Goal: Information Seeking & Learning: Compare options

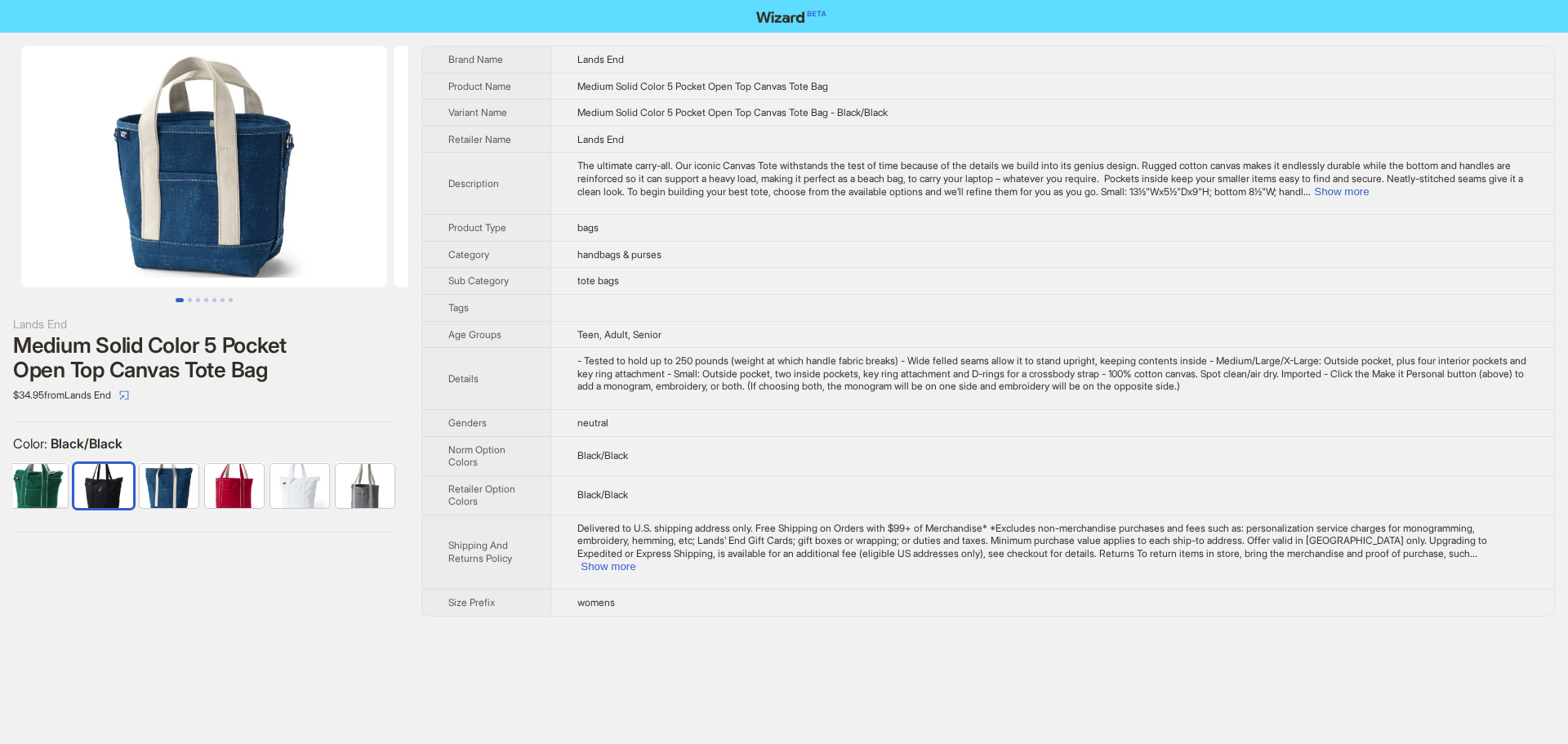
scroll to position [0, 75]
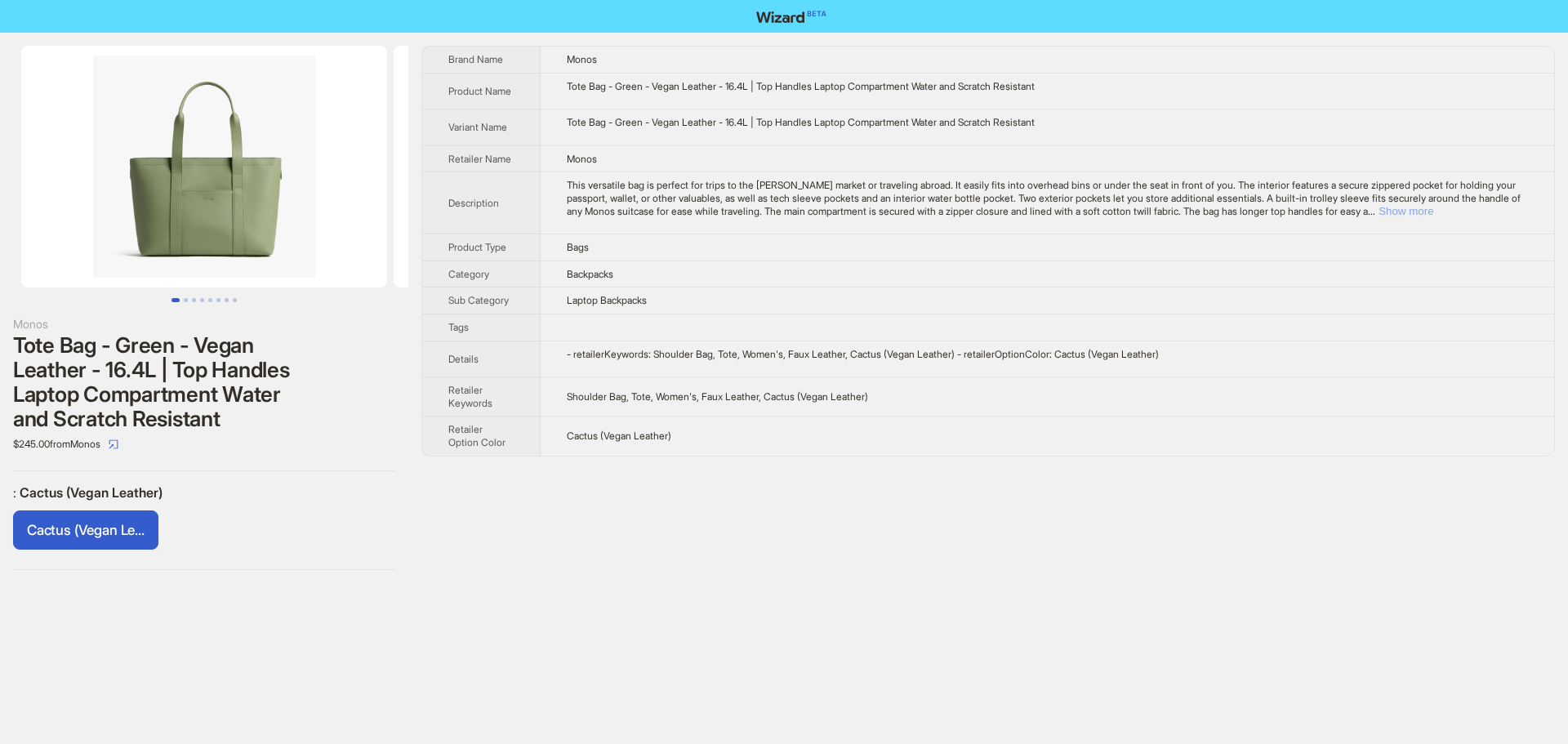
click at [1433, 215] on button "Show more" at bounding box center [1405, 211] width 55 height 12
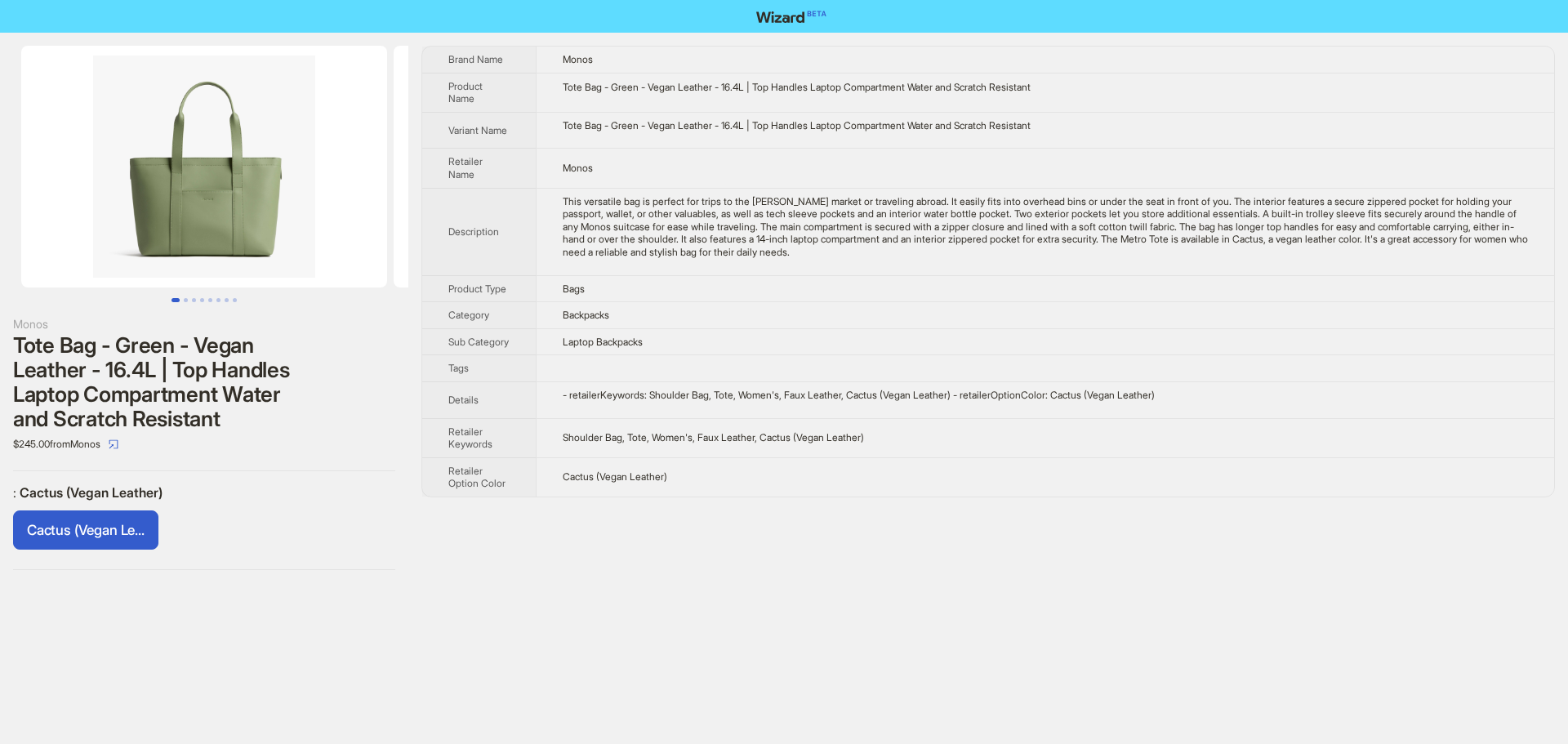
click at [1312, 356] on td "Laptop Backpacks" at bounding box center [1045, 342] width 1019 height 27
click at [1049, 315] on td "Backpacks" at bounding box center [1045, 316] width 1019 height 27
click at [1318, 170] on td "Monos" at bounding box center [1045, 168] width 1019 height 39
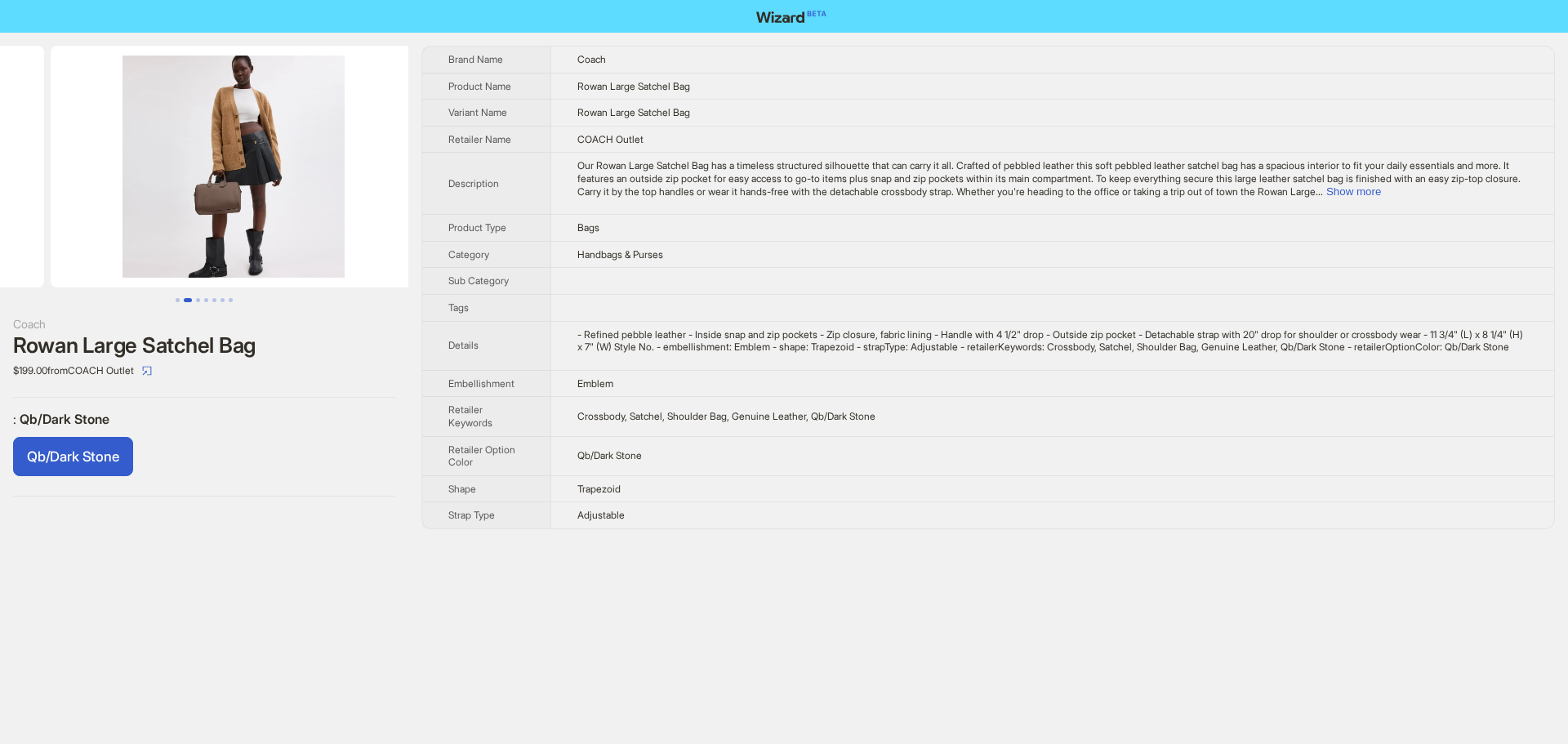
drag, startPoint x: 268, startPoint y: 219, endPoint x: 55, endPoint y: 226, distance: 213.1
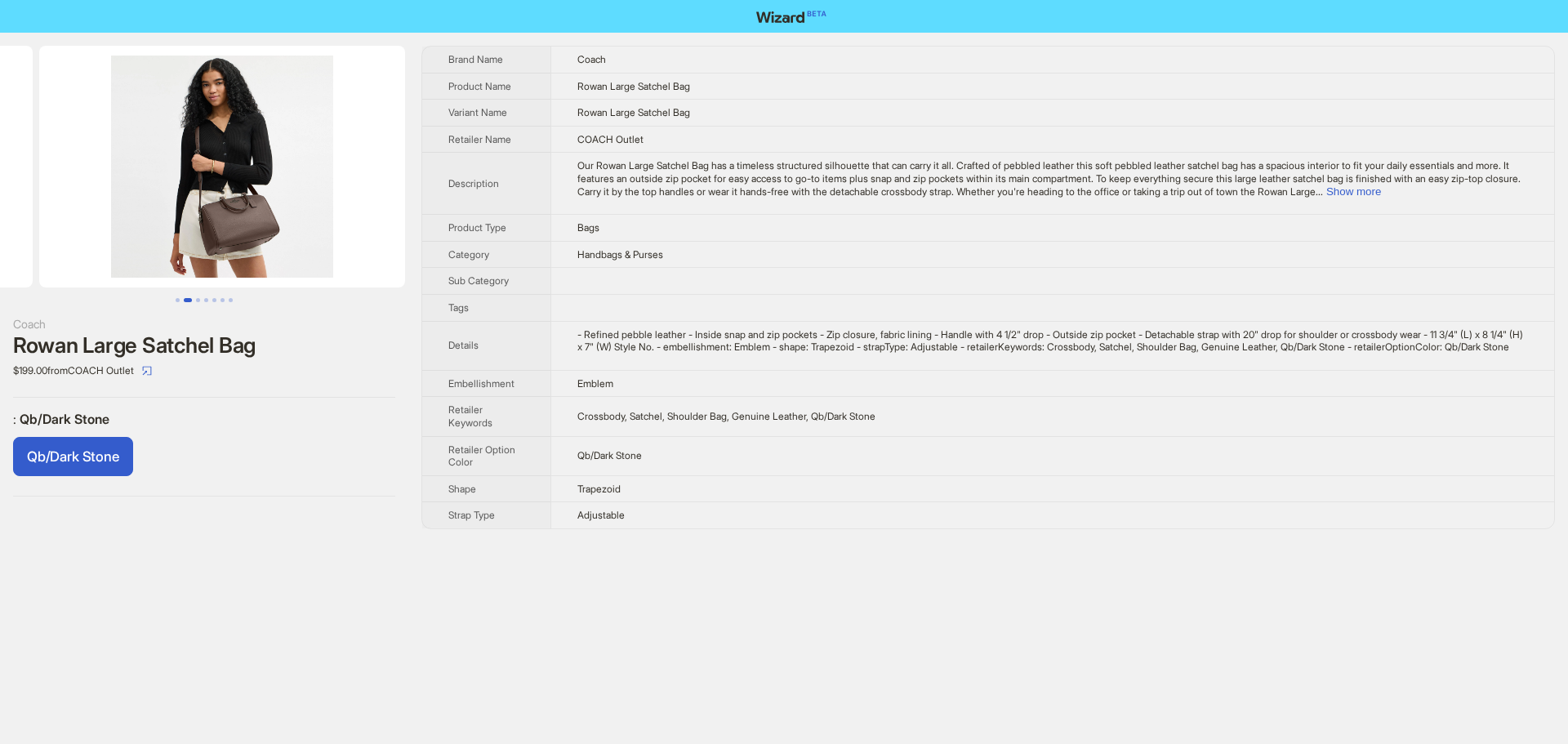
drag, startPoint x: 357, startPoint y: 215, endPoint x: 159, endPoint y: 221, distance: 198.1
click at [121, 222] on ul at bounding box center [204, 167] width 408 height 242
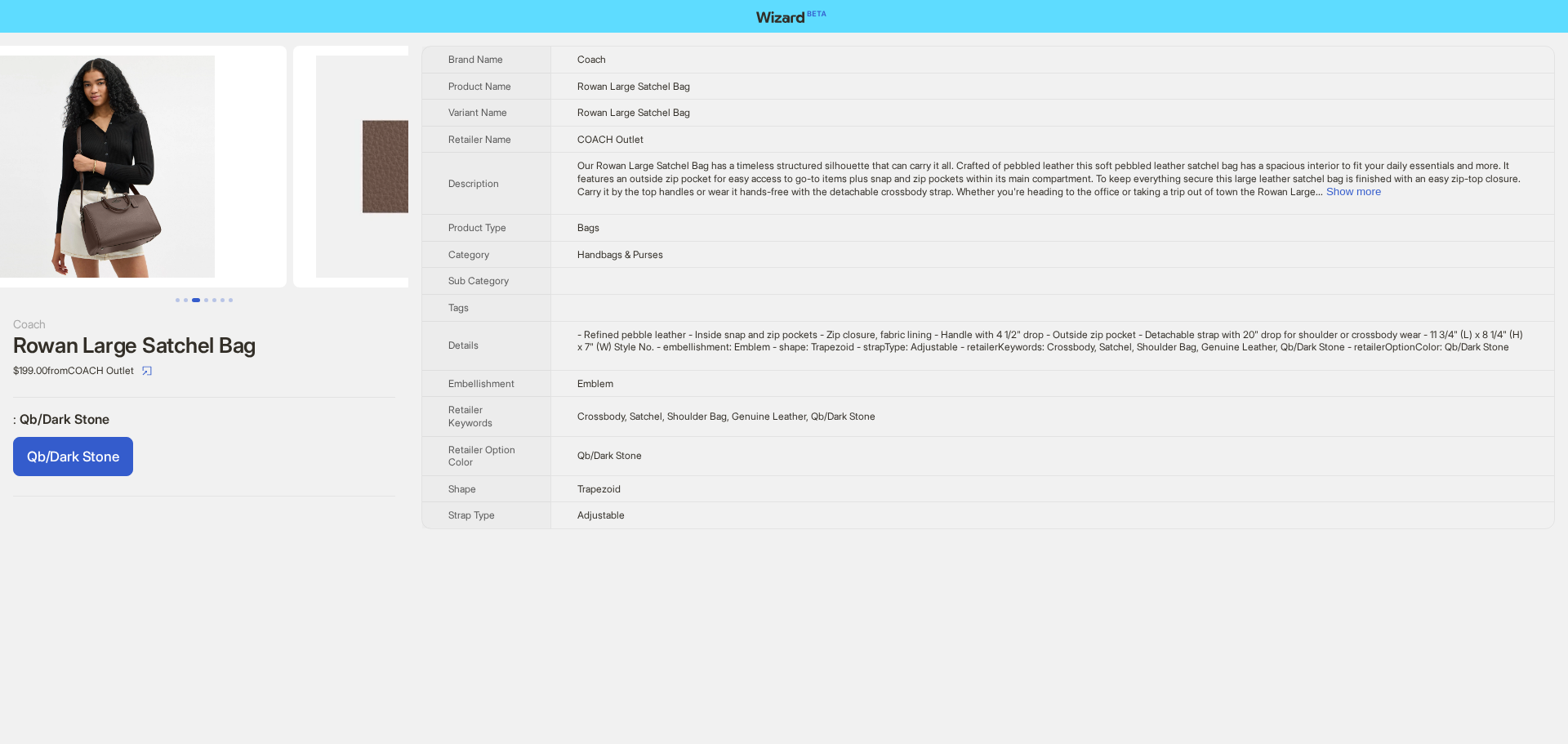
scroll to position [0, 1118]
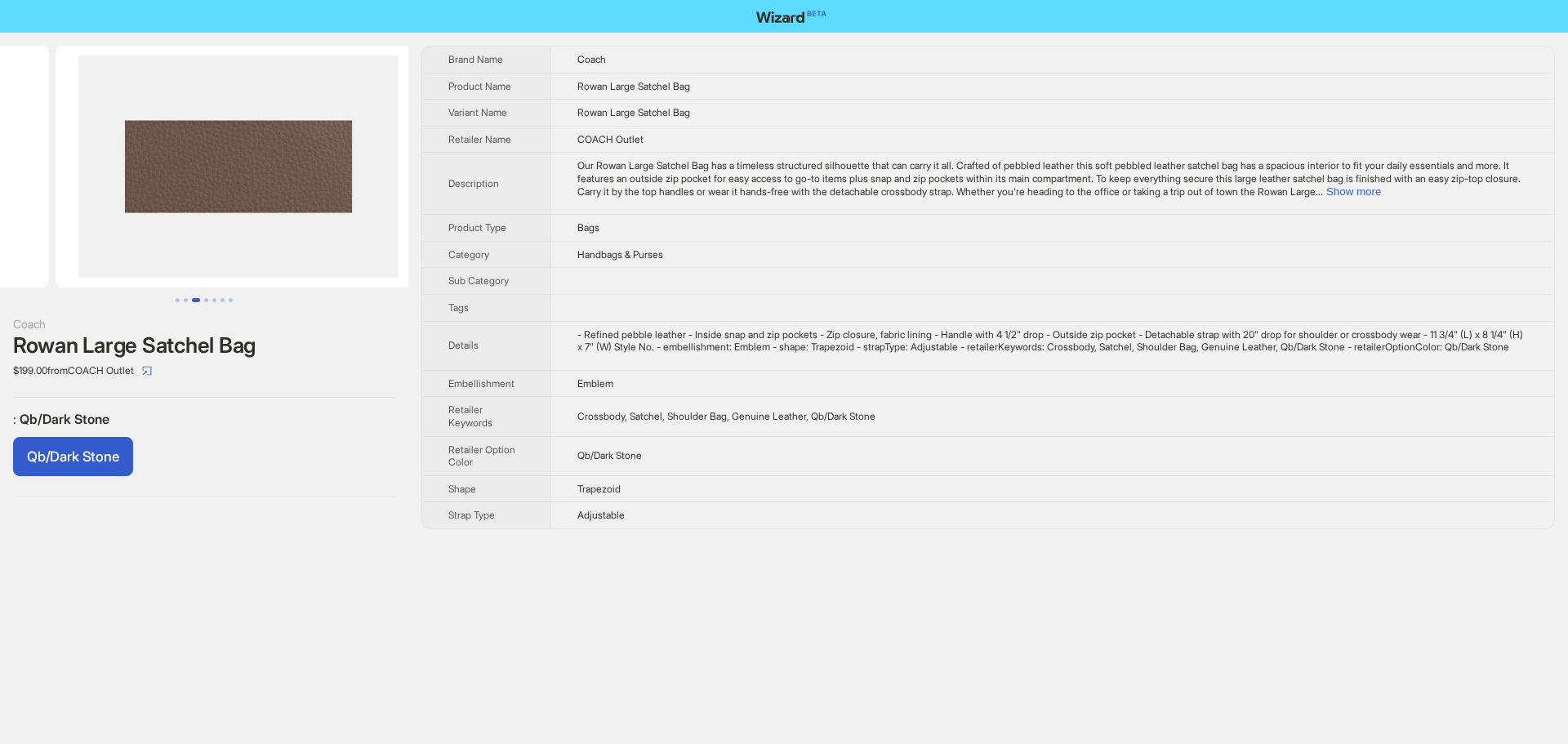
drag, startPoint x: 328, startPoint y: 221, endPoint x: 76, endPoint y: 221, distance: 252.0
click at [87, 221] on ul at bounding box center [204, 167] width 408 height 242
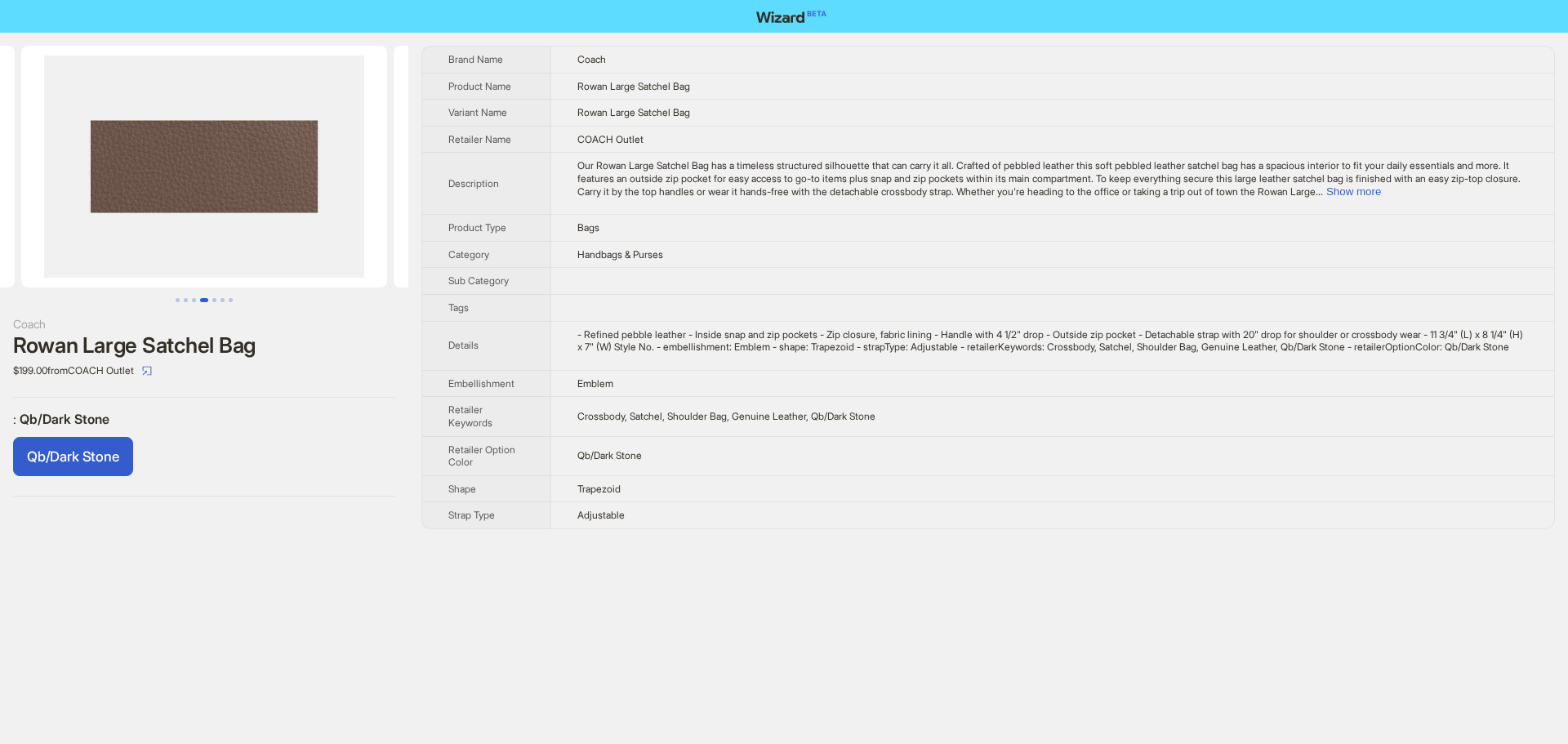
scroll to position [0, 1490]
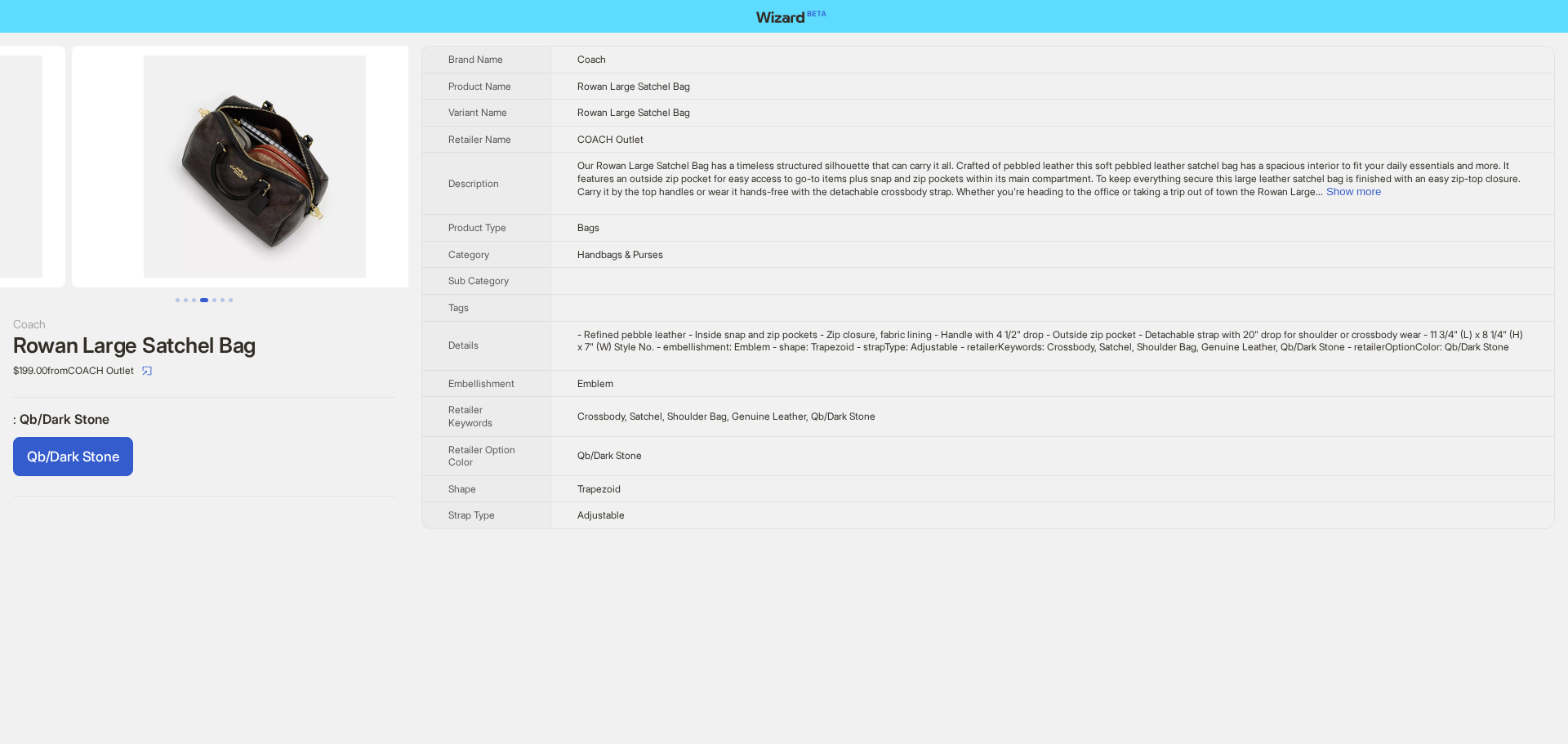
drag, startPoint x: 209, startPoint y: 236, endPoint x: 29, endPoint y: 256, distance: 181.1
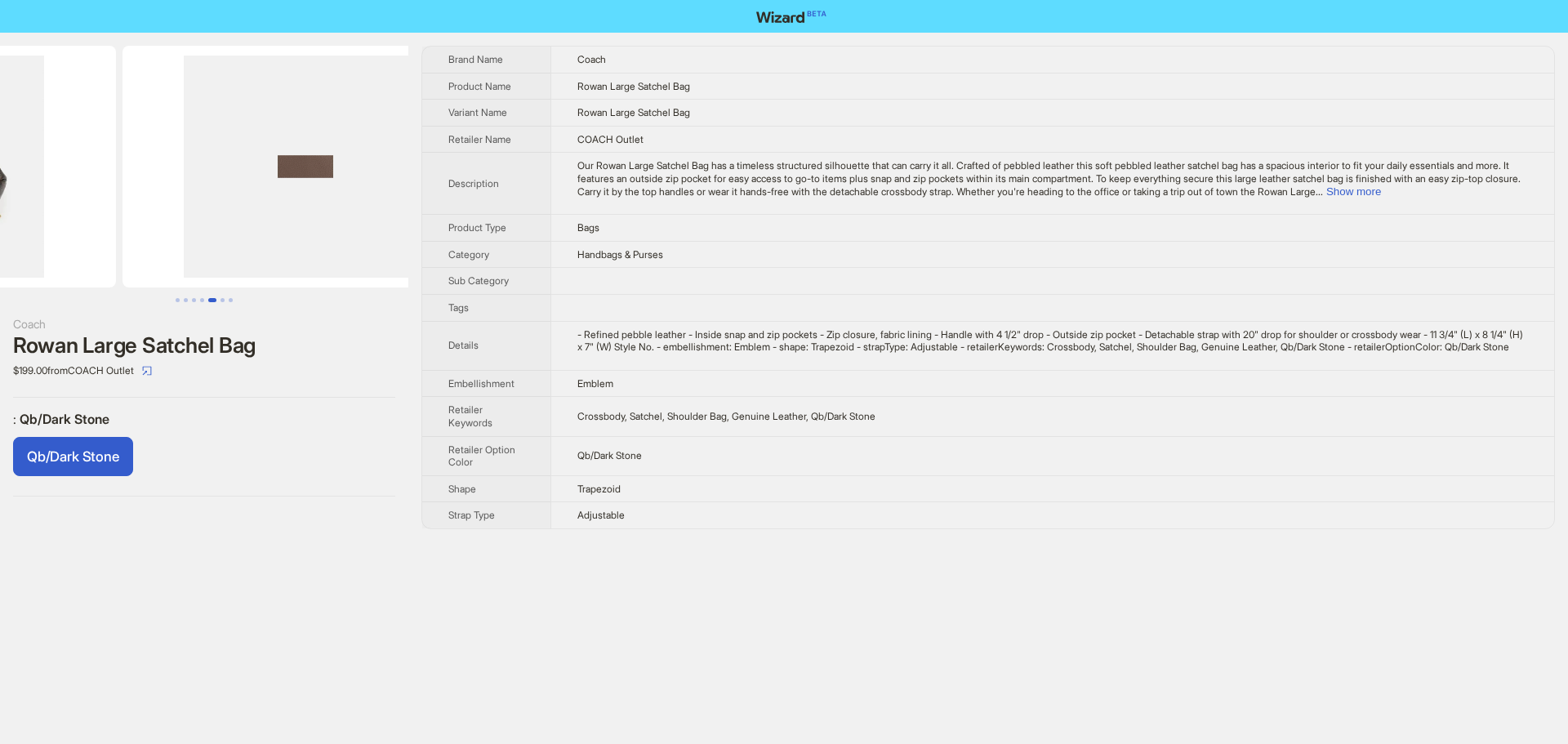
drag, startPoint x: 320, startPoint y: 209, endPoint x: 137, endPoint y: 219, distance: 183.3
click at [137, 219] on ul at bounding box center [204, 167] width 408 height 242
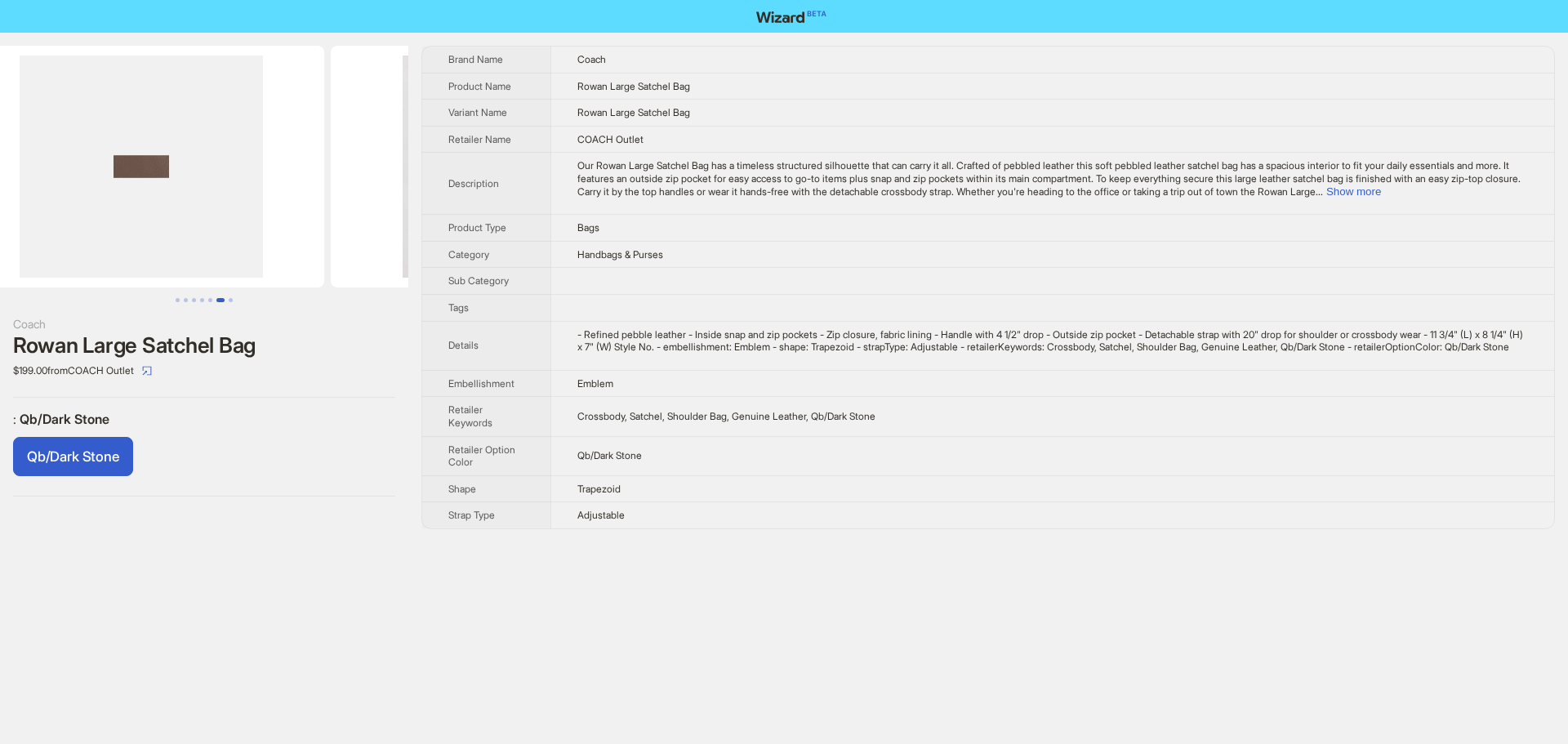
scroll to position [0, 2234]
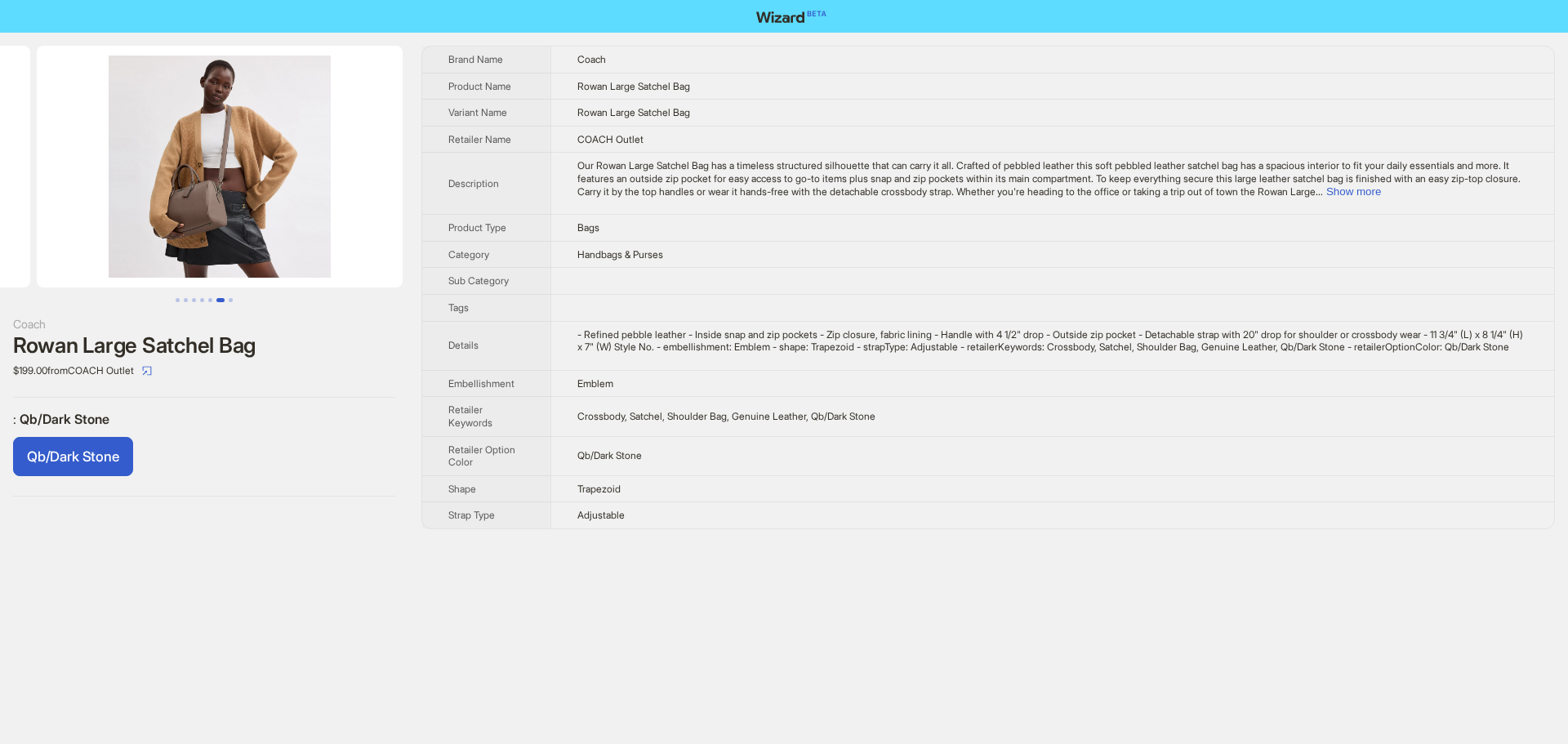
drag, startPoint x: 302, startPoint y: 209, endPoint x: 110, endPoint y: 215, distance: 192.1
click at [110, 215] on ul at bounding box center [204, 167] width 408 height 242
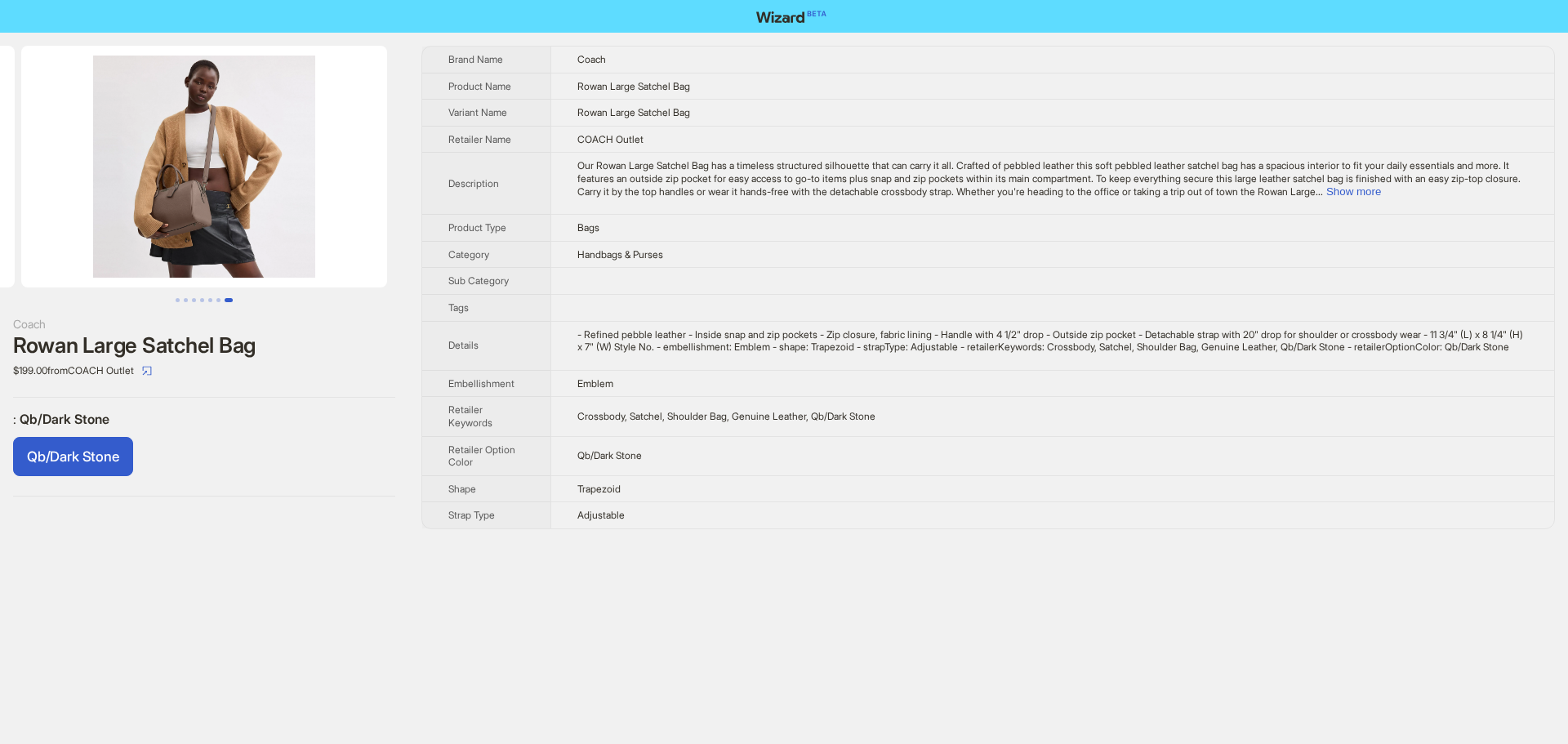
drag, startPoint x: 299, startPoint y: 217, endPoint x: 258, endPoint y: 220, distance: 41.1
click at [258, 220] on img at bounding box center [204, 167] width 366 height 242
drag, startPoint x: 282, startPoint y: 222, endPoint x: 218, endPoint y: 228, distance: 64.3
click at [218, 228] on img at bounding box center [204, 167] width 366 height 242
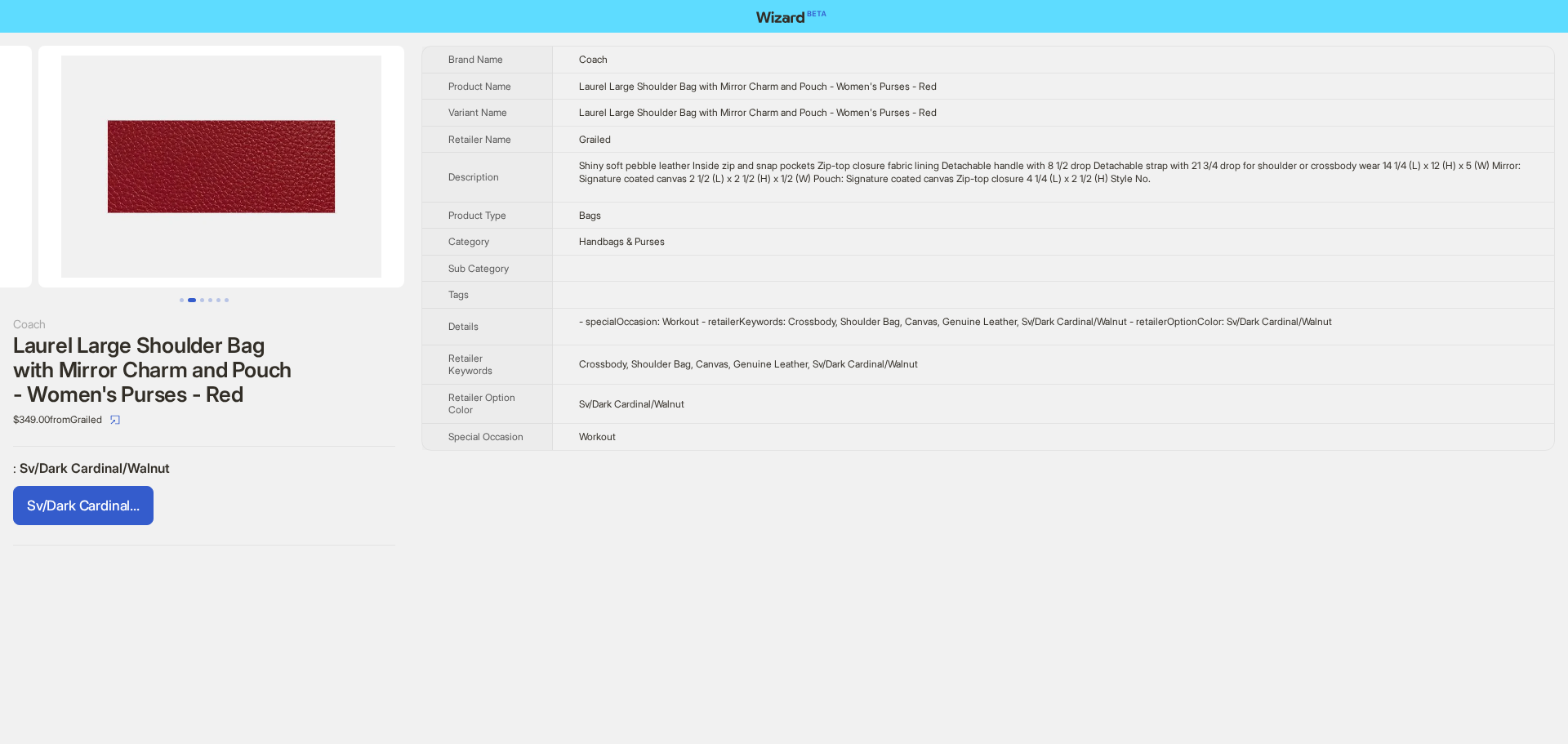
scroll to position [0, 258]
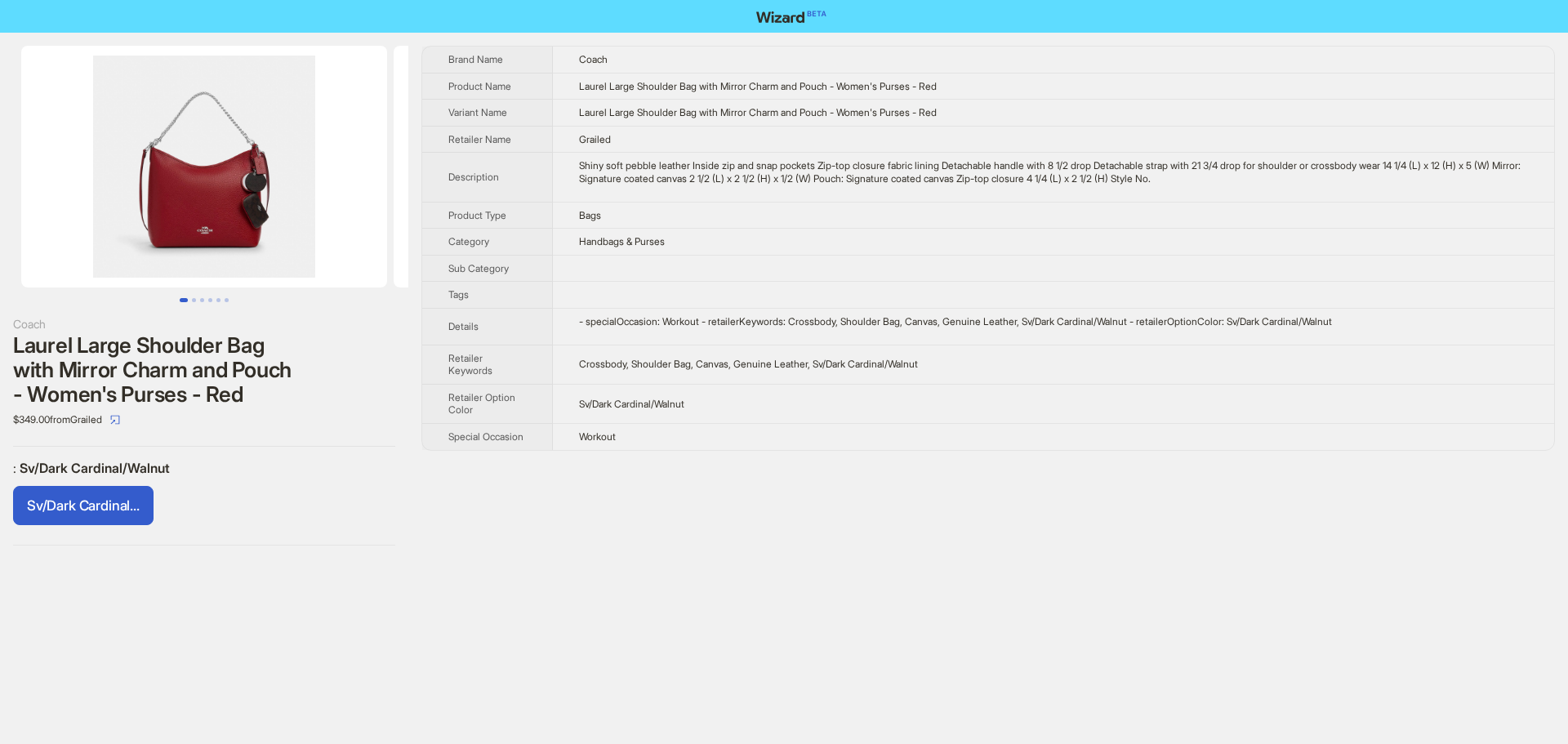
drag, startPoint x: 336, startPoint y: 248, endPoint x: 427, endPoint y: 289, distance: 99.8
click at [427, 289] on div "Coach Laurel Large Shoulder Bag with Mirror Charm and Pouch - Women's Purses - …" at bounding box center [784, 296] width 1568 height 526
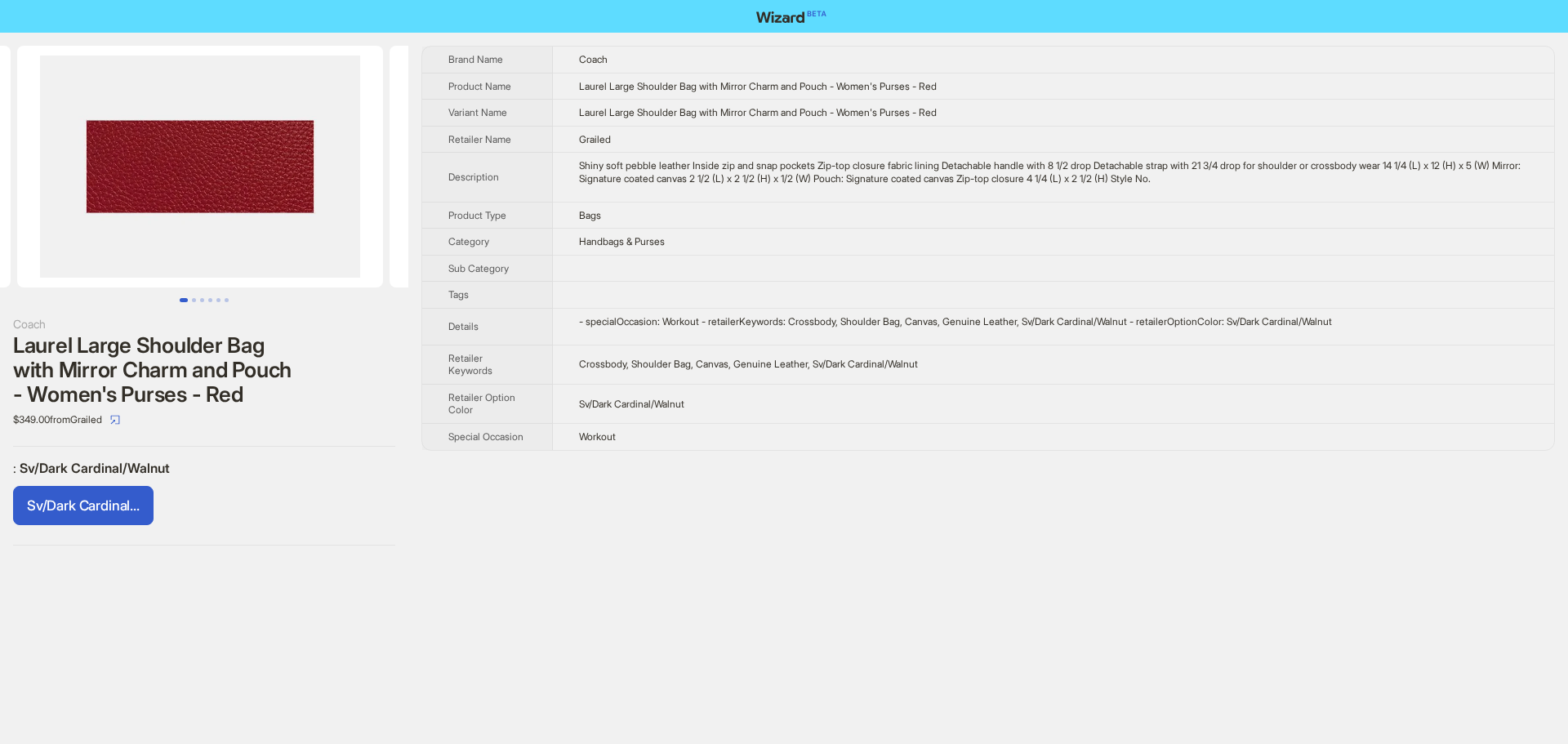
drag, startPoint x: 283, startPoint y: 275, endPoint x: 32, endPoint y: 267, distance: 251.1
click at [32, 267] on ul at bounding box center [204, 167] width 408 height 242
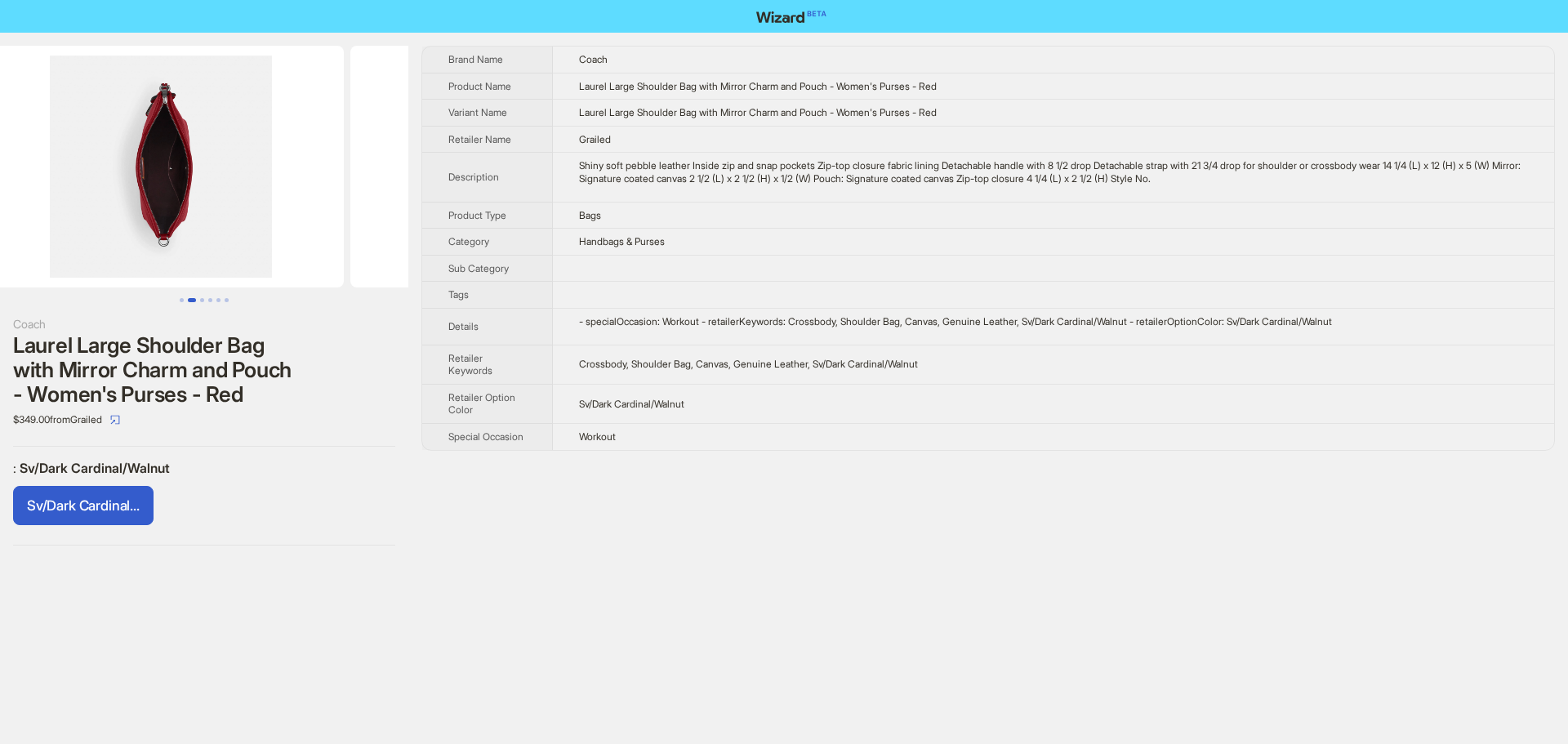
drag, startPoint x: 281, startPoint y: 257, endPoint x: 0, endPoint y: 256, distance: 281.0
click at [0, 256] on ul at bounding box center [204, 167] width 408 height 242
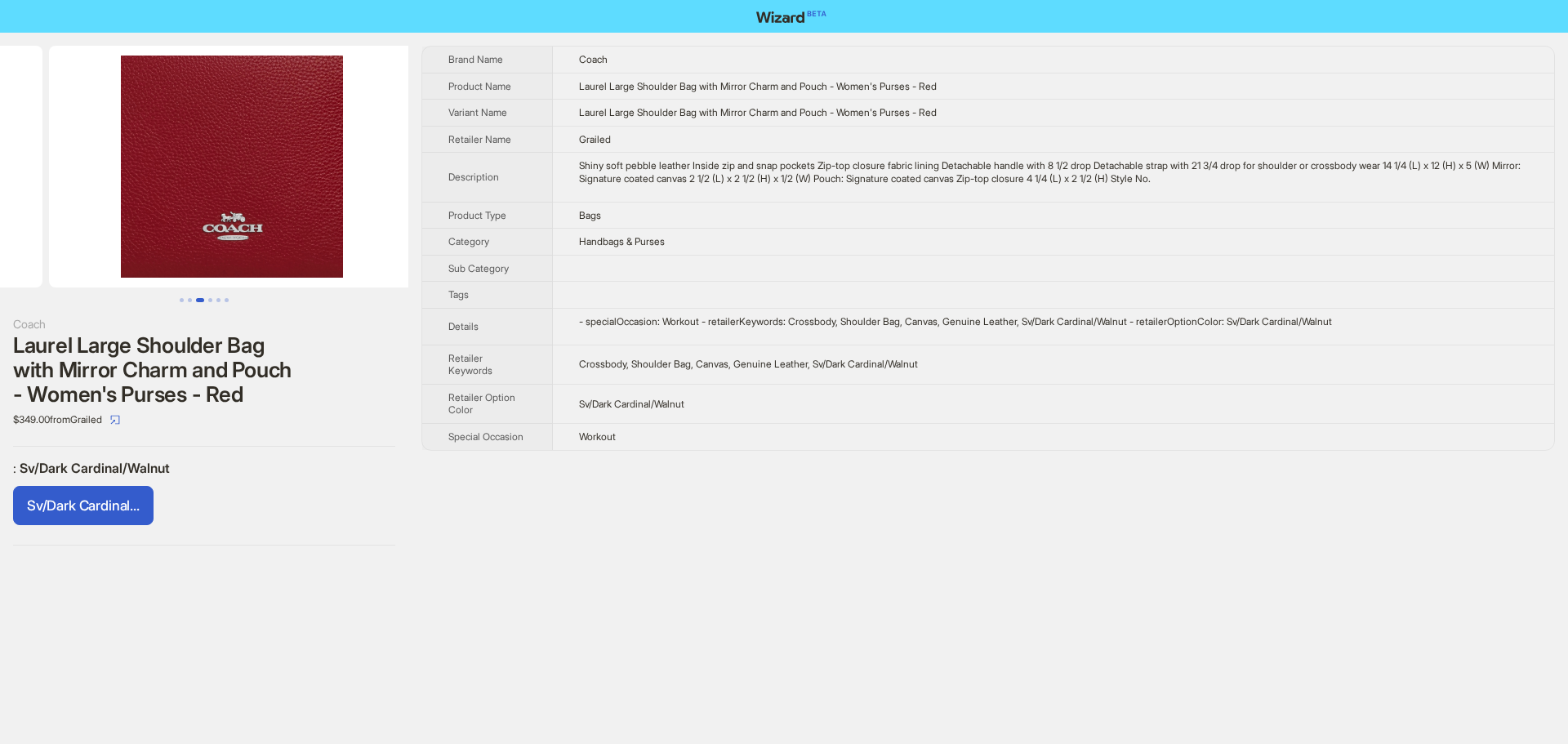
drag, startPoint x: 253, startPoint y: 247, endPoint x: 61, endPoint y: 252, distance: 192.1
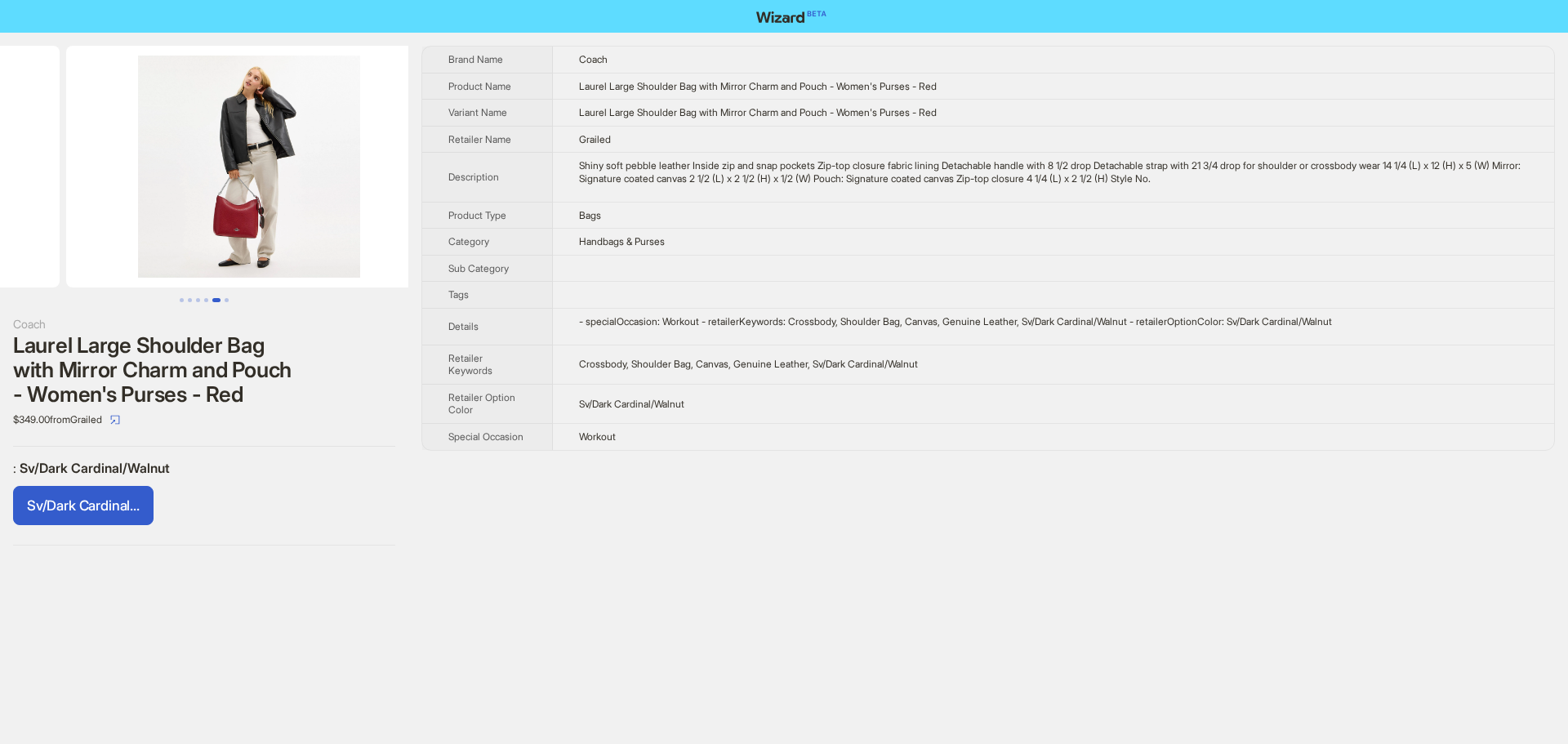
drag, startPoint x: 272, startPoint y: 244, endPoint x: 54, endPoint y: 244, distance: 218.0
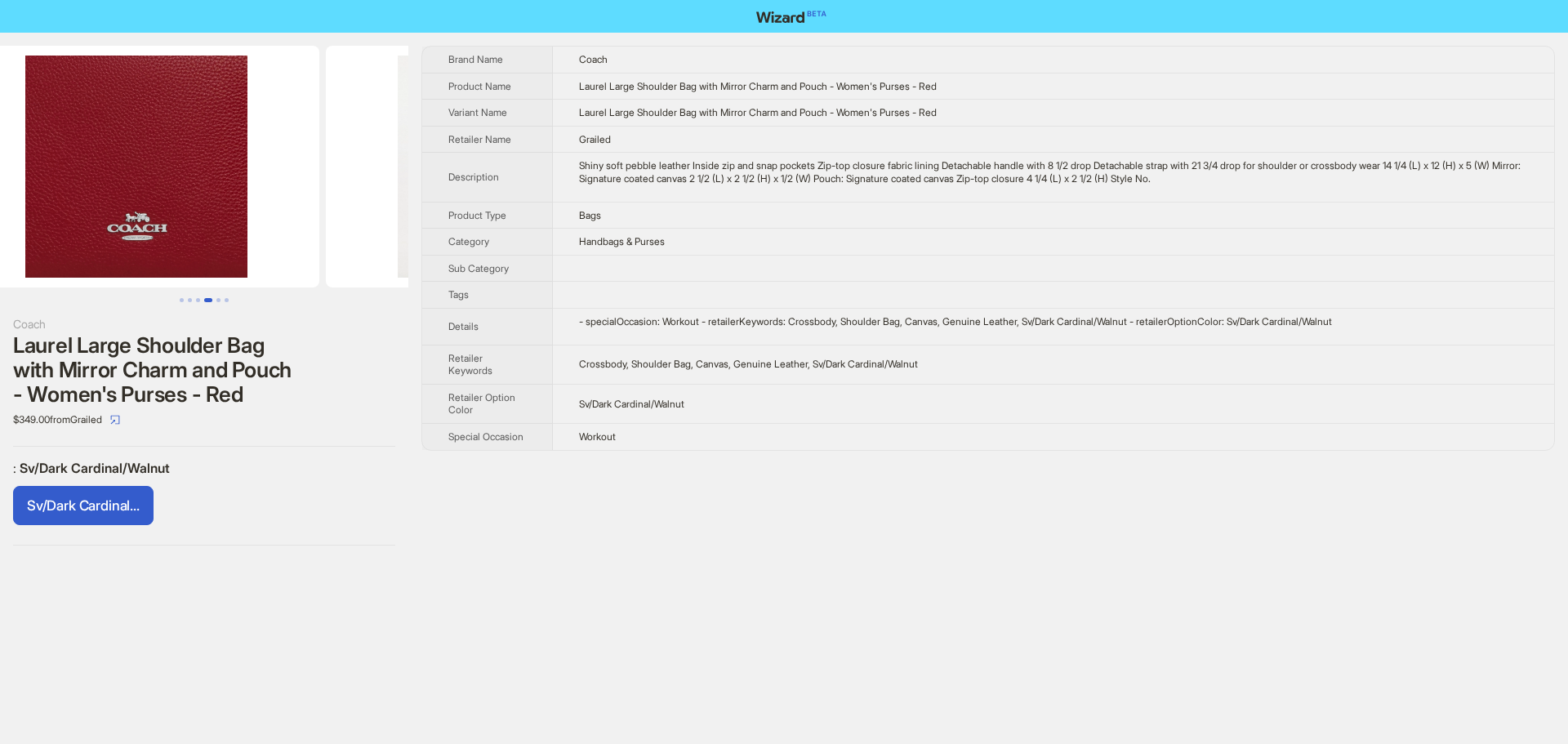
drag, startPoint x: 218, startPoint y: 244, endPoint x: 420, endPoint y: 249, distance: 202.1
click at [420, 249] on div "Coach Laurel Large Shoulder Bag with Mirror Charm and Pouch - Women's Purses - …" at bounding box center [784, 296] width 1568 height 526
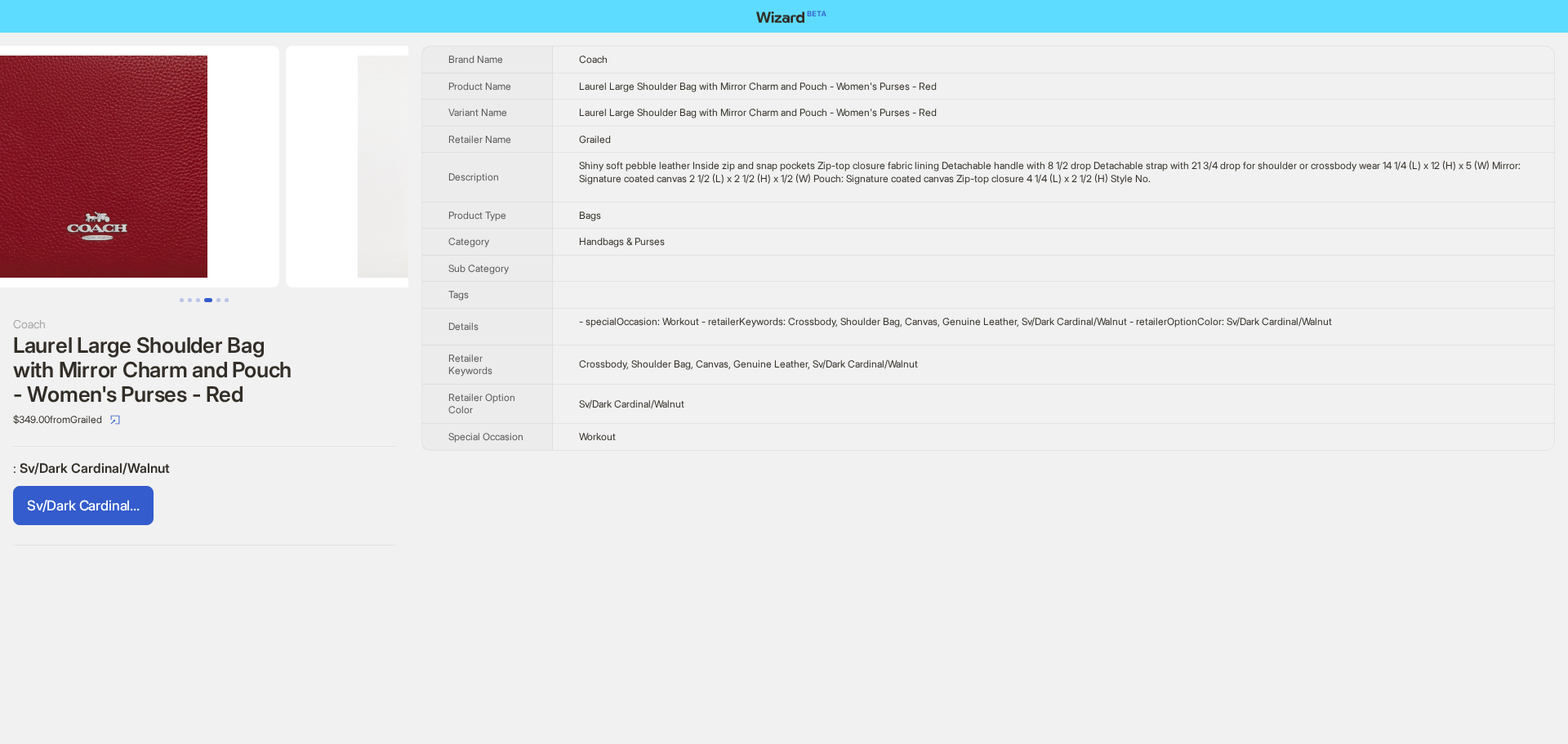
drag, startPoint x: 305, startPoint y: 223, endPoint x: 113, endPoint y: 235, distance: 192.4
click at [161, 234] on ul at bounding box center [204, 167] width 408 height 242
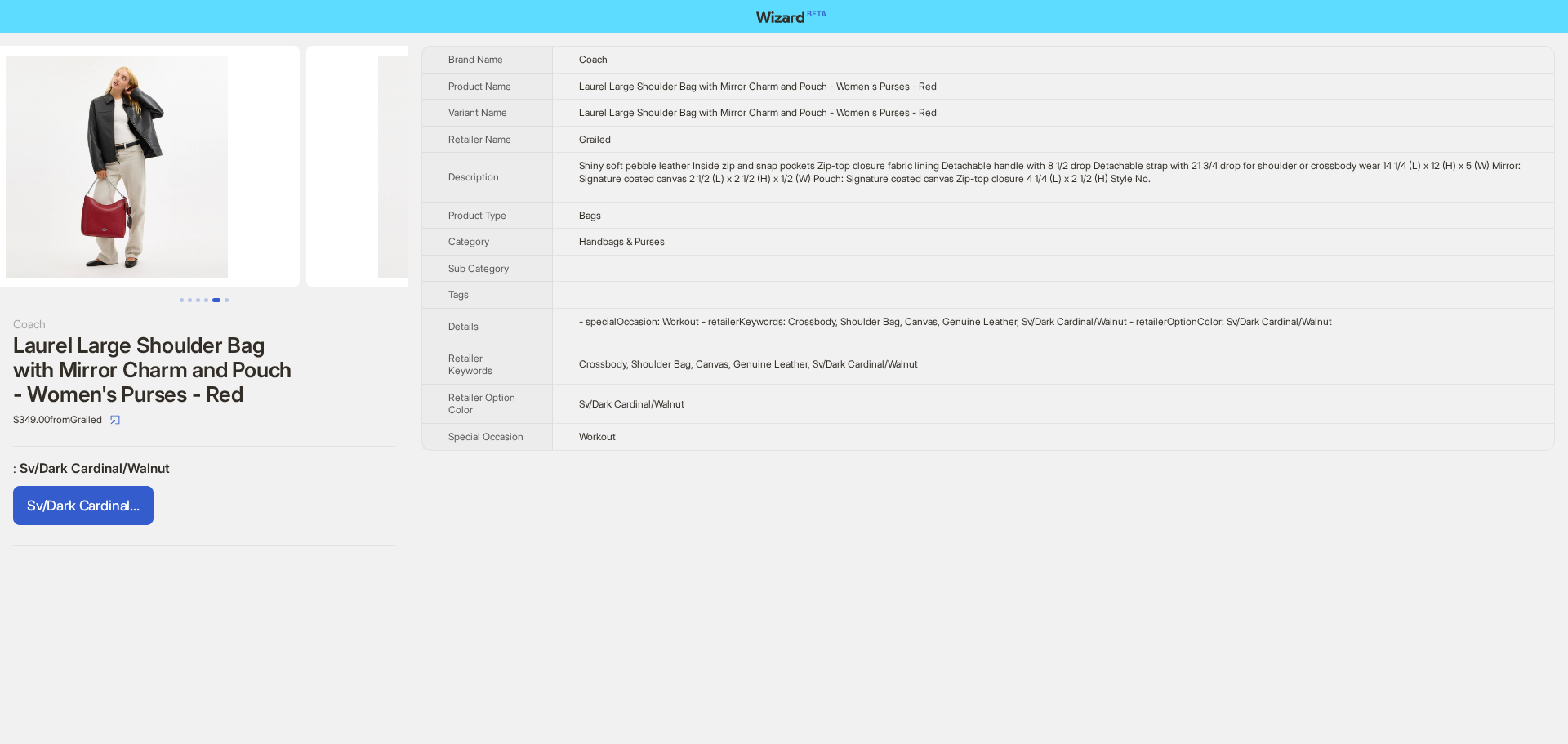
drag, startPoint x: 235, startPoint y: 237, endPoint x: 388, endPoint y: 240, distance: 153.0
click at [243, 237] on img at bounding box center [117, 167] width 366 height 242
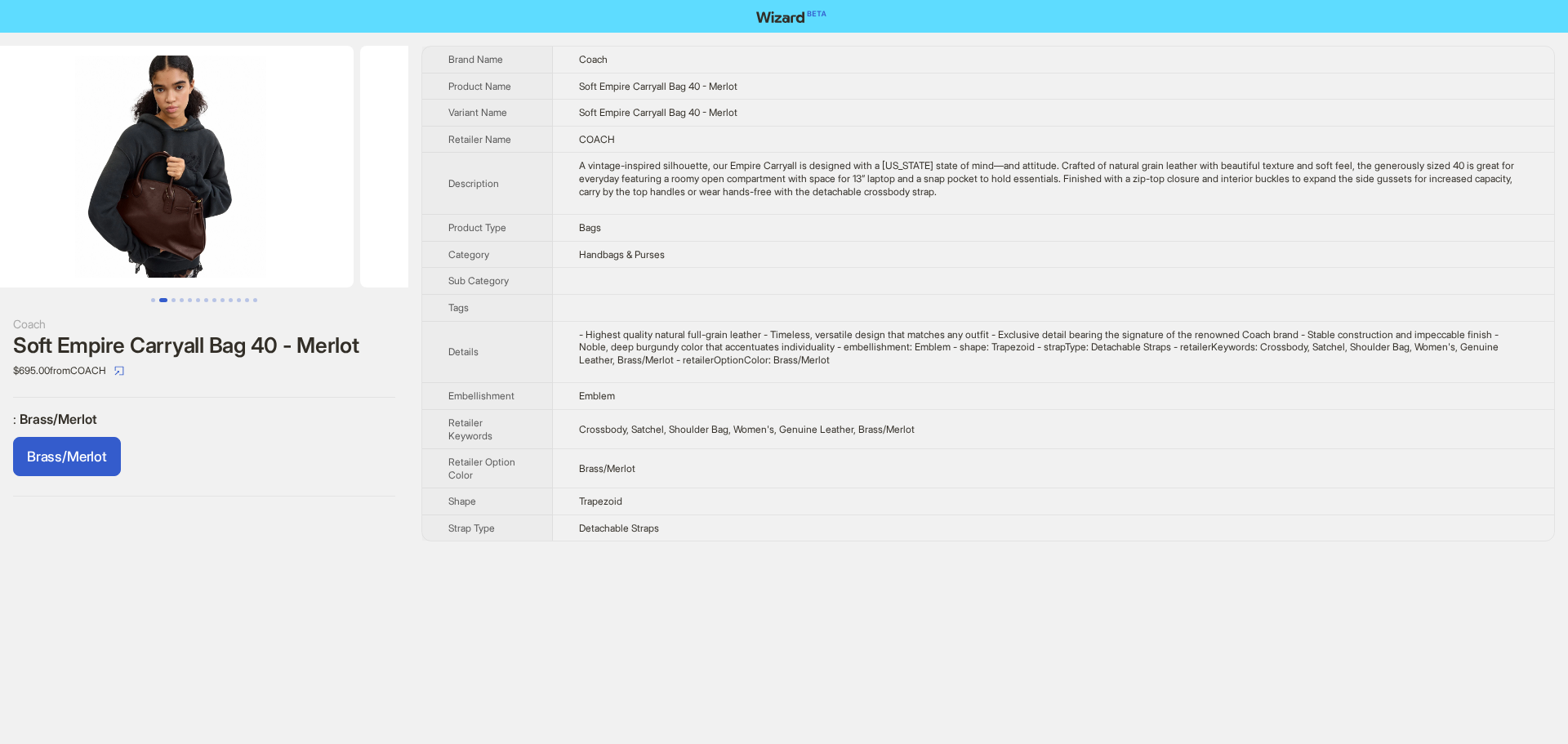
drag, startPoint x: 0, startPoint y: 0, endPoint x: 289, endPoint y: 226, distance: 366.9
click at [289, 226] on img at bounding box center [171, 167] width 366 height 242
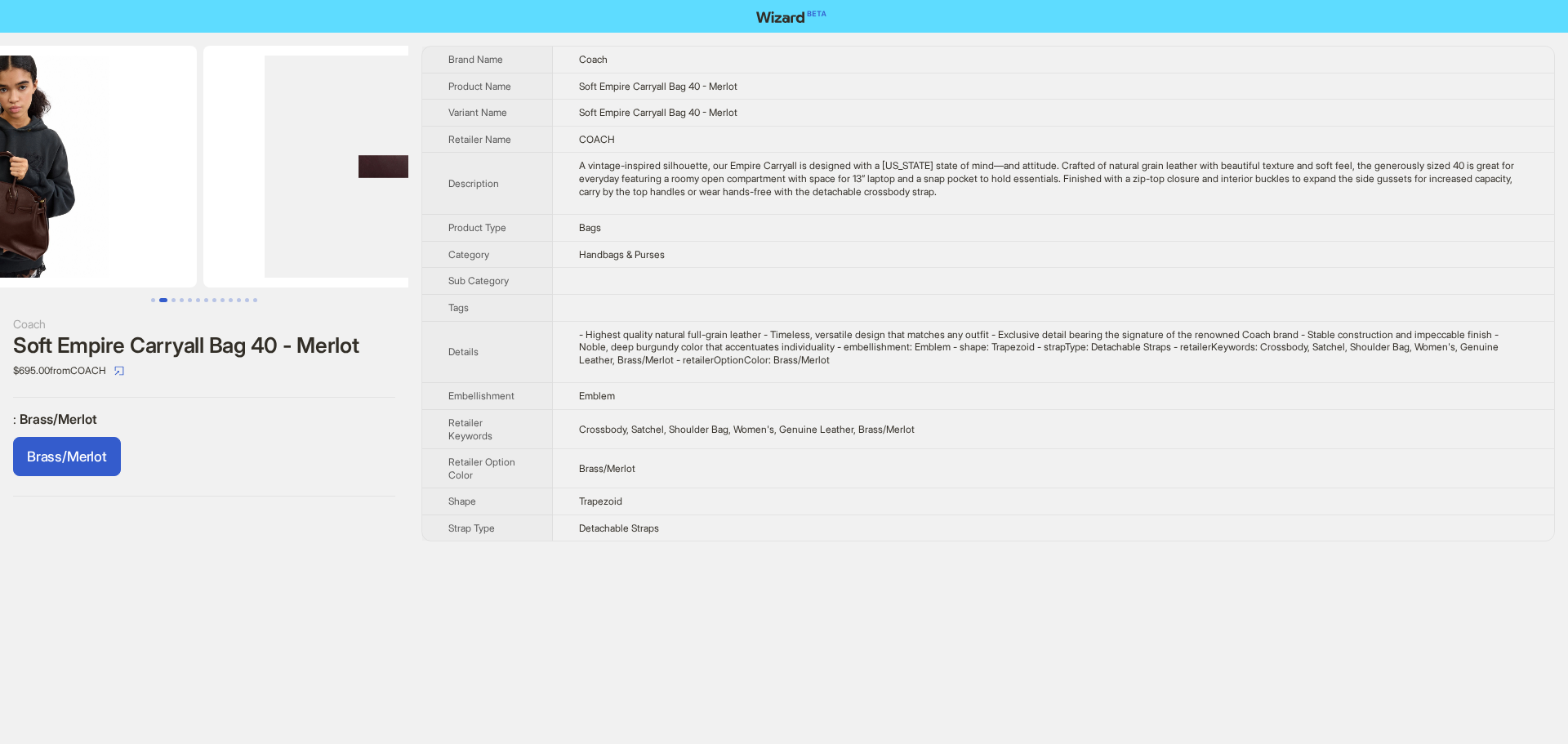
drag, startPoint x: 312, startPoint y: 270, endPoint x: 119, endPoint y: 271, distance: 193.0
click at [122, 273] on ul at bounding box center [204, 167] width 408 height 242
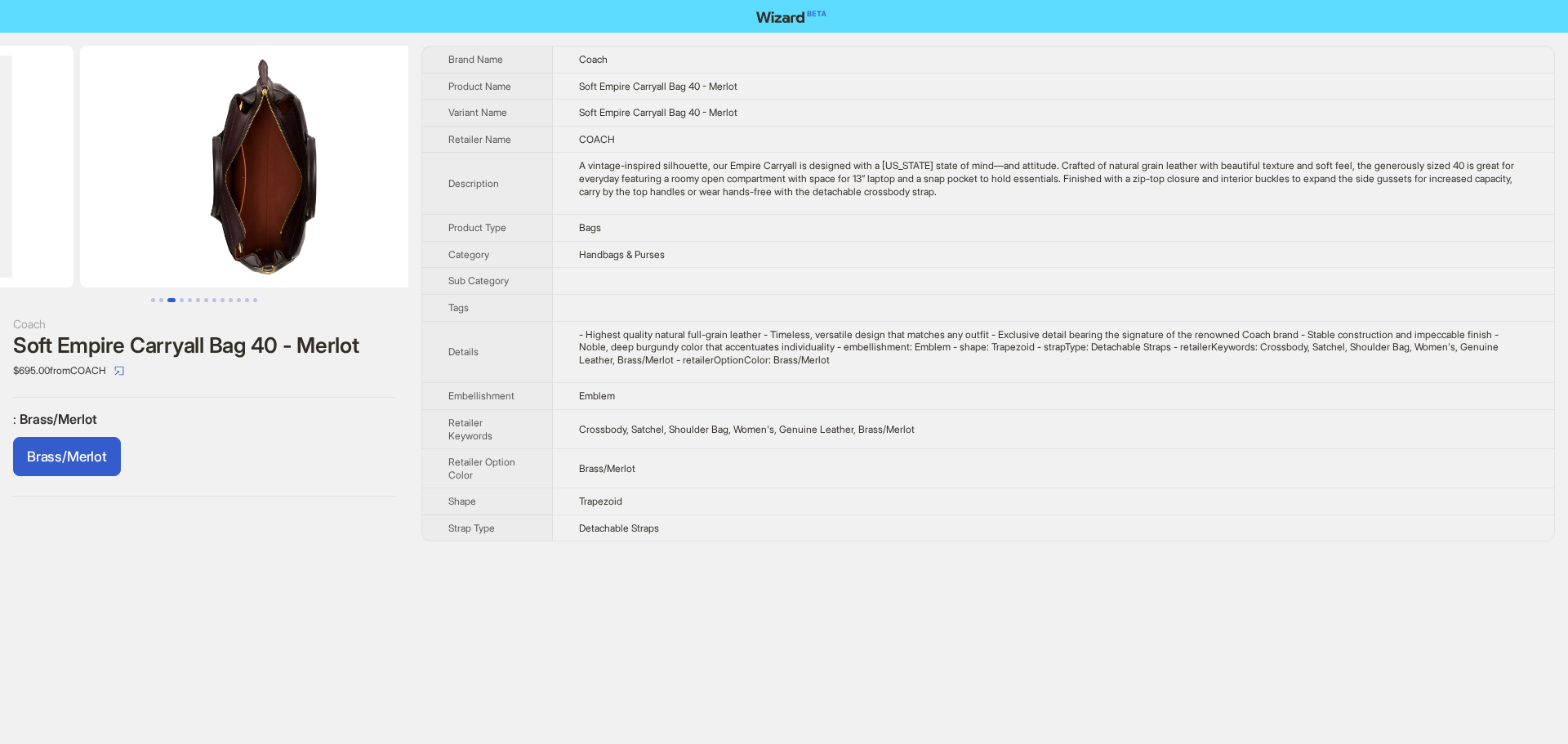
drag, startPoint x: 289, startPoint y: 251, endPoint x: 88, endPoint y: 267, distance: 201.6
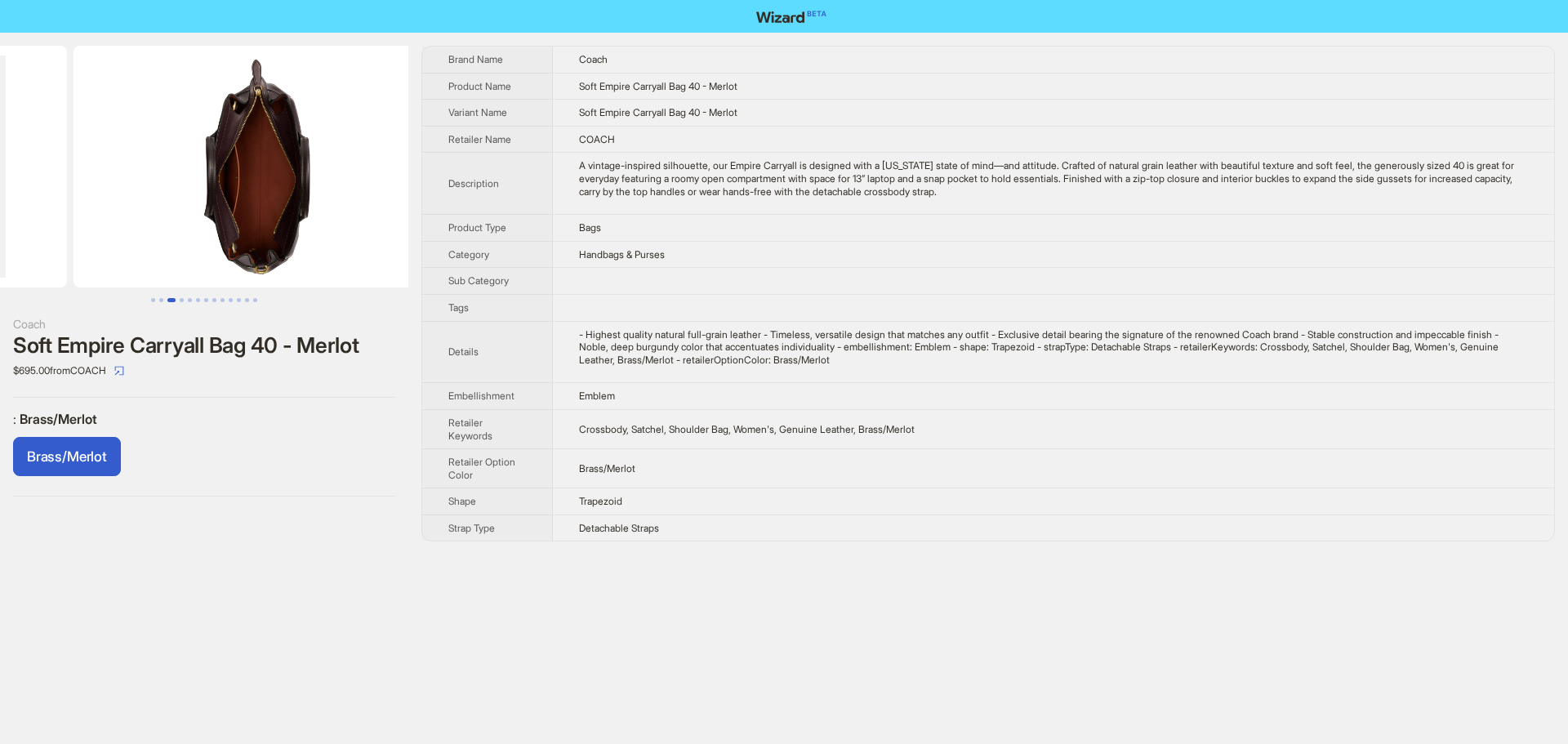
click at [111, 265] on ul at bounding box center [204, 167] width 408 height 242
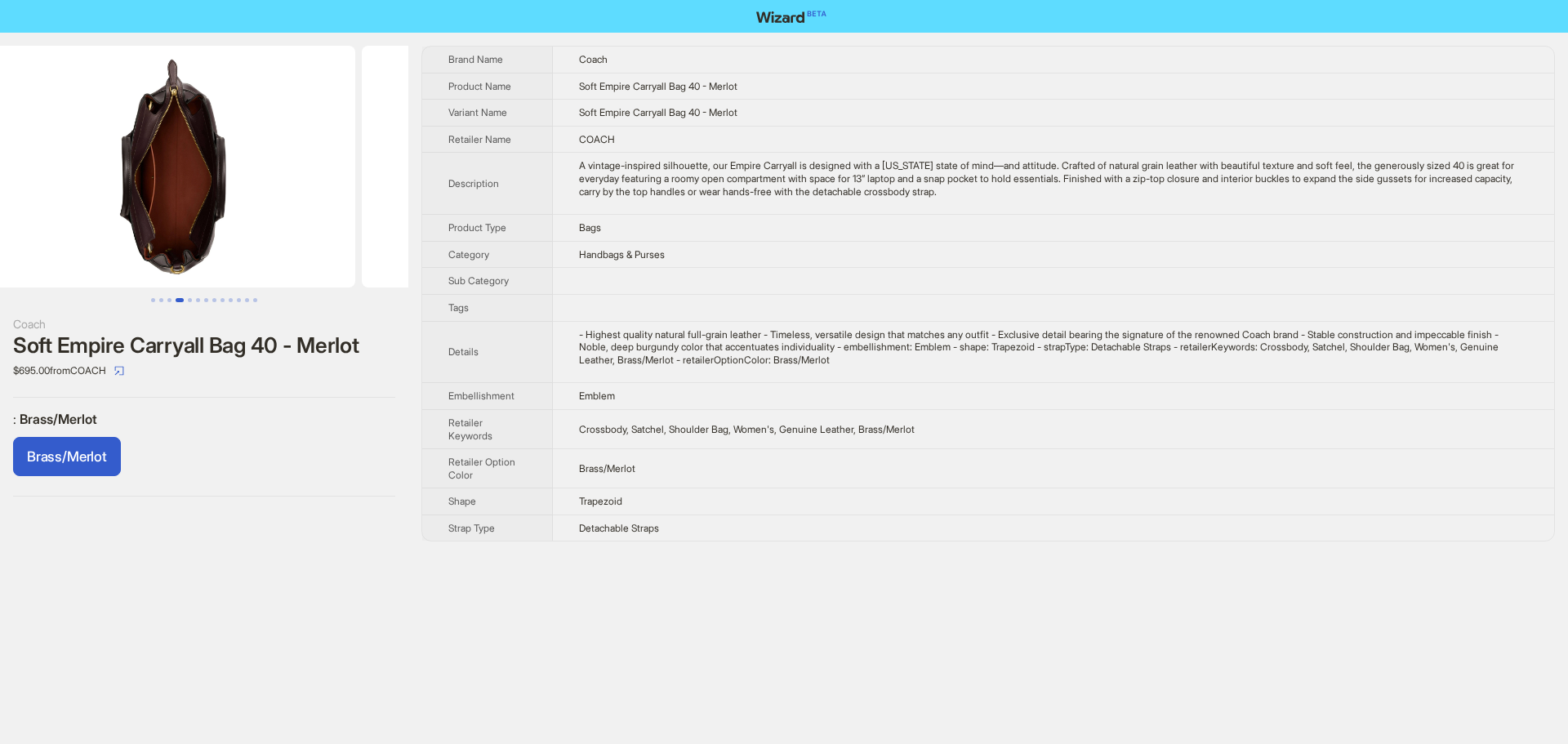
drag, startPoint x: 305, startPoint y: 265, endPoint x: 289, endPoint y: 267, distance: 16.1
click at [289, 267] on img at bounding box center [172, 167] width 366 height 242
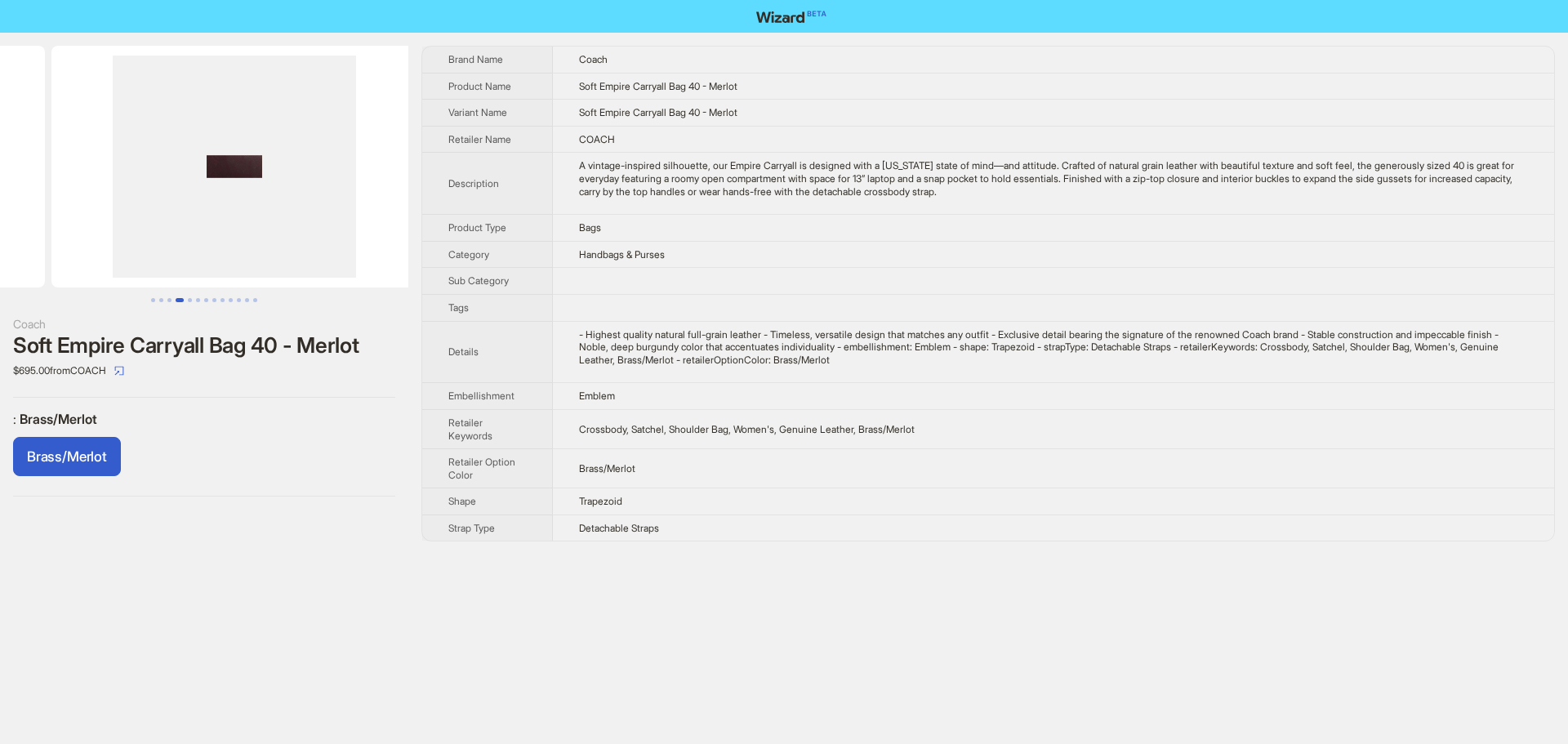
drag, startPoint x: 198, startPoint y: 168, endPoint x: 472, endPoint y: 181, distance: 274.3
click at [472, 181] on div "Coach Soft Empire Carryall Bag 40 - Merlot $695.00 from COACH : Brass/Merlot Br…" at bounding box center [784, 294] width 1568 height 522
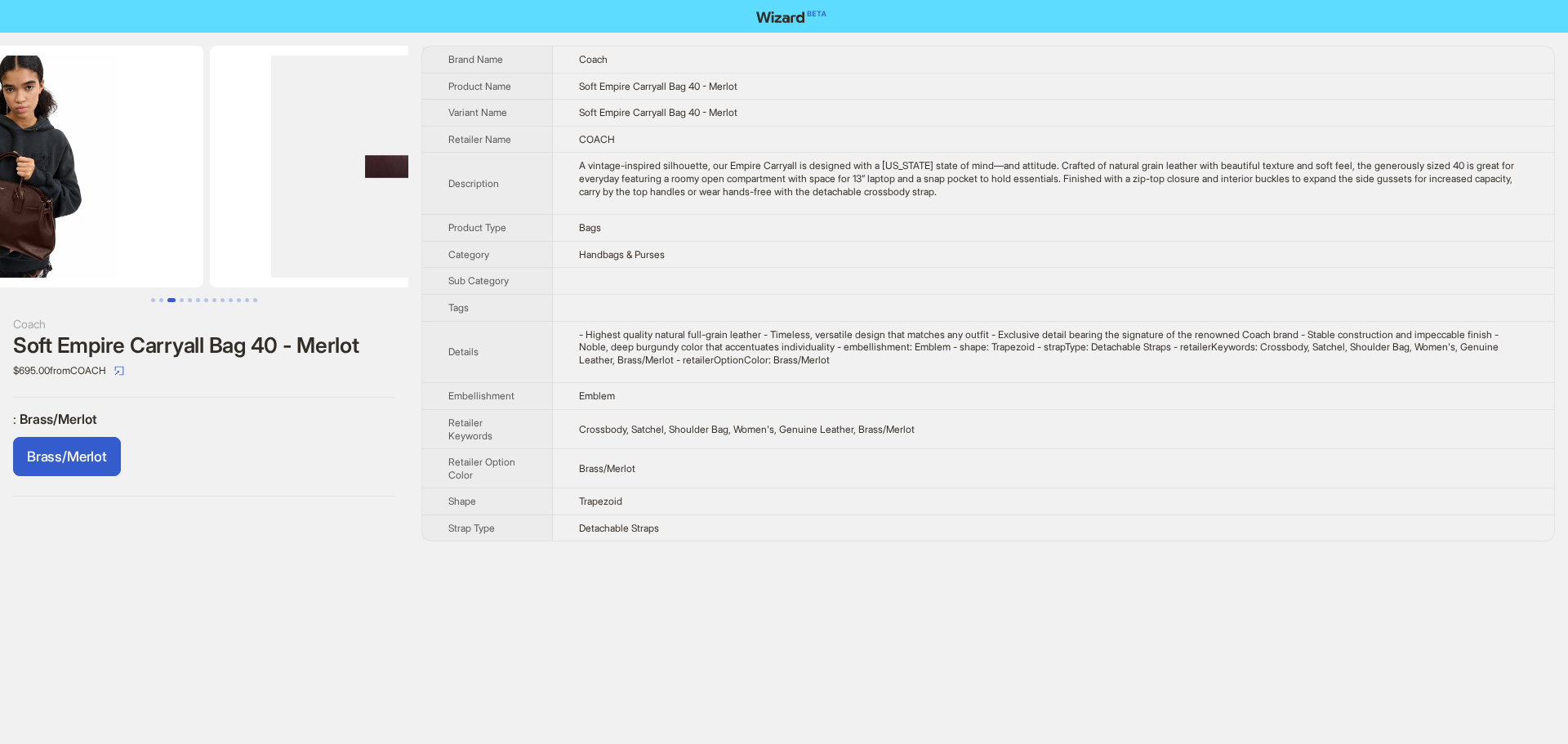
drag, startPoint x: 315, startPoint y: 191, endPoint x: 550, endPoint y: 206, distance: 235.5
click at [540, 204] on div "Coach Soft Empire Carryall Bag 40 - Merlot $695.00 from COACH : Brass/Merlot Br…" at bounding box center [784, 294] width 1568 height 522
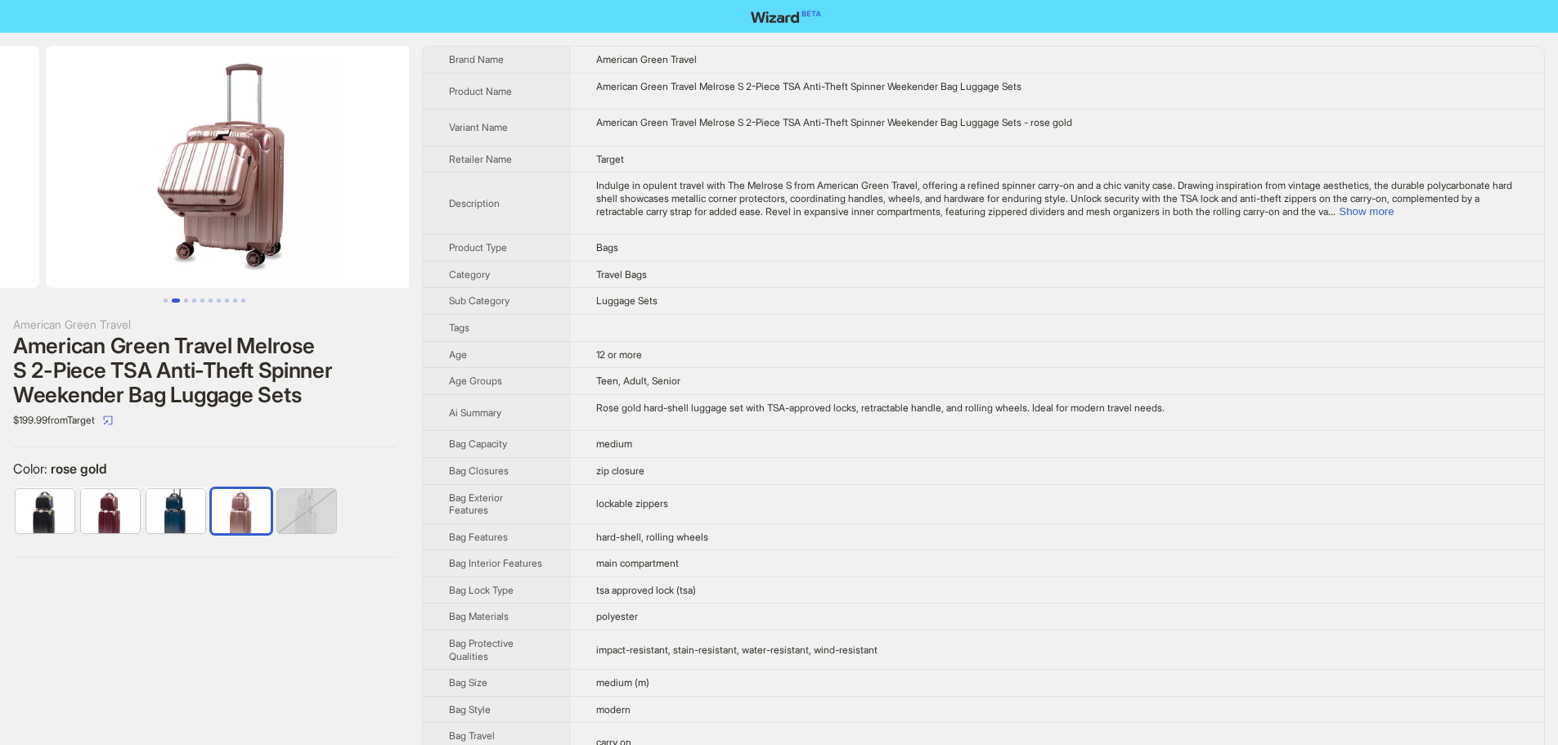
drag, startPoint x: 232, startPoint y: 191, endPoint x: 0, endPoint y: 201, distance: 232.5
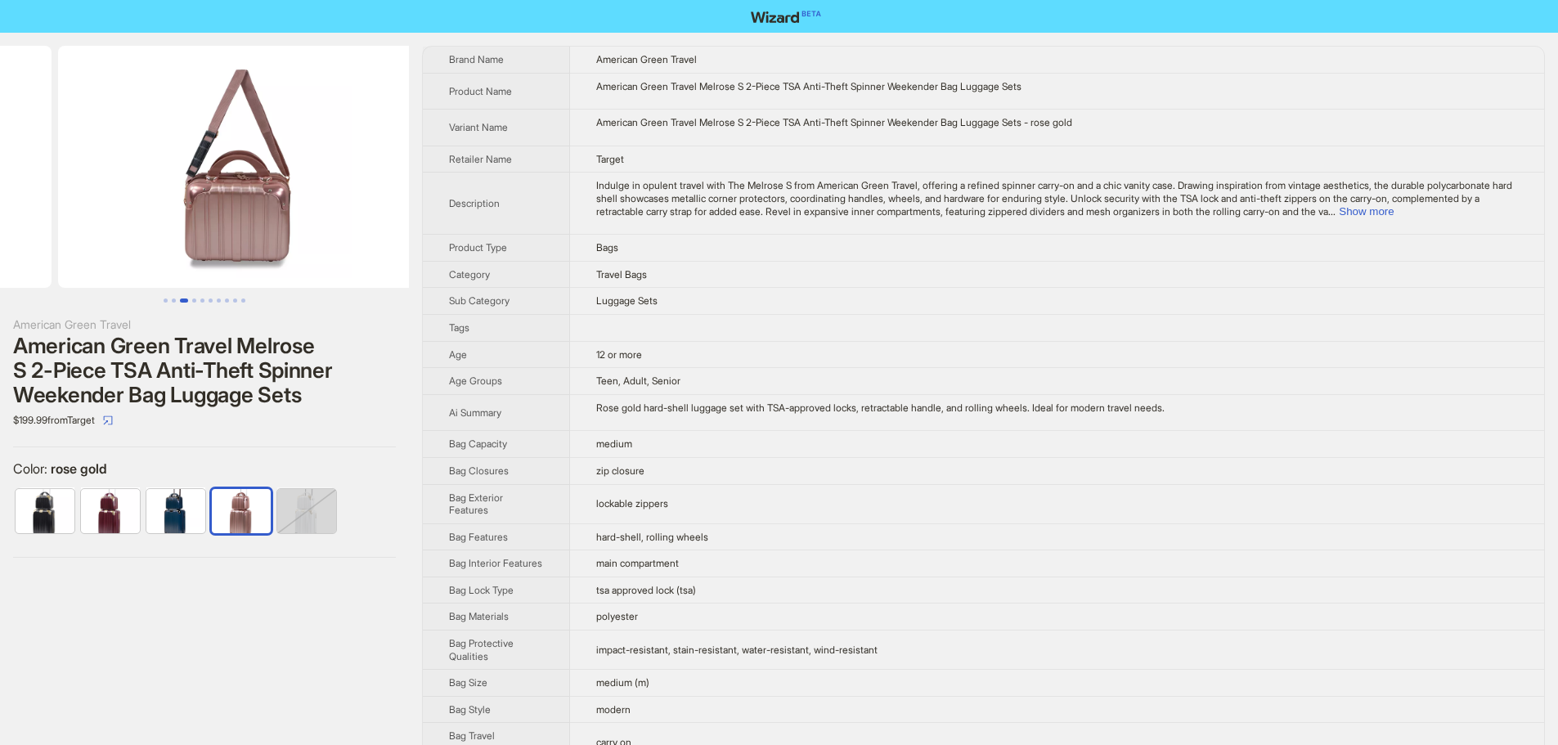
drag, startPoint x: 224, startPoint y: 209, endPoint x: 0, endPoint y: 227, distance: 224.8
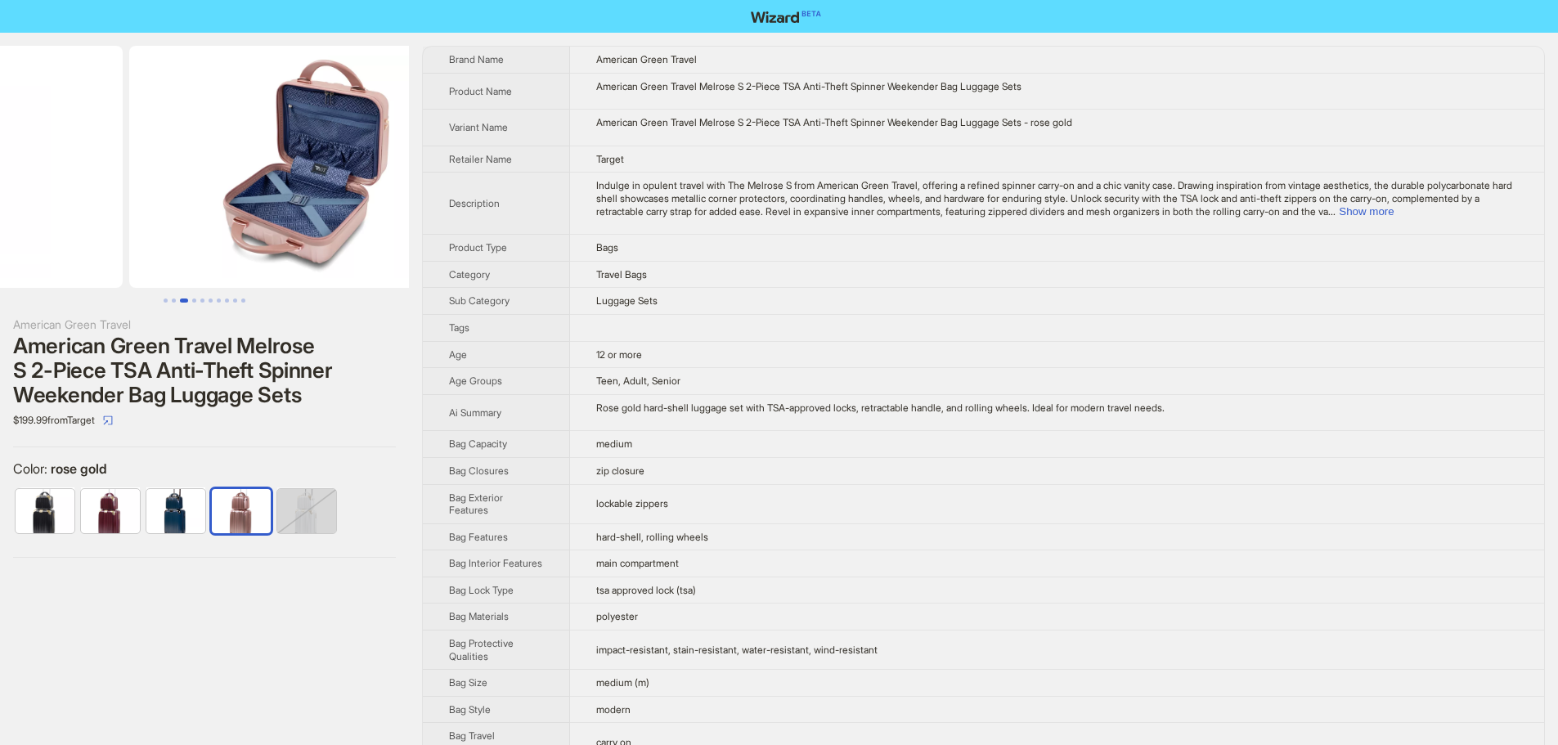
drag, startPoint x: 277, startPoint y: 212, endPoint x: 98, endPoint y: 215, distance: 179.1
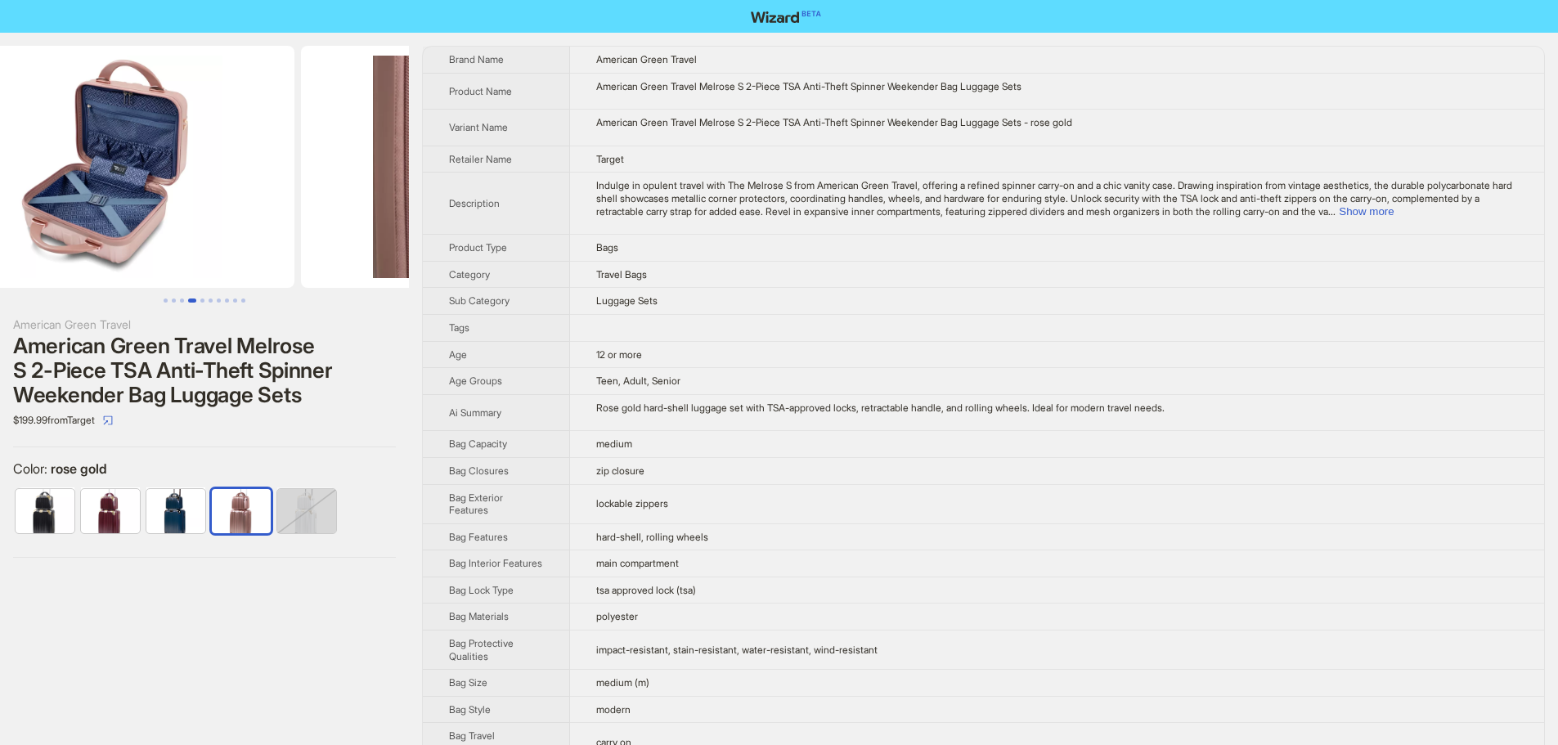
scroll to position [0, 1492]
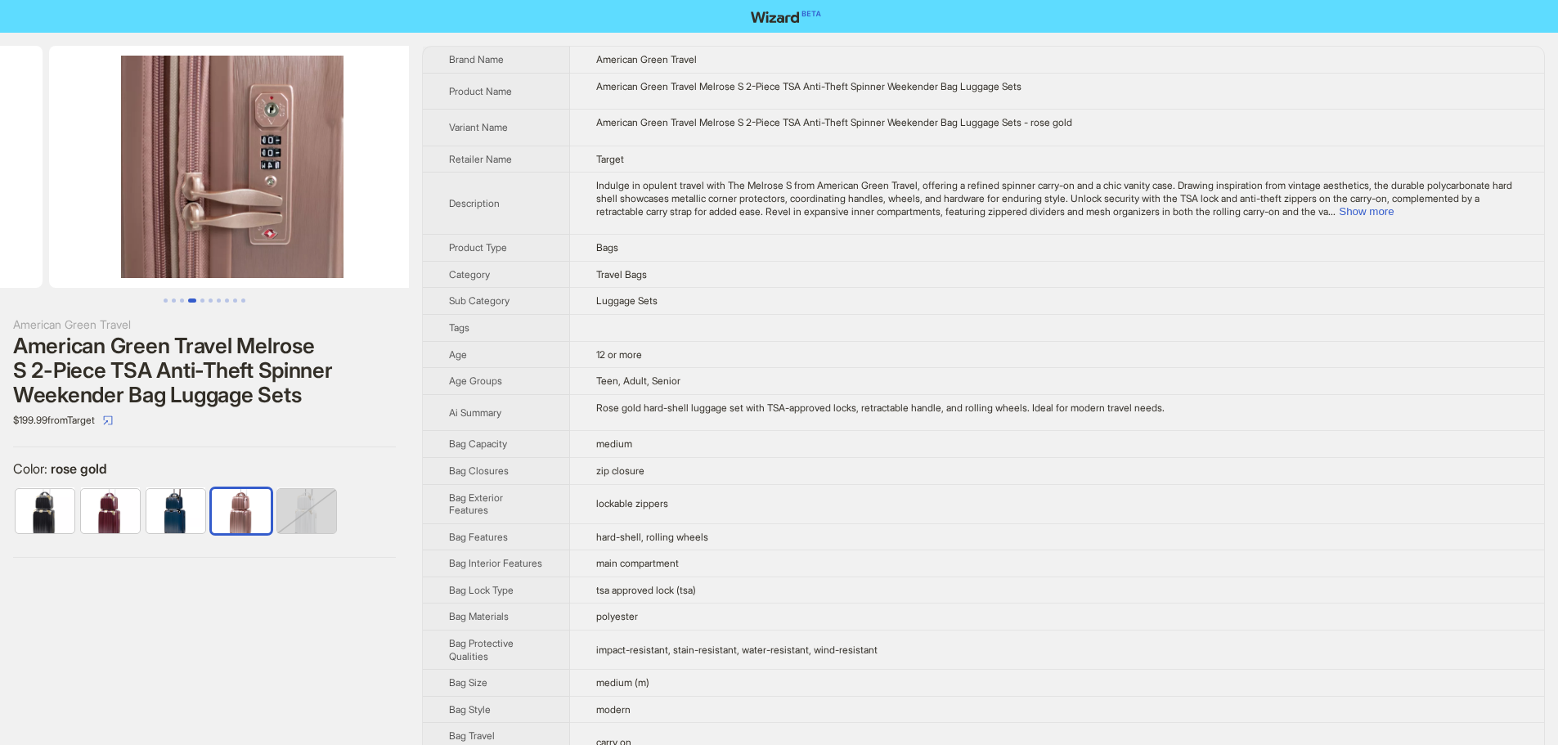
drag, startPoint x: 304, startPoint y: 210, endPoint x: 61, endPoint y: 228, distance: 244.3
click at [62, 228] on ul at bounding box center [204, 167] width 409 height 242
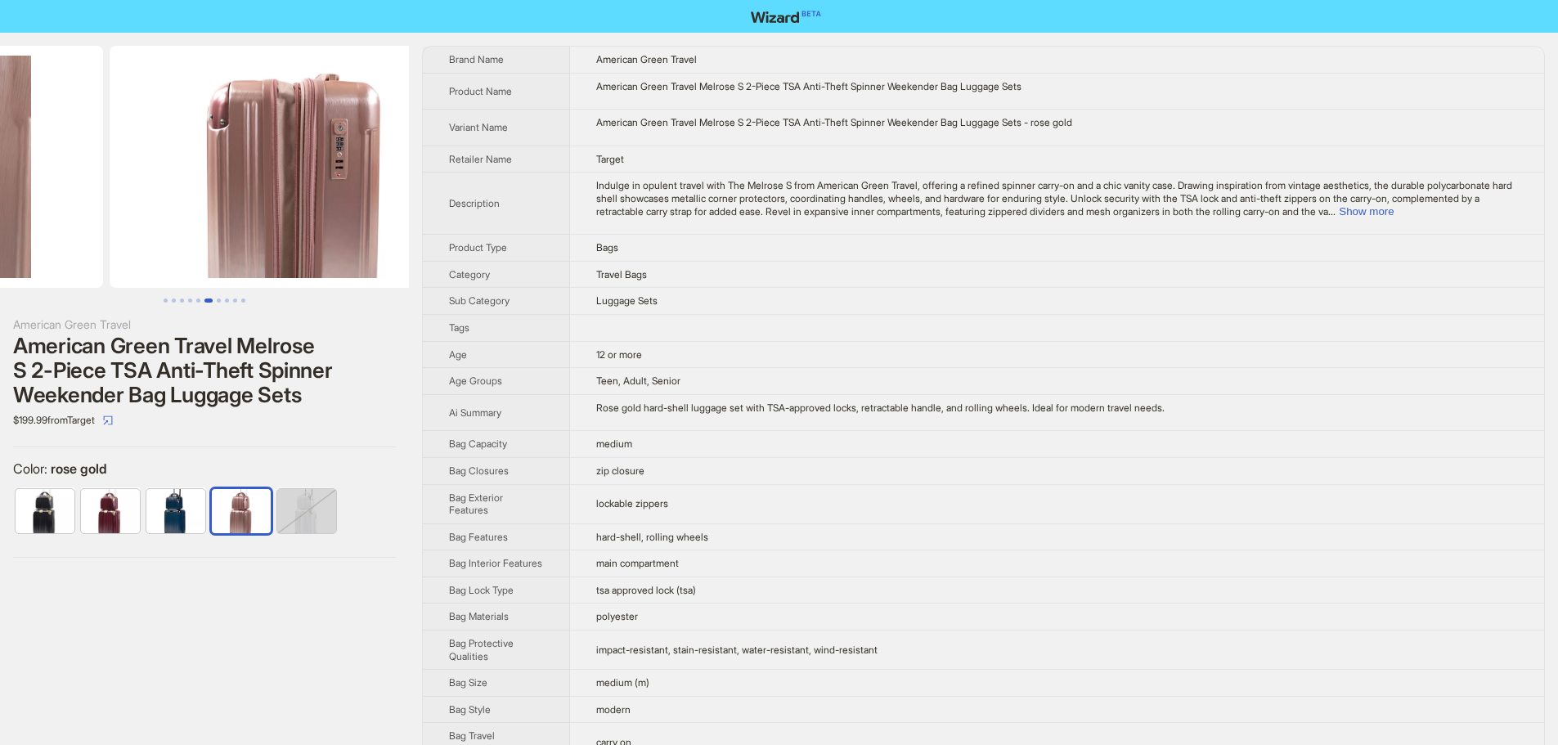
drag, startPoint x: 276, startPoint y: 232, endPoint x: 87, endPoint y: 239, distance: 189.8
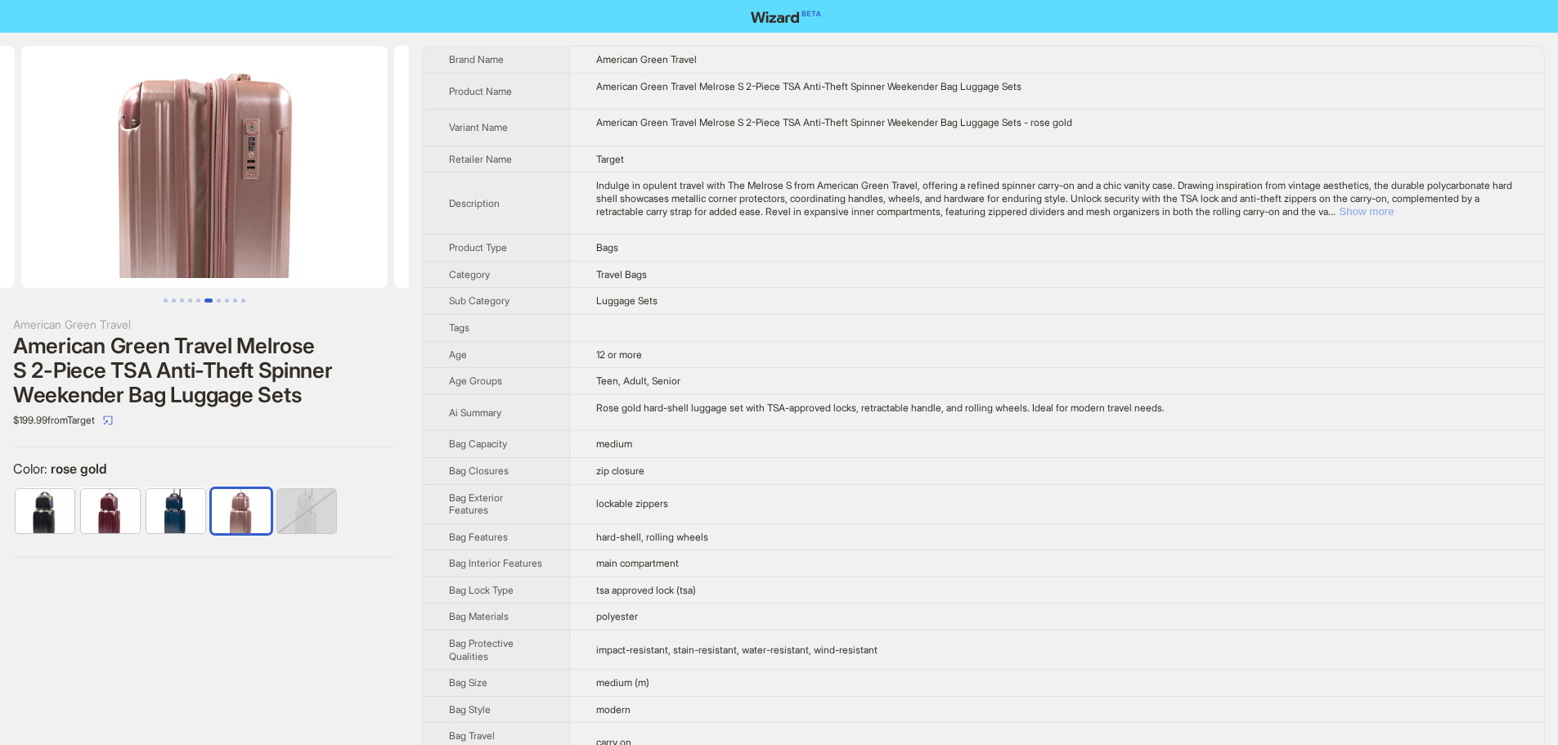
click at [1393, 208] on button "Show more" at bounding box center [1366, 211] width 55 height 12
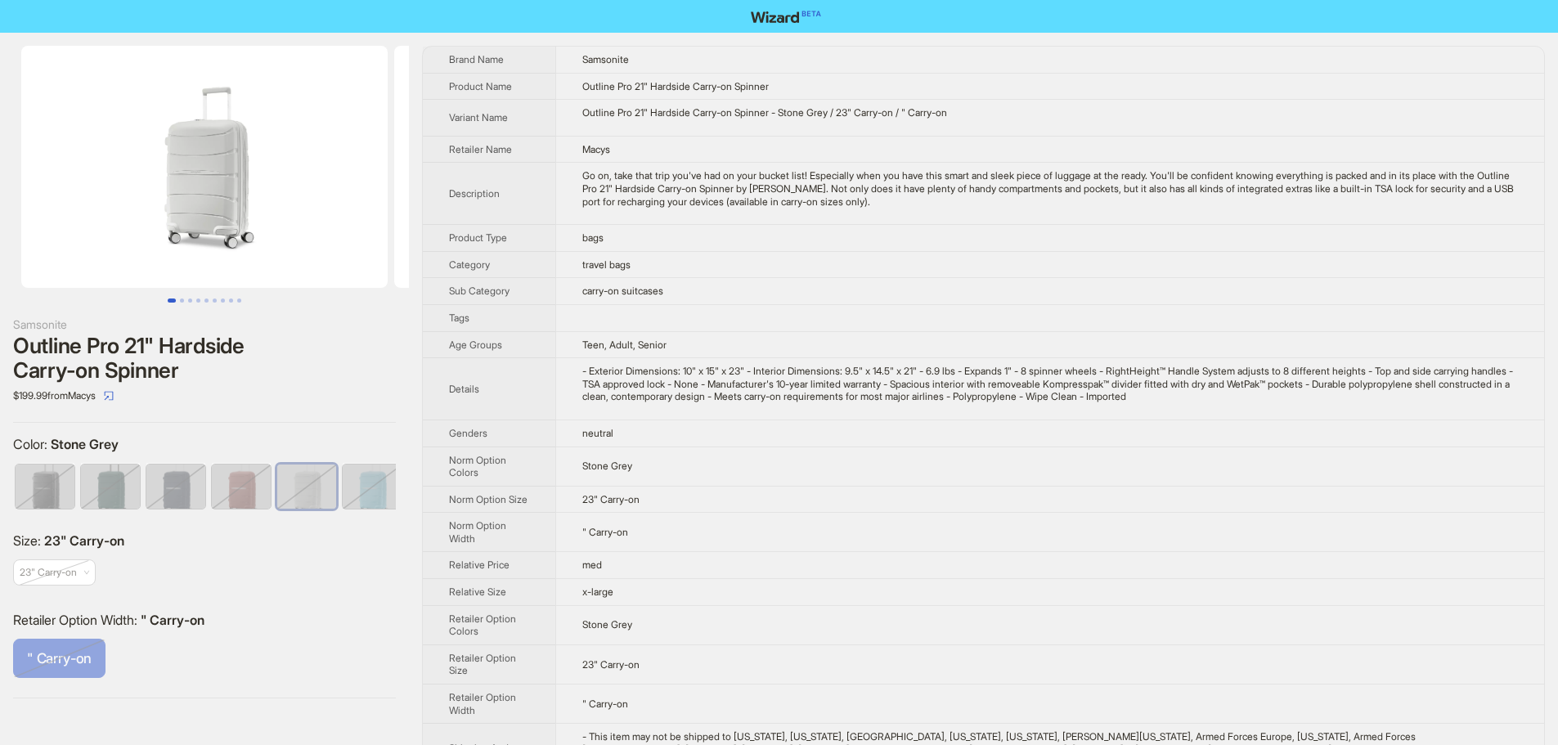
scroll to position [0, 10]
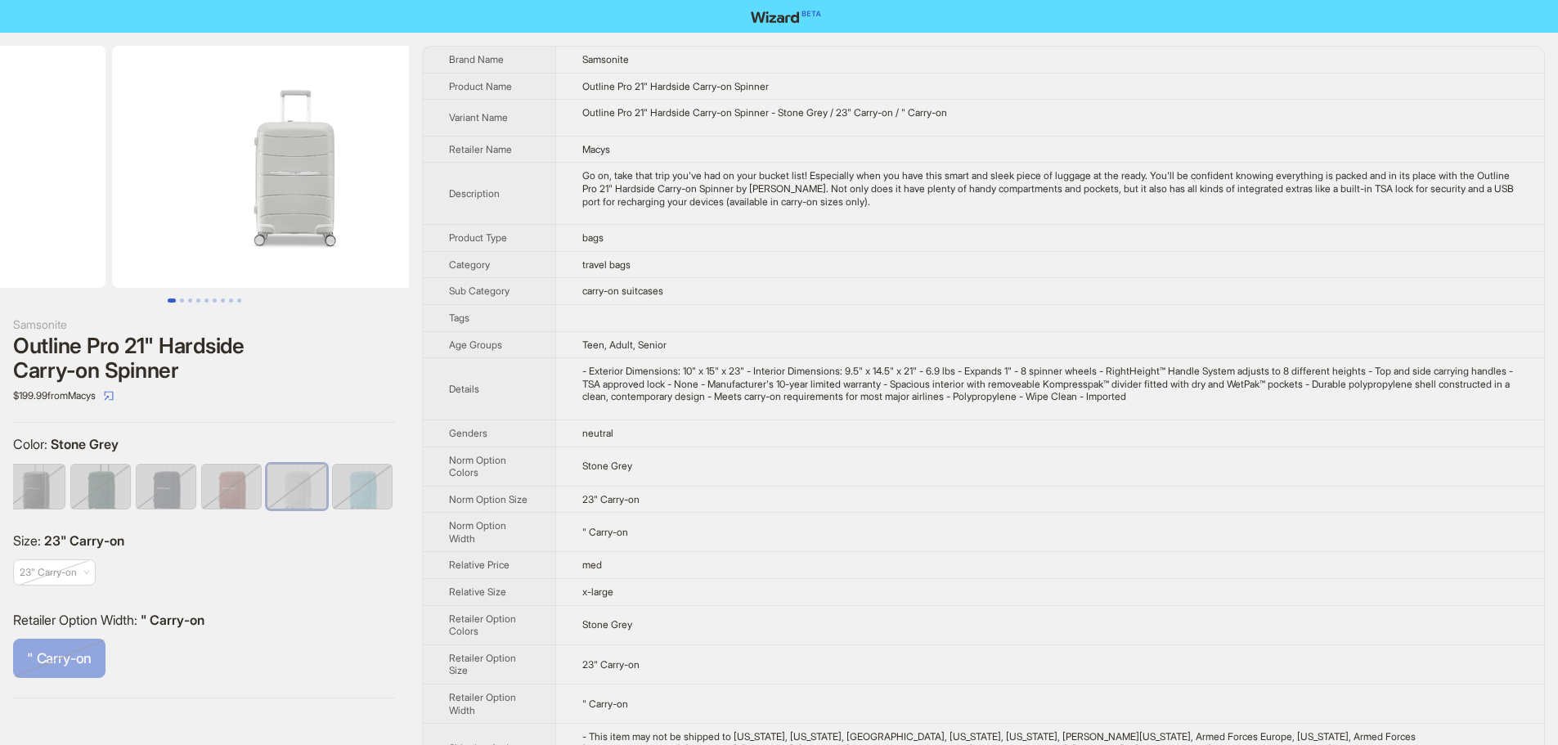
drag, startPoint x: 365, startPoint y: 194, endPoint x: 185, endPoint y: 200, distance: 180.0
click at [185, 200] on ul at bounding box center [204, 167] width 409 height 242
drag, startPoint x: 349, startPoint y: 207, endPoint x: 172, endPoint y: 203, distance: 177.5
click at [160, 206] on ul at bounding box center [204, 167] width 409 height 242
drag, startPoint x: 304, startPoint y: 209, endPoint x: 132, endPoint y: 207, distance: 171.7
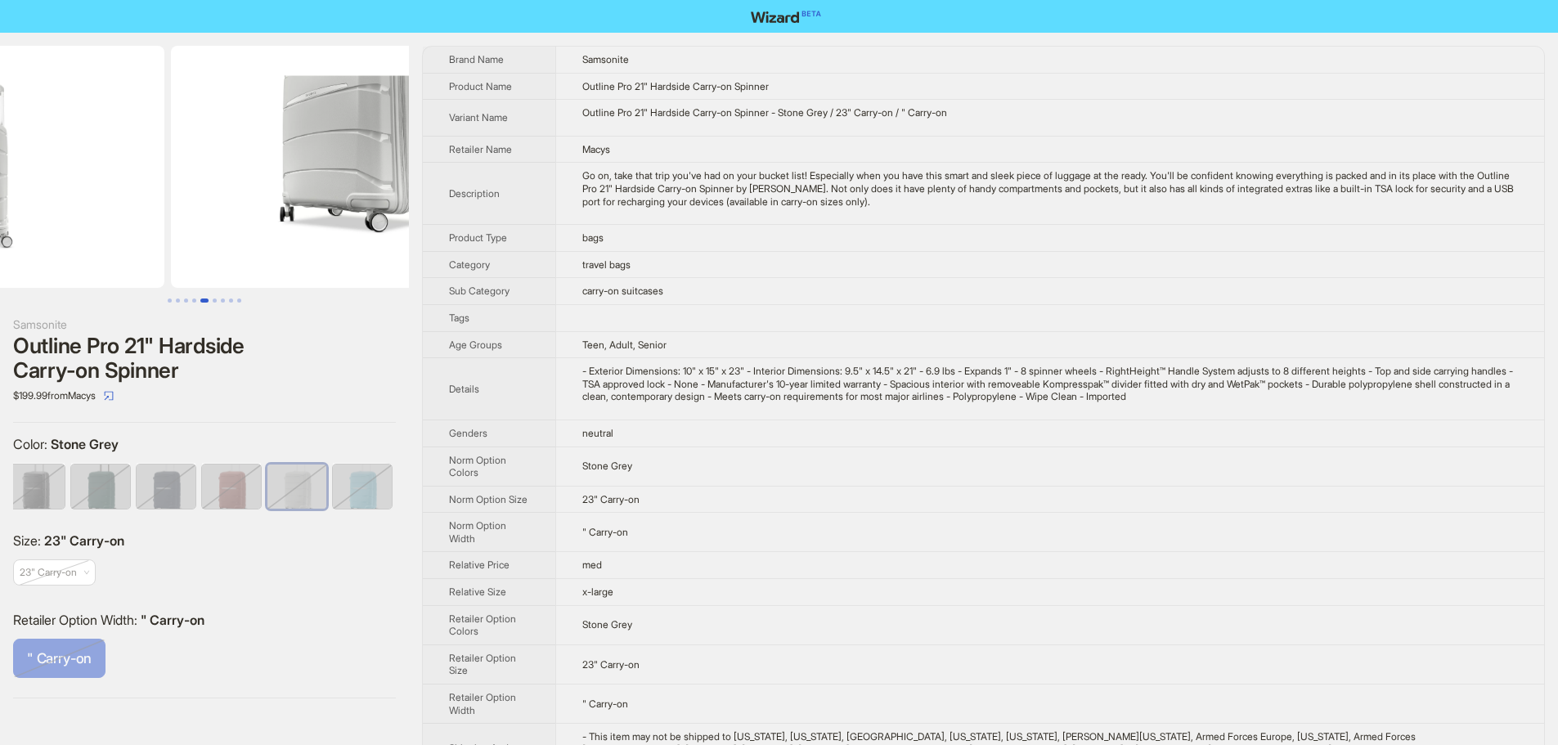
drag, startPoint x: 213, startPoint y: 214, endPoint x: 59, endPoint y: 215, distance: 153.7
click at [54, 216] on ul at bounding box center [204, 167] width 409 height 242
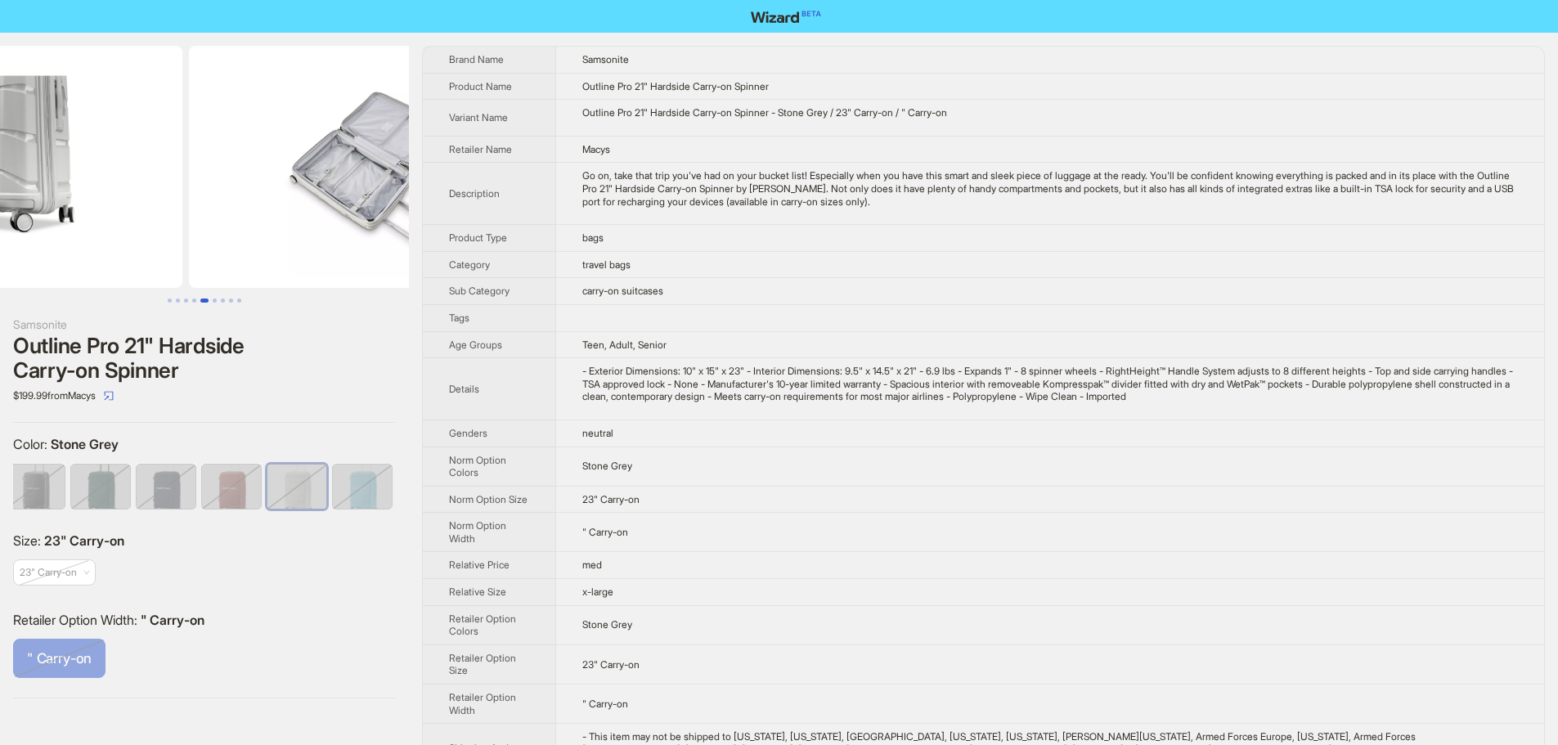
drag, startPoint x: 255, startPoint y: 212, endPoint x: 0, endPoint y: 215, distance: 255.2
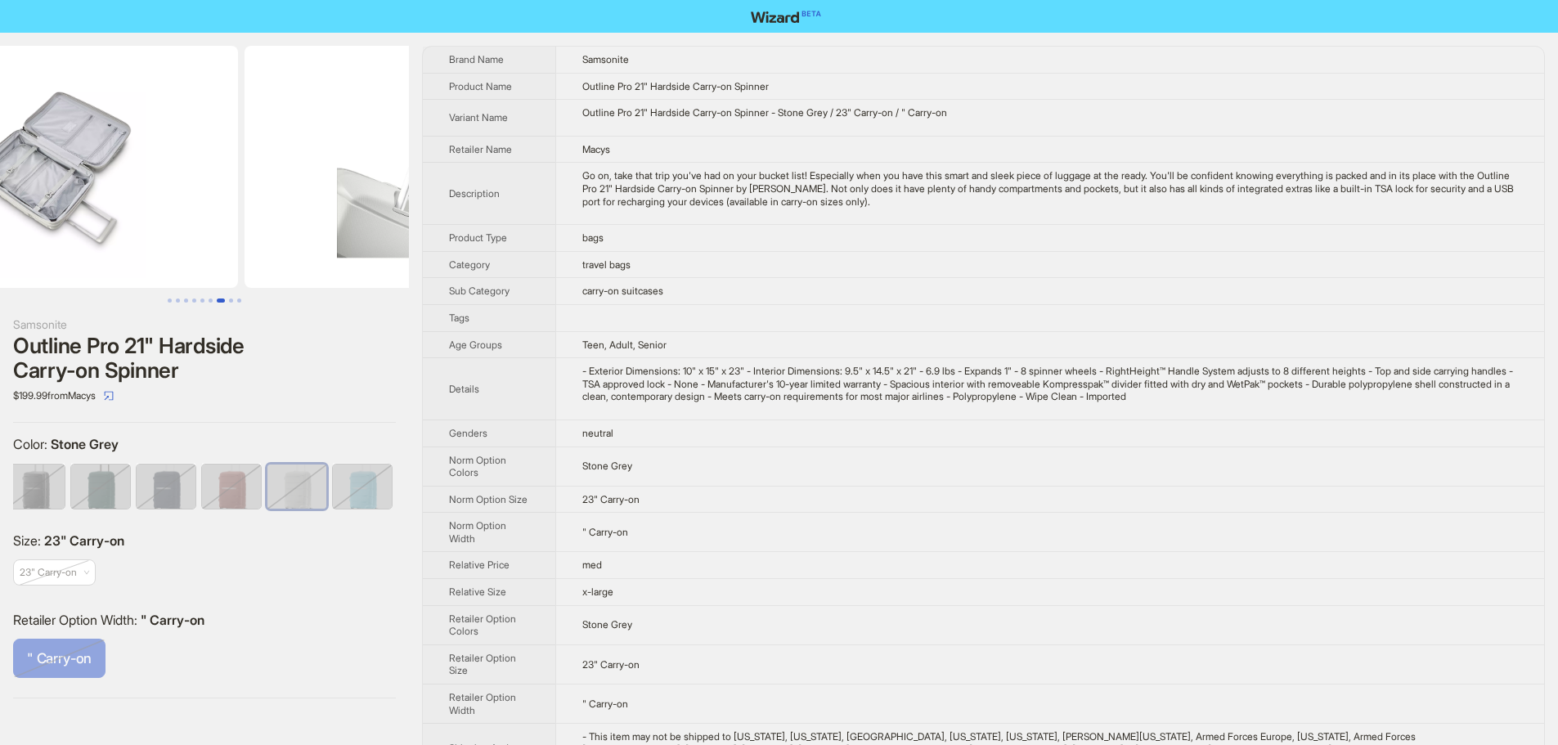
drag, startPoint x: 188, startPoint y: 204, endPoint x: 52, endPoint y: 208, distance: 135.8
click at [65, 207] on ul at bounding box center [204, 167] width 409 height 242
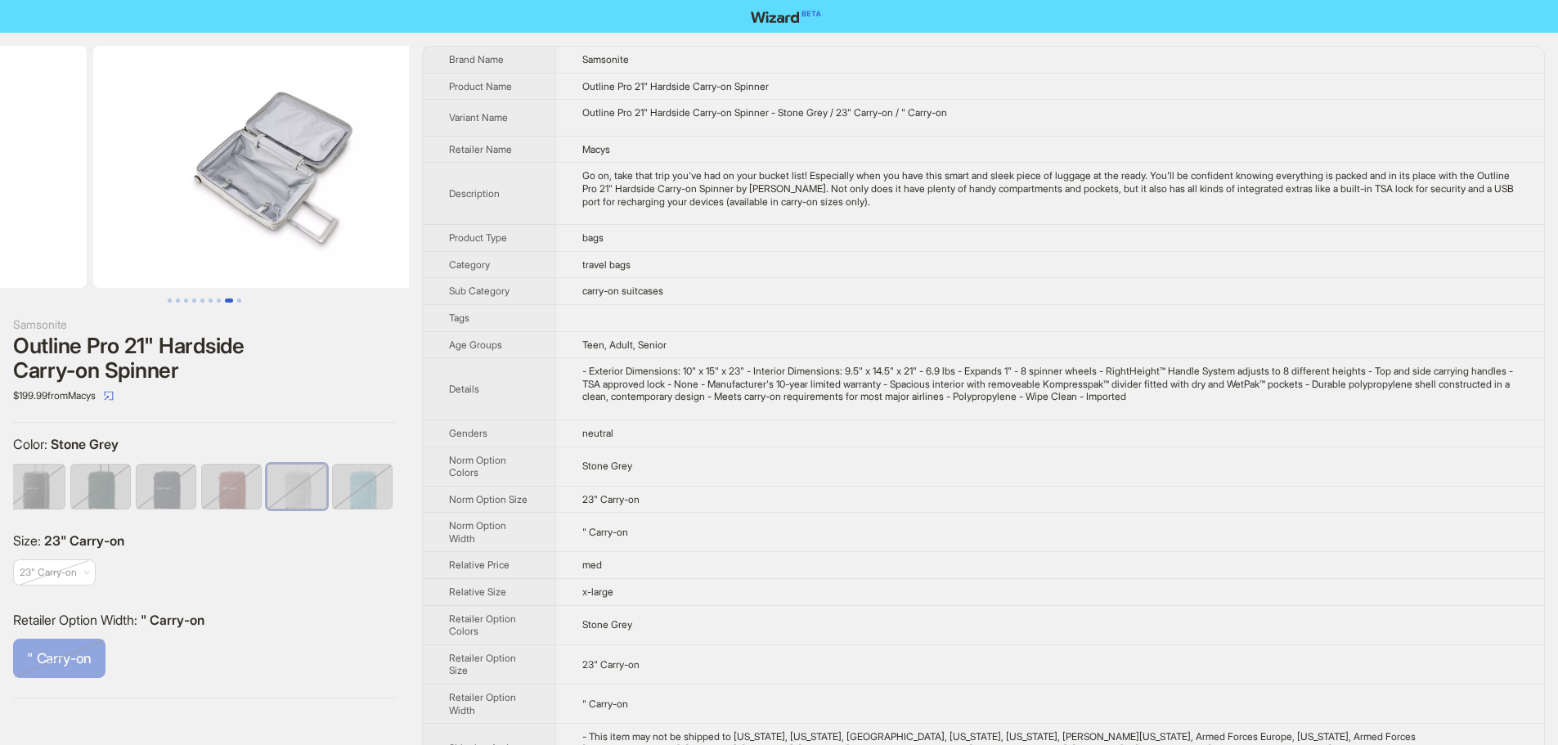
drag, startPoint x: 276, startPoint y: 200, endPoint x: 31, endPoint y: 195, distance: 244.6
click at [33, 195] on ul at bounding box center [204, 167] width 409 height 242
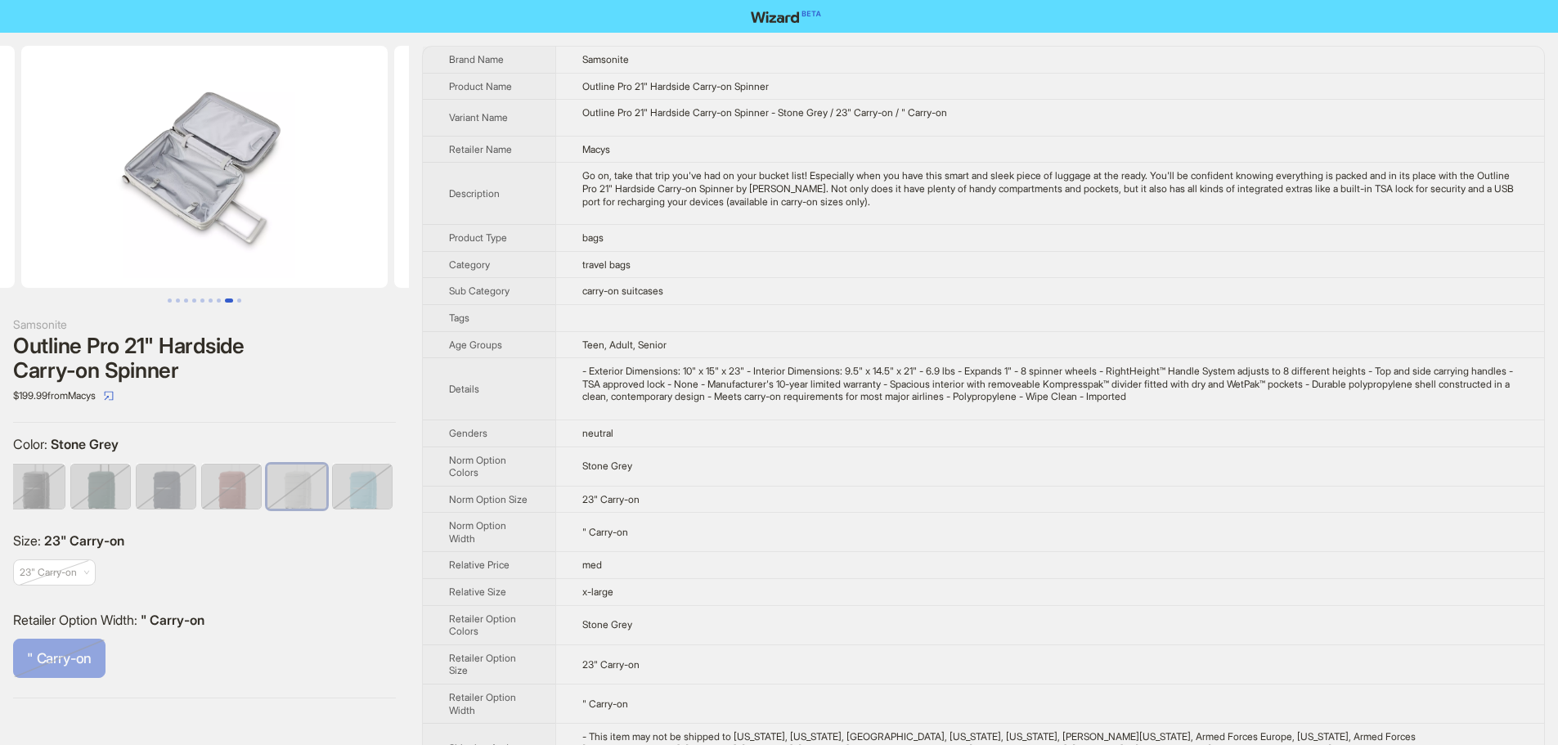
scroll to position [0, 2983]
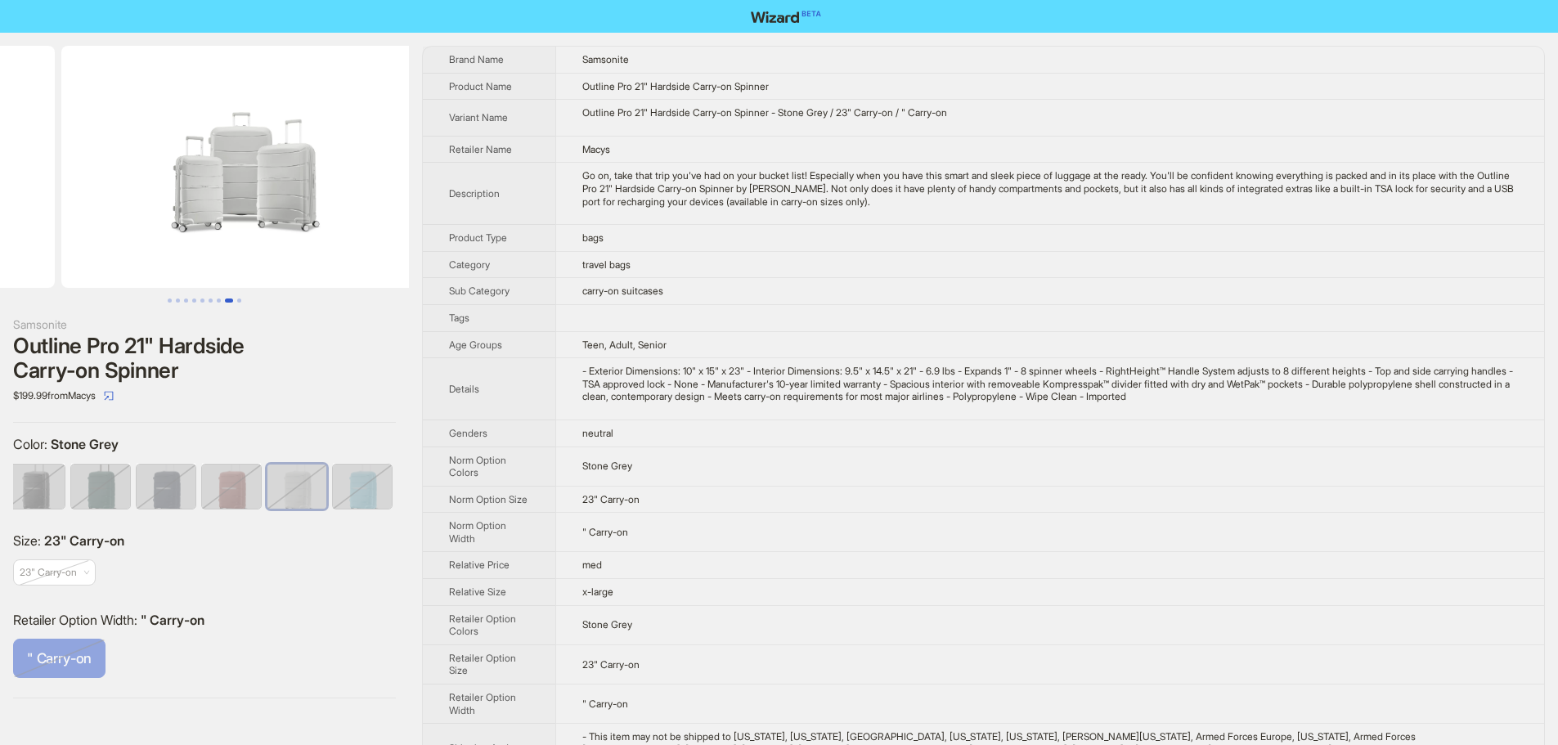
drag, startPoint x: 283, startPoint y: 199, endPoint x: 0, endPoint y: 194, distance: 283.0
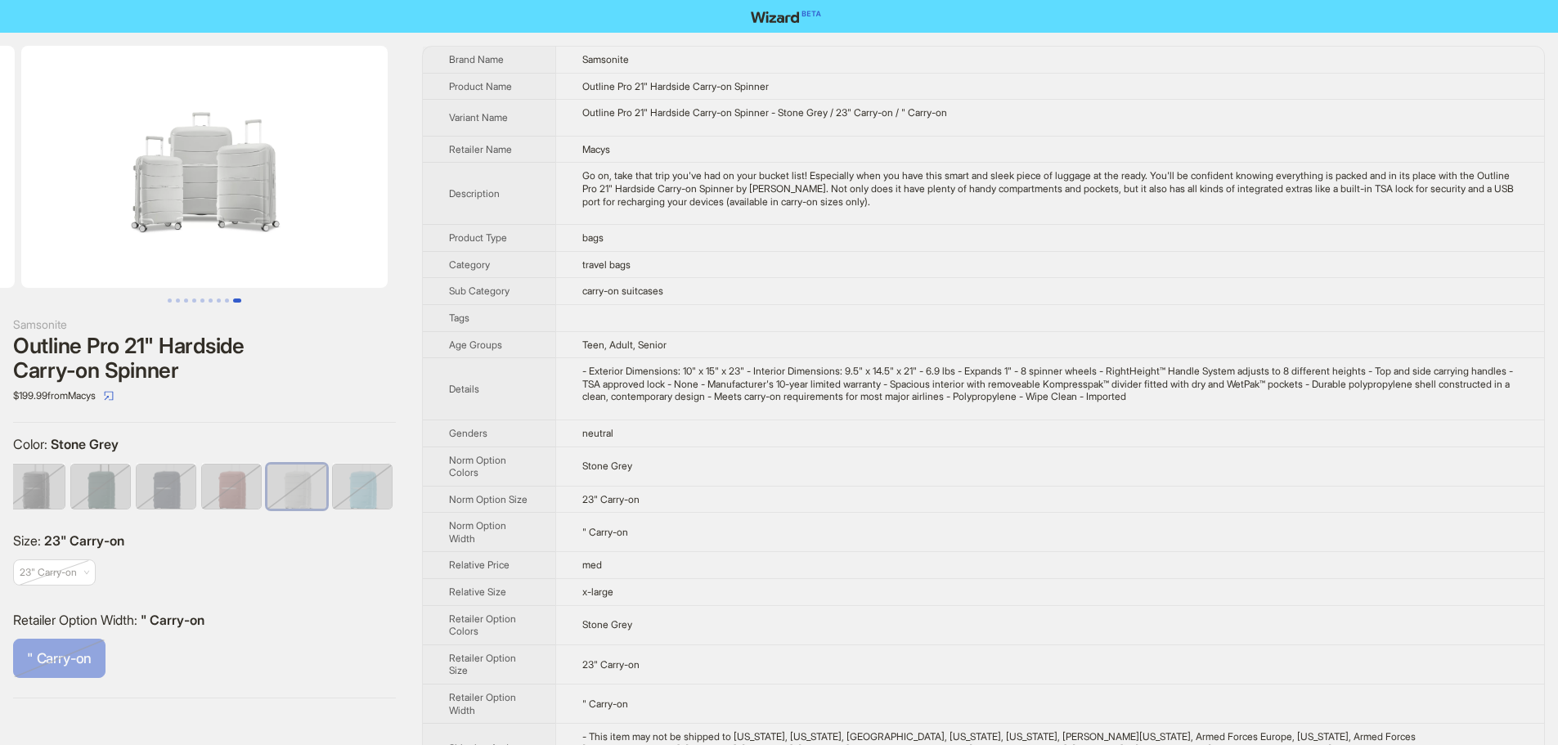
drag, startPoint x: 184, startPoint y: 213, endPoint x: 82, endPoint y: 218, distance: 102.3
click at [82, 218] on img at bounding box center [204, 167] width 366 height 242
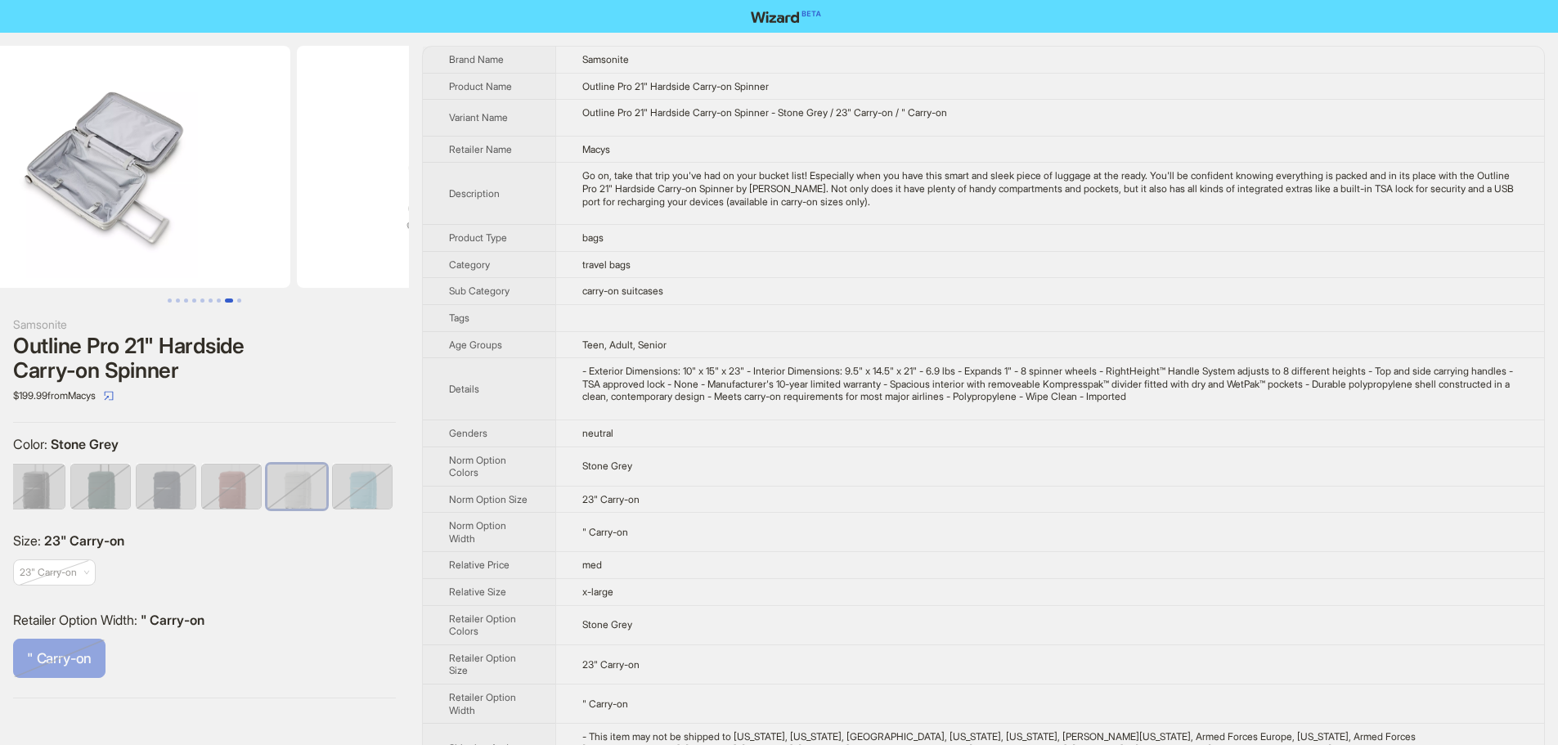
drag, startPoint x: 187, startPoint y: 211, endPoint x: 271, endPoint y: 221, distance: 84.8
click at [277, 218] on ul at bounding box center [204, 167] width 409 height 242
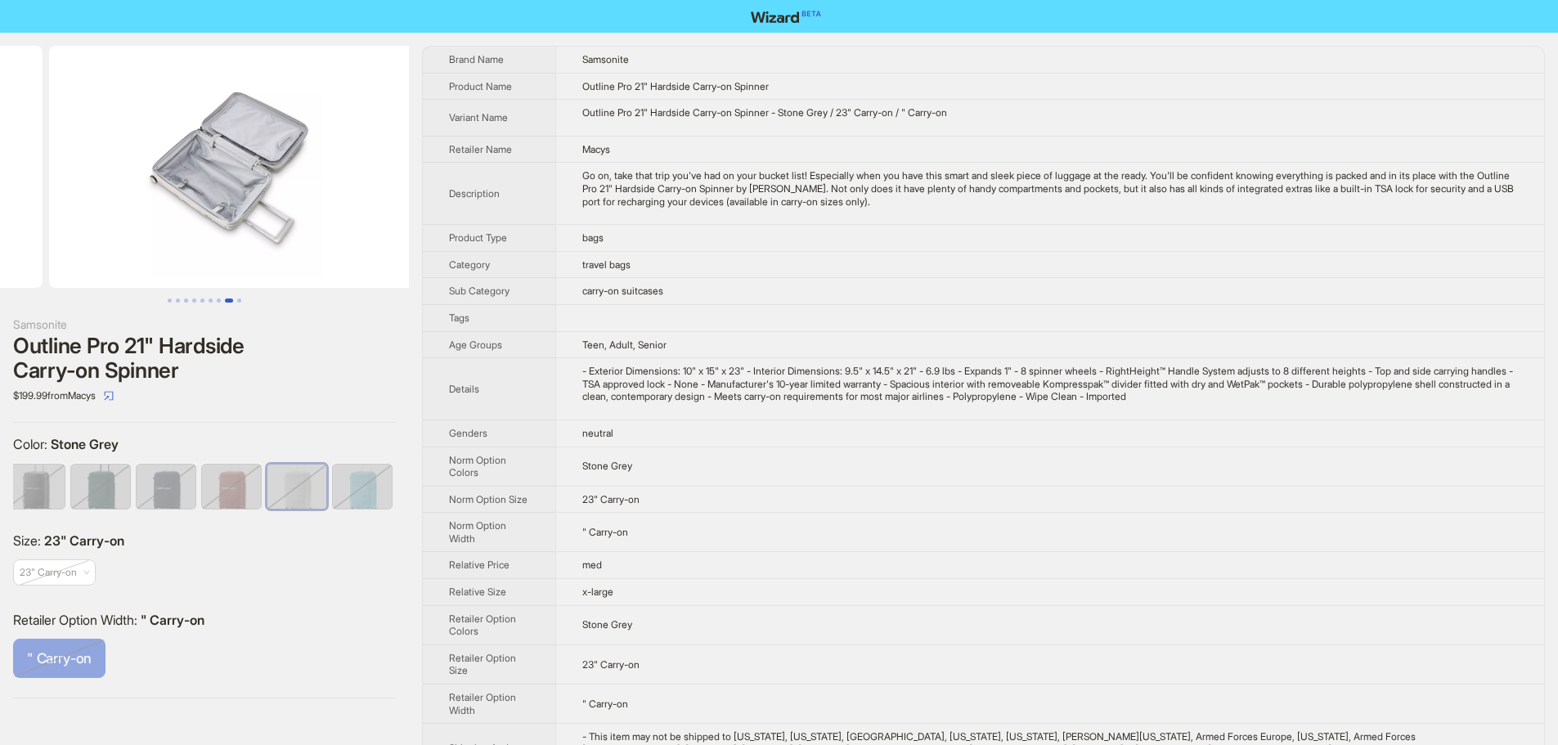
drag, startPoint x: 180, startPoint y: 227, endPoint x: 199, endPoint y: 227, distance: 18.8
click at [199, 227] on img at bounding box center [232, 167] width 366 height 242
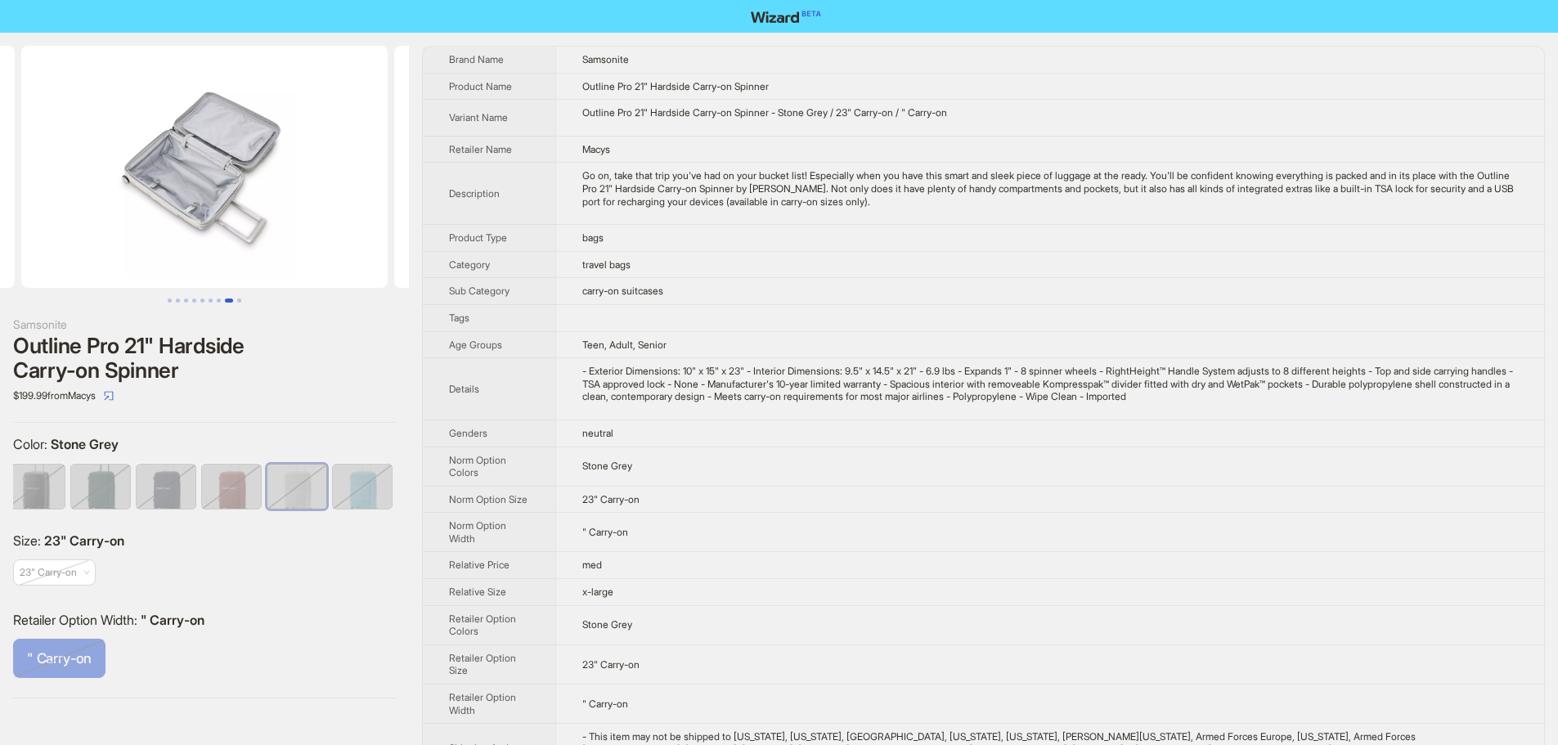
scroll to position [0, 2983]
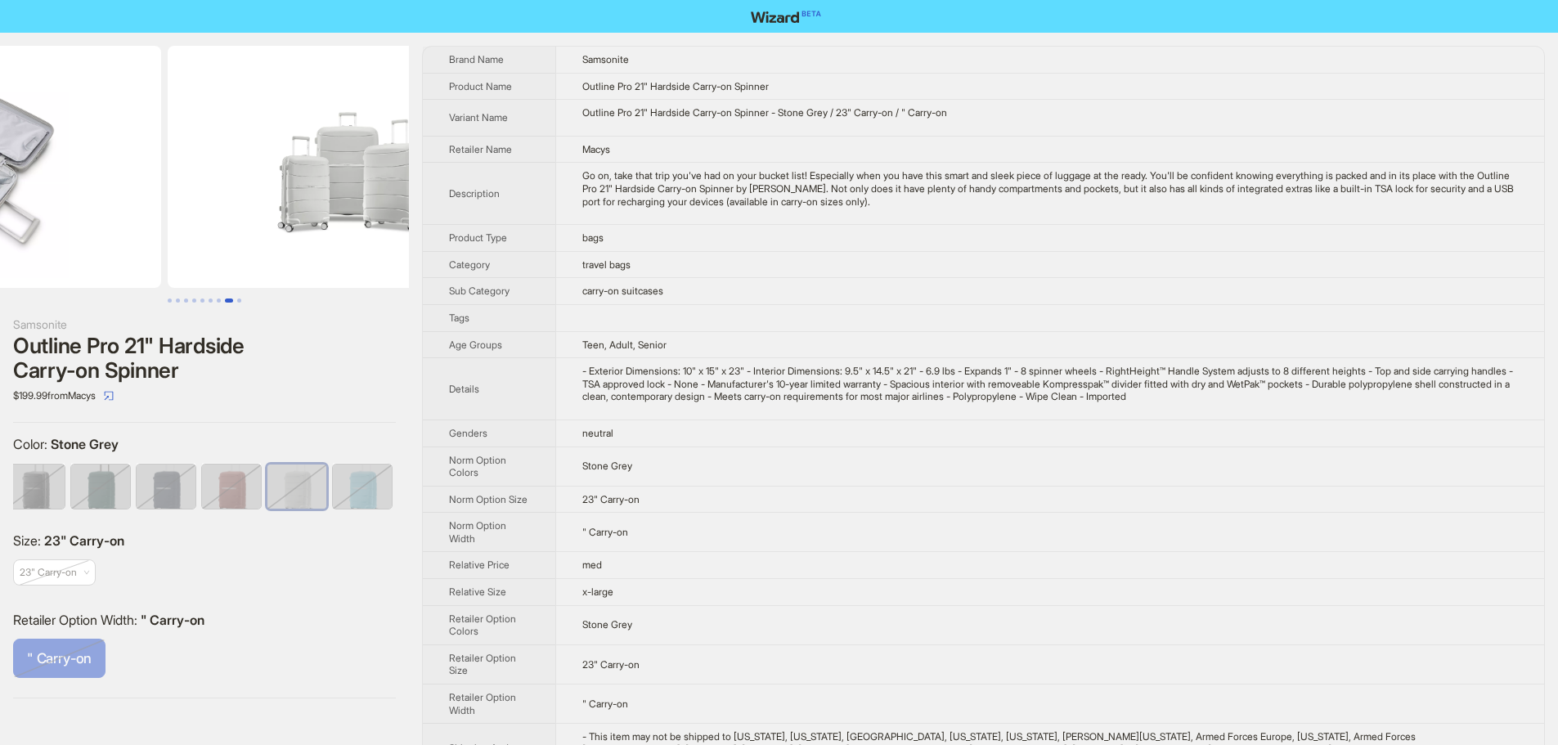
drag, startPoint x: 273, startPoint y: 244, endPoint x: 99, endPoint y: 256, distance: 174.6
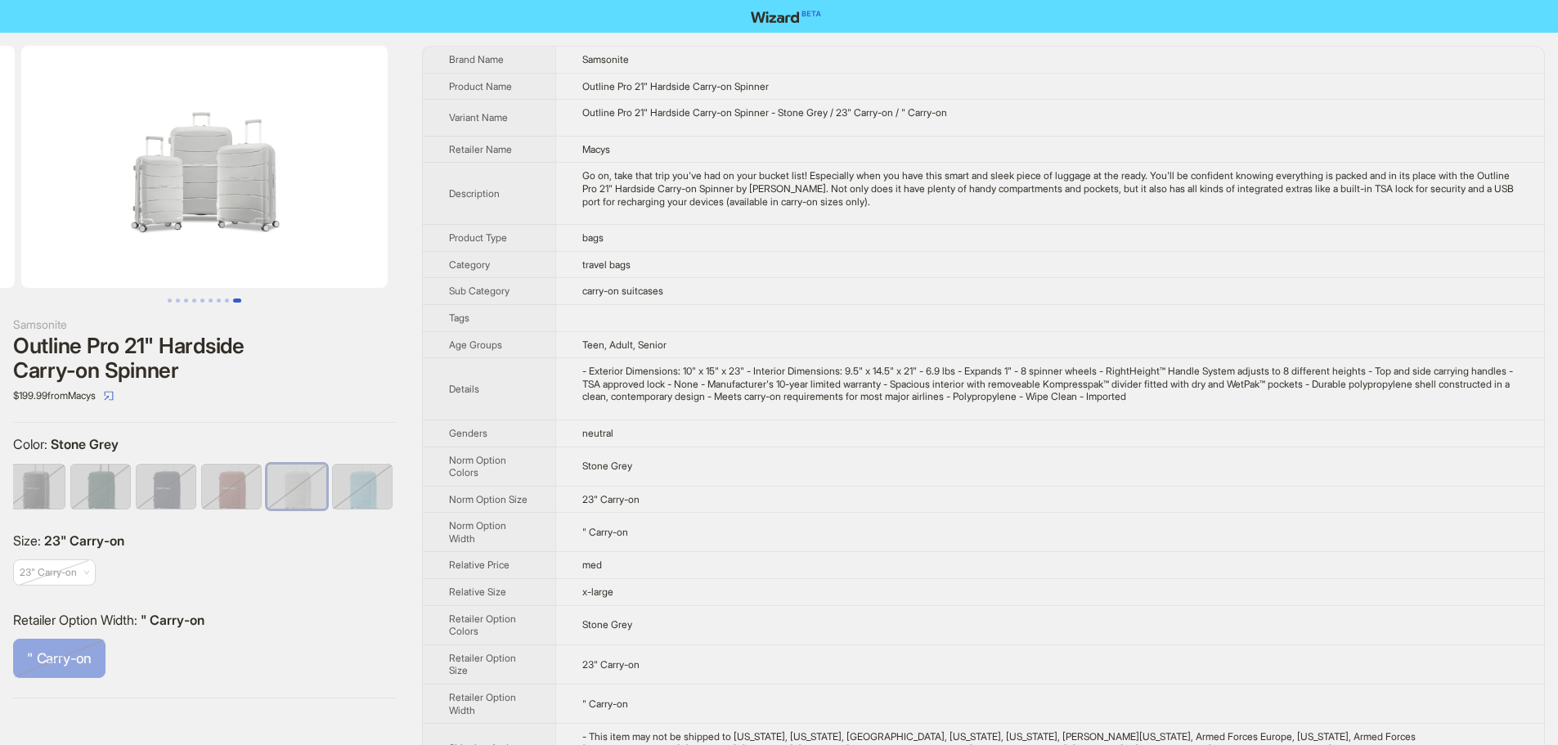
drag, startPoint x: 273, startPoint y: 257, endPoint x: 99, endPoint y: 262, distance: 174.3
click at [117, 261] on img at bounding box center [204, 167] width 366 height 242
click at [841, 392] on div "- Exterior Dimensions: 10" x 15" x 23" - Interior Dimensions: 9.5" x 14.5" x 21…" at bounding box center [1049, 384] width 935 height 38
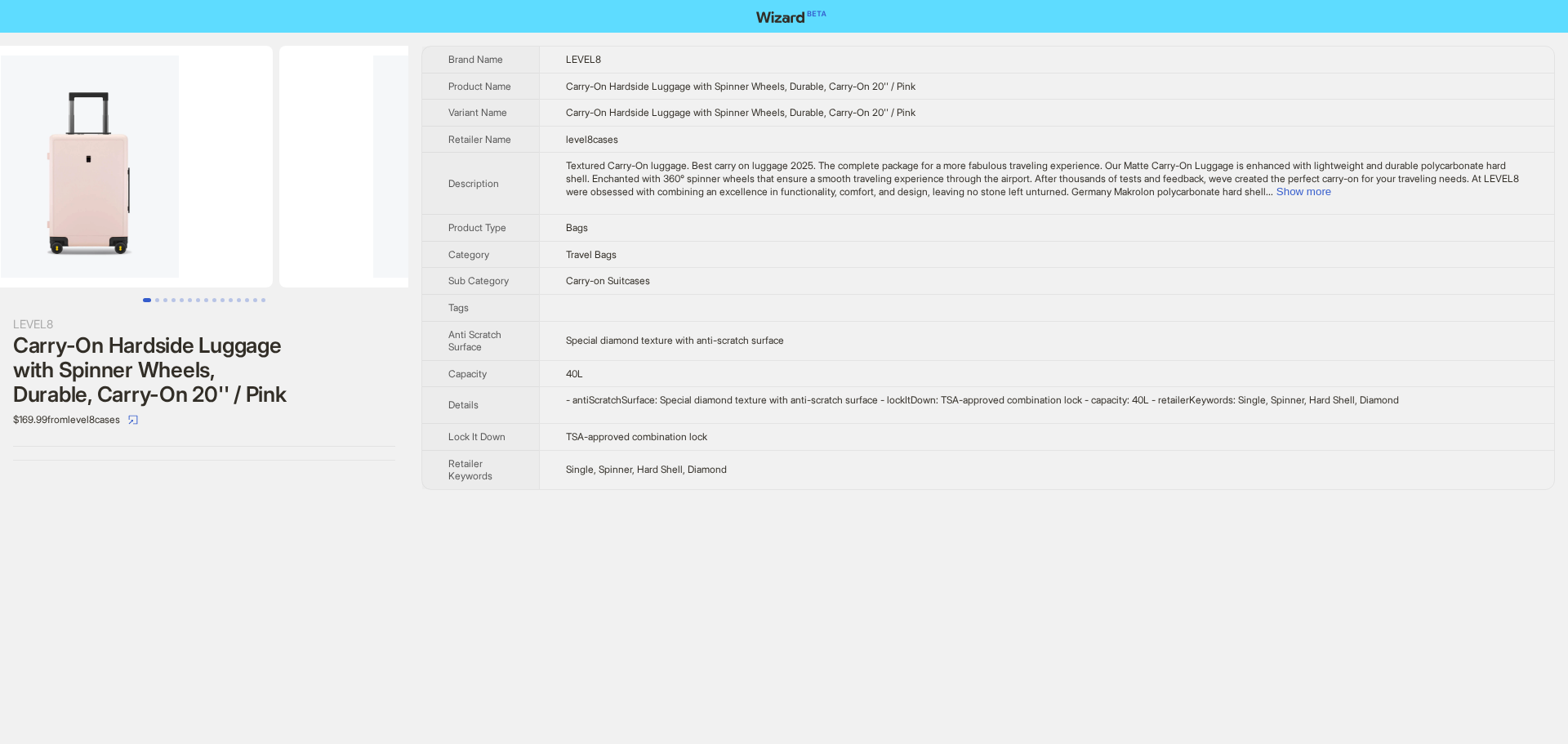
drag, startPoint x: 330, startPoint y: 225, endPoint x: 146, endPoint y: 220, distance: 184.1
click at [182, 221] on ul at bounding box center [204, 167] width 408 height 242
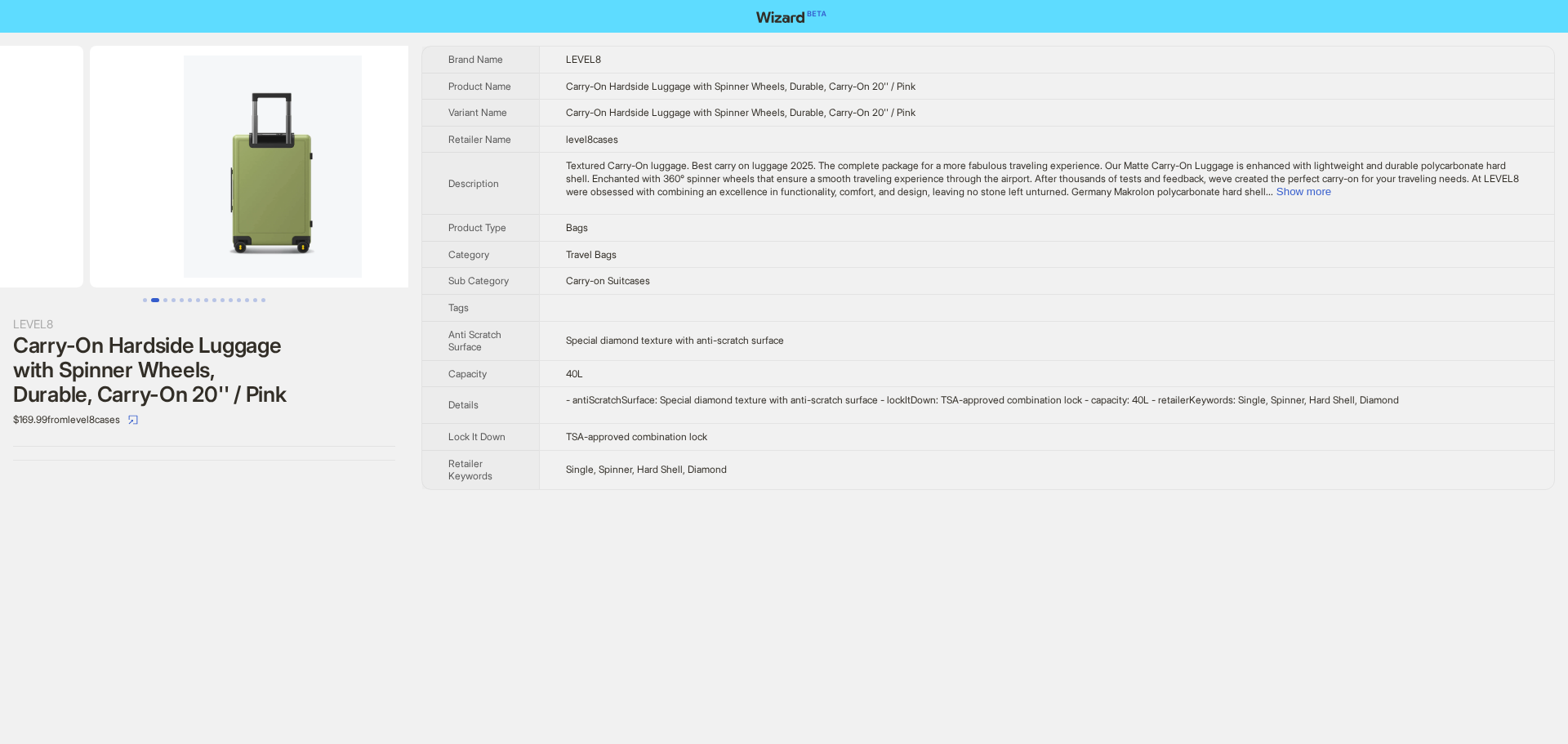
drag, startPoint x: 298, startPoint y: 216, endPoint x: 96, endPoint y: 220, distance: 202.0
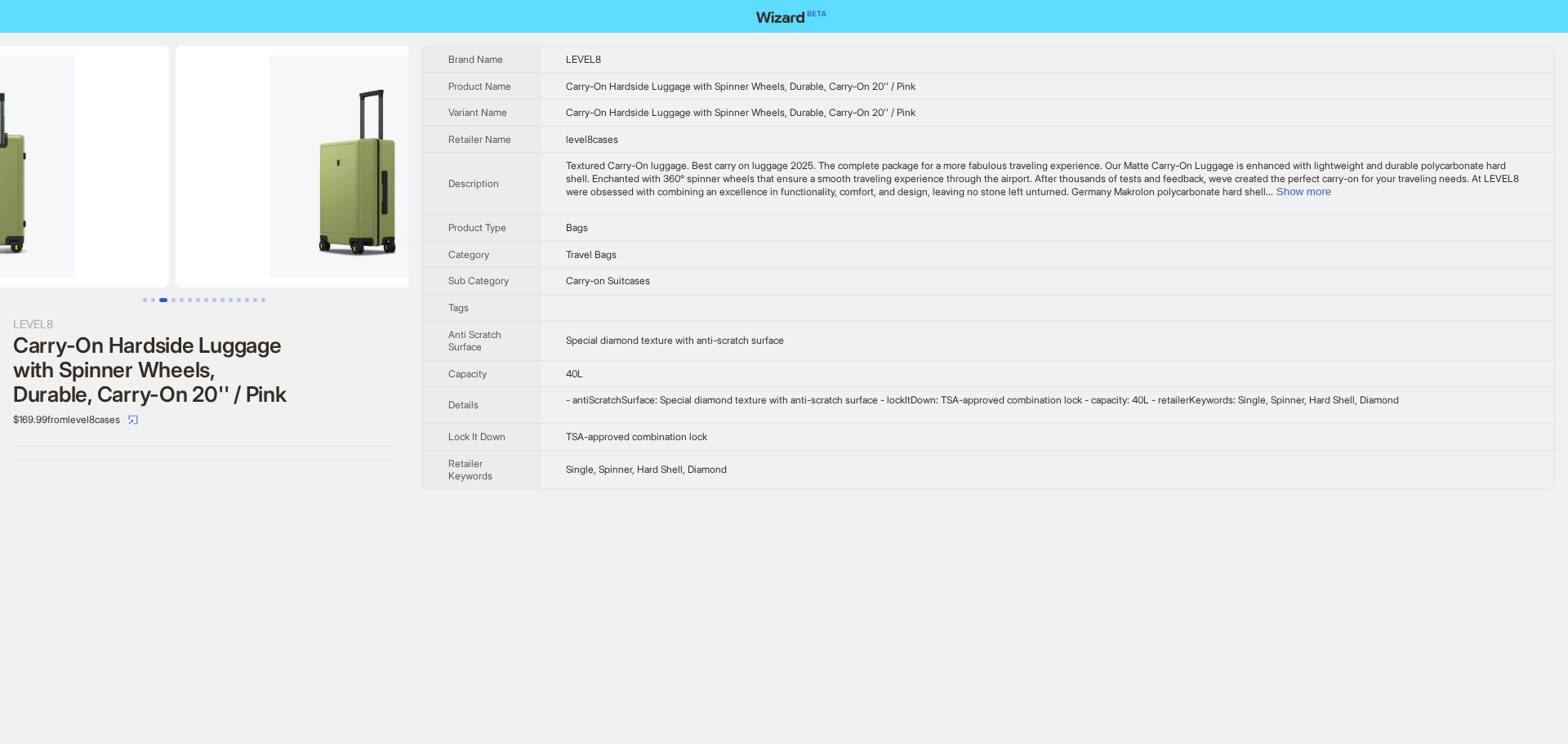
drag, startPoint x: 258, startPoint y: 230, endPoint x: 0, endPoint y: 240, distance: 258.2
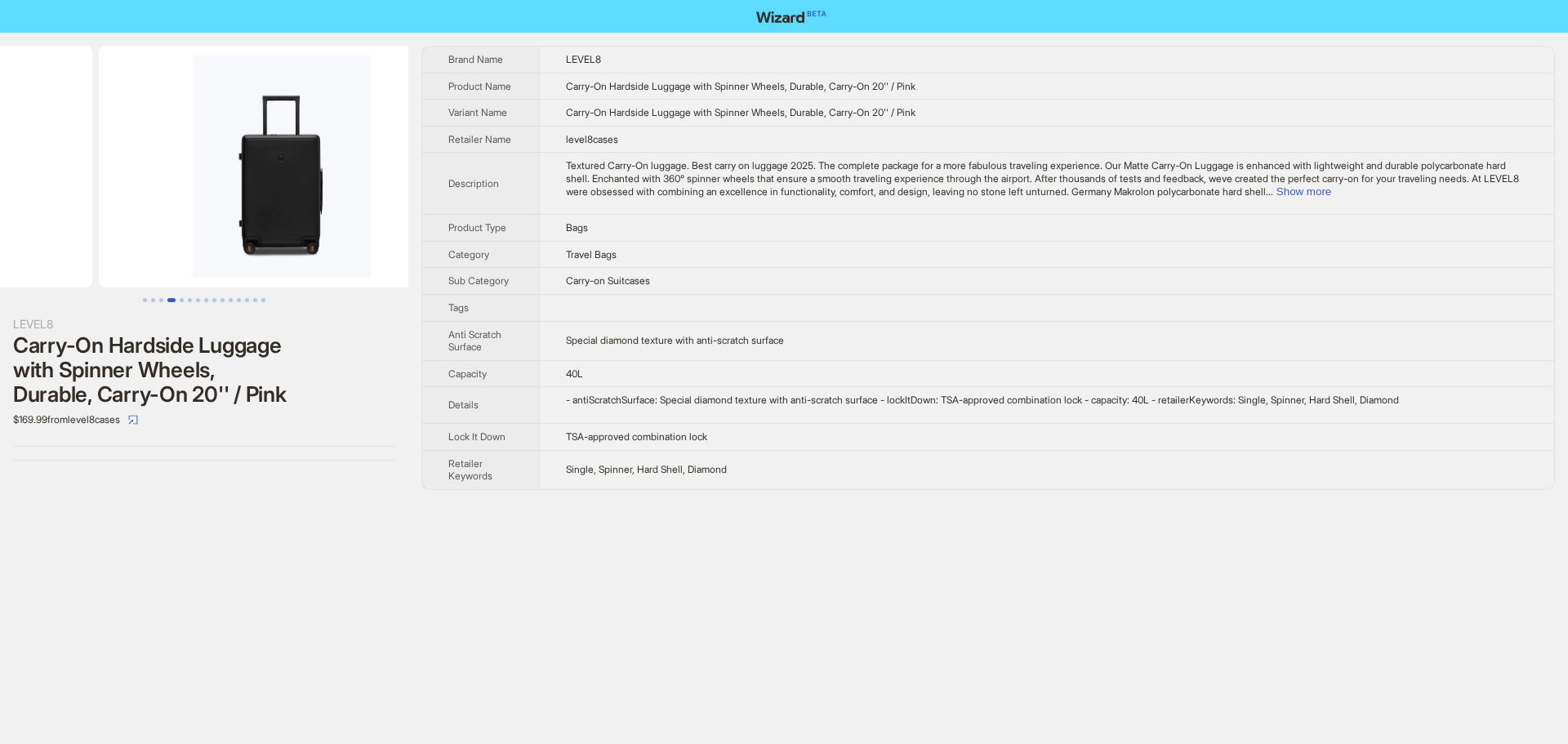
drag, startPoint x: 303, startPoint y: 183, endPoint x: 72, endPoint y: 179, distance: 231.0
click at [115, 179] on ul at bounding box center [204, 167] width 408 height 242
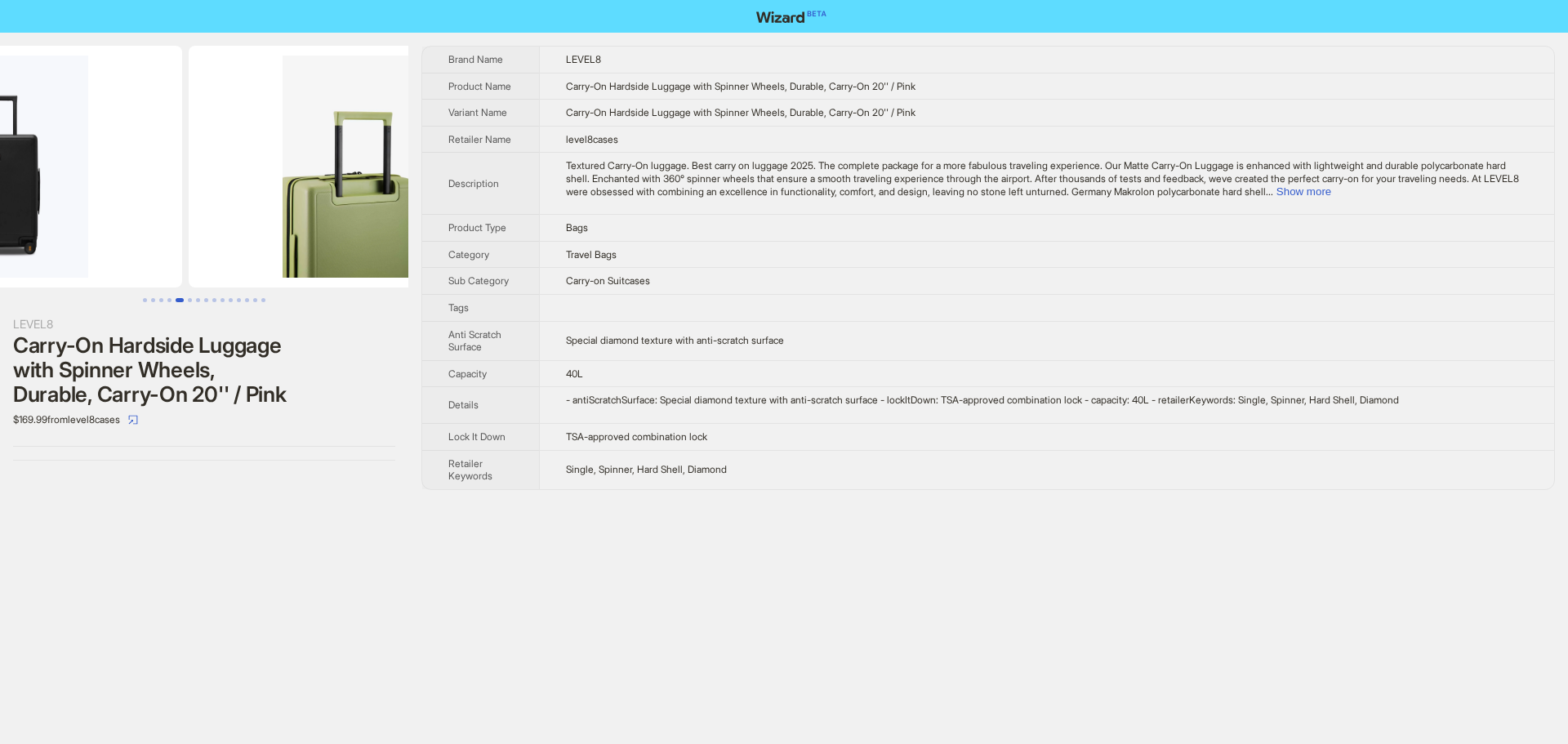
drag, startPoint x: 322, startPoint y: 190, endPoint x: 102, endPoint y: 202, distance: 220.3
click at [119, 202] on ul at bounding box center [204, 167] width 408 height 242
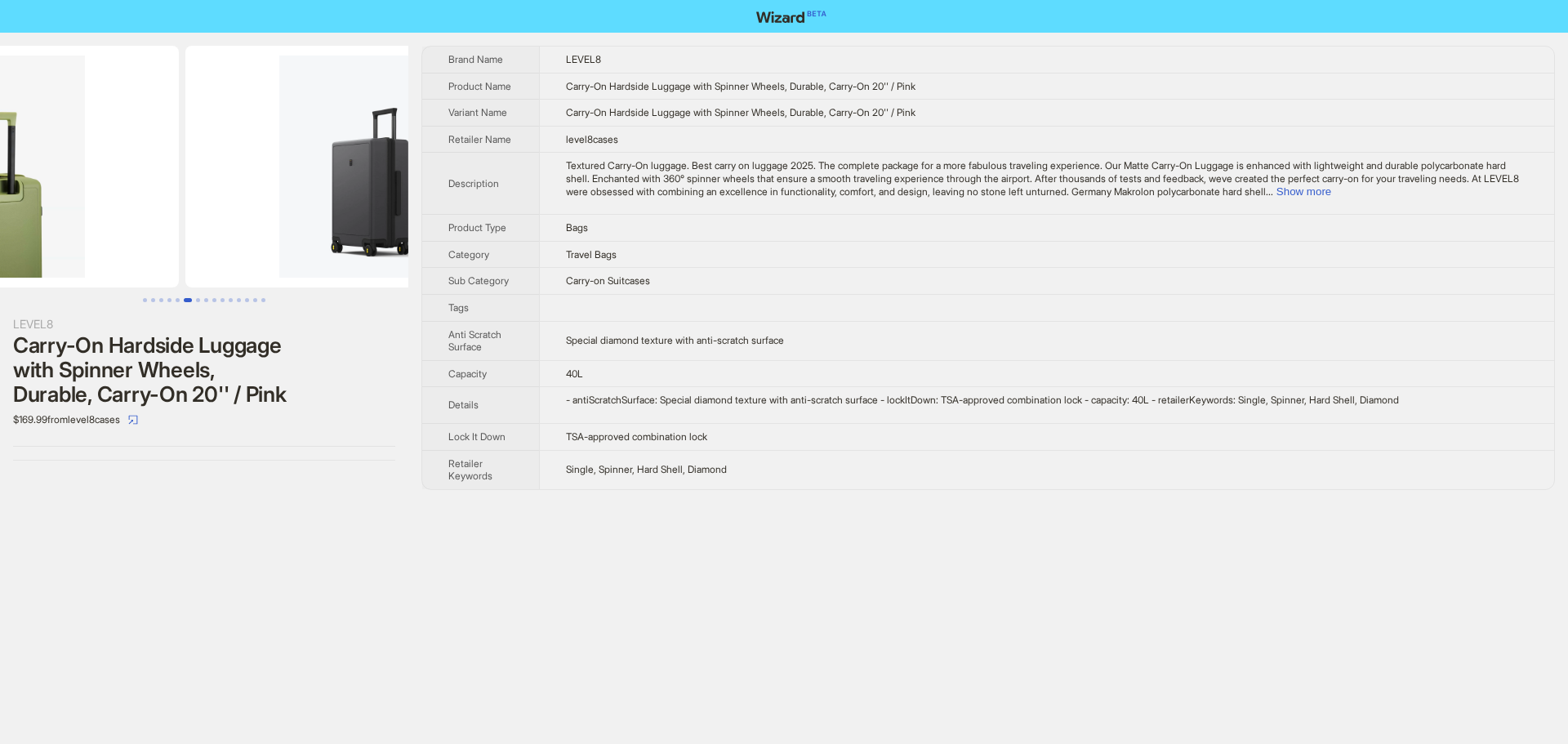
drag, startPoint x: 141, startPoint y: 206, endPoint x: 38, endPoint y: 210, distance: 103.1
click at [52, 210] on ul at bounding box center [204, 167] width 408 height 242
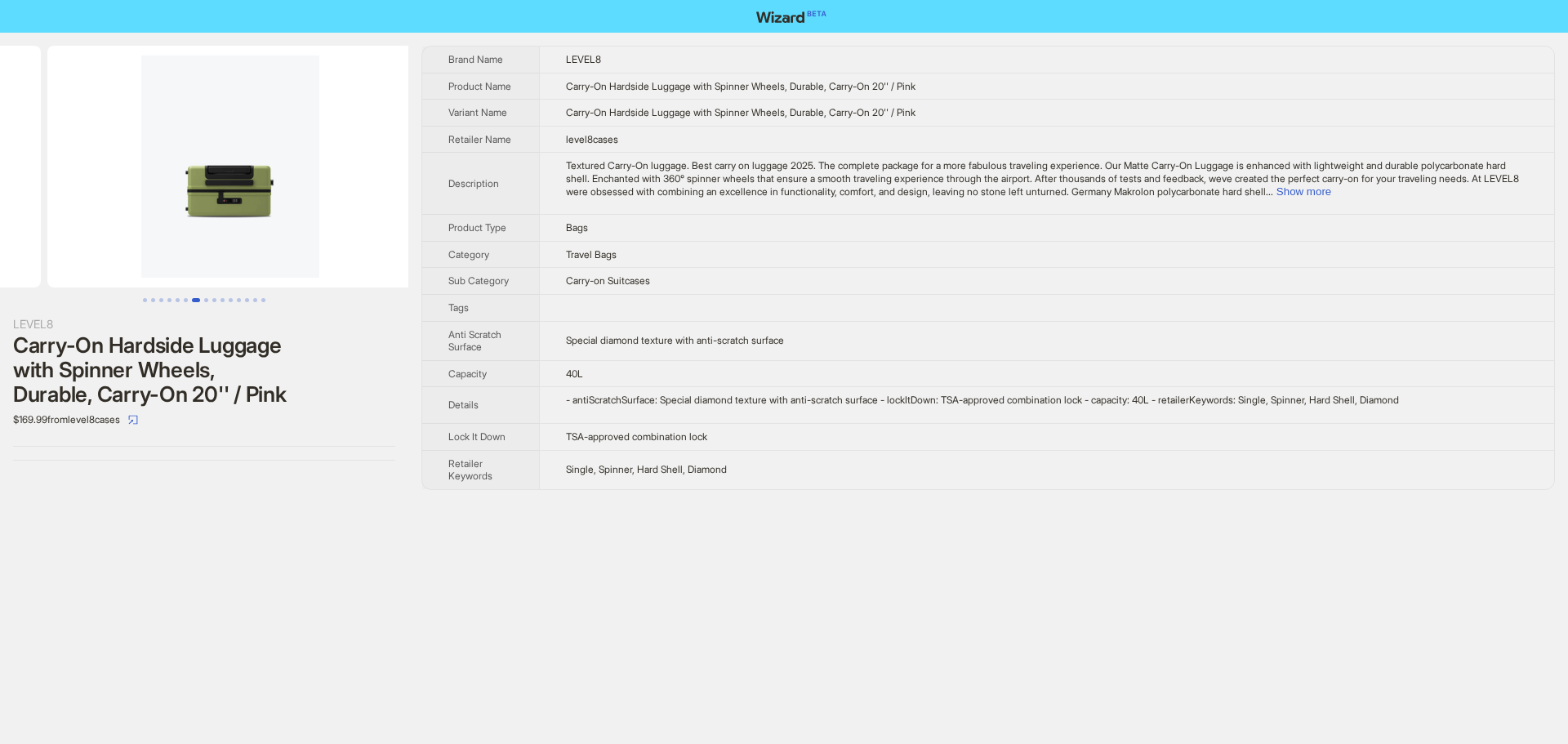
drag, startPoint x: 243, startPoint y: 205, endPoint x: 110, endPoint y: 207, distance: 133.0
click at [67, 211] on ul at bounding box center [204, 167] width 408 height 242
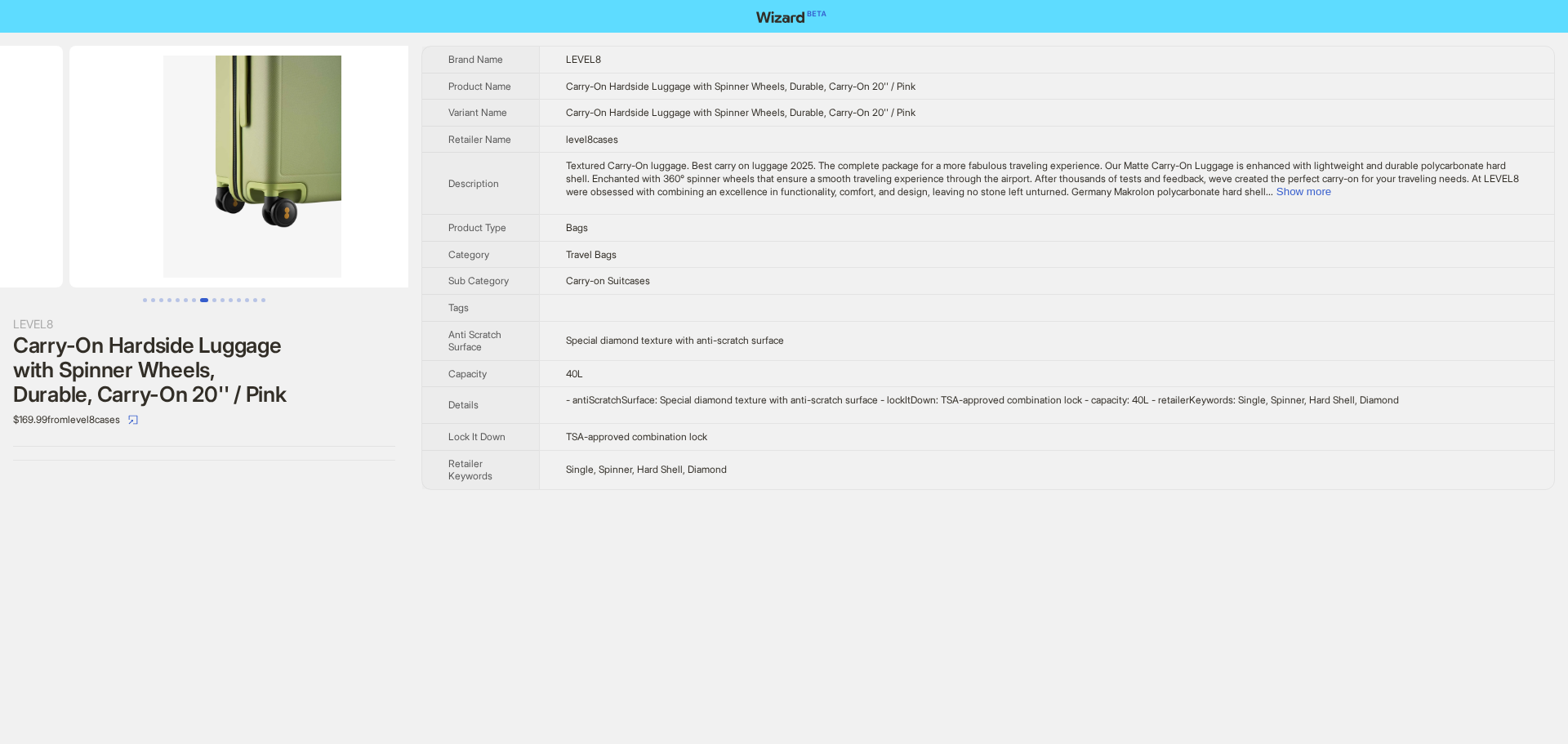
drag, startPoint x: 281, startPoint y: 195, endPoint x: 96, endPoint y: 209, distance: 185.5
click at [94, 209] on ul at bounding box center [204, 167] width 408 height 242
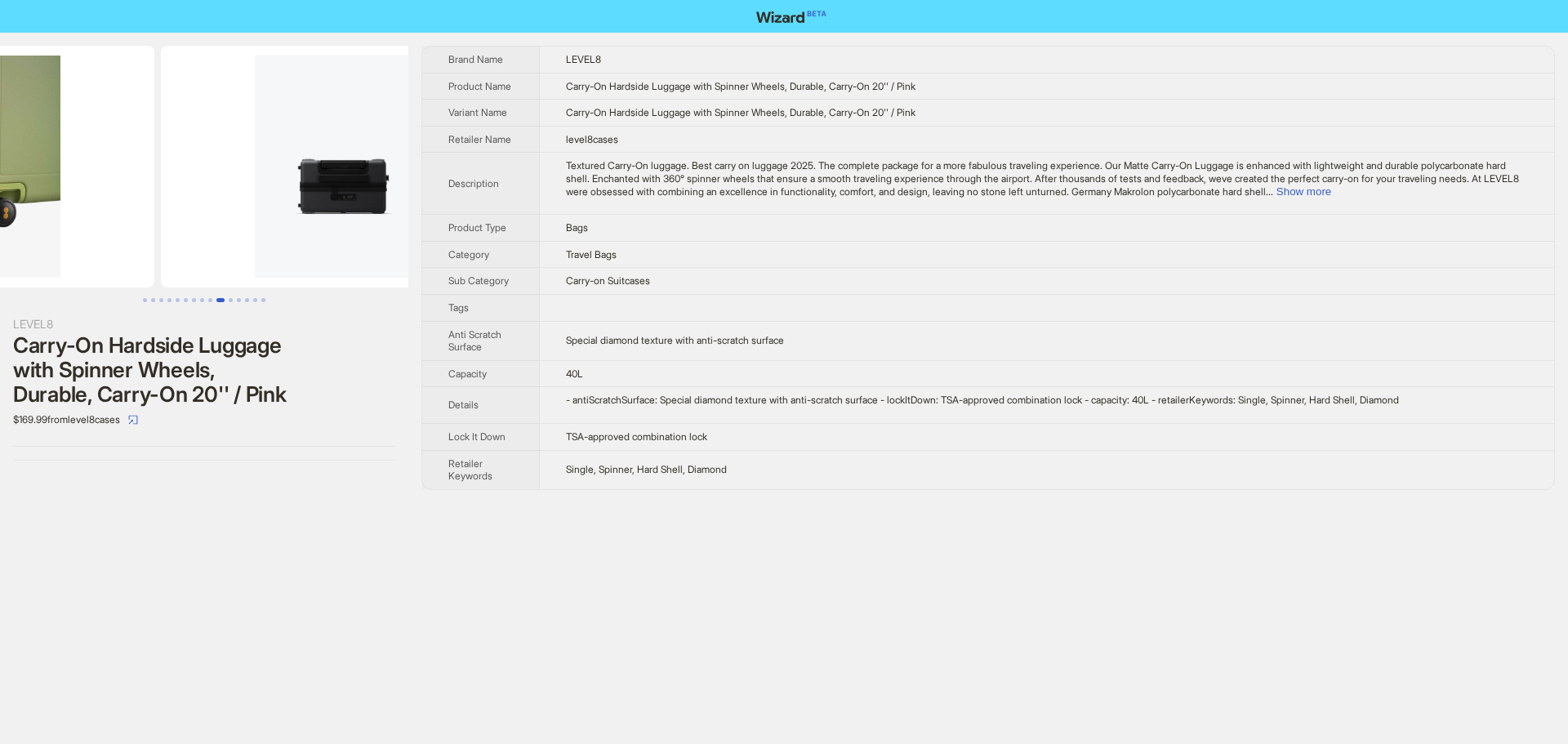
click at [85, 213] on ul at bounding box center [204, 167] width 408 height 242
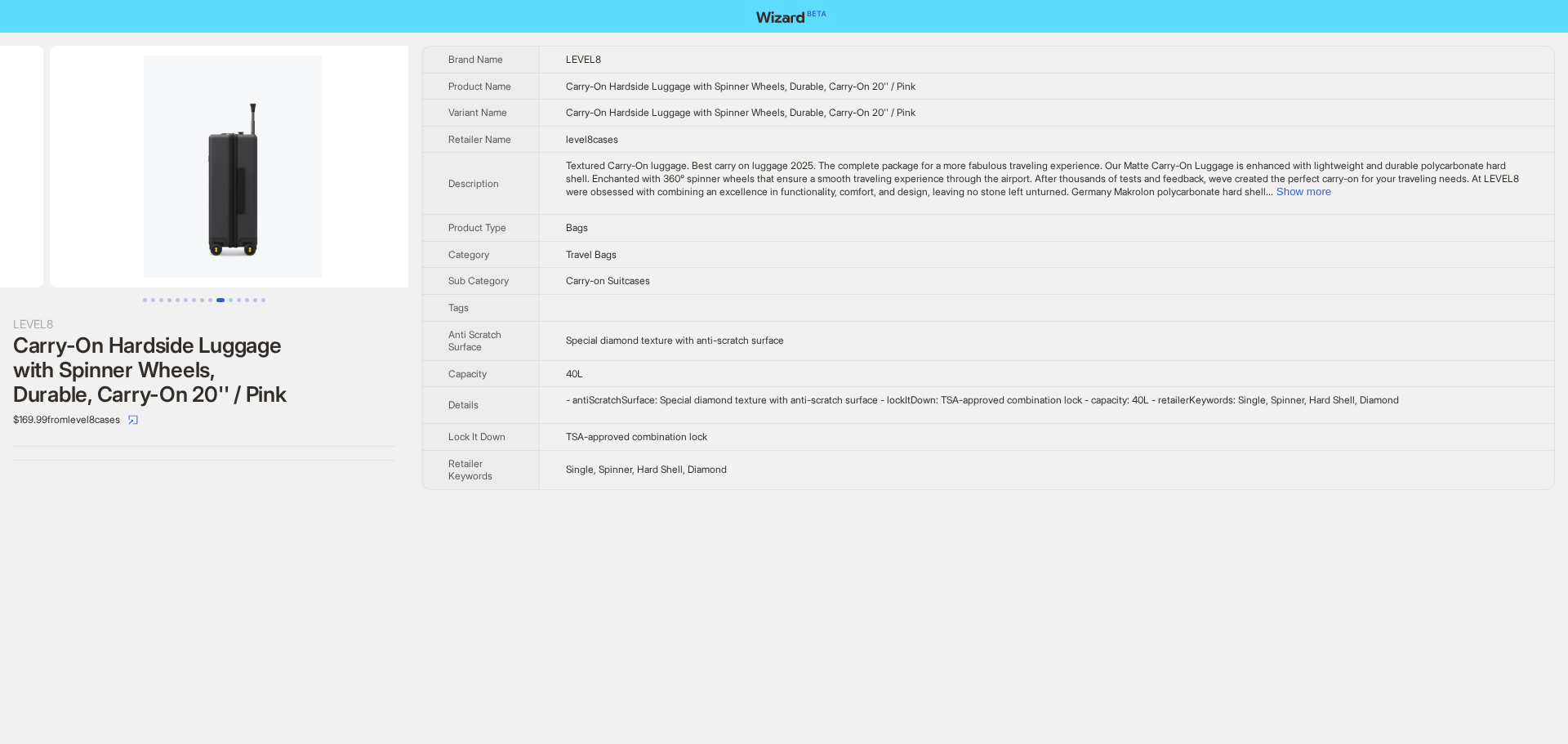
drag, startPoint x: 339, startPoint y: 216, endPoint x: 160, endPoint y: 229, distance: 179.5
click at [92, 225] on ul at bounding box center [204, 167] width 408 height 242
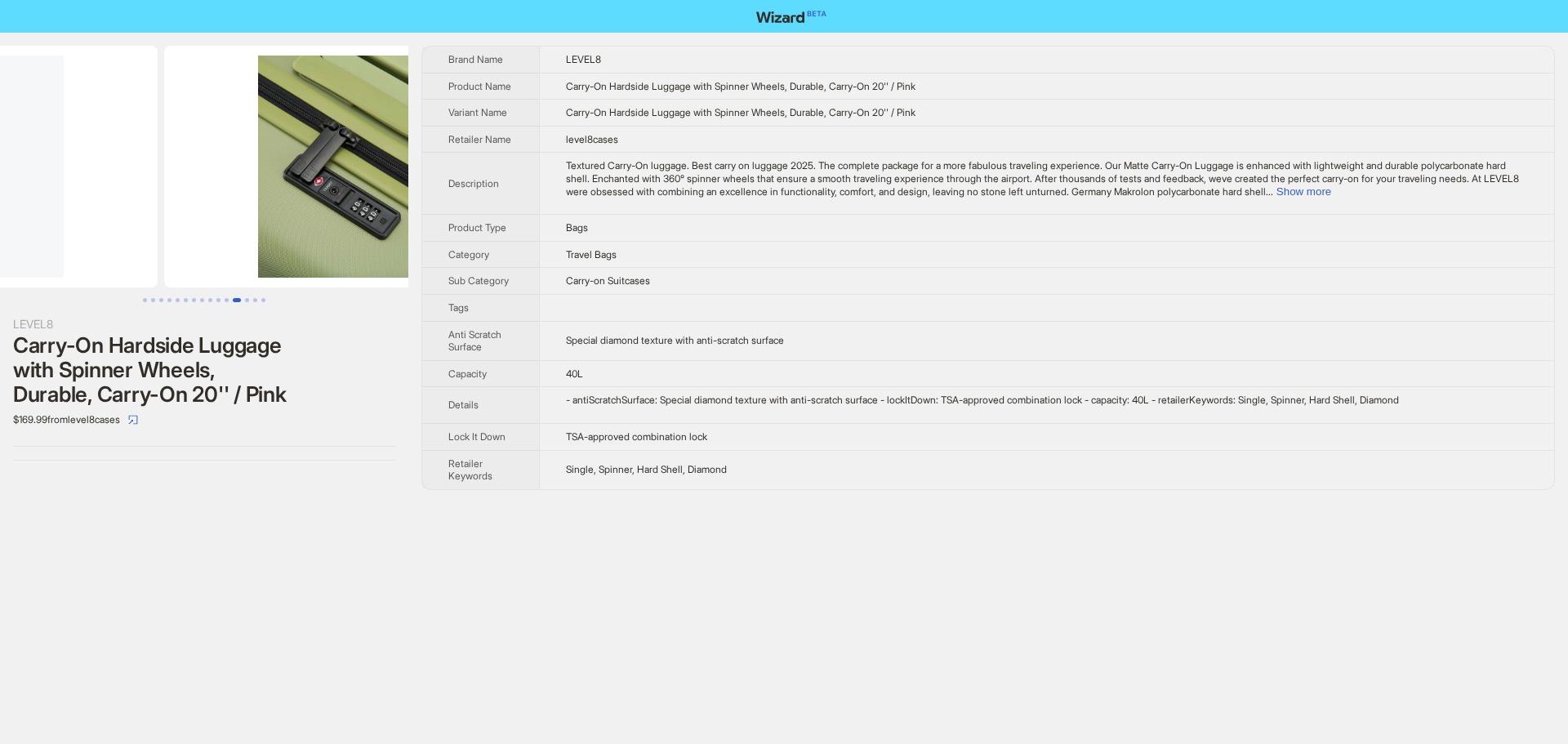
drag, startPoint x: 343, startPoint y: 213, endPoint x: 113, endPoint y: 223, distance: 230.2
click at [113, 223] on ul at bounding box center [204, 167] width 408 height 242
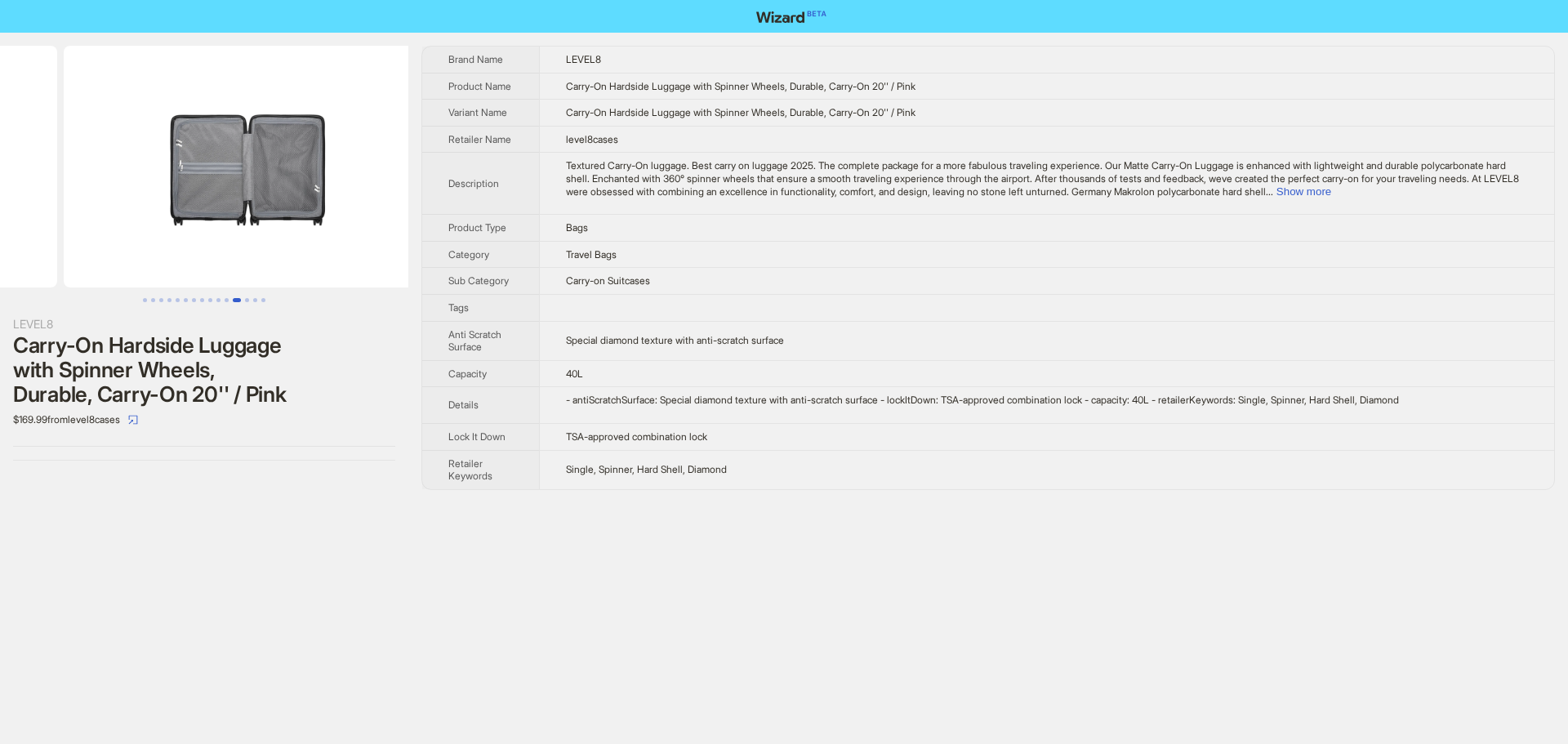
drag, startPoint x: 303, startPoint y: 220, endPoint x: 129, endPoint y: 231, distance: 174.3
click at [71, 227] on ul at bounding box center [204, 167] width 408 height 242
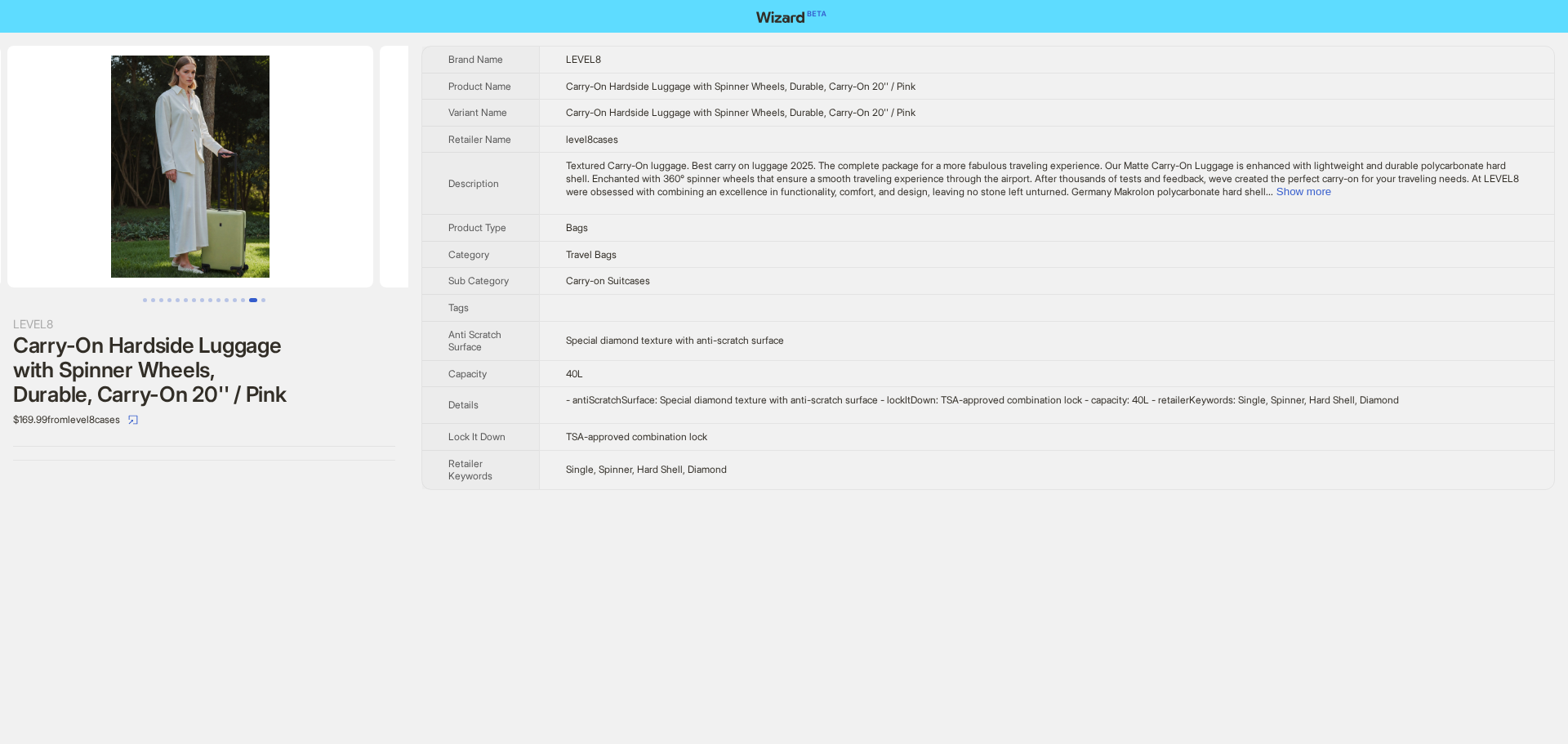
drag, startPoint x: 352, startPoint y: 222, endPoint x: 95, endPoint y: 237, distance: 257.4
click at [95, 237] on ul at bounding box center [204, 167] width 408 height 242
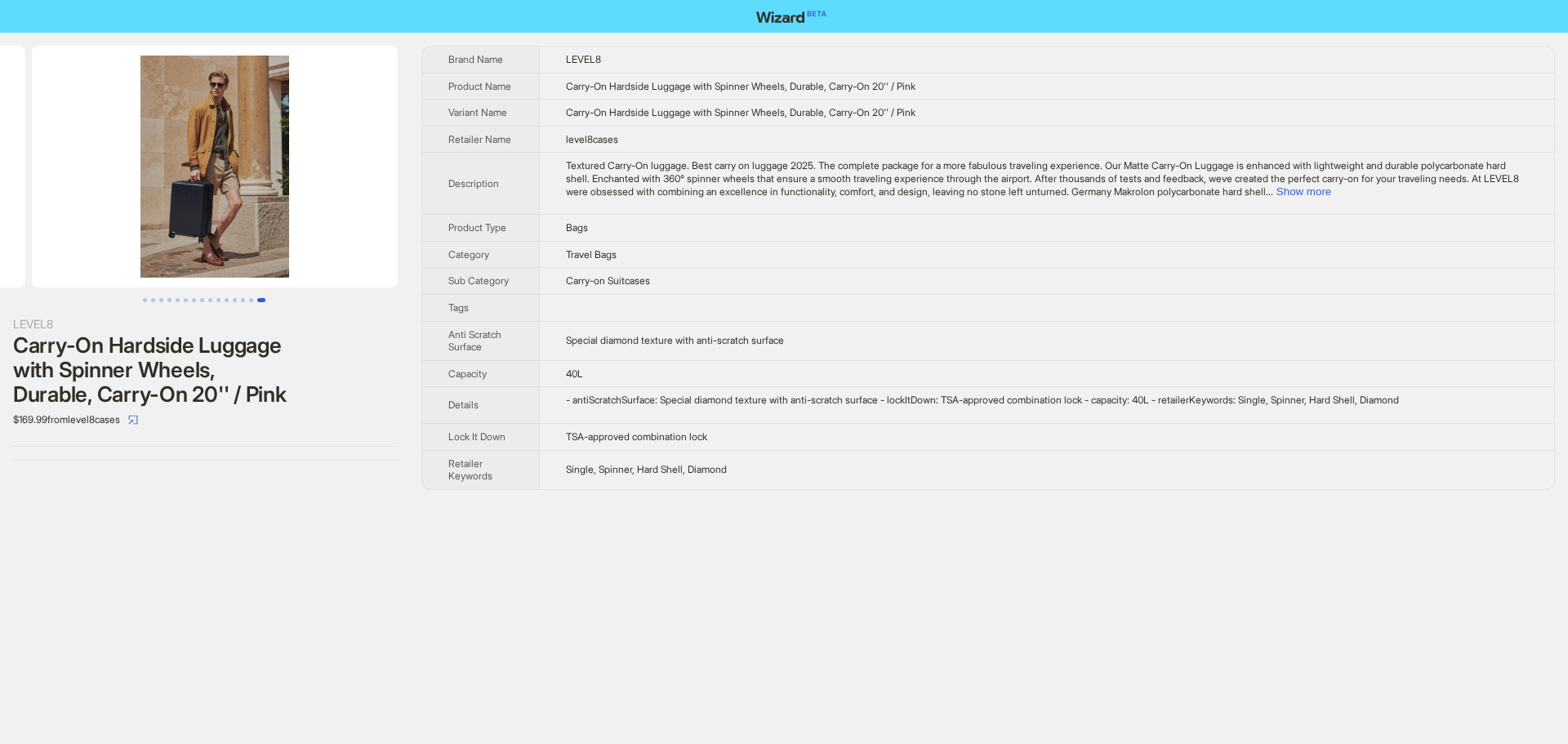
drag, startPoint x: 217, startPoint y: 231, endPoint x: 47, endPoint y: 235, distance: 170.0
click at [47, 235] on ul at bounding box center [204, 167] width 408 height 242
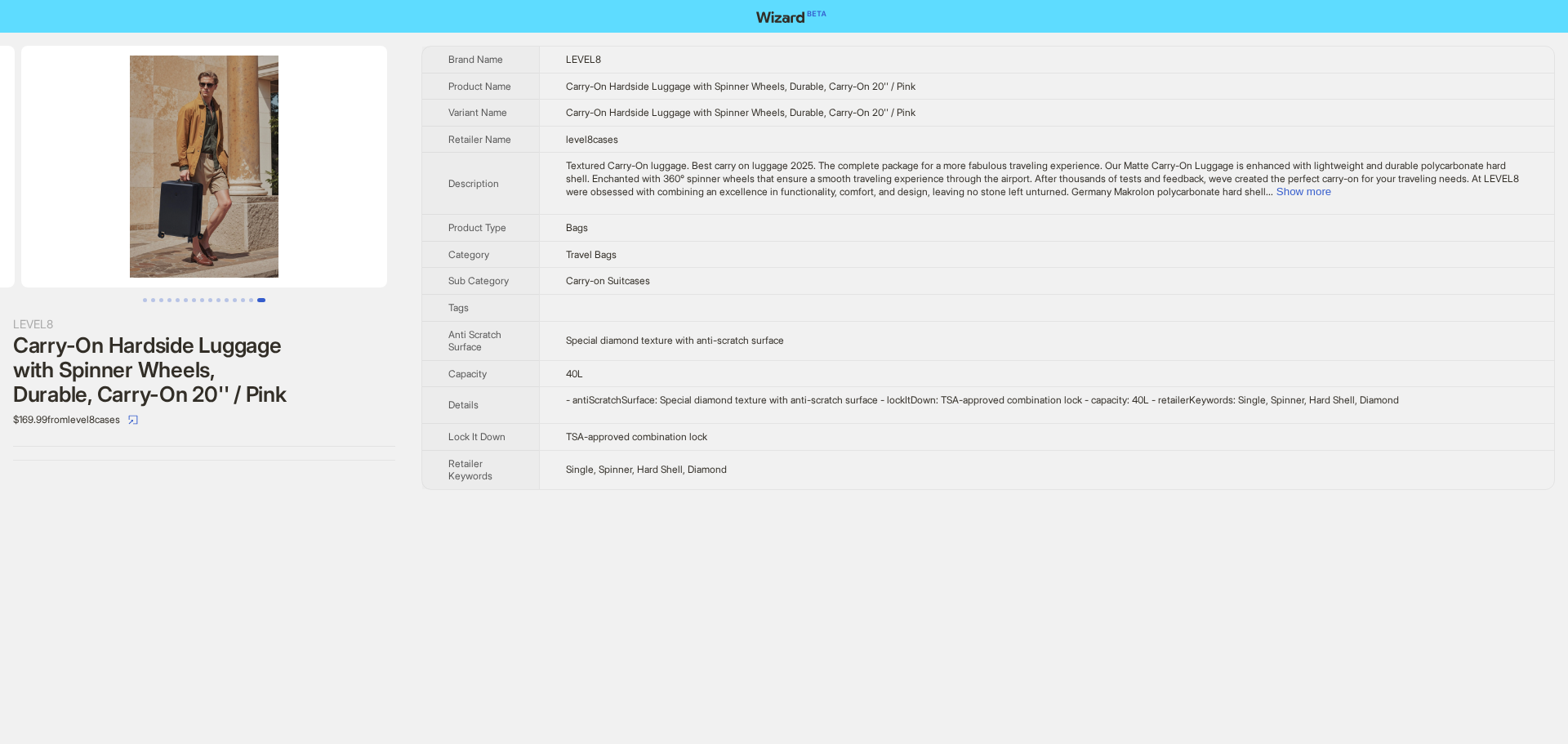
drag, startPoint x: 290, startPoint y: 228, endPoint x: 111, endPoint y: 232, distance: 179.0
click at [110, 232] on img at bounding box center [204, 167] width 366 height 242
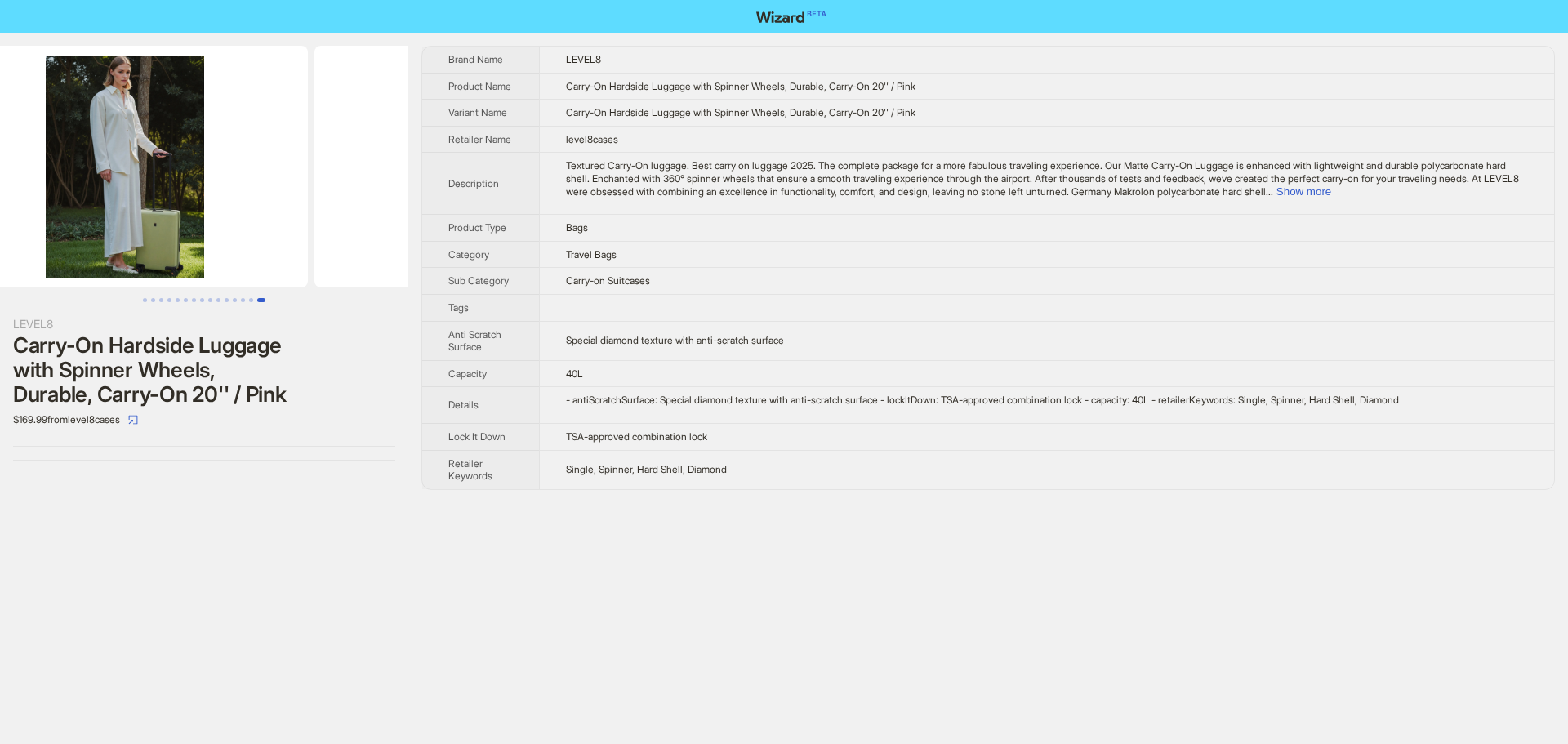
drag, startPoint x: 170, startPoint y: 227, endPoint x: 324, endPoint y: 225, distance: 154.0
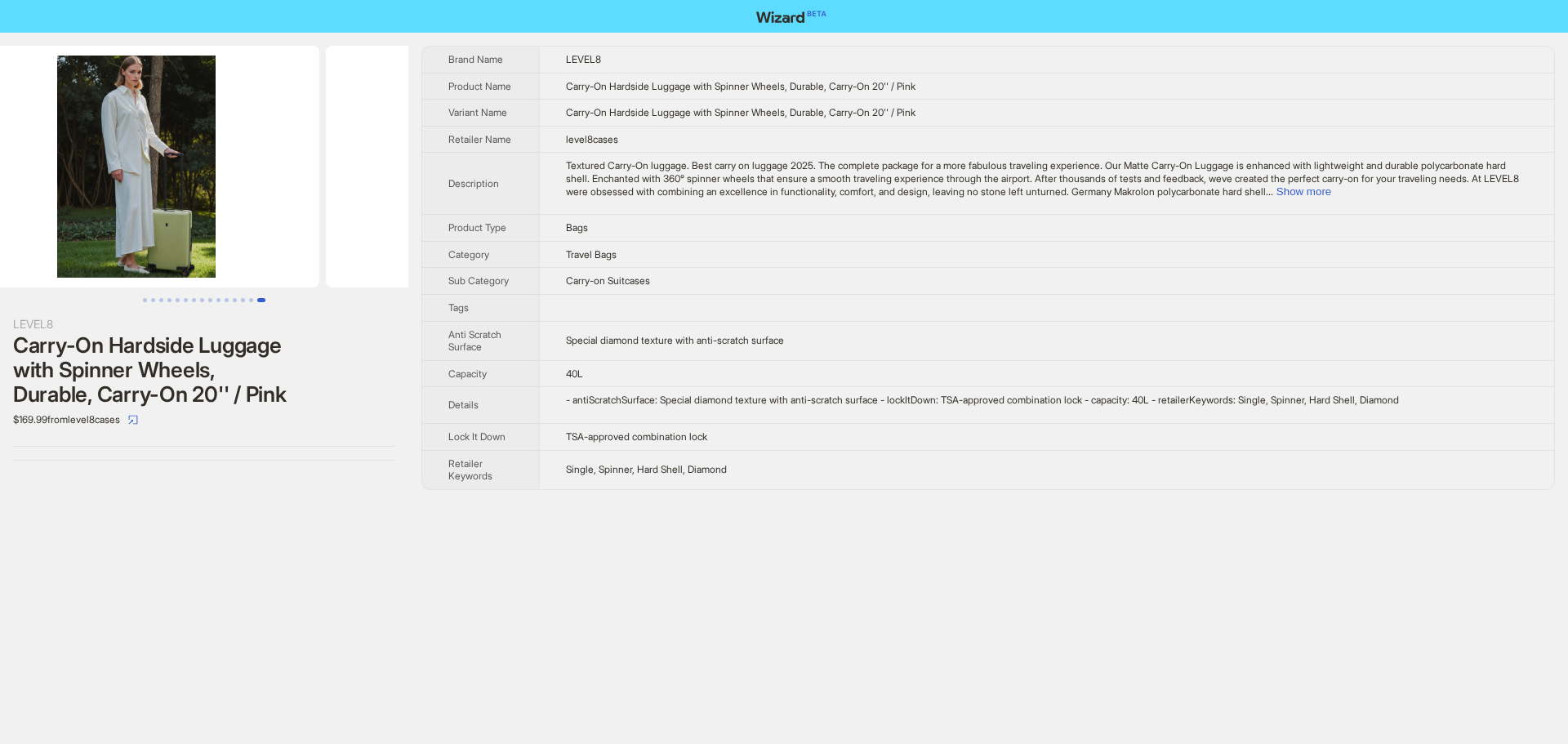
click at [326, 224] on img at bounding box center [508, 167] width 366 height 242
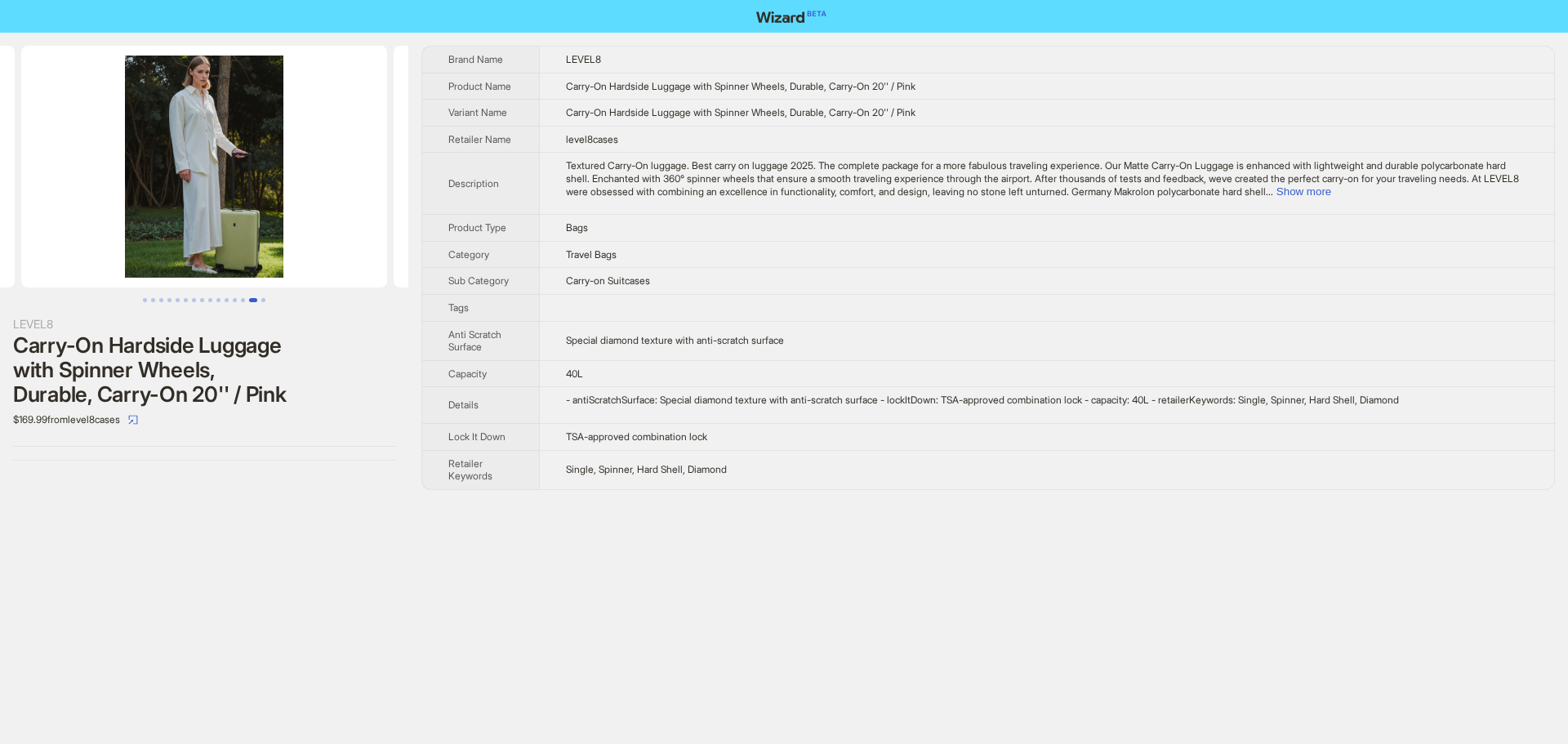
scroll to position [0, 4469]
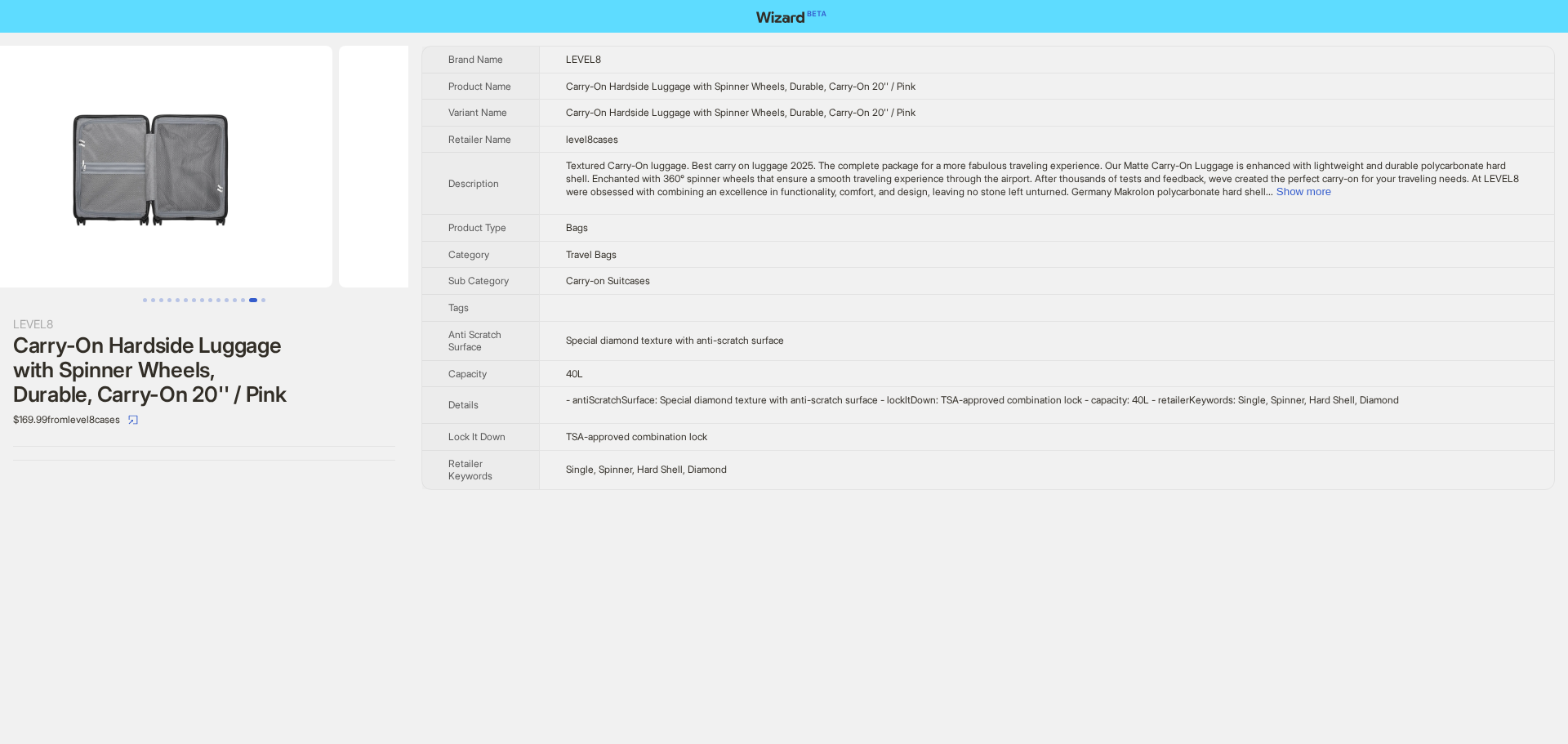
drag, startPoint x: 162, startPoint y: 231, endPoint x: 361, endPoint y: 222, distance: 199.2
click at [354, 221] on img at bounding box center [528, 167] width 366 height 242
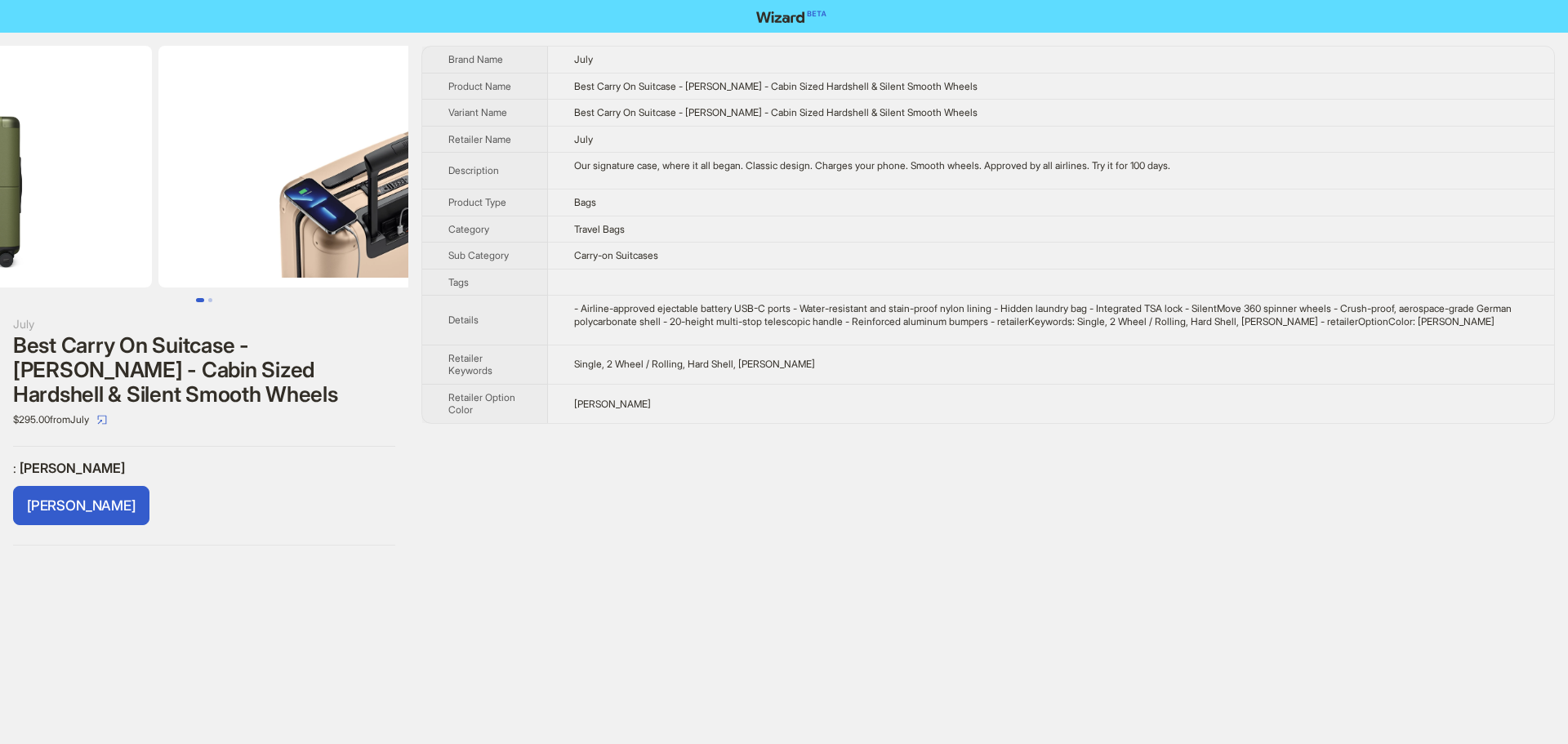
drag, startPoint x: 334, startPoint y: 173, endPoint x: 123, endPoint y: 188, distance: 211.5
click at [128, 187] on ul at bounding box center [204, 167] width 408 height 242
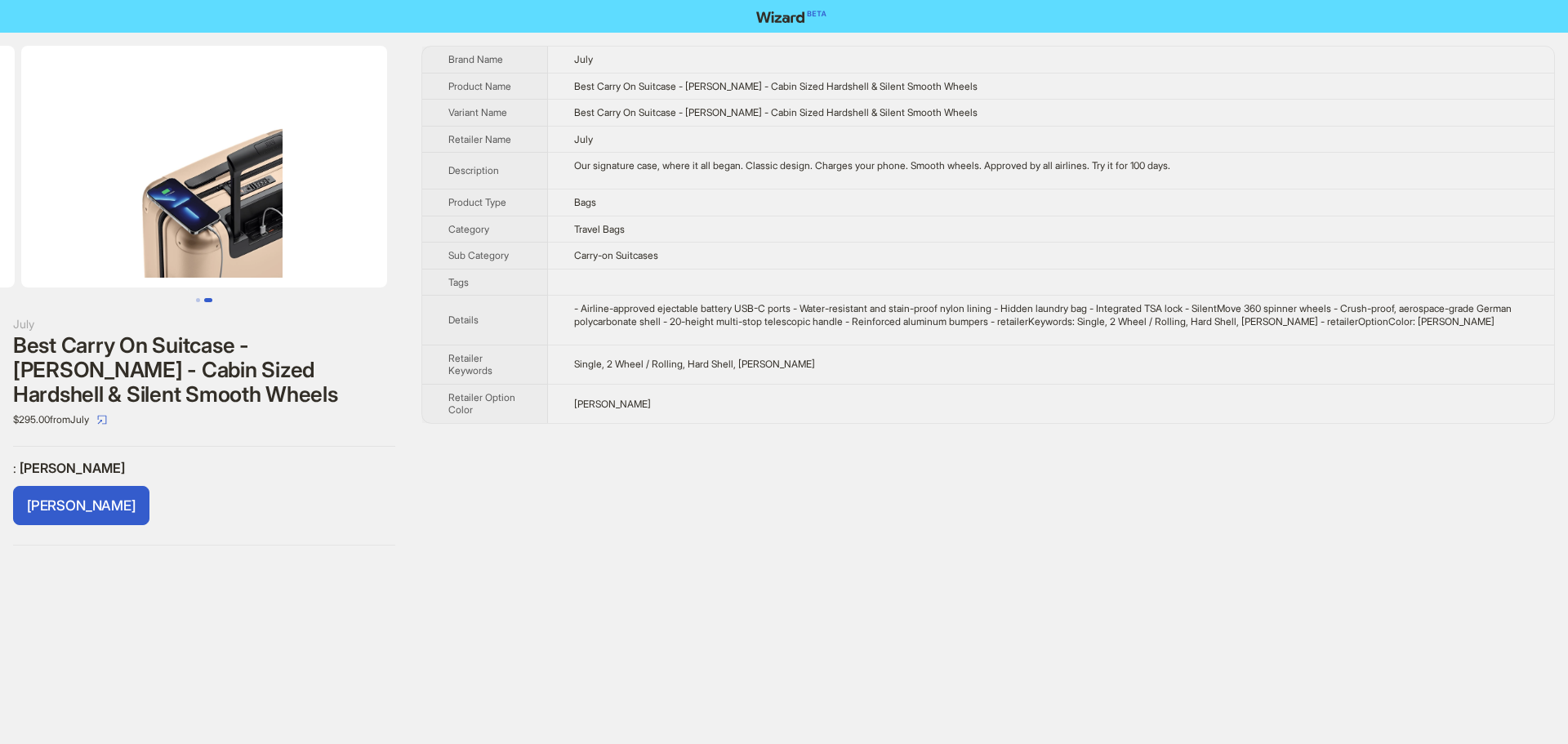
drag, startPoint x: 334, startPoint y: 222, endPoint x: 119, endPoint y: 237, distance: 215.5
click at [119, 237] on img at bounding box center [204, 167] width 366 height 242
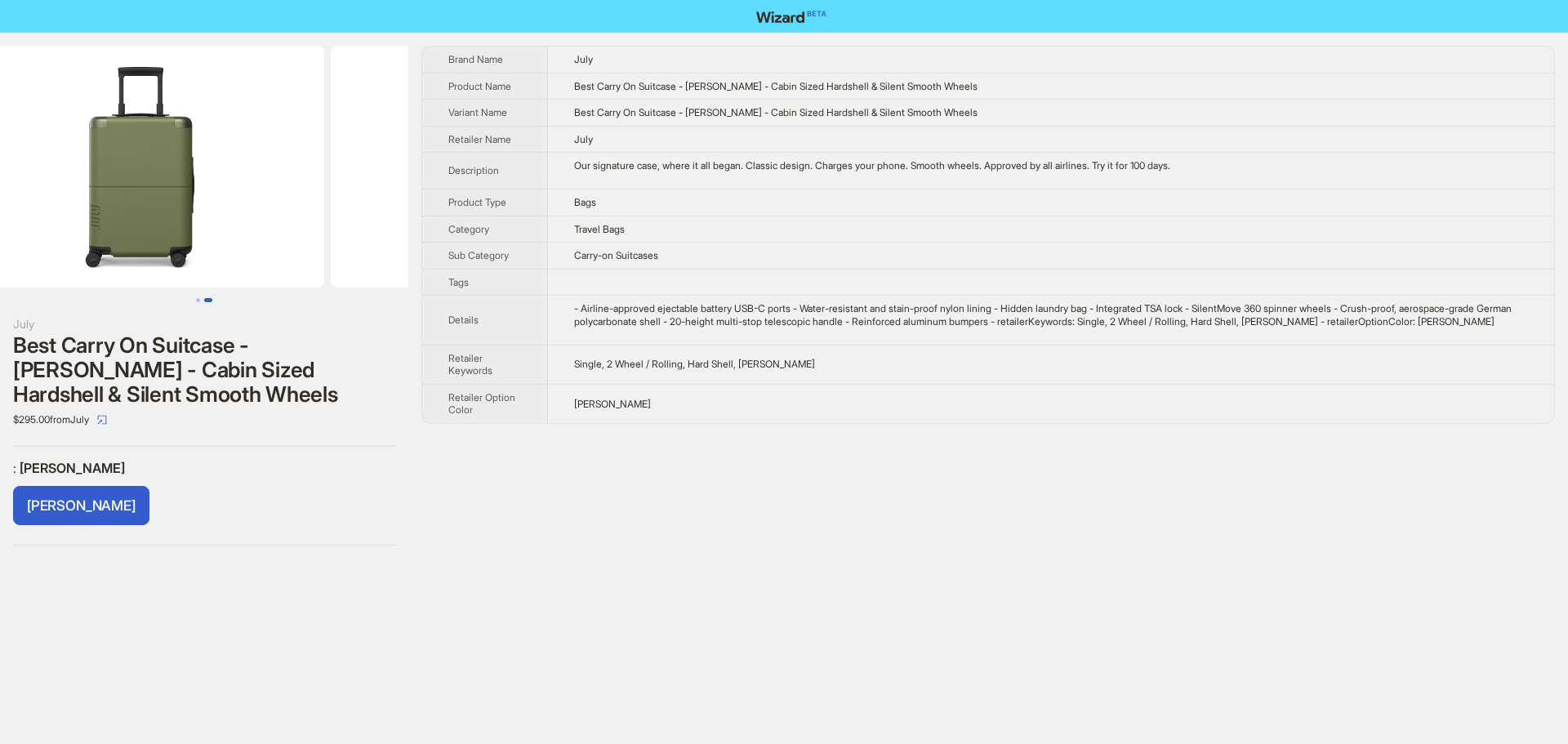
drag, startPoint x: 170, startPoint y: 213, endPoint x: 447, endPoint y: 231, distance: 277.6
click at [395, 223] on img at bounding box center [513, 167] width 366 height 242
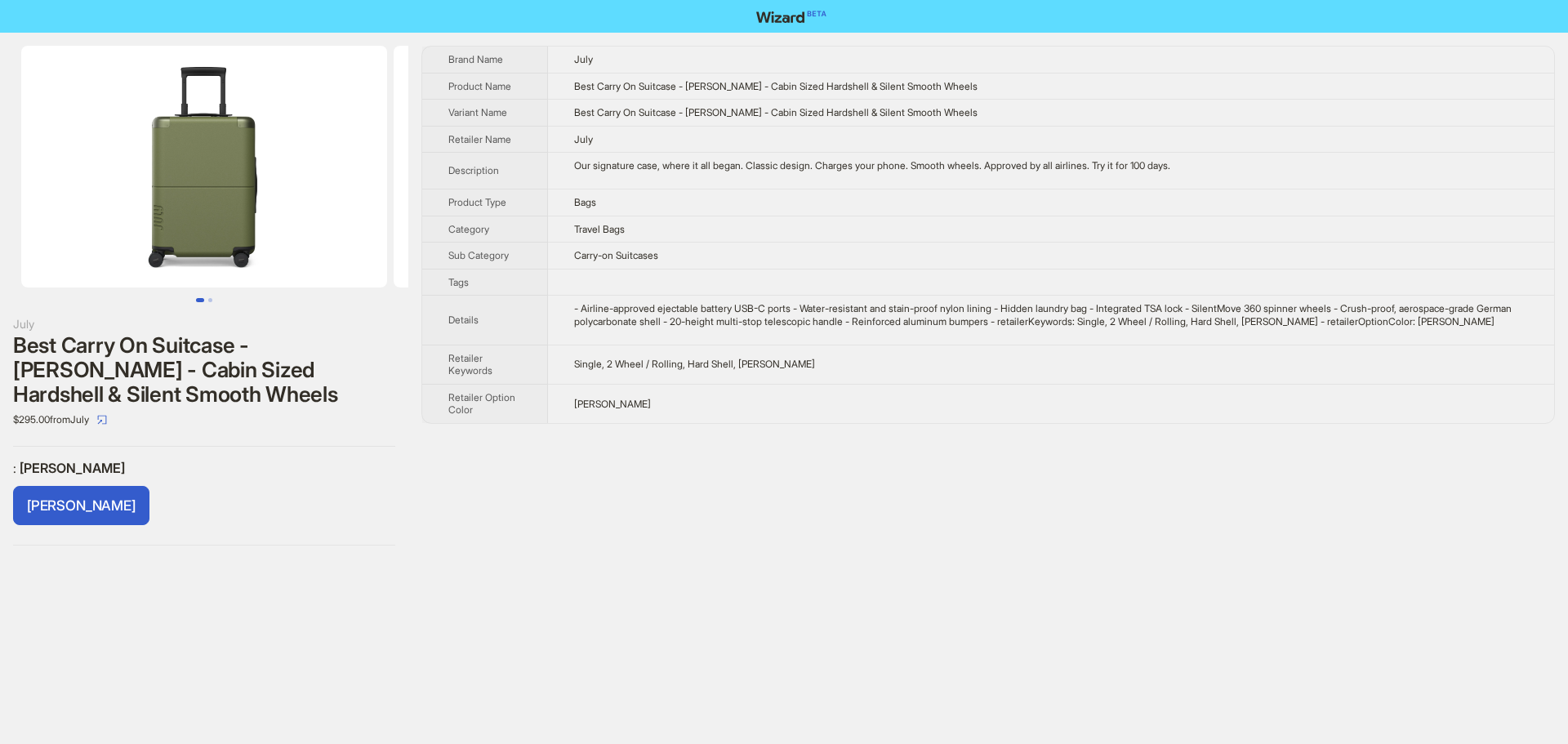
drag, startPoint x: 253, startPoint y: 231, endPoint x: 547, endPoint y: 241, distance: 294.2
click at [447, 237] on div "July Best Carry On Suitcase - Moss - Cabin Sized Hardshell & Silent Smooth Whee…" at bounding box center [784, 296] width 1568 height 526
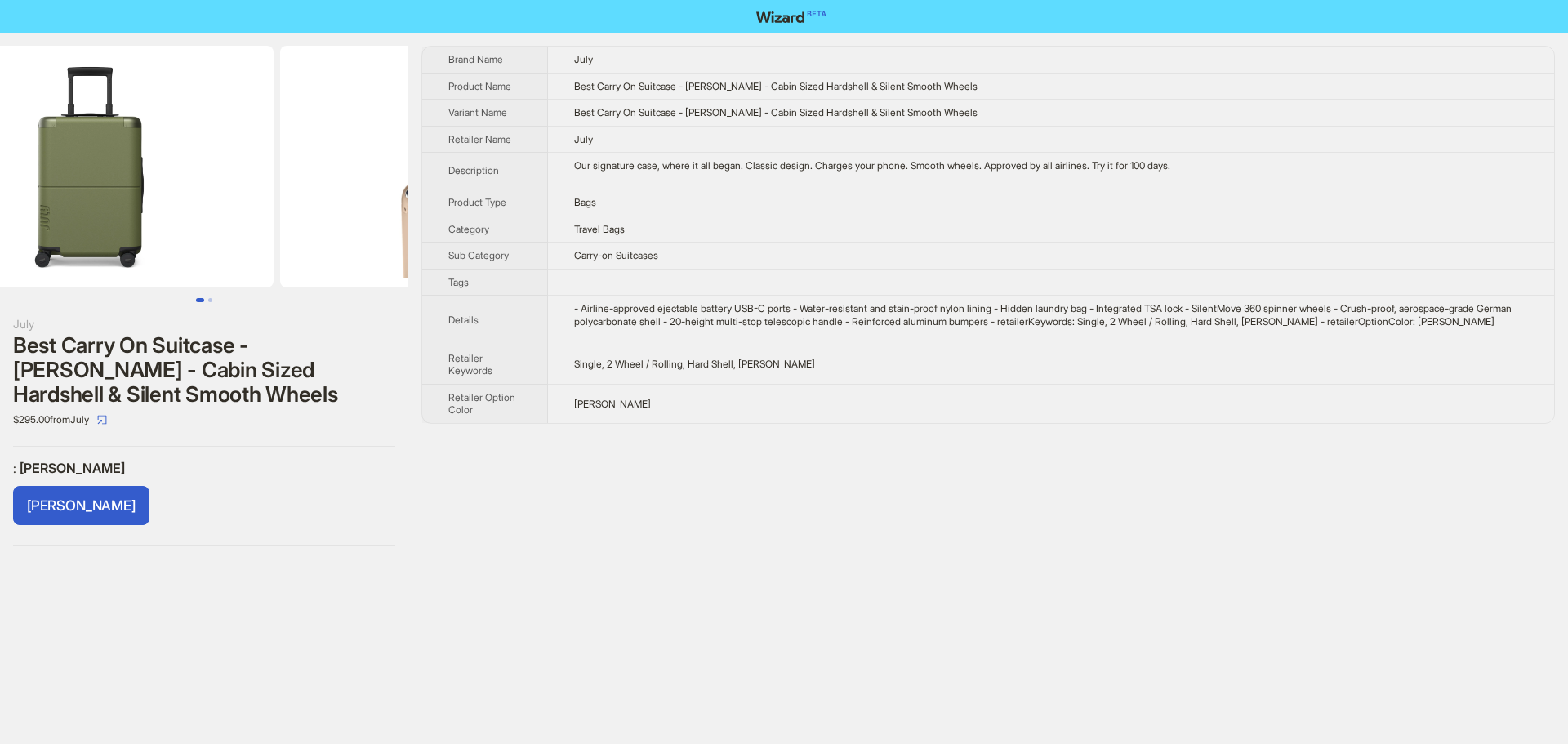
drag, startPoint x: 363, startPoint y: 207, endPoint x: 271, endPoint y: 218, distance: 92.7
click at [271, 218] on ul at bounding box center [204, 167] width 408 height 242
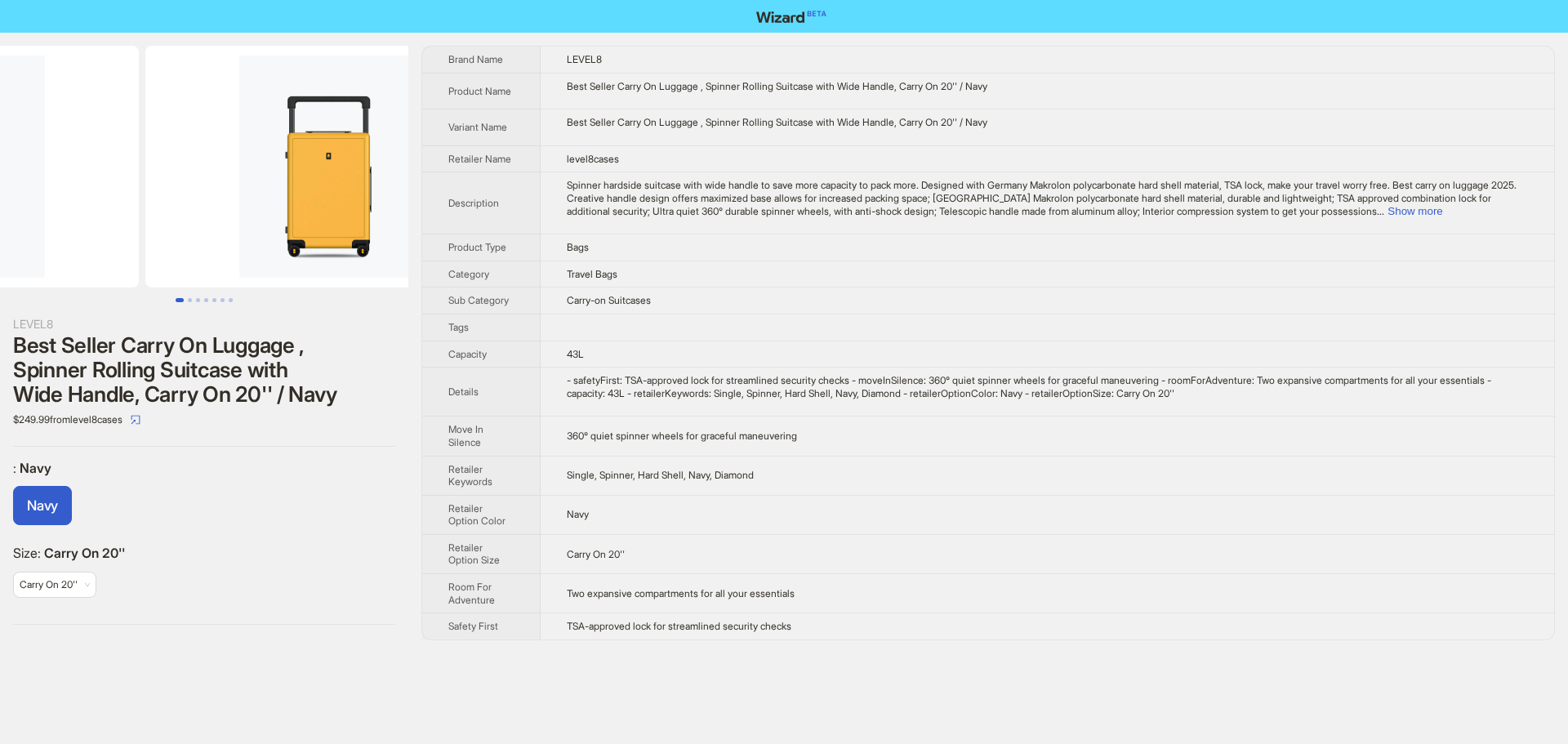
drag, startPoint x: 339, startPoint y: 262, endPoint x: 166, endPoint y: 265, distance: 173.0
click at [170, 266] on ul at bounding box center [204, 167] width 408 height 242
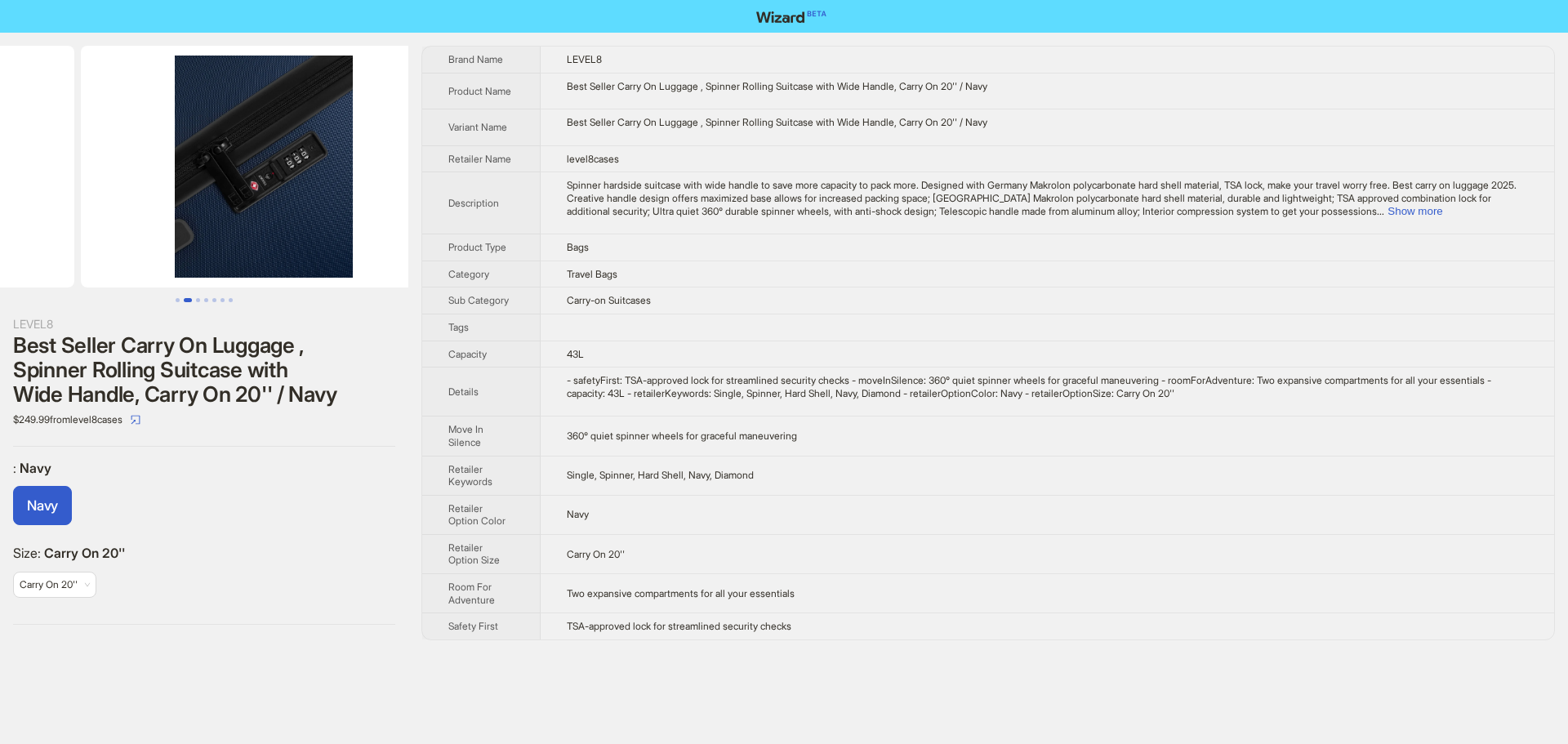
drag, startPoint x: 307, startPoint y: 263, endPoint x: 139, endPoint y: 271, distance: 168.2
click at [142, 271] on ul at bounding box center [204, 167] width 408 height 242
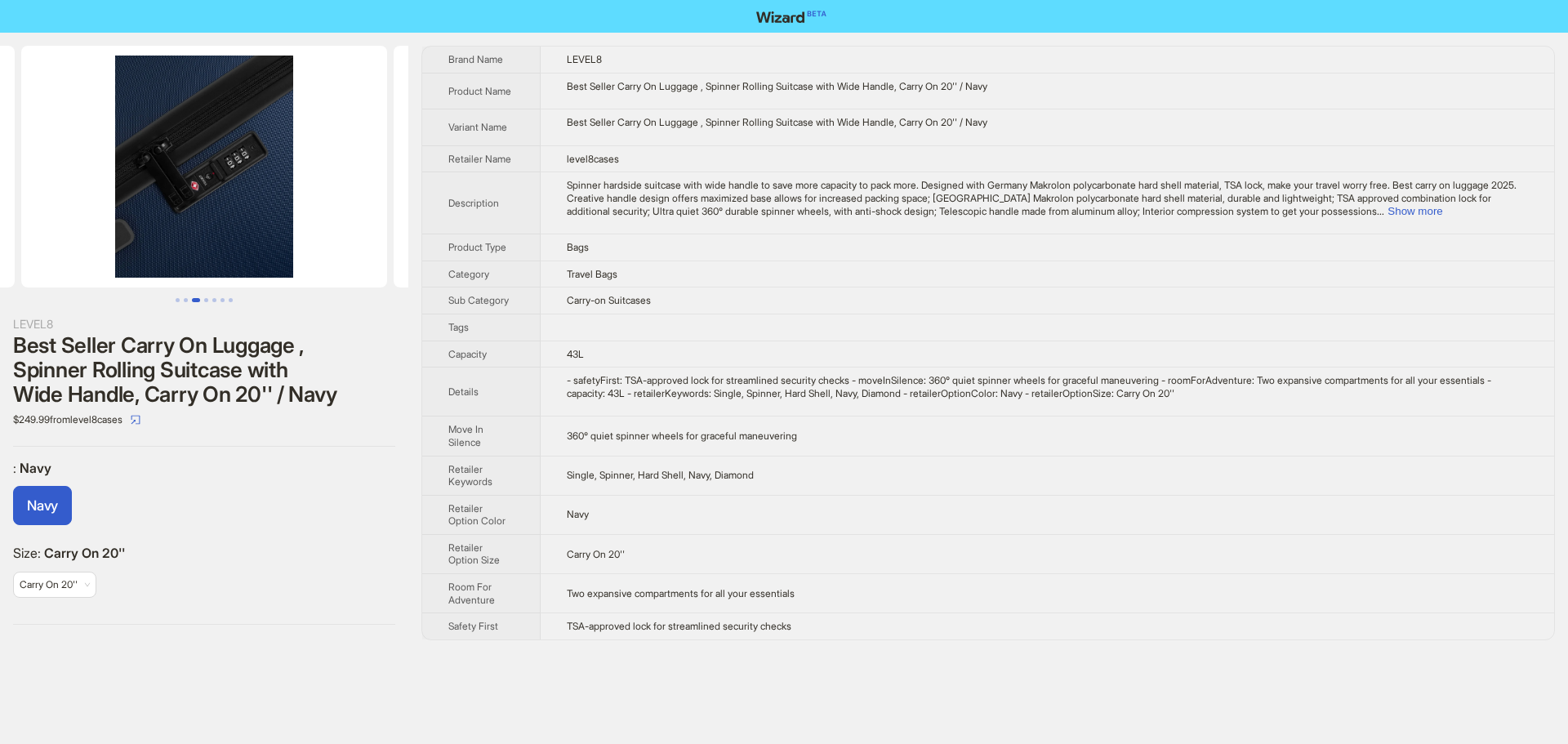
scroll to position [0, 1118]
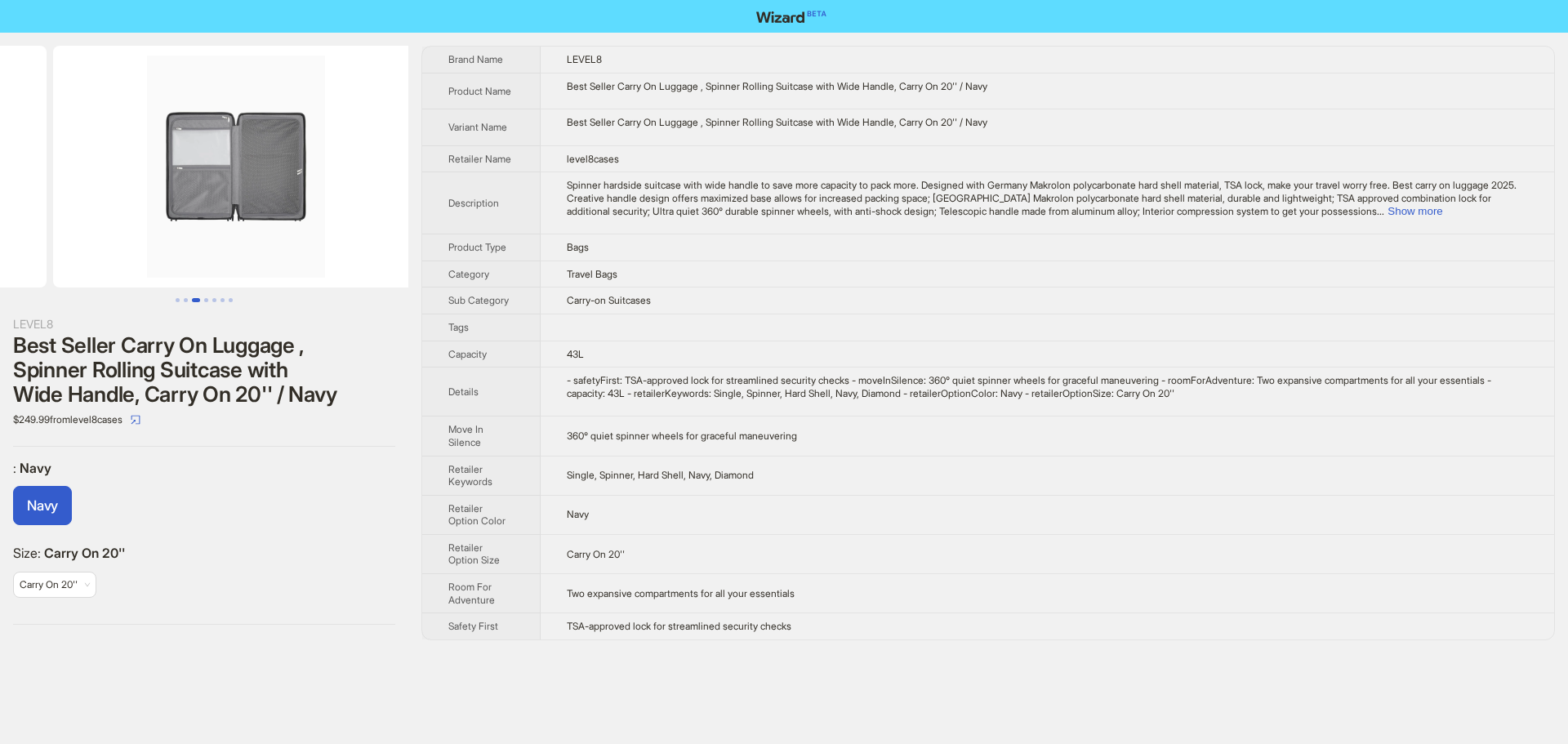
drag, startPoint x: 289, startPoint y: 269, endPoint x: 182, endPoint y: 268, distance: 107.0
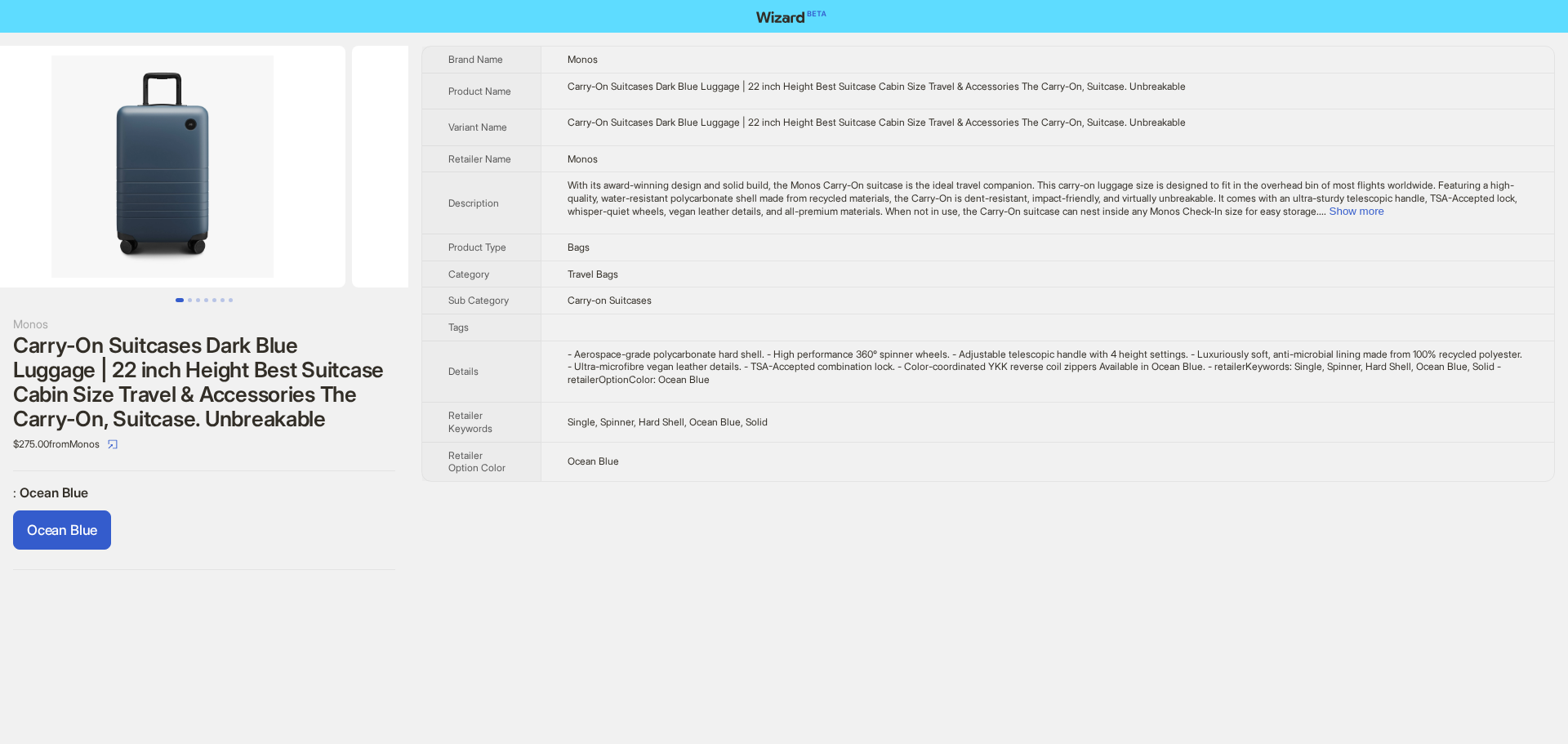
scroll to position [0, 61]
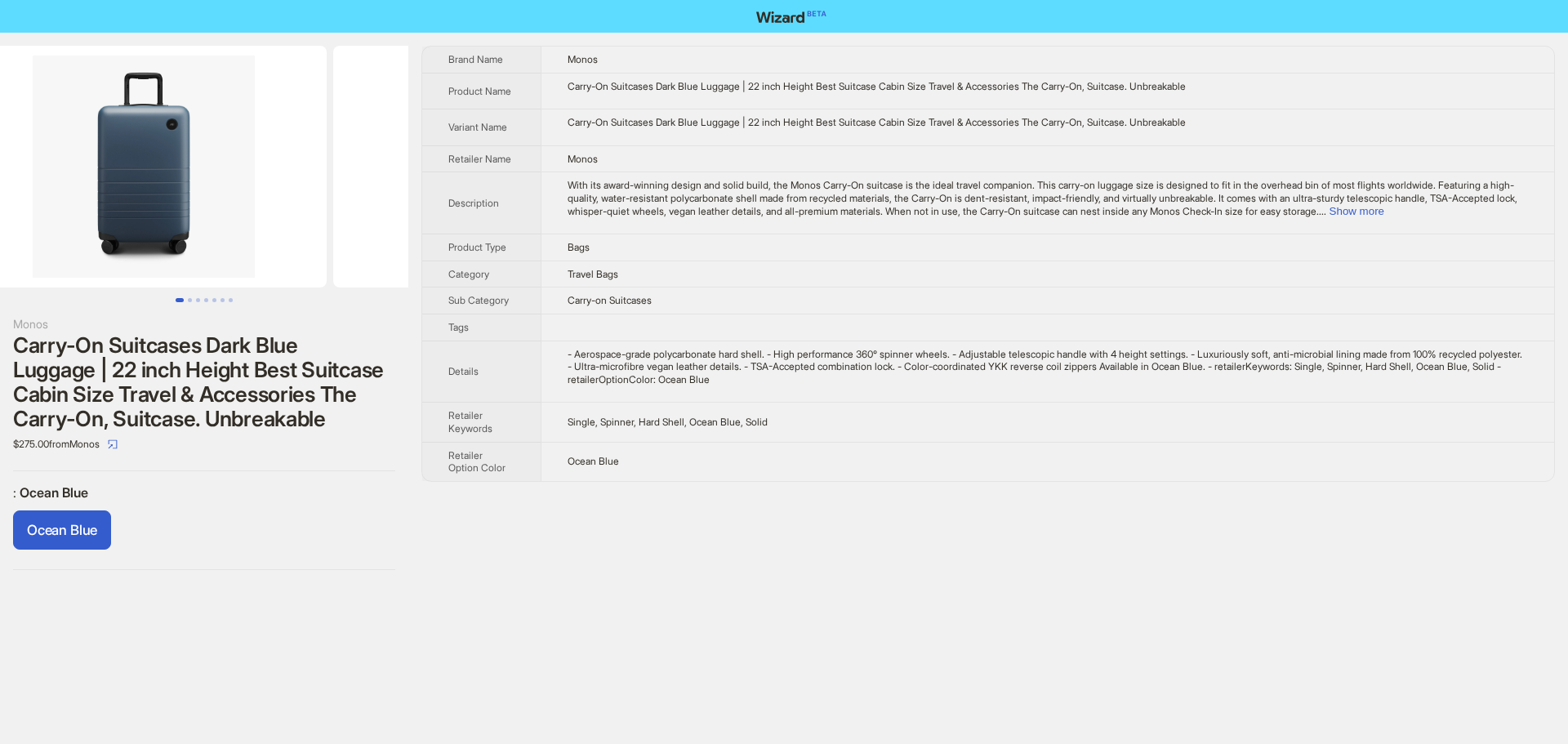
drag, startPoint x: 324, startPoint y: 262, endPoint x: 284, endPoint y: 265, distance: 40.1
click at [284, 265] on img at bounding box center [144, 167] width 366 height 242
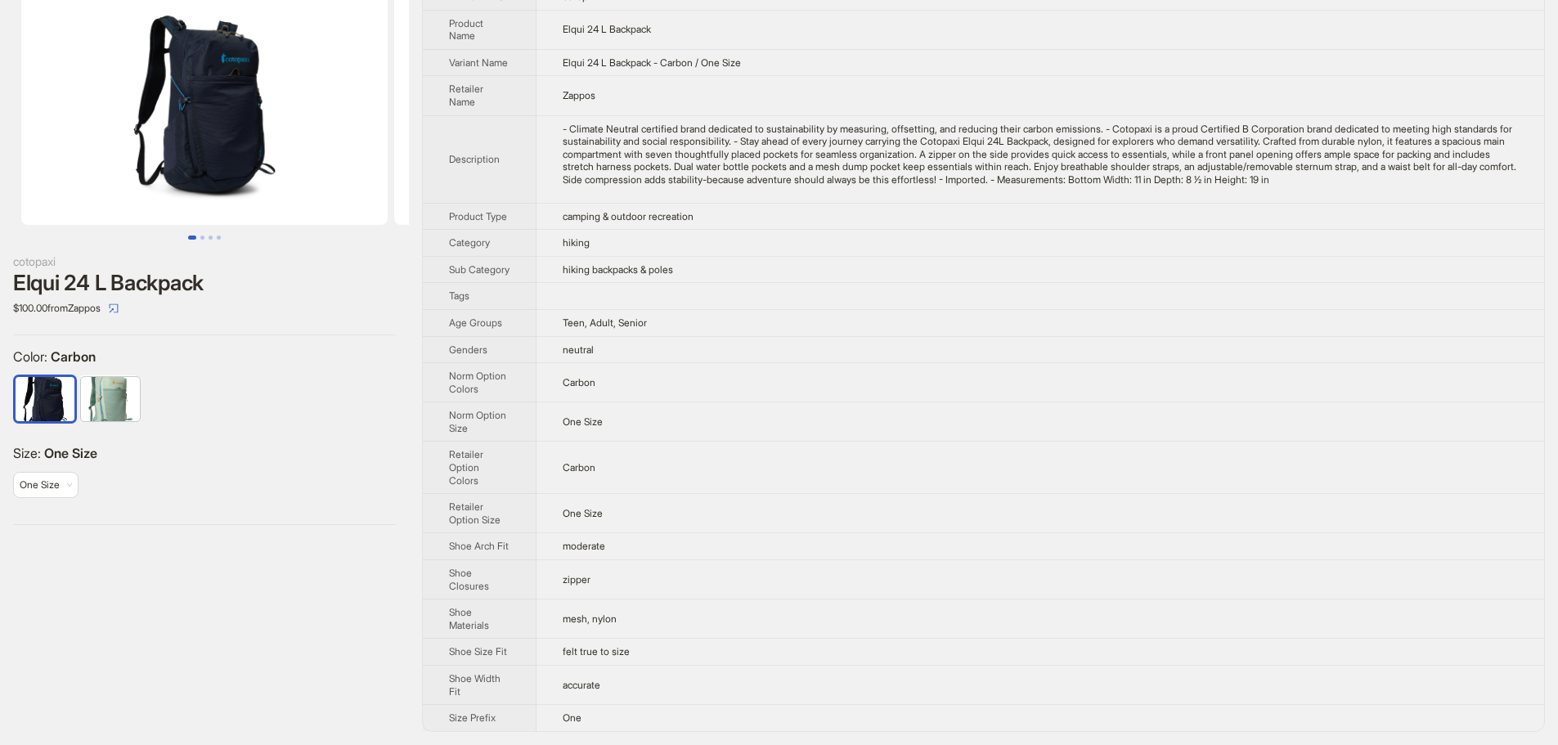
scroll to position [88, 0]
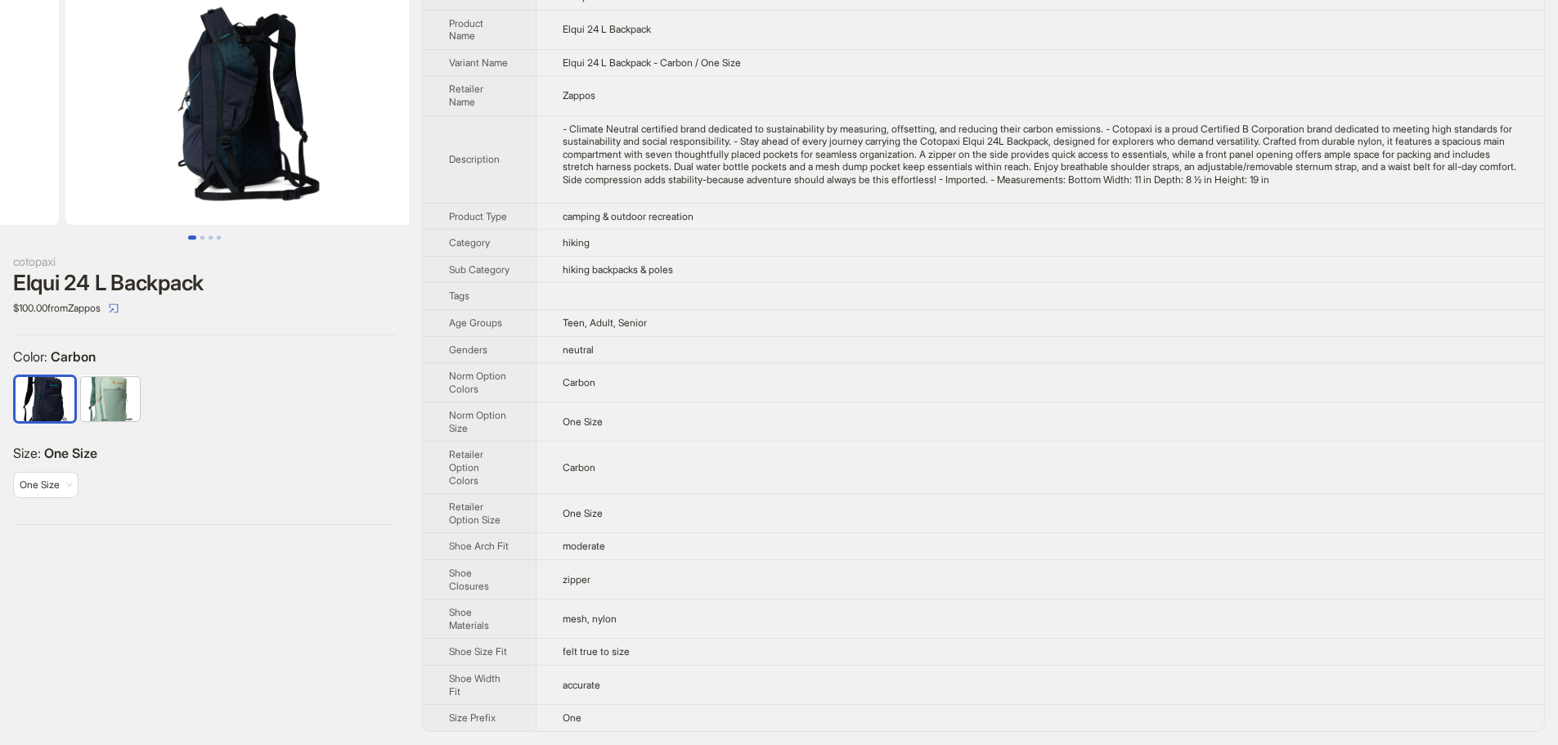
drag, startPoint x: 307, startPoint y: 168, endPoint x: 64, endPoint y: 159, distance: 243.0
click at [75, 159] on ul at bounding box center [204, 104] width 409 height 242
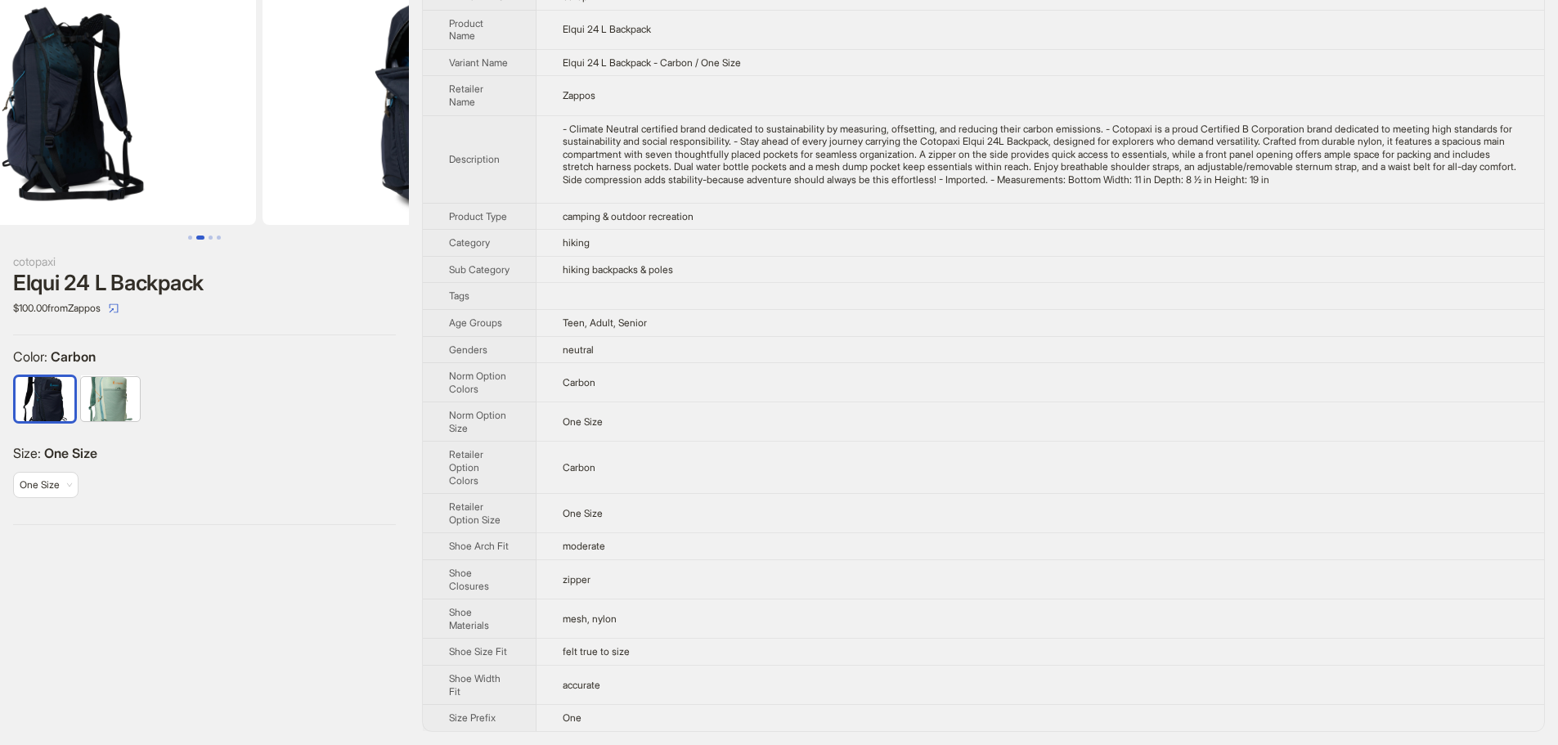
drag, startPoint x: 305, startPoint y: 149, endPoint x: 114, endPoint y: 150, distance: 190.5
click at [132, 150] on ul at bounding box center [204, 104] width 409 height 242
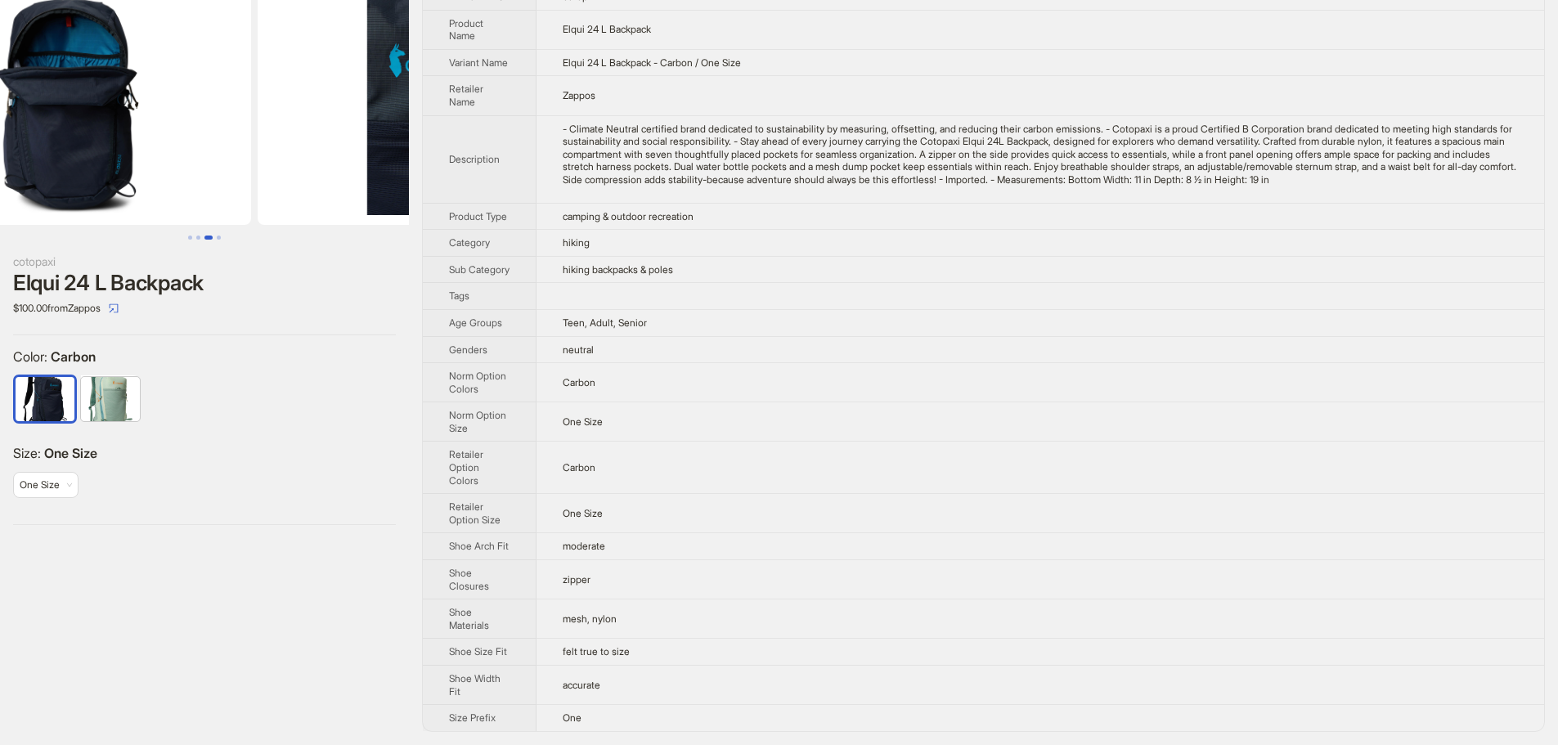
scroll to position [0, 1119]
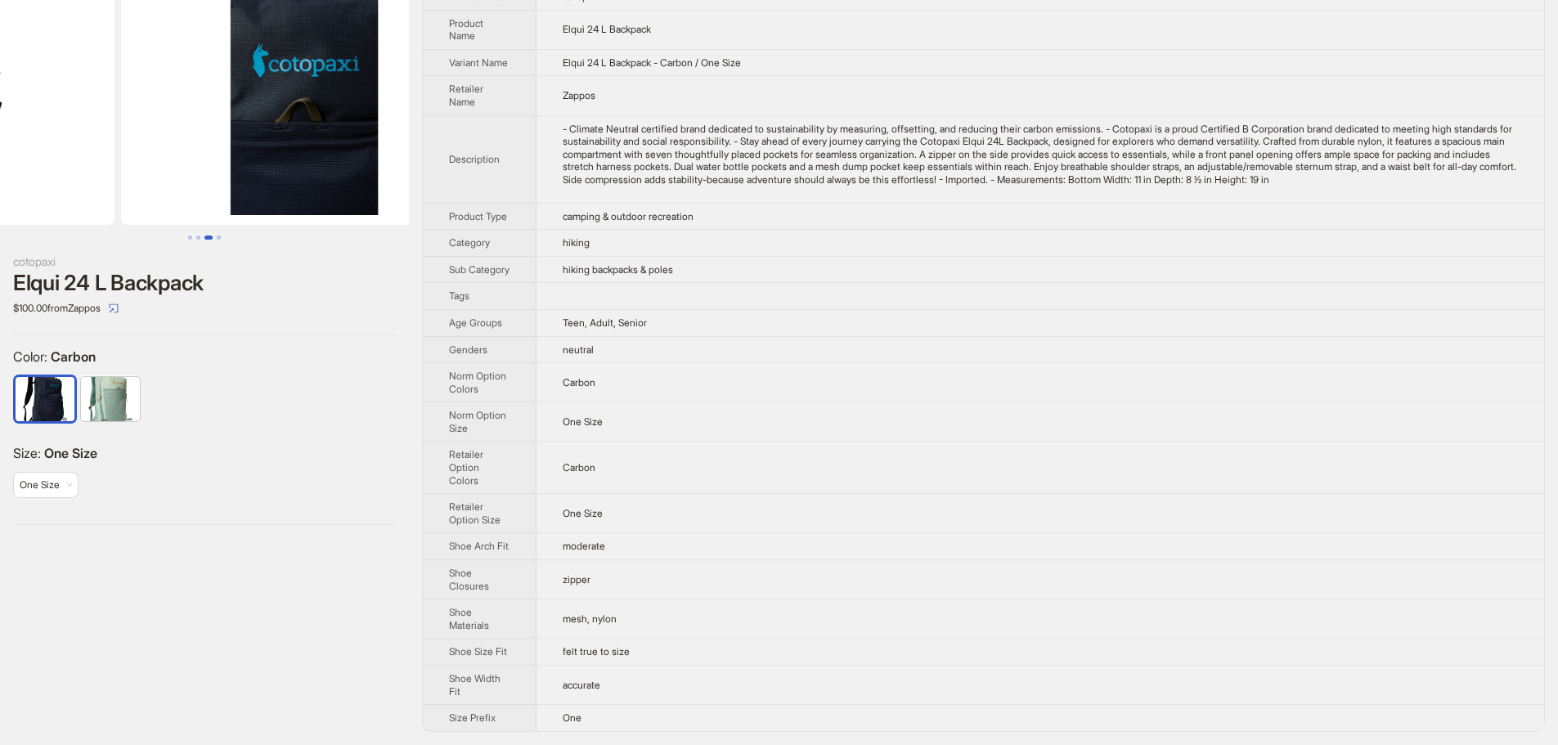
drag, startPoint x: 254, startPoint y: 159, endPoint x: 83, endPoint y: 163, distance: 171.0
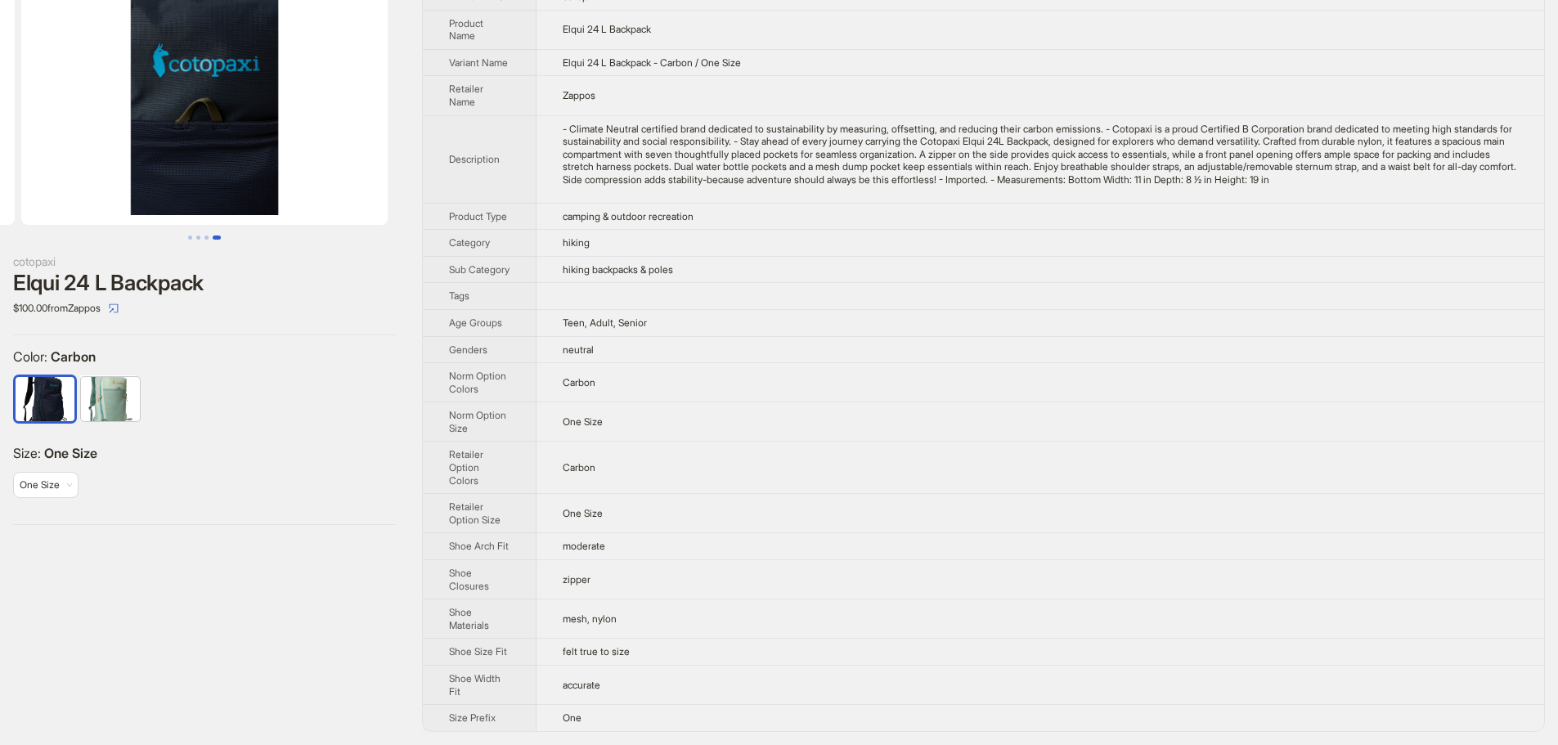
drag, startPoint x: 344, startPoint y: 179, endPoint x: 94, endPoint y: 171, distance: 250.4
click at [102, 171] on img at bounding box center [204, 104] width 366 height 242
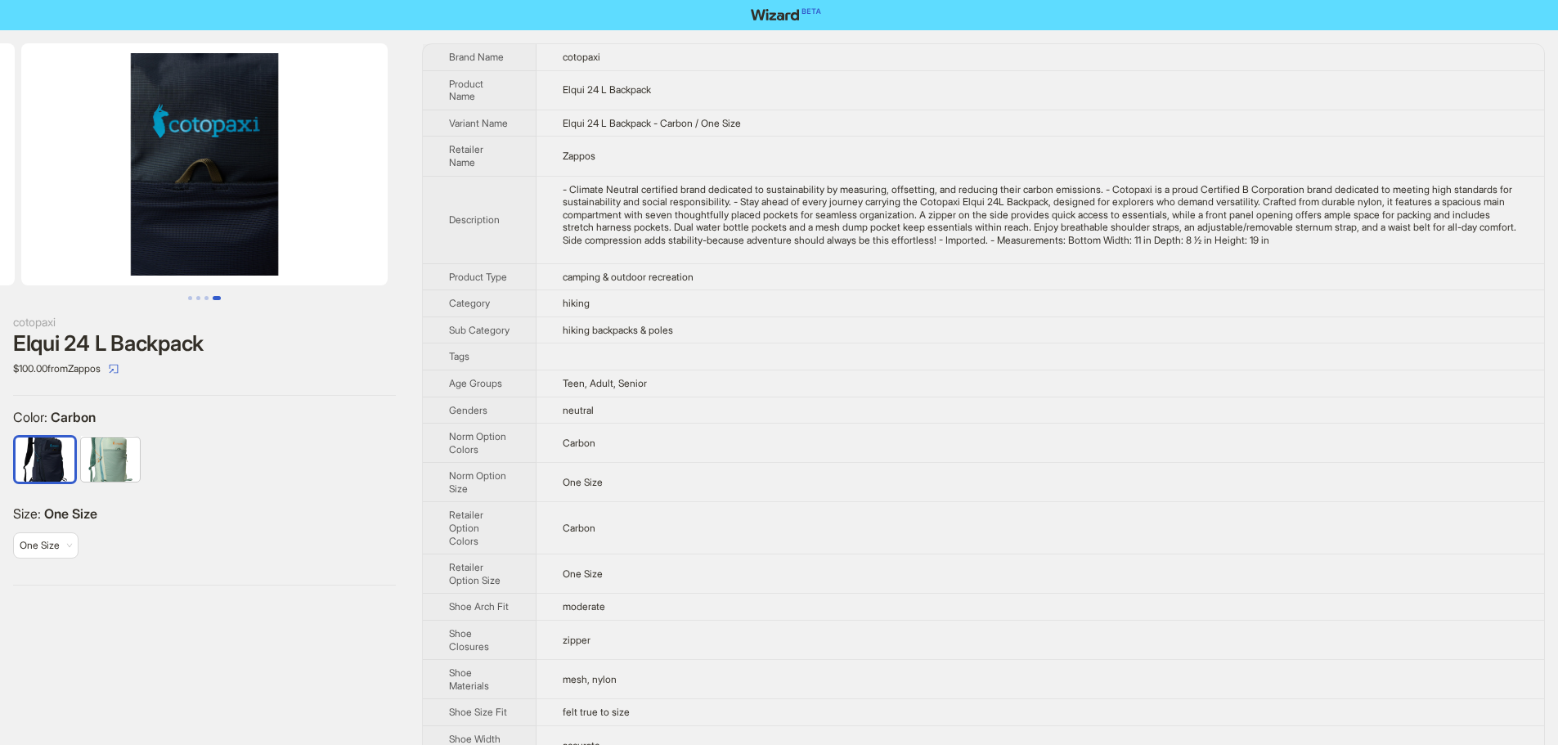
scroll to position [0, 0]
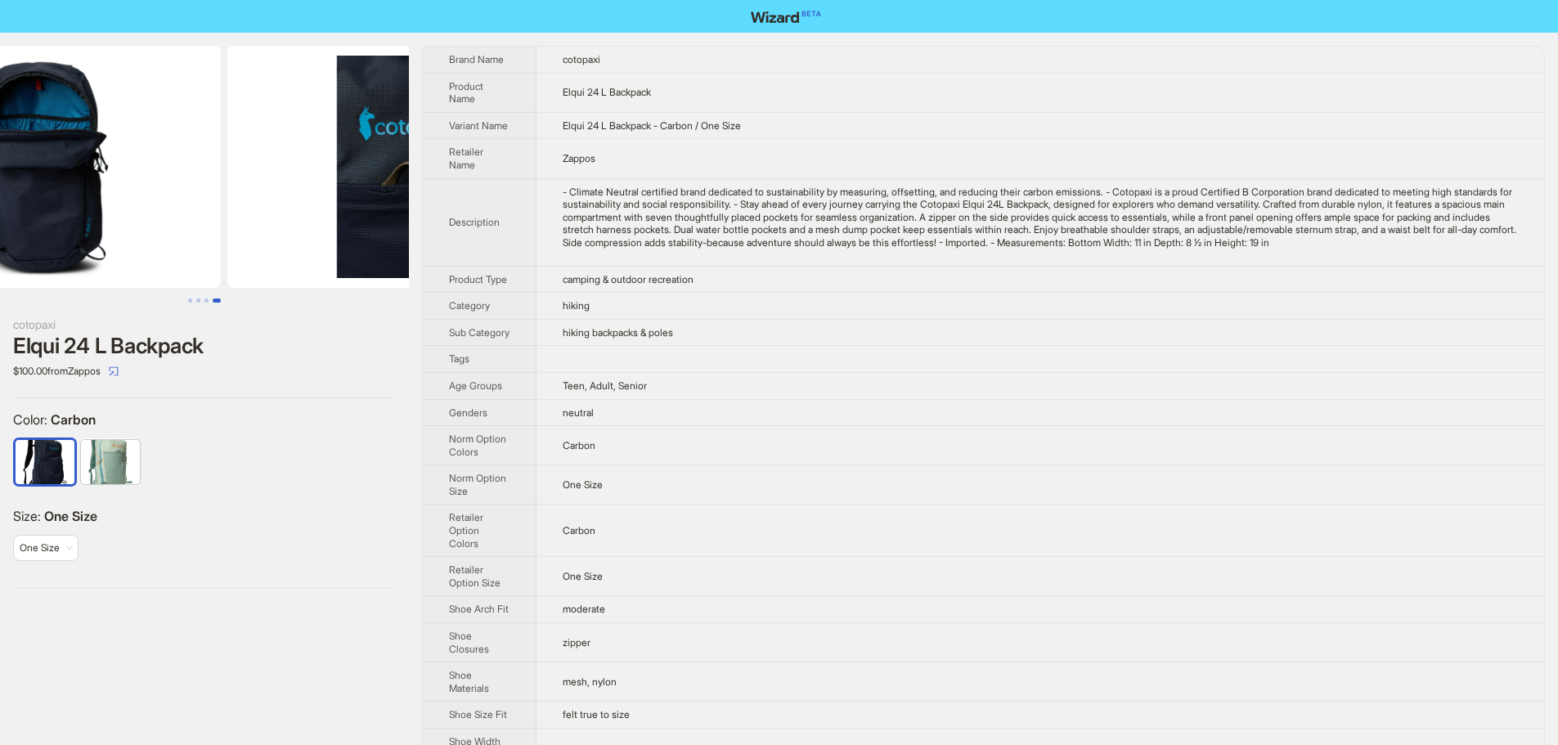
drag, startPoint x: 193, startPoint y: 218, endPoint x: 460, endPoint y: 240, distance: 267.5
click at [428, 237] on div "cotopaxi Elqui 24 L Backpack $100.00 from Zappos Color : Carbon Size : One Size…" at bounding box center [779, 420] width 1558 height 775
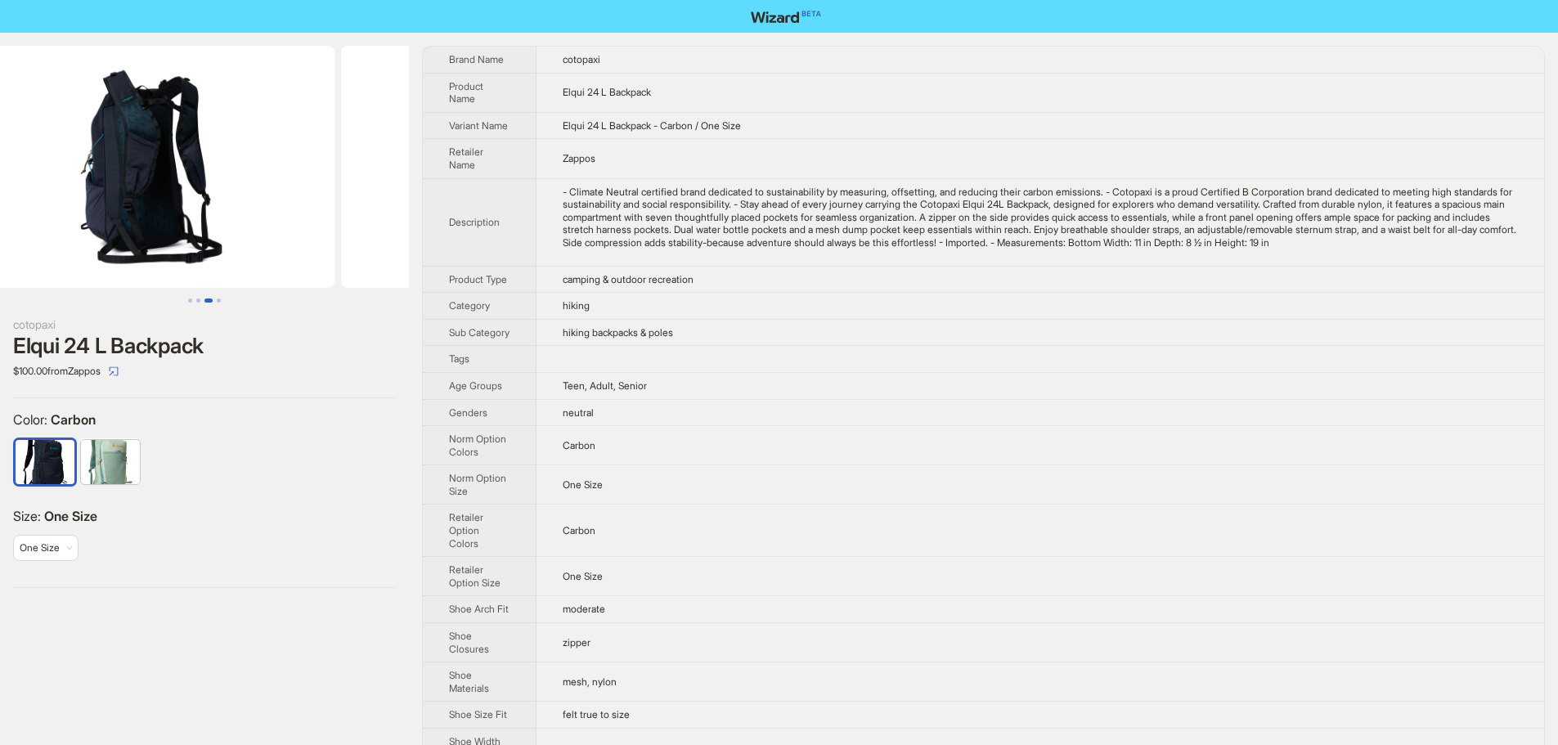
drag, startPoint x: 240, startPoint y: 228, endPoint x: 424, endPoint y: 243, distance: 184.6
click at [419, 240] on div "cotopaxi Elqui 24 L Backpack $100.00 from Zappos Color : Carbon Size : One Size…" at bounding box center [779, 420] width 1558 height 775
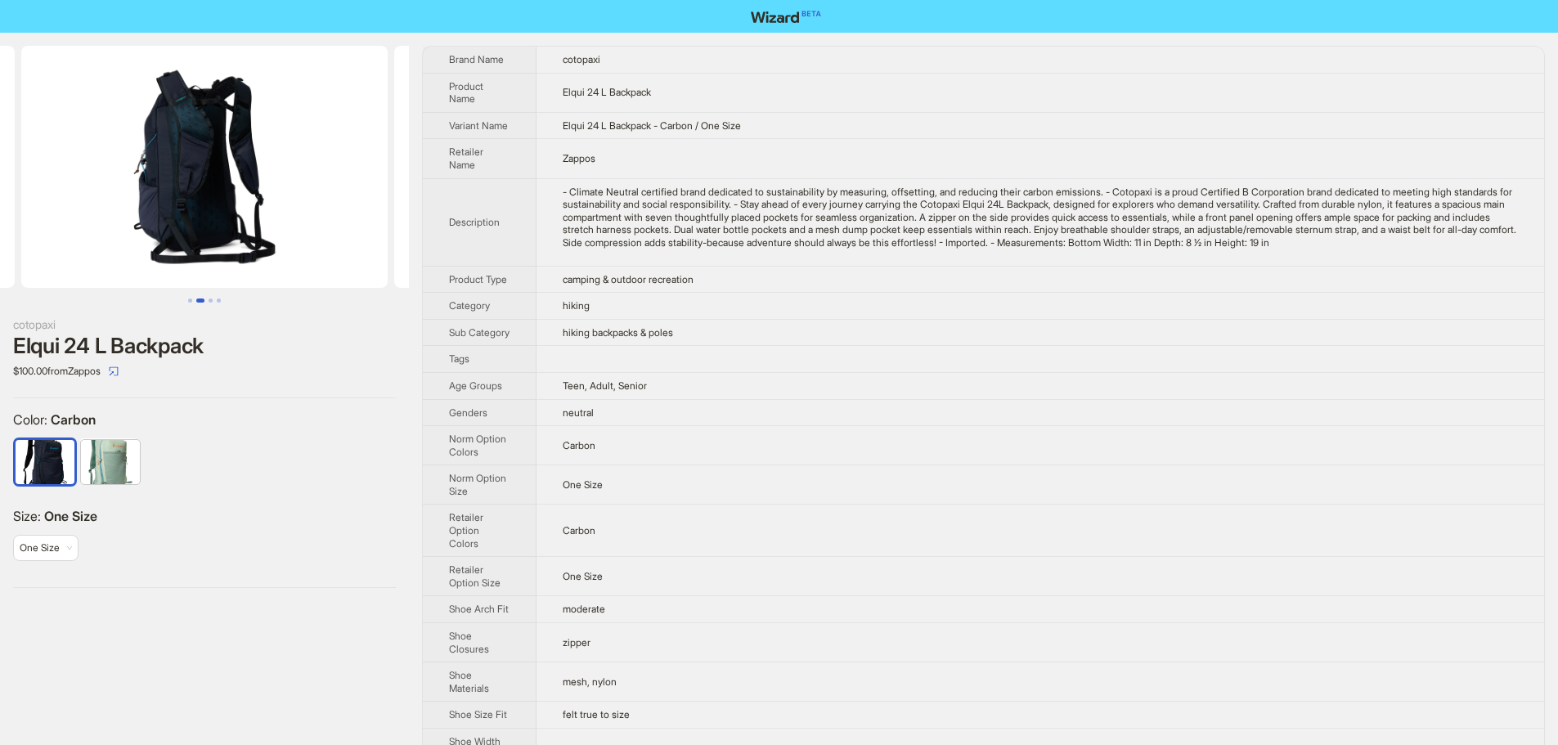
scroll to position [0, 201]
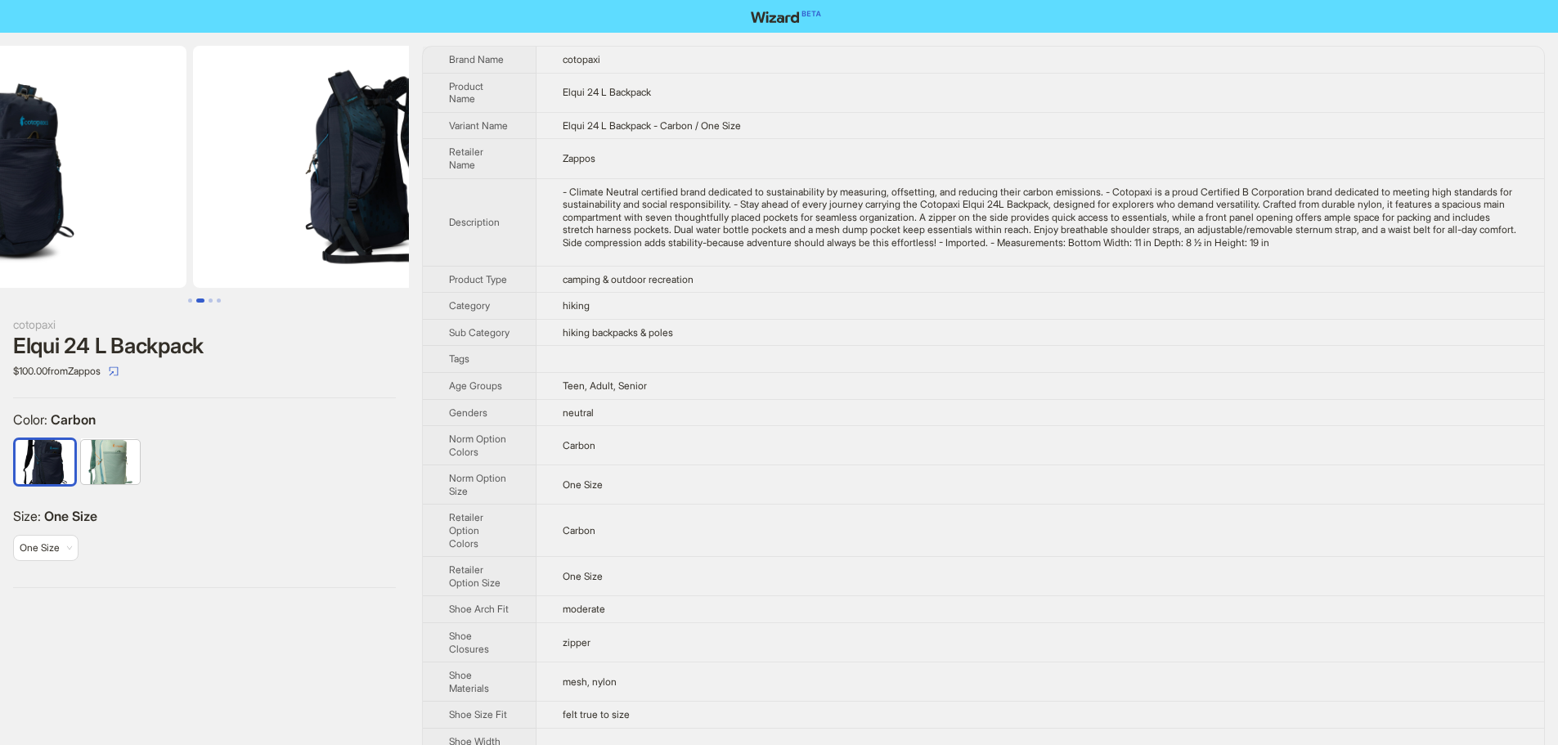
drag, startPoint x: 201, startPoint y: 237, endPoint x: 544, endPoint y: 265, distance: 343.8
click at [510, 264] on div "cotopaxi Elqui 24 L Backpack $100.00 from Zappos Color : Carbon Size : One Size…" at bounding box center [779, 420] width 1558 height 775
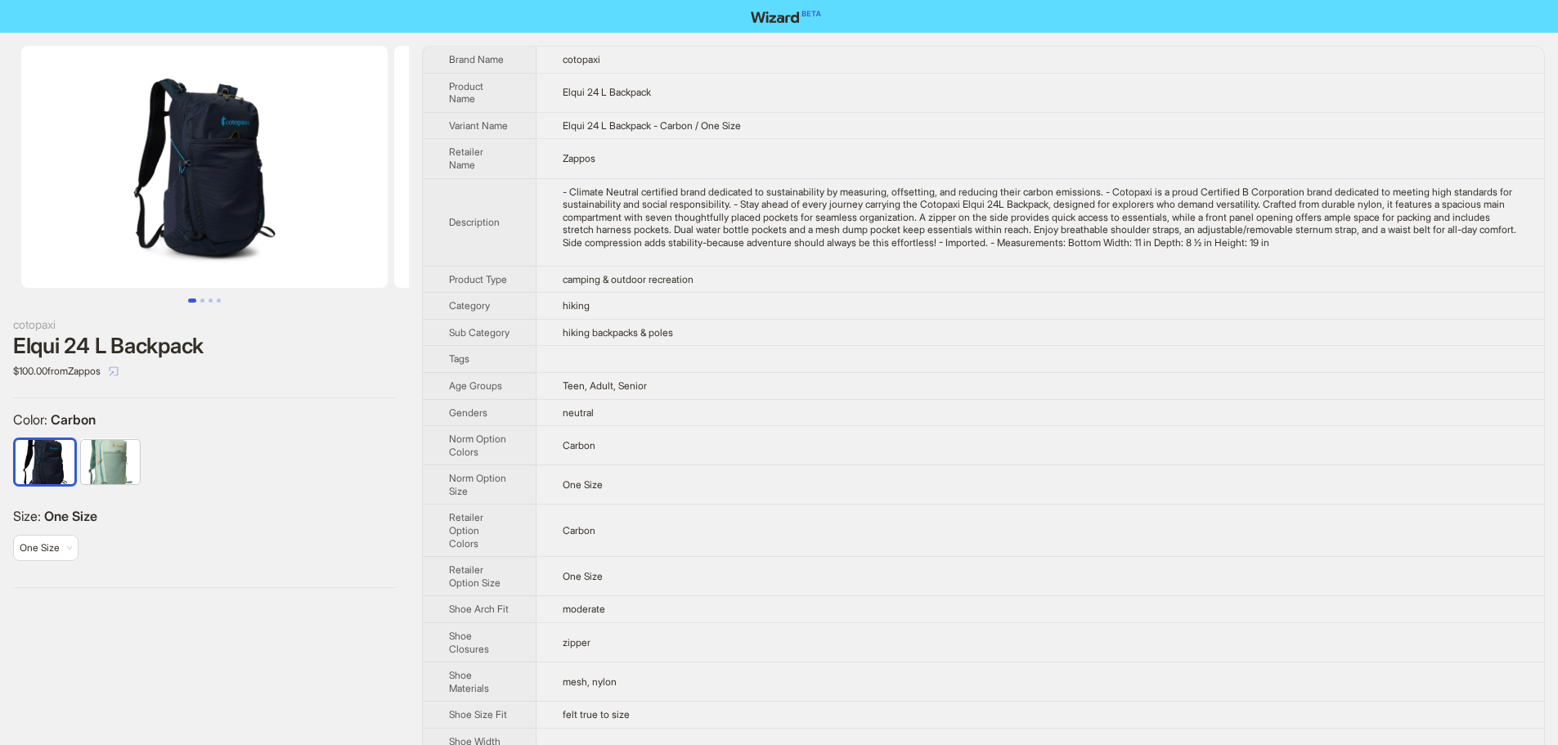
click at [119, 375] on icon "select" at bounding box center [114, 371] width 10 height 10
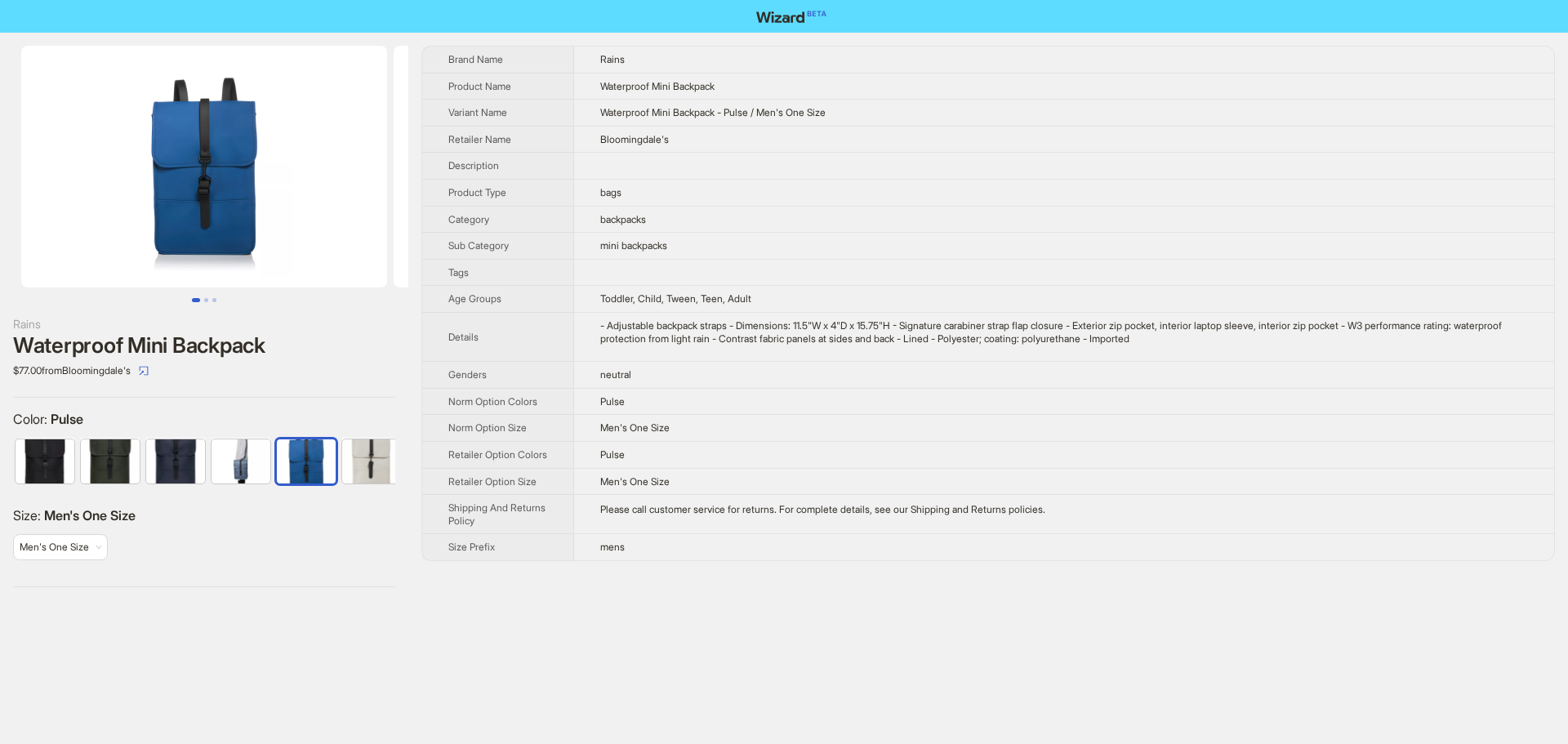
scroll to position [0, 10]
click at [976, 193] on td "bags" at bounding box center [1064, 192] width 980 height 27
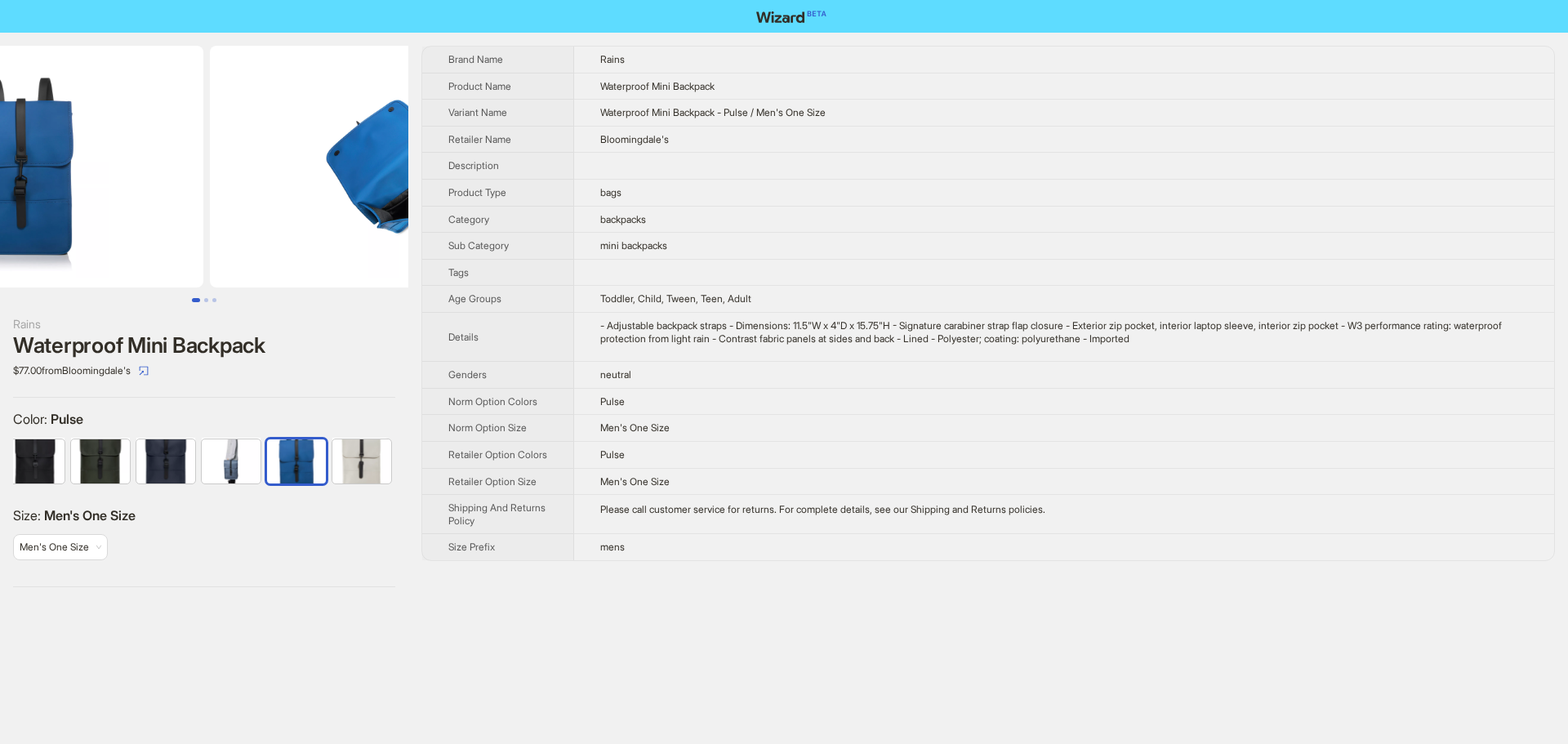
drag, startPoint x: 314, startPoint y: 208, endPoint x: 77, endPoint y: 193, distance: 237.5
click at [78, 193] on ul at bounding box center [204, 167] width 408 height 242
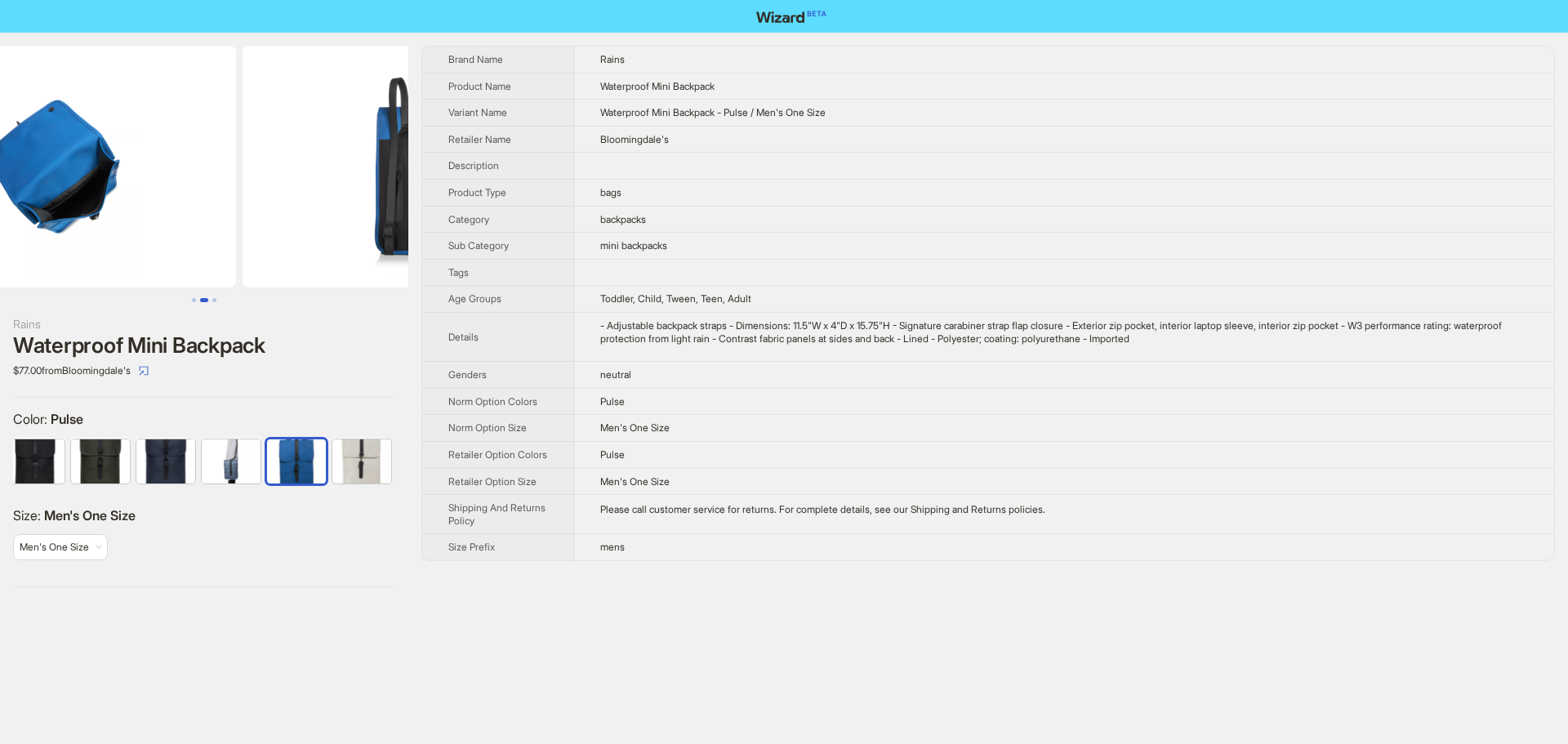
scroll to position [0, 745]
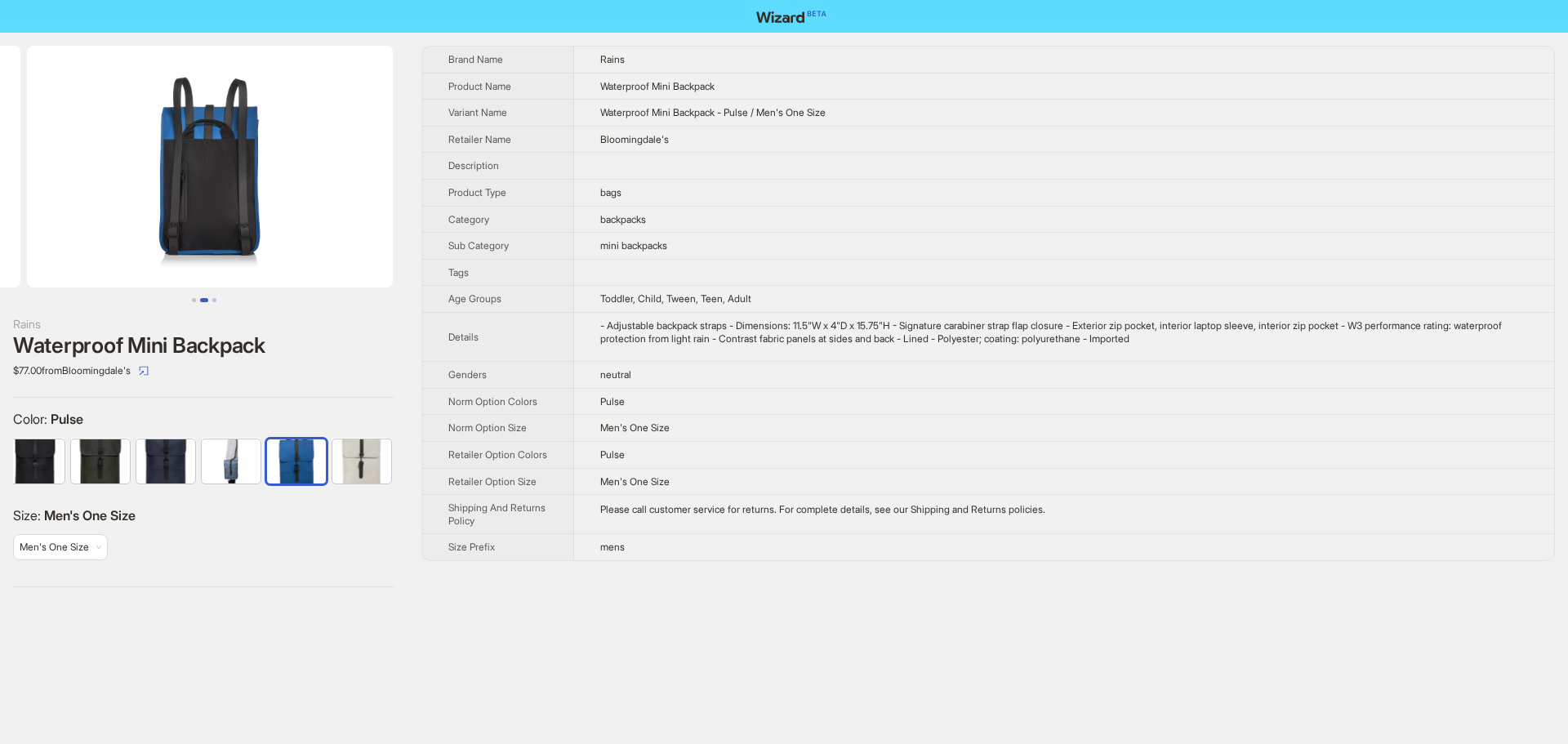
drag, startPoint x: 371, startPoint y: 235, endPoint x: 109, endPoint y: 218, distance: 262.6
click at [112, 218] on ul at bounding box center [204, 167] width 408 height 242
drag, startPoint x: 128, startPoint y: 226, endPoint x: 11, endPoint y: 205, distance: 118.9
click at [8, 212] on ul at bounding box center [204, 167] width 408 height 242
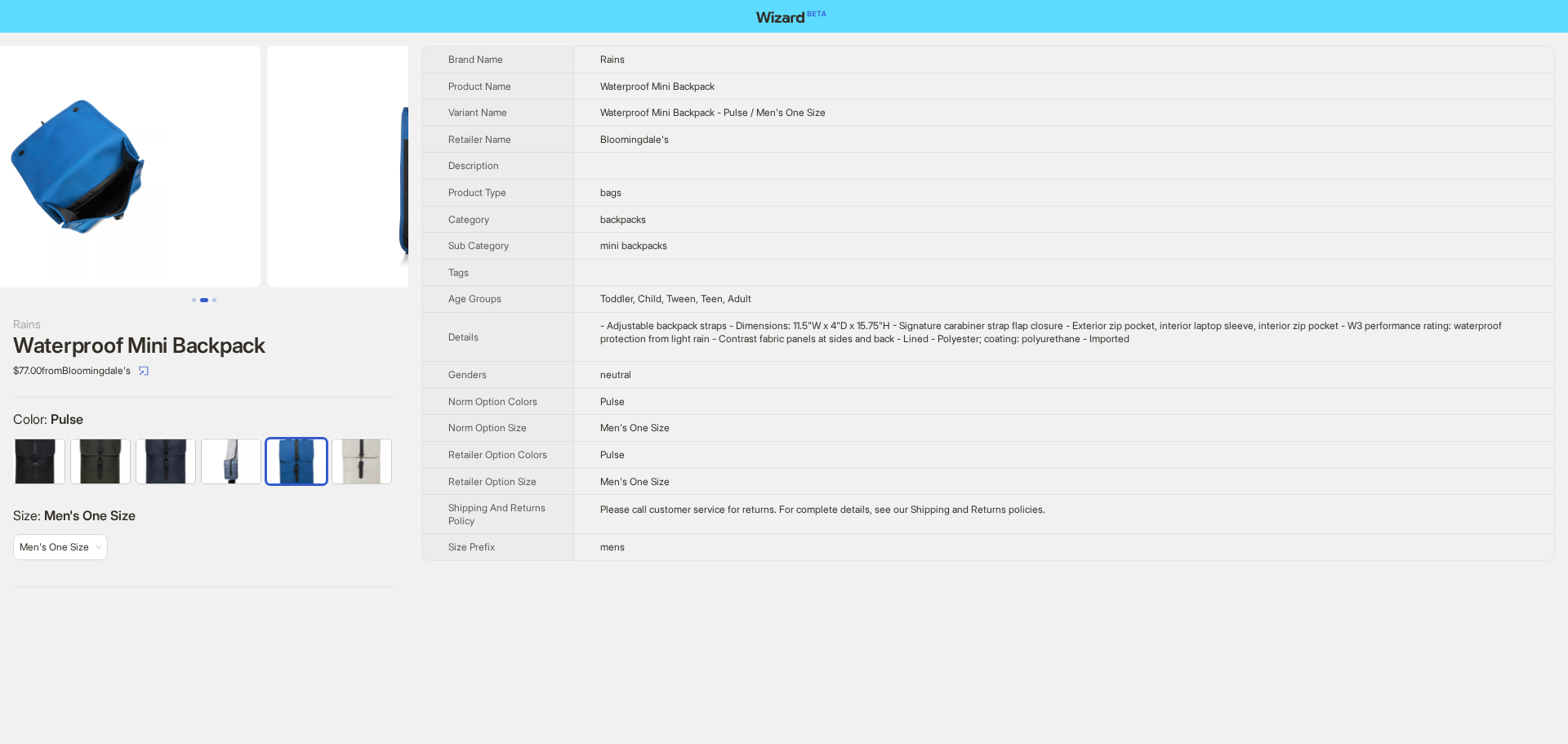
drag, startPoint x: 614, startPoint y: 281, endPoint x: 466, endPoint y: 261, distance: 149.3
click at [631, 285] on div "Rains Waterproof Mini Backpack $77.00 from Bloomingdale's Color : Pulse Size : …" at bounding box center [784, 317] width 1568 height 567
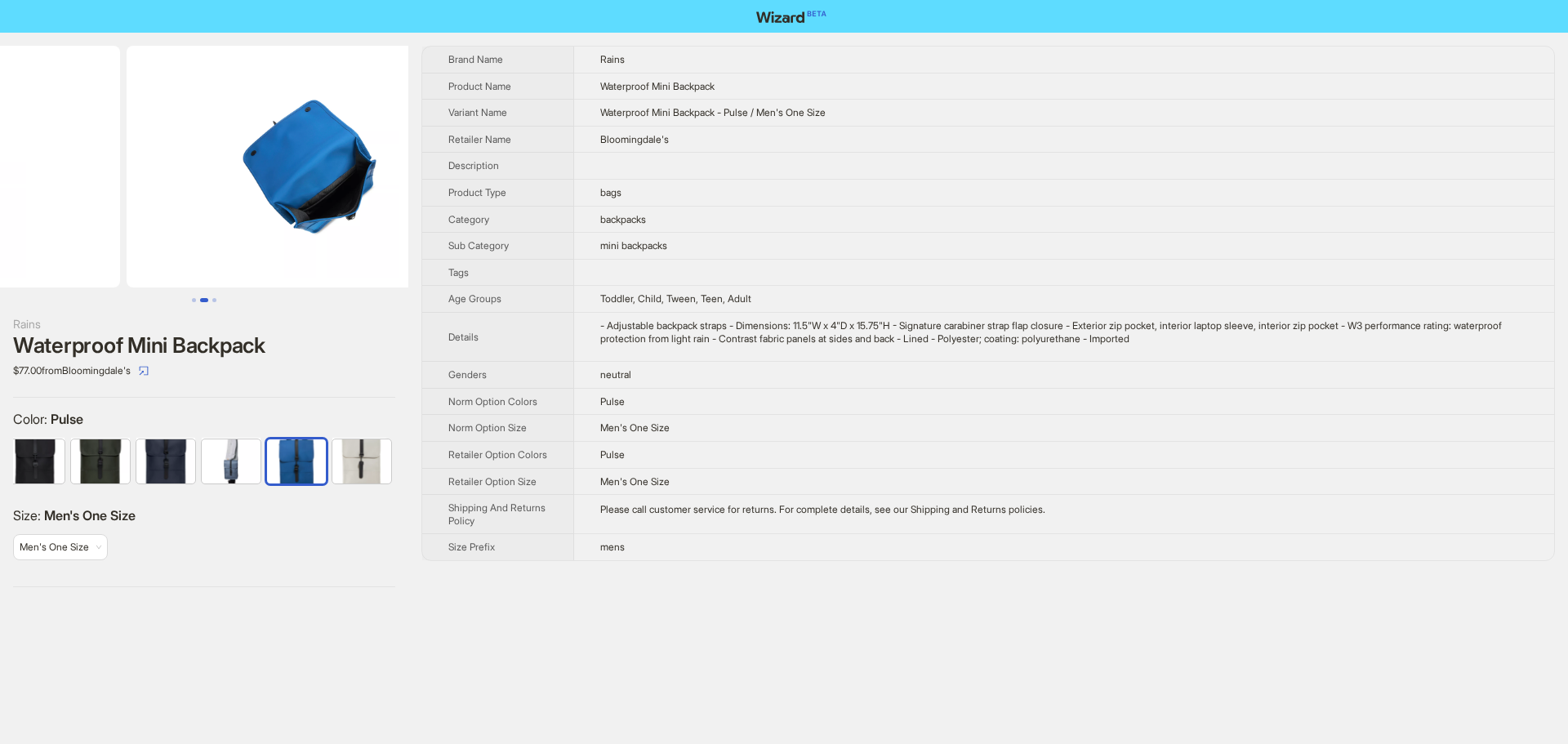
scroll to position [0, 103]
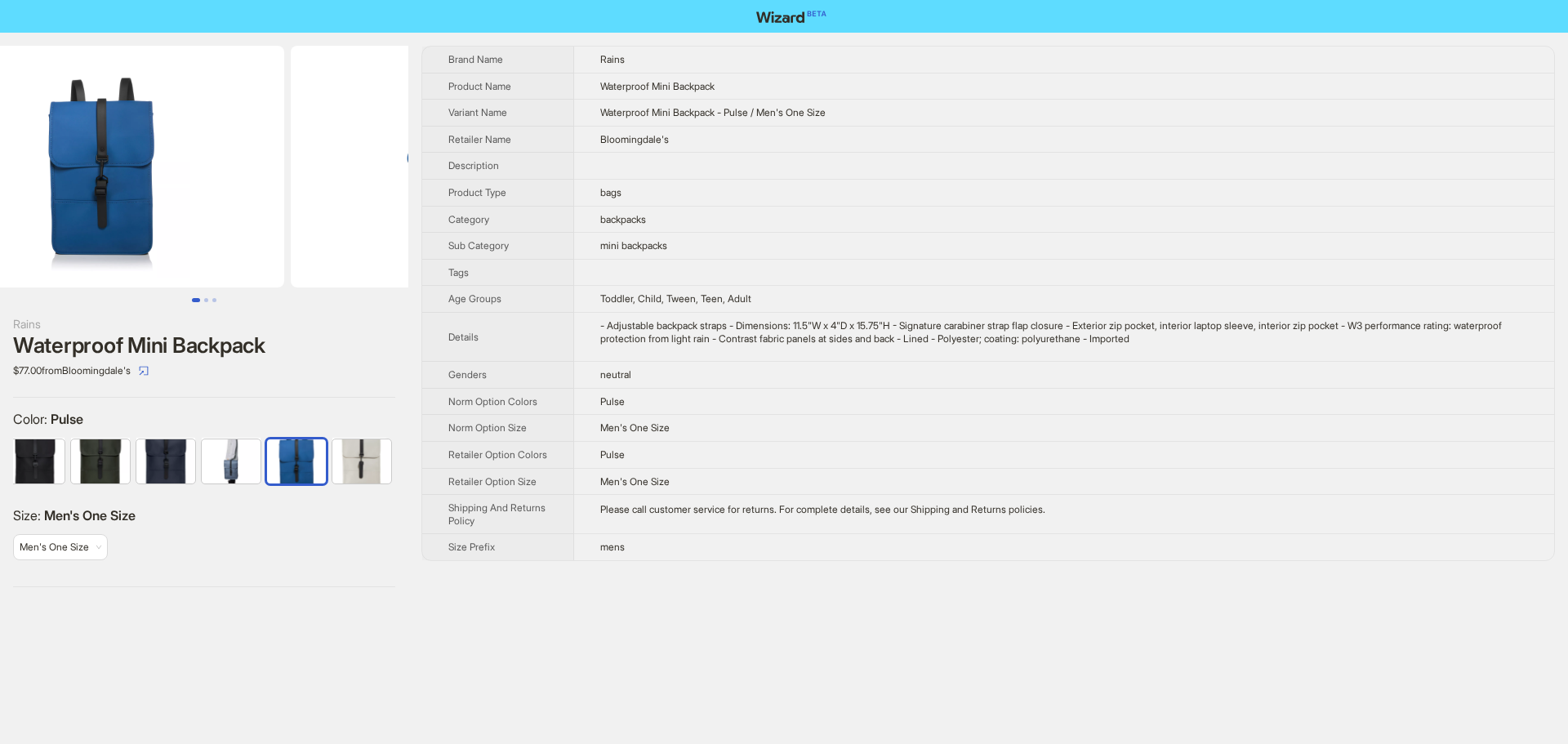
drag, startPoint x: 213, startPoint y: 231, endPoint x: 477, endPoint y: 271, distance: 267.0
click at [476, 270] on div "Rains Waterproof Mini Backpack $77.00 from Bloomingdale's Color : Pulse Size : …" at bounding box center [784, 317] width 1568 height 567
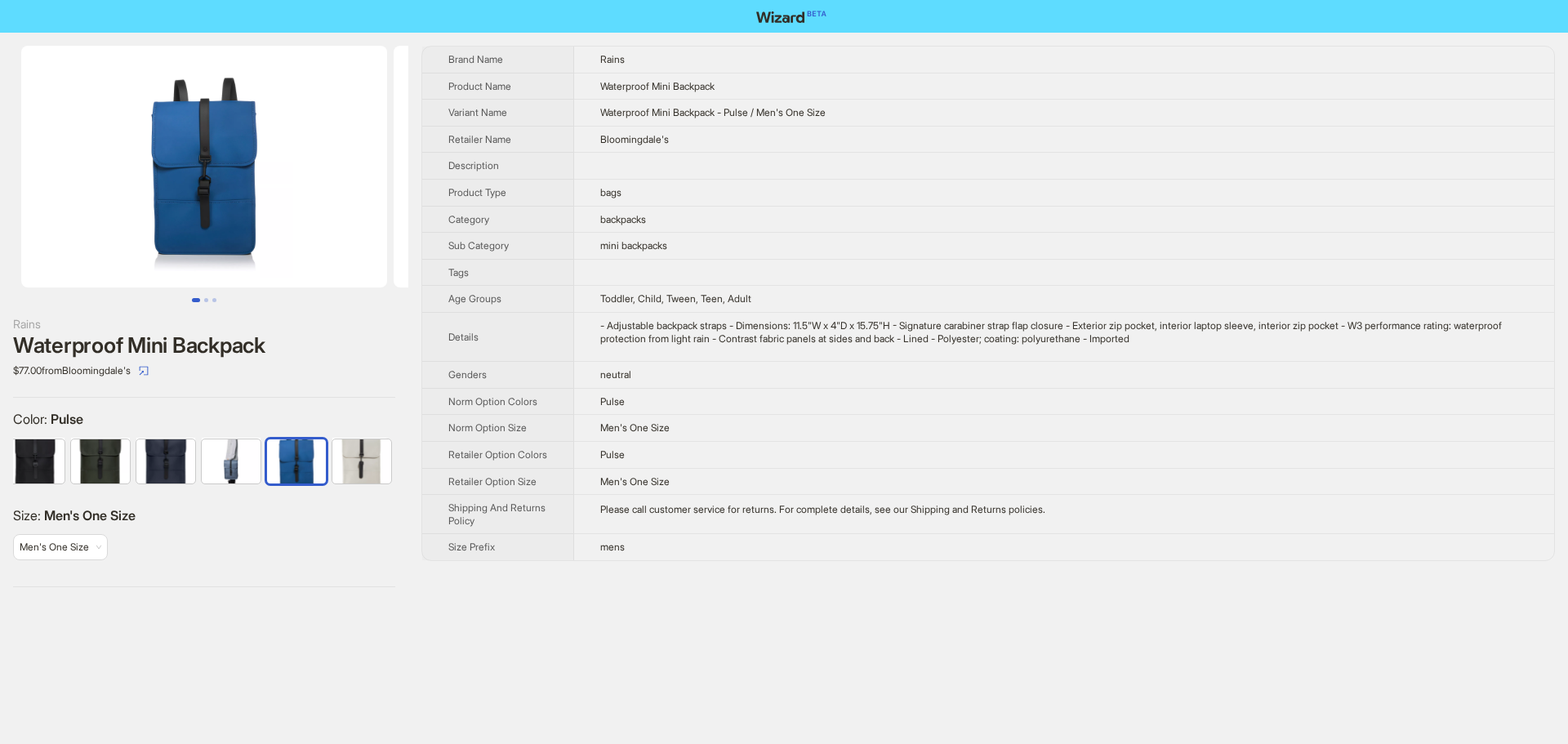
drag, startPoint x: 205, startPoint y: 234, endPoint x: 567, endPoint y: 274, distance: 364.2
click at [567, 274] on div "Rains Waterproof Mini Backpack $77.00 from Bloomingdale's Color : Pulse Size : …" at bounding box center [784, 317] width 1568 height 567
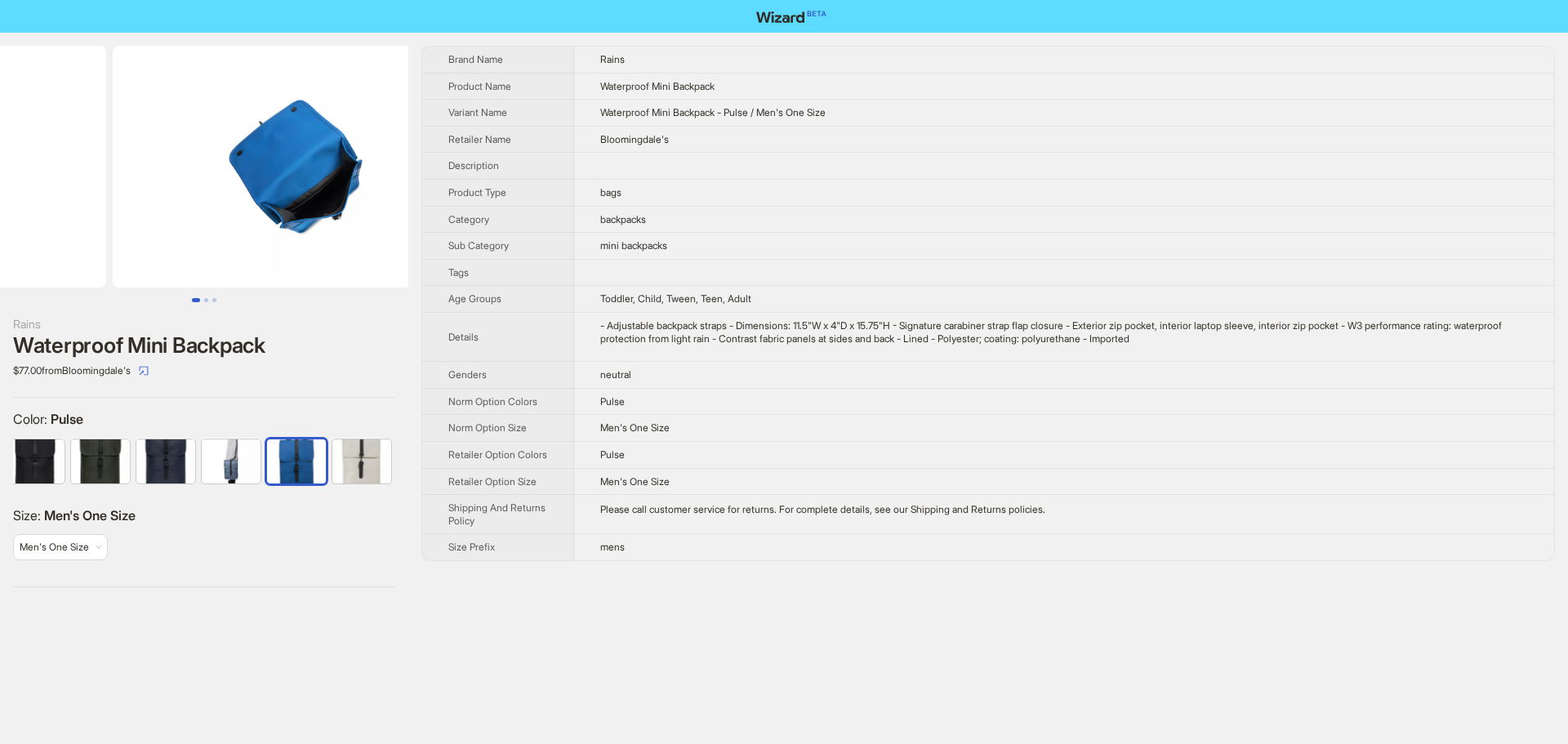
drag, startPoint x: 320, startPoint y: 256, endPoint x: 93, endPoint y: 247, distance: 227.2
click at [98, 247] on ul at bounding box center [204, 167] width 408 height 242
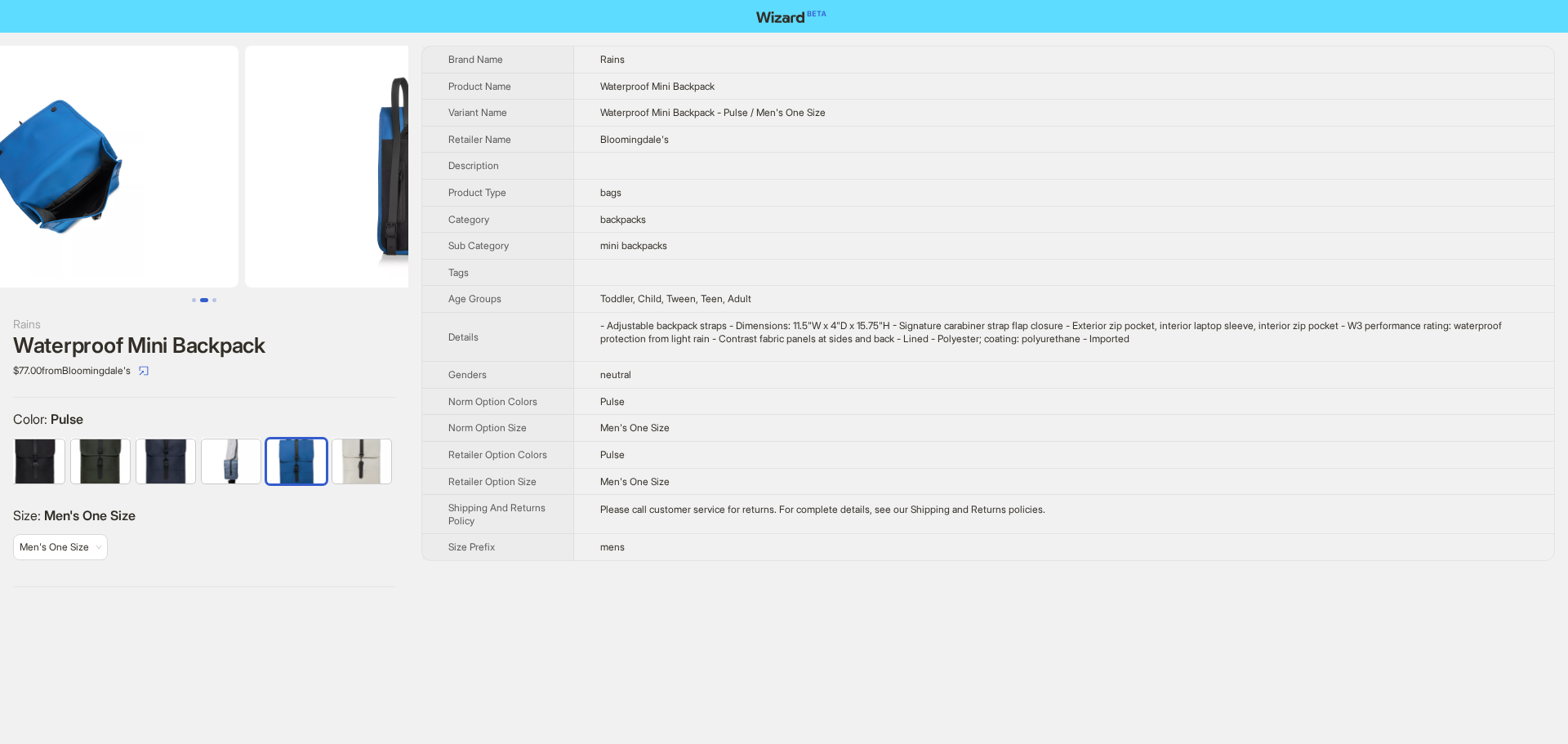
drag, startPoint x: 309, startPoint y: 250, endPoint x: 72, endPoint y: 238, distance: 237.3
click at [79, 239] on ul at bounding box center [204, 167] width 408 height 242
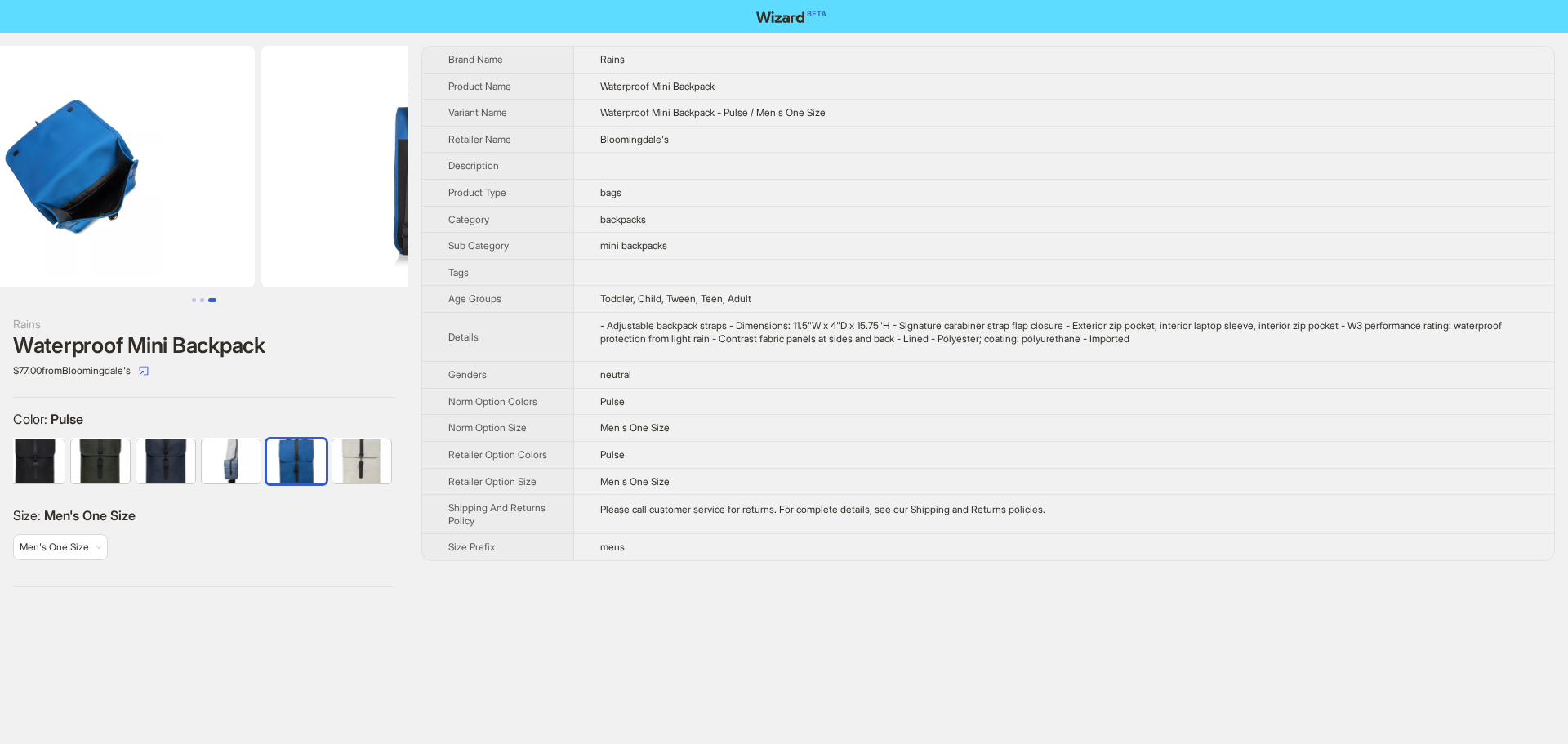
drag, startPoint x: 243, startPoint y: 186, endPoint x: 629, endPoint y: 237, distance: 389.4
click at [489, 214] on div "Rains Waterproof Mini Backpack $77.00 from Bloomingdale's Color : Pulse Size : …" at bounding box center [784, 317] width 1568 height 567
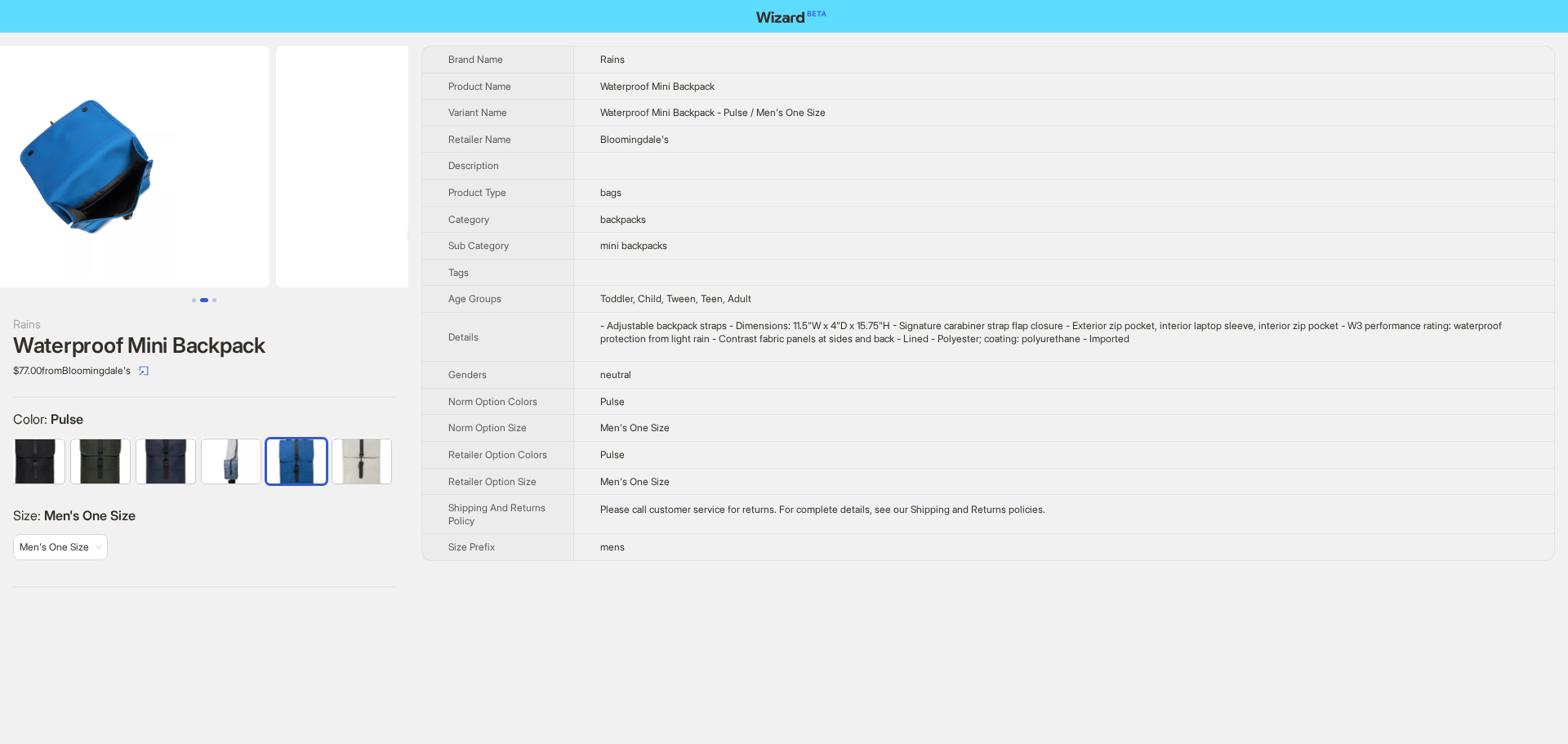
drag, startPoint x: 285, startPoint y: 260, endPoint x: 107, endPoint y: 267, distance: 178.1
click at [96, 267] on img at bounding box center [87, 167] width 366 height 242
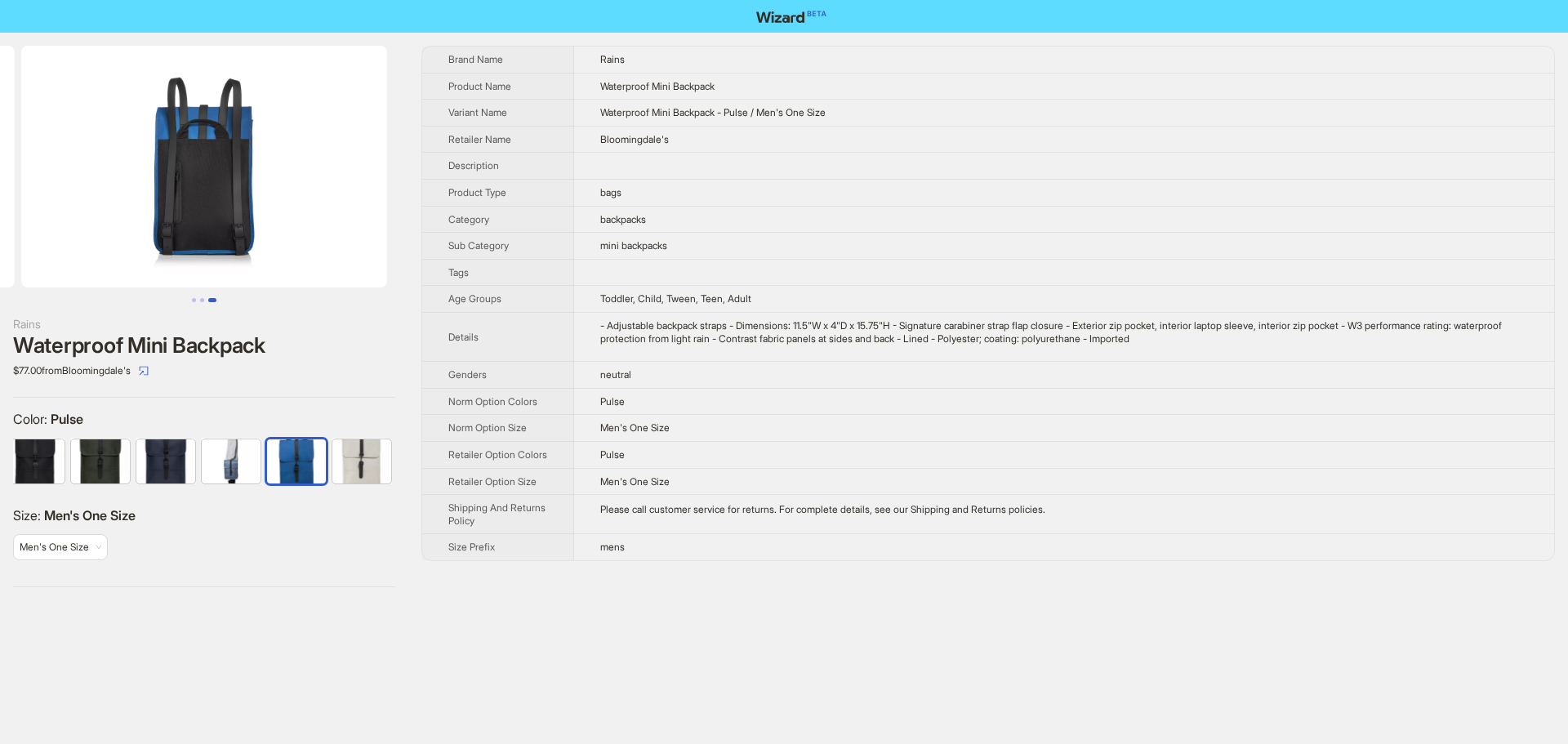
drag, startPoint x: 263, startPoint y: 260, endPoint x: 147, endPoint y: 262, distance: 116.0
click at [147, 262] on img at bounding box center [204, 167] width 366 height 242
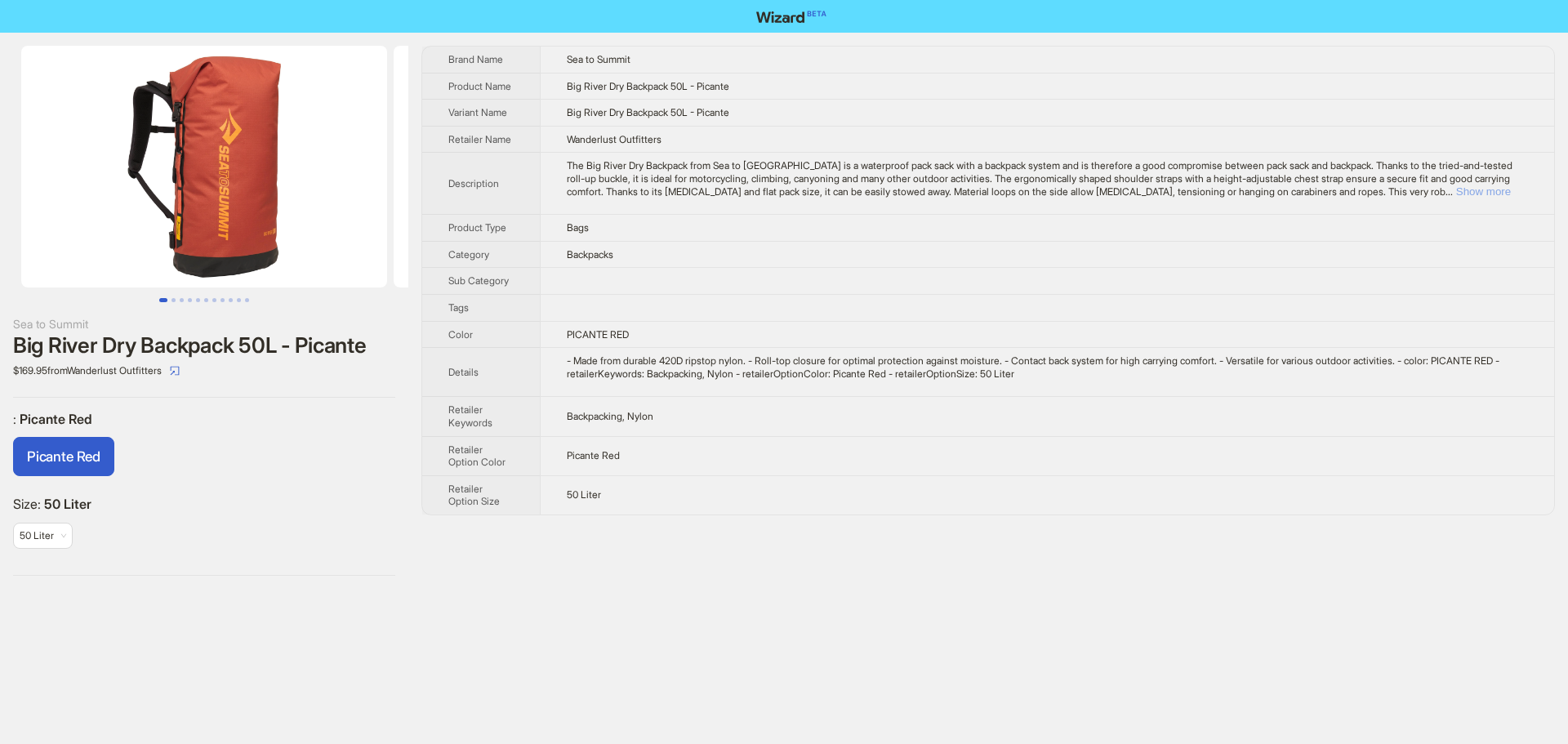
click at [1511, 191] on button "Show more" at bounding box center [1483, 192] width 55 height 12
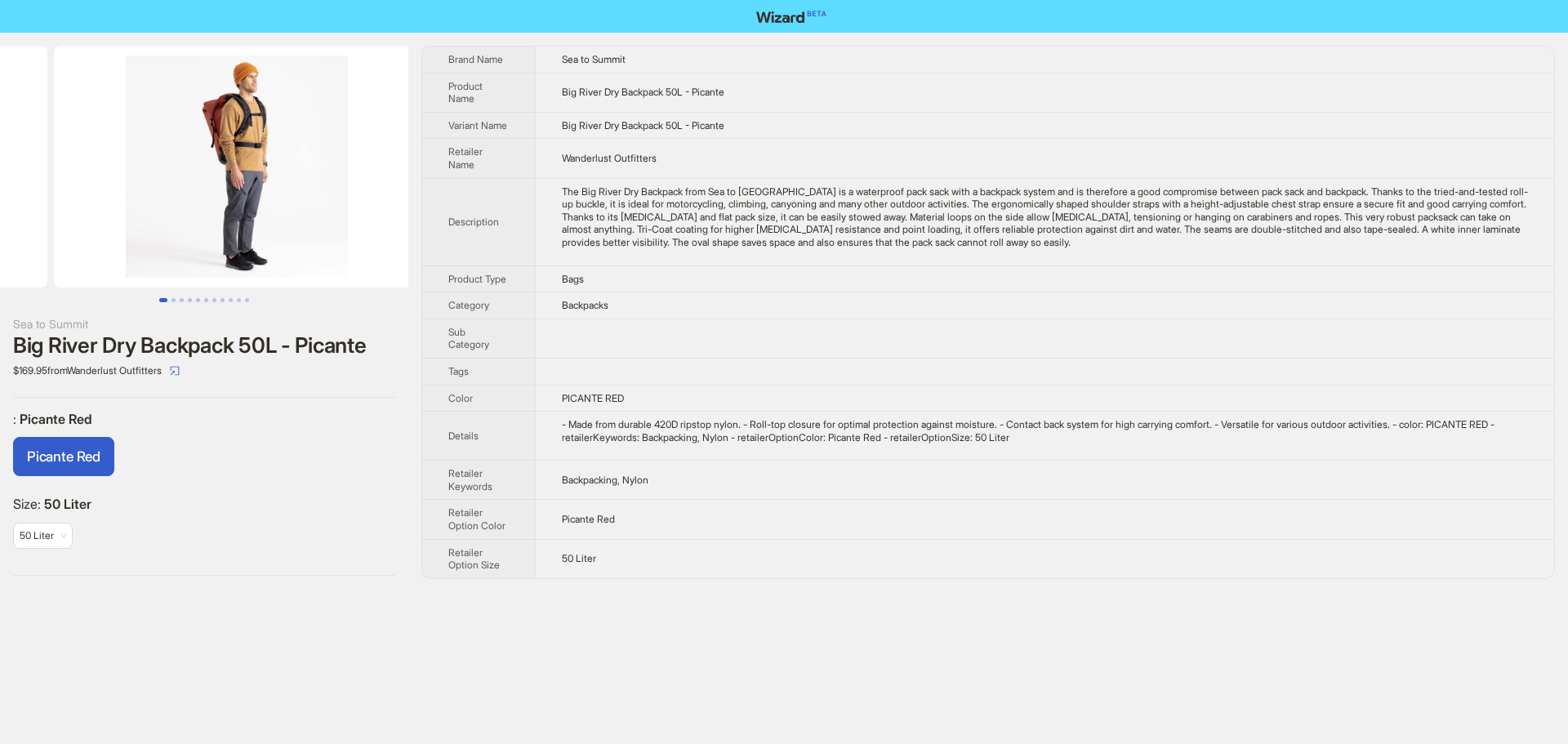
drag, startPoint x: 298, startPoint y: 198, endPoint x: 52, endPoint y: 213, distance: 246.5
click at [52, 213] on ul at bounding box center [204, 167] width 408 height 242
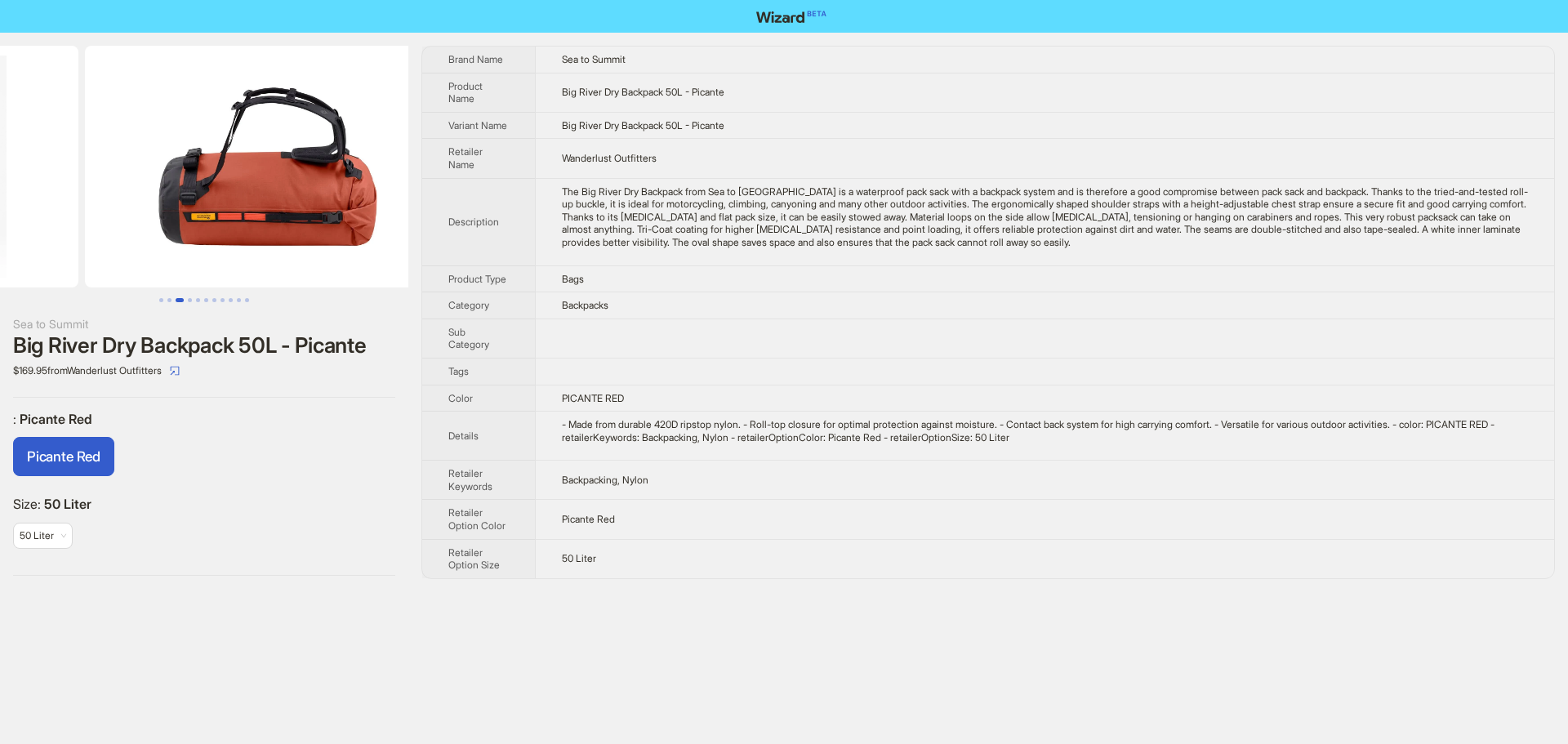
drag, startPoint x: 258, startPoint y: 218, endPoint x: 56, endPoint y: 214, distance: 202.0
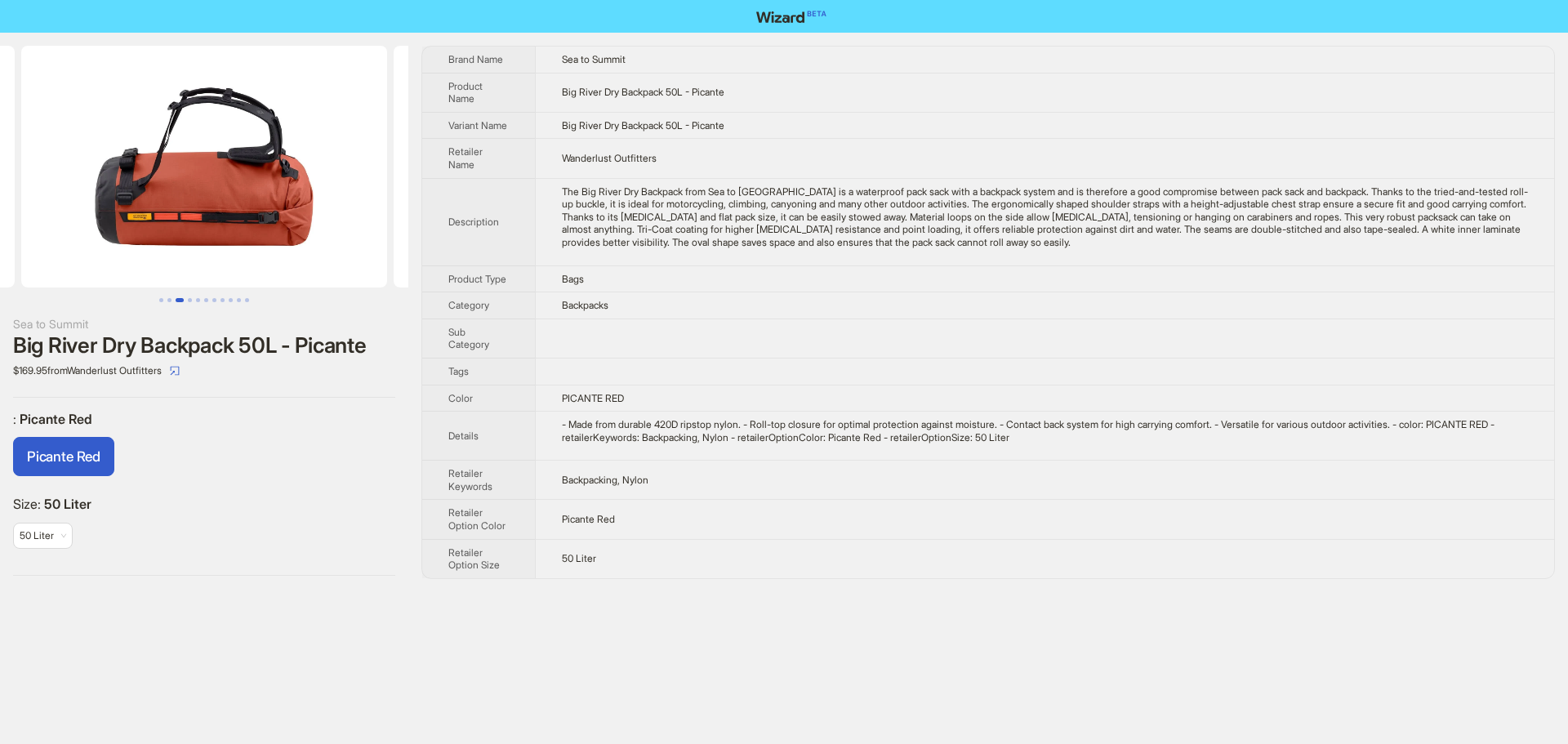
scroll to position [0, 1118]
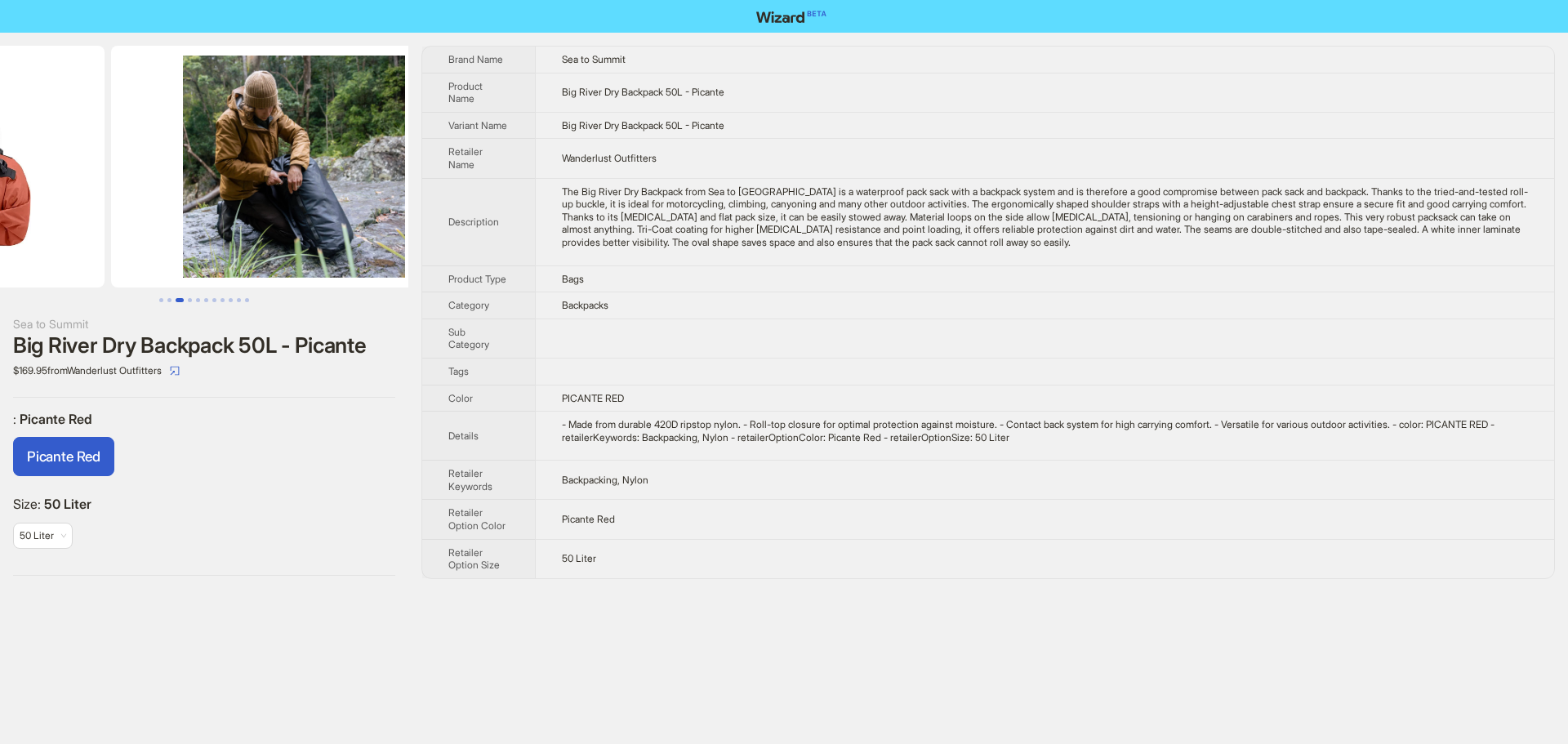
drag, startPoint x: 231, startPoint y: 229, endPoint x: 0, endPoint y: 236, distance: 231.1
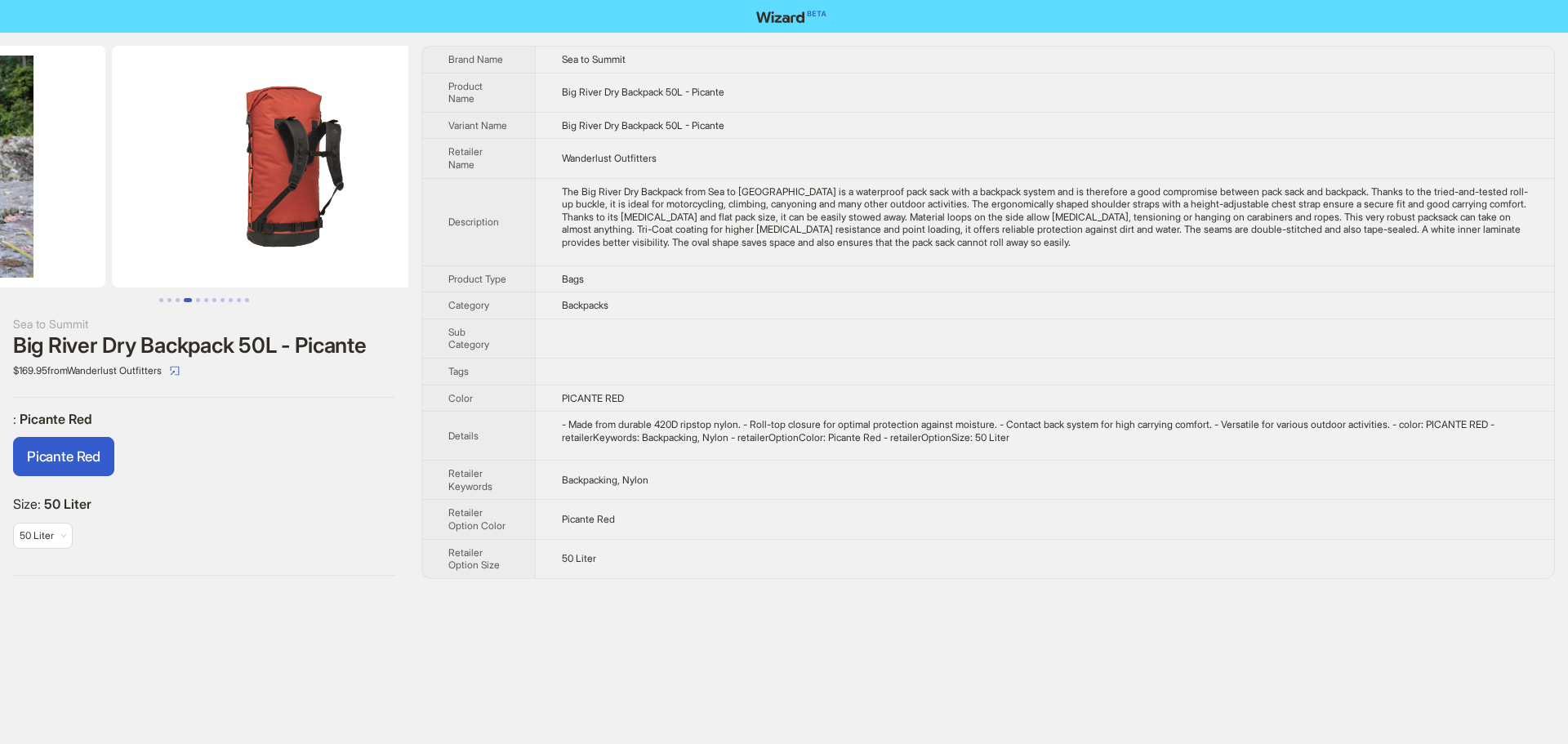
drag, startPoint x: 267, startPoint y: 235, endPoint x: 96, endPoint y: 234, distance: 171.0
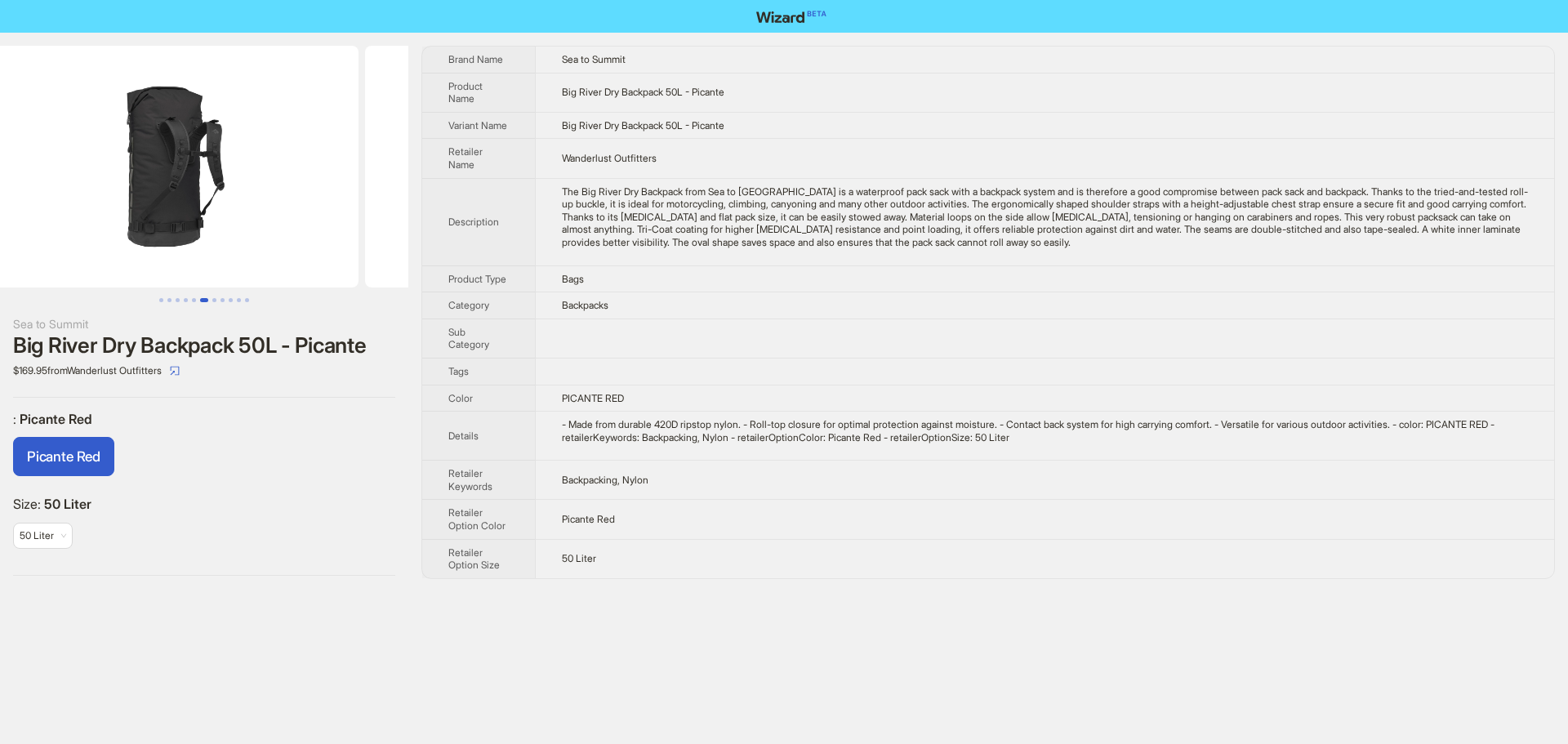
drag, startPoint x: 316, startPoint y: 186, endPoint x: 119, endPoint y: 178, distance: 197.2
click at [137, 180] on img at bounding box center [176, 167] width 366 height 242
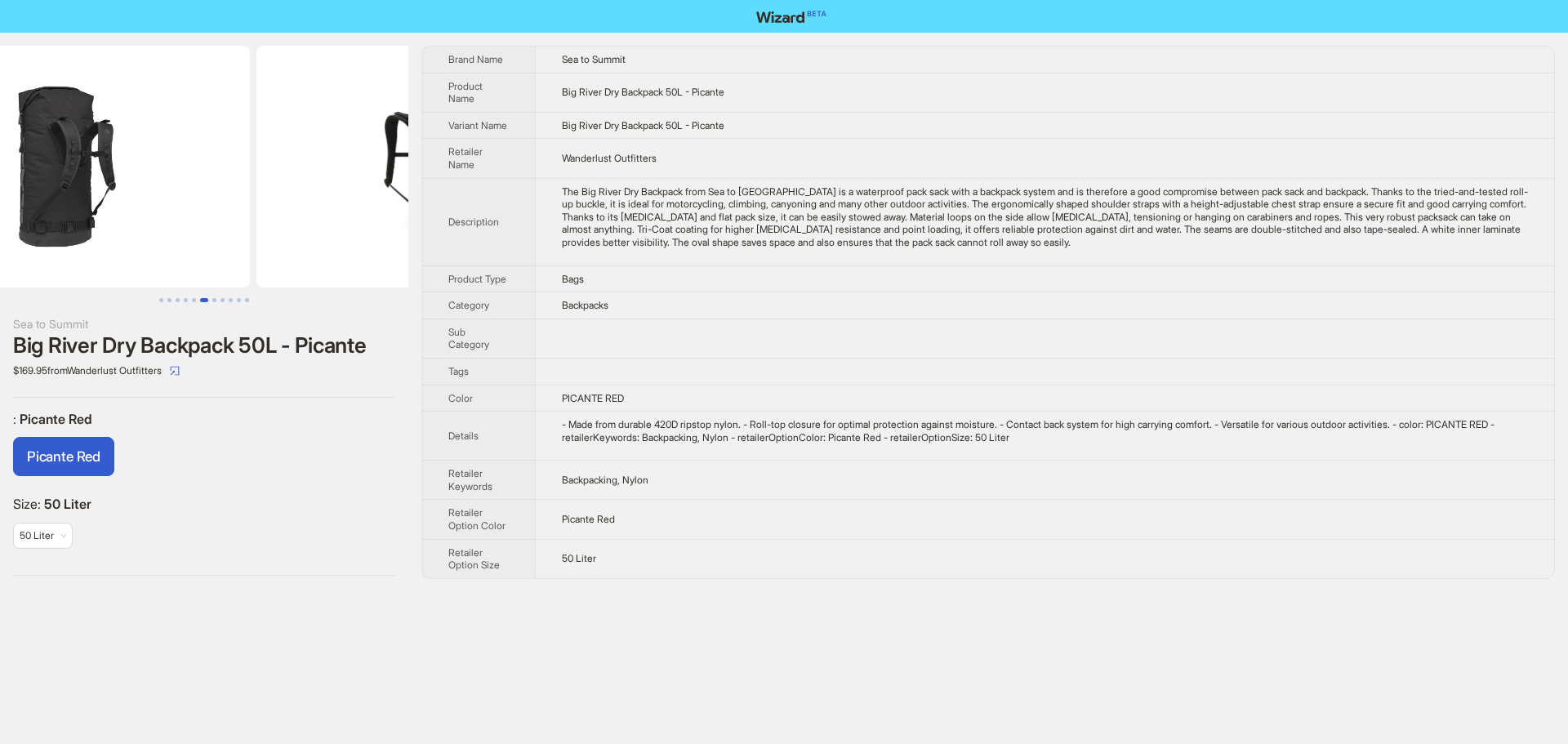
drag, startPoint x: 140, startPoint y: 215, endPoint x: 87, endPoint y: 222, distance: 53.5
click at [87, 217] on ul at bounding box center [204, 167] width 408 height 242
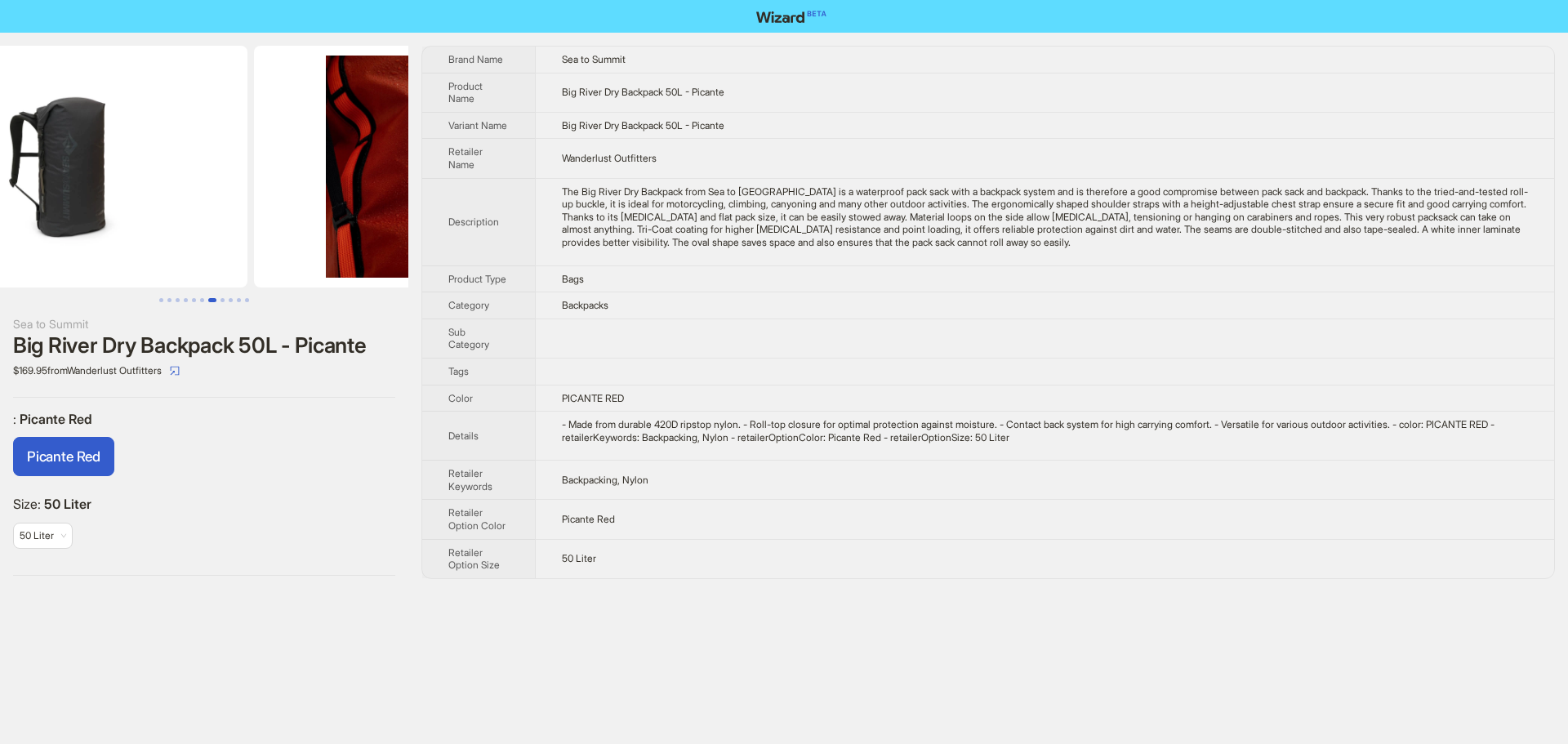
drag, startPoint x: 207, startPoint y: 225, endPoint x: 148, endPoint y: 233, distance: 59.5
click at [22, 219] on img at bounding box center [64, 167] width 366 height 242
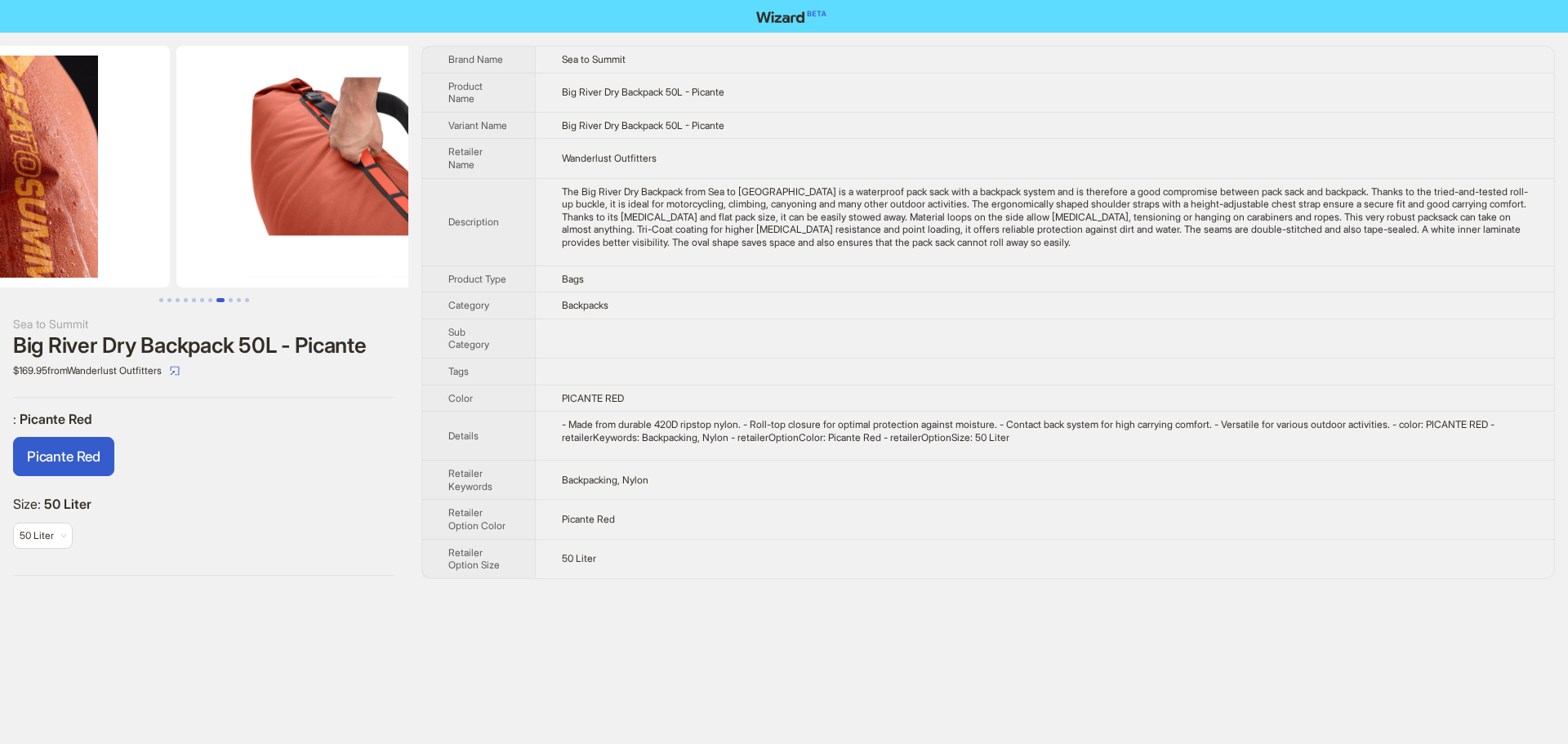
drag, startPoint x: 175, startPoint y: 235, endPoint x: 148, endPoint y: 259, distance: 36.1
click at [23, 248] on ul at bounding box center [204, 167] width 408 height 242
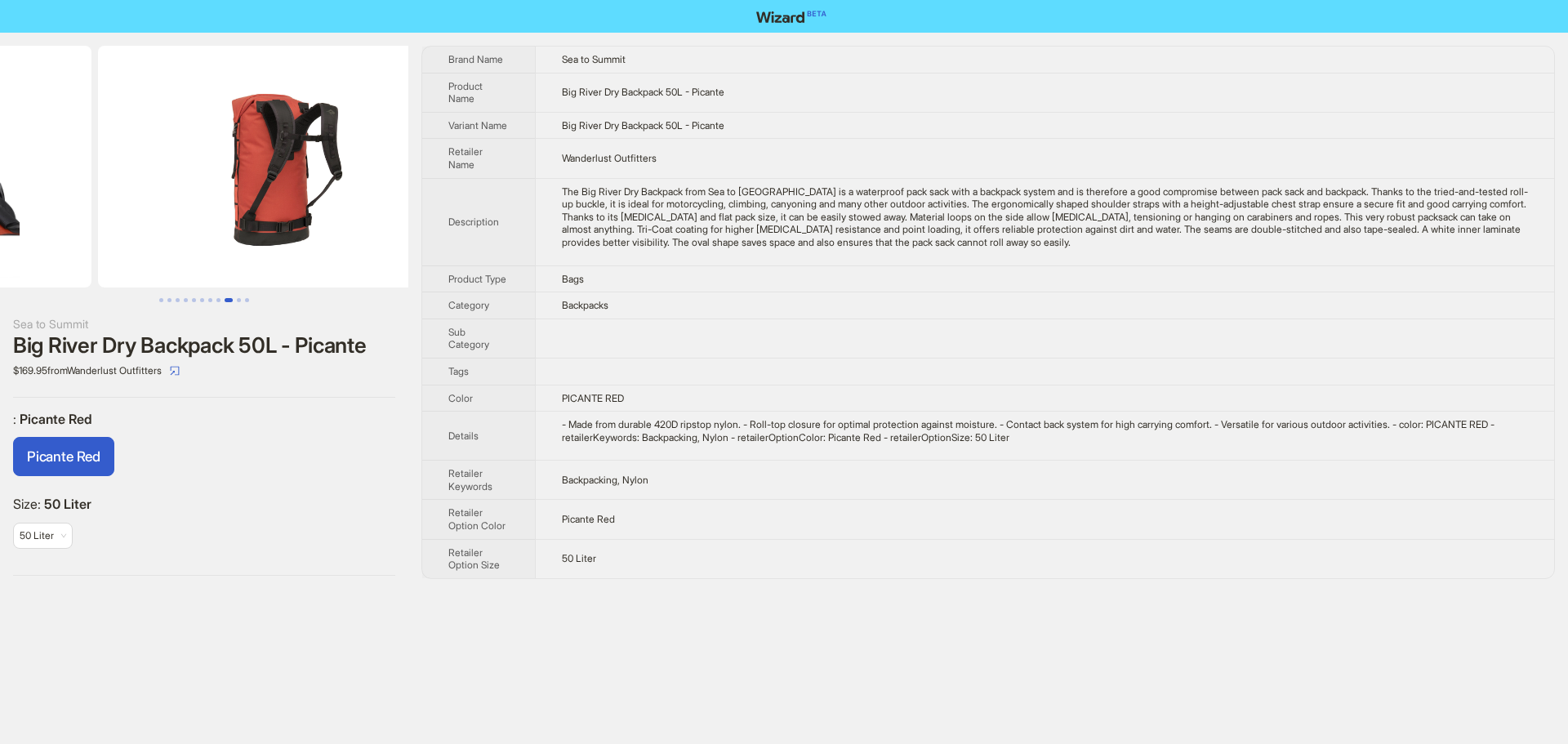
drag, startPoint x: 210, startPoint y: 255, endPoint x: 39, endPoint y: 258, distance: 171.0
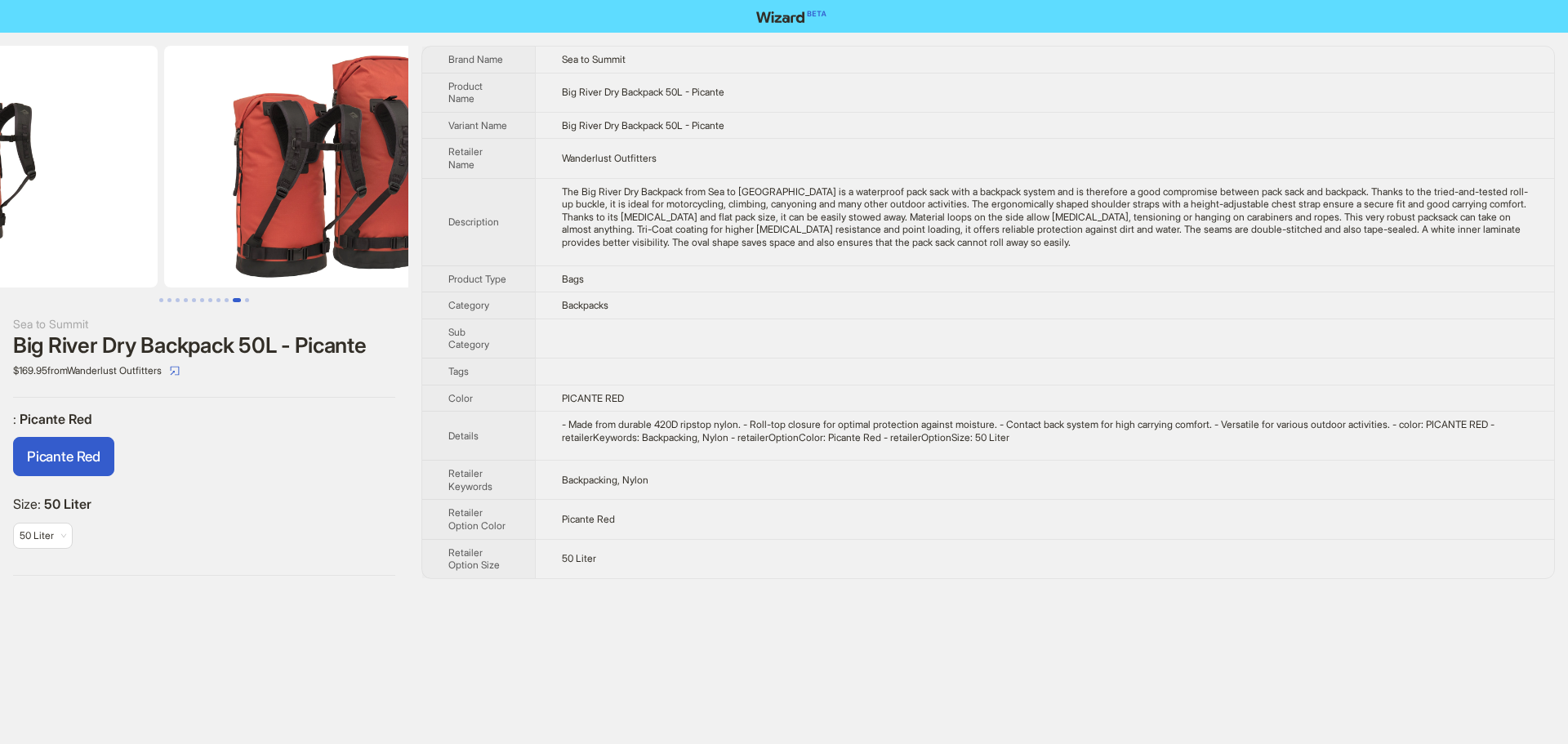
drag, startPoint x: 63, startPoint y: 227, endPoint x: 11, endPoint y: 227, distance: 52.0
click at [35, 227] on ul at bounding box center [204, 167] width 408 height 242
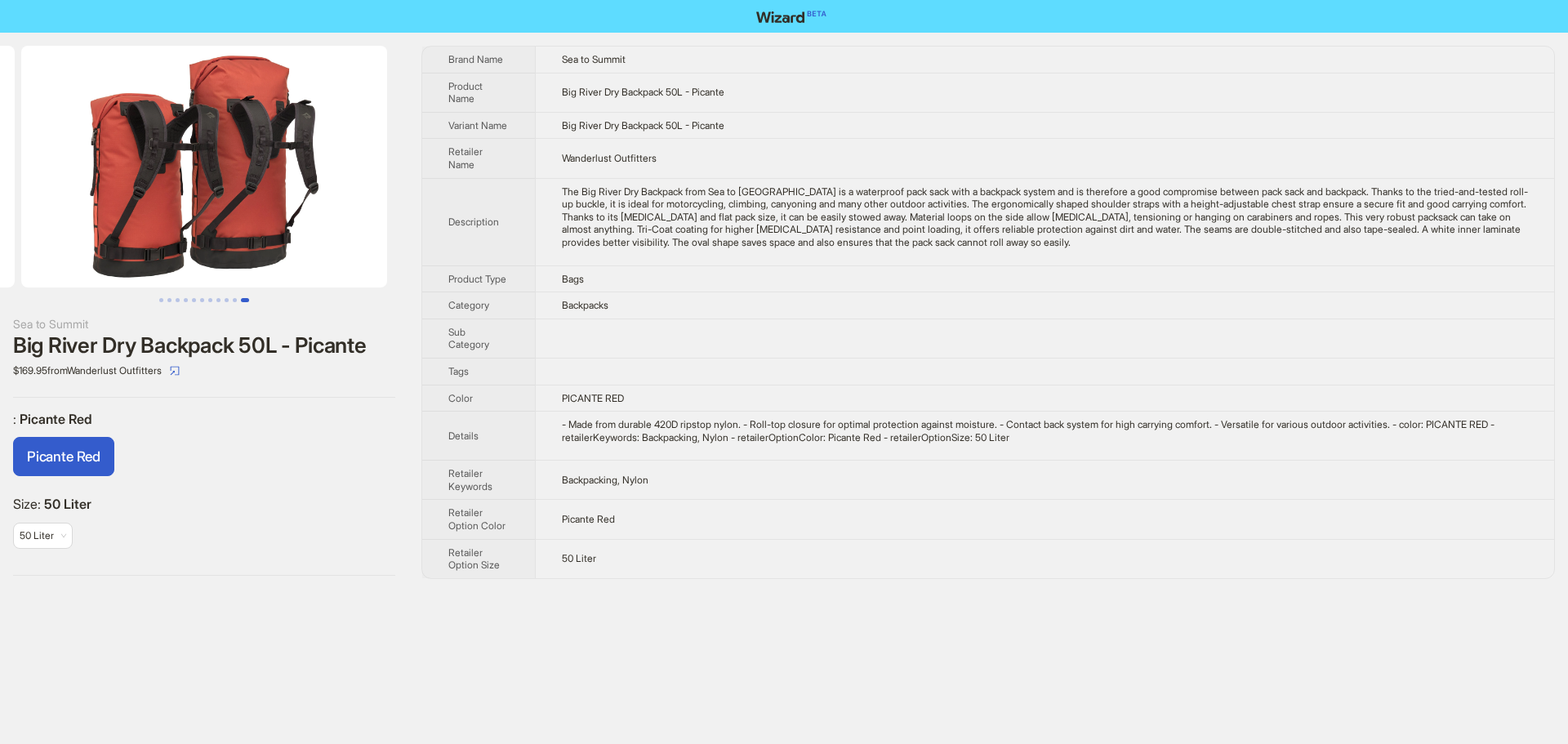
drag, startPoint x: 250, startPoint y: 238, endPoint x: 20, endPoint y: 250, distance: 230.3
click at [23, 249] on img at bounding box center [204, 167] width 366 height 242
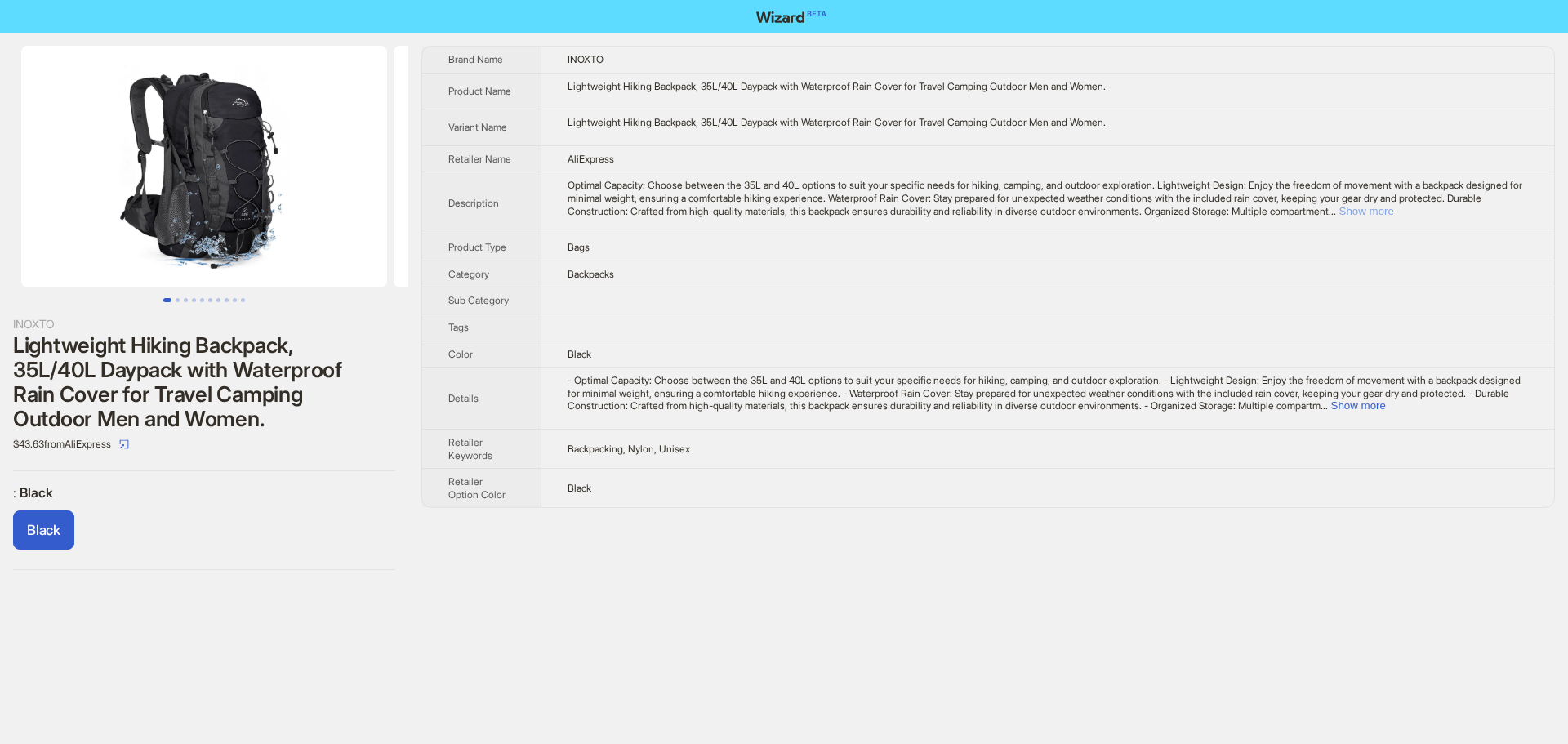
click at [1394, 213] on button "Show more" at bounding box center [1366, 211] width 55 height 12
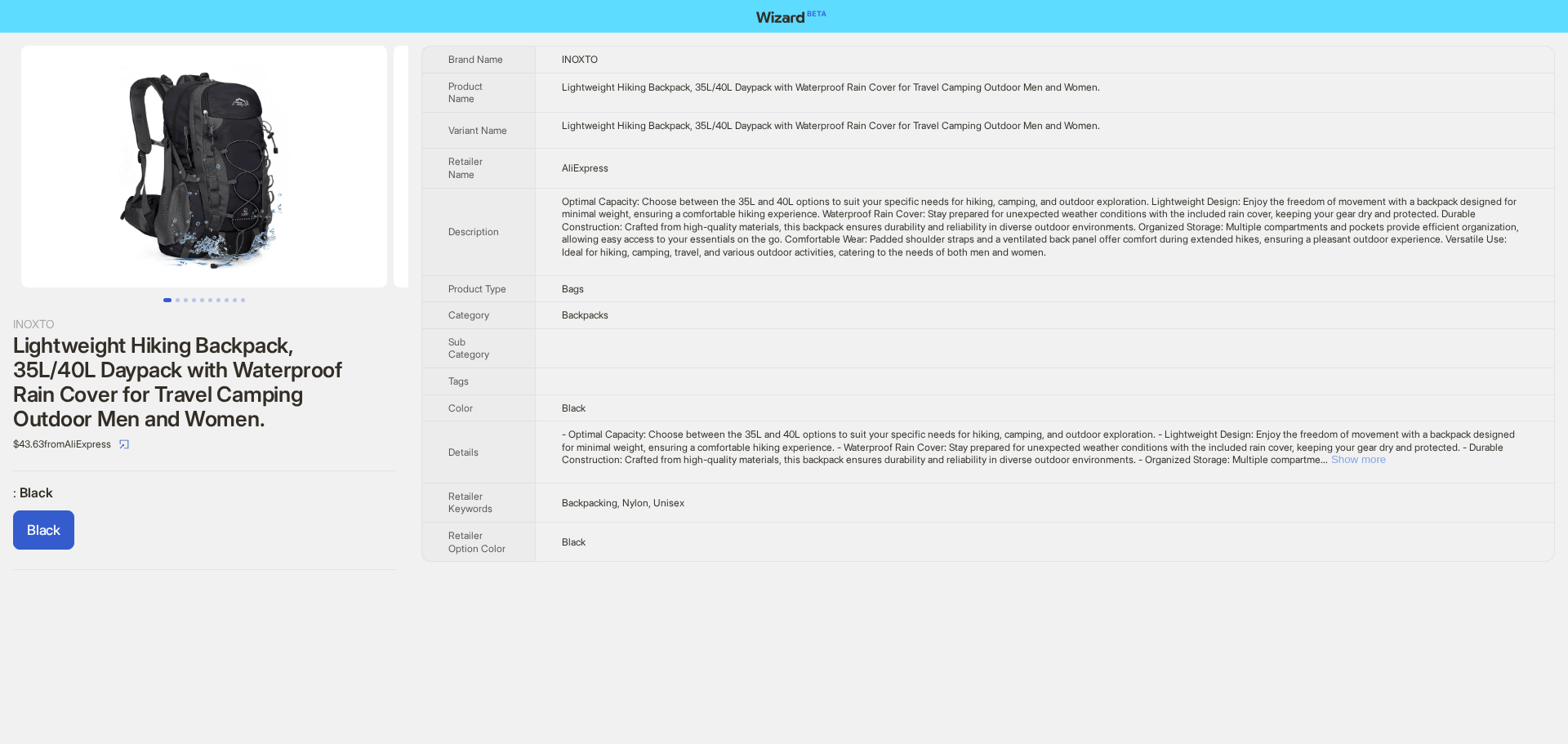
click at [1386, 465] on button "Show more" at bounding box center [1358, 459] width 55 height 12
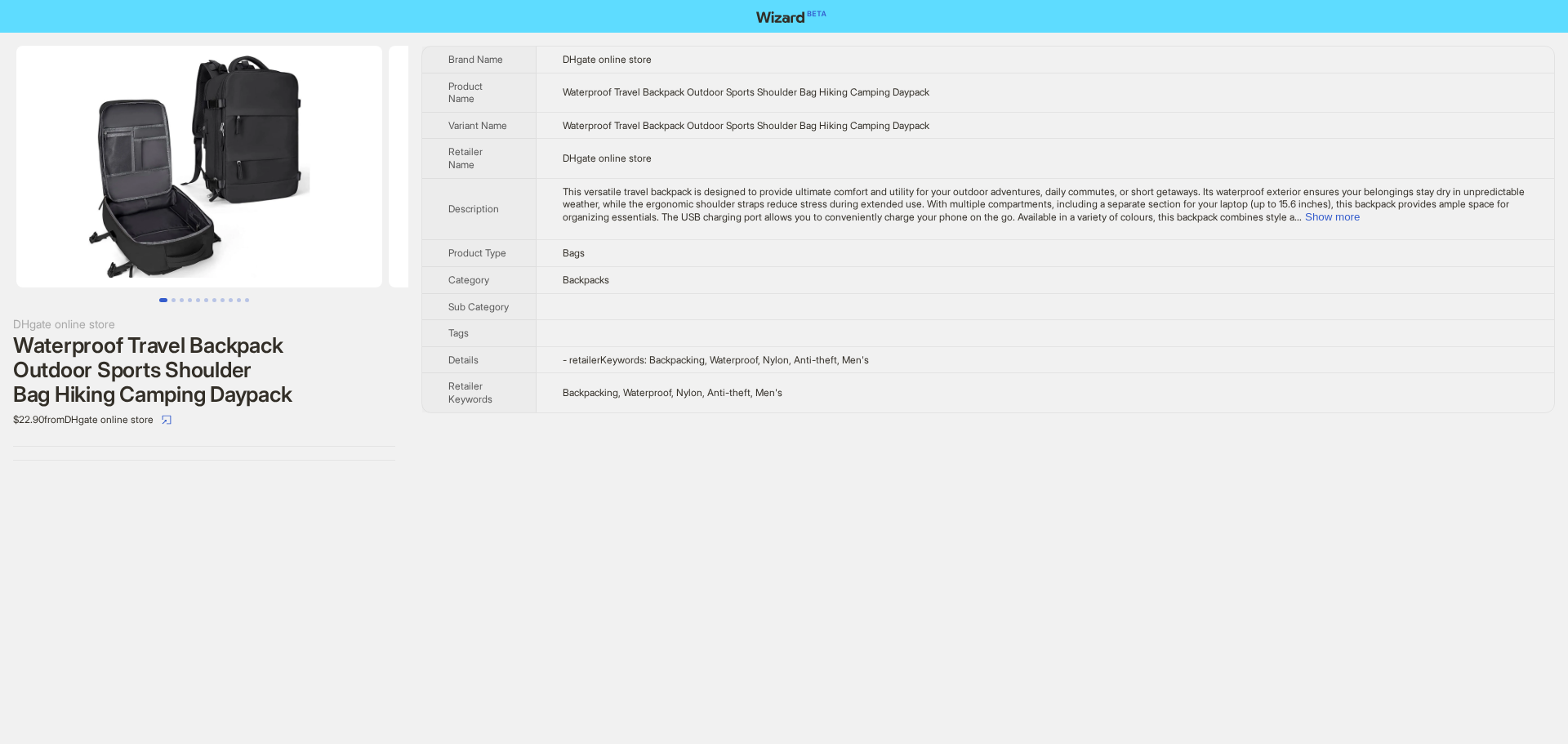
scroll to position [0, 10]
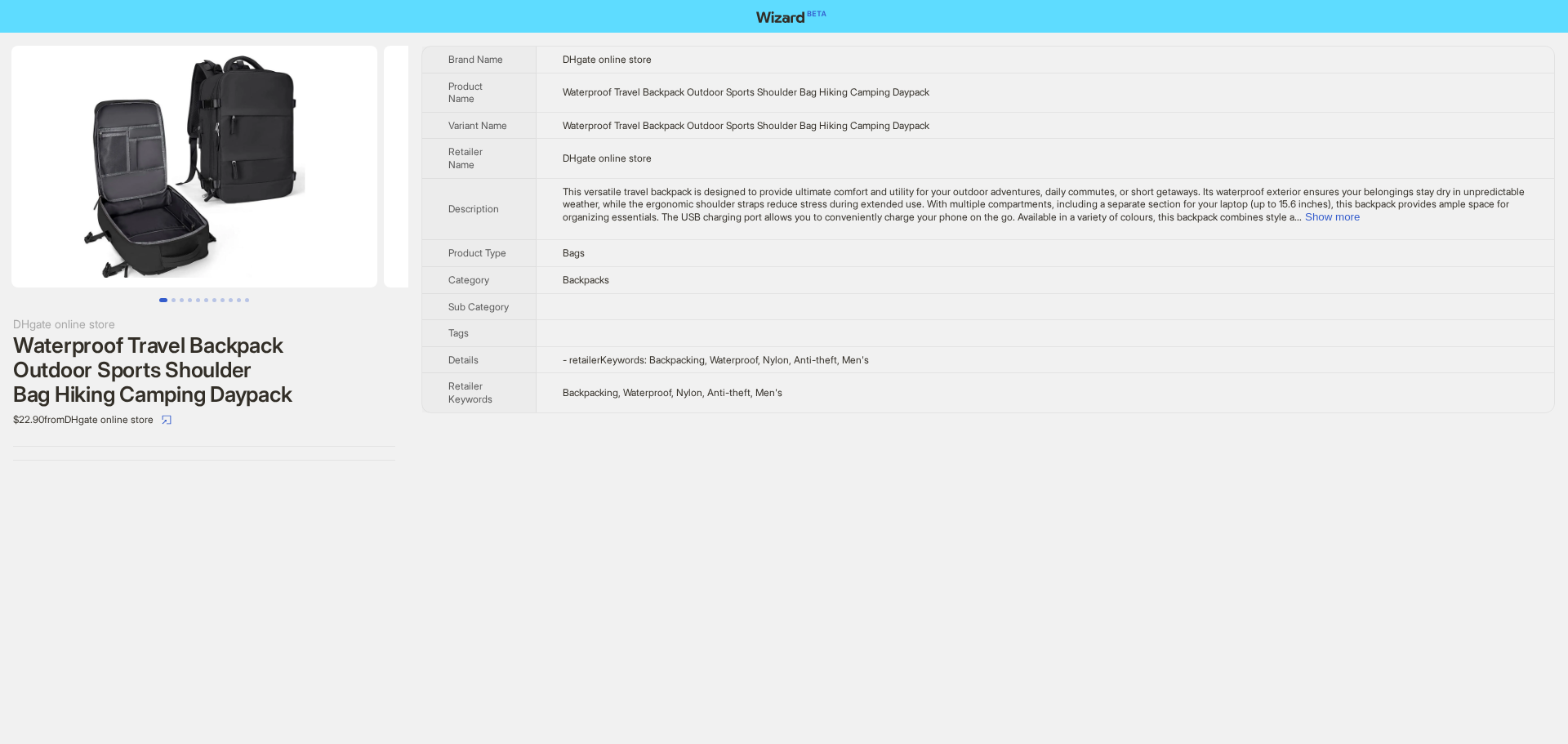
click at [311, 230] on img at bounding box center [194, 167] width 366 height 242
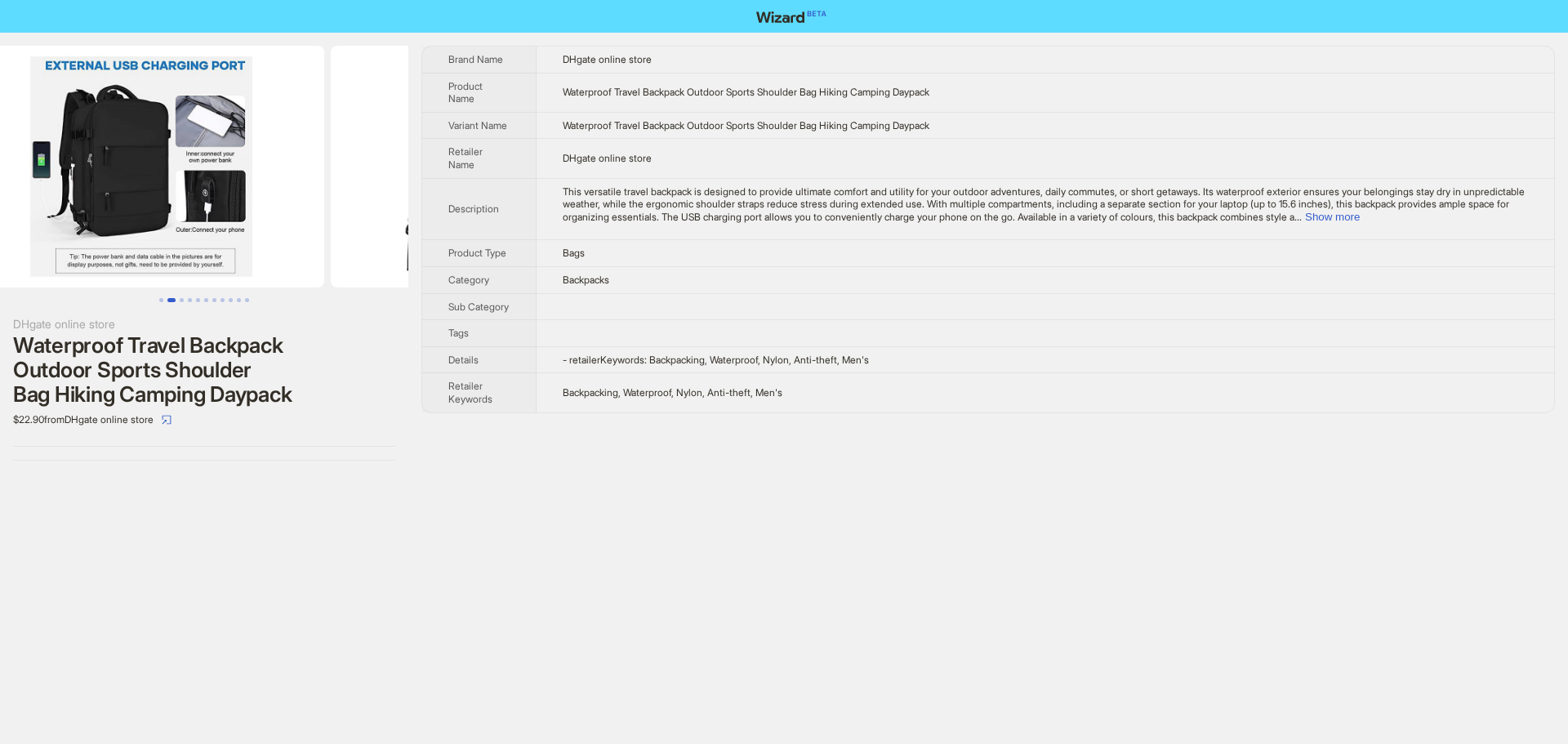
drag, startPoint x: 325, startPoint y: 227, endPoint x: 34, endPoint y: 213, distance: 291.3
click at [34, 213] on ul at bounding box center [204, 167] width 408 height 242
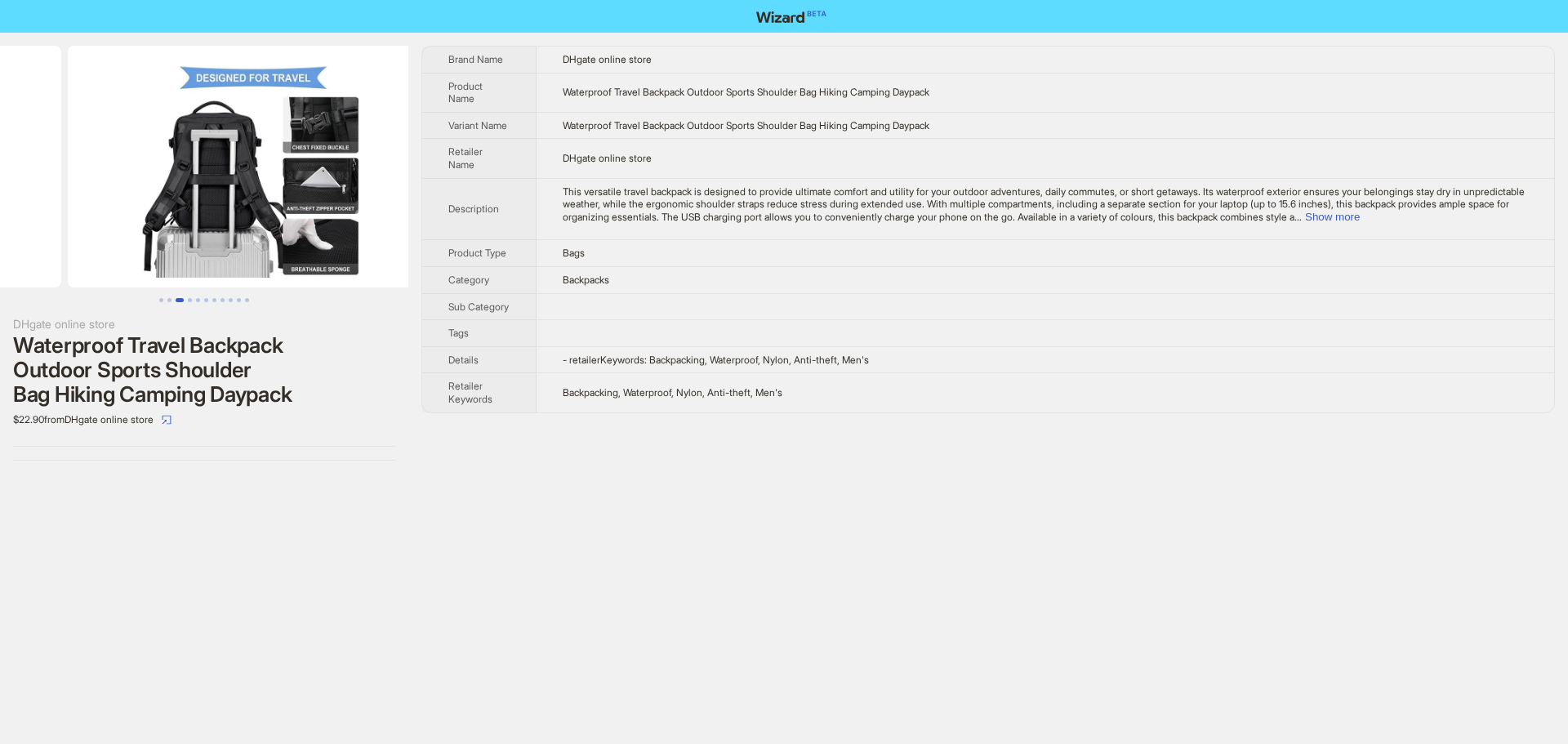
drag, startPoint x: 274, startPoint y: 225, endPoint x: 3, endPoint y: 229, distance: 271.0
click at [0, 231] on ul at bounding box center [204, 167] width 408 height 242
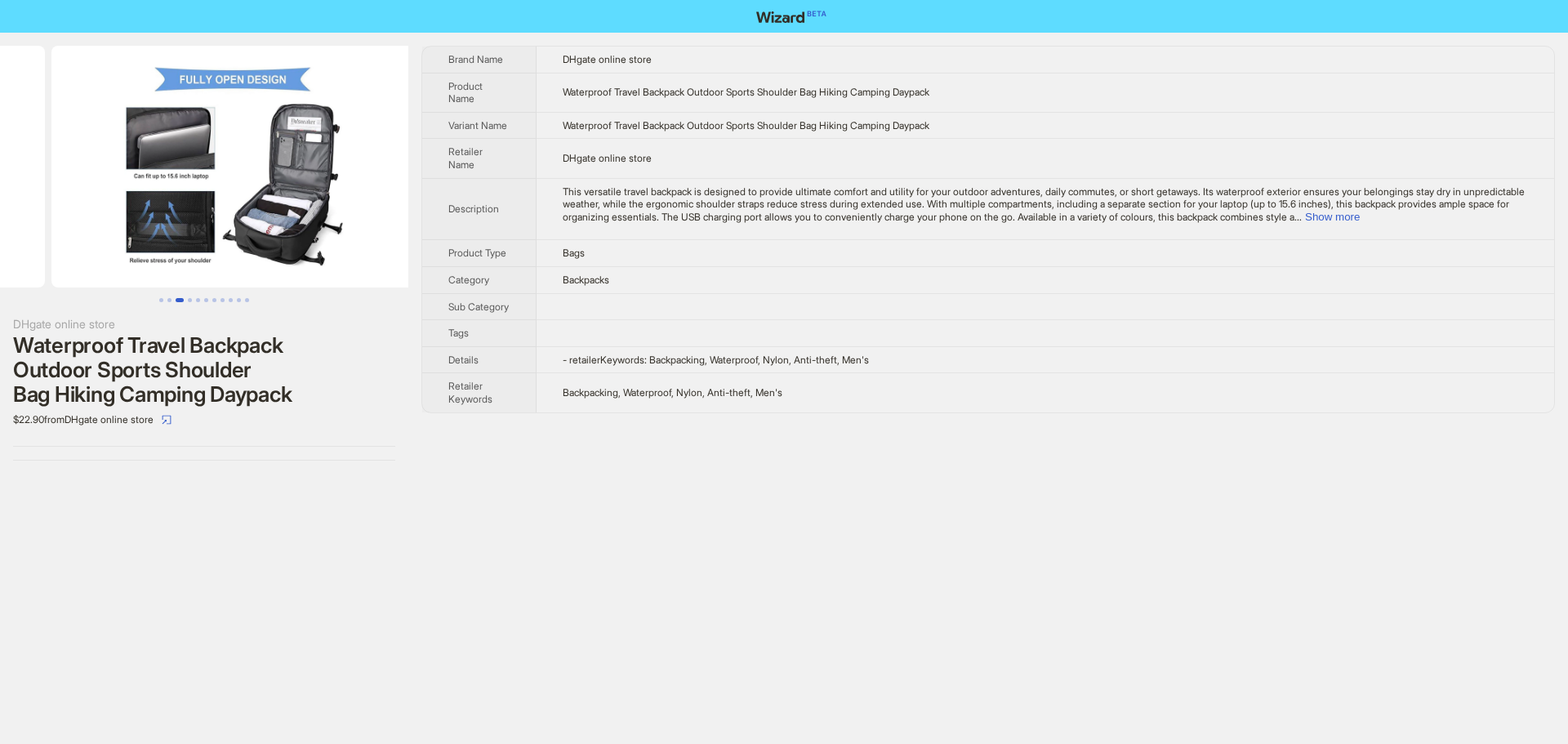
drag, startPoint x: 271, startPoint y: 230, endPoint x: 50, endPoint y: 225, distance: 221.1
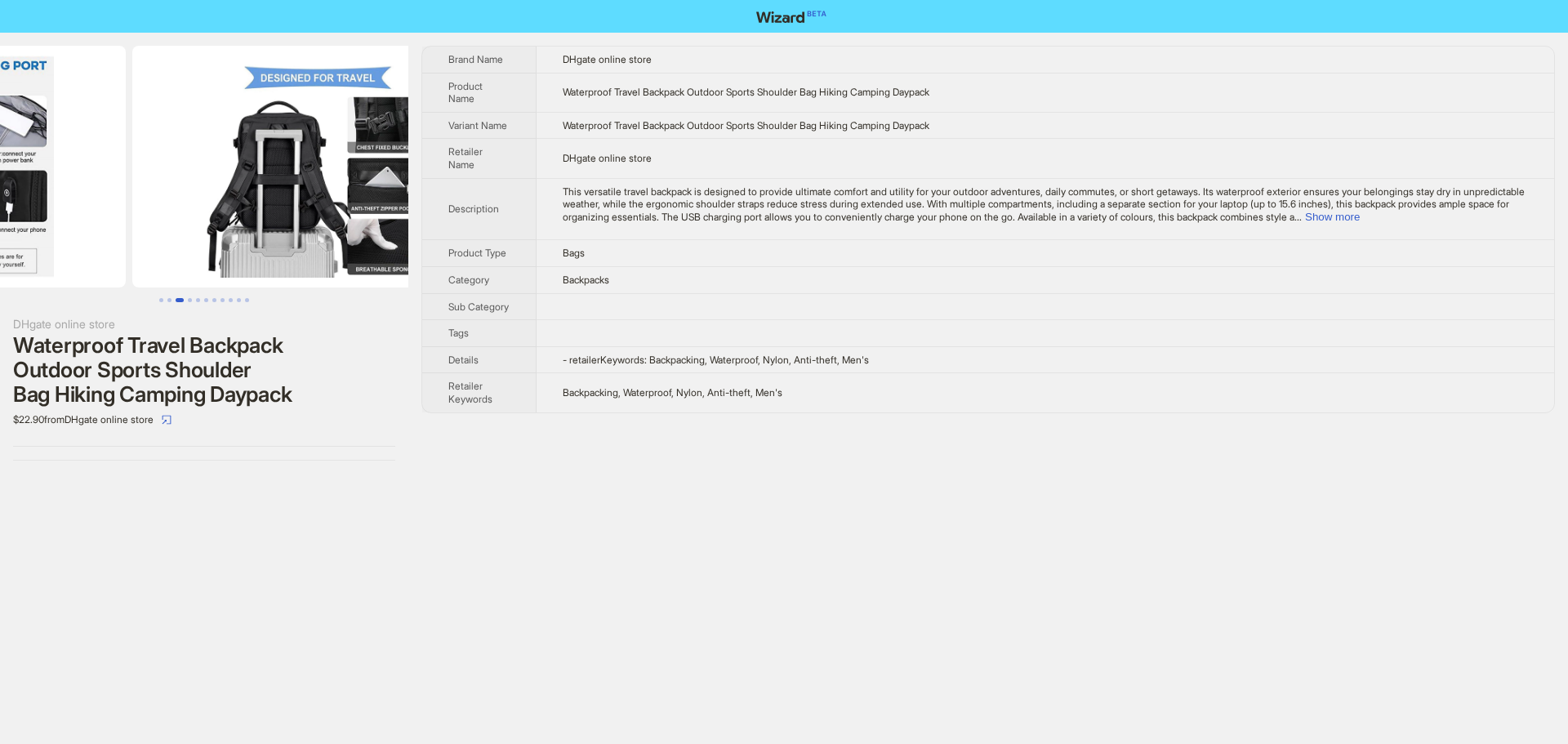
drag, startPoint x: 158, startPoint y: 222, endPoint x: 480, endPoint y: 255, distance: 323.7
click at [480, 255] on div "DHgate online store Waterproof Travel Backpack Outdoor Sports Shoulder Bag Hiki…" at bounding box center [784, 254] width 1568 height 441
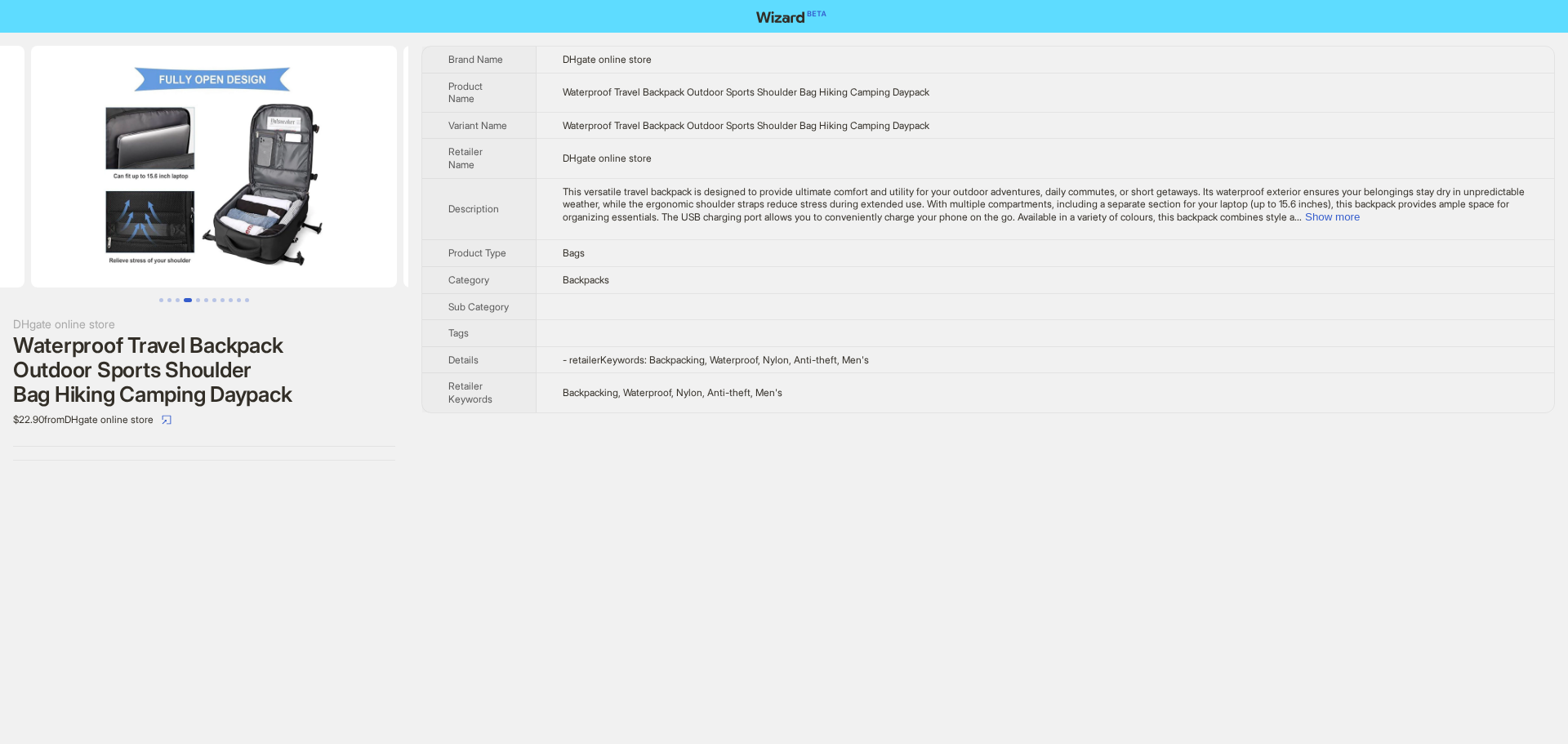
drag, startPoint x: 269, startPoint y: 251, endPoint x: 101, endPoint y: 249, distance: 168.0
click at [101, 249] on ul at bounding box center [204, 167] width 408 height 242
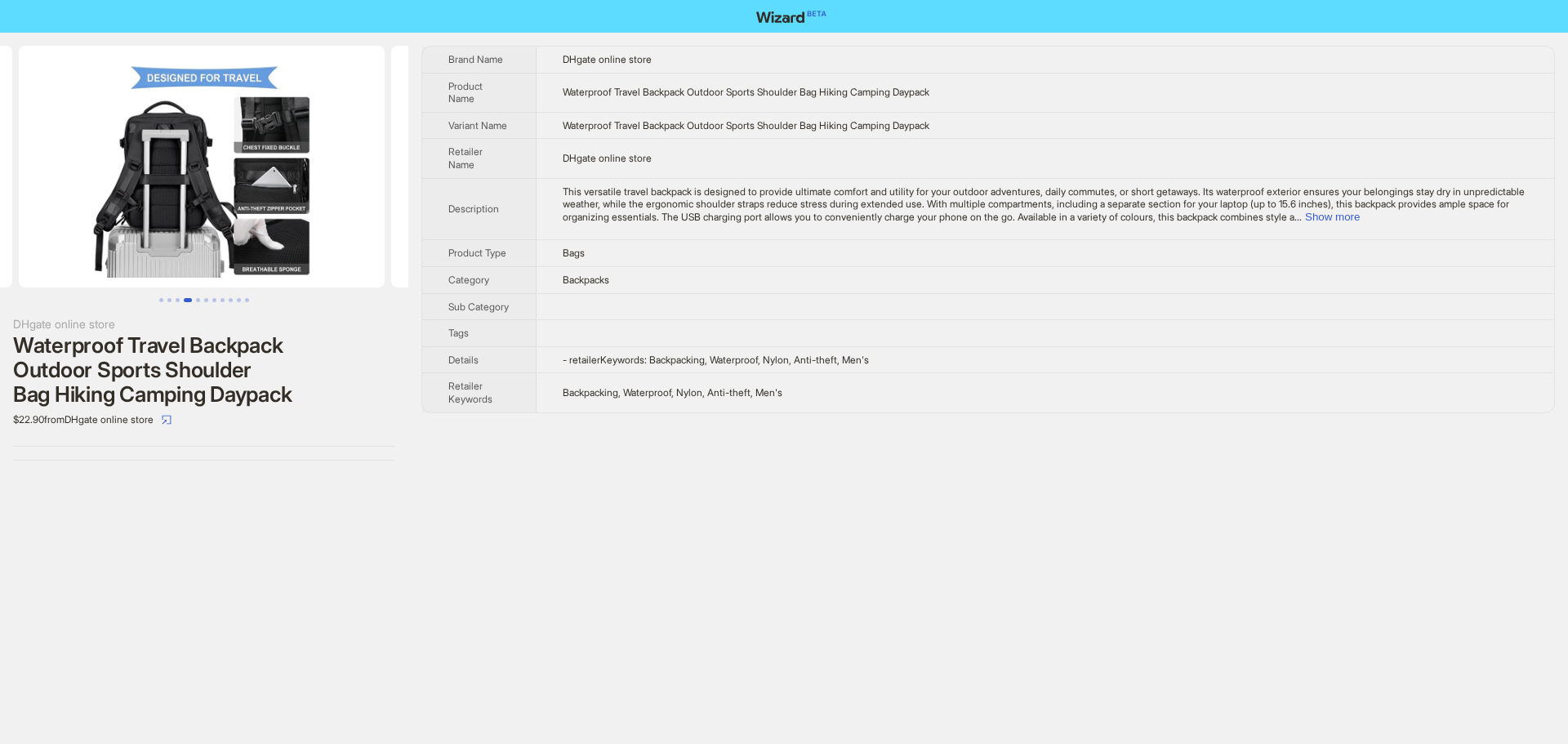
drag, startPoint x: 119, startPoint y: 245, endPoint x: 368, endPoint y: 260, distance: 249.5
click at [368, 260] on ul at bounding box center [204, 167] width 408 height 242
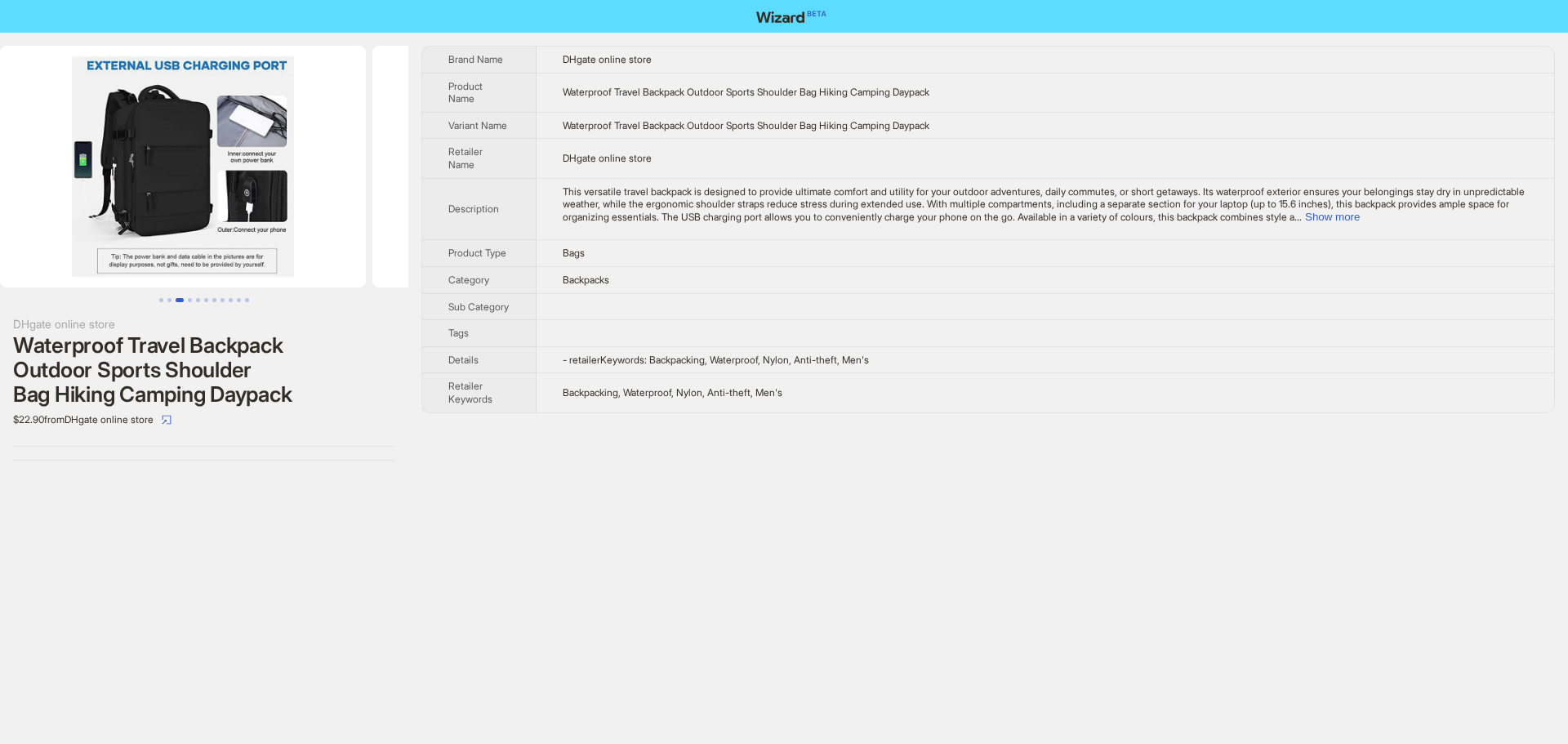
drag, startPoint x: 183, startPoint y: 250, endPoint x: 404, endPoint y: 252, distance: 221.0
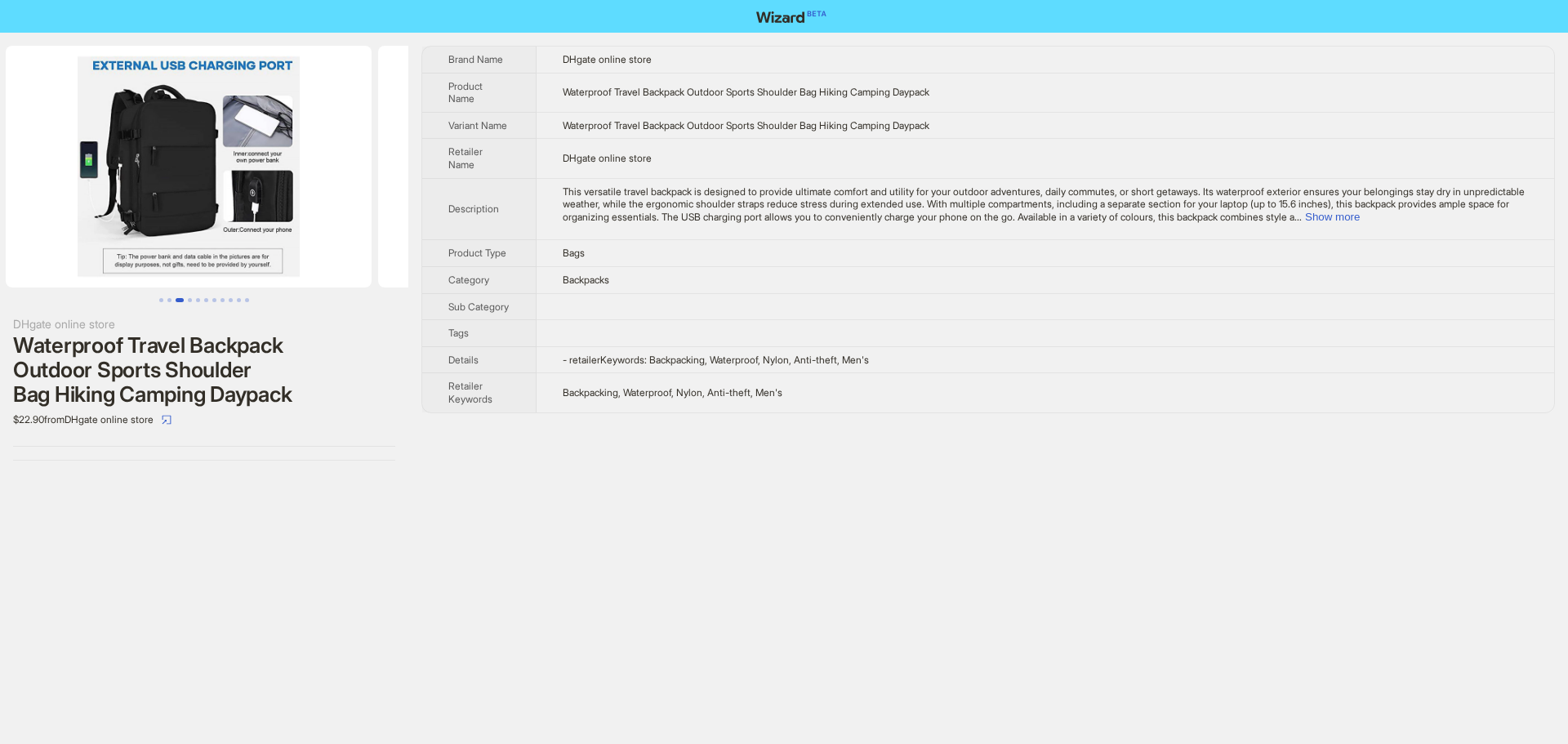
click at [404, 252] on img at bounding box center [561, 167] width 366 height 242
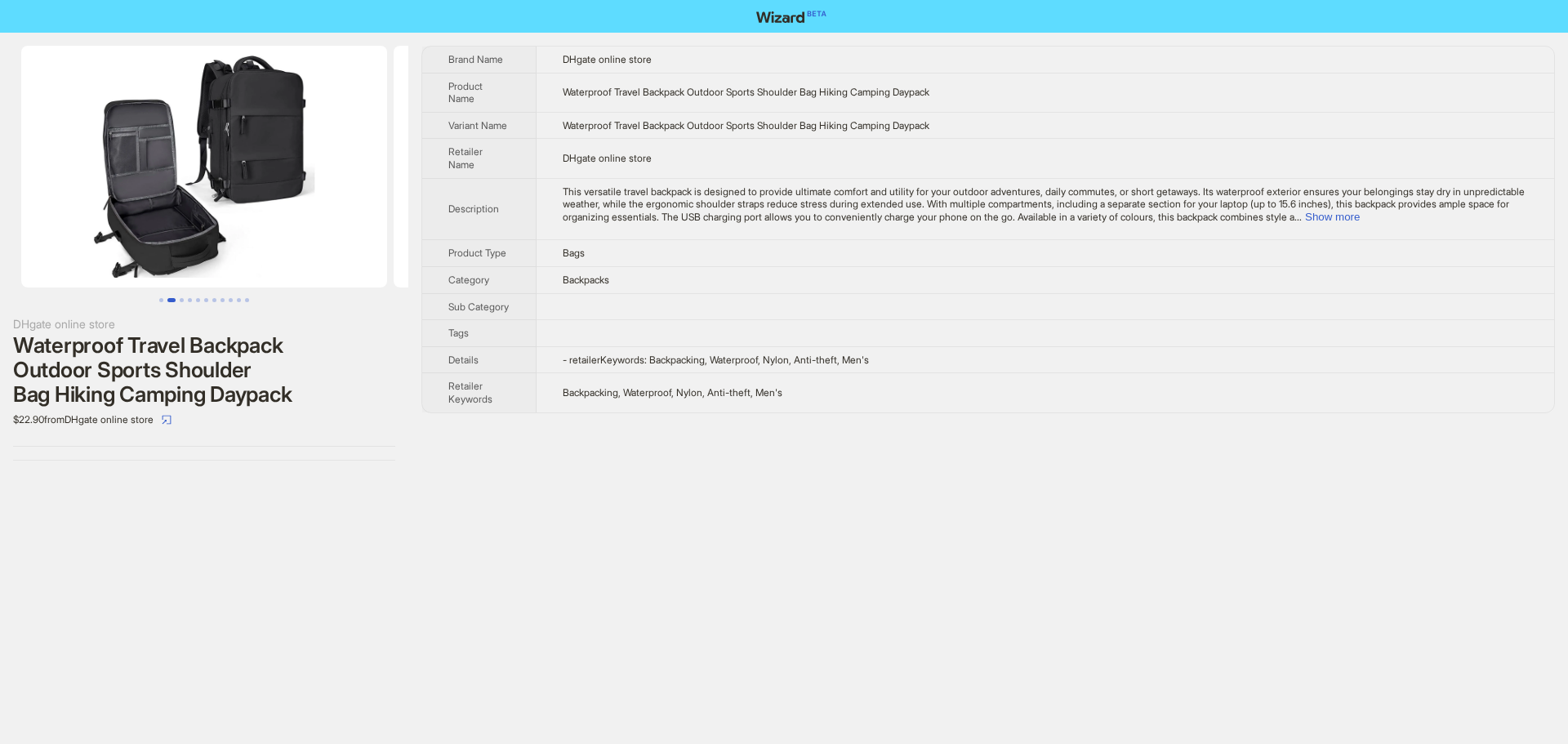
drag, startPoint x: 196, startPoint y: 243, endPoint x: 509, endPoint y: 258, distance: 313.4
click at [508, 258] on div "DHgate online store Waterproof Travel Backpack Outdoor Sports Shoulder Bag Hiki…" at bounding box center [784, 254] width 1568 height 441
drag, startPoint x: 265, startPoint y: 249, endPoint x: 553, endPoint y: 262, distance: 288.3
click at [553, 262] on div "DHgate online store Waterproof Travel Backpack Outdoor Sports Shoulder Bag Hiki…" at bounding box center [784, 254] width 1568 height 441
click at [1360, 215] on button "Show more" at bounding box center [1332, 217] width 55 height 12
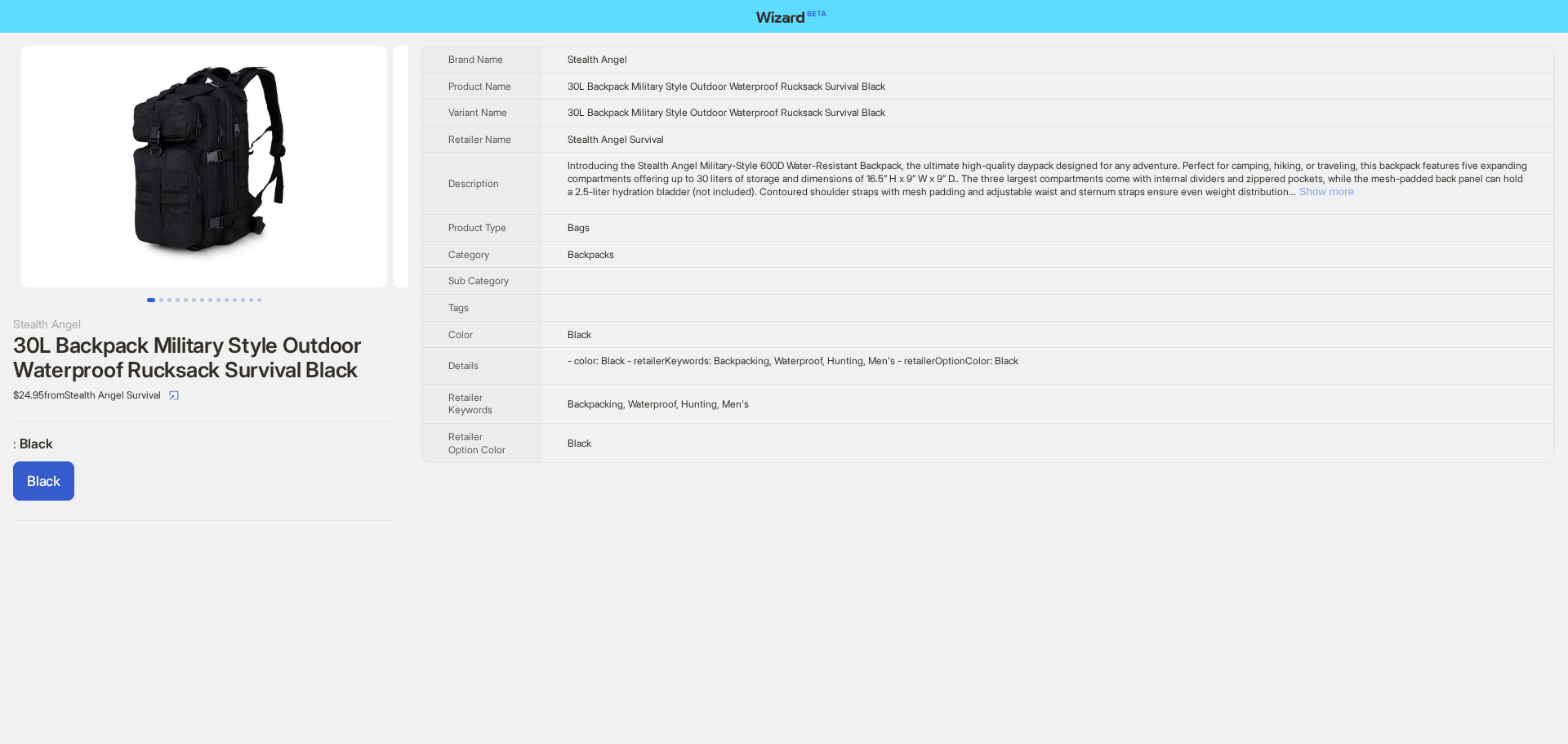
click at [1354, 190] on button "Show more" at bounding box center [1326, 192] width 55 height 12
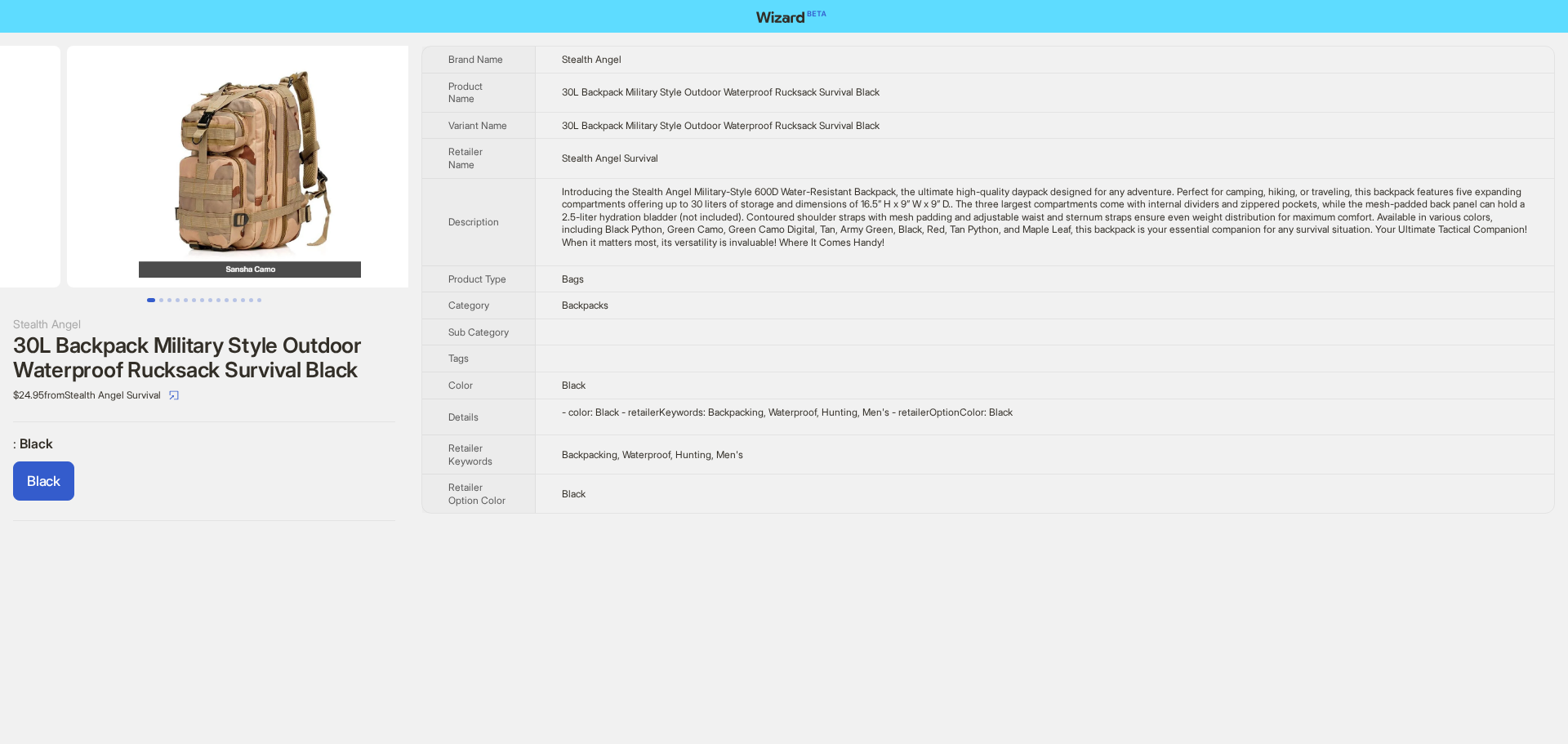
drag, startPoint x: 209, startPoint y: 140, endPoint x: 17, endPoint y: 144, distance: 192.0
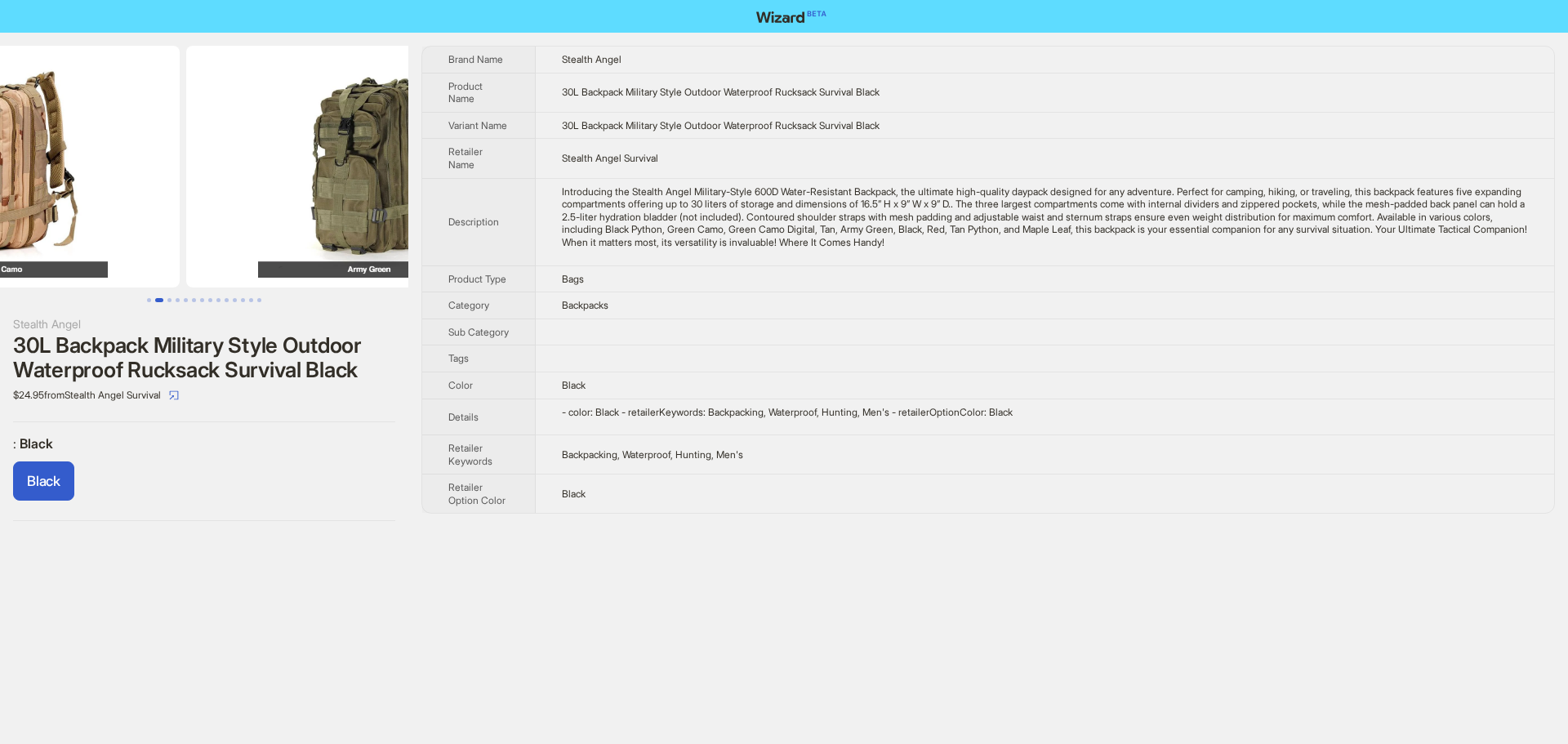
drag, startPoint x: 289, startPoint y: 217, endPoint x: 51, endPoint y: 218, distance: 238.0
click at [56, 218] on ul at bounding box center [204, 167] width 408 height 242
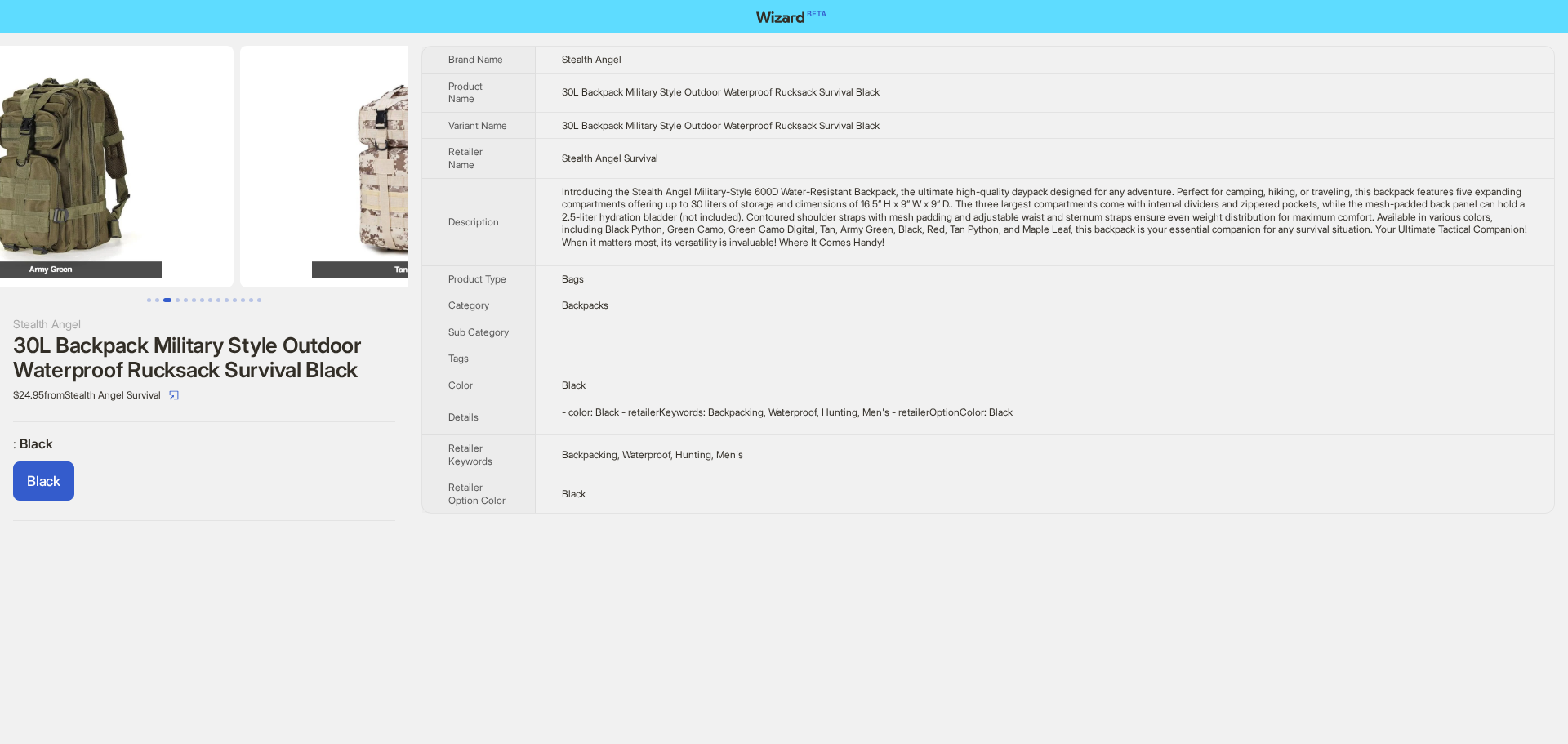
scroll to position [0, 1118]
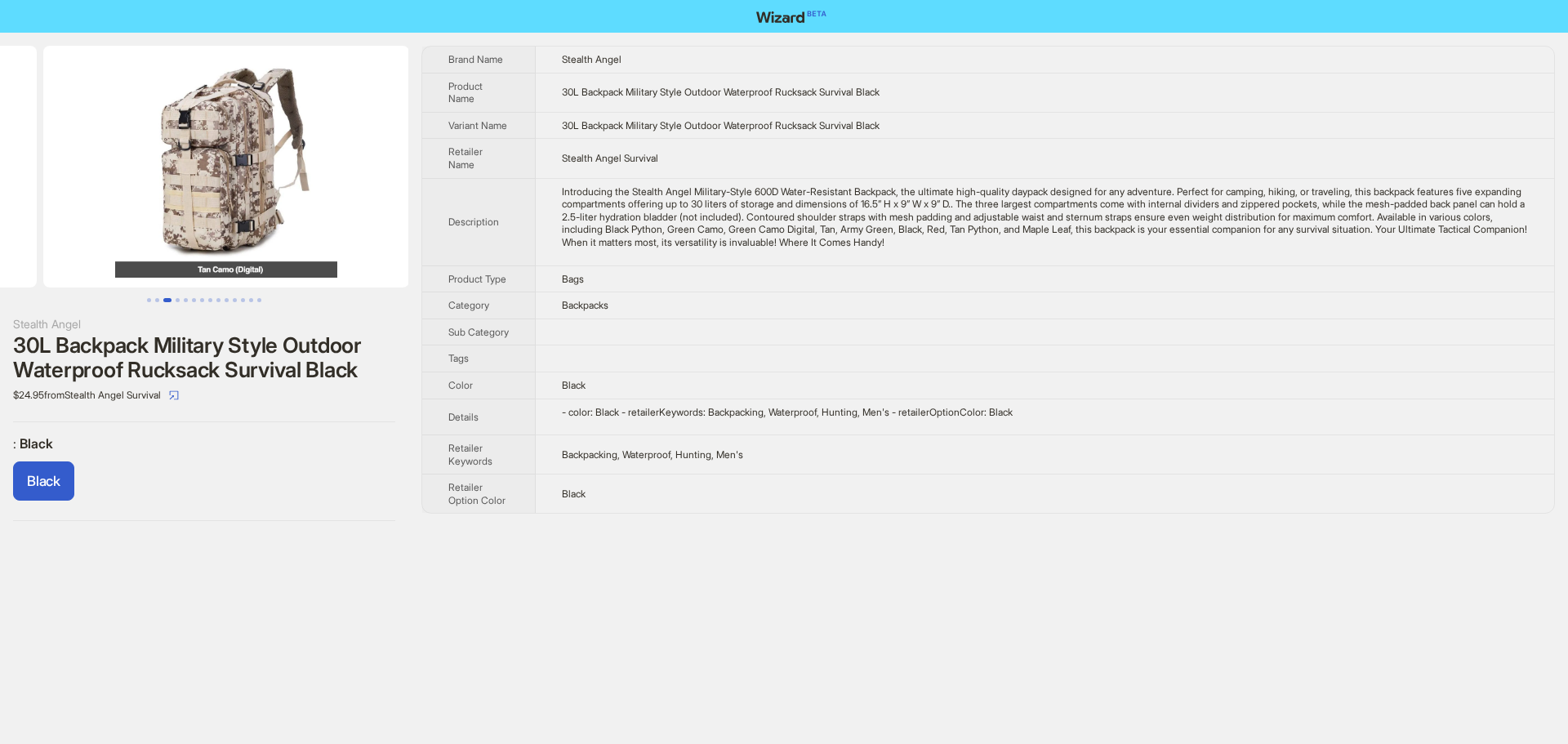
drag, startPoint x: 311, startPoint y: 232, endPoint x: 116, endPoint y: 234, distance: 195.0
click at [116, 234] on ul at bounding box center [204, 167] width 408 height 242
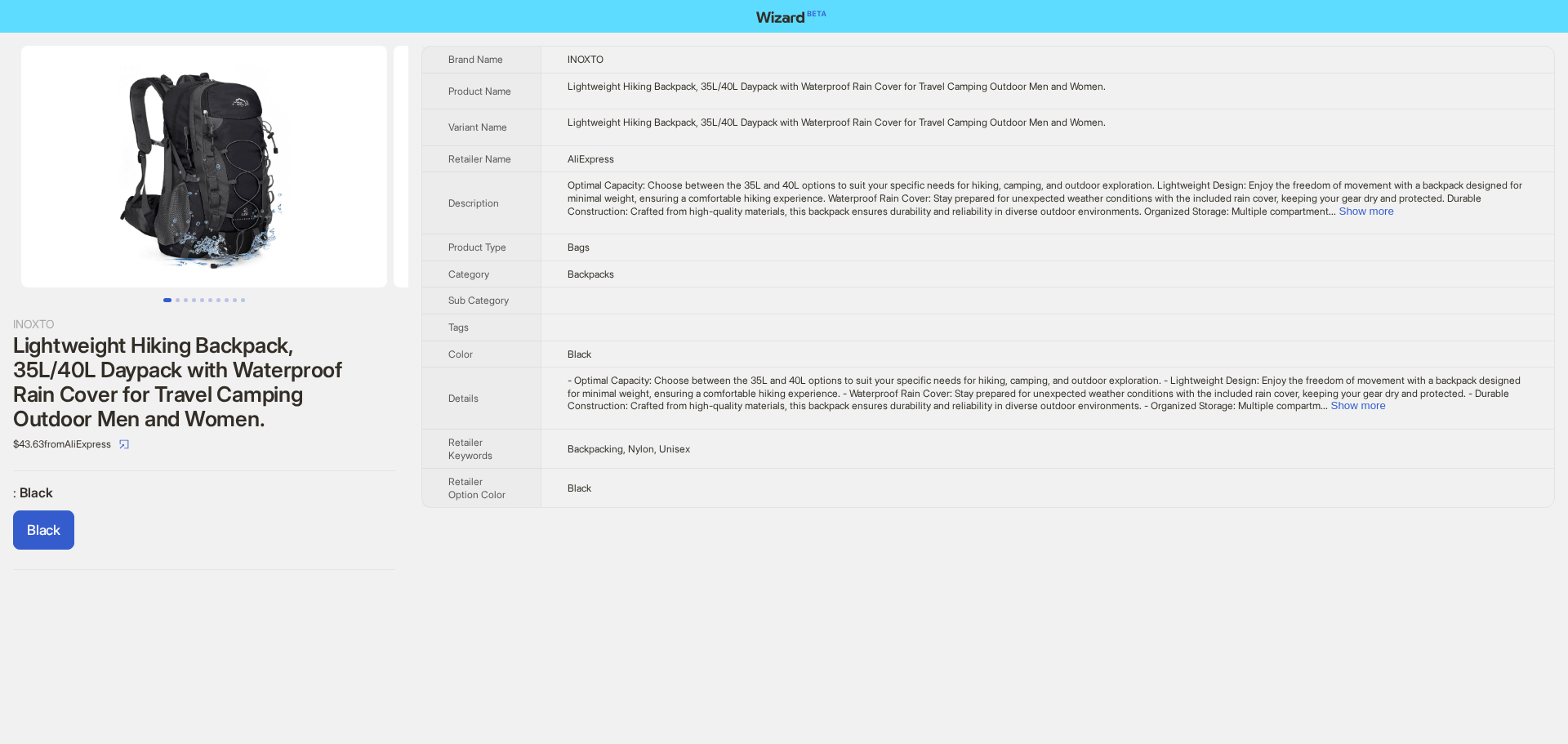
click at [809, 350] on td "Black" at bounding box center [1047, 354] width 1014 height 27
click at [1394, 210] on button "Show more" at bounding box center [1366, 211] width 55 height 12
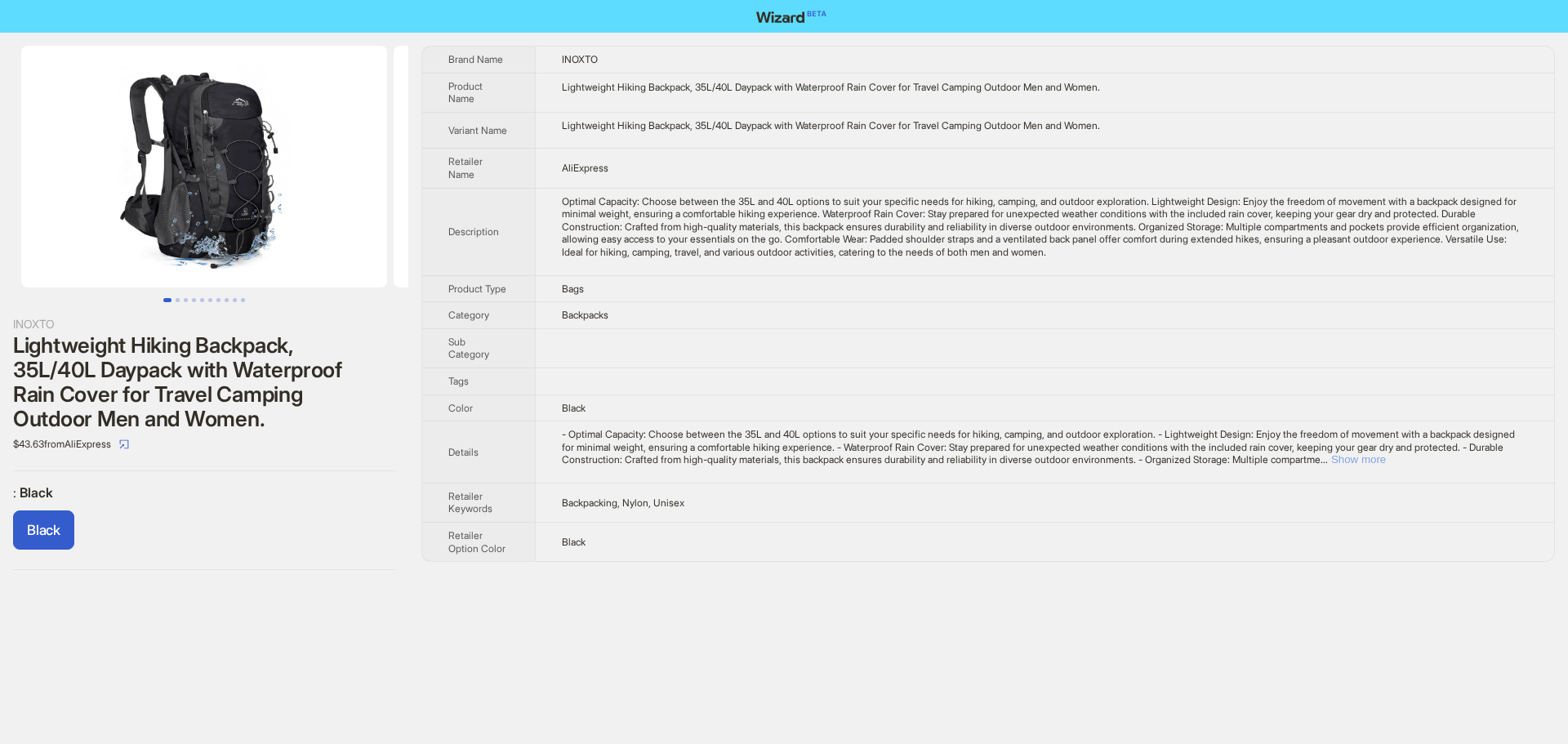
click at [1386, 465] on button "Show more" at bounding box center [1358, 459] width 55 height 12
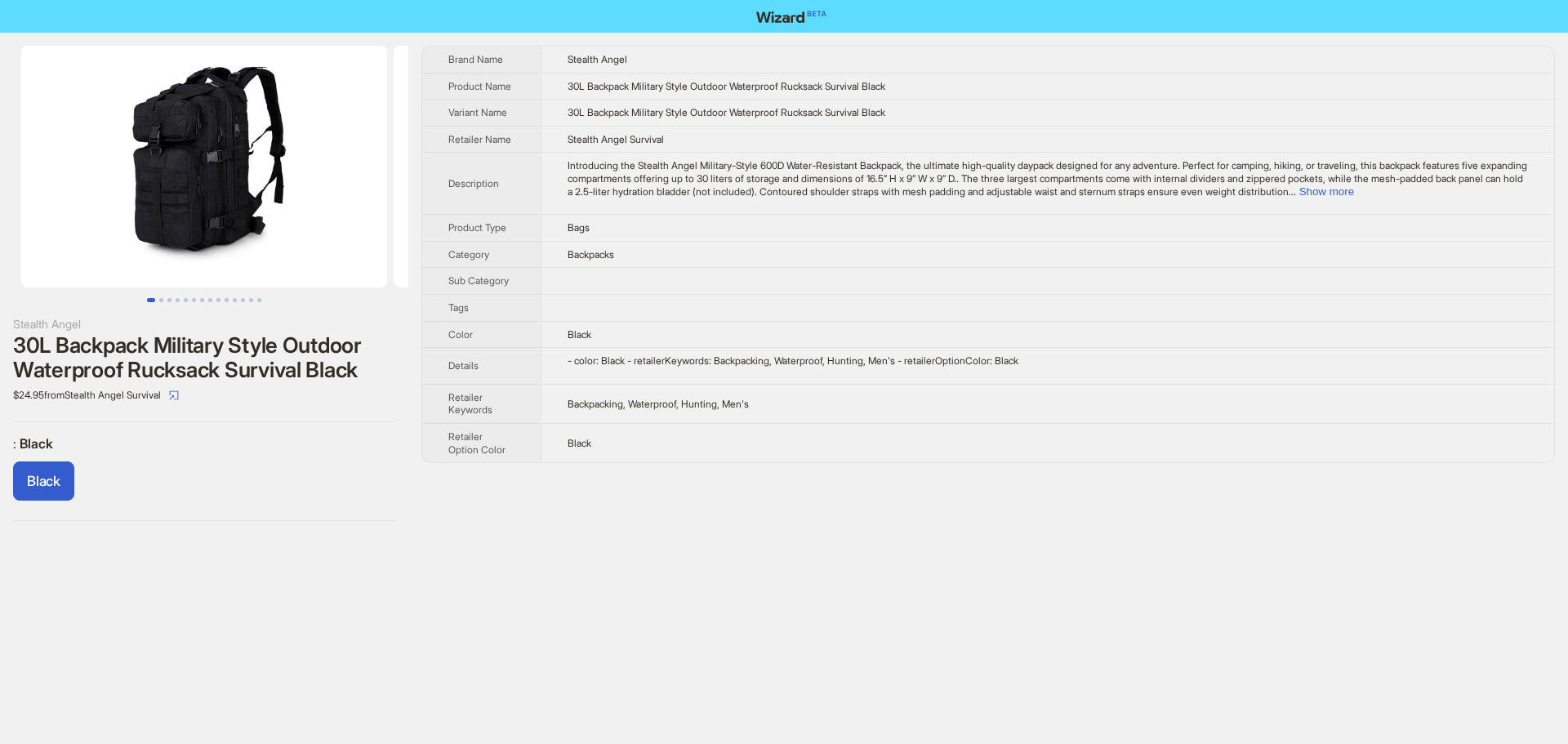
click at [1206, 217] on td "Bags" at bounding box center [1047, 228] width 1014 height 27
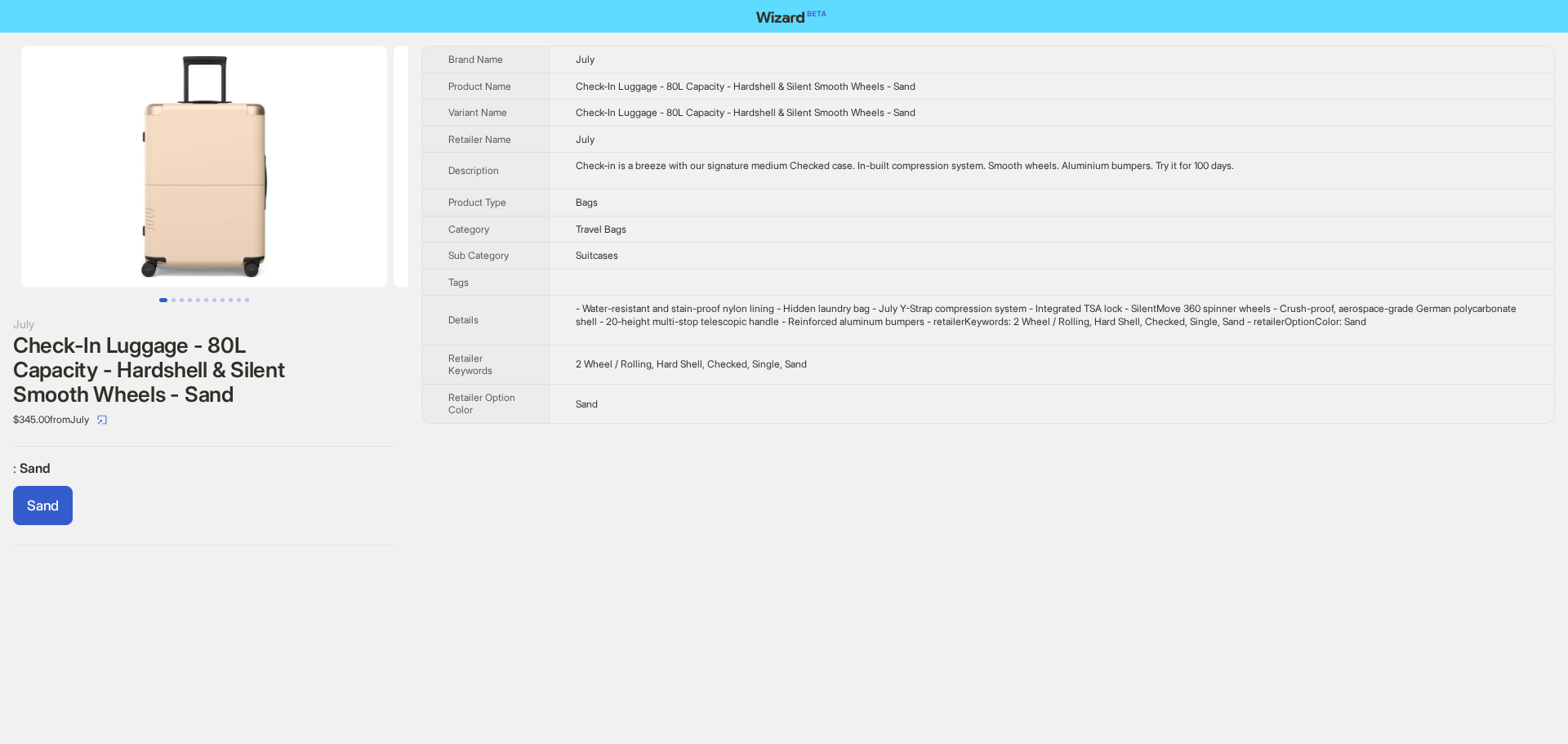
drag, startPoint x: 195, startPoint y: 222, endPoint x: 375, endPoint y: 231, distance: 180.2
click at [351, 227] on img at bounding box center [204, 167] width 366 height 242
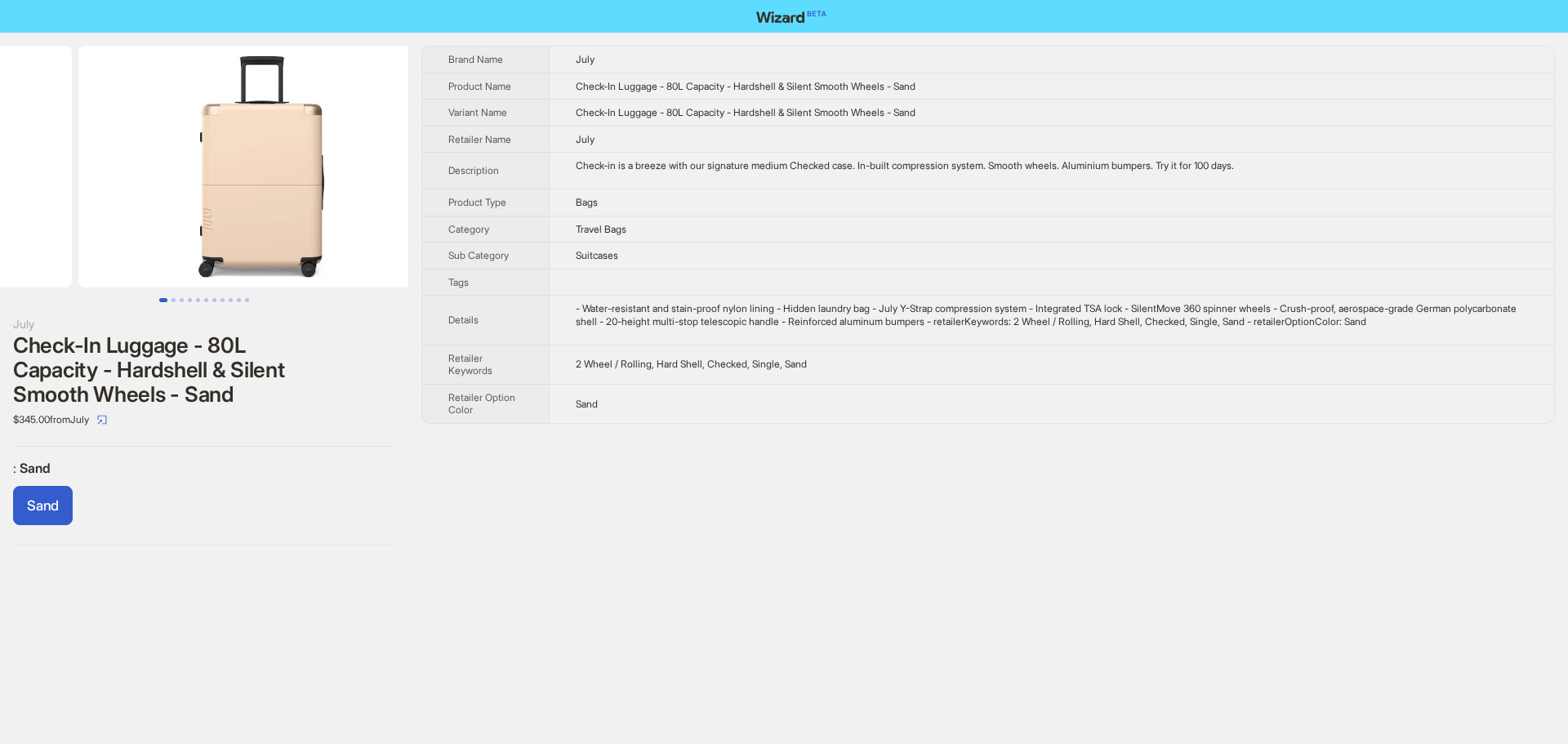
drag, startPoint x: 326, startPoint y: 234, endPoint x: 74, endPoint y: 238, distance: 252.0
click at [107, 236] on ul at bounding box center [204, 167] width 408 height 242
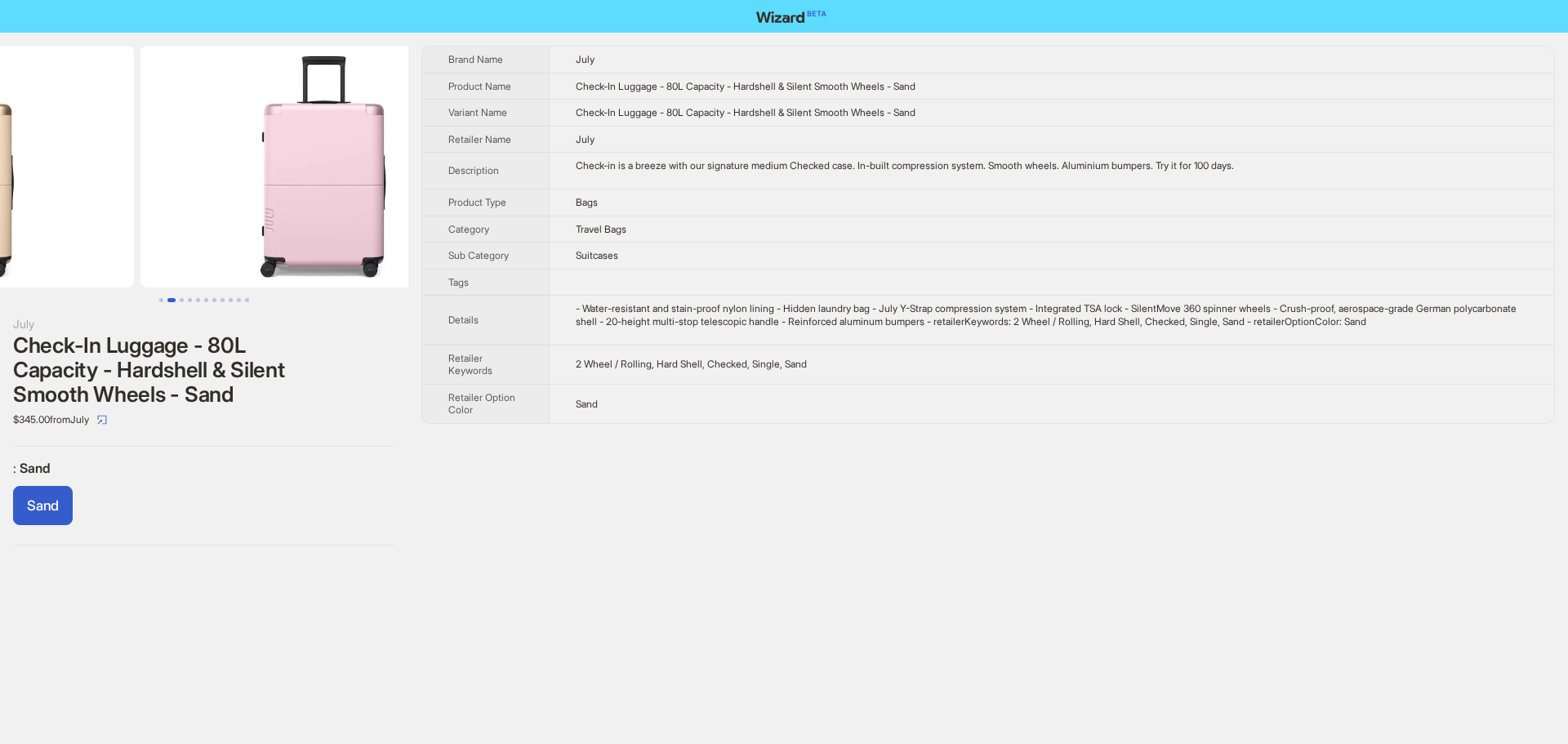
drag, startPoint x: 254, startPoint y: 230, endPoint x: 112, endPoint y: 231, distance: 142.0
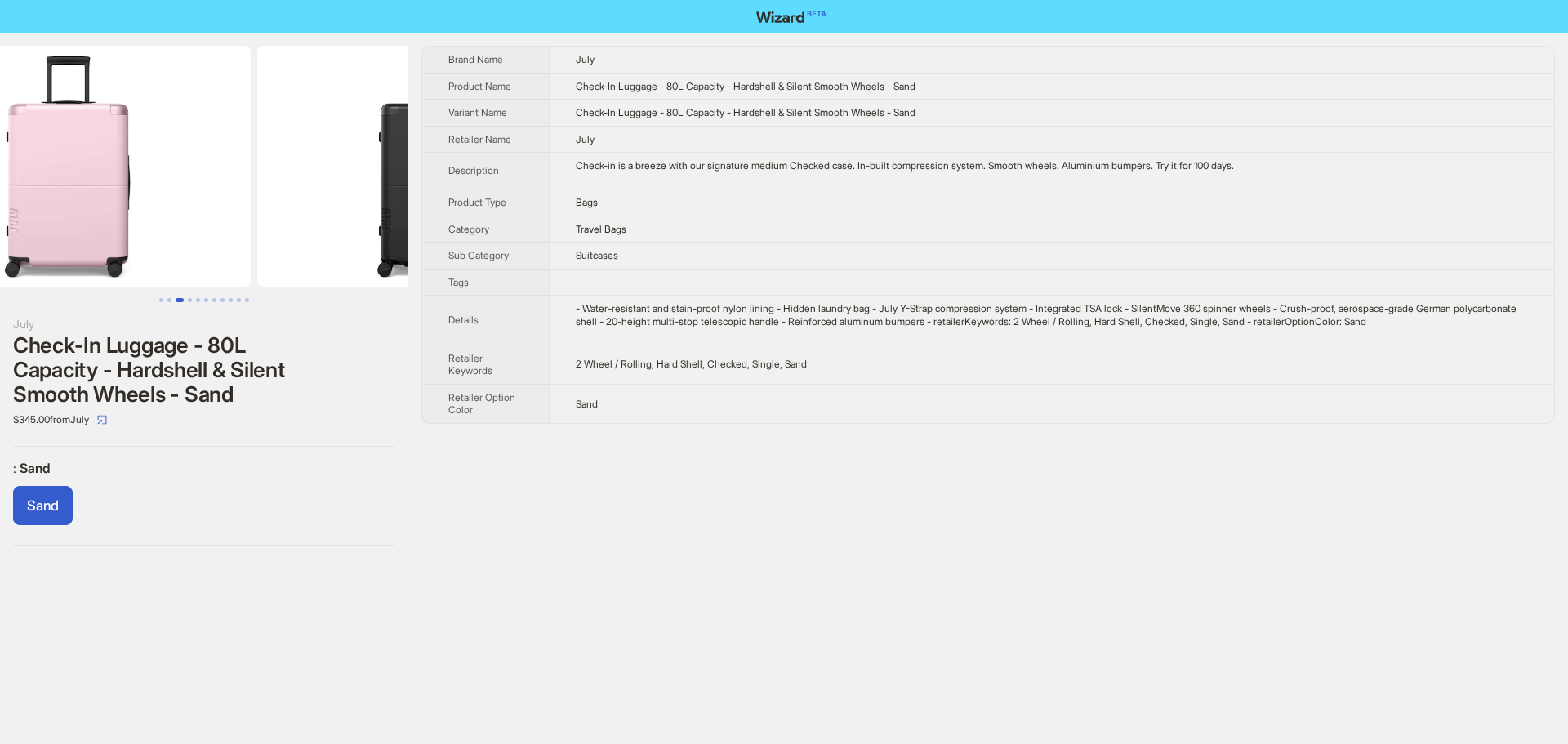
drag, startPoint x: 217, startPoint y: 230, endPoint x: 59, endPoint y: 237, distance: 158.2
click at [84, 235] on img at bounding box center [68, 167] width 366 height 242
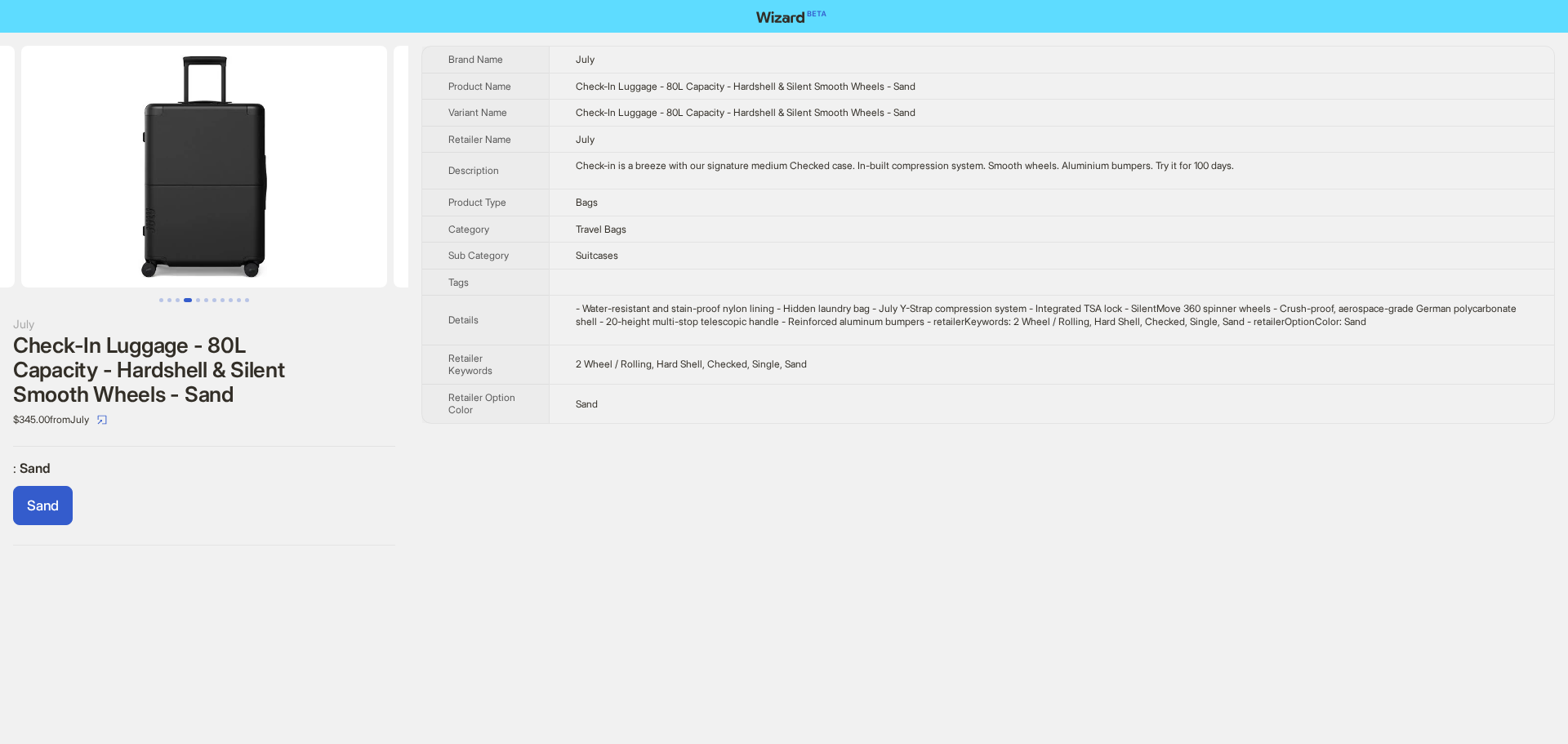
scroll to position [0, 1490]
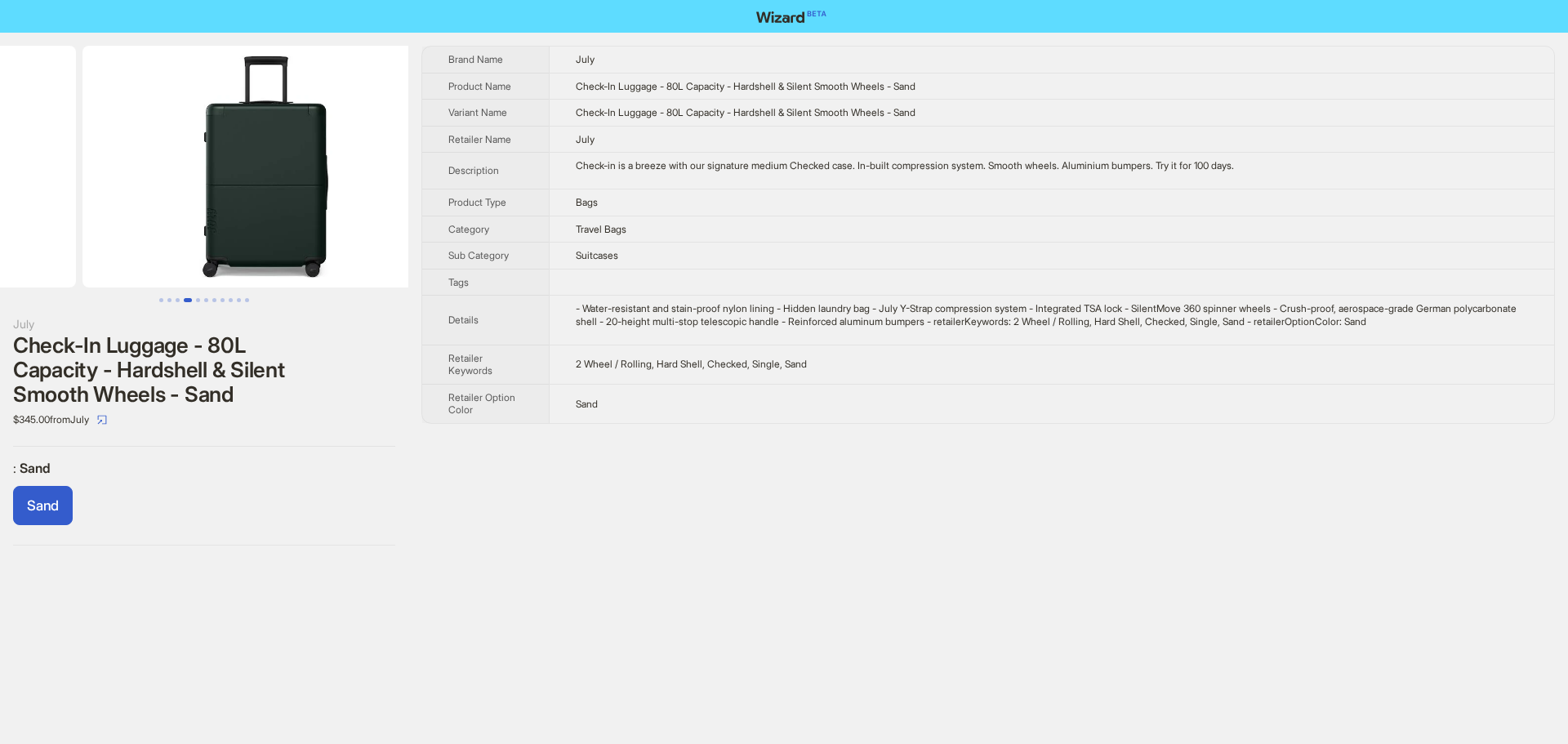
drag, startPoint x: 215, startPoint y: 231, endPoint x: 43, endPoint y: 240, distance: 172.2
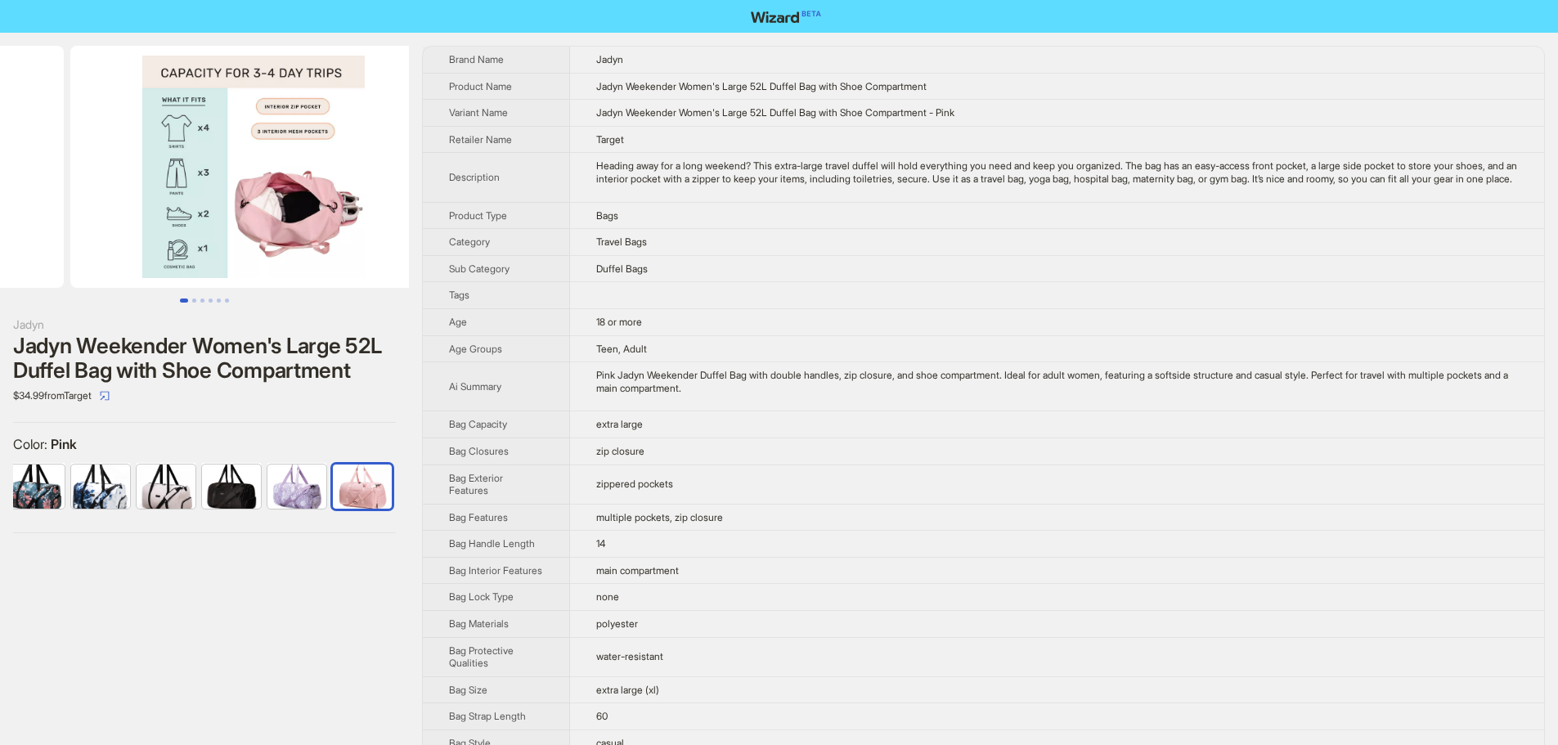
drag, startPoint x: 288, startPoint y: 218, endPoint x: 115, endPoint y: 234, distance: 173.2
click at [117, 234] on ul at bounding box center [204, 167] width 409 height 242
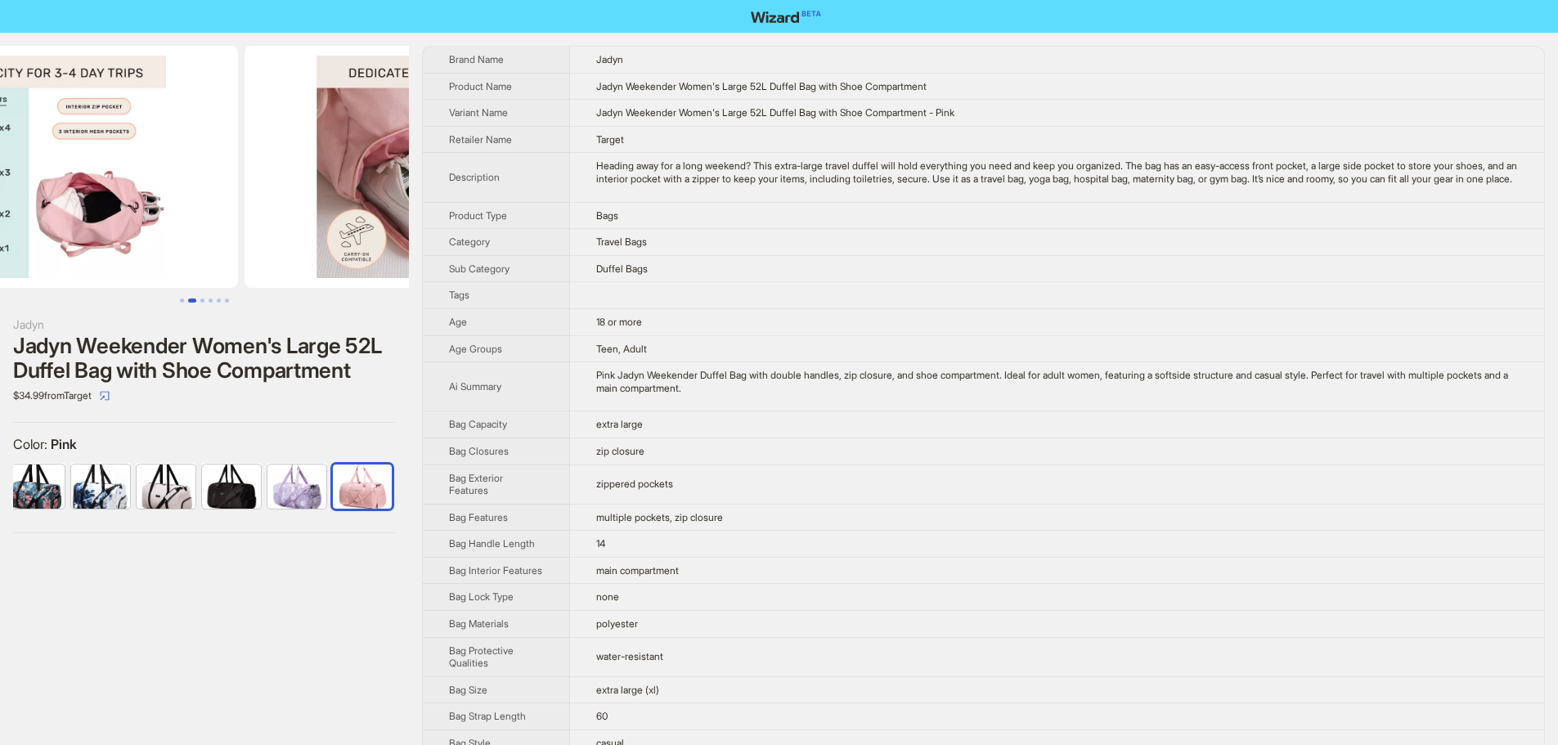
drag, startPoint x: 276, startPoint y: 228, endPoint x: 102, endPoint y: 228, distance: 174.2
click at [102, 228] on img at bounding box center [55, 167] width 366 height 242
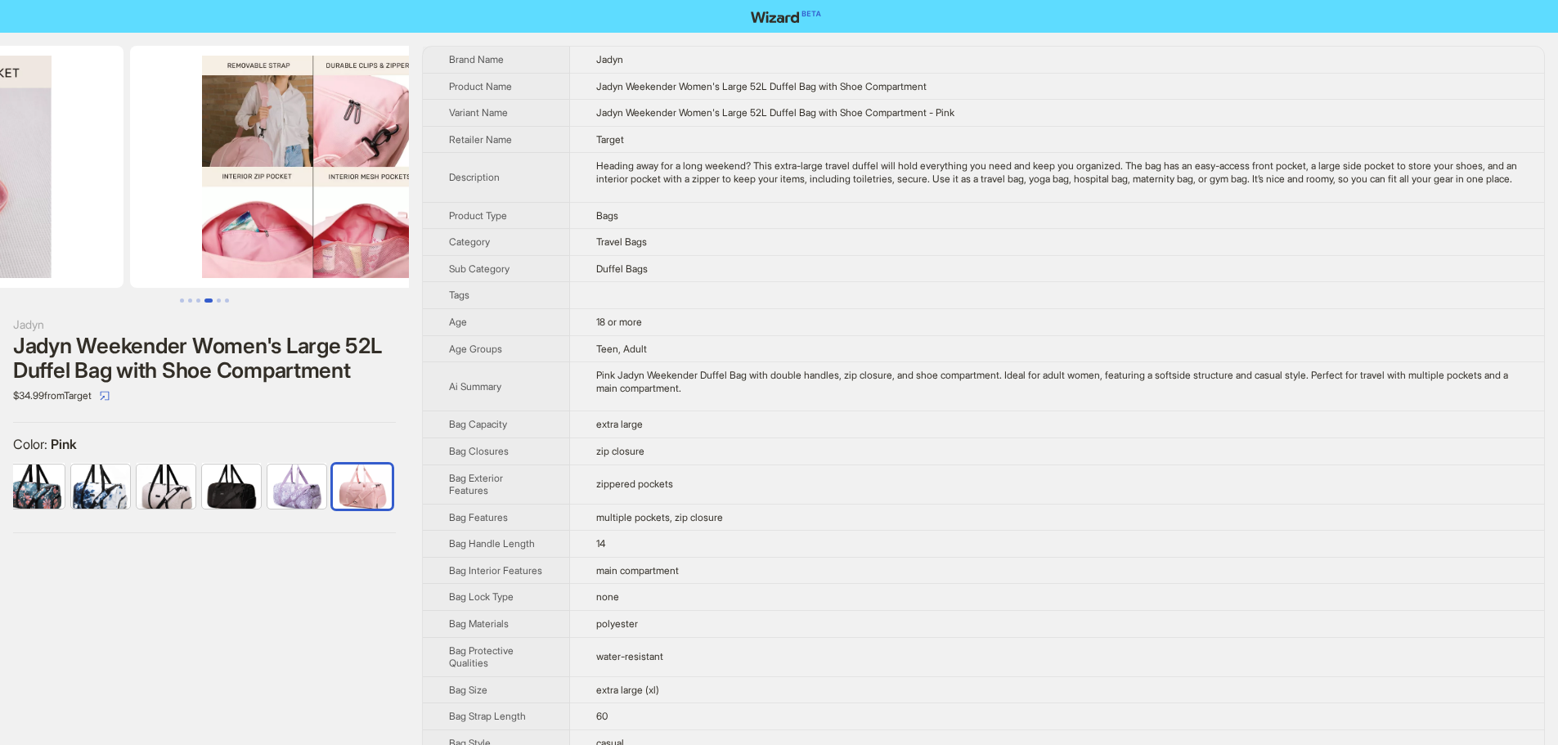
drag, startPoint x: 295, startPoint y: 229, endPoint x: 106, endPoint y: 230, distance: 188.9
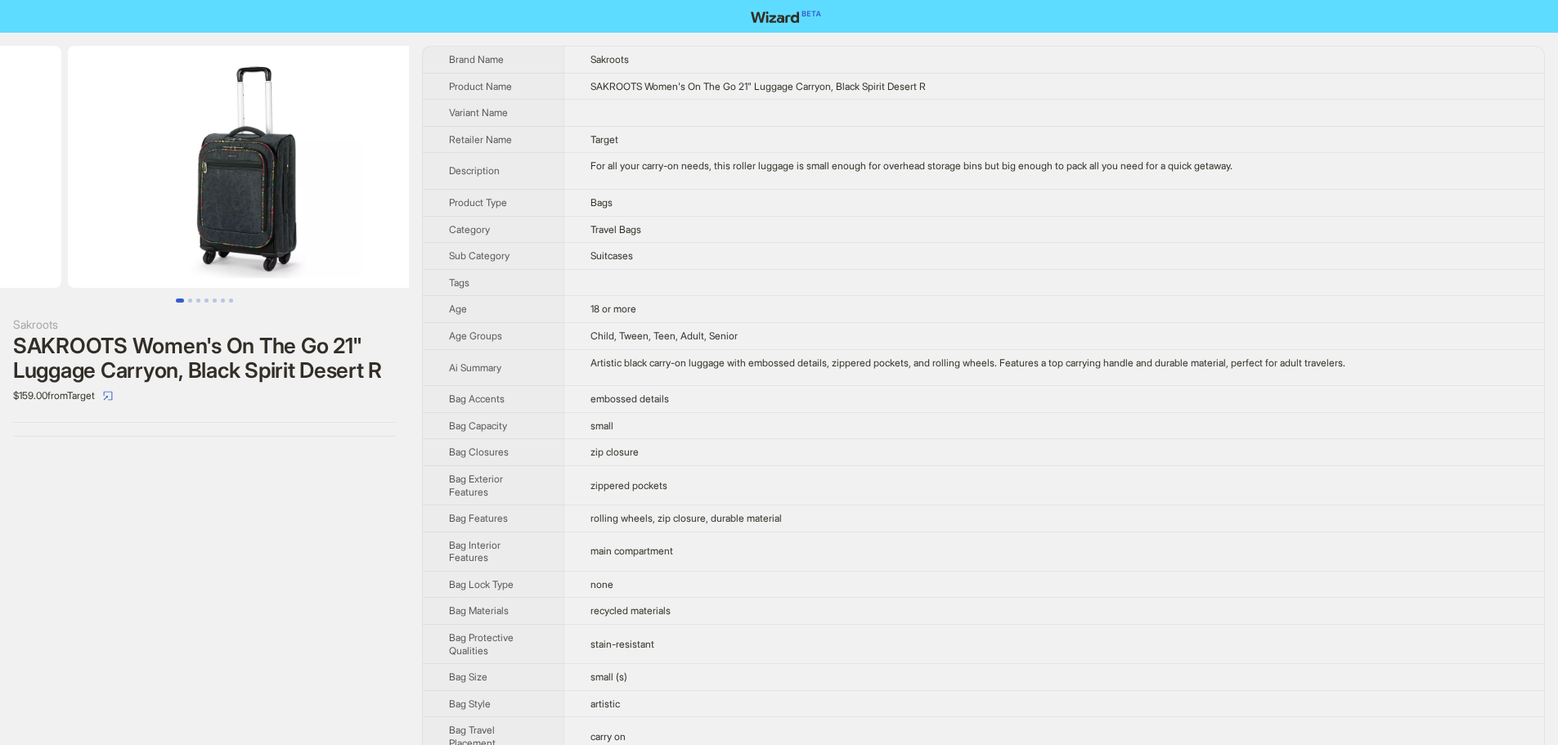
drag, startPoint x: 316, startPoint y: 216, endPoint x: 101, endPoint y: 243, distance: 216.7
click at [111, 241] on ul at bounding box center [204, 167] width 409 height 242
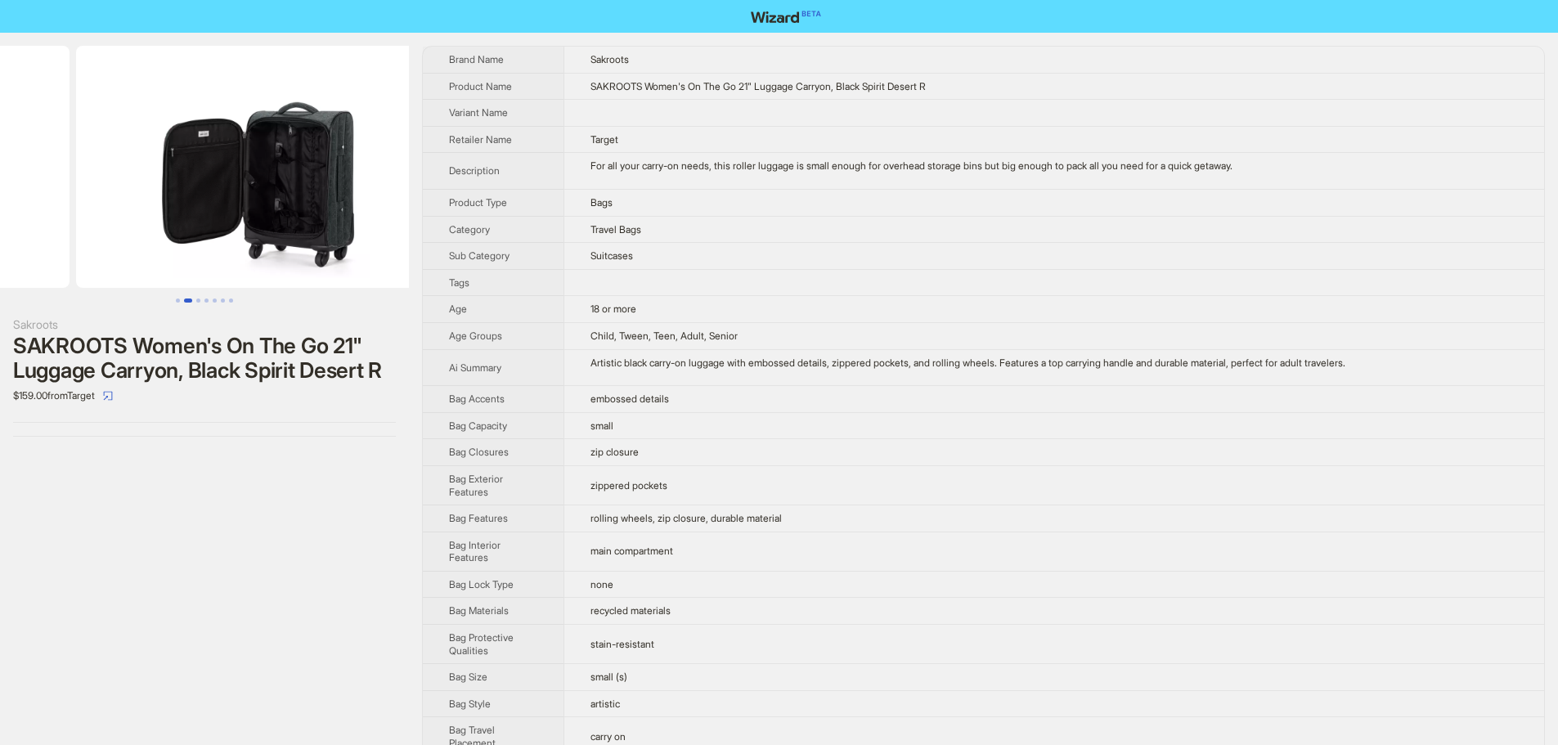
drag, startPoint x: 238, startPoint y: 259, endPoint x: 27, endPoint y: 280, distance: 212.0
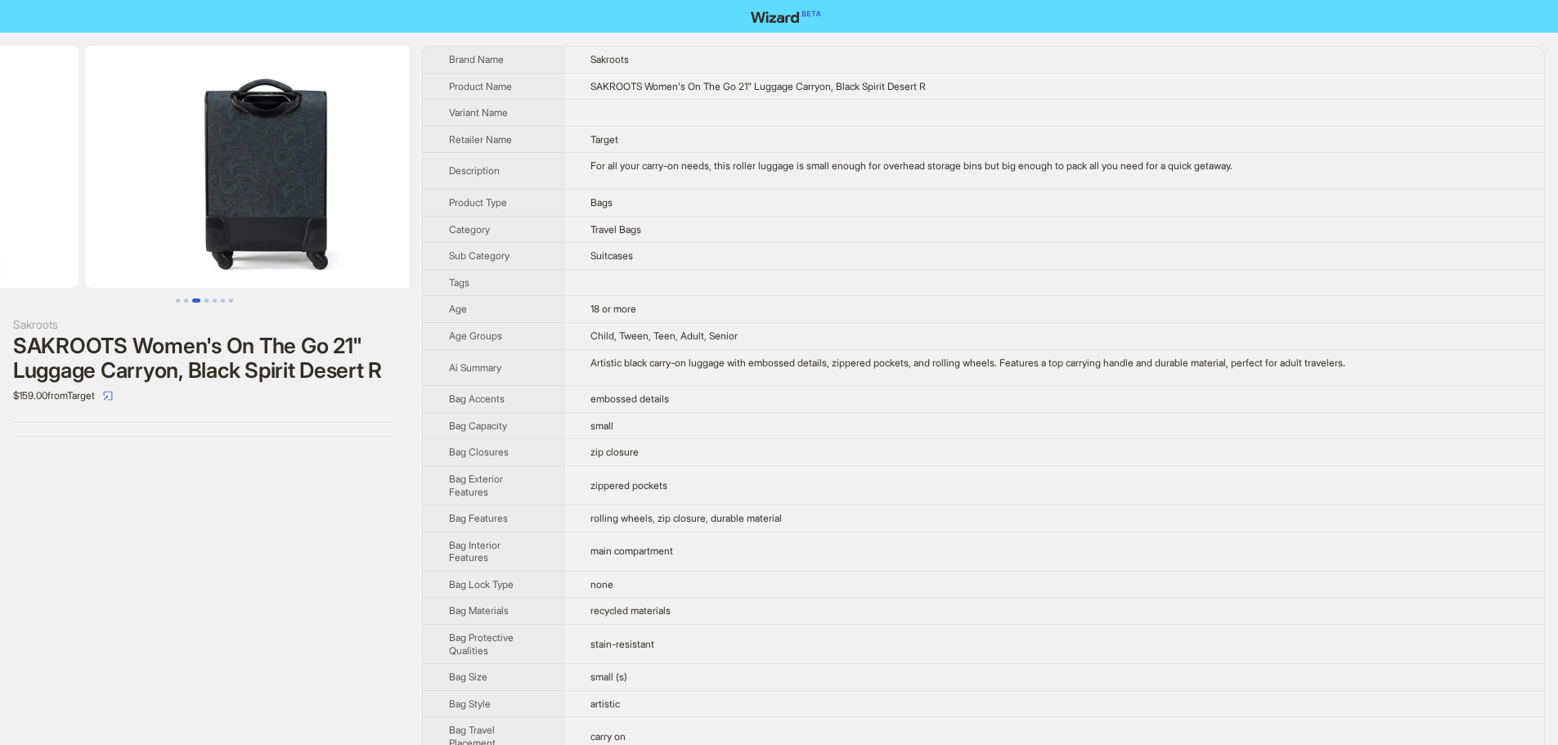
drag, startPoint x: 247, startPoint y: 266, endPoint x: 23, endPoint y: 286, distance: 225.0
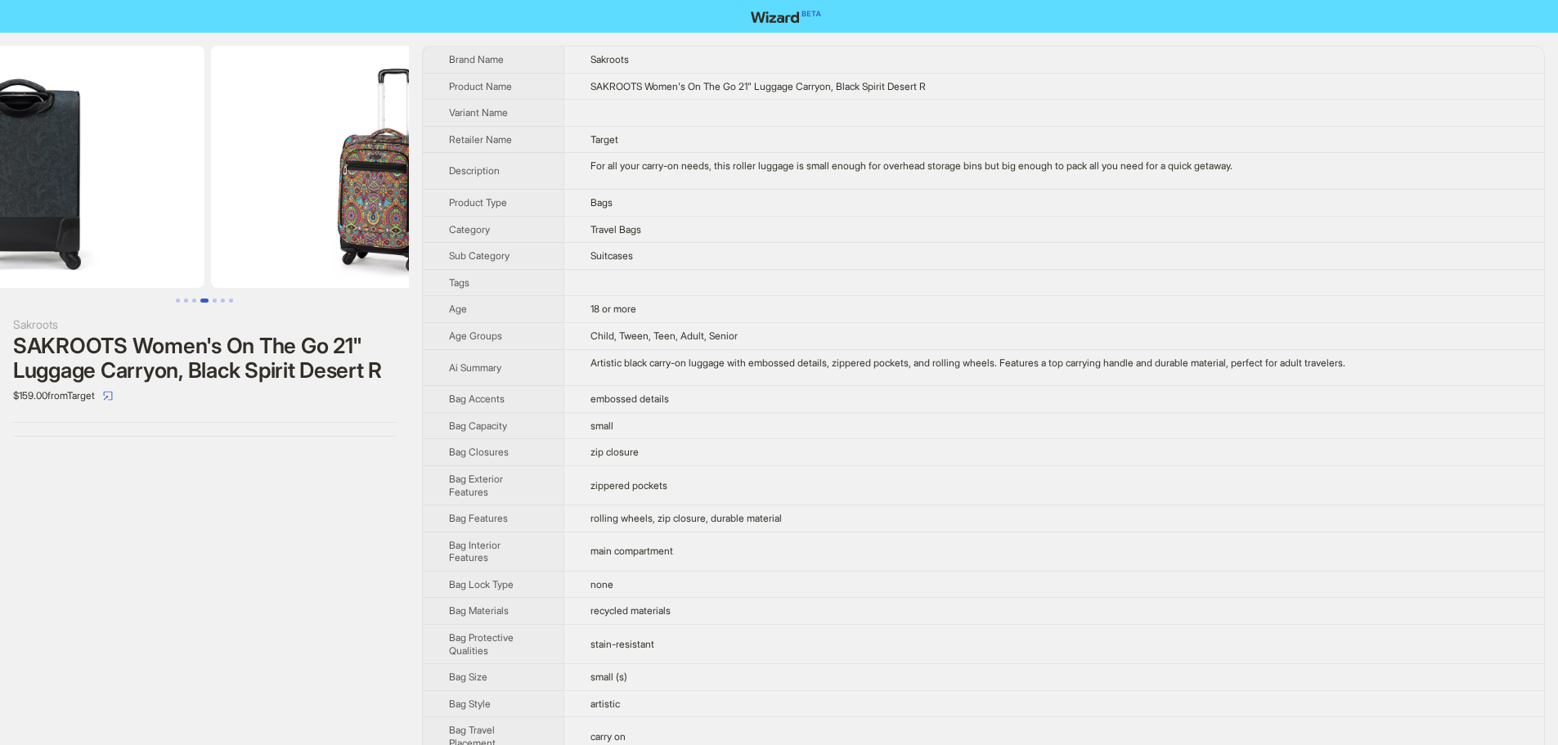
drag, startPoint x: 265, startPoint y: 271, endPoint x: 140, endPoint y: 277, distance: 125.3
click at [140, 277] on img at bounding box center [21, 167] width 366 height 242
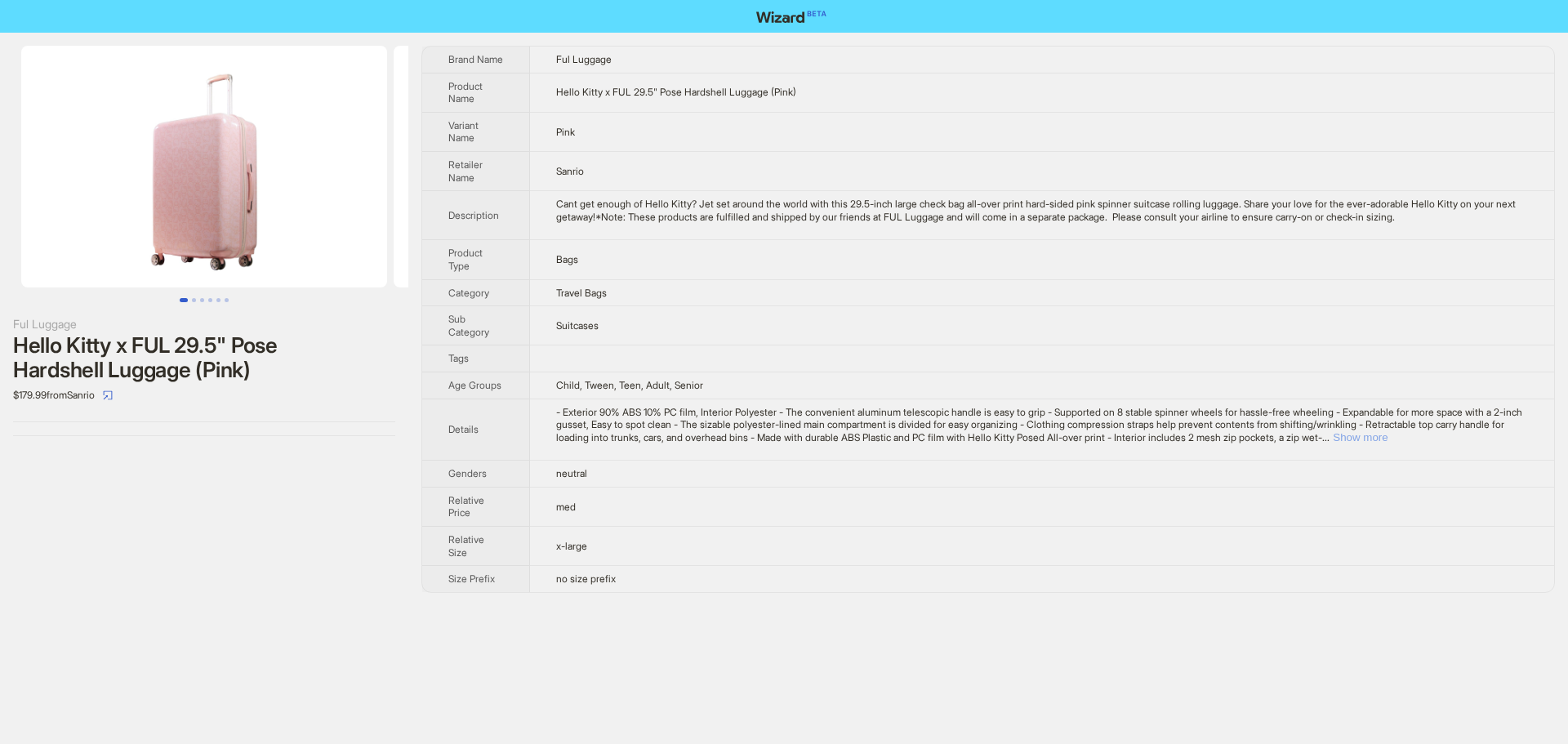
click at [1387, 439] on button "Show more" at bounding box center [1360, 437] width 55 height 12
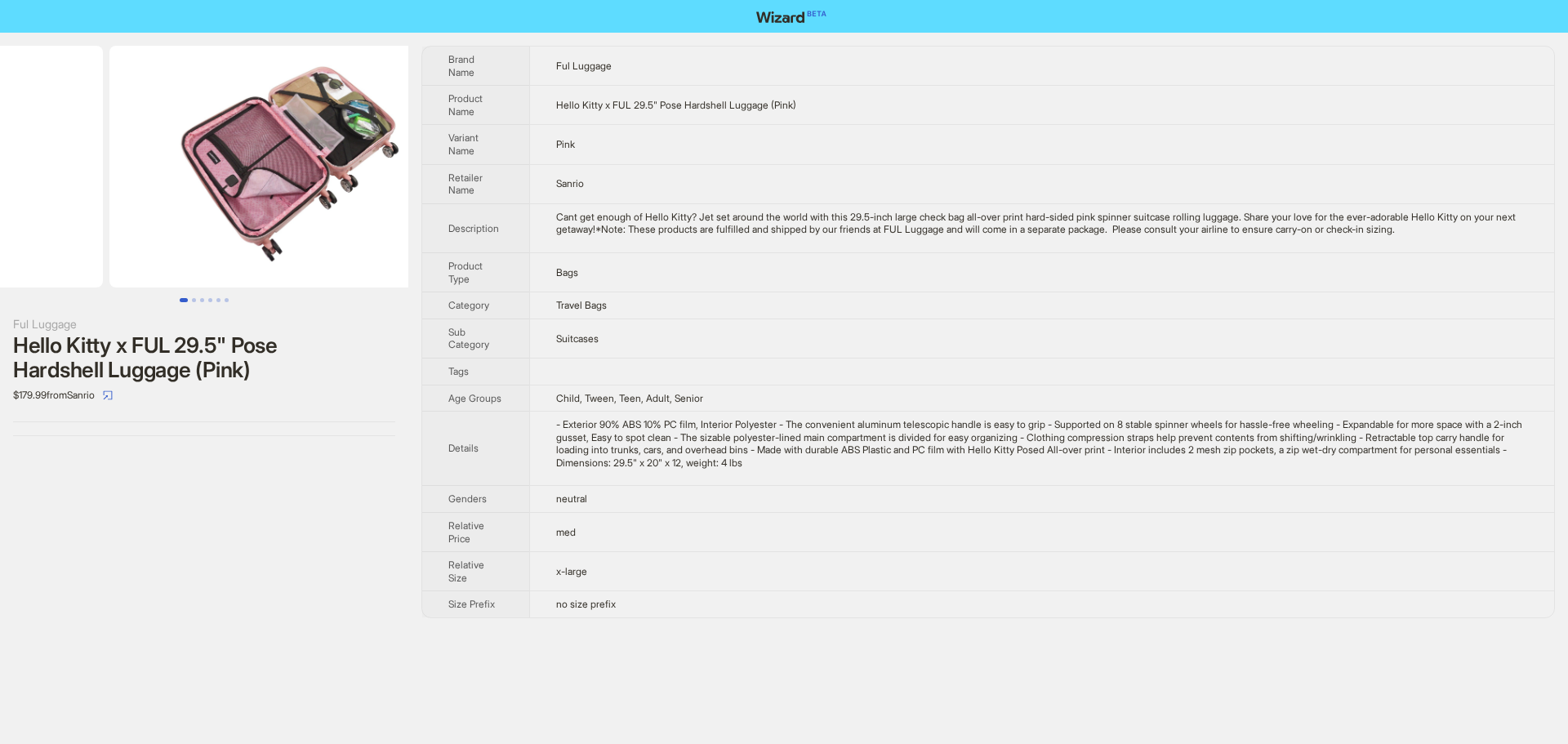
drag, startPoint x: 327, startPoint y: 192, endPoint x: 115, endPoint y: 203, distance: 212.3
click at [132, 200] on ul at bounding box center [204, 167] width 408 height 242
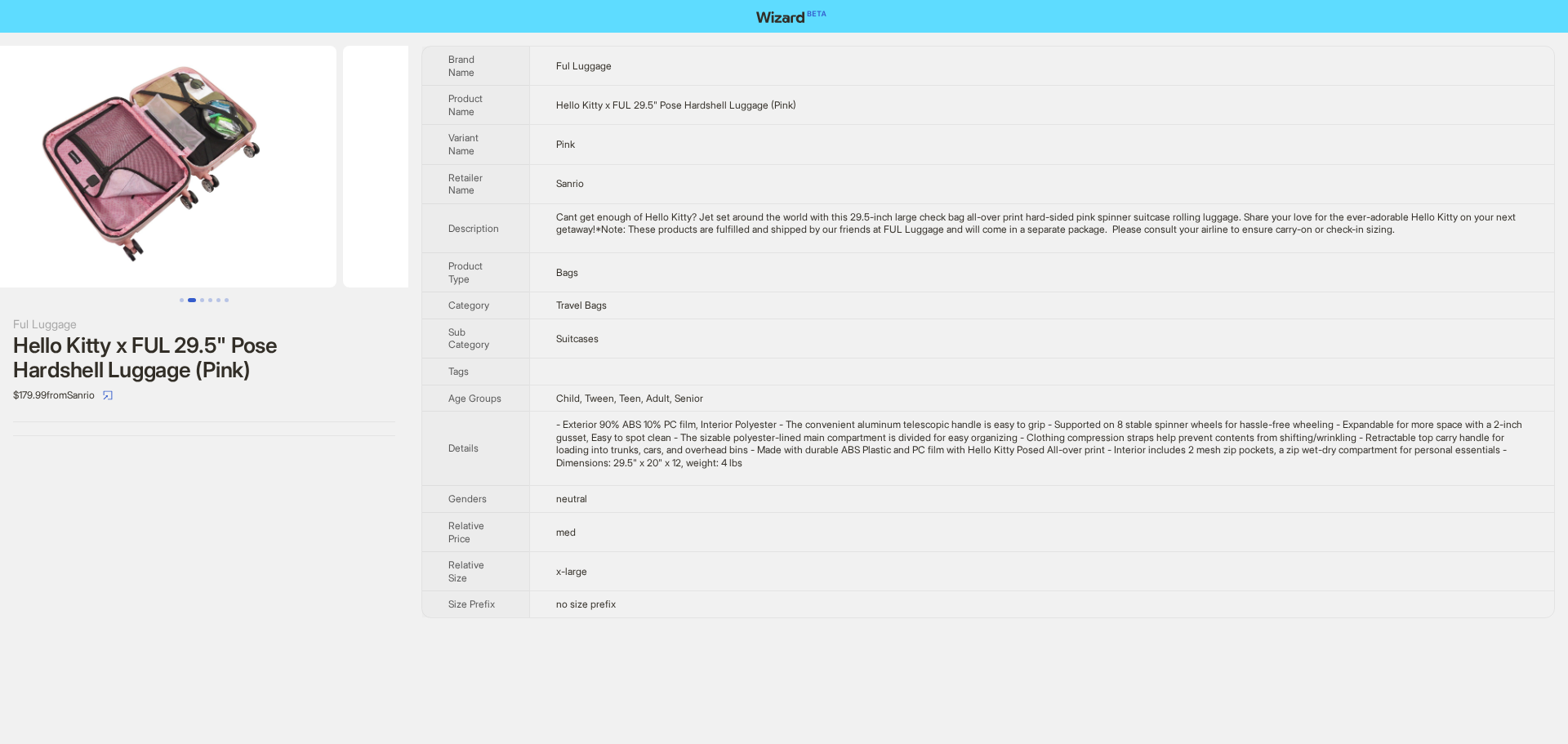
scroll to position [0, 745]
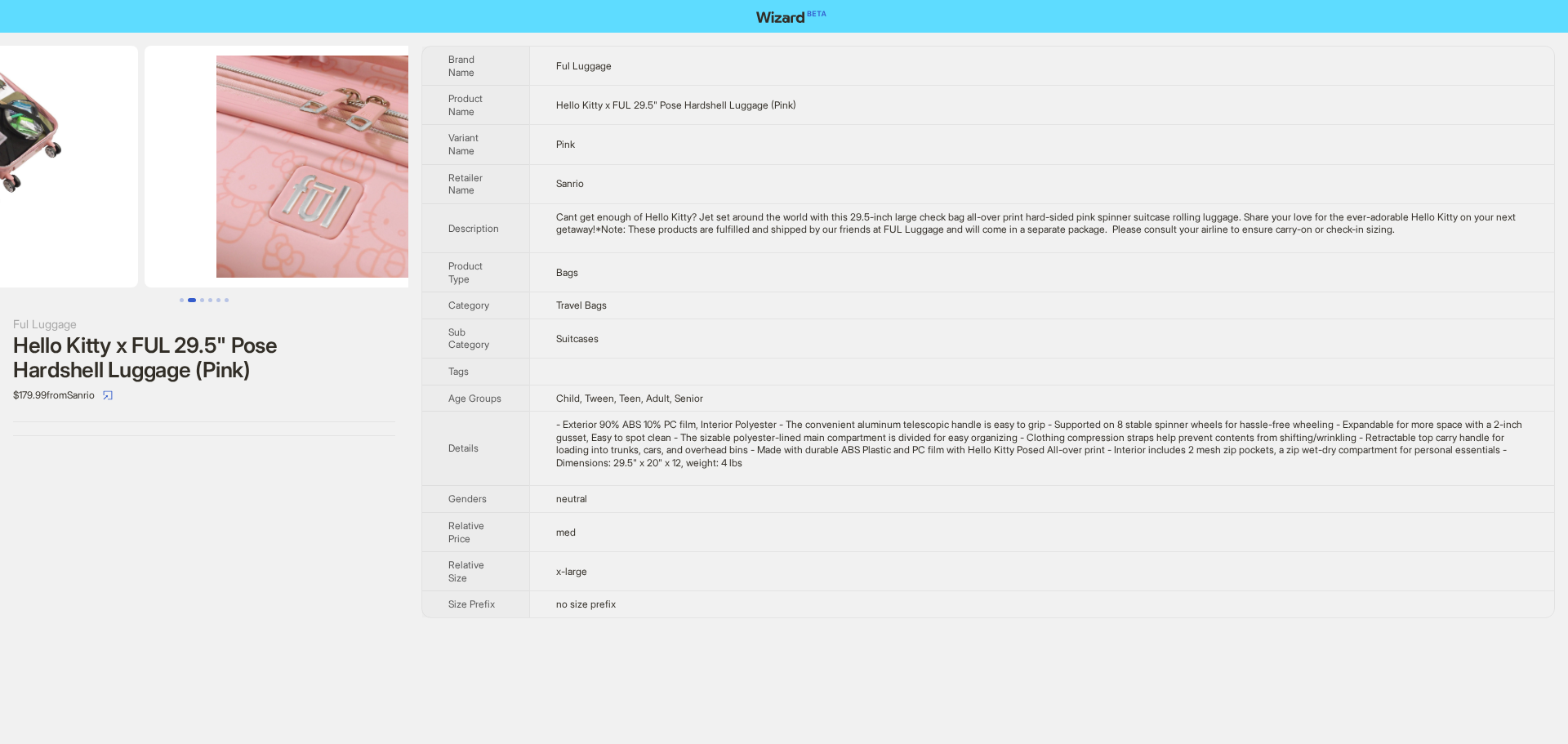
drag, startPoint x: 301, startPoint y: 223, endPoint x: 90, endPoint y: 227, distance: 211.0
click at [114, 226] on ul at bounding box center [204, 167] width 408 height 242
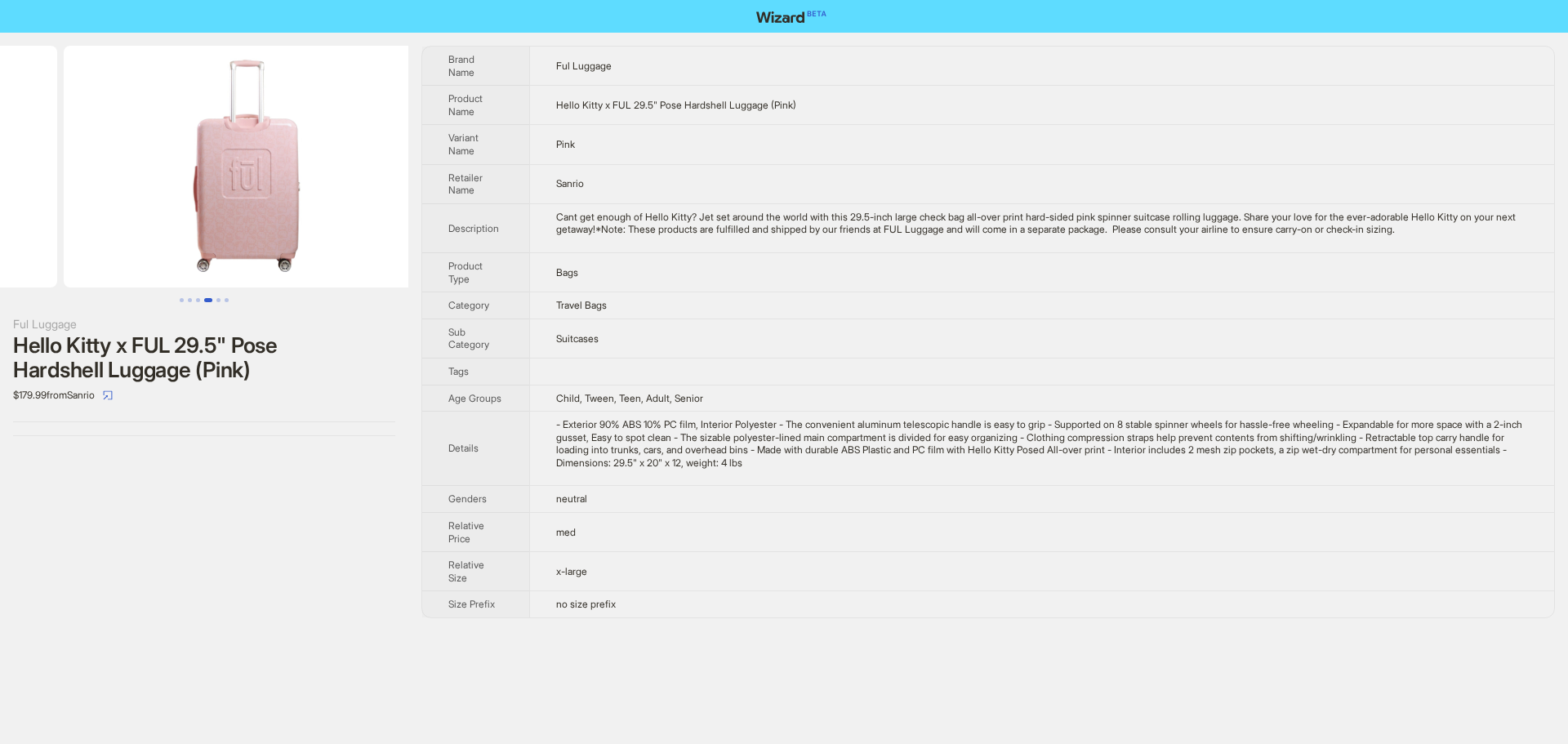
drag, startPoint x: 327, startPoint y: 228, endPoint x: 107, endPoint y: 244, distance: 220.6
click at [107, 244] on ul at bounding box center [204, 167] width 408 height 242
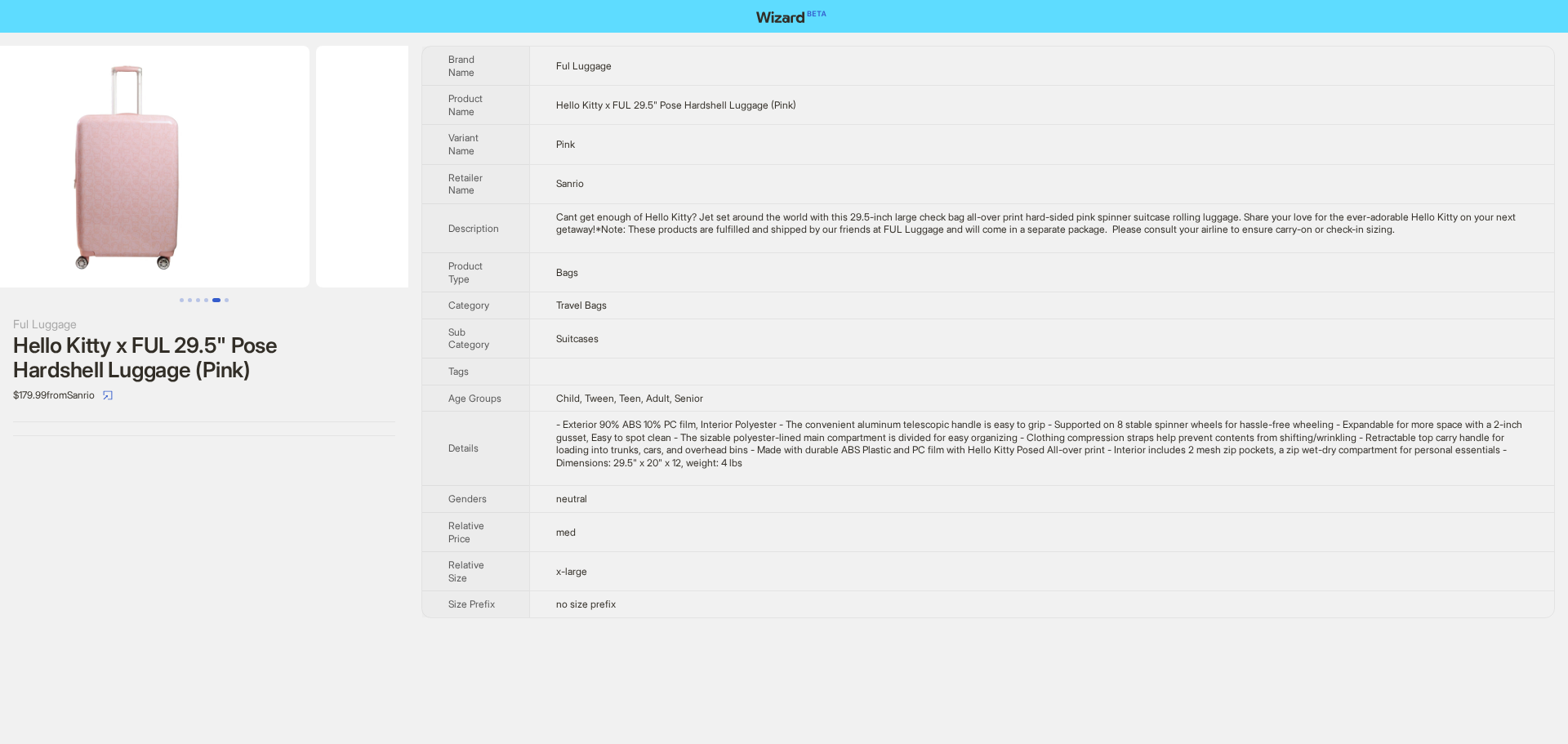
drag, startPoint x: 300, startPoint y: 231, endPoint x: 0, endPoint y: 248, distance: 300.5
click at [0, 248] on ul at bounding box center [204, 167] width 408 height 242
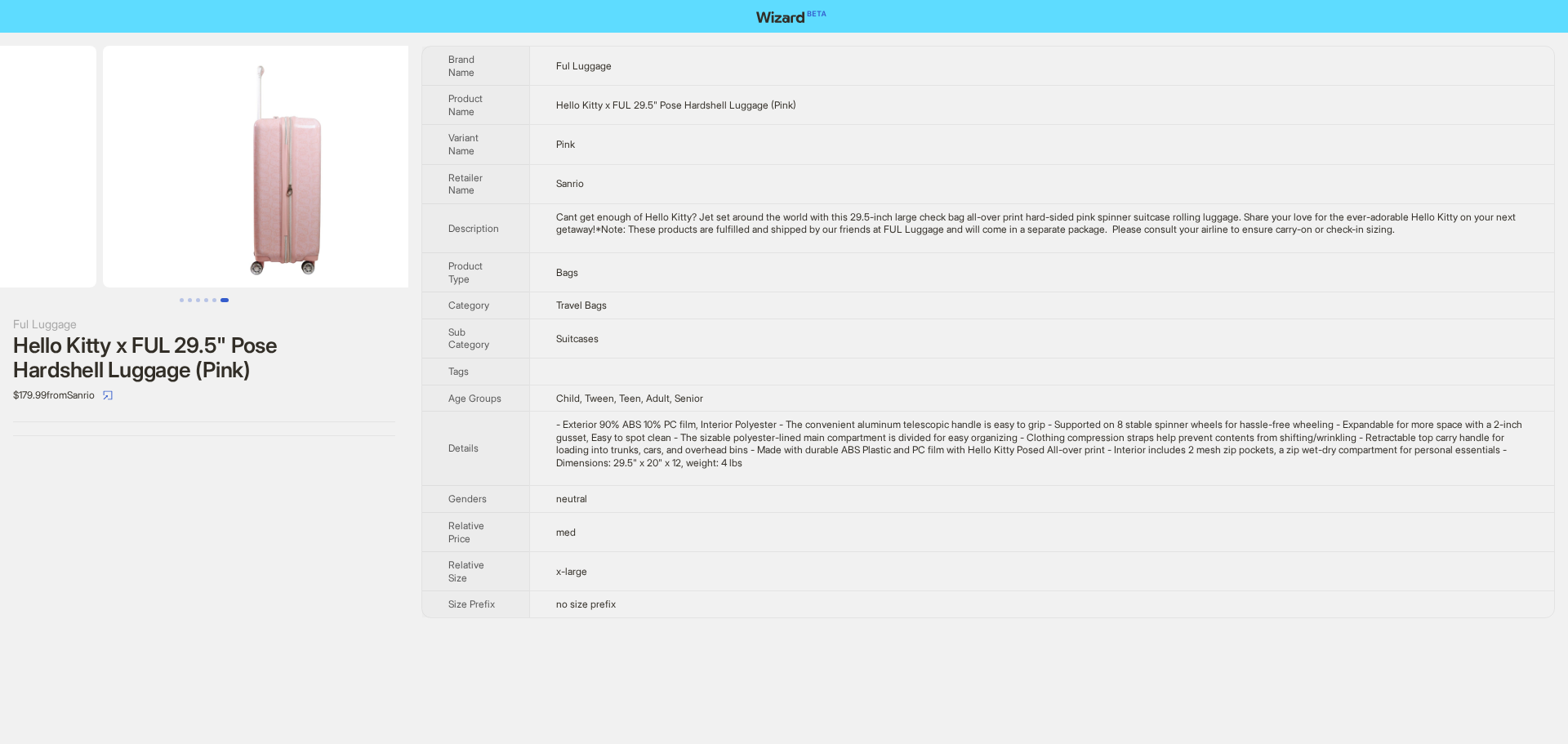
drag, startPoint x: 277, startPoint y: 236, endPoint x: 83, endPoint y: 253, distance: 194.7
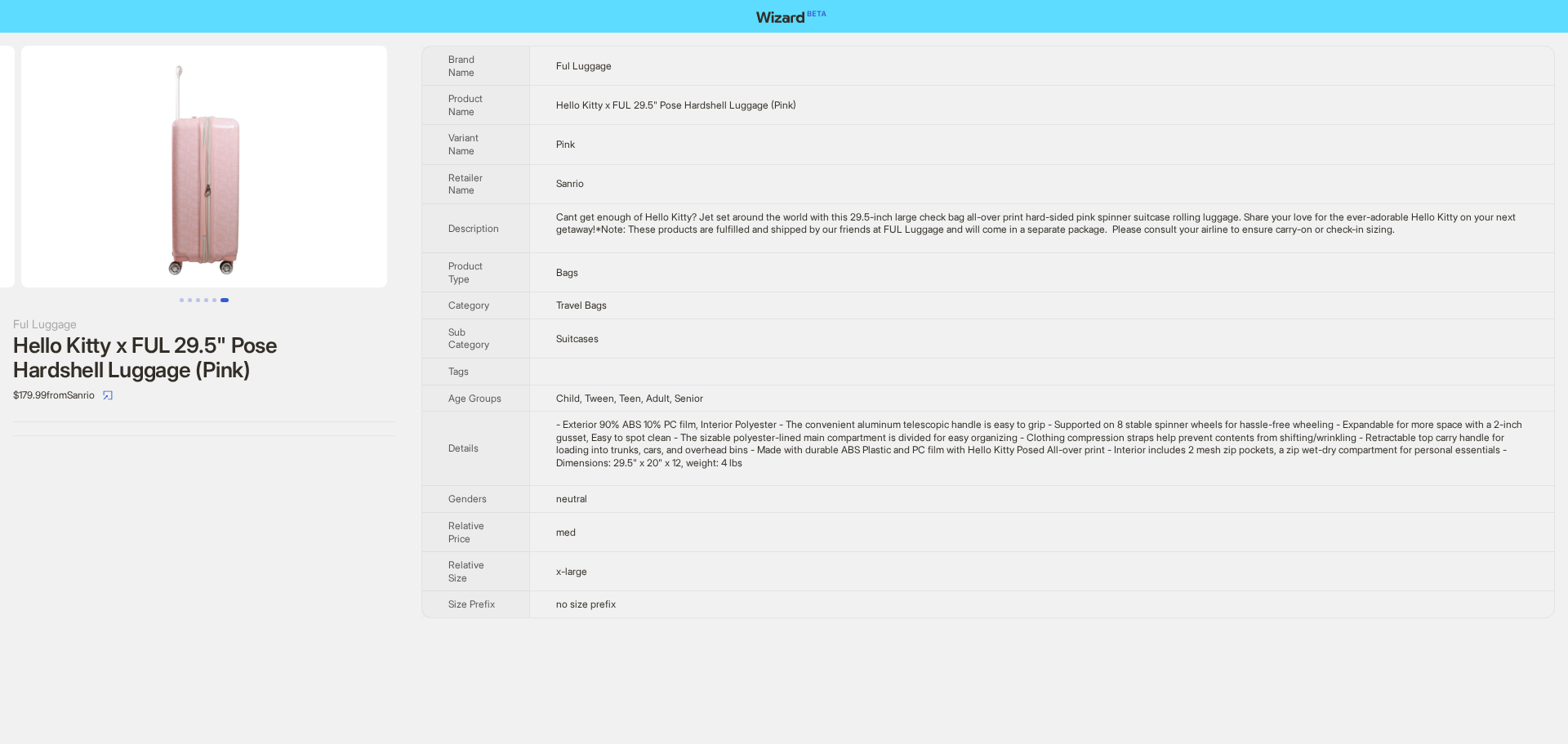
drag, startPoint x: 274, startPoint y: 235, endPoint x: 85, endPoint y: 245, distance: 189.3
click at [85, 245] on img at bounding box center [204, 167] width 366 height 242
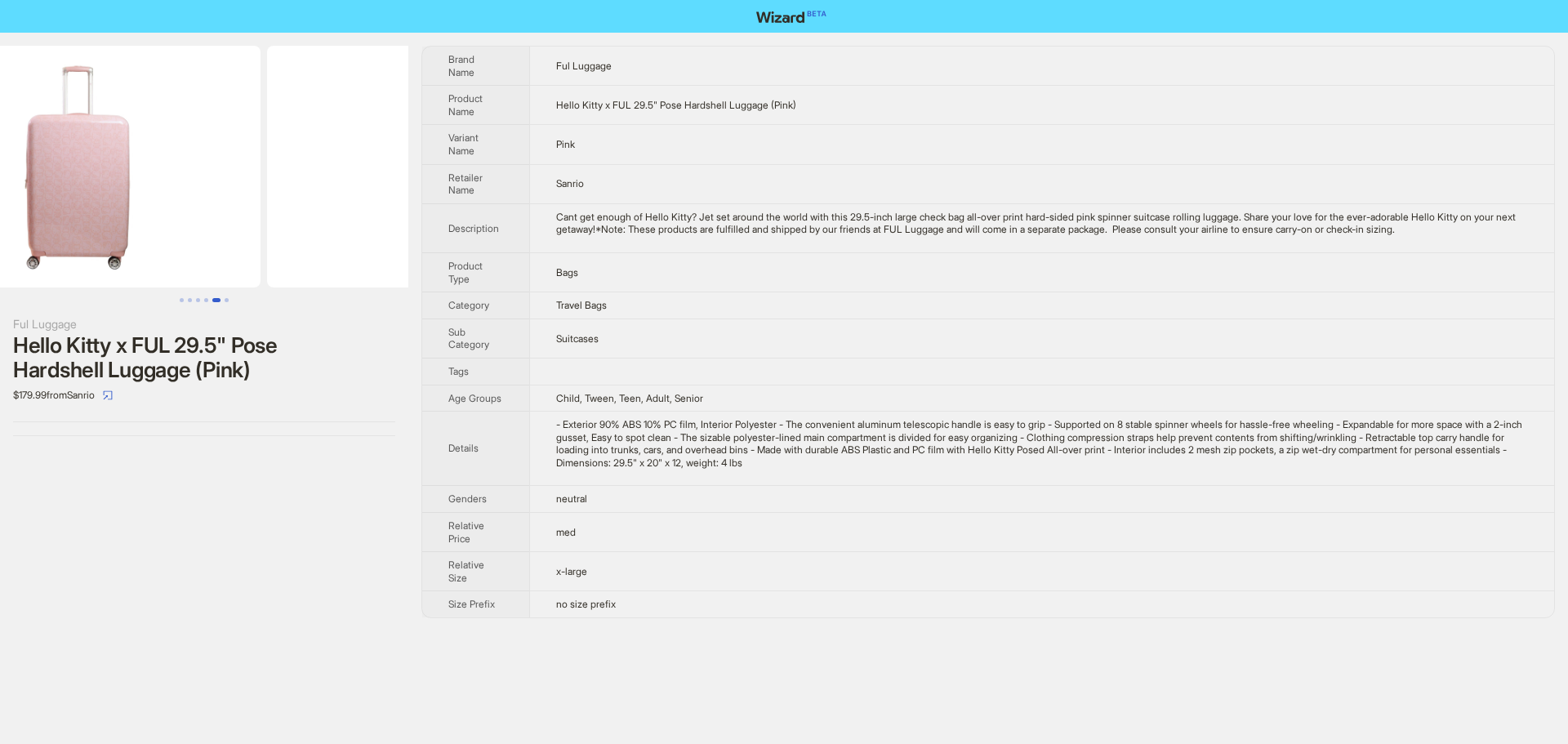
drag, startPoint x: 186, startPoint y: 244, endPoint x: 450, endPoint y: 253, distance: 264.2
click at [437, 249] on div "Ful Luggage Hello Kitty x FUL 29.5" Pose Hardshell Luggage (Pink) $179.99 from …" at bounding box center [784, 332] width 1568 height 598
drag, startPoint x: 179, startPoint y: 238, endPoint x: 454, endPoint y: 255, distance: 275.5
click at [426, 252] on div "Ful Luggage Hello Kitty x FUL 29.5" Pose Hardshell Luggage (Pink) $179.99 from …" at bounding box center [784, 332] width 1568 height 598
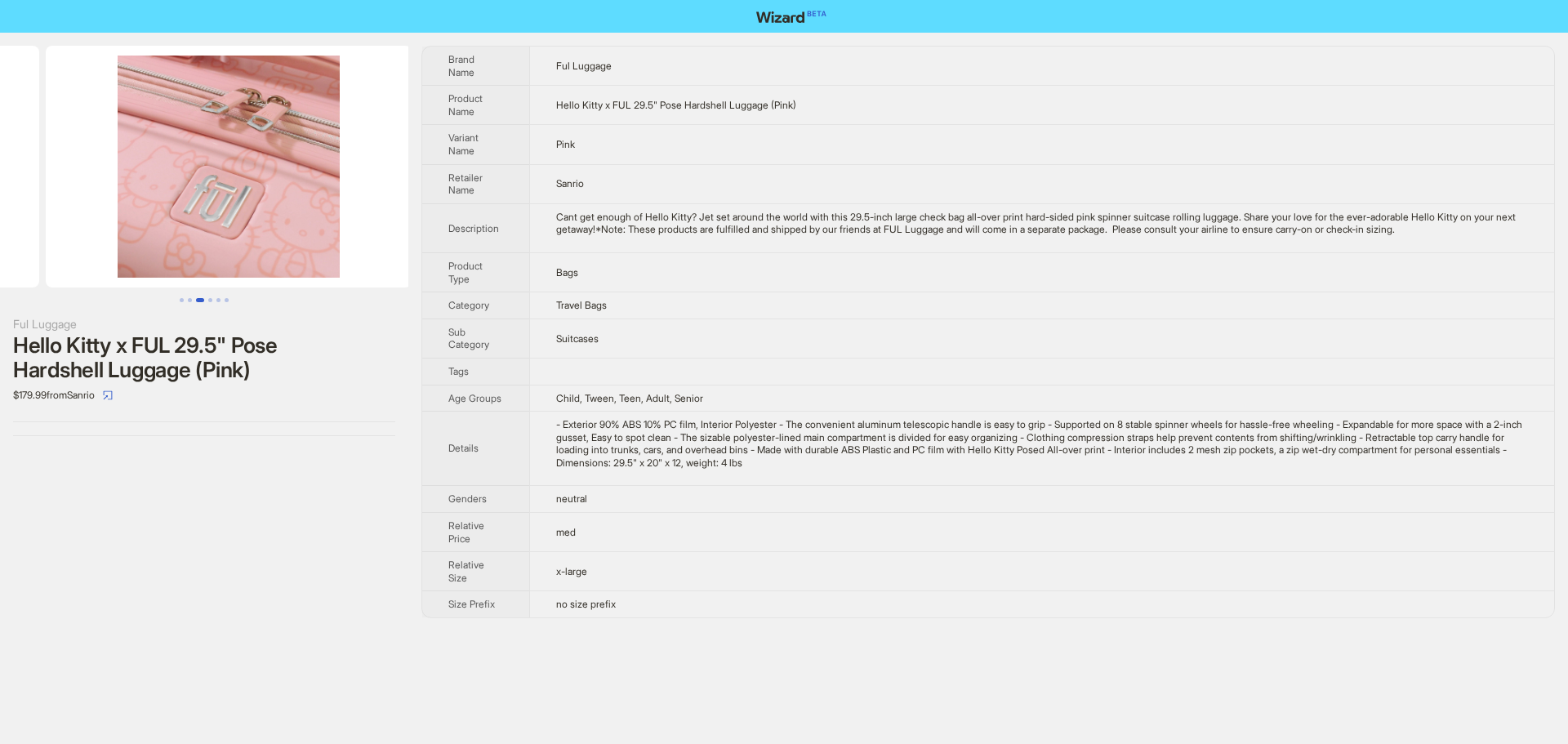
drag, startPoint x: 213, startPoint y: 251, endPoint x: 477, endPoint y: 247, distance: 264.0
click at [477, 247] on div "Ful Luggage Hello Kitty x FUL 29.5" Pose Hardshell Luggage (Pink) $179.99 from …" at bounding box center [784, 332] width 1568 height 598
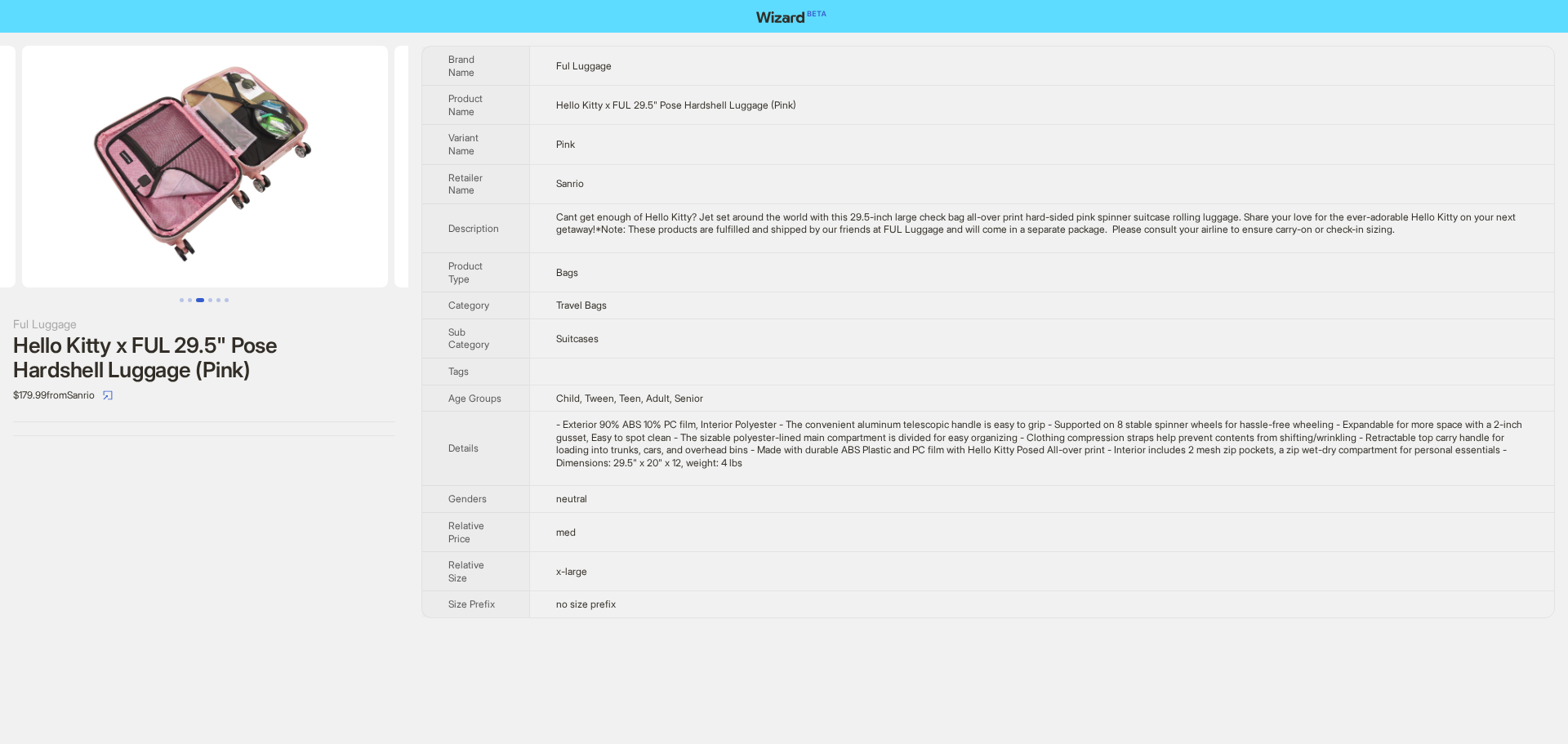
drag, startPoint x: 200, startPoint y: 243, endPoint x: 508, endPoint y: 227, distance: 308.4
click at [501, 227] on div "Ful Luggage Hello Kitty x FUL 29.5" Pose Hardshell Luggage (Pink) $179.99 from …" at bounding box center [784, 332] width 1568 height 598
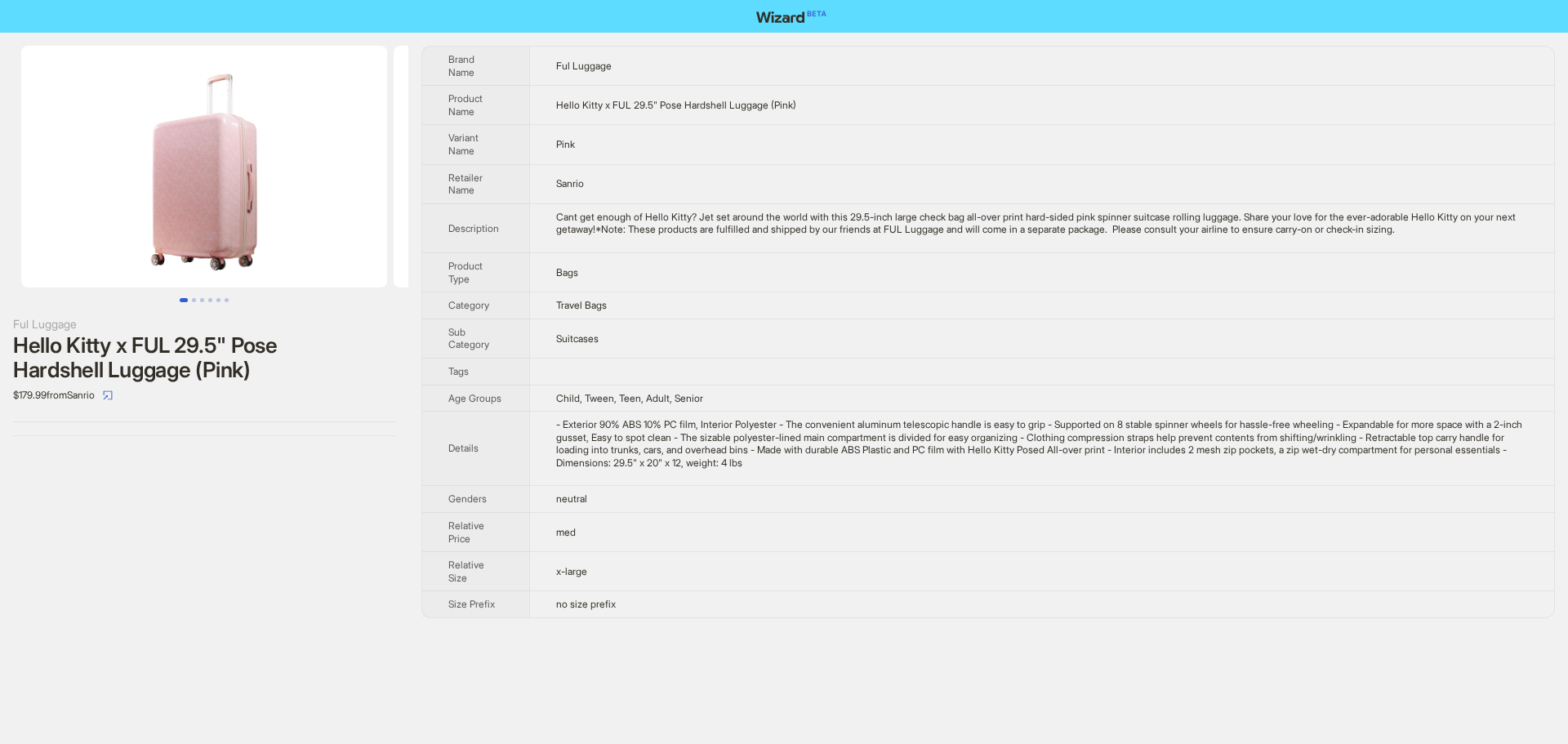
drag, startPoint x: 239, startPoint y: 234, endPoint x: 509, endPoint y: 236, distance: 270.0
click at [508, 236] on div "Ful Luggage Hello Kitty x FUL 29.5" Pose Hardshell Luggage (Pink) $179.99 from …" at bounding box center [784, 332] width 1568 height 598
drag, startPoint x: 251, startPoint y: 236, endPoint x: 513, endPoint y: 239, distance: 262.0
click at [513, 239] on div "Ful Luggage Hello Kitty x FUL 29.5" Pose Hardshell Luggage (Pink) $179.99 from …" at bounding box center [784, 332] width 1568 height 598
click at [234, 235] on img at bounding box center [204, 167] width 366 height 242
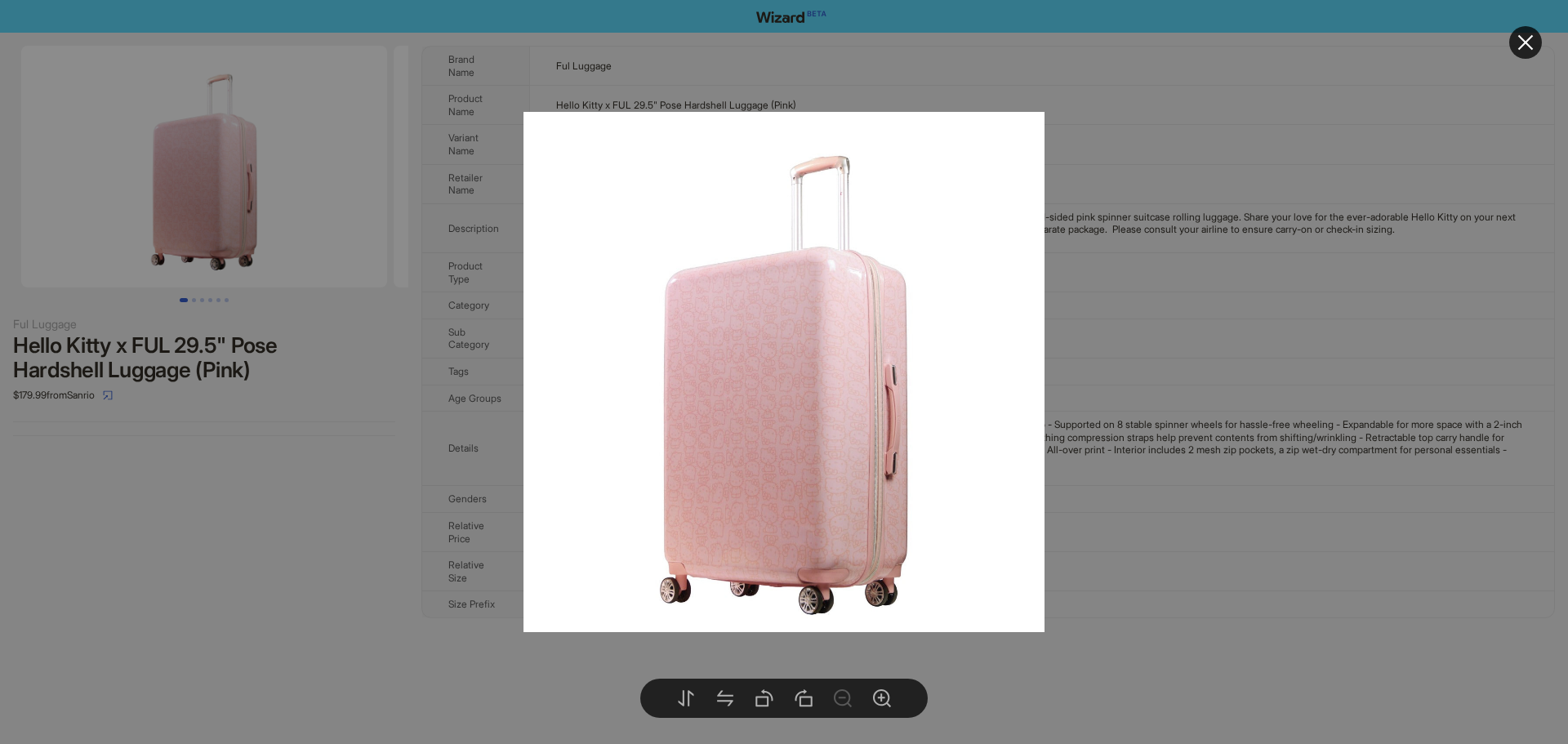
click at [1530, 43] on icon "close" at bounding box center [1526, 43] width 20 height 20
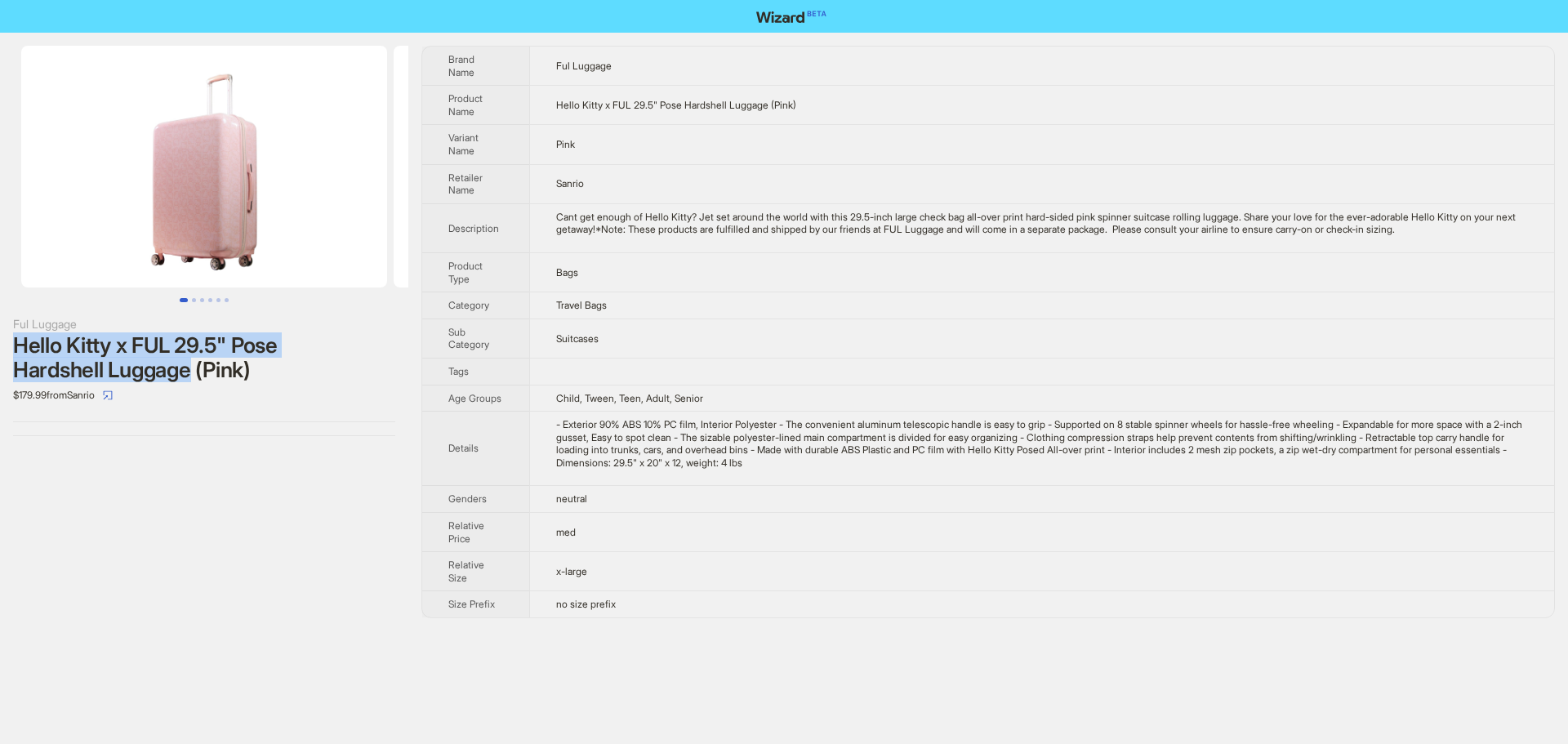
drag, startPoint x: 12, startPoint y: 339, endPoint x: 198, endPoint y: 378, distance: 190.0
click at [198, 378] on div "Ful Luggage Hello Kitty x FUL 29.5" Pose Hardshell Luggage (Pink) $179.99 from …" at bounding box center [204, 241] width 408 height 416
copy div "Hello Kitty x FUL 29.5" Pose Hardshell Luggage"
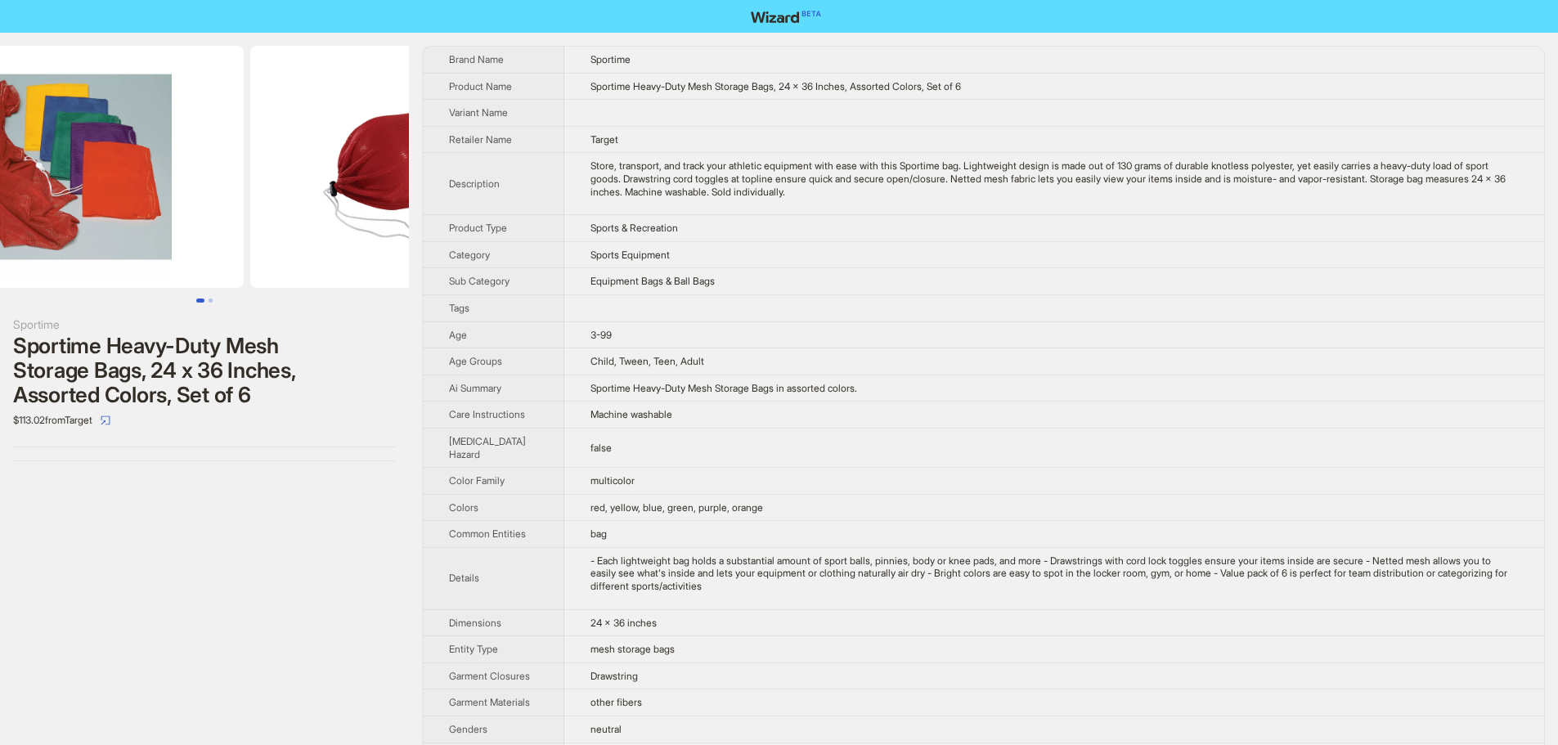
scroll to position [0, 152]
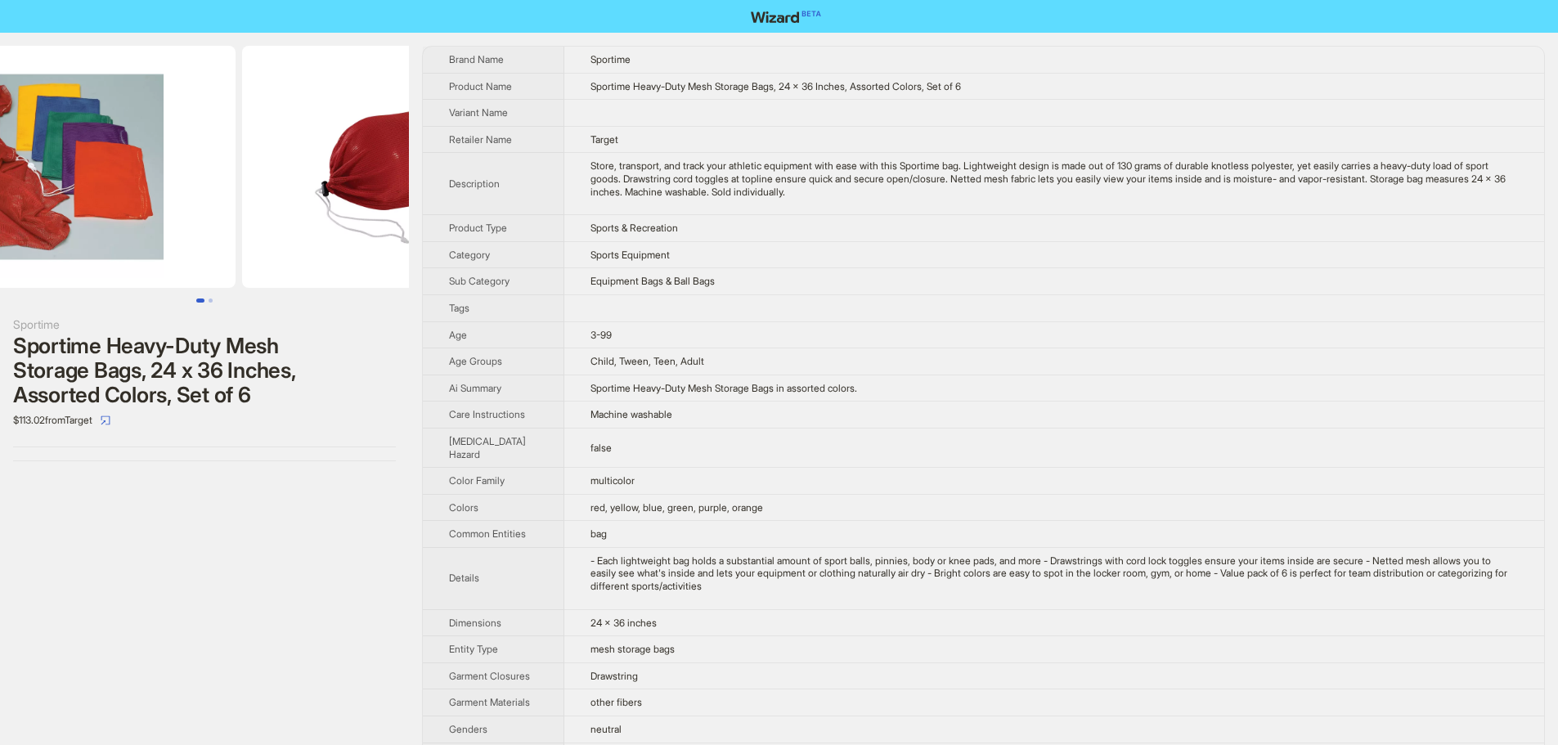
drag, startPoint x: 96, startPoint y: 249, endPoint x: 5, endPoint y: 294, distance: 101.3
click at [0, 294] on div at bounding box center [204, 174] width 409 height 257
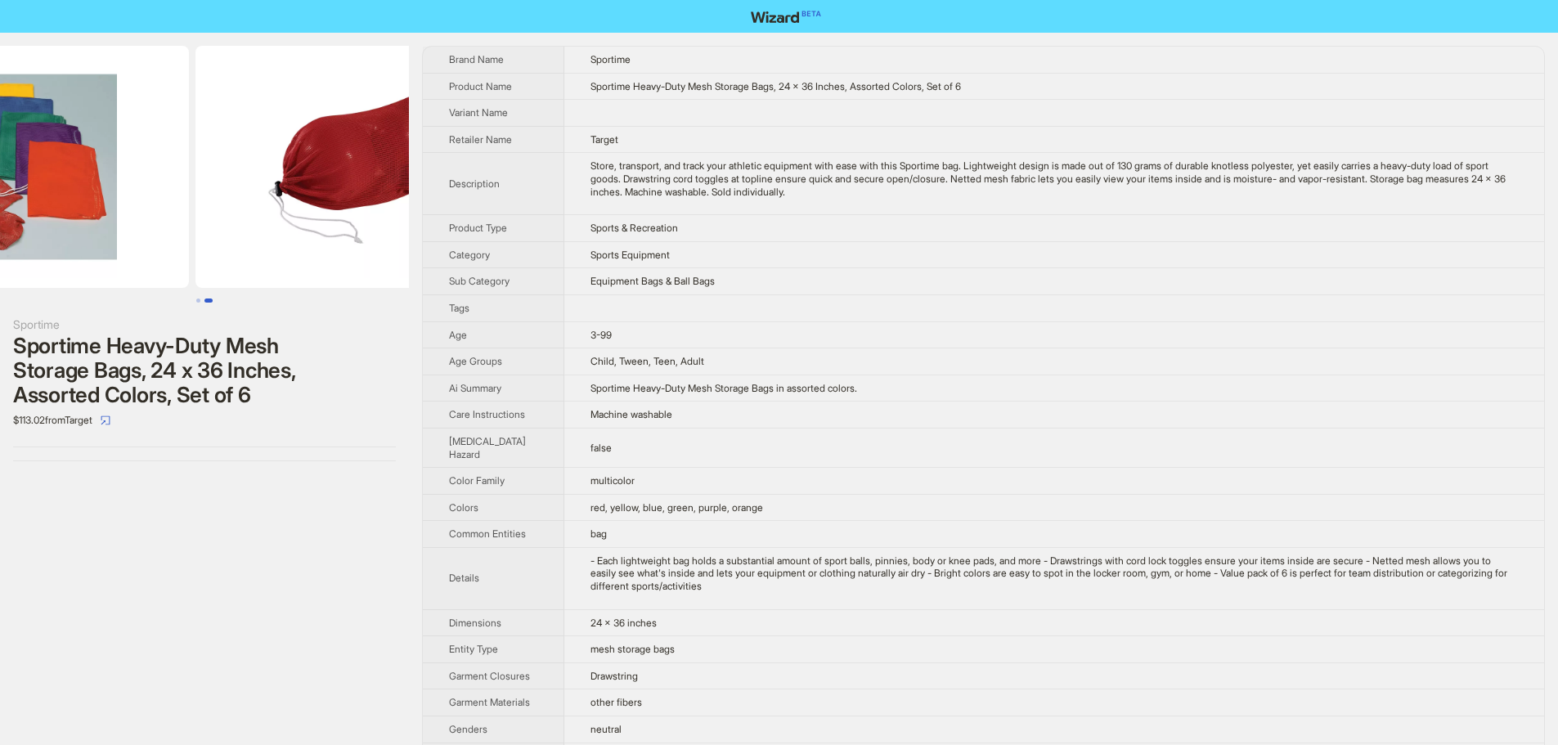
scroll to position [0, 373]
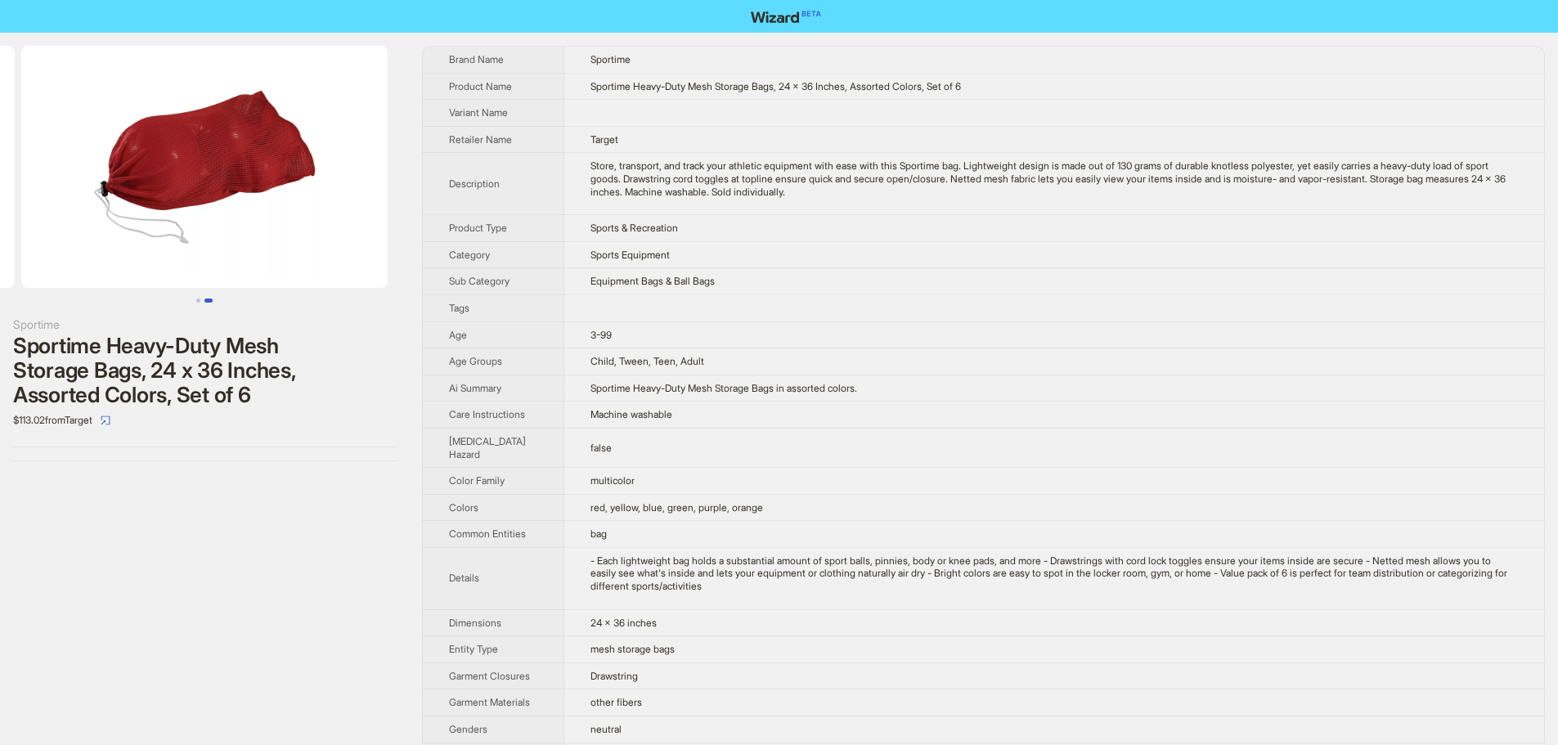
drag, startPoint x: 366, startPoint y: 254, endPoint x: 62, endPoint y: 274, distance: 304.0
click at [71, 273] on ul at bounding box center [204, 167] width 409 height 242
drag, startPoint x: 275, startPoint y: 261, endPoint x: 74, endPoint y: 278, distance: 201.9
click at [74, 278] on img at bounding box center [204, 167] width 366 height 242
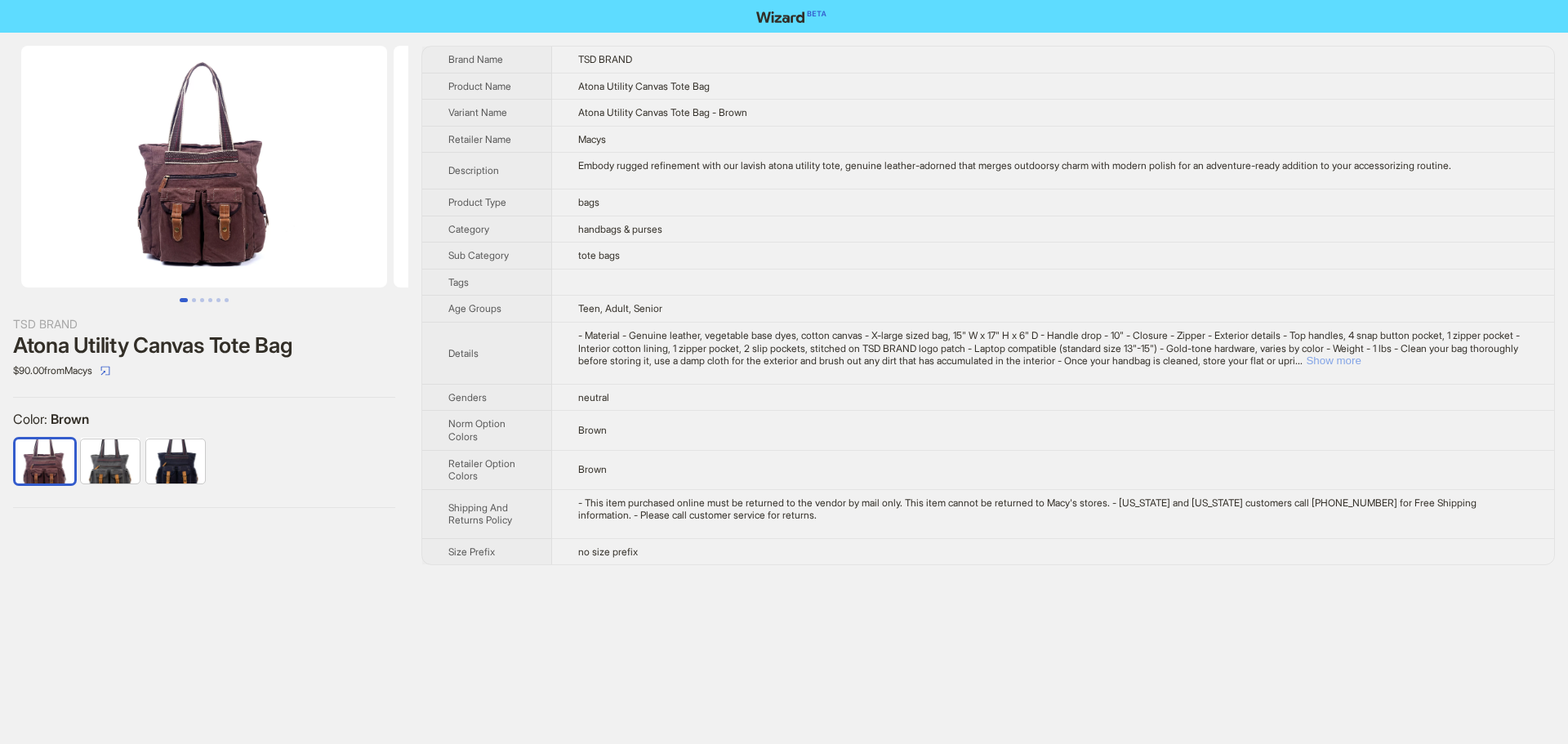
click at [1360, 361] on button "Show more" at bounding box center [1333, 361] width 55 height 12
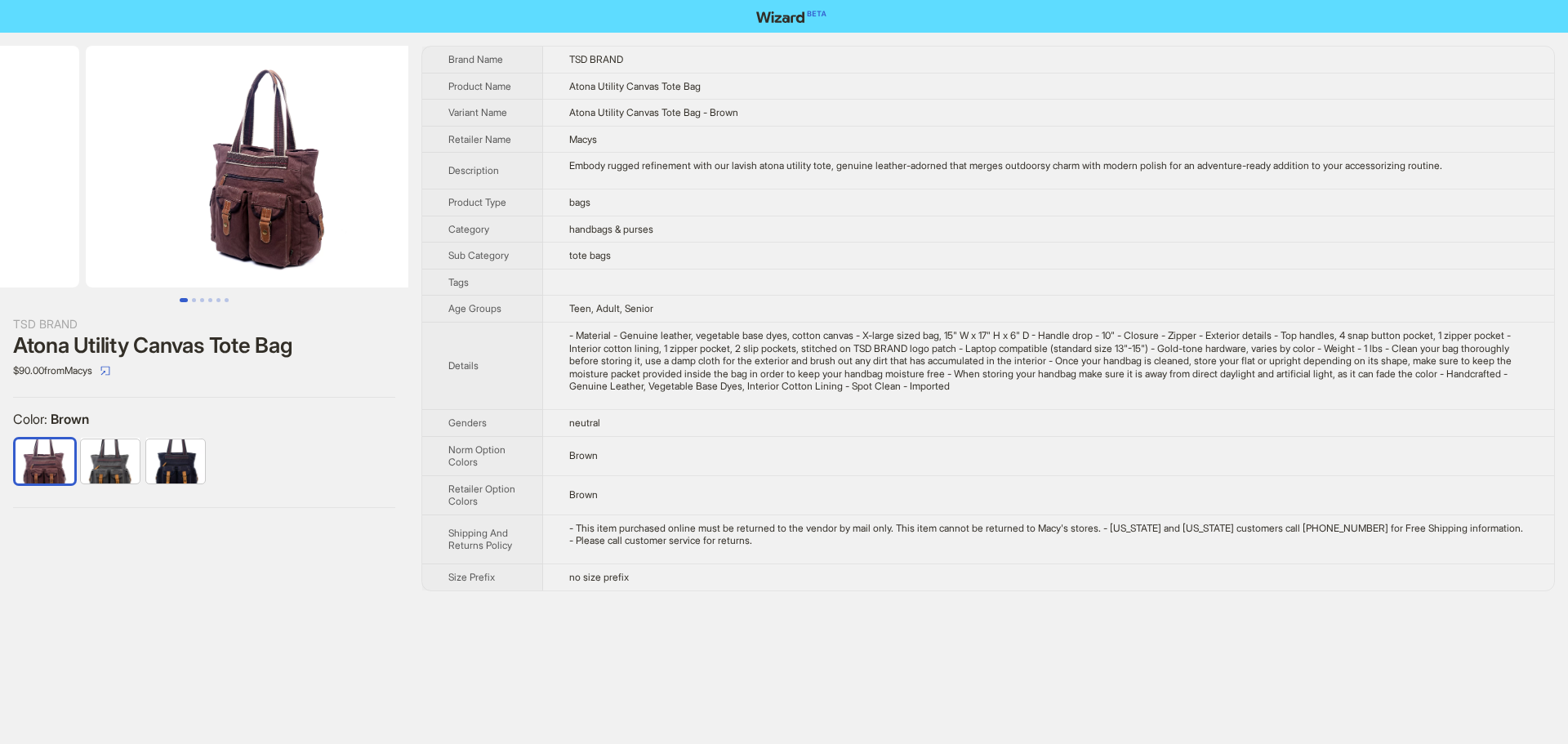
drag, startPoint x: 222, startPoint y: 191, endPoint x: 87, endPoint y: 193, distance: 135.0
click at [97, 193] on ul at bounding box center [204, 167] width 408 height 242
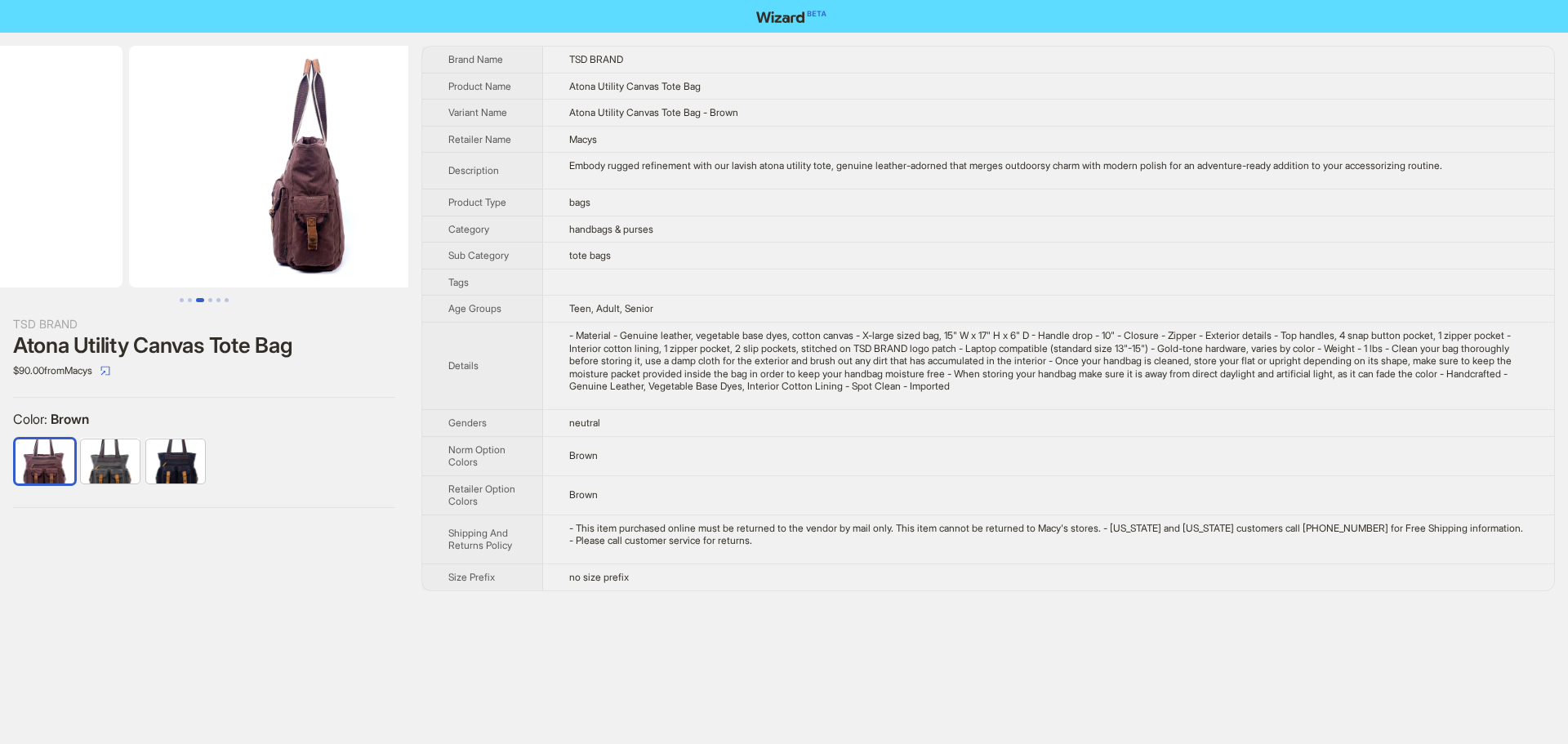
drag, startPoint x: 285, startPoint y: 196, endPoint x: 134, endPoint y: 207, distance: 151.4
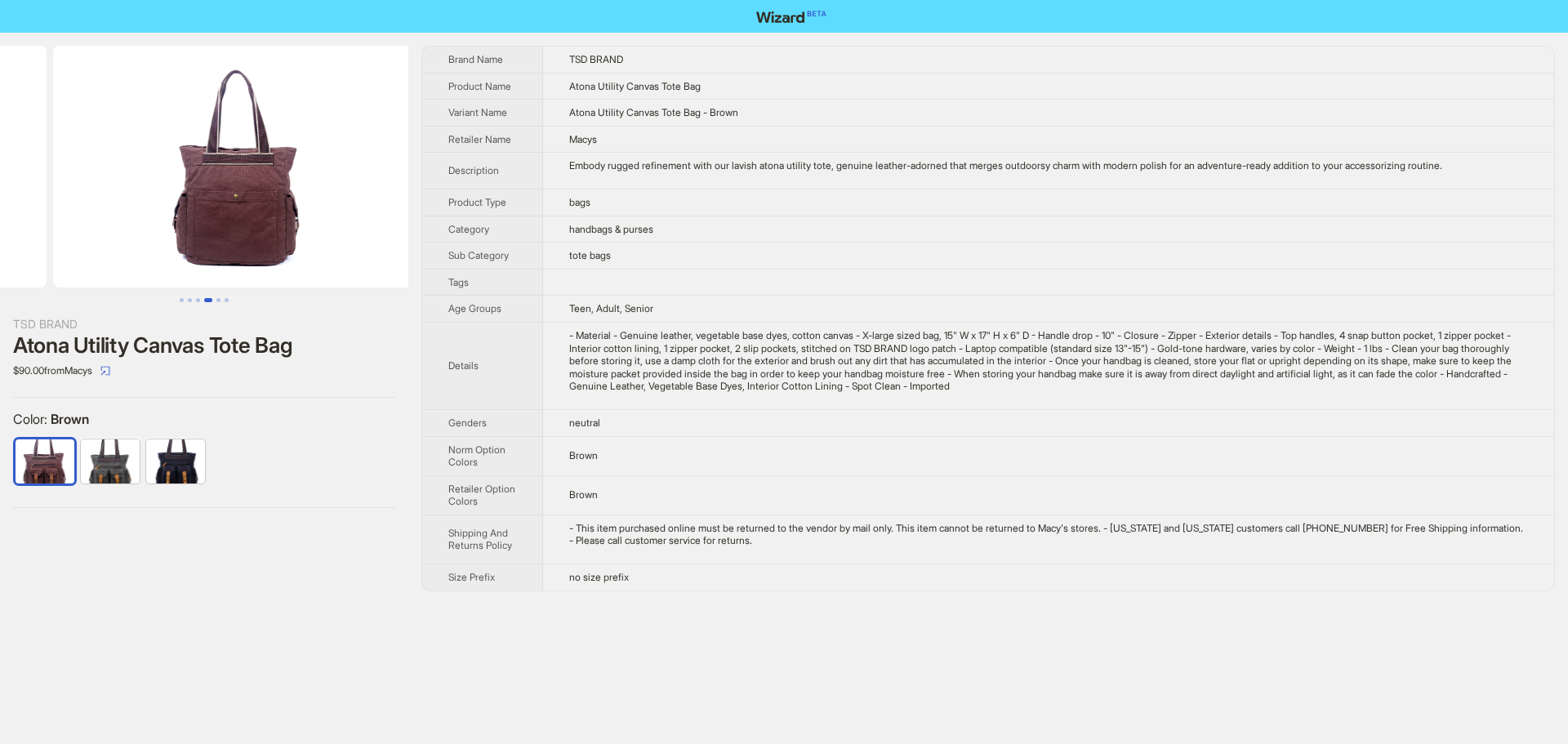
drag, startPoint x: 285, startPoint y: 212, endPoint x: 65, endPoint y: 221, distance: 220.2
click at [65, 221] on ul at bounding box center [204, 167] width 408 height 242
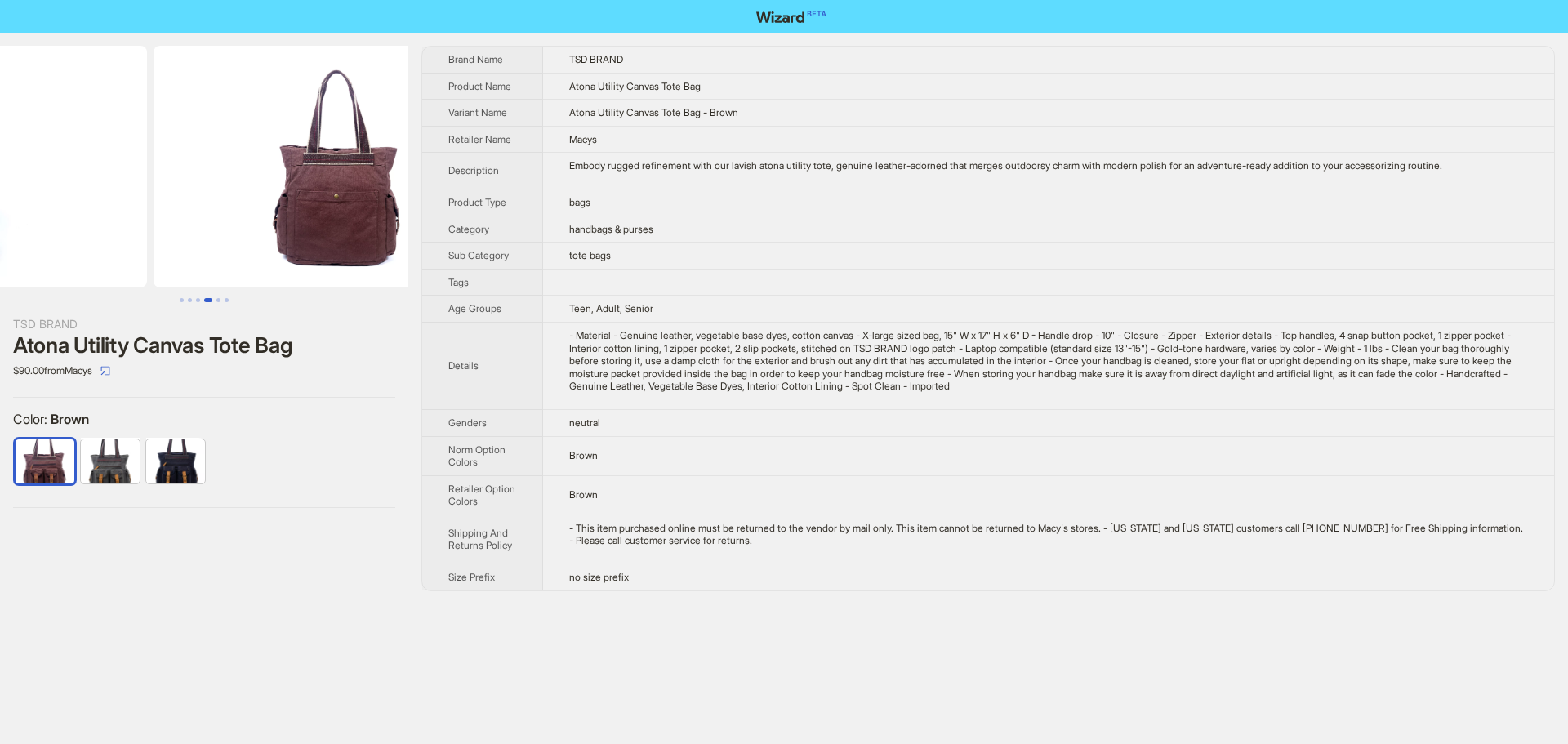
drag, startPoint x: 78, startPoint y: 217, endPoint x: 325, endPoint y: 222, distance: 247.1
click at [345, 213] on ul at bounding box center [204, 167] width 408 height 242
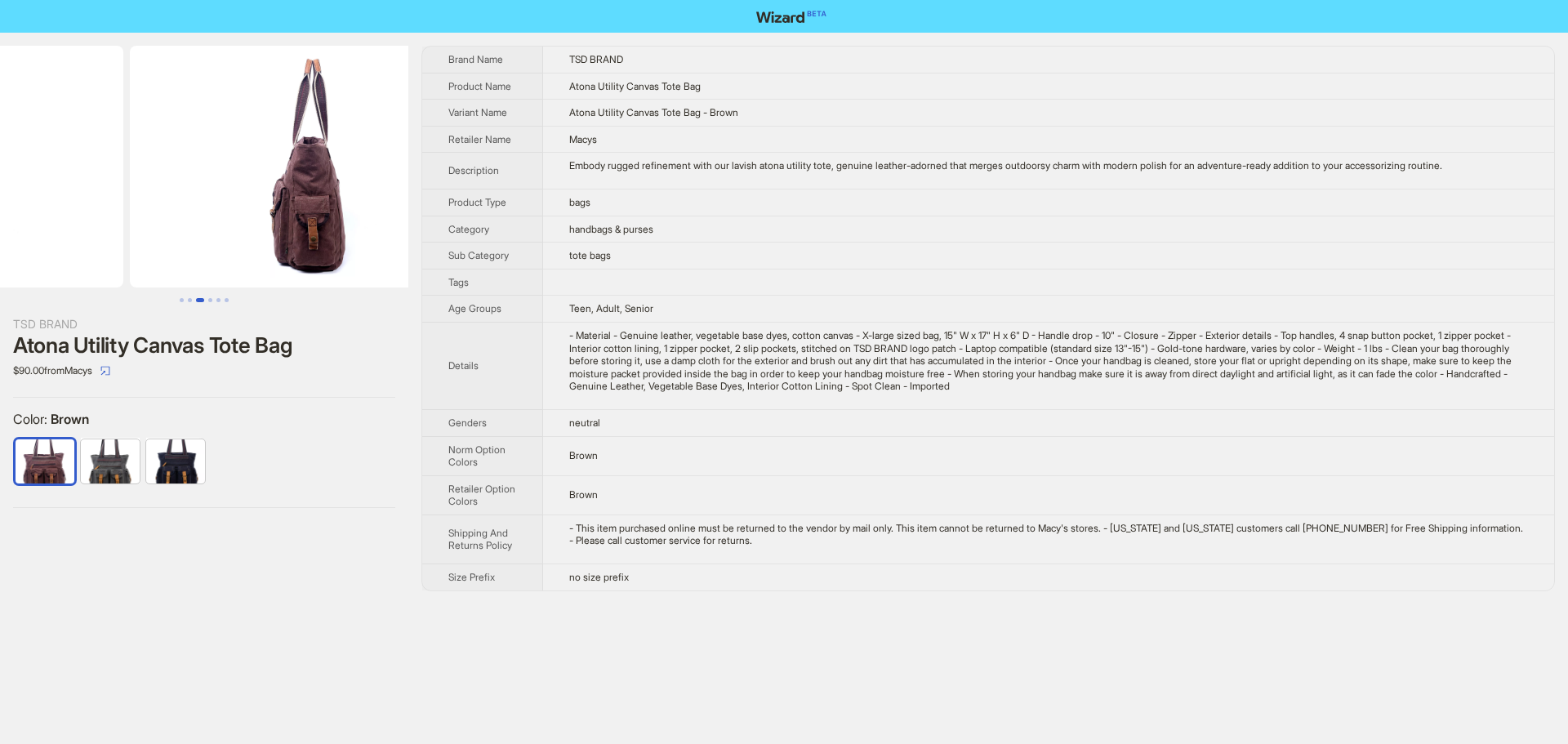
drag, startPoint x: 215, startPoint y: 222, endPoint x: 390, endPoint y: 219, distance: 175.0
click at [387, 219] on img at bounding box center [313, 167] width 366 height 242
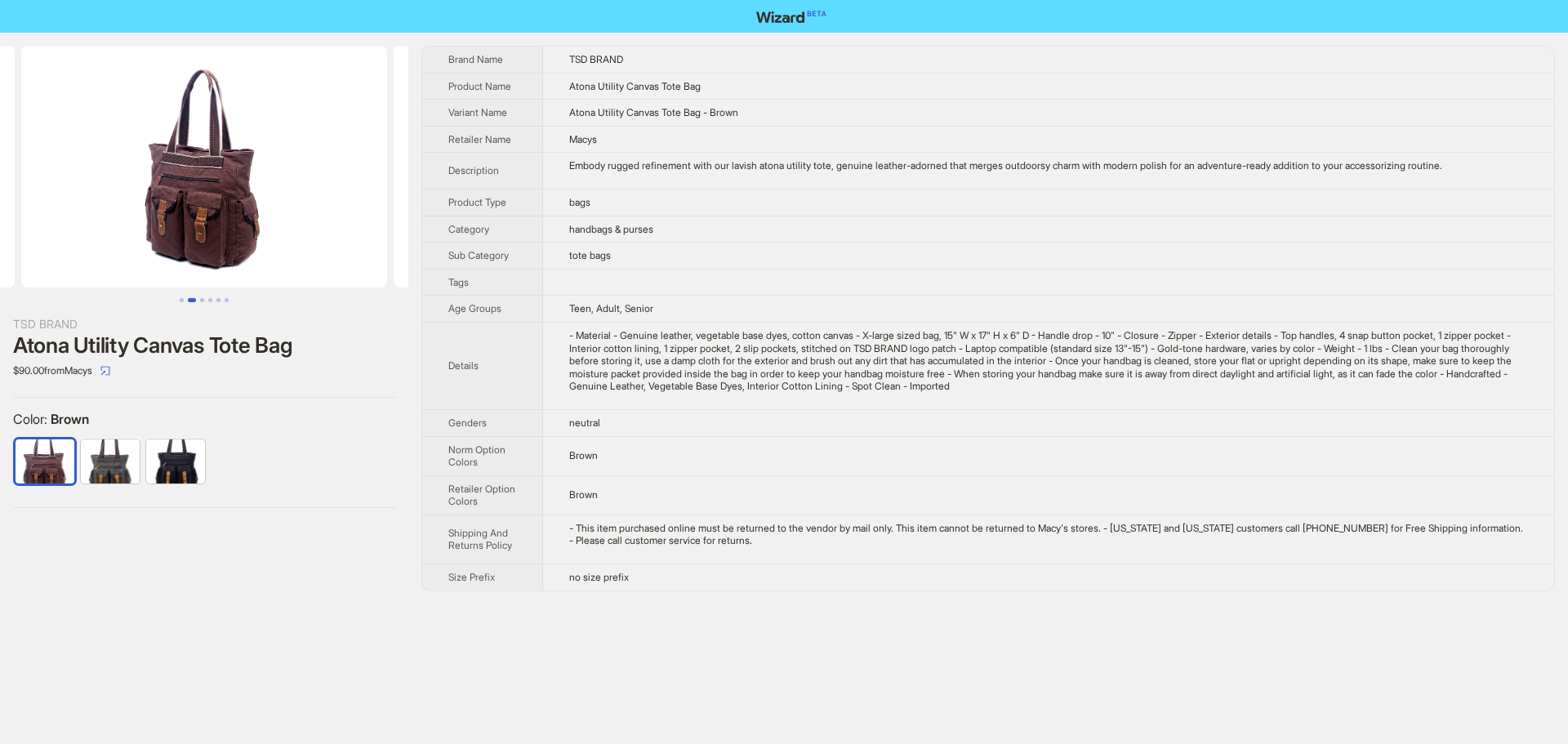
scroll to position [0, 209]
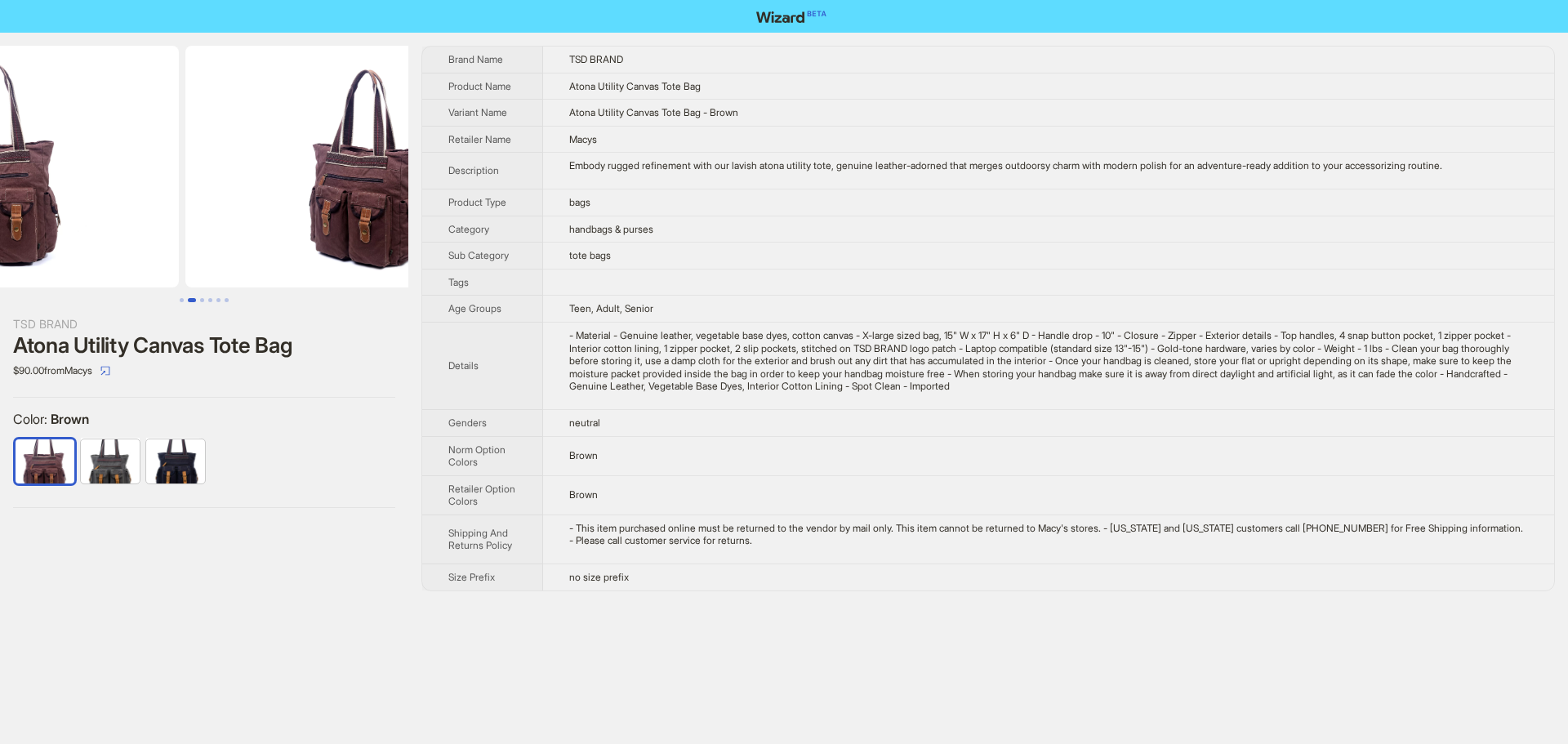
drag, startPoint x: 238, startPoint y: 218, endPoint x: 583, endPoint y: 239, distance: 345.6
click at [555, 236] on div "TSD BRAND Atona Utility Canvas Tote Bag $90.00 from Macys Color : Brown Brand N…" at bounding box center [784, 319] width 1568 height 571
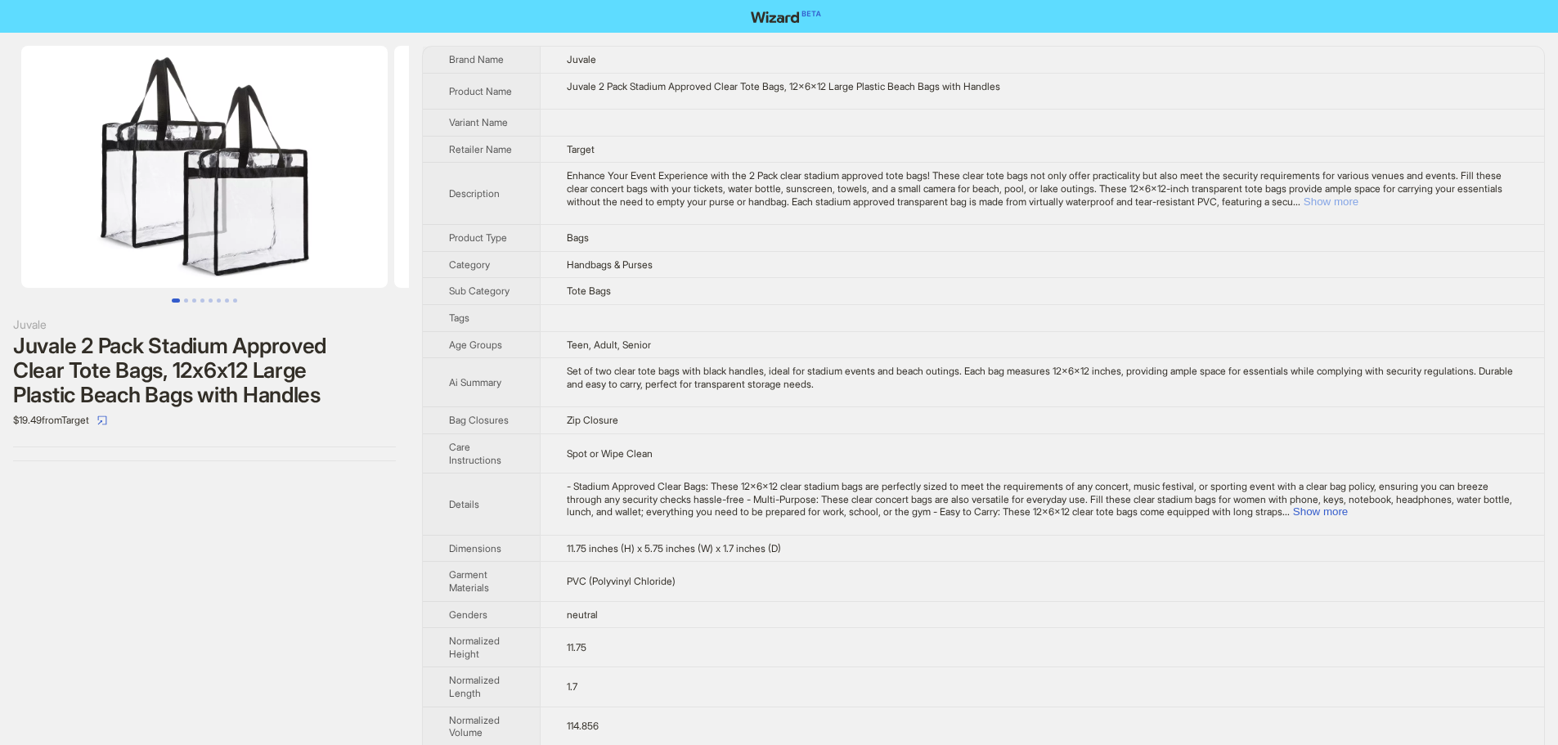
click at [1358, 198] on button "Show more" at bounding box center [1330, 201] width 55 height 12
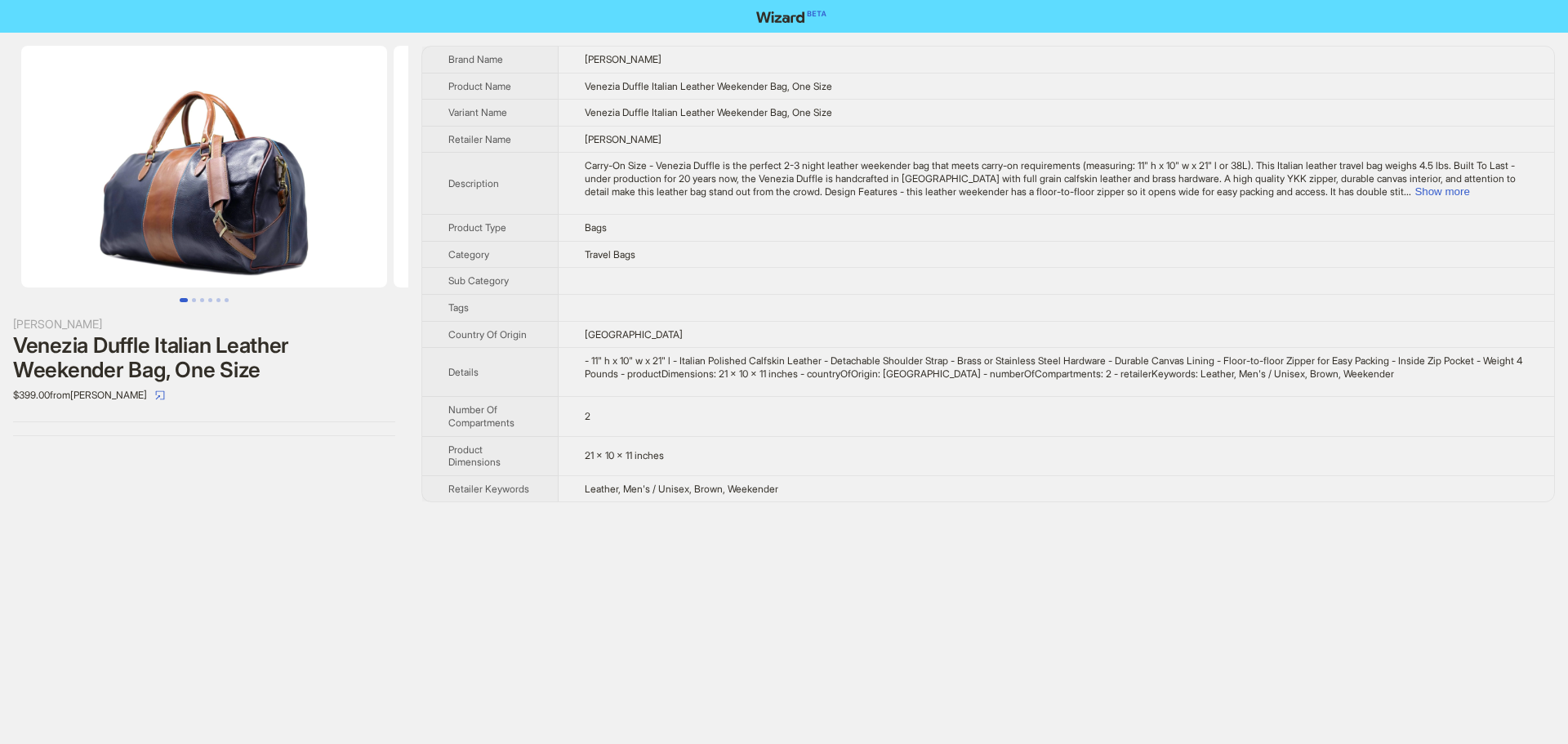
click at [822, 330] on td "[GEOGRAPHIC_DATA]" at bounding box center [1056, 334] width 996 height 27
click at [1037, 283] on td at bounding box center [1056, 281] width 996 height 27
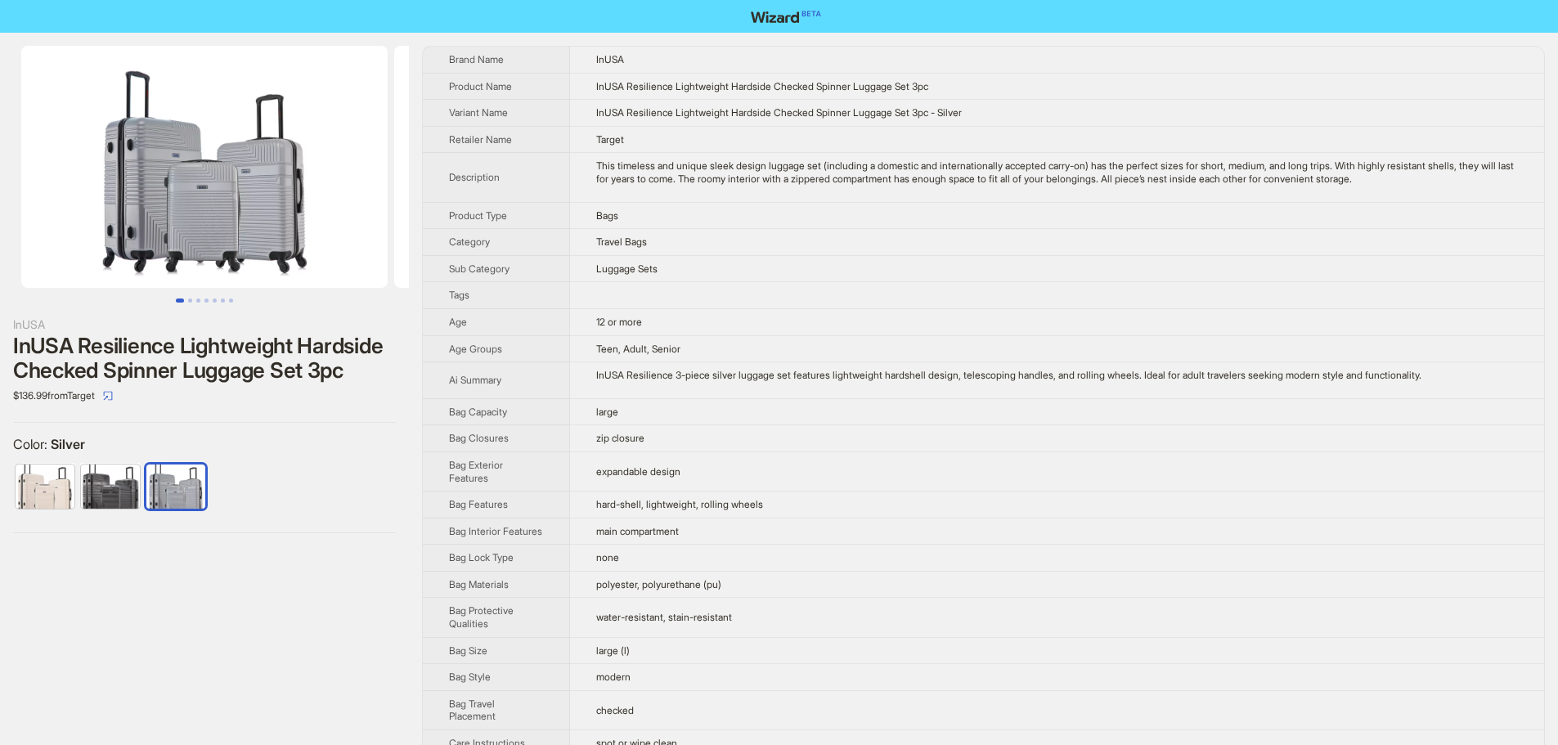
scroll to position [972, 0]
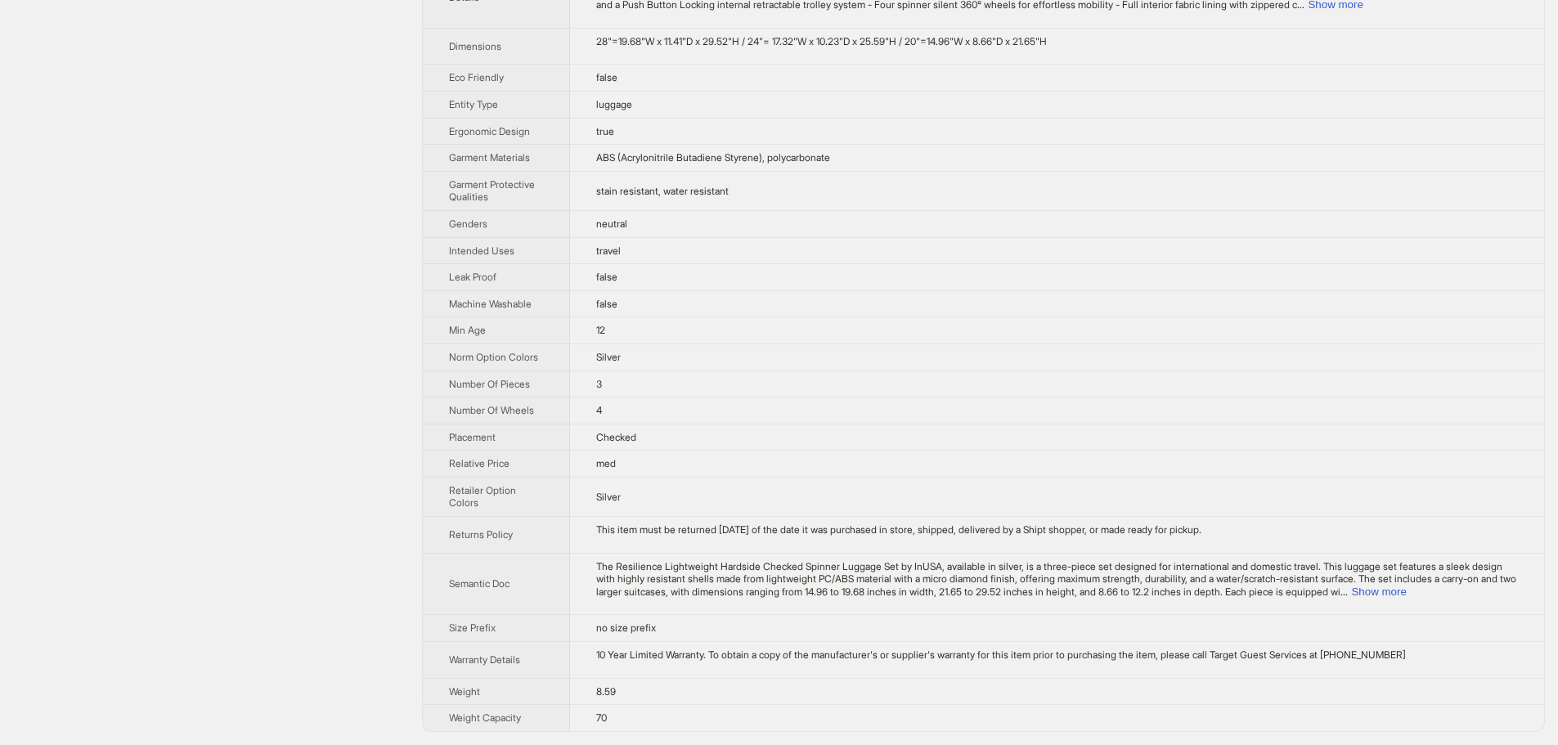
click at [1396, 171] on td "stain resistant, water resistant" at bounding box center [1057, 190] width 974 height 39
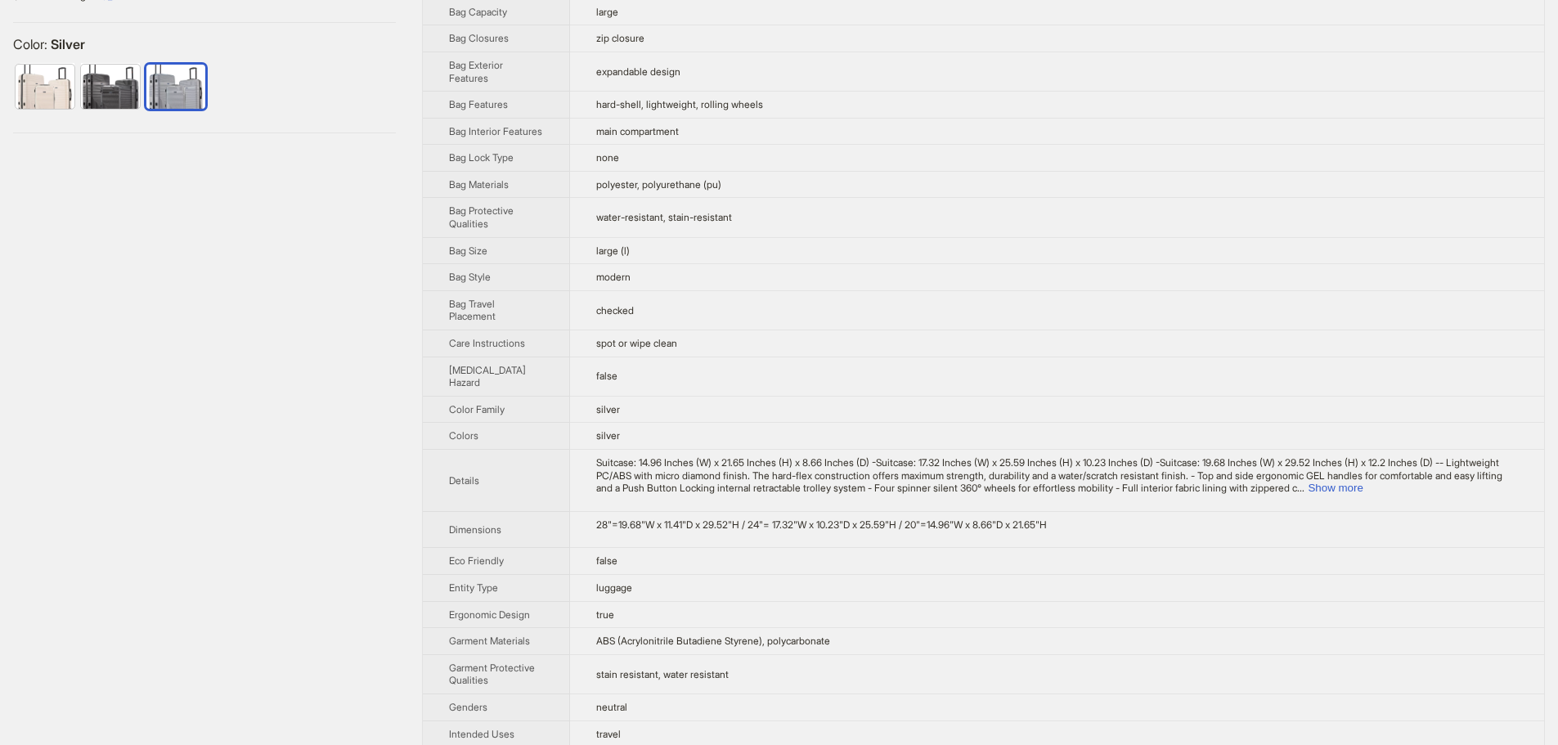
scroll to position [0, 0]
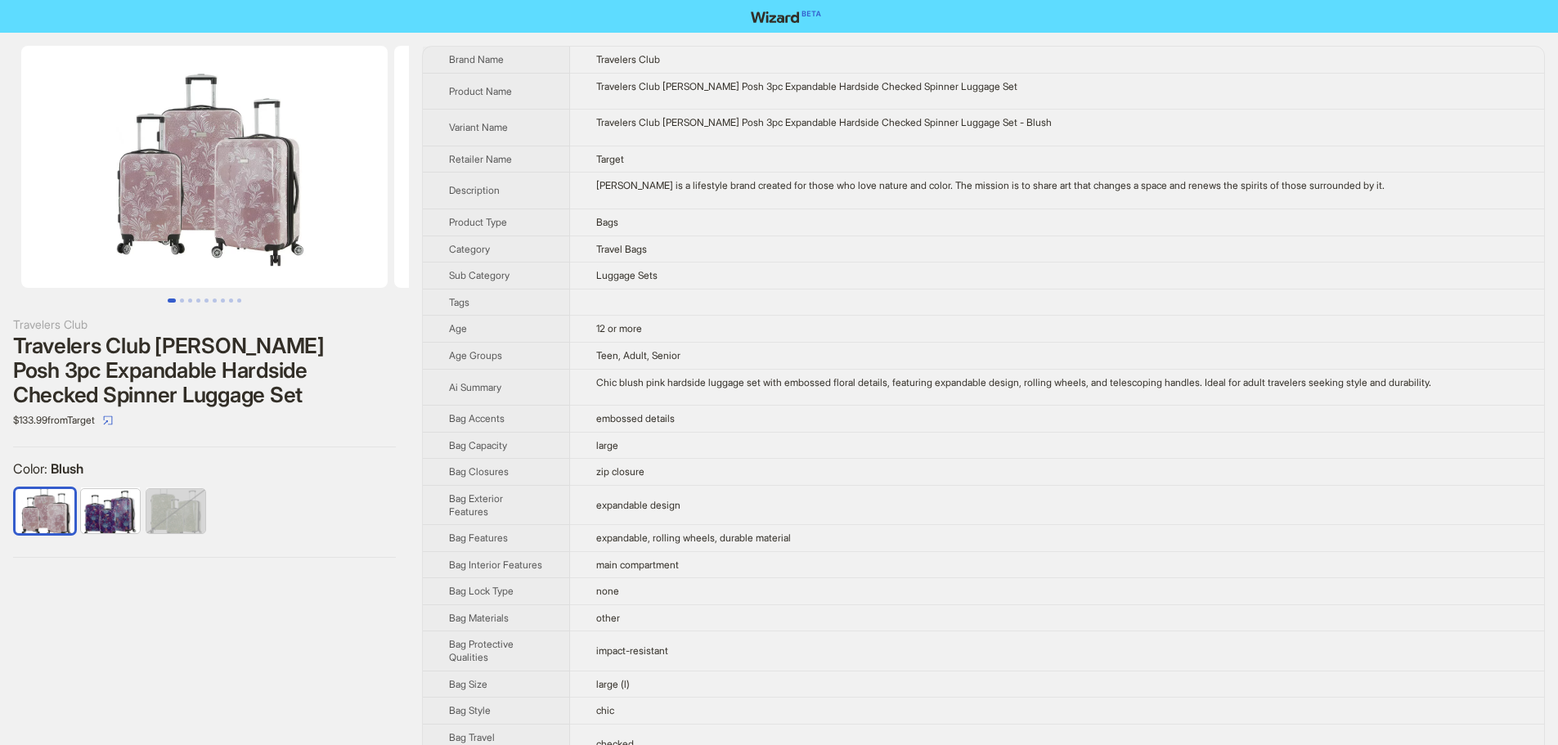
click at [1234, 153] on td "Target" at bounding box center [1057, 159] width 974 height 27
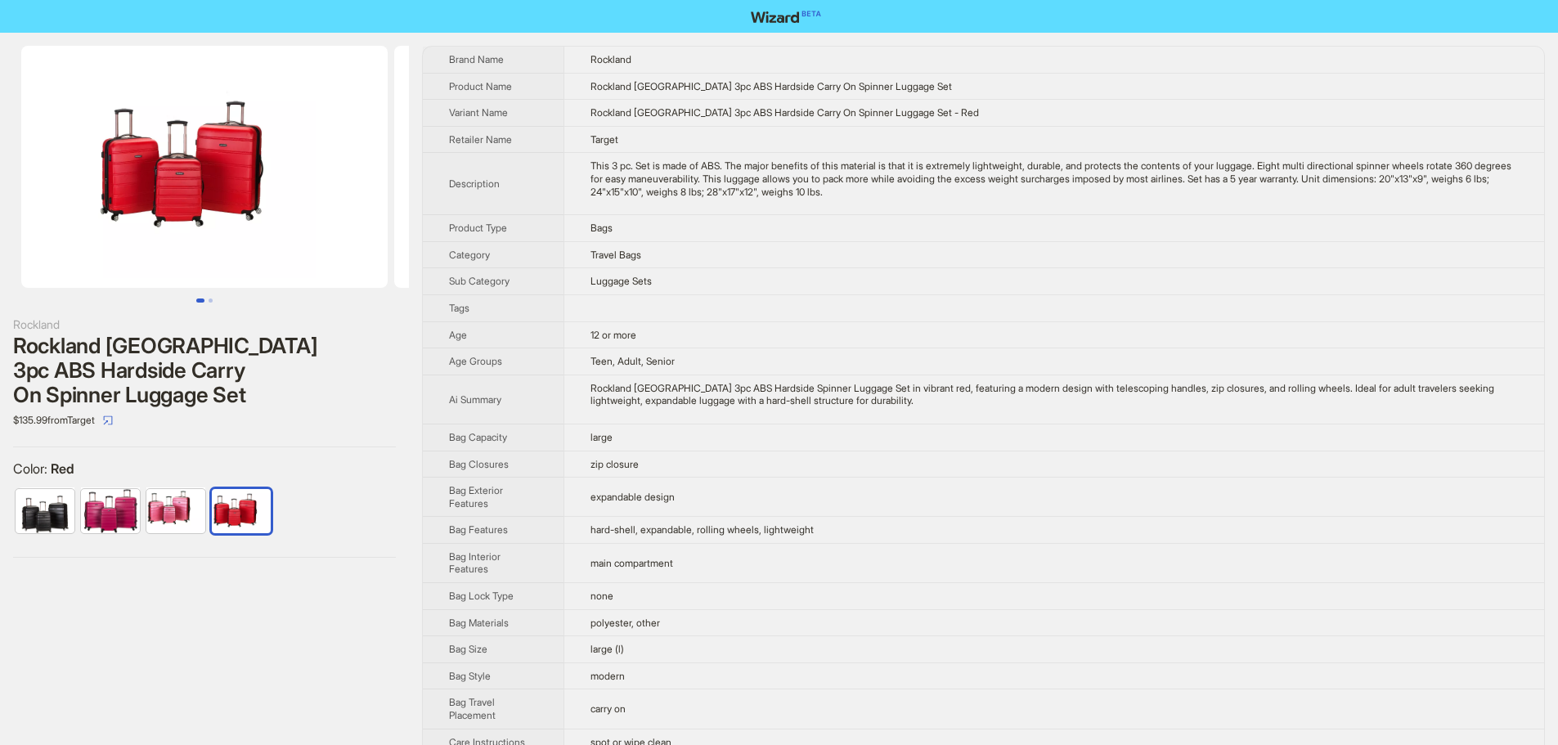
click at [980, 260] on td "Travel Bags" at bounding box center [1053, 254] width 980 height 27
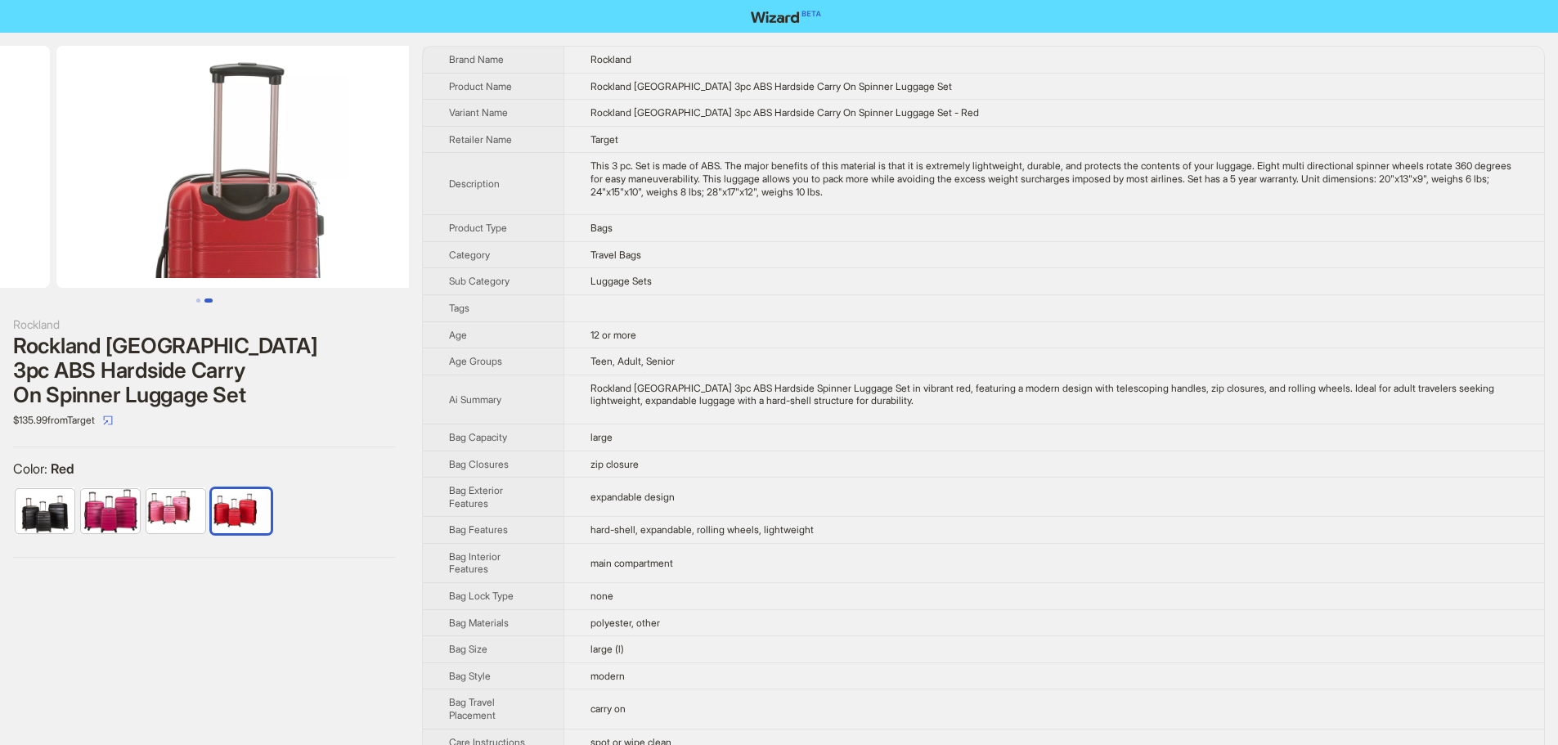
drag, startPoint x: 325, startPoint y: 263, endPoint x: 101, endPoint y: 266, distance: 224.9
click at [101, 266] on ul at bounding box center [204, 167] width 409 height 242
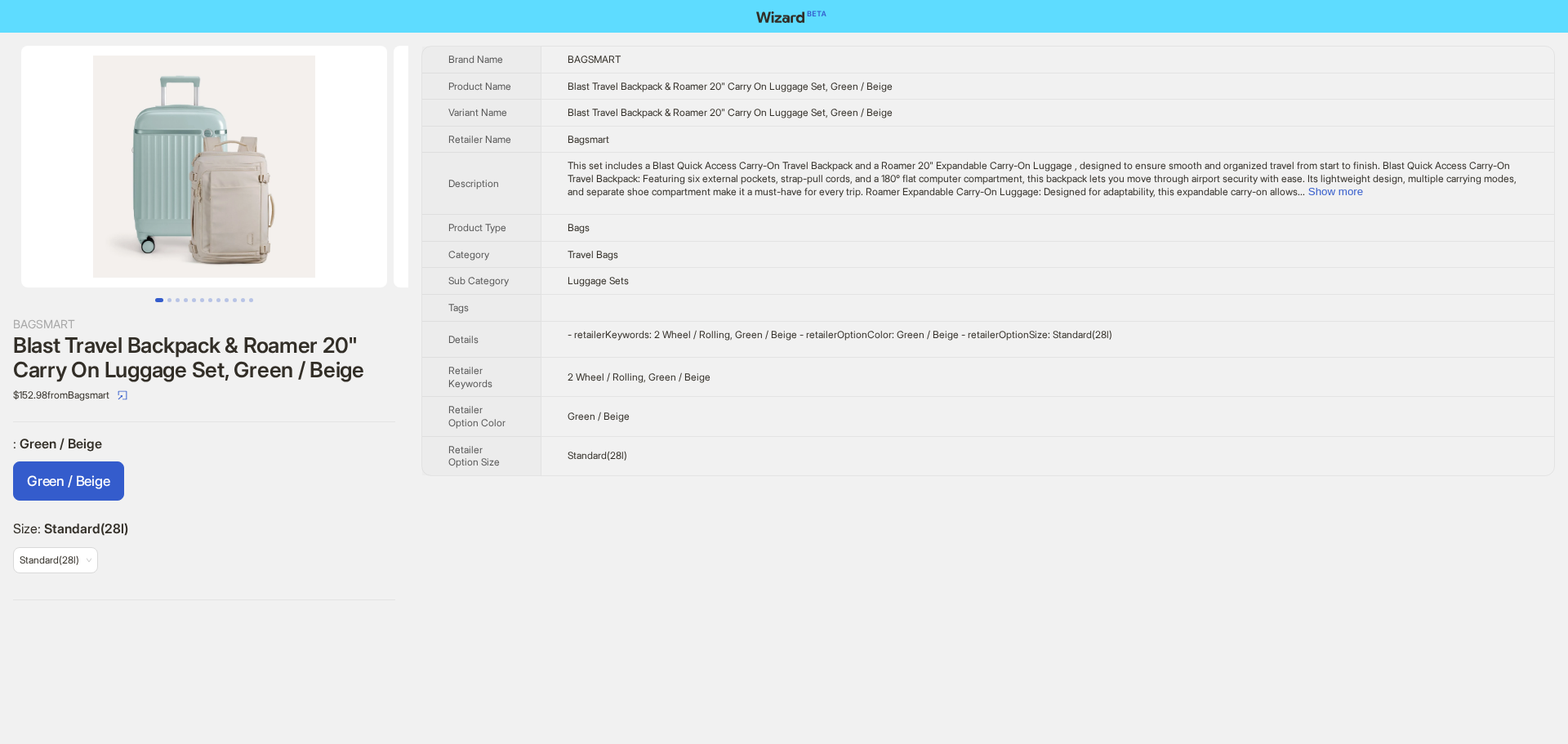
click at [381, 486] on div "Green / Beige" at bounding box center [204, 484] width 383 height 46
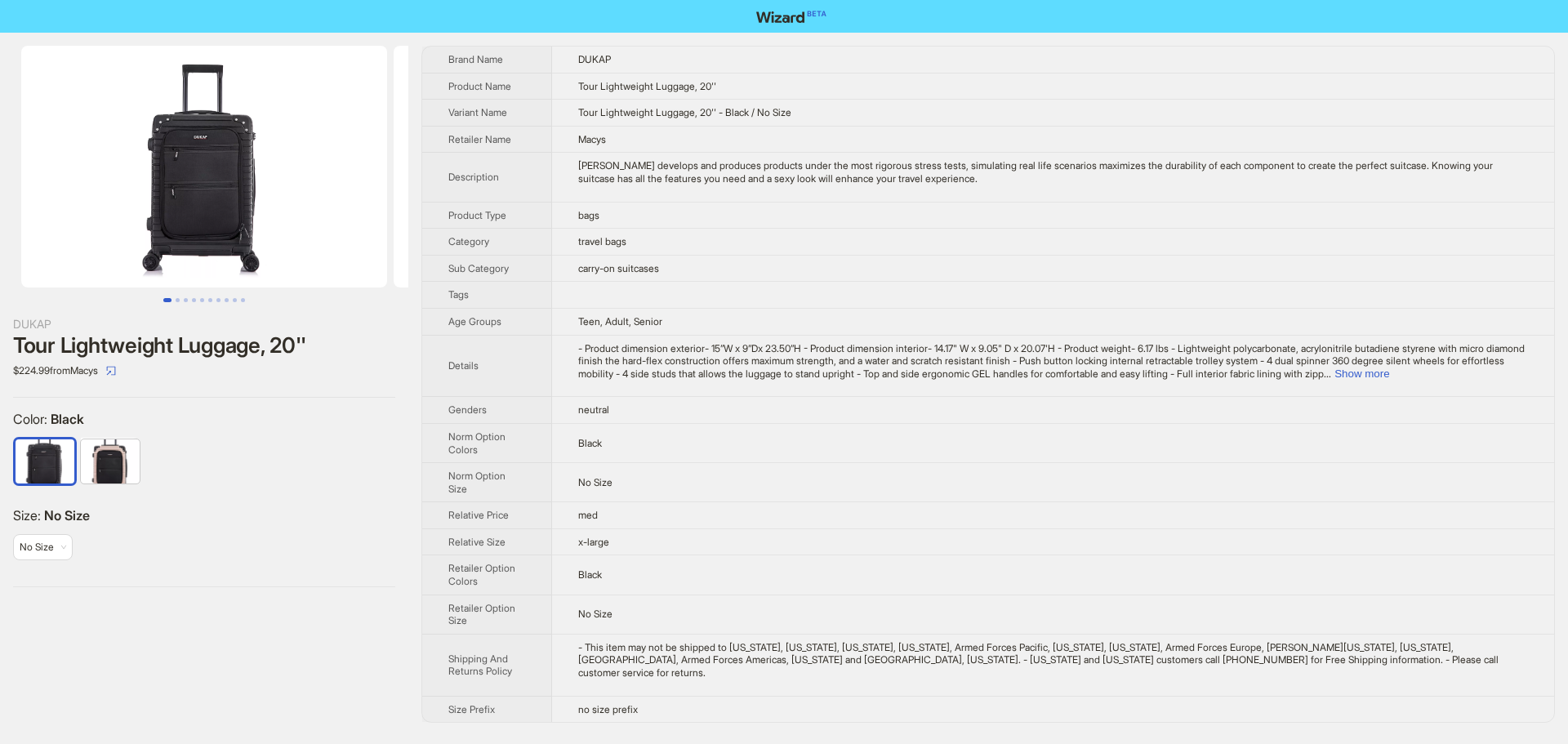
click at [1166, 279] on td "carry-on suitcases" at bounding box center [1053, 268] width 1002 height 27
click at [1389, 377] on button "Show more" at bounding box center [1361, 373] width 55 height 12
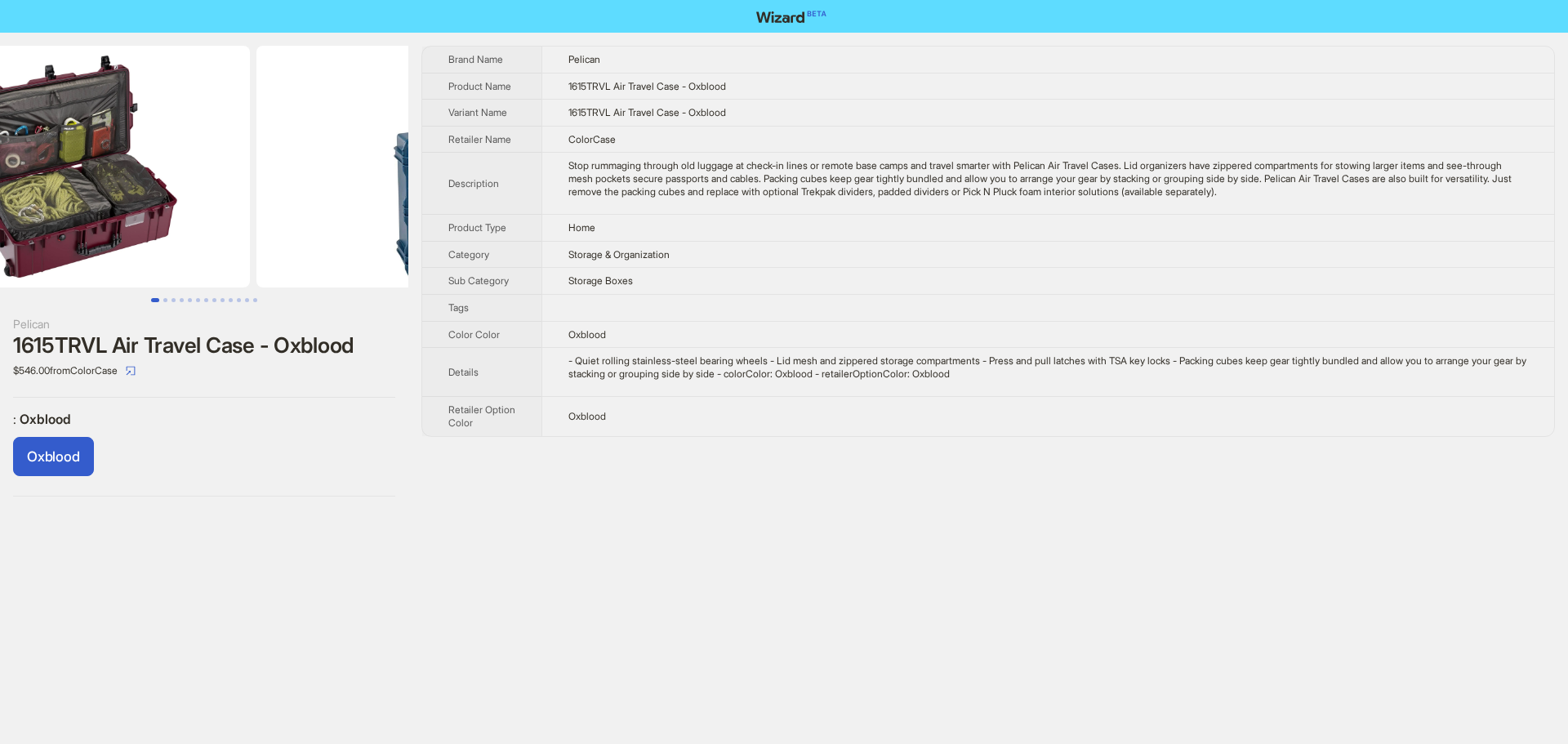
drag, startPoint x: 333, startPoint y: 170, endPoint x: 100, endPoint y: 204, distance: 235.5
click at [127, 199] on ul at bounding box center [204, 167] width 408 height 242
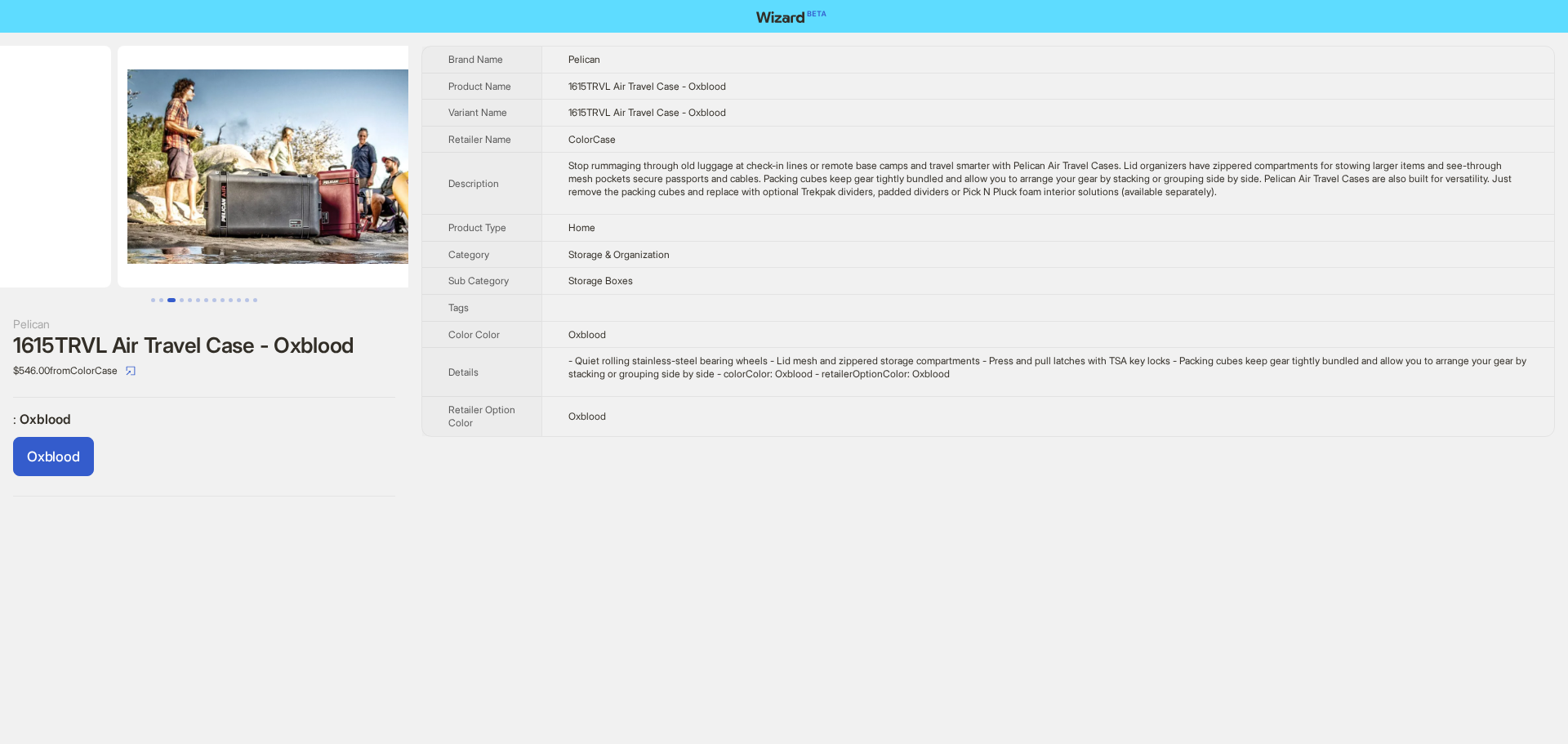
scroll to position [0, 663]
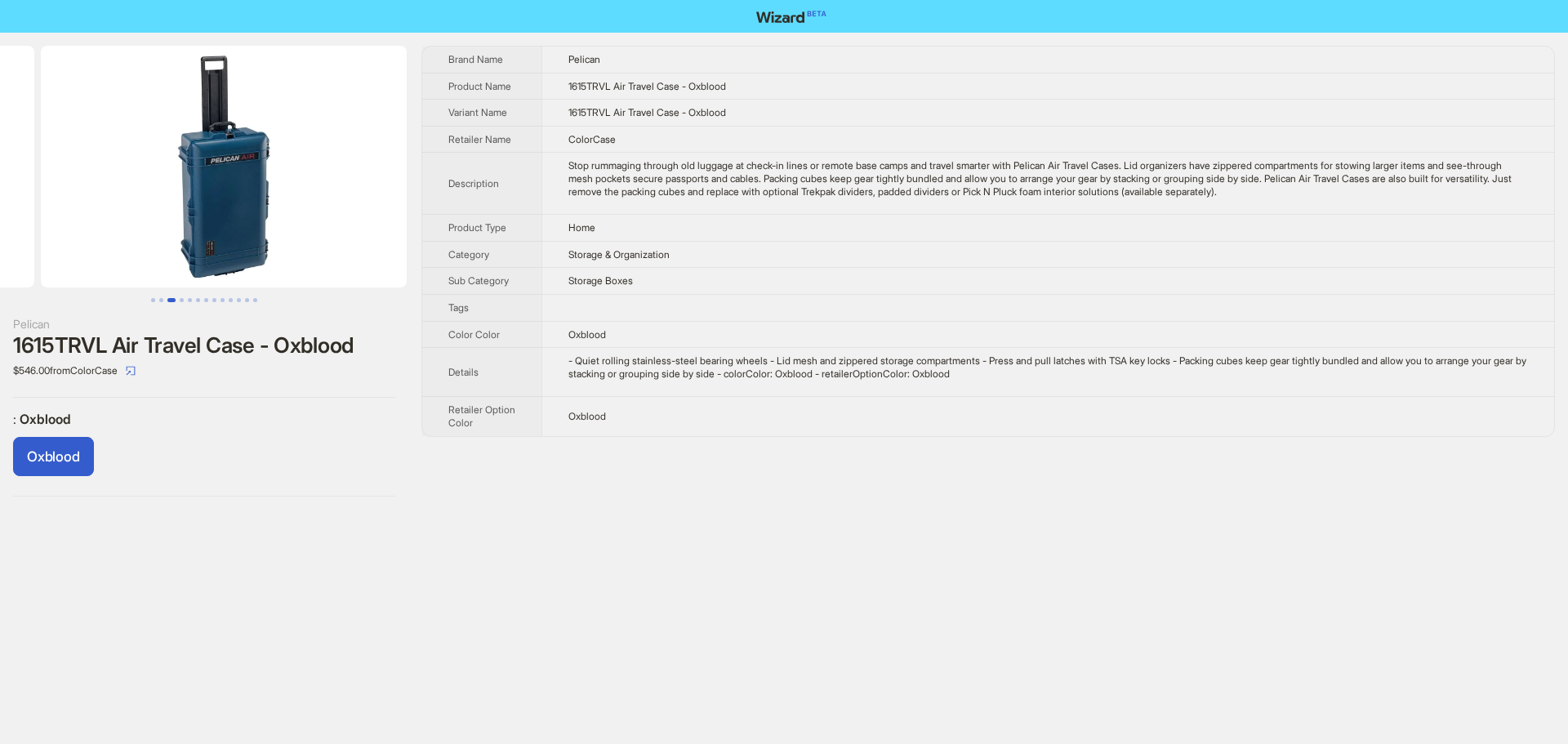
drag, startPoint x: 203, startPoint y: 237, endPoint x: 359, endPoint y: 246, distance: 156.3
click at [366, 244] on img at bounding box center [221, 167] width 366 height 242
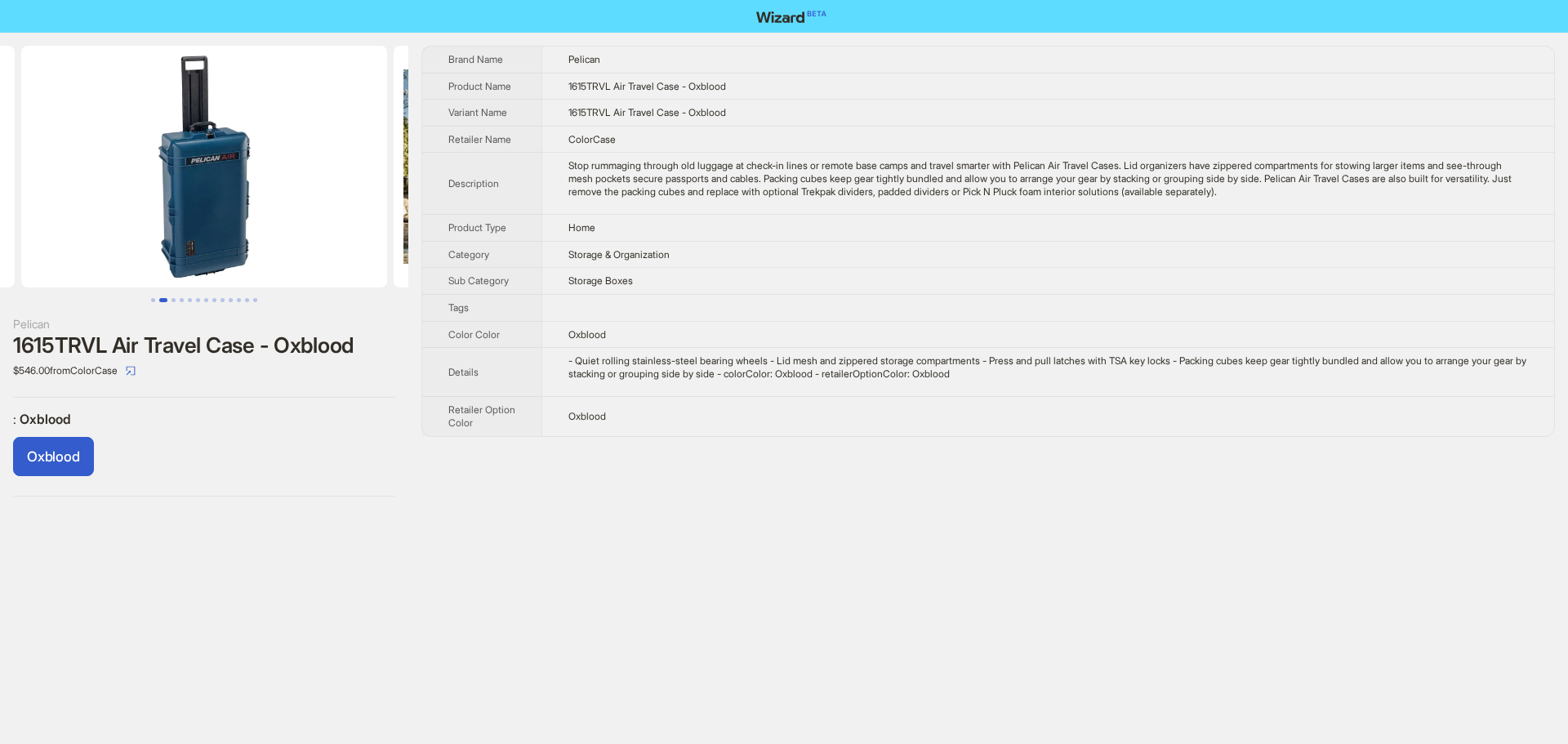
scroll to position [0, 232]
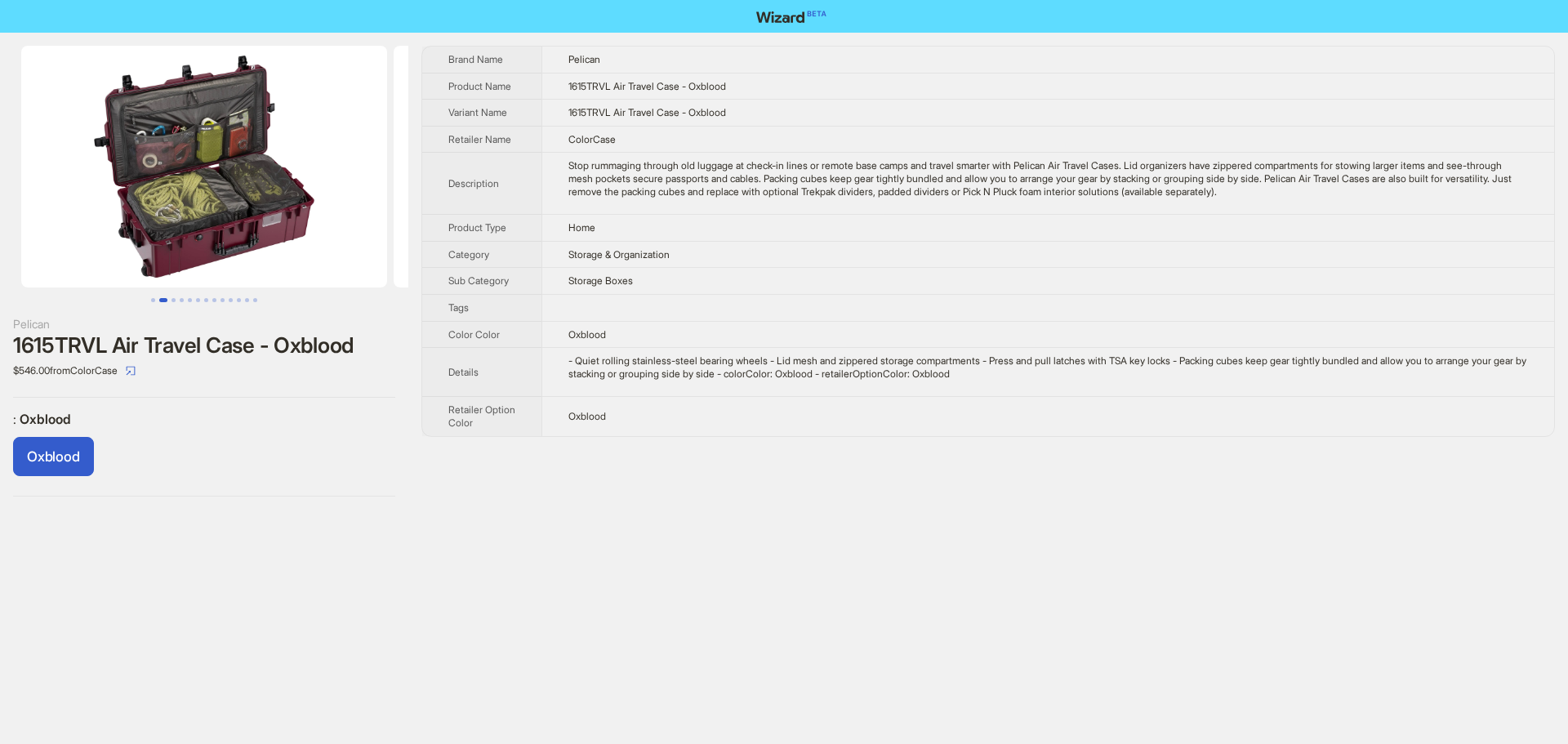
drag, startPoint x: 140, startPoint y: 236, endPoint x: 468, endPoint y: 236, distance: 328.0
click at [459, 235] on div "Pelican 1615TRVL Air Travel Case - Oxblood $546.00 from ColorCase : Oxblood Oxb…" at bounding box center [784, 272] width 1568 height 477
drag, startPoint x: 280, startPoint y: 234, endPoint x: 607, endPoint y: 235, distance: 327.0
click at [579, 236] on div "Pelican 1615TRVL Air Travel Case - Oxblood $546.00 from ColorCase : Oxblood Oxb…" at bounding box center [784, 272] width 1568 height 477
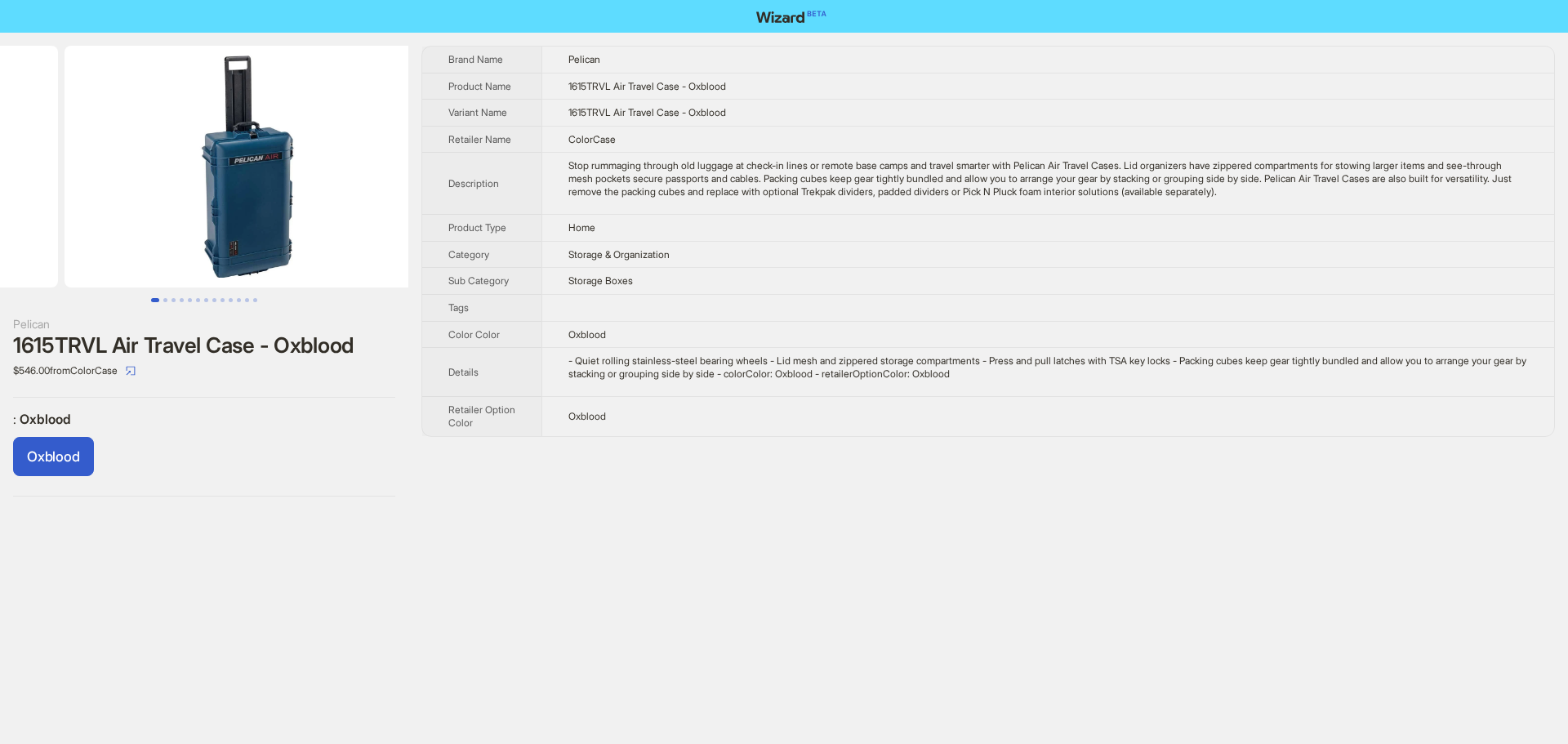
drag, startPoint x: 317, startPoint y: 221, endPoint x: 119, endPoint y: 227, distance: 198.1
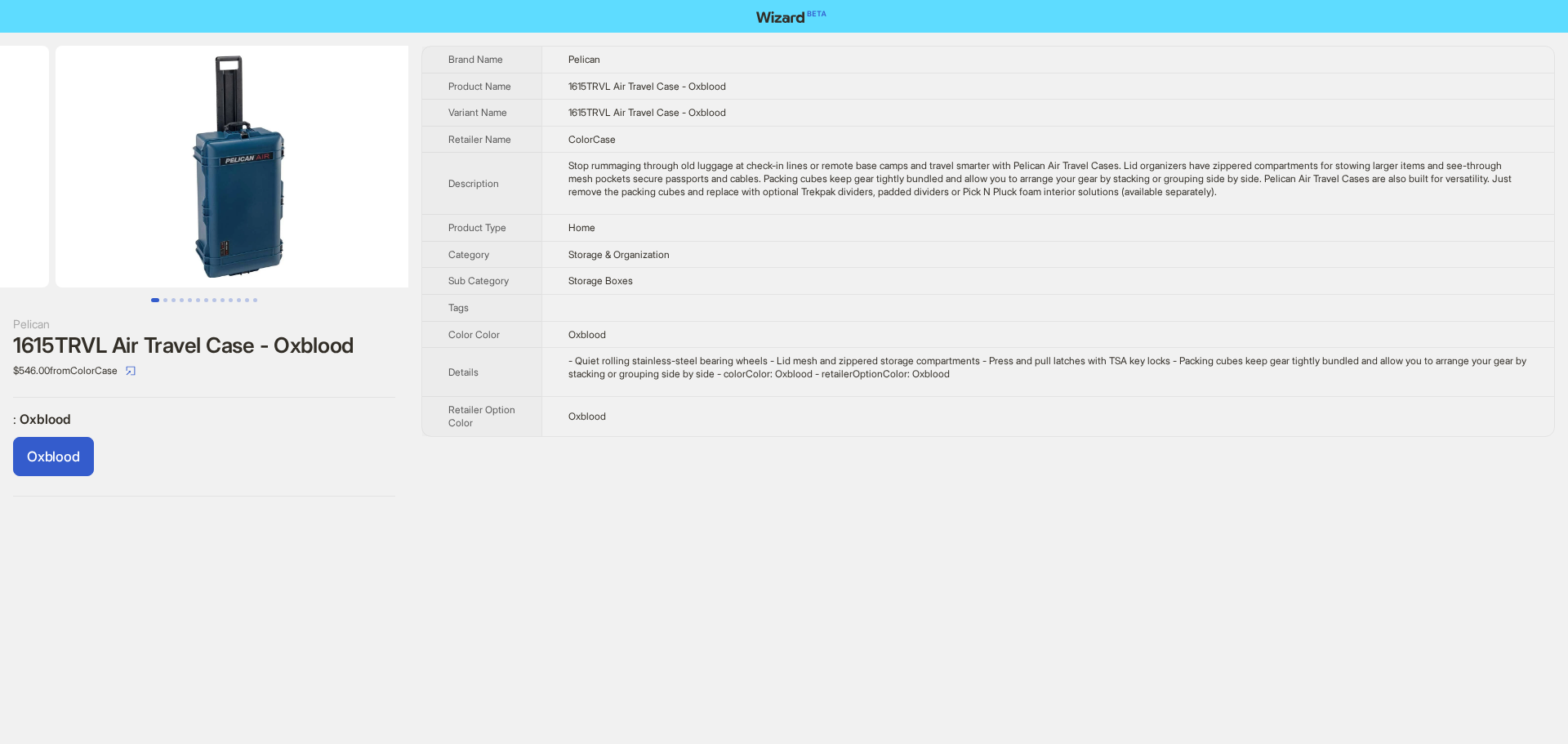
click at [129, 227] on ul at bounding box center [204, 167] width 408 height 242
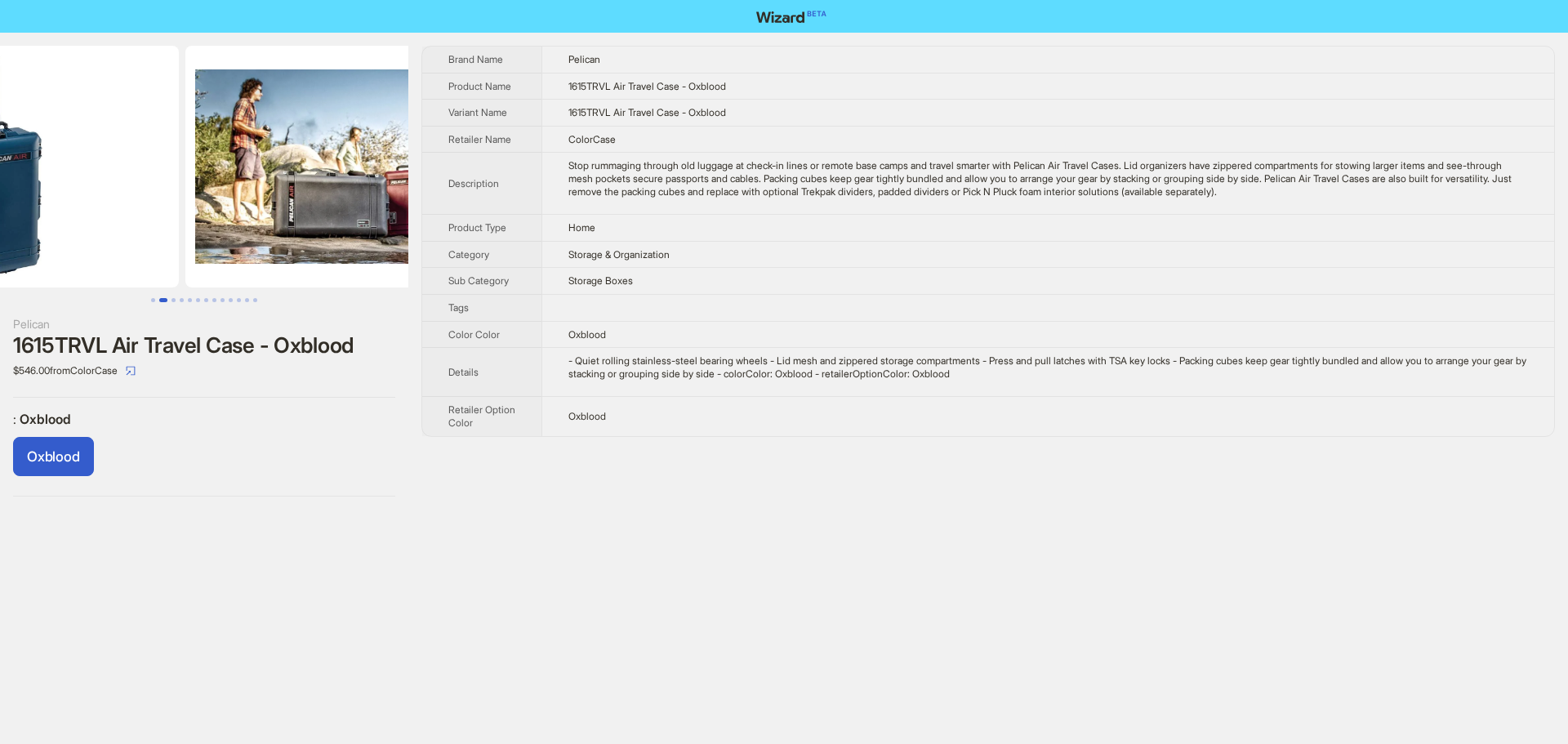
drag, startPoint x: 253, startPoint y: 239, endPoint x: 93, endPoint y: 251, distance: 160.4
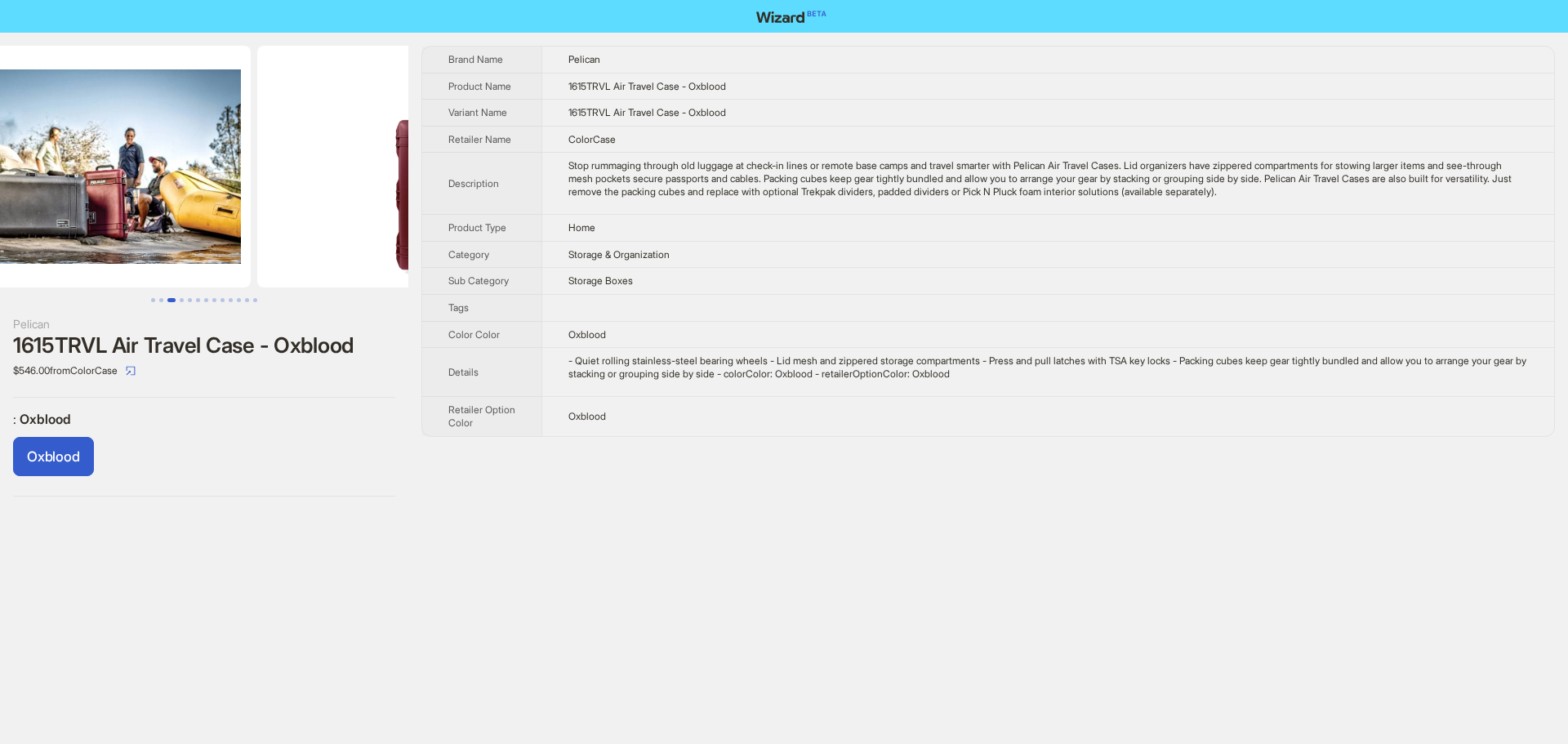
scroll to position [0, 1118]
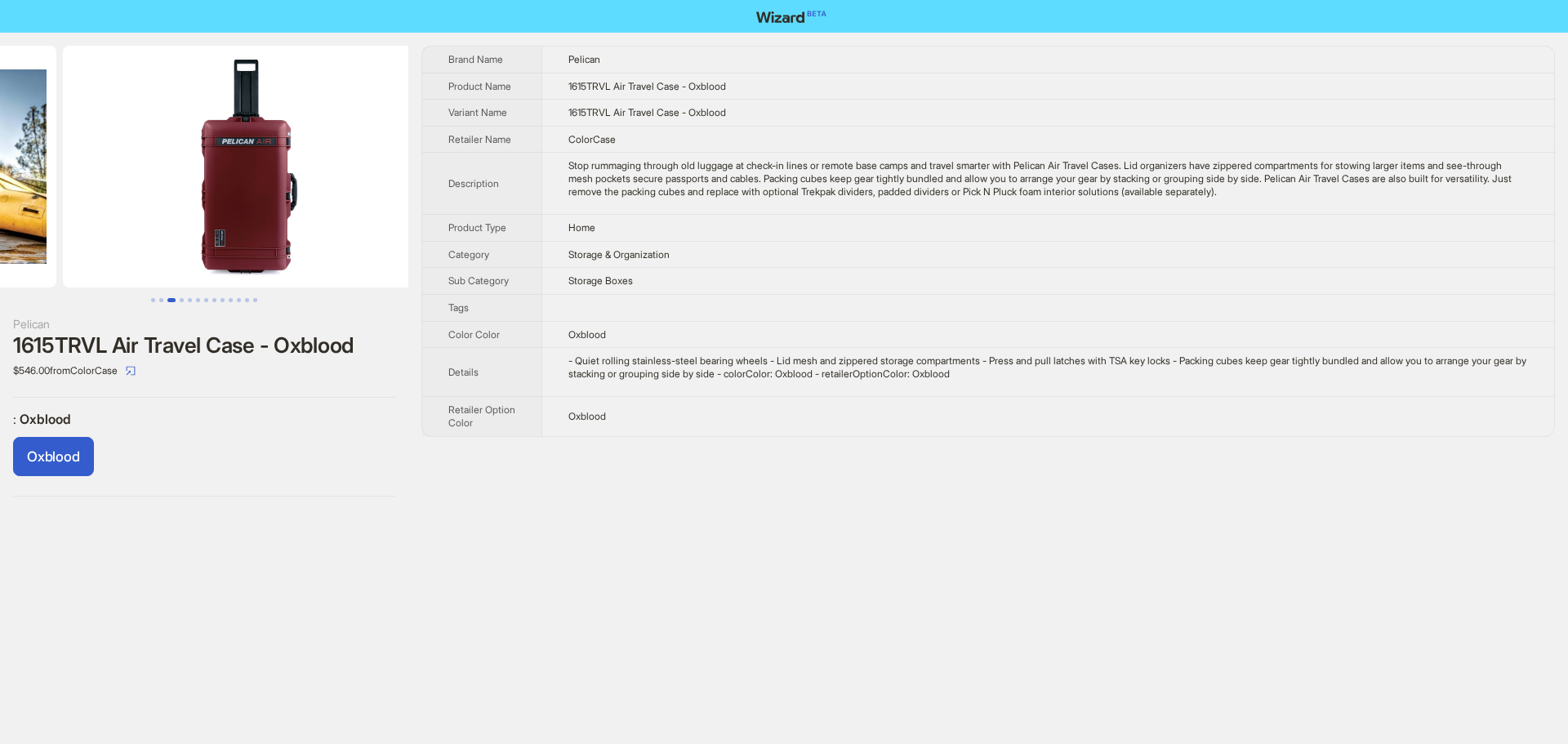
drag, startPoint x: 253, startPoint y: 246, endPoint x: 59, endPoint y: 242, distance: 194.0
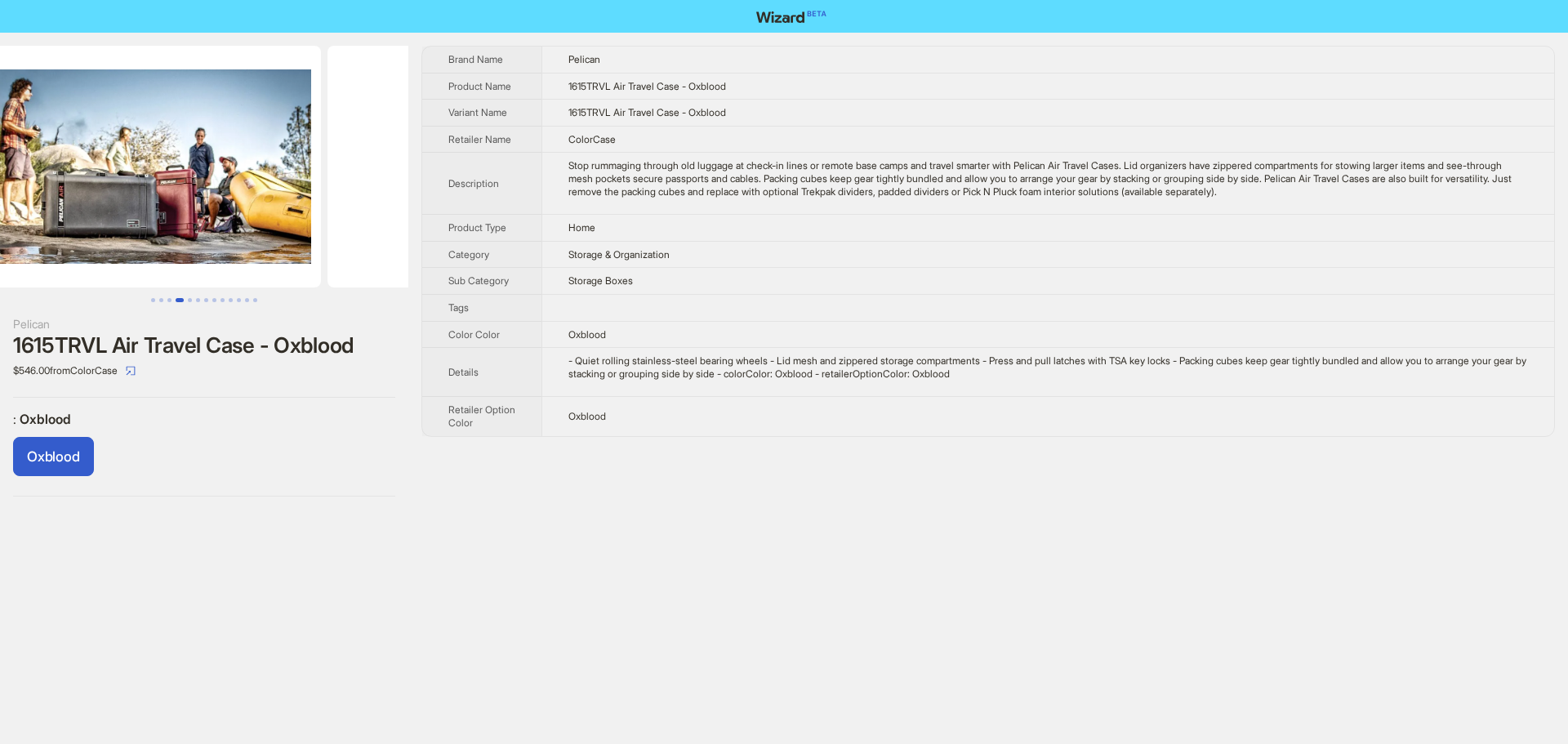
drag, startPoint x: 218, startPoint y: 256, endPoint x: 454, endPoint y: 244, distance: 236.3
click at [427, 244] on div "Pelican 1615TRVL Air Travel Case - Oxblood $546.00 from ColorCase : Oxblood Oxb…" at bounding box center [784, 272] width 1568 height 477
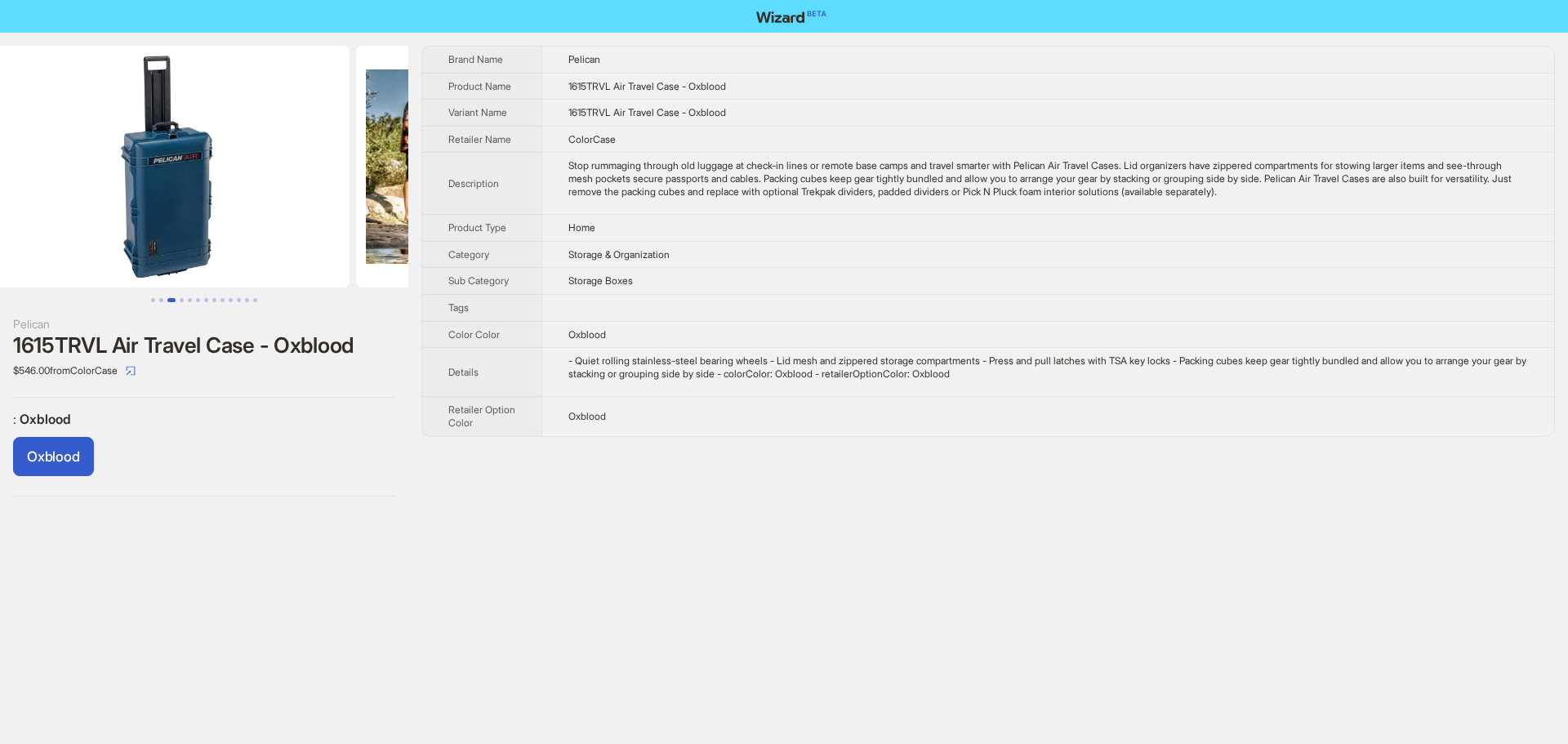
drag, startPoint x: 297, startPoint y: 247, endPoint x: 503, endPoint y: 255, distance: 206.2
click at [473, 253] on div "Pelican 1615TRVL Air Travel Case - Oxblood $546.00 from ColorCase : Oxblood Oxb…" at bounding box center [784, 272] width 1568 height 477
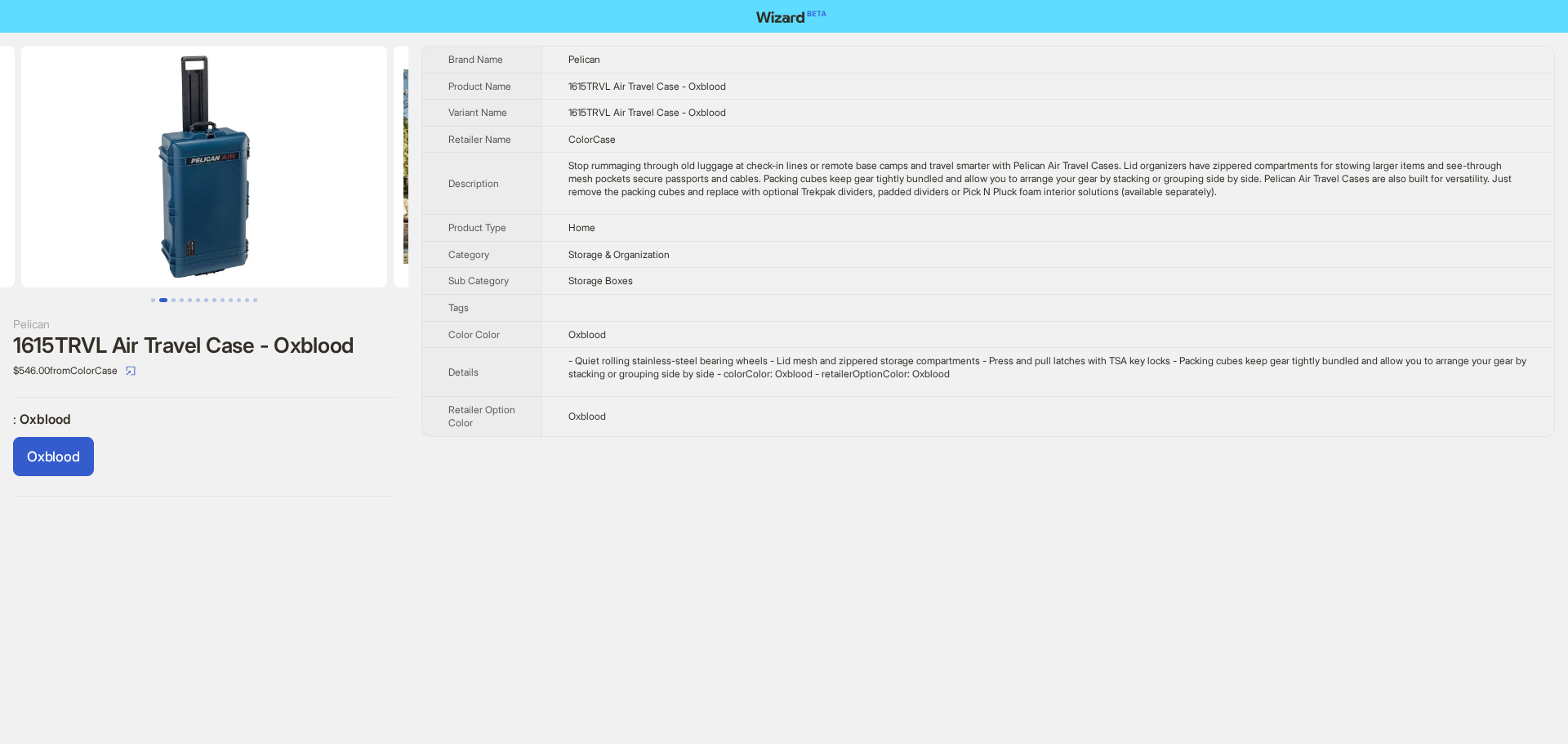
scroll to position [0, 83]
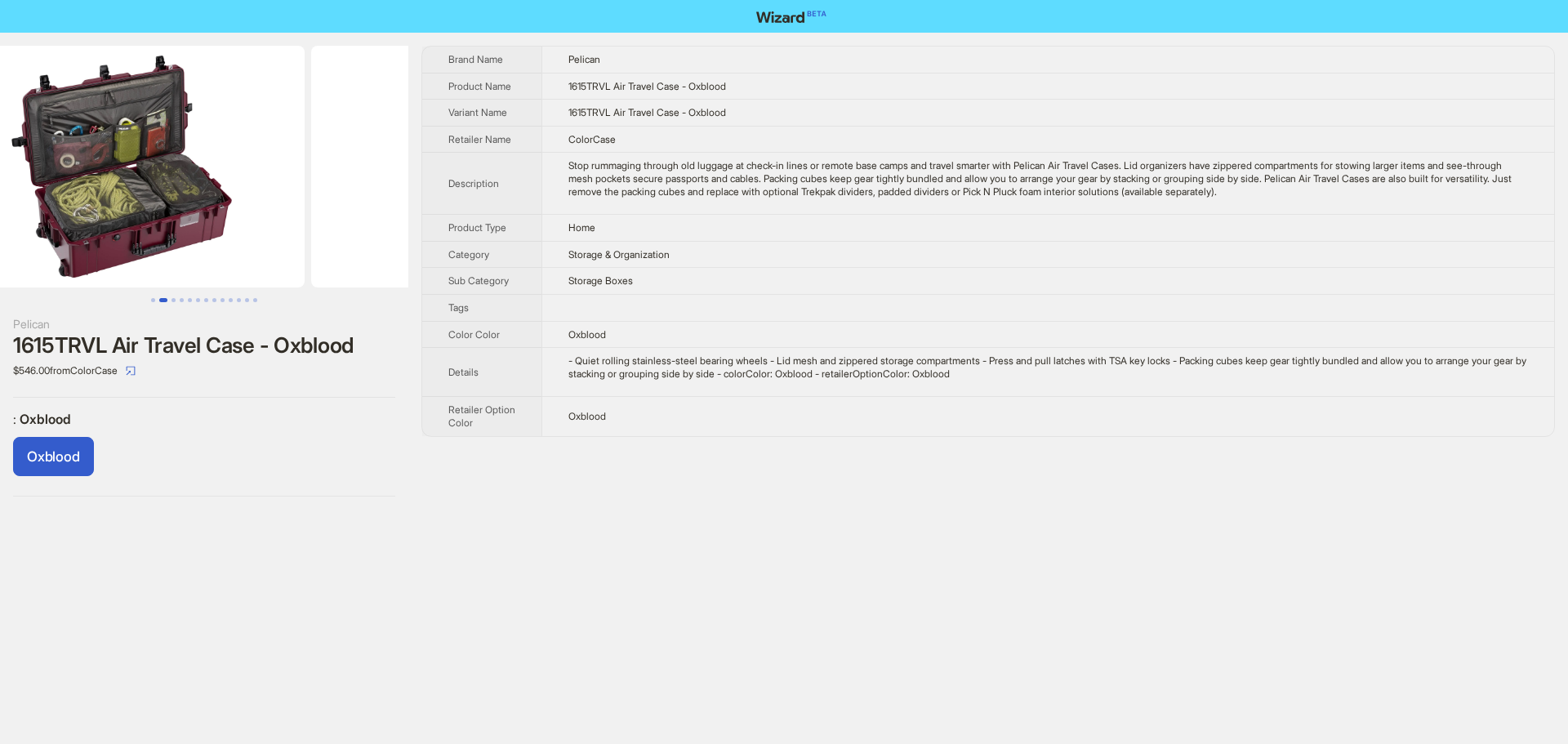
drag, startPoint x: 277, startPoint y: 247, endPoint x: 547, endPoint y: 239, distance: 270.1
click at [546, 239] on div "Pelican 1615TRVL Air Travel Case - Oxblood $546.00 from ColorCase : Oxblood Oxb…" at bounding box center [784, 272] width 1568 height 477
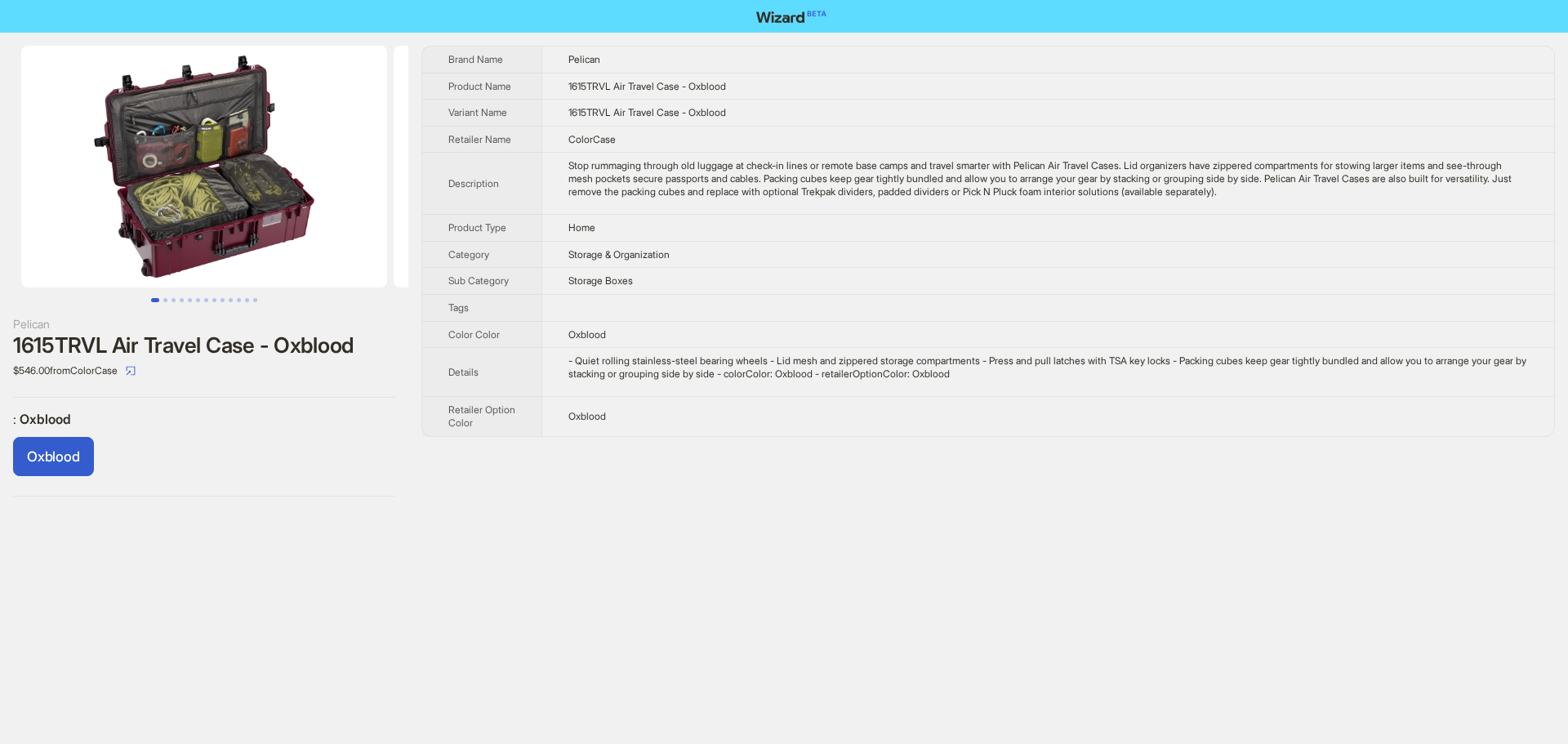
drag, startPoint x: 217, startPoint y: 229, endPoint x: 318, endPoint y: 220, distance: 101.4
click at [314, 220] on img at bounding box center [204, 167] width 366 height 242
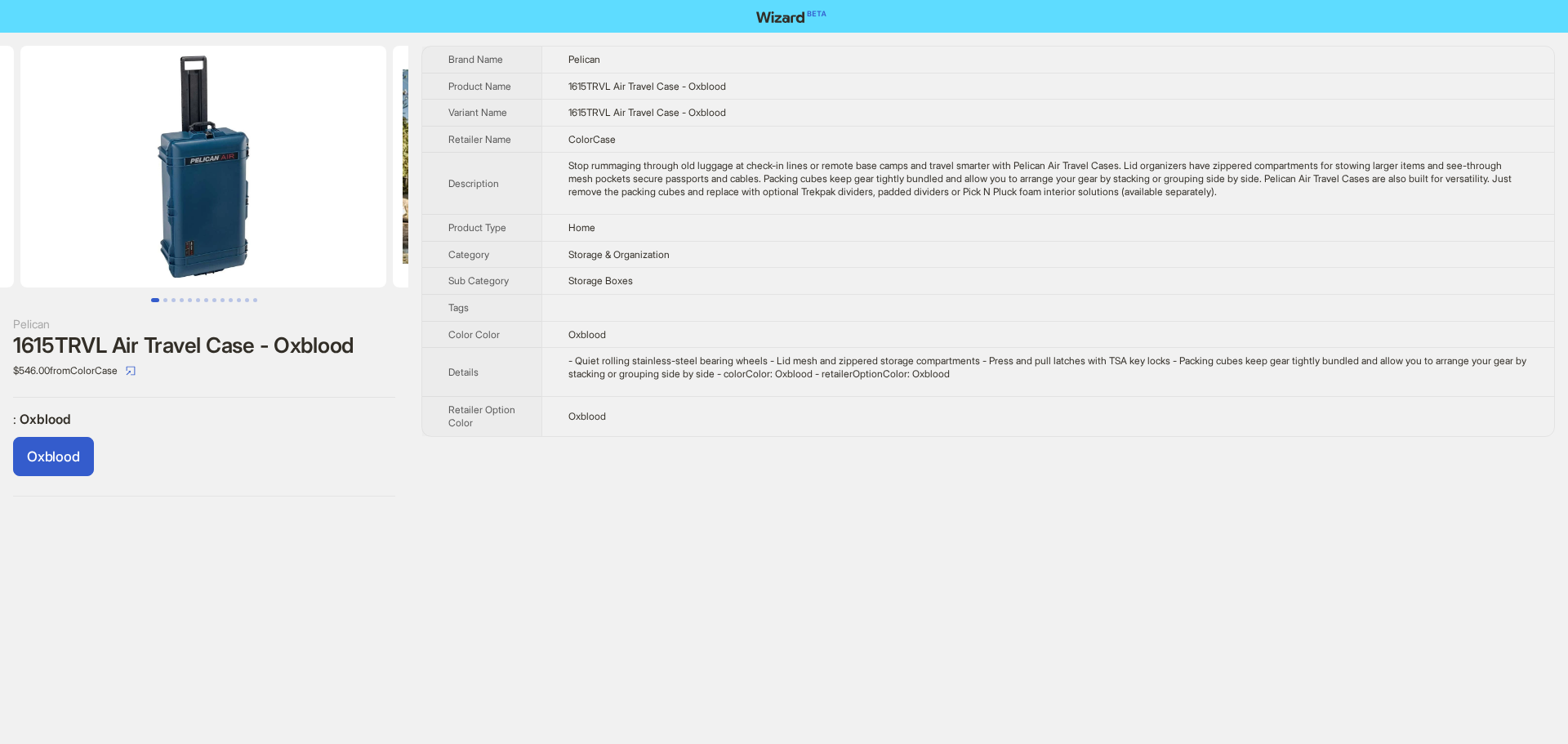
drag, startPoint x: 217, startPoint y: 227, endPoint x: 41, endPoint y: 222, distance: 176.1
click at [37, 224] on ul at bounding box center [204, 167] width 408 height 242
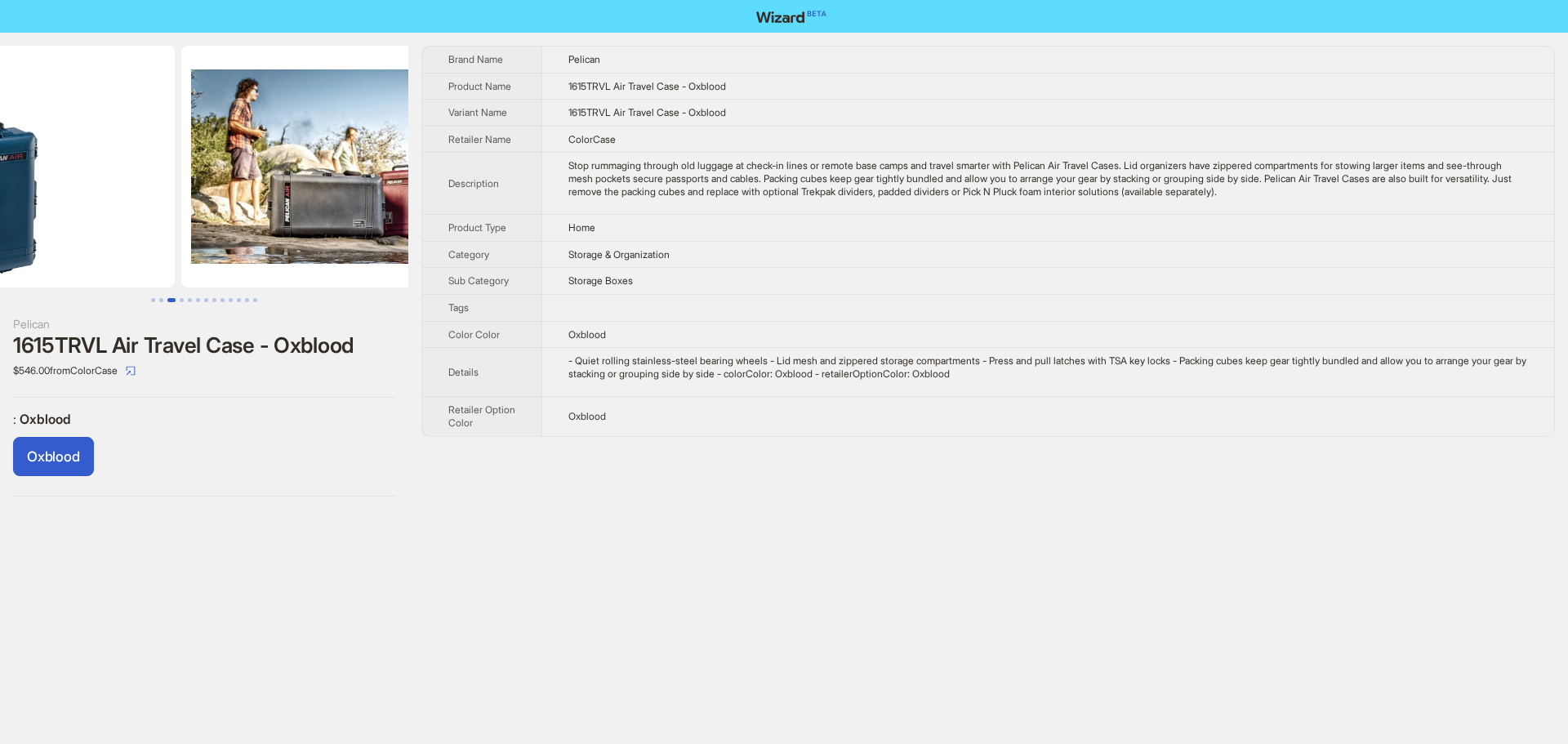
drag, startPoint x: 266, startPoint y: 225, endPoint x: 34, endPoint y: 232, distance: 232.1
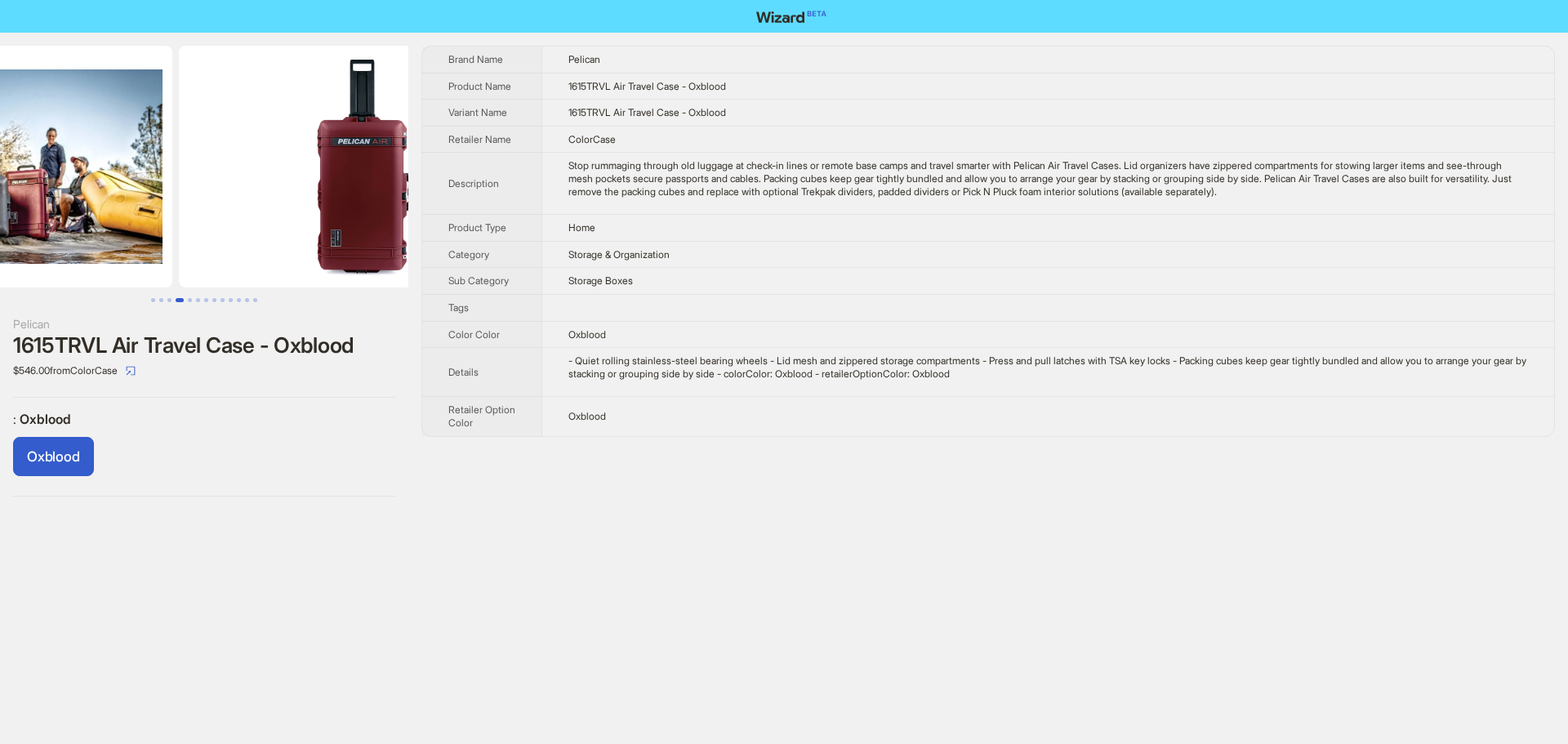
drag, startPoint x: 44, startPoint y: 245, endPoint x: 0, endPoint y: 251, distance: 44.4
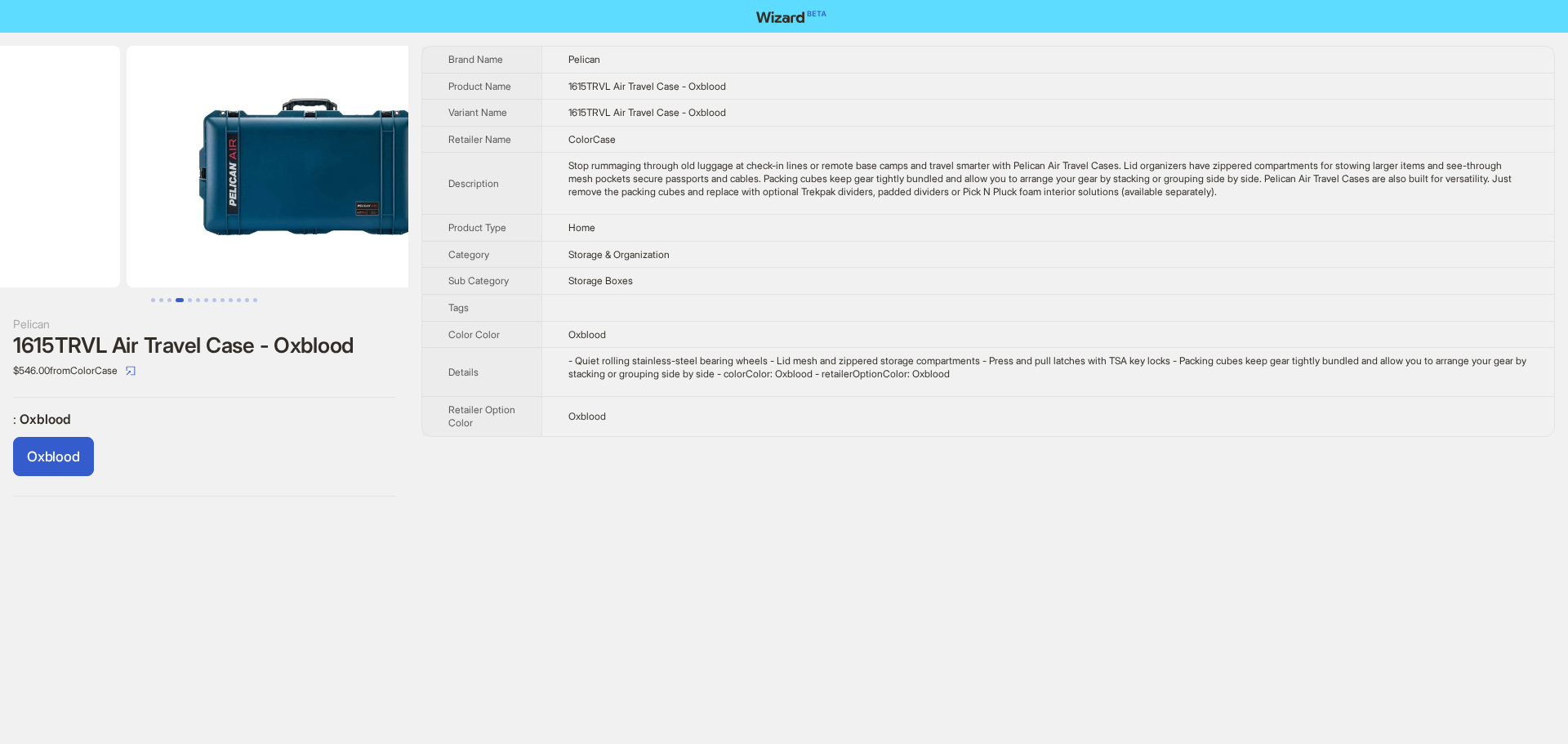
click at [53, 247] on ul at bounding box center [204, 167] width 408 height 242
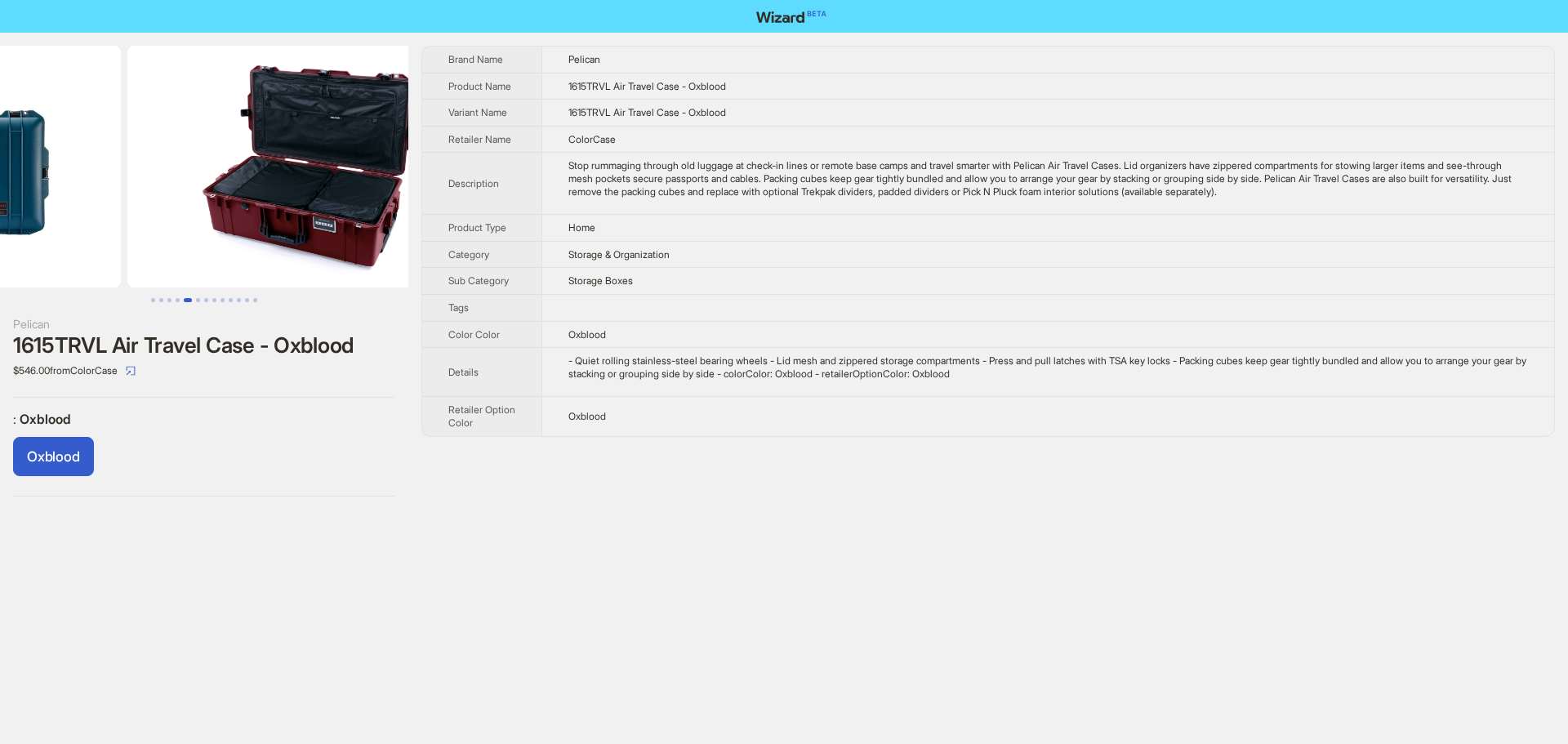
drag, startPoint x: 287, startPoint y: 230, endPoint x: 95, endPoint y: 243, distance: 192.4
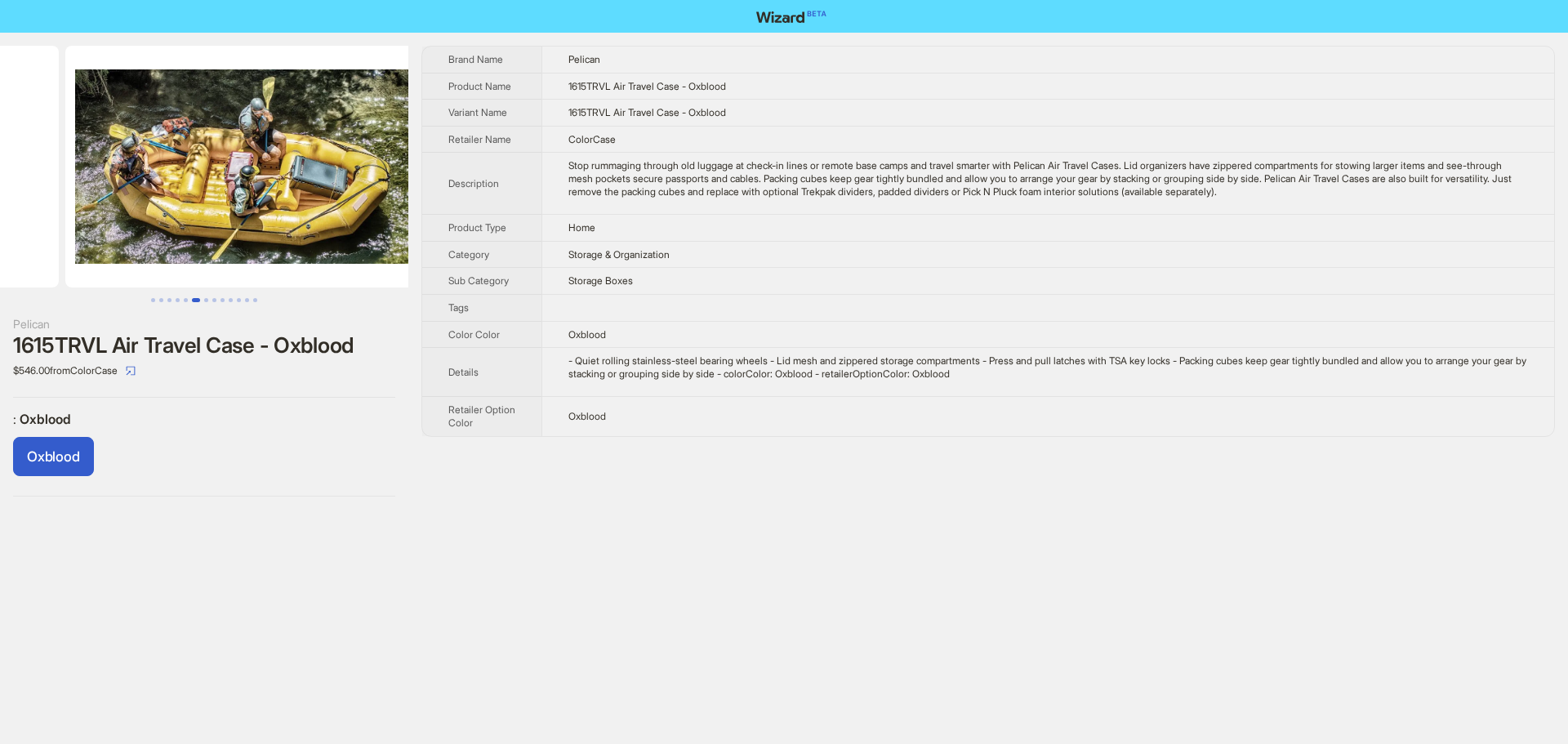
drag, startPoint x: 330, startPoint y: 236, endPoint x: 99, endPoint y: 248, distance: 231.3
click at [107, 247] on ul at bounding box center [204, 167] width 408 height 242
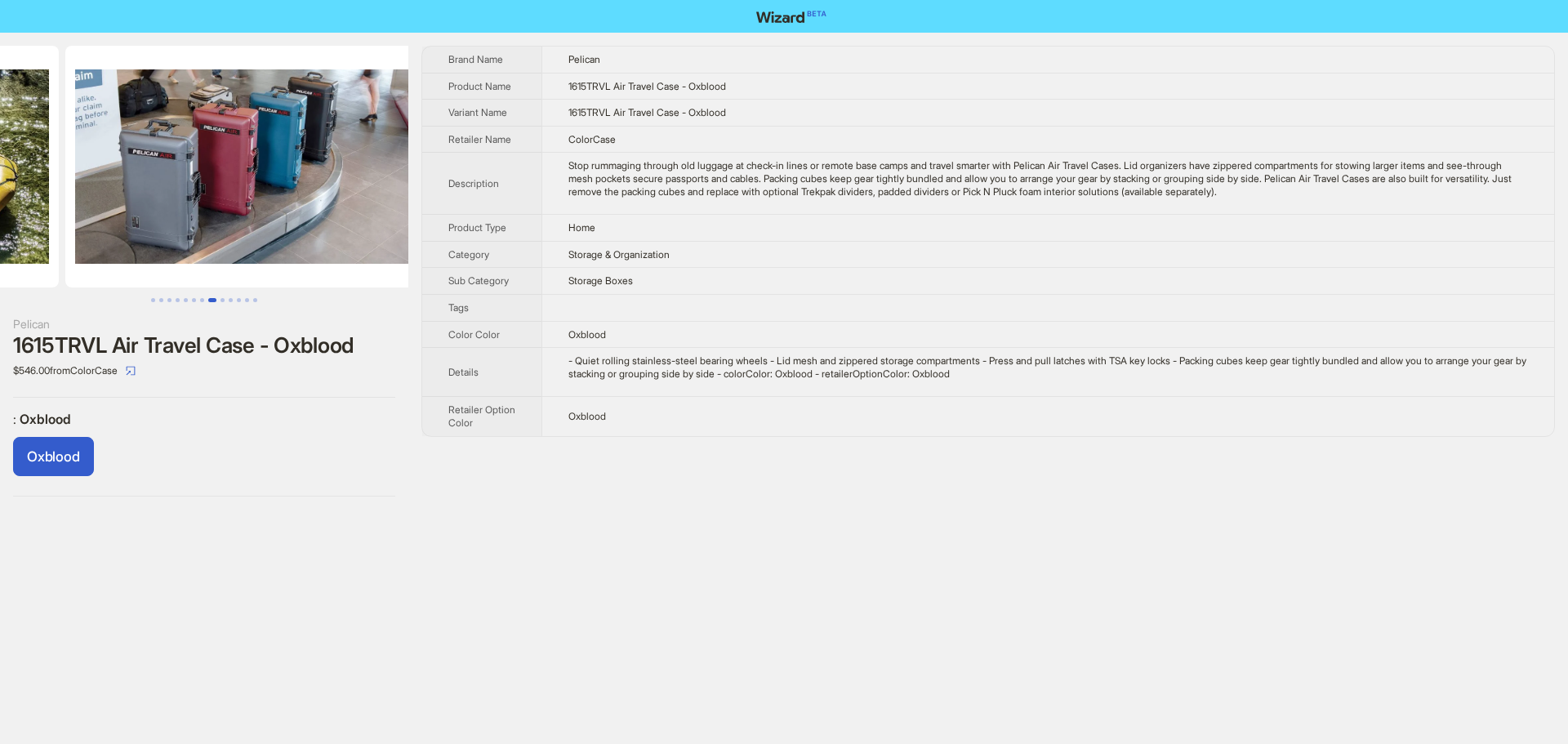
drag, startPoint x: 305, startPoint y: 244, endPoint x: 61, endPoint y: 249, distance: 244.1
click at [70, 249] on ul at bounding box center [204, 167] width 408 height 242
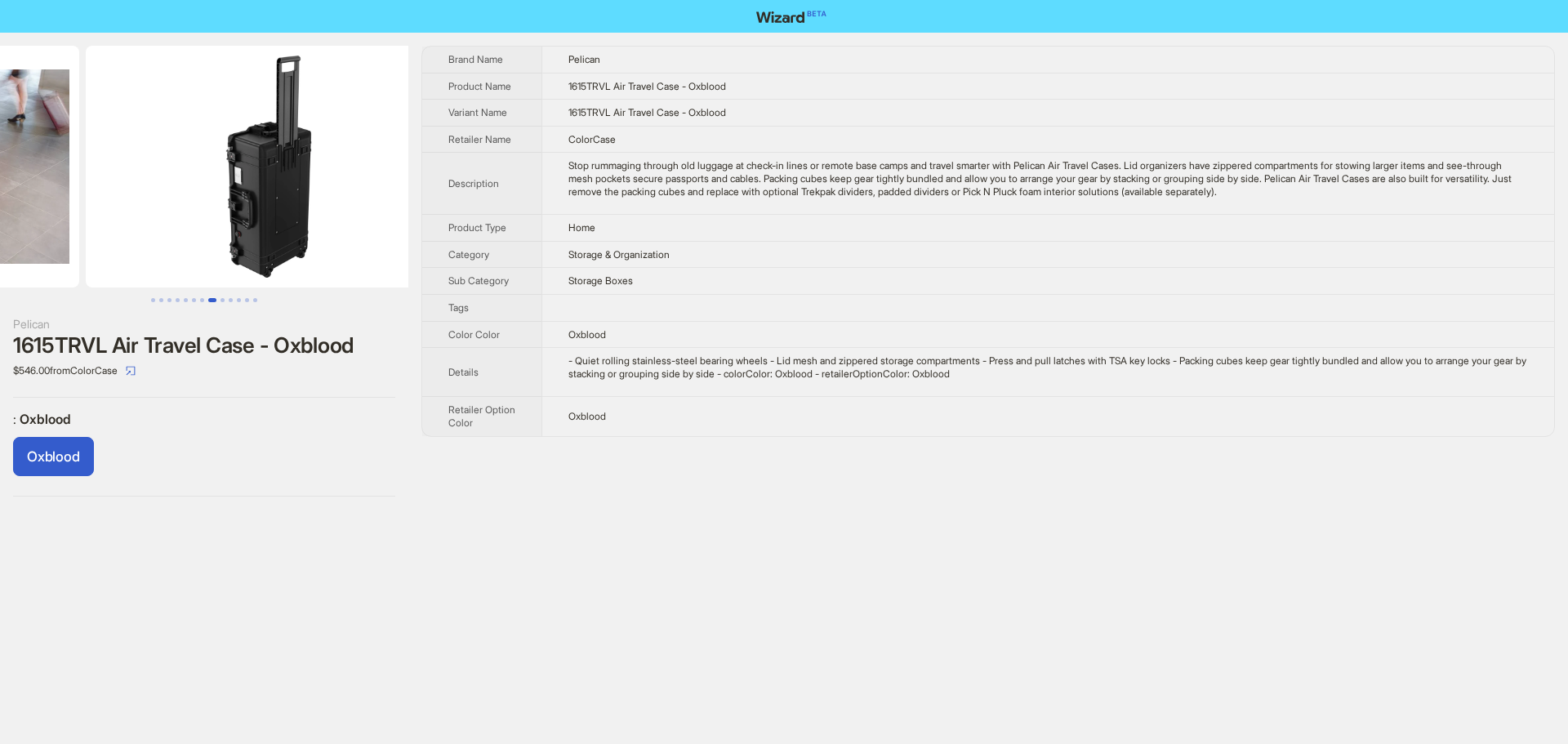
drag, startPoint x: 308, startPoint y: 244, endPoint x: 42, endPoint y: 253, distance: 266.2
click at [43, 253] on ul at bounding box center [204, 167] width 408 height 242
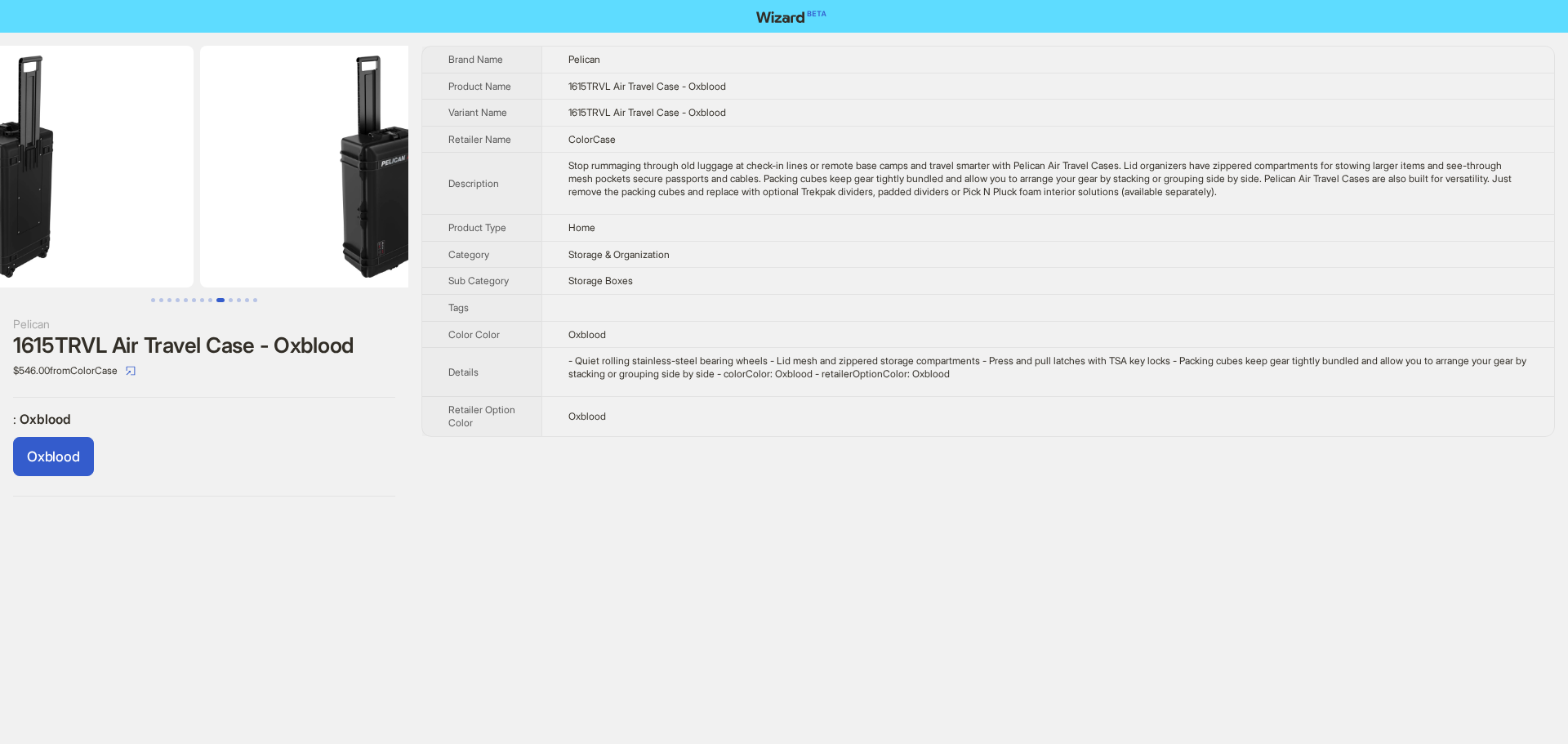
drag, startPoint x: 298, startPoint y: 238, endPoint x: 54, endPoint y: 248, distance: 244.2
click at [87, 246] on ul at bounding box center [204, 167] width 408 height 242
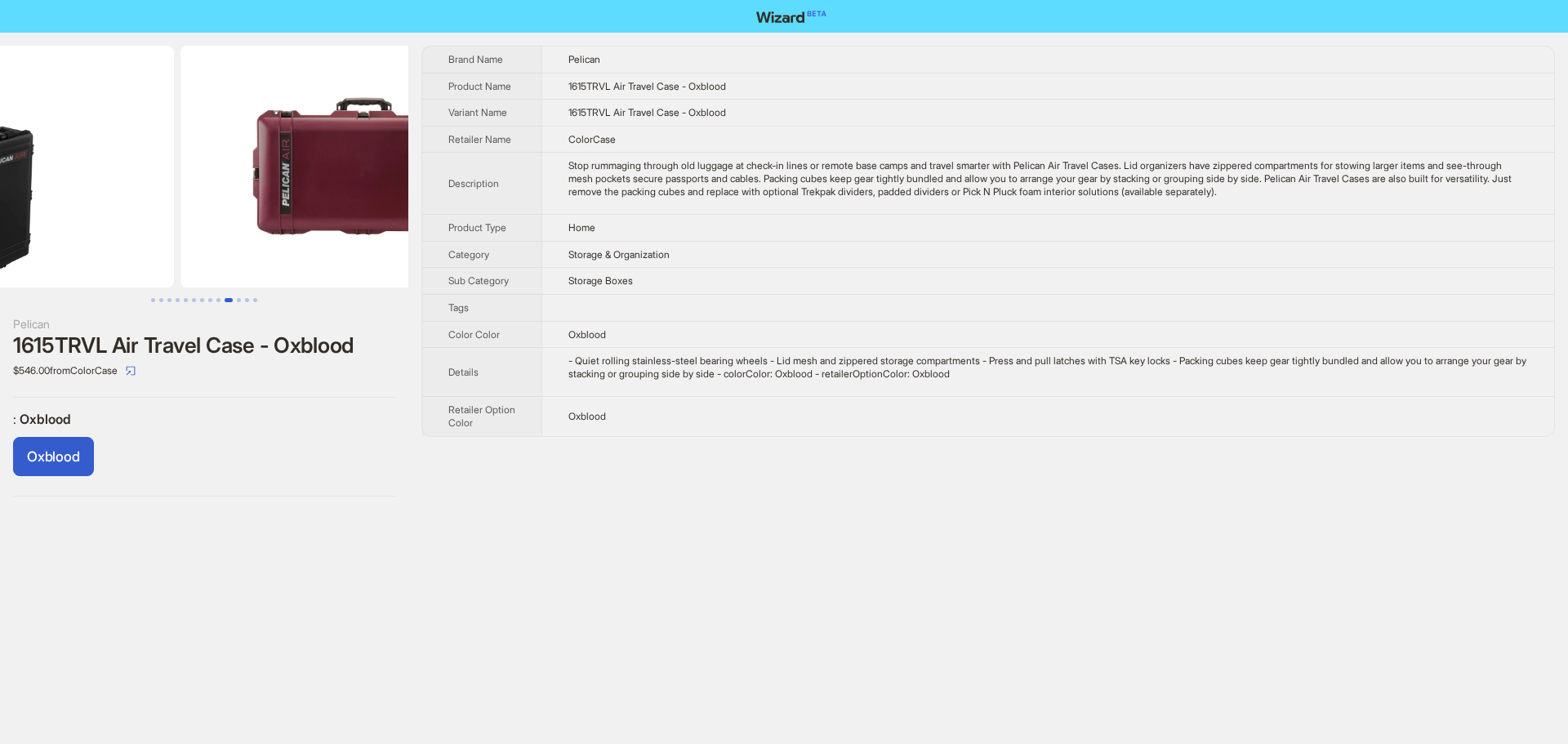
drag, startPoint x: 297, startPoint y: 243, endPoint x: 15, endPoint y: 284, distance: 285.0
click at [25, 285] on ul at bounding box center [204, 167] width 408 height 242
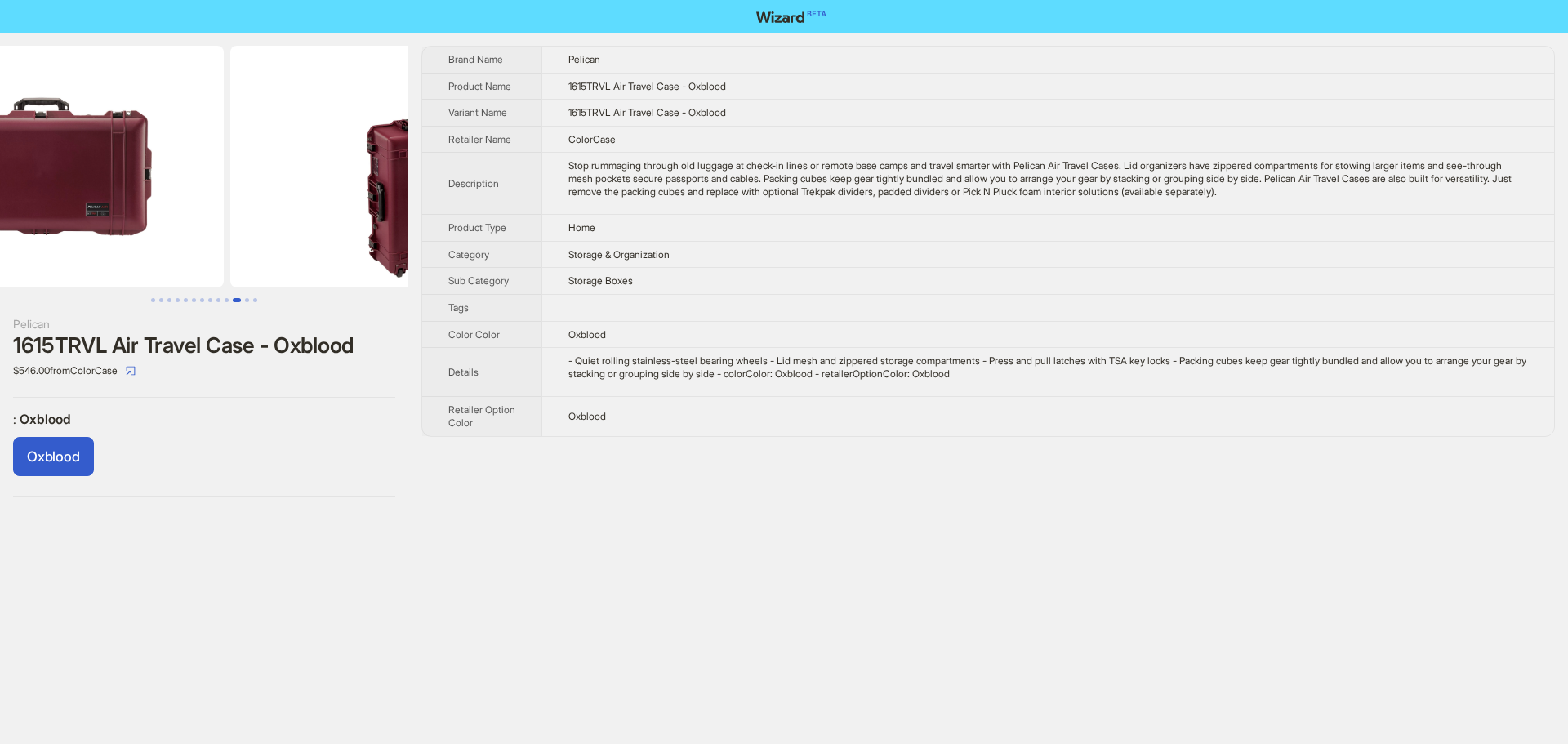
drag, startPoint x: 291, startPoint y: 228, endPoint x: 0, endPoint y: 226, distance: 291.0
click at [0, 226] on ul at bounding box center [204, 167] width 408 height 242
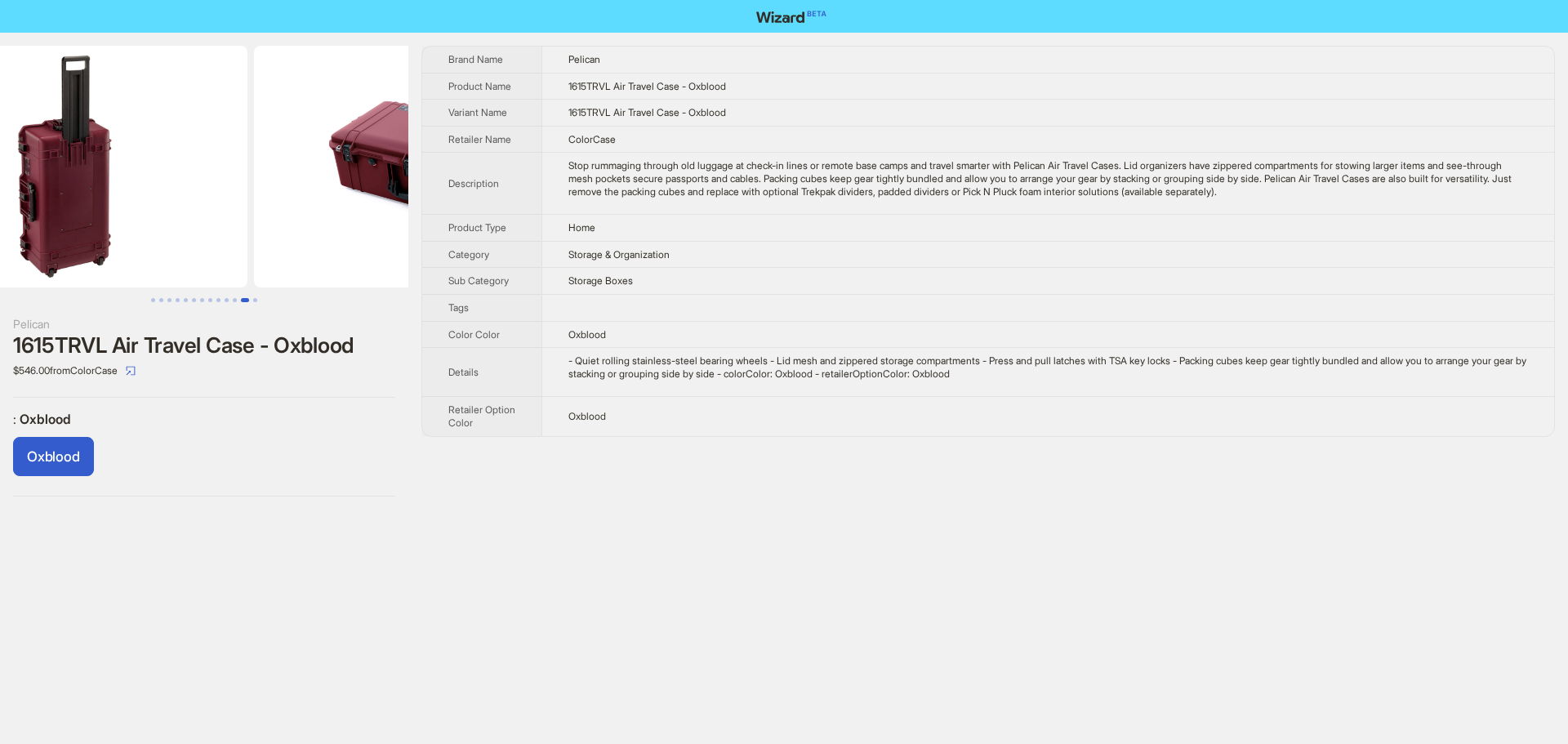
drag, startPoint x: 291, startPoint y: 254, endPoint x: 20, endPoint y: 266, distance: 271.3
click at [61, 263] on ul at bounding box center [204, 167] width 408 height 242
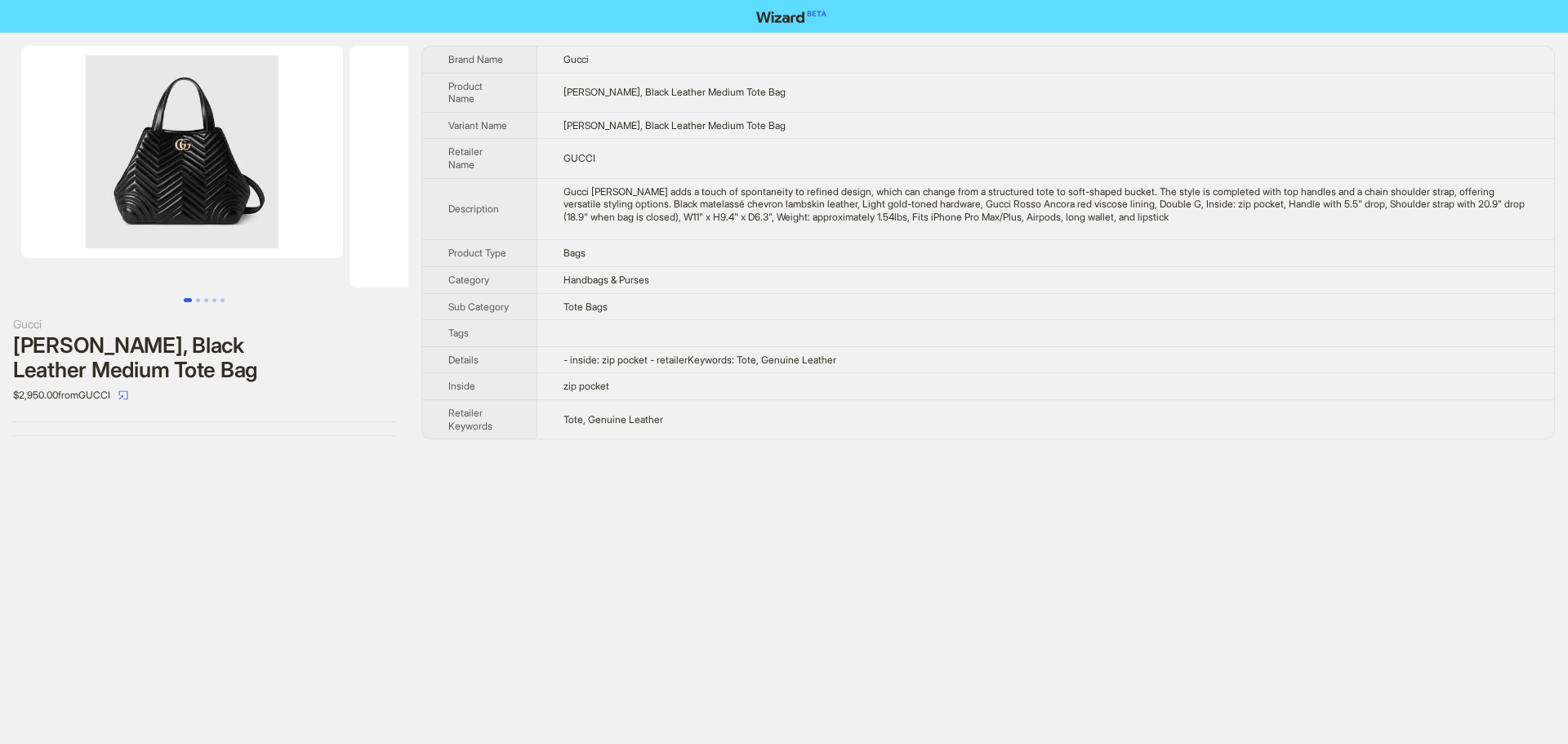
click at [1100, 211] on div "Gucci [PERSON_NAME] adds a touch of spontaneity to refined design, which can ch…" at bounding box center [1046, 205] width 965 height 38
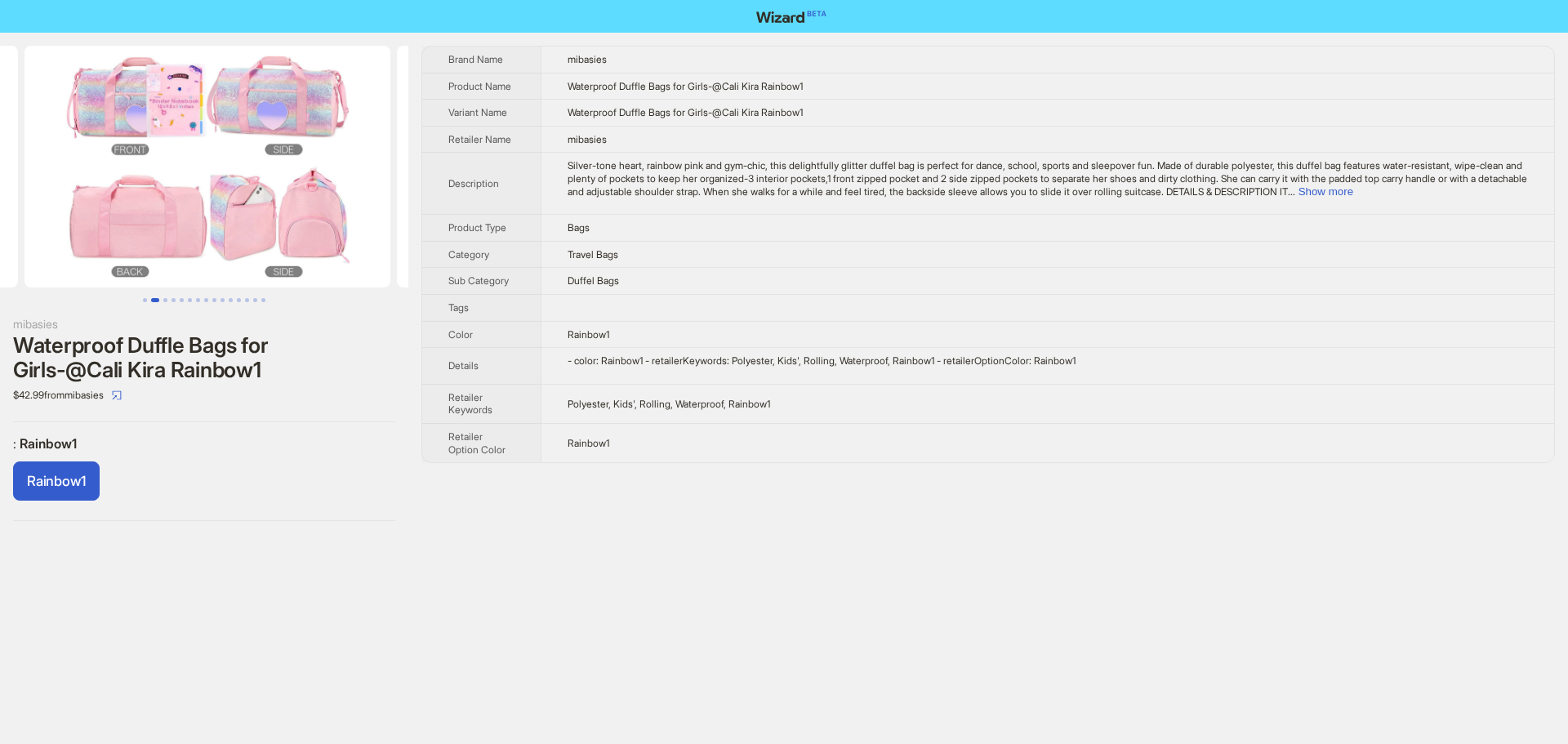
drag, startPoint x: 365, startPoint y: 269, endPoint x: 123, endPoint y: 268, distance: 242.0
click at [123, 268] on ul at bounding box center [204, 167] width 408 height 242
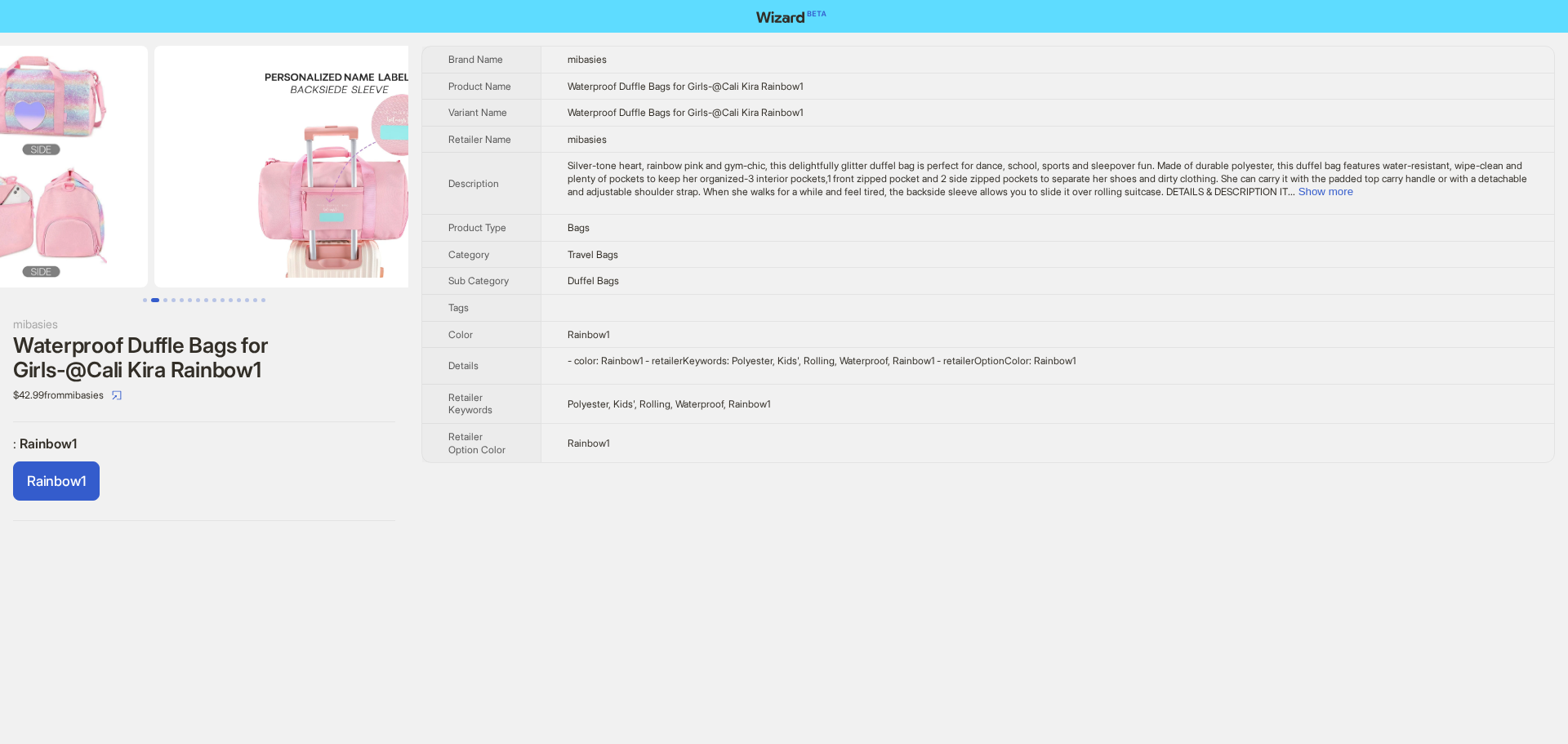
scroll to position [0, 745]
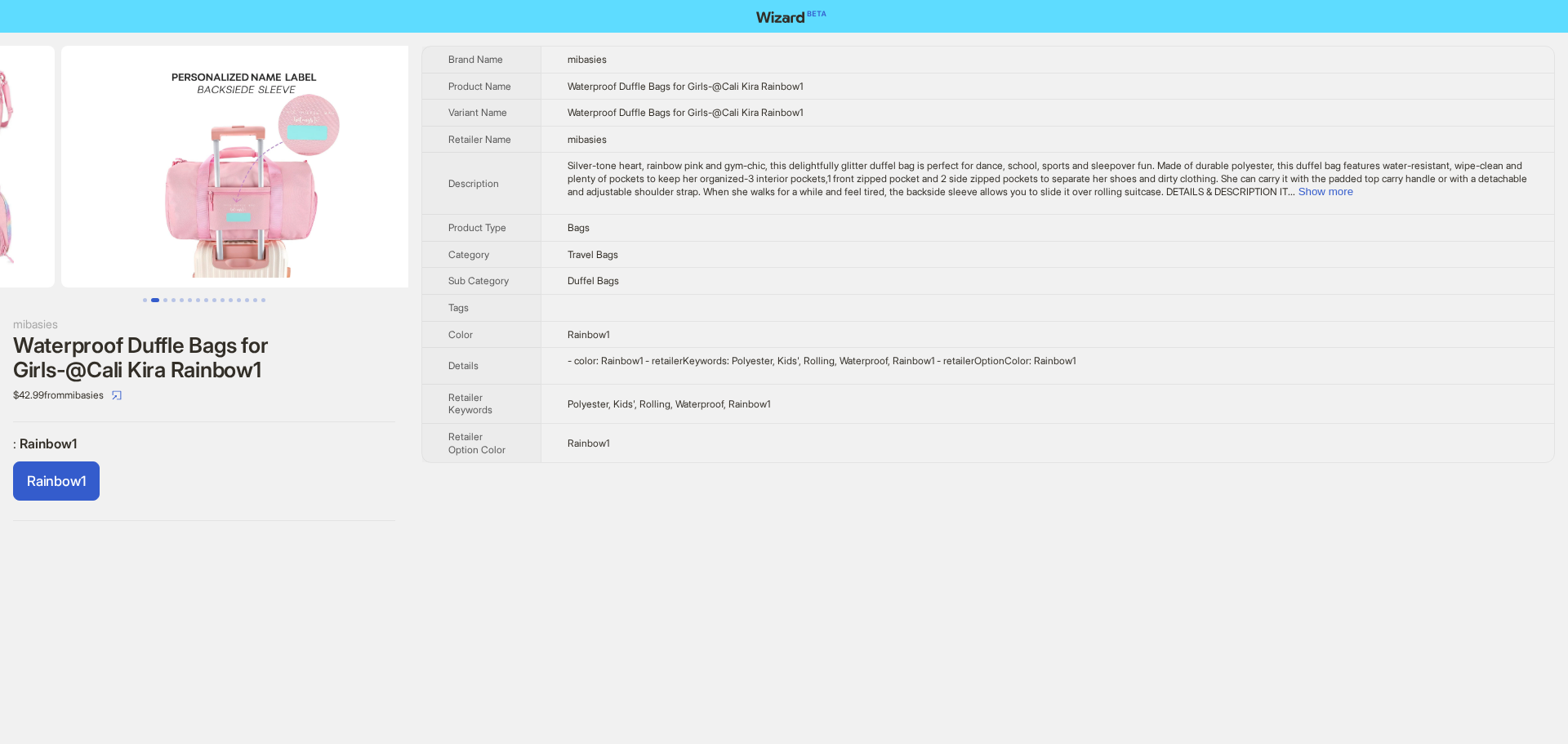
drag, startPoint x: 251, startPoint y: 265, endPoint x: 29, endPoint y: 271, distance: 222.1
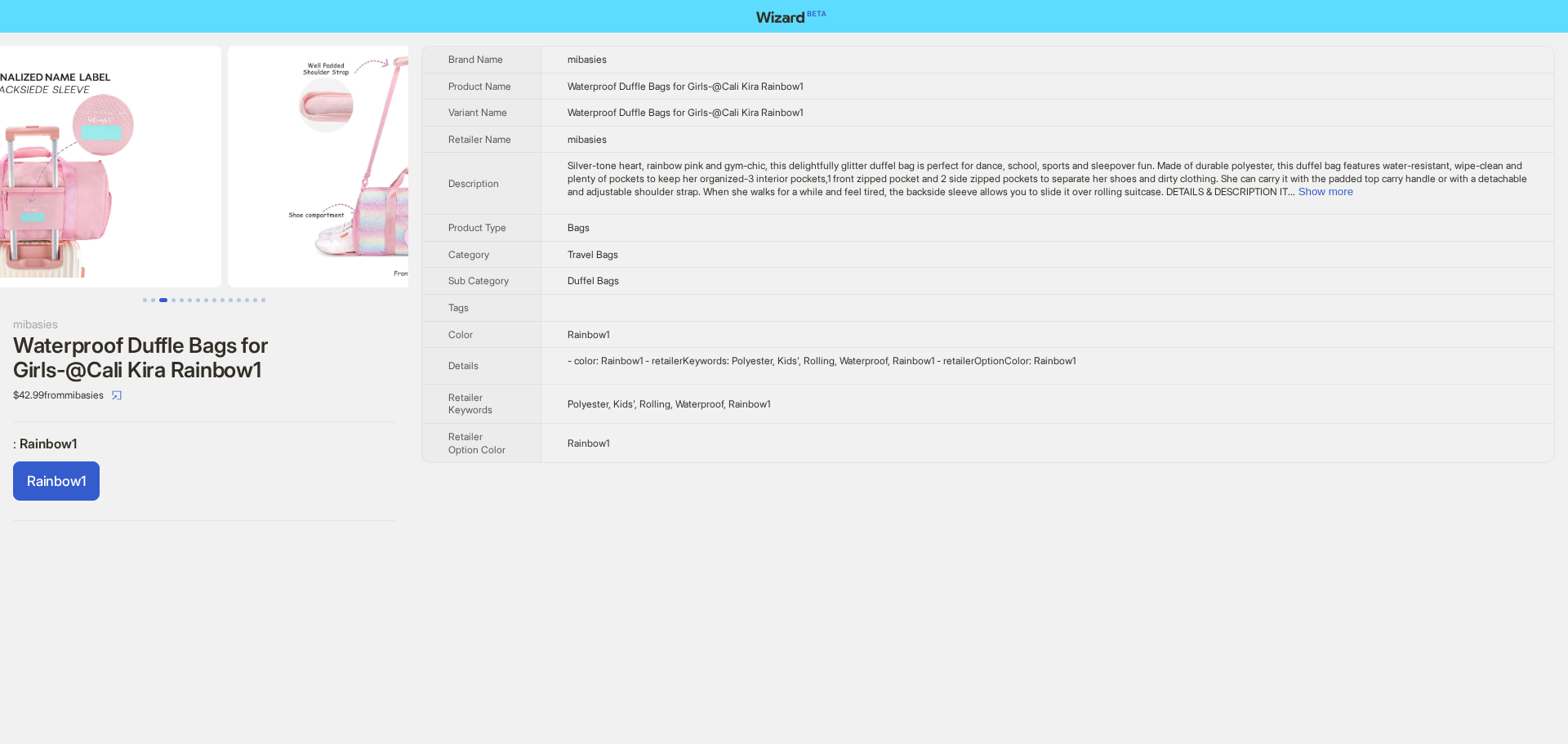
drag, startPoint x: 265, startPoint y: 253, endPoint x: 65, endPoint y: 267, distance: 200.5
click at [86, 263] on img at bounding box center [38, 167] width 366 height 242
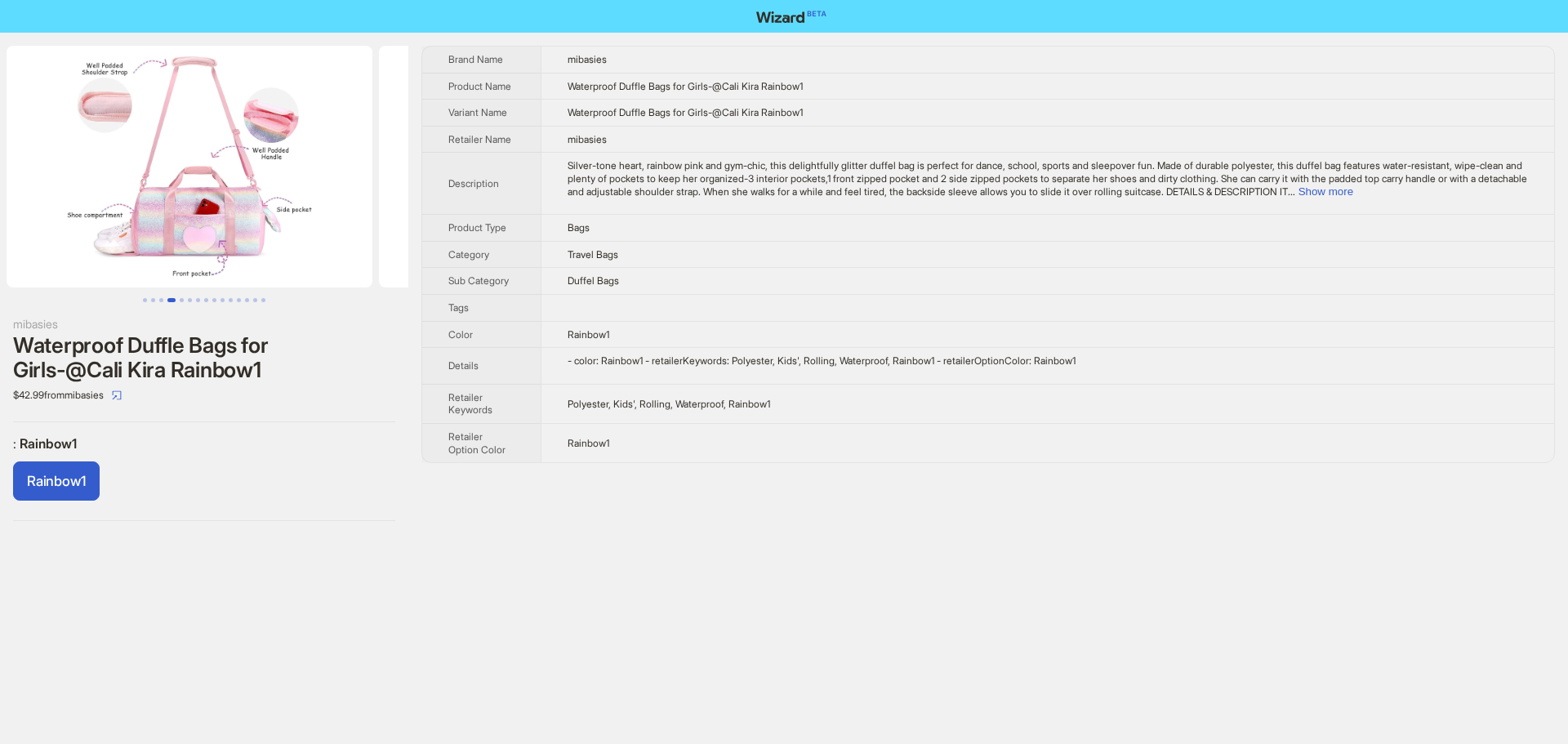
drag, startPoint x: 261, startPoint y: 241, endPoint x: 251, endPoint y: 244, distance: 10.4
click at [251, 244] on img at bounding box center [190, 167] width 366 height 242
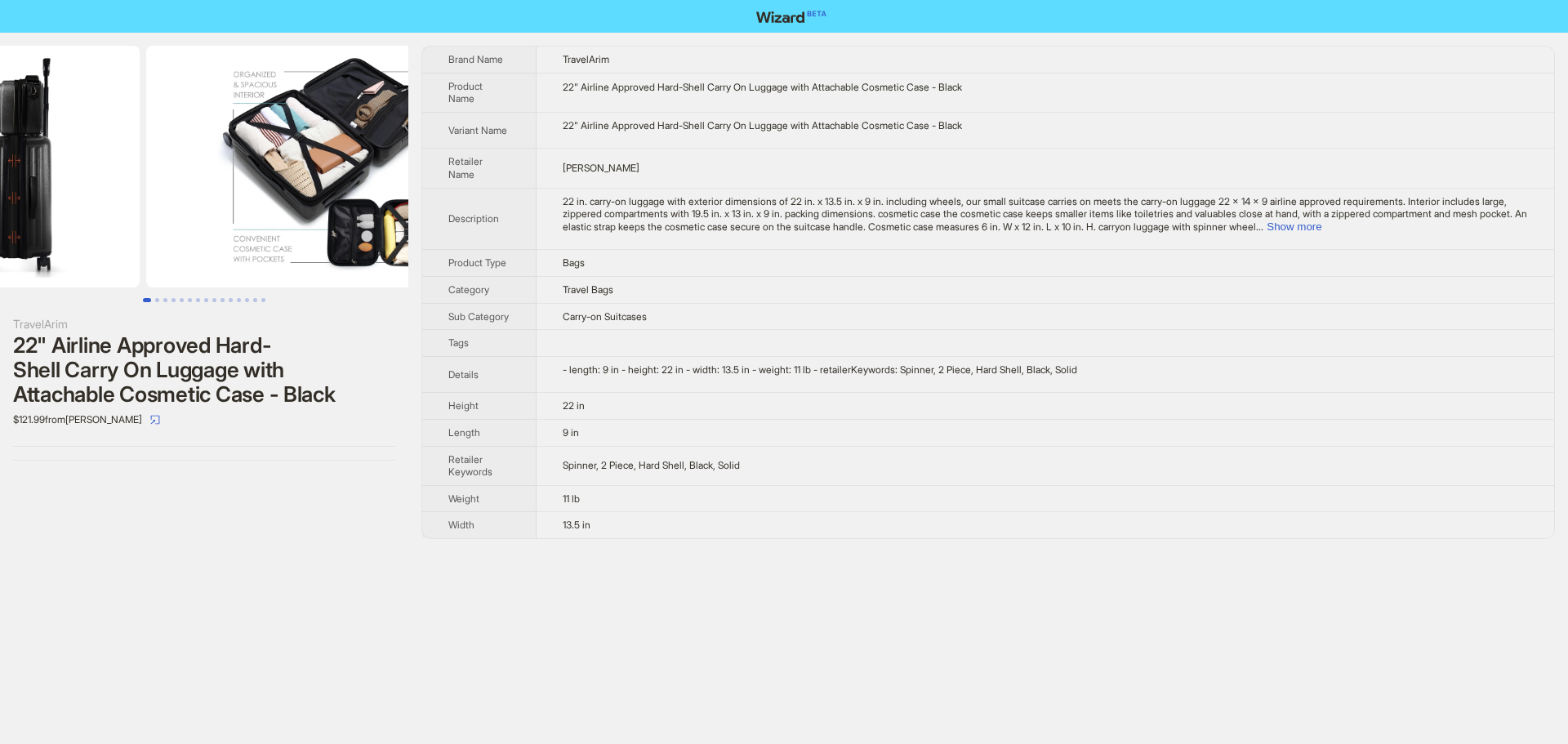
drag, startPoint x: 165, startPoint y: 161, endPoint x: 0, endPoint y: 173, distance: 165.4
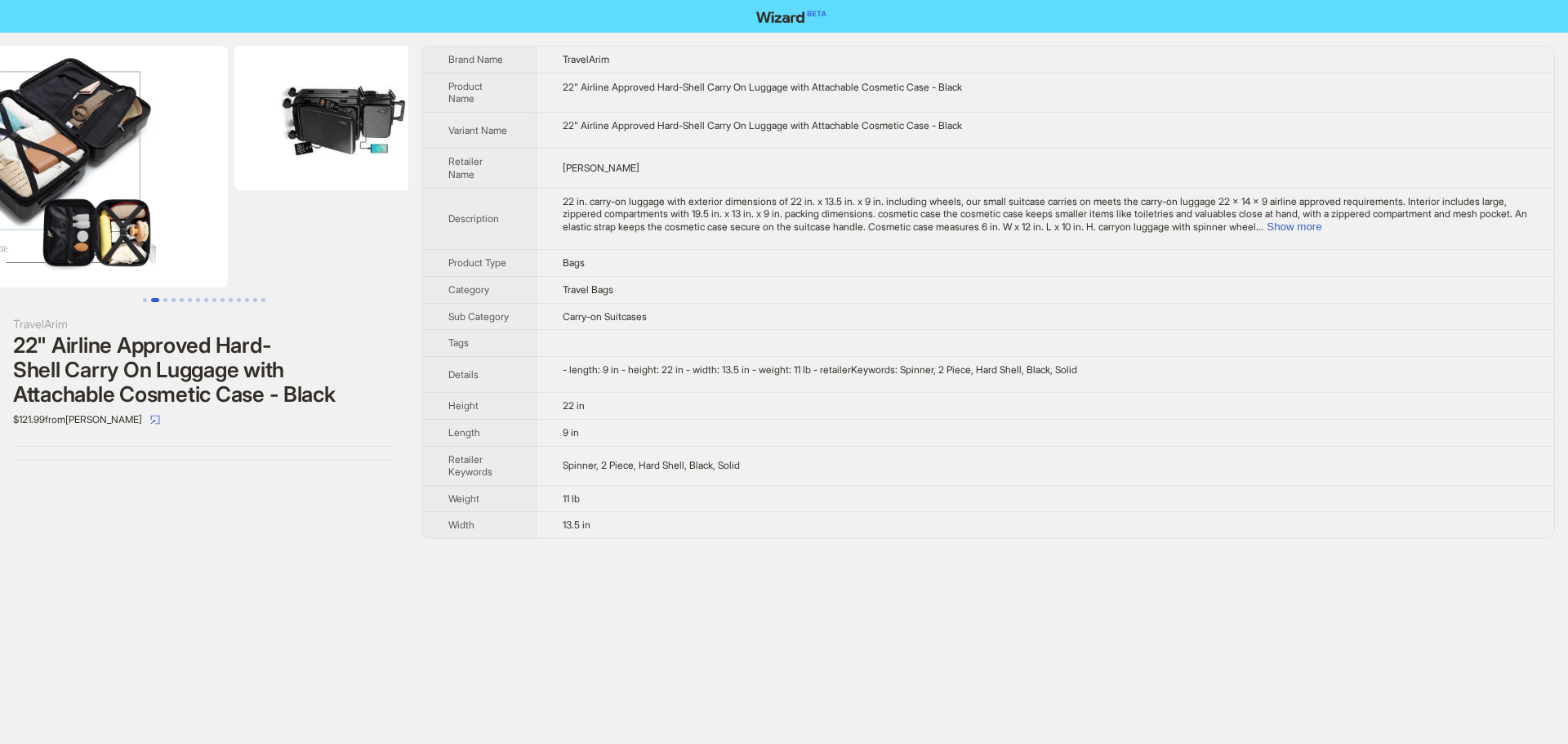
drag, startPoint x: 318, startPoint y: 194, endPoint x: 92, endPoint y: 202, distance: 226.1
click at [96, 202] on ul at bounding box center [204, 167] width 408 height 242
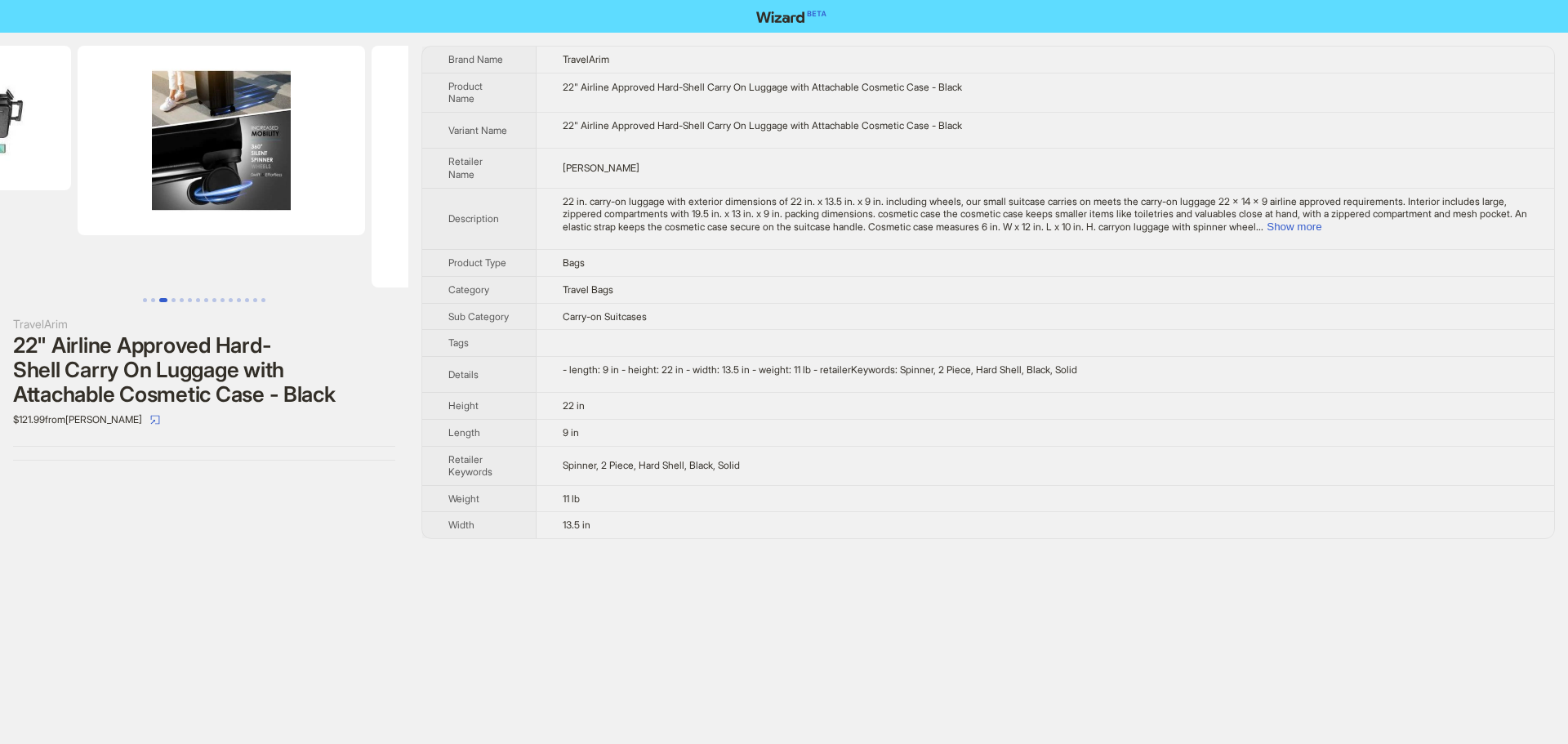
drag, startPoint x: 283, startPoint y: 227, endPoint x: 0, endPoint y: 248, distance: 283.8
click at [65, 247] on ul at bounding box center [204, 167] width 408 height 242
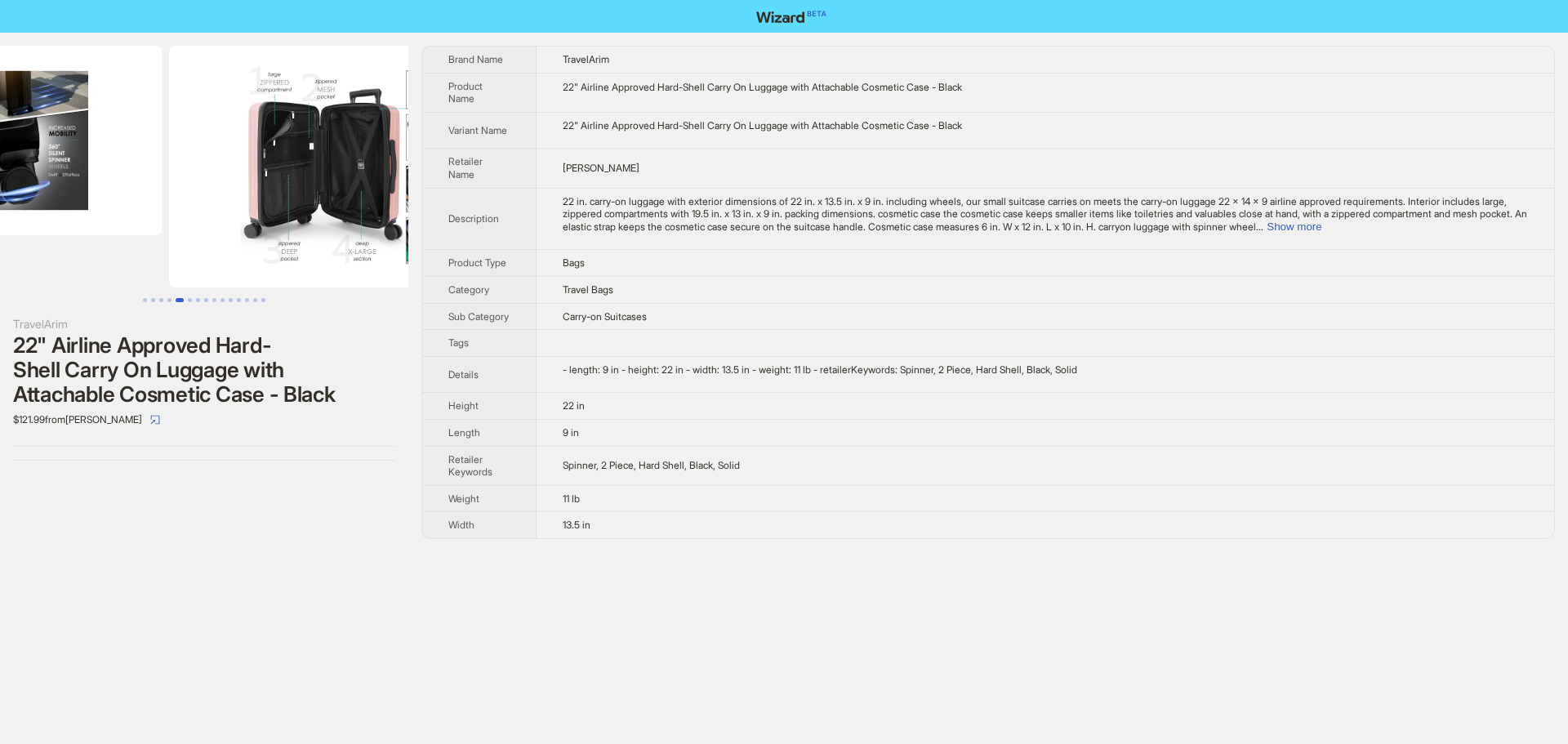
drag, startPoint x: 262, startPoint y: 231, endPoint x: 25, endPoint y: 236, distance: 237.1
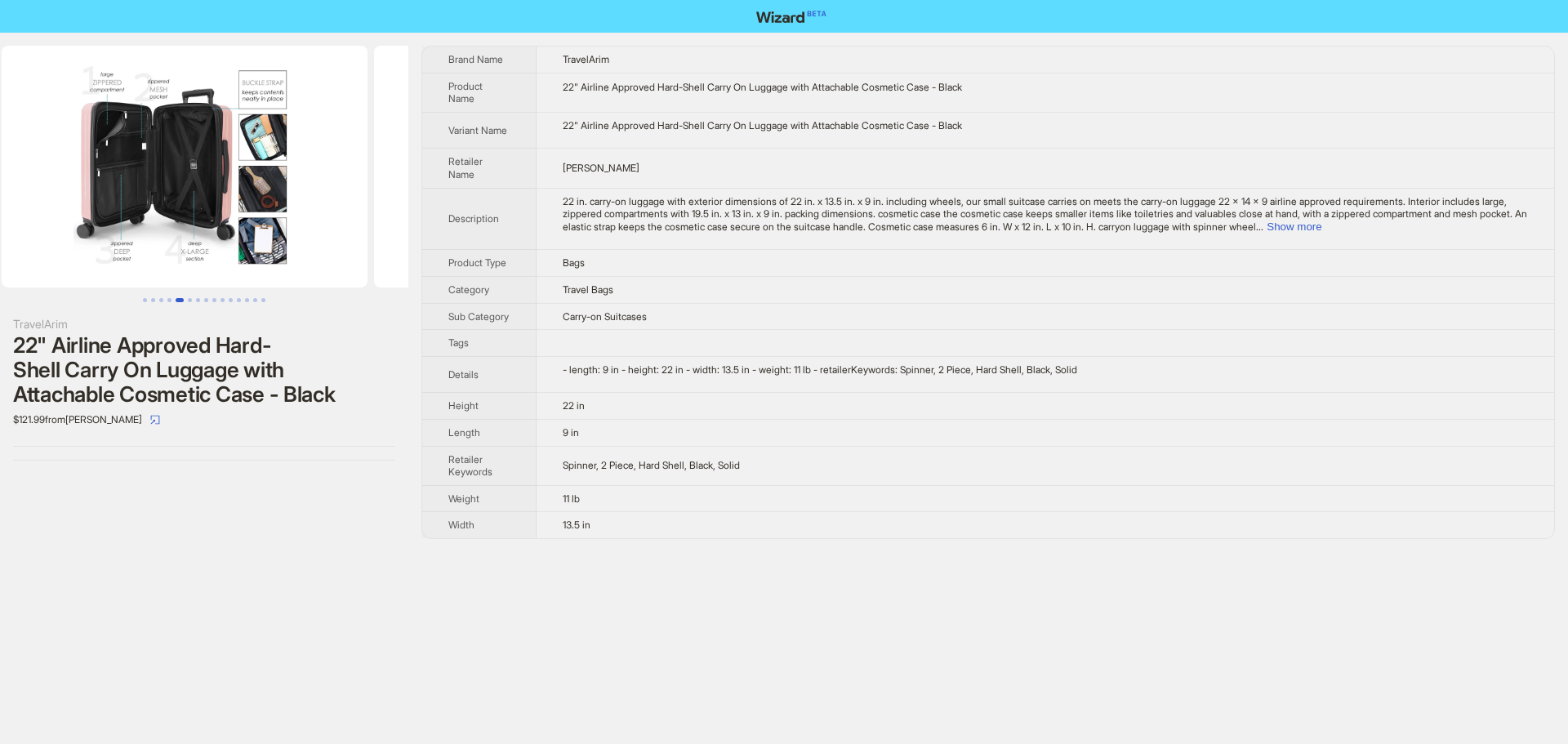
click at [26, 236] on ul at bounding box center [204, 167] width 408 height 242
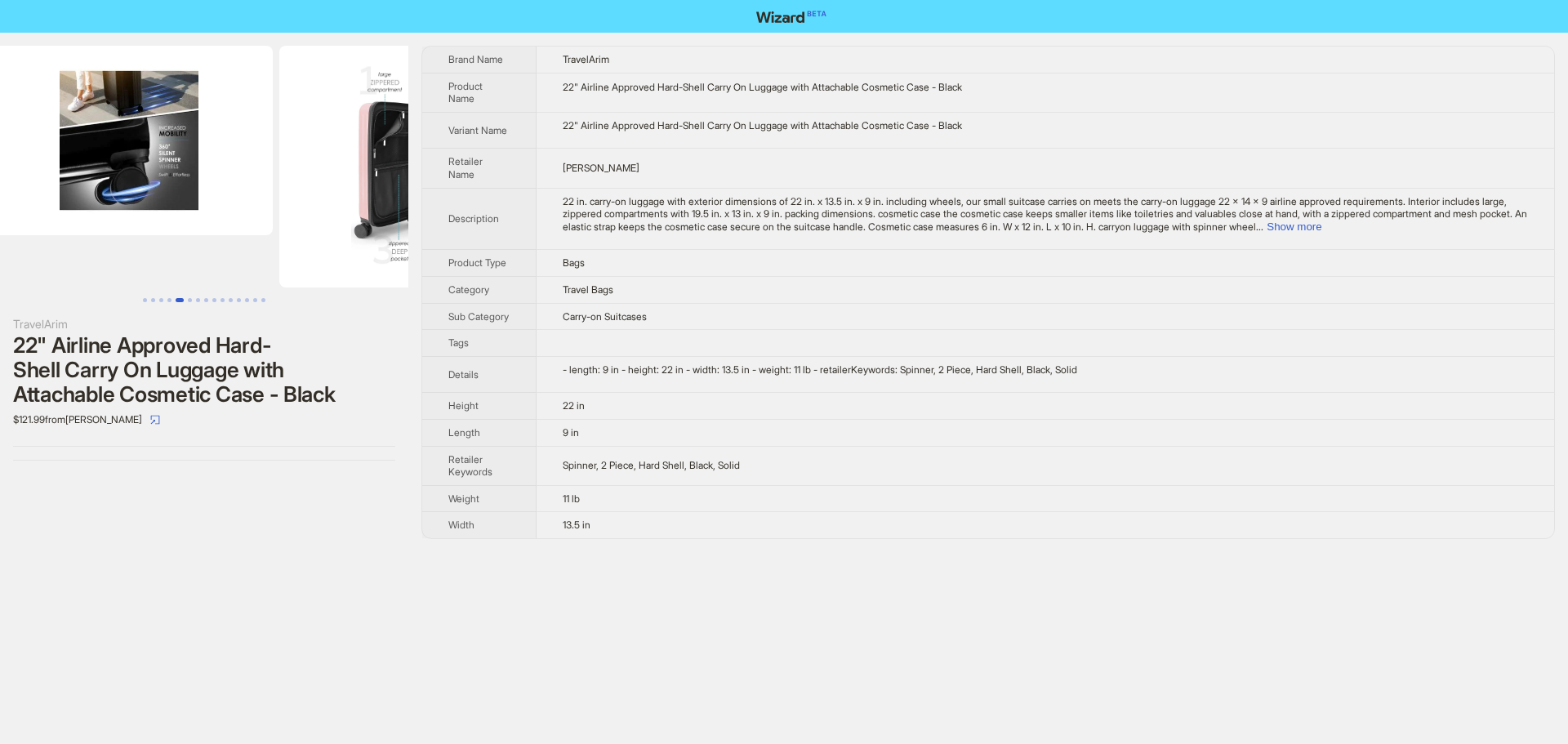
drag, startPoint x: 208, startPoint y: 169, endPoint x: 504, endPoint y: 186, distance: 296.5
click at [405, 173] on img at bounding box center [462, 167] width 366 height 242
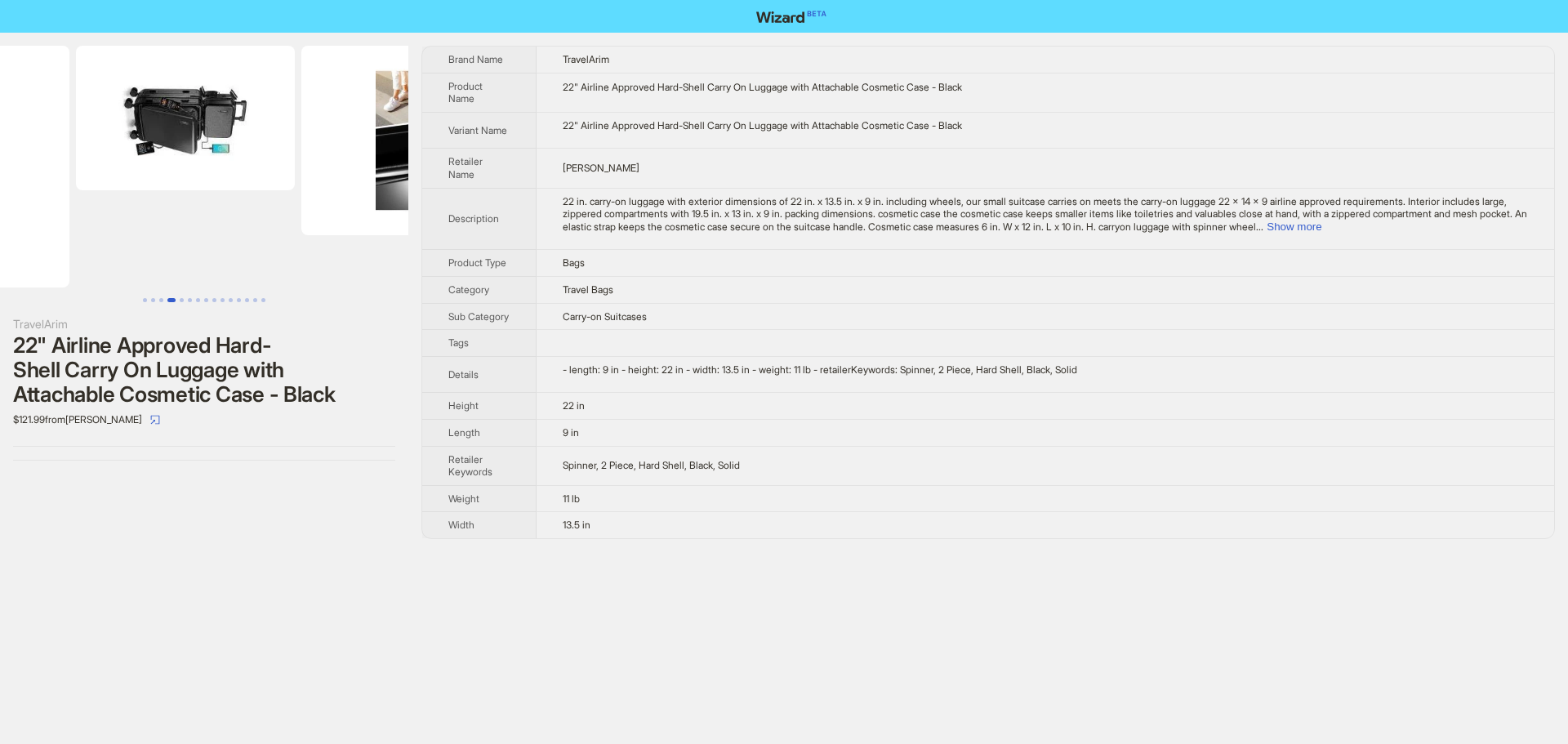
drag, startPoint x: 327, startPoint y: 174, endPoint x: 474, endPoint y: 189, distance: 147.8
click at [445, 183] on div "TravelArim 22" Airline Approved Hard-Shell Carry On Luggage with Attachable Cos…" at bounding box center [784, 293] width 1568 height 519
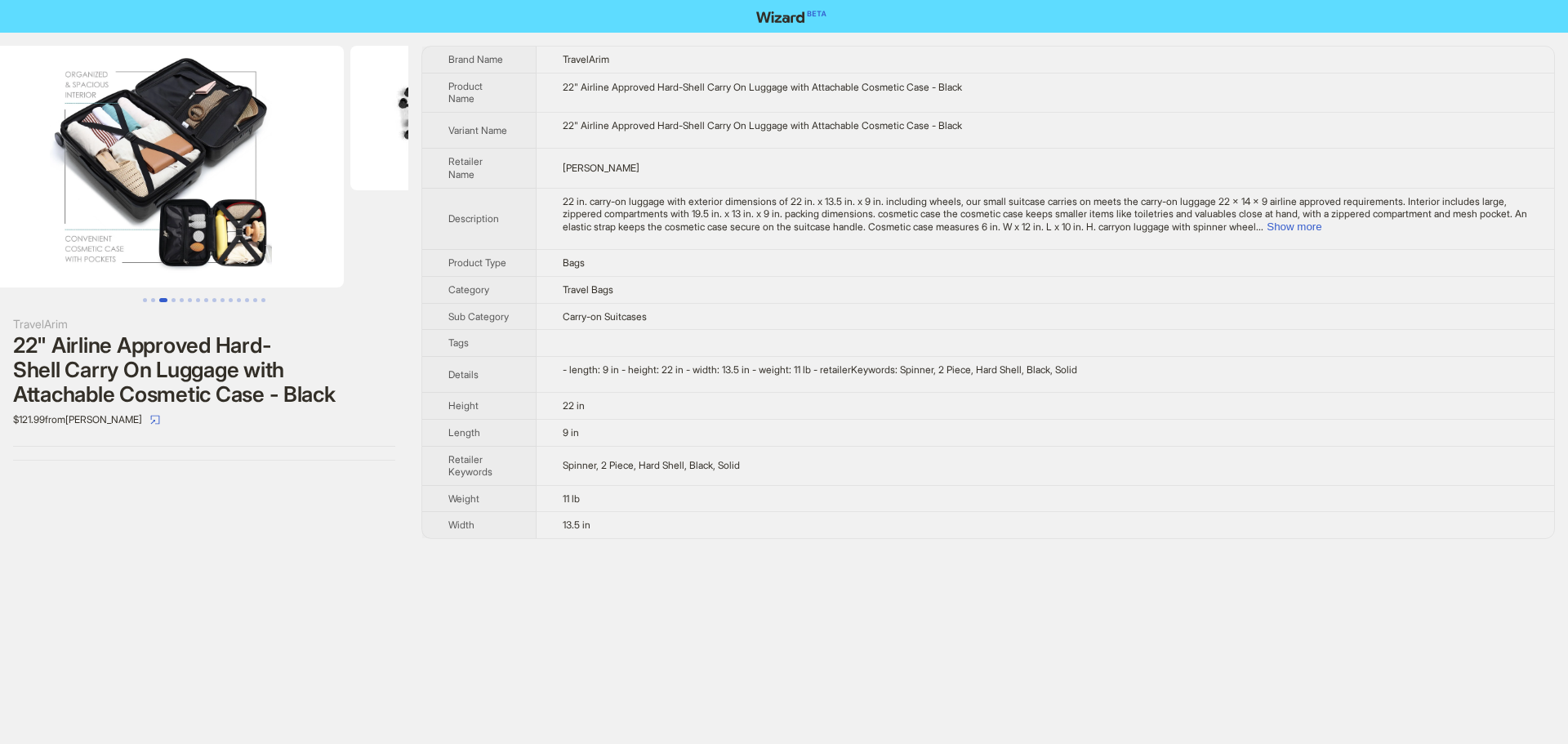
drag, startPoint x: 244, startPoint y: 180, endPoint x: 554, endPoint y: 200, distance: 310.6
click at [517, 191] on div "TravelArim 22" Airline Approved Hard-Shell Carry On Luggage with Attachable Cos…" at bounding box center [784, 293] width 1568 height 519
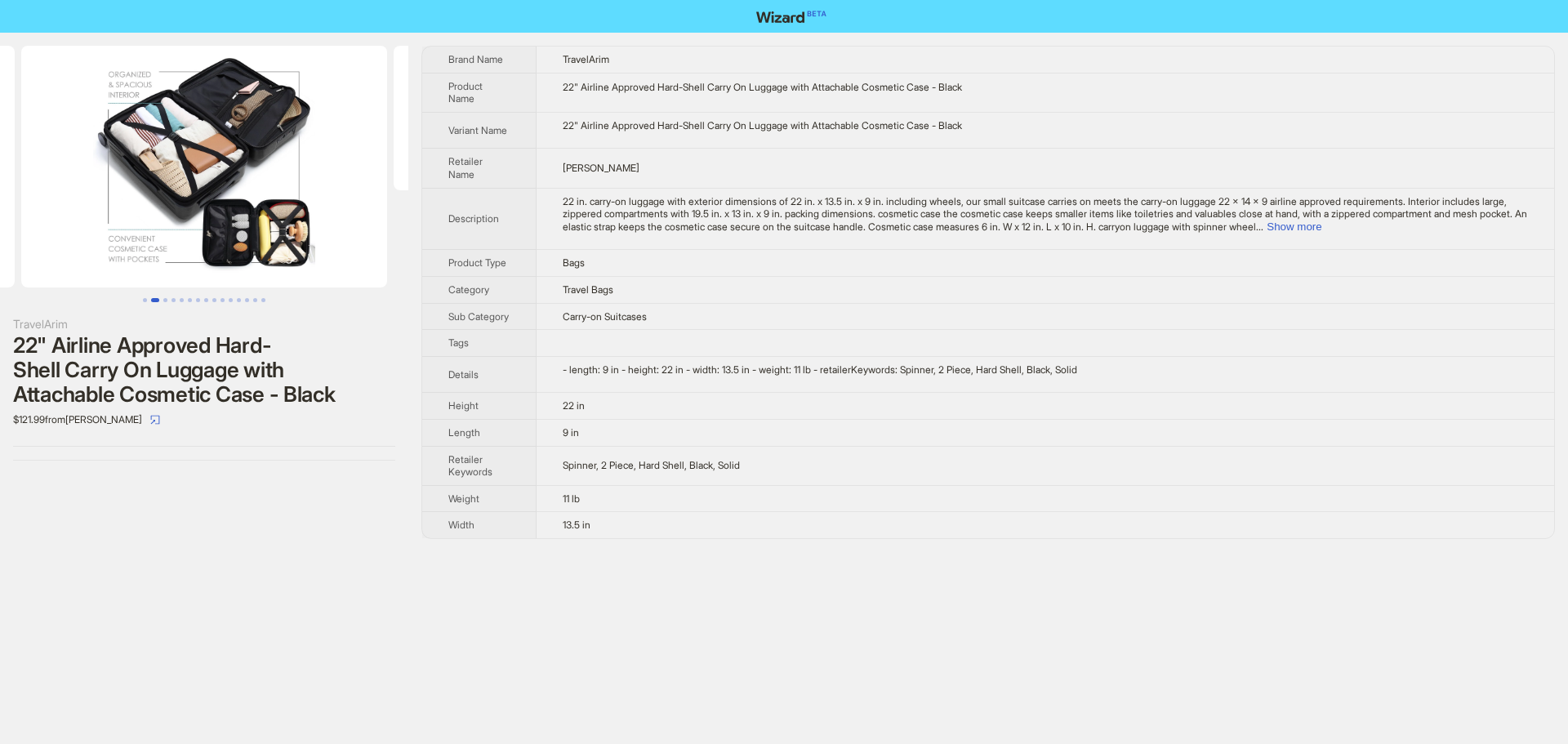
scroll to position [0, 177]
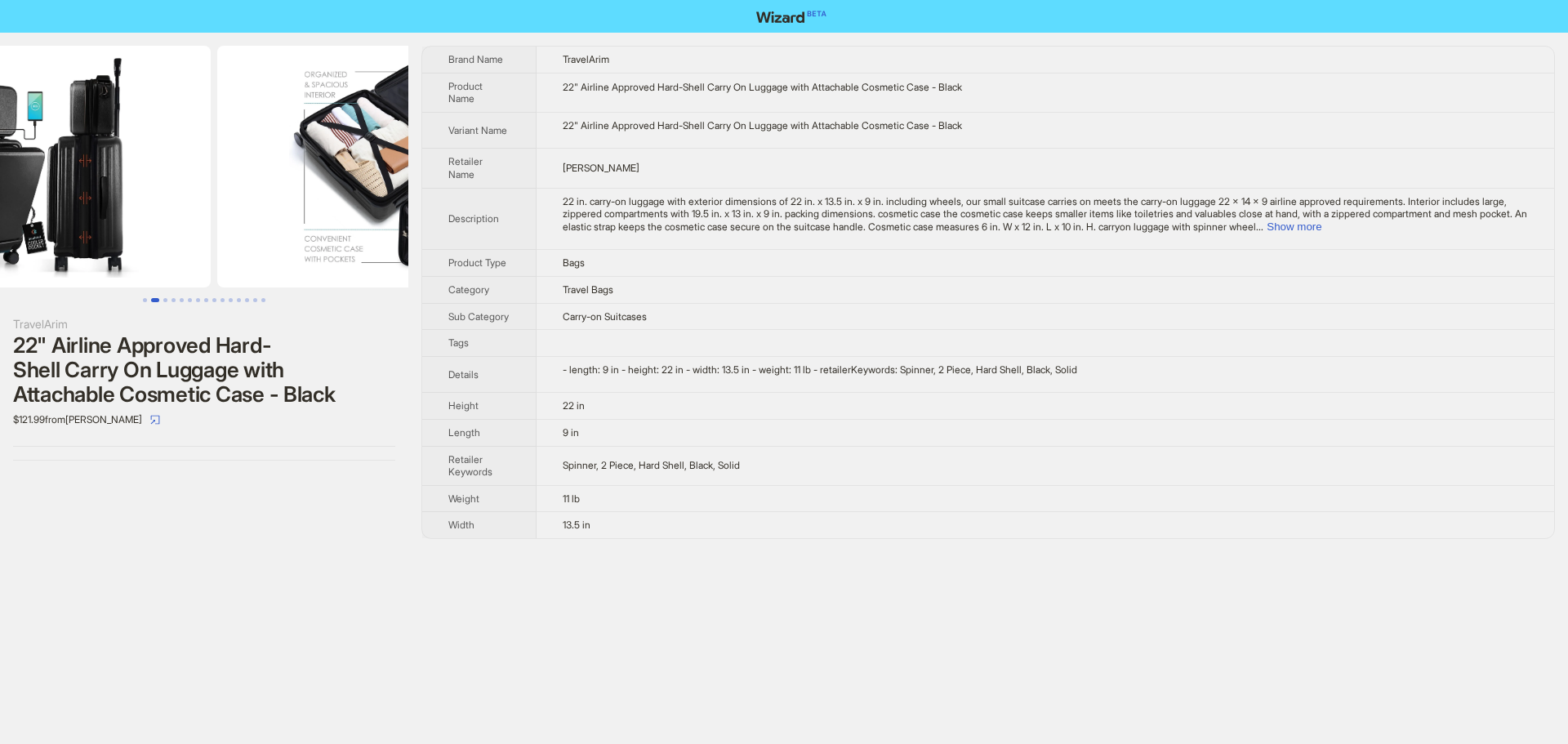
drag, startPoint x: 366, startPoint y: 189, endPoint x: 472, endPoint y: 206, distance: 107.4
click at [543, 202] on div "TravelArim 22" Airline Approved Hard-Shell Carry On Luggage with Attachable Cos…" at bounding box center [784, 293] width 1568 height 519
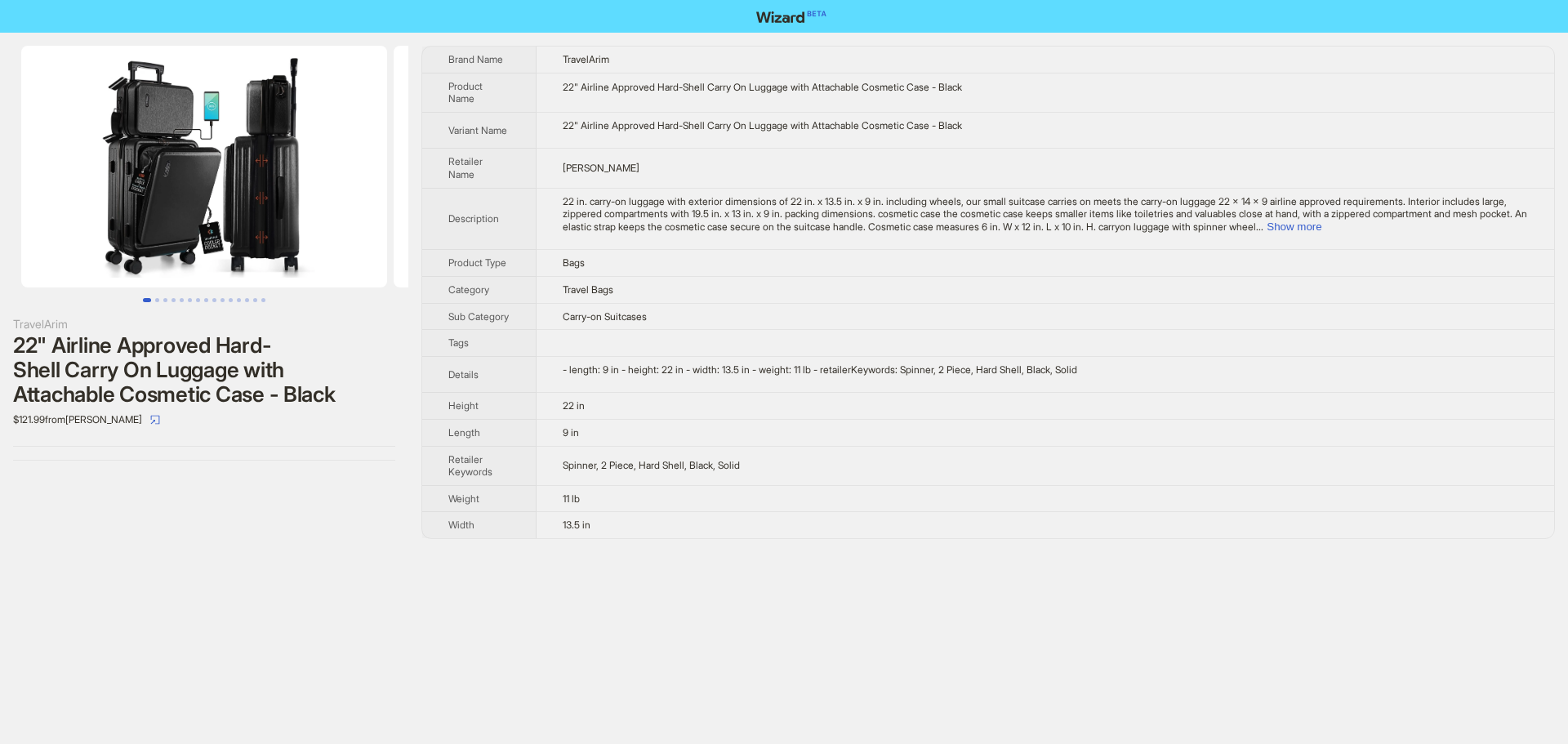
drag, startPoint x: 502, startPoint y: 205, endPoint x: 658, endPoint y: 218, distance: 156.5
click at [625, 214] on div "TravelArim 22" Airline Approved Hard-Shell Carry On Luggage with Attachable Cos…" at bounding box center [784, 293] width 1568 height 519
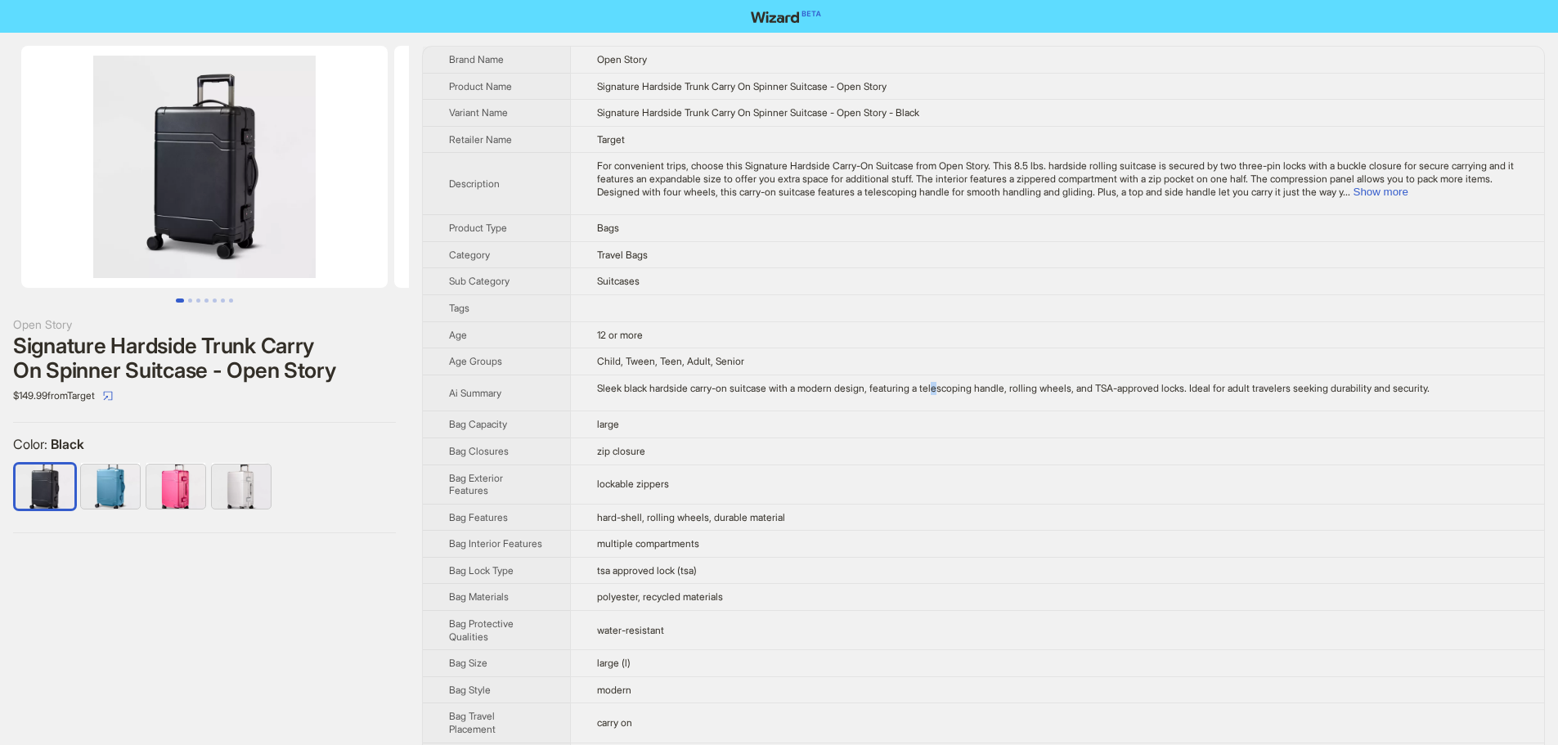
drag, startPoint x: 935, startPoint y: 407, endPoint x: 941, endPoint y: 385, distance: 23.0
click at [941, 385] on td "Sleek black hardside carry-on suitcase with a modern design, featuring a telesc…" at bounding box center [1057, 393] width 974 height 37
click at [933, 431] on td "large" at bounding box center [1057, 424] width 974 height 27
click at [1408, 195] on button "Show more" at bounding box center [1380, 192] width 55 height 12
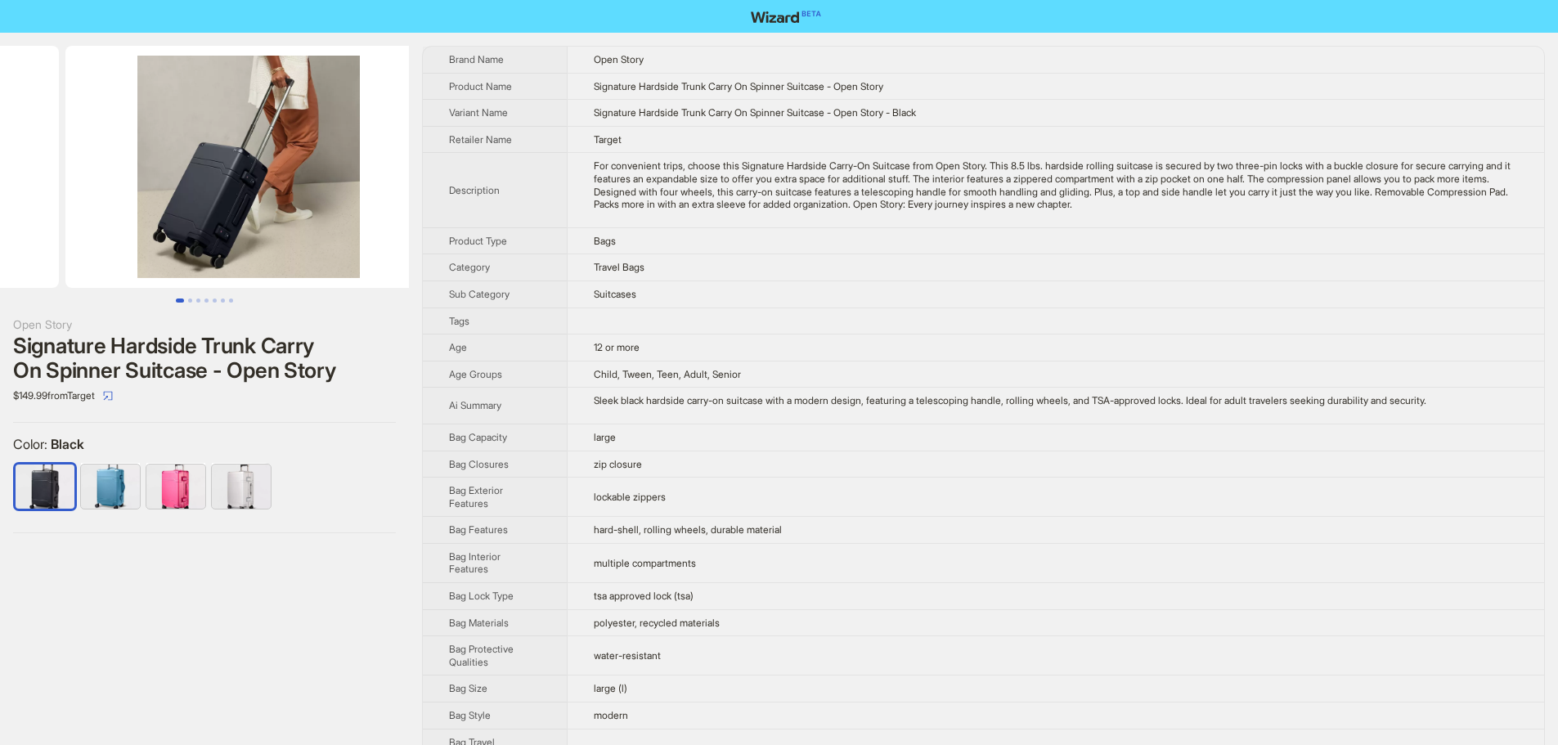
drag, startPoint x: 354, startPoint y: 243, endPoint x: 84, endPoint y: 229, distance: 270.2
click at [117, 227] on ul at bounding box center [204, 167] width 409 height 242
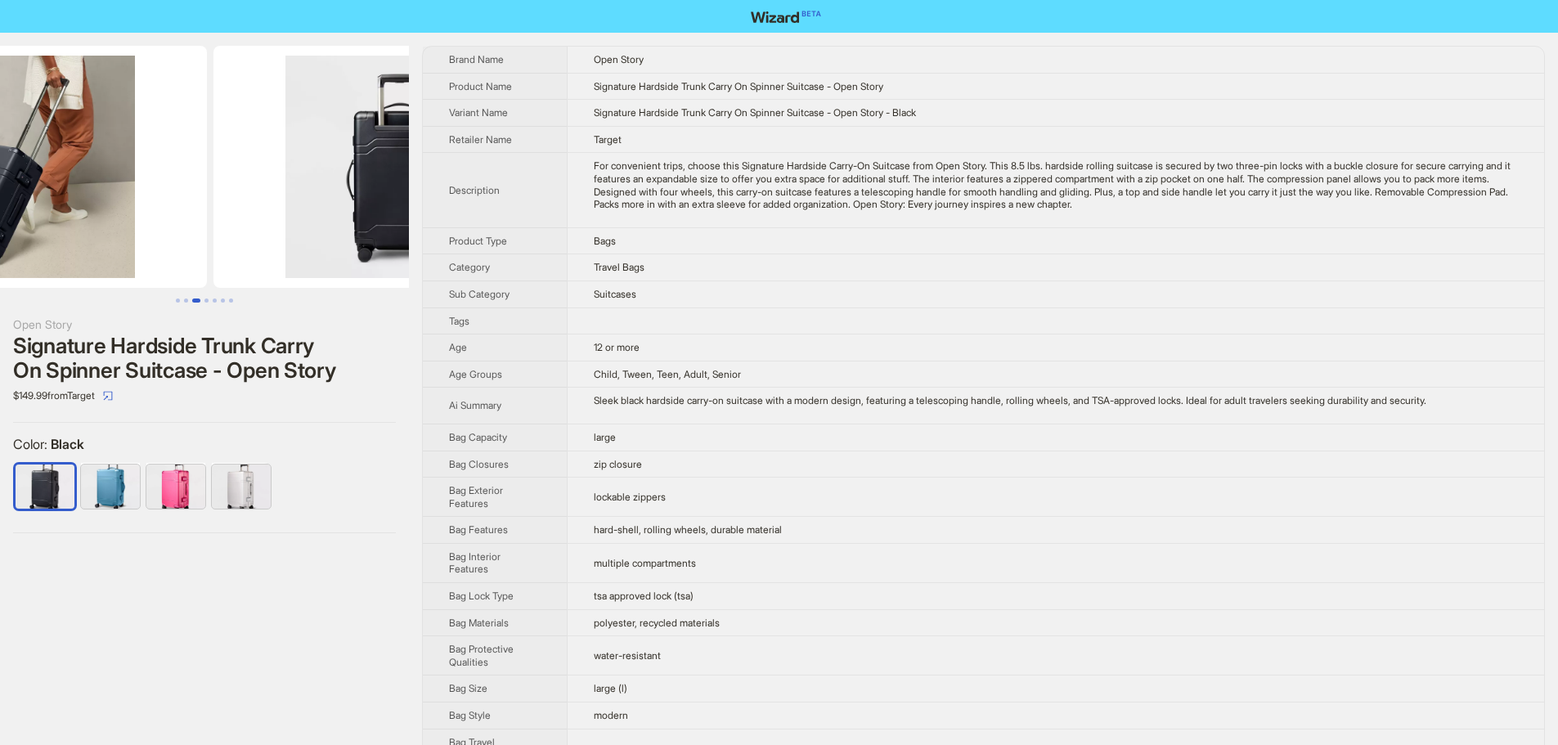
drag, startPoint x: 291, startPoint y: 216, endPoint x: 102, endPoint y: 226, distance: 189.1
click at [106, 226] on ul at bounding box center [204, 167] width 409 height 242
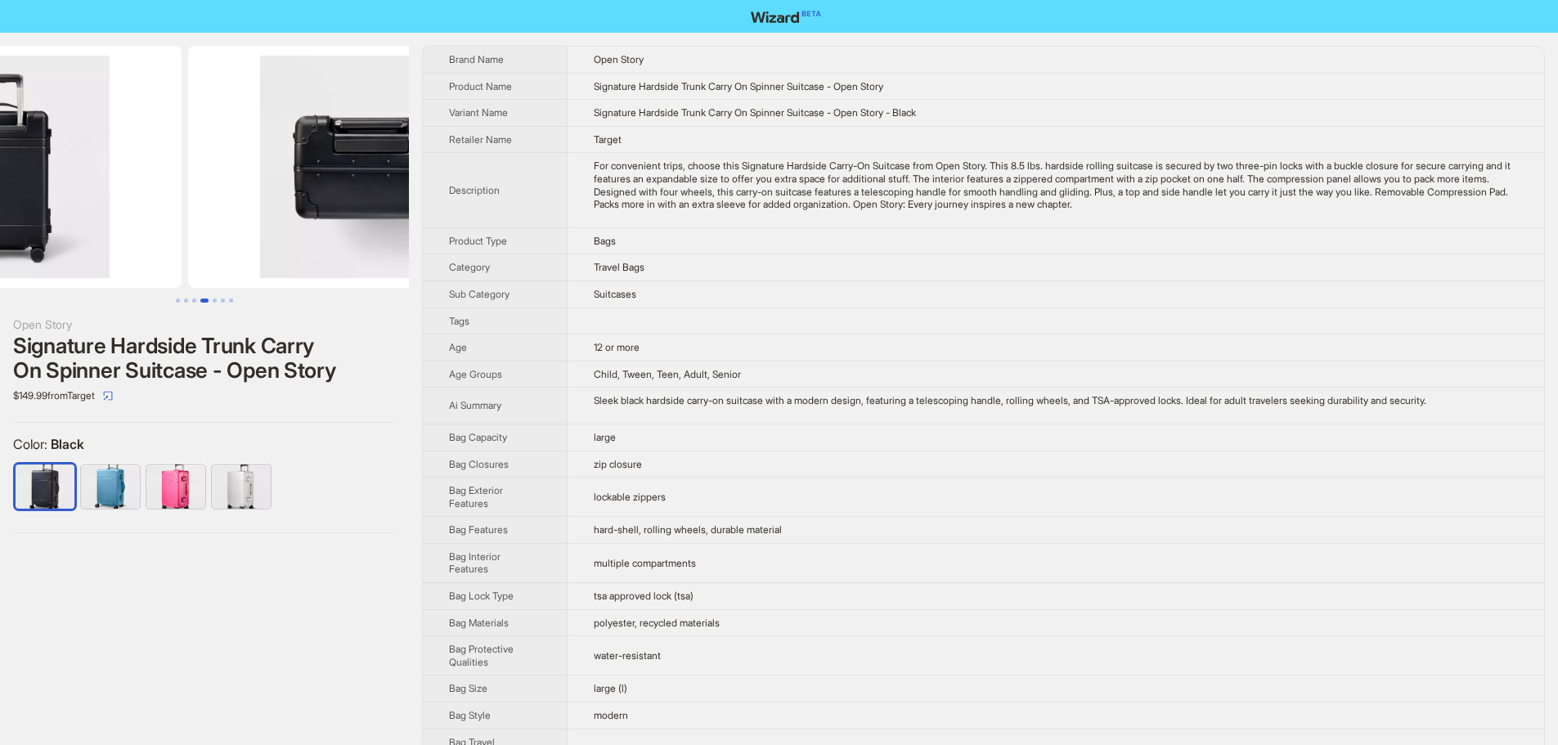
drag, startPoint x: 307, startPoint y: 218, endPoint x: 121, endPoint y: 231, distance: 186.9
click at [121, 231] on ul at bounding box center [204, 167] width 409 height 242
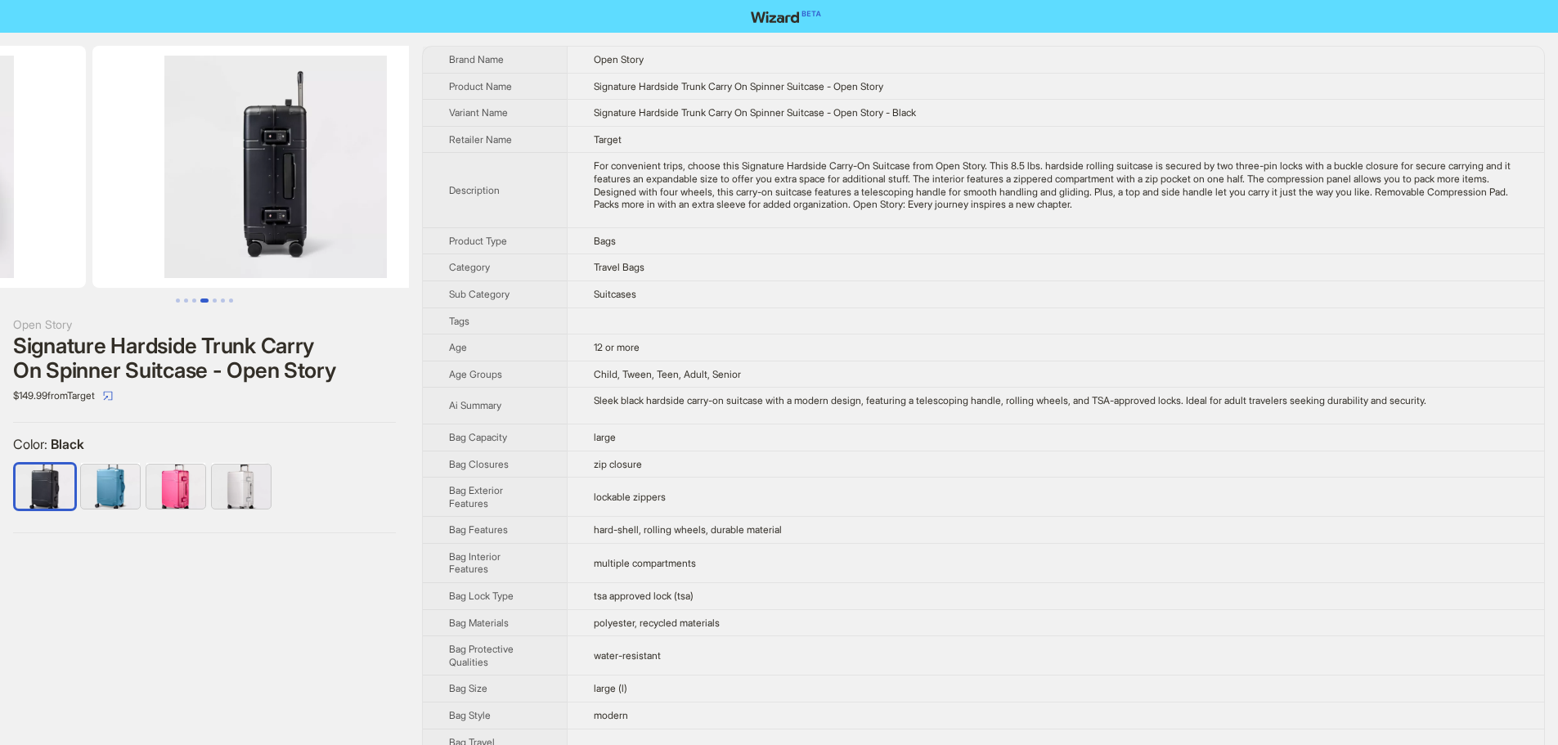
drag, startPoint x: 307, startPoint y: 231, endPoint x: 106, endPoint y: 238, distance: 201.3
click at [106, 238] on ul at bounding box center [204, 167] width 409 height 242
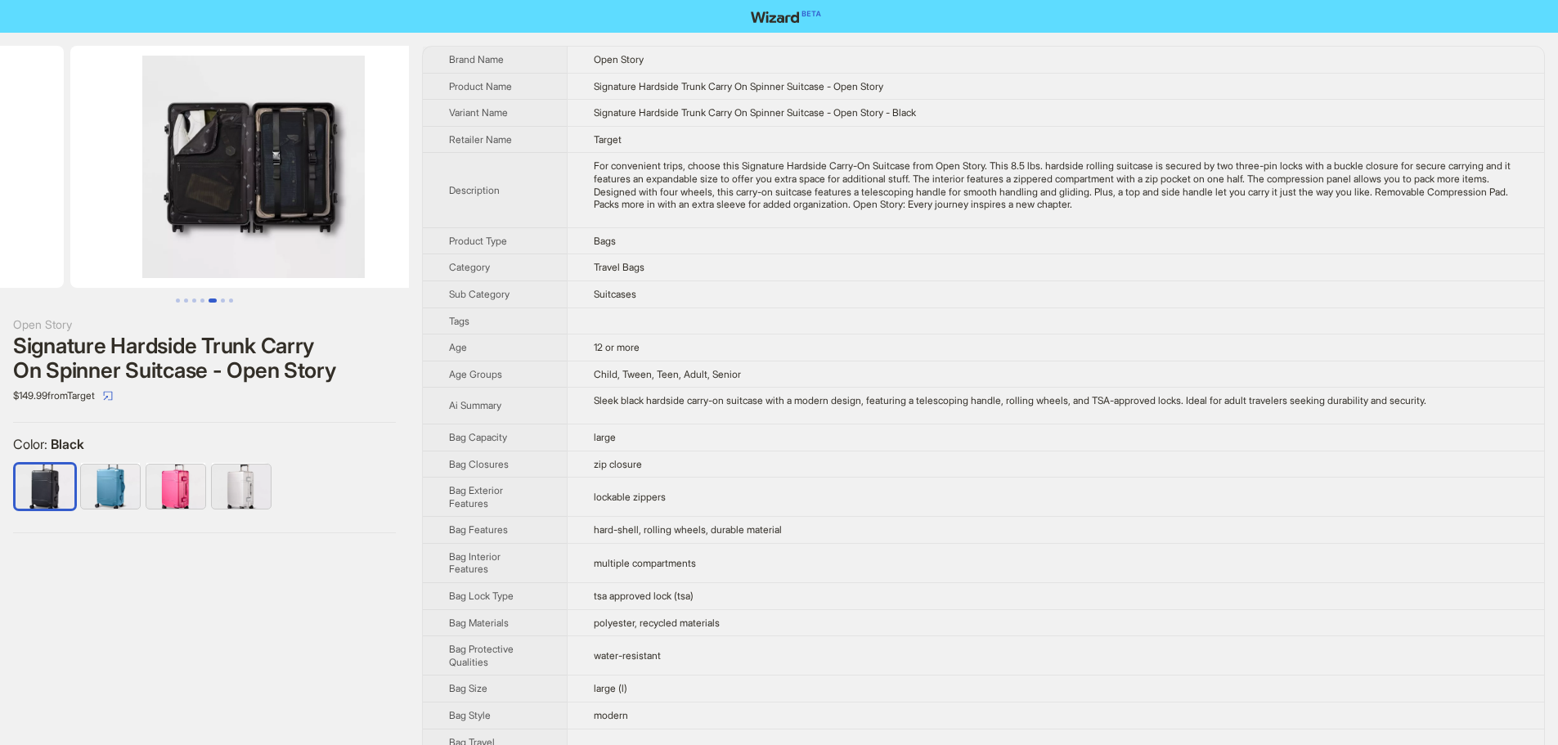
drag, startPoint x: 338, startPoint y: 228, endPoint x: 144, endPoint y: 237, distance: 194.0
click at [128, 239] on ul at bounding box center [204, 167] width 409 height 242
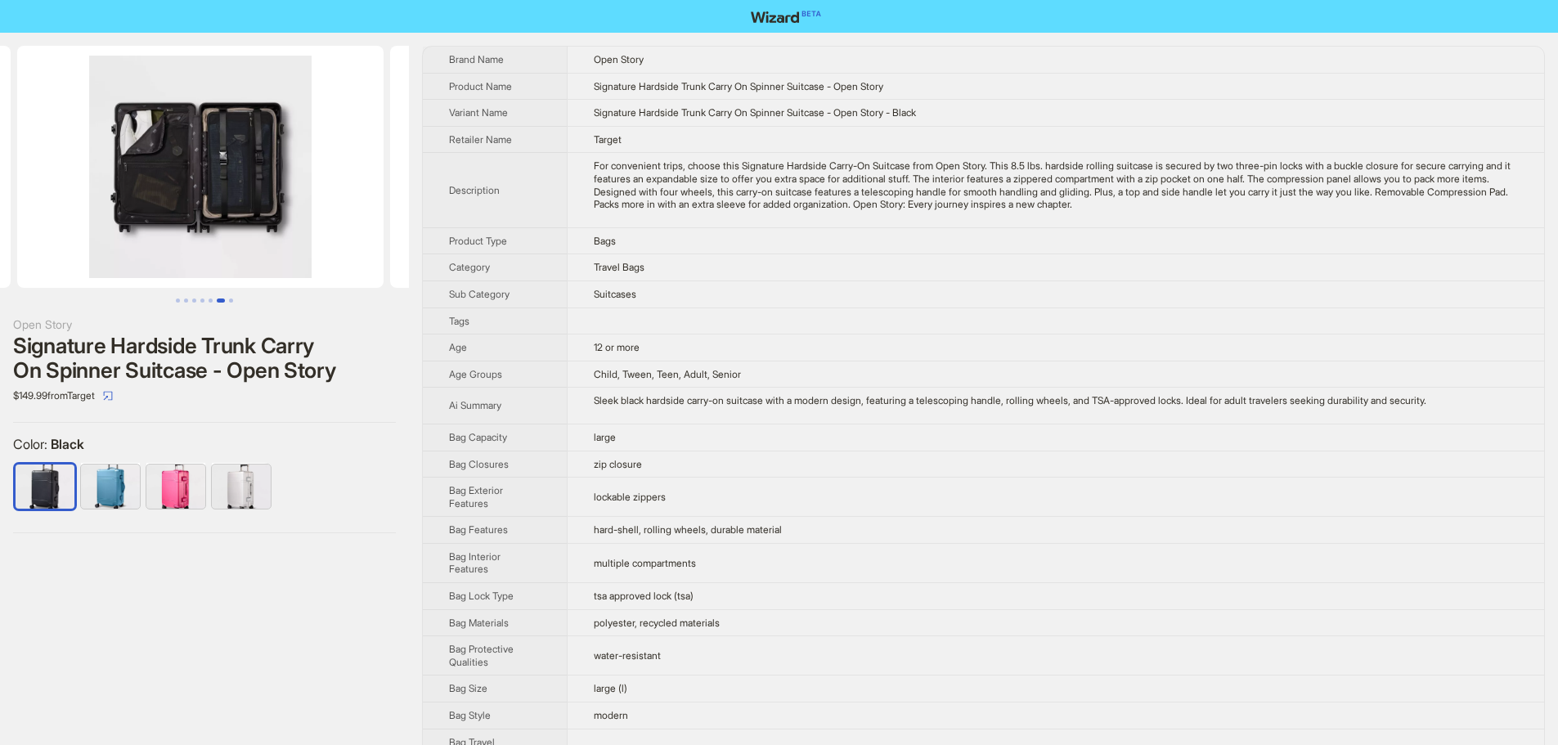
click at [324, 232] on img at bounding box center [200, 167] width 366 height 242
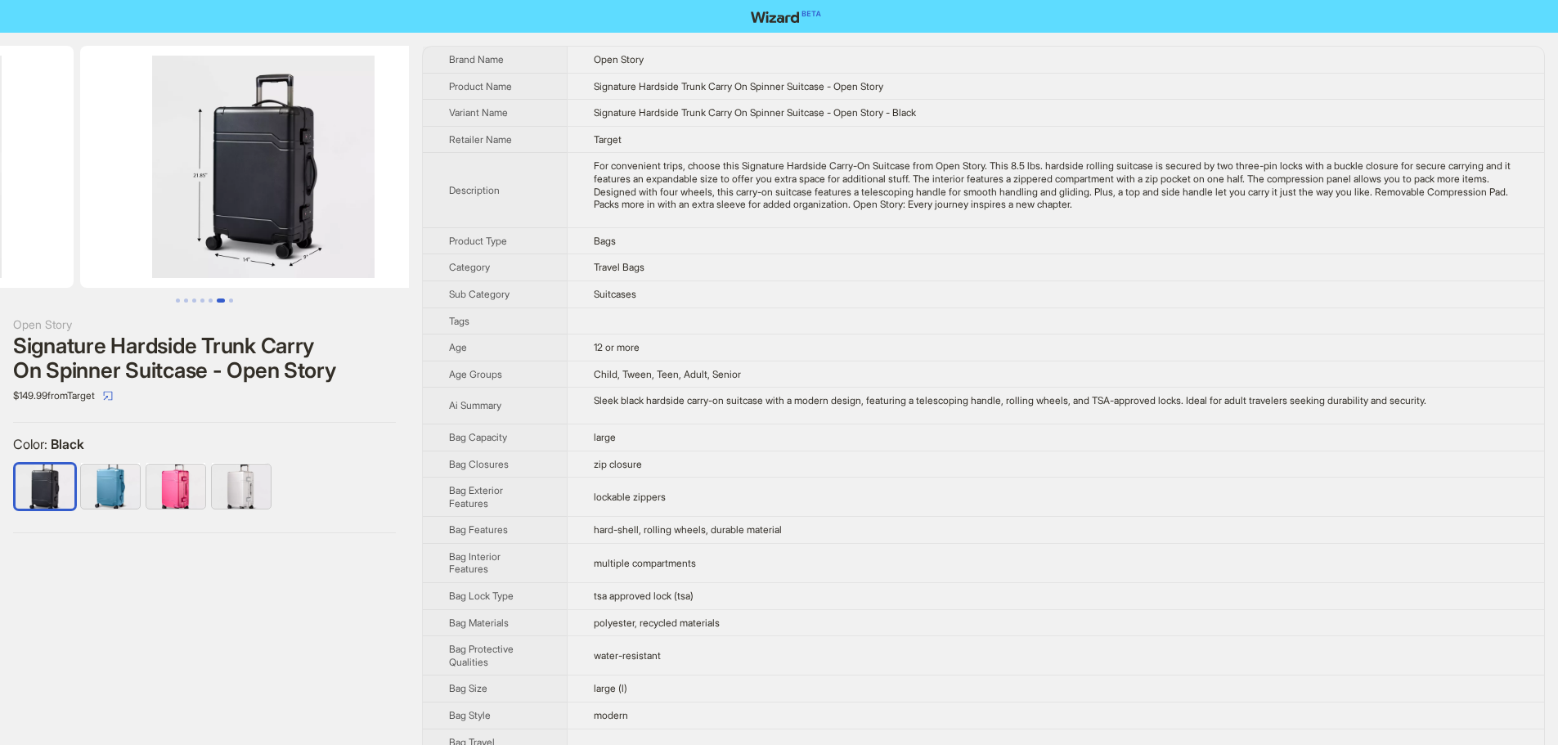
drag, startPoint x: 192, startPoint y: 218, endPoint x: 0, endPoint y: 218, distance: 192.2
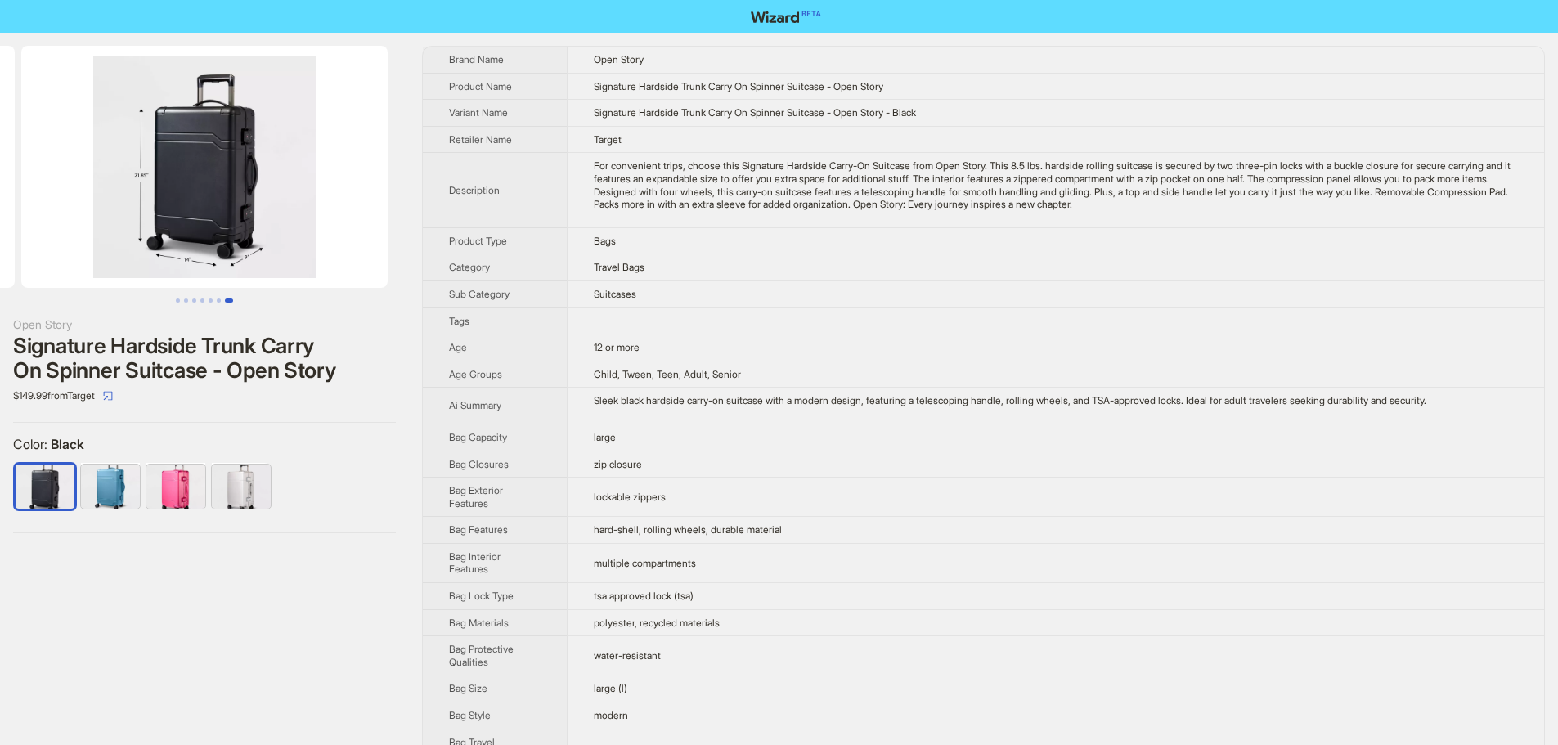
drag, startPoint x: 253, startPoint y: 207, endPoint x: 243, endPoint y: 209, distance: 10.8
click at [243, 209] on img at bounding box center [204, 167] width 366 height 242
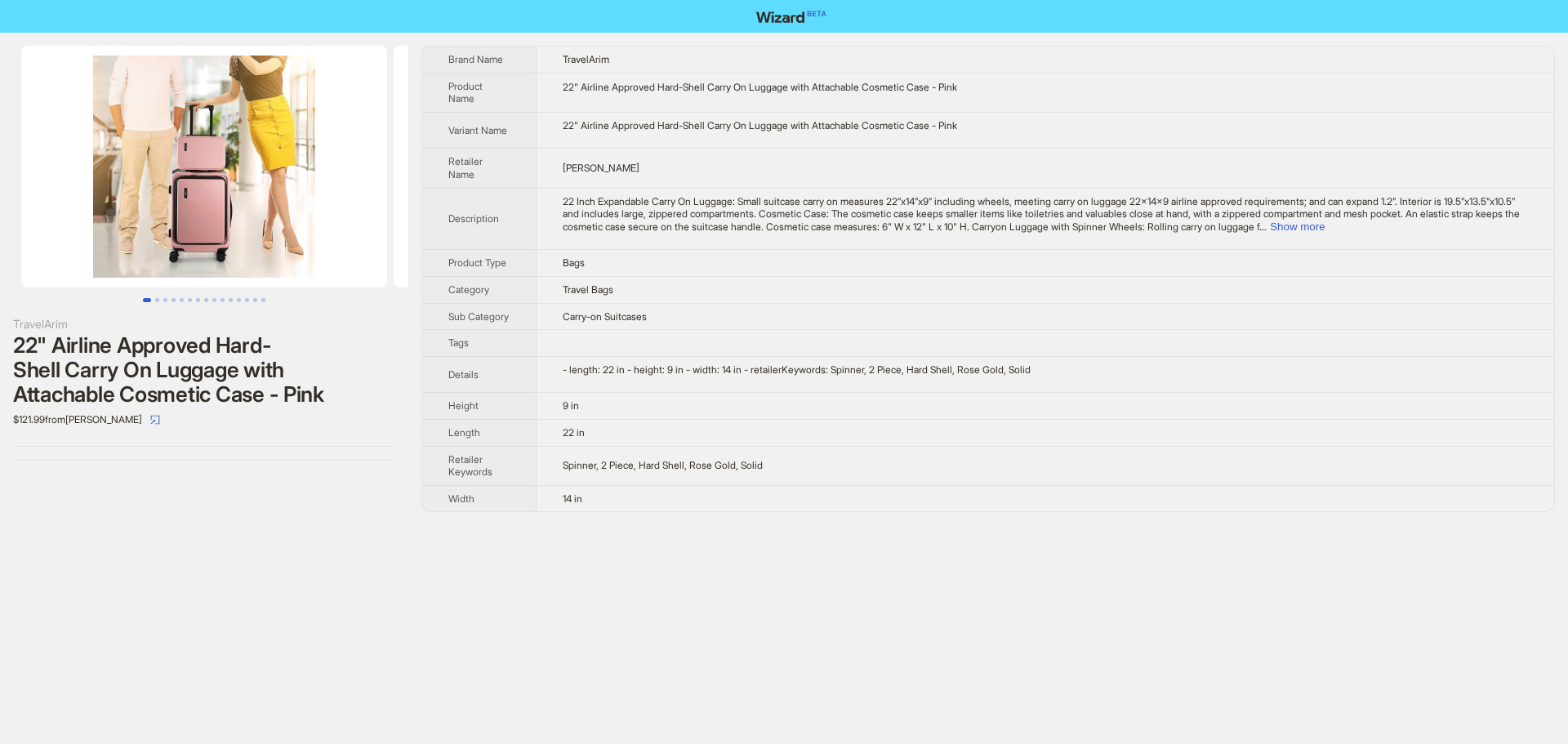
click at [63, 207] on img at bounding box center [204, 167] width 366 height 242
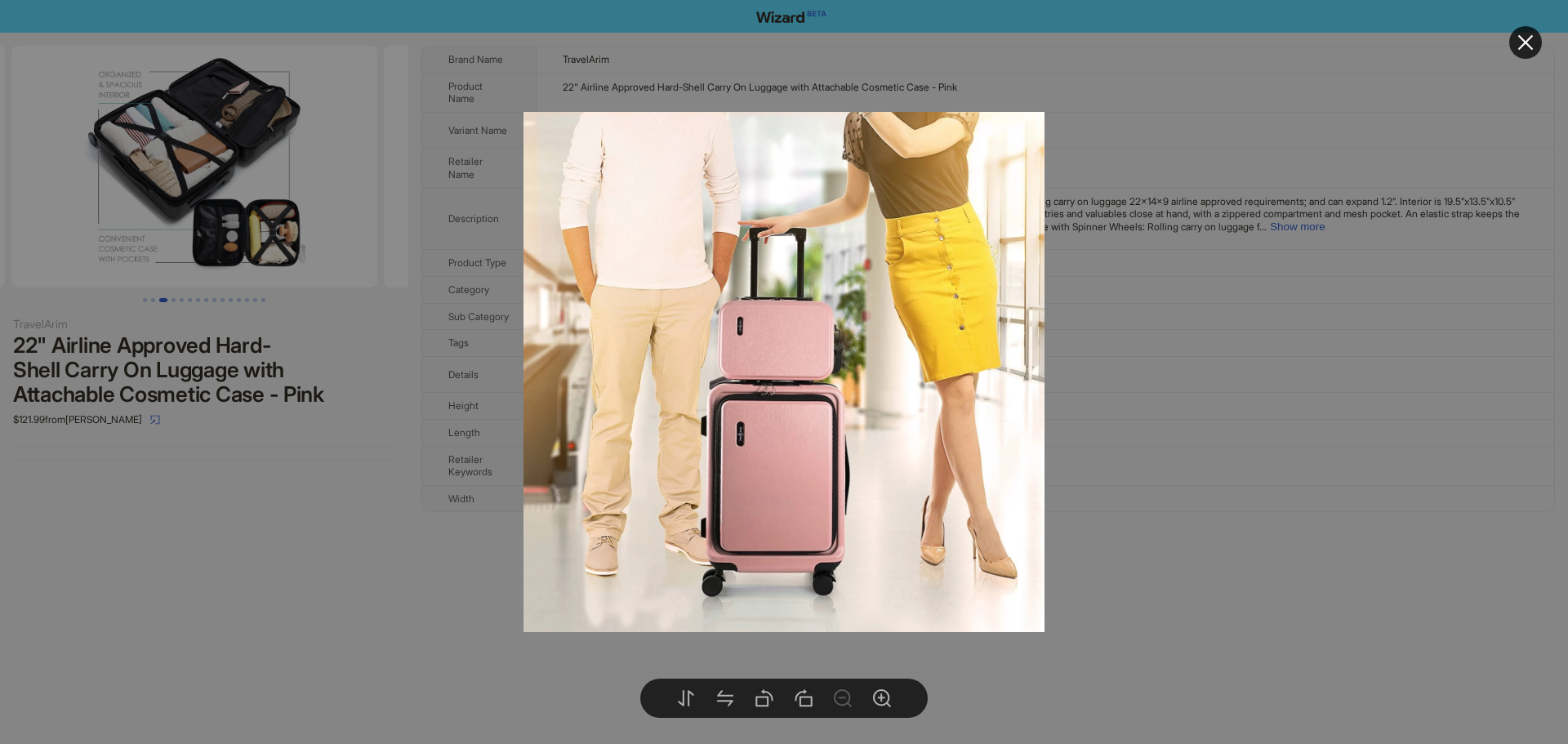
scroll to position [0, 745]
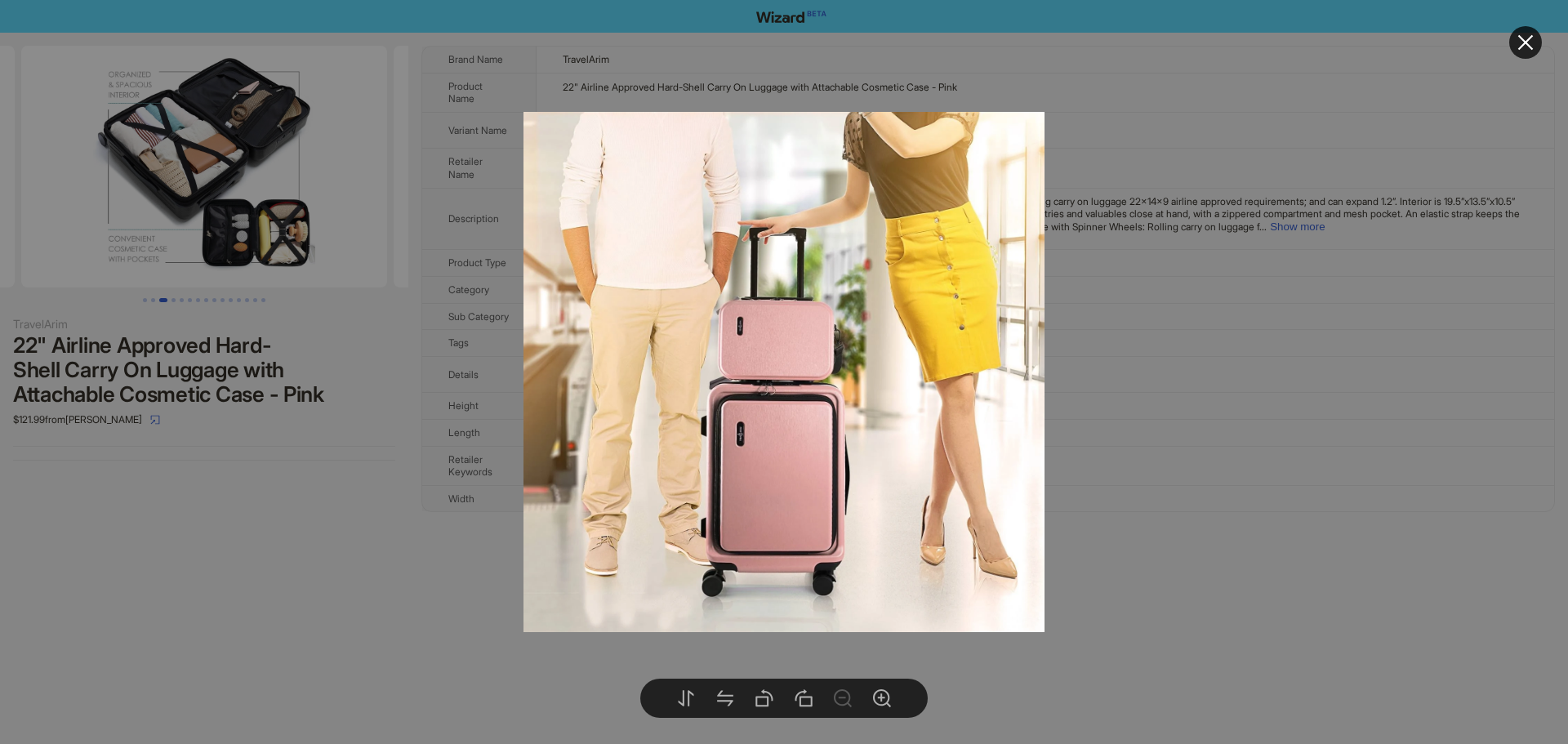
click at [242, 118] on body "TravelArim 22" Airline Approved Hard-Shell Carry On Luggage with Attachable Cos…" at bounding box center [784, 372] width 1568 height 744
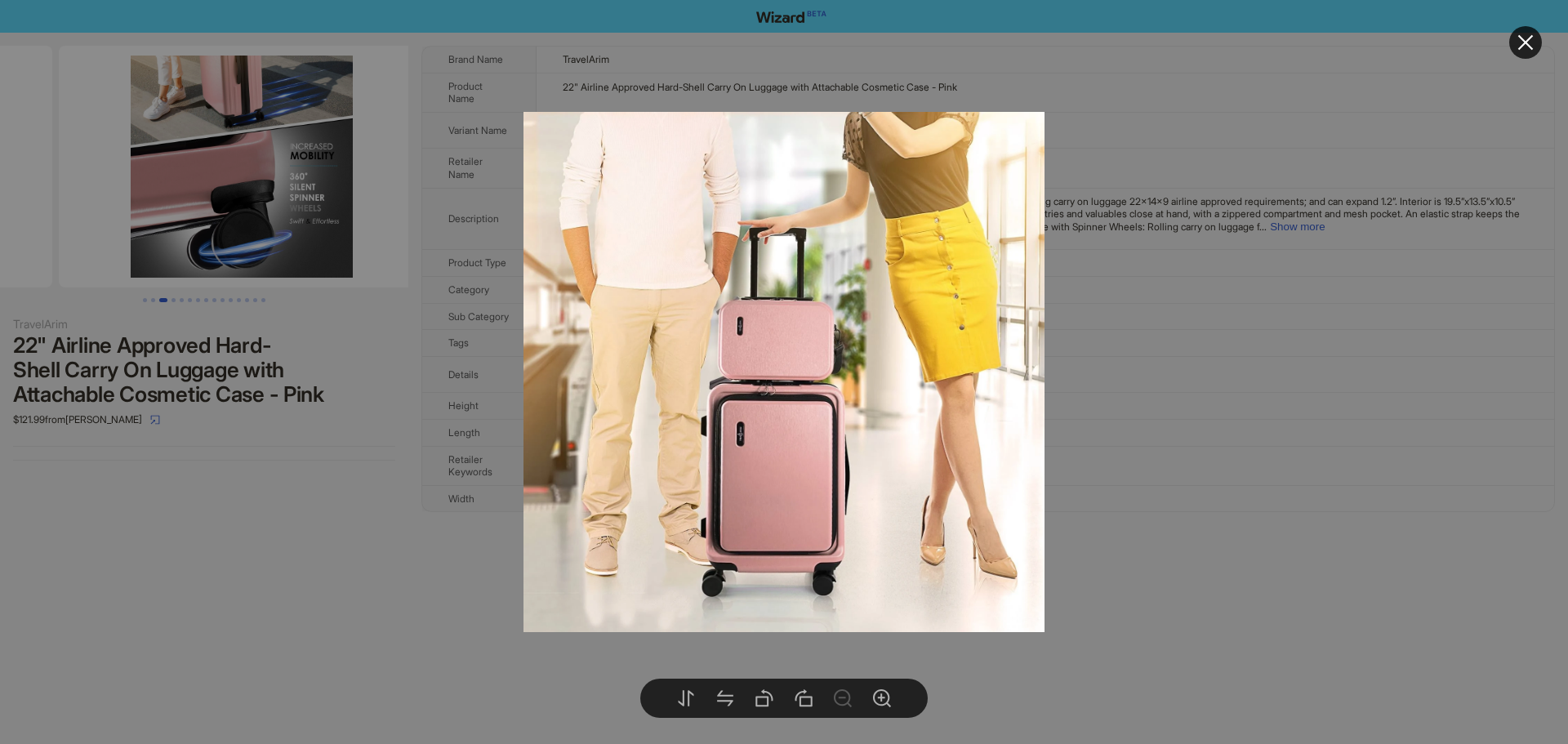
drag, startPoint x: 301, startPoint y: 161, endPoint x: 82, endPoint y: 185, distance: 220.3
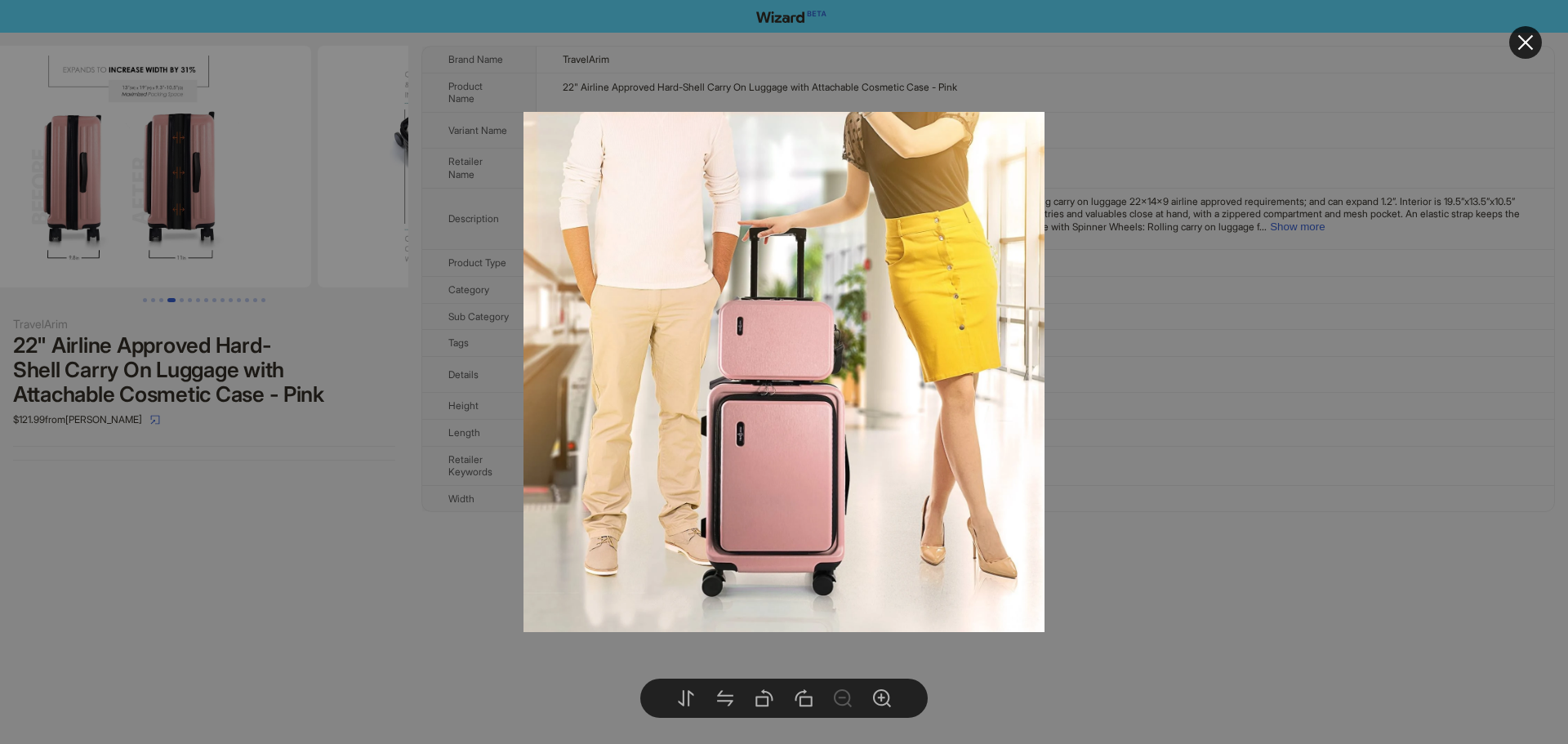
drag, startPoint x: 175, startPoint y: 141, endPoint x: 586, endPoint y: 183, distance: 413.1
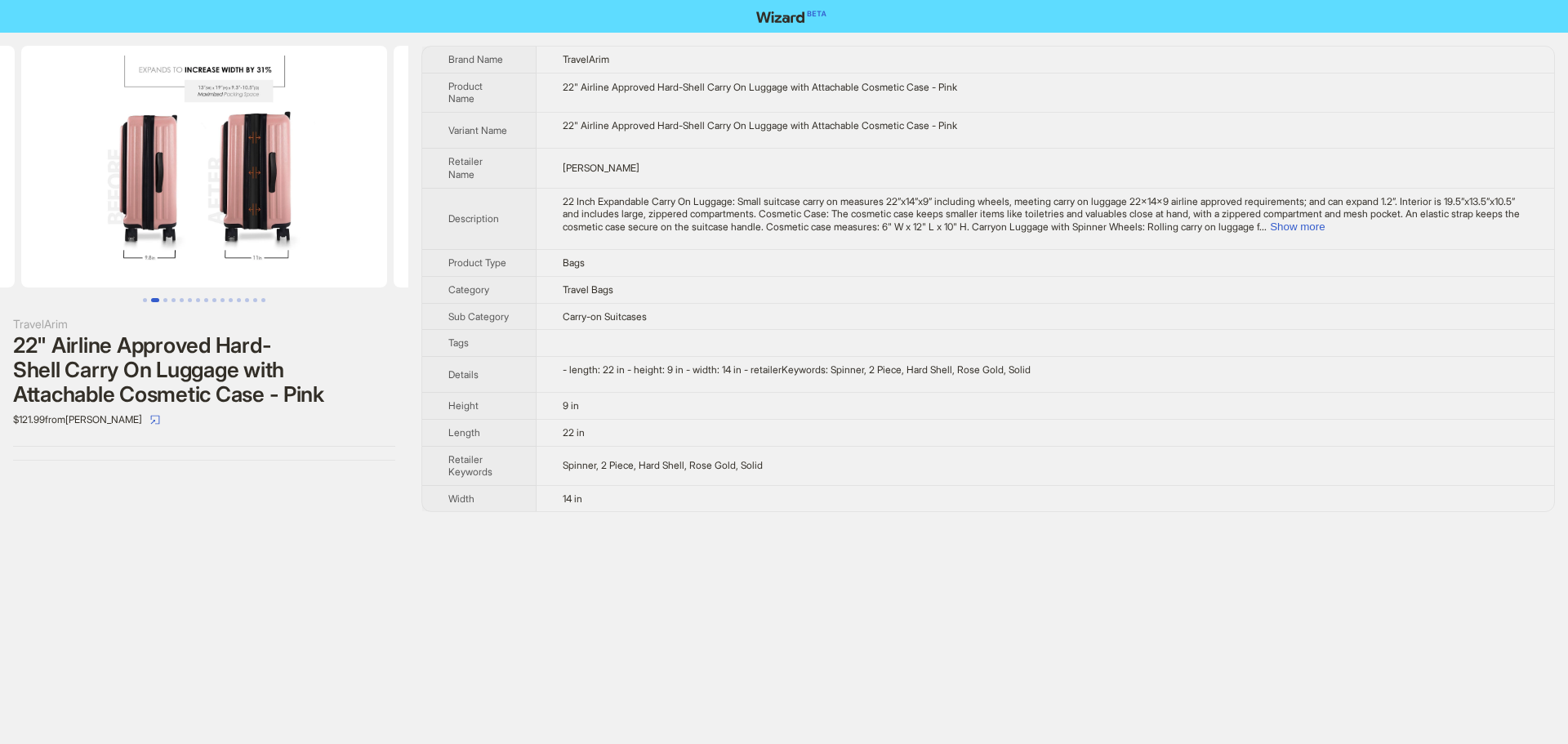
scroll to position [0, 745]
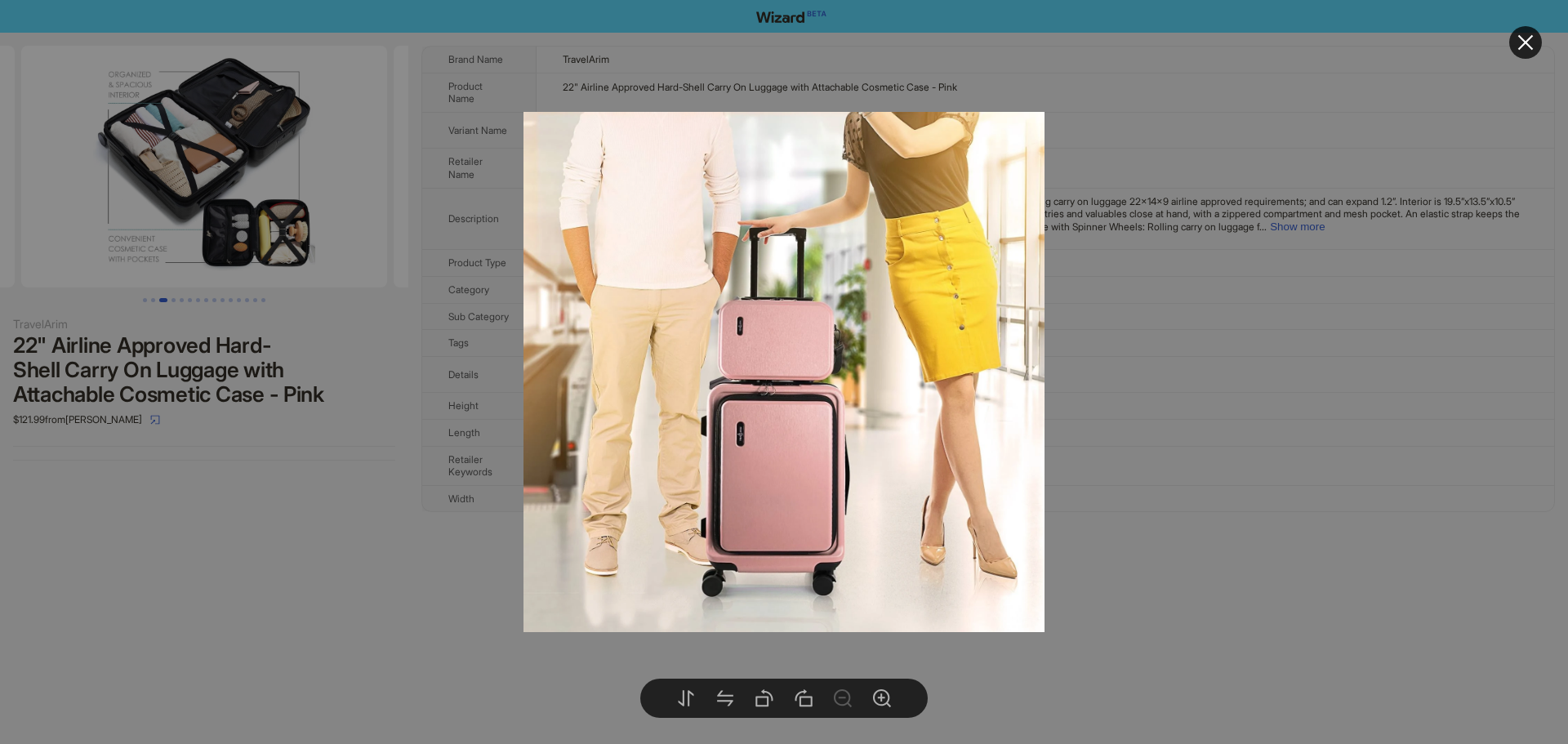
click at [268, 93] on body "TravelArim 22" Airline Approved Hard-Shell Carry On Luggage with Attachable Cos…" at bounding box center [784, 372] width 1568 height 744
drag, startPoint x: 864, startPoint y: 330, endPoint x: 682, endPoint y: 330, distance: 182.0
click at [701, 330] on img at bounding box center [784, 372] width 521 height 521
drag, startPoint x: 882, startPoint y: 387, endPoint x: 759, endPoint y: 378, distance: 123.3
click at [759, 378] on img at bounding box center [784, 372] width 521 height 521
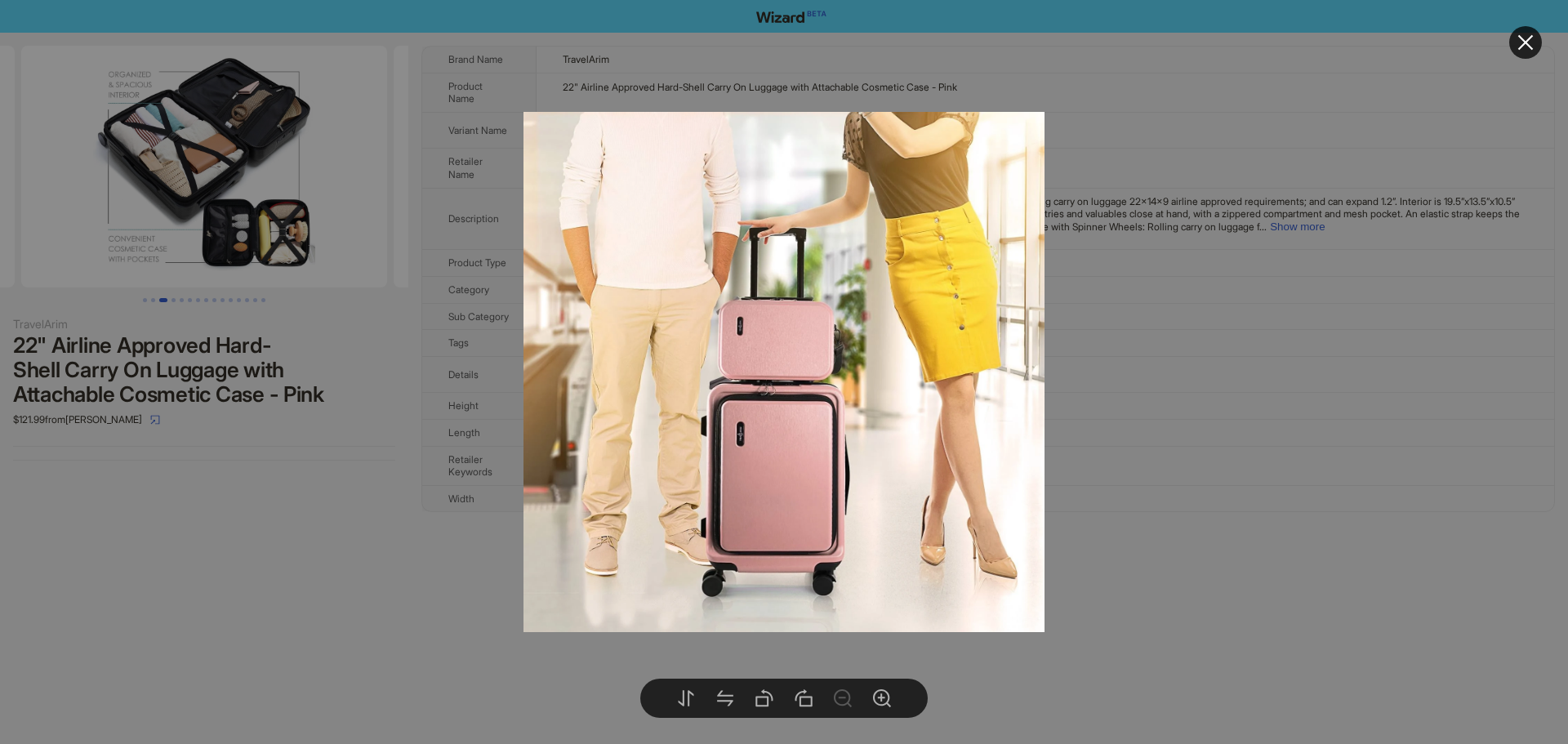
click at [1531, 46] on icon "close" at bounding box center [1526, 43] width 20 height 20
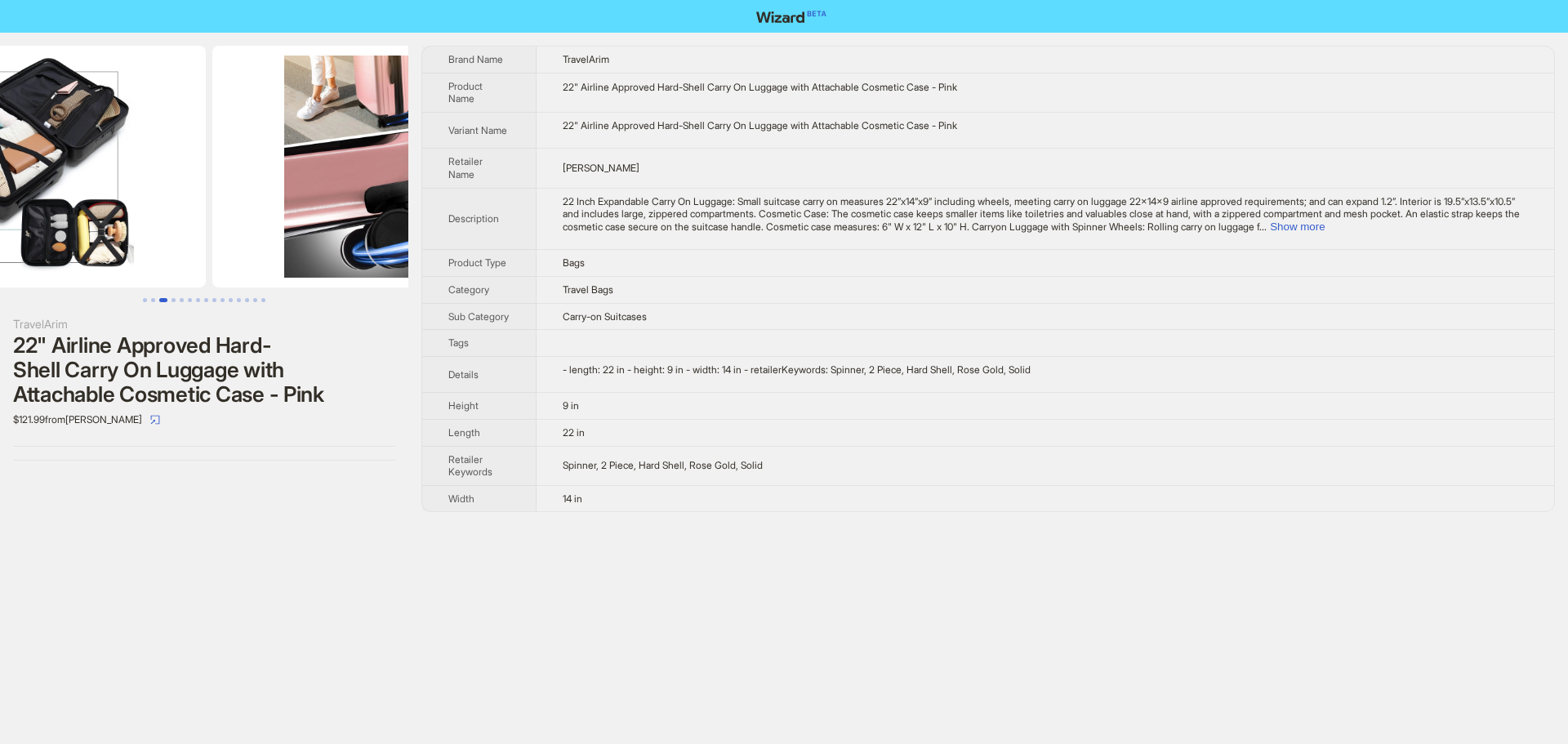
drag, startPoint x: 286, startPoint y: 174, endPoint x: 106, endPoint y: 173, distance: 180.0
click at [110, 173] on ul at bounding box center [204, 167] width 408 height 242
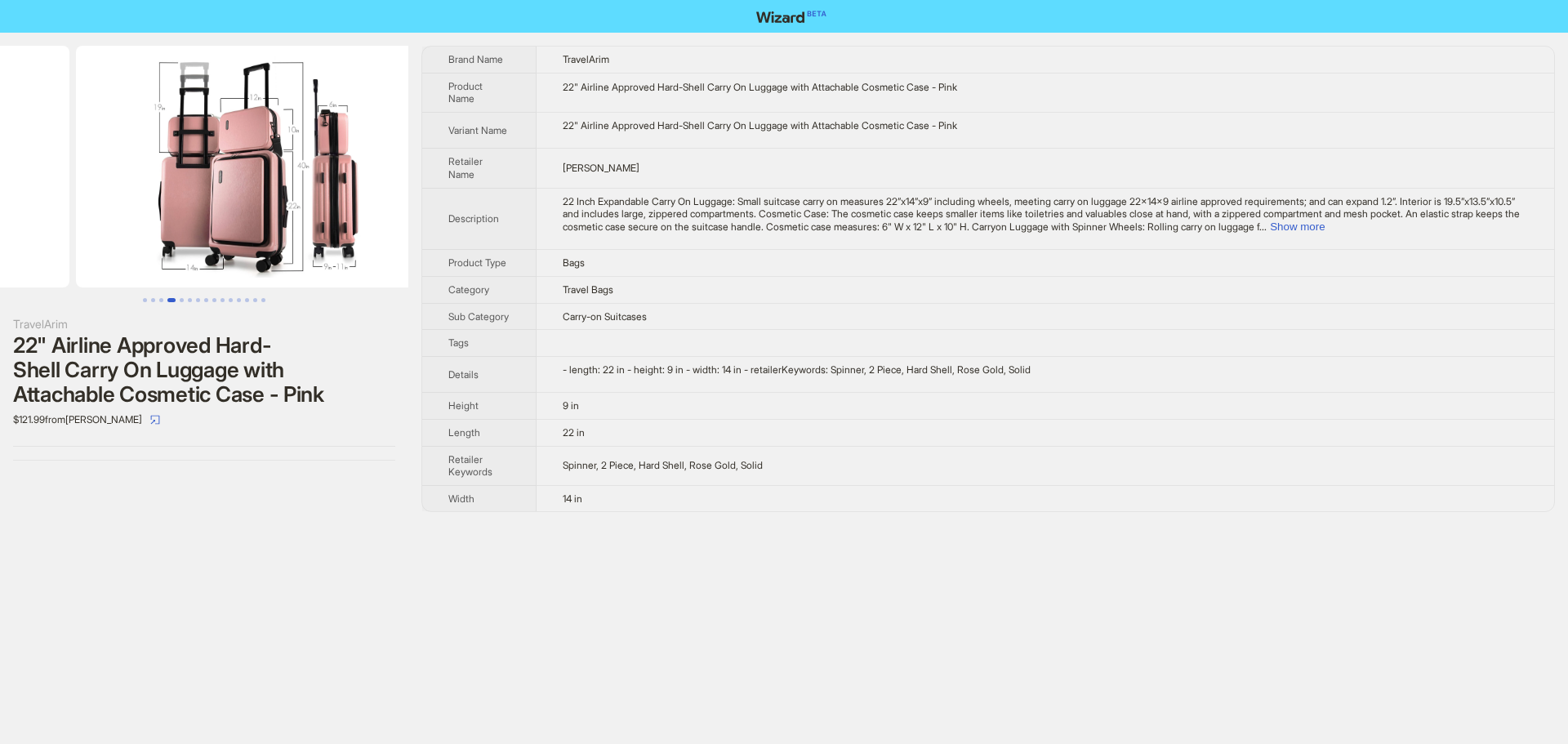
drag, startPoint x: 267, startPoint y: 201, endPoint x: 37, endPoint y: 208, distance: 230.1
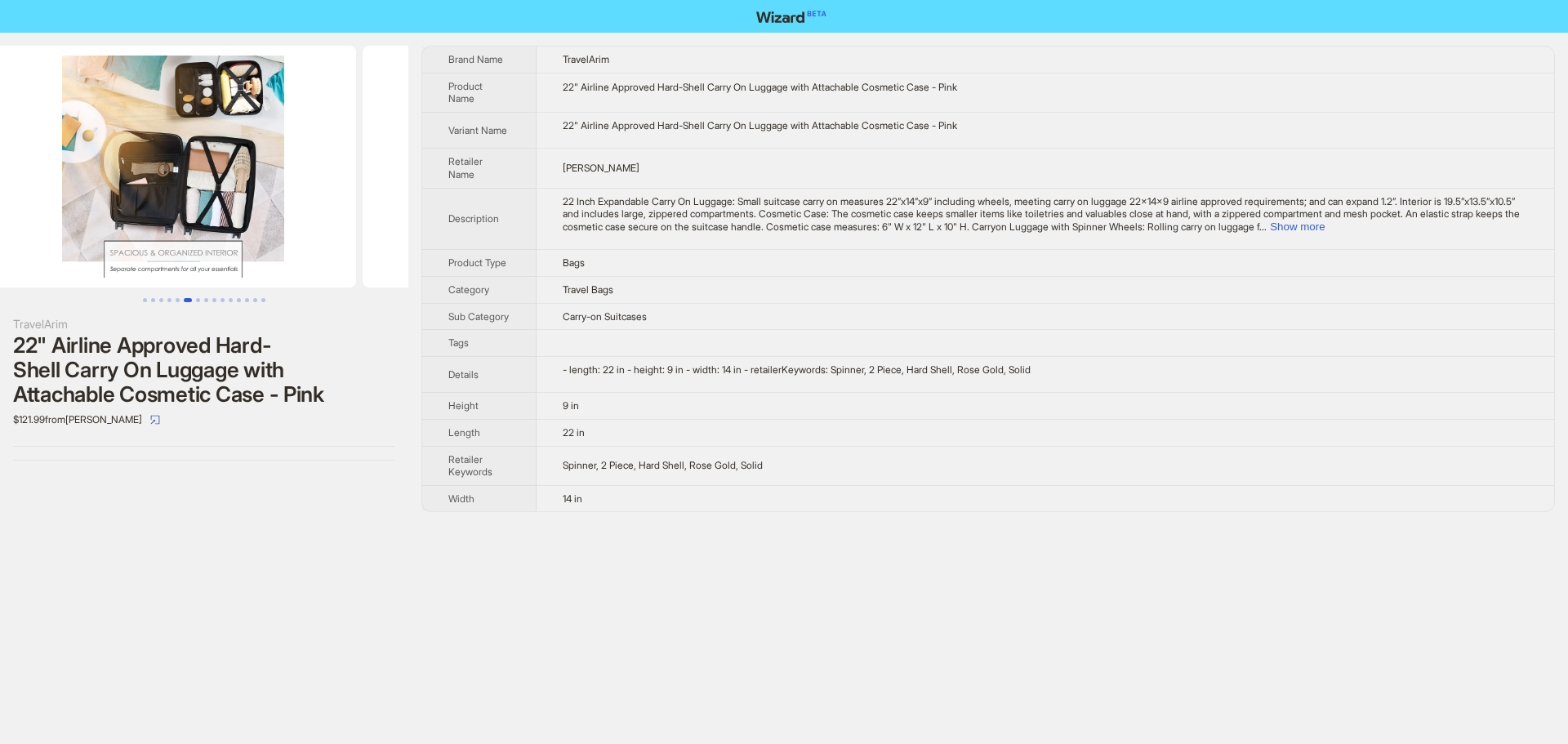
drag, startPoint x: 249, startPoint y: 219, endPoint x: 36, endPoint y: 229, distance: 213.2
click at [36, 229] on ul at bounding box center [204, 167] width 408 height 242
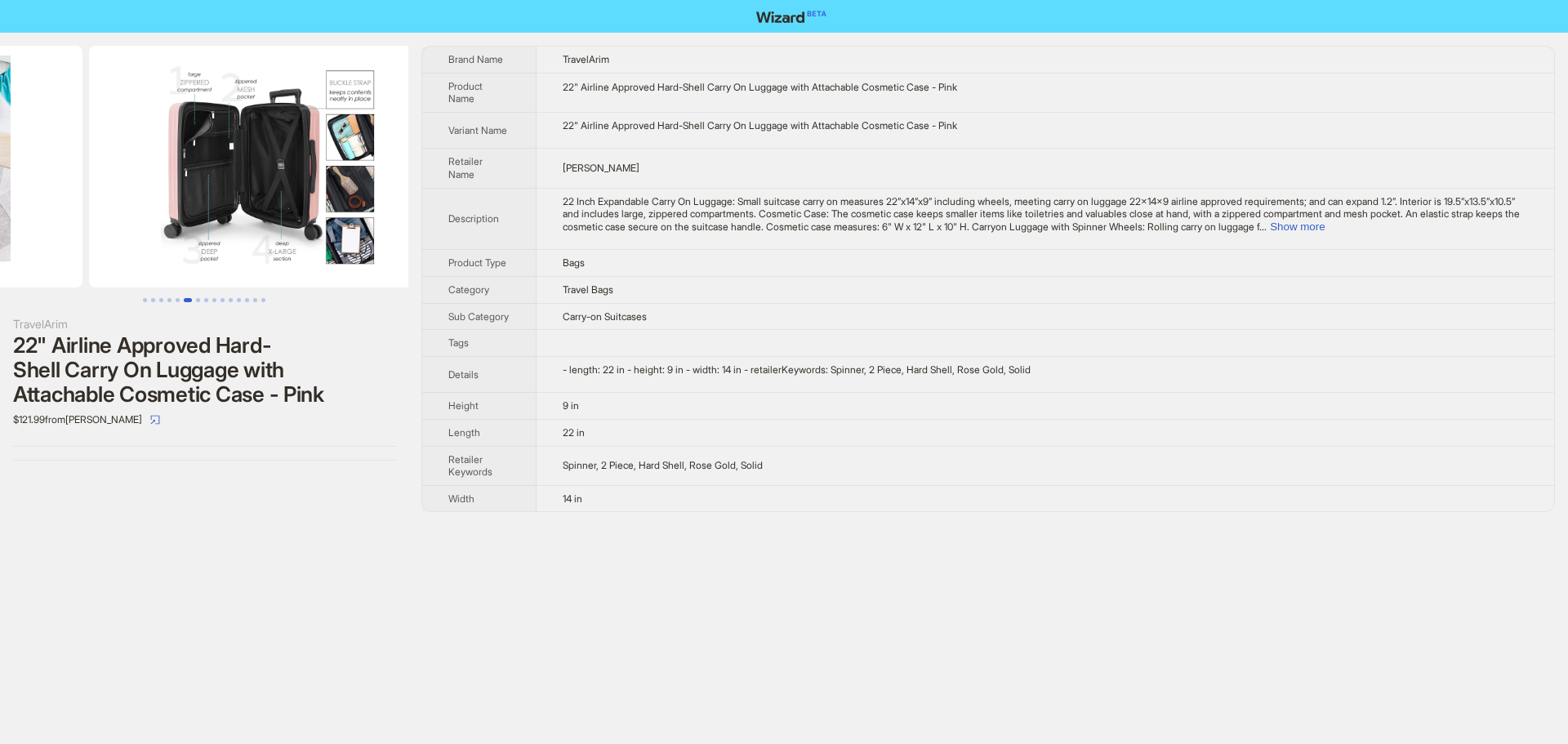
drag, startPoint x: 189, startPoint y: 219, endPoint x: 0, endPoint y: 223, distance: 189.0
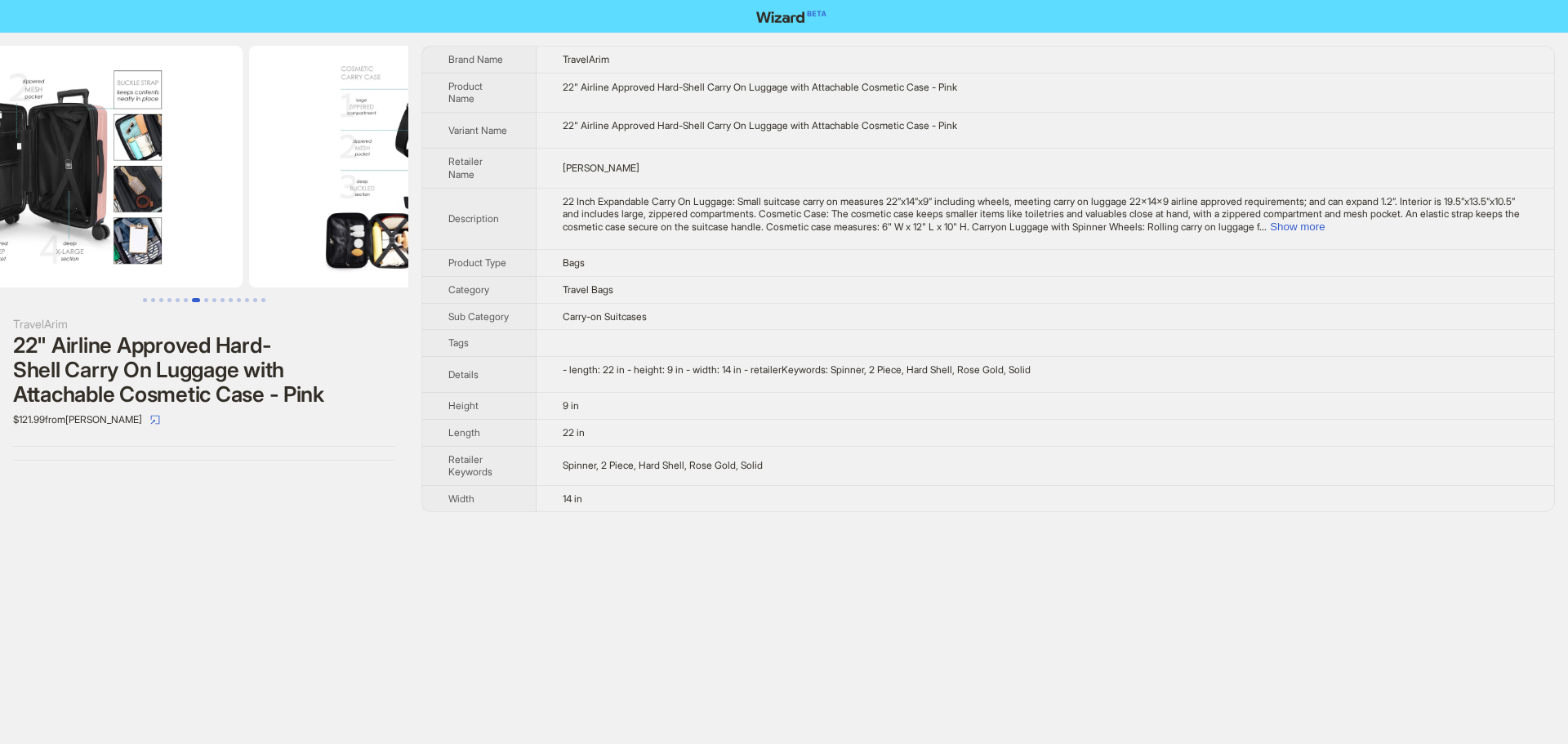
click at [139, 204] on img at bounding box center [60, 167] width 366 height 242
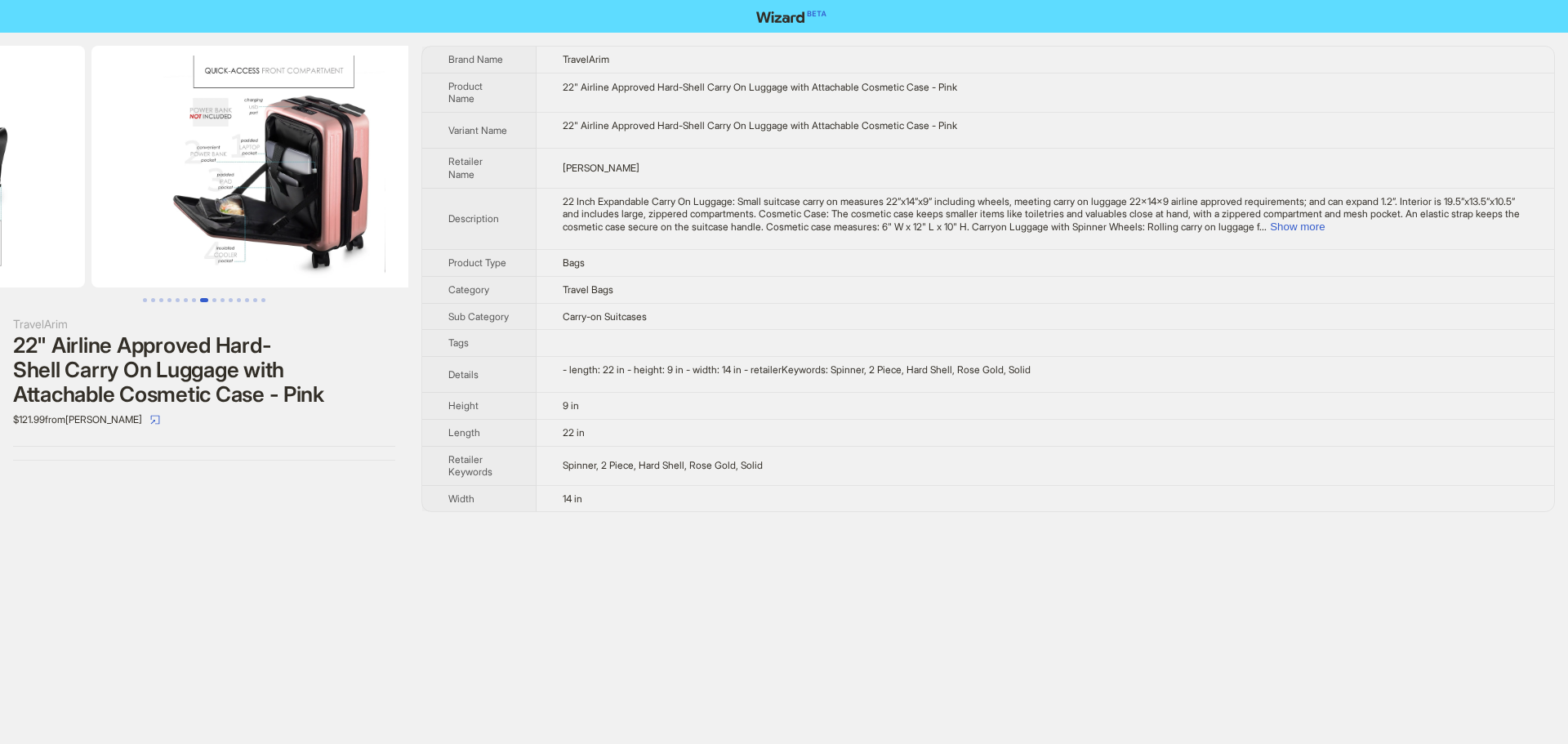
drag, startPoint x: 280, startPoint y: 187, endPoint x: 44, endPoint y: 187, distance: 236.0
click at [43, 191] on ul at bounding box center [204, 167] width 408 height 242
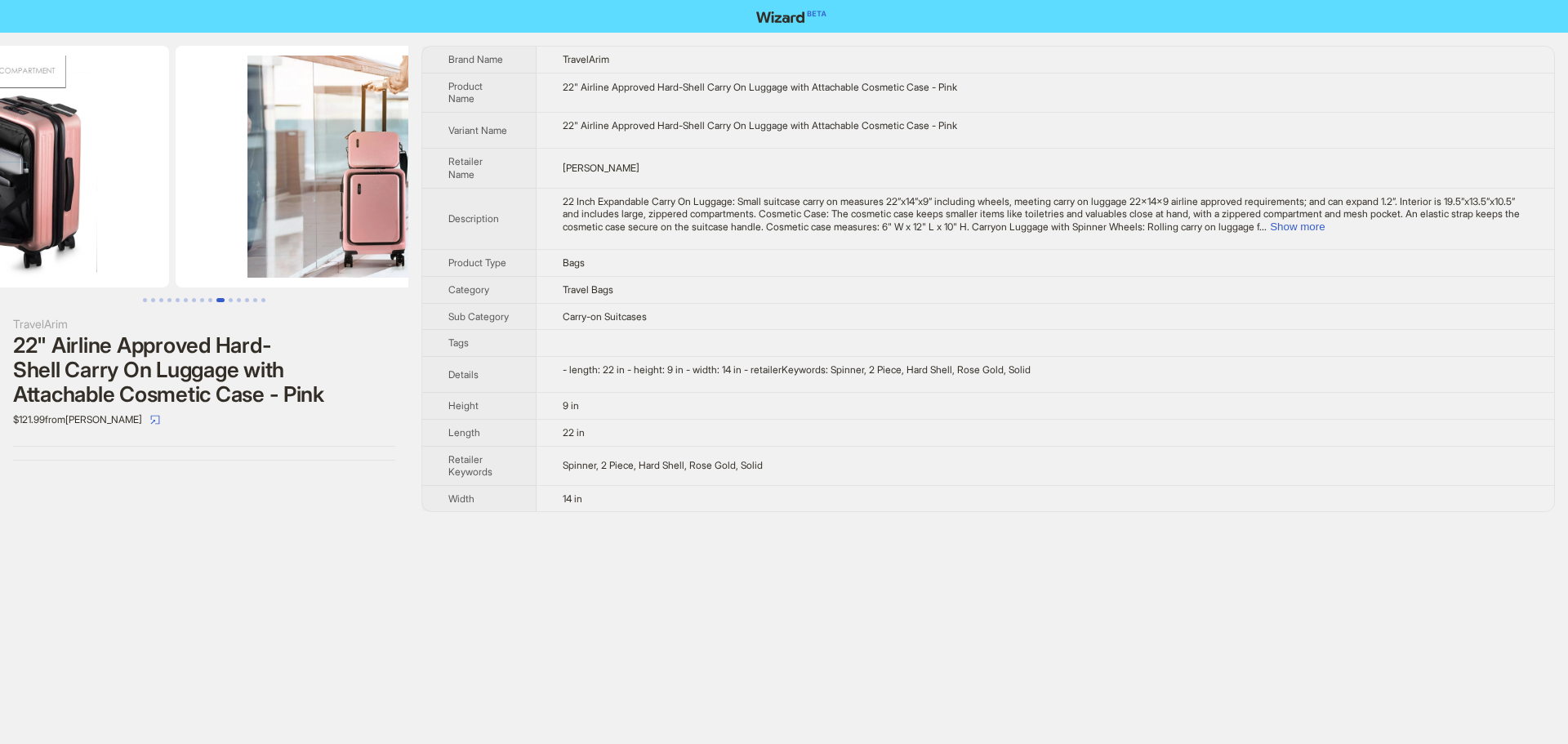
scroll to position [0, 3352]
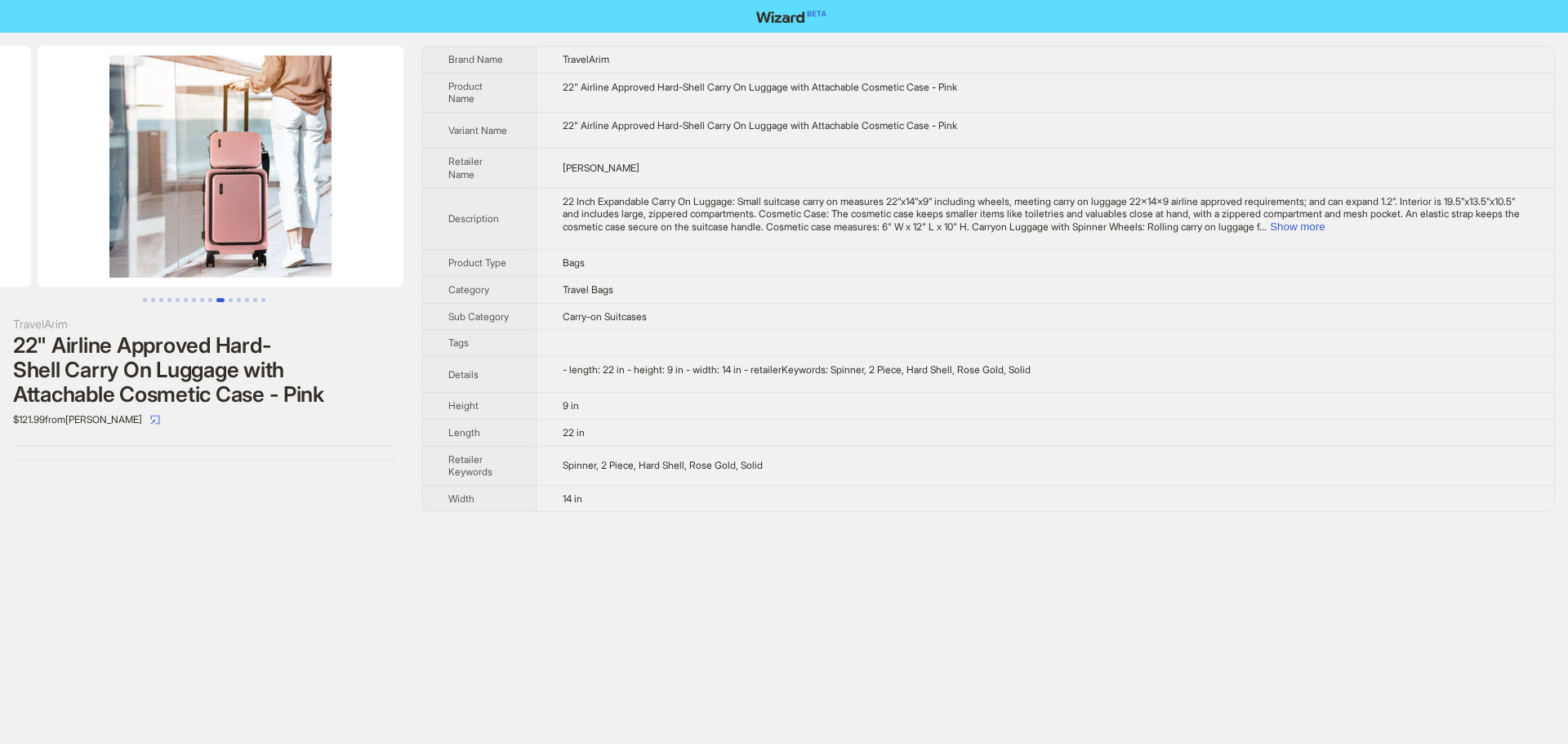
drag, startPoint x: 156, startPoint y: 188, endPoint x: 82, endPoint y: 191, distance: 74.1
click at [82, 190] on ul at bounding box center [204, 167] width 408 height 242
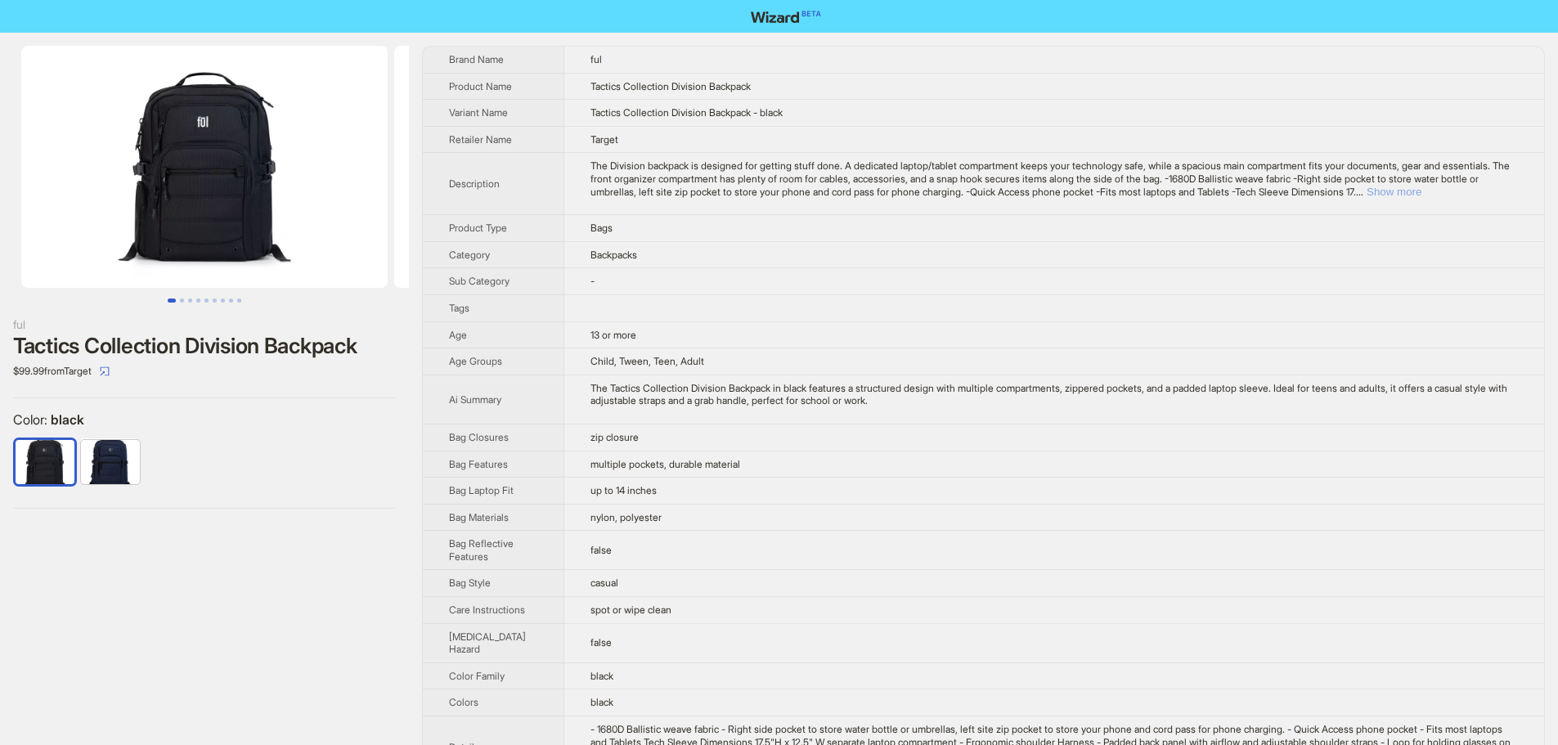
click at [1421, 195] on button "Show more" at bounding box center [1393, 192] width 55 height 12
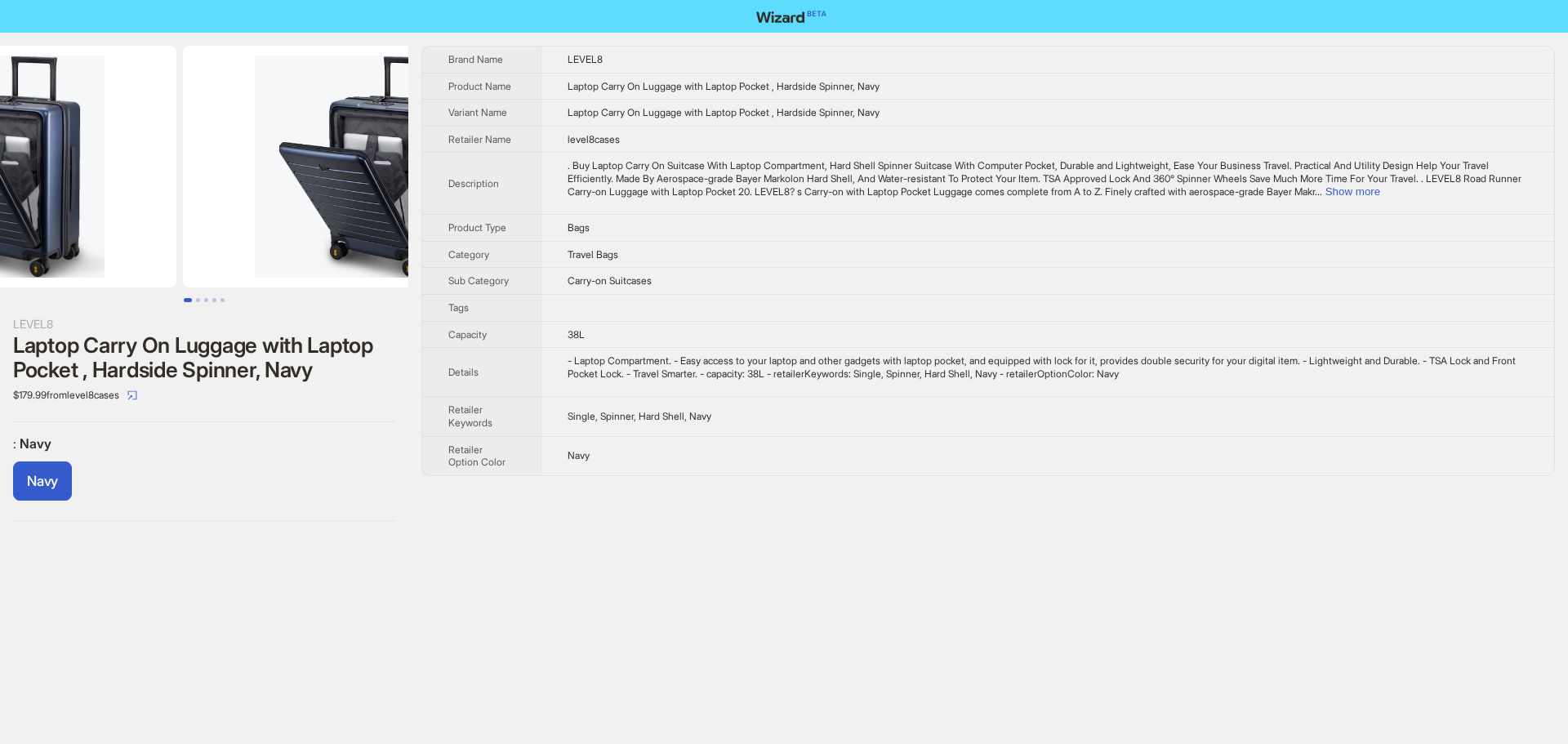
drag, startPoint x: 288, startPoint y: 218, endPoint x: 146, endPoint y: 218, distance: 142.0
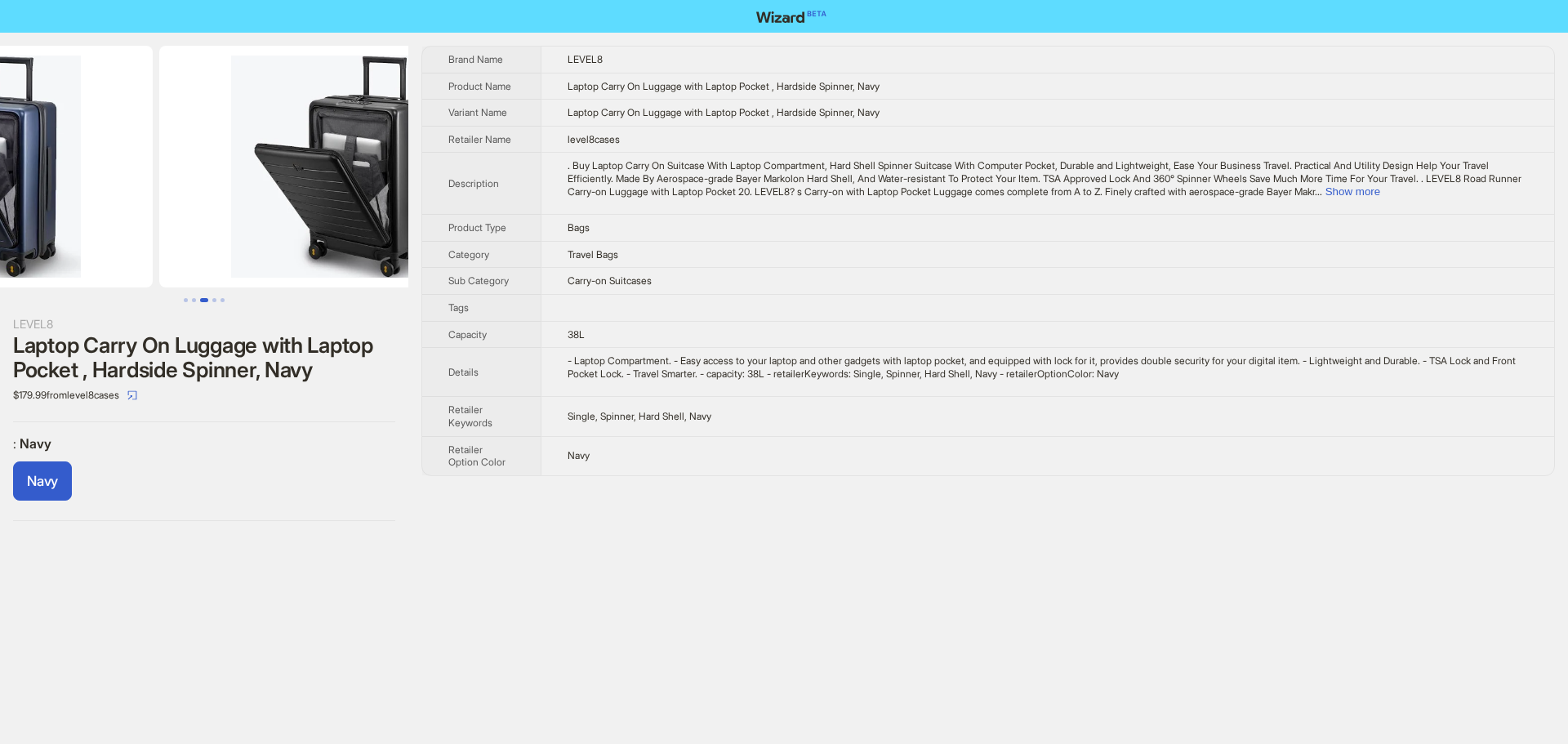
drag, startPoint x: 272, startPoint y: 221, endPoint x: 105, endPoint y: 229, distance: 167.2
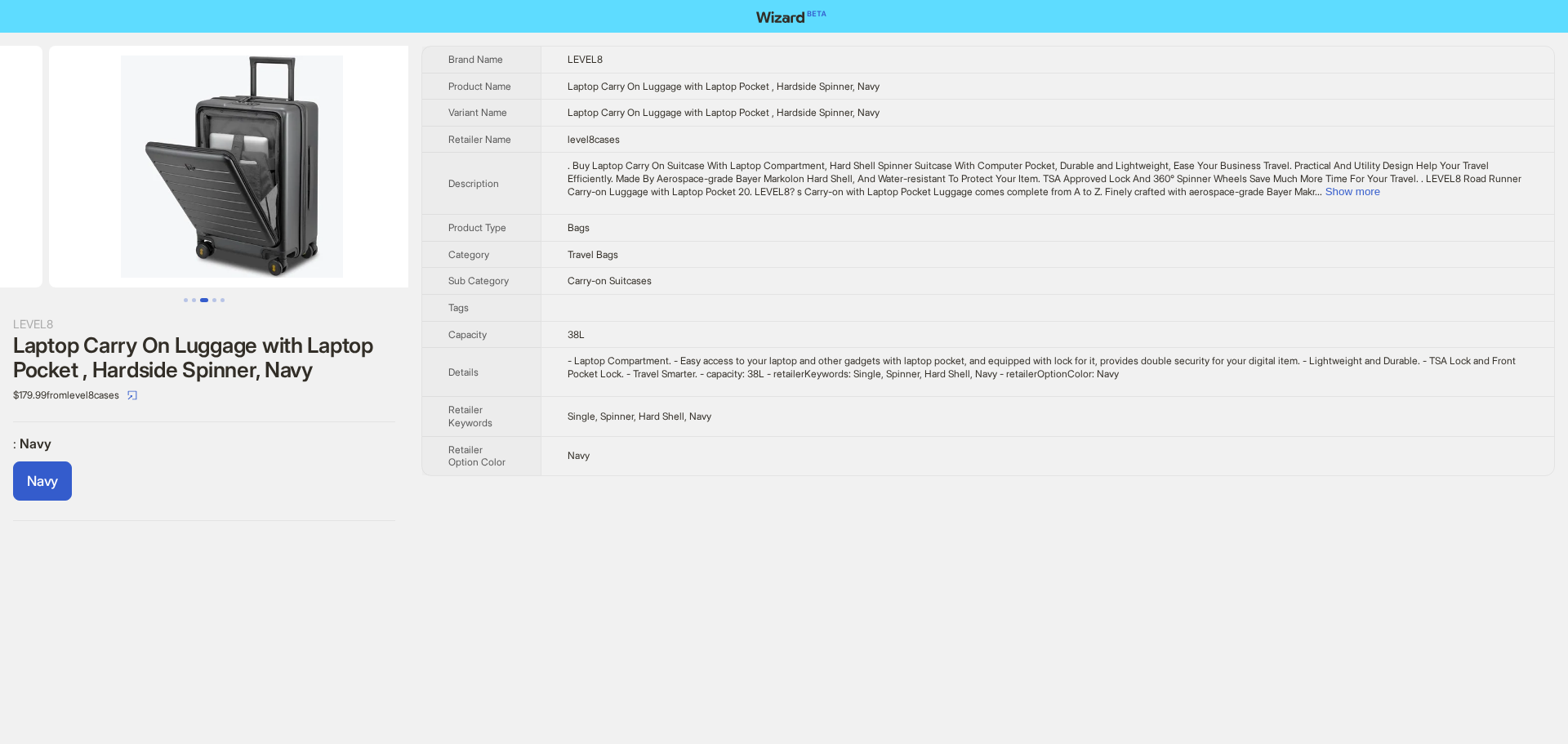
drag, startPoint x: 261, startPoint y: 231, endPoint x: 46, endPoint y: 230, distance: 215.0
click at [25, 231] on ul at bounding box center [204, 167] width 408 height 242
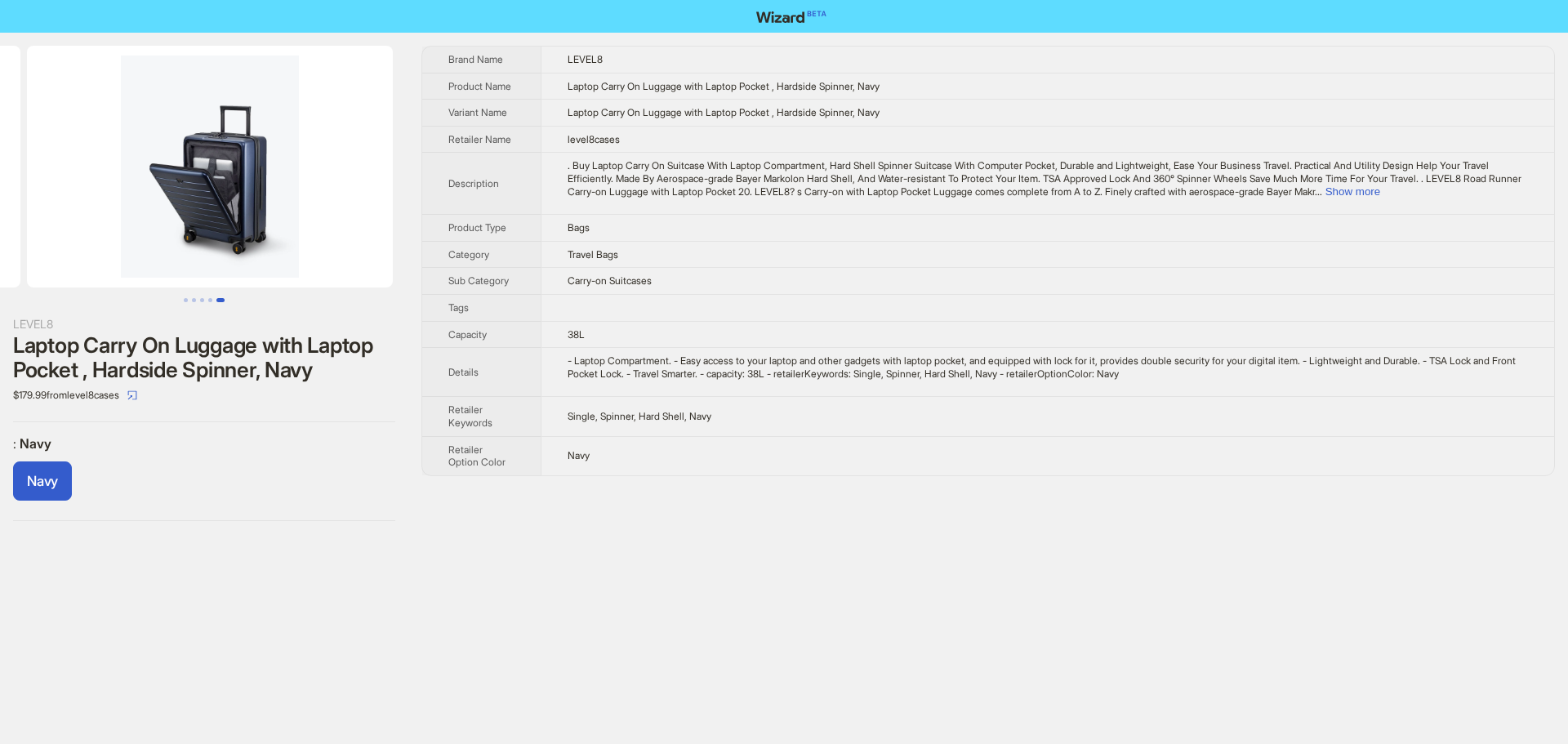
drag, startPoint x: 245, startPoint y: 231, endPoint x: 0, endPoint y: 235, distance: 245.0
drag, startPoint x: 227, startPoint y: 230, endPoint x: 31, endPoint y: 231, distance: 196.0
click at [31, 231] on img at bounding box center [204, 167] width 366 height 242
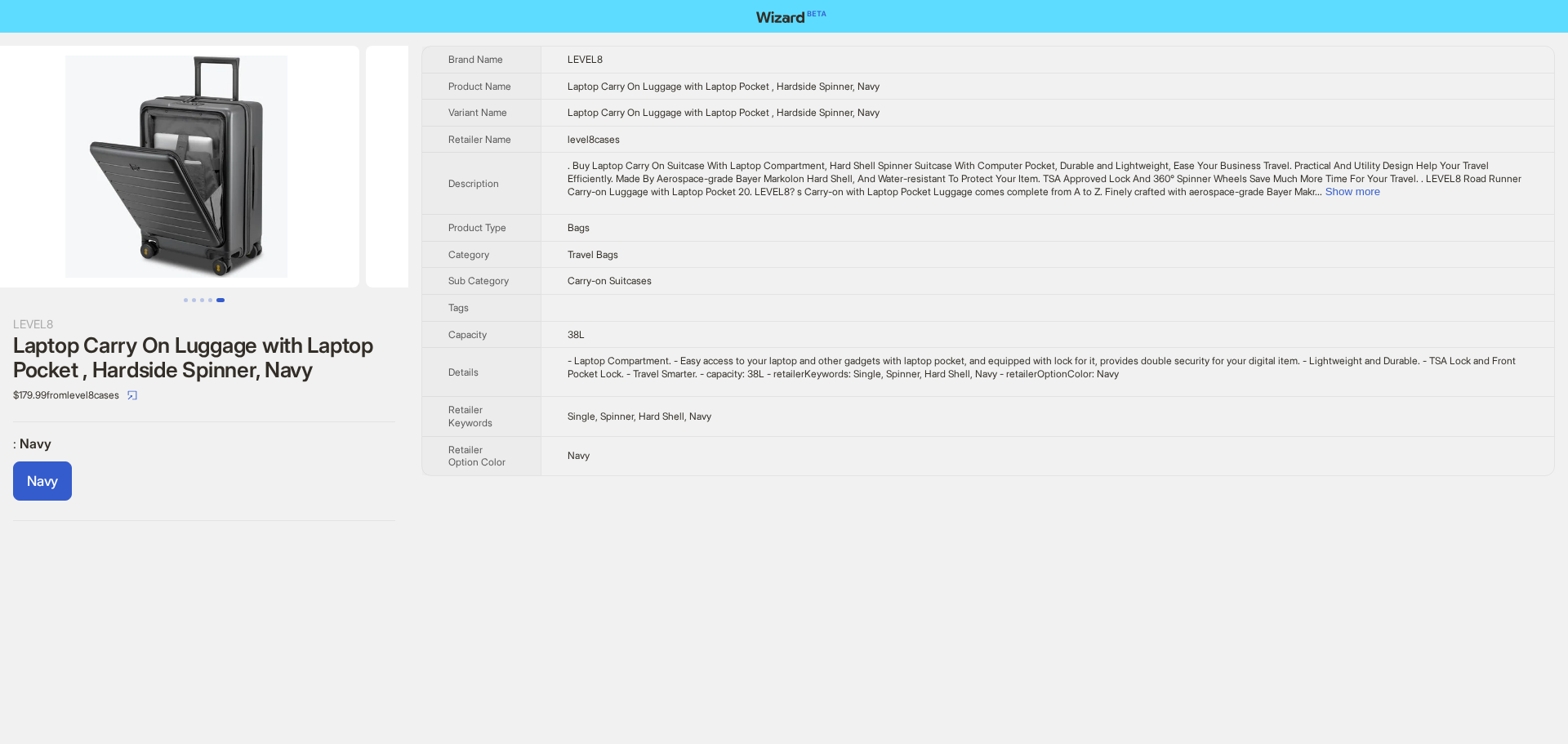
drag, startPoint x: 81, startPoint y: 224, endPoint x: 318, endPoint y: 231, distance: 237.1
click at [300, 229] on ul at bounding box center [204, 167] width 408 height 242
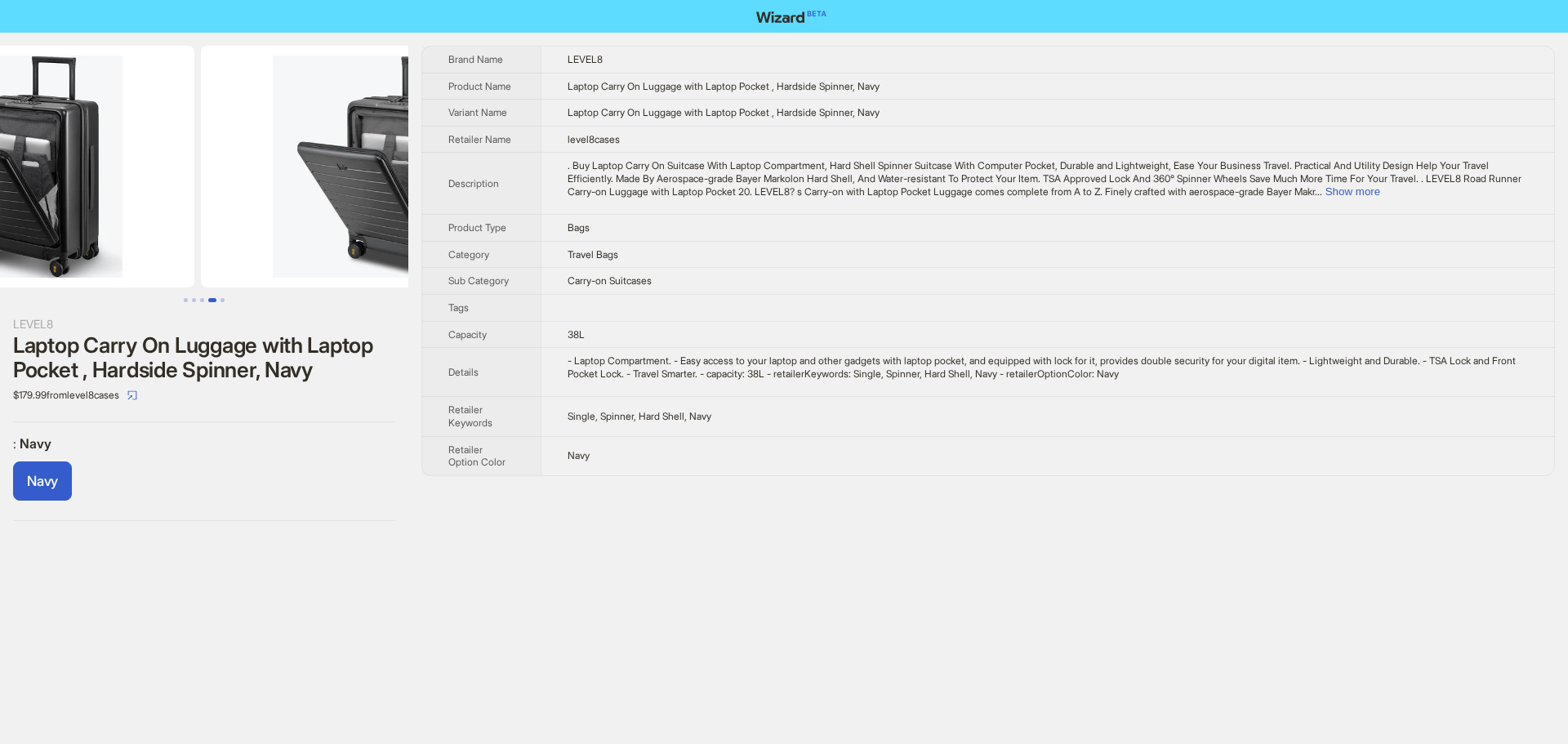
drag, startPoint x: 155, startPoint y: 234, endPoint x: 378, endPoint y: 232, distance: 223.0
click at [369, 231] on img at bounding box center [384, 167] width 366 height 242
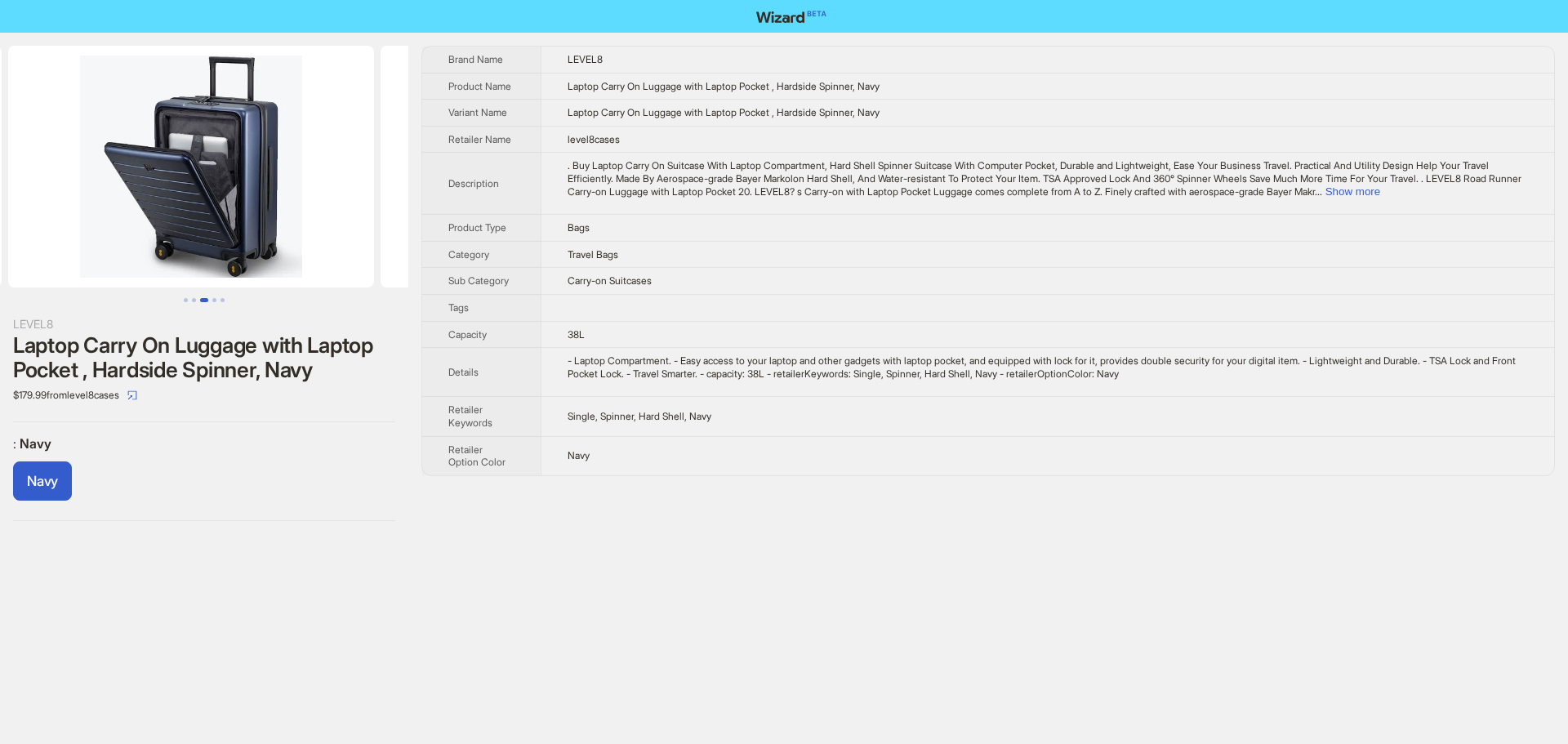
drag, startPoint x: 141, startPoint y: 231, endPoint x: 348, endPoint y: 231, distance: 207.0
click at [381, 227] on img at bounding box center [563, 167] width 366 height 242
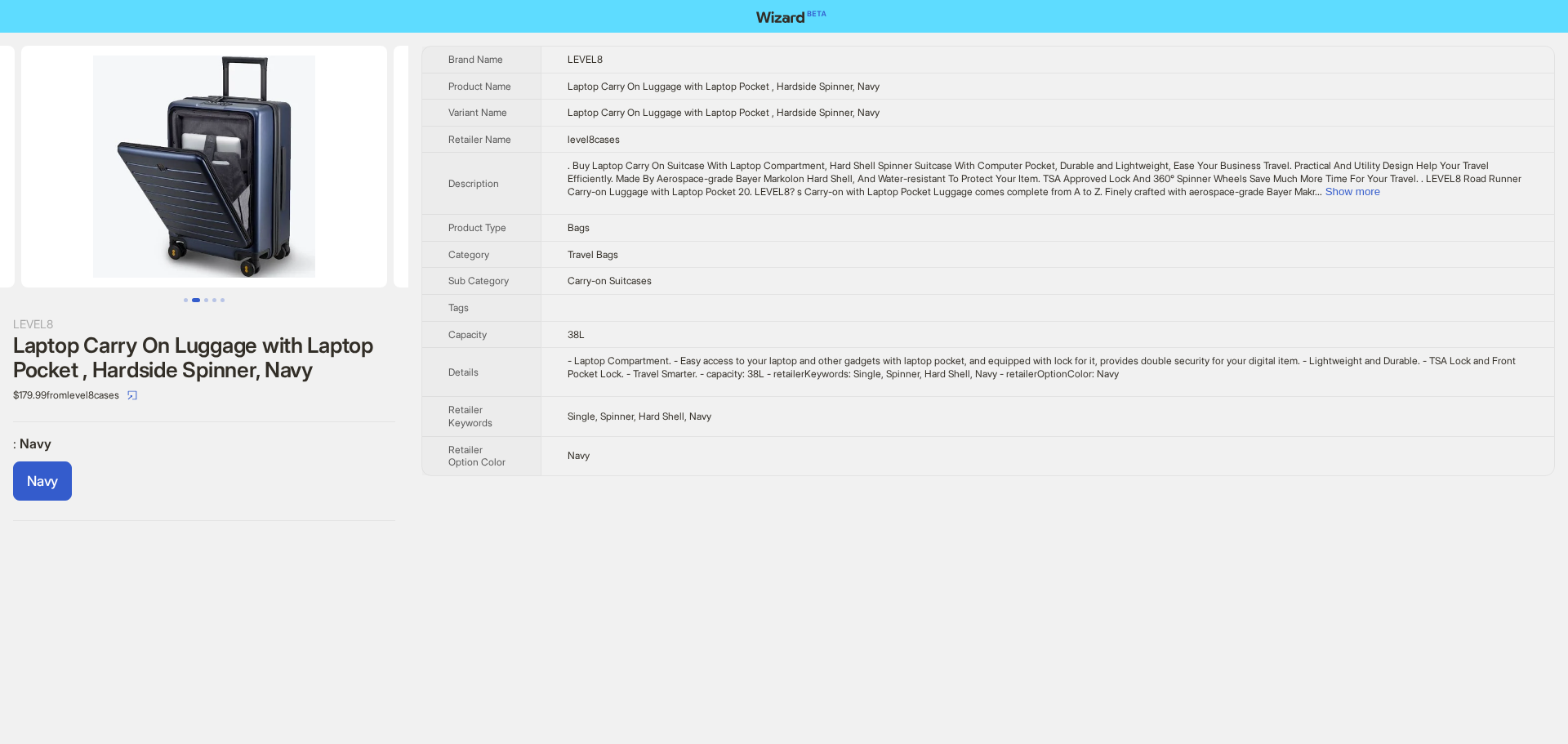
scroll to position [0, 172]
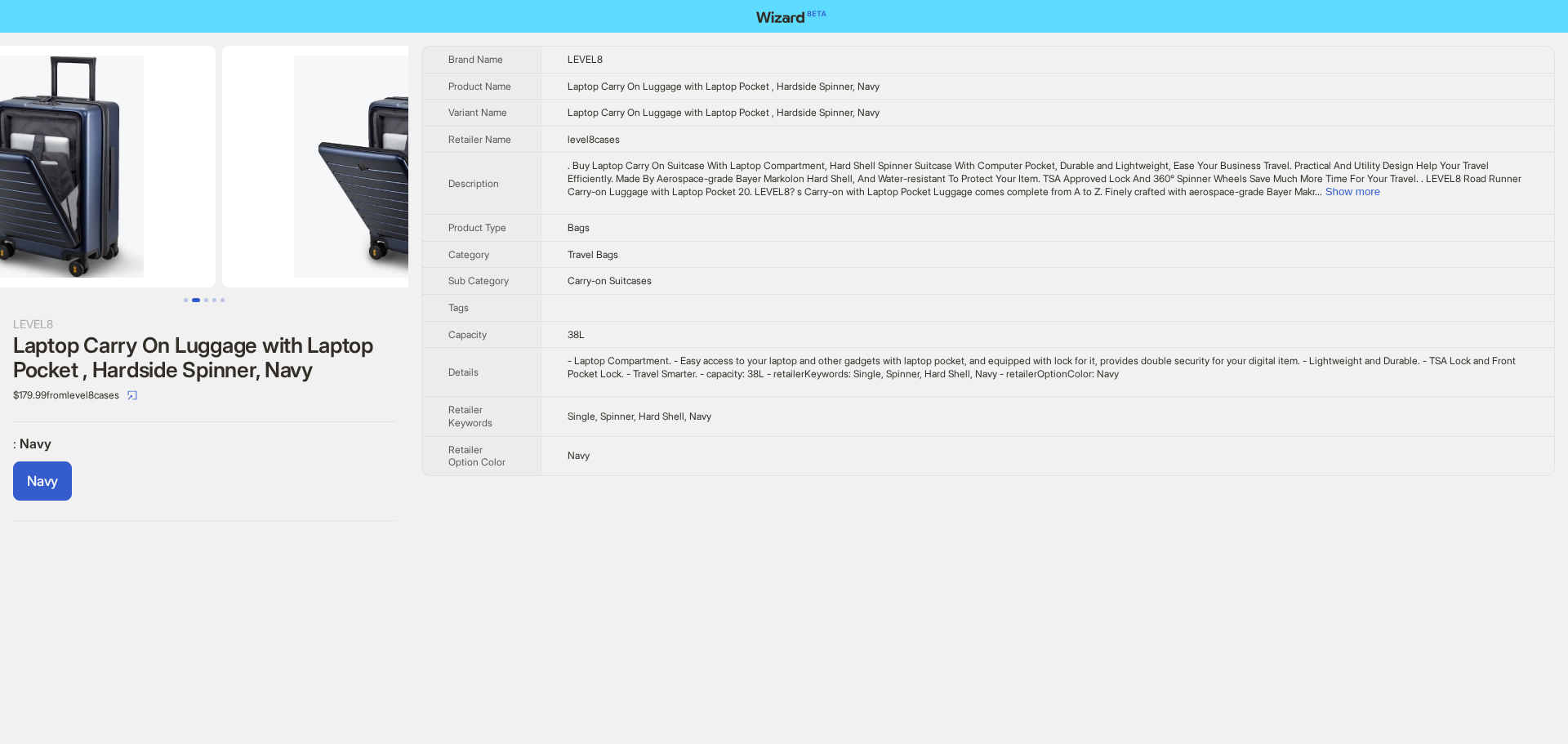
drag, startPoint x: 127, startPoint y: 231, endPoint x: 356, endPoint y: 242, distance: 229.3
click at [463, 240] on div "LEVEL8 Laptop Carry On Luggage with Laptop Pocket , Hardside Spinner, Navy $179…" at bounding box center [784, 284] width 1568 height 501
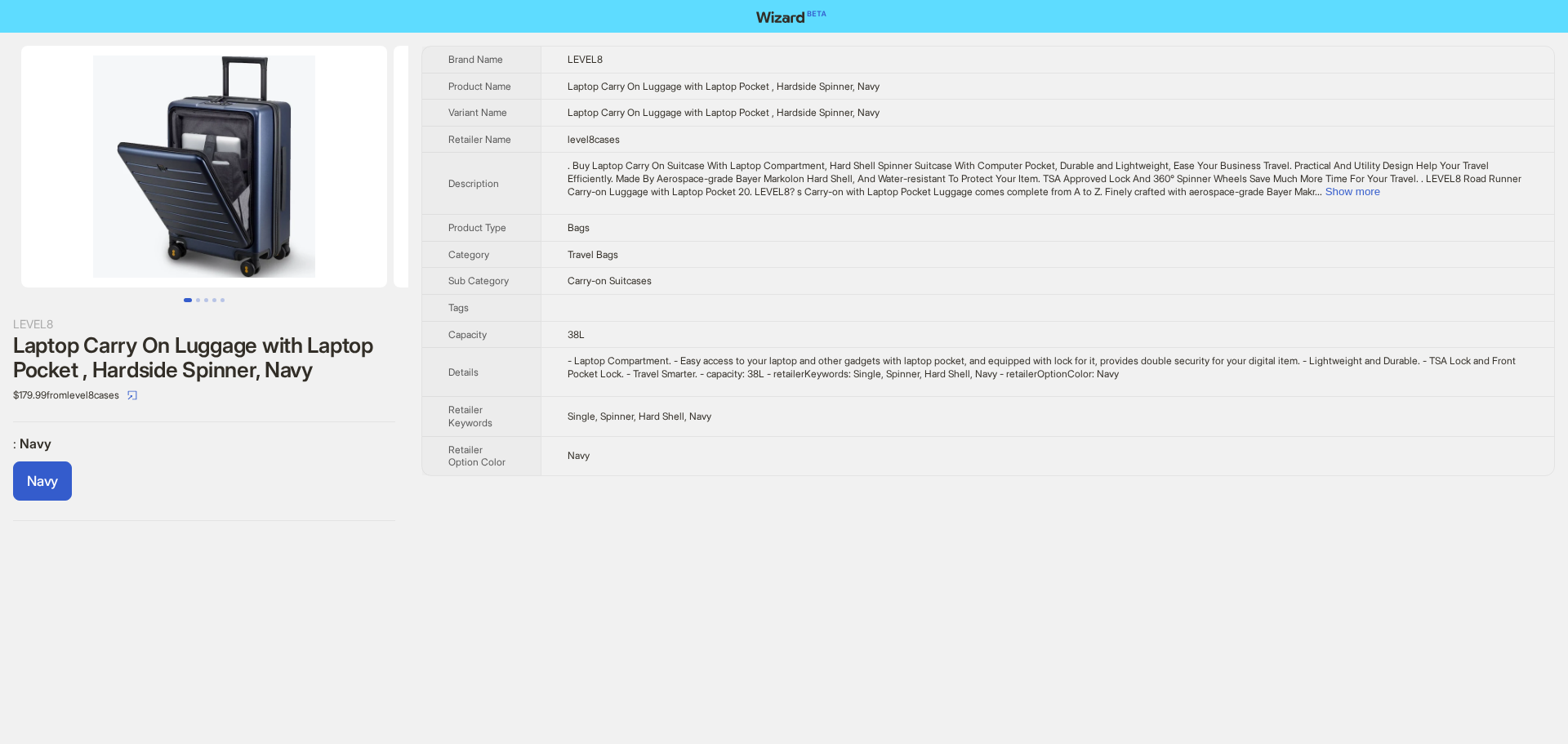
drag, startPoint x: 147, startPoint y: 235, endPoint x: 661, endPoint y: 254, distance: 514.4
click at [650, 253] on div "LEVEL8 Laptop Carry On Luggage with Laptop Pocket , Hardside Spinner, Navy $179…" at bounding box center [784, 284] width 1568 height 501
click at [1380, 197] on button "Show more" at bounding box center [1352, 192] width 55 height 12
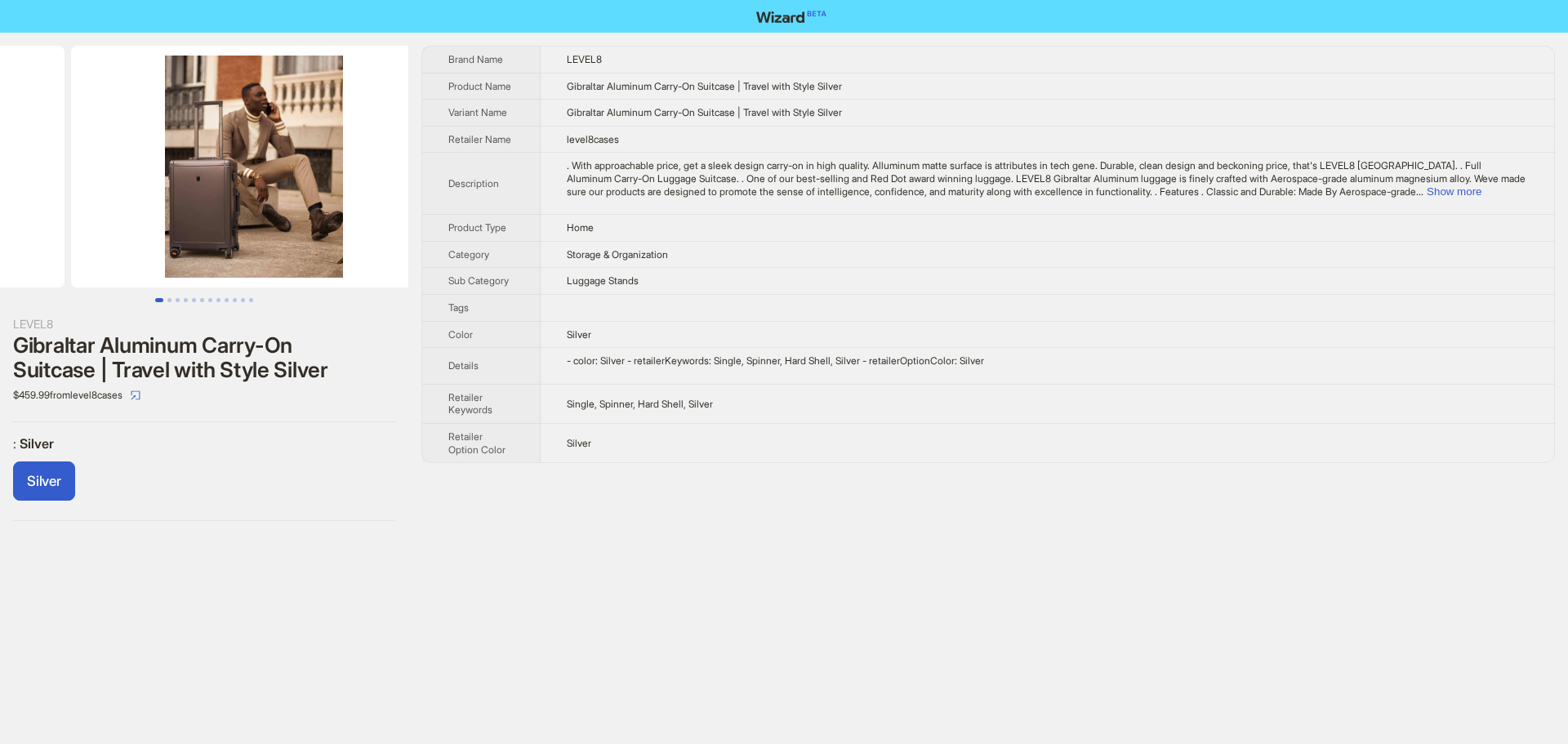
drag, startPoint x: 341, startPoint y: 188, endPoint x: 150, endPoint y: 196, distance: 191.2
click at [151, 196] on ul at bounding box center [204, 167] width 408 height 242
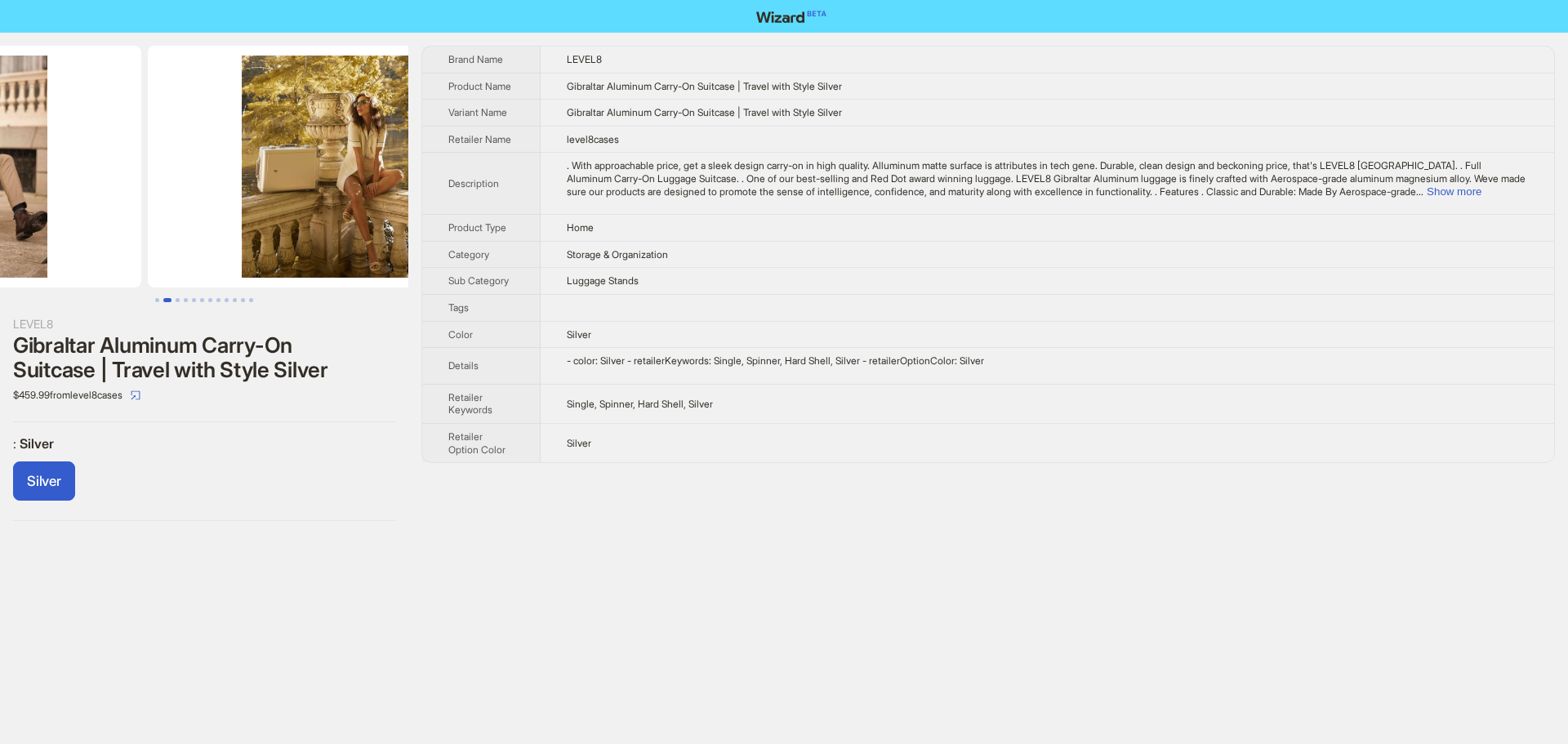
drag, startPoint x: 277, startPoint y: 231, endPoint x: 104, endPoint y: 231, distance: 173.0
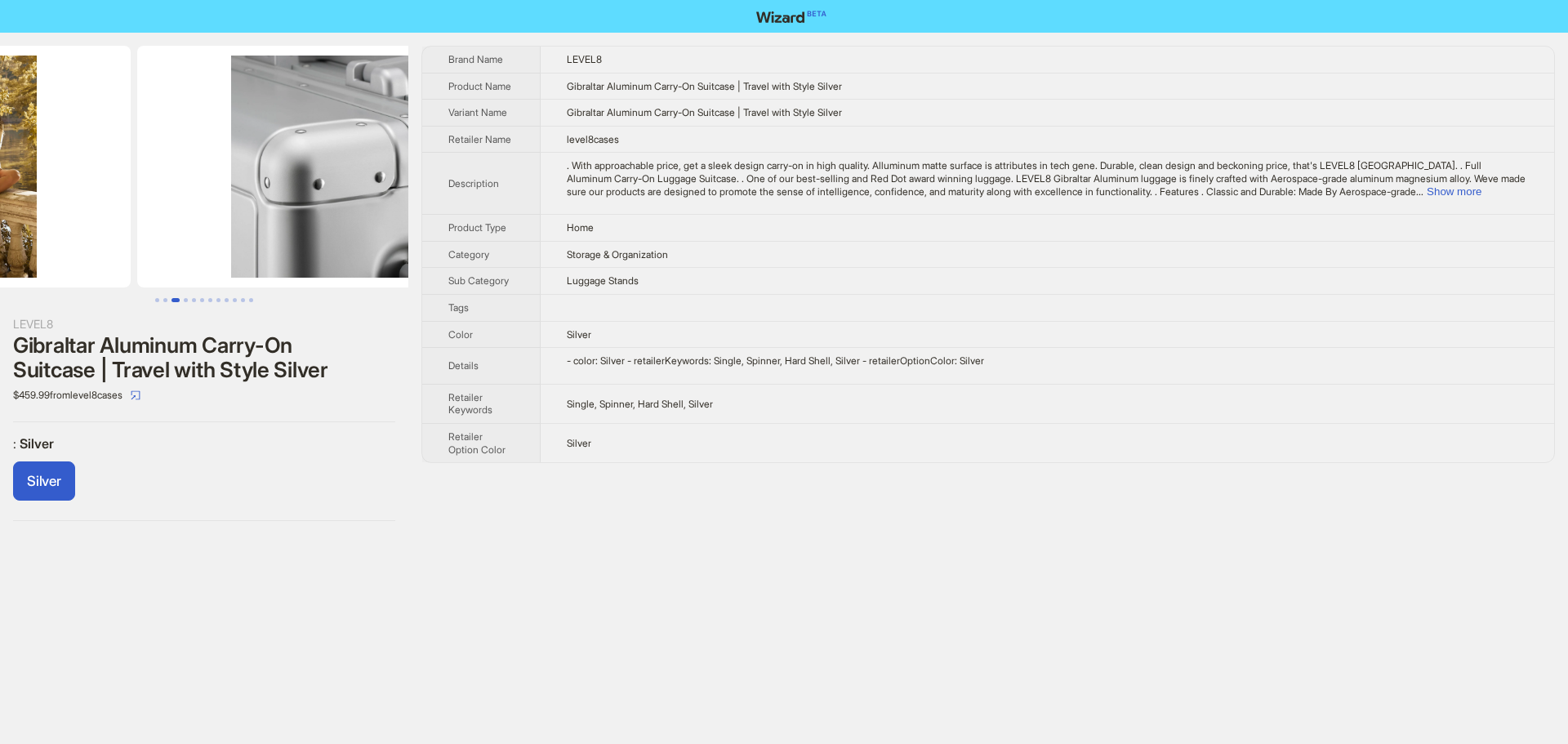
drag, startPoint x: 271, startPoint y: 229, endPoint x: 46, endPoint y: 239, distance: 225.2
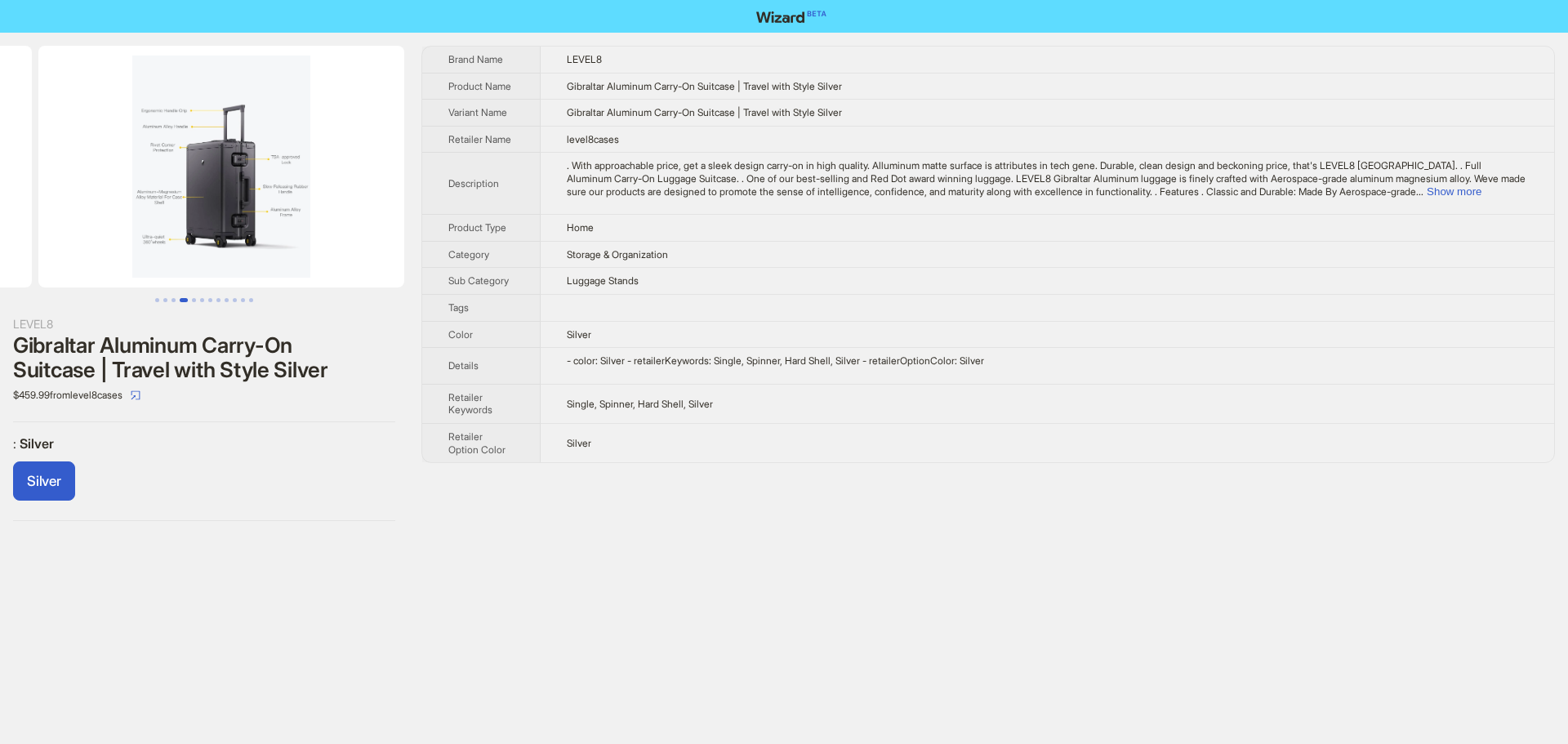
drag, startPoint x: 308, startPoint y: 228, endPoint x: 77, endPoint y: 236, distance: 231.1
click at [77, 236] on ul at bounding box center [204, 167] width 408 height 242
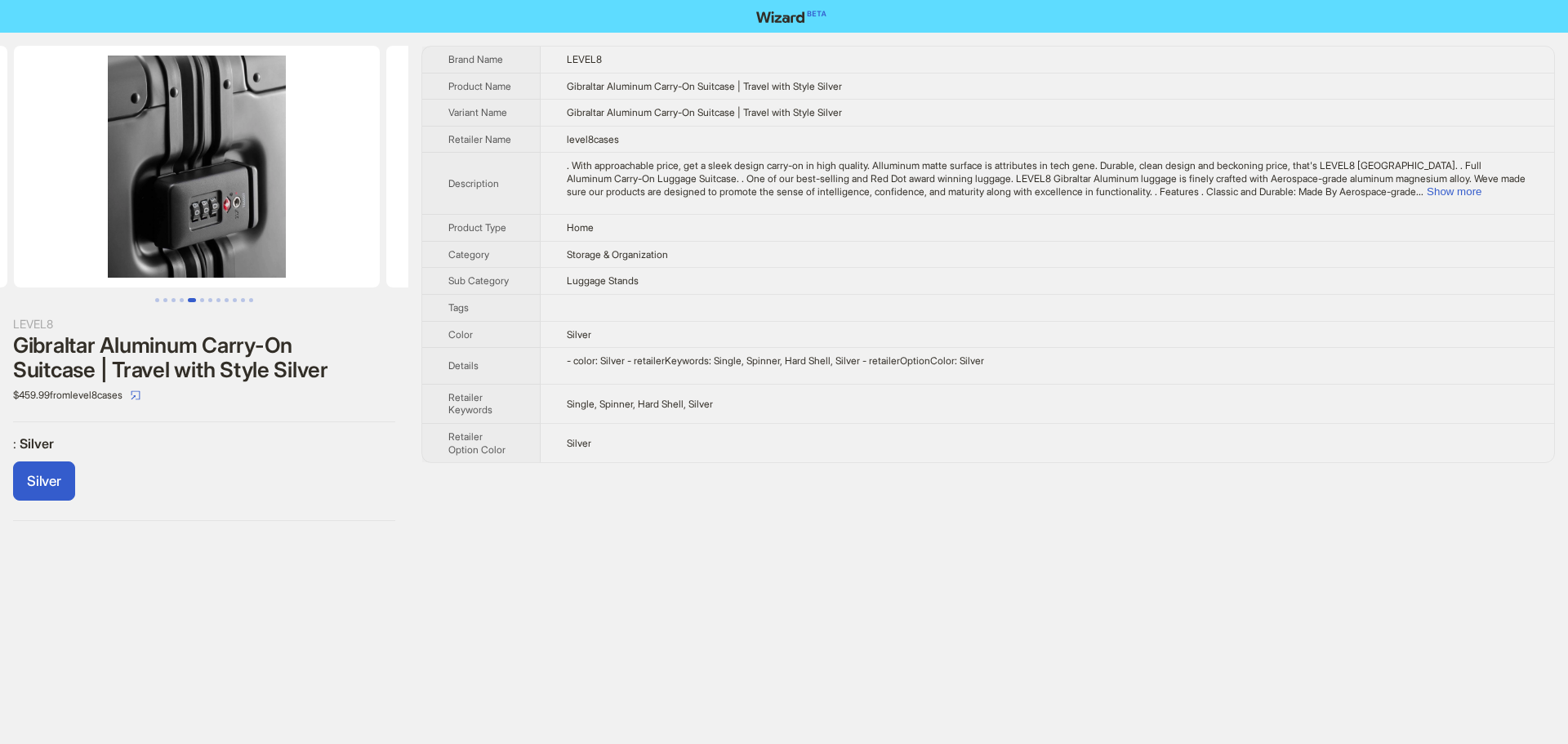
drag, startPoint x: 263, startPoint y: 238, endPoint x: 5, endPoint y: 241, distance: 258.0
click at [5, 241] on ul at bounding box center [204, 167] width 408 height 242
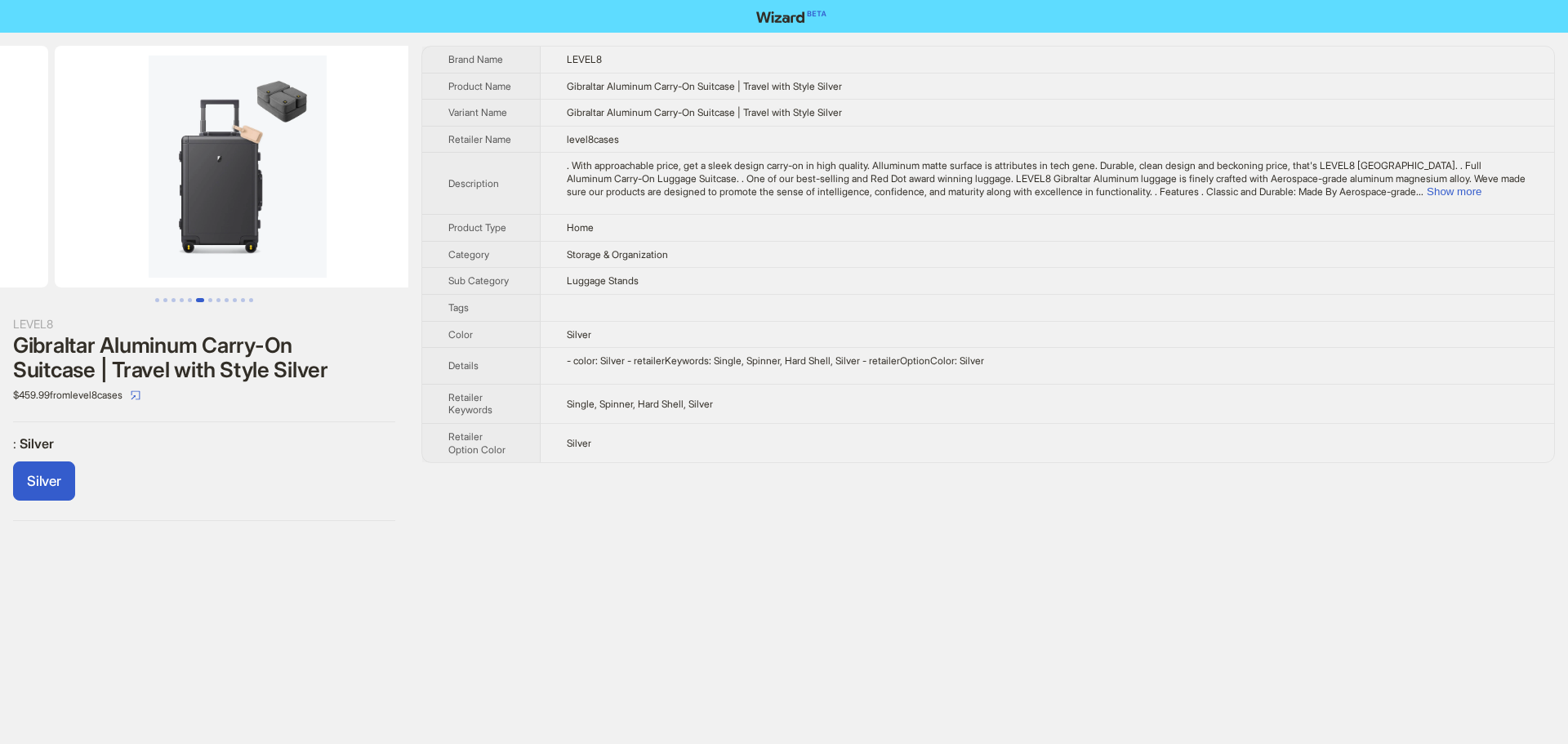
drag, startPoint x: 295, startPoint y: 241, endPoint x: 36, endPoint y: 241, distance: 259.0
click at [48, 241] on ul at bounding box center [204, 167] width 408 height 242
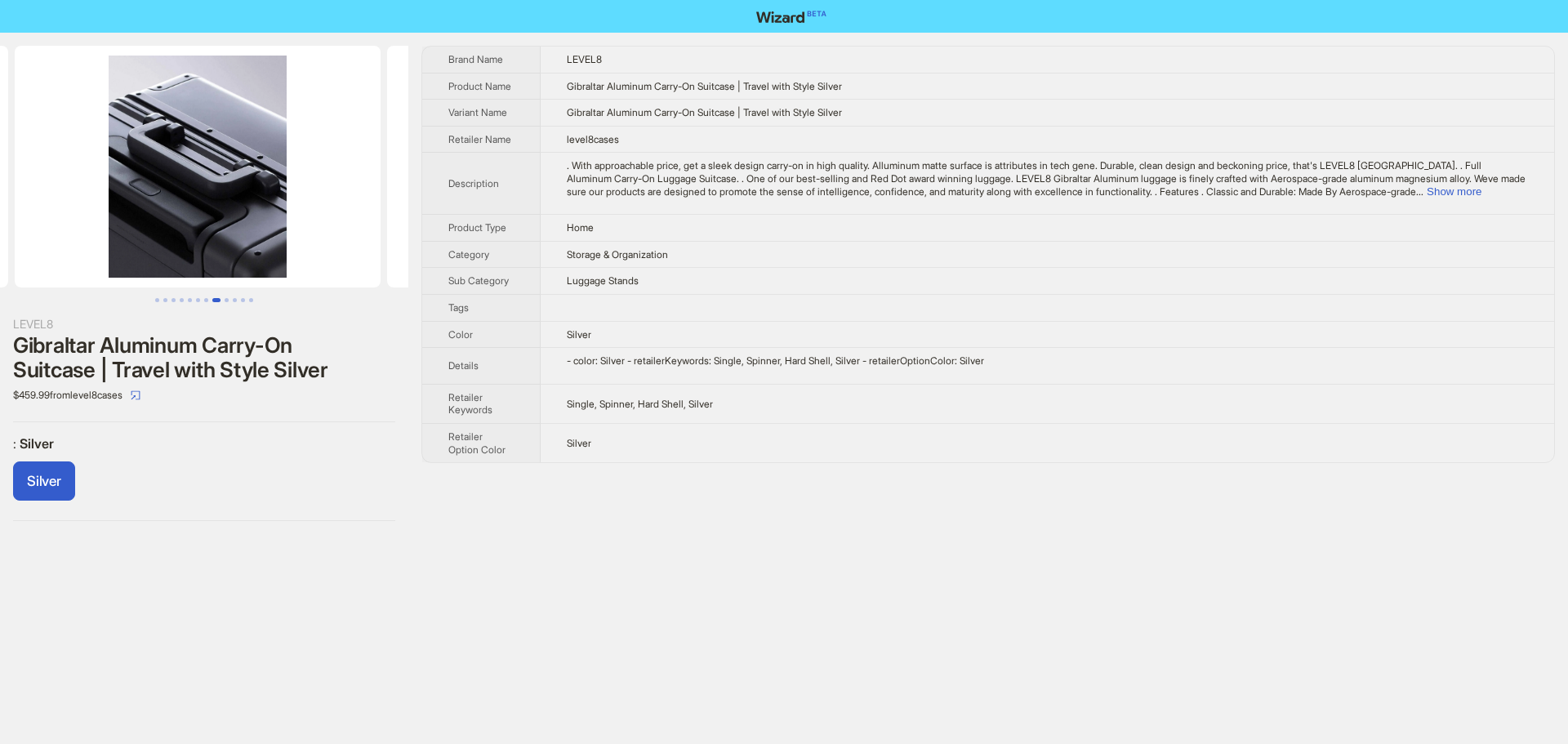
drag, startPoint x: 274, startPoint y: 236, endPoint x: 9, endPoint y: 241, distance: 265.0
click at [9, 241] on ul at bounding box center [204, 167] width 408 height 242
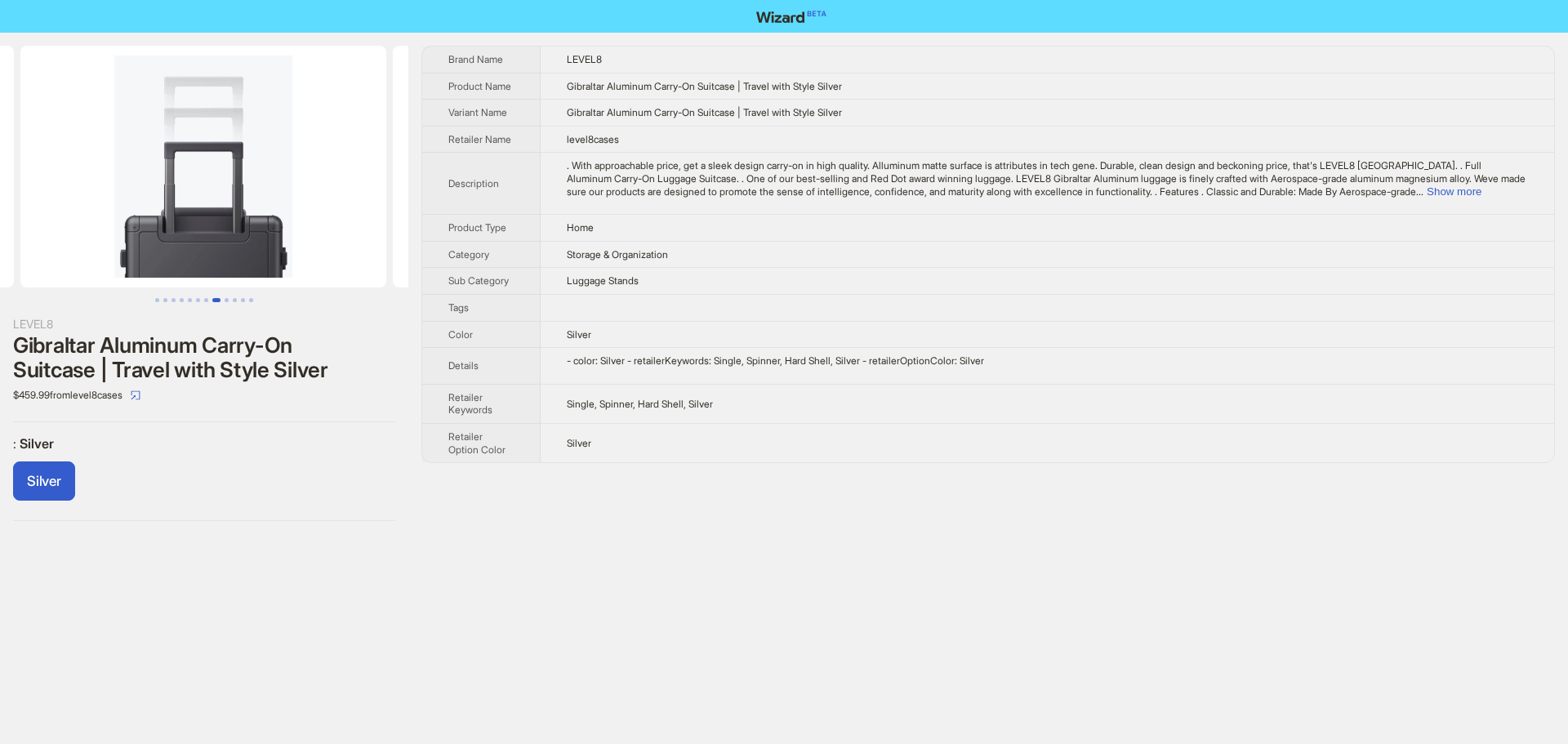
drag, startPoint x: 297, startPoint y: 244, endPoint x: 8, endPoint y: 248, distance: 289.0
click at [8, 248] on ul at bounding box center [204, 167] width 408 height 242
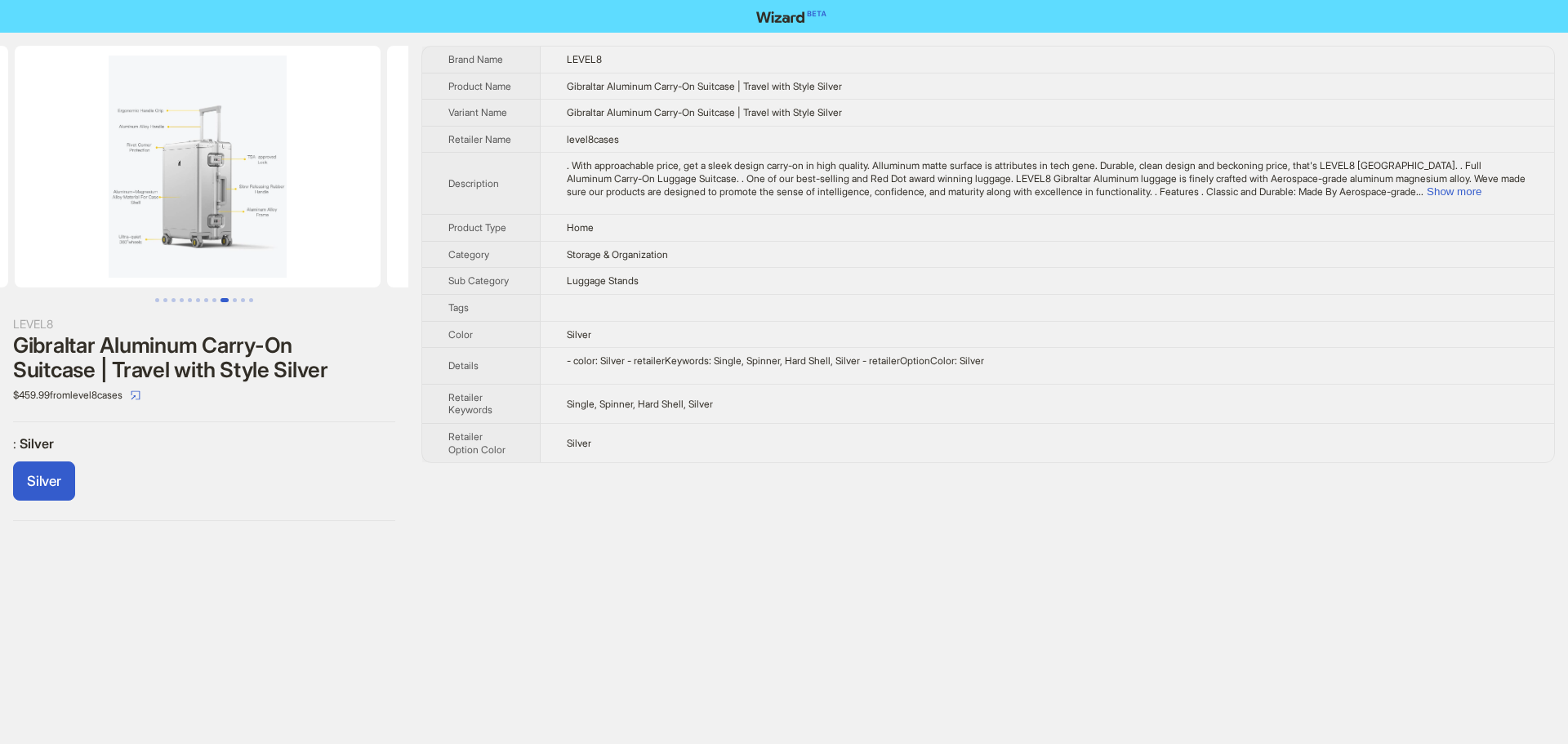
drag, startPoint x: 253, startPoint y: 239, endPoint x: 0, endPoint y: 240, distance: 253.0
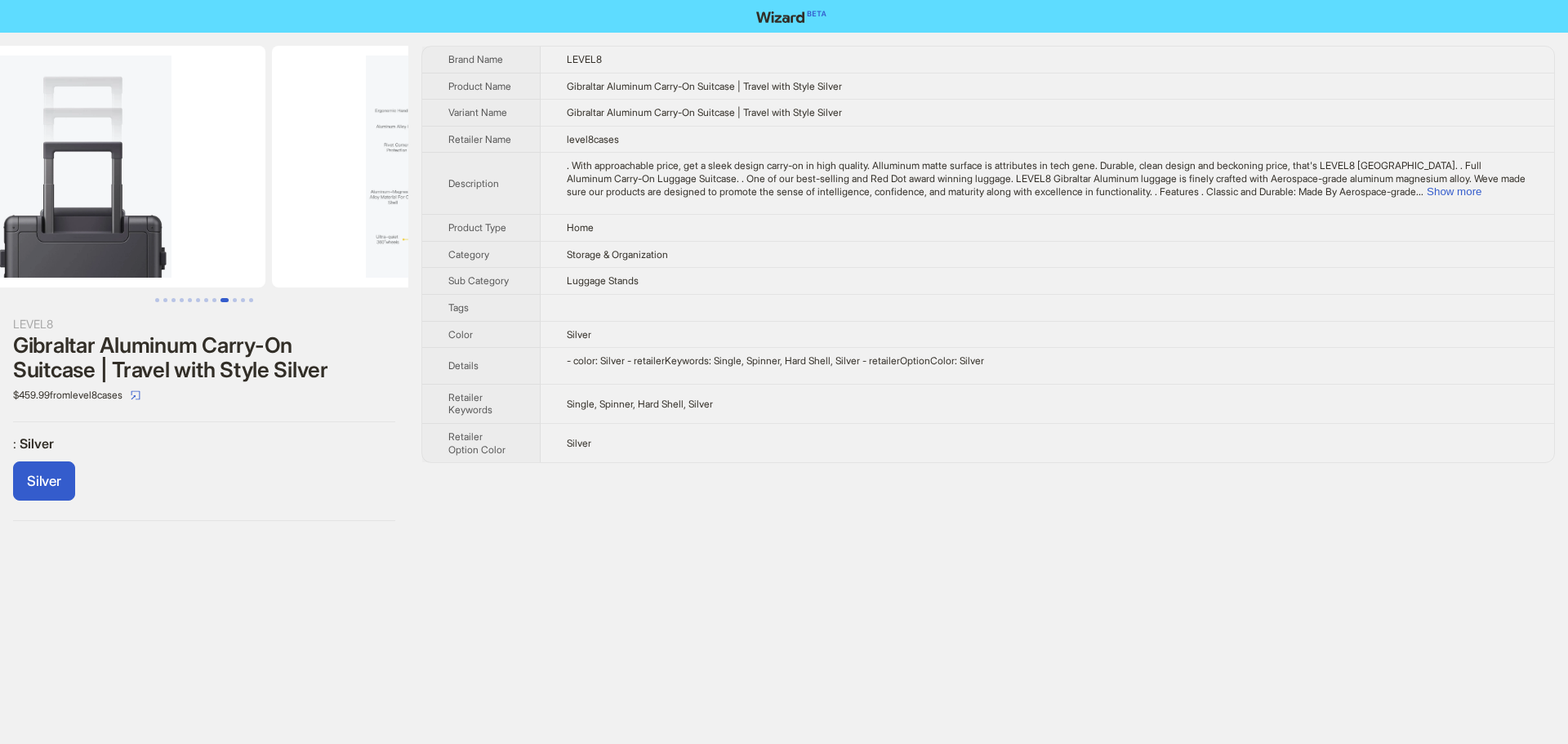
drag, startPoint x: 324, startPoint y: 238, endPoint x: 648, endPoint y: 240, distance: 324.0
click at [648, 240] on div "LEVEL8 Gibraltar Aluminum Carry-On Suitcase | Travel with Style Silver $459.99 …" at bounding box center [784, 284] width 1568 height 501
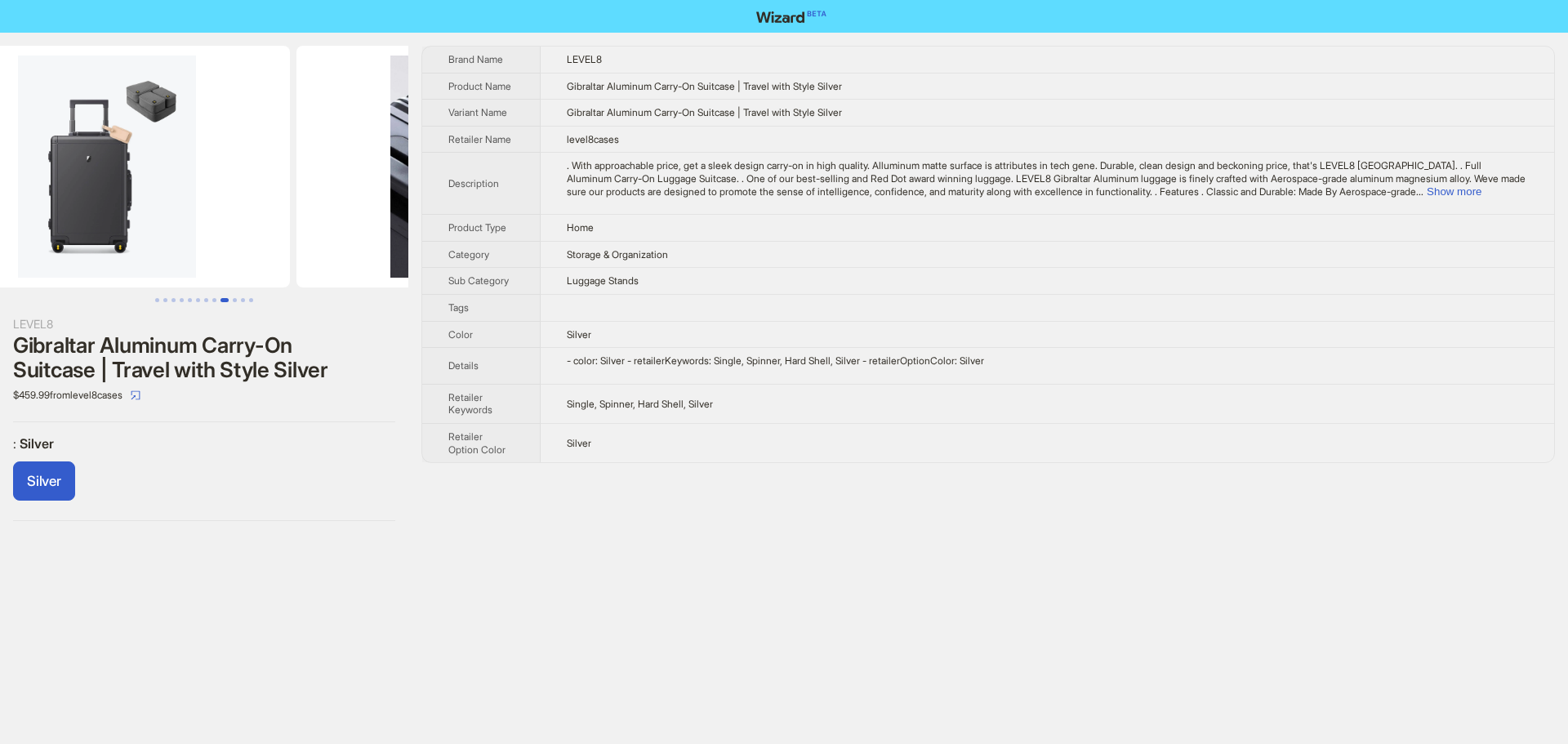
drag, startPoint x: 132, startPoint y: 213, endPoint x: 437, endPoint y: 221, distance: 305.1
click at [511, 215] on div "LEVEL8 Gibraltar Aluminum Carry-On Suitcase | Travel with Style Silver $459.99 …" at bounding box center [784, 284] width 1568 height 501
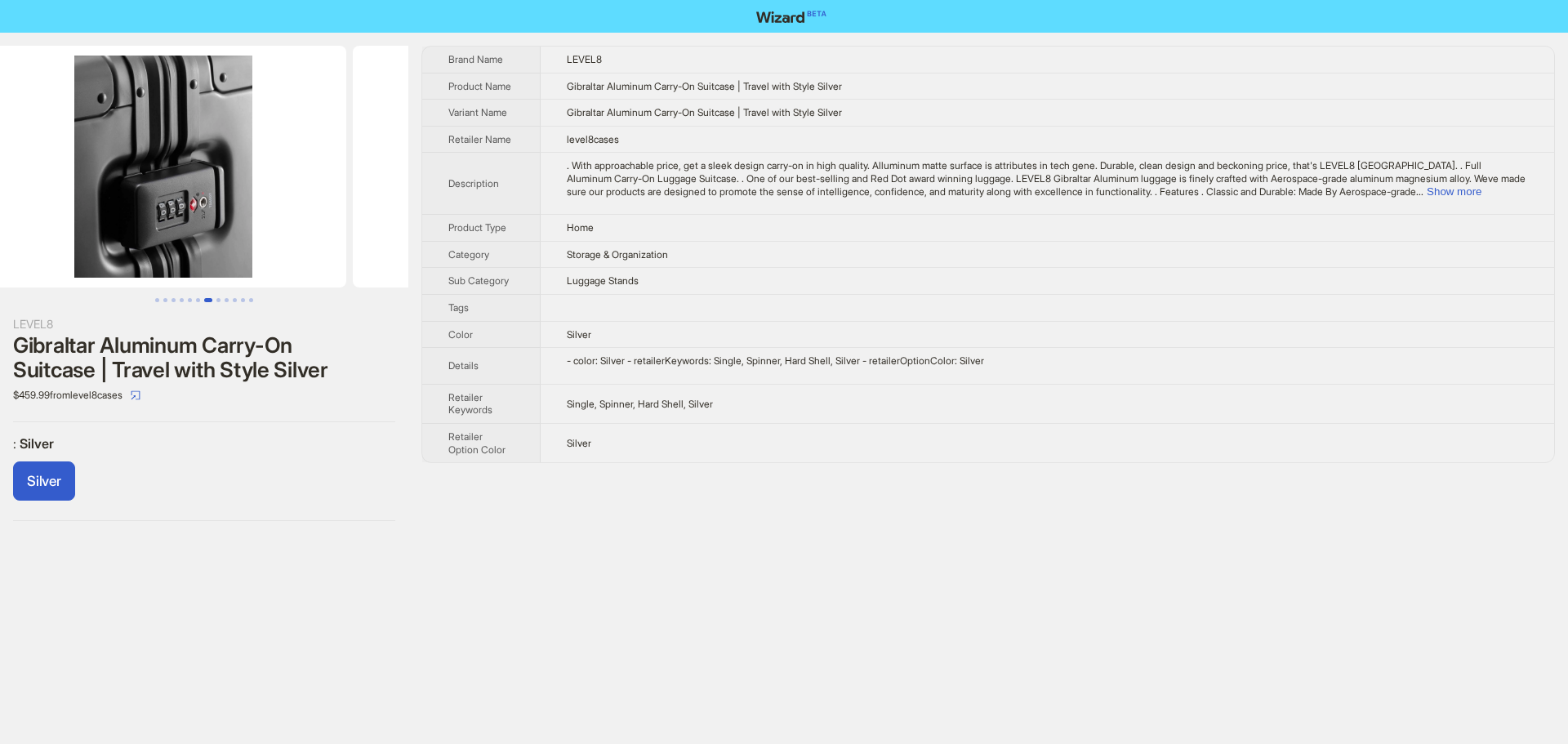
drag, startPoint x: 247, startPoint y: 206, endPoint x: 475, endPoint y: 219, distance: 228.4
click at [487, 214] on div "LEVEL8 Gibraltar Aluminum Carry-On Suitcase | Travel with Style Silver $459.99 …" at bounding box center [784, 284] width 1568 height 501
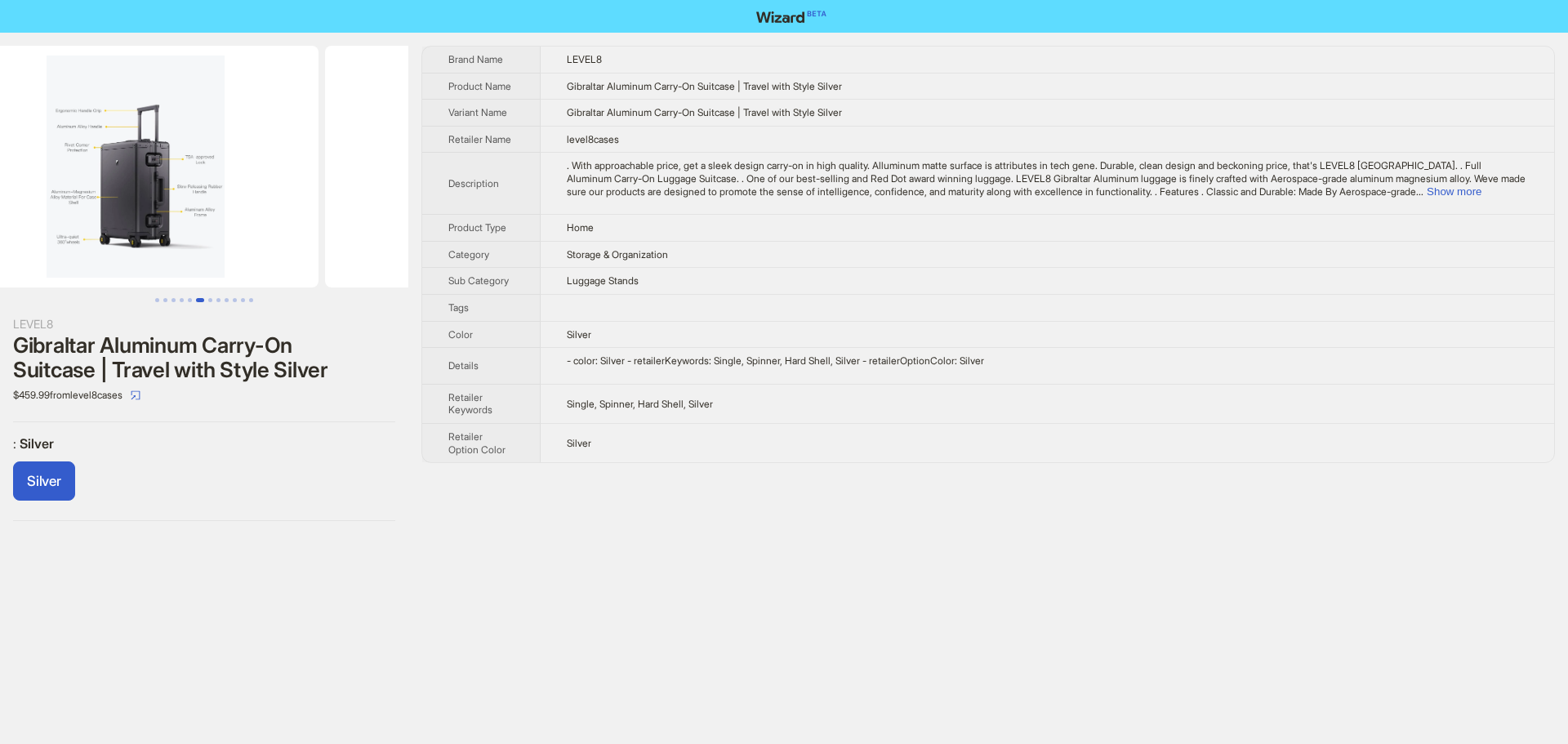
drag, startPoint x: 291, startPoint y: 213, endPoint x: 463, endPoint y: 223, distance: 172.3
click at [455, 221] on div "LEVEL8 Gibraltar Aluminum Carry-On Suitcase | Travel with Style Silver $459.99 …" at bounding box center [784, 284] width 1568 height 501
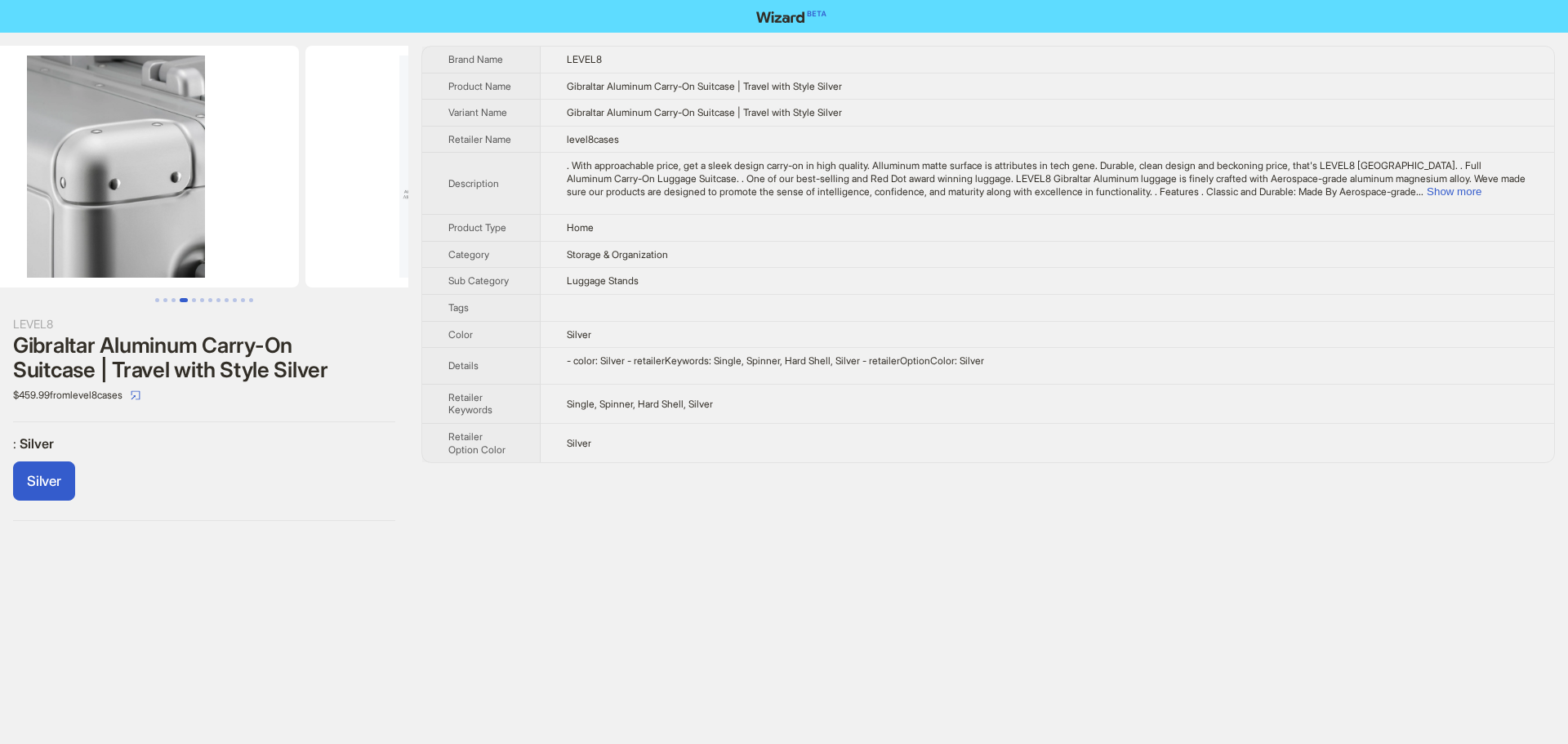
drag, startPoint x: 439, startPoint y: 230, endPoint x: 462, endPoint y: 233, distance: 23.2
click at [462, 233] on div "LEVEL8 Gibraltar Aluminum Carry-On Suitcase | Travel with Style Silver $459.99 …" at bounding box center [784, 284] width 1568 height 501
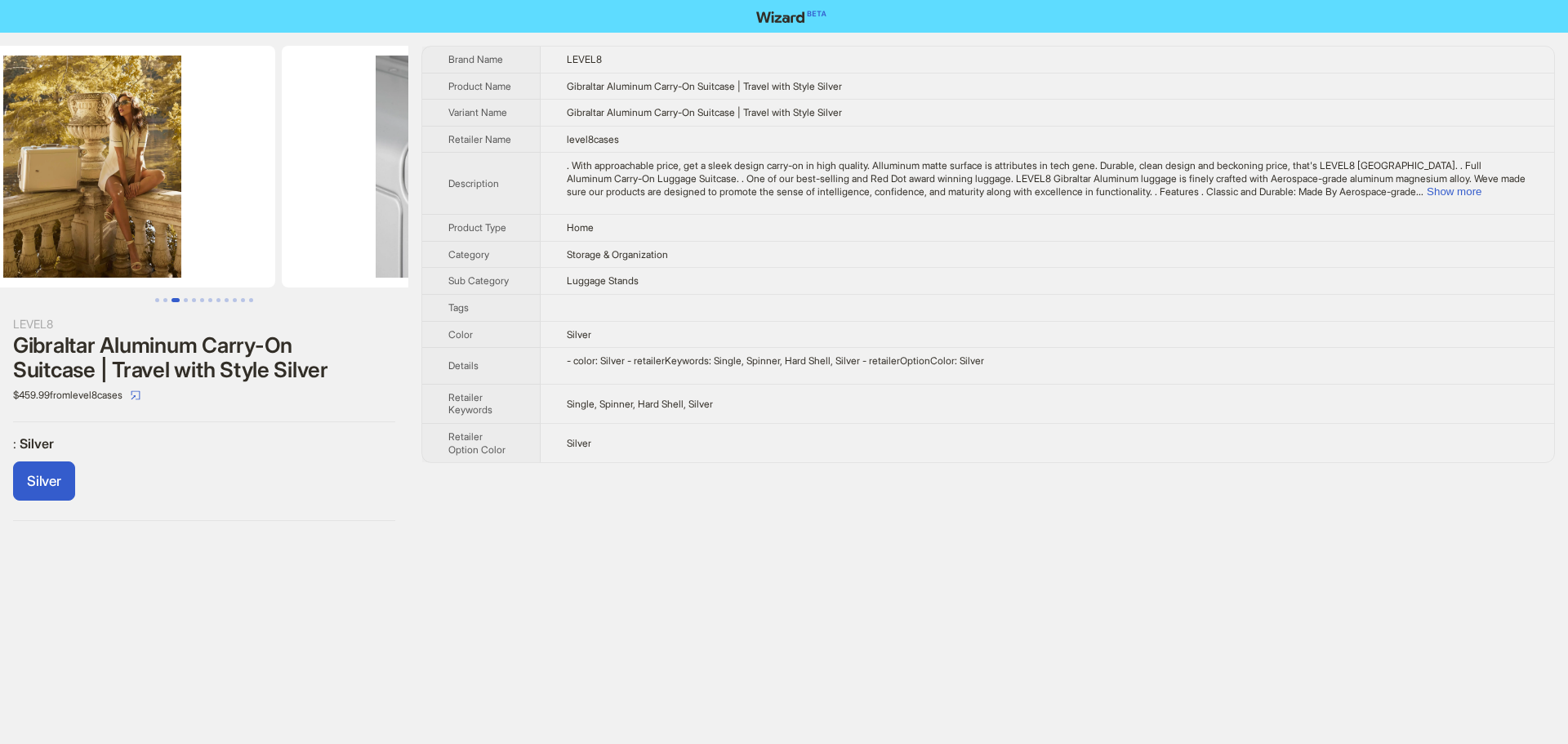
drag, startPoint x: 203, startPoint y: 232, endPoint x: 468, endPoint y: 245, distance: 265.3
click at [468, 242] on div "LEVEL8 Gibraltar Aluminum Carry-On Suitcase | Travel with Style Silver $459.99 …" at bounding box center [784, 284] width 1568 height 501
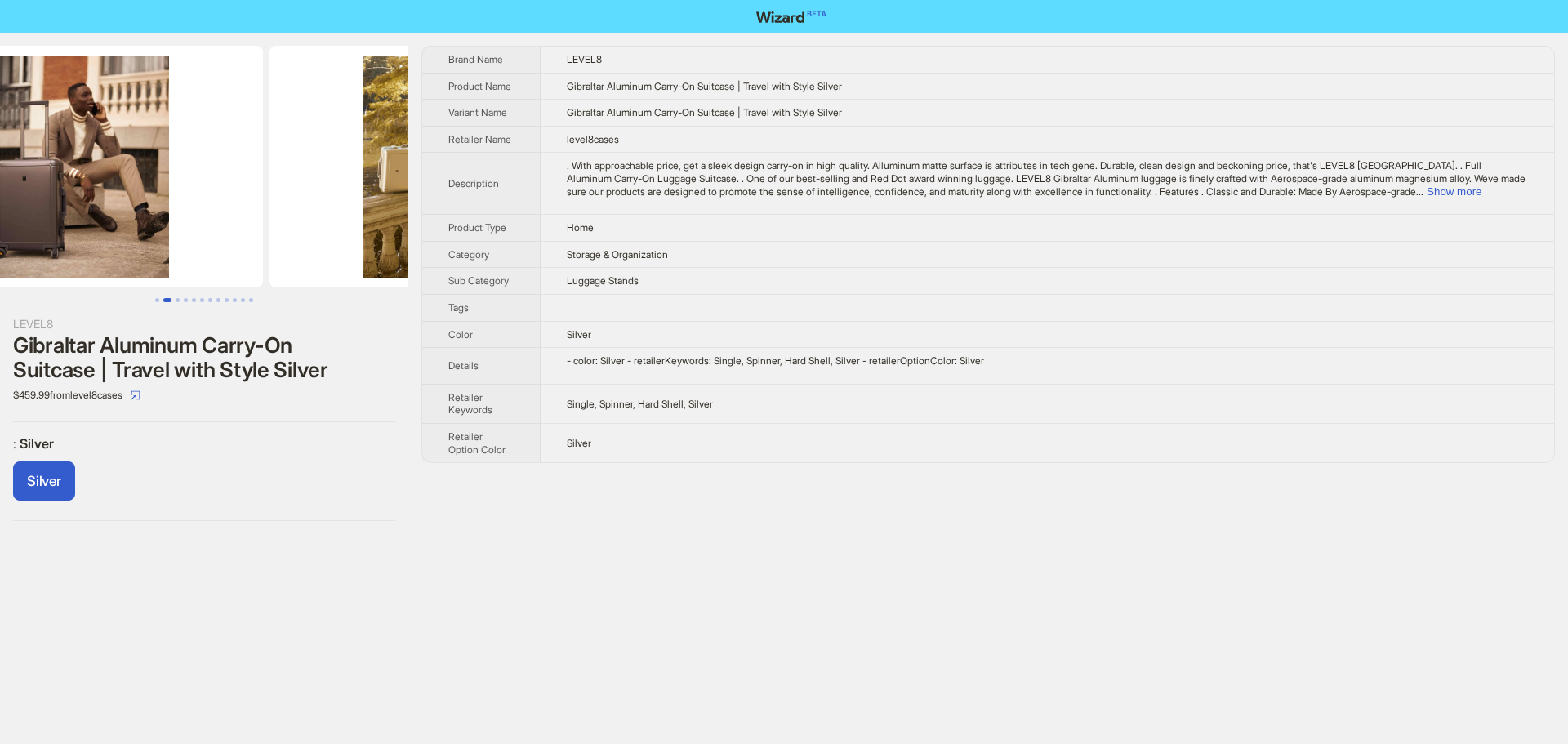
drag, startPoint x: 301, startPoint y: 245, endPoint x: 522, endPoint y: 262, distance: 221.7
click at [566, 258] on div "LEVEL8 Gibraltar Aluminum Carry-On Suitcase | Travel with Style Silver $459.99 …" at bounding box center [784, 284] width 1568 height 501
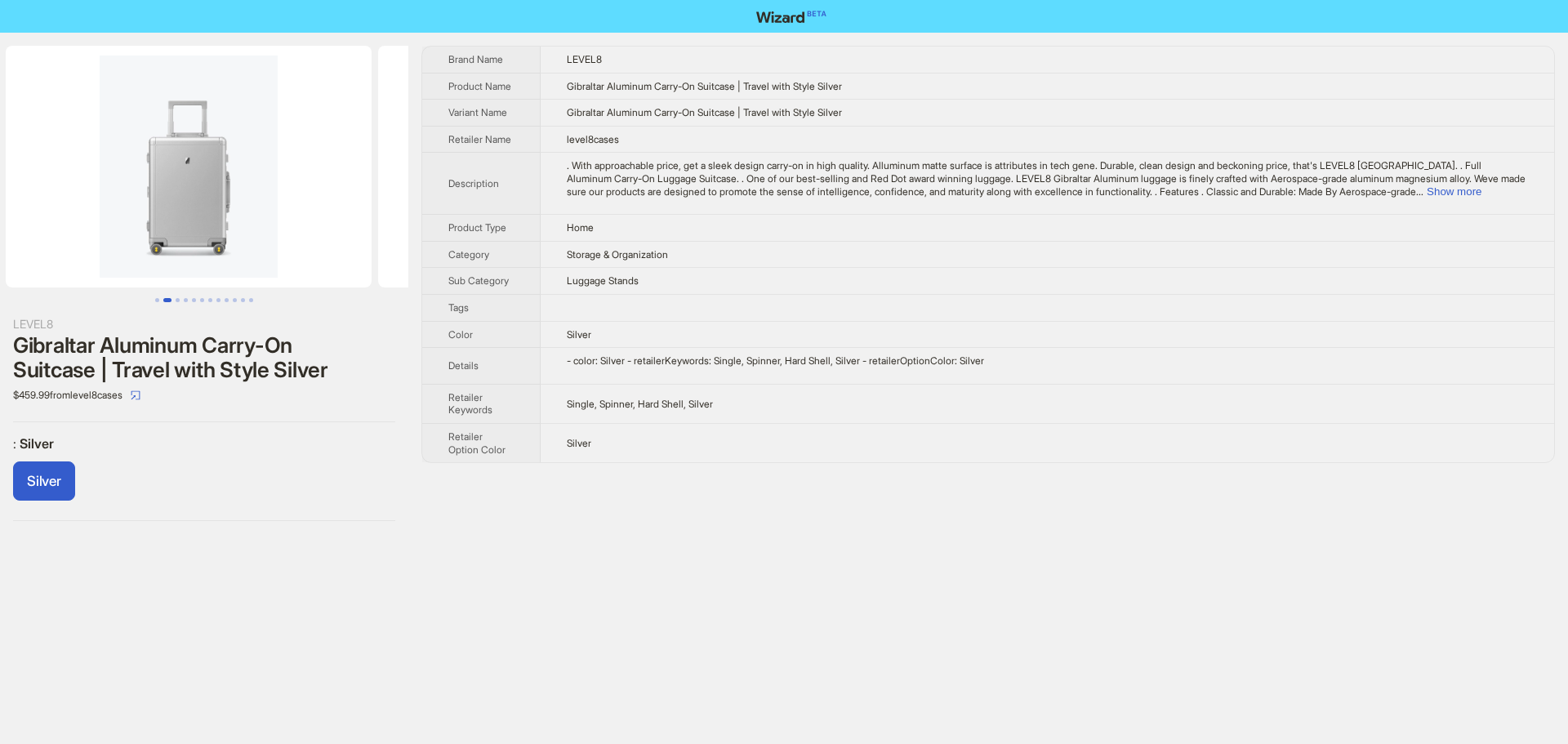
drag, startPoint x: 370, startPoint y: 253, endPoint x: 1150, endPoint y: 227, distance: 780.4
click at [921, 254] on div "LEVEL8 Gibraltar Aluminum Carry-On Suitcase | Travel with Style Silver $459.99 …" at bounding box center [784, 284] width 1568 height 501
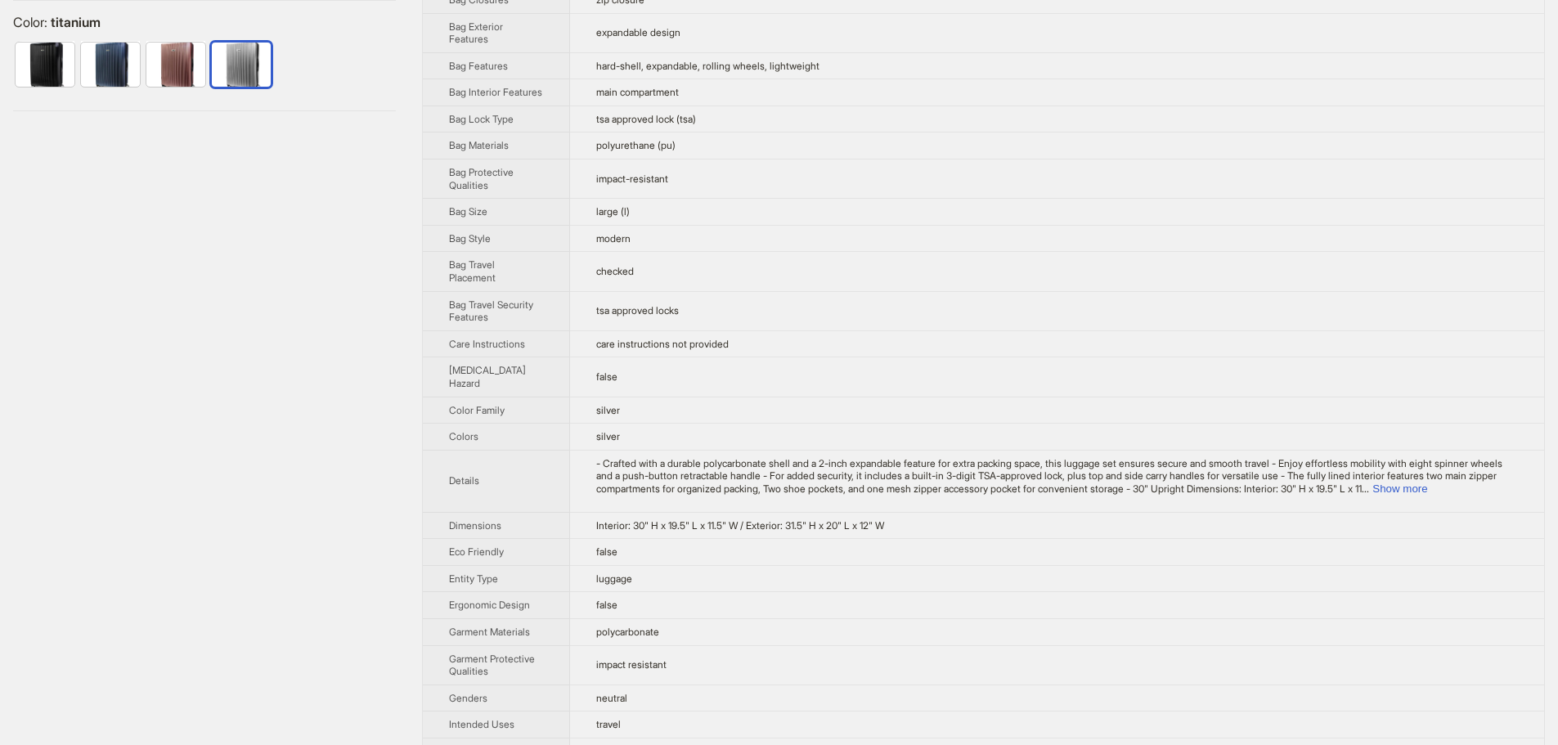
scroll to position [491, 0]
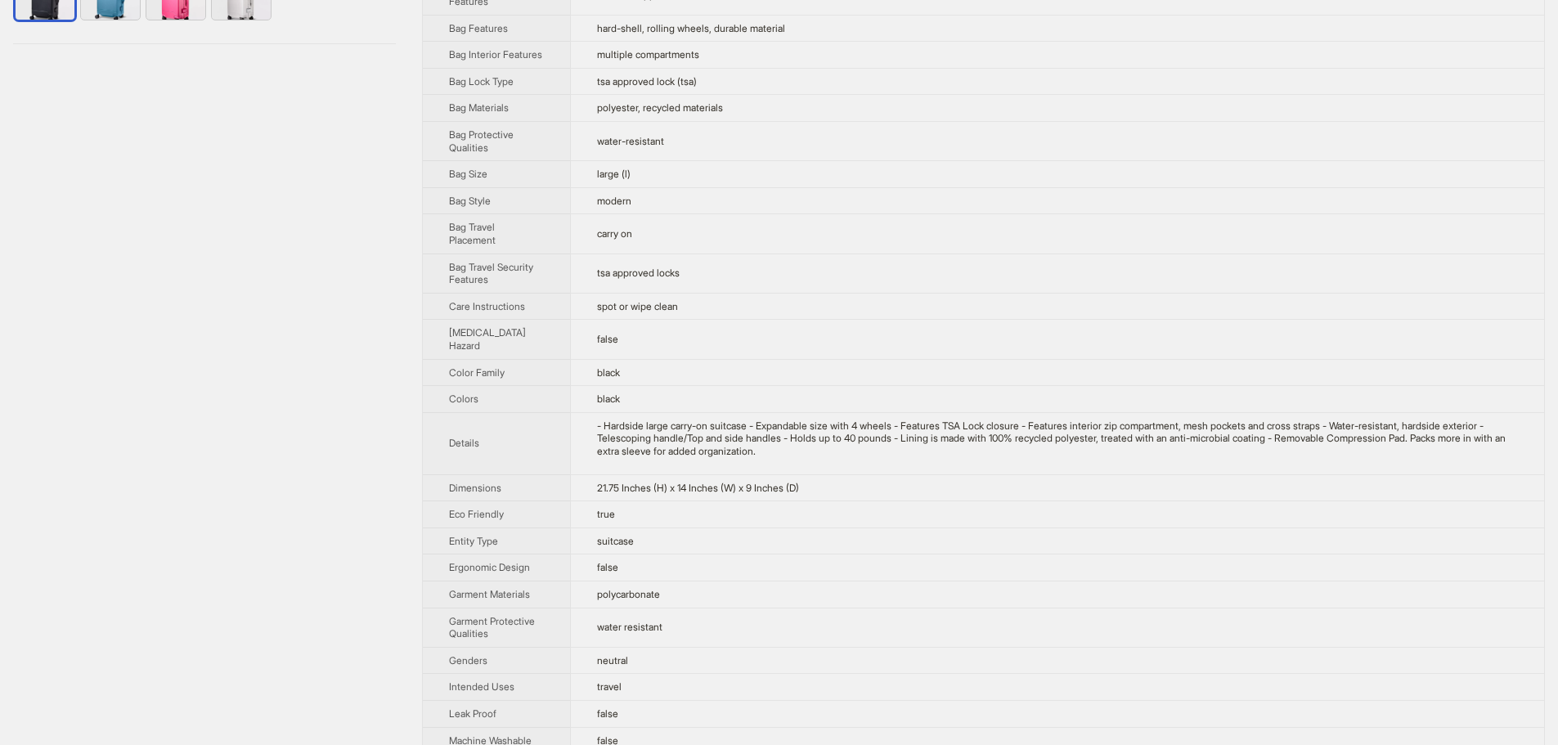
scroll to position [491, 0]
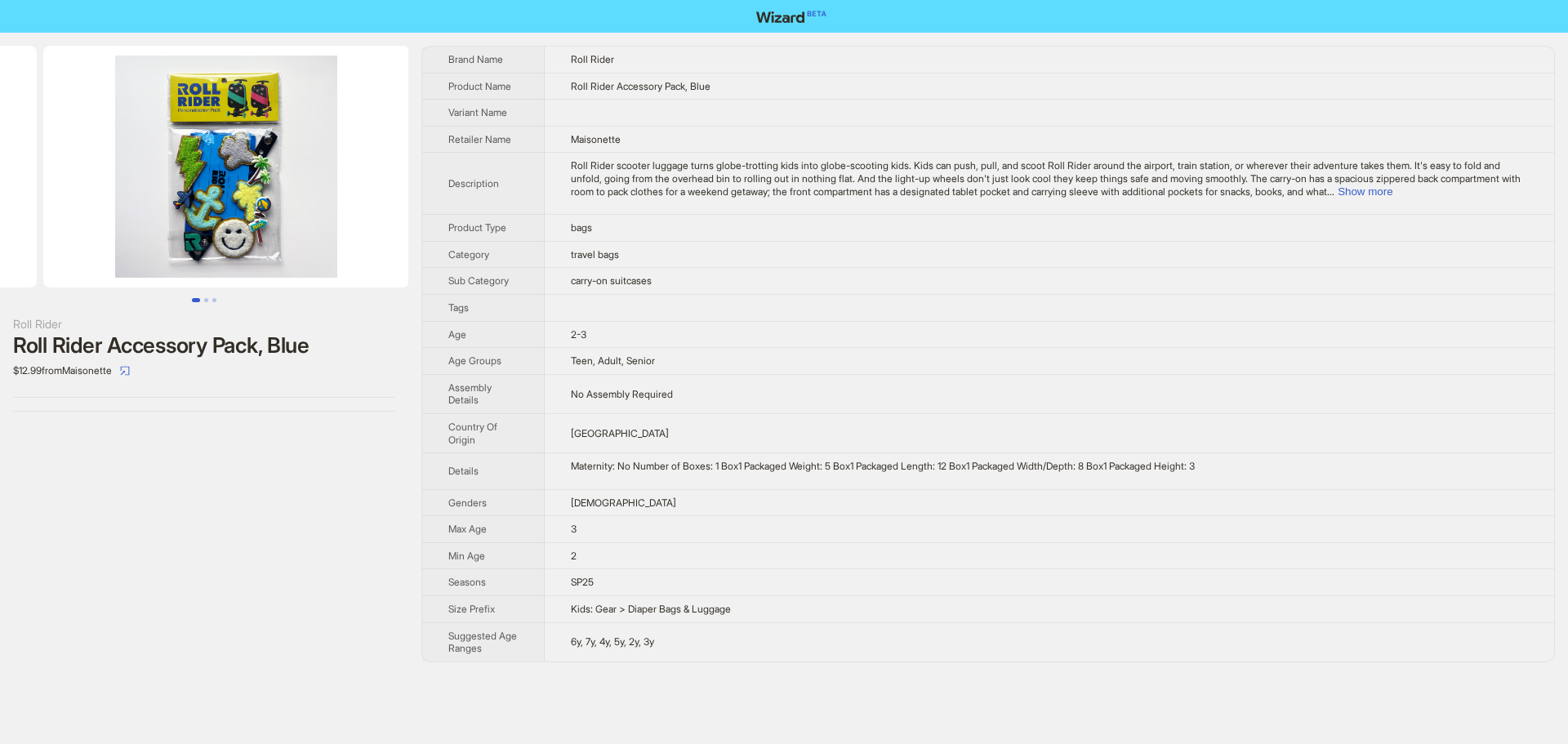
drag, startPoint x: 325, startPoint y: 242, endPoint x: 57, endPoint y: 233, distance: 268.2
click at [70, 234] on ul at bounding box center [204, 167] width 408 height 242
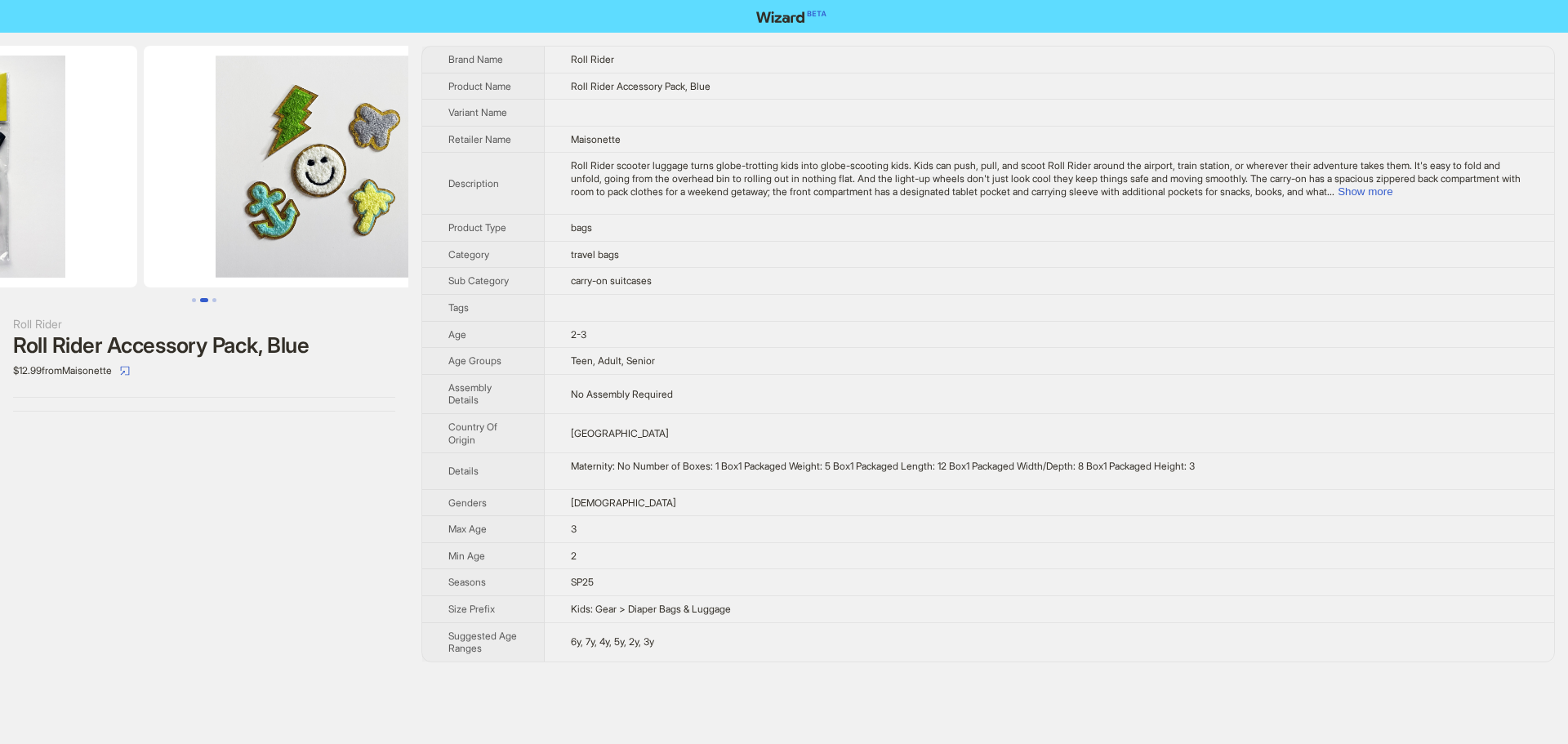
drag, startPoint x: 198, startPoint y: 225, endPoint x: 16, endPoint y: 236, distance: 182.3
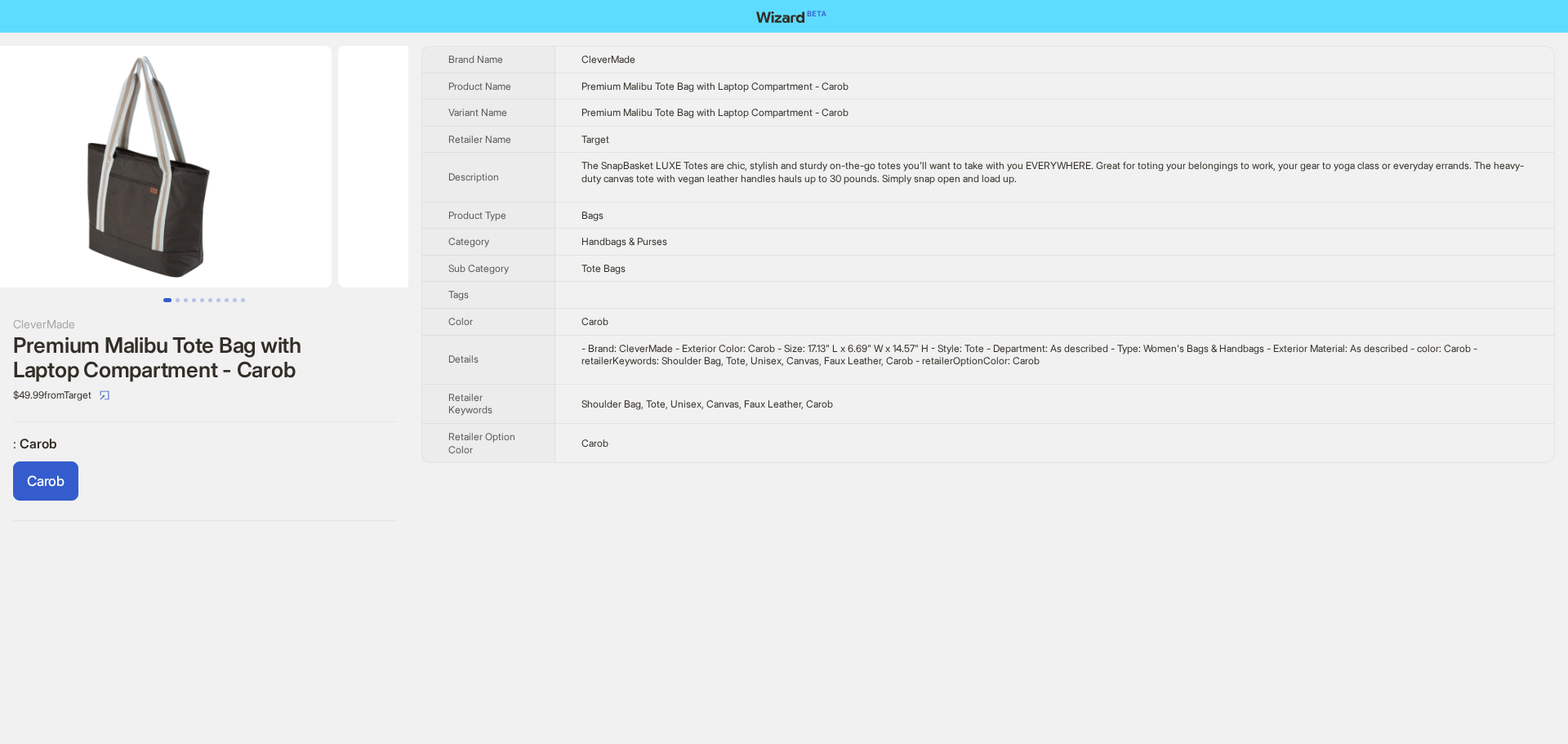
scroll to position [0, 76]
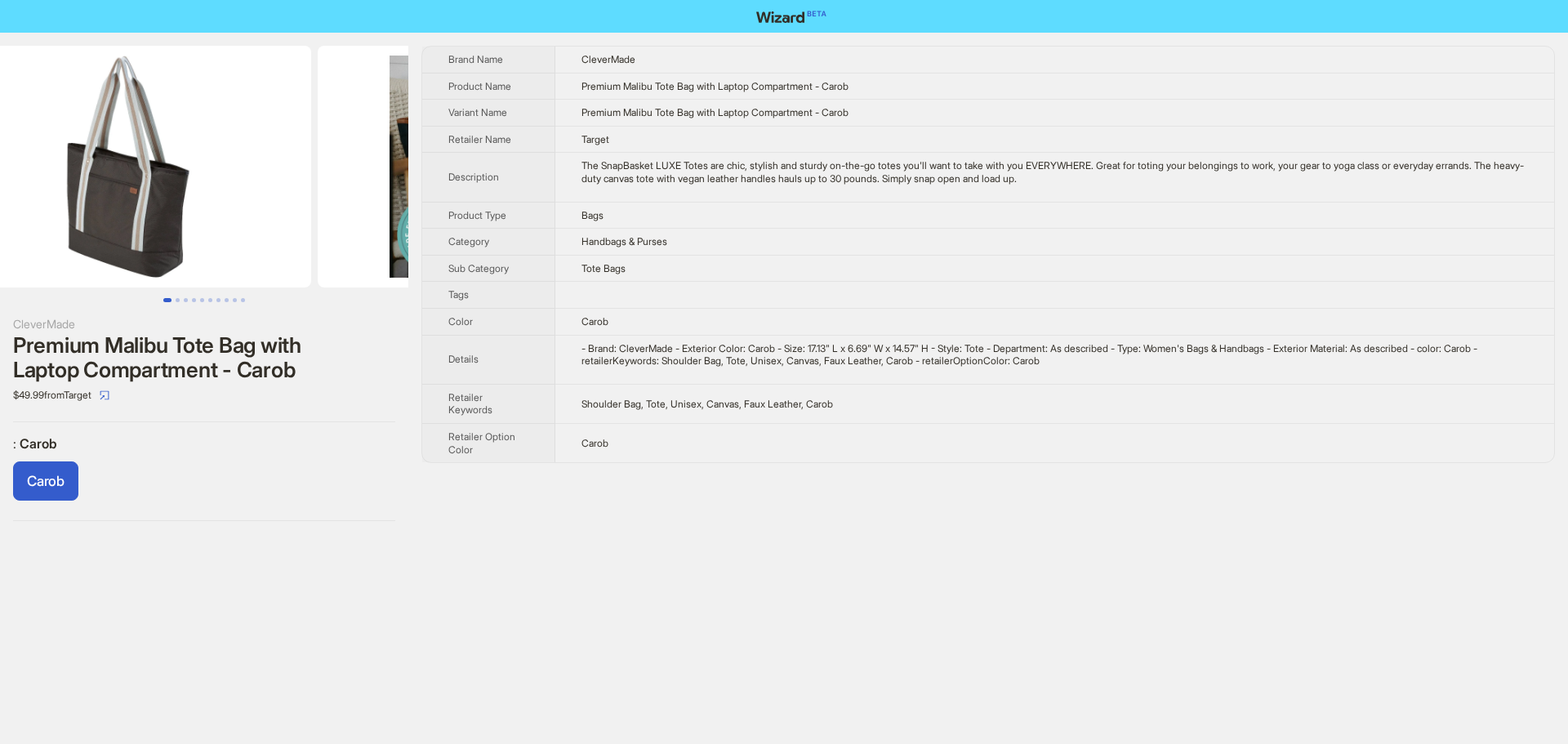
drag, startPoint x: 366, startPoint y: 235, endPoint x: 316, endPoint y: 325, distance: 103.0
click at [332, 302] on div at bounding box center [204, 174] width 408 height 257
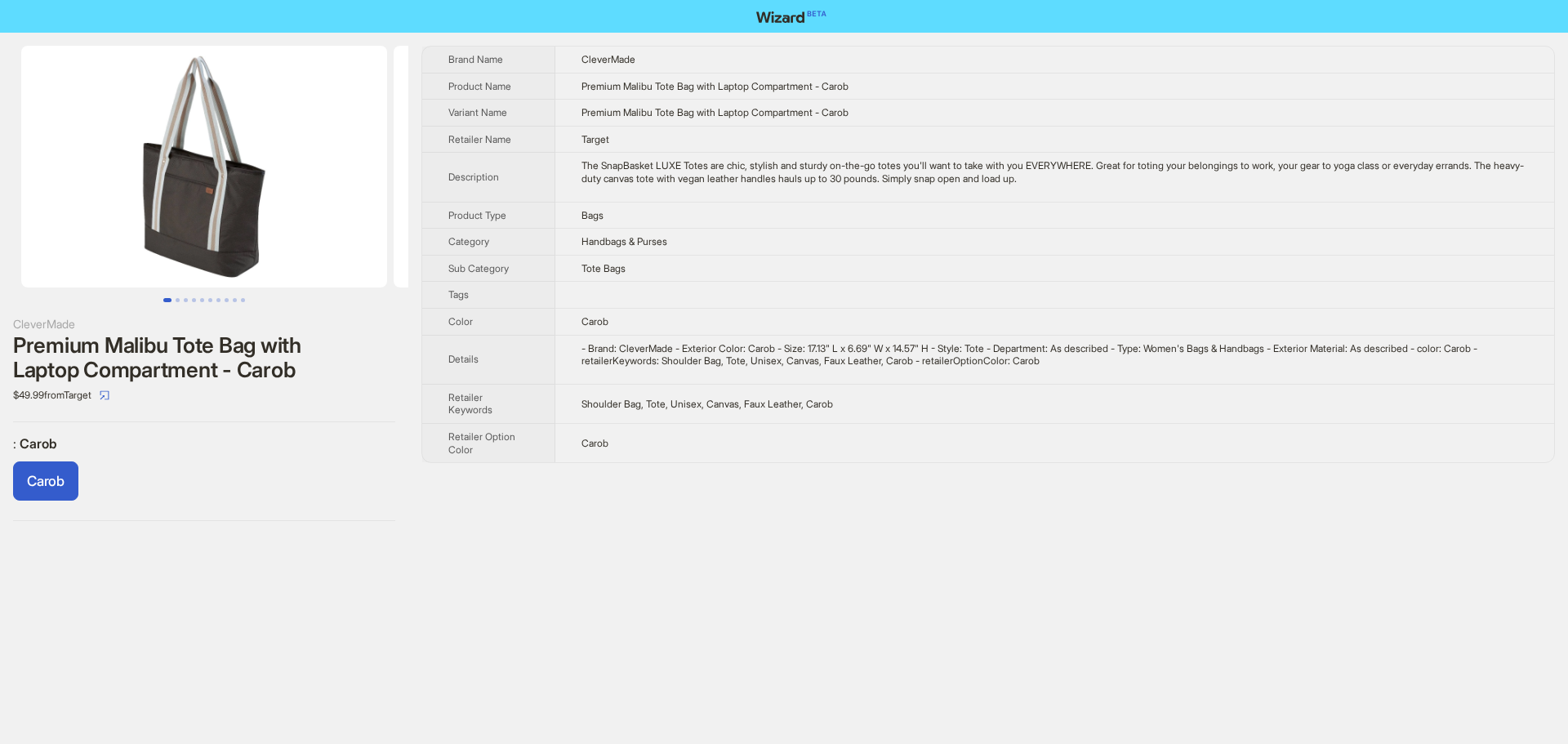
scroll to position [0, 373]
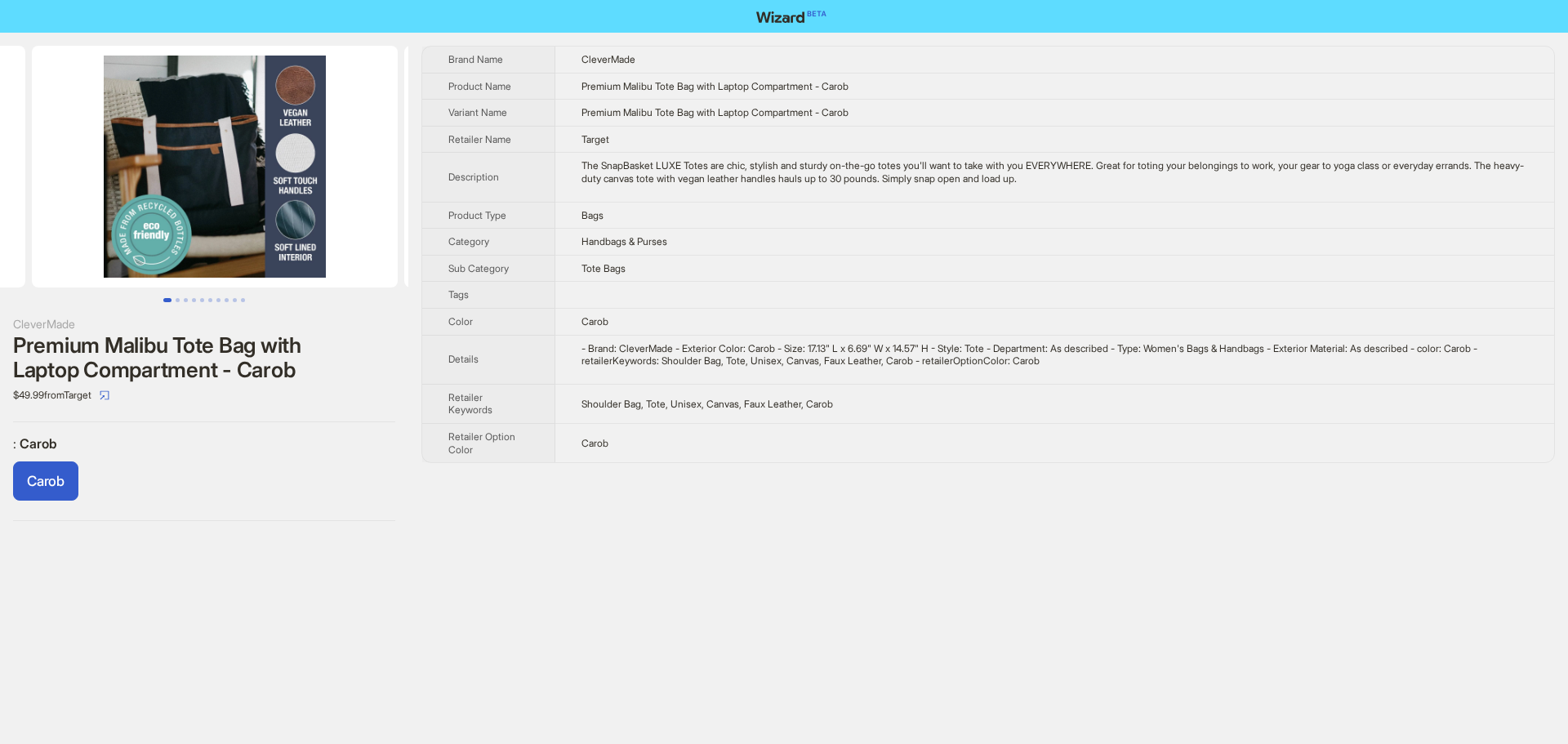
drag, startPoint x: 267, startPoint y: 211, endPoint x: 0, endPoint y: 218, distance: 267.1
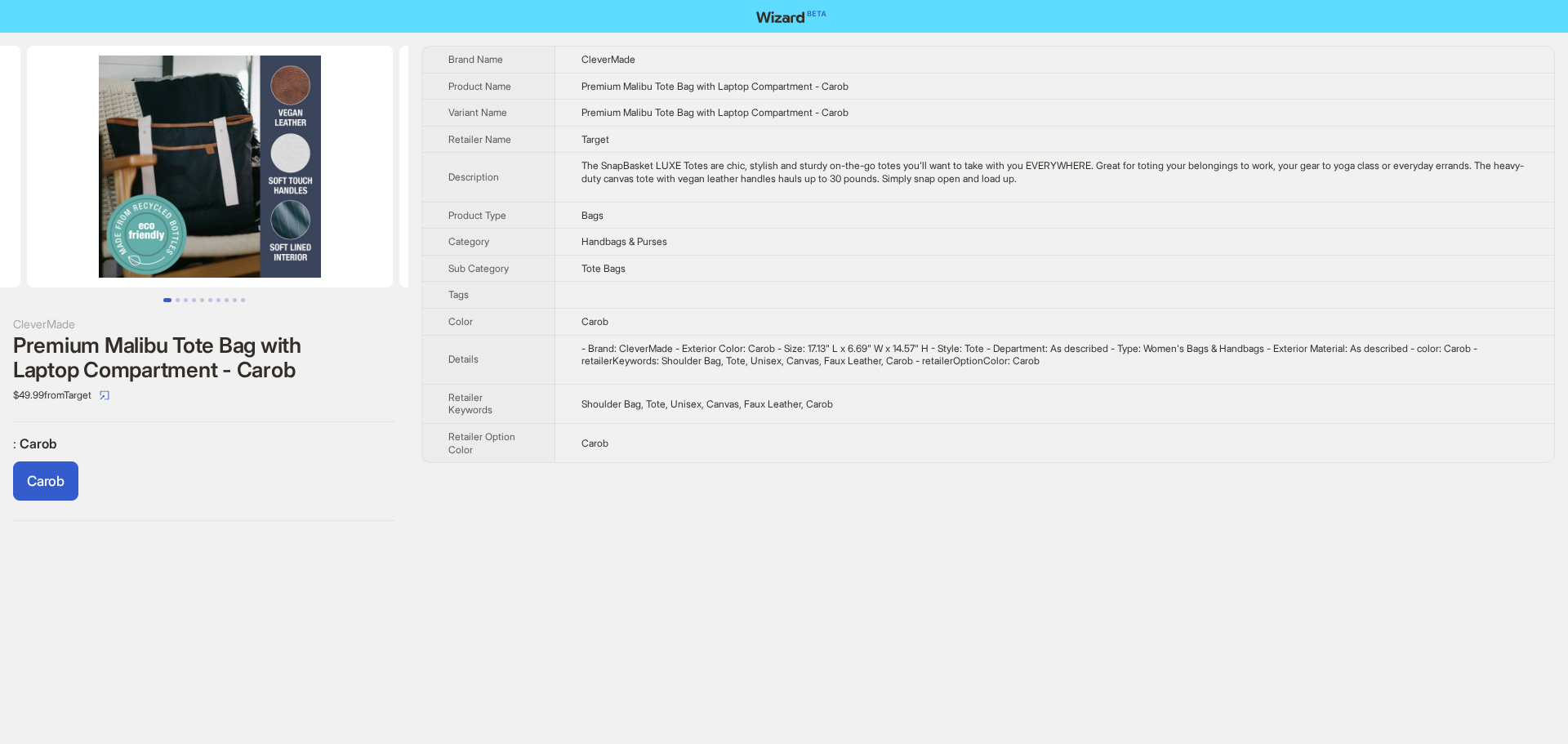
click at [0, 218] on ul at bounding box center [204, 167] width 408 height 242
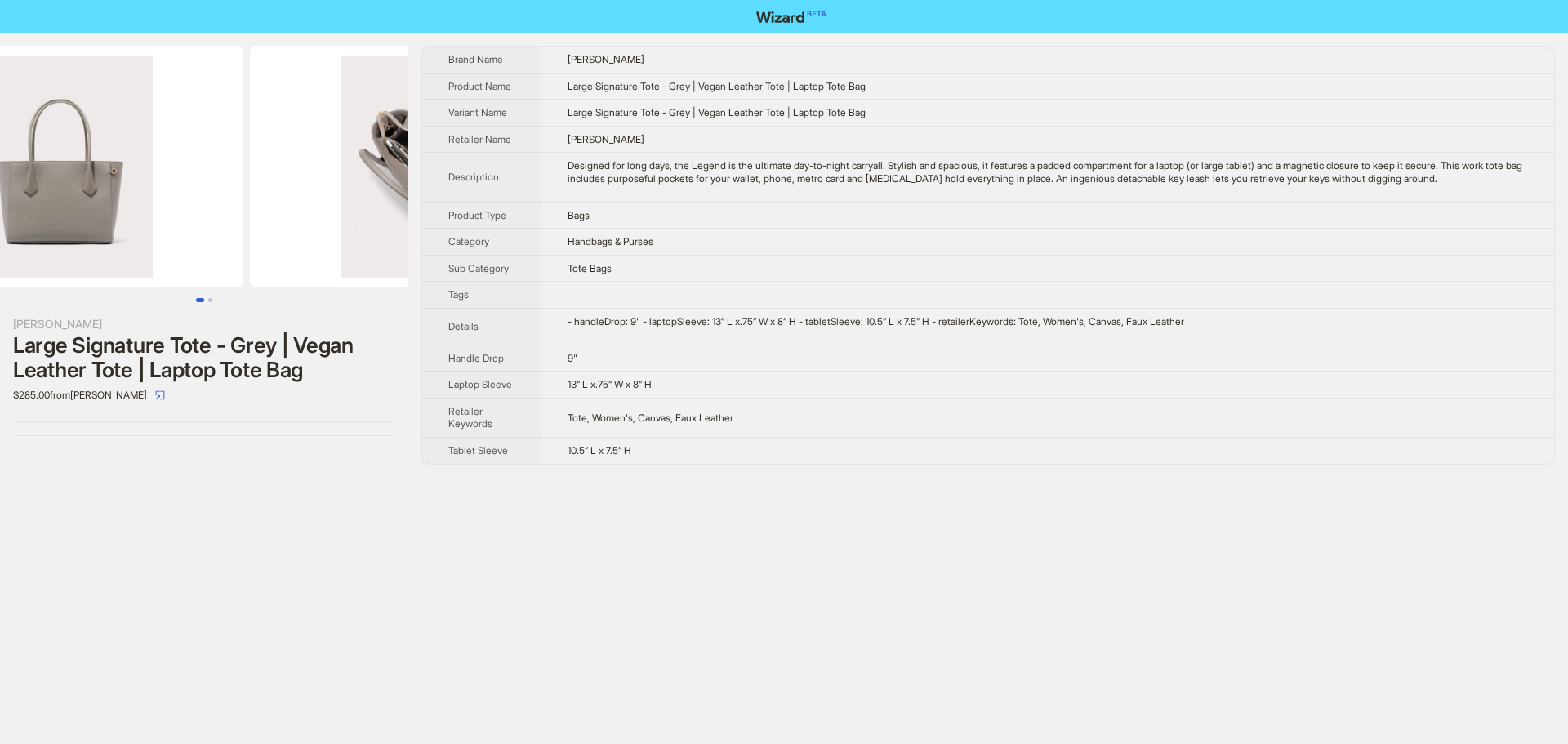
scroll to position [0, 373]
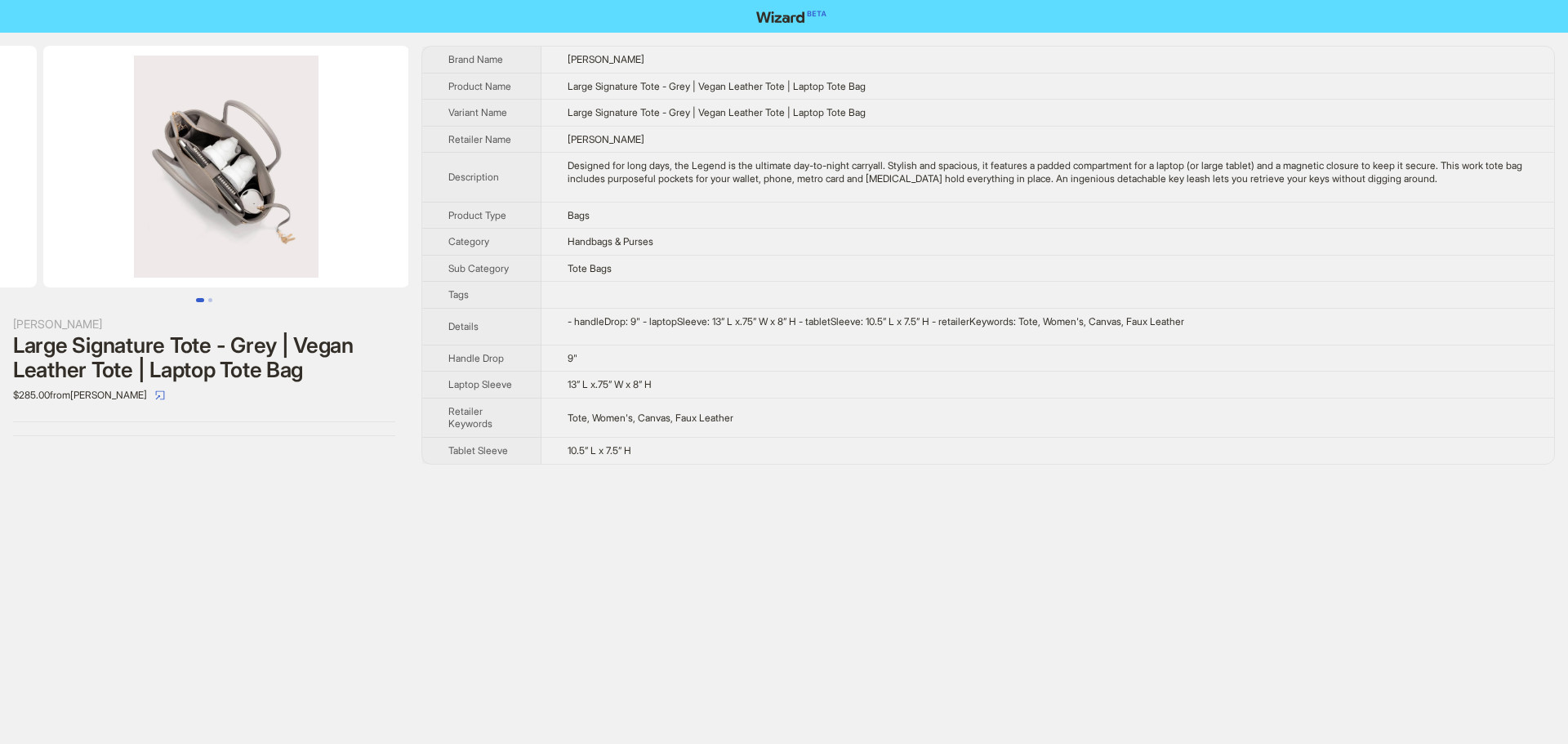
drag, startPoint x: 285, startPoint y: 205, endPoint x: 32, endPoint y: 230, distance: 254.2
click at [43, 227] on ul at bounding box center [204, 167] width 408 height 242
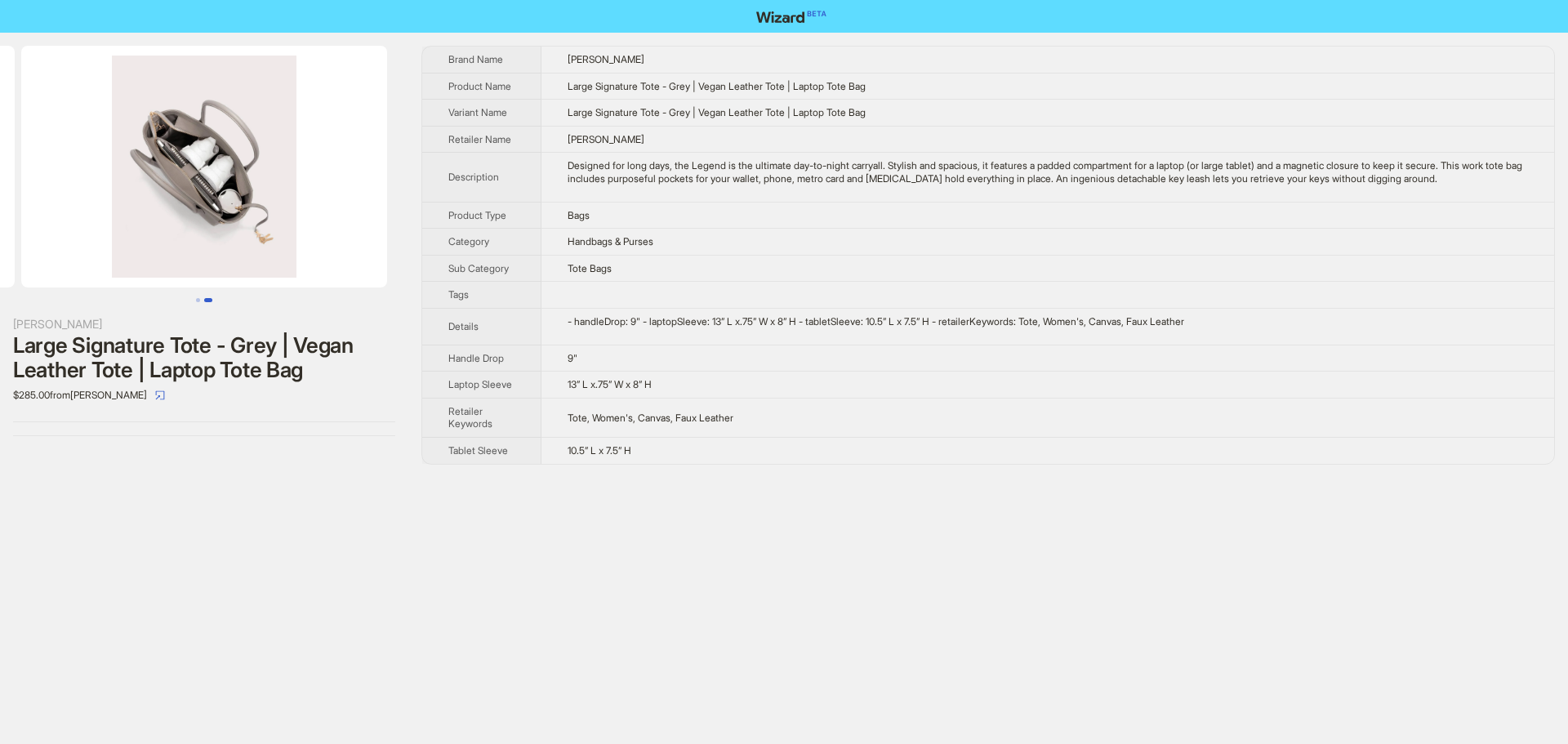
drag, startPoint x: 329, startPoint y: 235, endPoint x: 212, endPoint y: 245, distance: 117.4
click at [212, 245] on img at bounding box center [204, 167] width 366 height 242
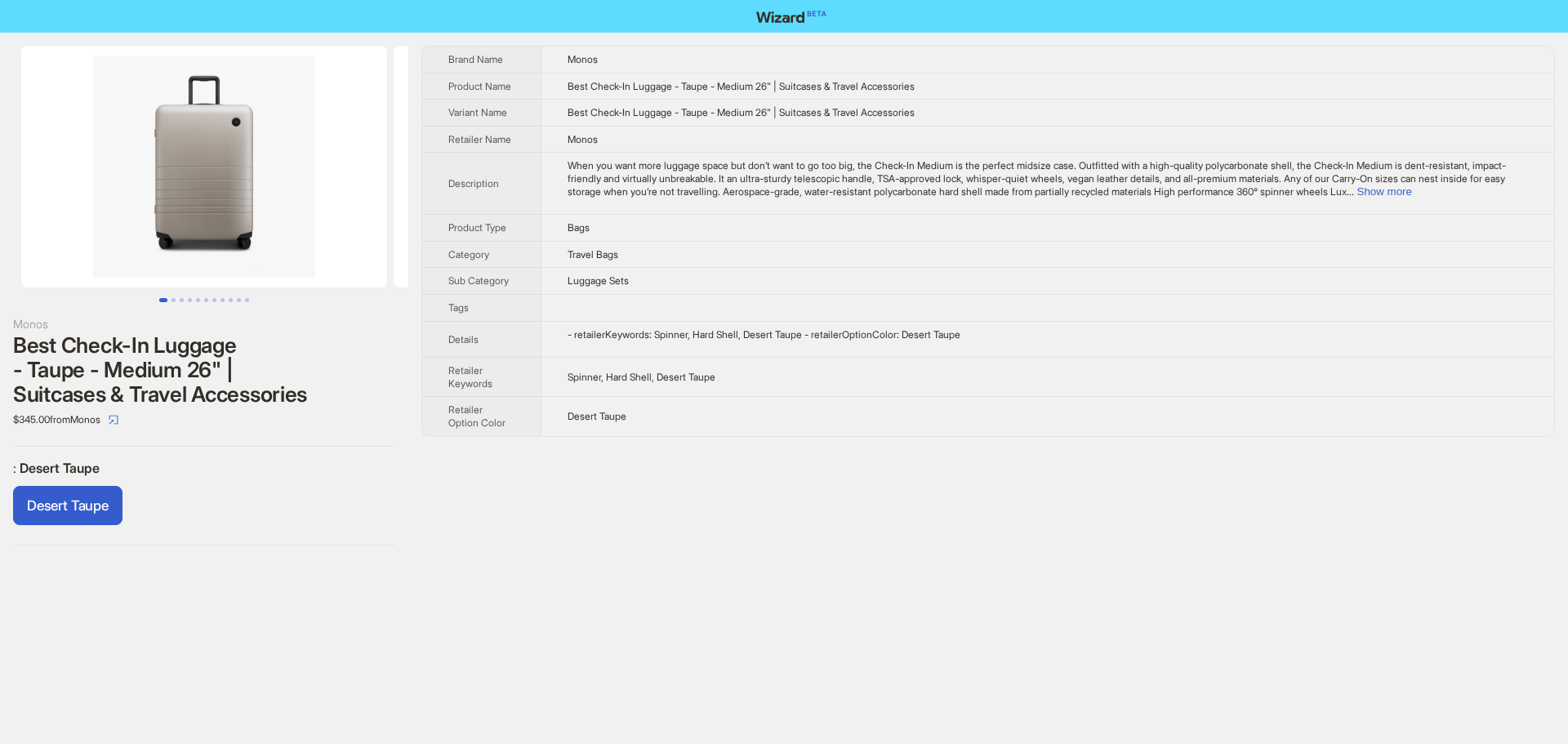
click at [843, 367] on td "Spinner, Hard Shell, Desert Taupe" at bounding box center [1047, 376] width 1014 height 39
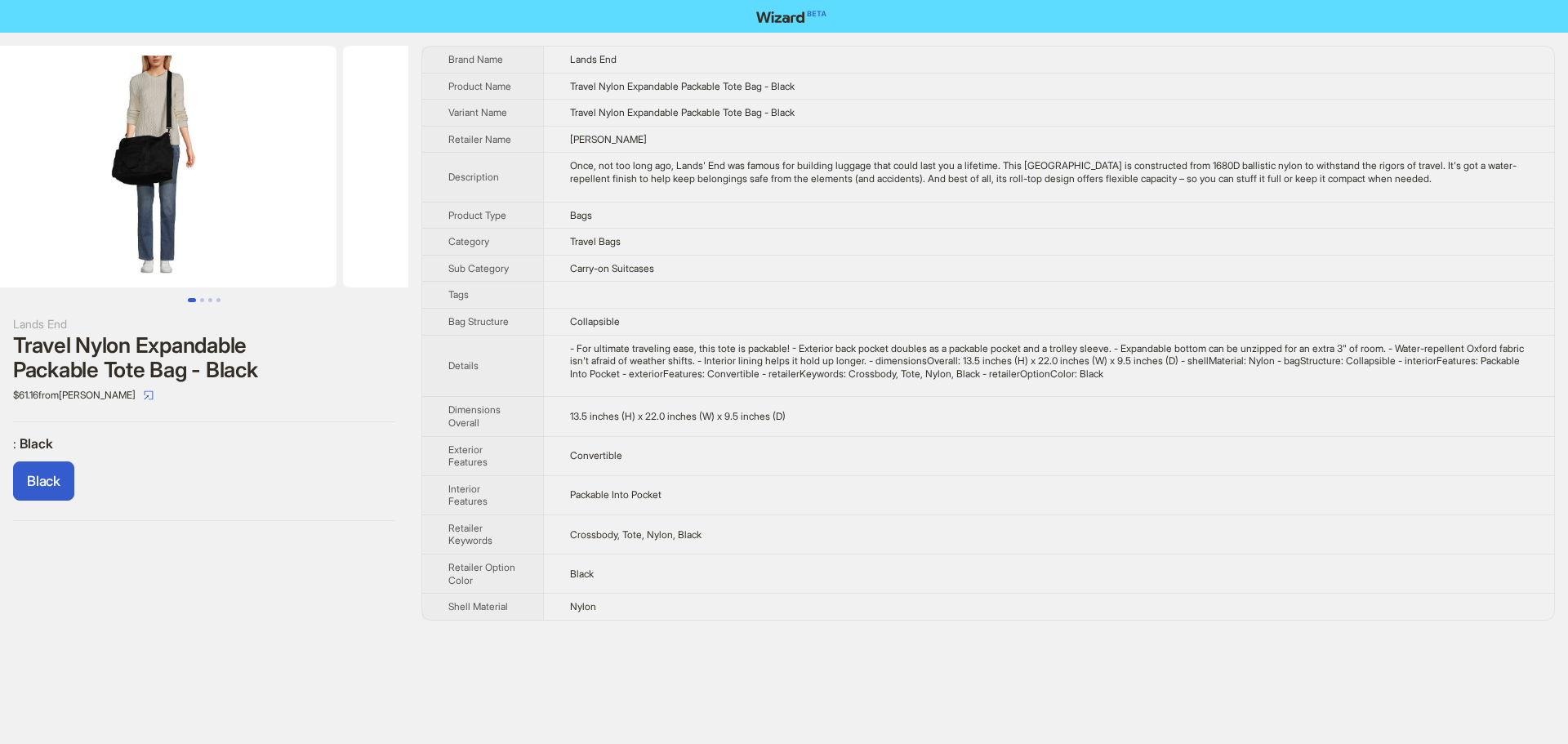
scroll to position [0, 373]
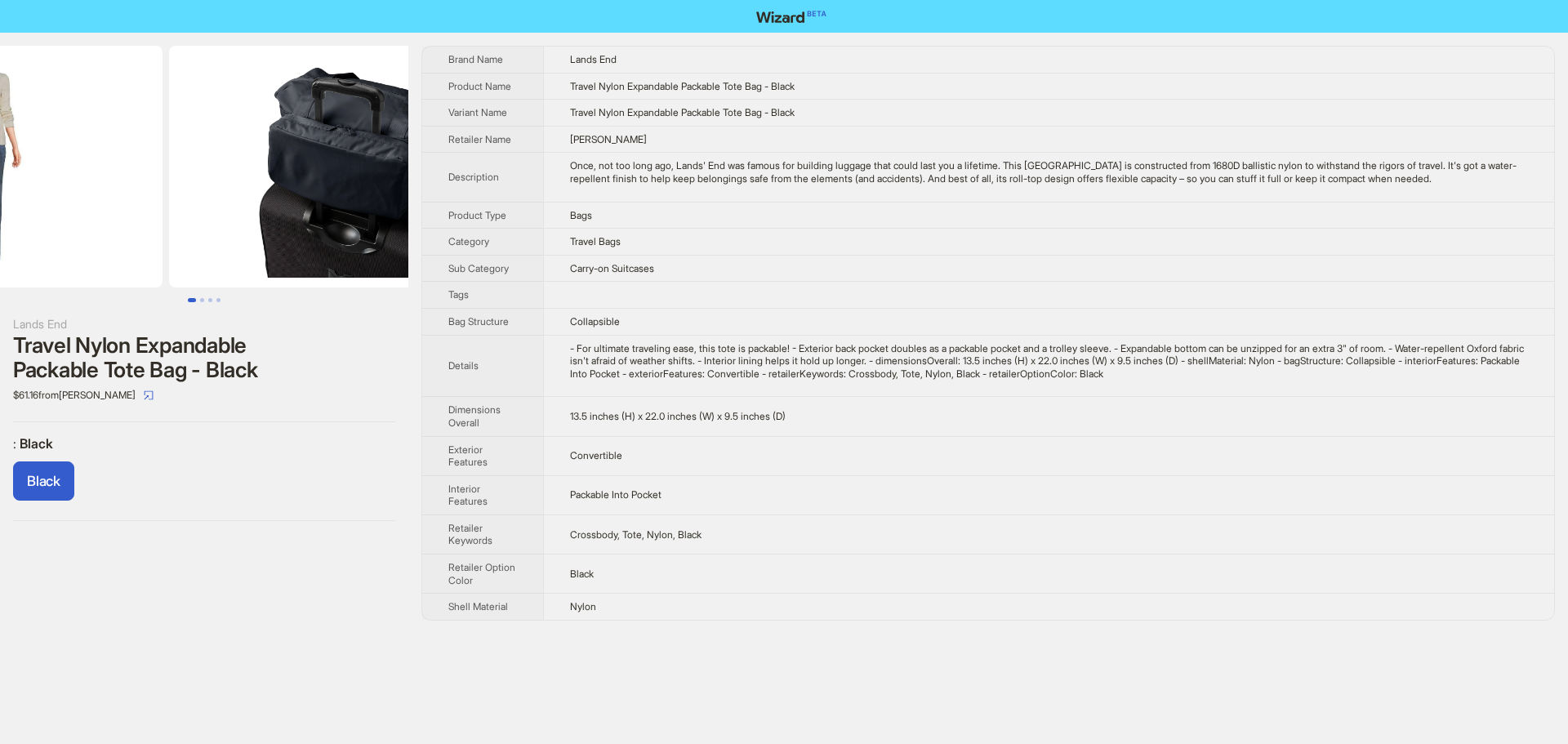
drag, startPoint x: 298, startPoint y: 224, endPoint x: 184, endPoint y: 237, distance: 114.7
click at [197, 236] on ul at bounding box center [204, 167] width 408 height 242
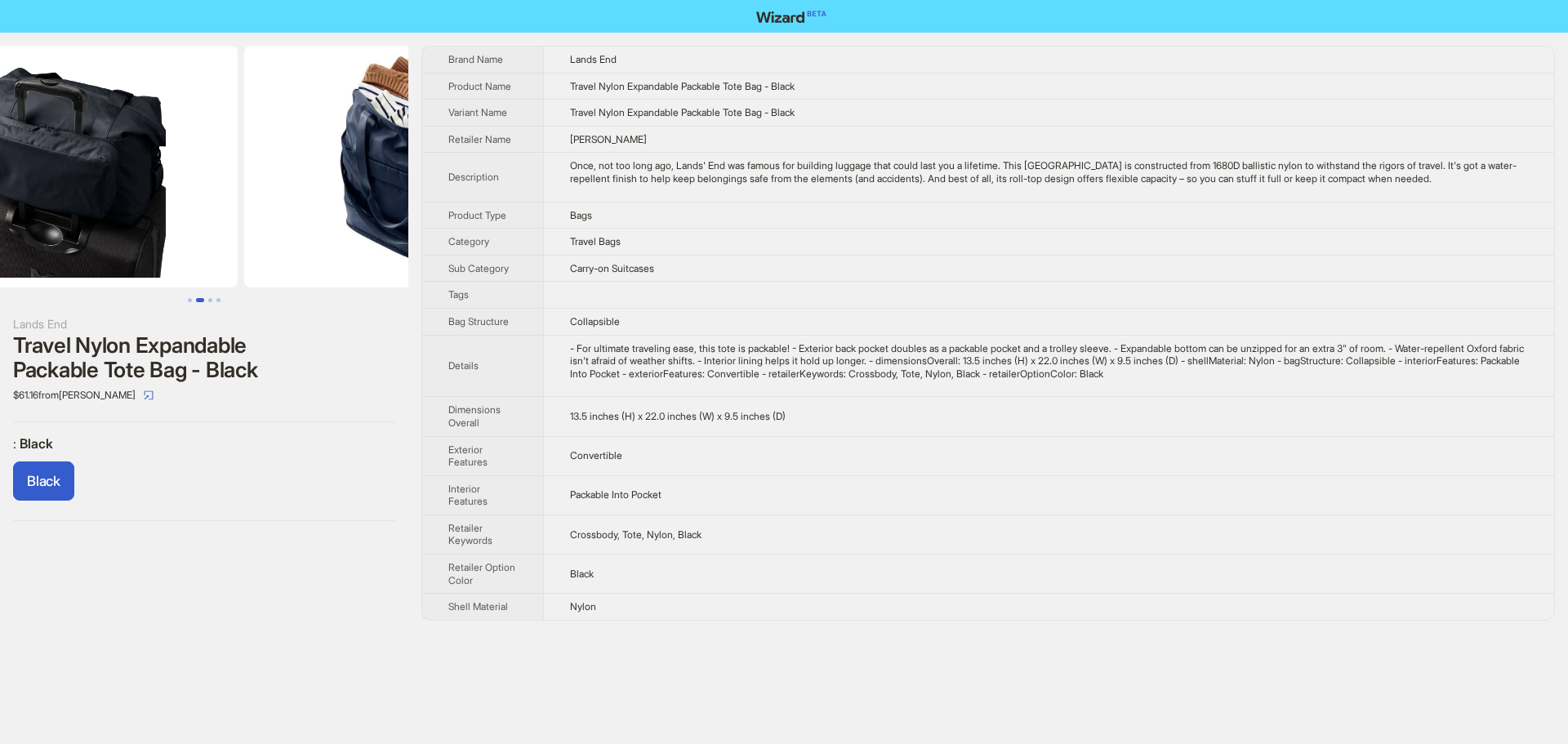
scroll to position [0, 745]
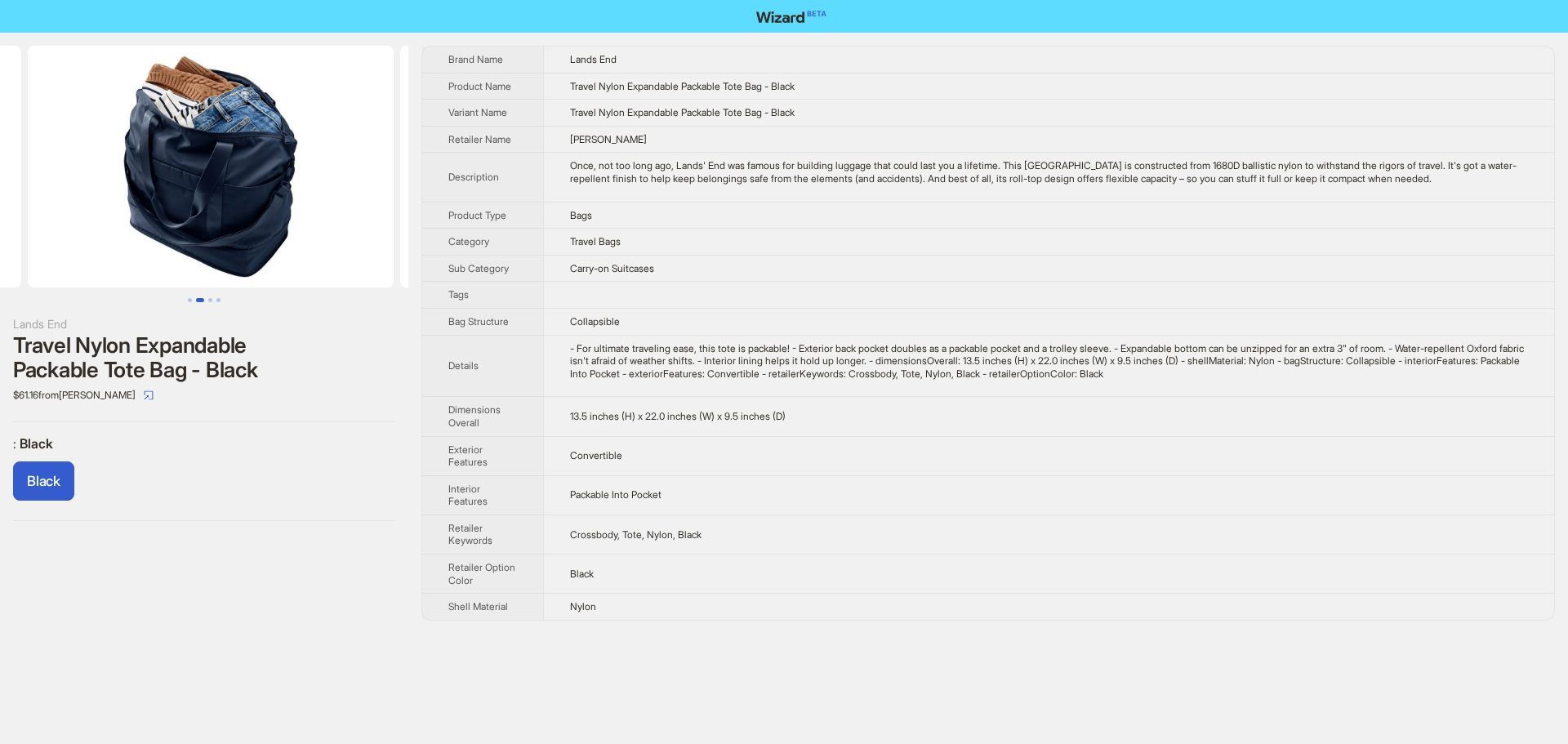
drag, startPoint x: 316, startPoint y: 230, endPoint x: 110, endPoint y: 247, distance: 206.7
click at [110, 247] on ul at bounding box center [204, 167] width 408 height 242
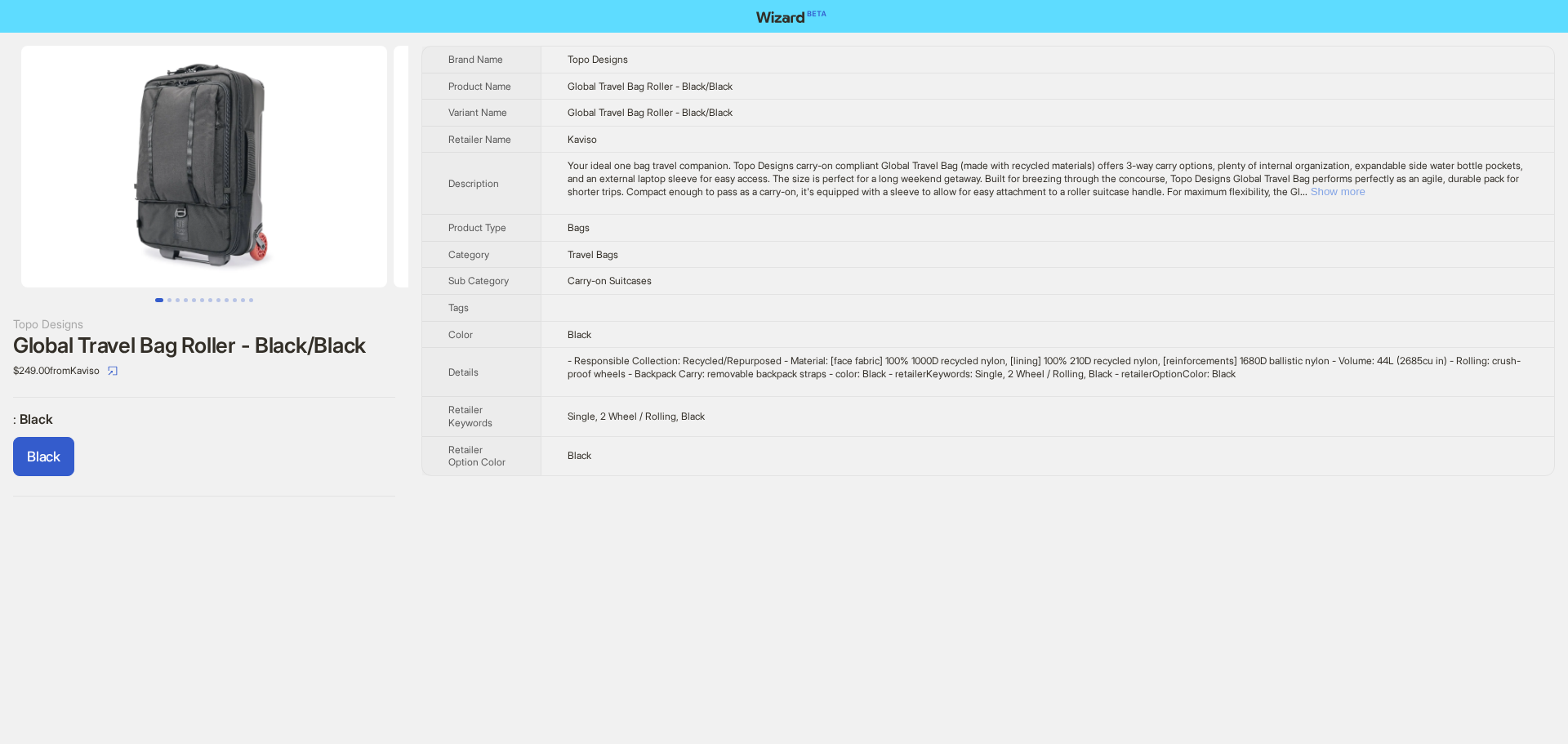
click at [1365, 191] on button "Show more" at bounding box center [1337, 192] width 55 height 12
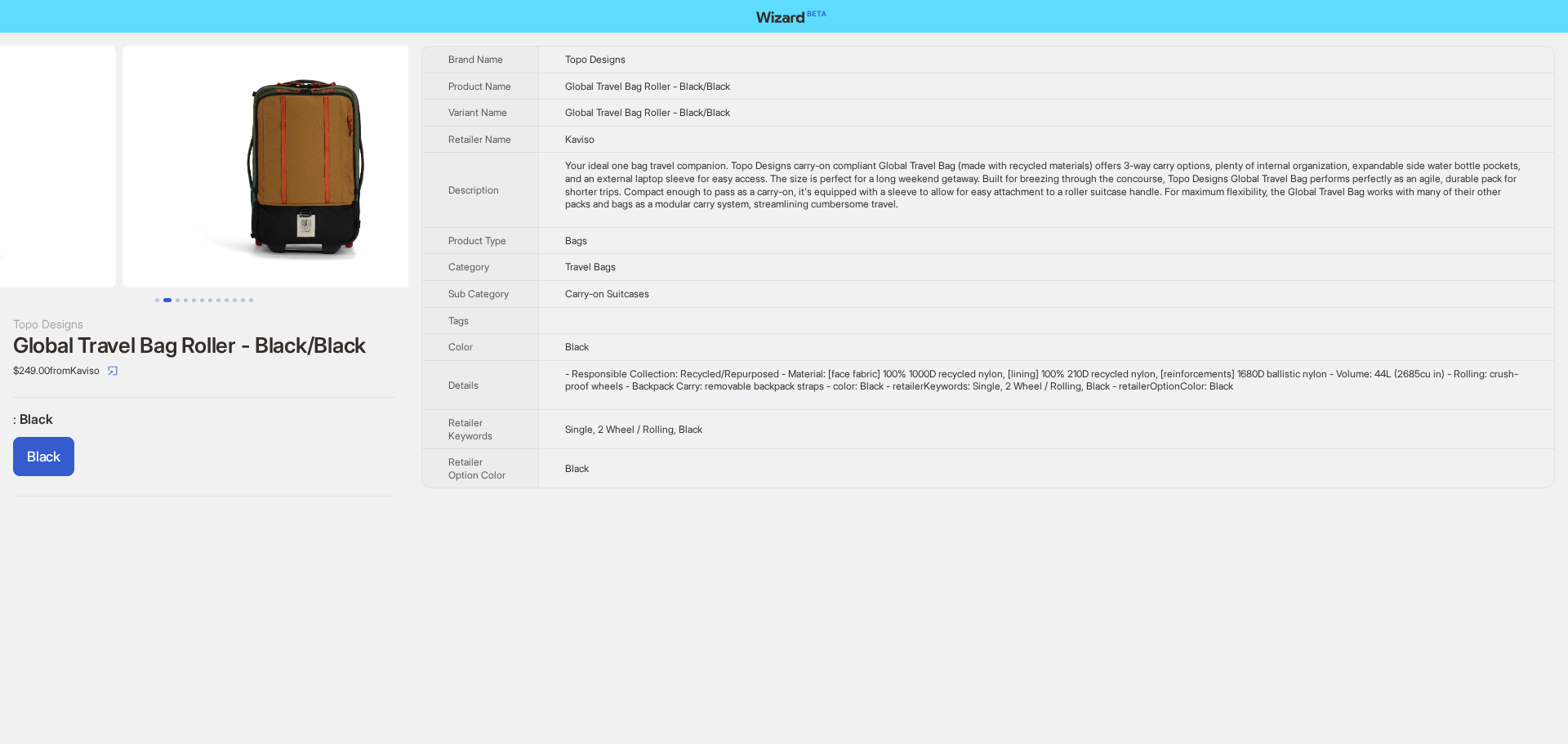
drag, startPoint x: 332, startPoint y: 232, endPoint x: 11, endPoint y: 242, distance: 321.2
click at [0, 241] on ul at bounding box center [204, 167] width 408 height 242
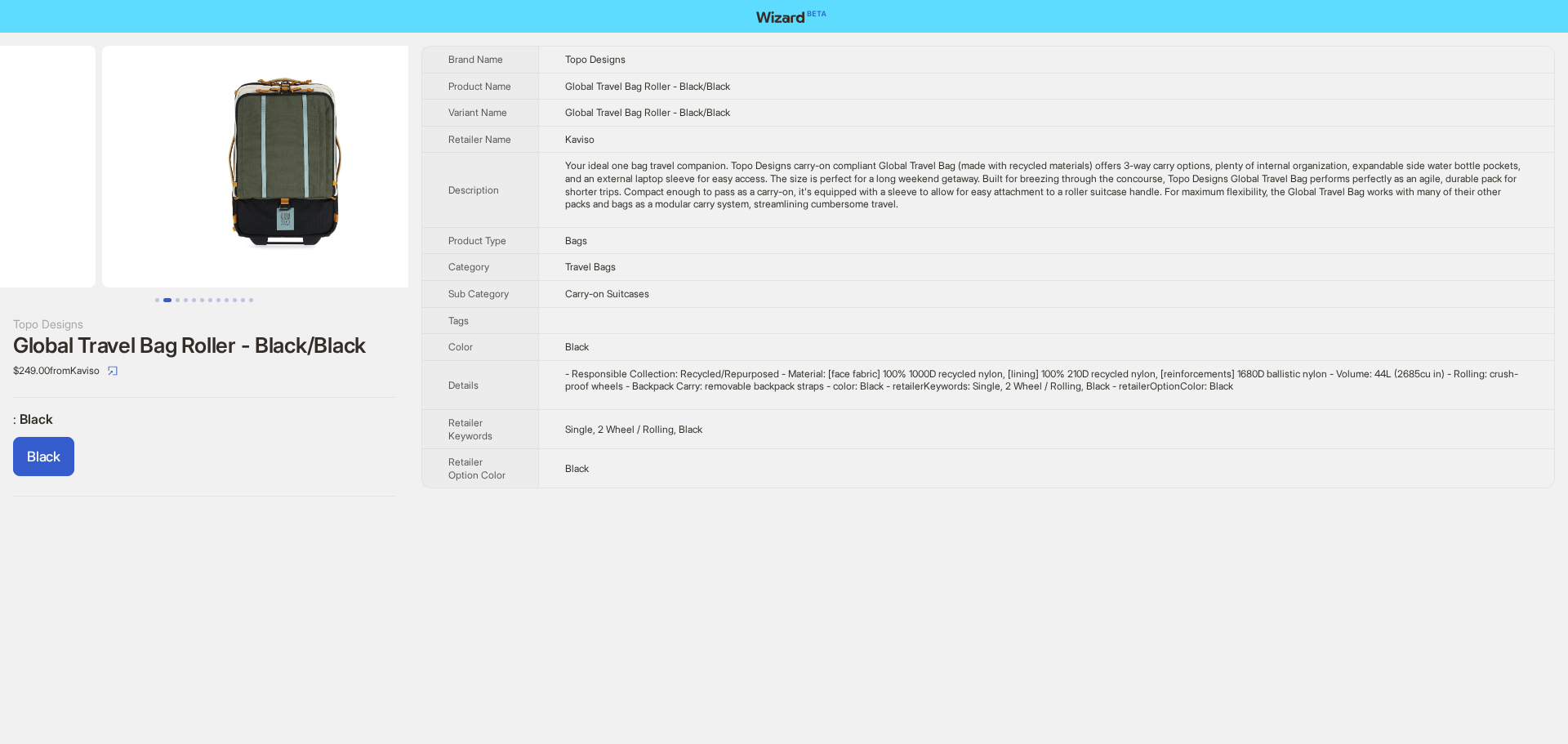
drag, startPoint x: 248, startPoint y: 247, endPoint x: 55, endPoint y: 258, distance: 193.3
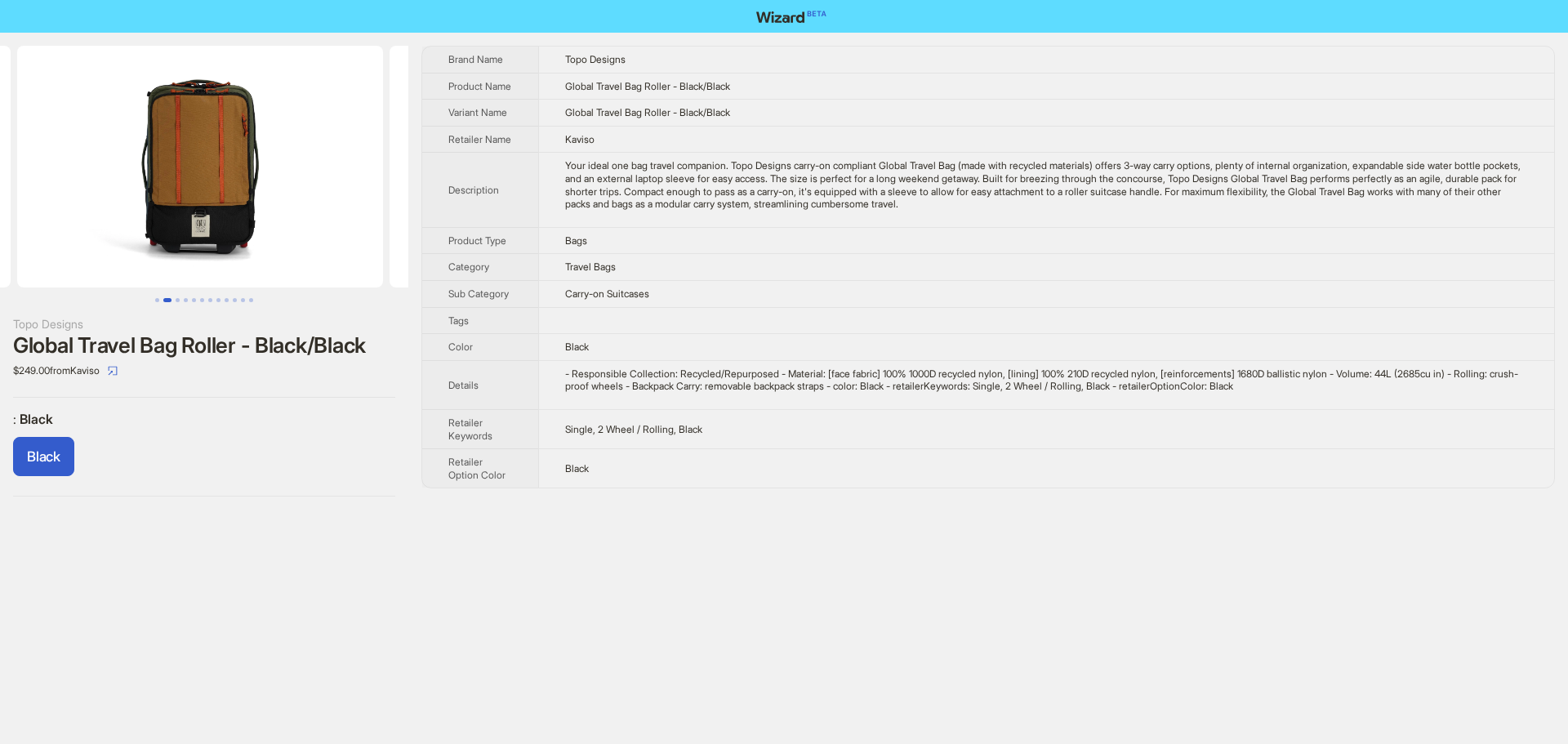
drag, startPoint x: 411, startPoint y: 254, endPoint x: 465, endPoint y: 265, distance: 55.1
click at [508, 258] on div "Topo Designs Global Travel Bag Roller - Black/Black $249.00 from Kaviso : Black…" at bounding box center [784, 272] width 1568 height 477
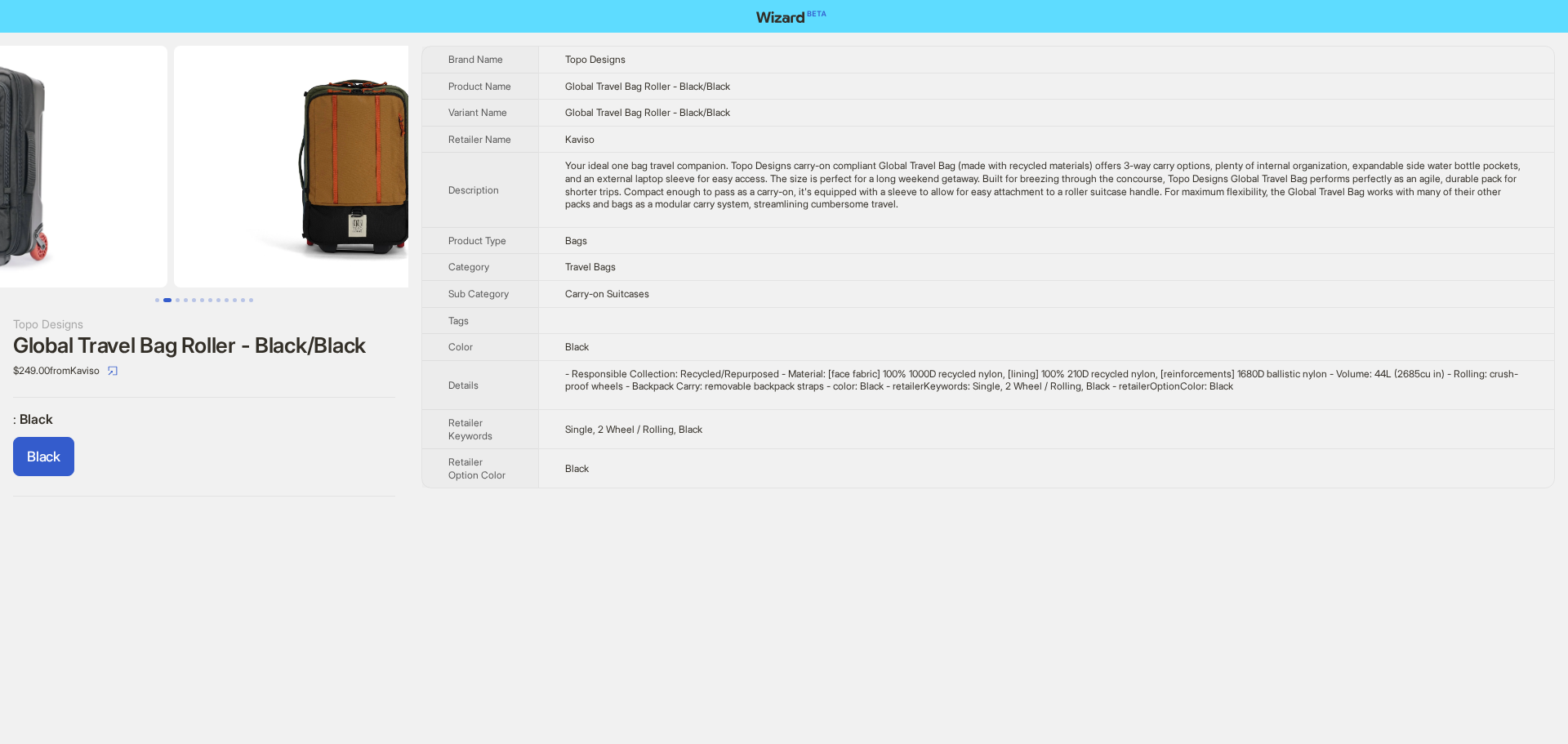
drag, startPoint x: 296, startPoint y: 261, endPoint x: 548, endPoint y: 248, distance: 252.3
click at [538, 248] on div "Topo Designs Global Travel Bag Roller - Black/Black $249.00 from Kaviso : Black…" at bounding box center [784, 272] width 1568 height 477
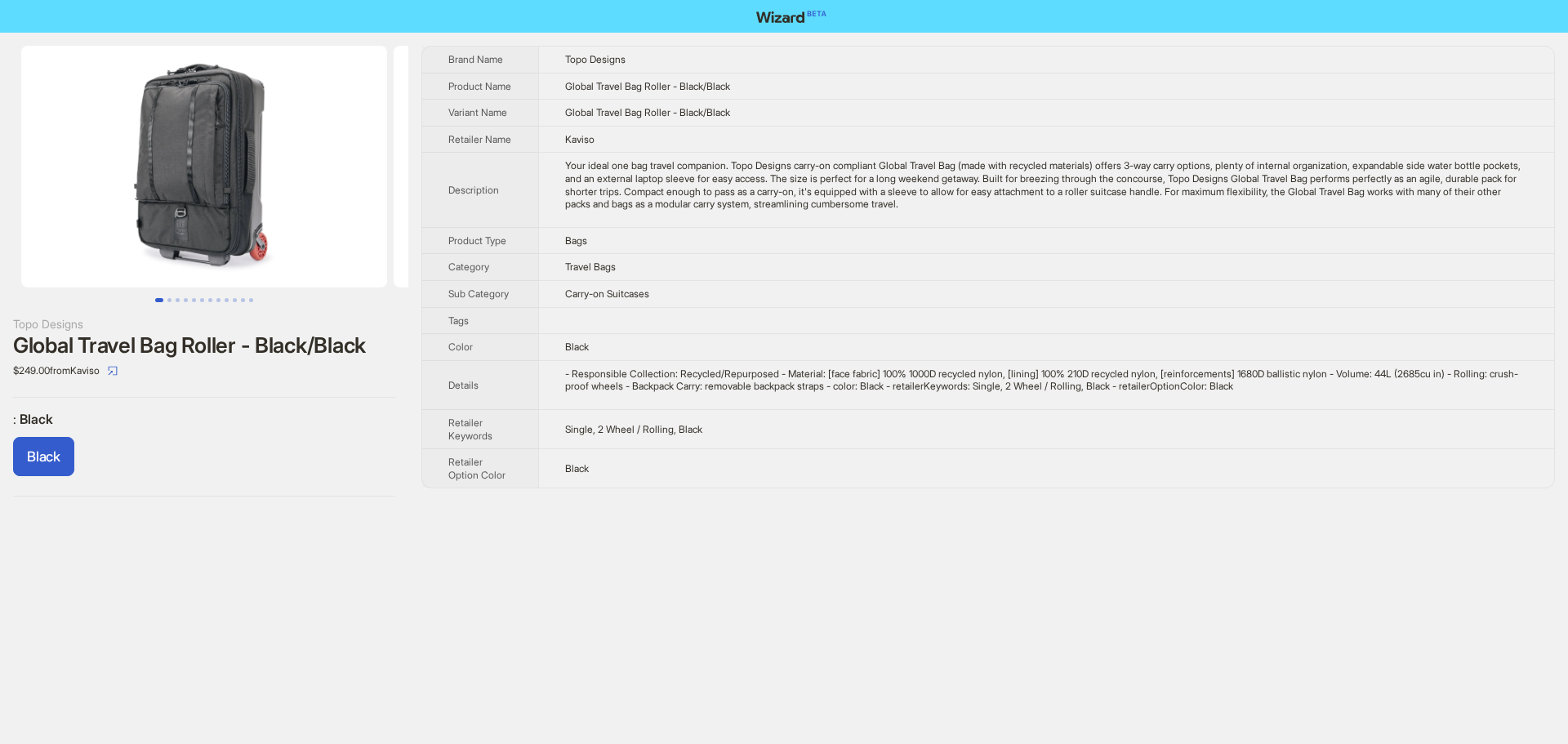
drag, startPoint x: 321, startPoint y: 248, endPoint x: 736, endPoint y: 259, distance: 415.1
click at [683, 256] on div "Topo Designs Global Travel Bag Roller - Black/Black $249.00 from Kaviso : Black…" at bounding box center [784, 272] width 1568 height 477
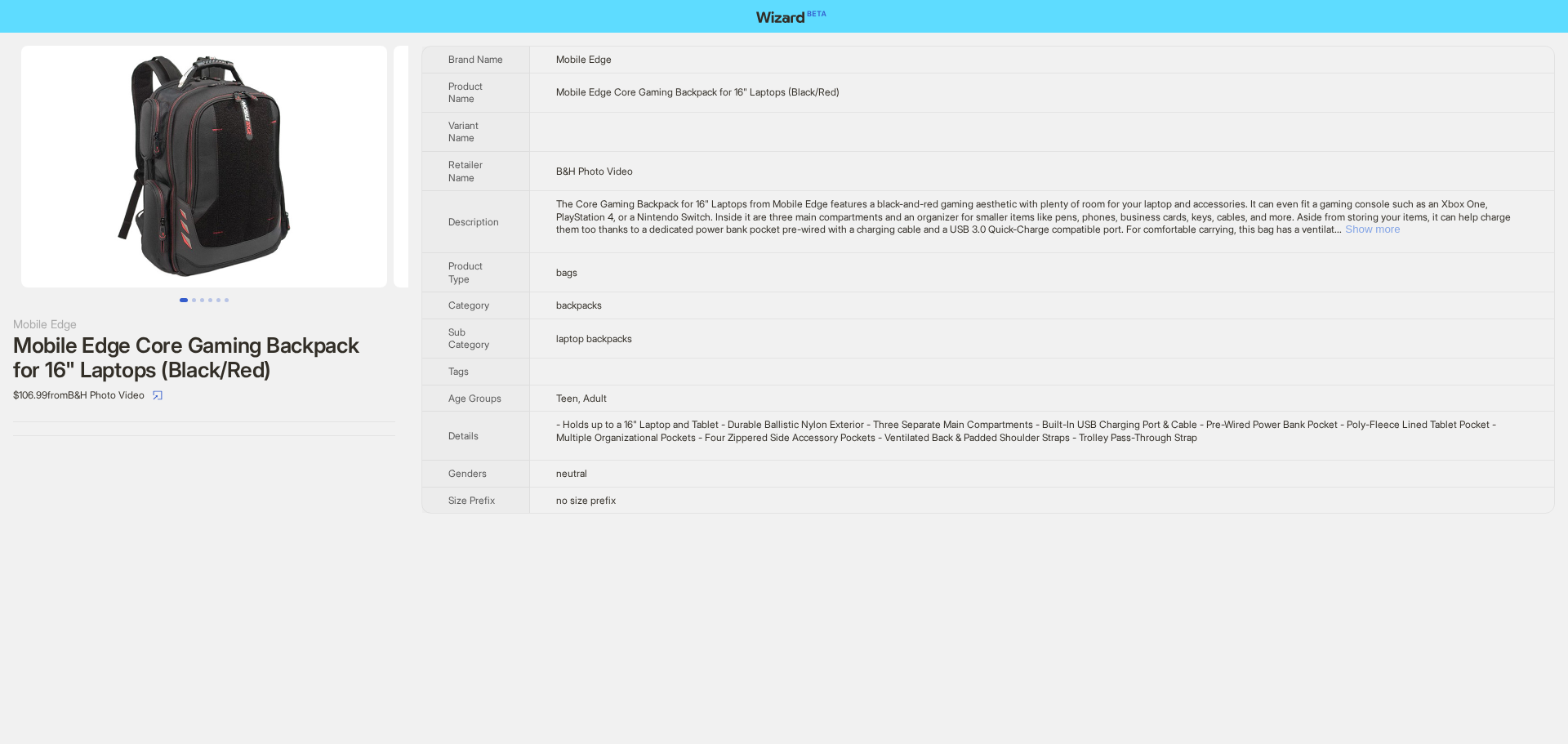
click at [1400, 230] on button "Show more" at bounding box center [1372, 229] width 55 height 12
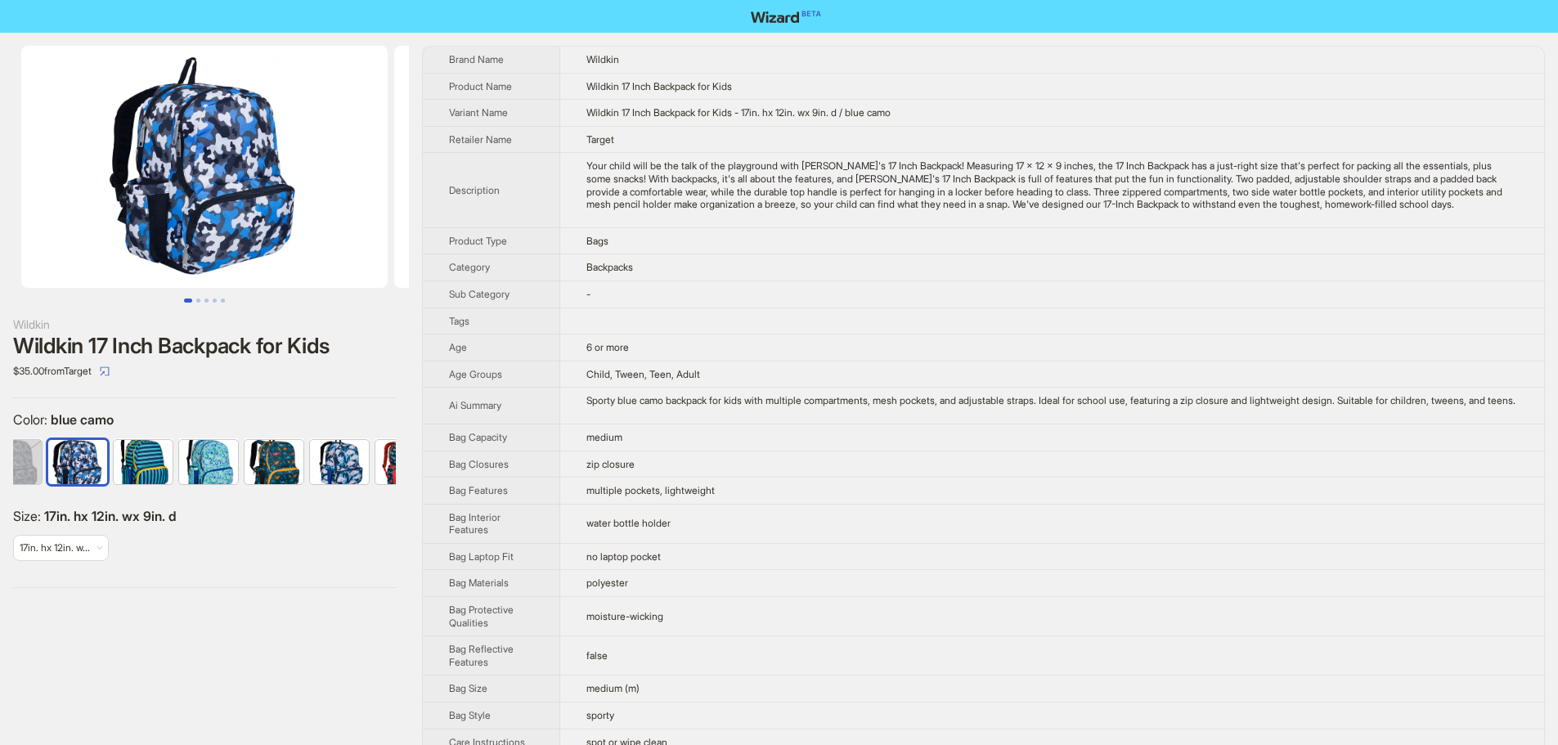
scroll to position [0, 107]
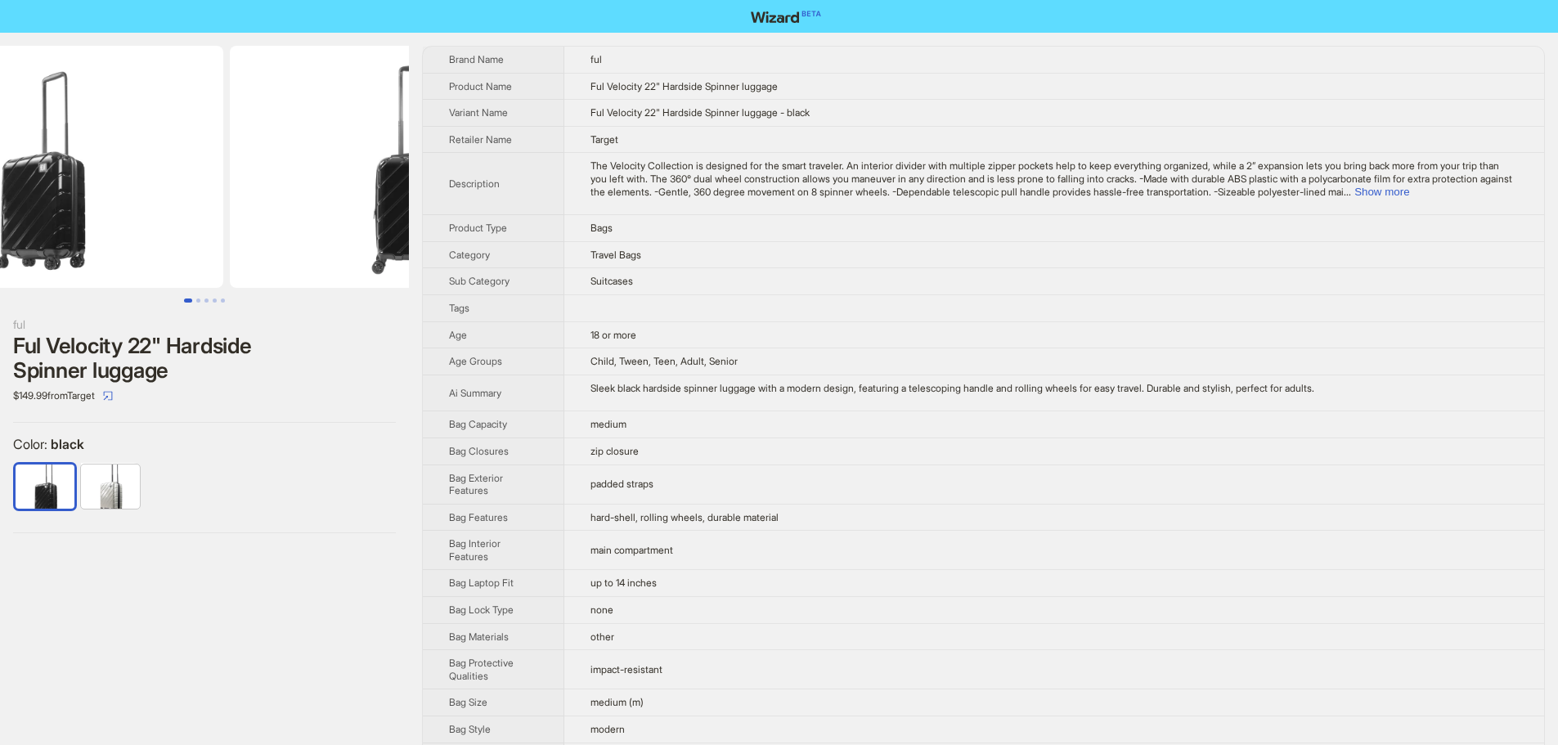
drag, startPoint x: 198, startPoint y: 278, endPoint x: 0, endPoint y: 288, distance: 198.1
click at [0, 285] on img at bounding box center [40, 167] width 366 height 242
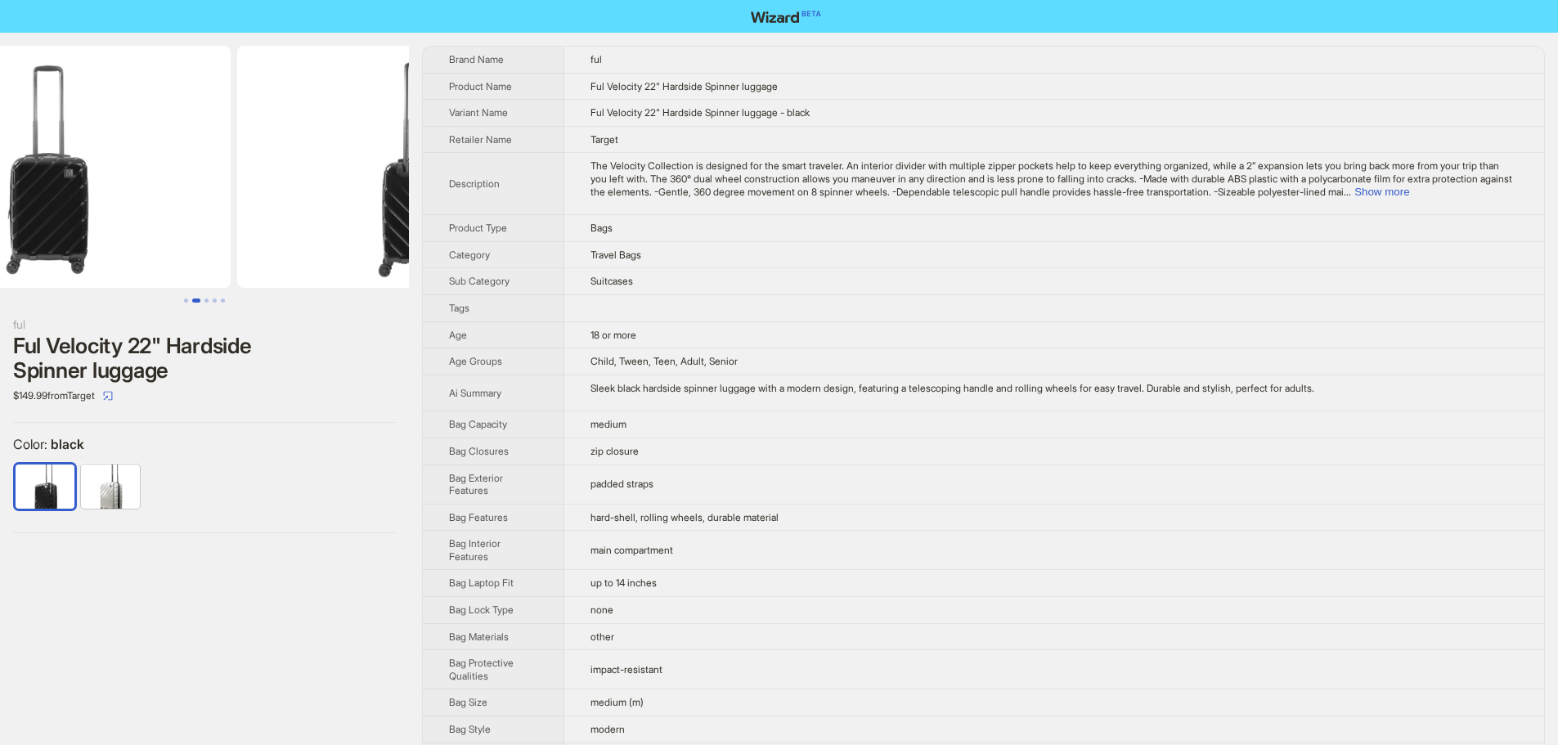
drag, startPoint x: 301, startPoint y: 249, endPoint x: 82, endPoint y: 269, distance: 220.1
click at [121, 267] on ul at bounding box center [204, 167] width 409 height 242
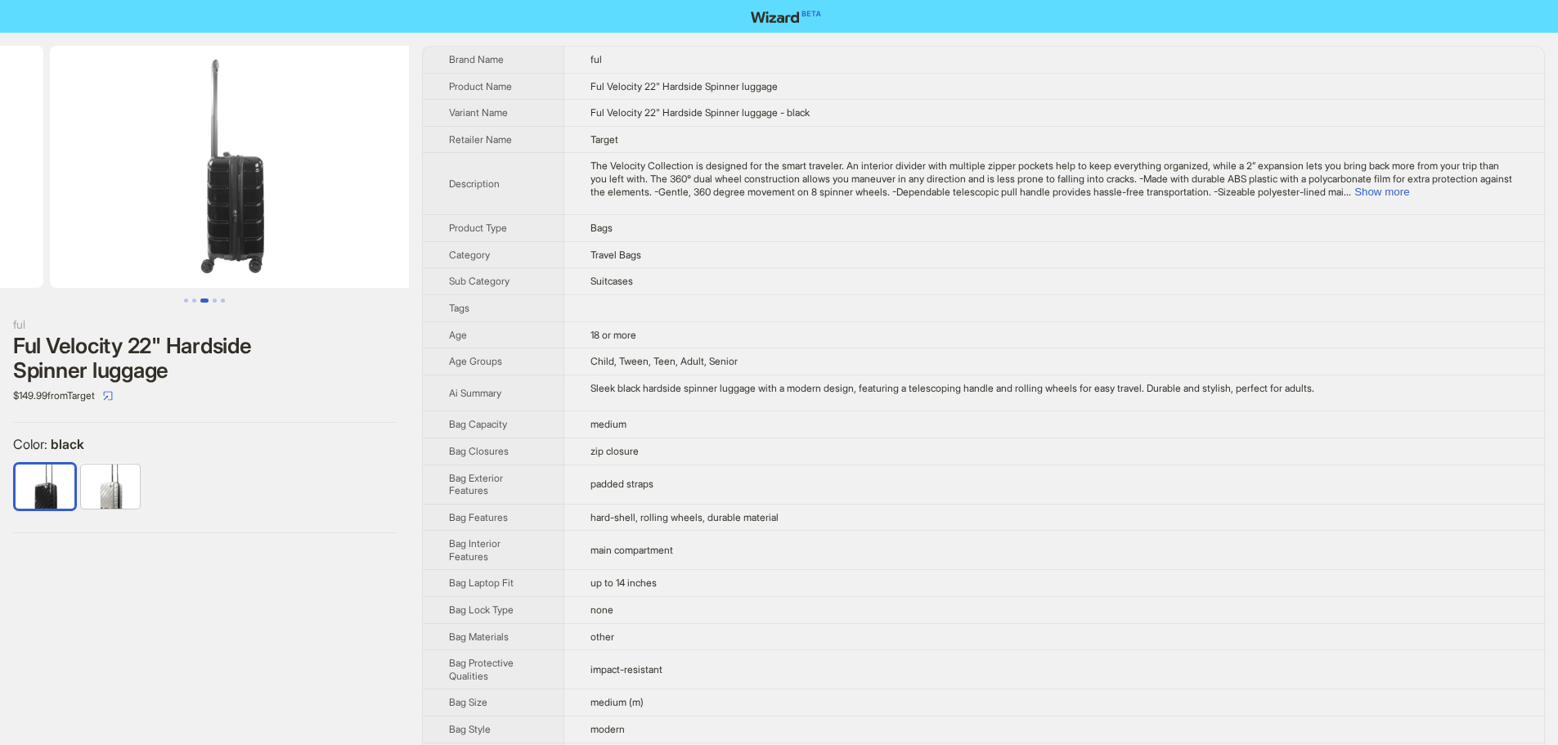
drag, startPoint x: 349, startPoint y: 264, endPoint x: 74, endPoint y: 276, distance: 275.8
click at [78, 276] on ul at bounding box center [204, 167] width 409 height 242
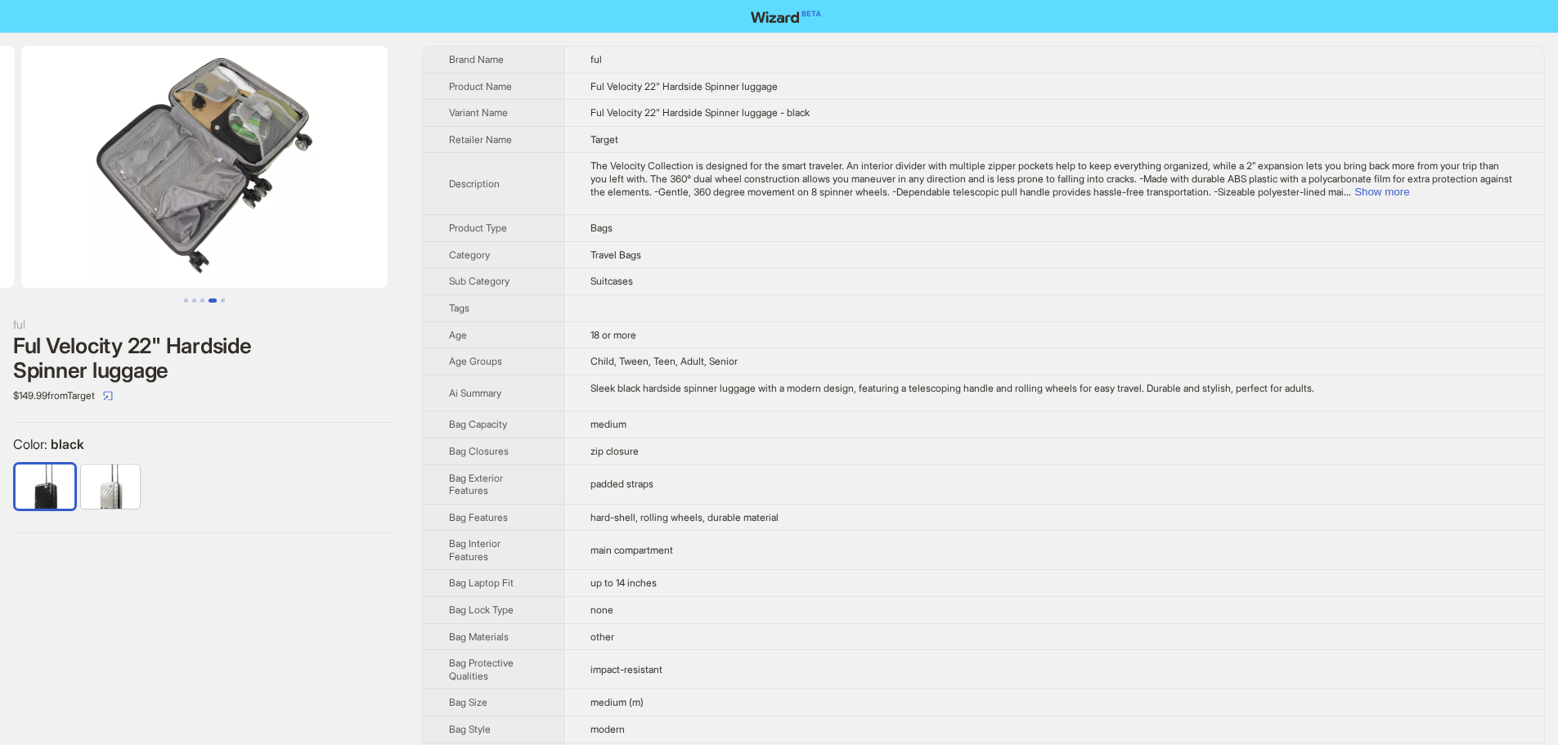
drag, startPoint x: 294, startPoint y: 284, endPoint x: 31, endPoint y: 289, distance: 262.6
click at [36, 289] on div at bounding box center [204, 174] width 409 height 257
drag, startPoint x: 293, startPoint y: 275, endPoint x: 113, endPoint y: 277, distance: 179.9
click at [113, 277] on img at bounding box center [204, 167] width 366 height 242
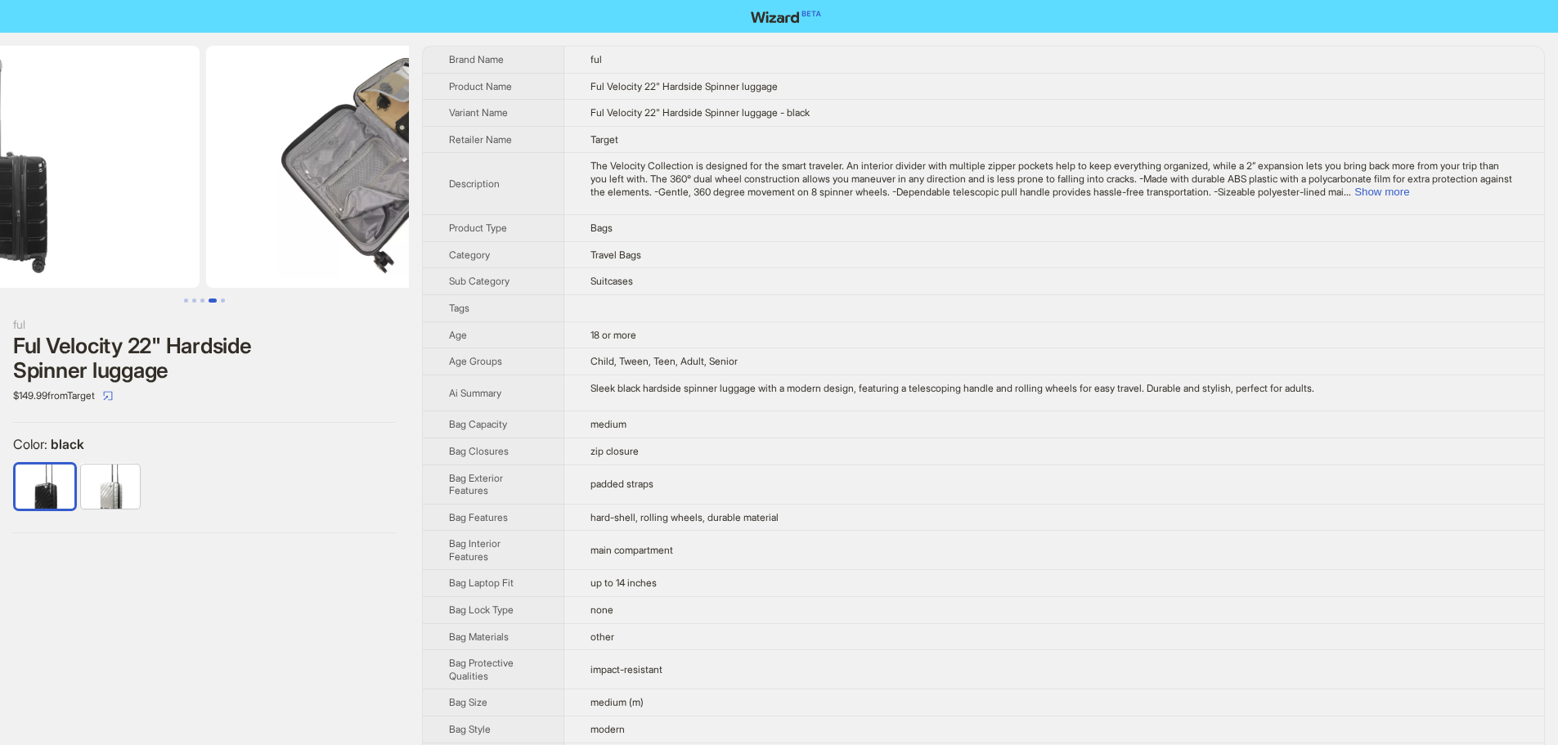
drag, startPoint x: 126, startPoint y: 254, endPoint x: 406, endPoint y: 240, distance: 280.0
click at [396, 240] on ul at bounding box center [204, 167] width 409 height 242
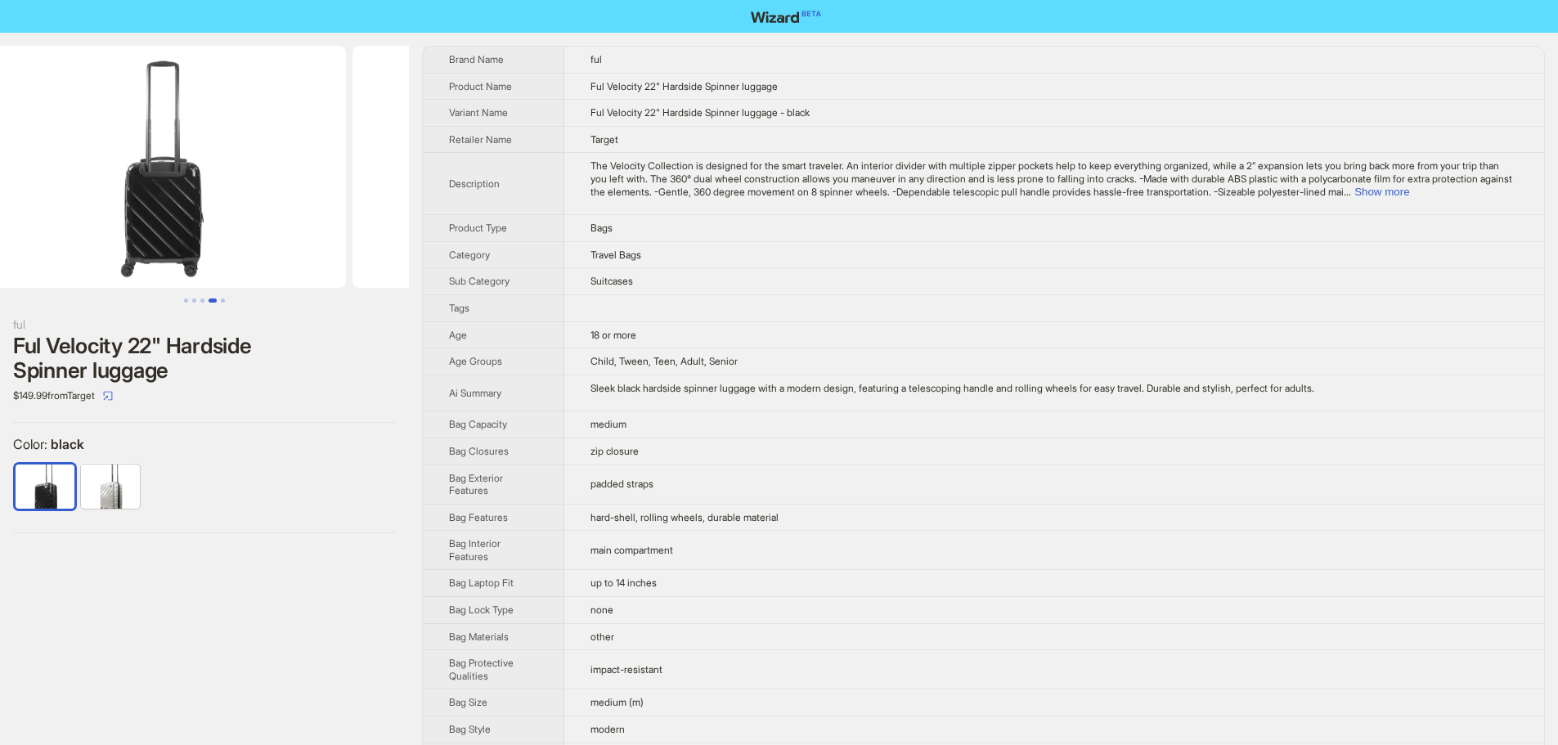
drag, startPoint x: 132, startPoint y: 242, endPoint x: 398, endPoint y: 236, distance: 266.6
click at [403, 231] on ul at bounding box center [204, 167] width 409 height 242
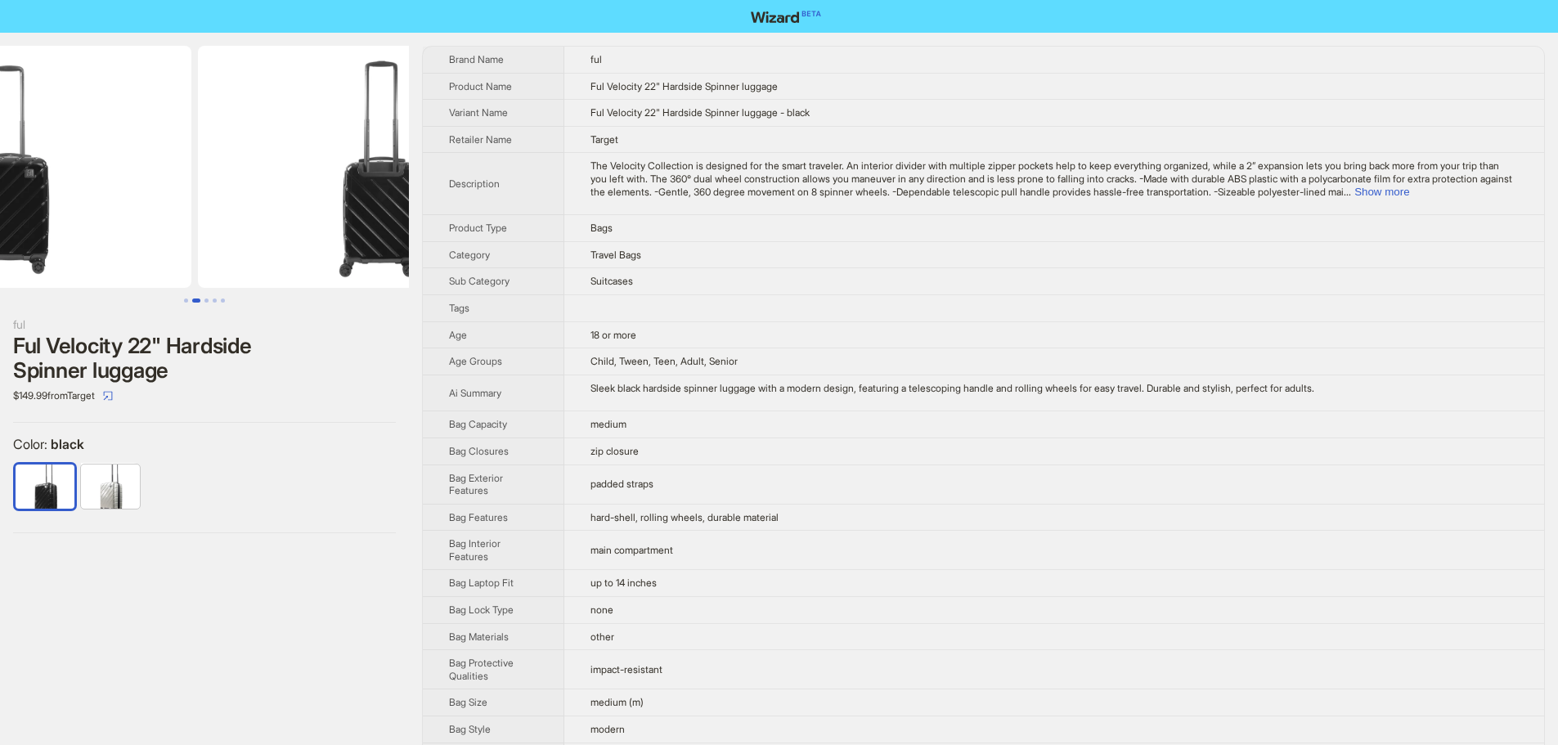
drag, startPoint x: 419, startPoint y: 225, endPoint x: 442, endPoint y: 227, distance: 22.1
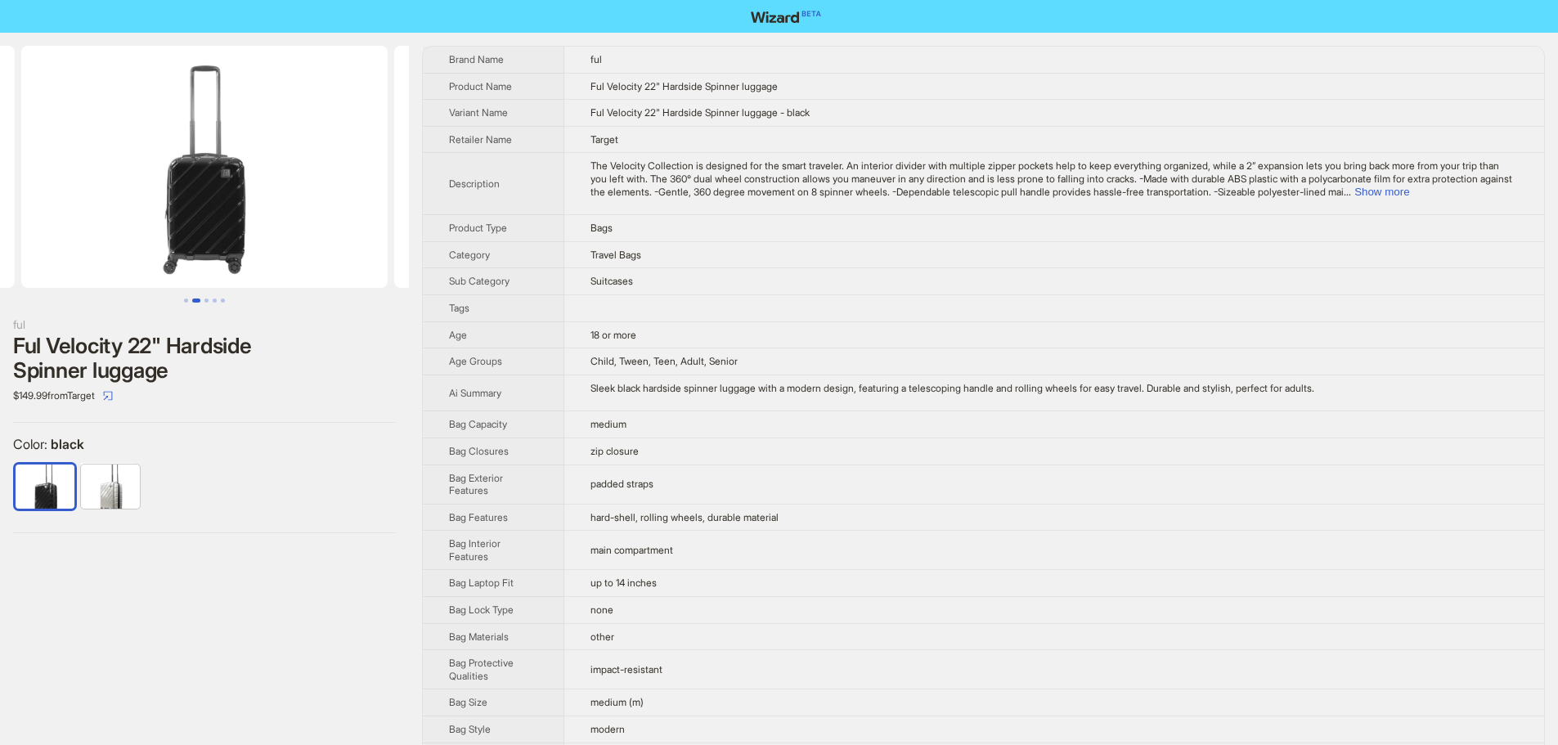
scroll to position [0, 174]
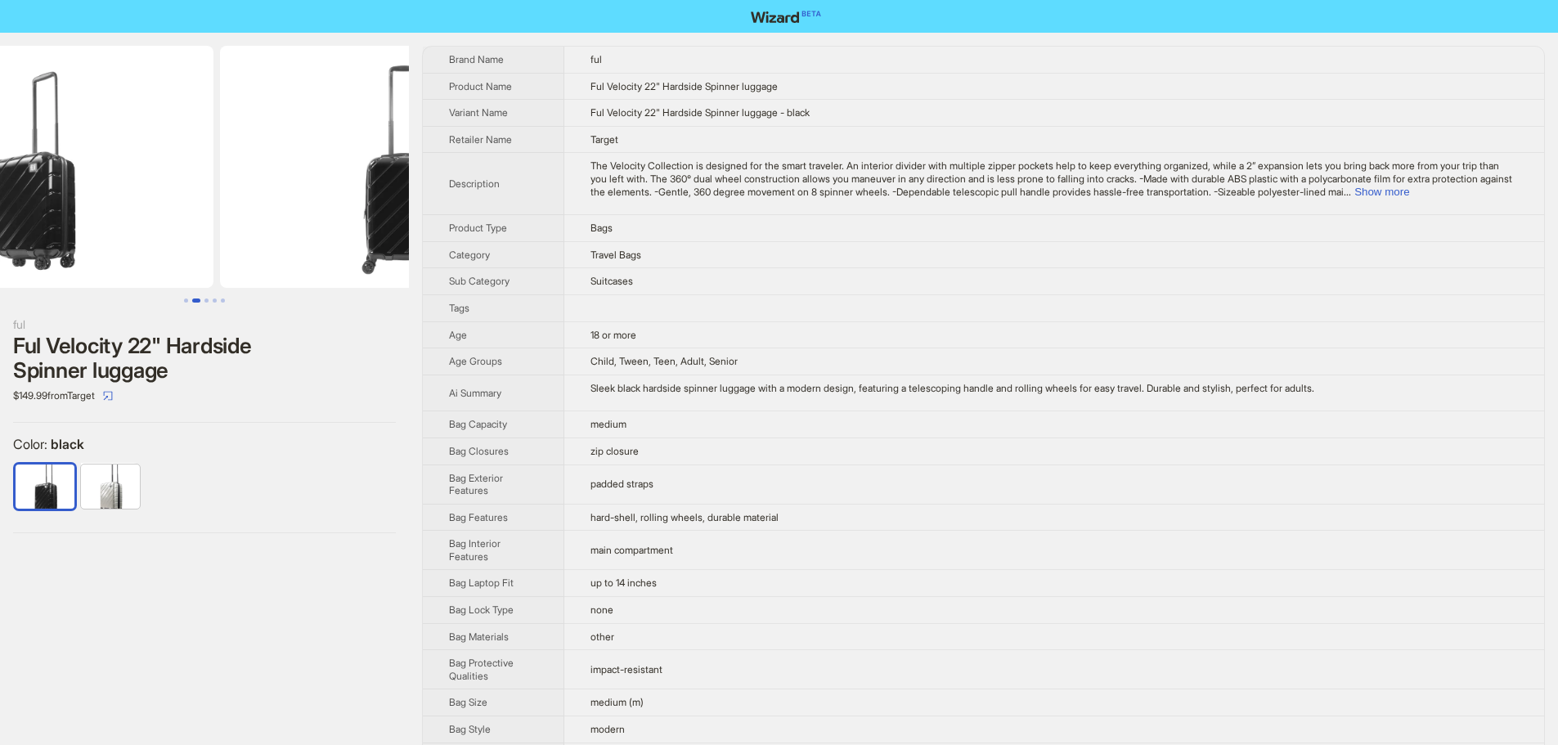
drag, startPoint x: 218, startPoint y: 240, endPoint x: 497, endPoint y: 241, distance: 279.7
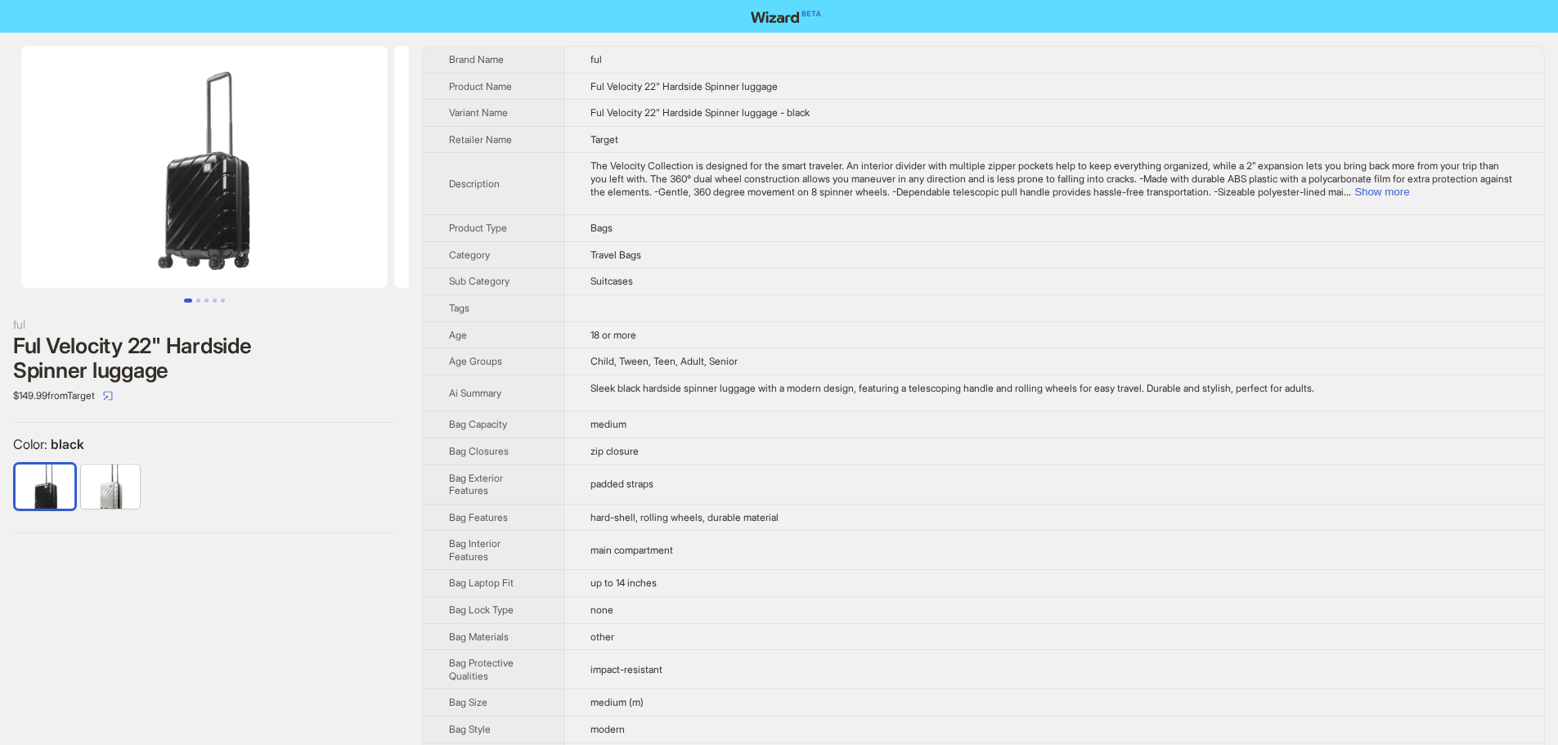
drag, startPoint x: 253, startPoint y: 230, endPoint x: 978, endPoint y: 252, distance: 725.7
click at [1409, 192] on button "Show more" at bounding box center [1381, 192] width 55 height 12
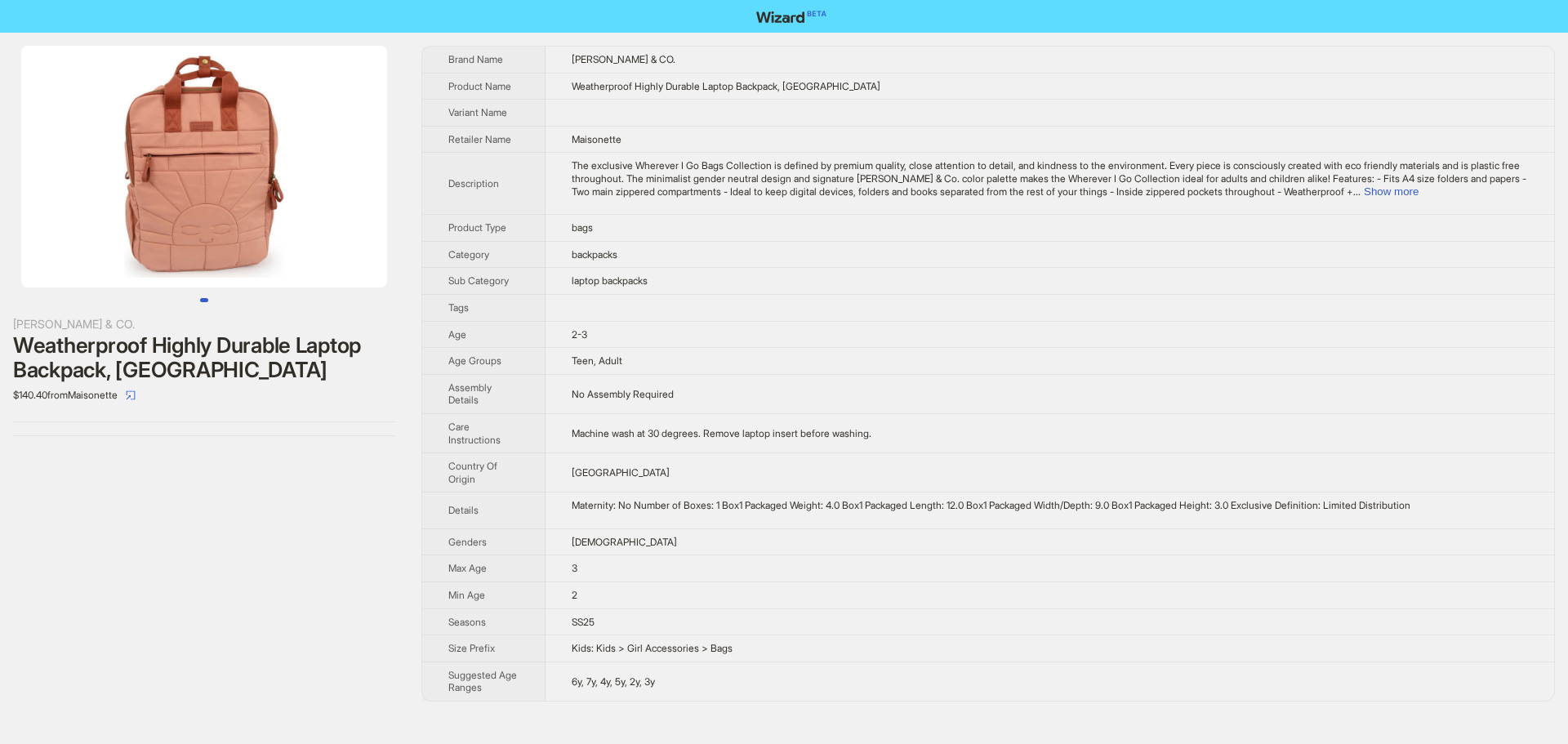
drag, startPoint x: 313, startPoint y: 214, endPoint x: 176, endPoint y: 224, distance: 137.4
click at [186, 222] on img at bounding box center [204, 167] width 366 height 242
drag, startPoint x: 244, startPoint y: 222, endPoint x: 430, endPoint y: 222, distance: 186.0
click at [425, 222] on div "[PERSON_NAME] & CO. Weatherproof Highly Durable Laptop Backpack, Sunset $140.40…" at bounding box center [784, 373] width 1568 height 682
click at [1418, 192] on button "Show more" at bounding box center [1391, 192] width 55 height 12
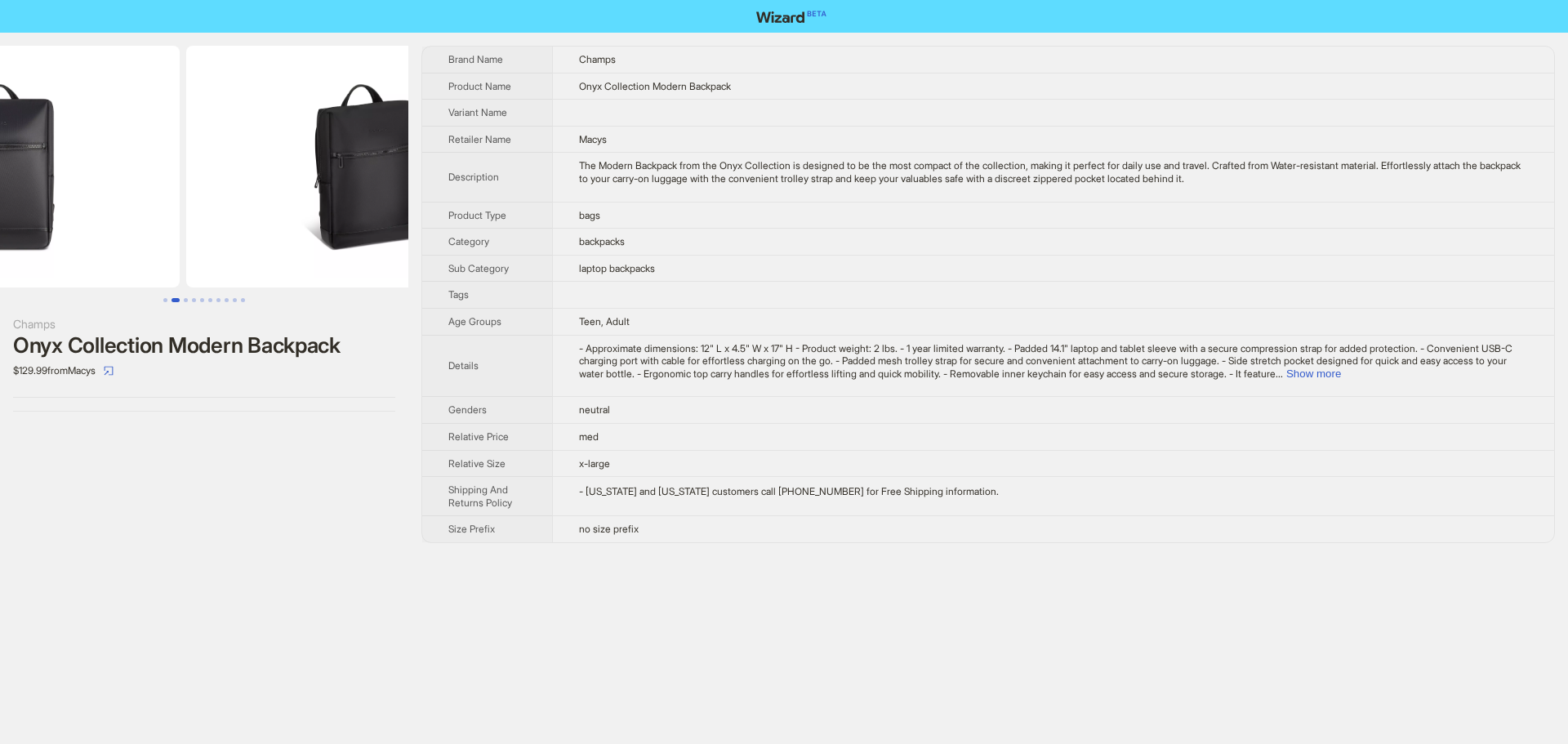
drag, startPoint x: 271, startPoint y: 200, endPoint x: 42, endPoint y: 194, distance: 229.1
click at [42, 194] on ul at bounding box center [204, 167] width 408 height 242
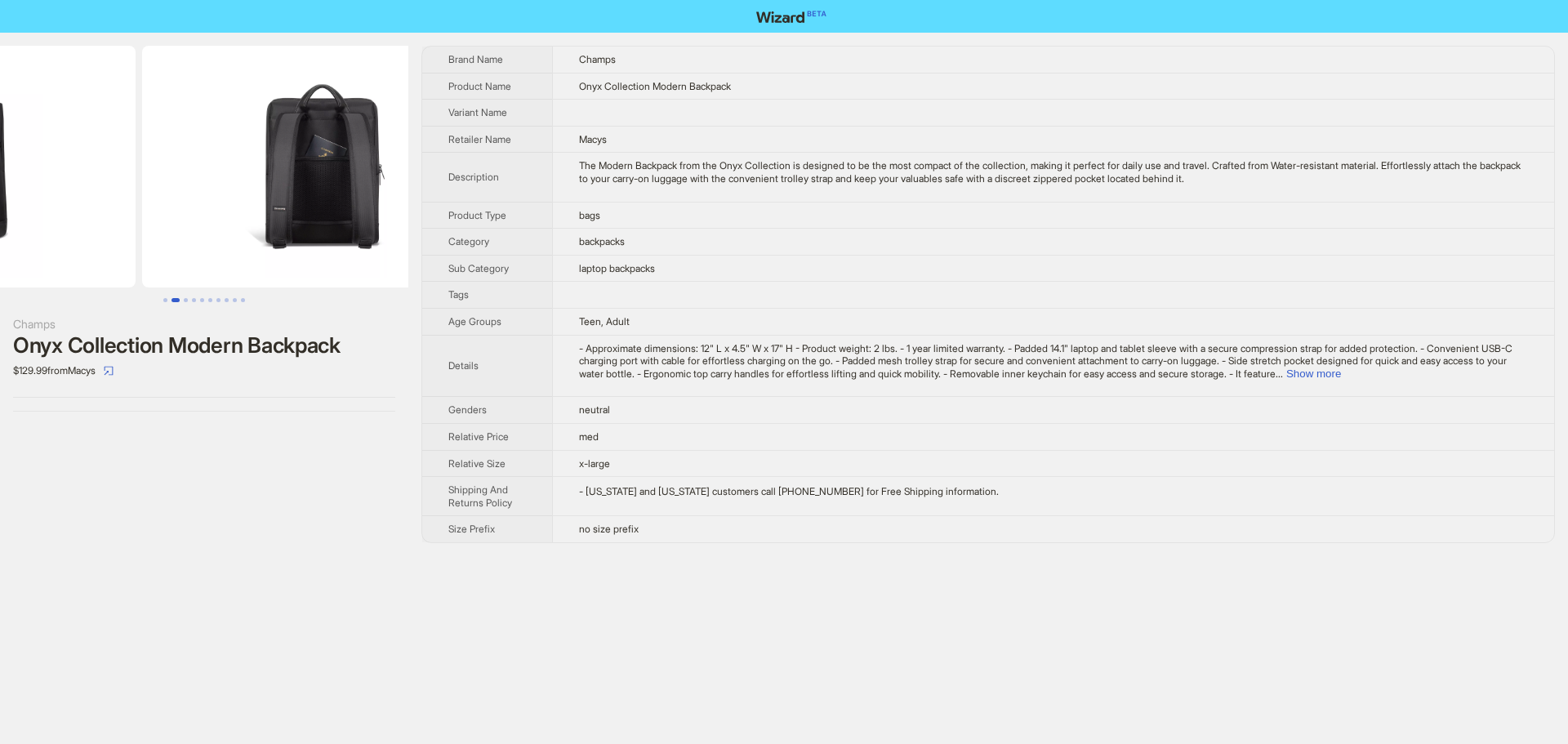
drag, startPoint x: 262, startPoint y: 213, endPoint x: 76, endPoint y: 236, distance: 187.4
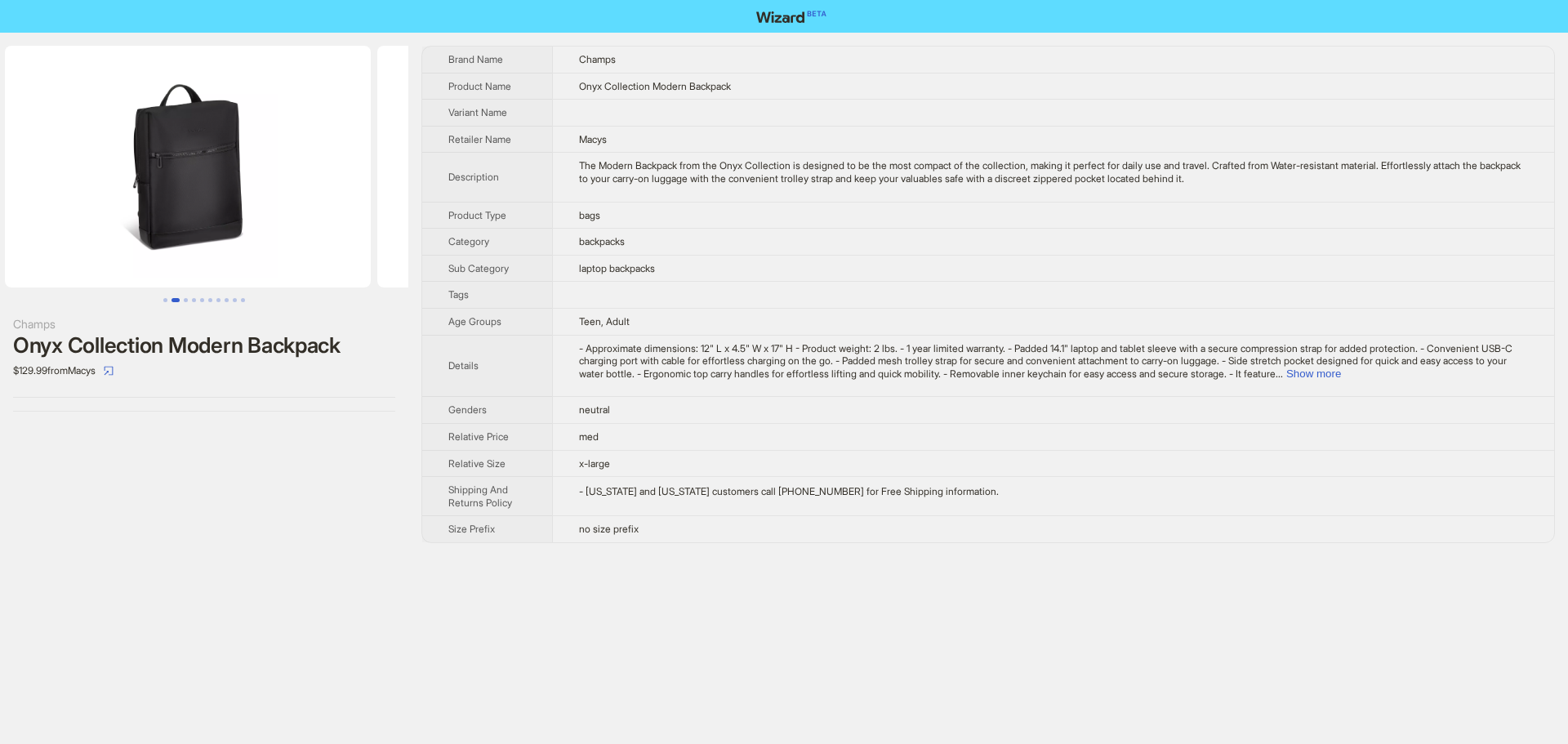
drag, startPoint x: 80, startPoint y: 236, endPoint x: 296, endPoint y: 240, distance: 216.0
click at [325, 239] on ul at bounding box center [204, 167] width 408 height 242
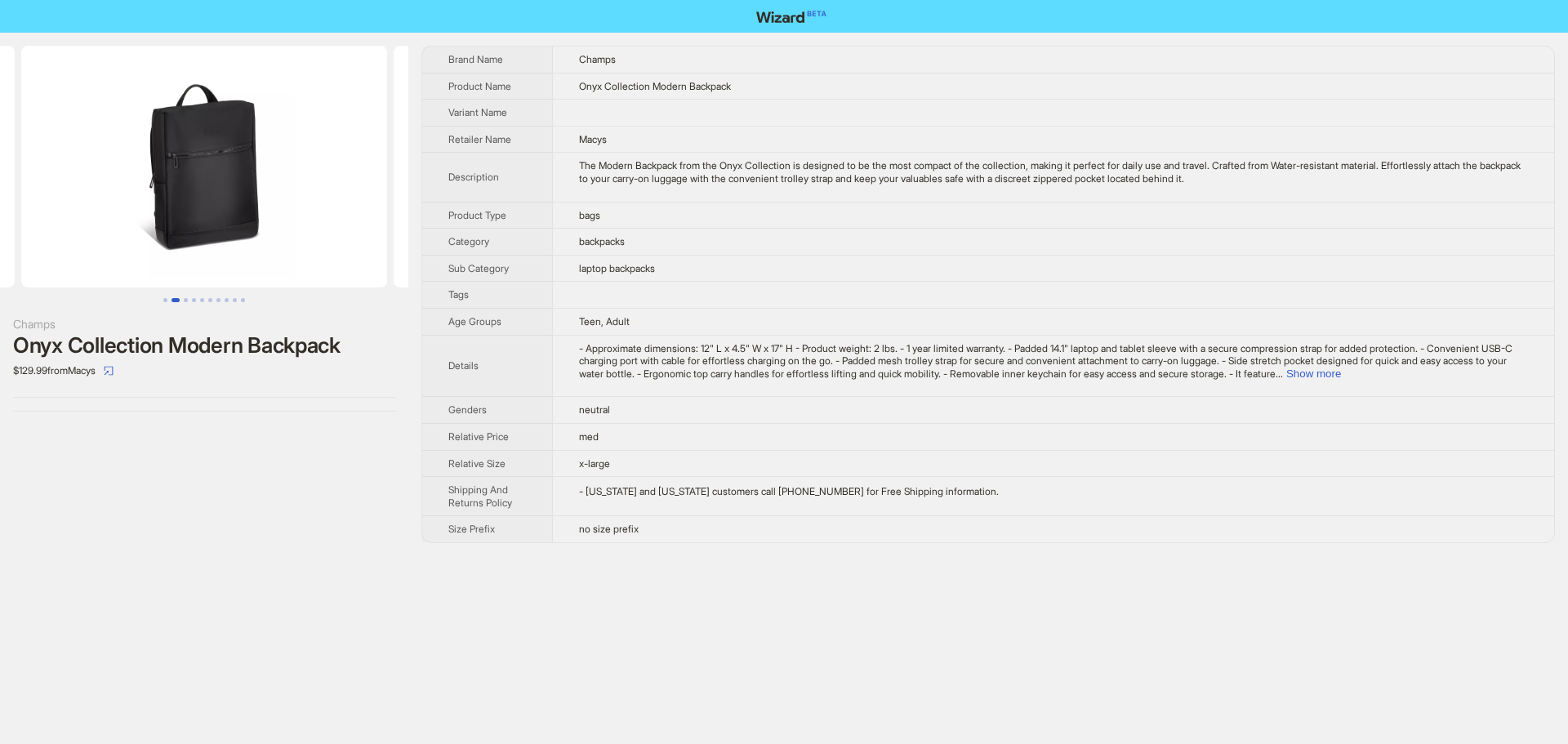
scroll to position [0, 182]
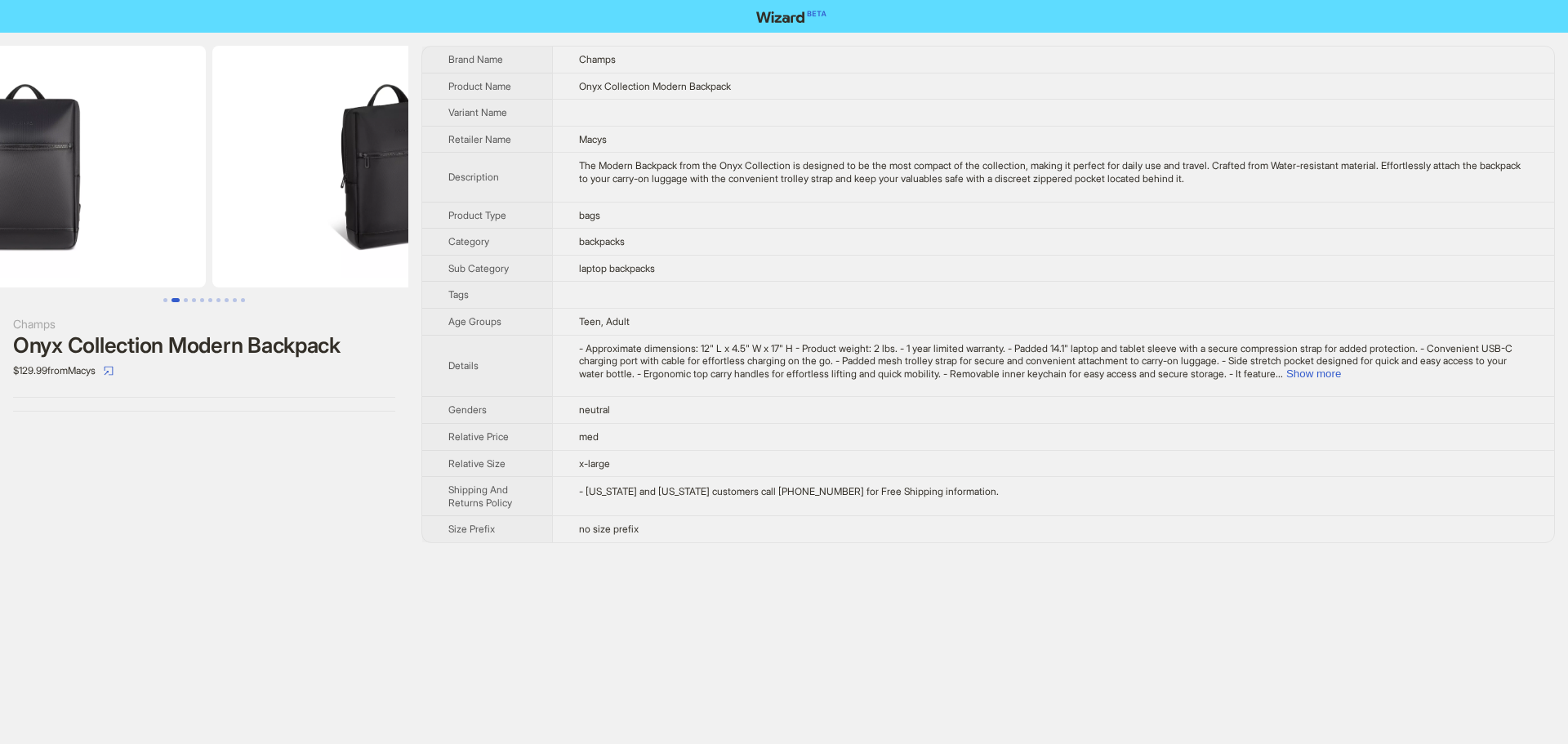
drag, startPoint x: 164, startPoint y: 238, endPoint x: 411, endPoint y: 237, distance: 247.0
click at [399, 236] on img at bounding box center [395, 167] width 366 height 242
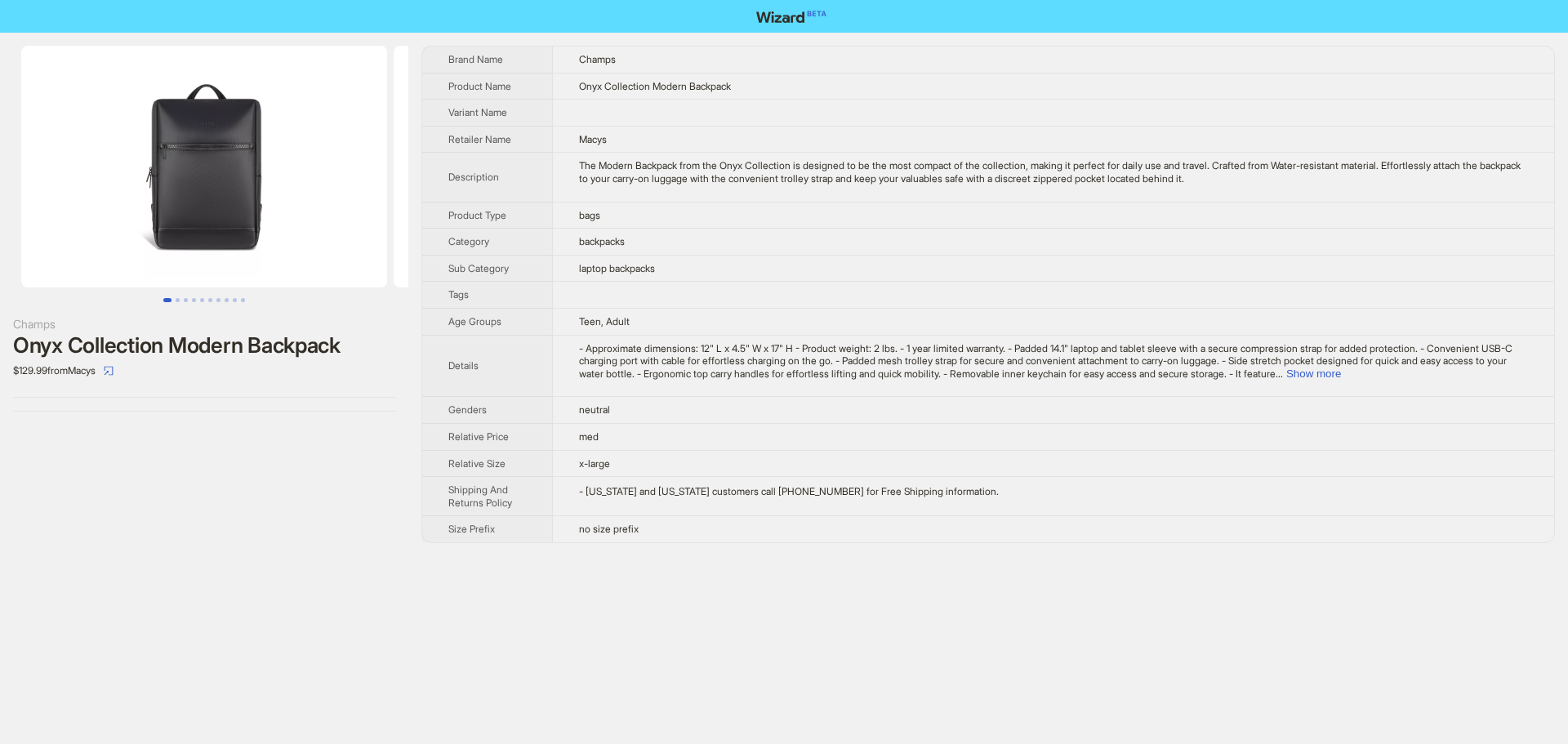
drag, startPoint x: 261, startPoint y: 247, endPoint x: 564, endPoint y: 247, distance: 303.0
click at [513, 245] on div "Champs Onyx Collection Modern Backpack $129.99 from Macys Brand Name Champs Pro…" at bounding box center [784, 295] width 1568 height 523
click at [1496, 381] on td "- Approximate dimensions: 12" L x 4.5" W x 17" H - Product weight: 2 lbs. - 1 y…" at bounding box center [1053, 366] width 1002 height 62
click at [1508, 379] on div "- Approximate dimensions: 12" L x 4.5" W x 17" H - Product weight: 2 lbs. - 1 y…" at bounding box center [1054, 362] width 949 height 38
click at [1341, 378] on button "Show more" at bounding box center [1313, 373] width 55 height 12
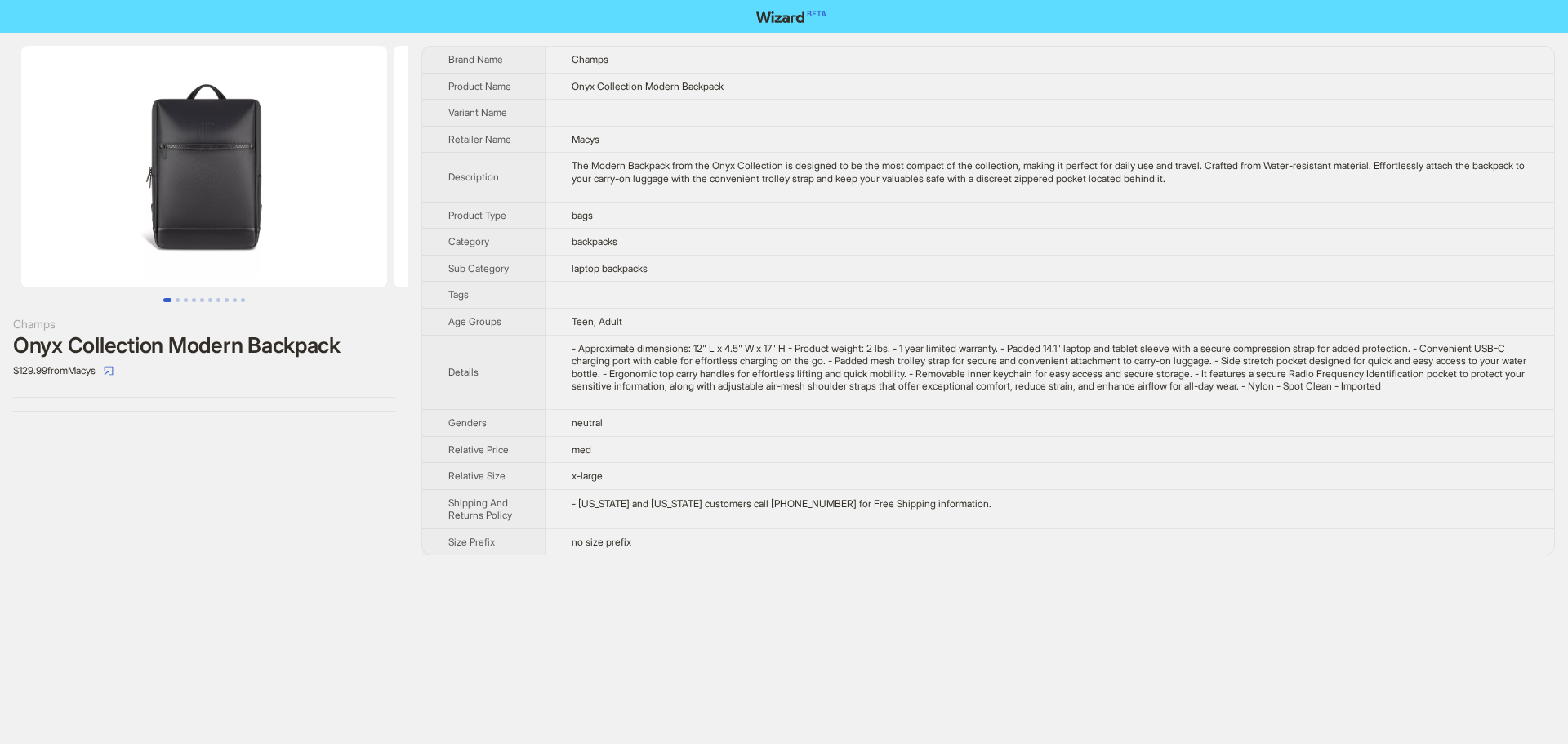
click at [1400, 0] on nav at bounding box center [784, 16] width 1568 height 33
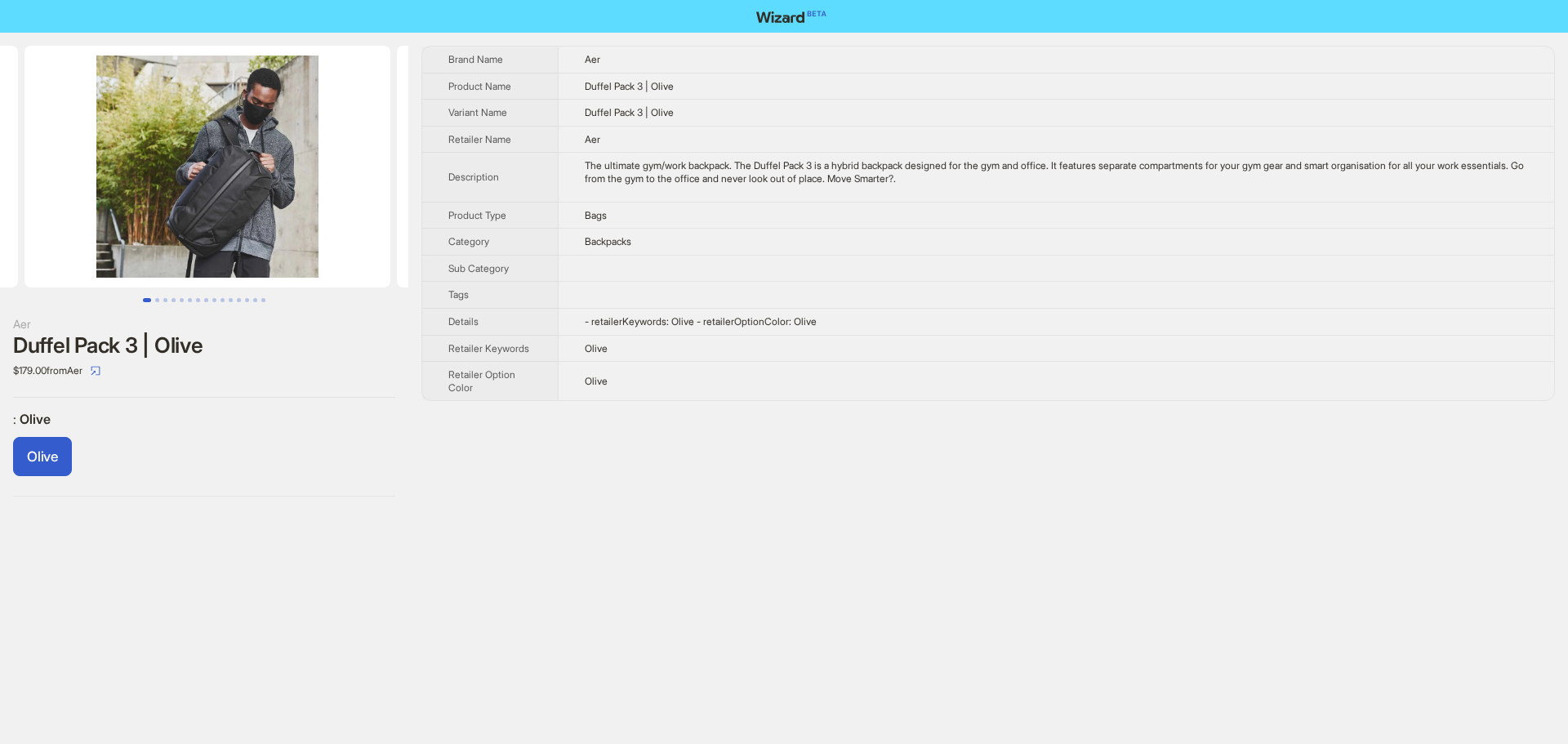
drag, startPoint x: 323, startPoint y: 254, endPoint x: 62, endPoint y: 270, distance: 261.5
click at [64, 269] on ul at bounding box center [204, 167] width 408 height 242
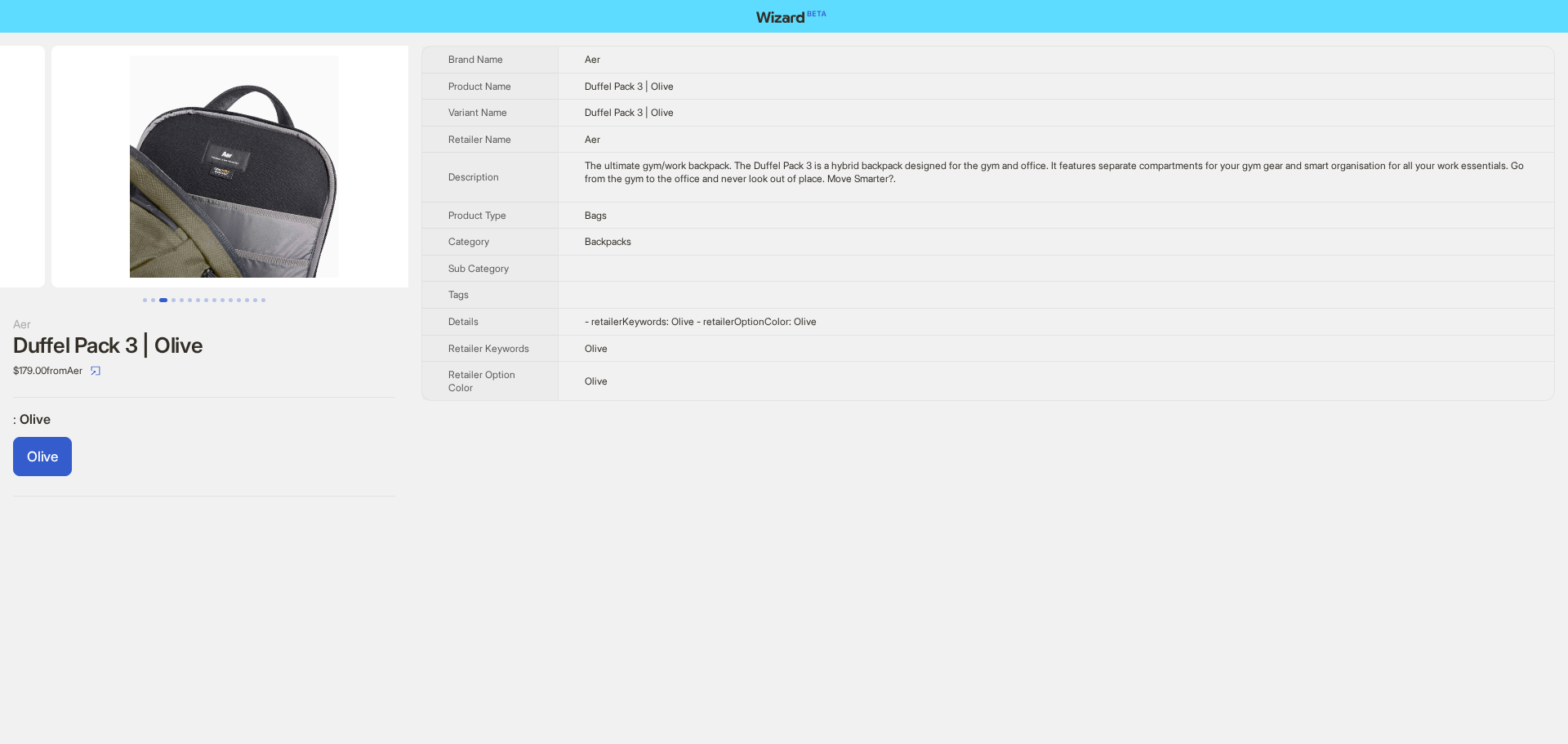
drag, startPoint x: 260, startPoint y: 258, endPoint x: 32, endPoint y: 265, distance: 228.1
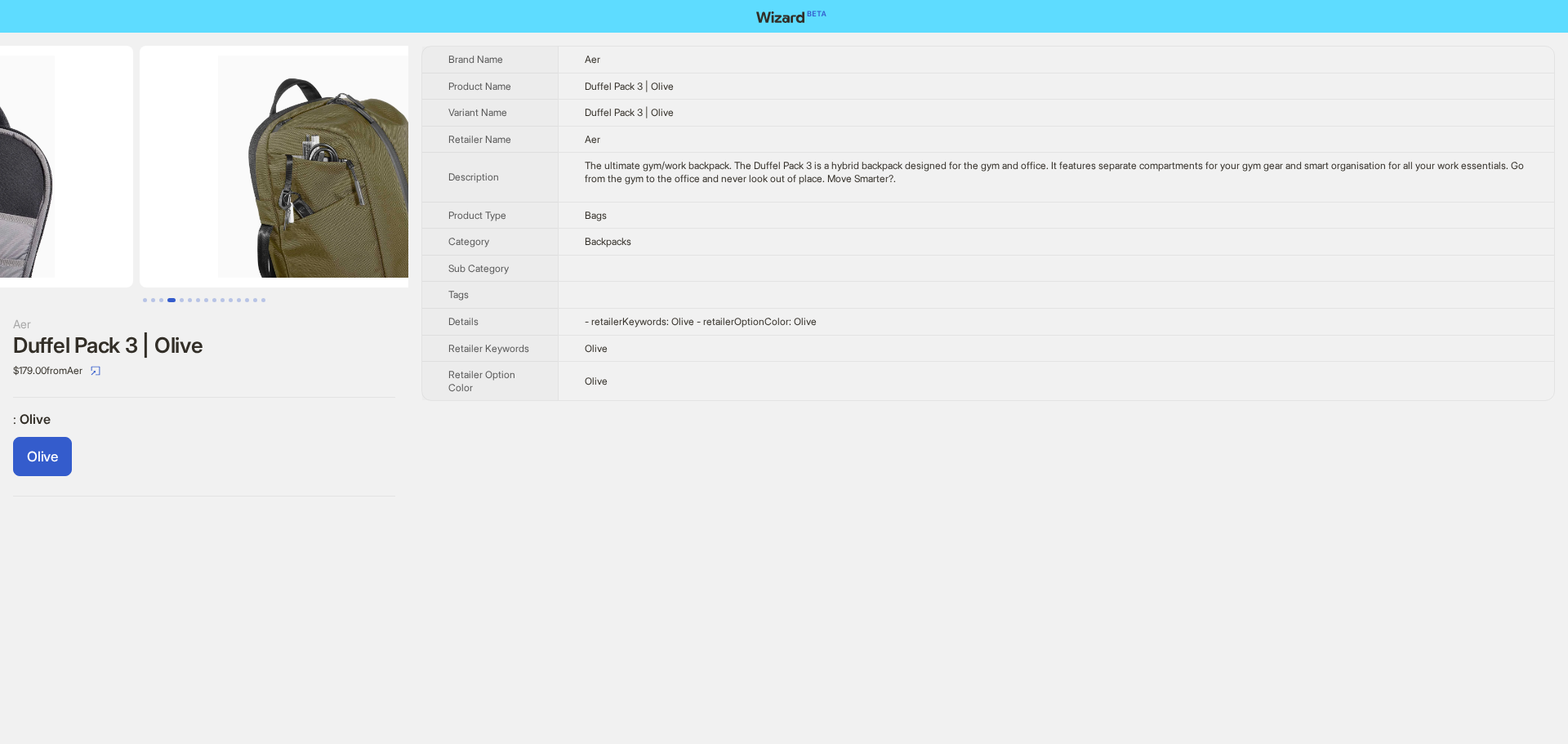
drag, startPoint x: 277, startPoint y: 256, endPoint x: 89, endPoint y: 262, distance: 188.1
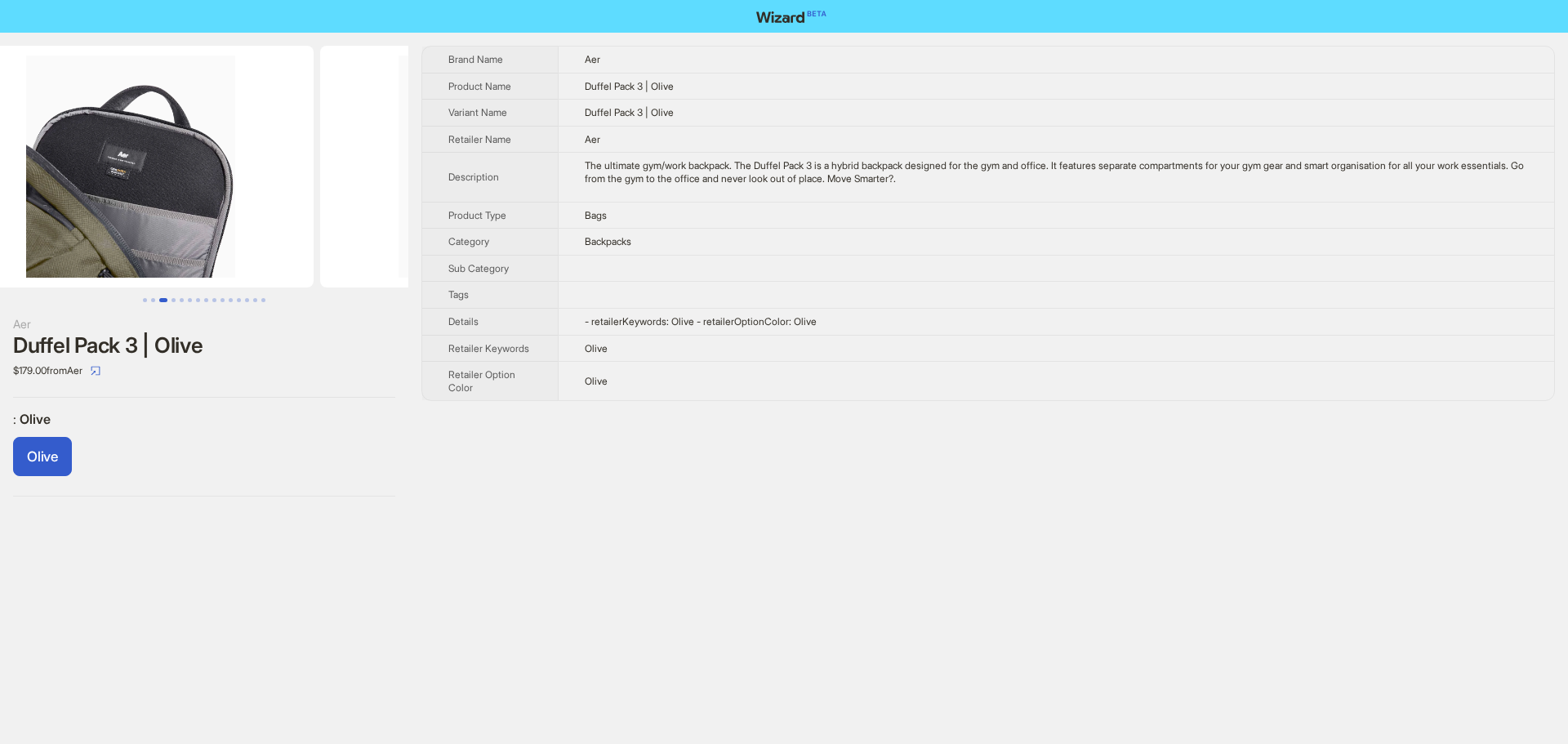
drag, startPoint x: 156, startPoint y: 248, endPoint x: 458, endPoint y: 250, distance: 302.0
click at [436, 247] on div "Aer Duffel Pack 3 | Olive $179.00 from Aer : Olive Olive Brand Name Aer Product…" at bounding box center [784, 272] width 1568 height 477
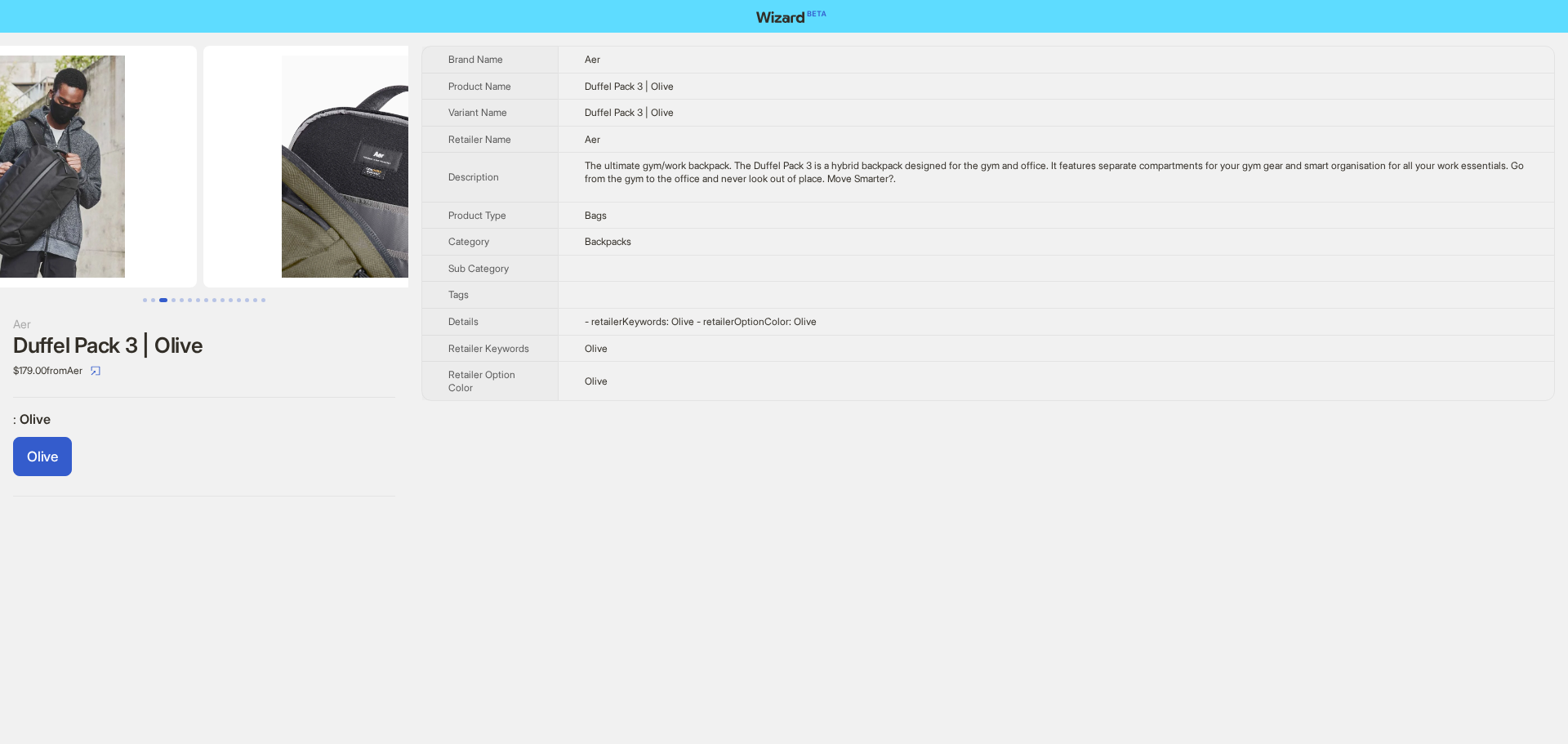
drag, startPoint x: 135, startPoint y: 227, endPoint x: 453, endPoint y: 230, distance: 318.0
click at [450, 230] on div "Aer Duffel Pack 3 | Olive $179.00 from Aer : Olive Olive Brand Name Aer Product…" at bounding box center [784, 272] width 1568 height 477
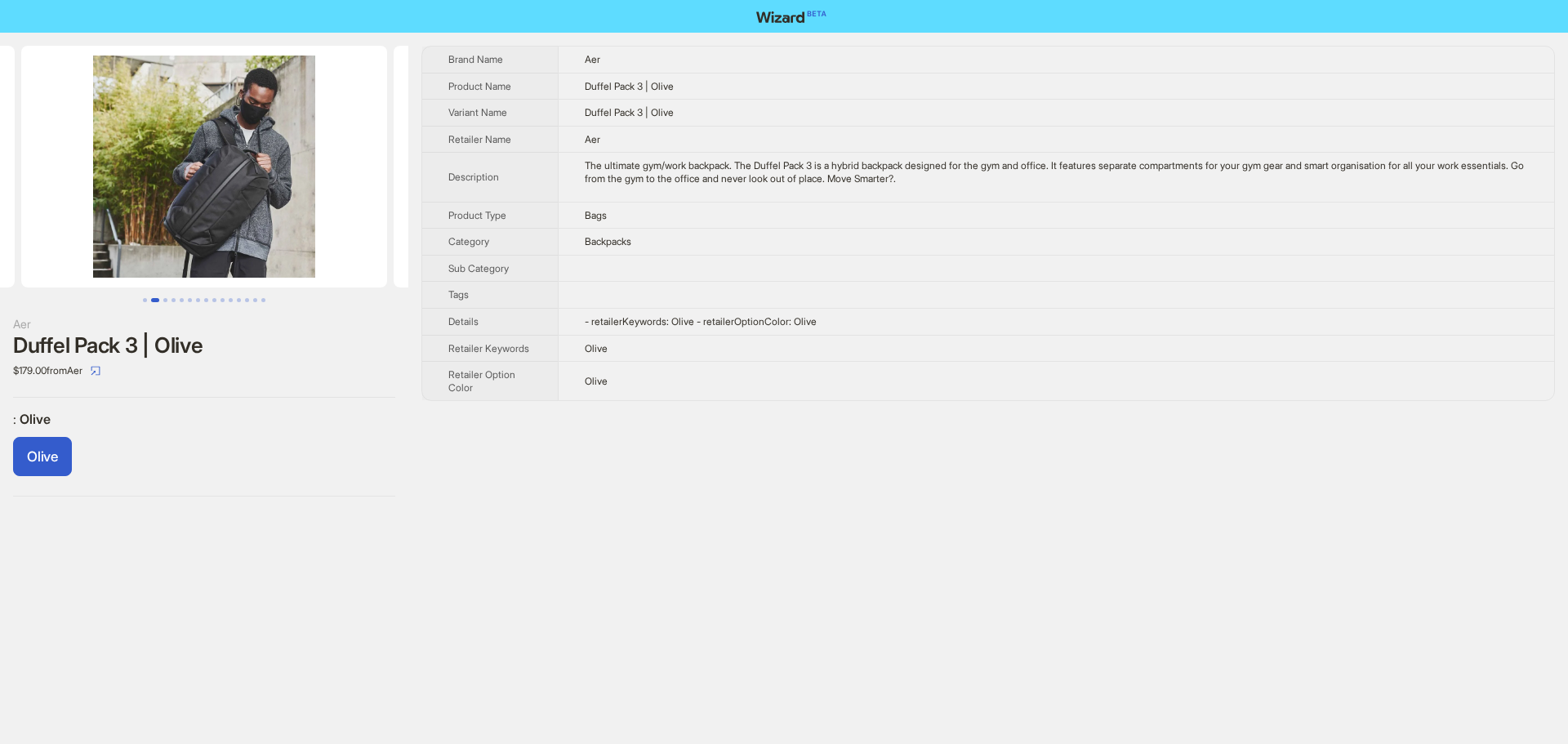
scroll to position [0, 65]
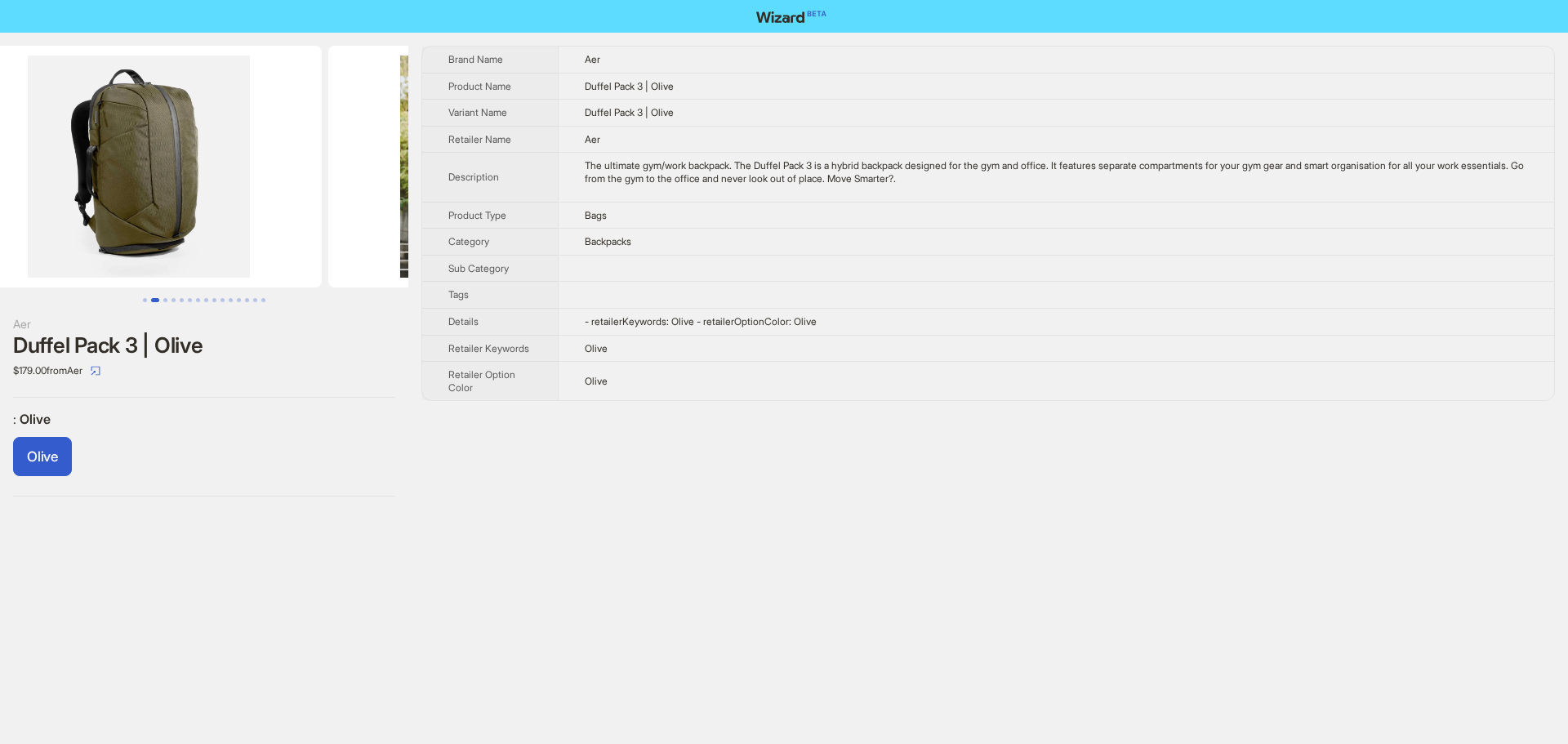
click at [663, 236] on div "Aer Duffel Pack 3 | Olive $179.00 from Aer : Olive Olive Brand Name Aer Product…" at bounding box center [784, 272] width 1568 height 477
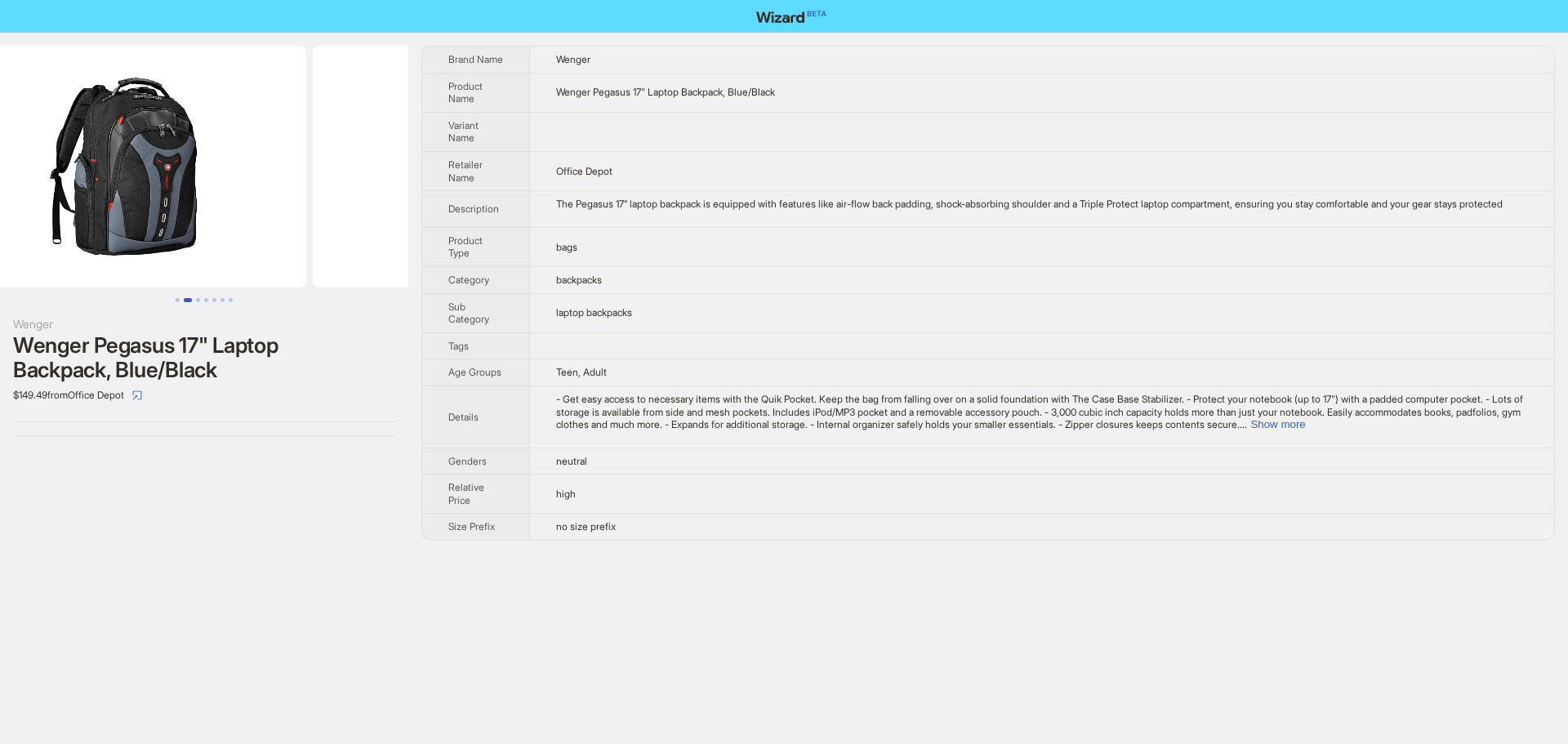
drag, startPoint x: 299, startPoint y: 245, endPoint x: 0, endPoint y: 303, distance: 304.6
click at [0, 303] on div "Wenger Wenger Pegasus 17" Laptop Backpack, Blue/Black $149.49 from Office Depot" at bounding box center [204, 241] width 408 height 416
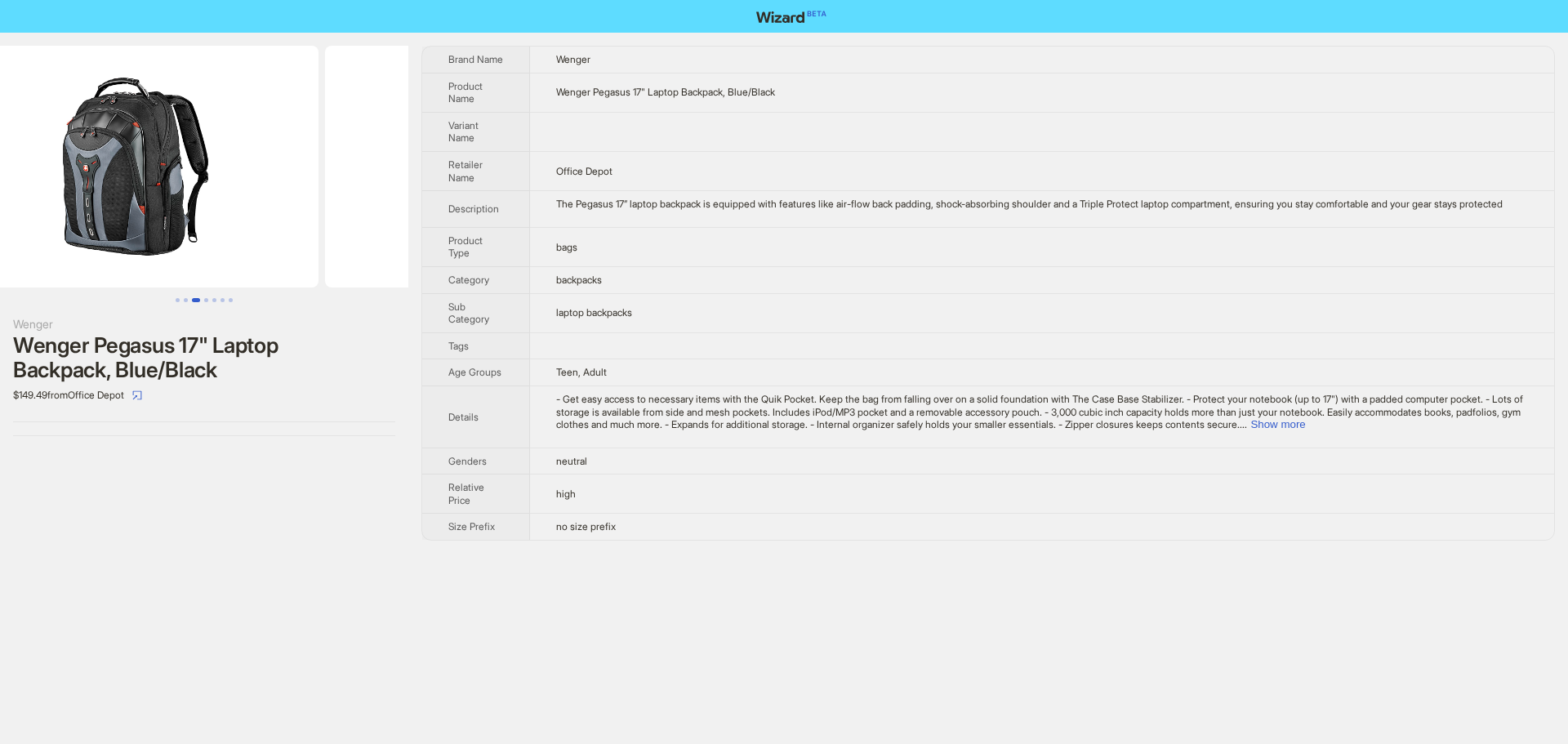
drag, startPoint x: 334, startPoint y: 263, endPoint x: 37, endPoint y: 266, distance: 297.0
click at [37, 266] on ul at bounding box center [204, 167] width 408 height 242
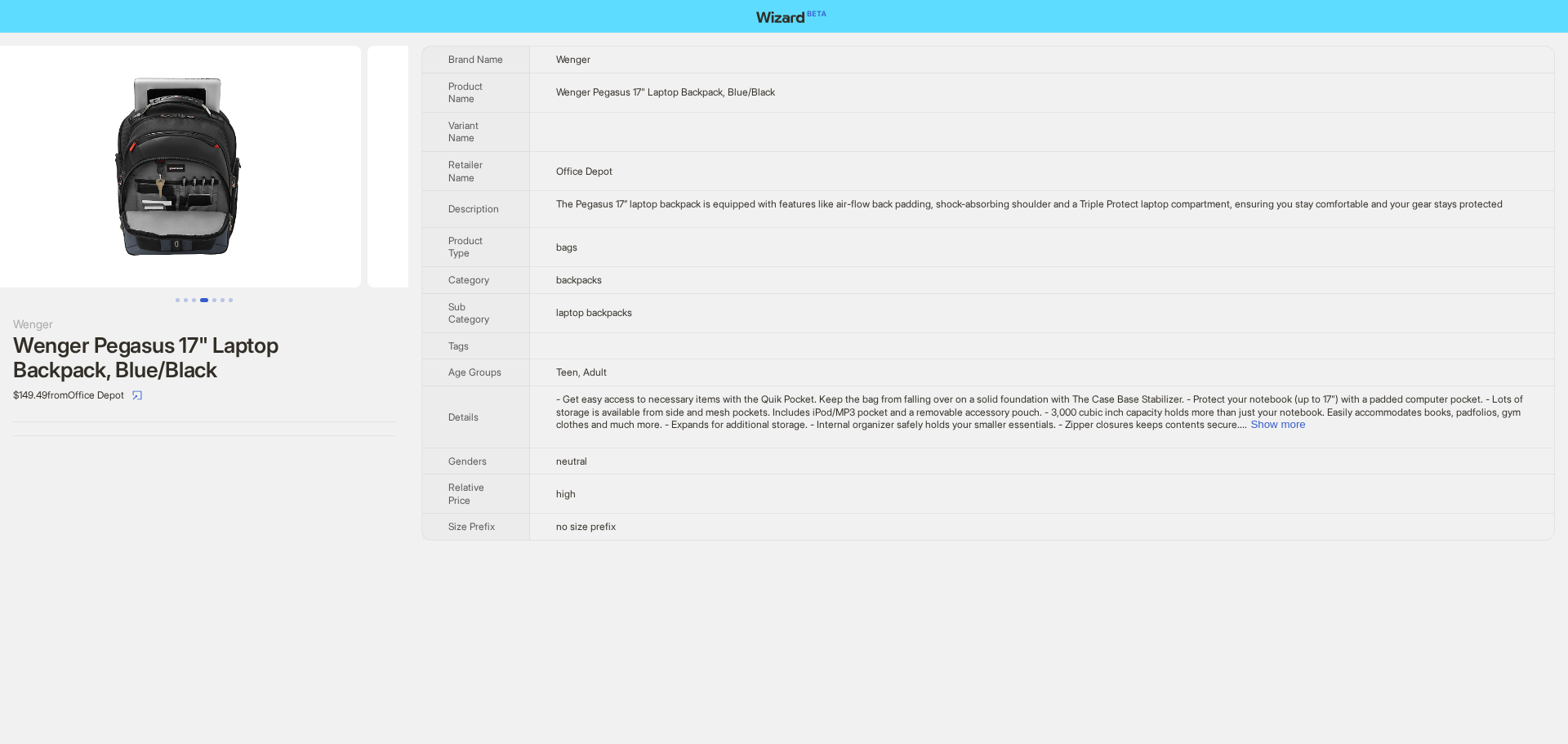
drag, startPoint x: 321, startPoint y: 264, endPoint x: 55, endPoint y: 272, distance: 266.1
click at [55, 272] on ul at bounding box center [204, 167] width 408 height 242
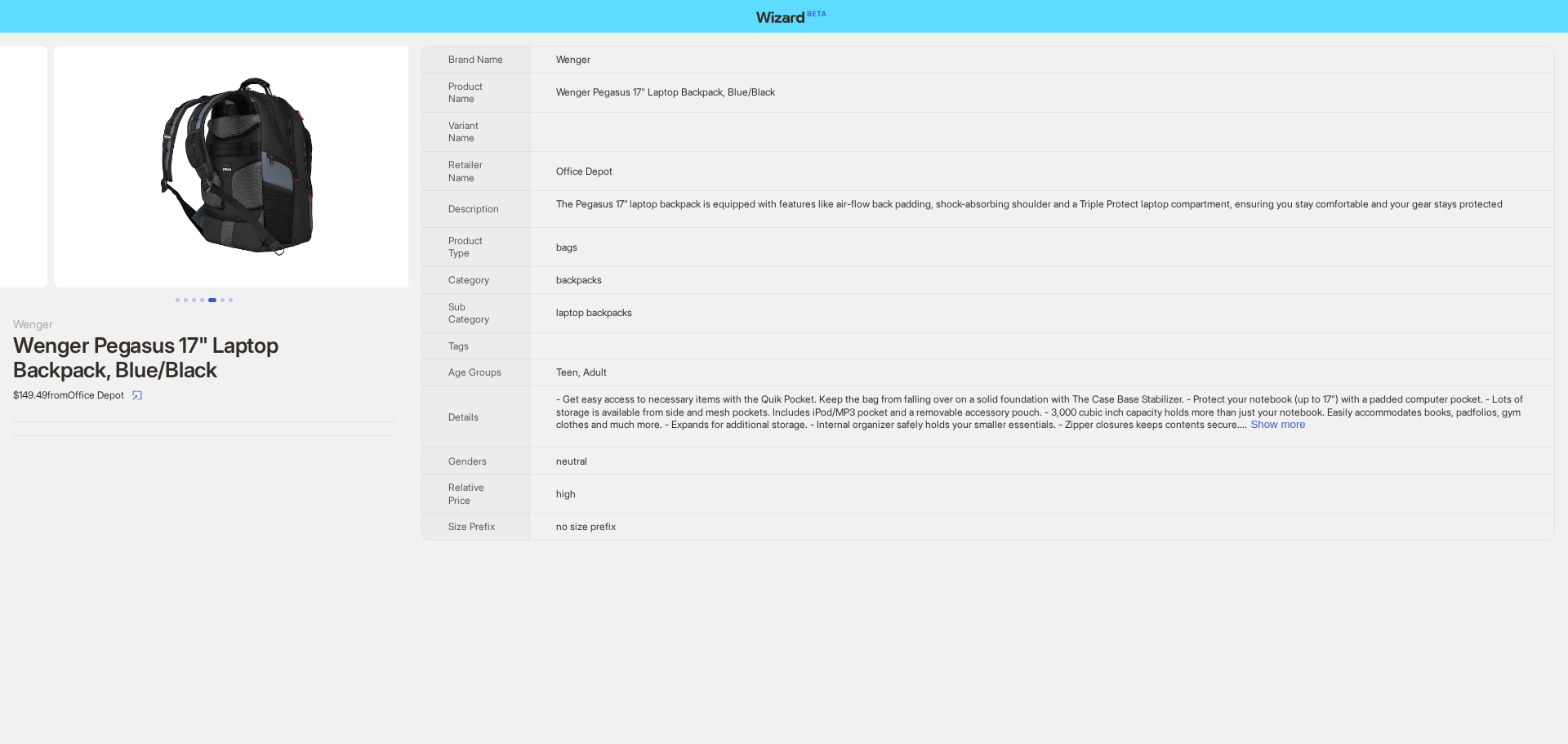
drag, startPoint x: 307, startPoint y: 268, endPoint x: 80, endPoint y: 268, distance: 227.0
click at [80, 268] on ul at bounding box center [204, 167] width 408 height 242
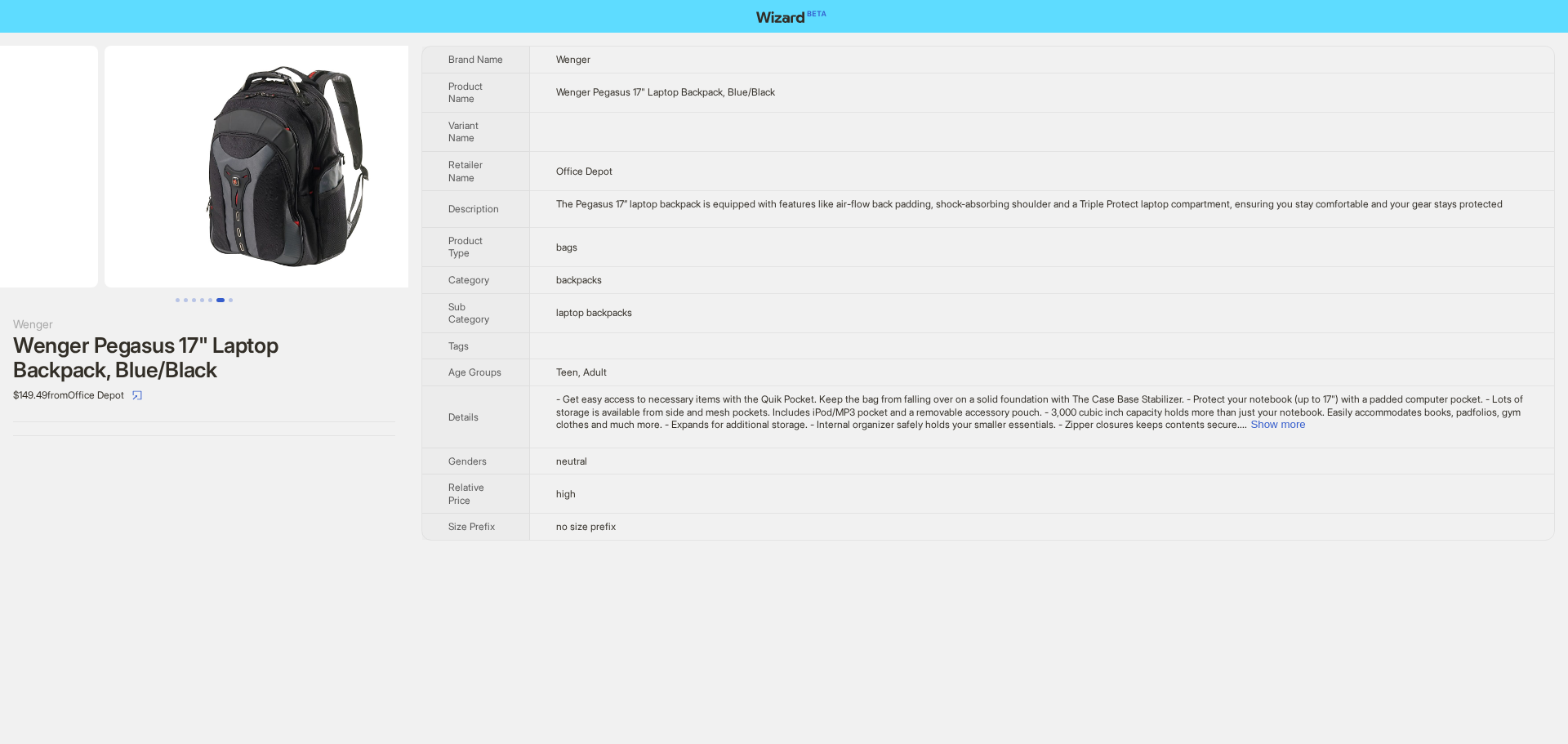
drag, startPoint x: 314, startPoint y: 252, endPoint x: 121, endPoint y: 262, distance: 193.3
click at [121, 262] on ul at bounding box center [204, 167] width 408 height 242
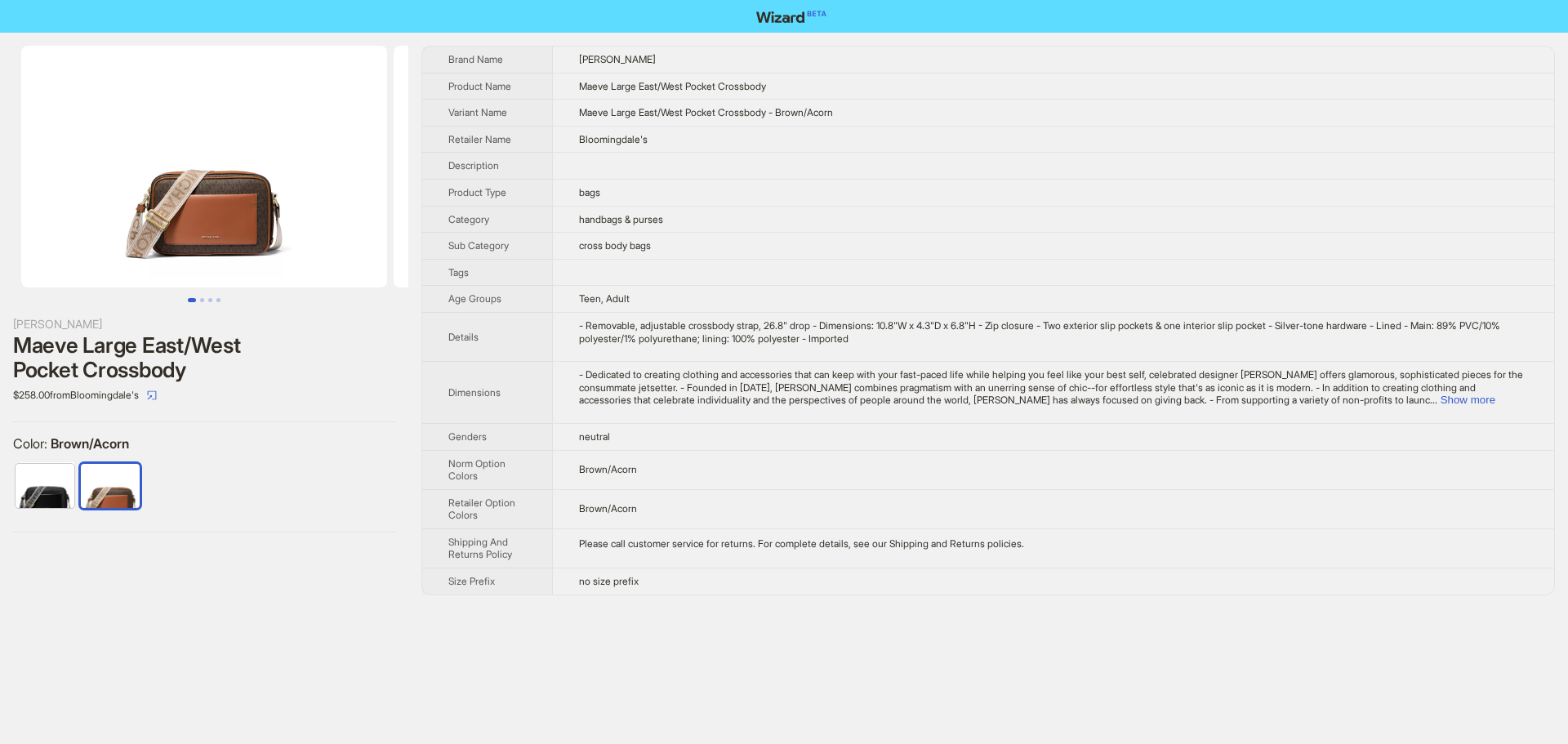
scroll to position [0, 373]
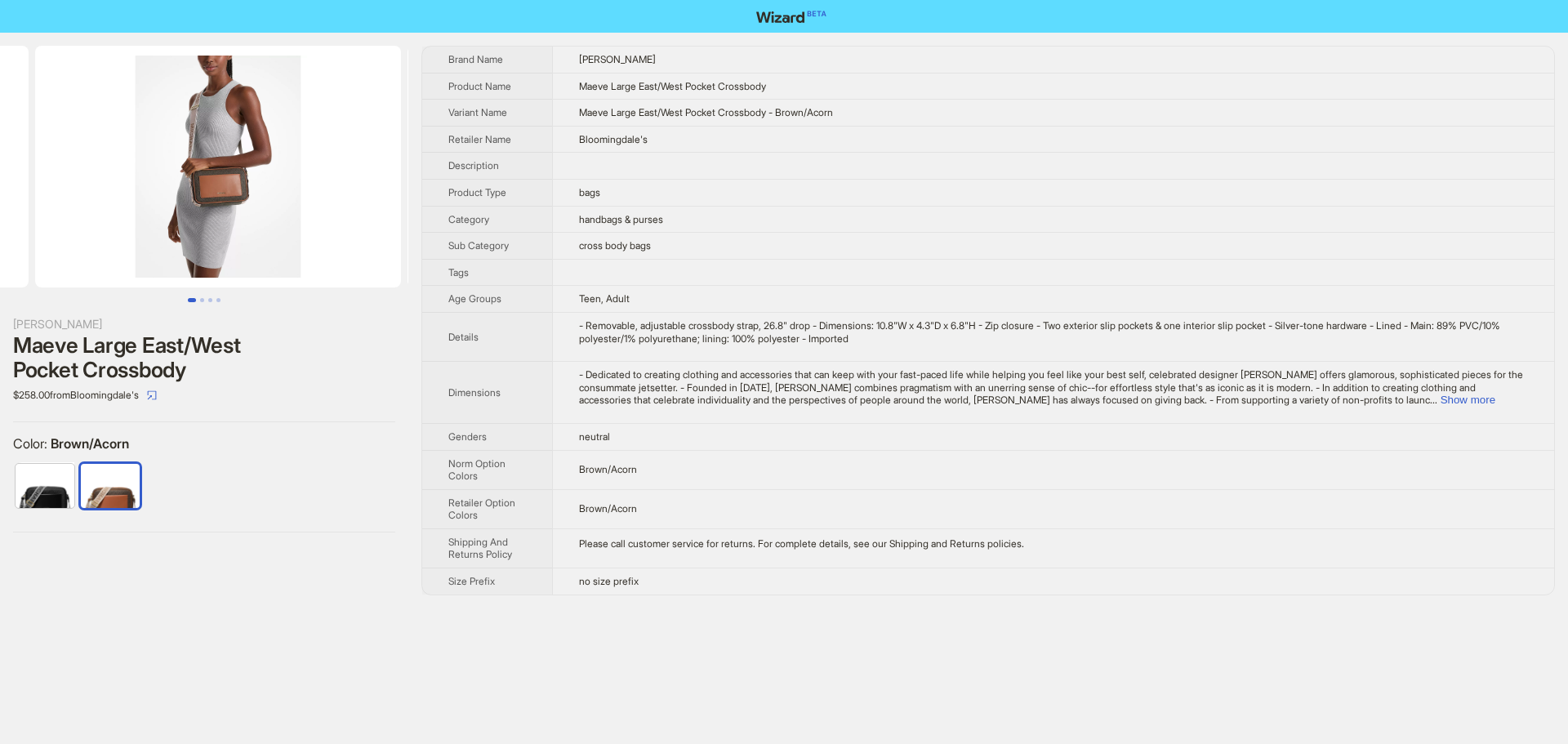
drag, startPoint x: 324, startPoint y: 177, endPoint x: 114, endPoint y: 202, distance: 211.5
click at [115, 202] on ul at bounding box center [204, 167] width 408 height 242
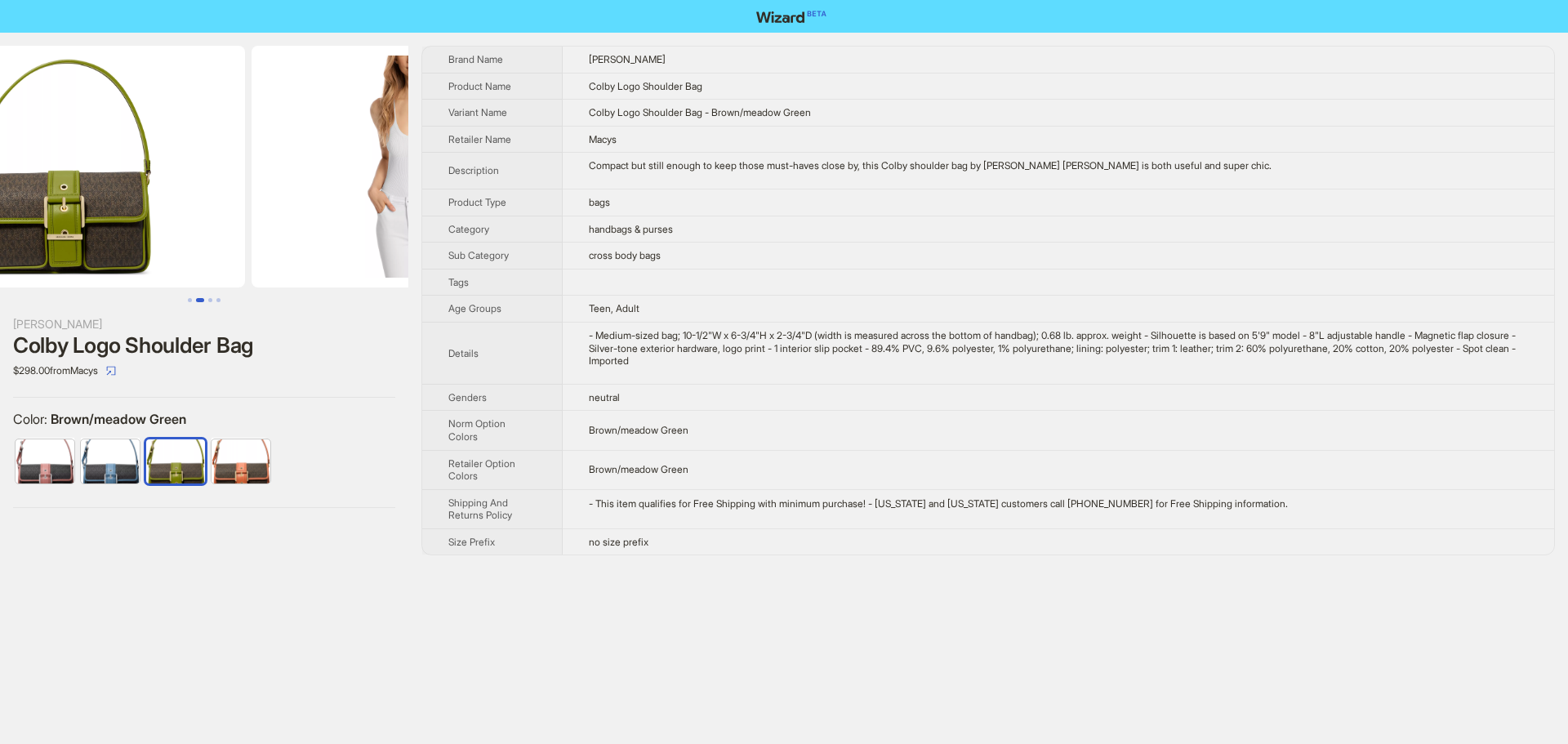
drag, startPoint x: 125, startPoint y: 214, endPoint x: 57, endPoint y: 225, distance: 68.9
click at [66, 223] on li at bounding box center [53, 167] width 391 height 242
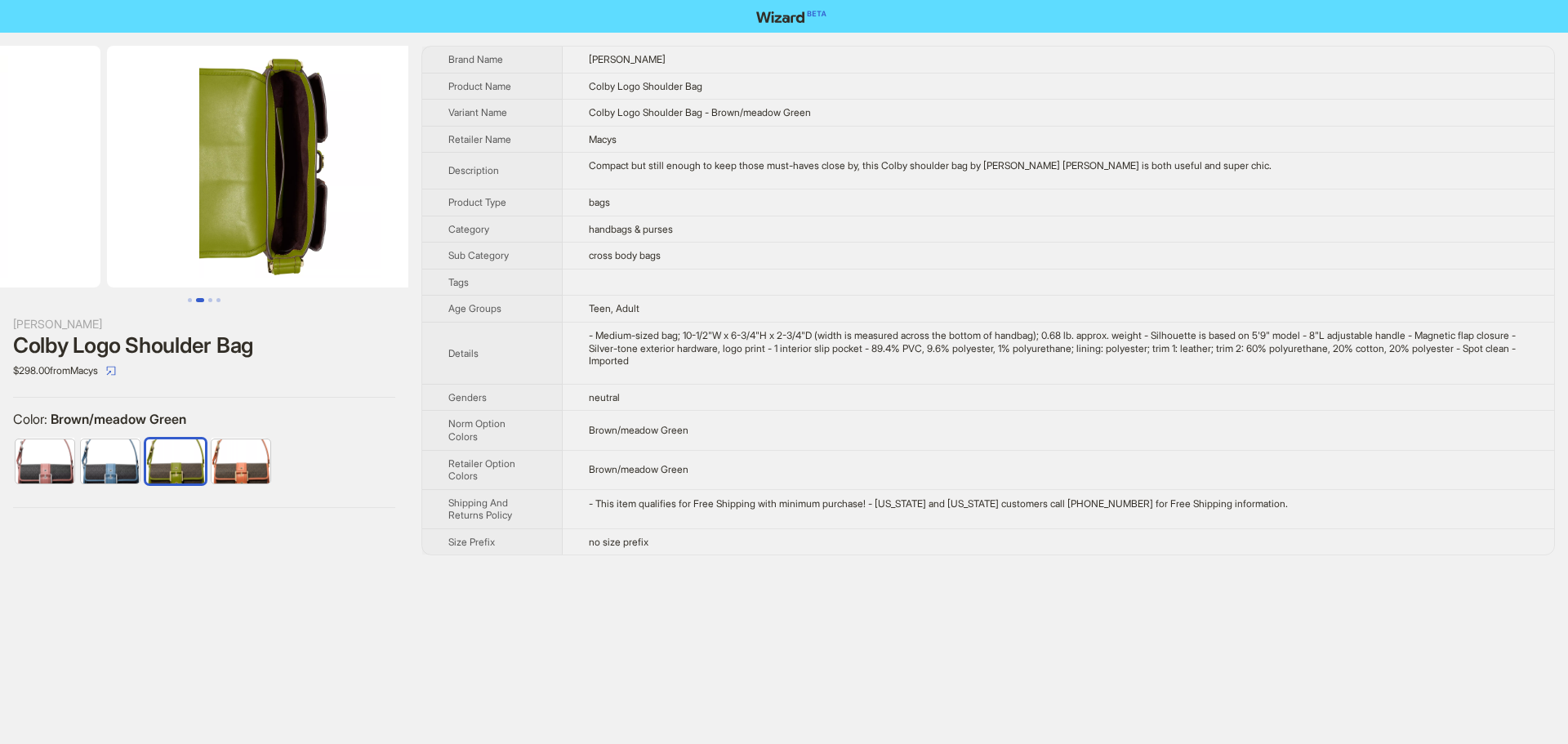
drag, startPoint x: 240, startPoint y: 249, endPoint x: 180, endPoint y: 262, distance: 61.4
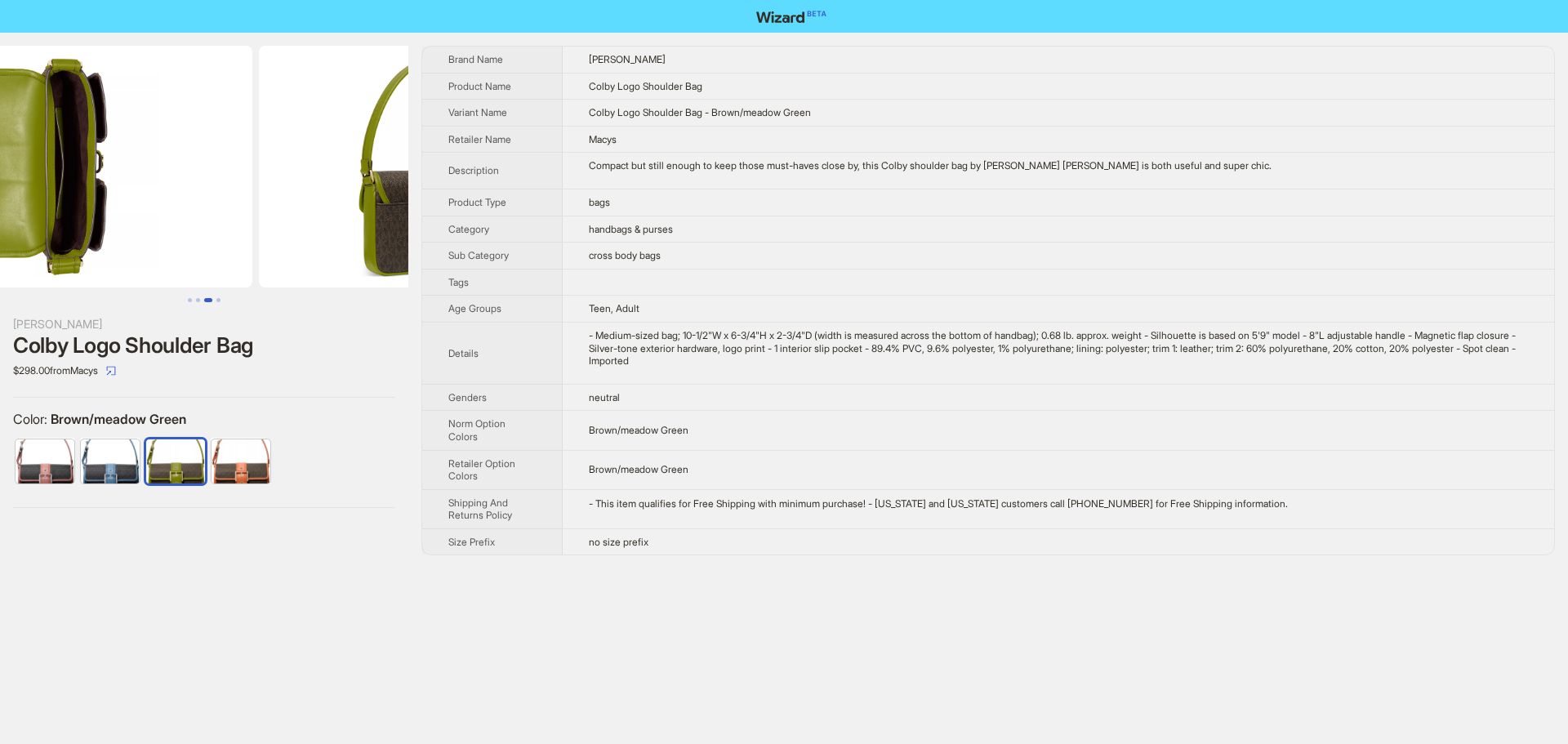
scroll to position [0, 1118]
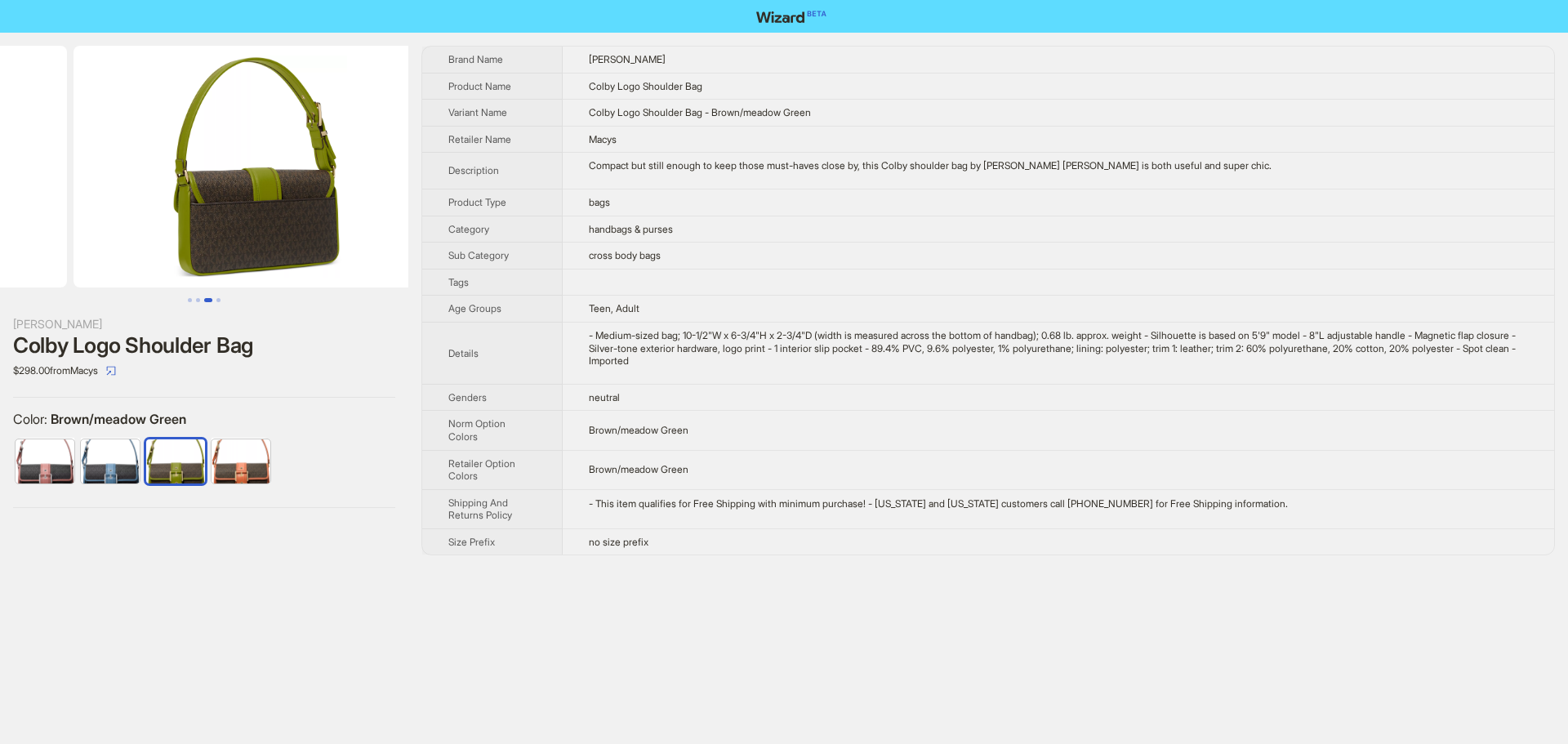
drag, startPoint x: 279, startPoint y: 261, endPoint x: 232, endPoint y: 258, distance: 47.1
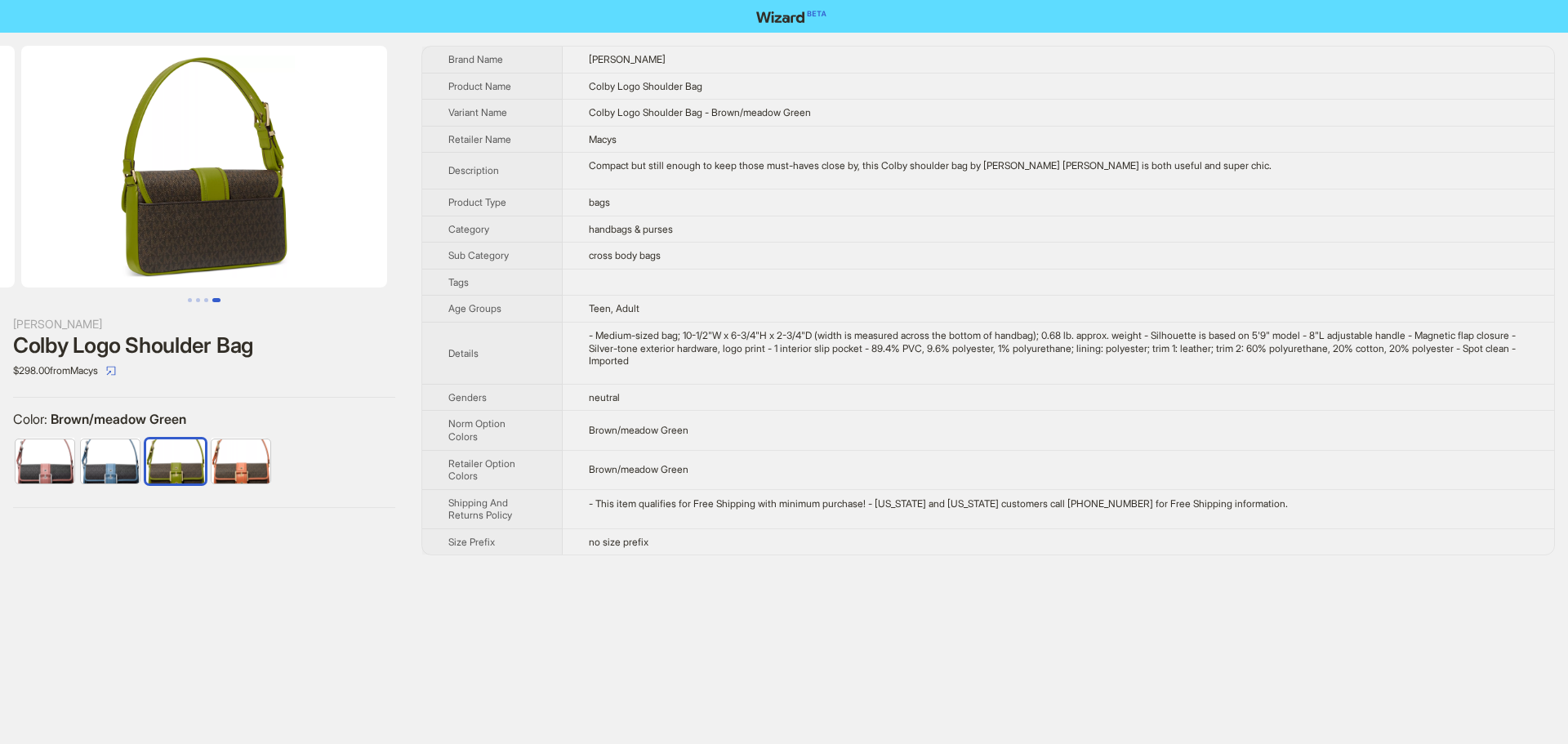
drag, startPoint x: 281, startPoint y: 255, endPoint x: 70, endPoint y: 259, distance: 211.0
click at [72, 259] on img at bounding box center [204, 167] width 366 height 242
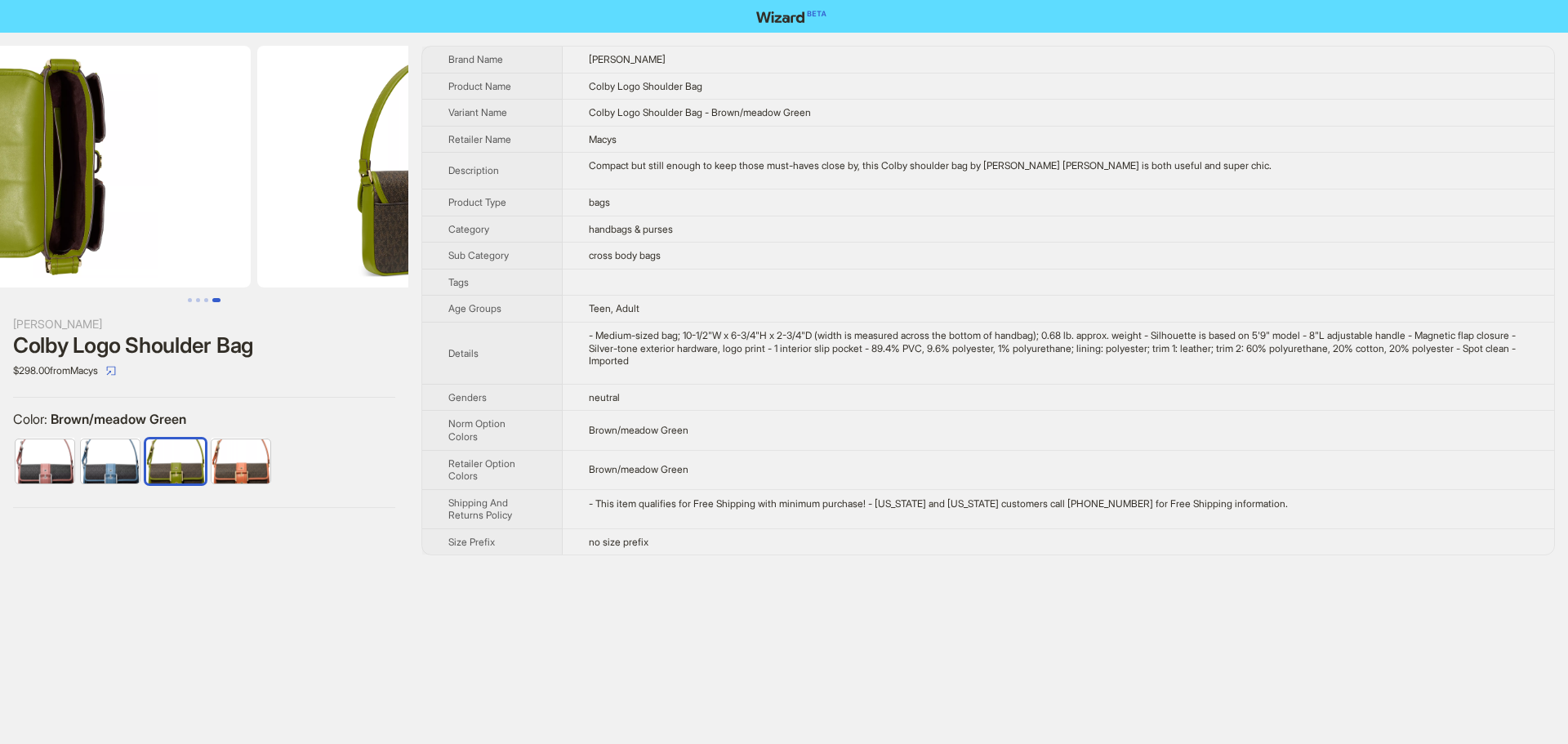
drag, startPoint x: 151, startPoint y: 245, endPoint x: 481, endPoint y: 246, distance: 330.0
click at [458, 245] on div "Michael Kors Colby Logo Shoulder Bag $298.00 from Macys Color : Brown/meadow Gr…" at bounding box center [784, 301] width 1568 height 535
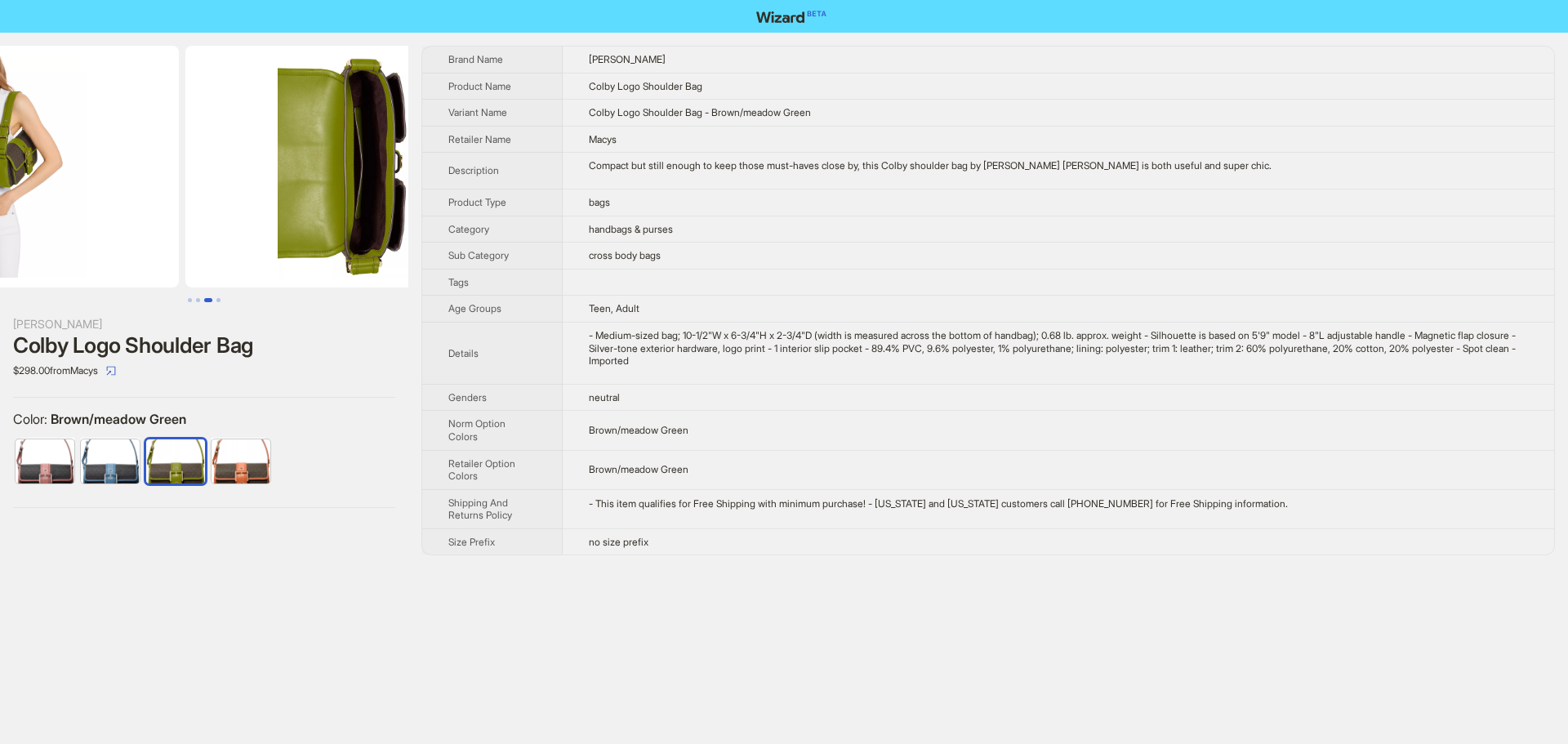
drag, startPoint x: 143, startPoint y: 229, endPoint x: 405, endPoint y: 224, distance: 262.0
click at [403, 224] on ul at bounding box center [204, 167] width 408 height 242
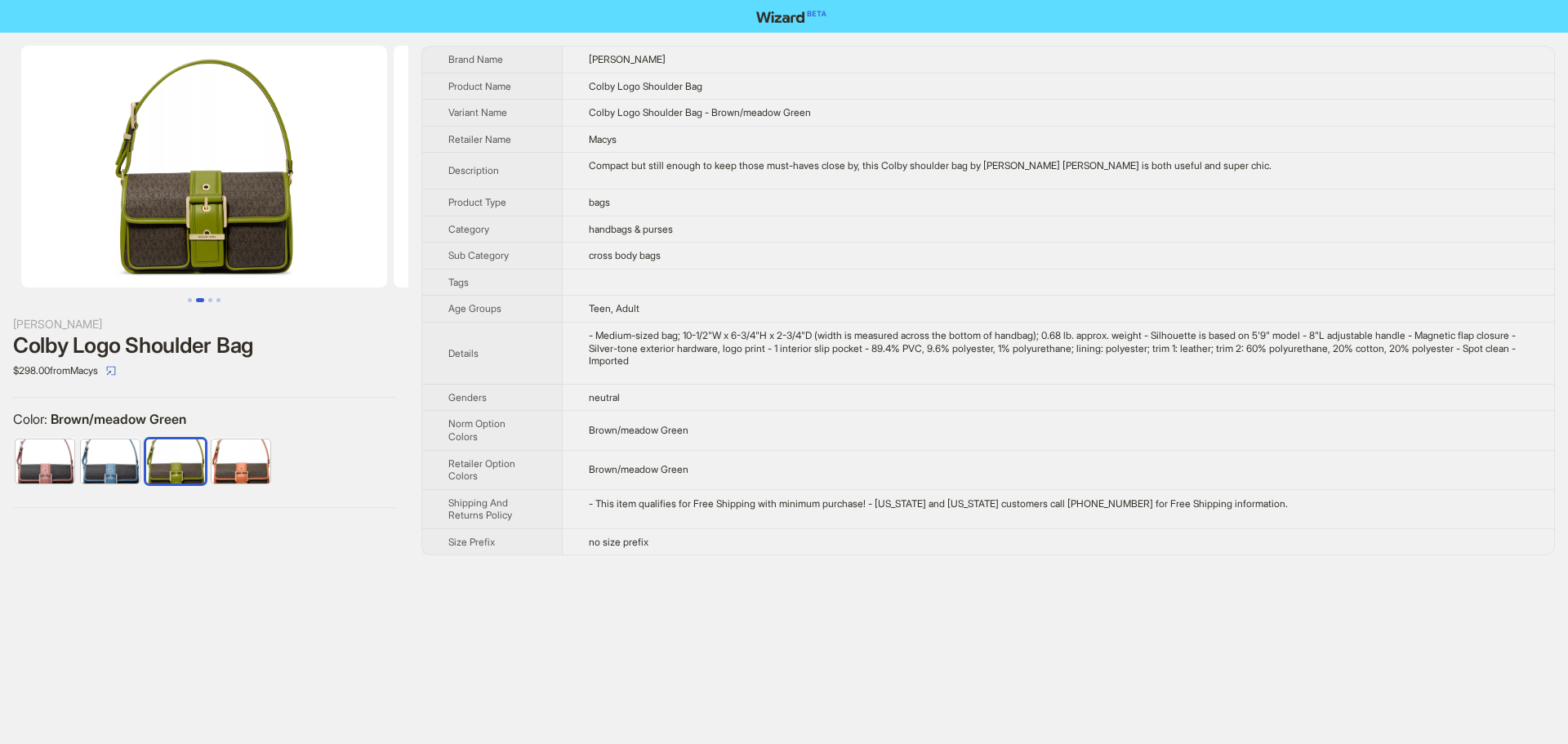
drag, startPoint x: 263, startPoint y: 225, endPoint x: 792, endPoint y: 251, distance: 529.6
click at [609, 240] on div "Michael Kors Colby Logo Shoulder Bag $298.00 from Macys Color : Brown/meadow Gr…" at bounding box center [784, 301] width 1568 height 535
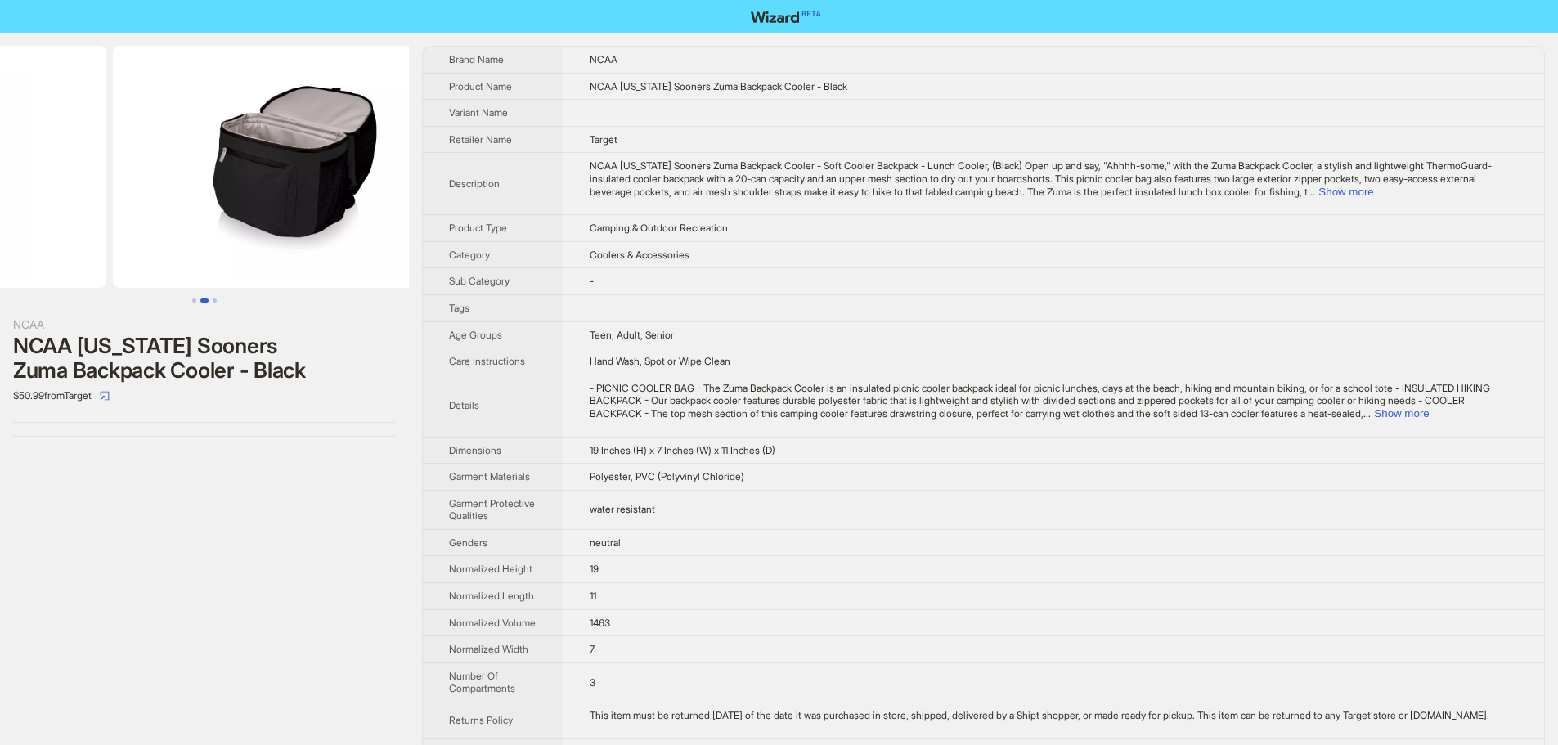
drag, startPoint x: 193, startPoint y: 217, endPoint x: 0, endPoint y: 232, distance: 193.6
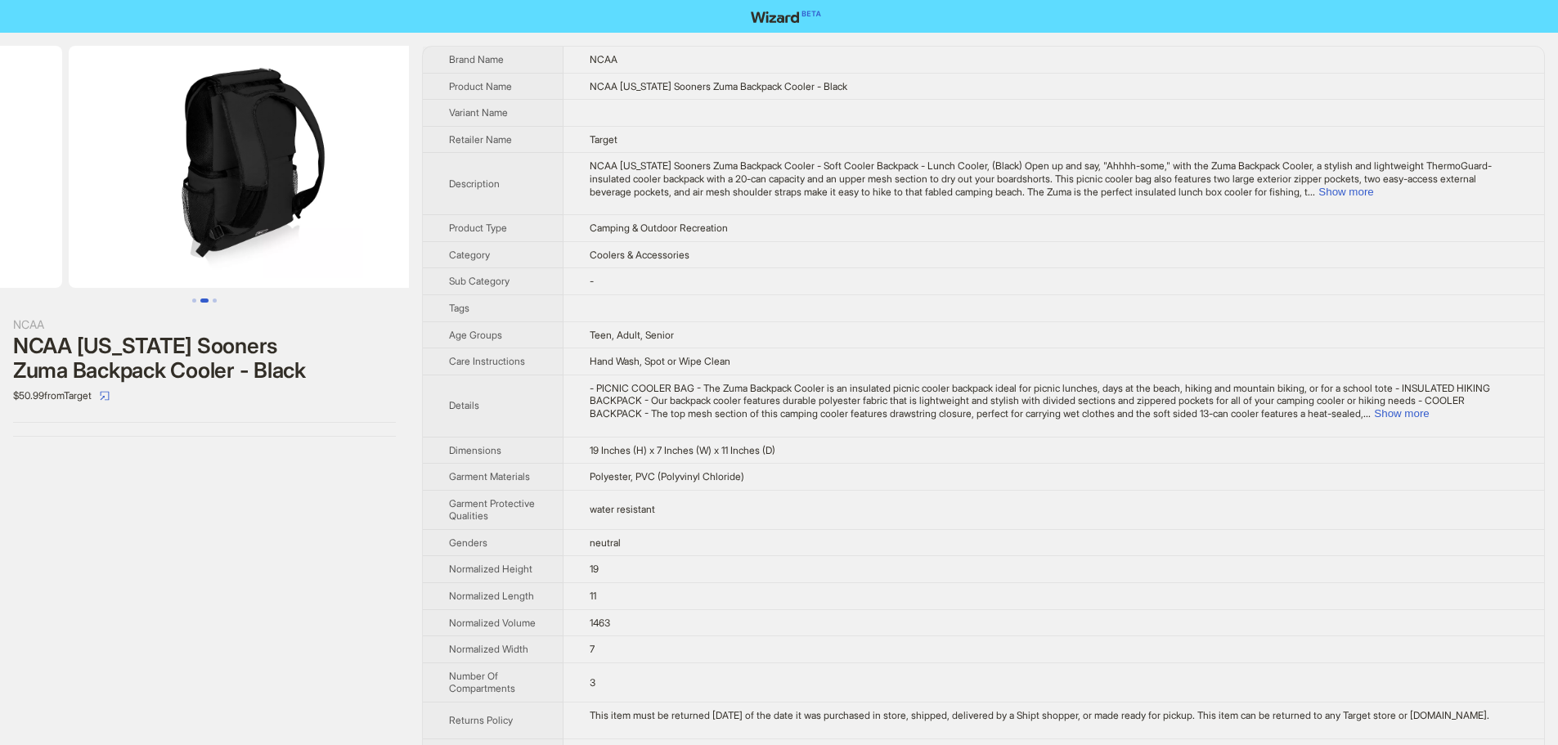
drag, startPoint x: 254, startPoint y: 235, endPoint x: 38, endPoint y: 240, distance: 216.8
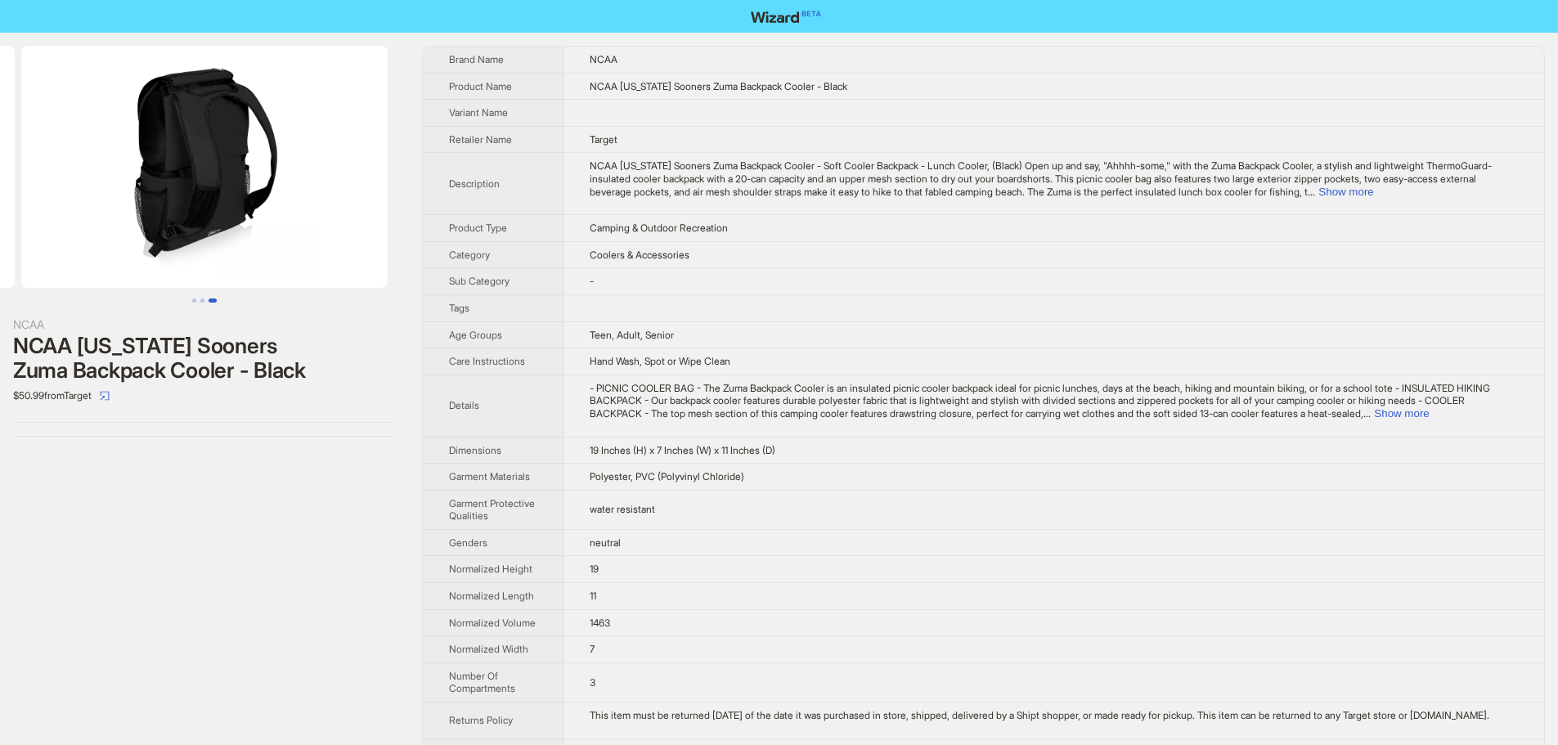
drag, startPoint x: 184, startPoint y: 236, endPoint x: 0, endPoint y: 244, distance: 184.2
click at [0, 242] on ul at bounding box center [204, 167] width 409 height 242
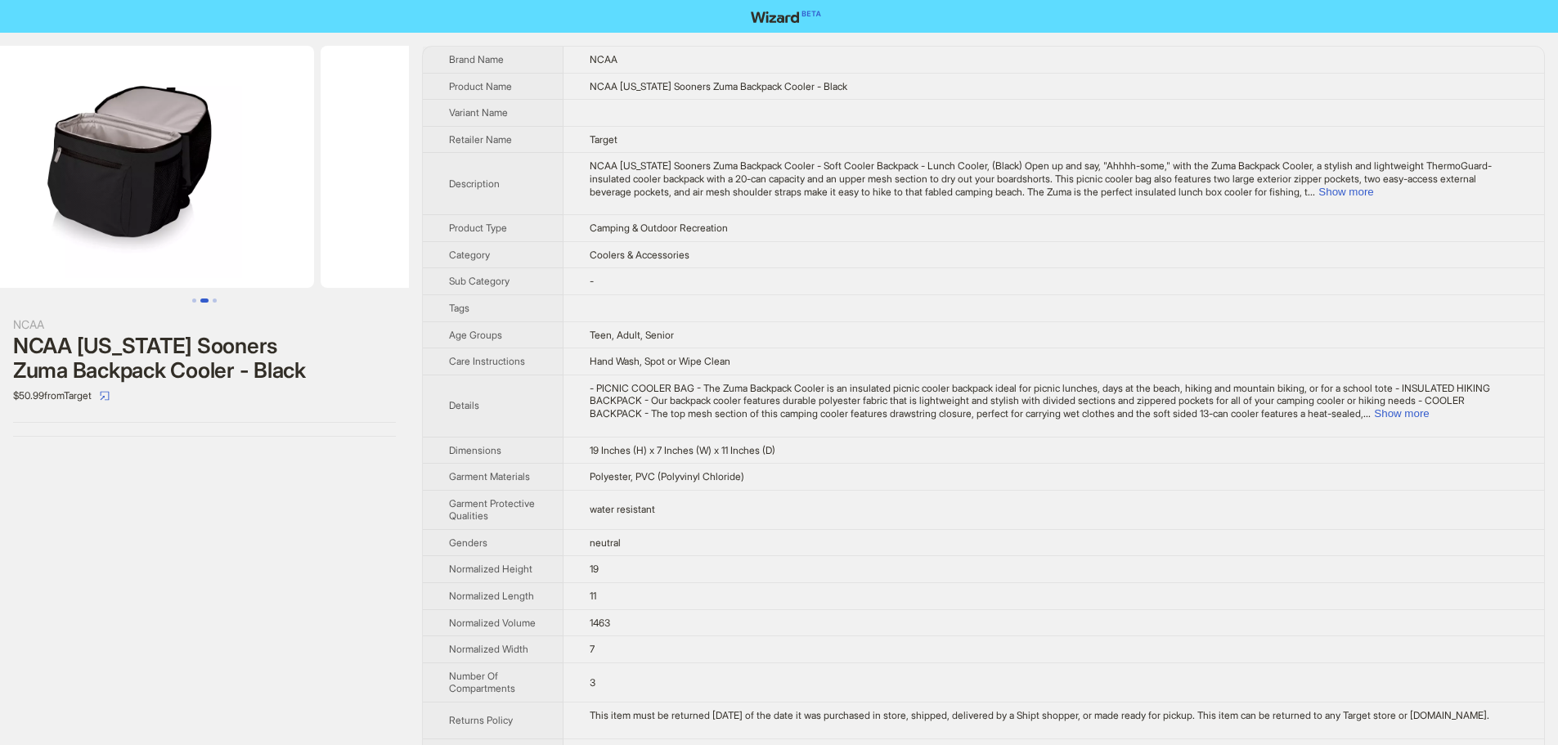
drag, startPoint x: 258, startPoint y: 242, endPoint x: 424, endPoint y: 247, distance: 166.9
click at [393, 245] on ul at bounding box center [204, 167] width 409 height 242
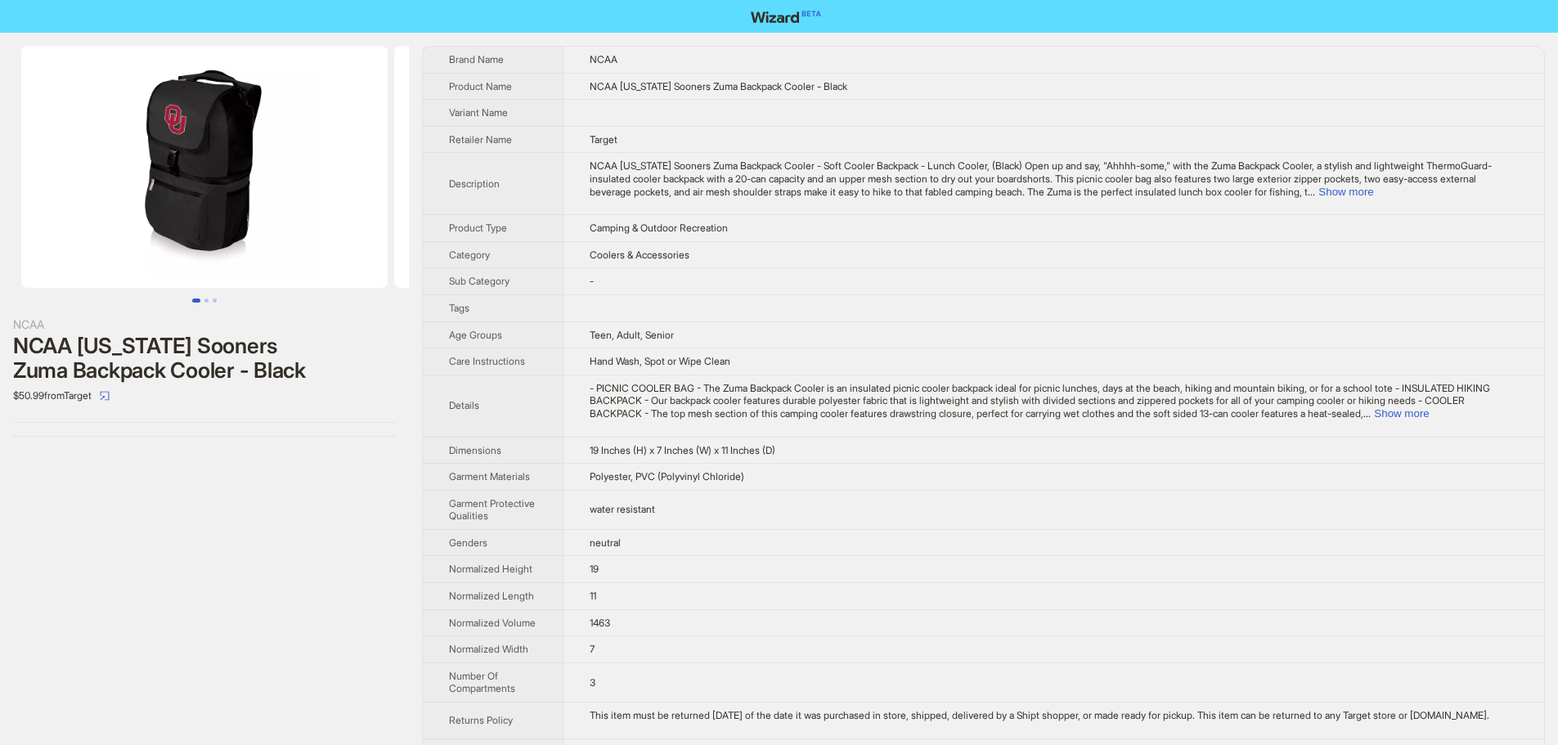
drag, startPoint x: 208, startPoint y: 246, endPoint x: 523, endPoint y: 243, distance: 315.7
click at [523, 243] on div "NCAA NCAA Oklahoma Sooners Zuma Backpack Cooler - Black $50.99 from Target Bran…" at bounding box center [779, 406] width 1558 height 746
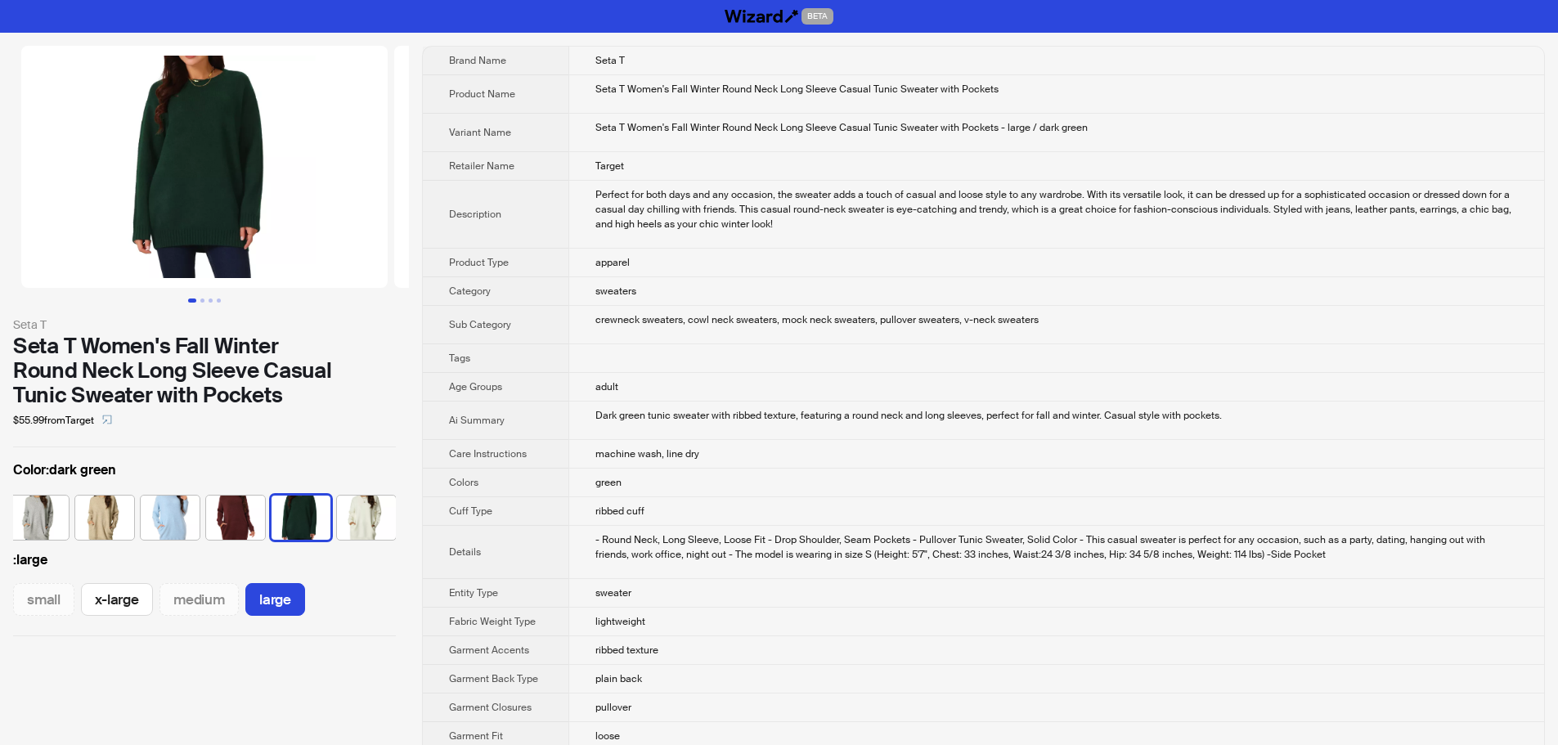
scroll to position [0, 75]
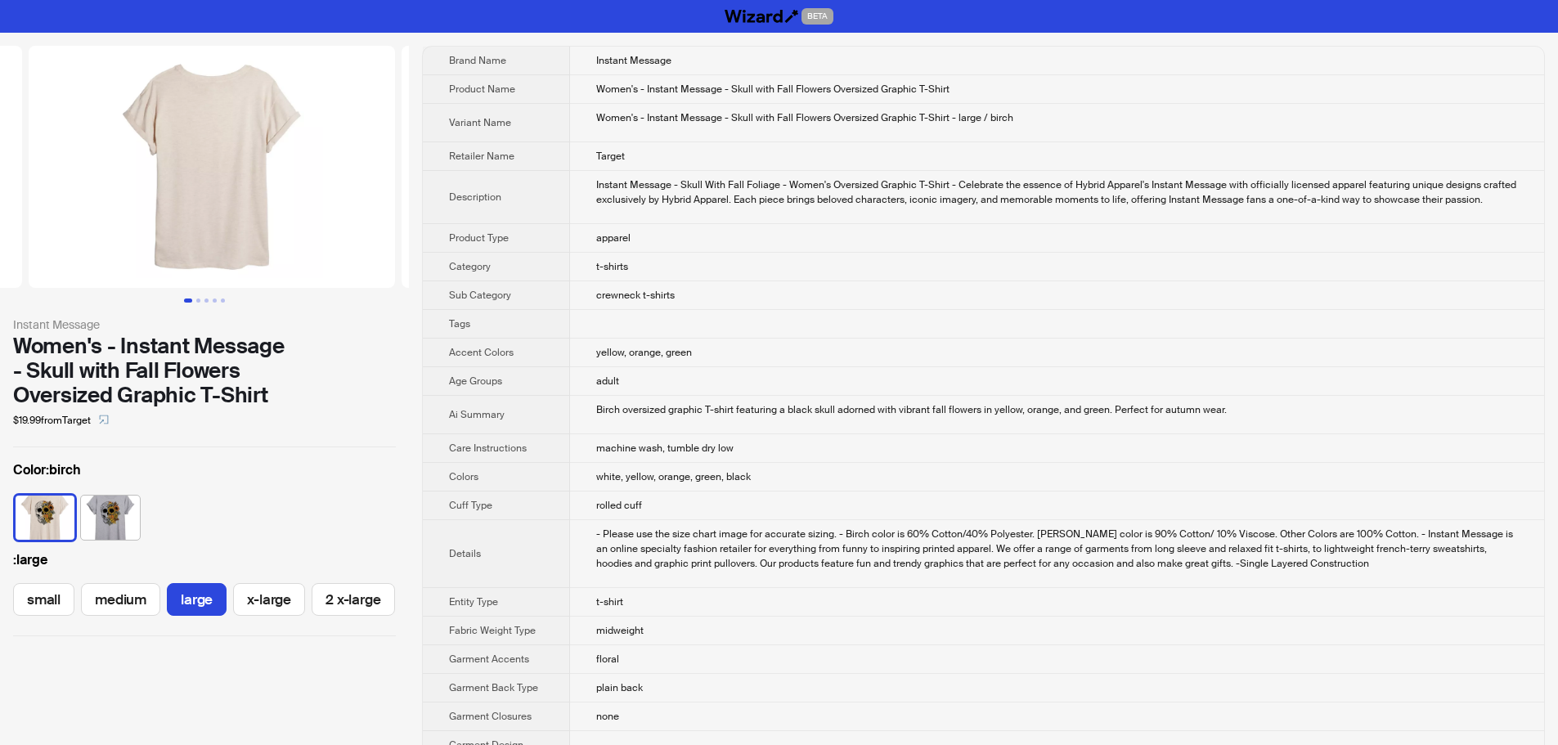
drag, startPoint x: 323, startPoint y: 226, endPoint x: 43, endPoint y: 213, distance: 279.9
click at [38, 213] on ul at bounding box center [204, 167] width 409 height 242
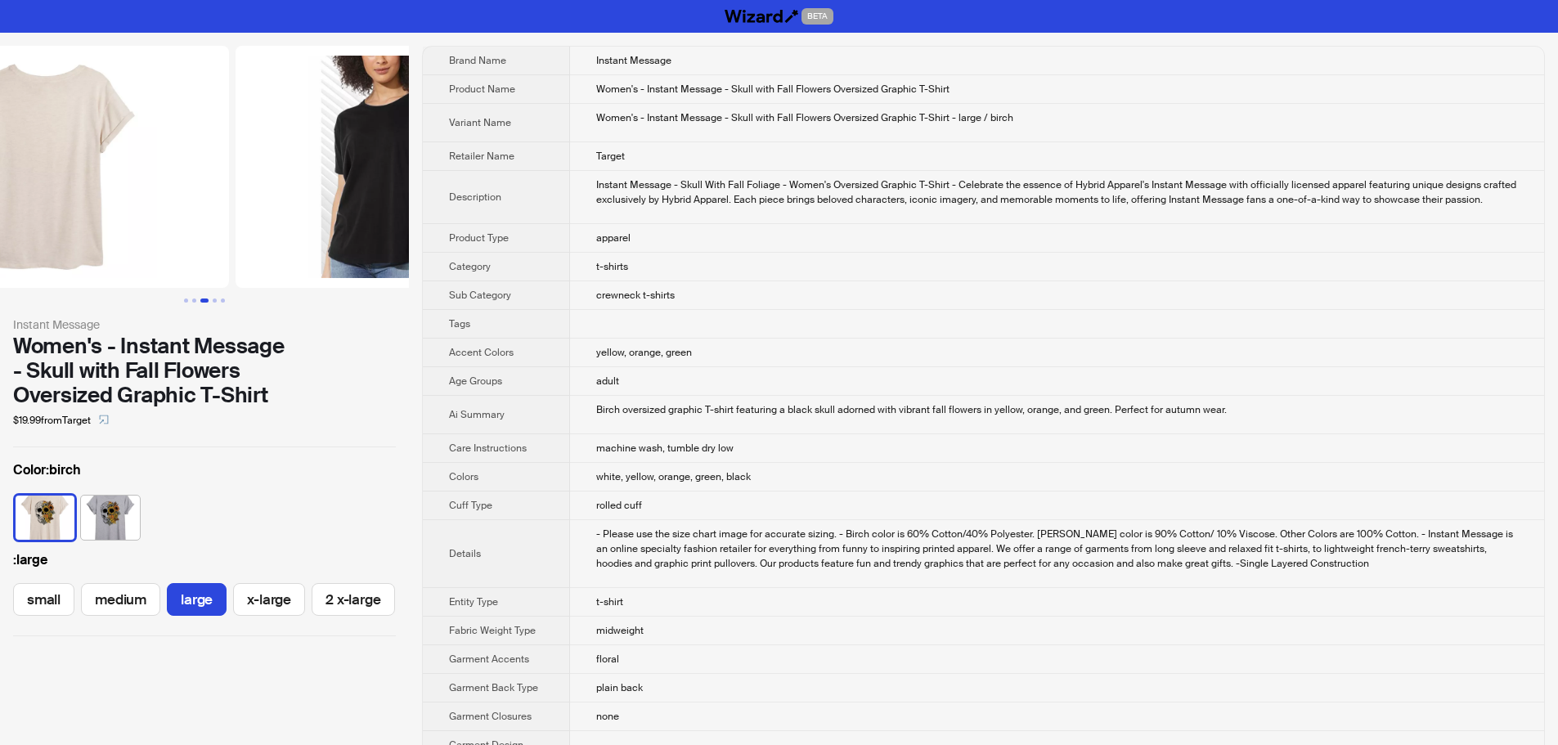
scroll to position [0, 746]
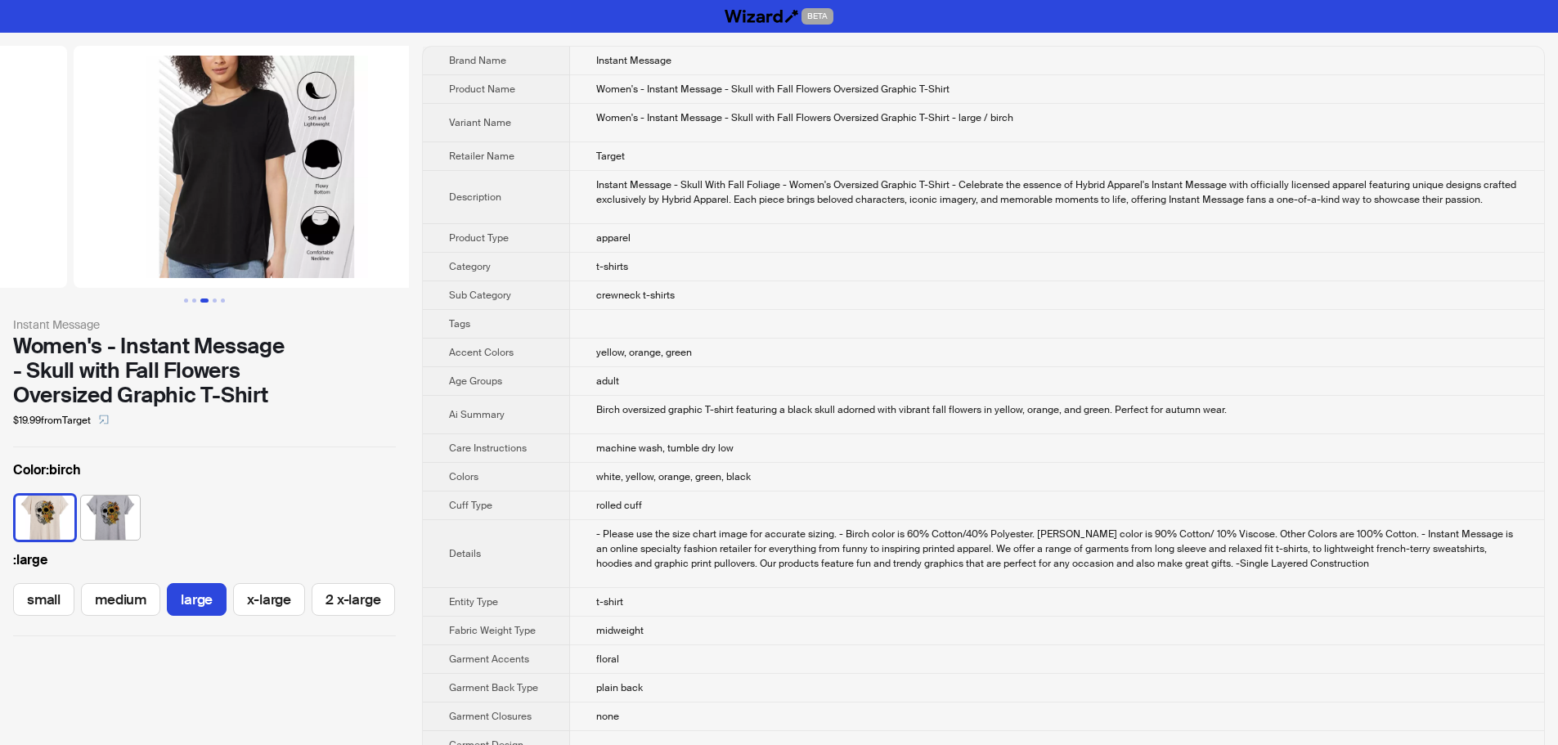
drag, startPoint x: 243, startPoint y: 230, endPoint x: 52, endPoint y: 244, distance: 191.0
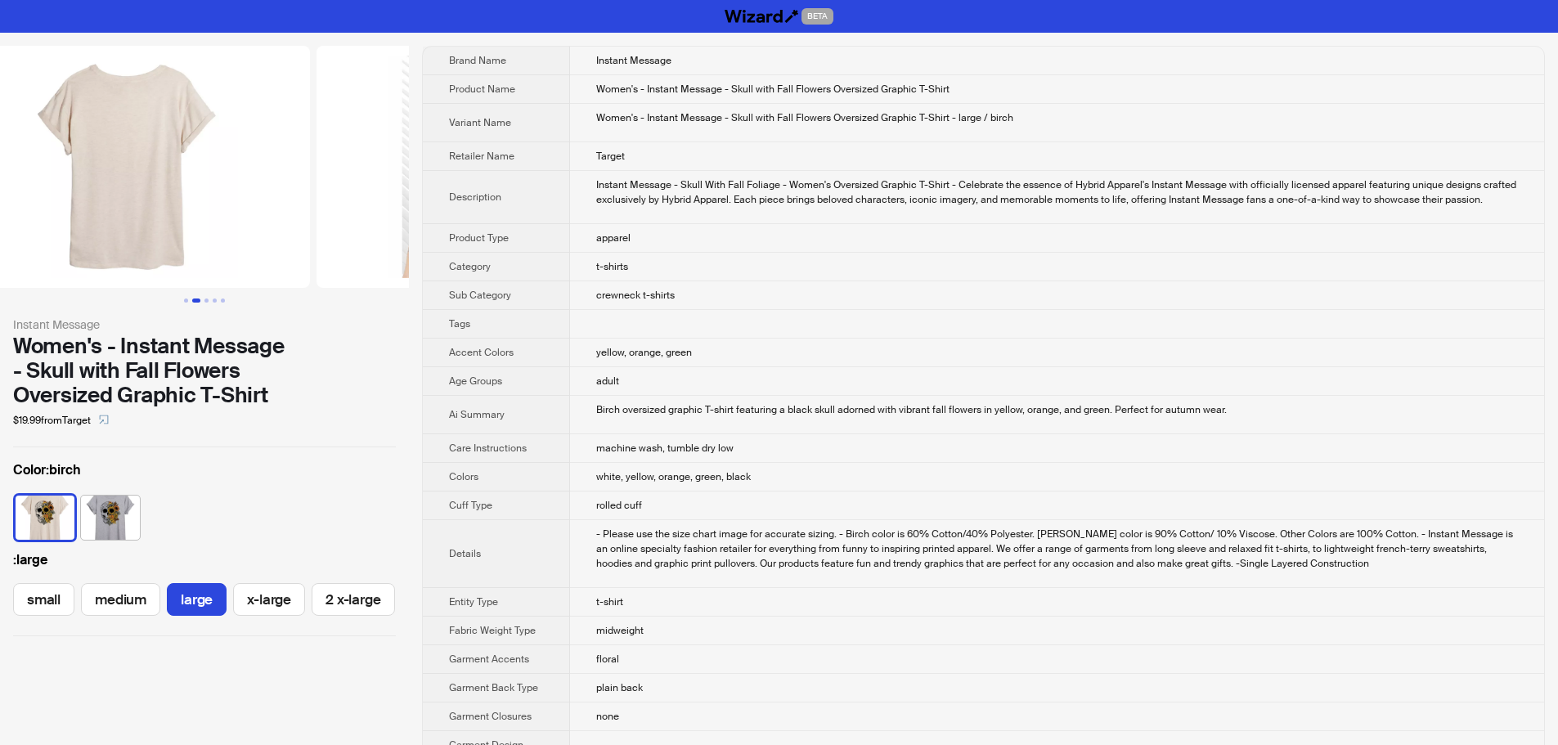
drag, startPoint x: 160, startPoint y: 235, endPoint x: 357, endPoint y: 240, distance: 197.2
click at [357, 240] on img at bounding box center [499, 167] width 366 height 242
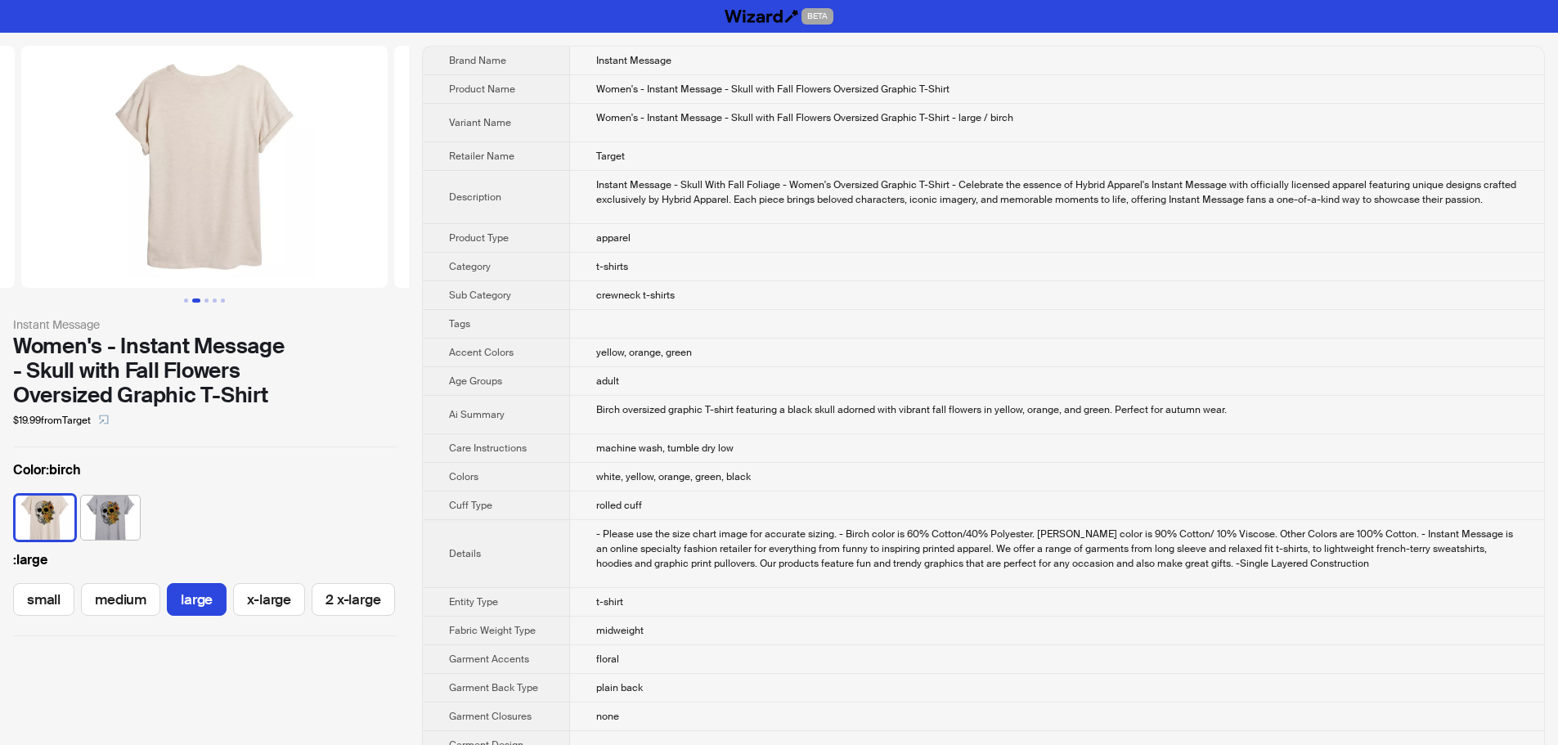
scroll to position [0, 267]
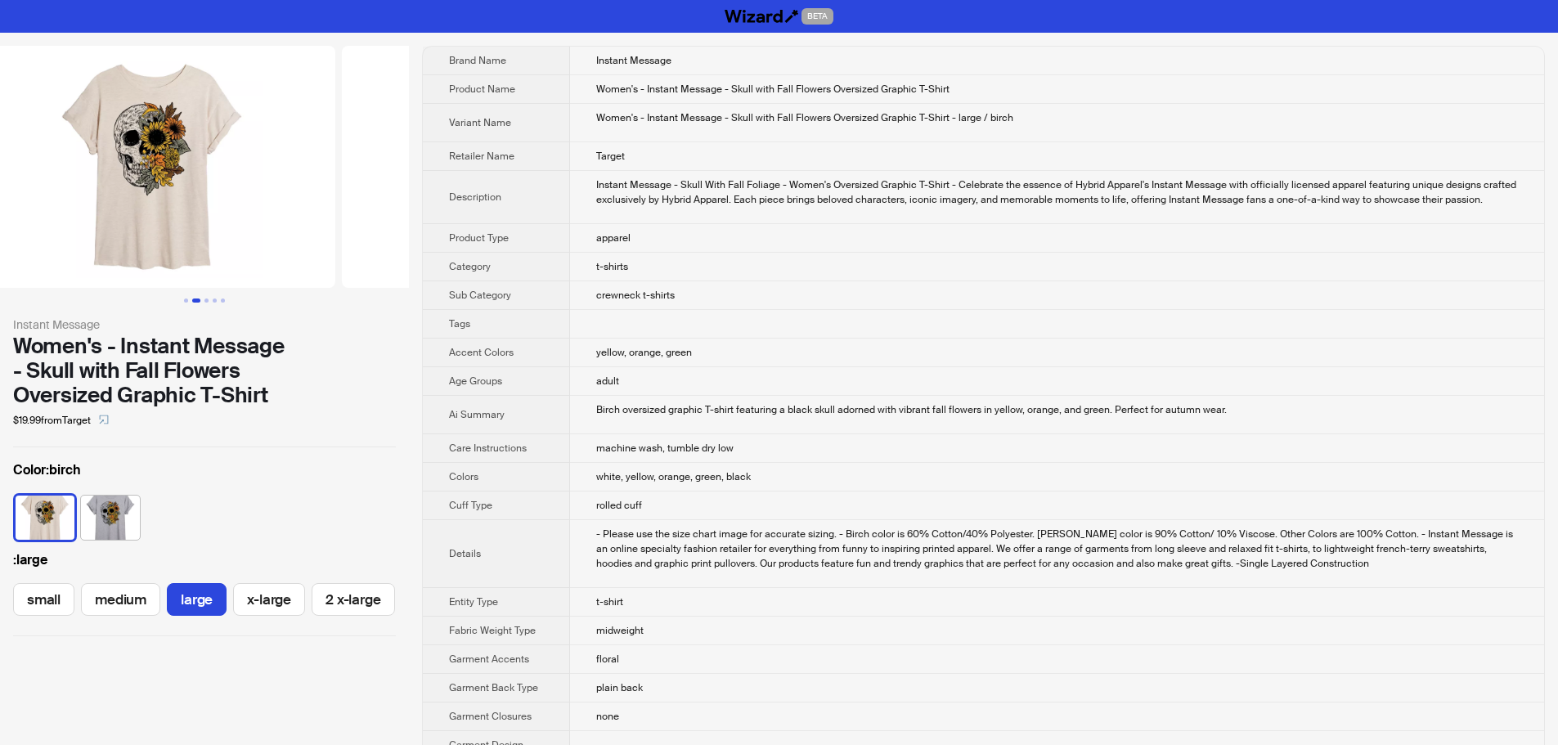
drag, startPoint x: 180, startPoint y: 231, endPoint x: 366, endPoint y: 232, distance: 186.4
click at [387, 231] on img at bounding box center [526, 167] width 366 height 242
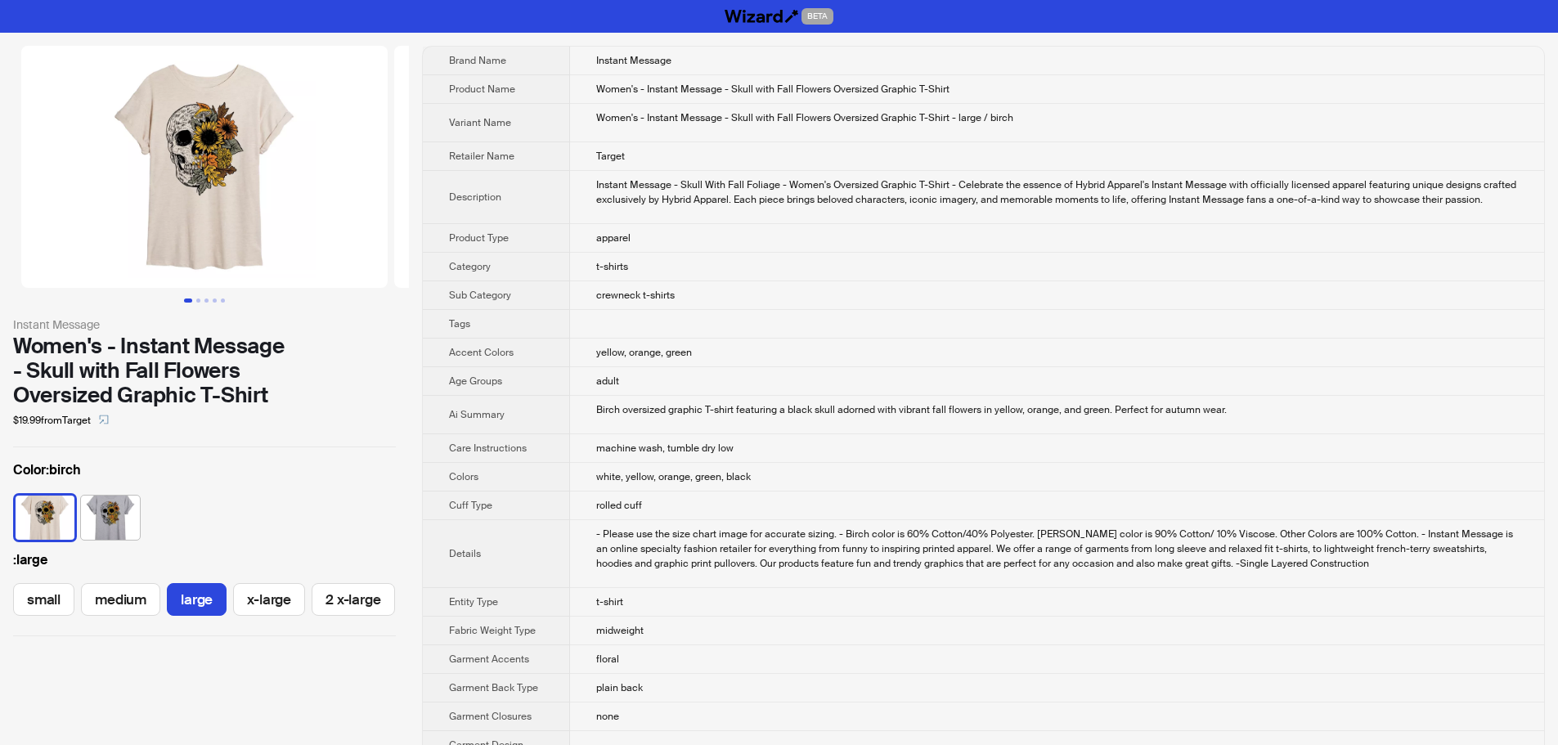
drag, startPoint x: 231, startPoint y: 225, endPoint x: 452, endPoint y: 230, distance: 220.8
drag, startPoint x: 728, startPoint y: 119, endPoint x: 946, endPoint y: 127, distance: 218.5
click at [946, 127] on td "Women's - Instant Message - Skull with Fall Flowers Oversized Graphic T-Shirt -…" at bounding box center [1057, 123] width 974 height 38
click at [917, 211] on td "Instant Message - Skull With Fall Foliage - Women's Oversized Graphic T-Shirt -…" at bounding box center [1057, 197] width 974 height 53
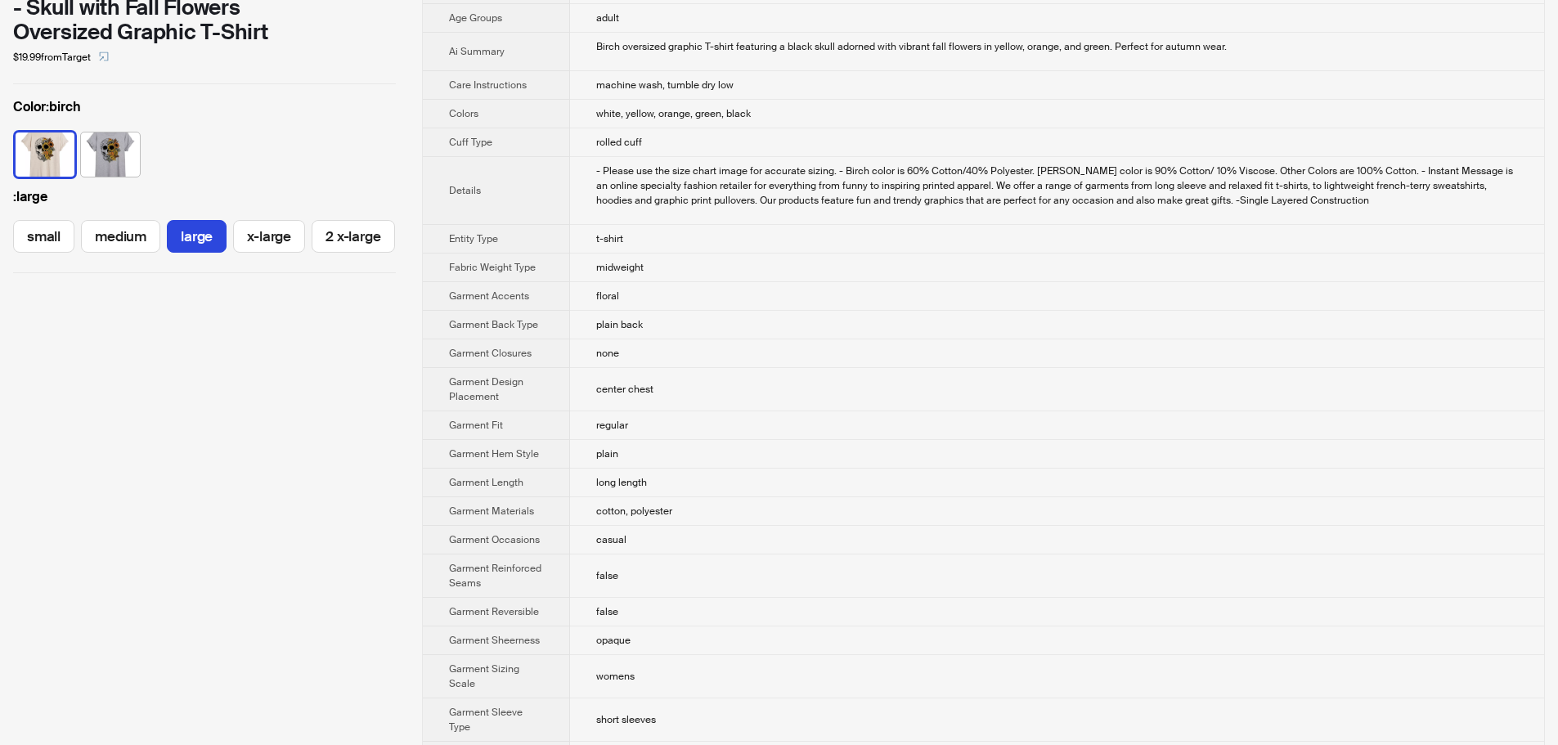
scroll to position [409, 0]
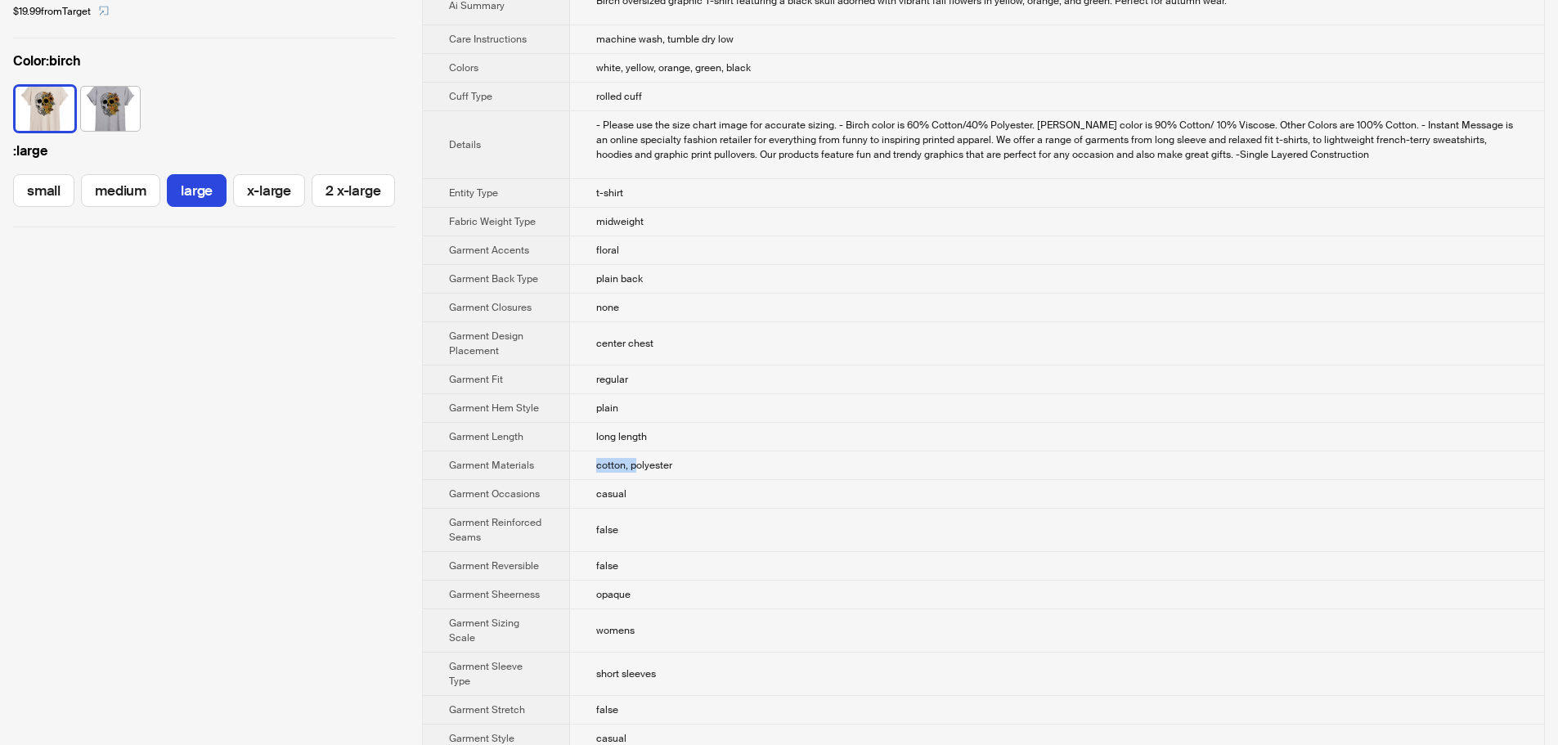
drag, startPoint x: 599, startPoint y: 465, endPoint x: 635, endPoint y: 461, distance: 36.2
click at [635, 461] on span "cotton, polyester" at bounding box center [634, 465] width 76 height 13
click at [778, 472] on td "cotton, polyester" at bounding box center [1057, 465] width 974 height 29
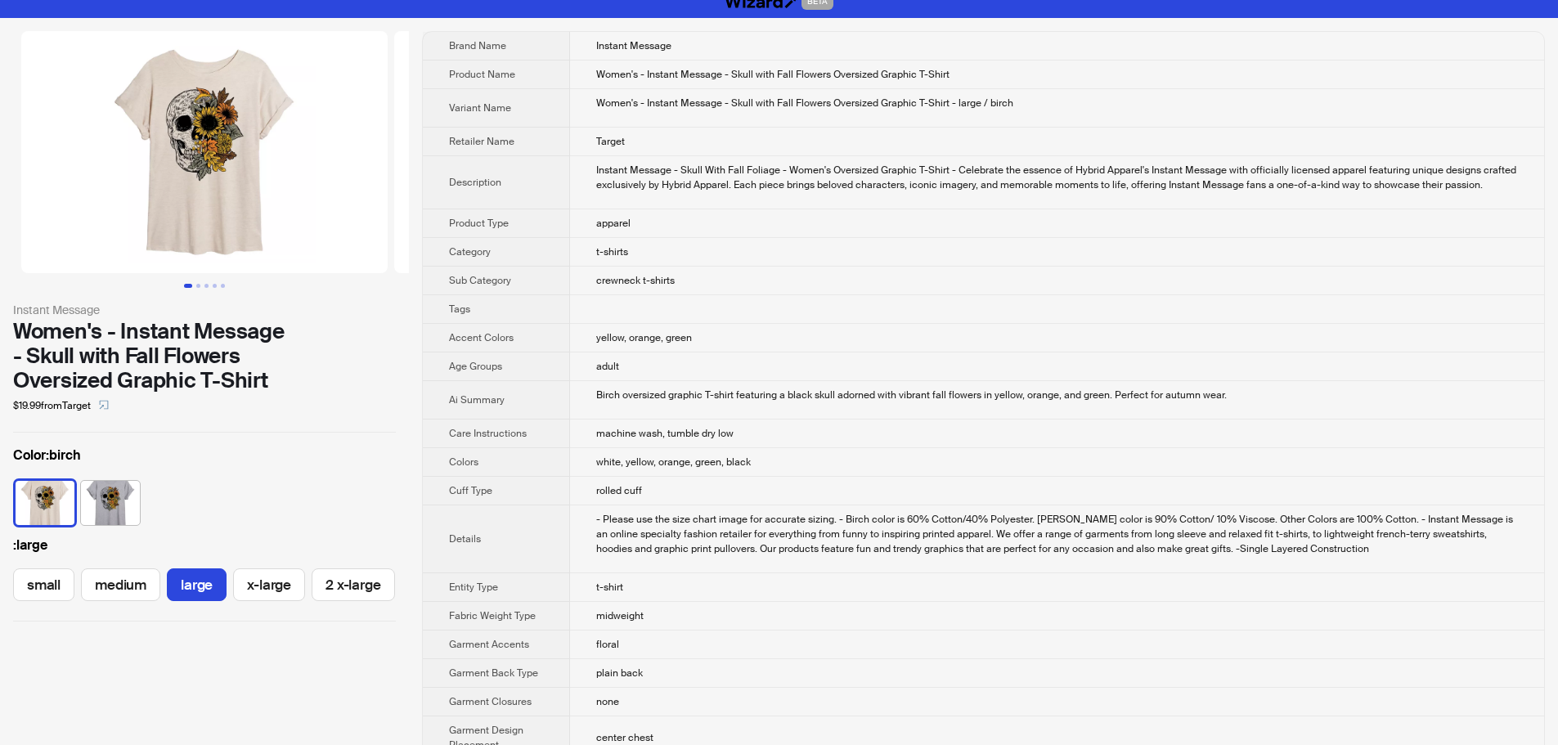
scroll to position [0, 0]
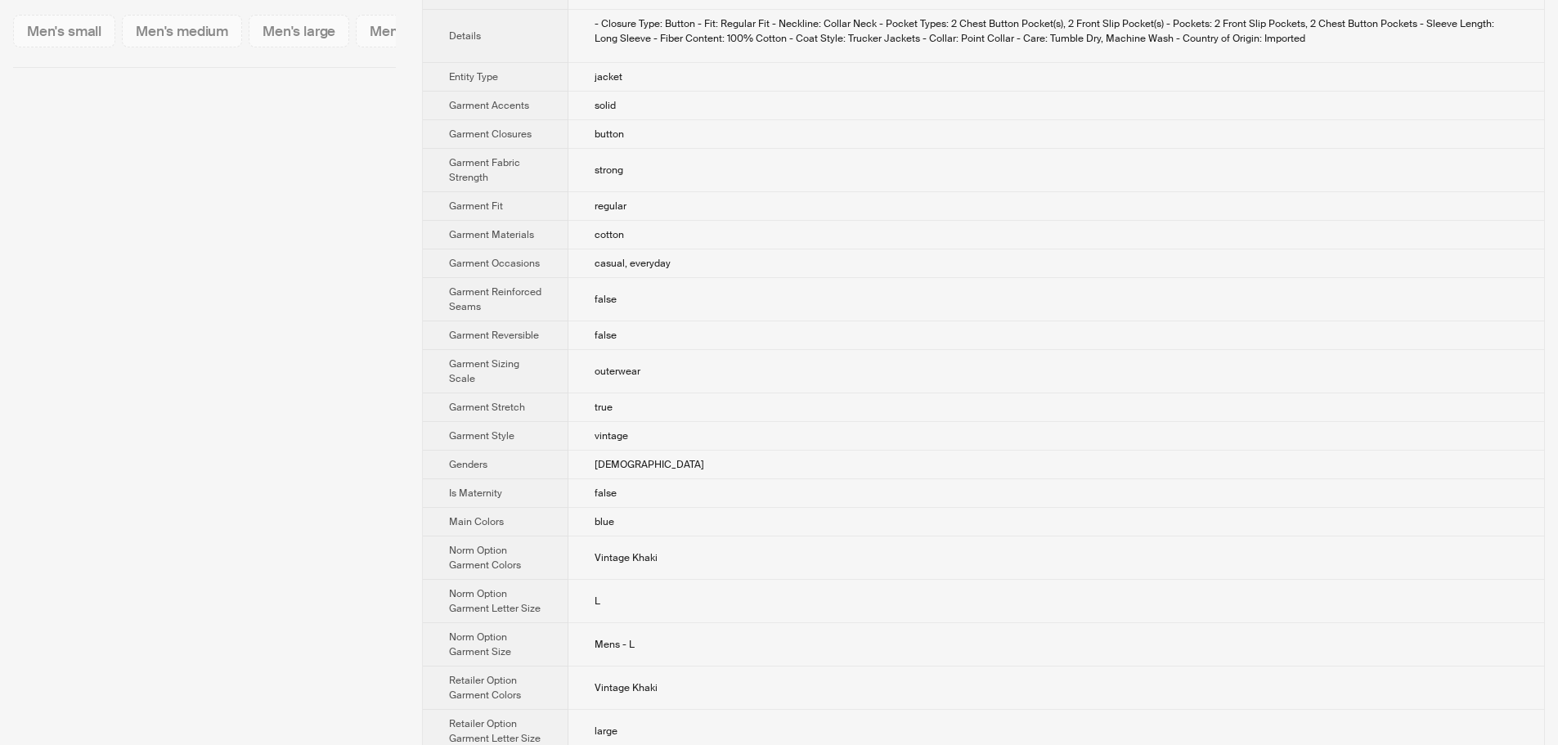
scroll to position [491, 0]
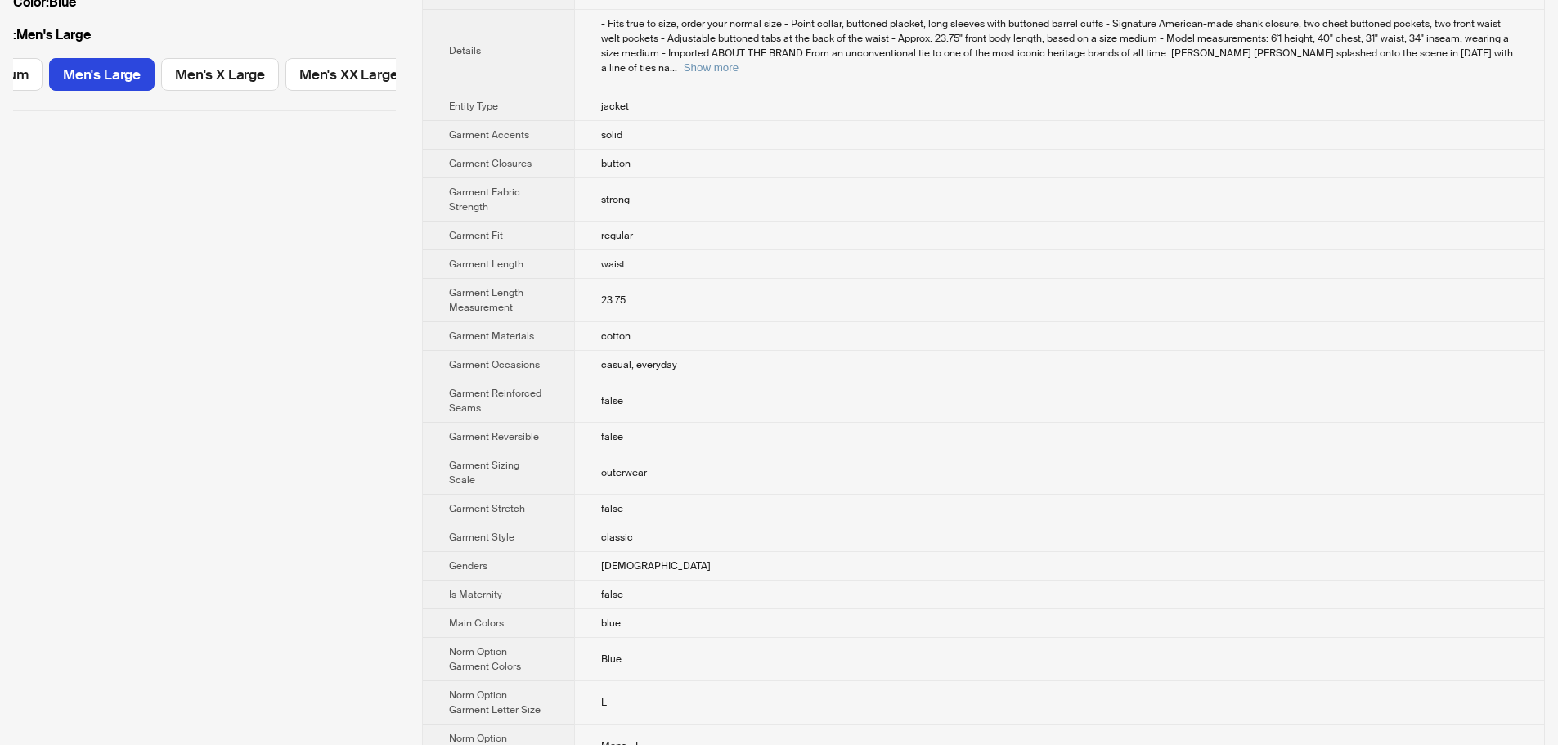
scroll to position [491, 0]
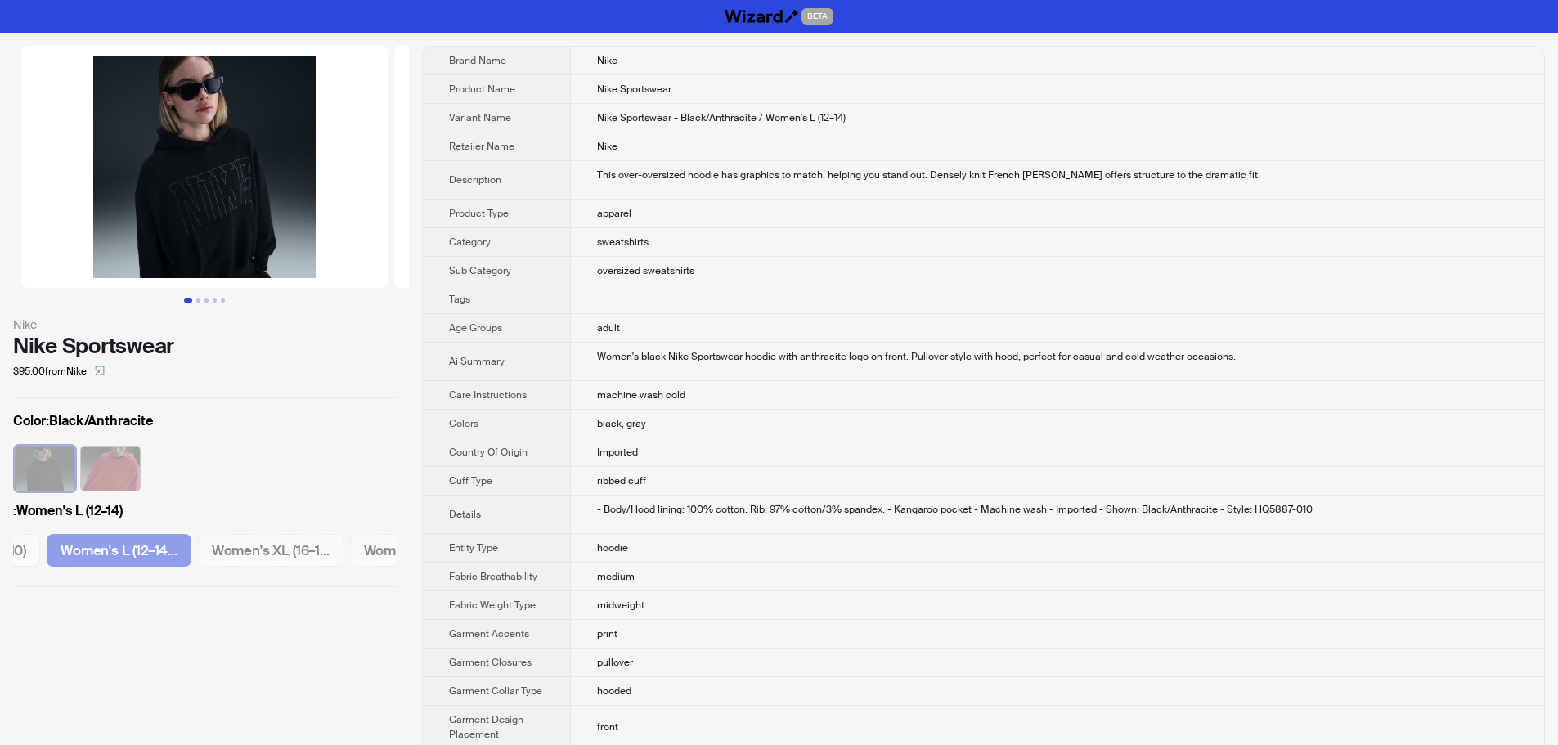
scroll to position [0, 410]
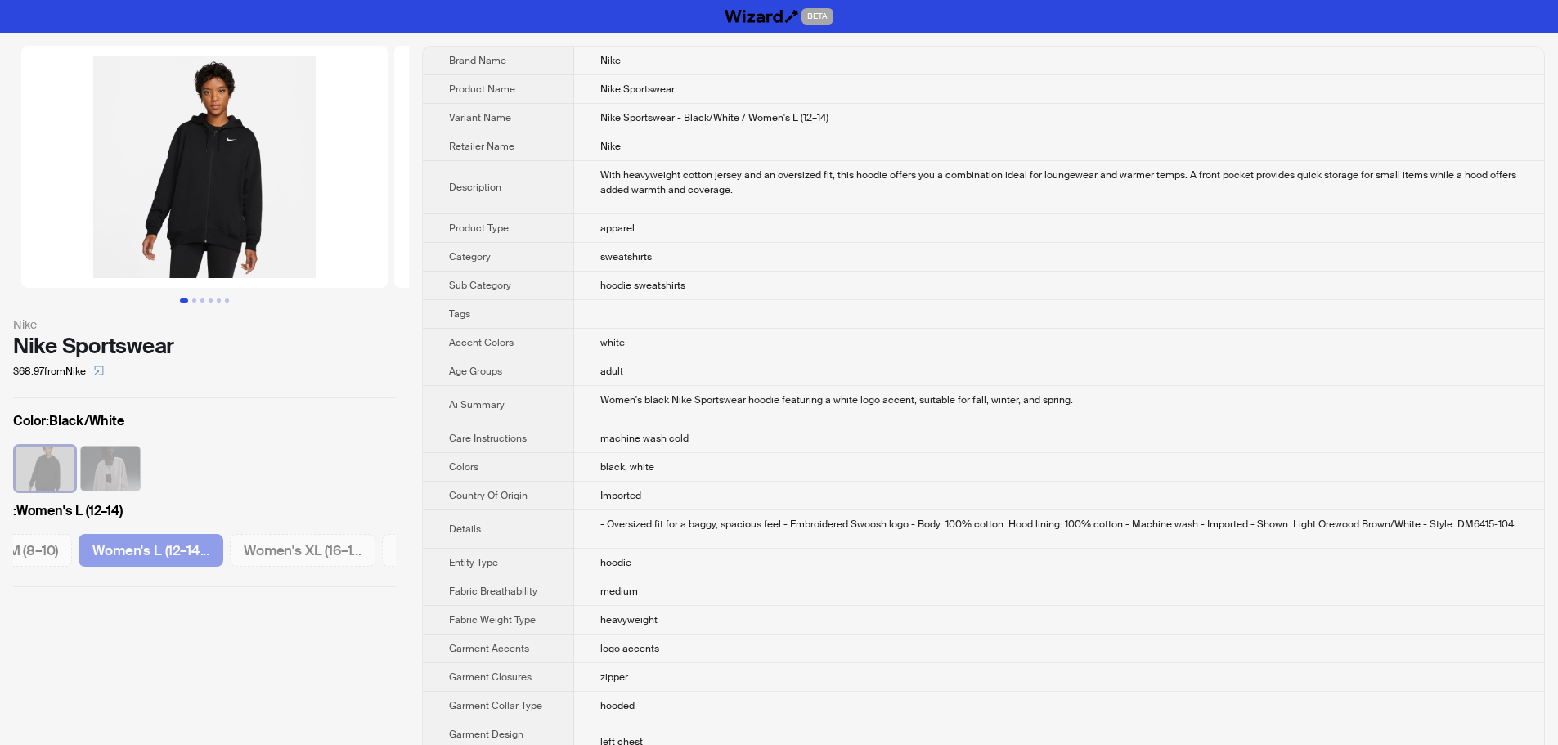
scroll to position [0, 559]
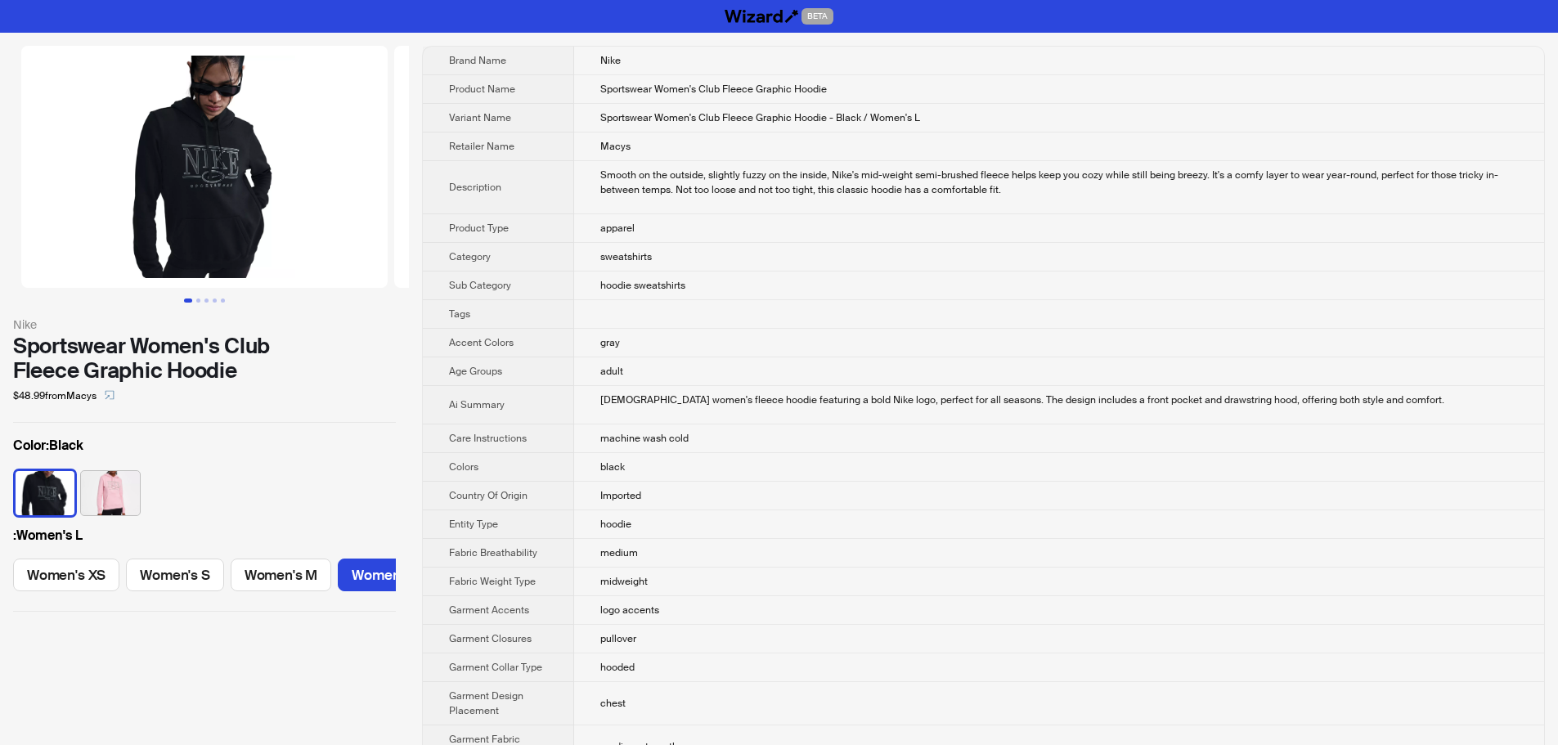
scroll to position [0, 146]
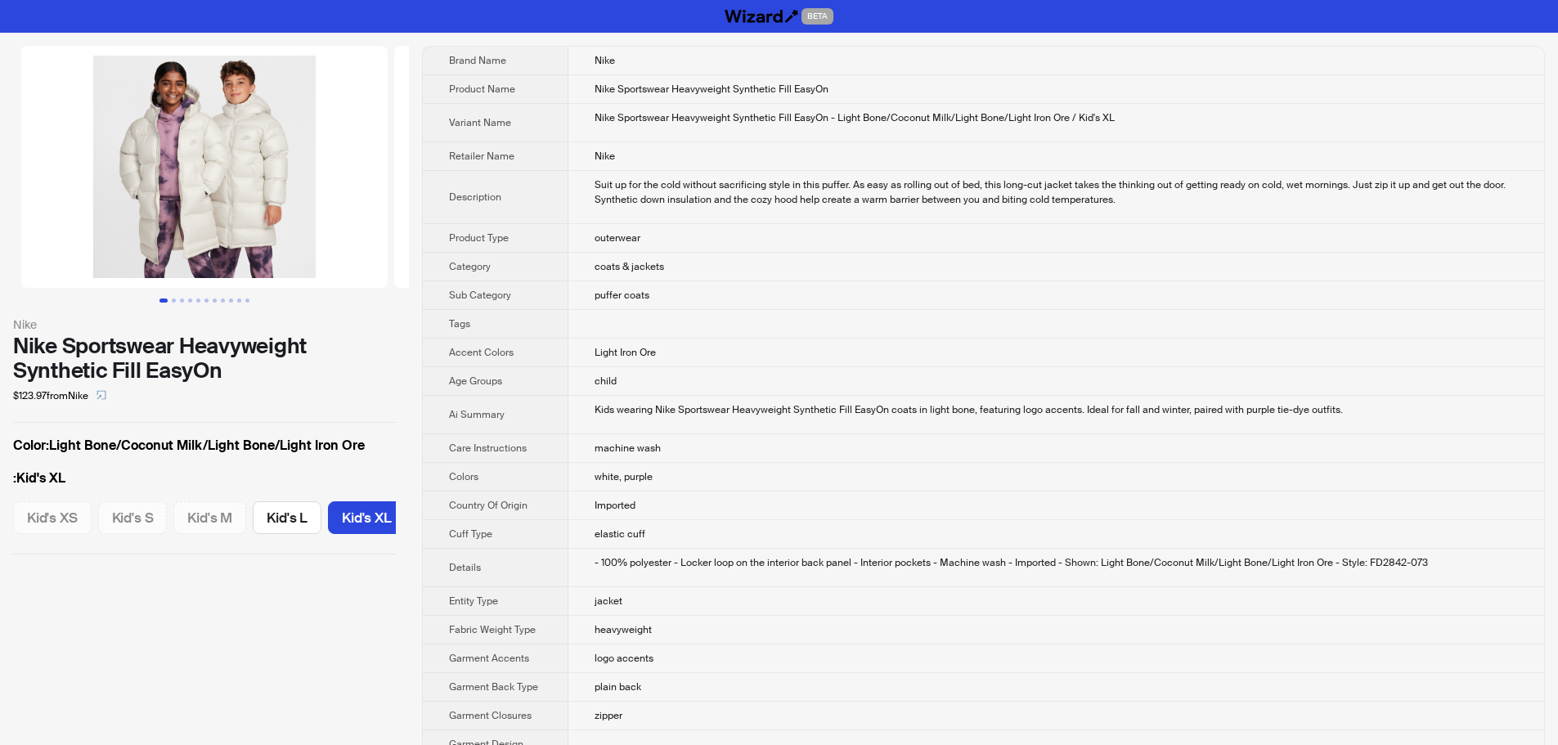
scroll to position [0, 9]
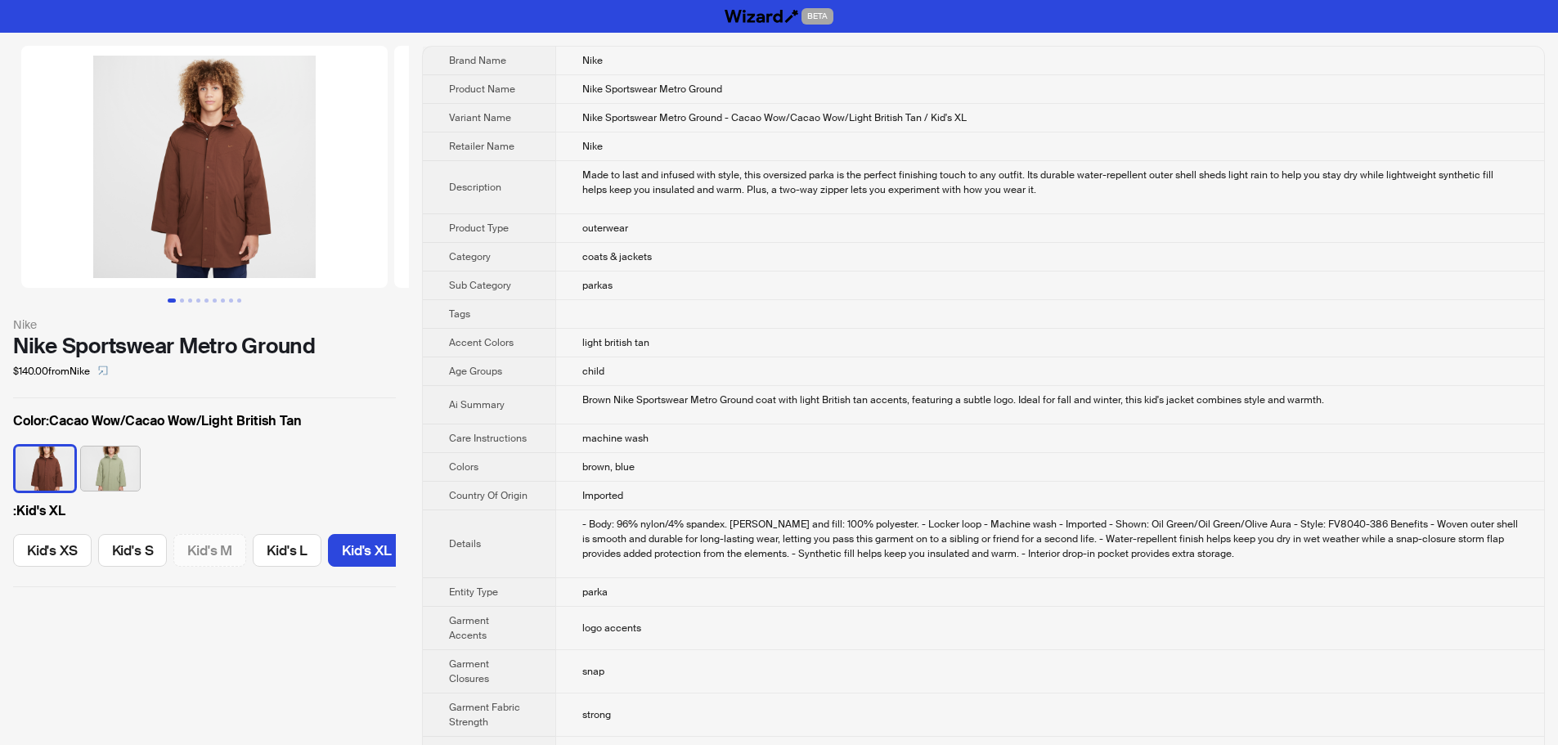
scroll to position [0, 9]
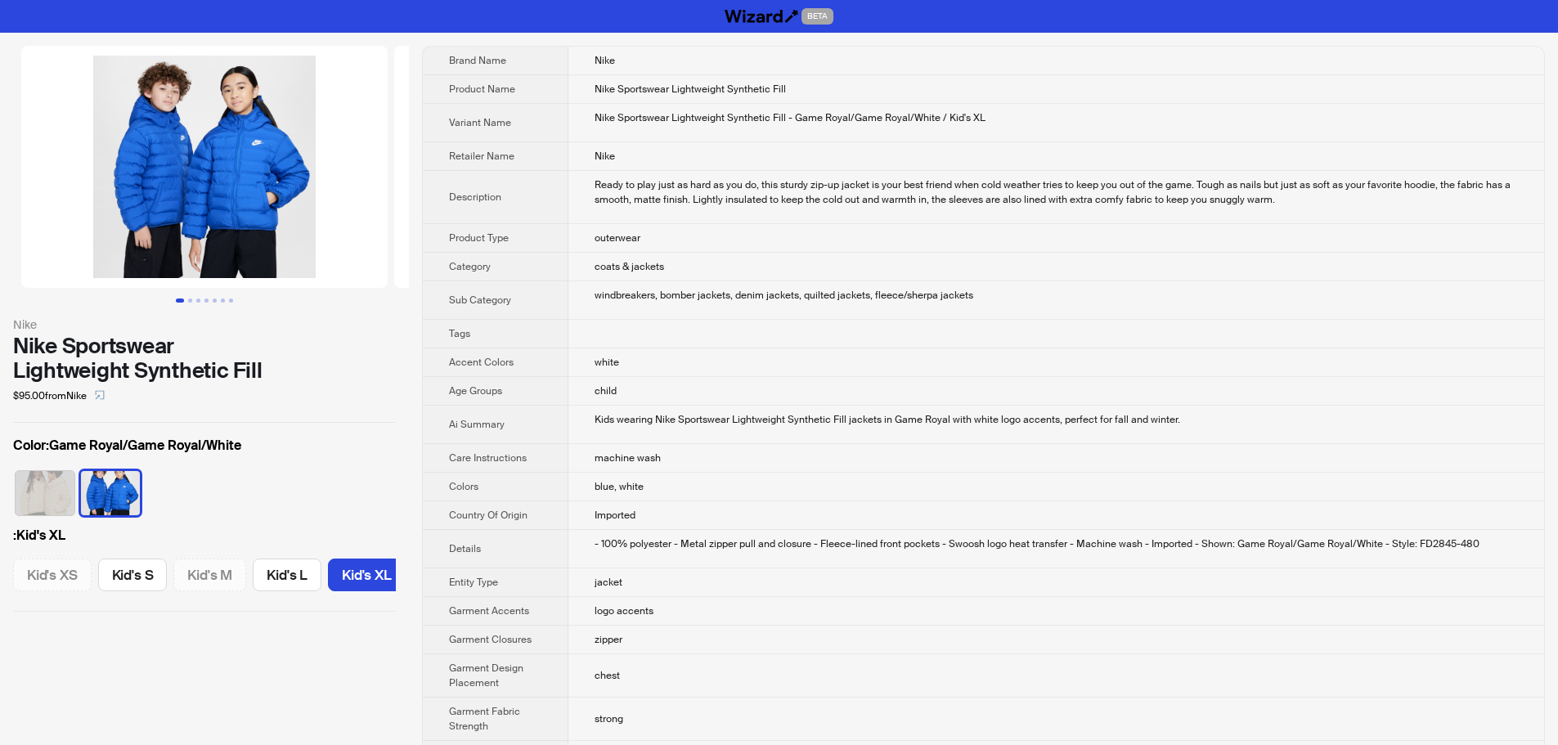
scroll to position [0, 9]
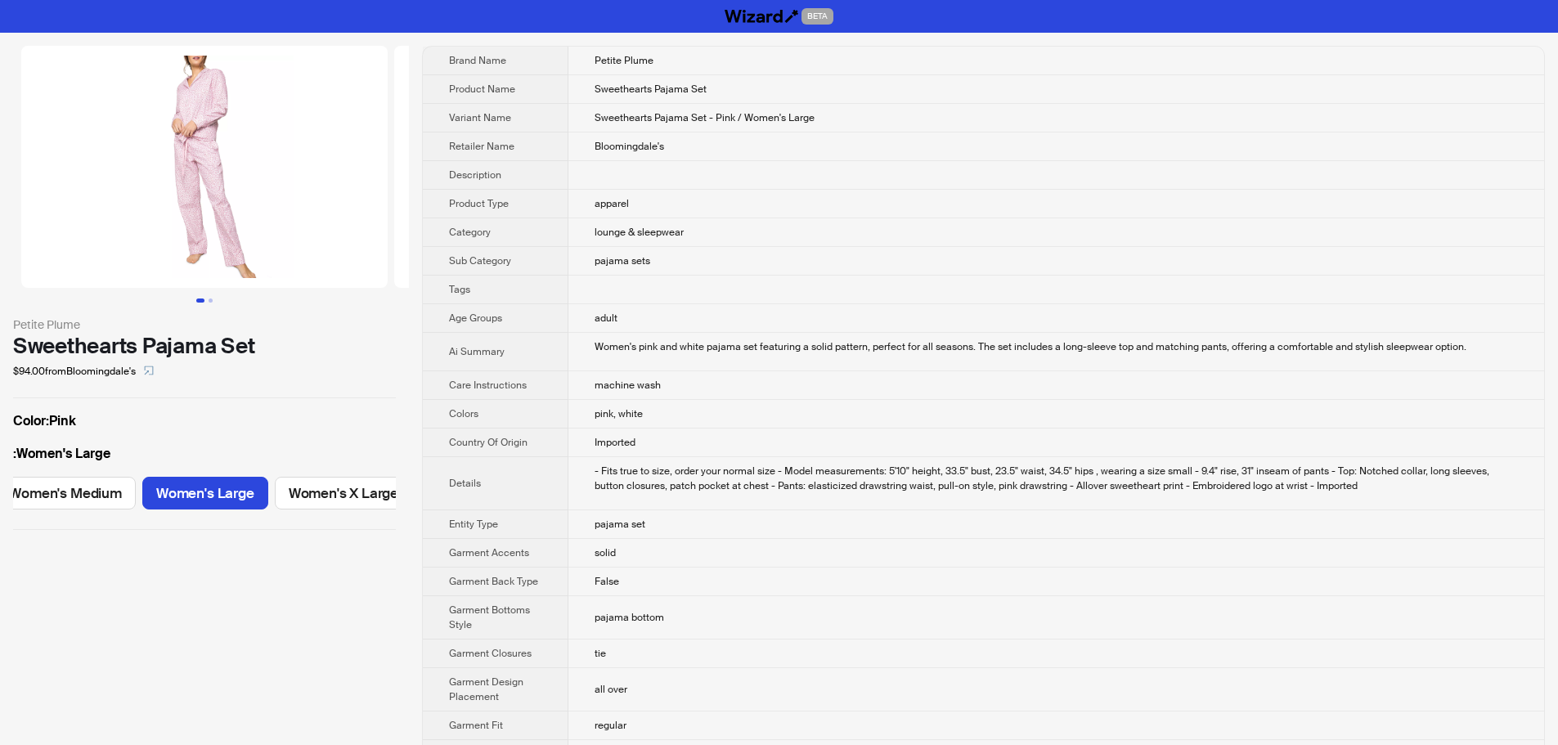
scroll to position [0, 294]
click at [1282, 187] on td at bounding box center [1056, 175] width 976 height 29
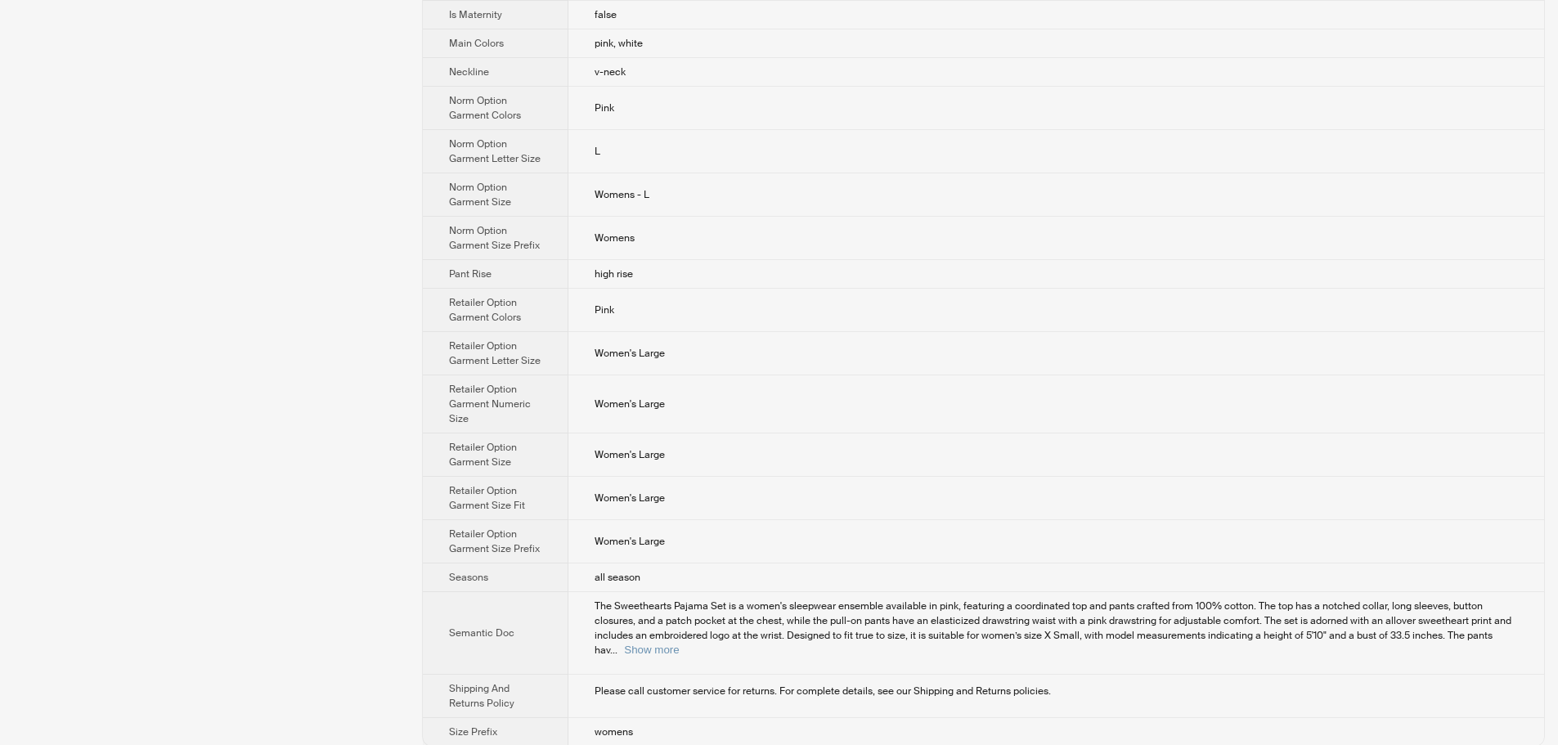
click at [1235, 171] on td "L" at bounding box center [1056, 151] width 976 height 43
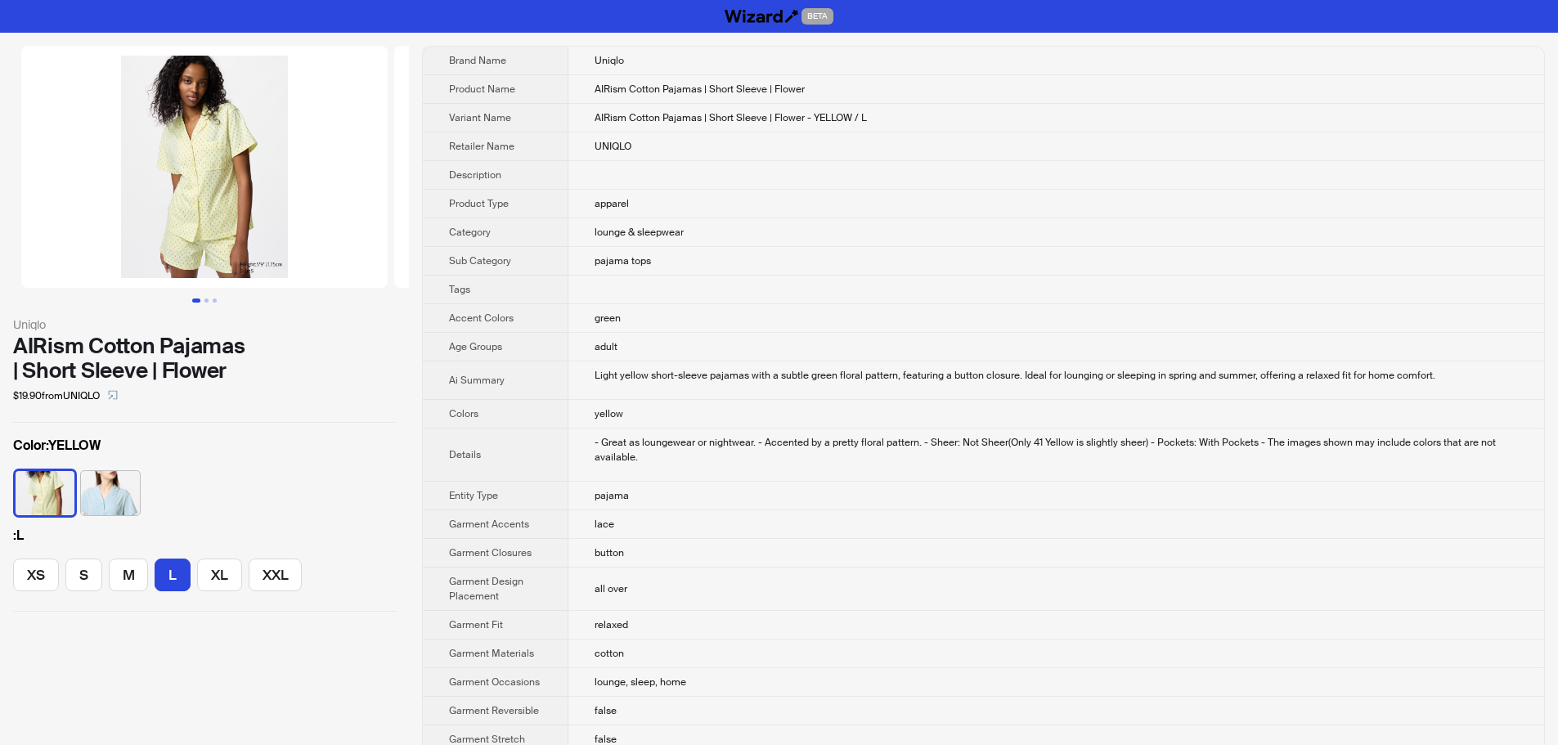
click at [1162, 239] on td "lounge & sleepwear" at bounding box center [1056, 232] width 976 height 29
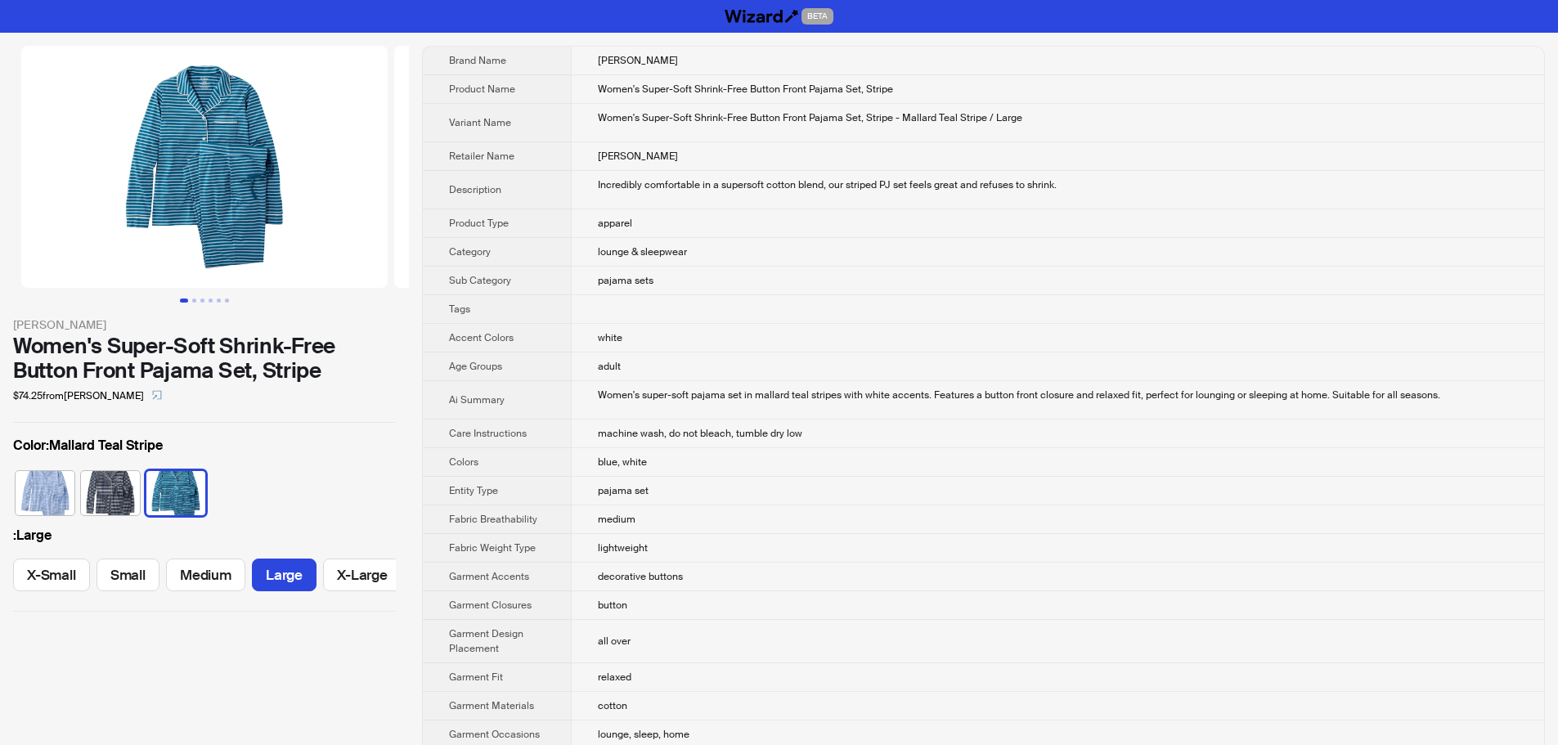
drag, startPoint x: 258, startPoint y: 218, endPoint x: 266, endPoint y: 222, distance: 8.4
click at [266, 222] on img at bounding box center [204, 167] width 366 height 242
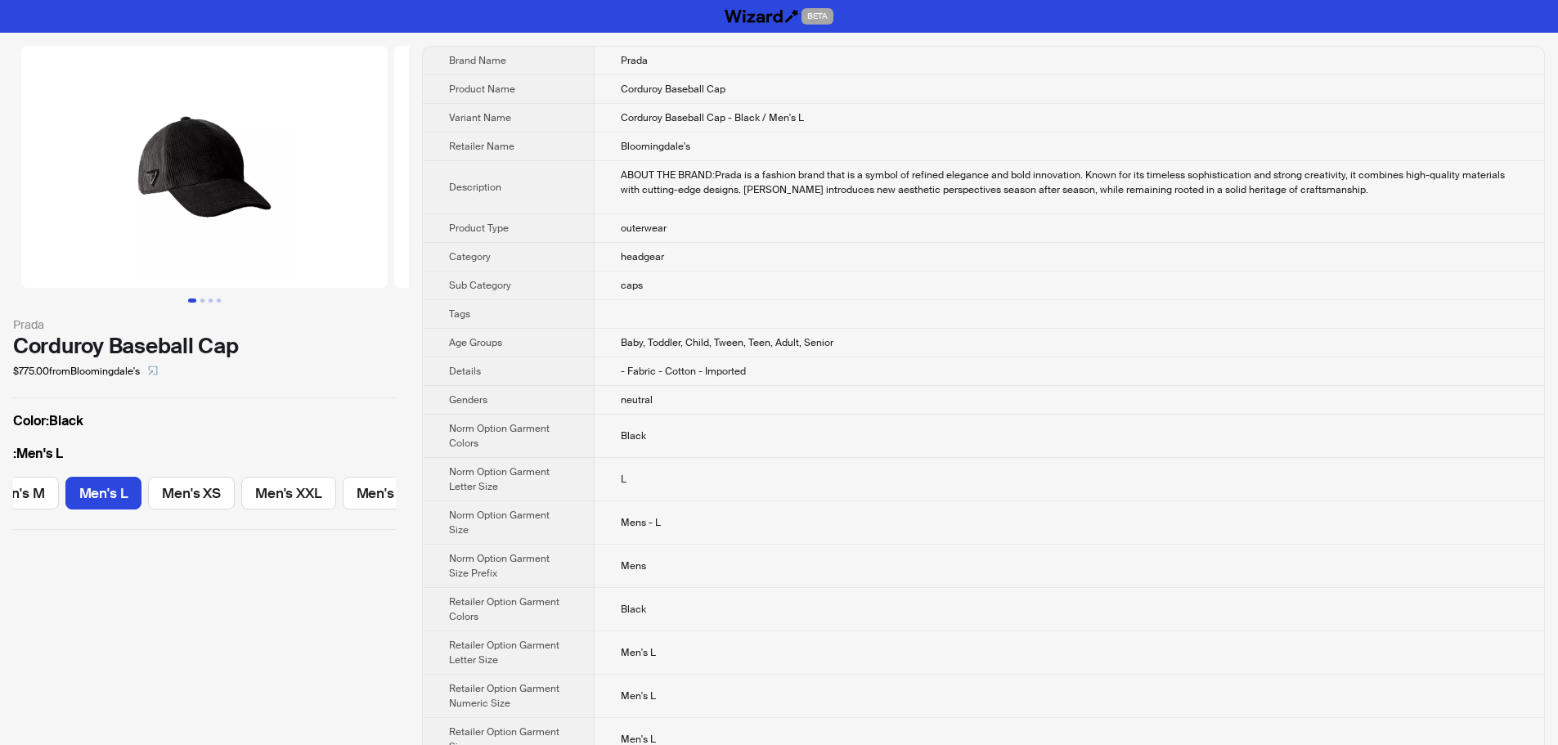
scroll to position [0, 142]
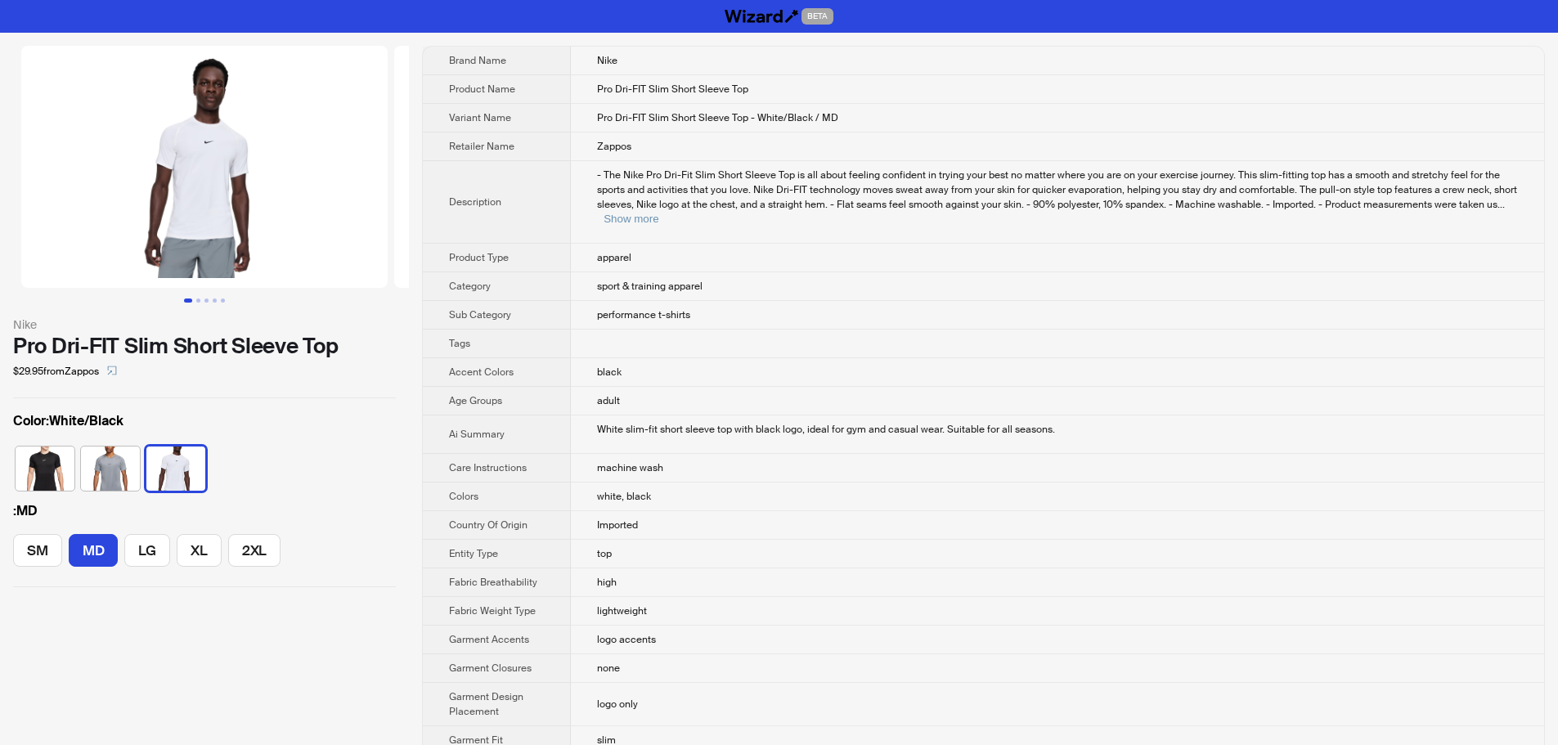
click at [1221, 195] on span "- The Nike Pro Dri-Fit Slim Short Sleeve Top is all about feeling confident in …" at bounding box center [1057, 189] width 920 height 43
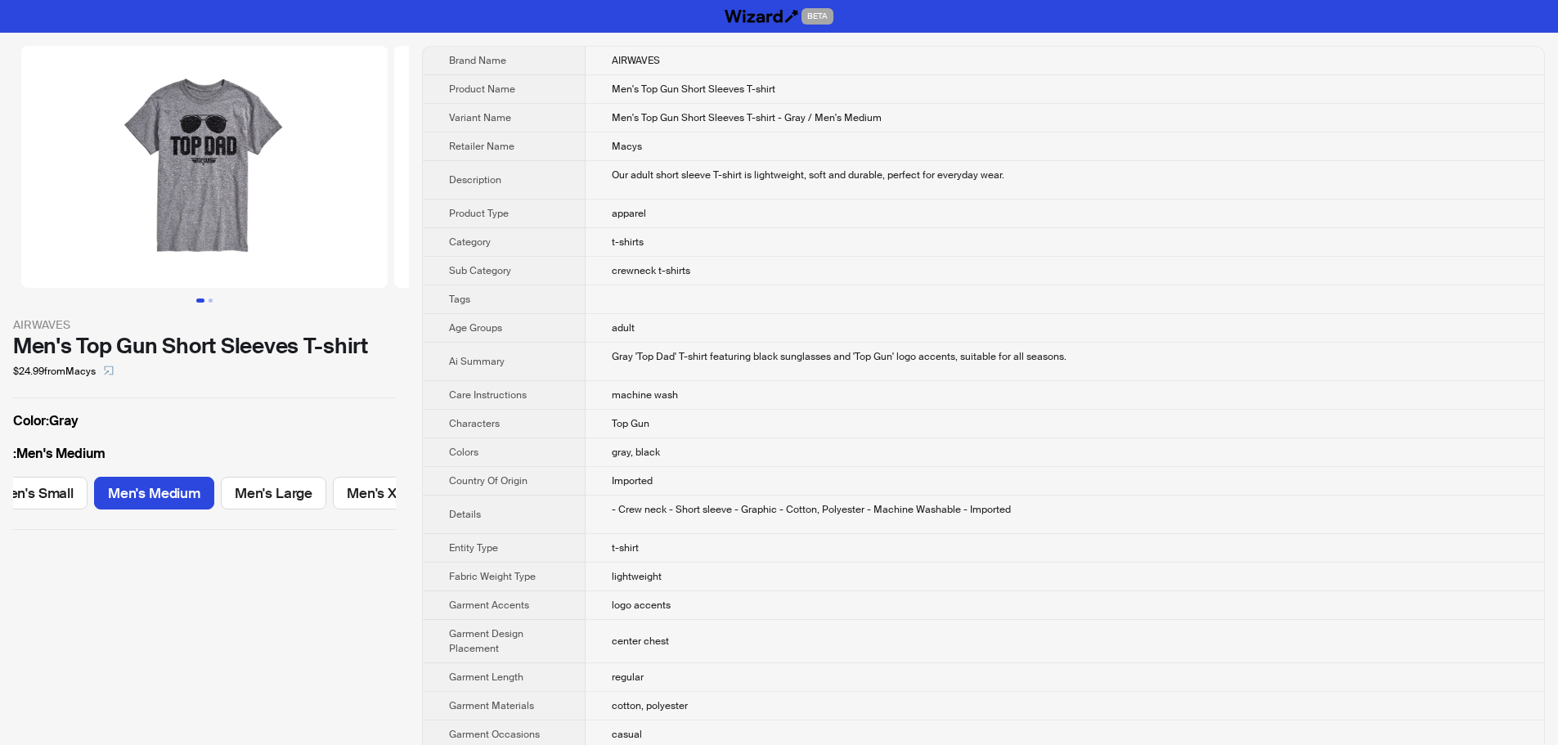
scroll to position [0, 204]
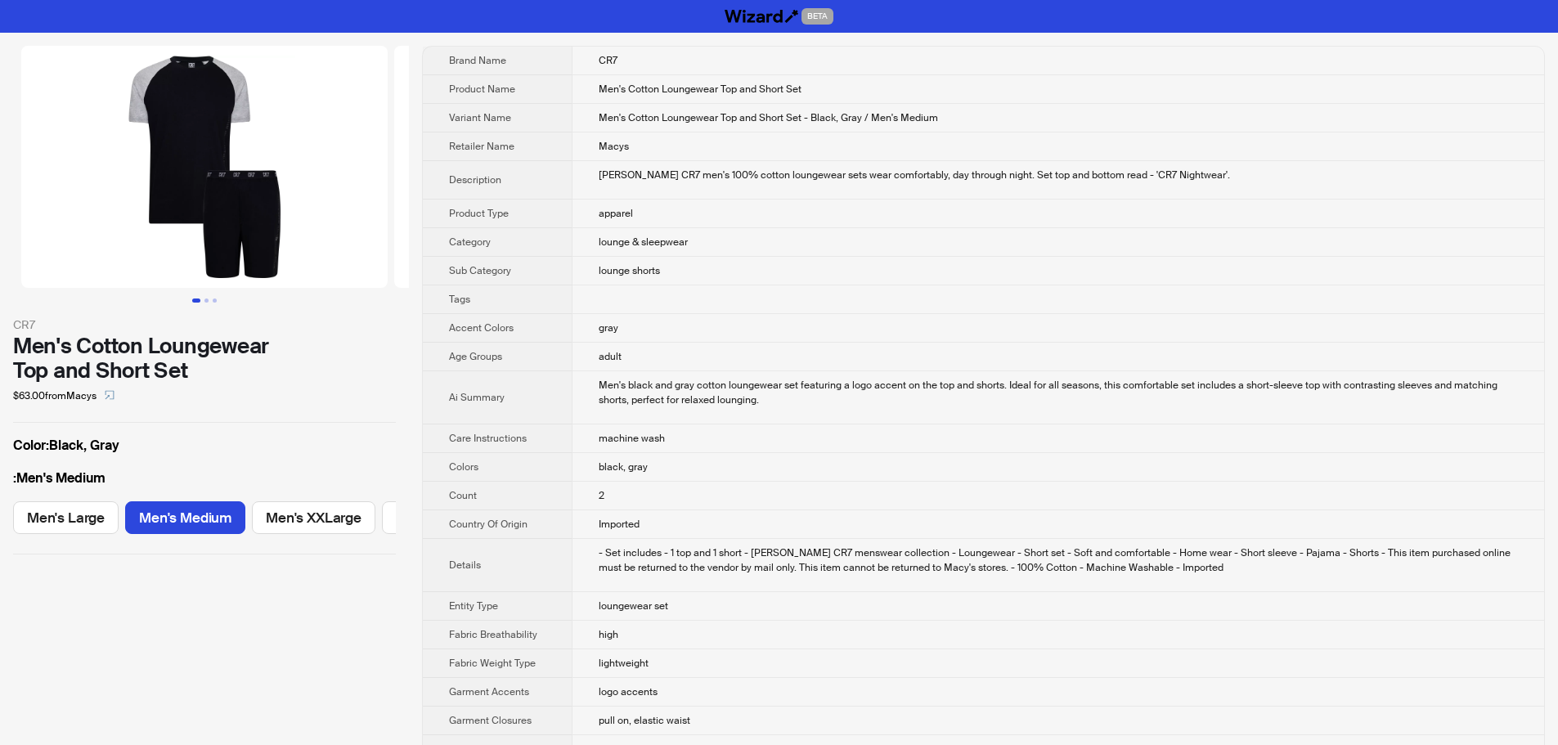
scroll to position [0, 83]
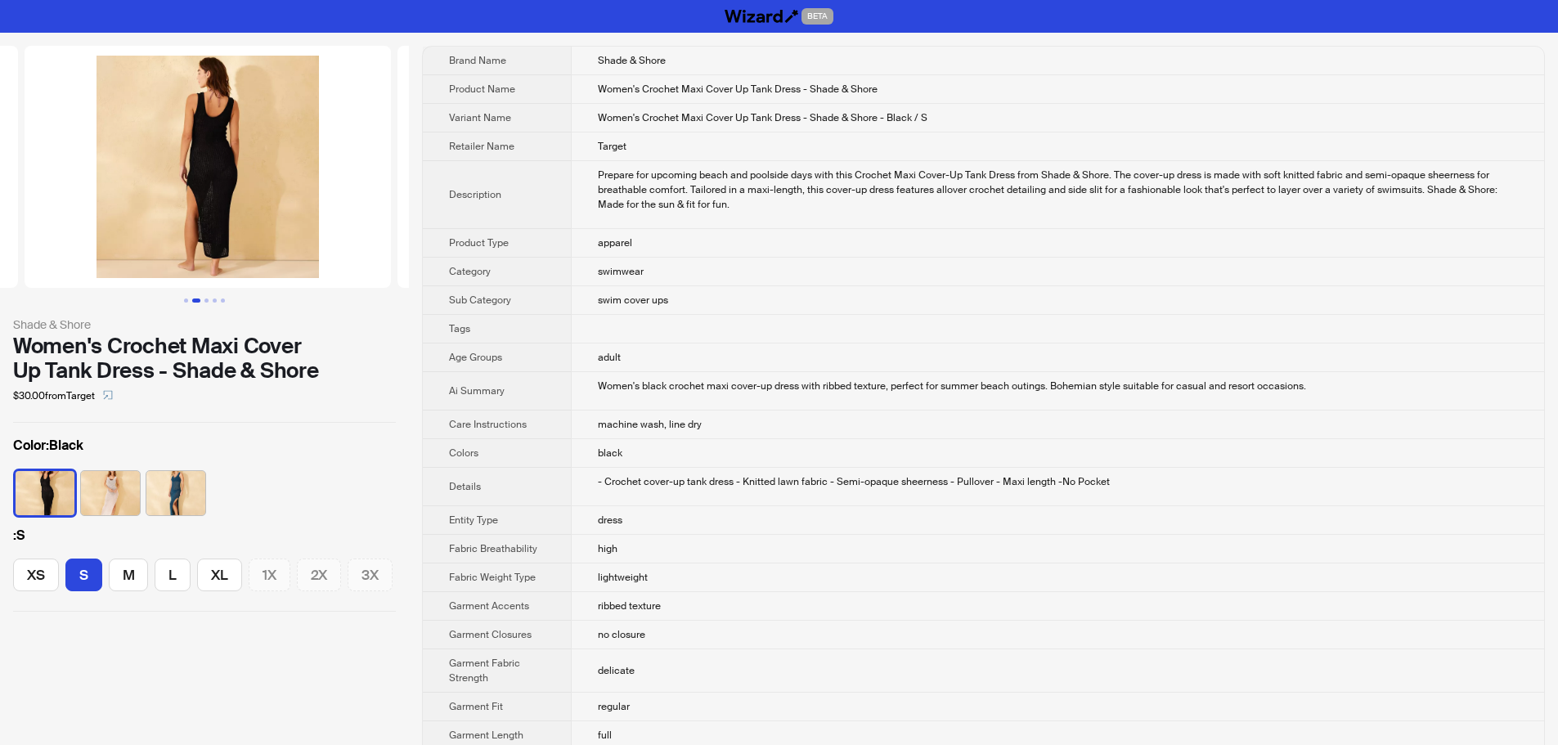
drag, startPoint x: 246, startPoint y: 206, endPoint x: 20, endPoint y: 212, distance: 226.6
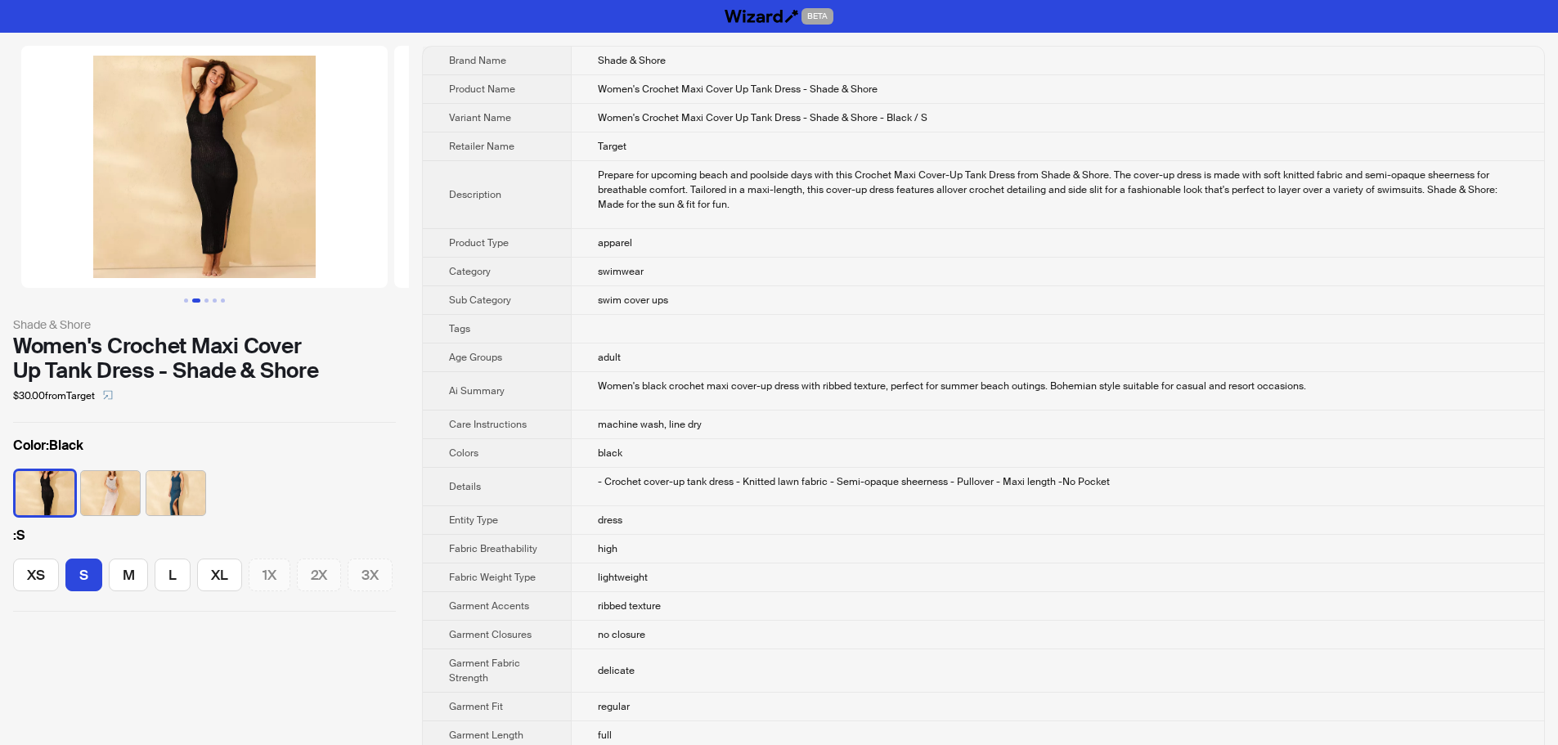
drag, startPoint x: 262, startPoint y: 230, endPoint x: 490, endPoint y: 245, distance: 227.8
click at [220, 151] on img at bounding box center [204, 167] width 366 height 242
click at [225, 132] on img at bounding box center [204, 167] width 366 height 242
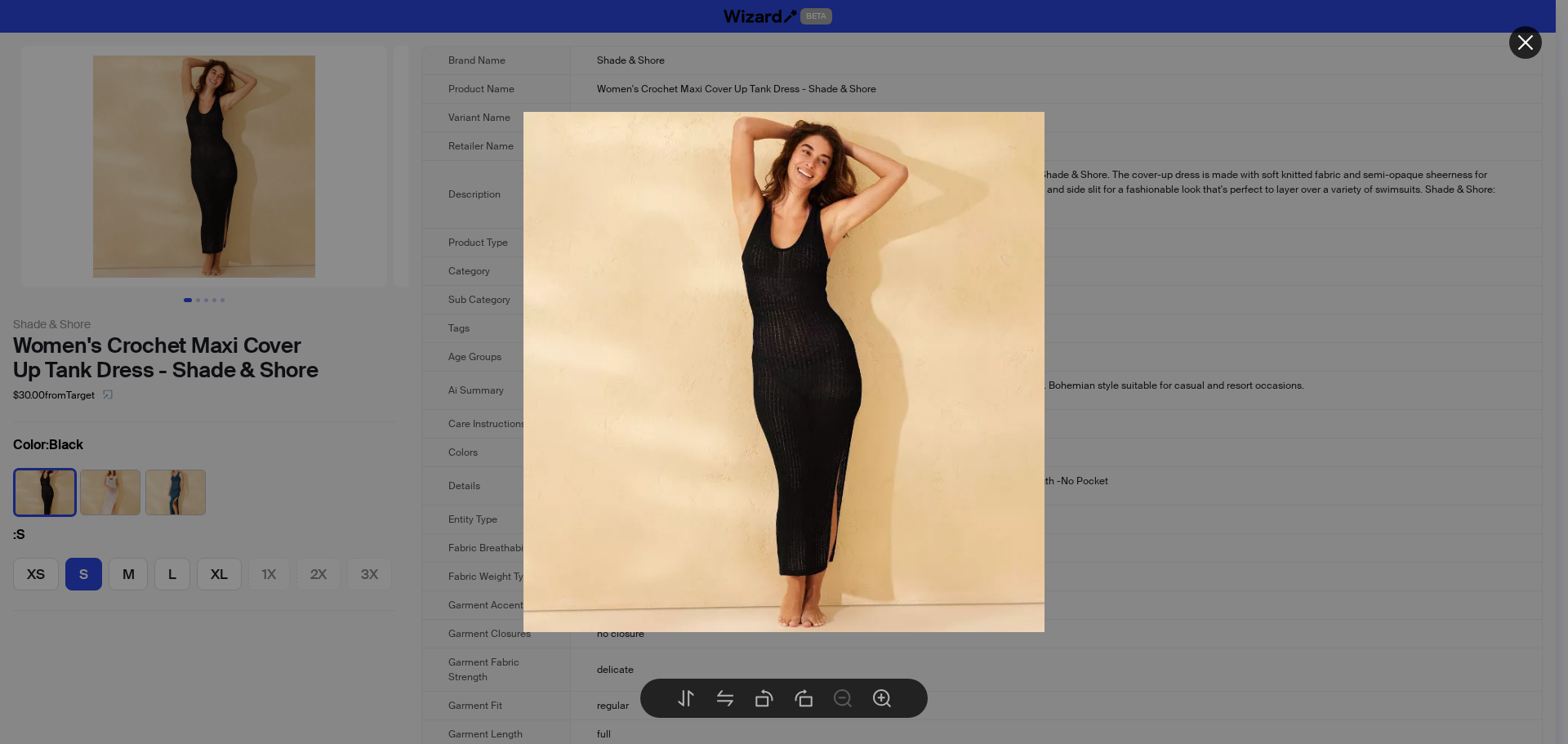
click at [1526, 47] on icon "close" at bounding box center [1526, 43] width 20 height 20
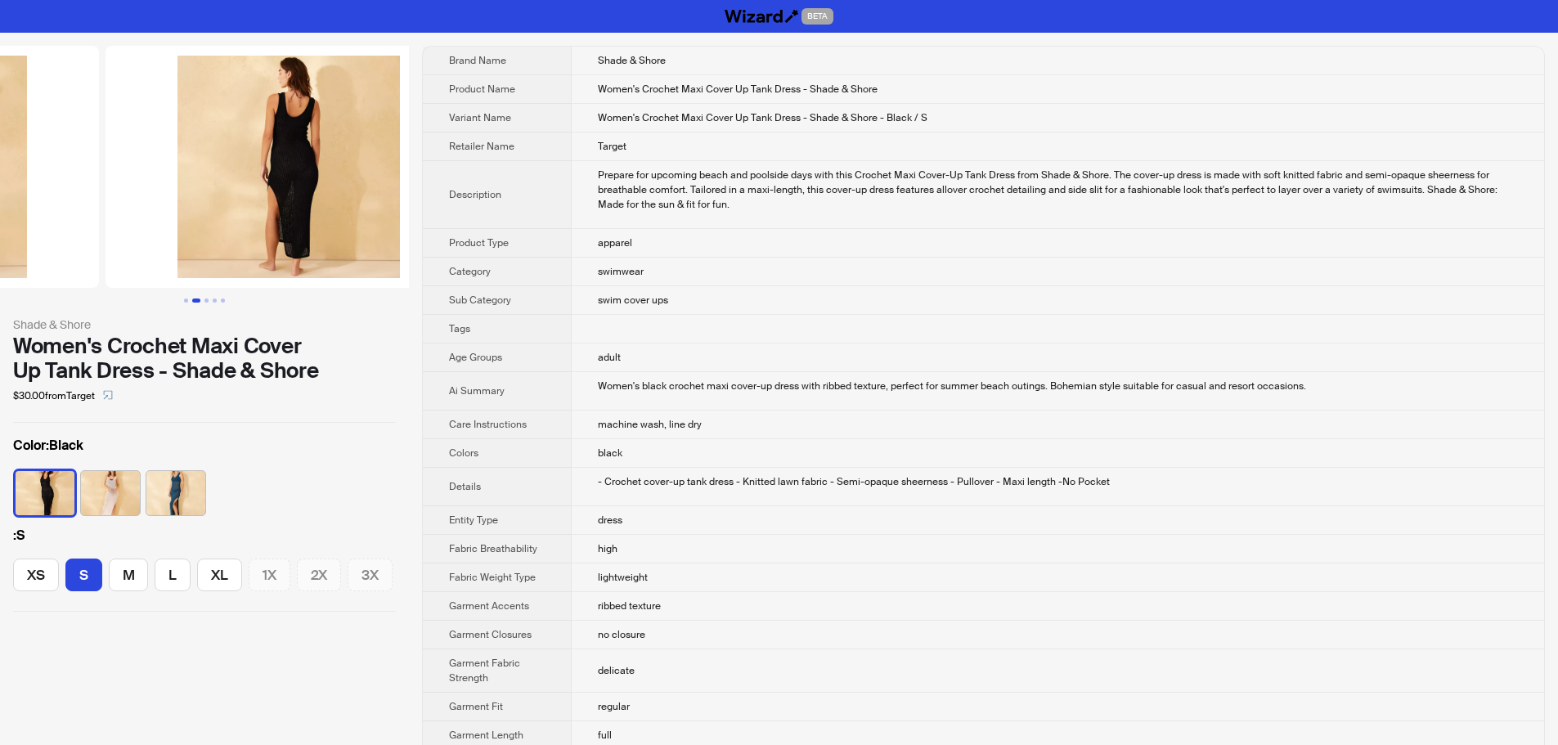
drag, startPoint x: 274, startPoint y: 209, endPoint x: 124, endPoint y: 222, distance: 150.1
click at [127, 221] on ul at bounding box center [204, 167] width 409 height 242
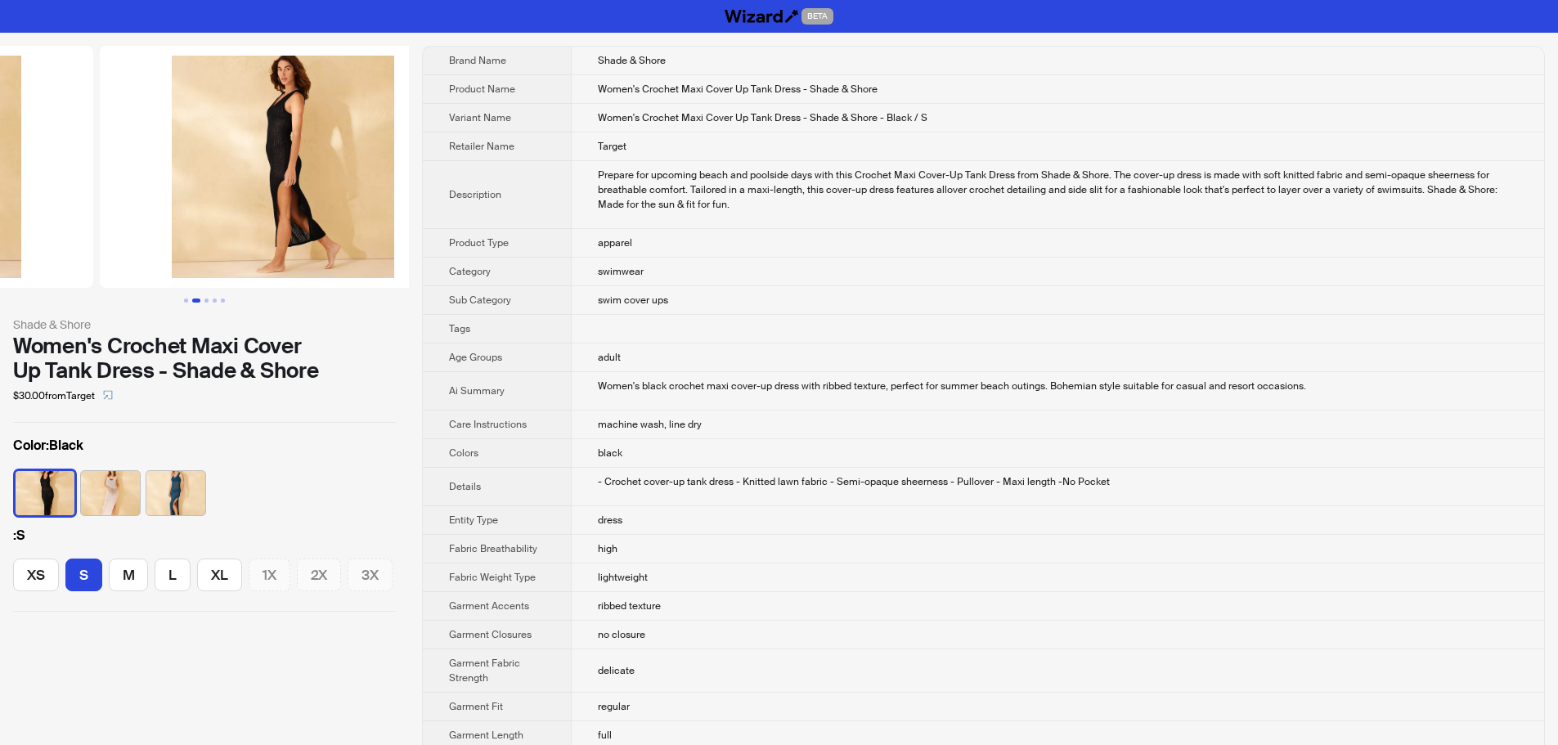
drag, startPoint x: 262, startPoint y: 218, endPoint x: 65, endPoint y: 229, distance: 196.6
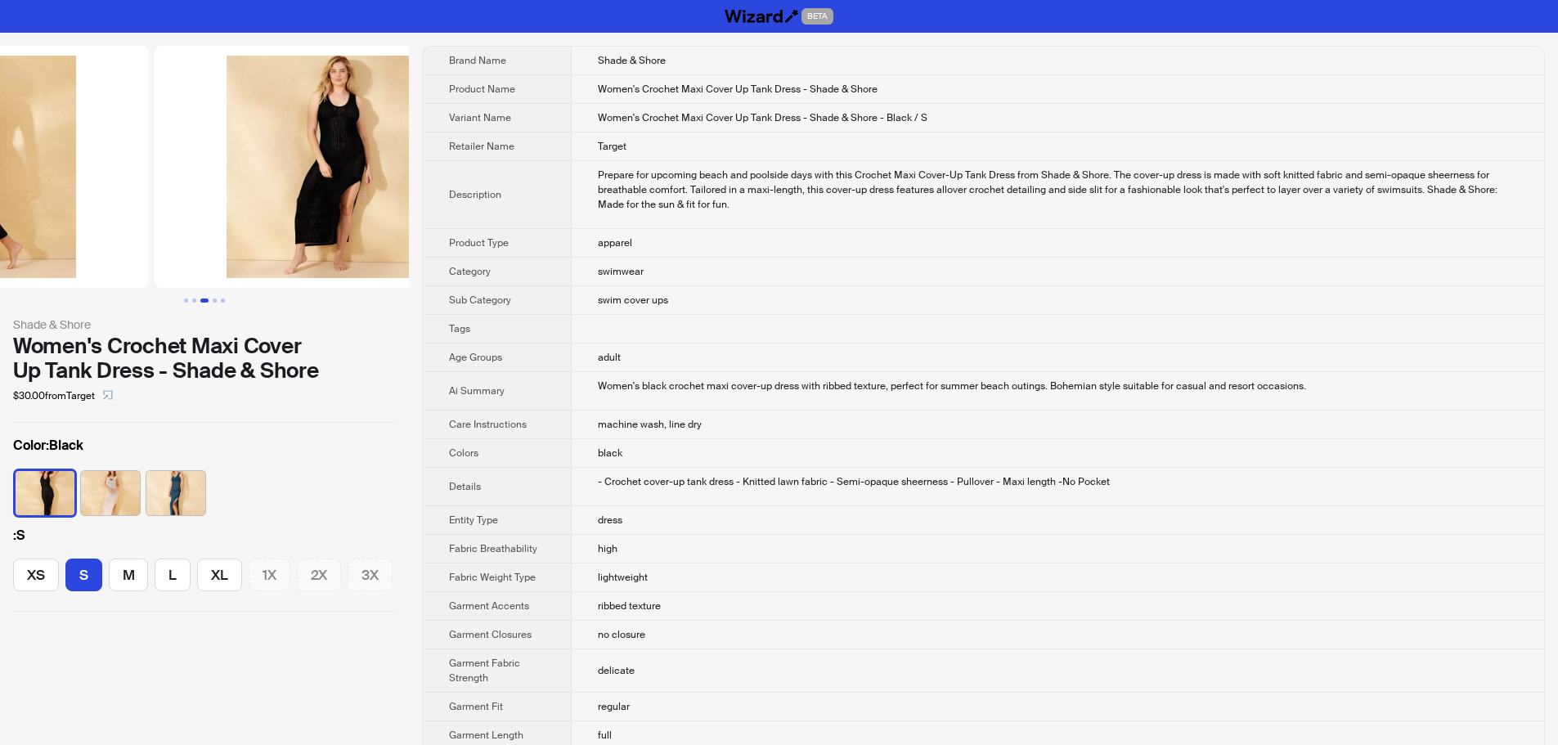
drag, startPoint x: 87, startPoint y: 223, endPoint x: 60, endPoint y: 224, distance: 27.8
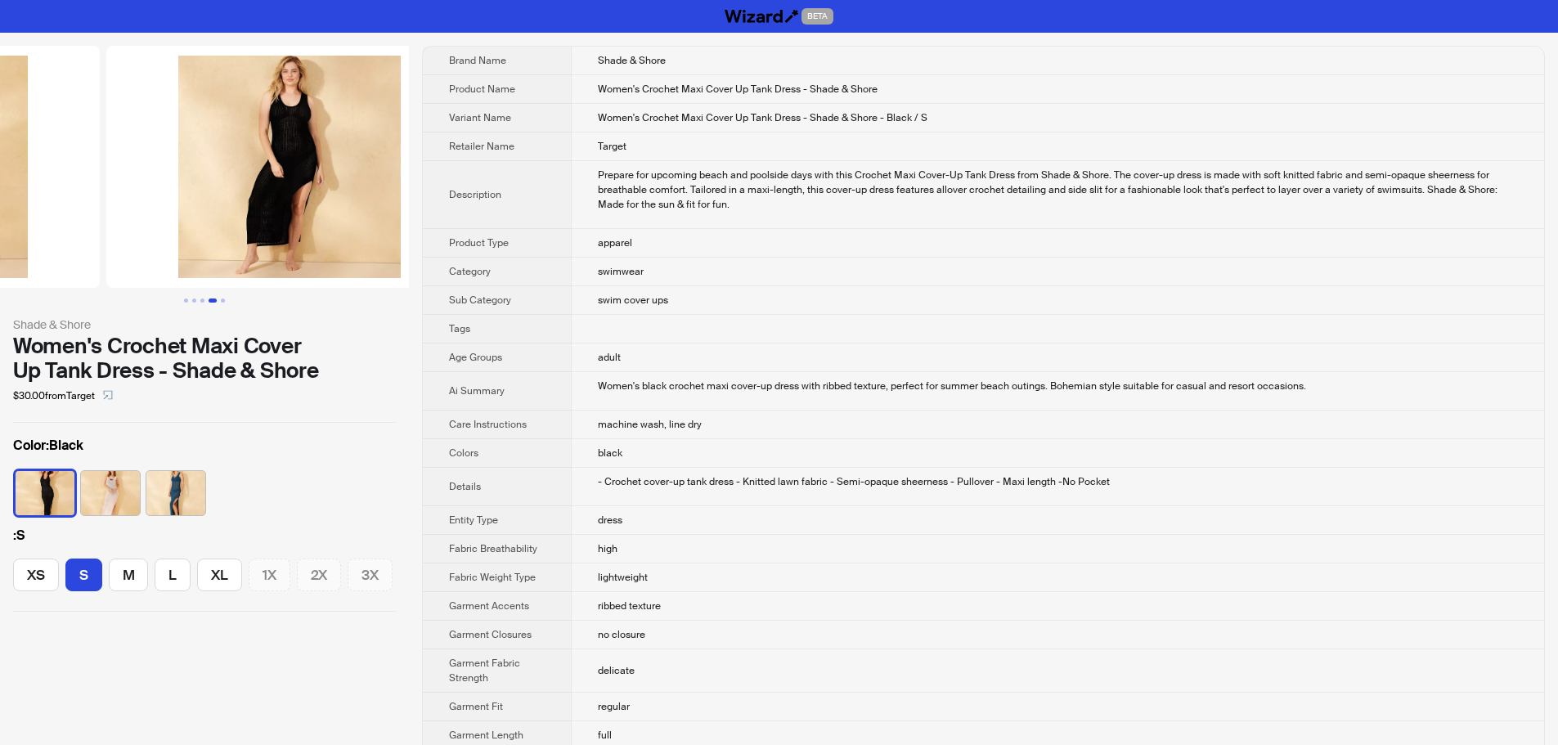
drag, startPoint x: 223, startPoint y: 219, endPoint x: 263, endPoint y: 220, distance: 40.1
click at [334, 217] on img at bounding box center [288, 167] width 366 height 242
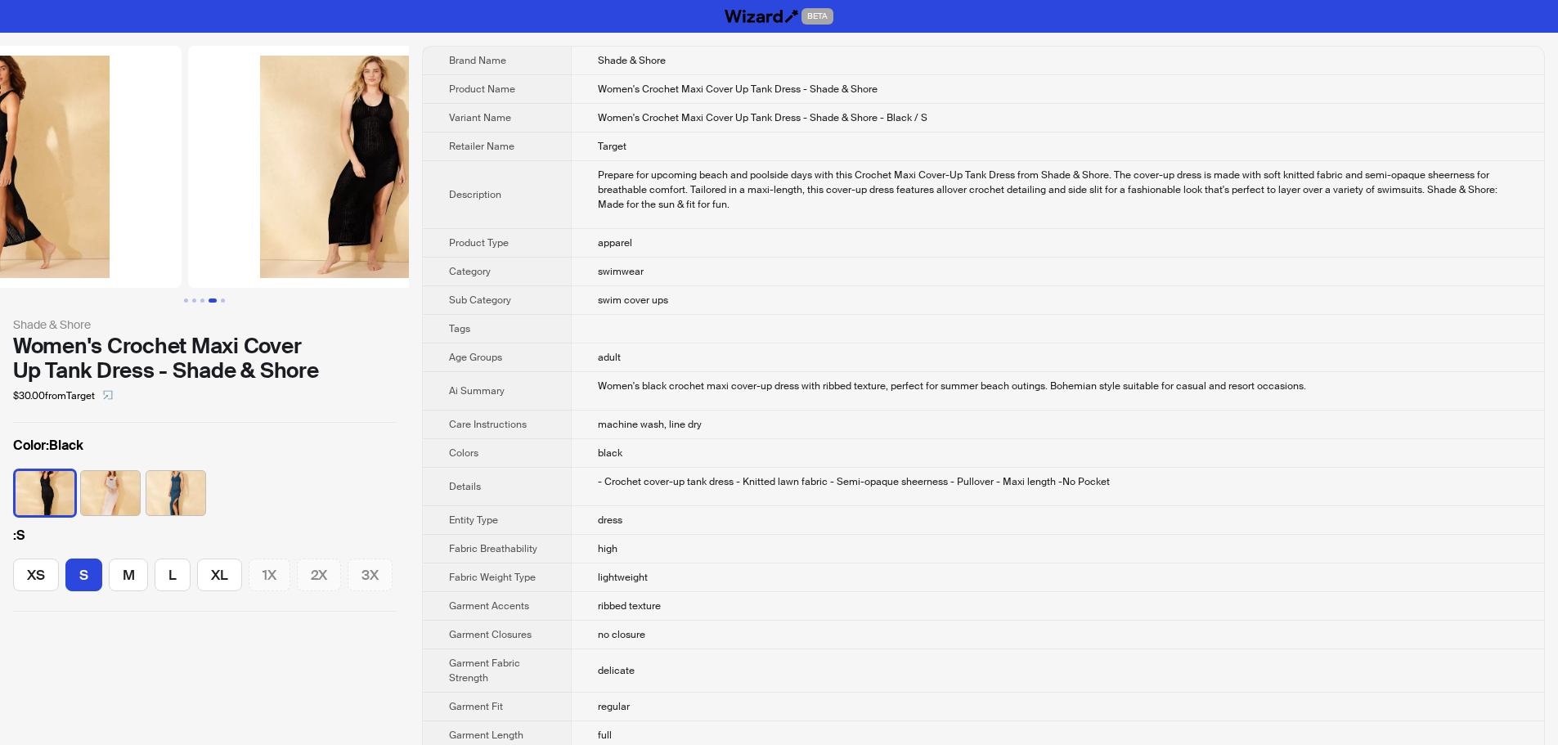
drag, startPoint x: 147, startPoint y: 221, endPoint x: 358, endPoint y: 213, distance: 211.1
click at [348, 213] on img at bounding box center [371, 167] width 366 height 242
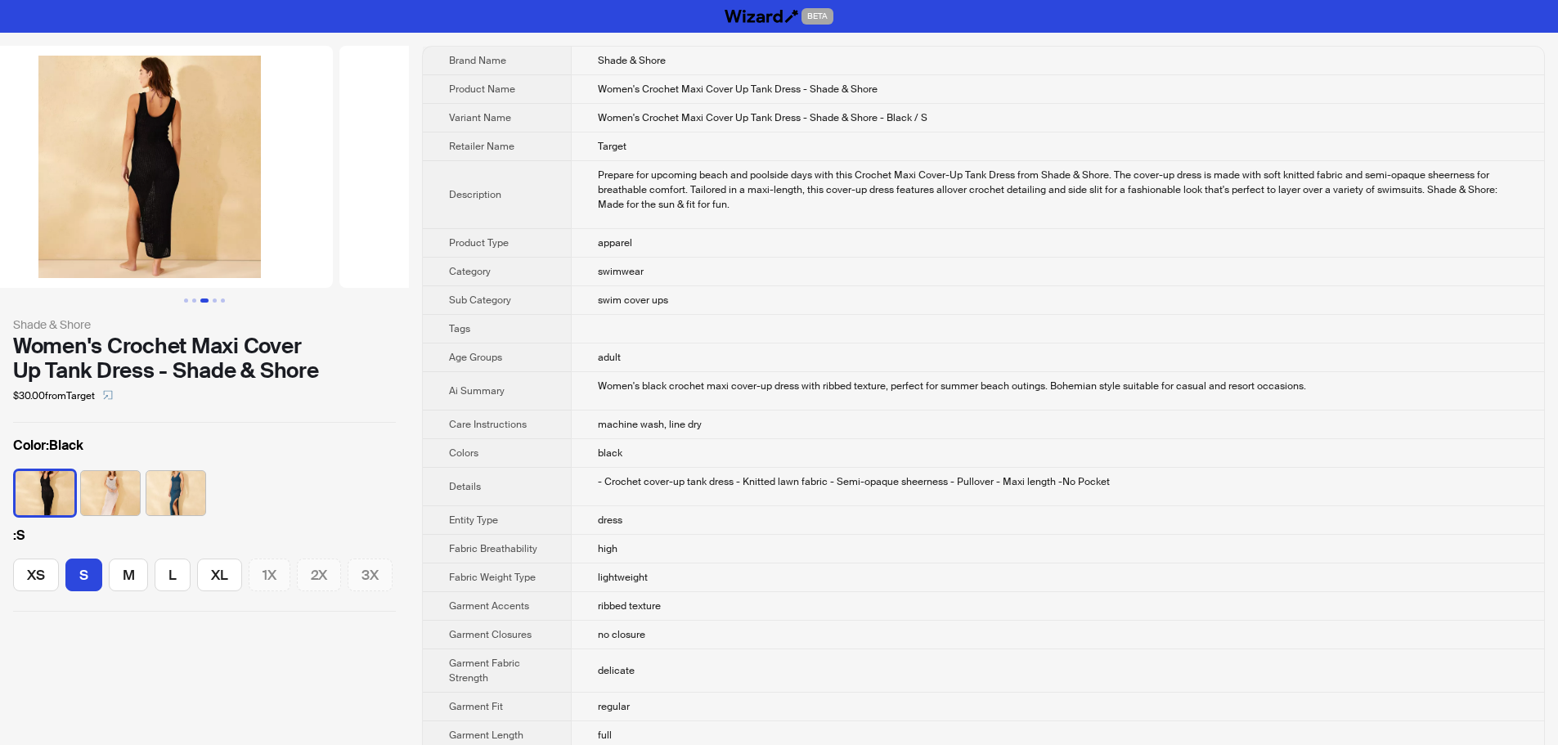
drag, startPoint x: 176, startPoint y: 218, endPoint x: 406, endPoint y: 218, distance: 230.6
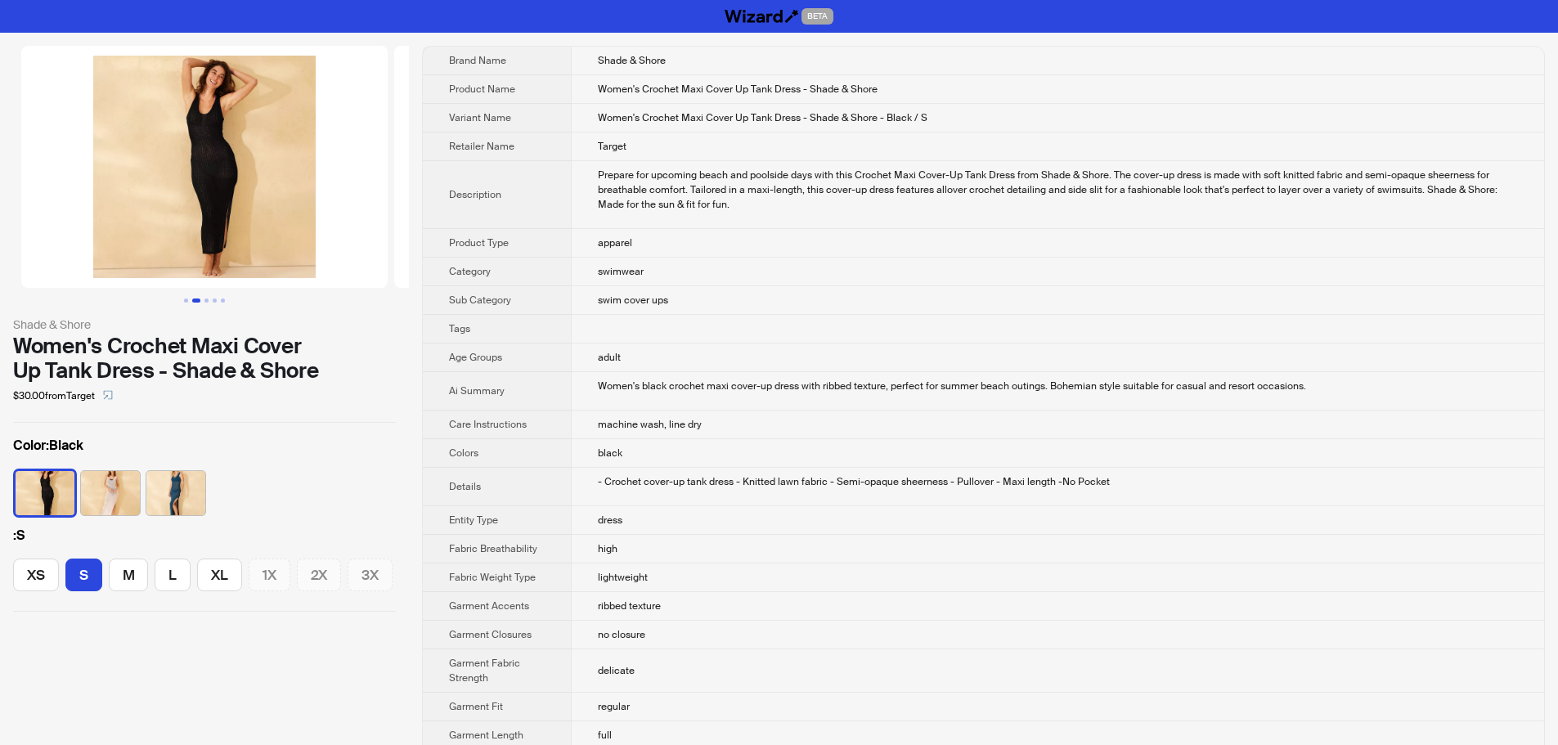
drag, startPoint x: 266, startPoint y: 217, endPoint x: 864, endPoint y: 207, distance: 597.8
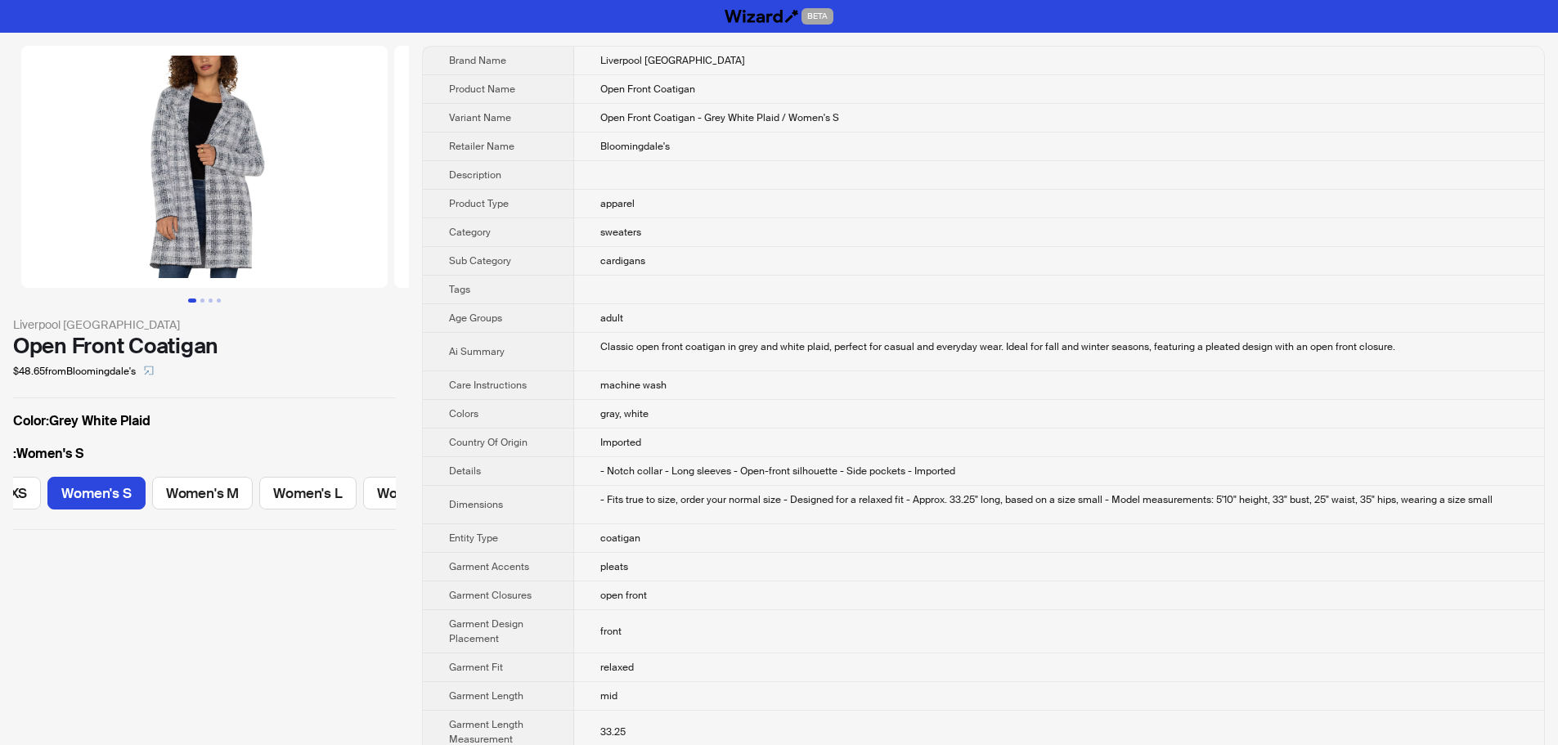
scroll to position [0, 87]
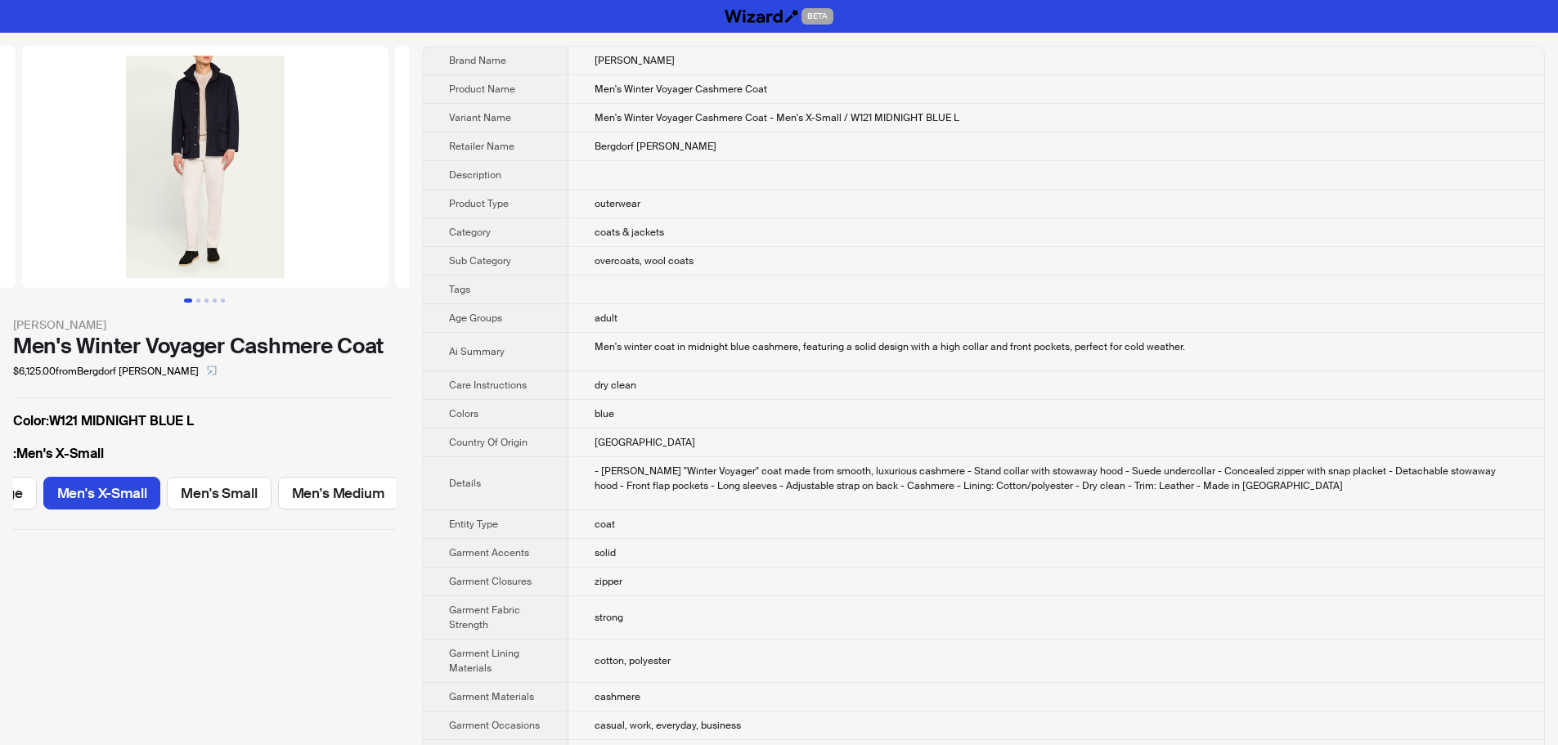
drag, startPoint x: 322, startPoint y: 206, endPoint x: 68, endPoint y: 217, distance: 254.5
click at [68, 217] on ul at bounding box center [204, 167] width 409 height 242
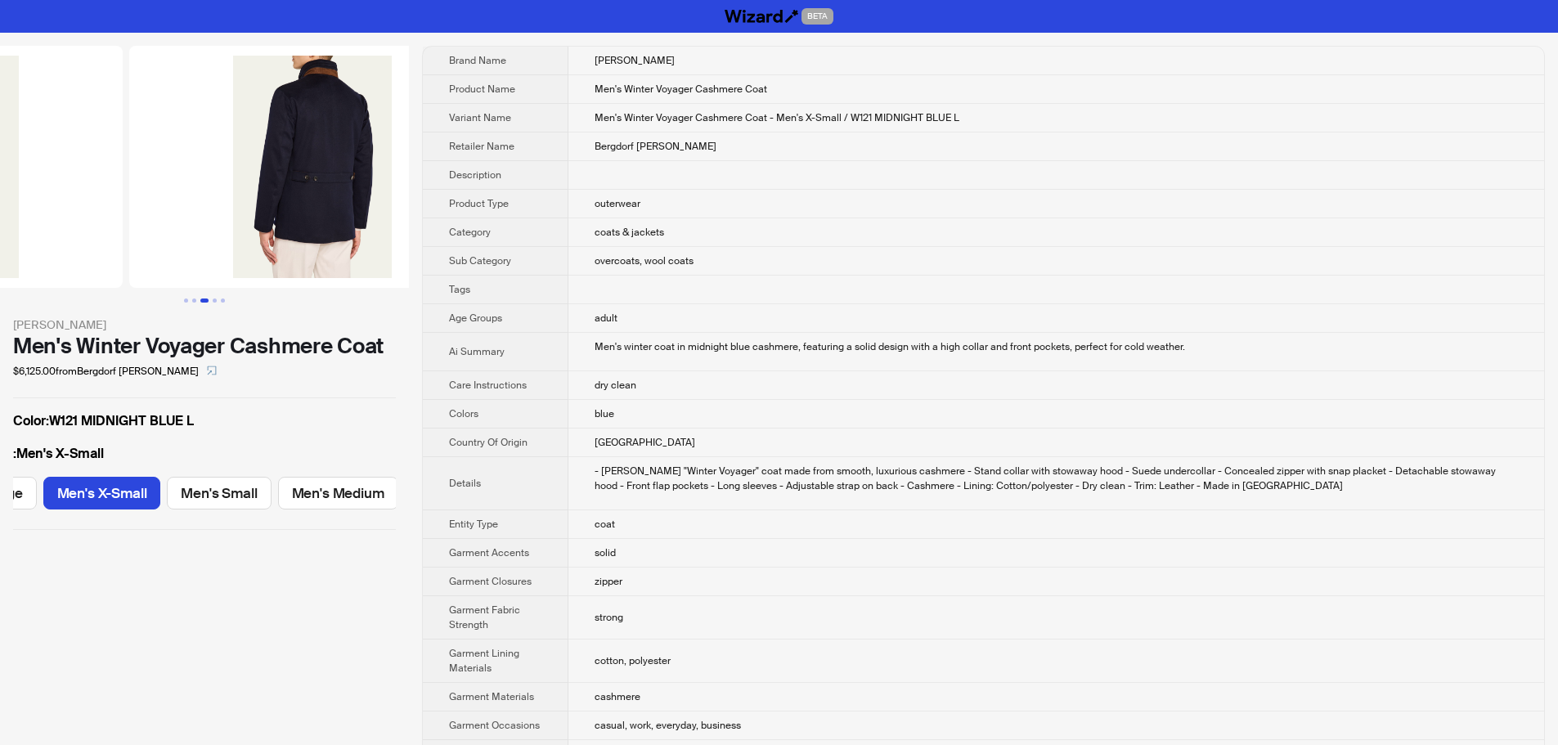
drag, startPoint x: 319, startPoint y: 221, endPoint x: 114, endPoint y: 230, distance: 204.6
click at [114, 230] on ul at bounding box center [204, 167] width 409 height 242
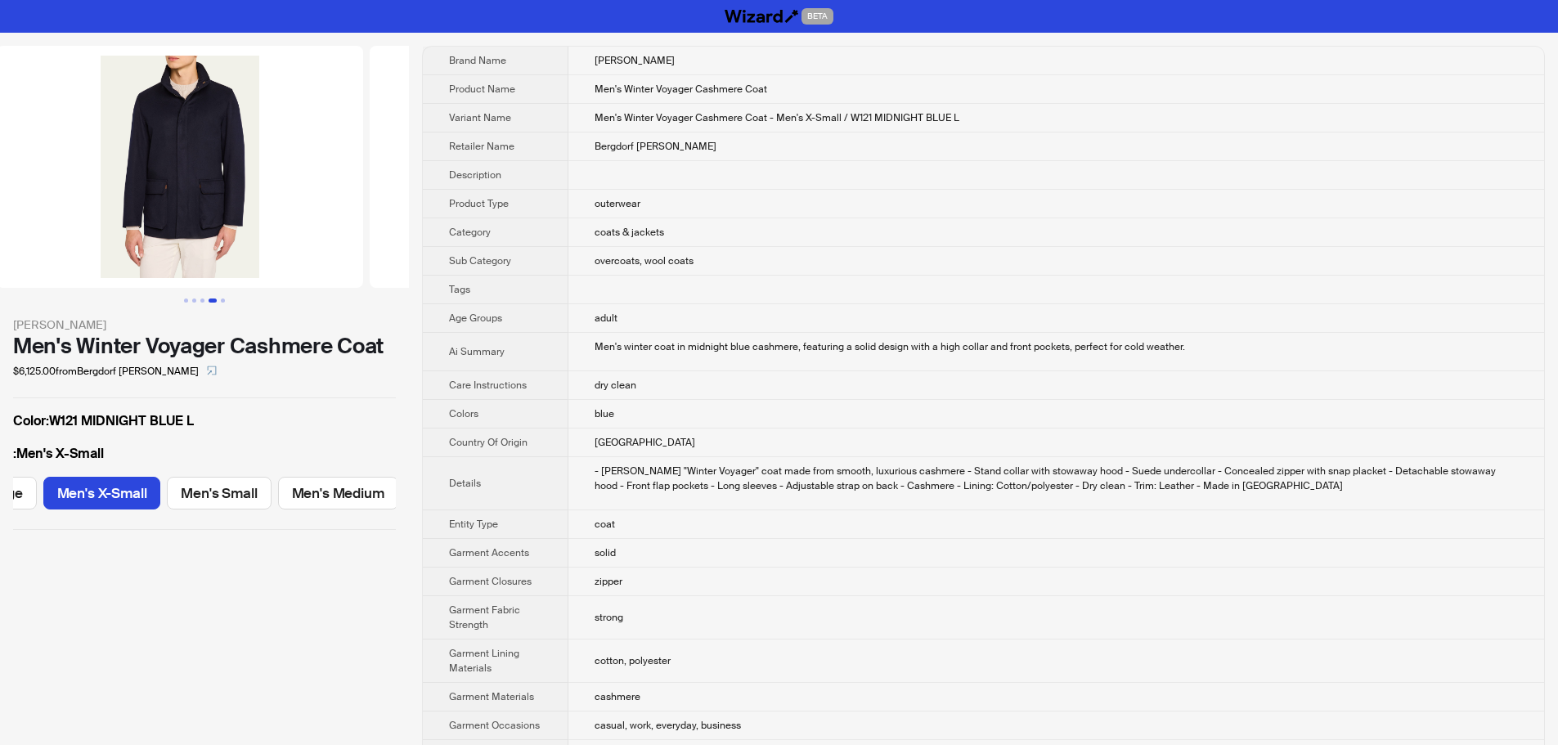
drag, startPoint x: 310, startPoint y: 214, endPoint x: 28, endPoint y: 197, distance: 282.6
click at [28, 197] on ul at bounding box center [204, 167] width 409 height 242
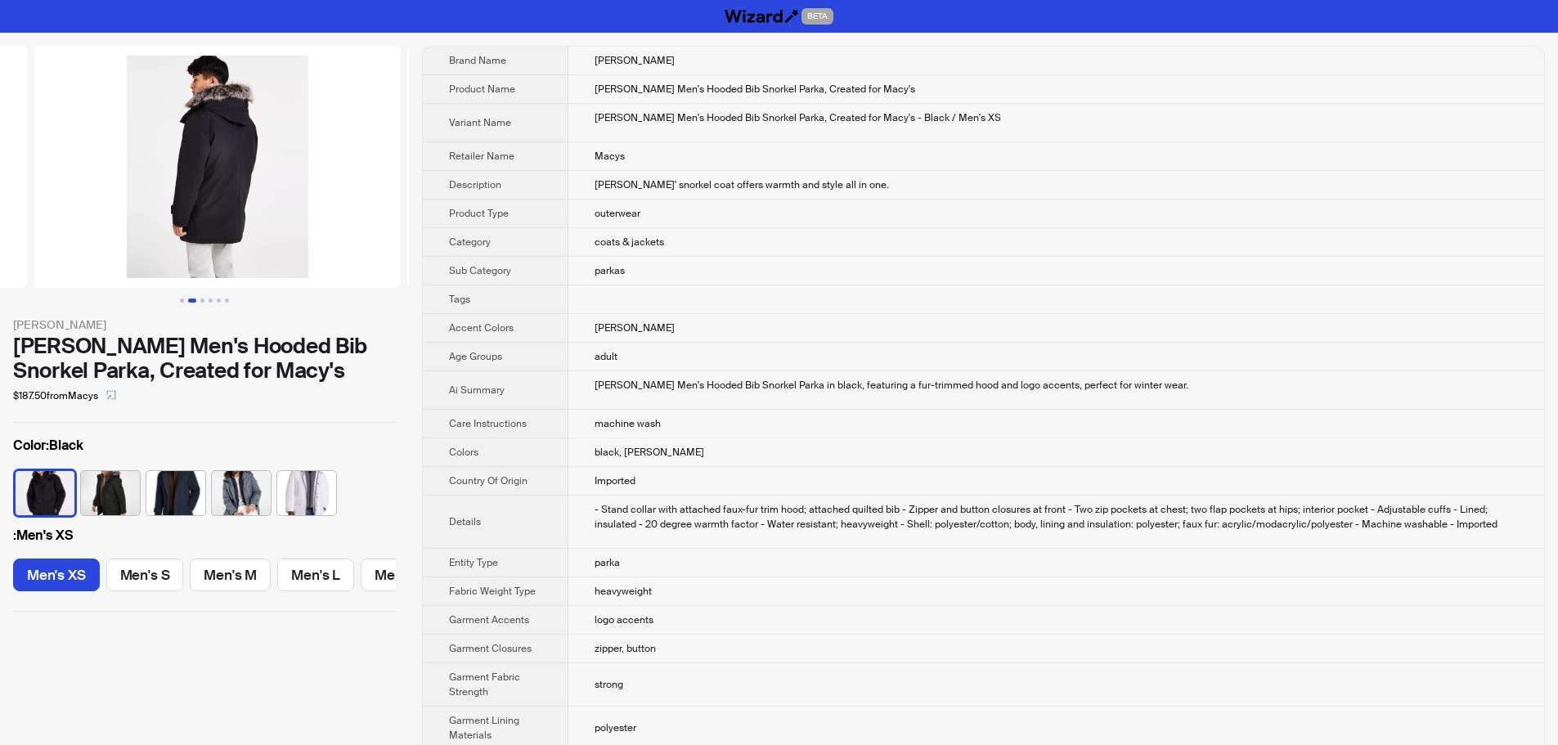
drag, startPoint x: 240, startPoint y: 223, endPoint x: 0, endPoint y: 227, distance: 239.6
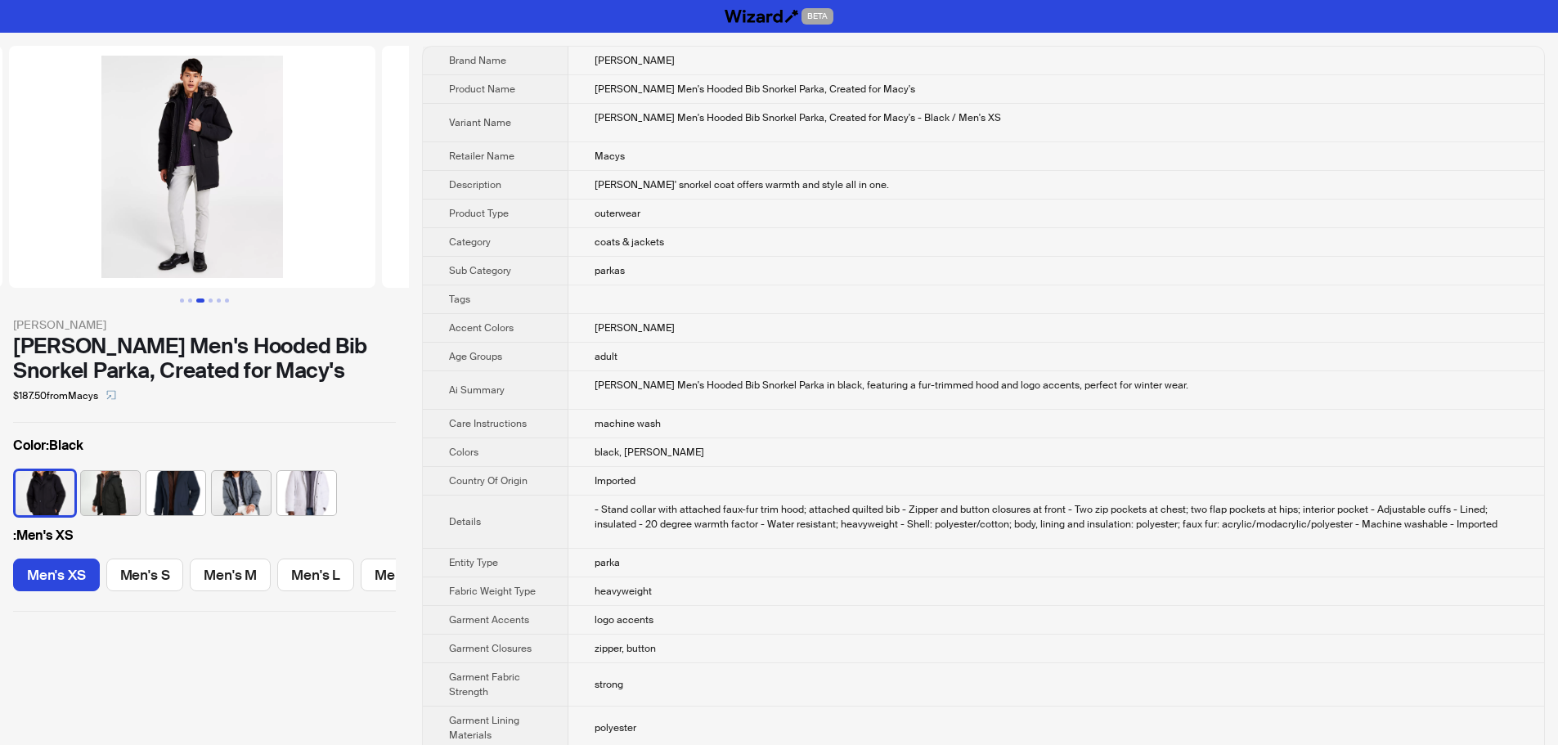
drag, startPoint x: 339, startPoint y: 223, endPoint x: 82, endPoint y: 224, distance: 256.8
click at [82, 224] on ul at bounding box center [204, 167] width 409 height 242
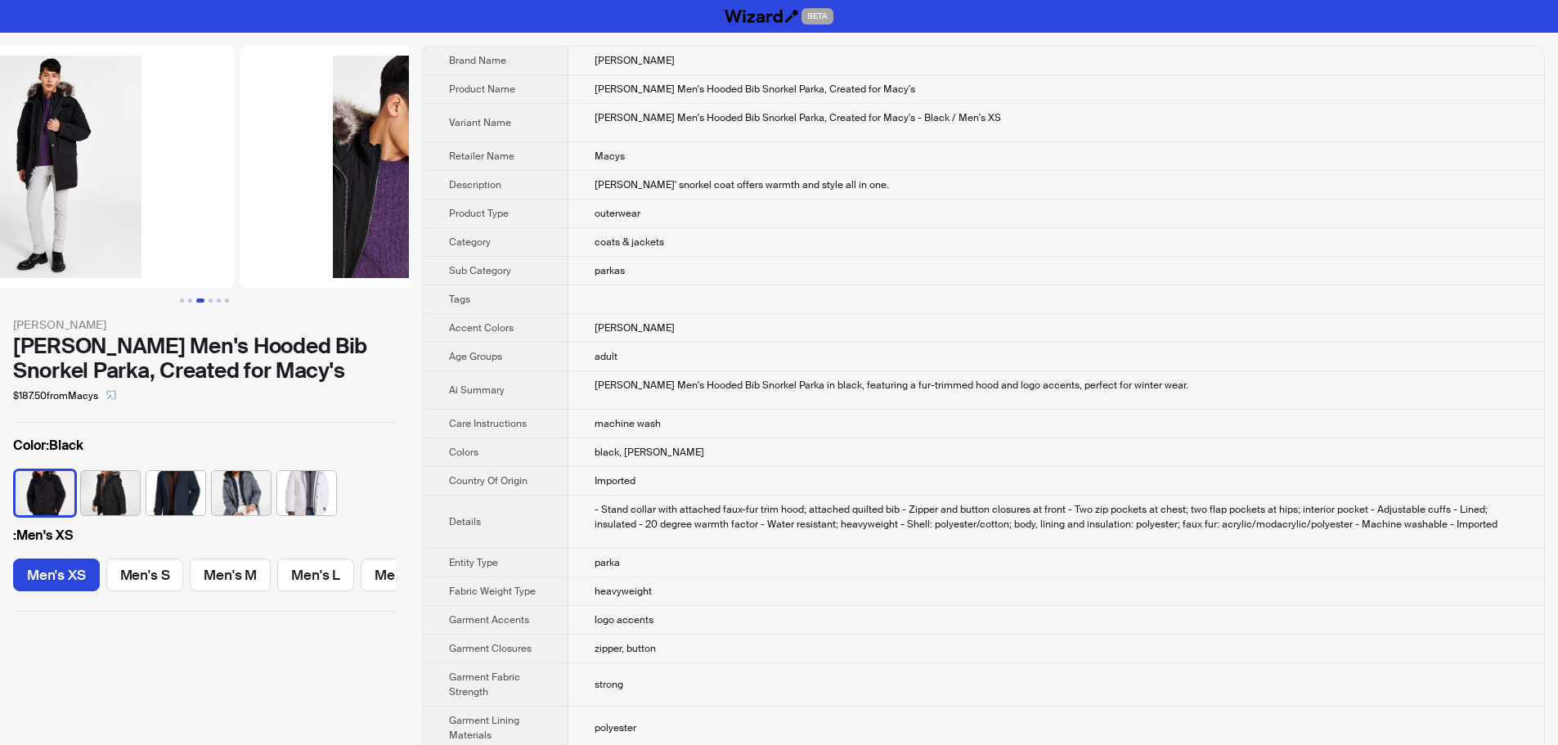
scroll to position [0, 1119]
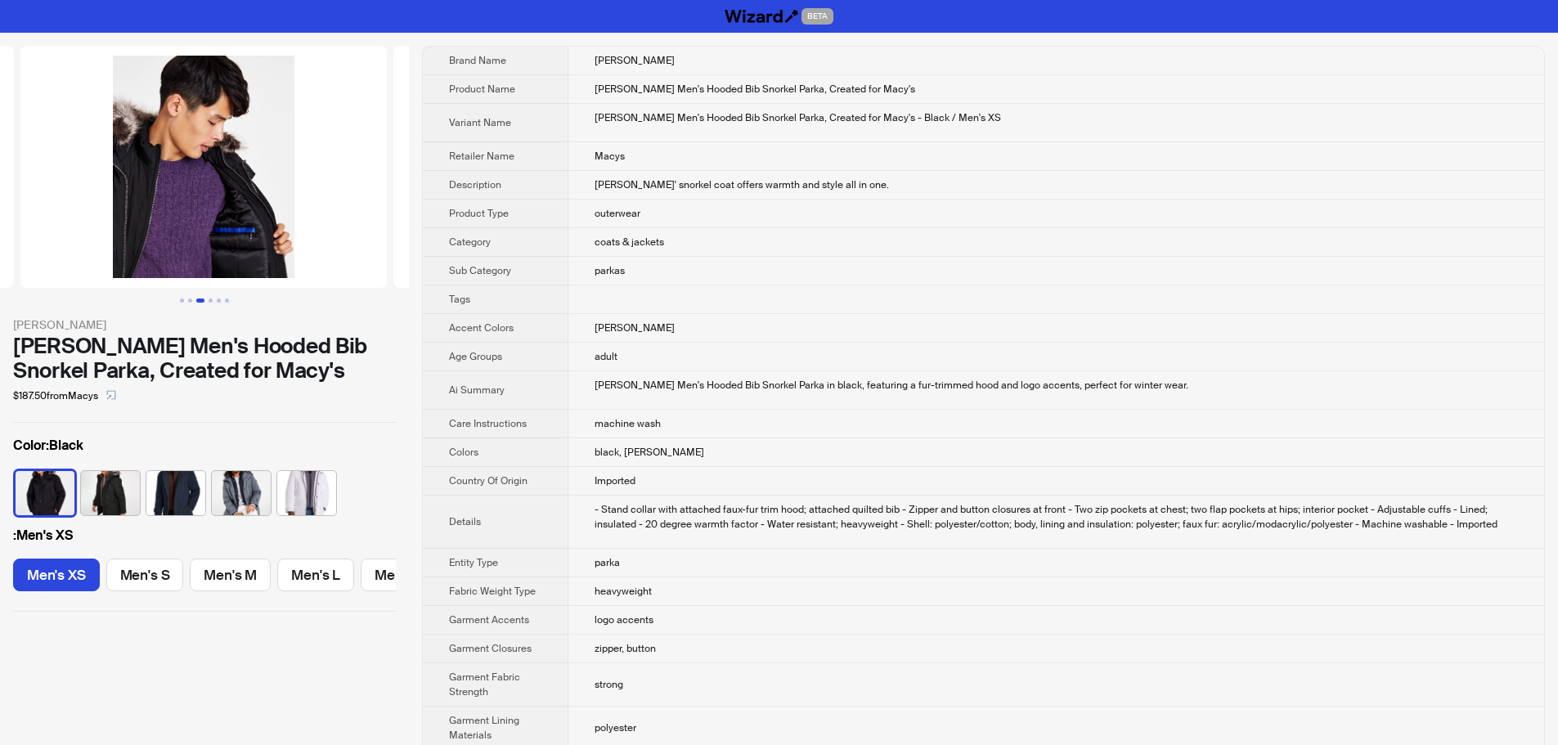
drag, startPoint x: 265, startPoint y: 219, endPoint x: 0, endPoint y: 221, distance: 264.9
click at [0, 221] on ul at bounding box center [204, 167] width 409 height 242
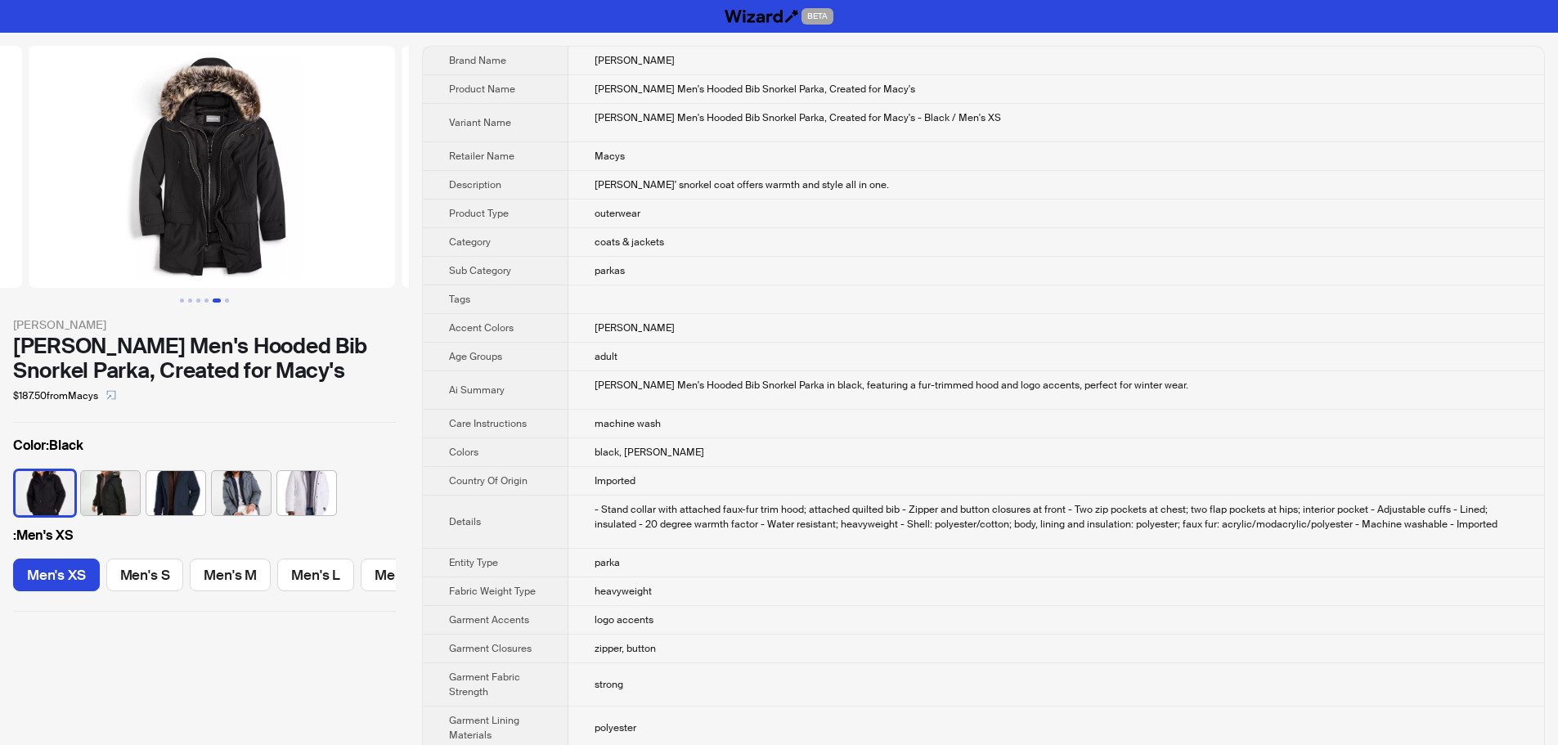
scroll to position [0, 1492]
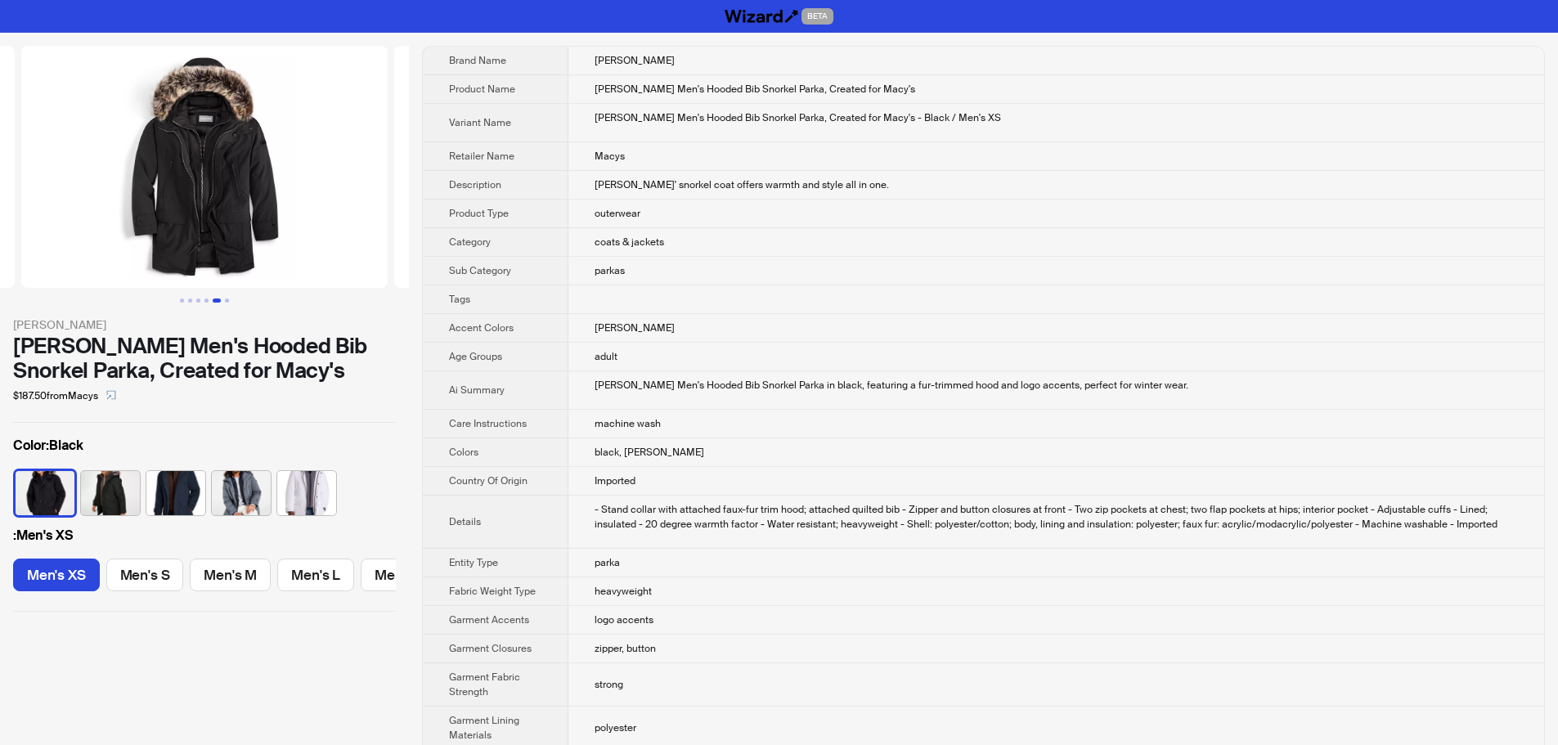
drag, startPoint x: 249, startPoint y: 212, endPoint x: 0, endPoint y: 229, distance: 249.2
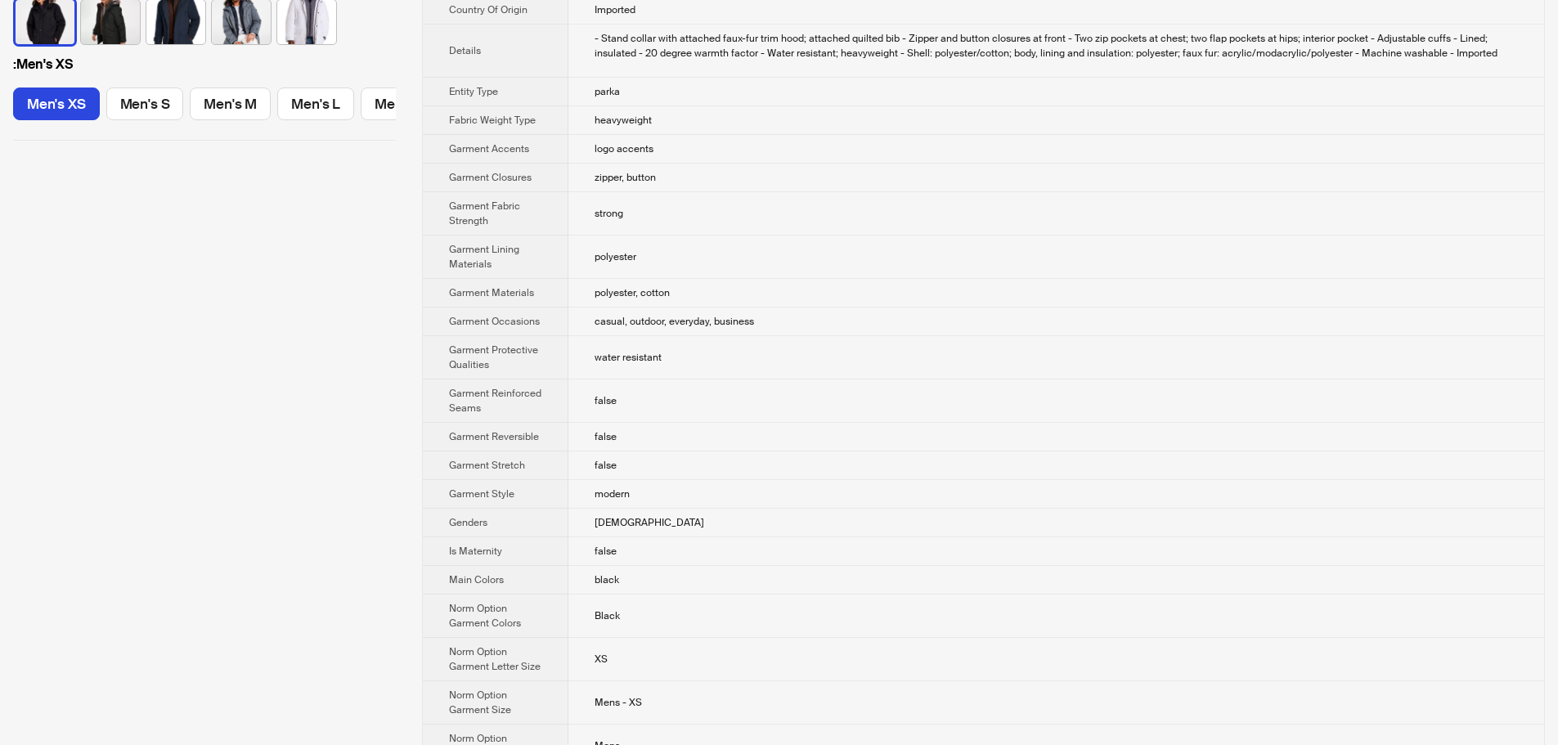
scroll to position [491, 0]
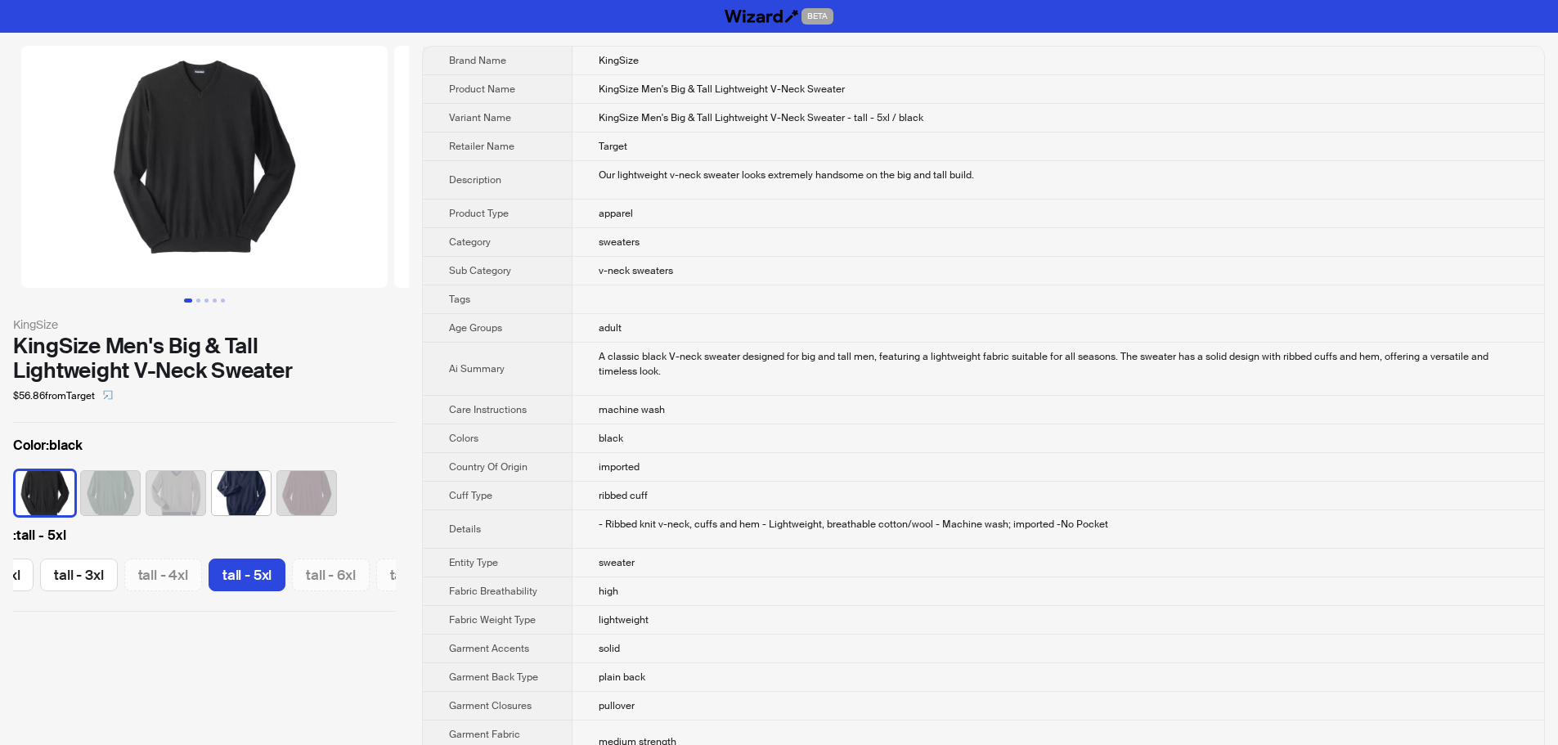
scroll to position [0, 720]
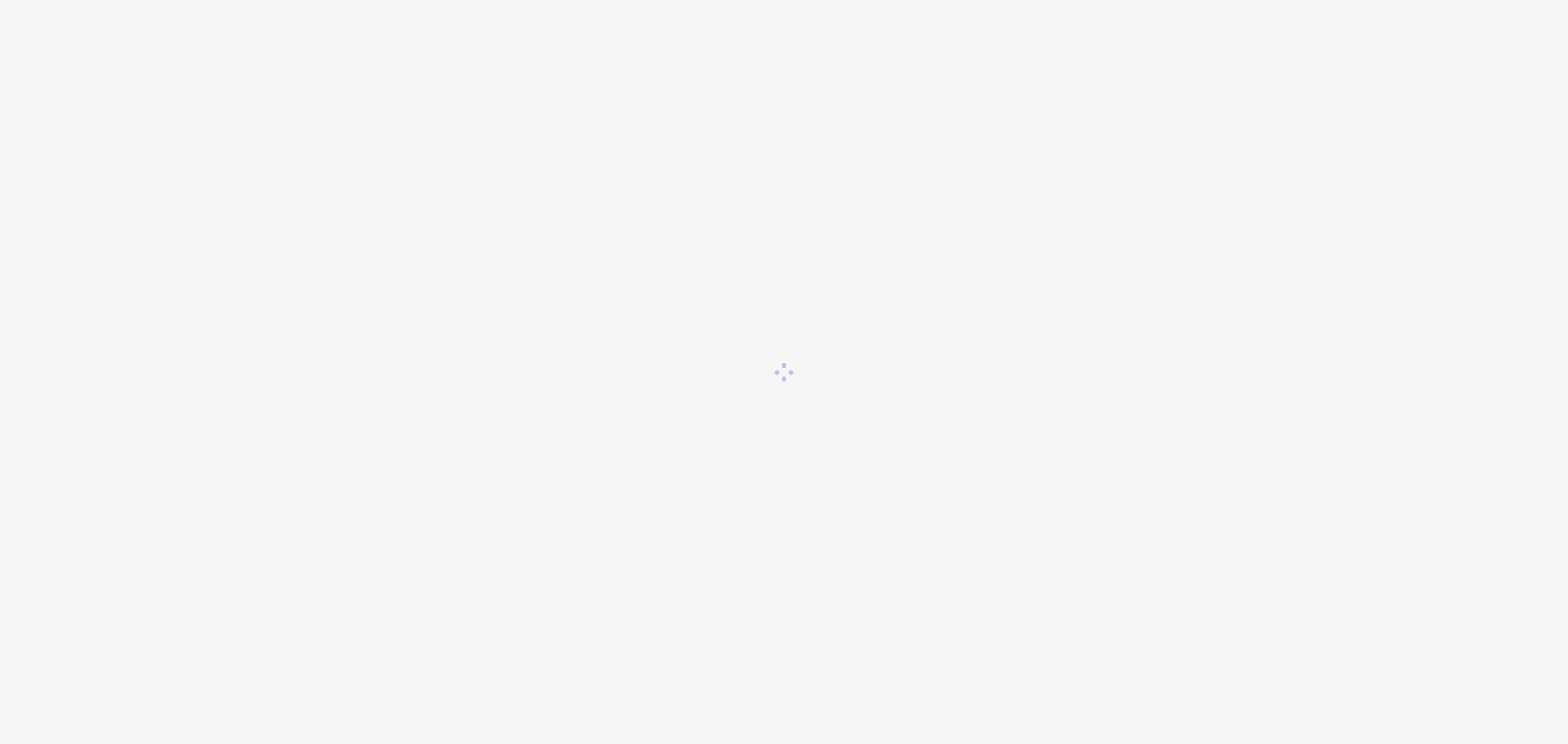
click at [288, 454] on div at bounding box center [784, 372] width 1568 height 744
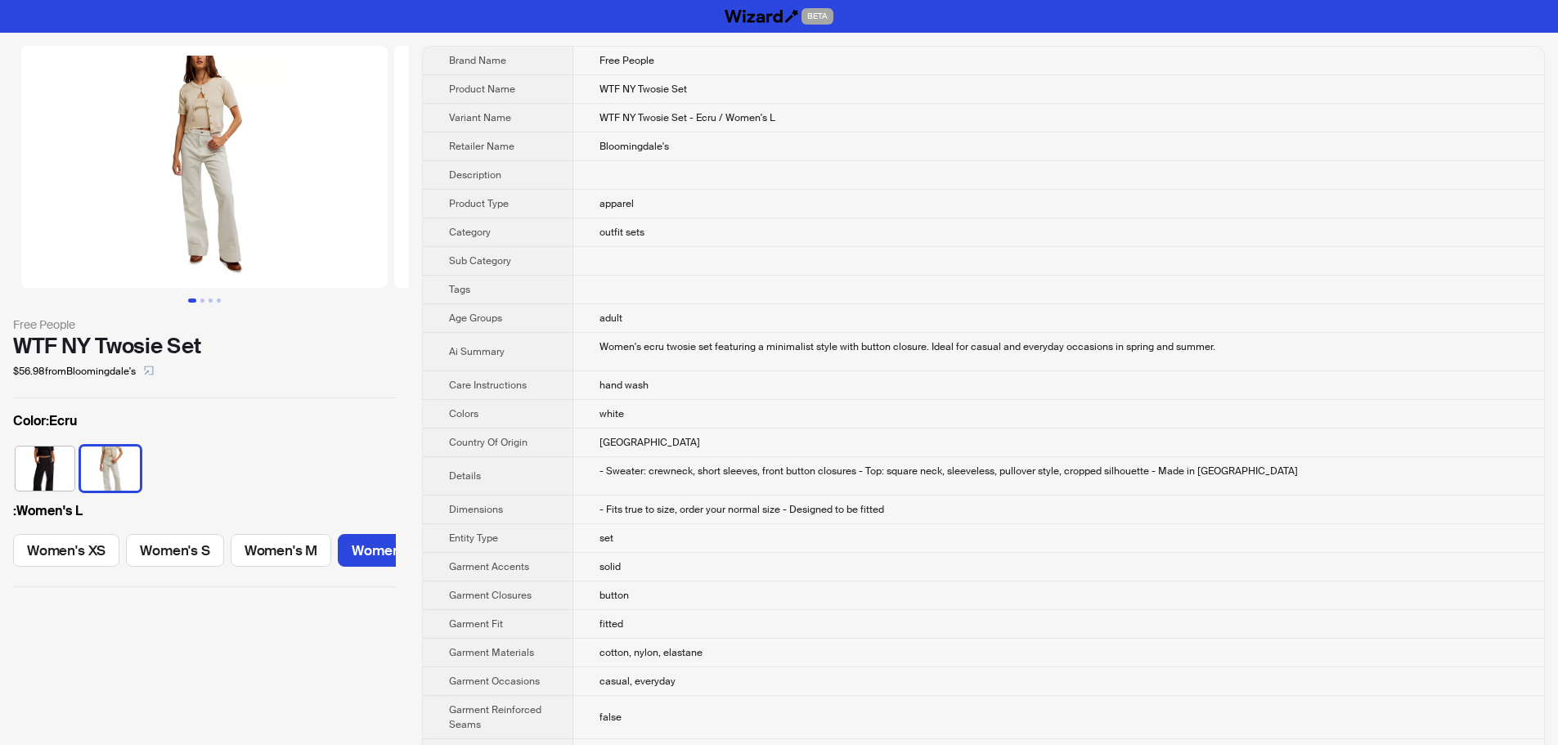
scroll to position [0, 146]
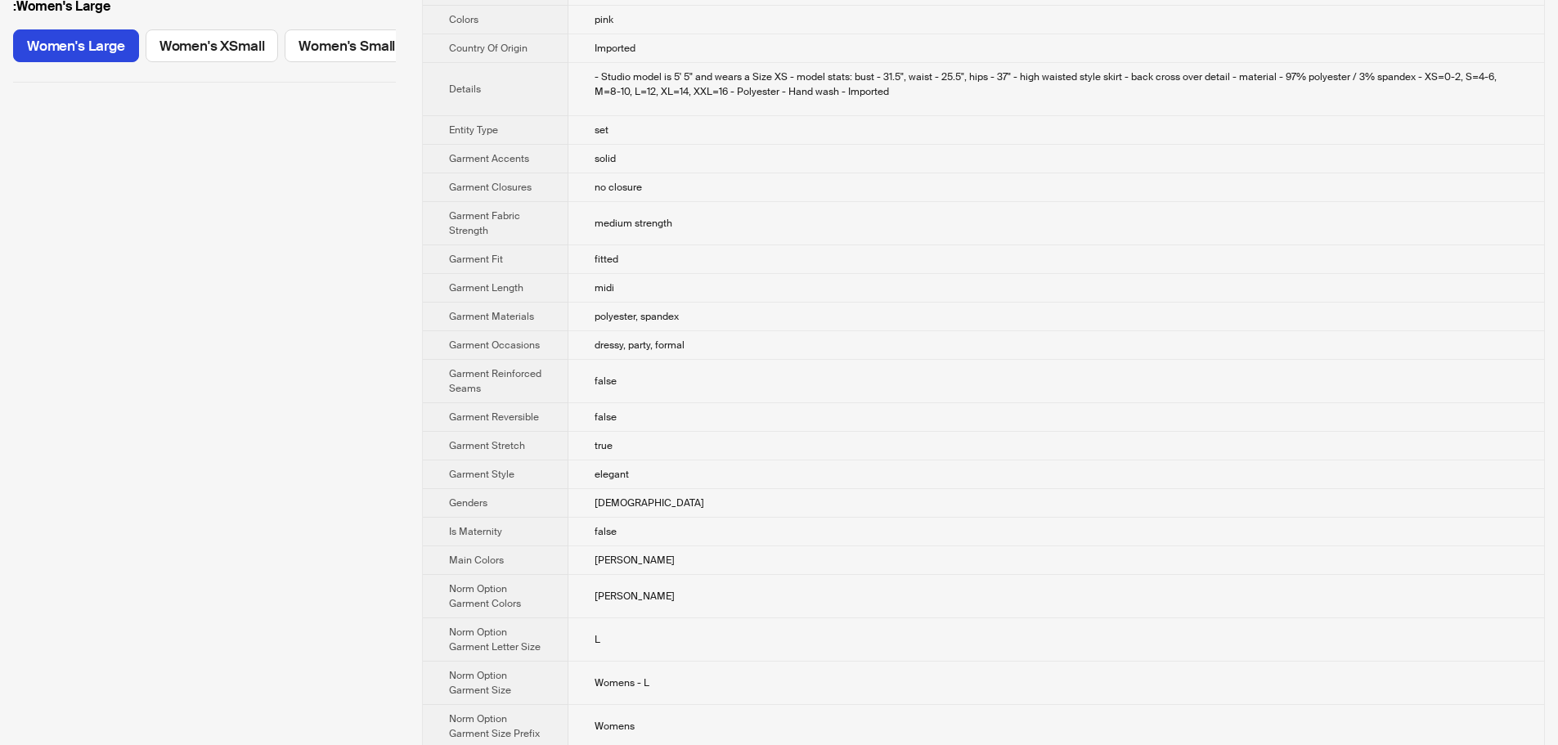
scroll to position [491, 0]
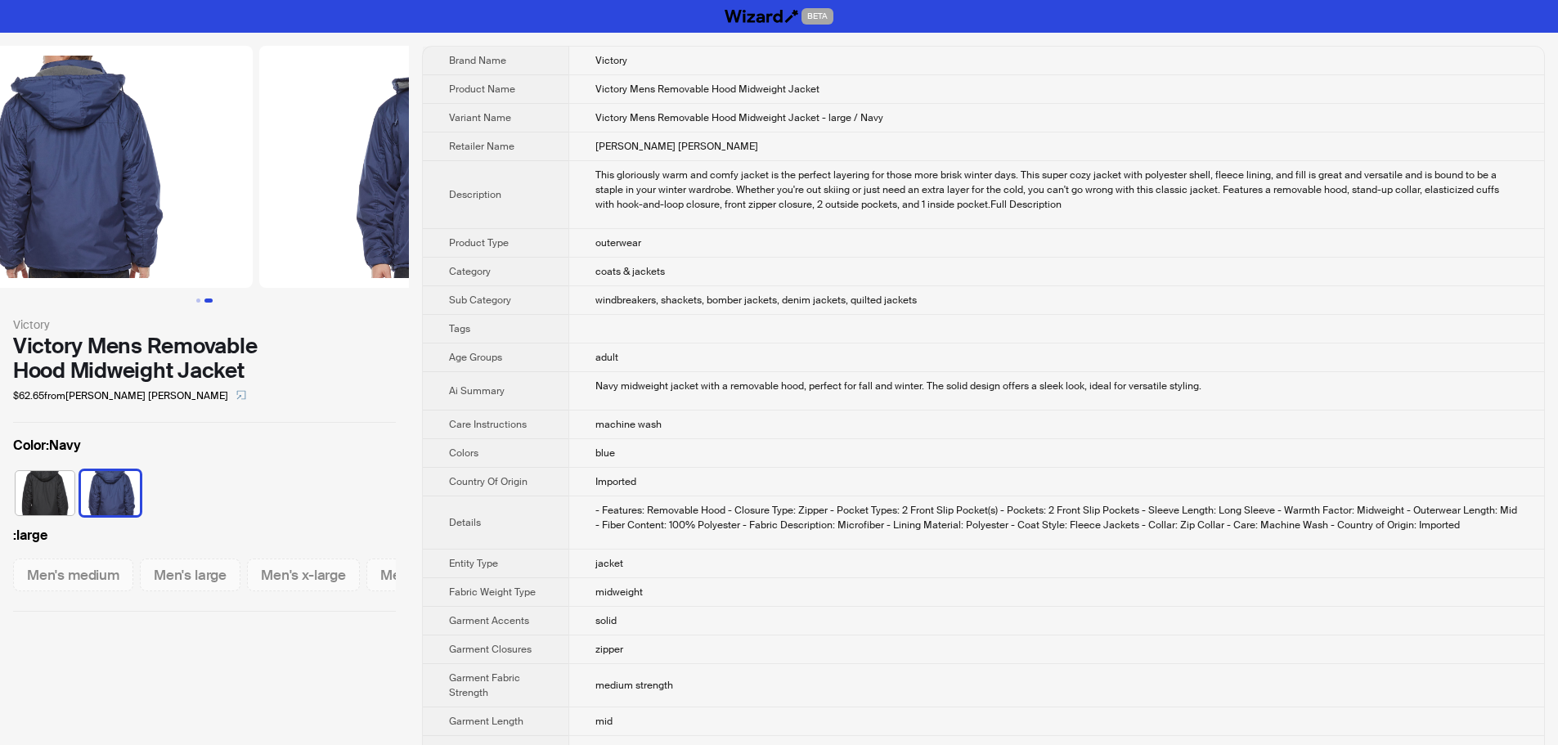
scroll to position [0, 373]
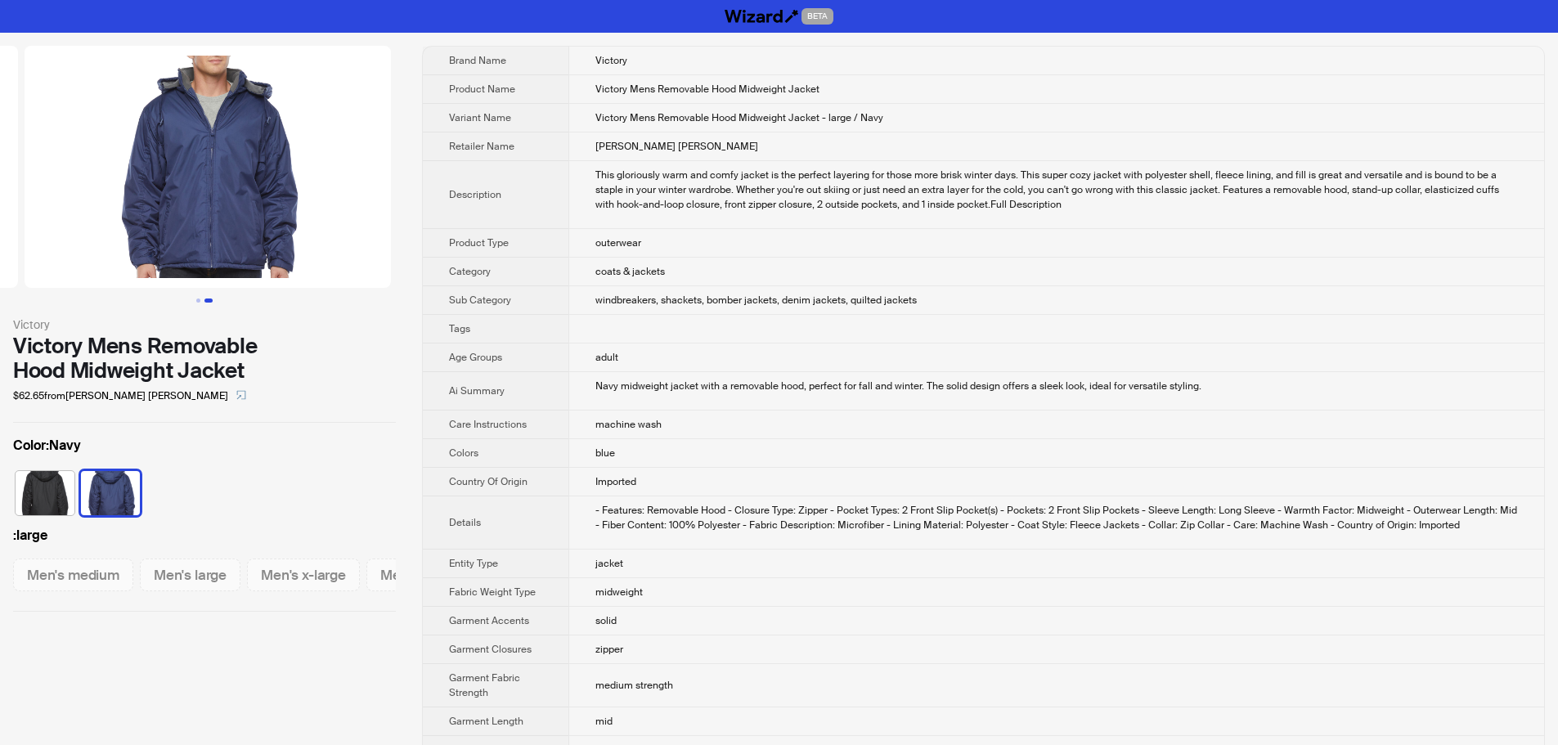
drag, startPoint x: 386, startPoint y: 280, endPoint x: 130, endPoint y: 281, distance: 256.0
click at [135, 281] on ul at bounding box center [204, 167] width 409 height 242
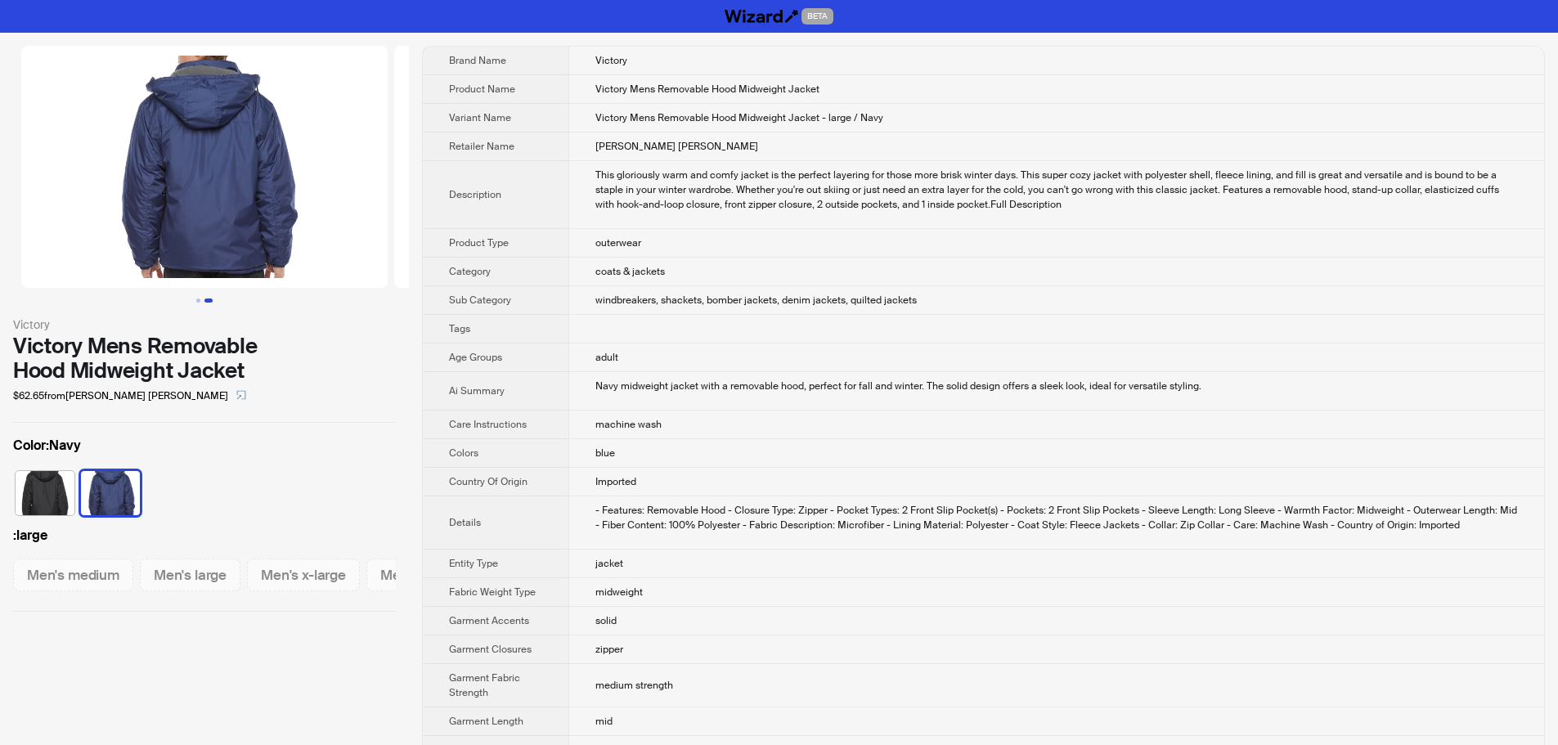
drag, startPoint x: 159, startPoint y: 274, endPoint x: 648, endPoint y: 250, distance: 489.6
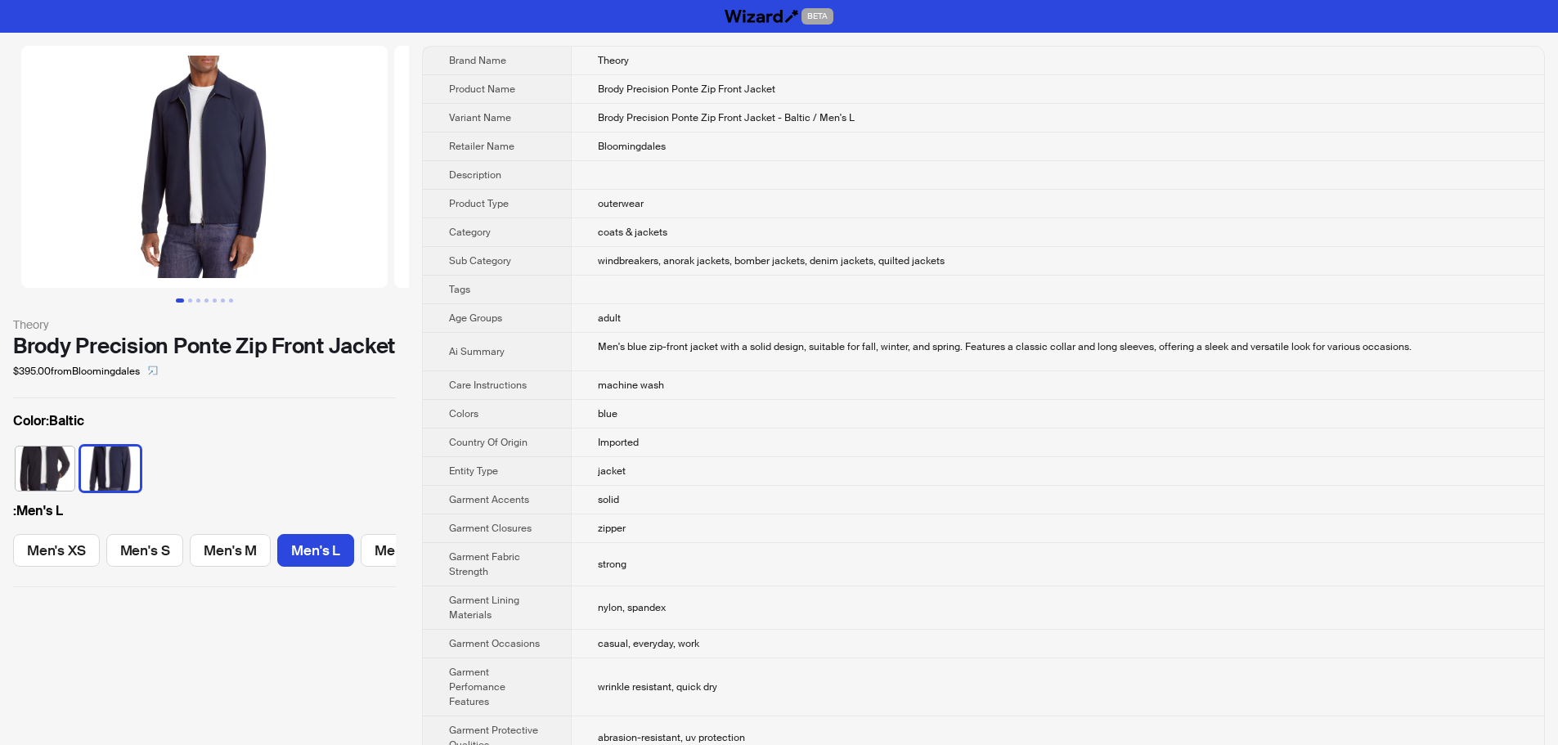
scroll to position [0, 144]
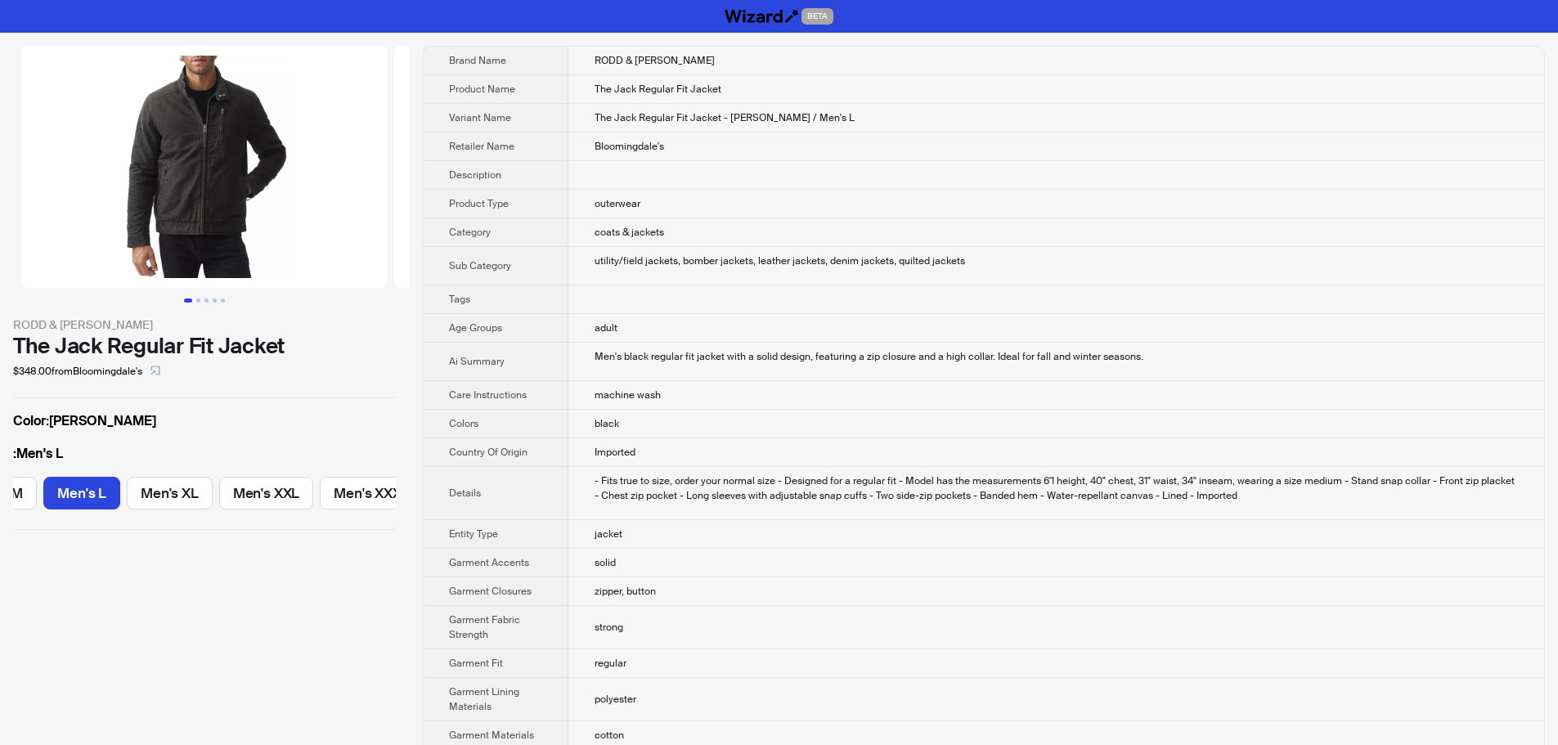
scroll to position [0, 235]
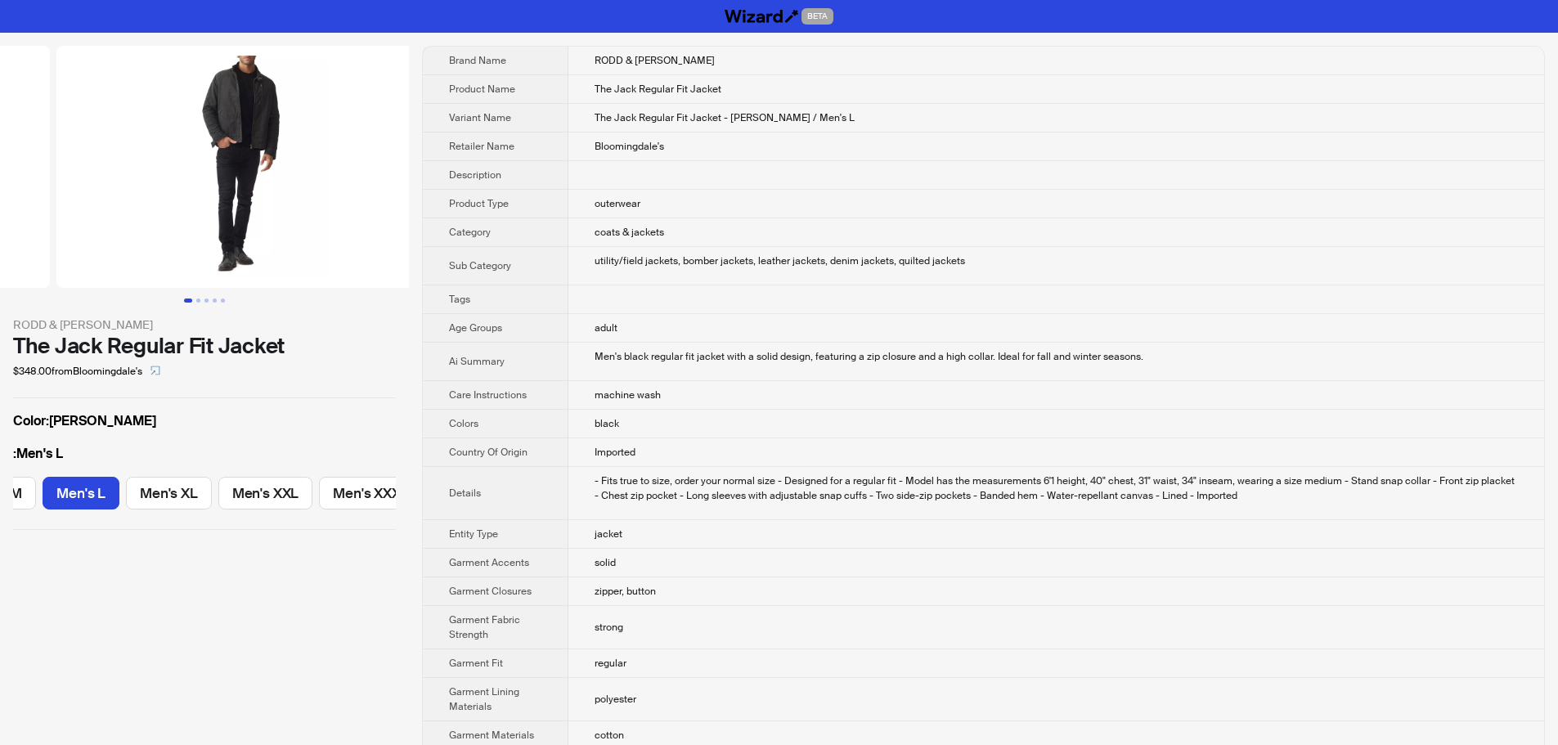
drag, startPoint x: 81, startPoint y: 204, endPoint x: 0, endPoint y: 204, distance: 81.0
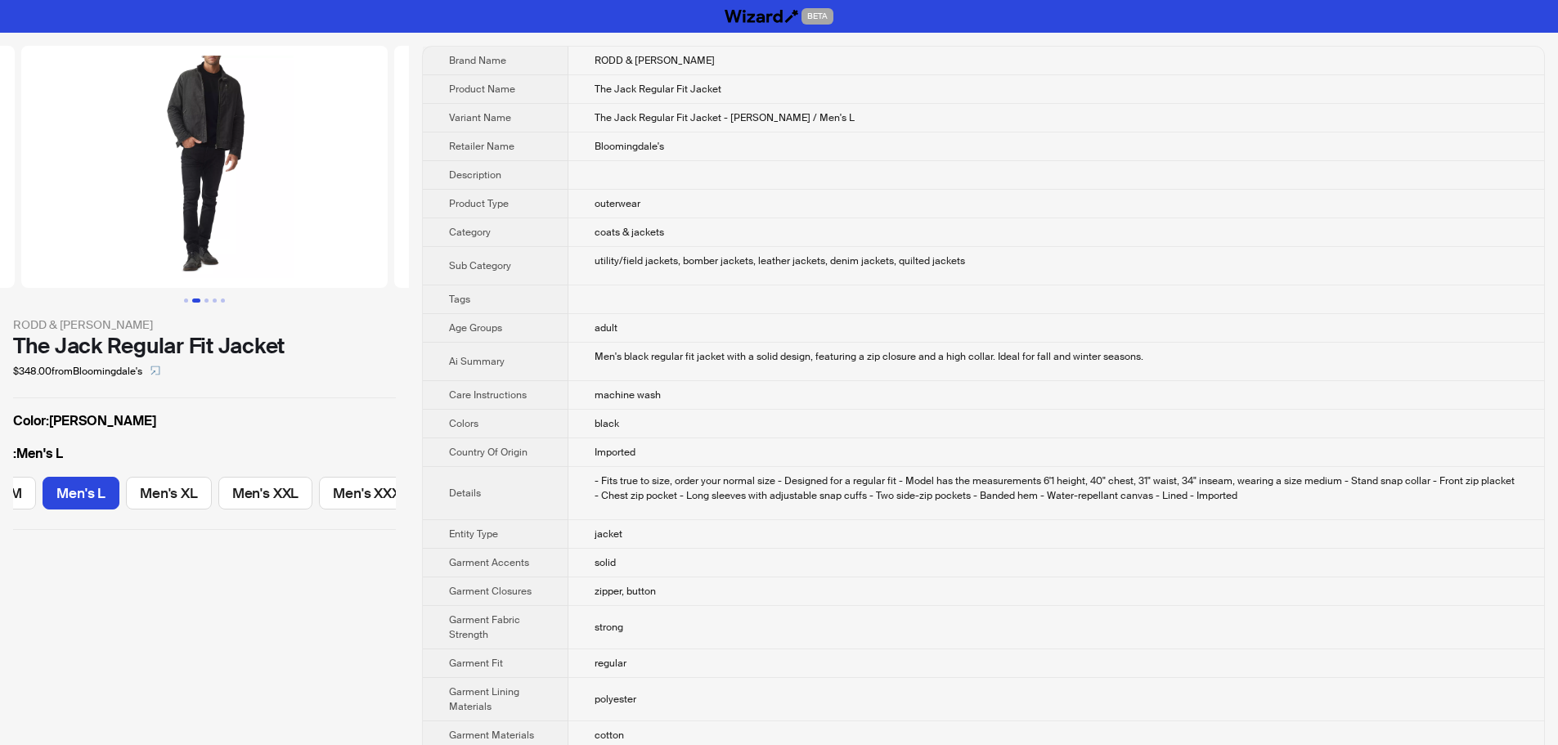
scroll to position [0, 225]
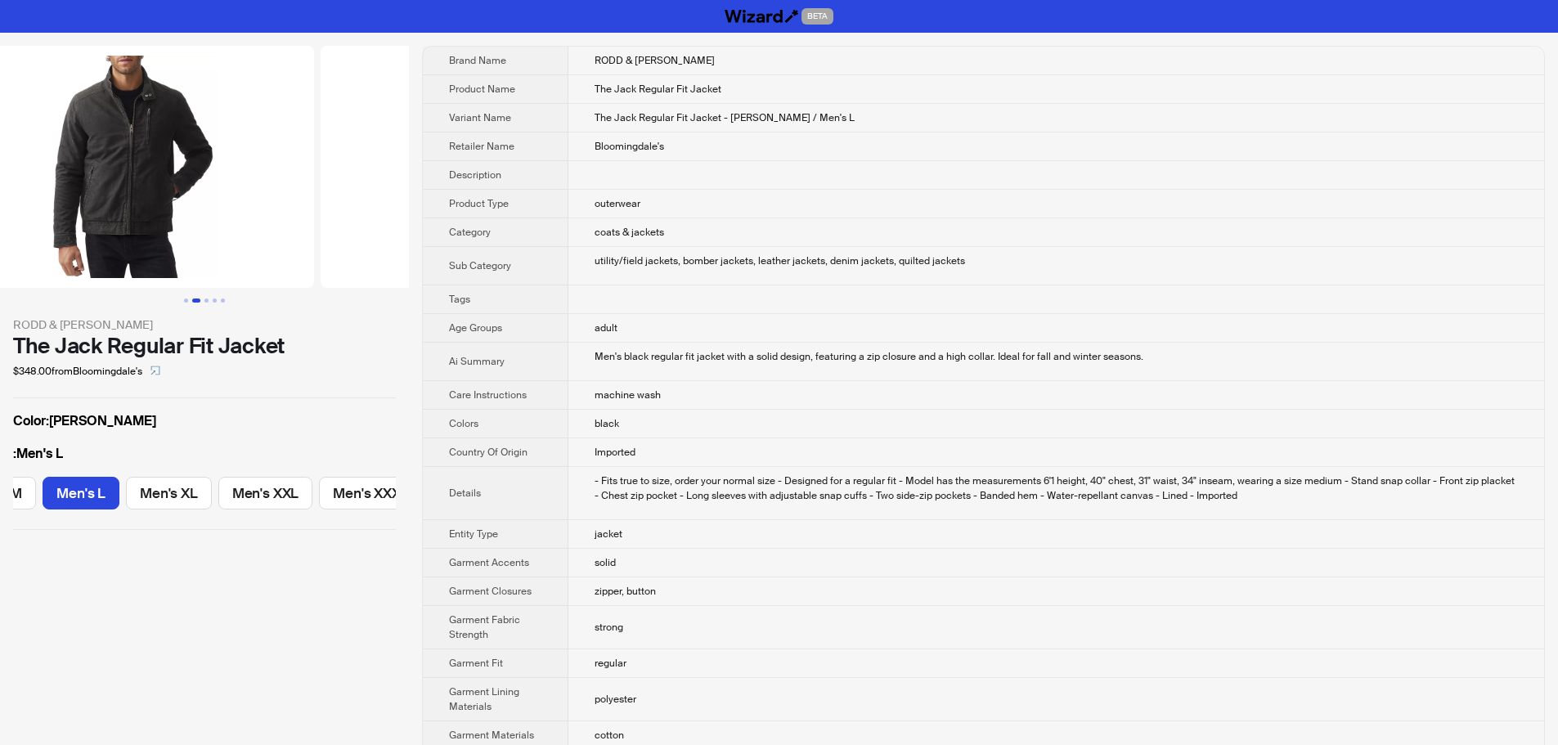
drag, startPoint x: 286, startPoint y: 248, endPoint x: 462, endPoint y: 256, distance: 176.0
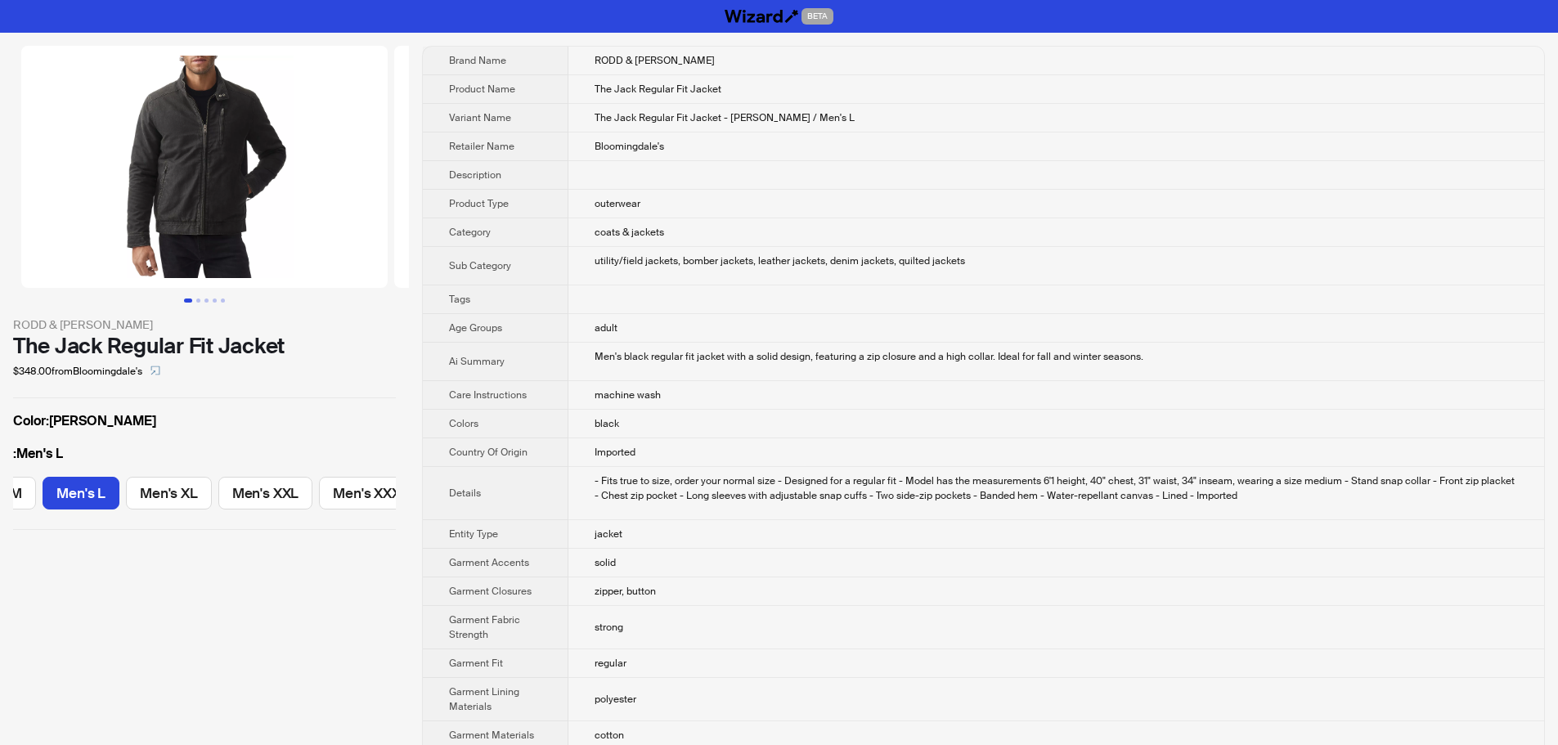
drag, startPoint x: 249, startPoint y: 253, endPoint x: 409, endPoint y: 257, distance: 160.3
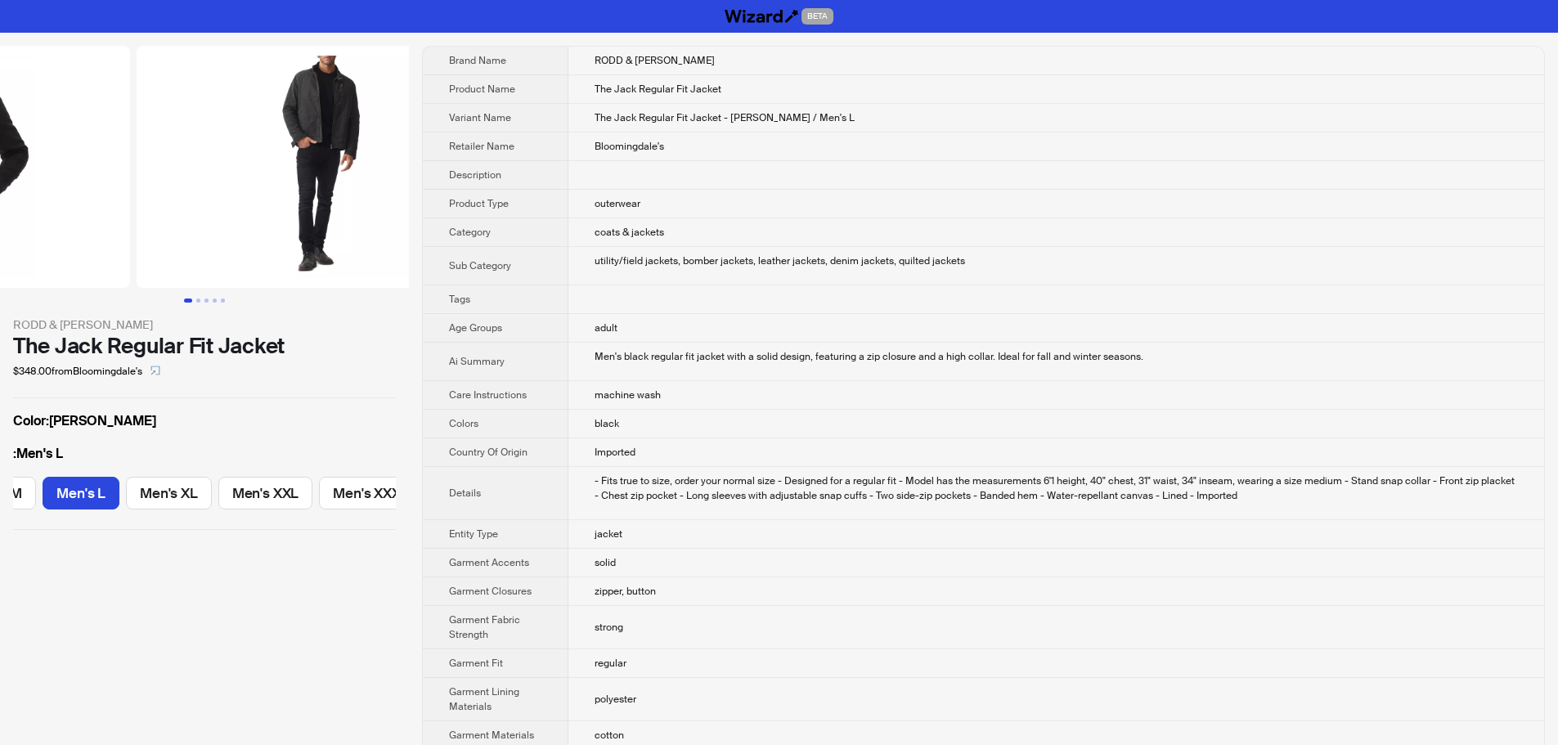
scroll to position [0, 373]
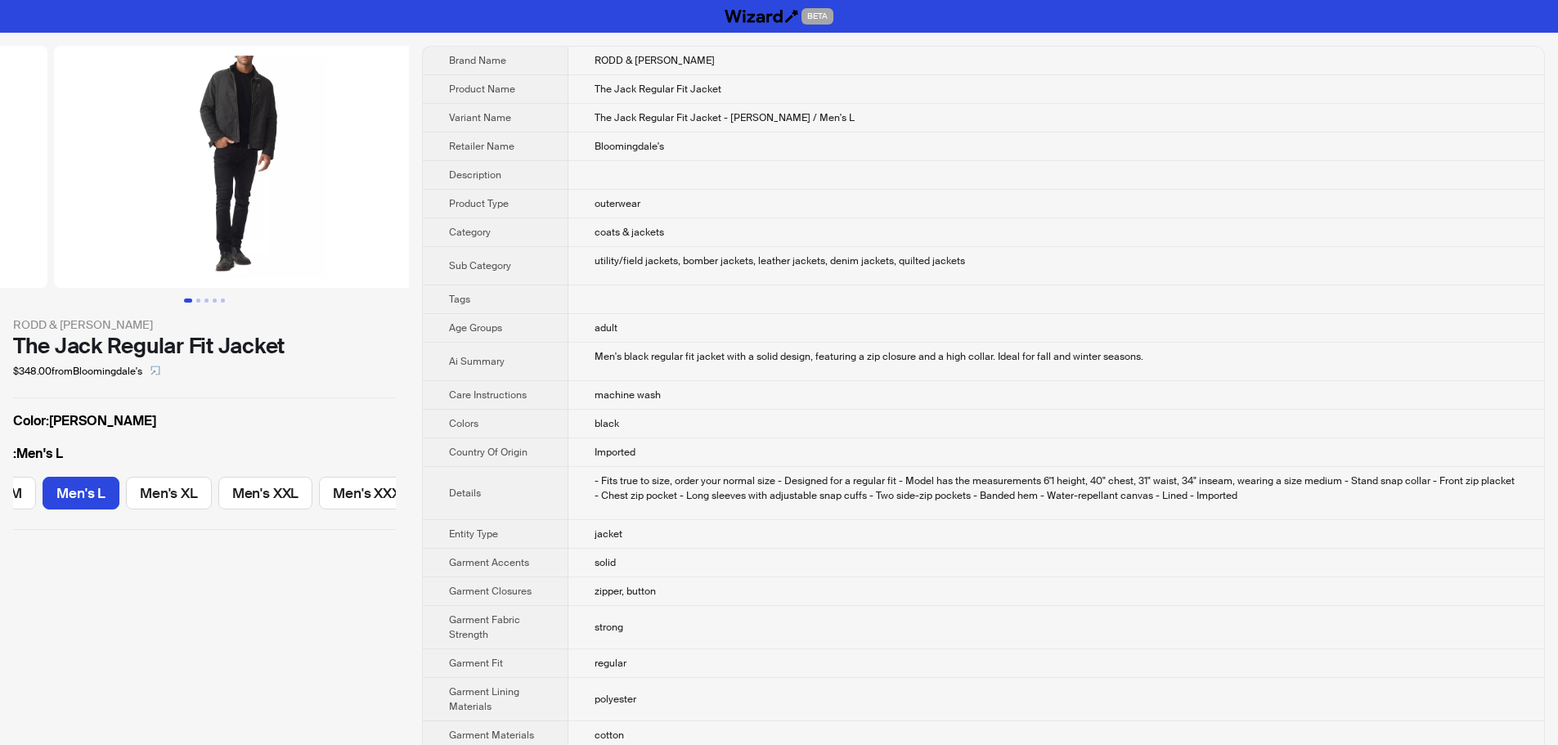
drag, startPoint x: 287, startPoint y: 250, endPoint x: 134, endPoint y: 247, distance: 152.9
click at [136, 247] on ul at bounding box center [204, 167] width 409 height 242
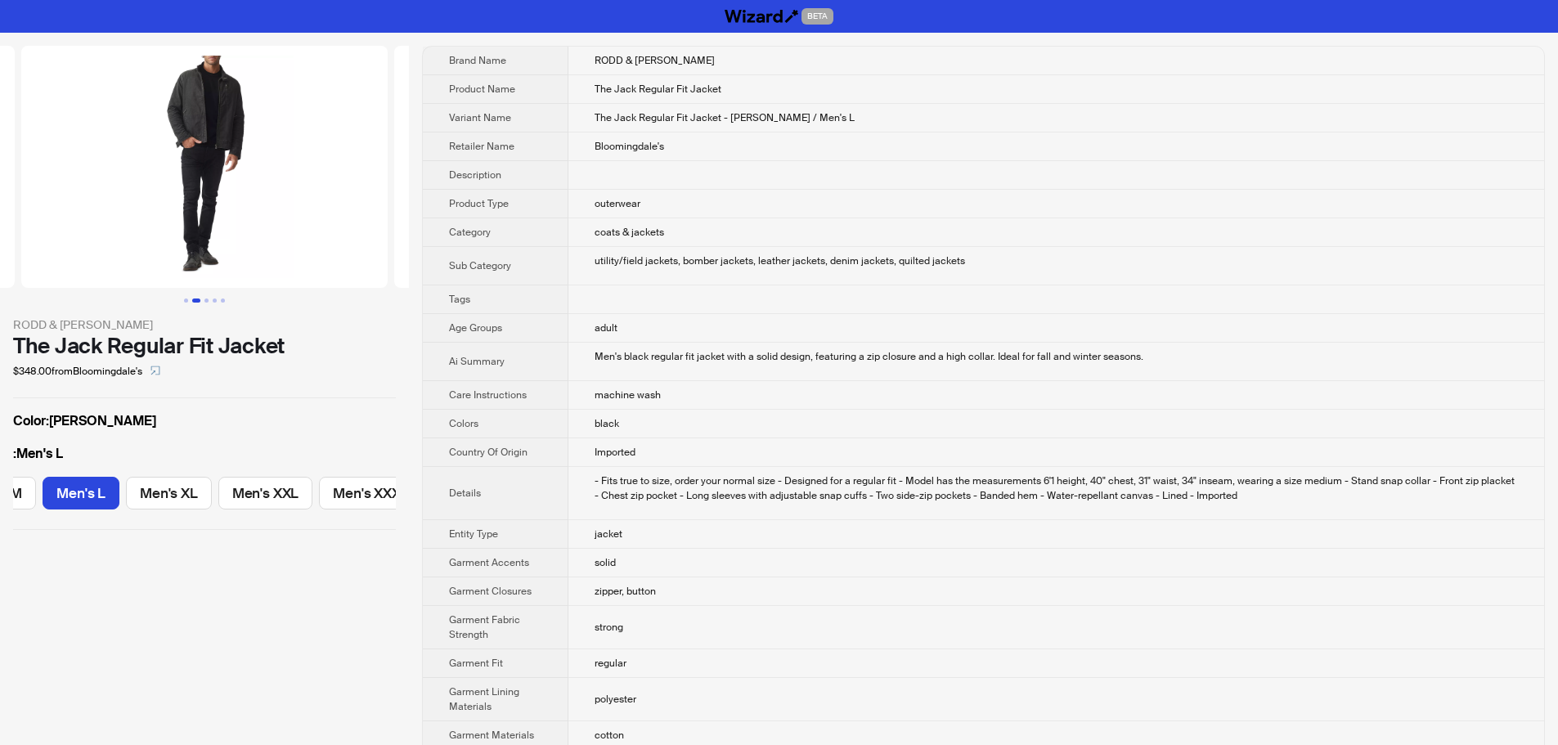
scroll to position [0, 226]
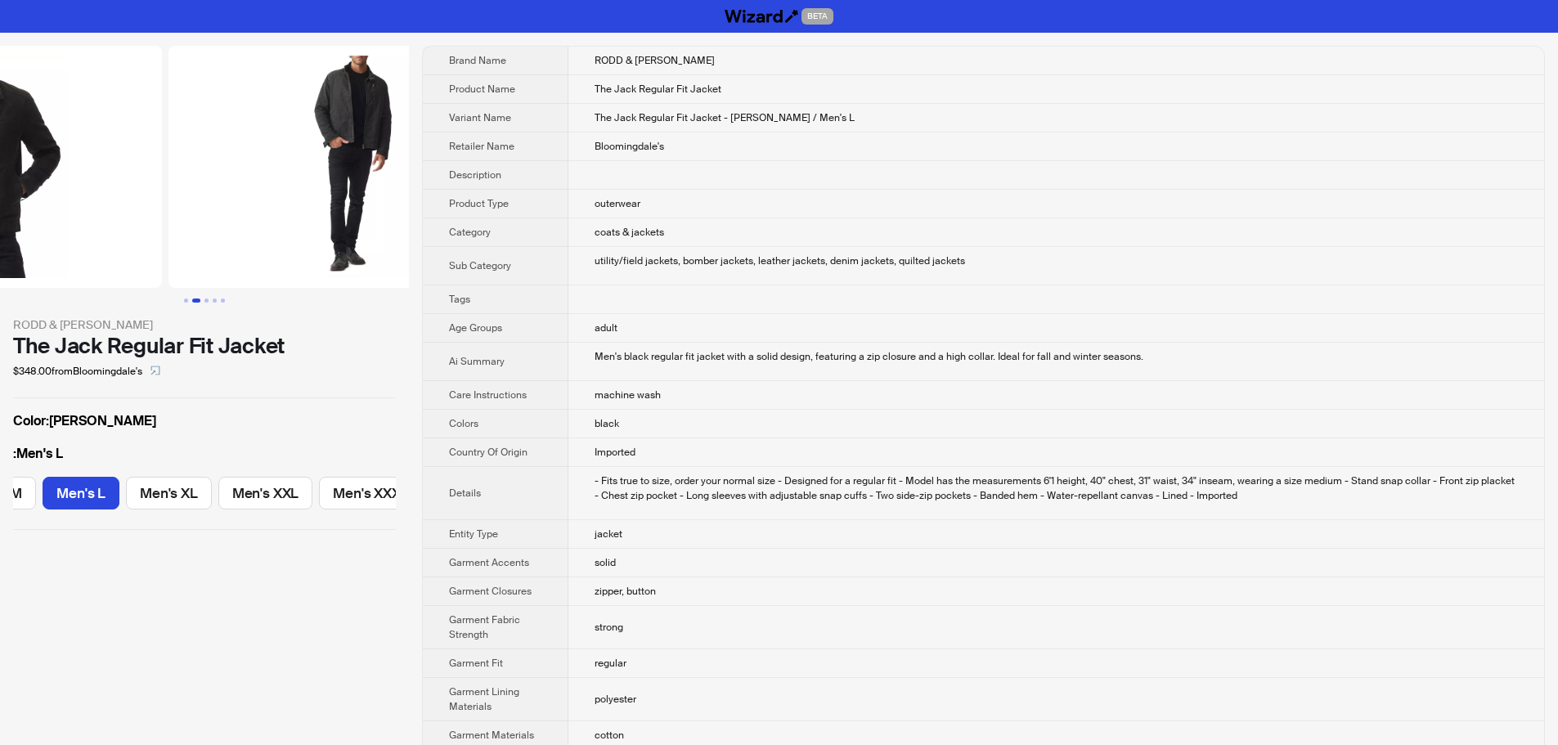
drag, startPoint x: 182, startPoint y: 228, endPoint x: 403, endPoint y: 255, distance: 222.4
click at [327, 247] on img at bounding box center [351, 167] width 366 height 242
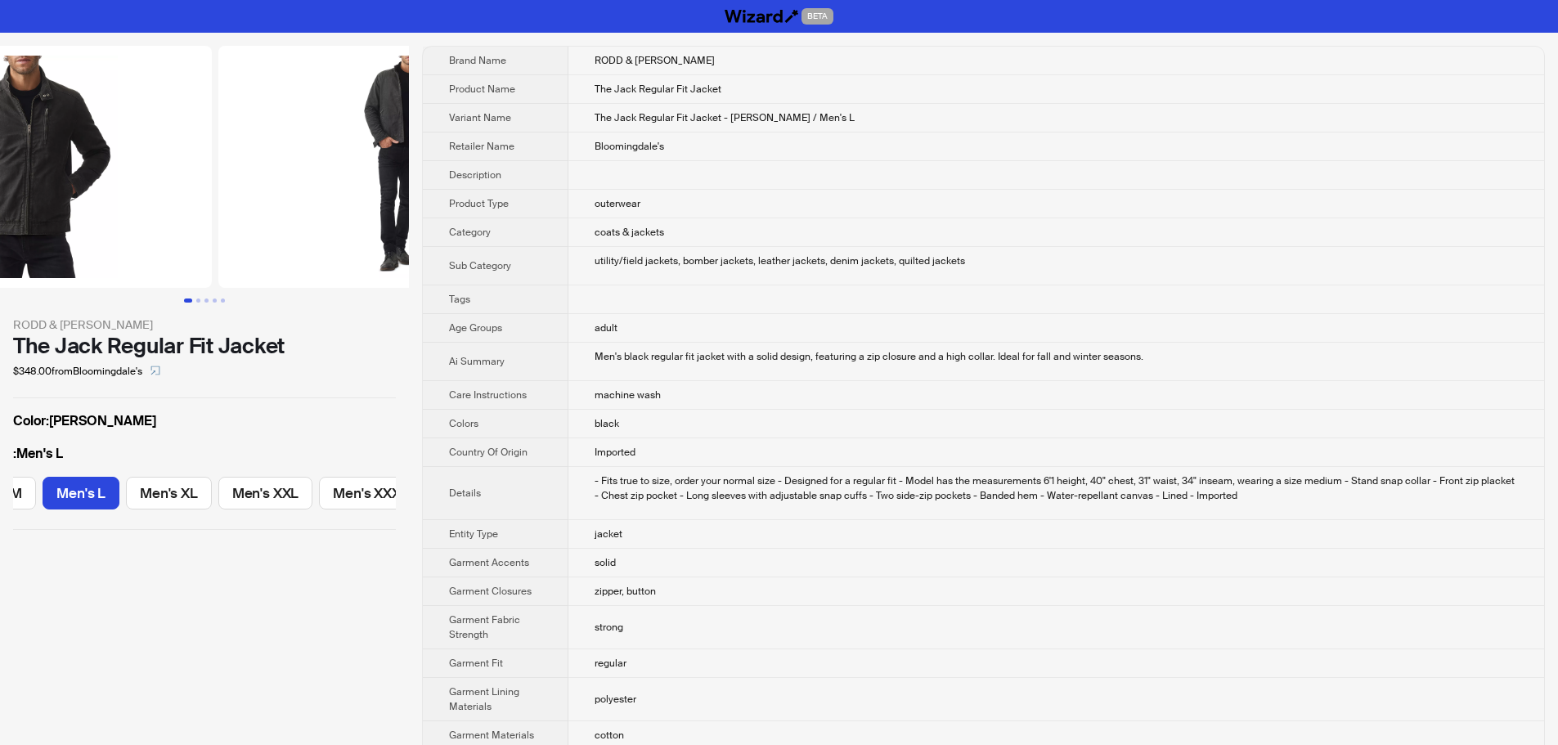
drag, startPoint x: 309, startPoint y: 243, endPoint x: 179, endPoint y: 252, distance: 130.3
click at [179, 252] on img at bounding box center [28, 167] width 366 height 242
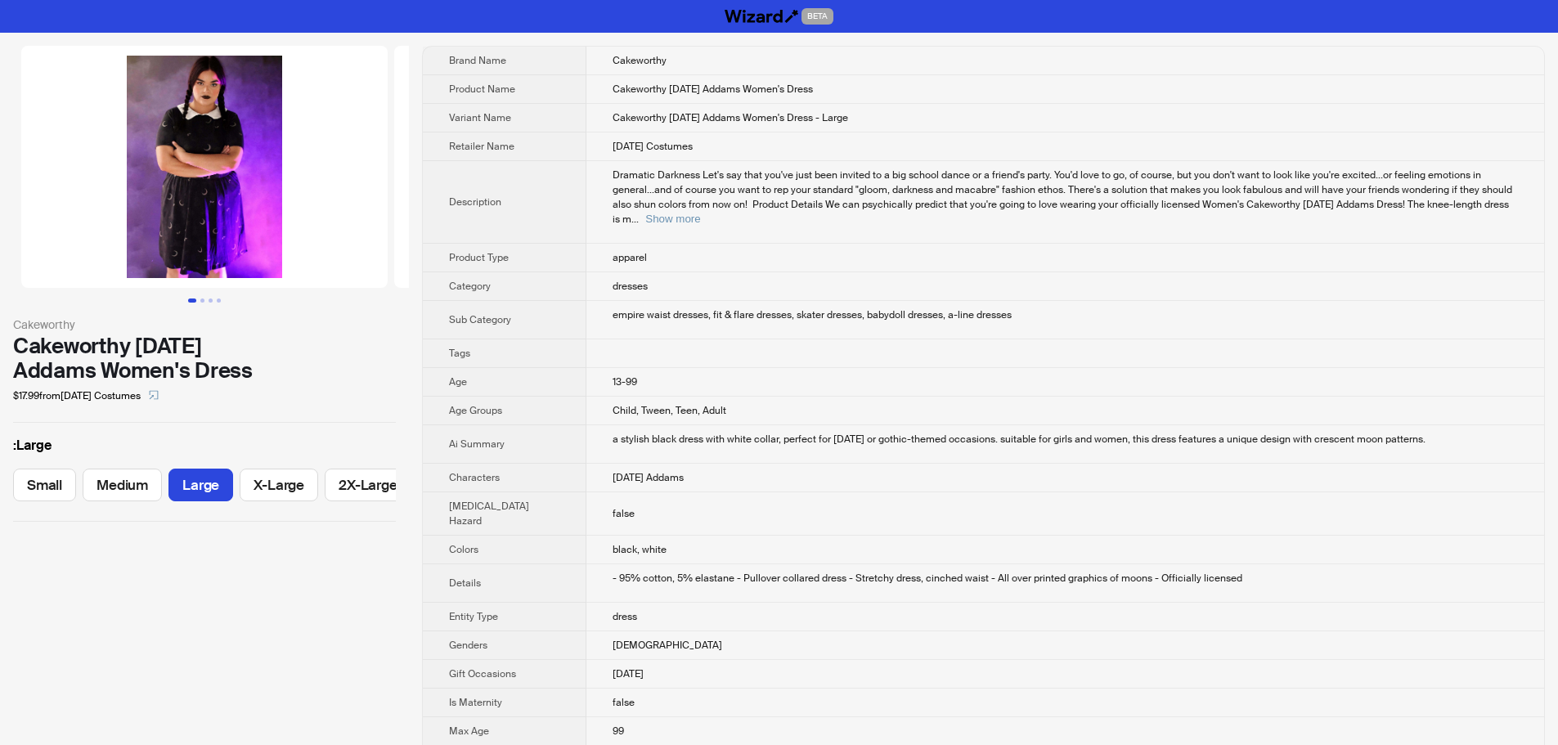
scroll to position [0, 5]
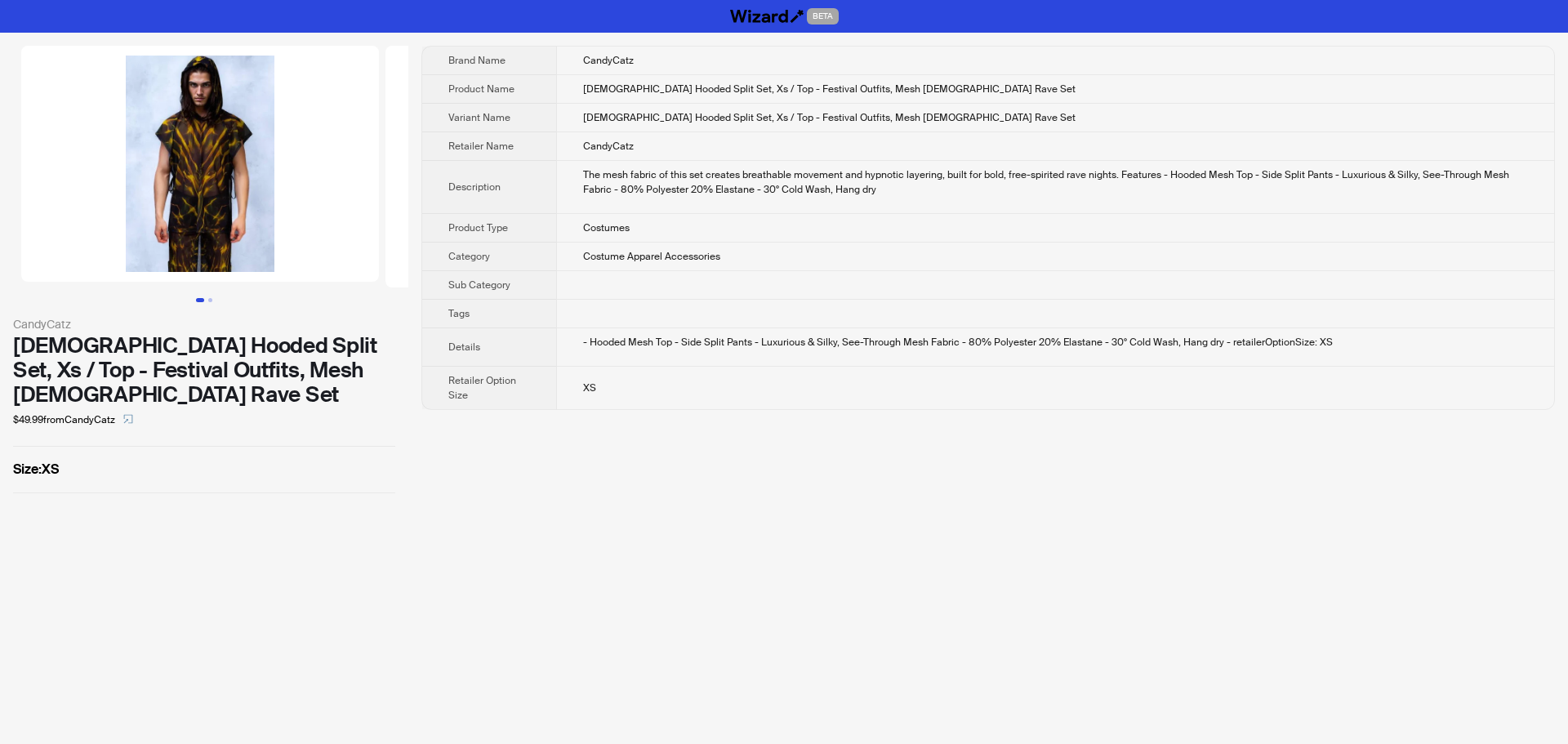
click at [1002, 493] on div "BETA CandyCatz [DEMOGRAPHIC_DATA] Hooded Split Set, Xs / Top - Festival Outfits…" at bounding box center [784, 372] width 1568 height 744
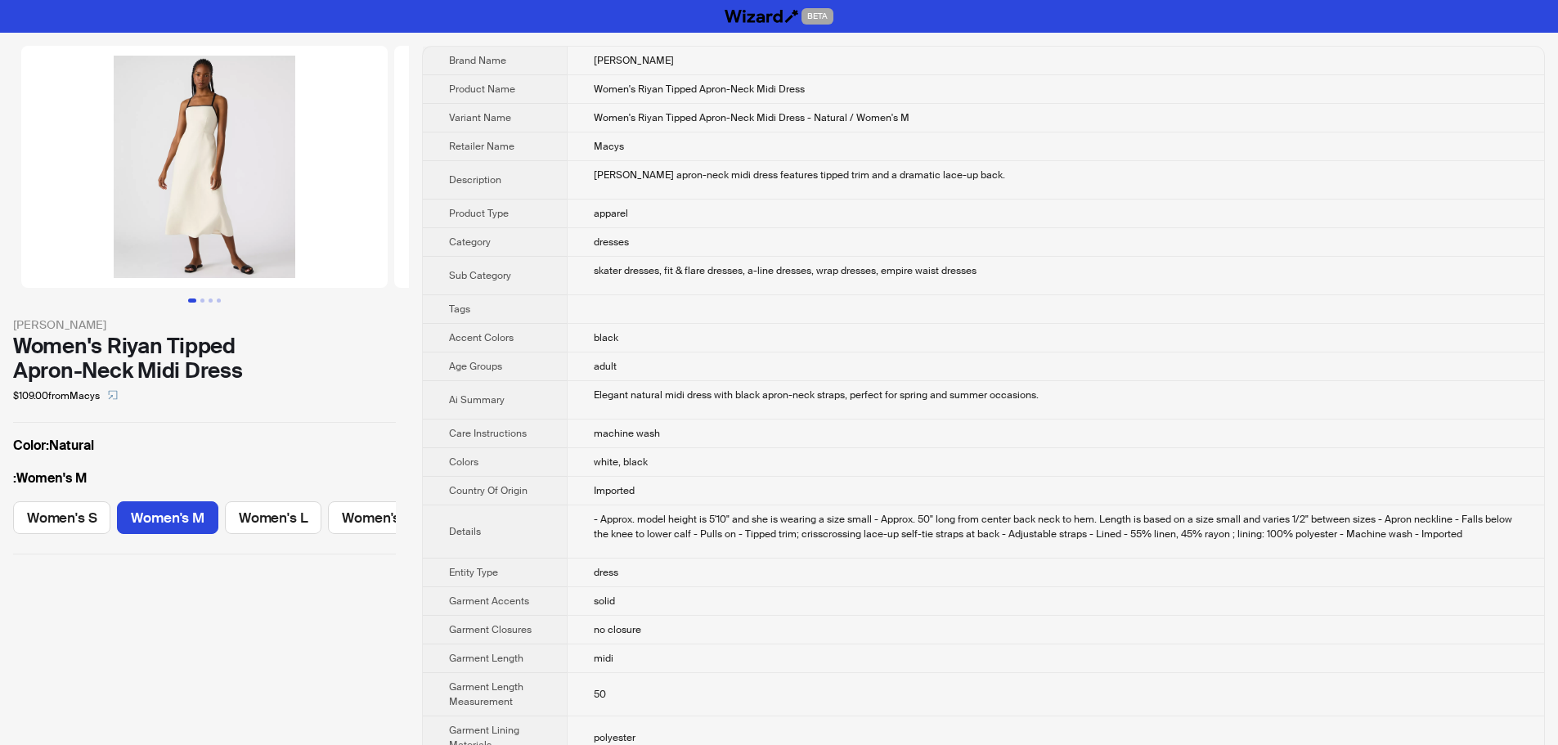
scroll to position [0, 33]
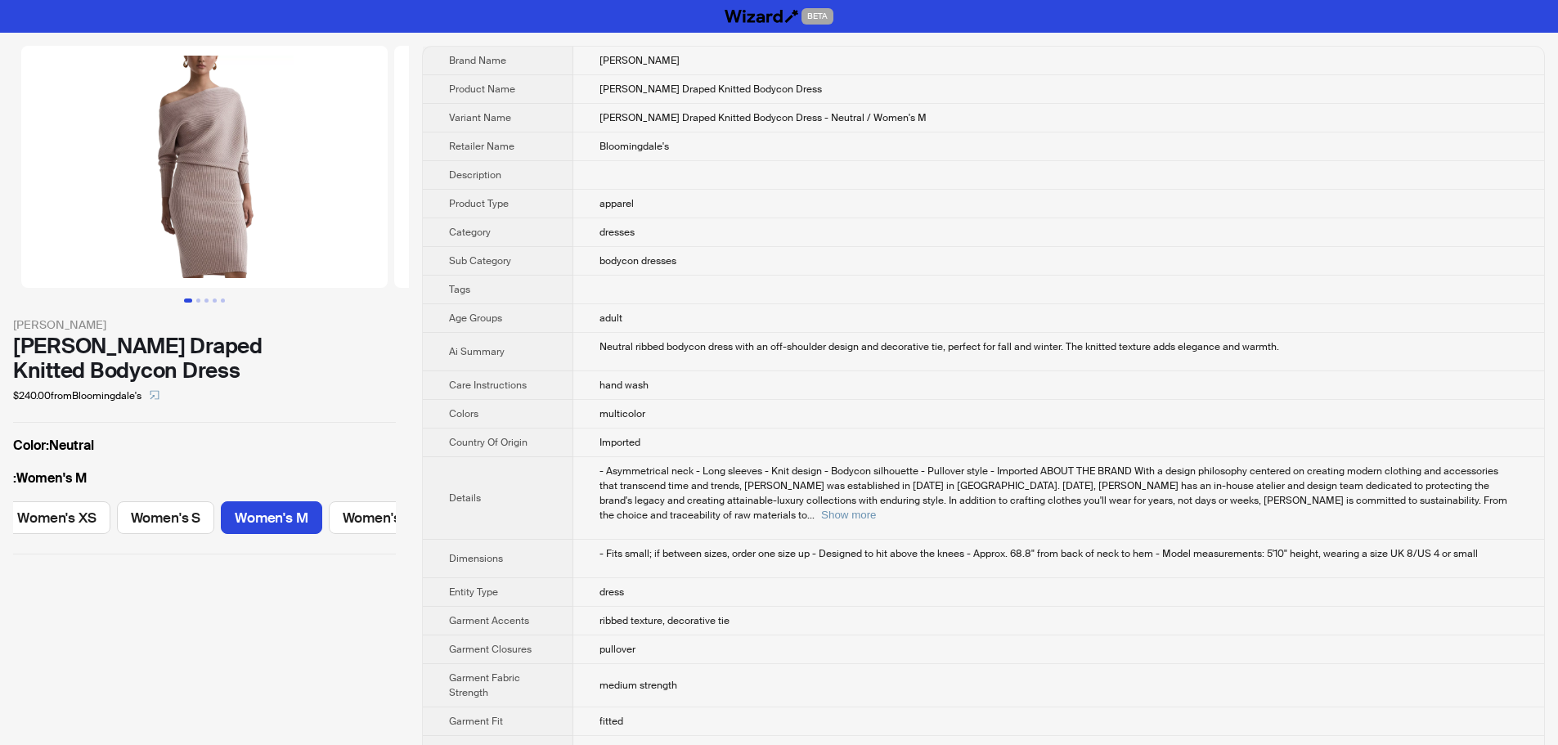
scroll to position [0, 146]
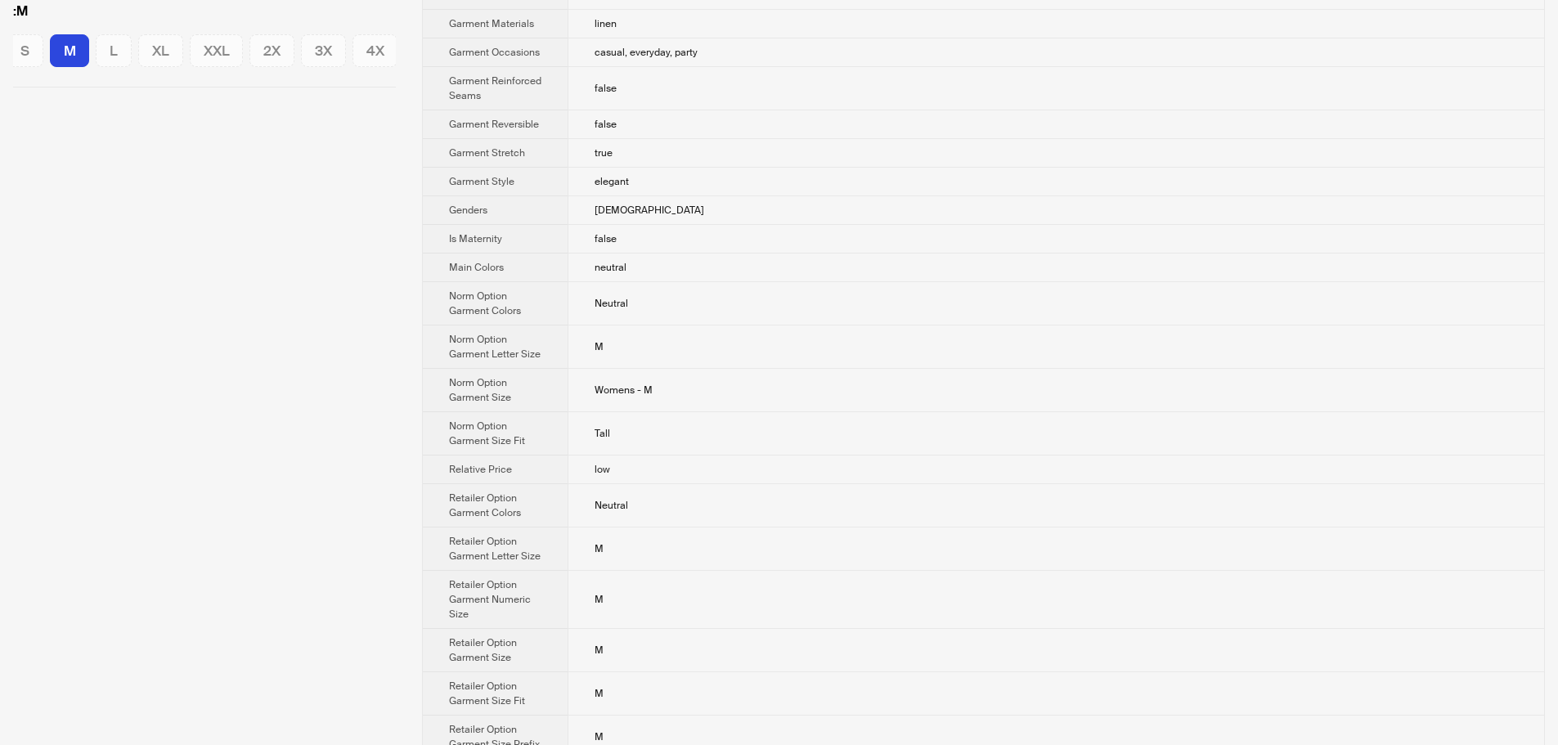
scroll to position [572, 0]
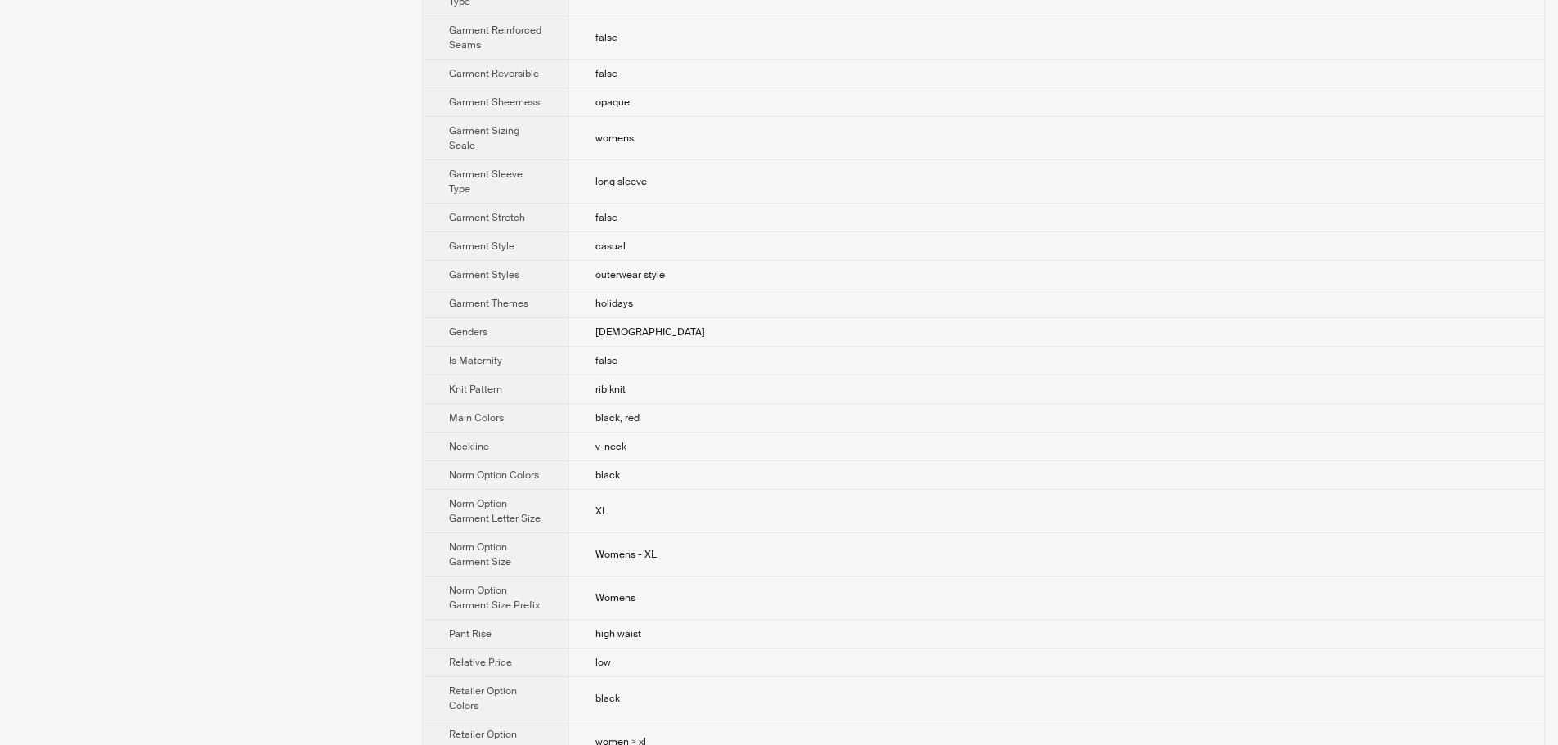
scroll to position [981, 0]
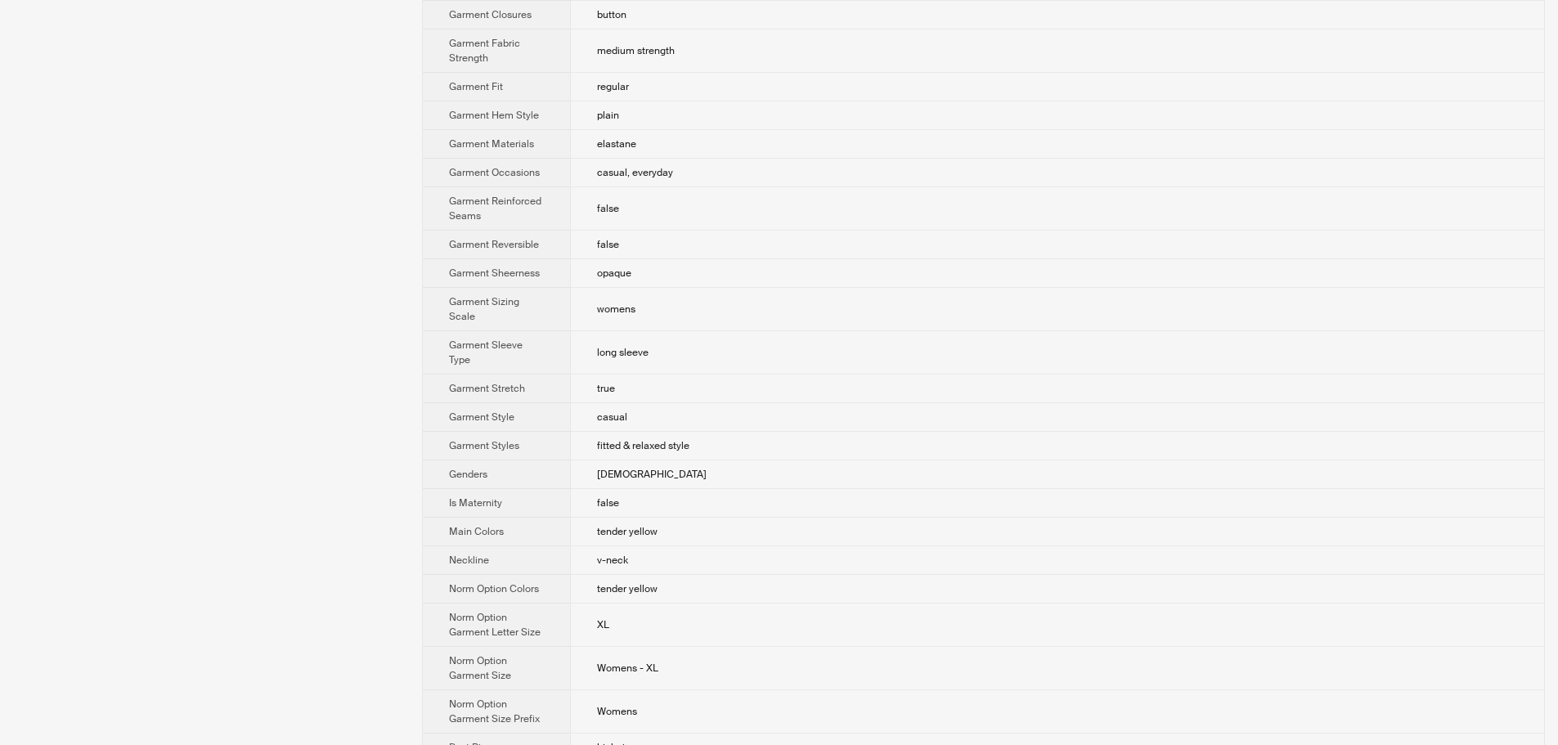
scroll to position [654, 0]
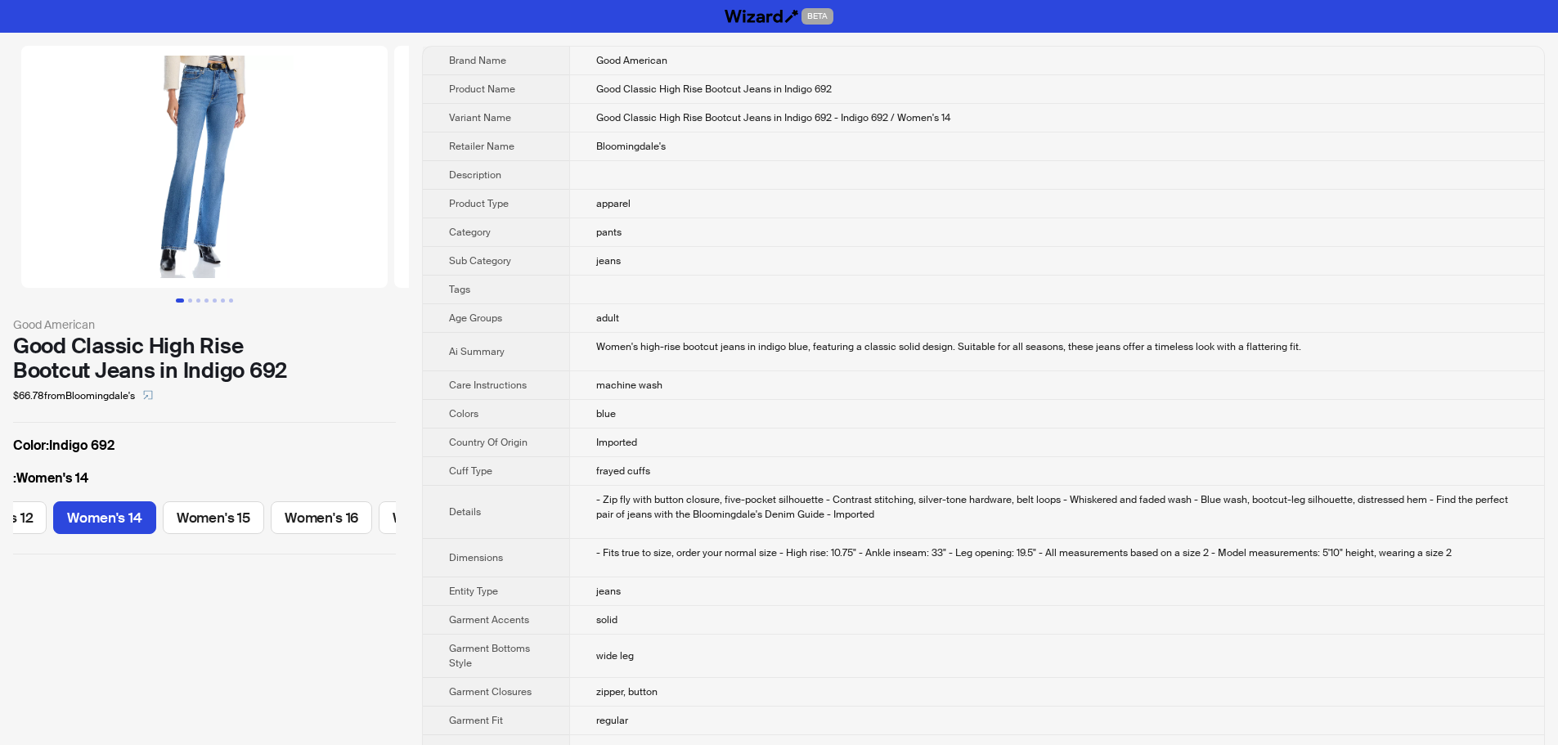
scroll to position [0, 812]
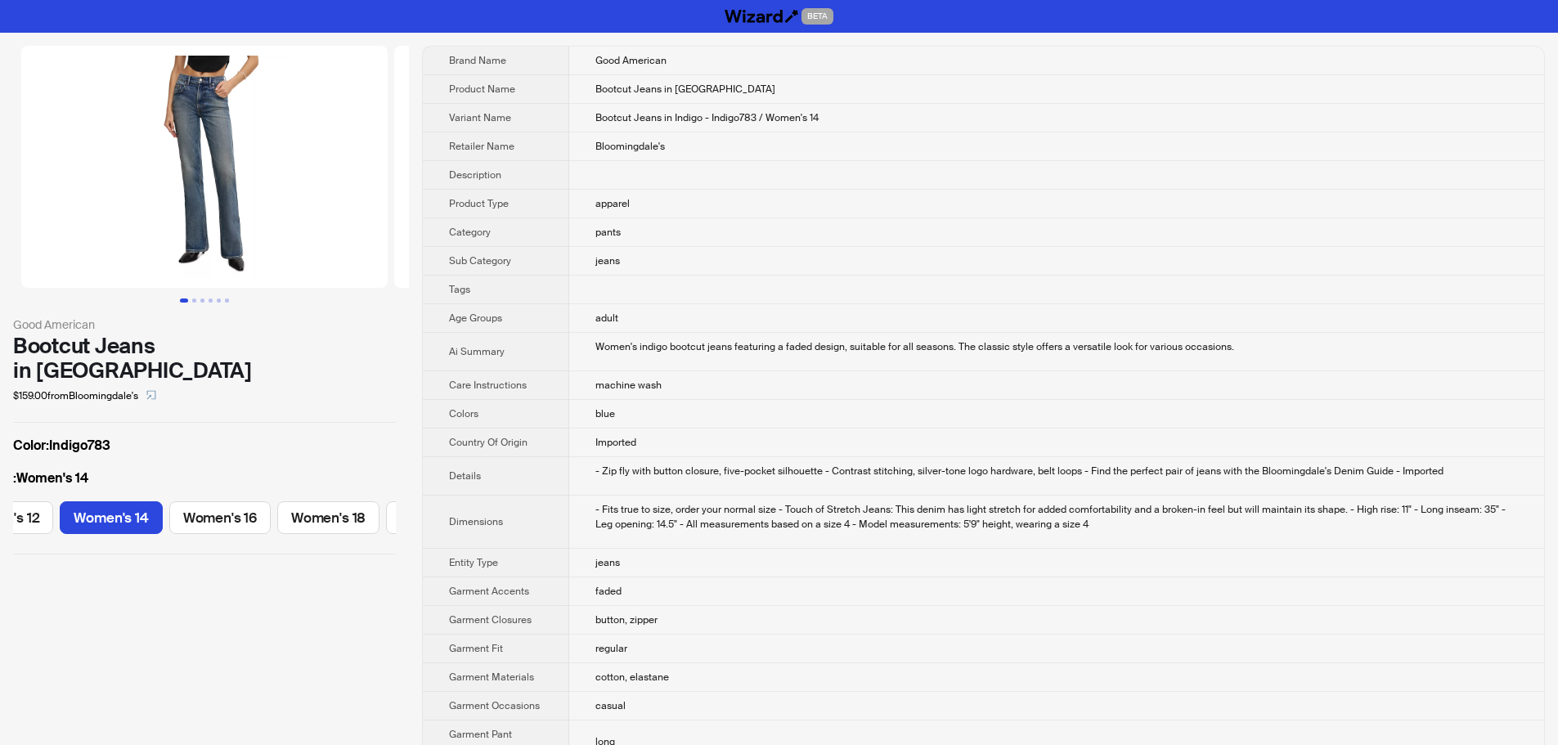
scroll to position [0, 812]
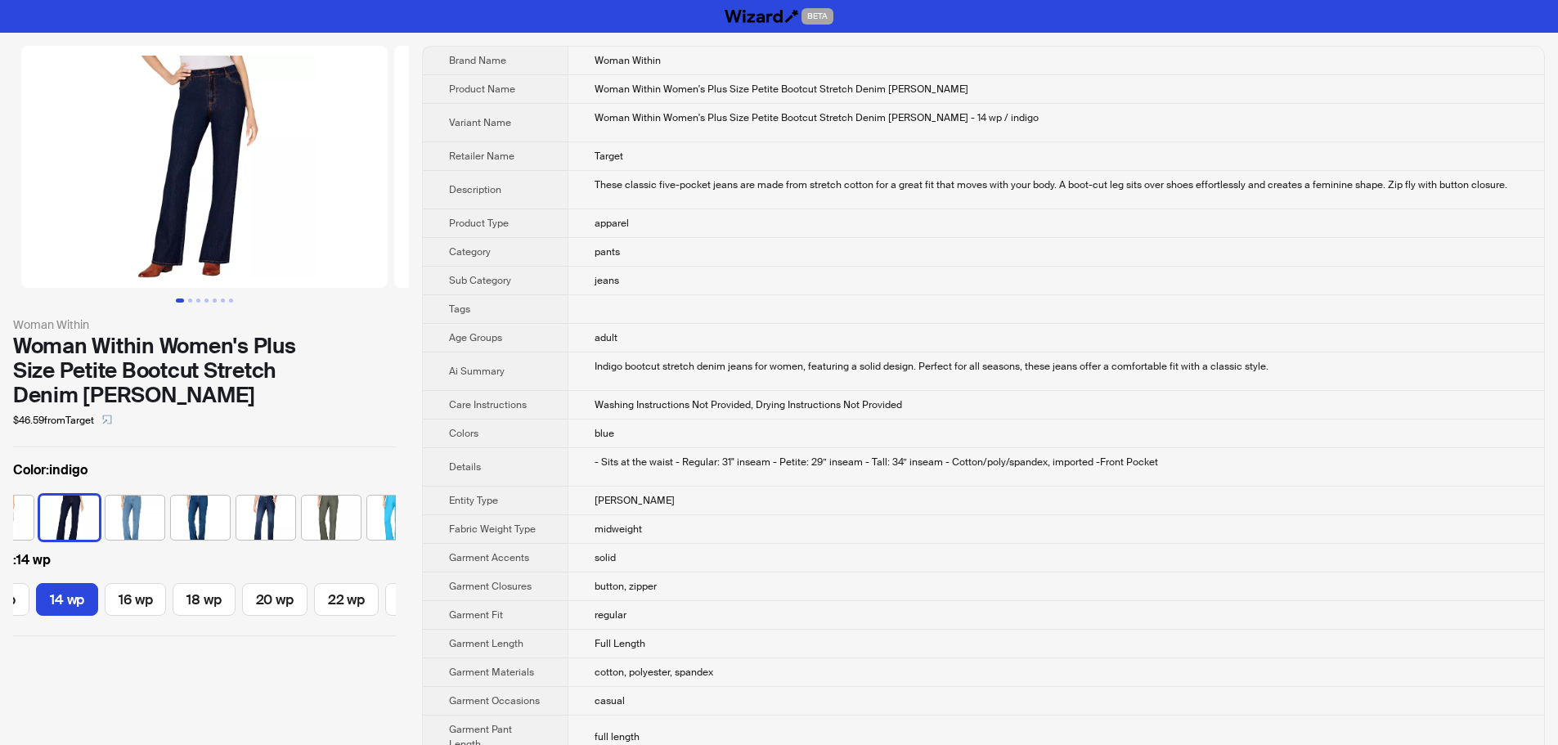
scroll to position [0, 238]
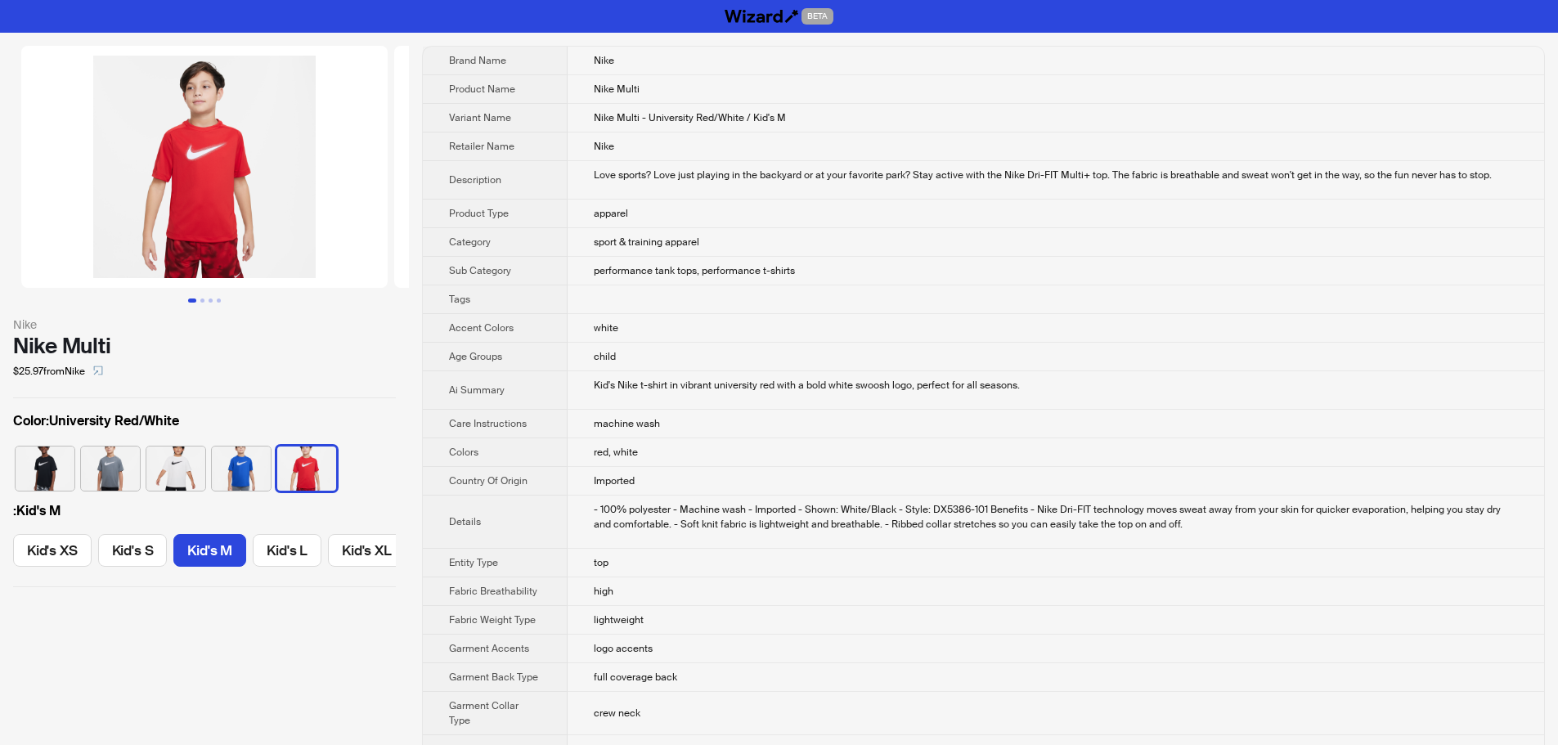
scroll to position [0, 9]
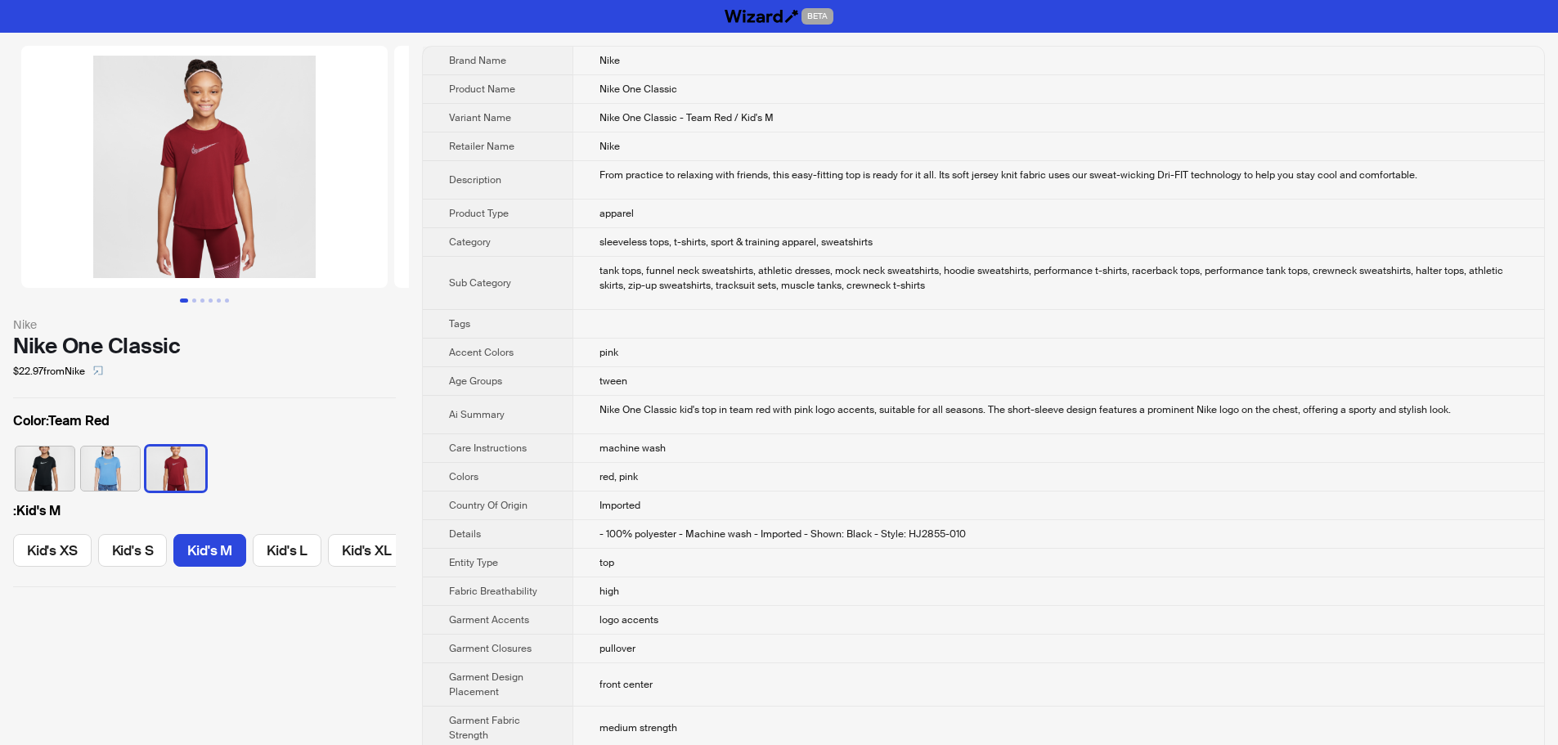
scroll to position [0, 9]
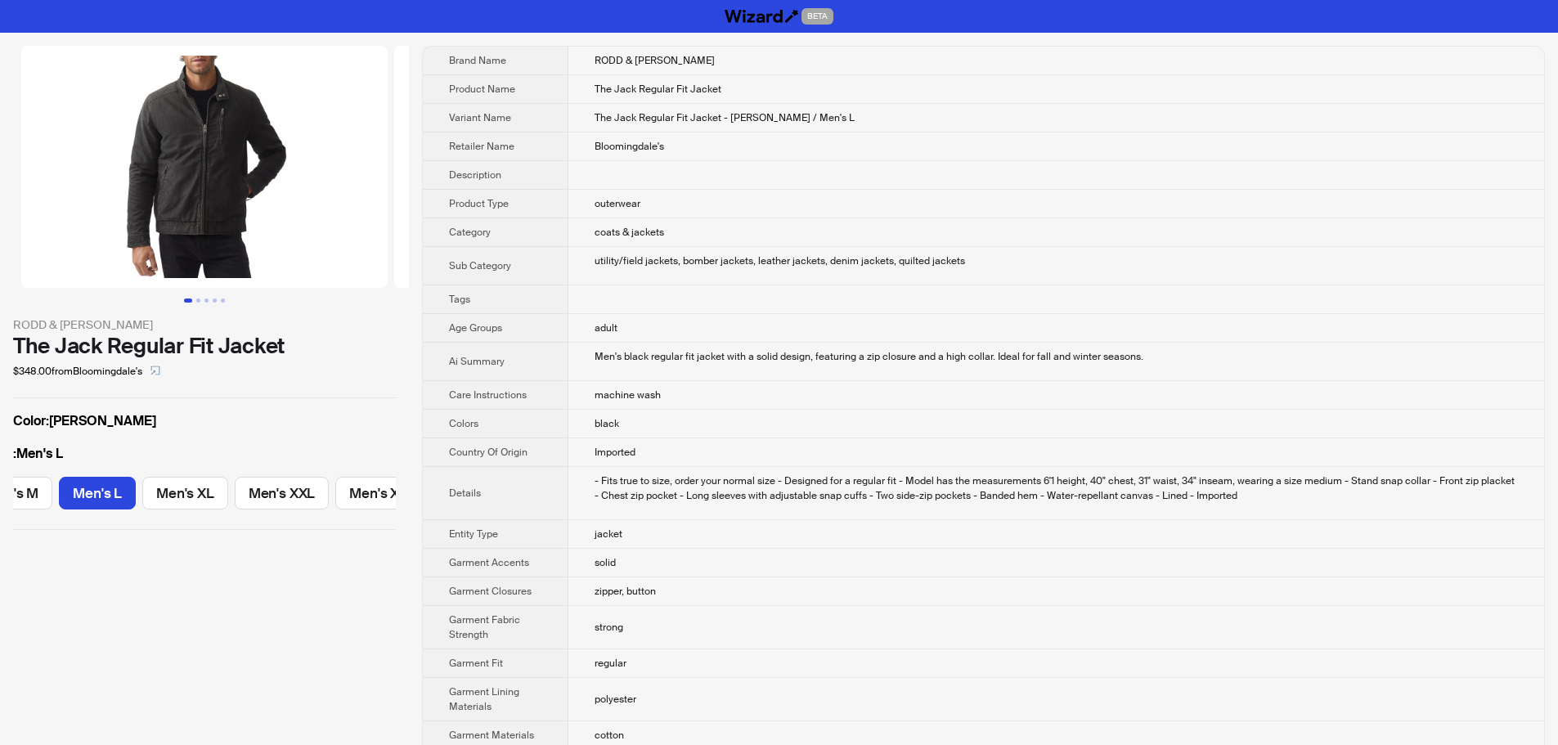
scroll to position [0, 235]
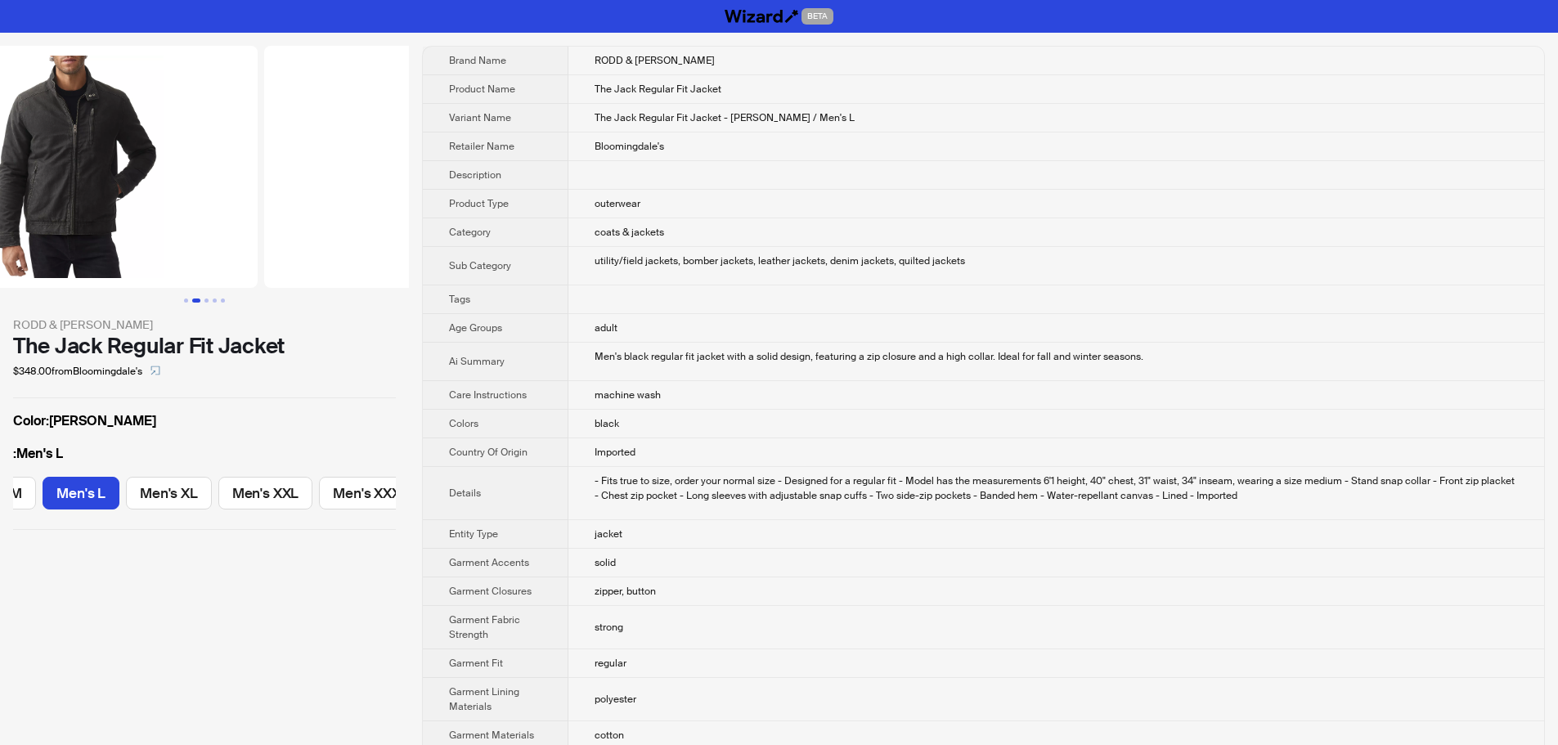
scroll to position [0, 373]
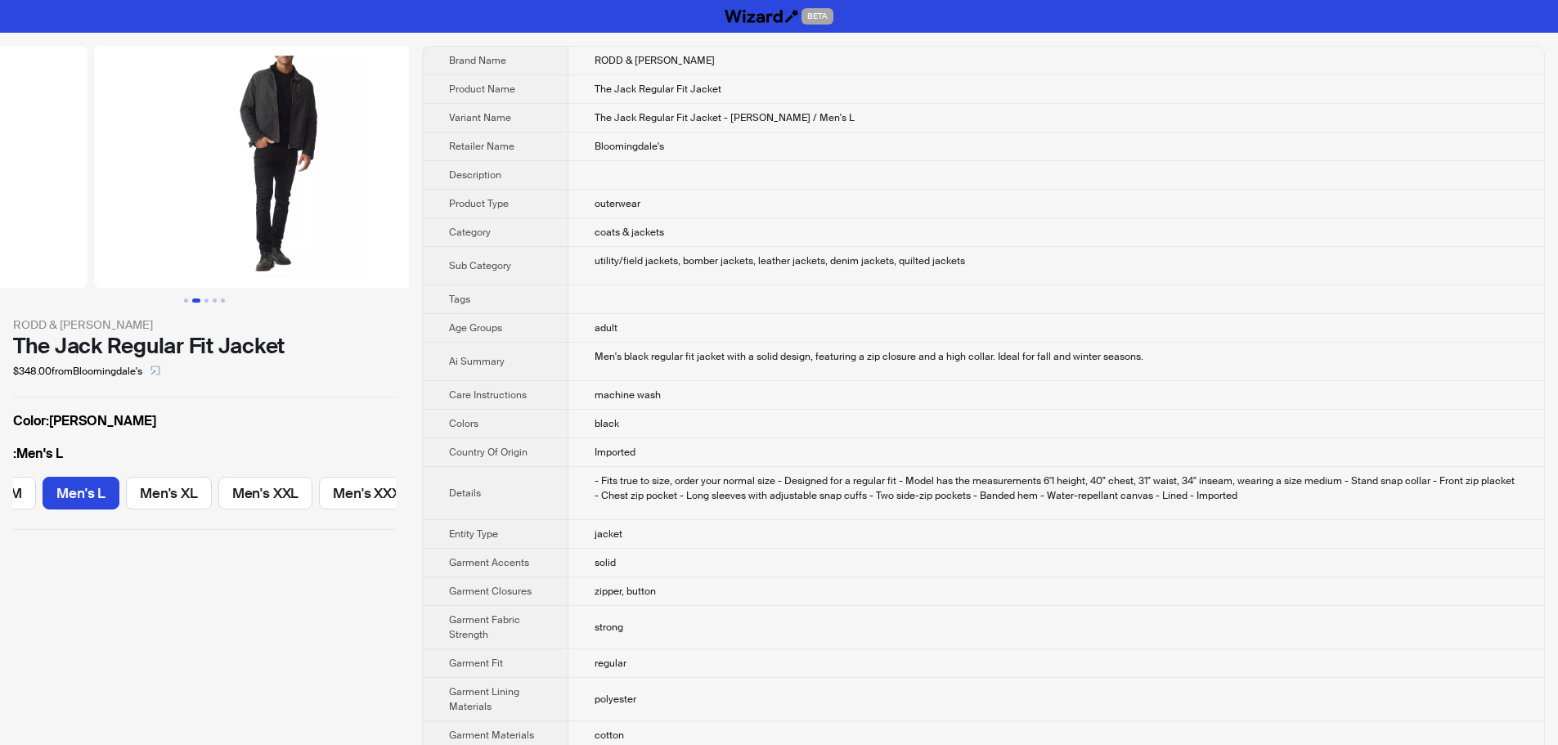
drag, startPoint x: 126, startPoint y: 167, endPoint x: 83, endPoint y: 175, distance: 44.1
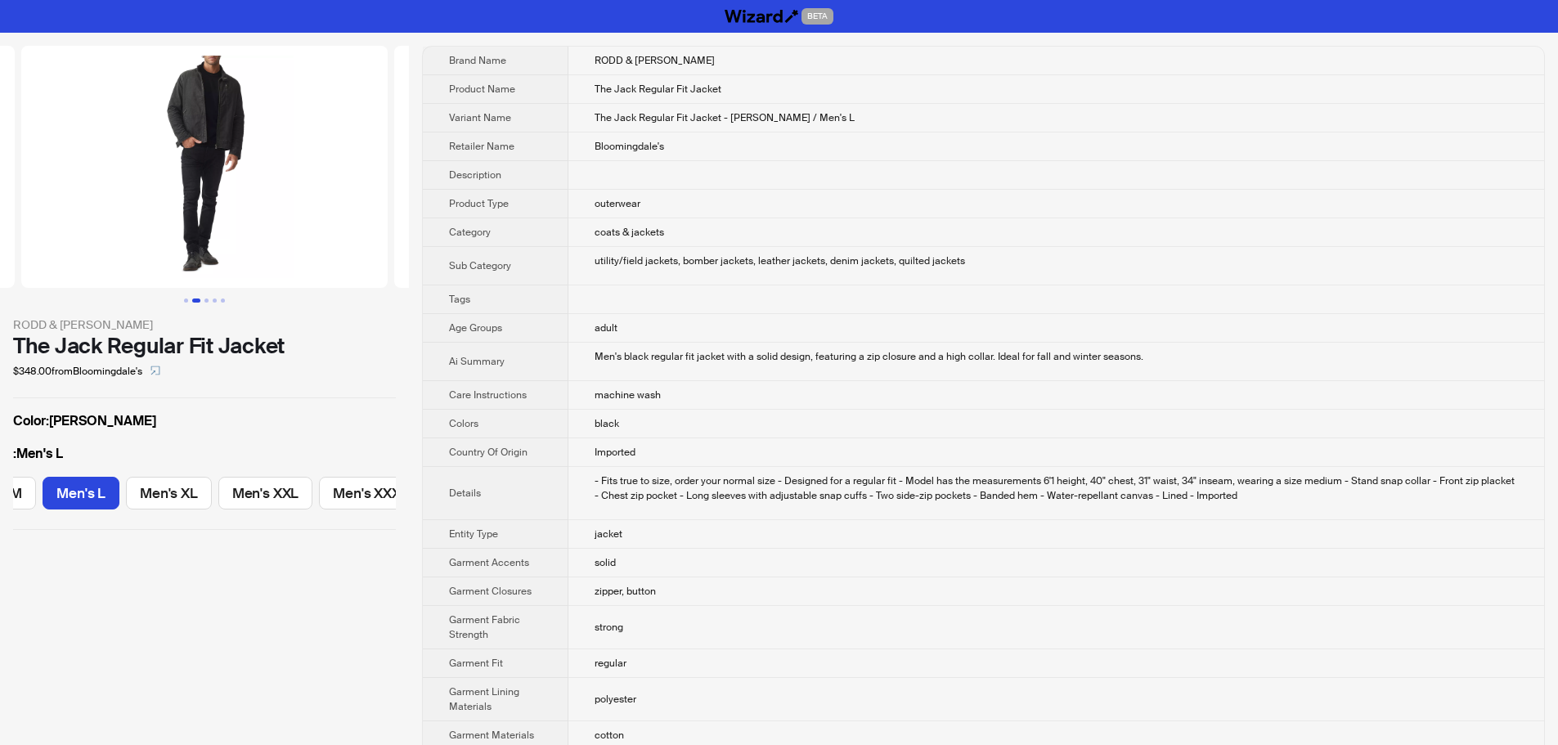
scroll to position [0, 108]
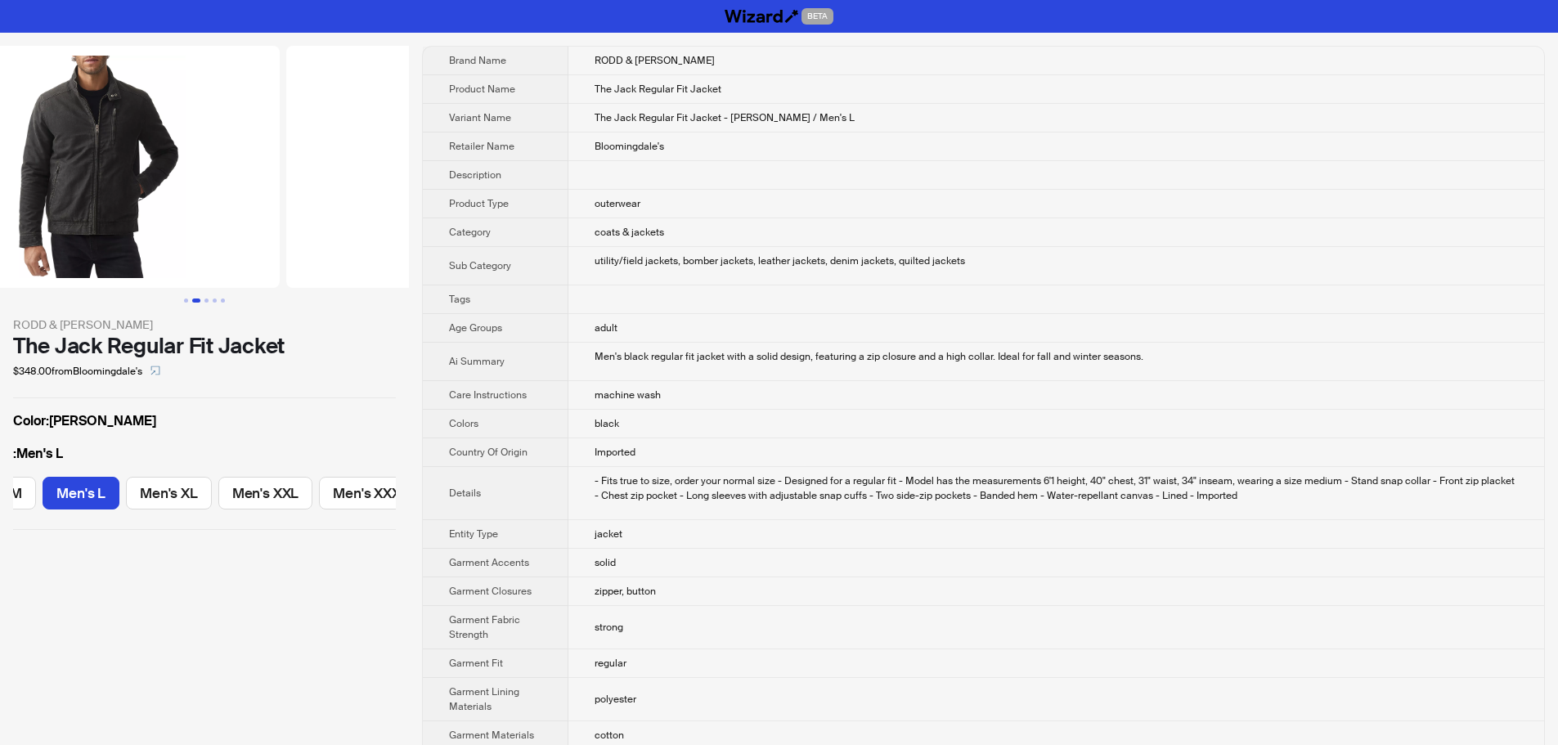
drag, startPoint x: 178, startPoint y: 244, endPoint x: 464, endPoint y: 248, distance: 286.2
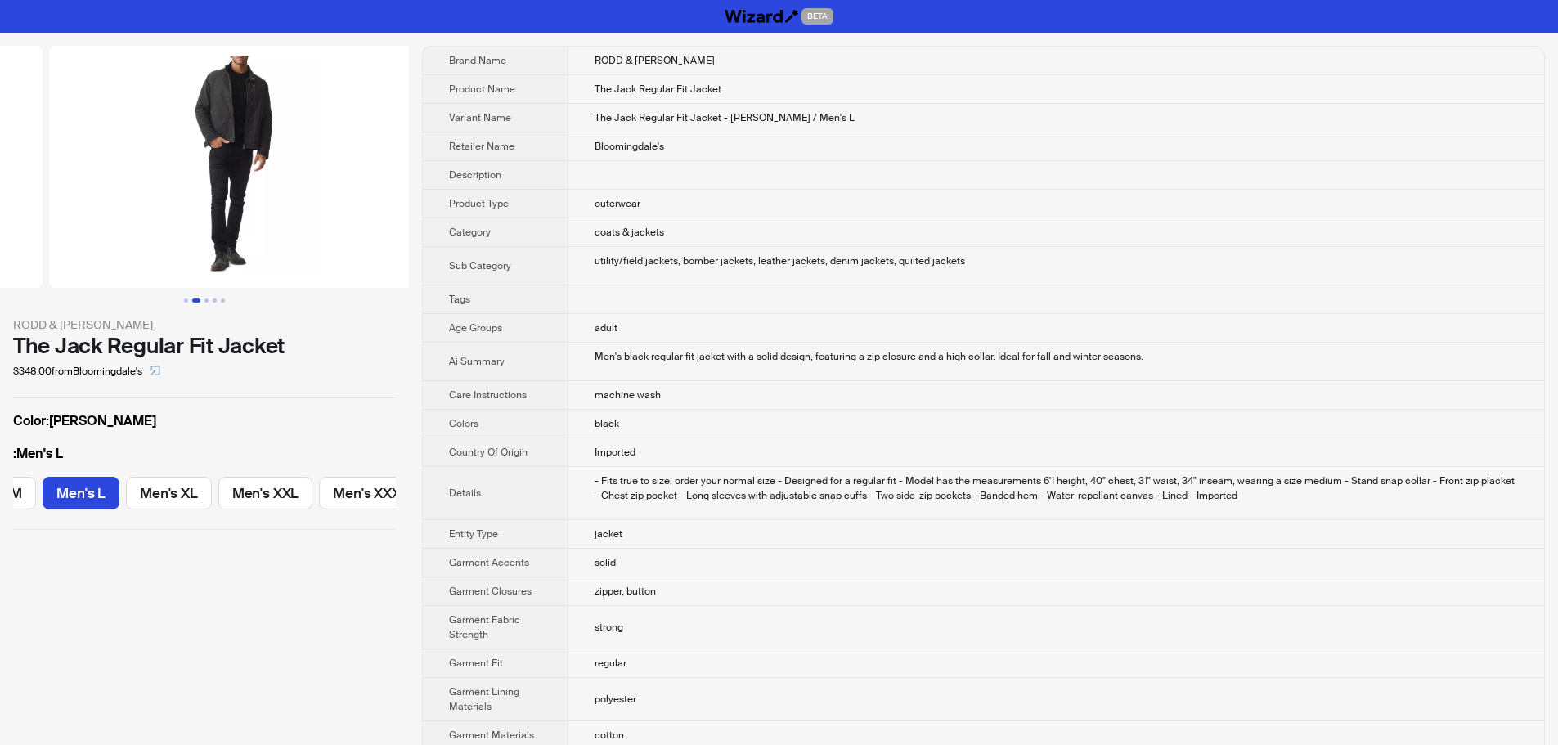
drag, startPoint x: 268, startPoint y: 209, endPoint x: 36, endPoint y: 217, distance: 232.4
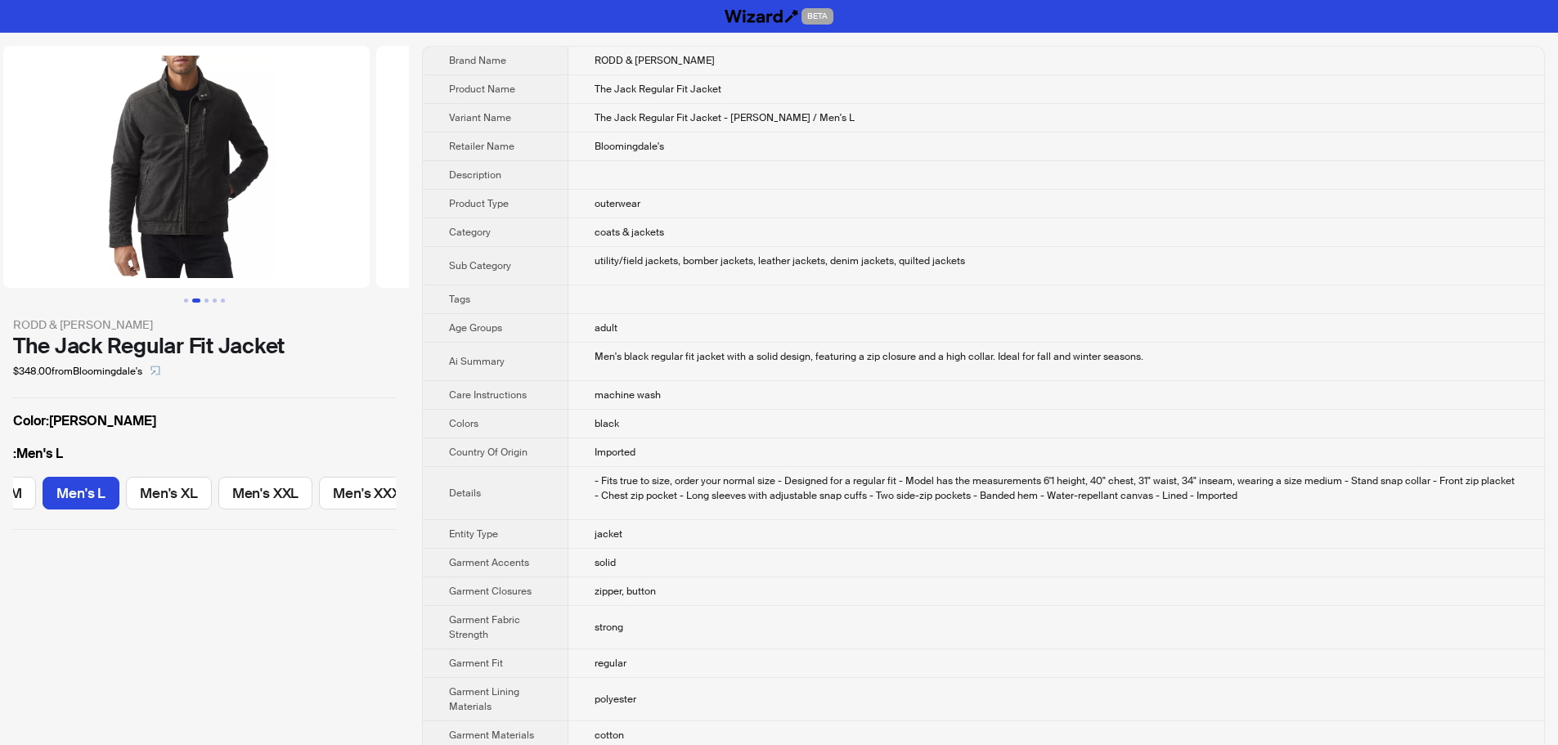
drag, startPoint x: 145, startPoint y: 184, endPoint x: 435, endPoint y: 182, distance: 290.3
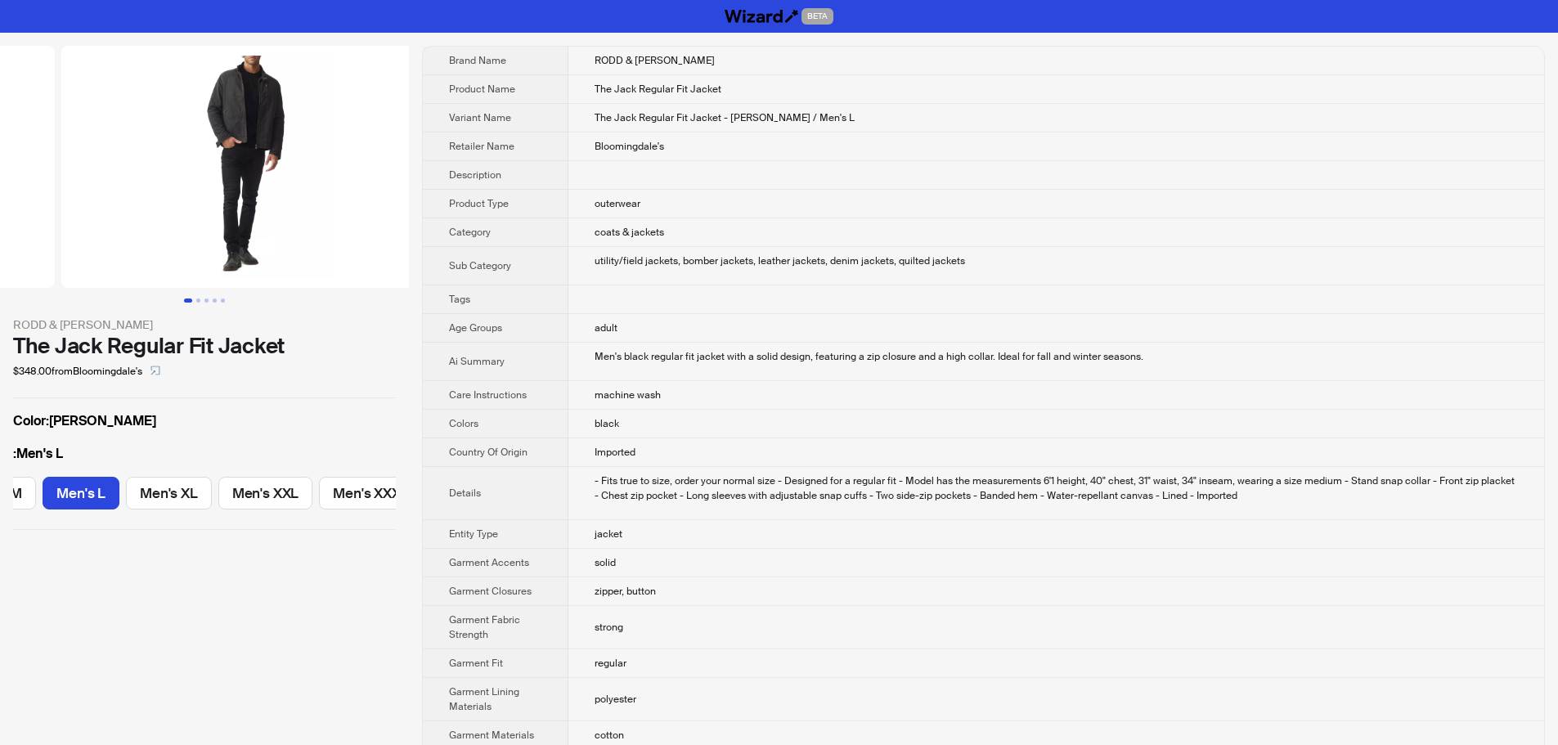
drag, startPoint x: 112, startPoint y: 154, endPoint x: 4, endPoint y: 150, distance: 108.0
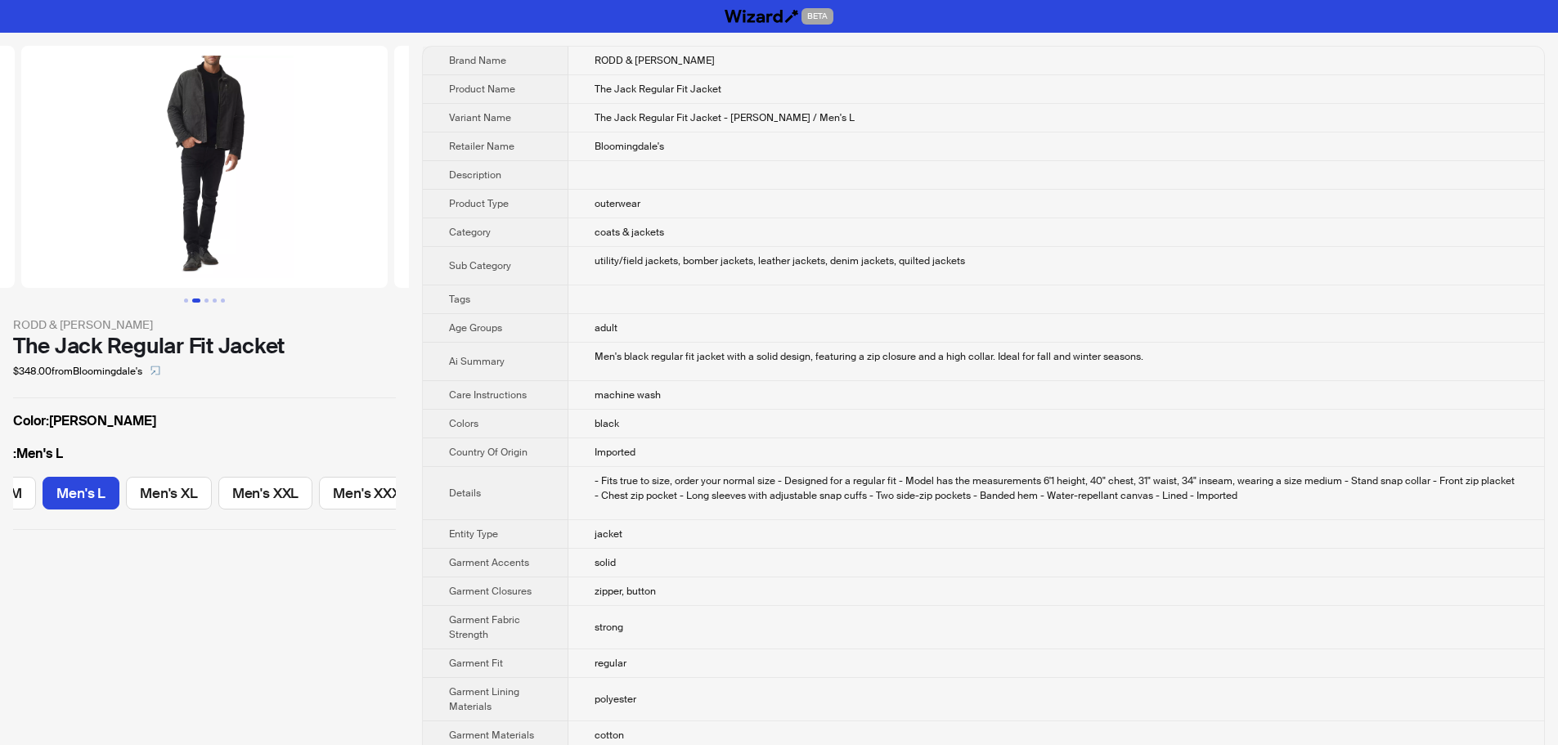
scroll to position [0, 240]
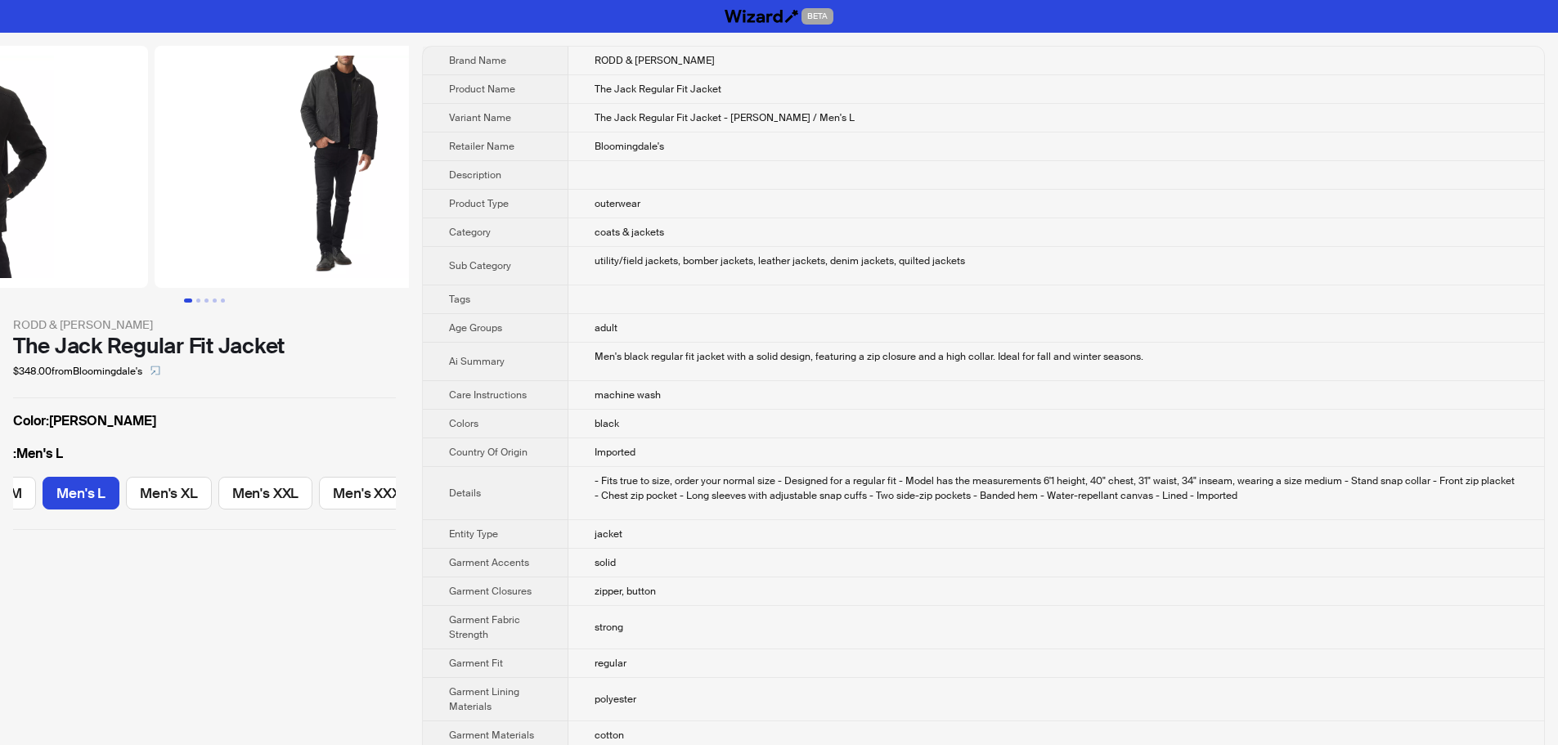
drag, startPoint x: 190, startPoint y: 200, endPoint x: 368, endPoint y: 199, distance: 178.3
click at [368, 199] on img at bounding box center [338, 167] width 366 height 242
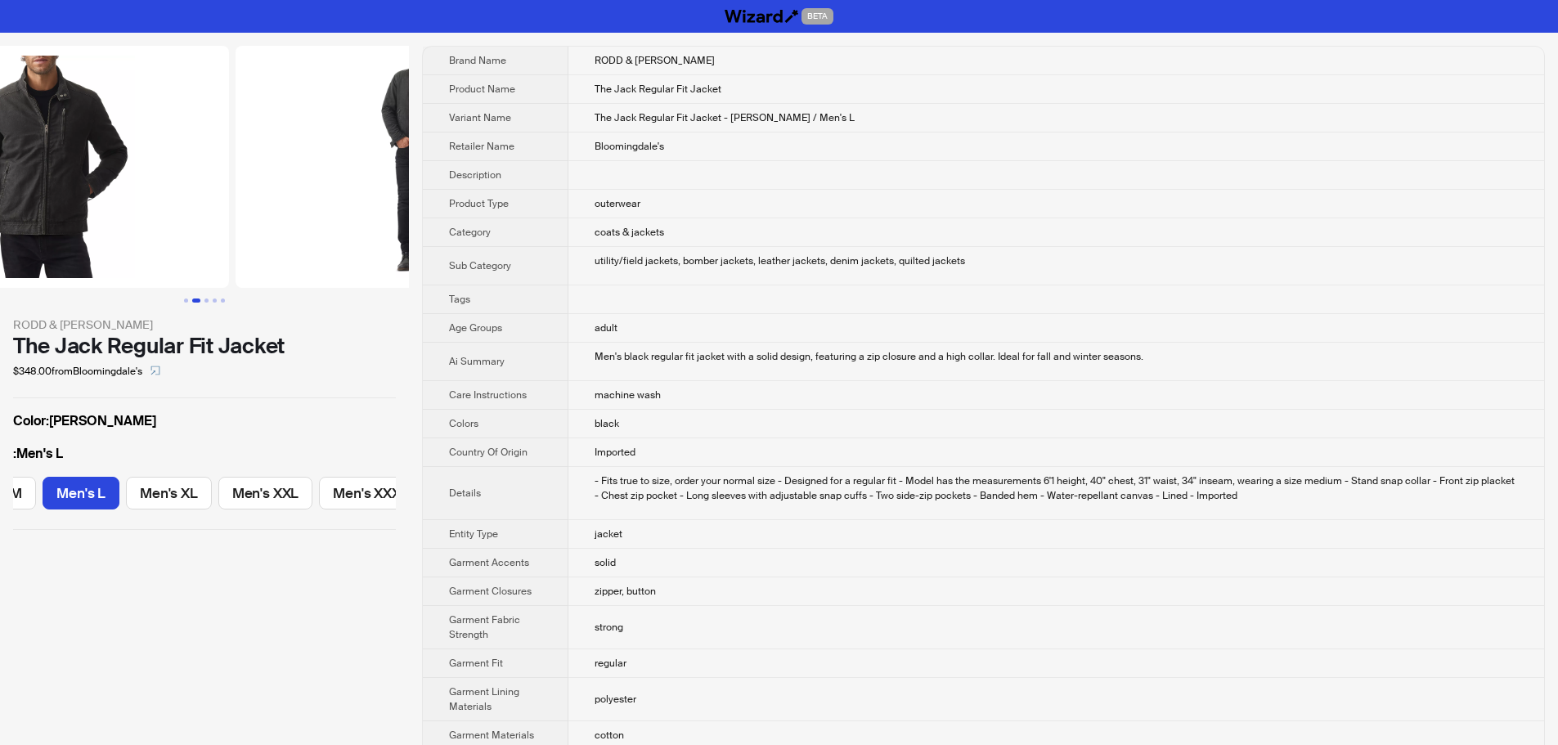
drag, startPoint x: 198, startPoint y: 204, endPoint x: 327, endPoint y: 203, distance: 129.2
click at [119, 210] on ul at bounding box center [204, 167] width 409 height 242
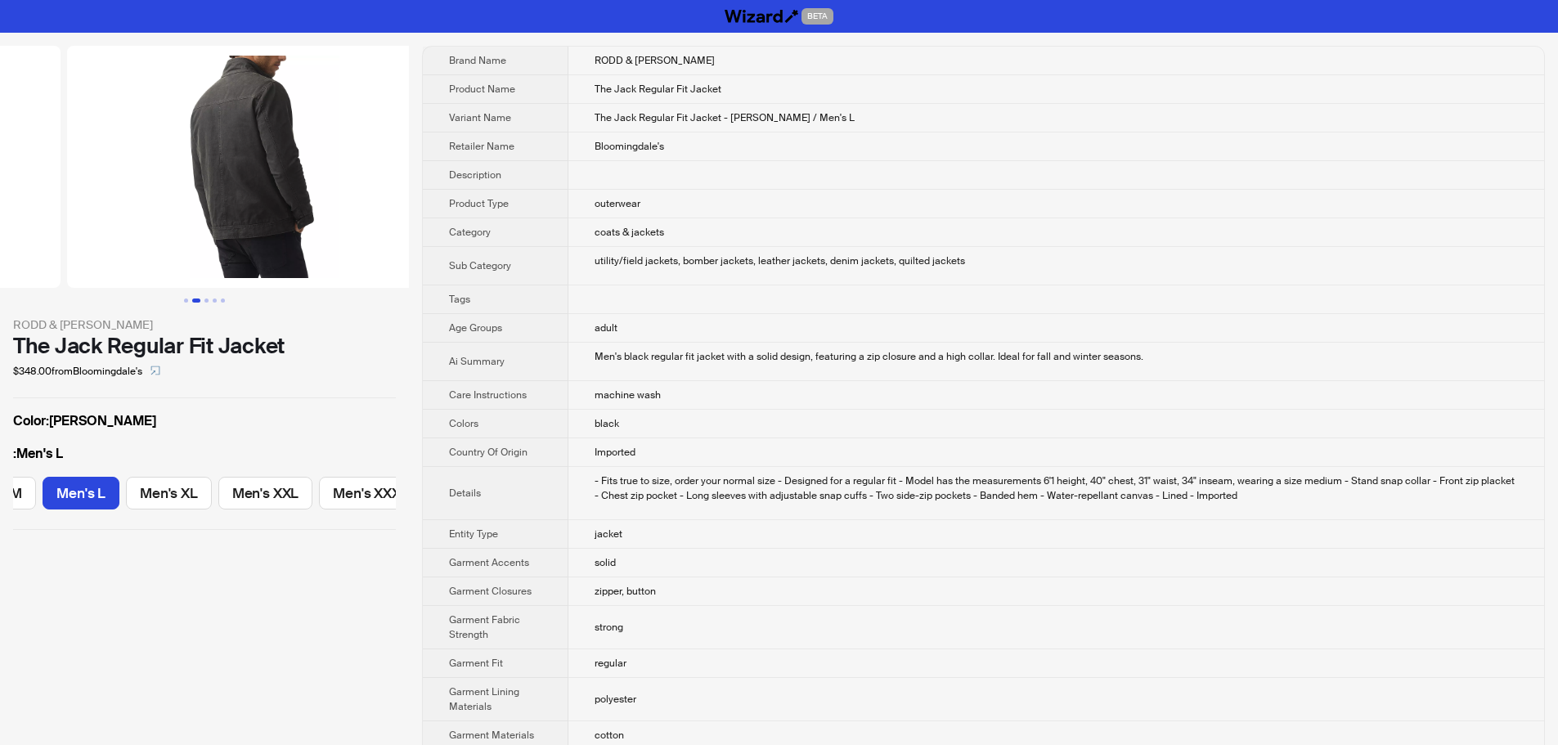
drag, startPoint x: 339, startPoint y: 199, endPoint x: 43, endPoint y: 212, distance: 297.1
click at [69, 203] on ul at bounding box center [204, 167] width 409 height 242
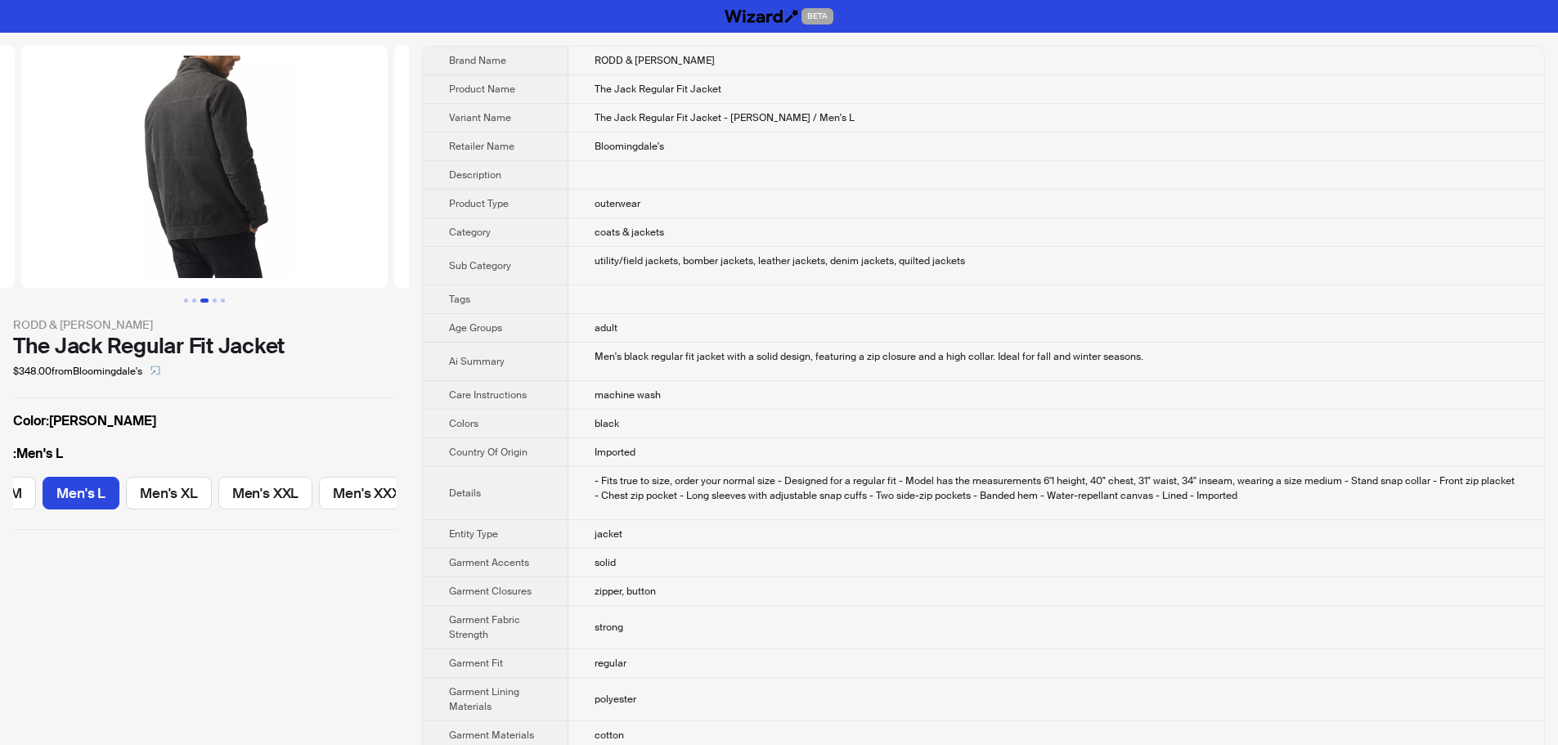
scroll to position [0, 1119]
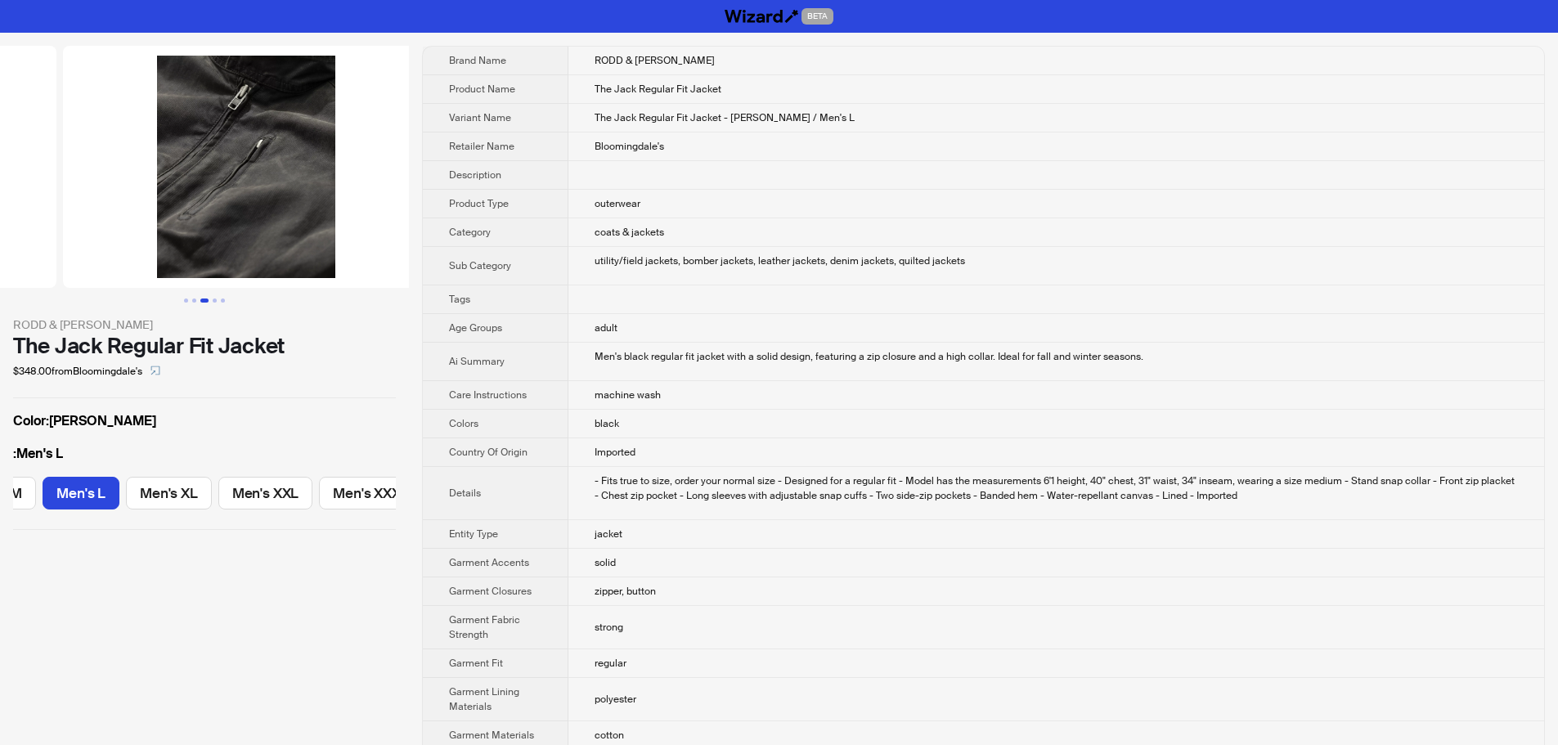
drag, startPoint x: 294, startPoint y: 180, endPoint x: 0, endPoint y: 194, distance: 293.9
click at [14, 191] on ul at bounding box center [204, 167] width 409 height 242
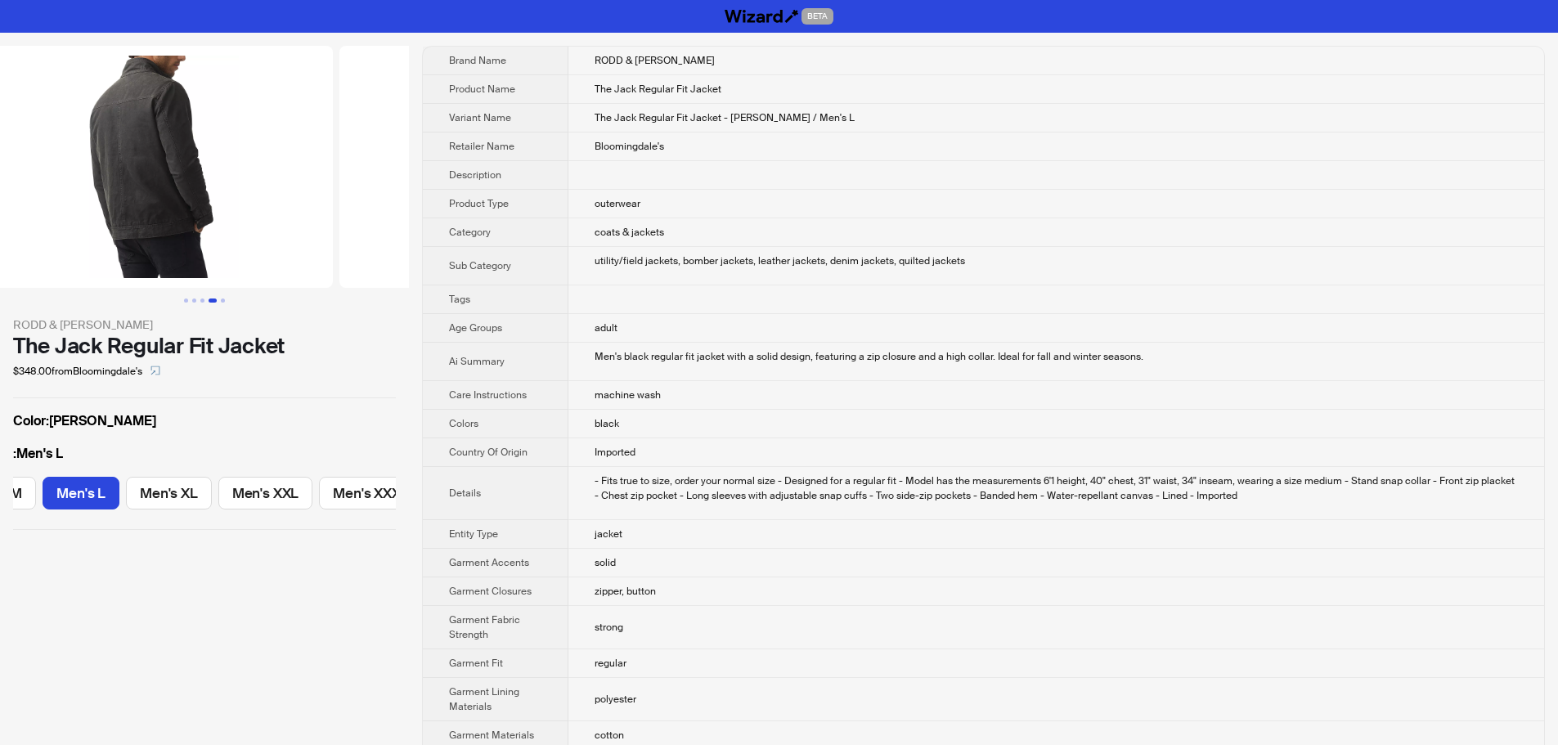
drag, startPoint x: 155, startPoint y: 183, endPoint x: 429, endPoint y: 177, distance: 274.0
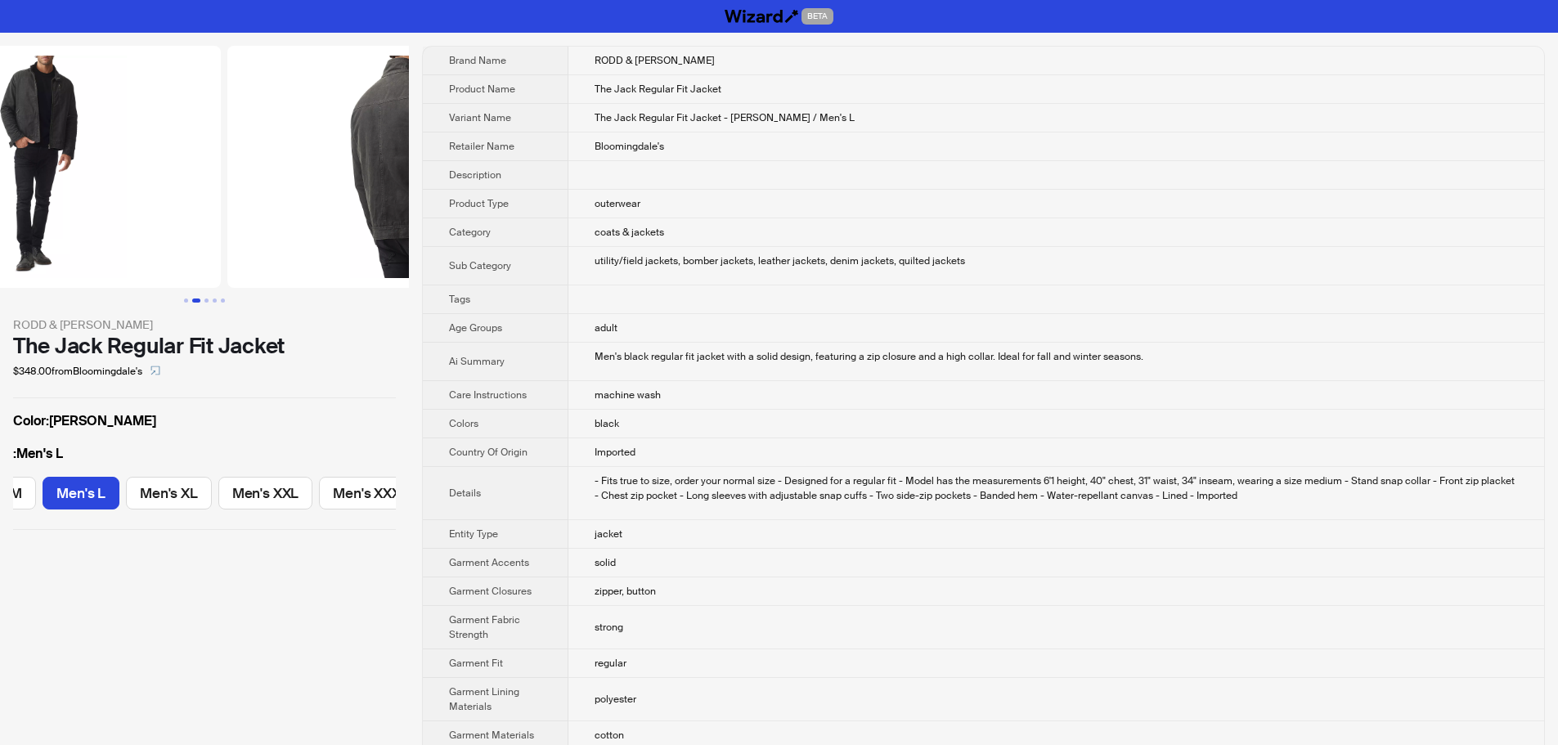
drag, startPoint x: 146, startPoint y: 175, endPoint x: 395, endPoint y: 187, distance: 249.7
click at [397, 187] on li at bounding box center [410, 167] width 373 height 242
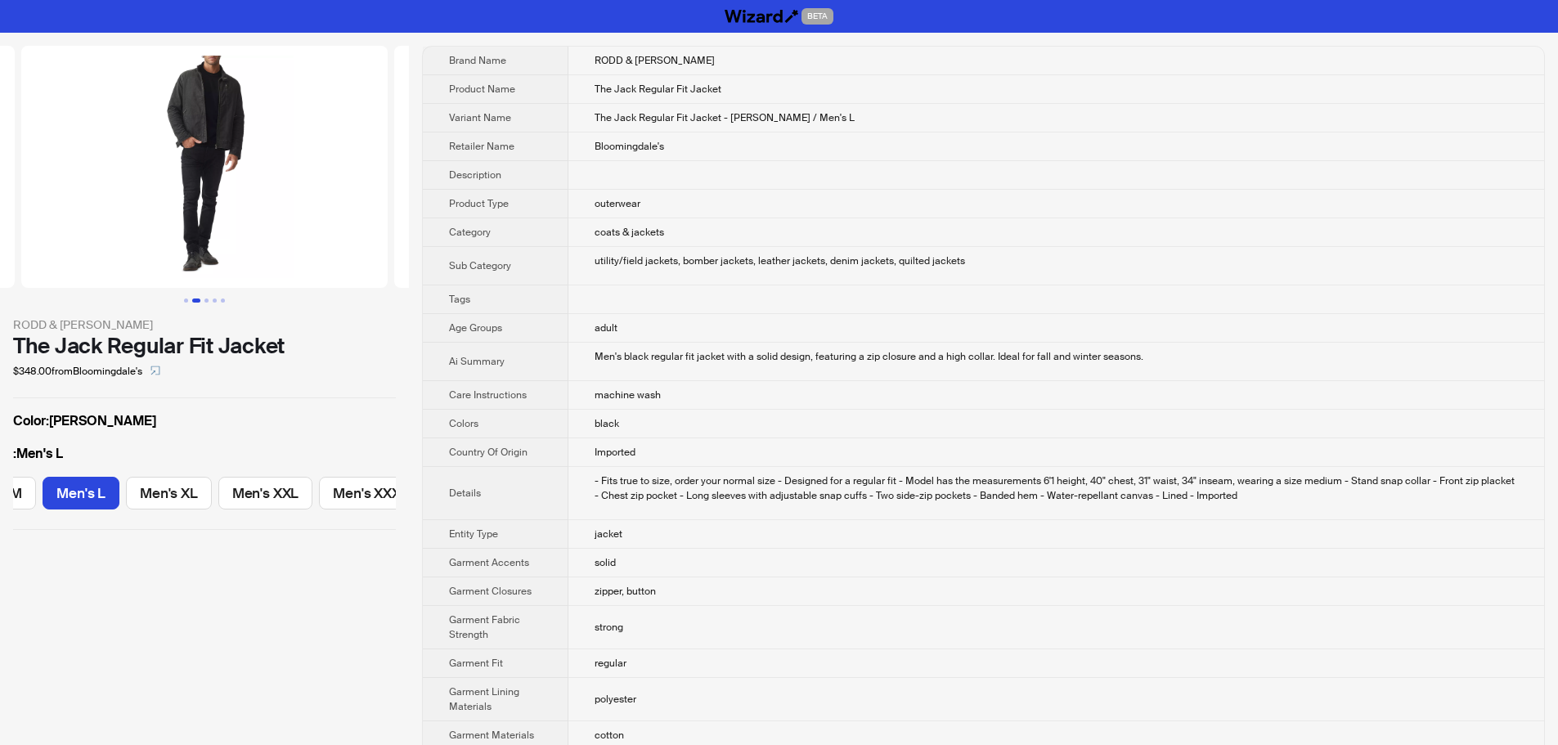
scroll to position [0, 65]
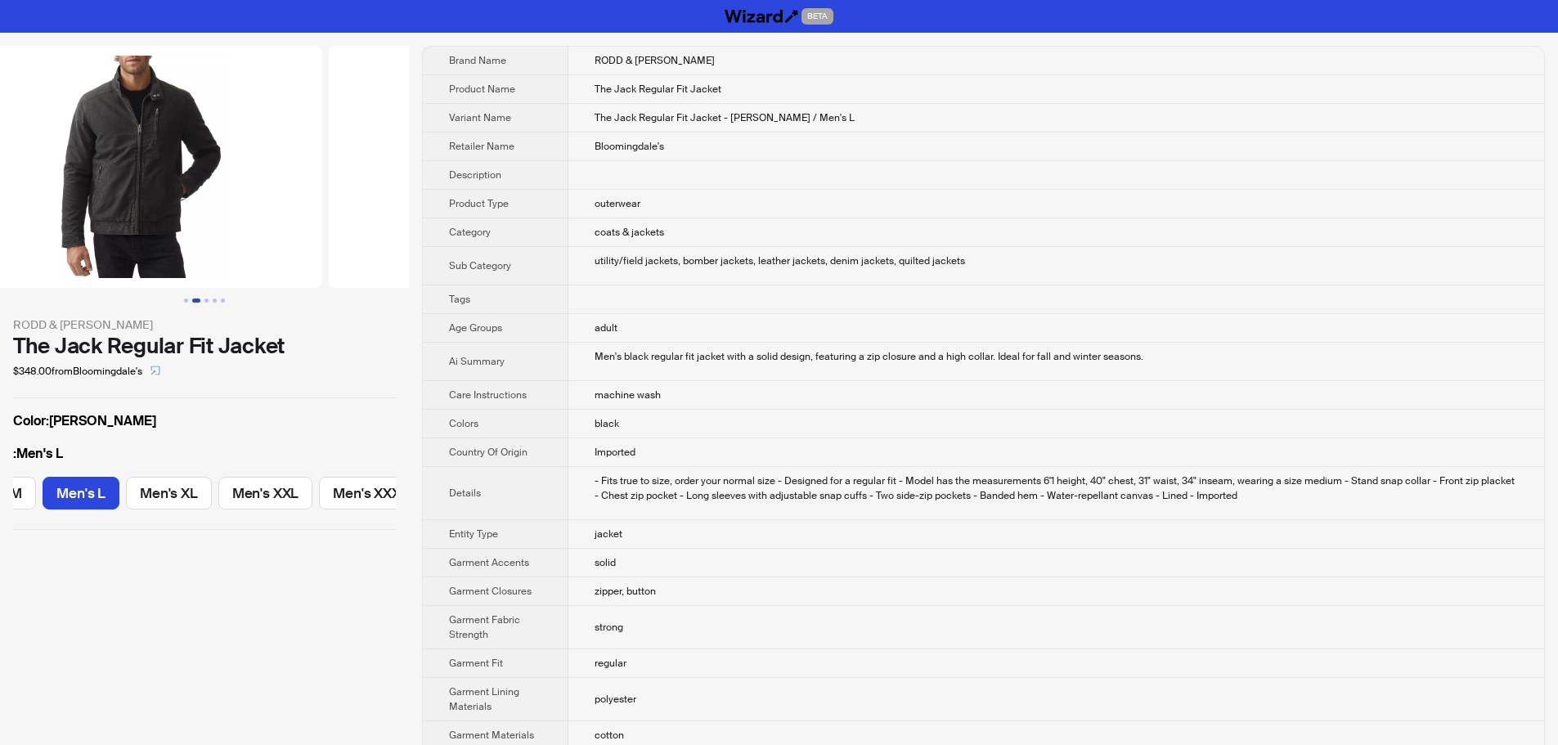
drag, startPoint x: 96, startPoint y: 181, endPoint x: 590, endPoint y: 245, distance: 498.1
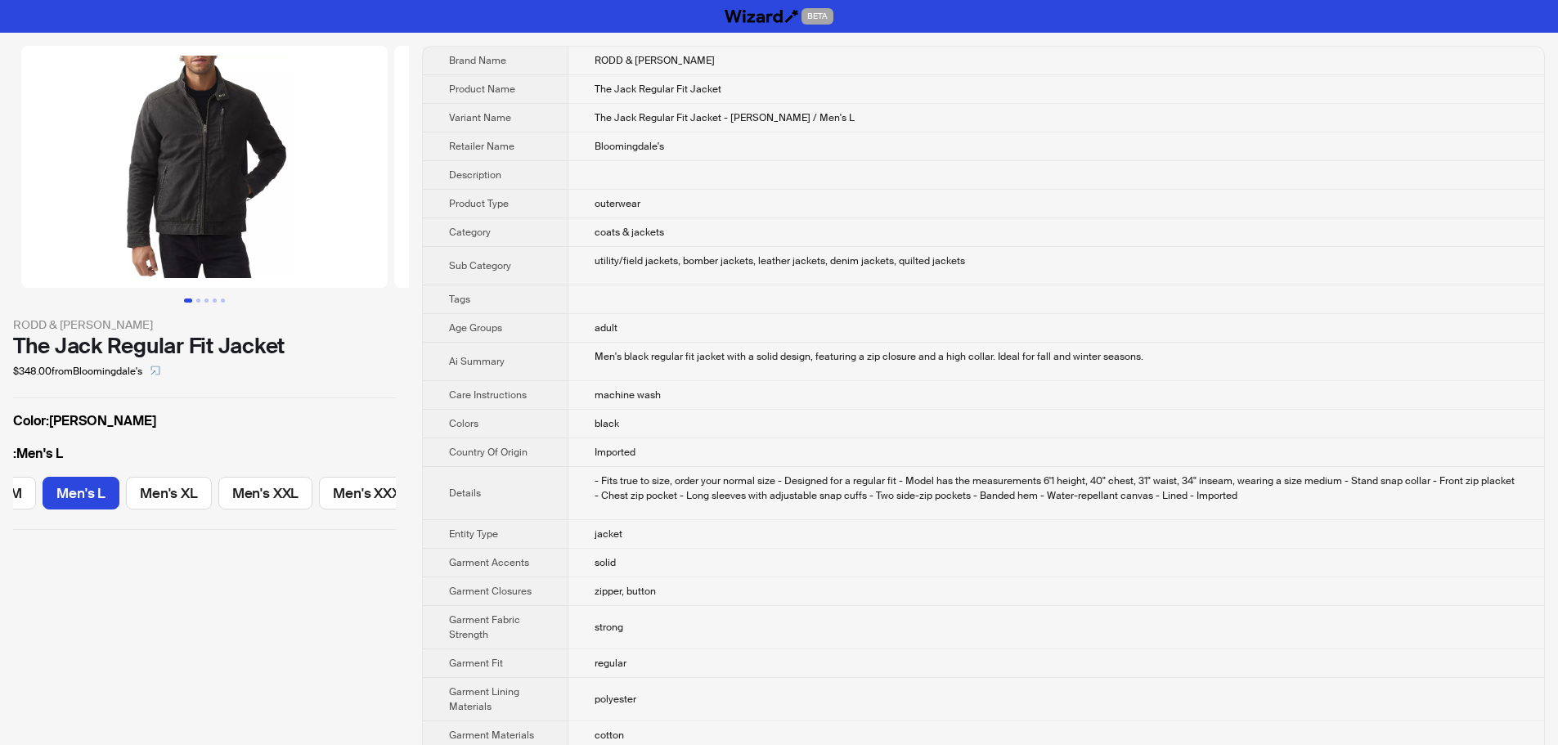
click at [953, 374] on td "Men's black regular fit jacket with a solid design, featuring a zip closure and…" at bounding box center [1056, 362] width 976 height 38
click at [233, 161] on img at bounding box center [204, 167] width 366 height 242
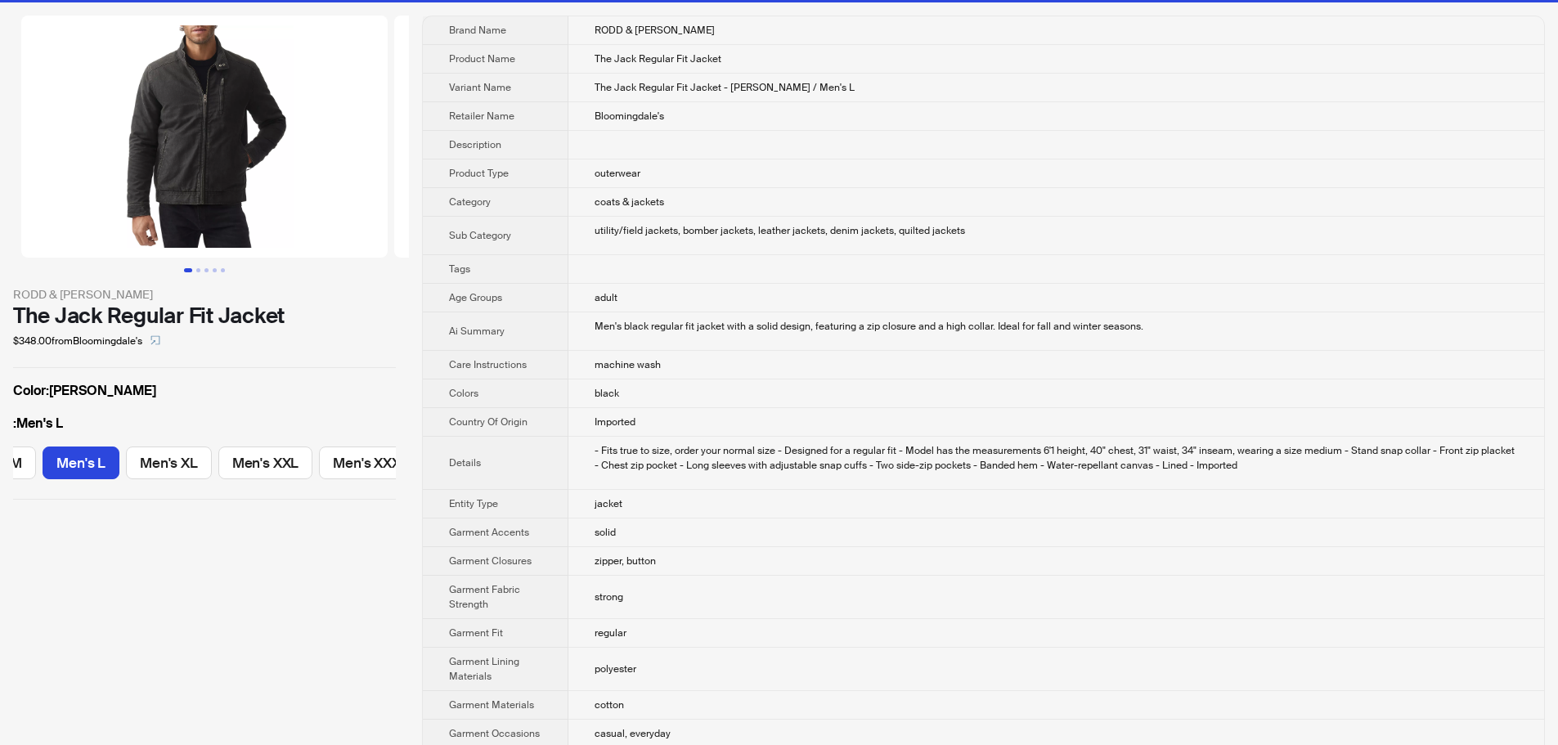
scroll to position [82, 0]
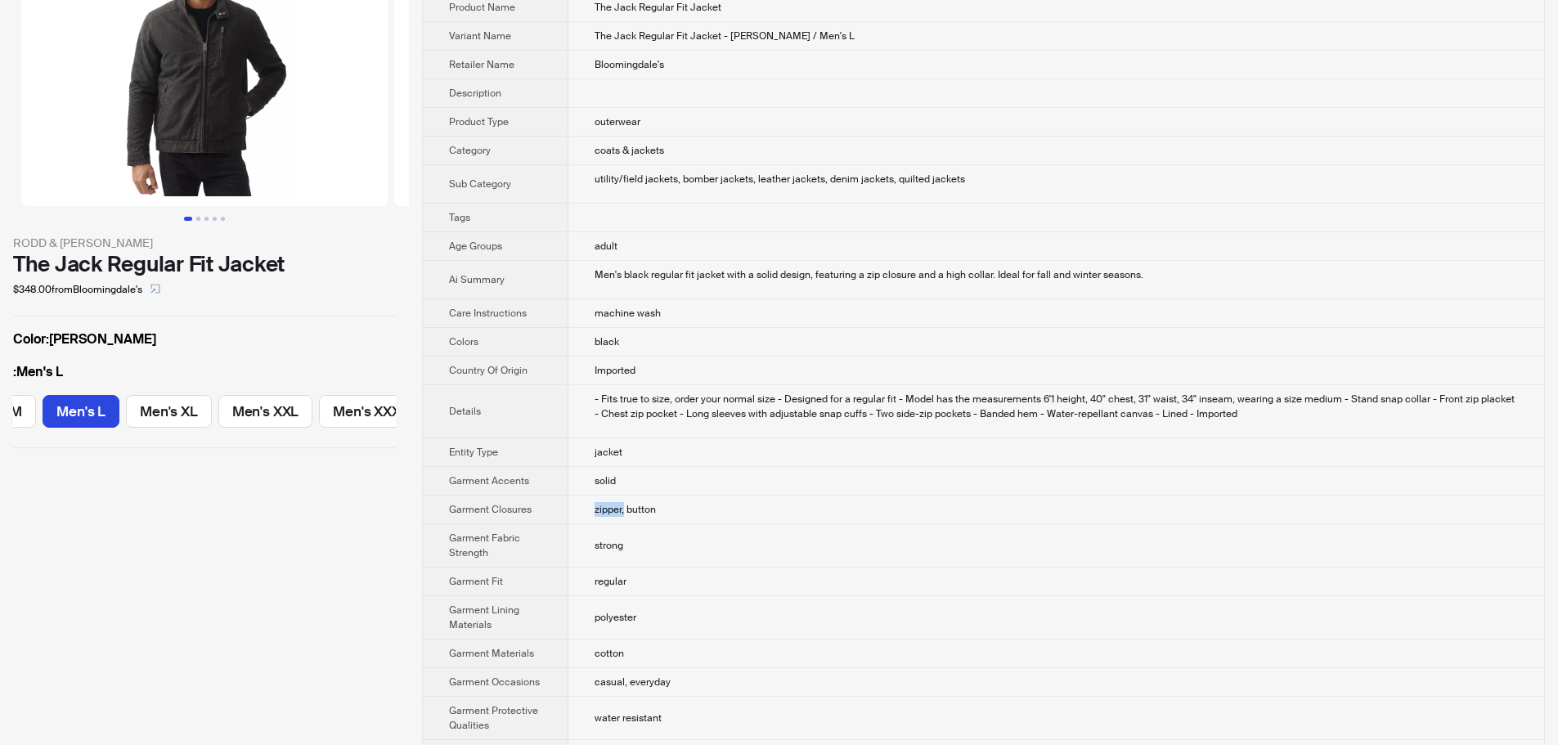
drag, startPoint x: 595, startPoint y: 507, endPoint x: 625, endPoint y: 511, distance: 29.7
click at [625, 511] on span "zipper, button" at bounding box center [624, 509] width 61 height 13
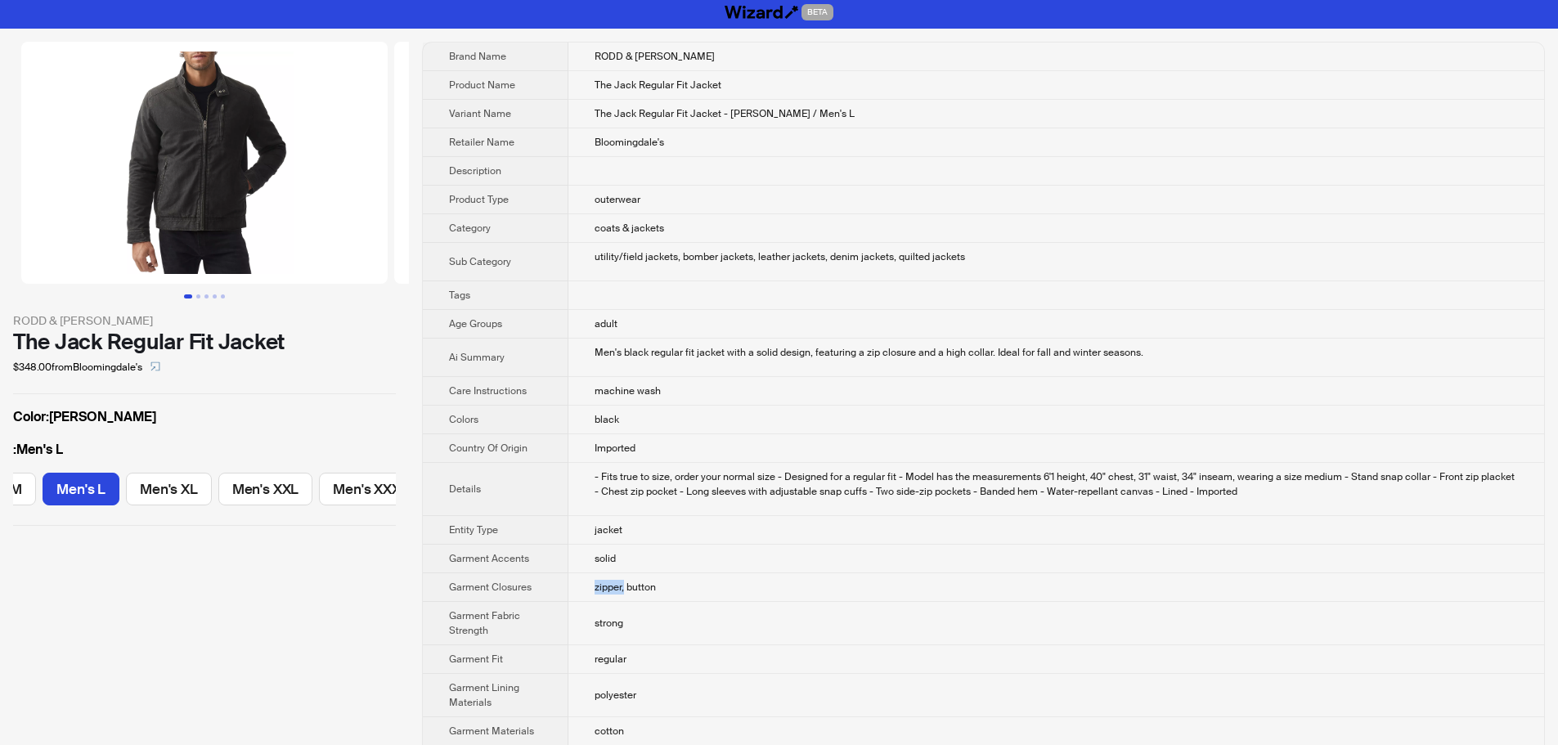
scroll to position [0, 0]
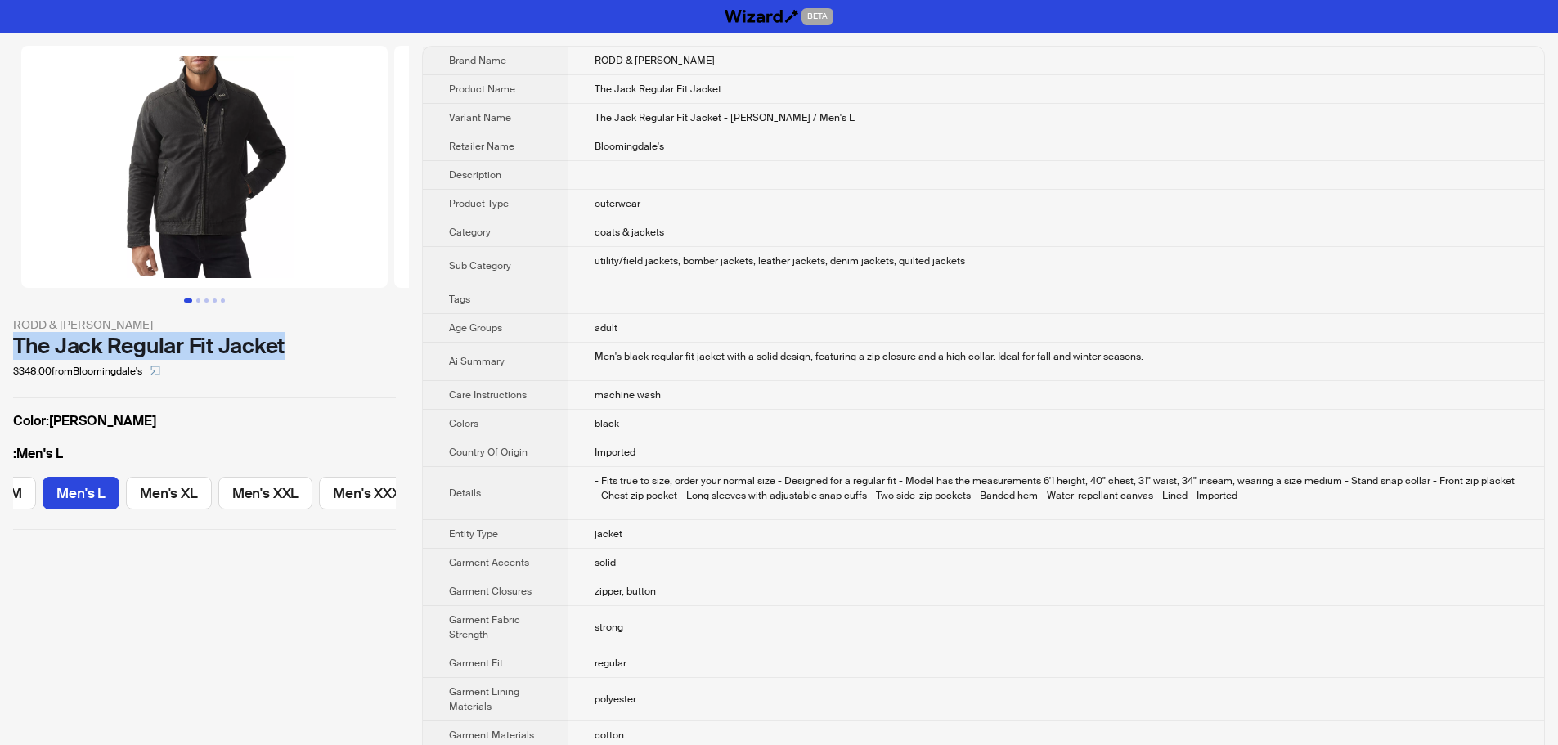
drag, startPoint x: 15, startPoint y: 339, endPoint x: 292, endPoint y: 346, distance: 277.3
click at [292, 346] on div "The Jack Regular Fit Jacket" at bounding box center [204, 346] width 383 height 25
click at [232, 351] on div "The Jack Regular Fit Jacket" at bounding box center [204, 346] width 383 height 25
drag, startPoint x: 12, startPoint y: 348, endPoint x: 302, endPoint y: 347, distance: 289.5
click at [302, 347] on div "RODD & GUNN The Jack Regular Fit Jacket $348.00 from Bloomingdale's Color : Bra…" at bounding box center [204, 288] width 409 height 510
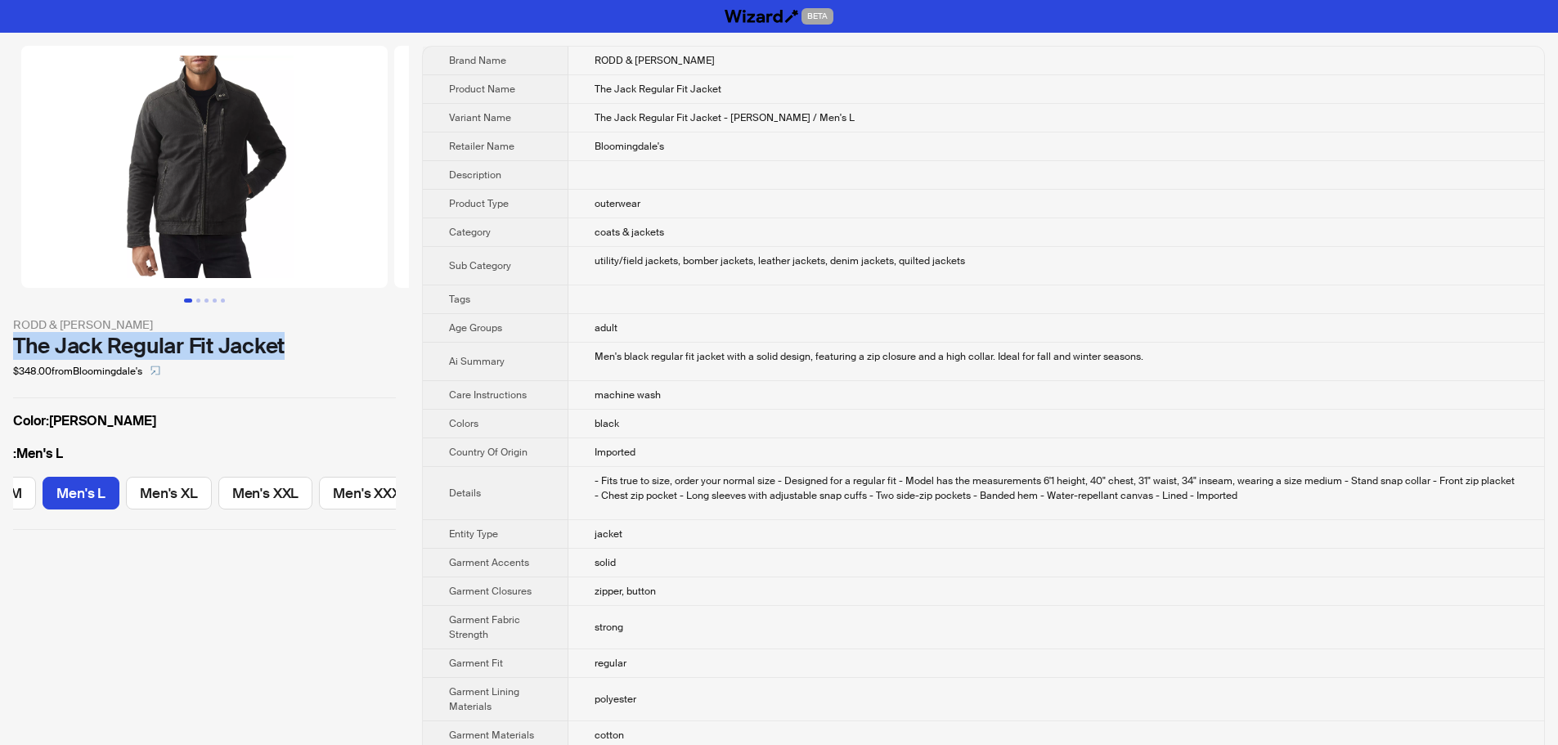
click at [22, 348] on div "The Jack Regular Fit Jacket" at bounding box center [204, 346] width 383 height 25
click at [286, 380] on div "$348.00 from Bloomingdale's" at bounding box center [204, 371] width 383 height 26
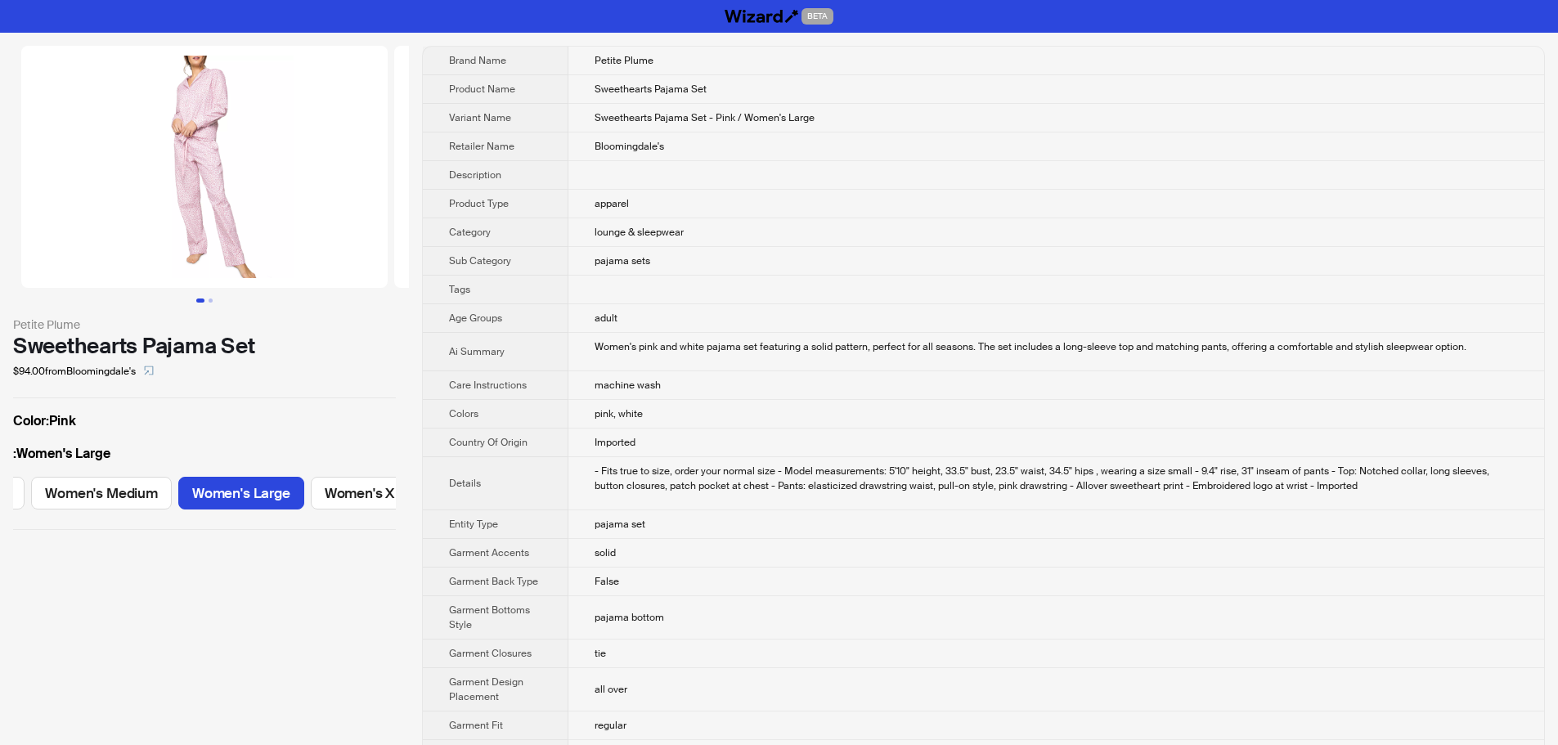
scroll to position [0, 294]
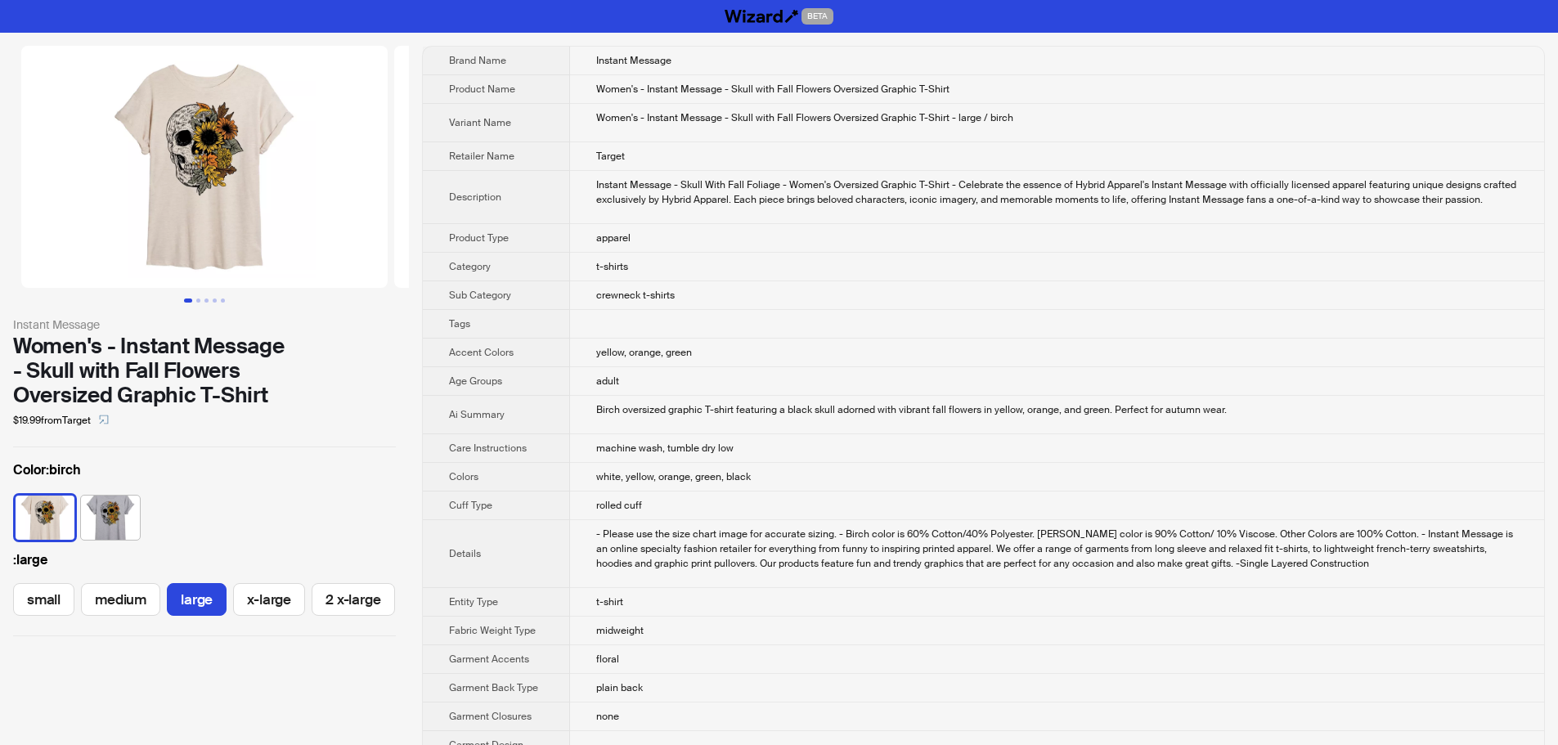
click at [1158, 536] on div "- Please use the size chart image for accurate sizing. - Birch color is 60% Cot…" at bounding box center [1057, 549] width 922 height 44
click at [1127, 541] on div "- Please use the size chart image for accurate sizing. - Birch color is 60% Cot…" at bounding box center [1057, 549] width 922 height 44
click at [1164, 536] on div "- Please use the size chart image for accurate sizing. - Birch color is 60% Cot…" at bounding box center [1057, 549] width 922 height 44
drag, startPoint x: 733, startPoint y: 115, endPoint x: 945, endPoint y: 126, distance: 212.9
click at [945, 126] on td "Women's - Instant Message - Skull with Fall Flowers Oversized Graphic T-Shirt -…" at bounding box center [1057, 123] width 974 height 38
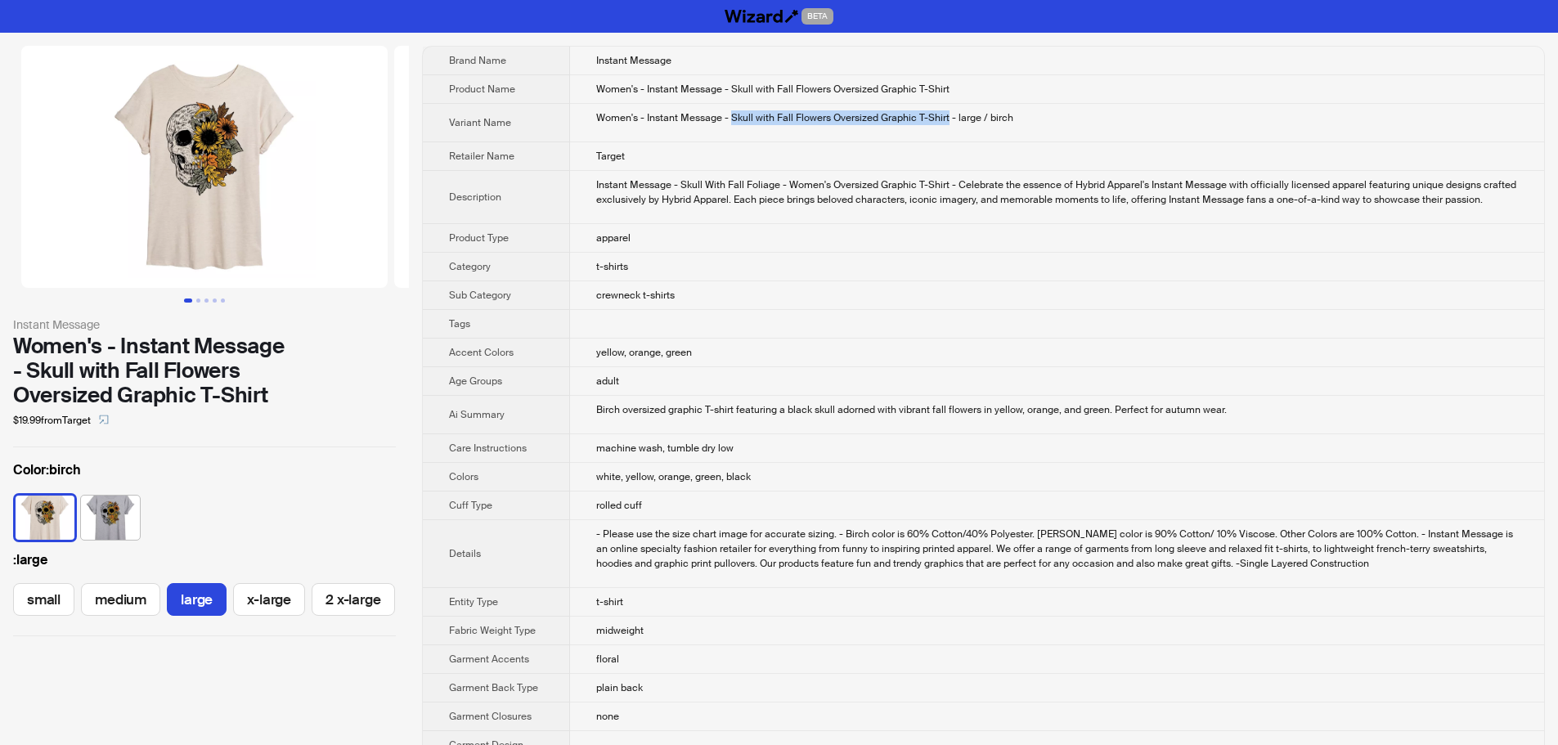
click at [945, 126] on td "Women's - Instant Message - Skull with Fall Flowers Oversized Graphic T-Shirt -…" at bounding box center [1057, 123] width 974 height 38
click at [794, 281] on td "crewneck t-shirts" at bounding box center [1057, 295] width 974 height 29
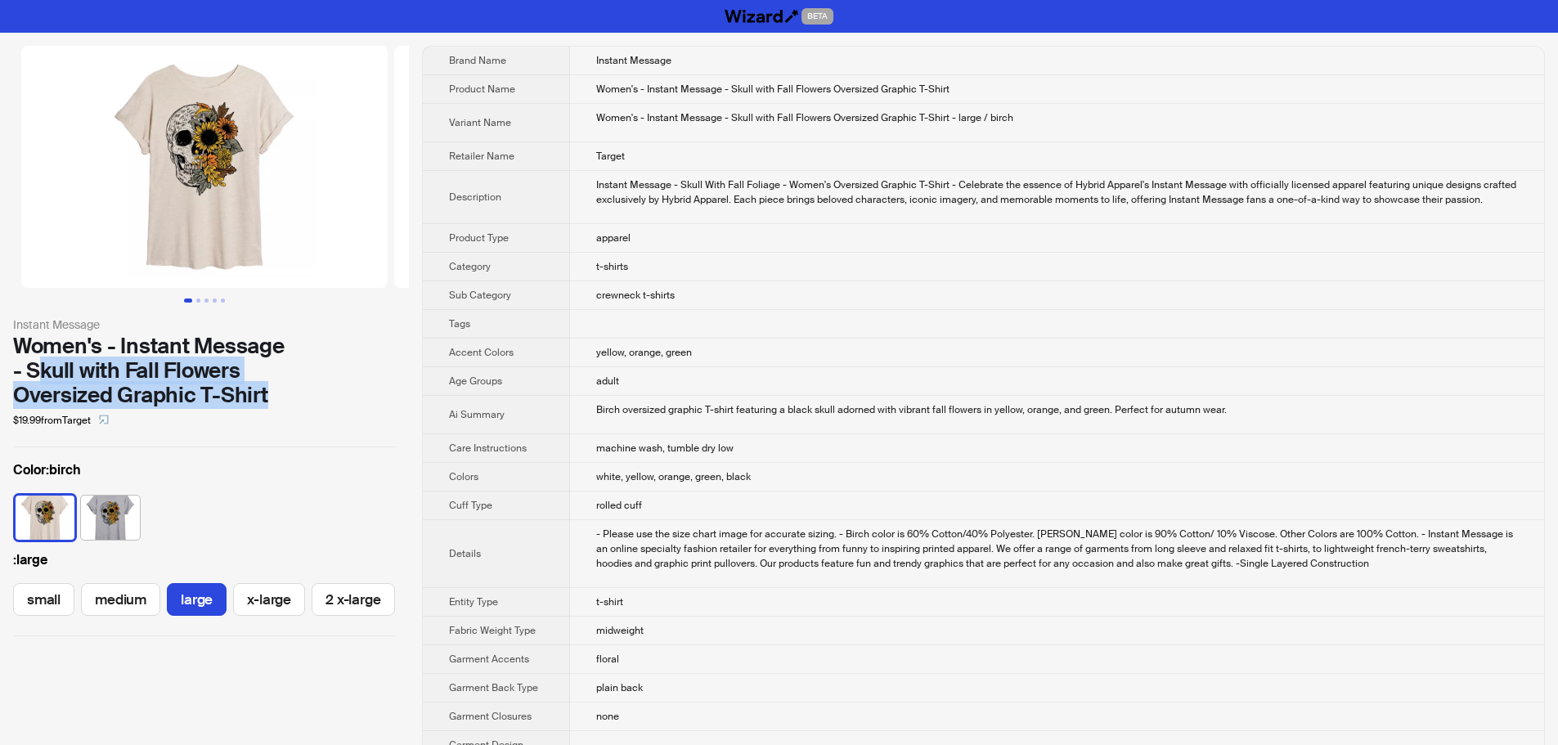
drag, startPoint x: 309, startPoint y: 342, endPoint x: 397, endPoint y: 376, distance: 94.0
click at [397, 376] on div "Instant Message Women's - Instant Message - Skull with Fall Flowers Oversized G…" at bounding box center [204, 341] width 409 height 617
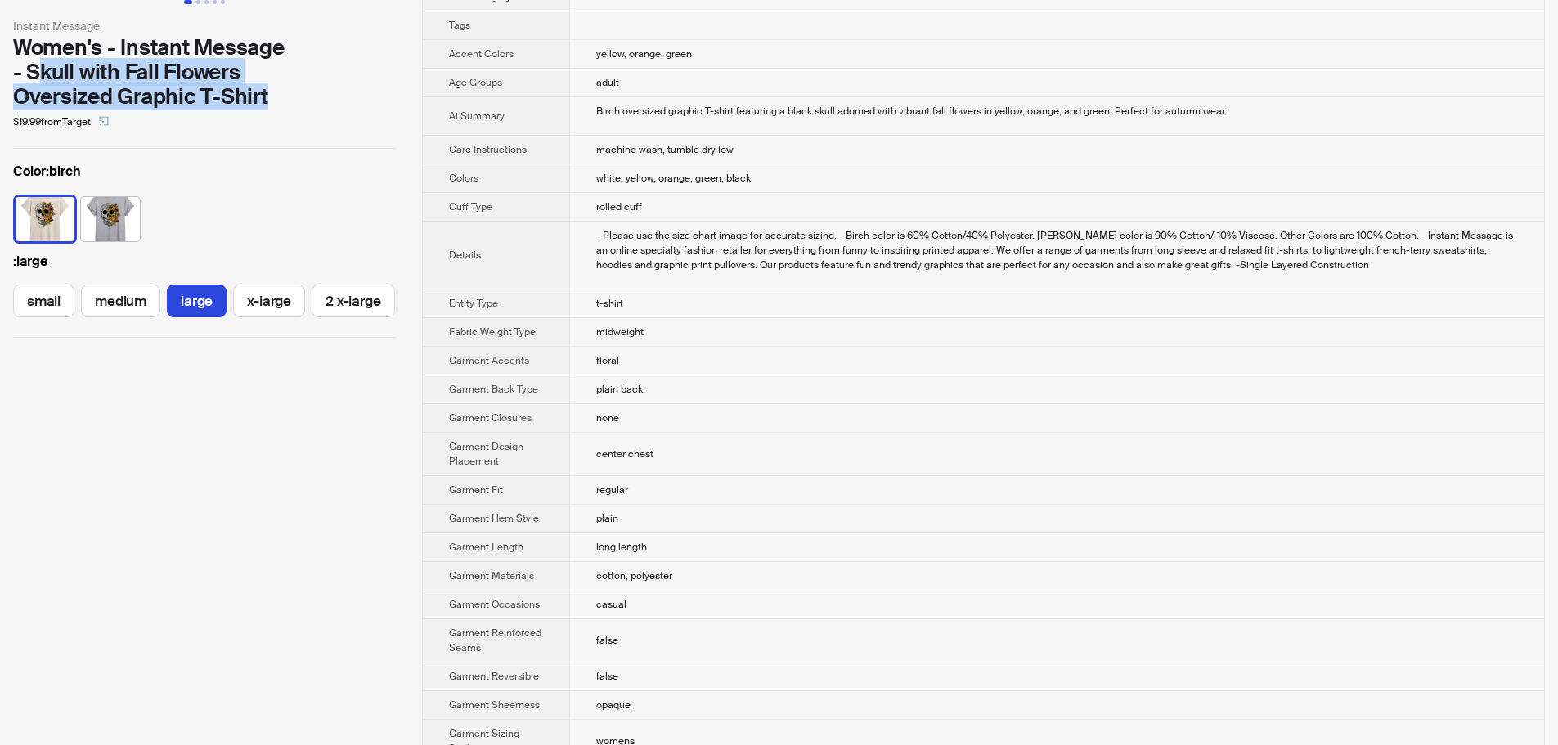
scroll to position [327, 0]
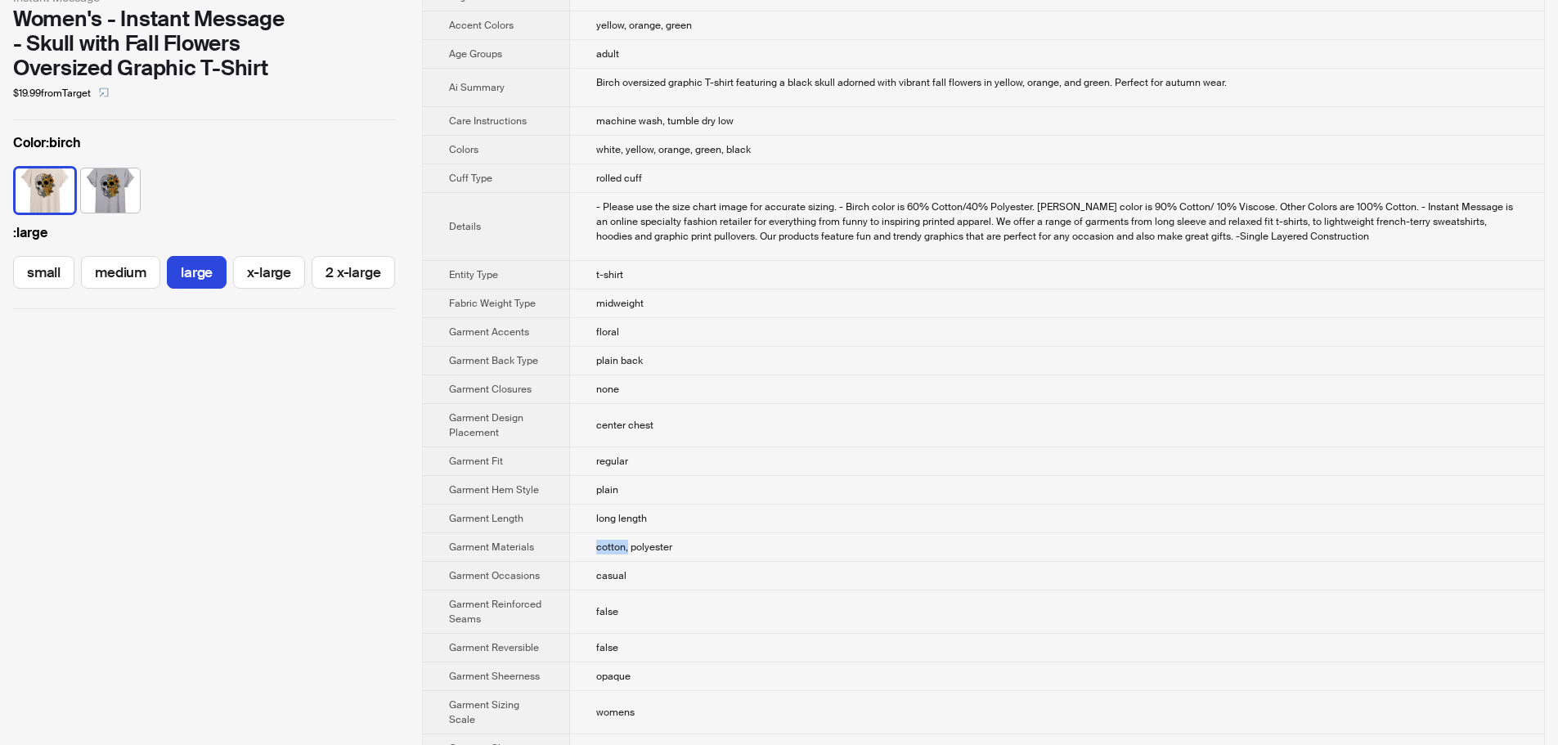
drag, startPoint x: 598, startPoint y: 551, endPoint x: 627, endPoint y: 552, distance: 29.4
click at [627, 552] on span "cotton, polyester" at bounding box center [634, 547] width 76 height 13
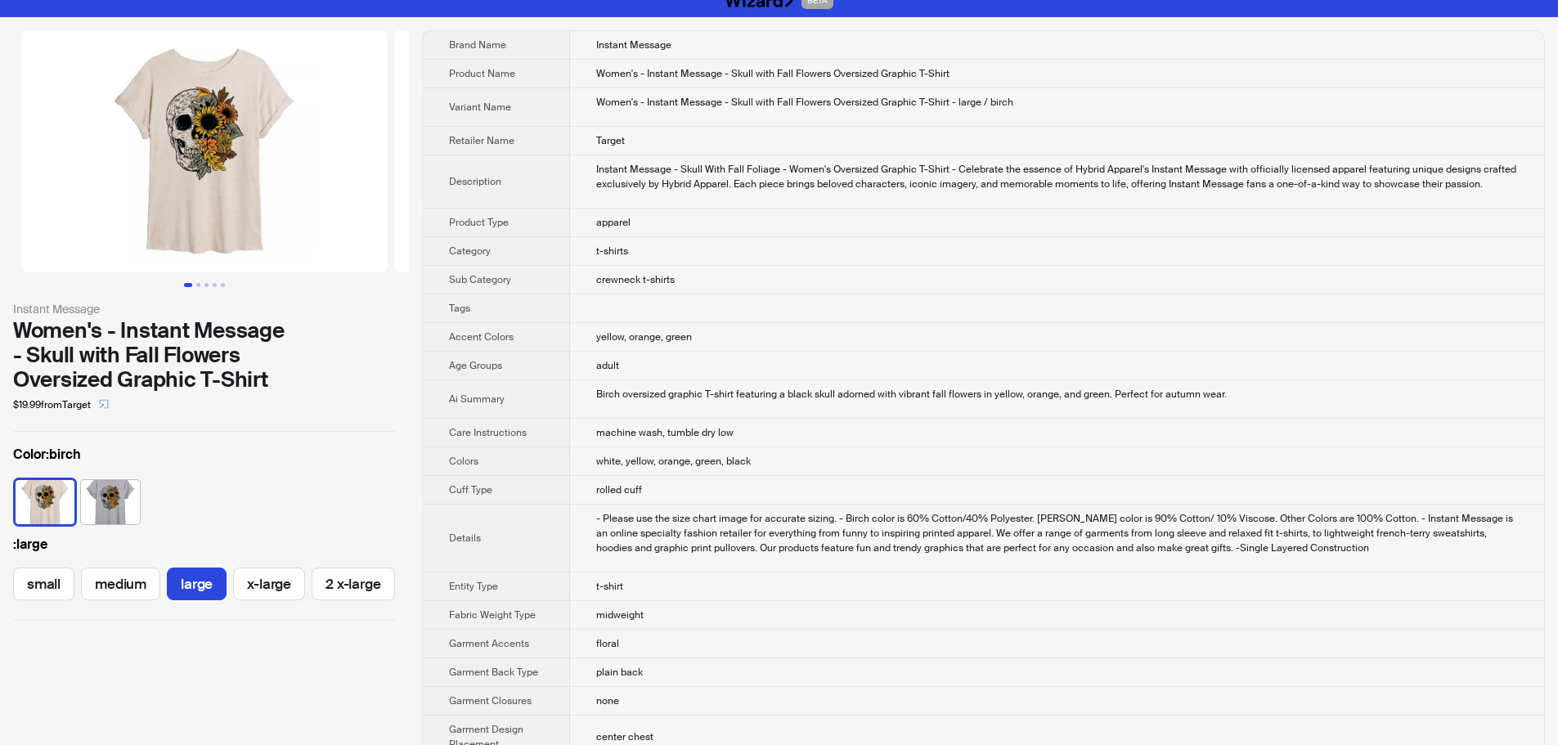
scroll to position [0, 0]
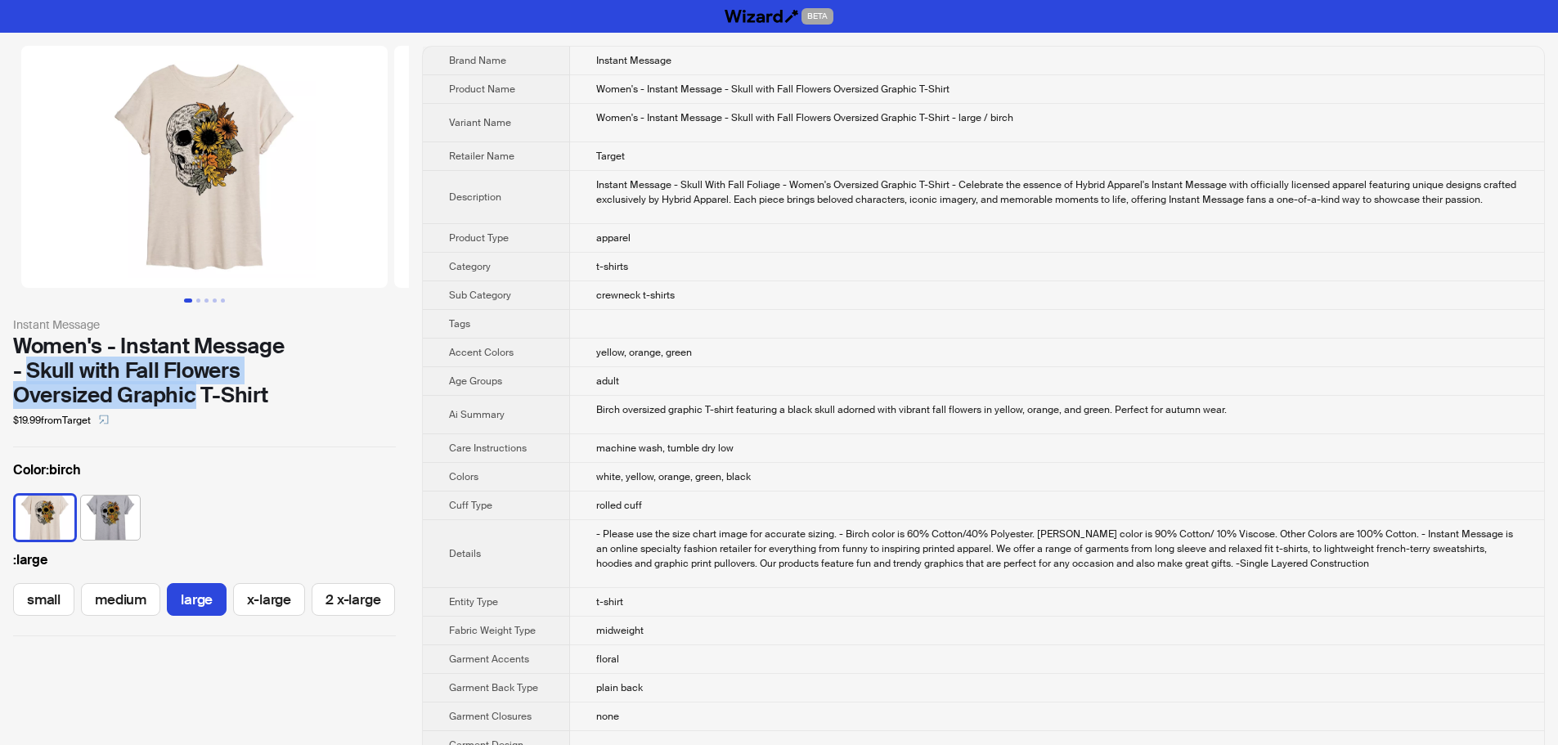
drag, startPoint x: 302, startPoint y: 345, endPoint x: 312, endPoint y: 377, distance: 33.6
click at [312, 377] on div "Women's - Instant Message - Skull with Fall Flowers Oversized Graphic T-Shirt" at bounding box center [204, 371] width 383 height 74
click at [485, 418] on span "Ai Summary" at bounding box center [477, 414] width 56 height 13
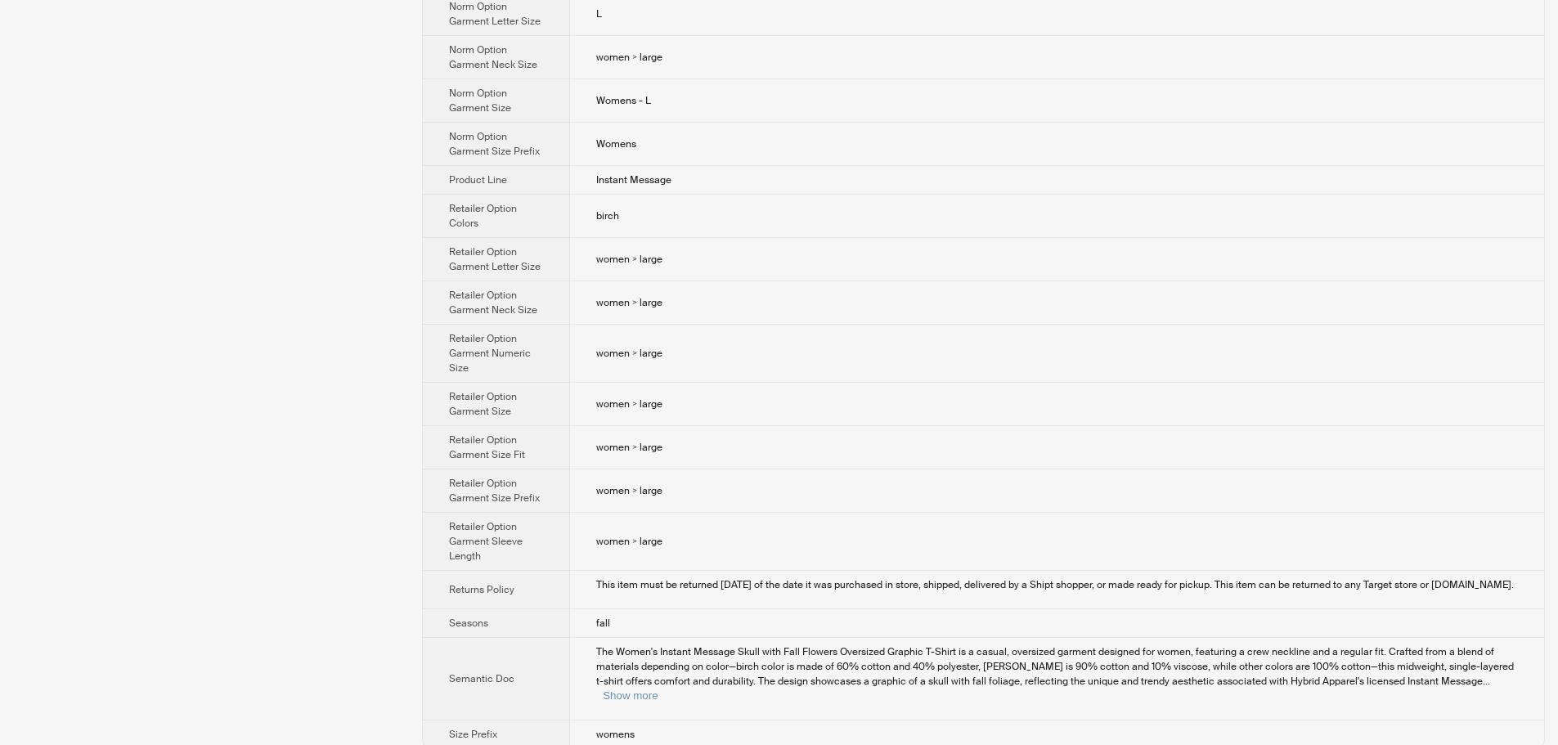
scroll to position [1372, 0]
drag, startPoint x: 591, startPoint y: 621, endPoint x: 636, endPoint y: 623, distance: 45.0
click at [636, 623] on td "fall" at bounding box center [1057, 621] width 974 height 29
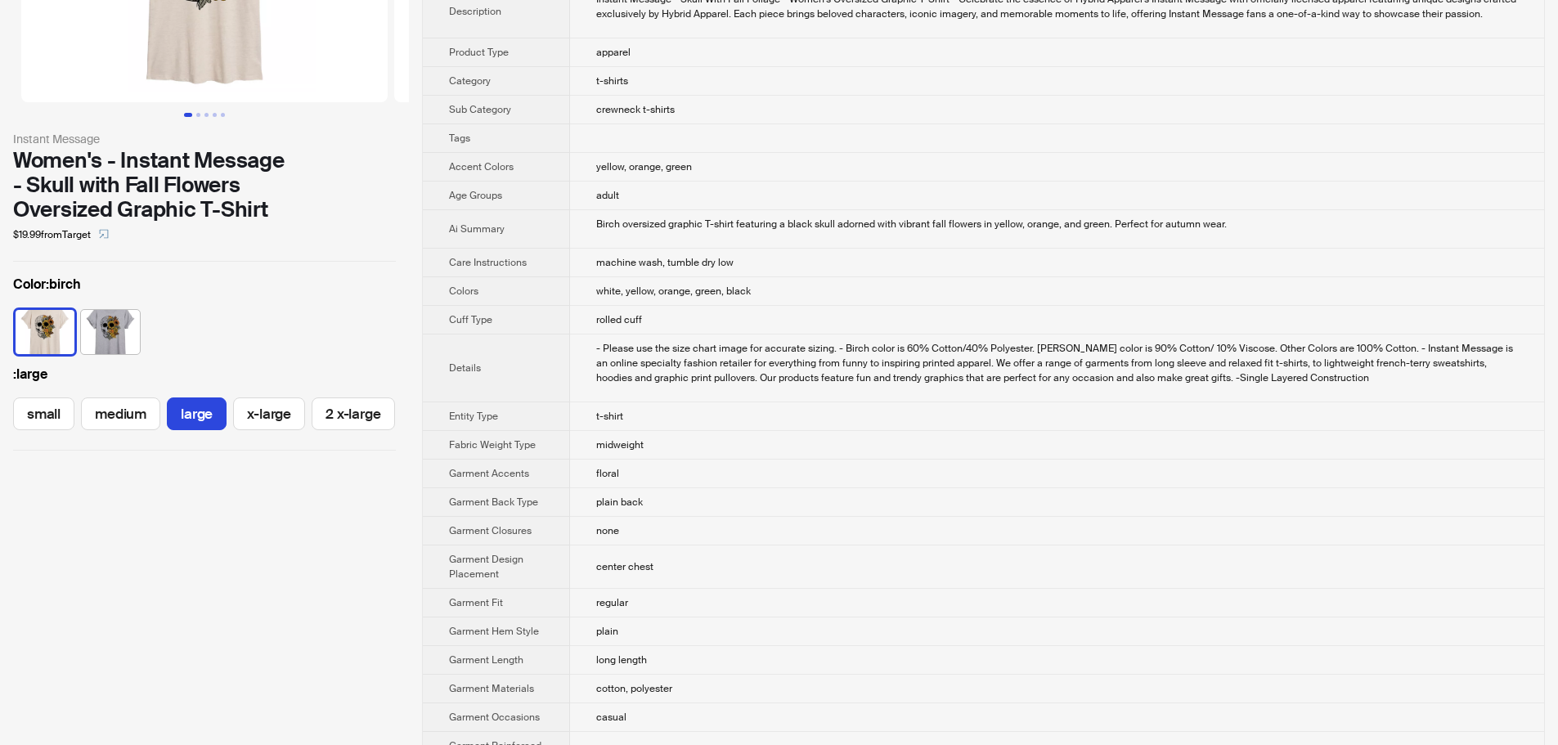
scroll to position [0, 0]
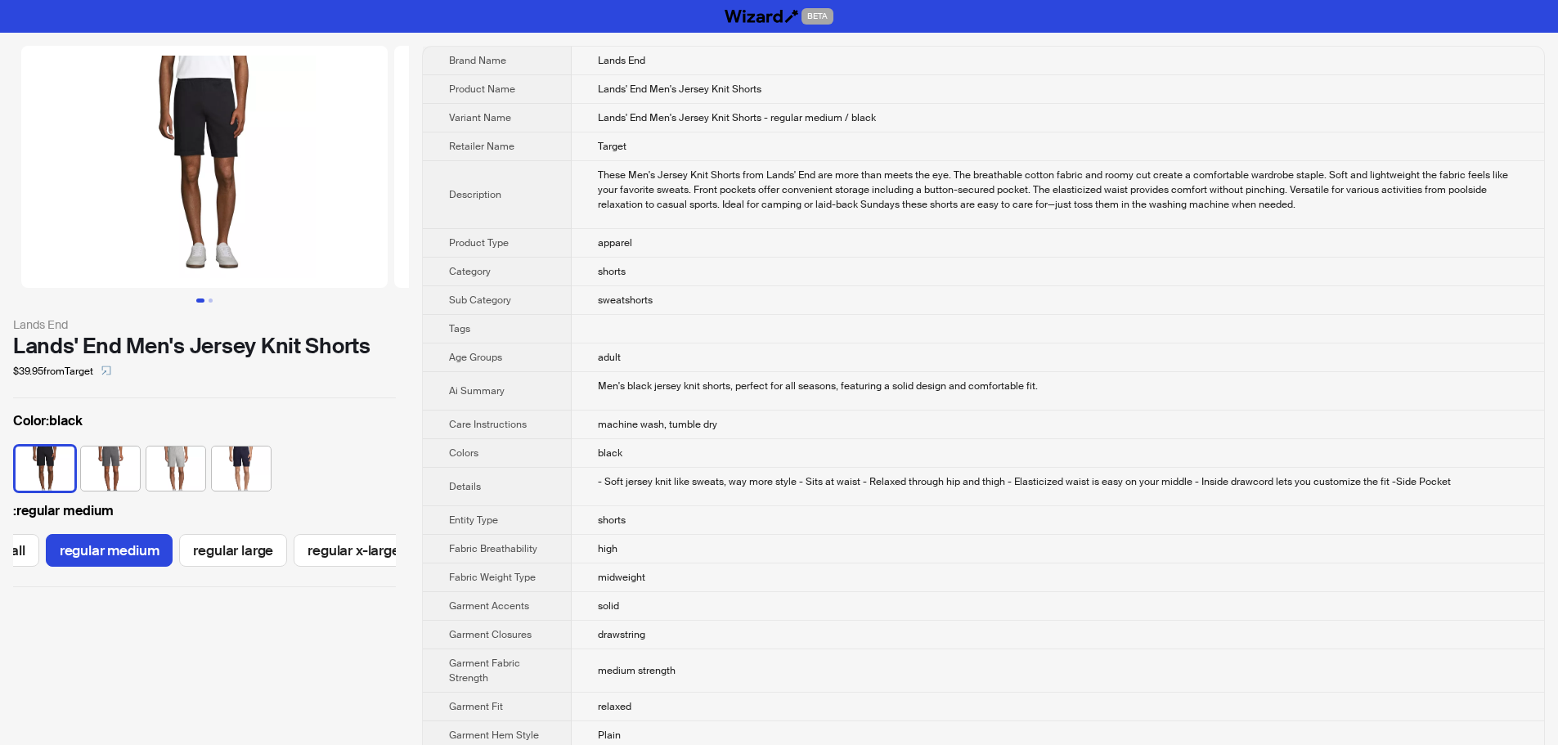
scroll to position [0, 86]
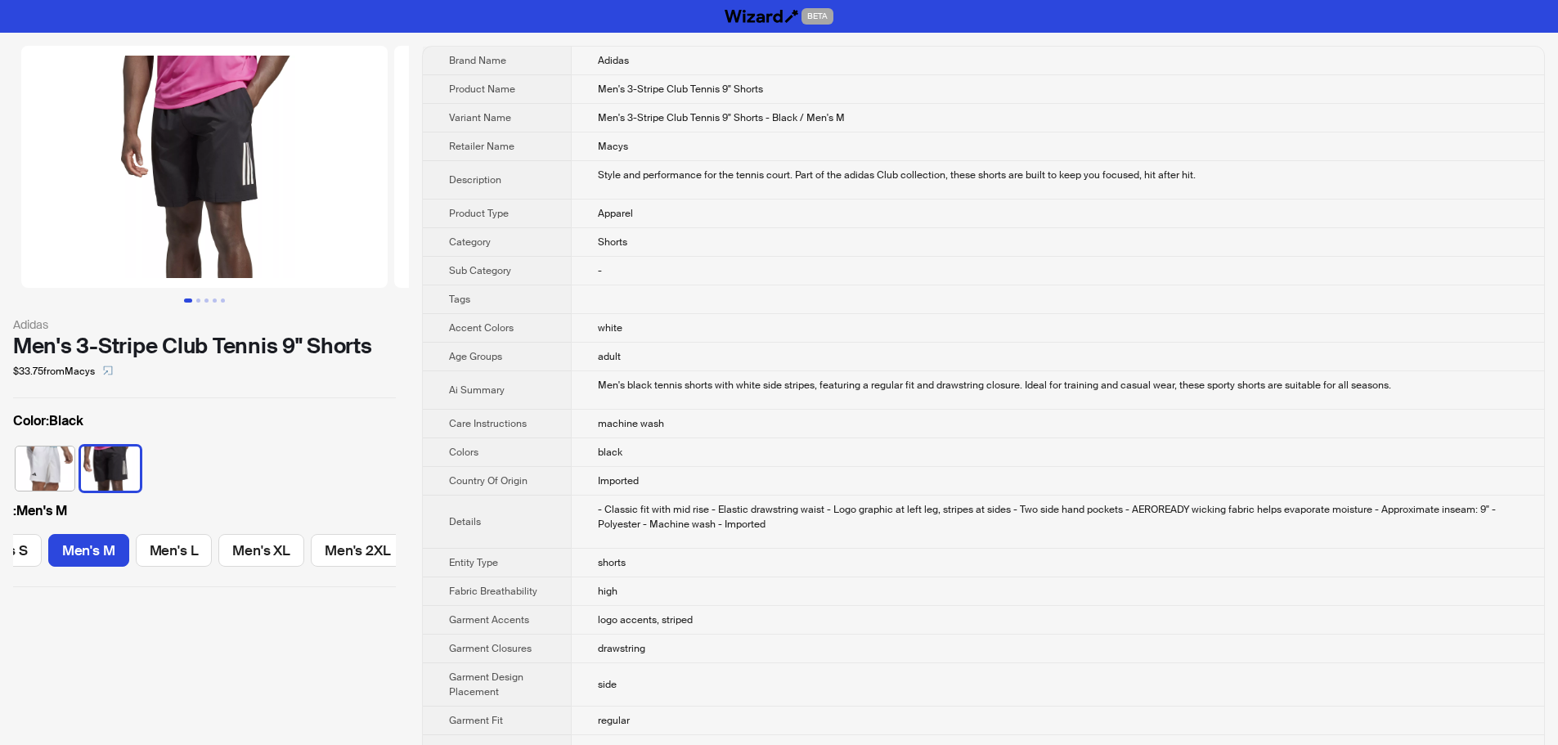
scroll to position [0, 50]
click at [1097, 223] on td "Apparel" at bounding box center [1057, 214] width 973 height 29
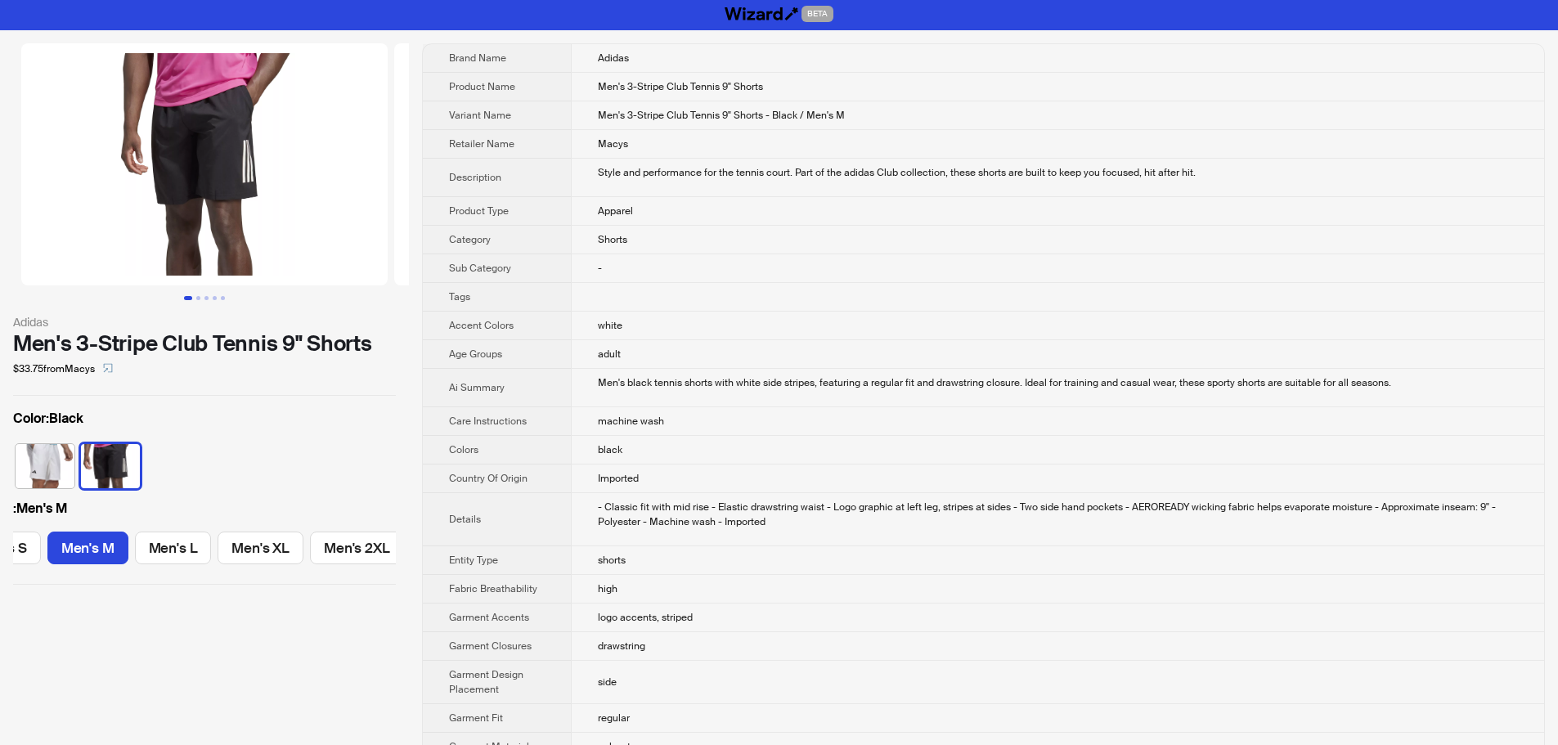
scroll to position [0, 0]
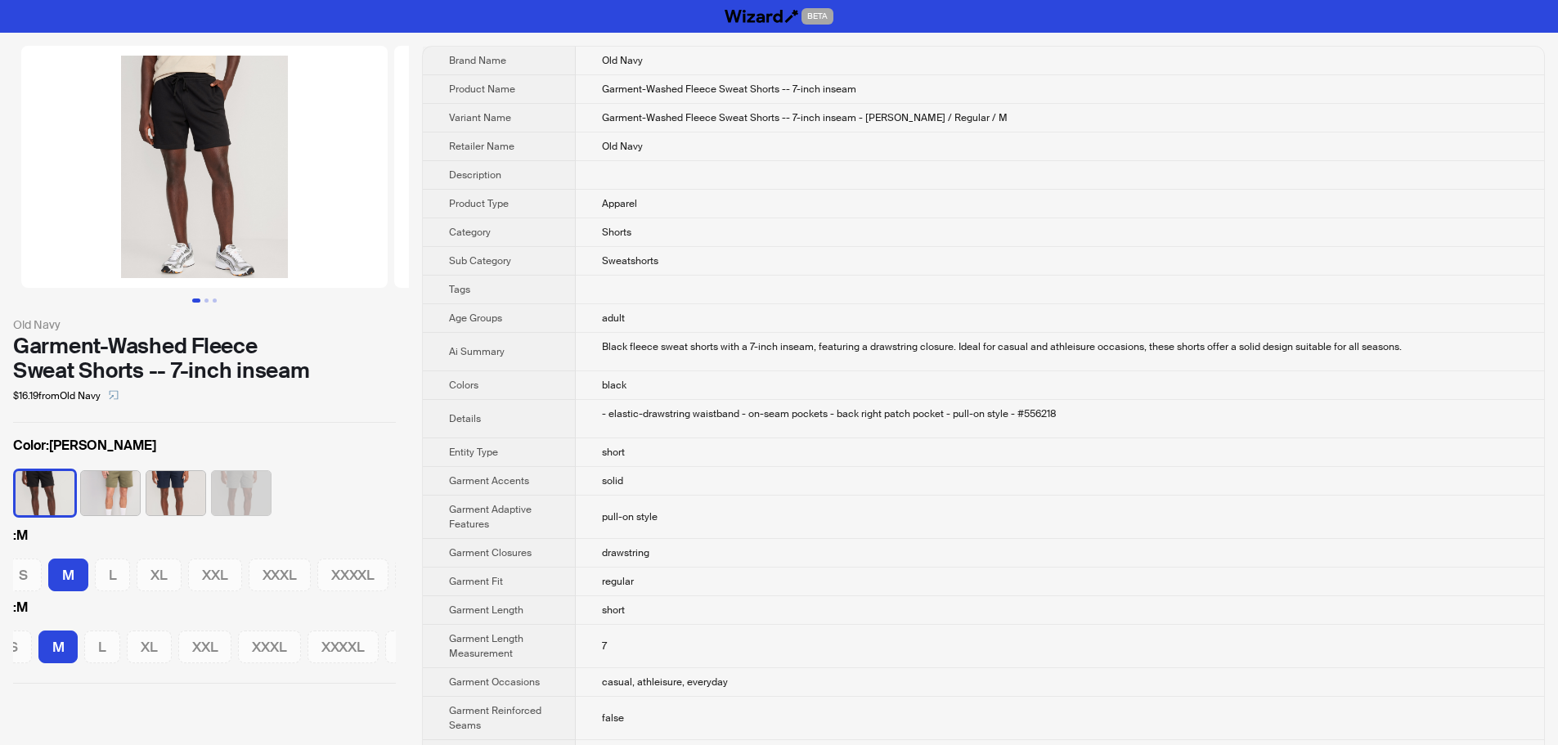
scroll to position [0, 207]
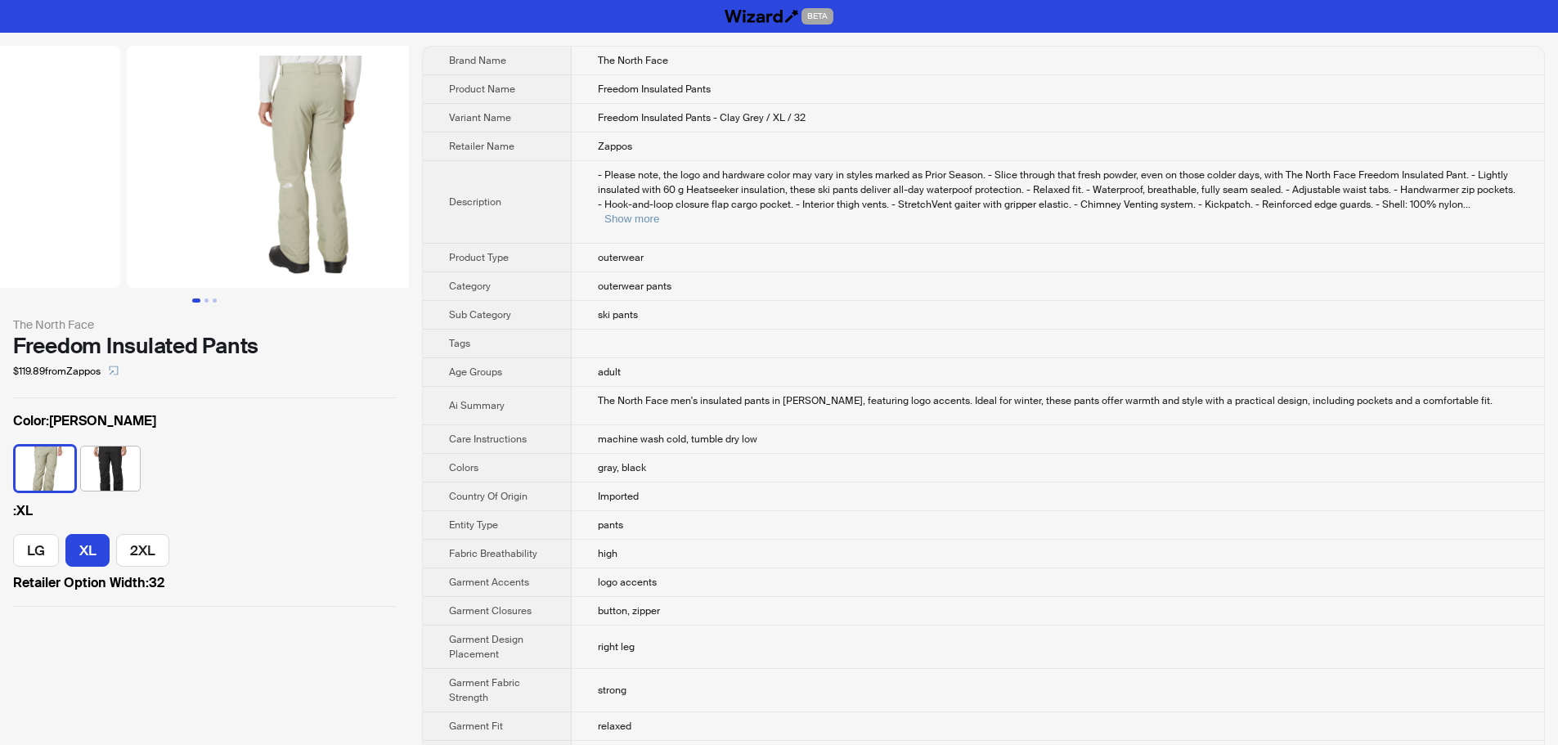
drag, startPoint x: 294, startPoint y: 254, endPoint x: 115, endPoint y: 262, distance: 179.3
click at [116, 262] on ul at bounding box center [204, 167] width 409 height 242
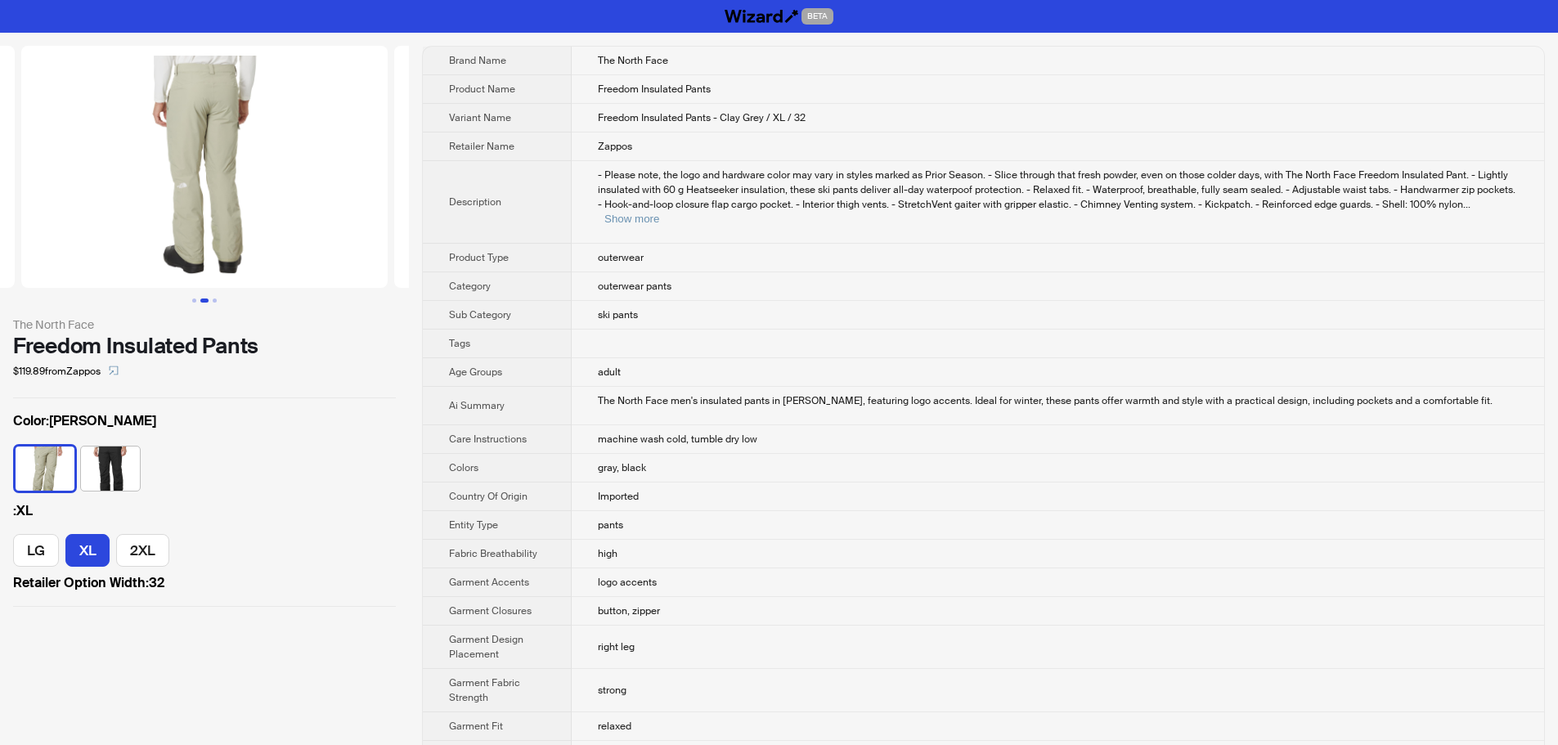
drag, startPoint x: 253, startPoint y: 290, endPoint x: 498, endPoint y: 296, distance: 245.4
drag, startPoint x: 262, startPoint y: 237, endPoint x: 524, endPoint y: 237, distance: 261.7
click at [1480, 195] on span "- Please note, the logo and hardware color may vary in styles marked as Prior S…" at bounding box center [1056, 189] width 917 height 43
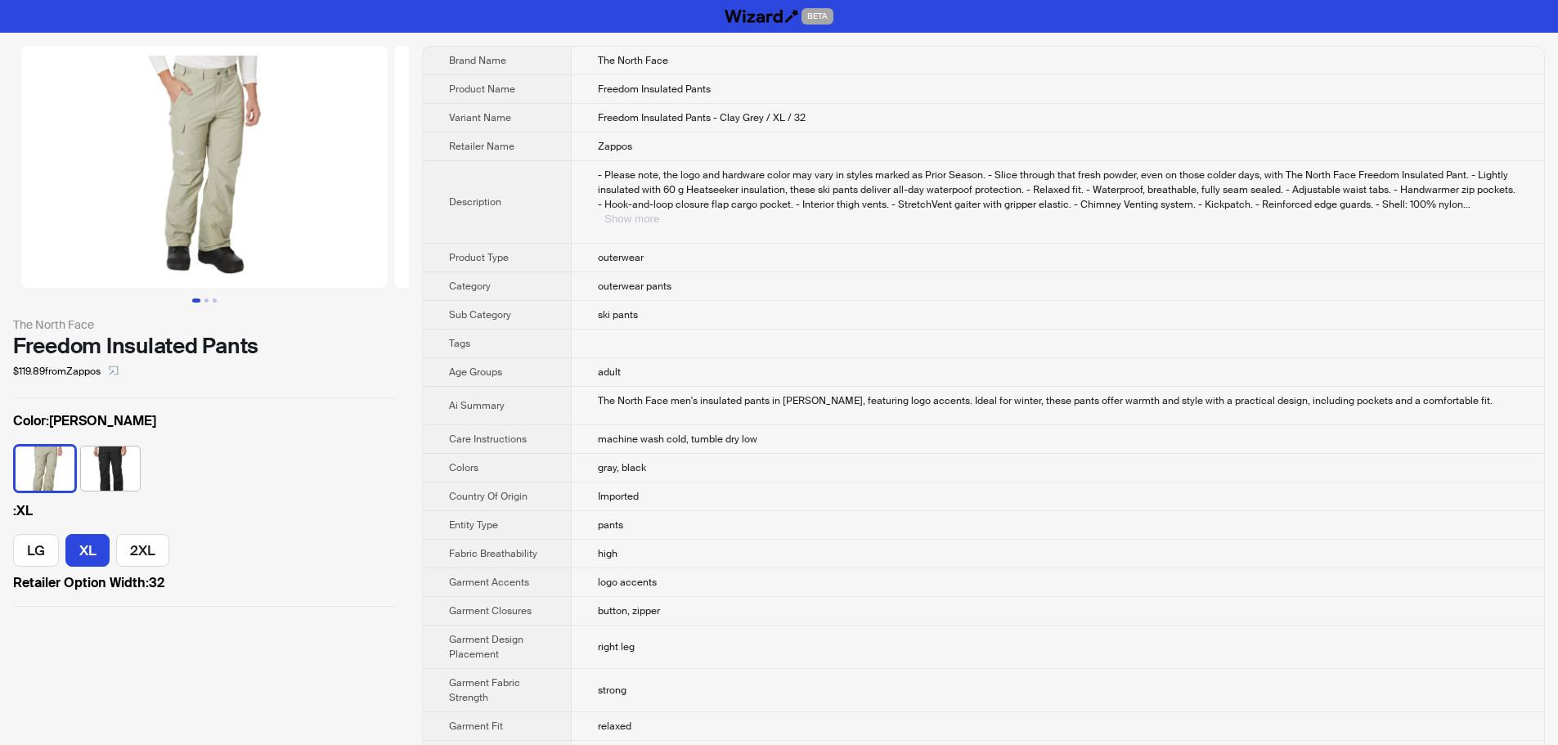
click at [659, 213] on button "Show more" at bounding box center [631, 219] width 55 height 12
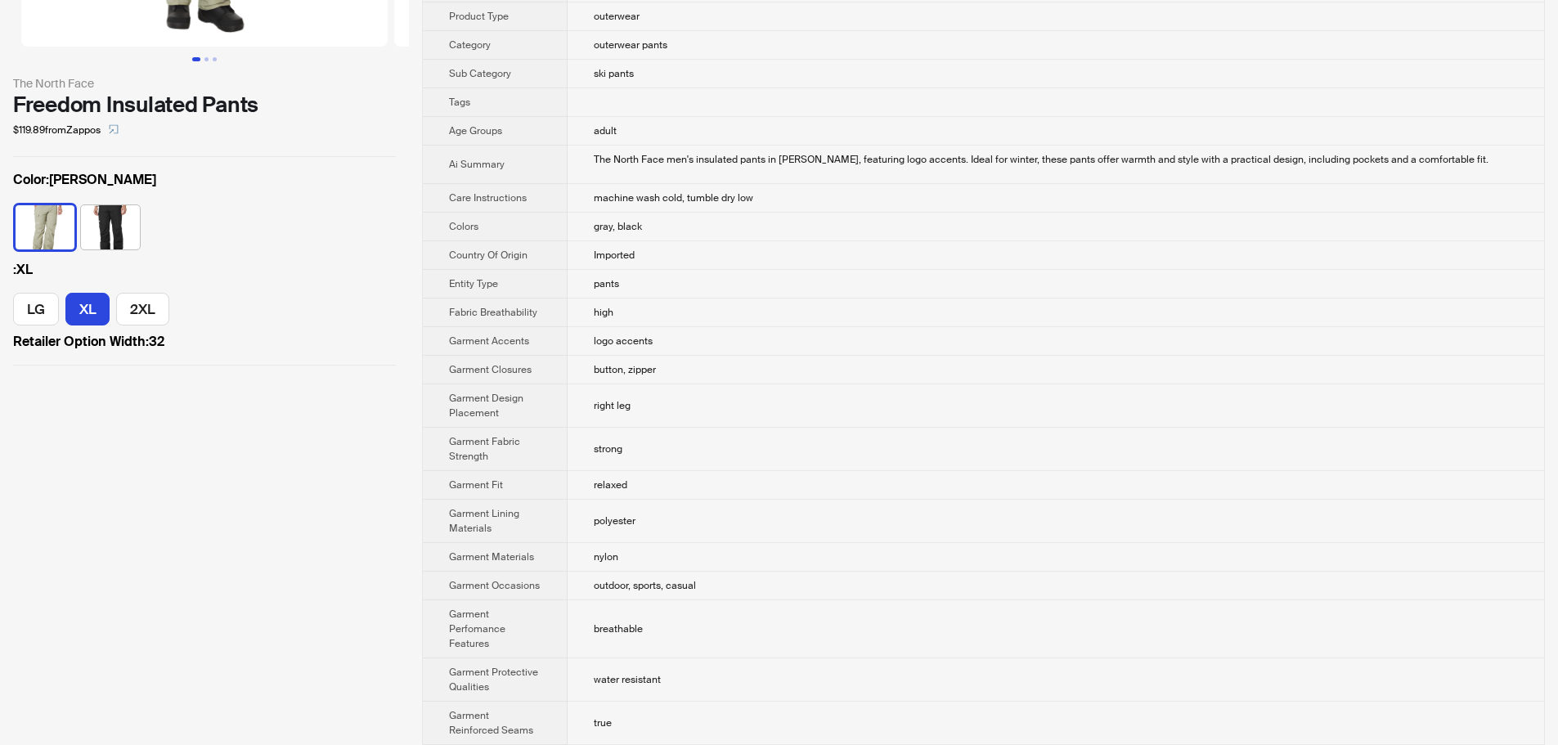
scroll to position [245, 0]
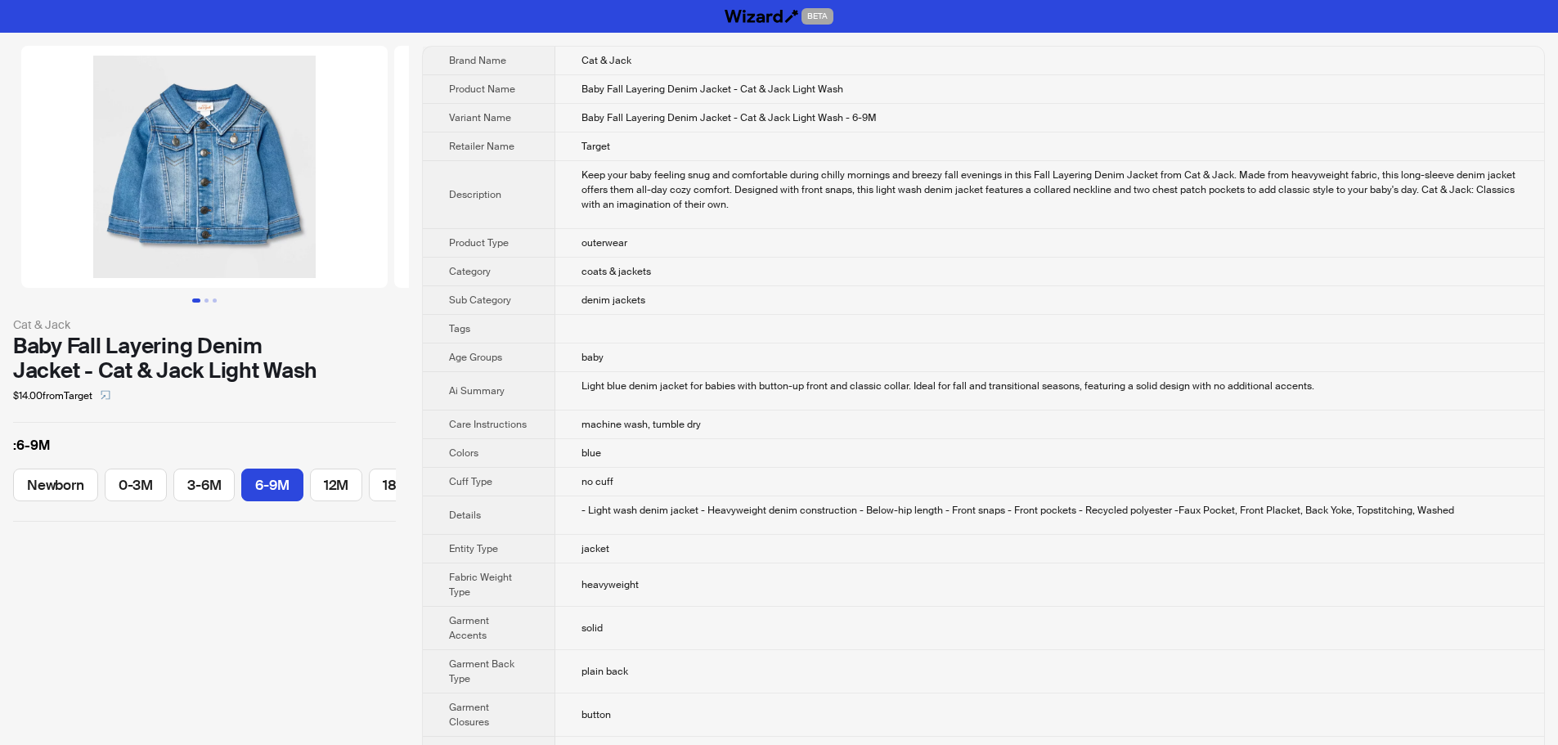
scroll to position [0, 79]
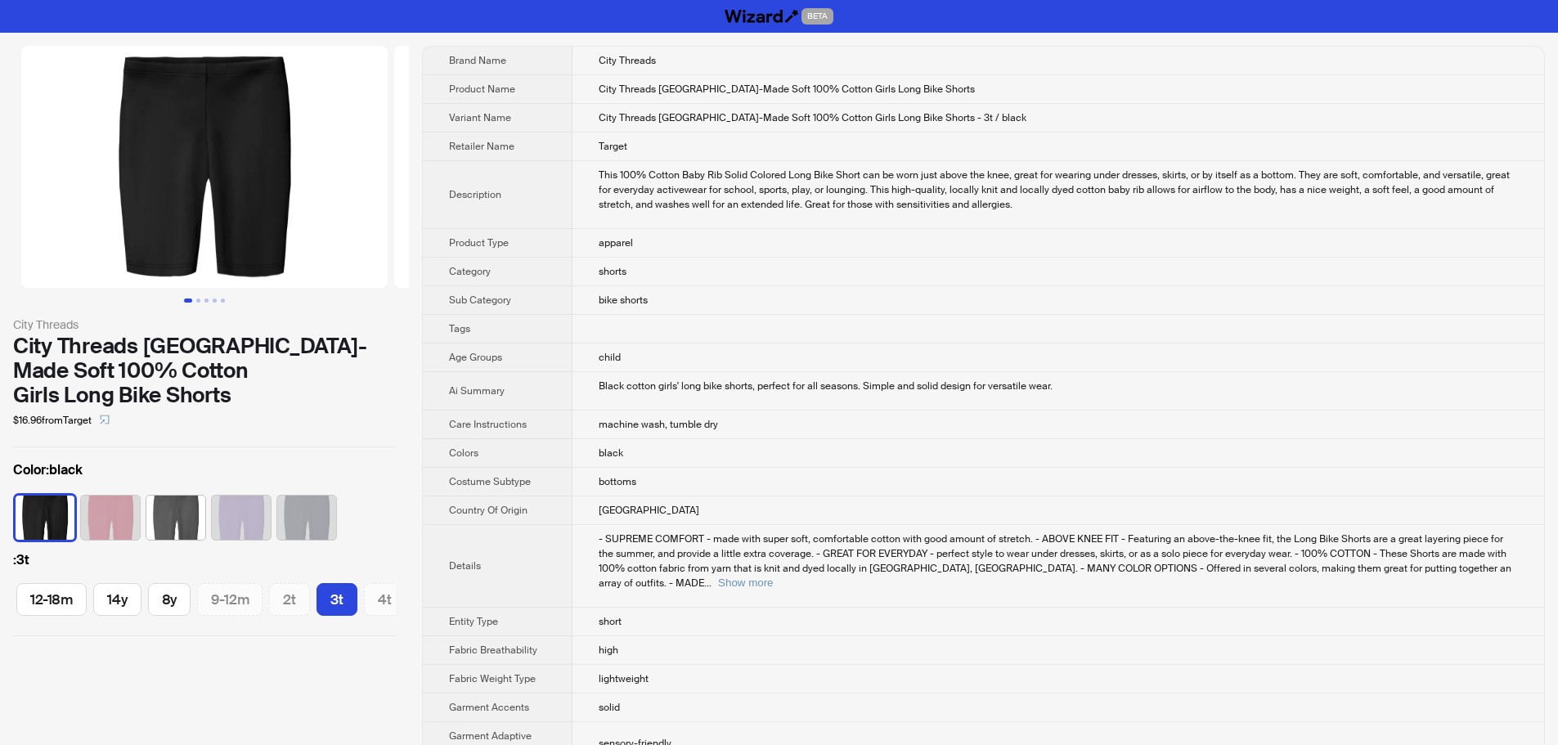
scroll to position [0, 448]
